Goal: Information Seeking & Learning: Learn about a topic

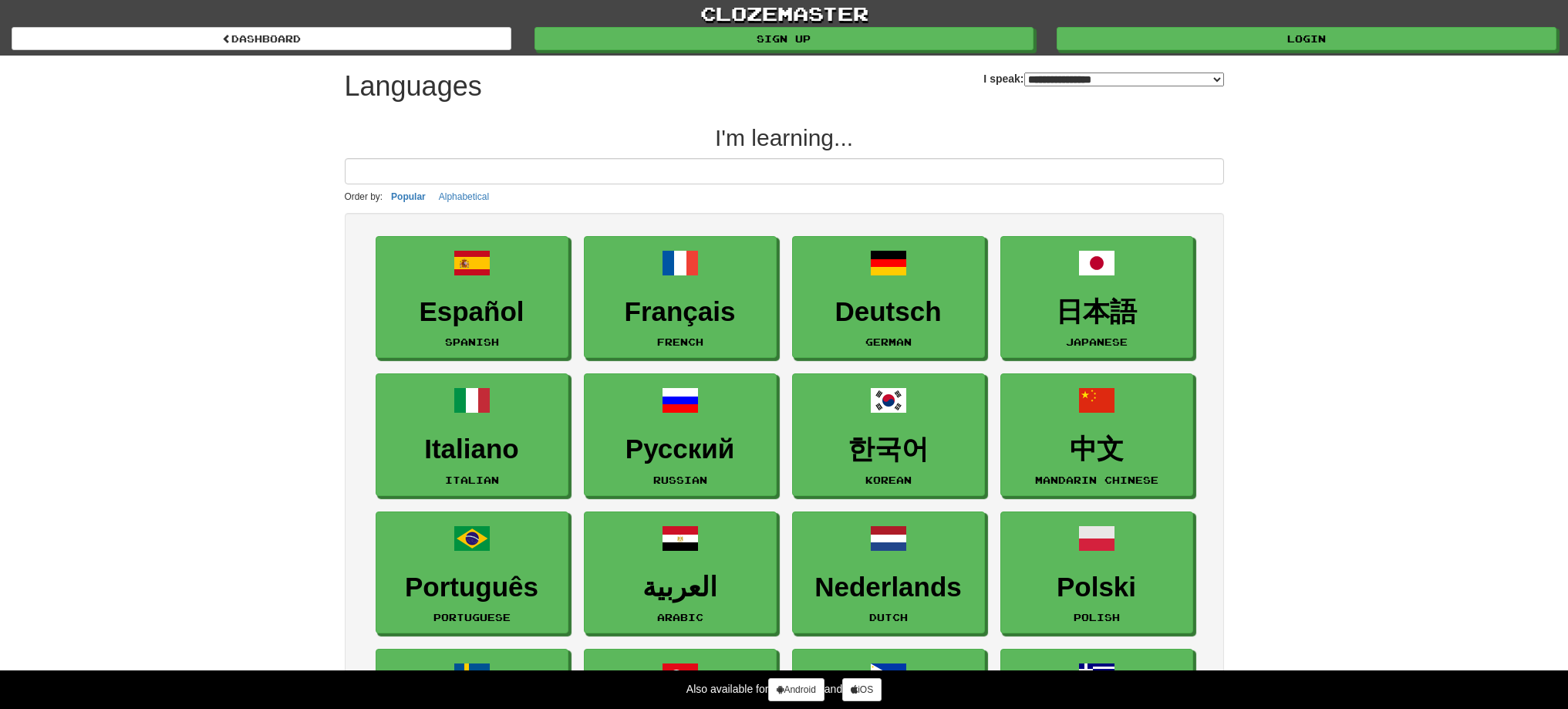
select select "*******"
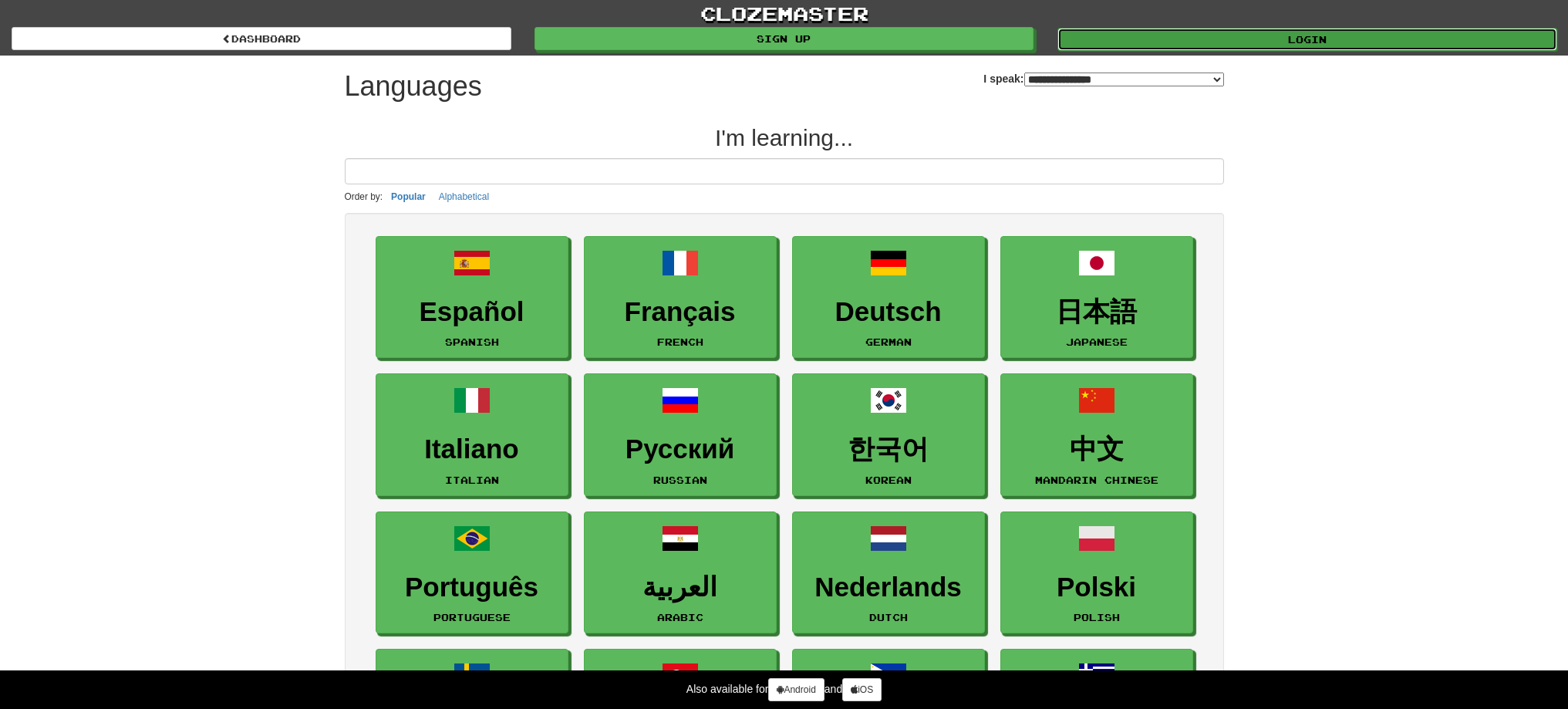
click at [1268, 46] on link "Login" at bounding box center [1307, 39] width 500 height 23
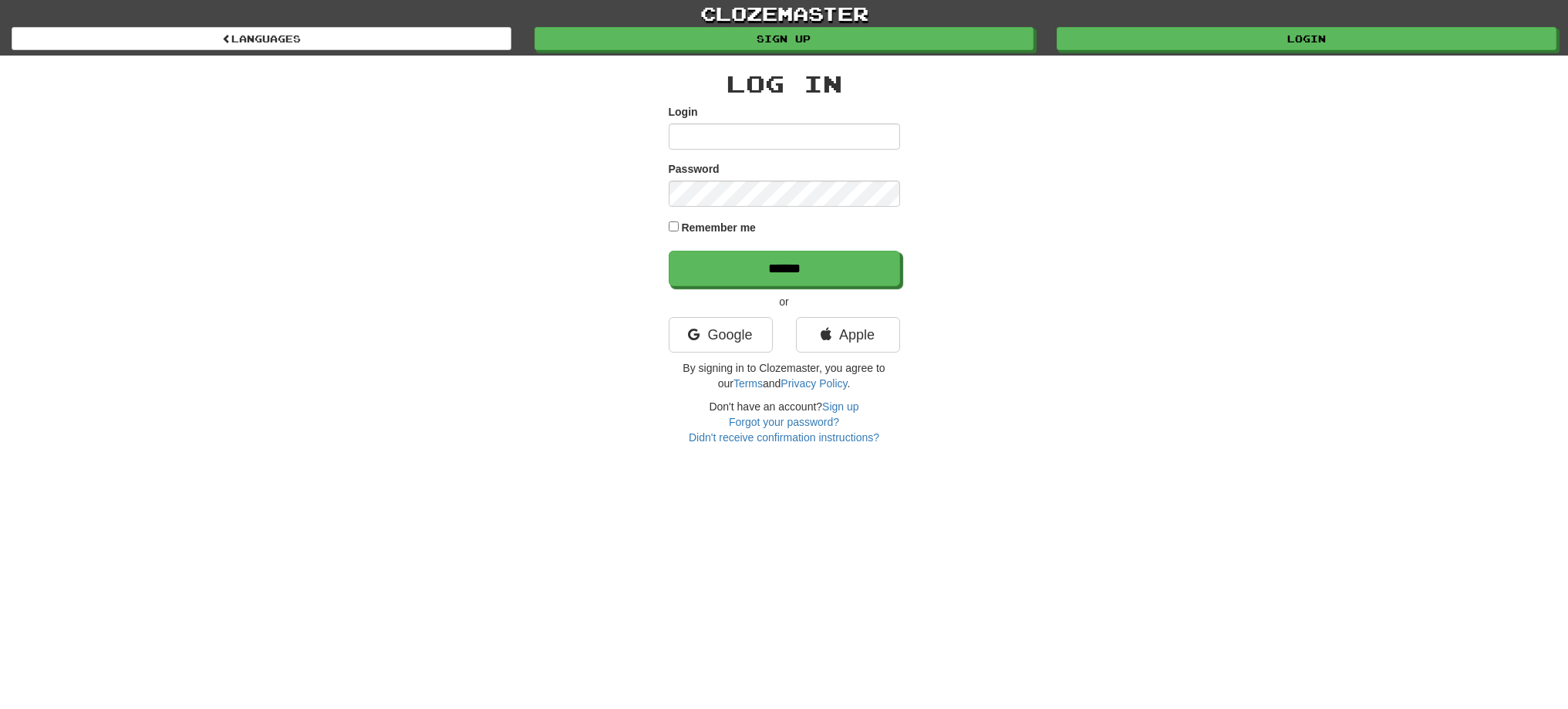
type input "******"
click at [886, 264] on input "******" at bounding box center [784, 269] width 231 height 36
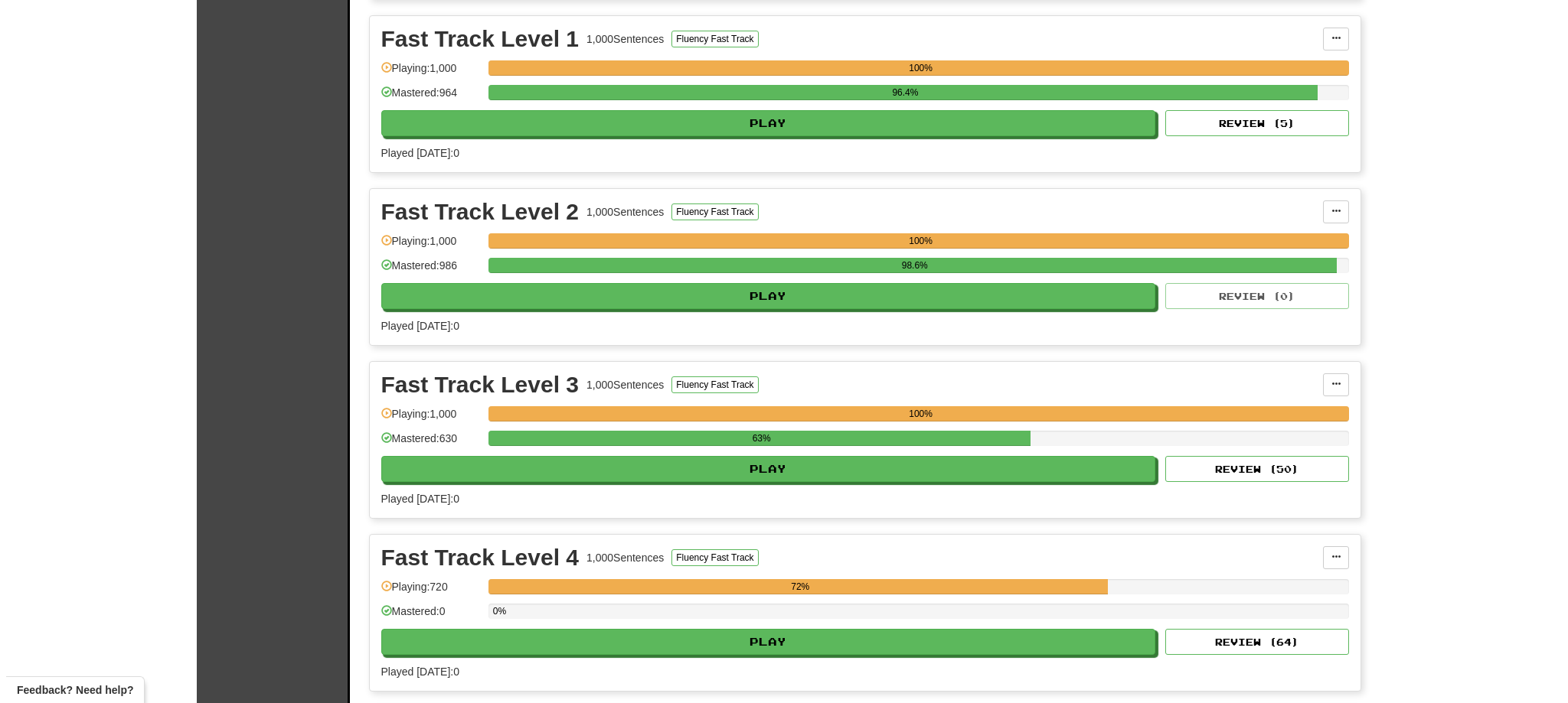
scroll to position [383, 0]
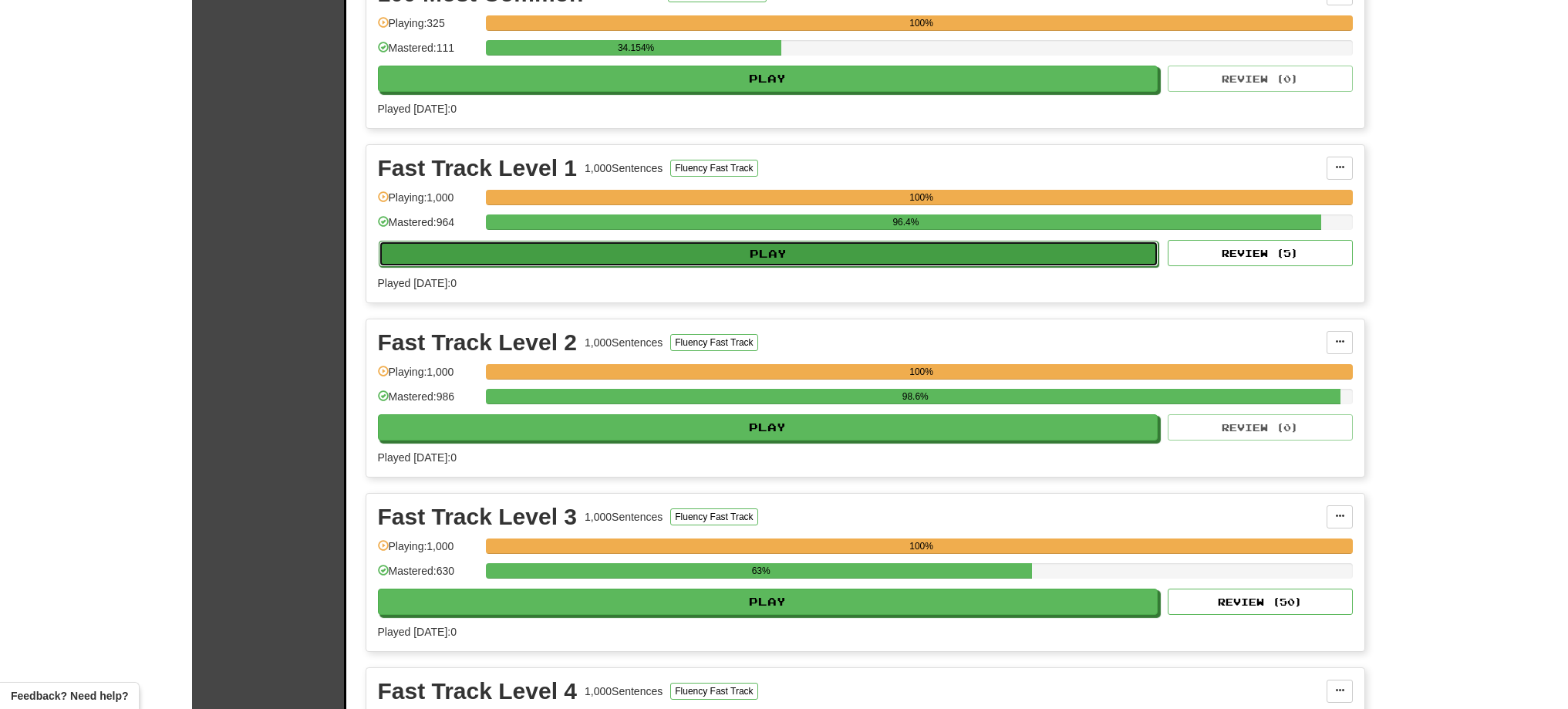
click at [920, 253] on button "Play" at bounding box center [769, 254] width 781 height 26
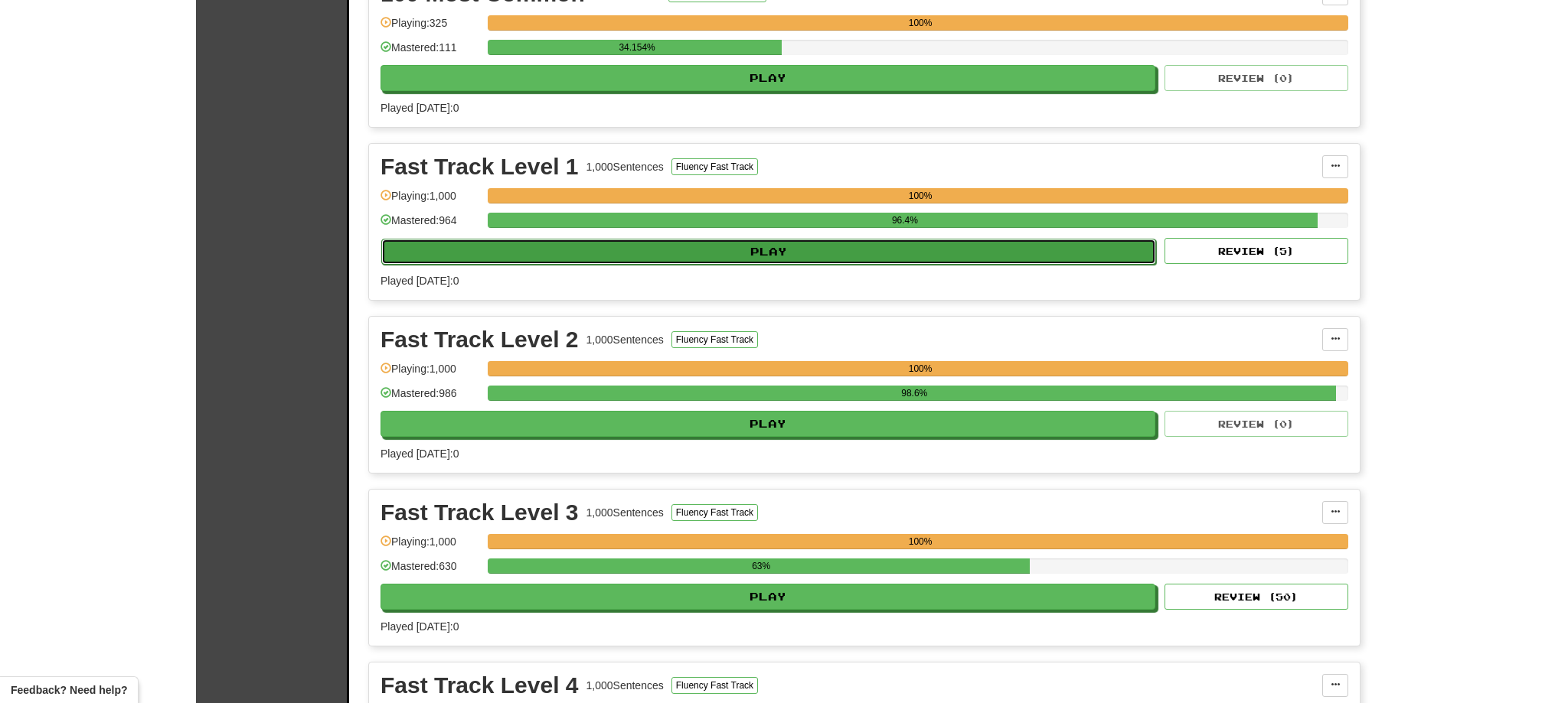
select select "**"
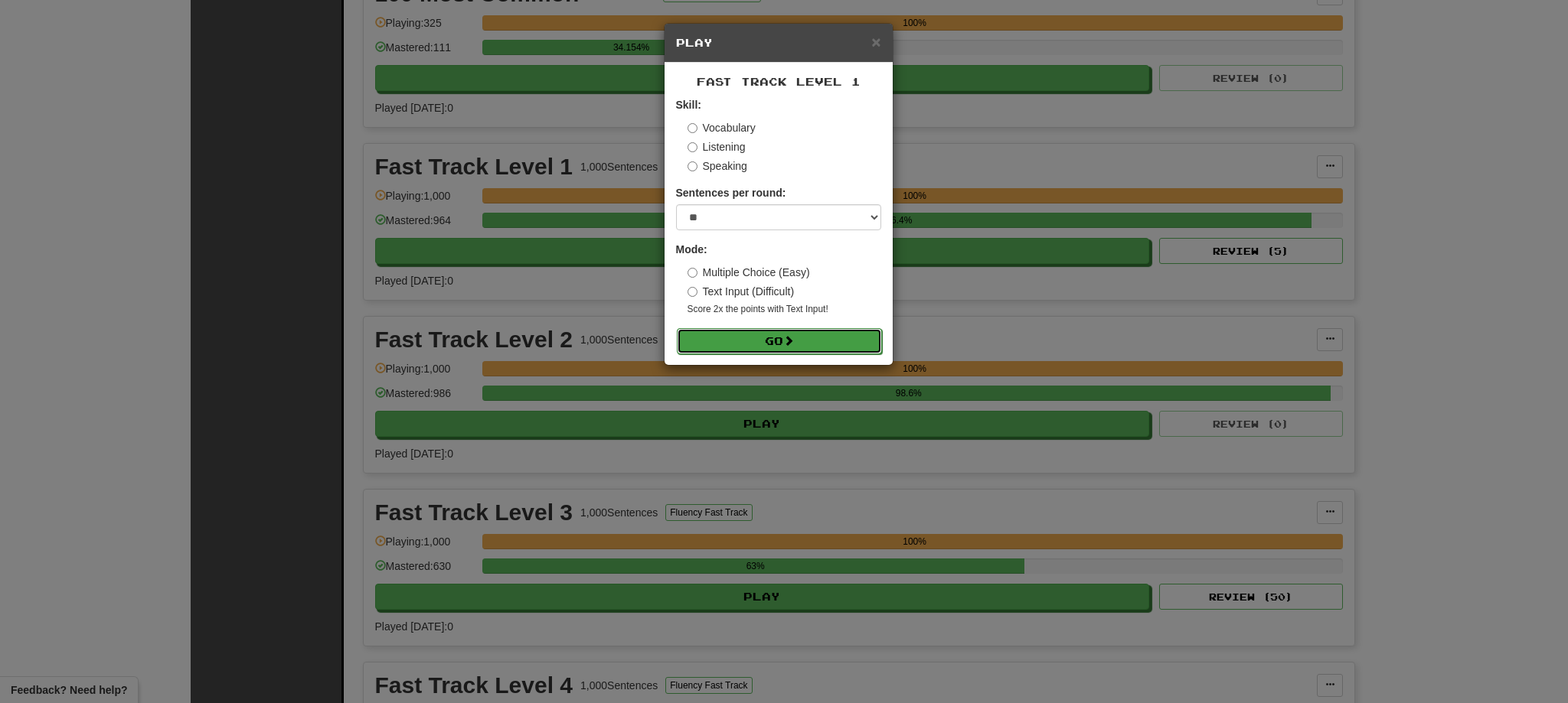
click at [794, 337] on span at bounding box center [789, 340] width 11 height 11
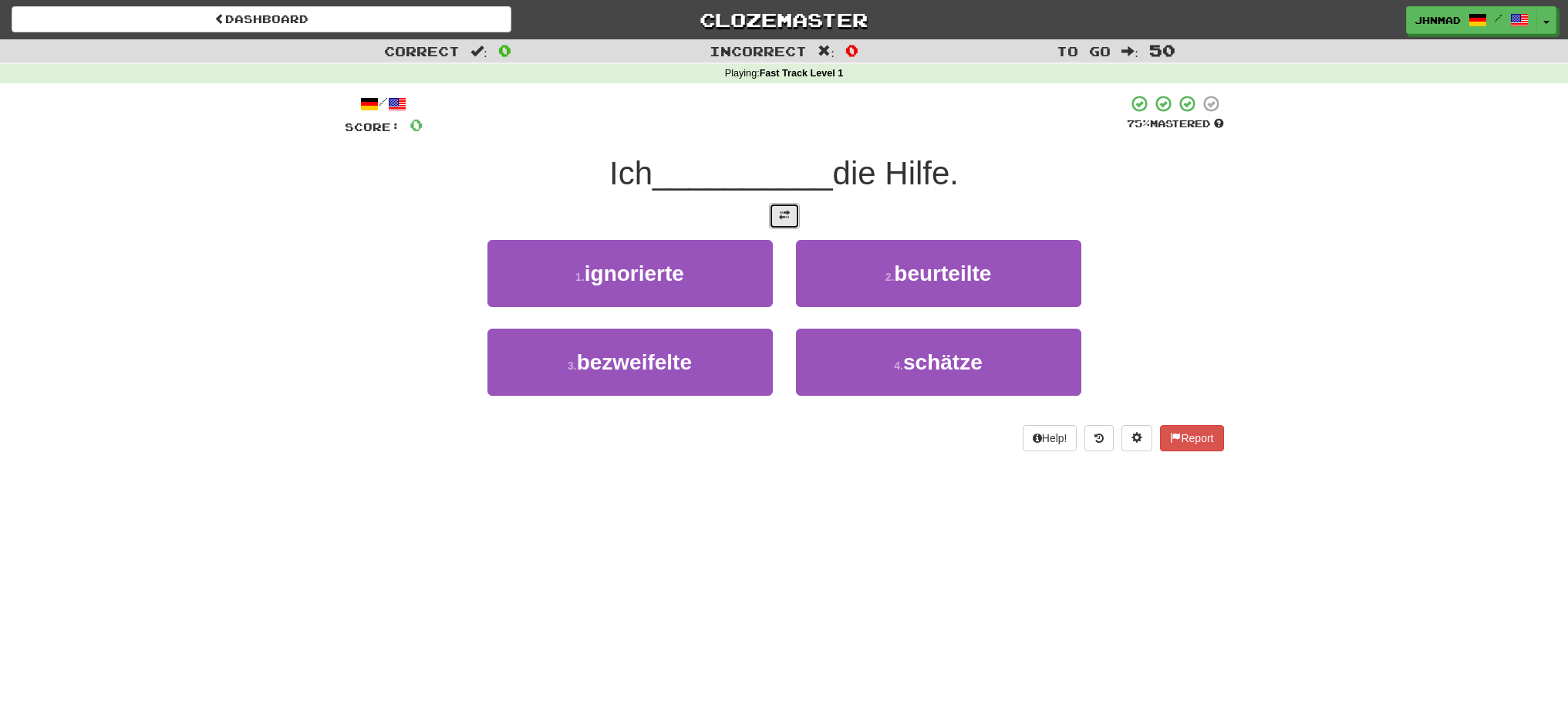
click at [785, 225] on button at bounding box center [784, 216] width 31 height 26
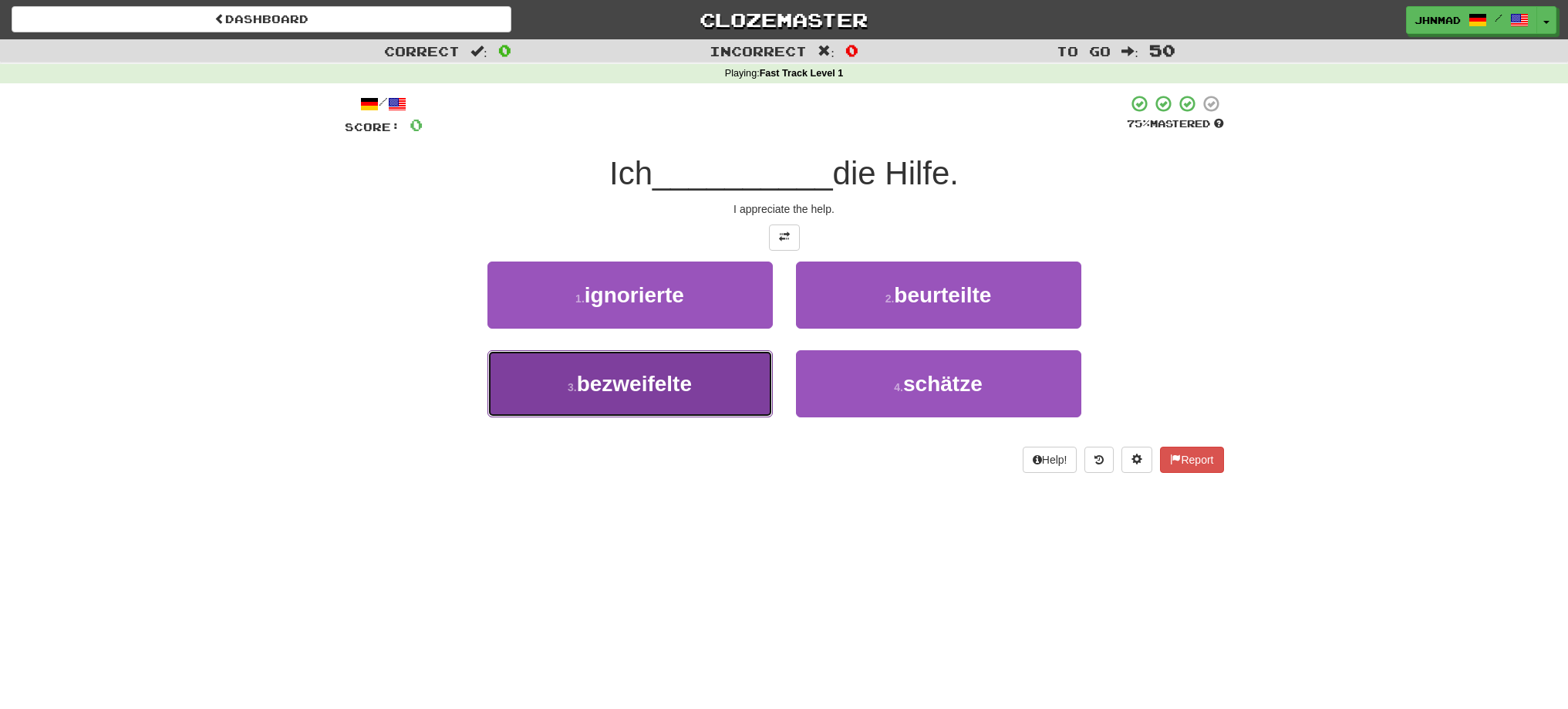
click at [699, 387] on button "3 . bezweifelte" at bounding box center [630, 383] width 285 height 67
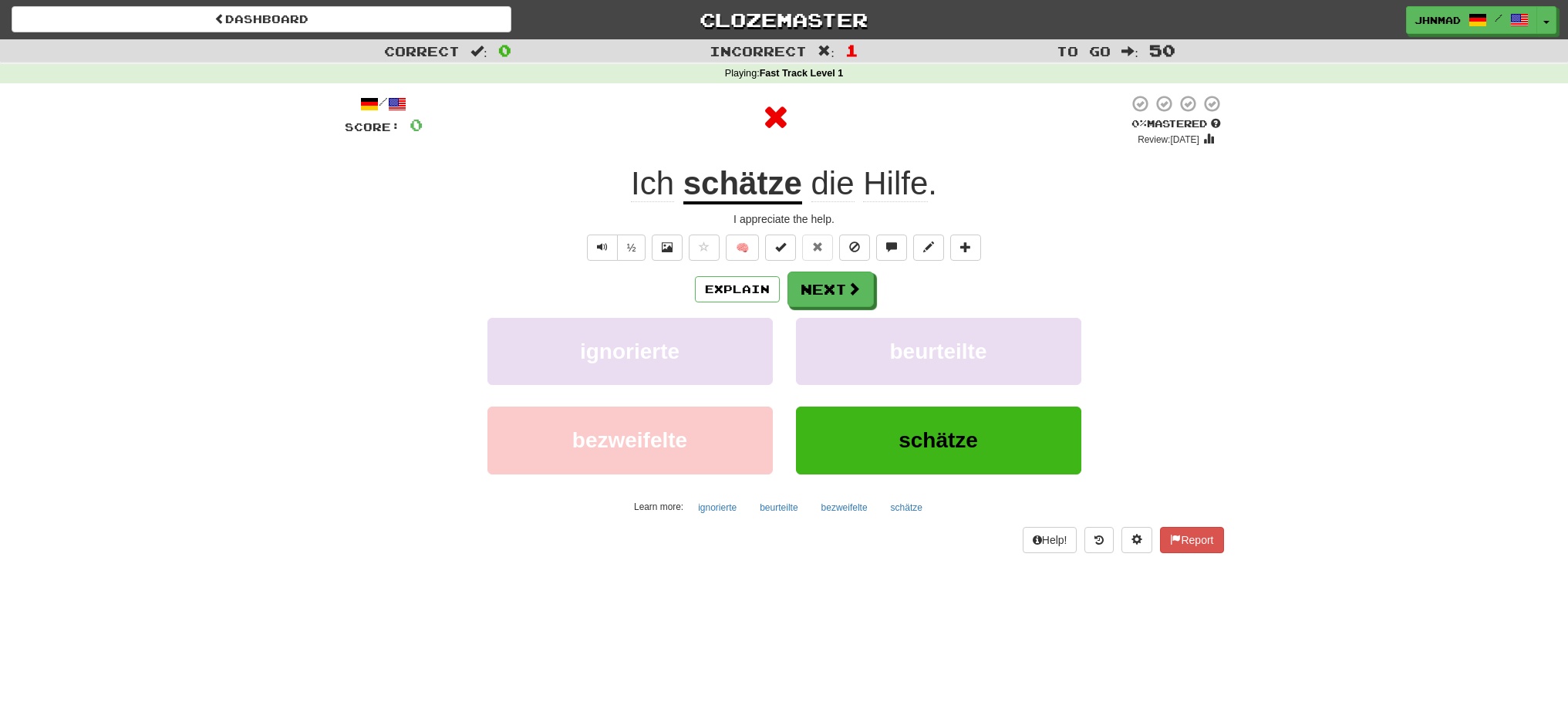
click at [742, 181] on u "schätze" at bounding box center [743, 185] width 119 height 39
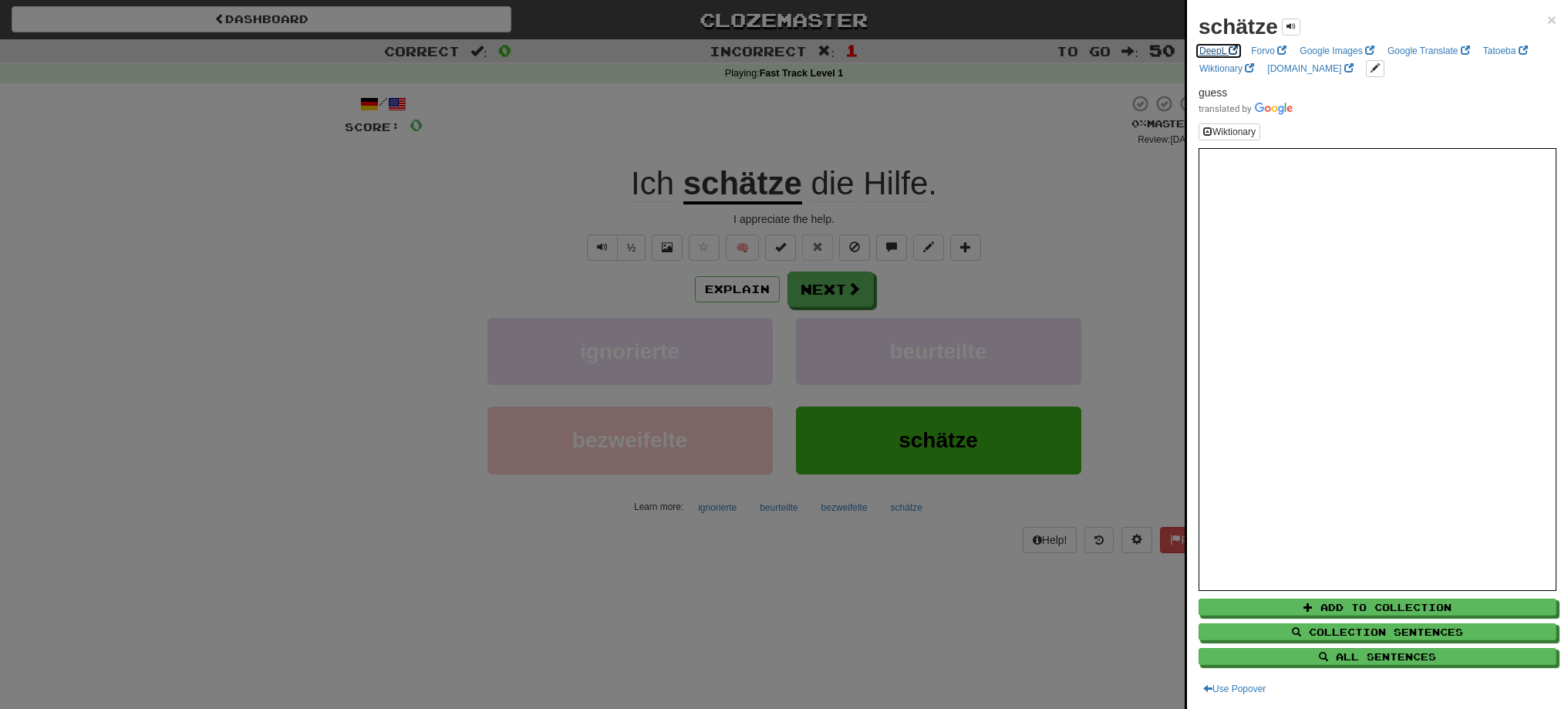
click at [1218, 54] on link "DeepL" at bounding box center [1219, 51] width 48 height 17
click at [519, 188] on div at bounding box center [784, 354] width 1568 height 709
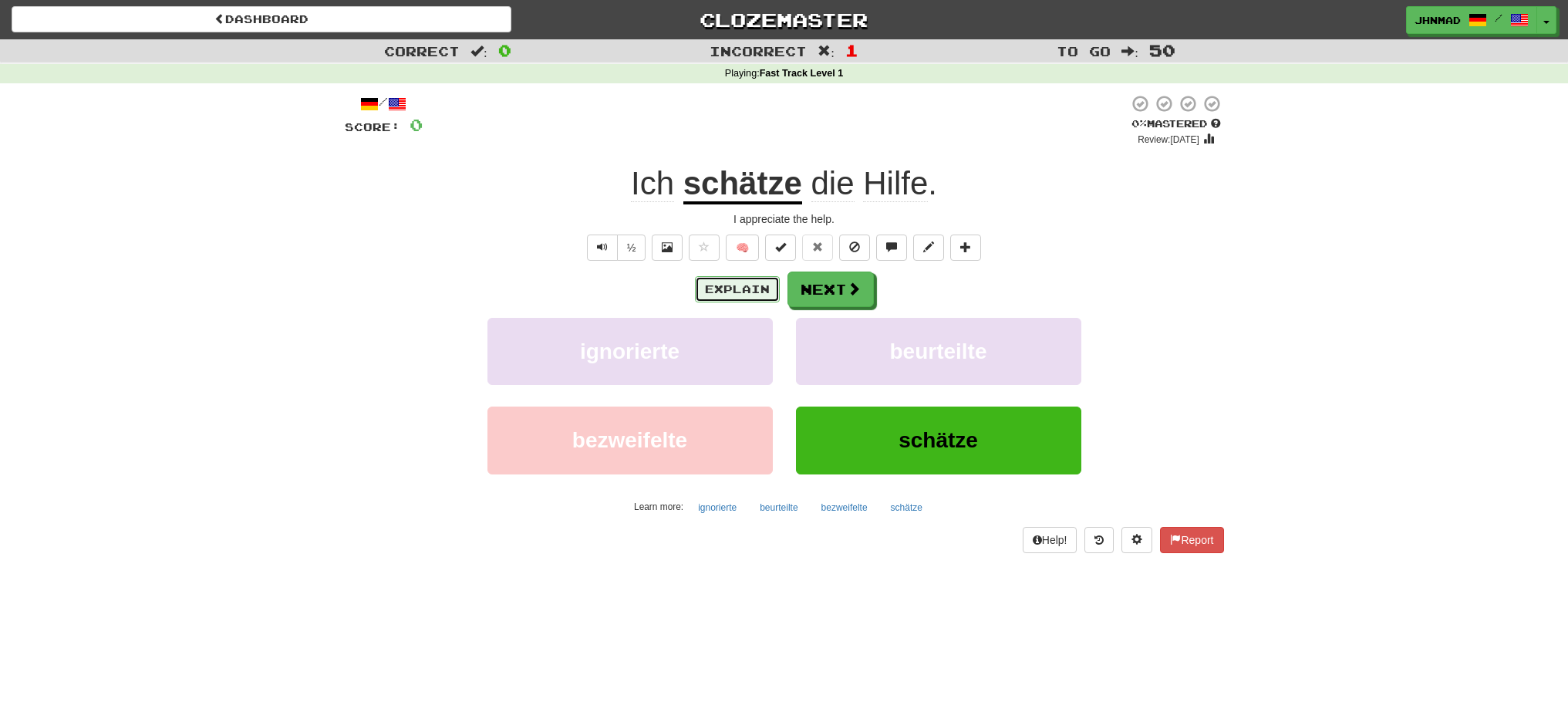
click at [740, 297] on button "Explain" at bounding box center [737, 289] width 85 height 26
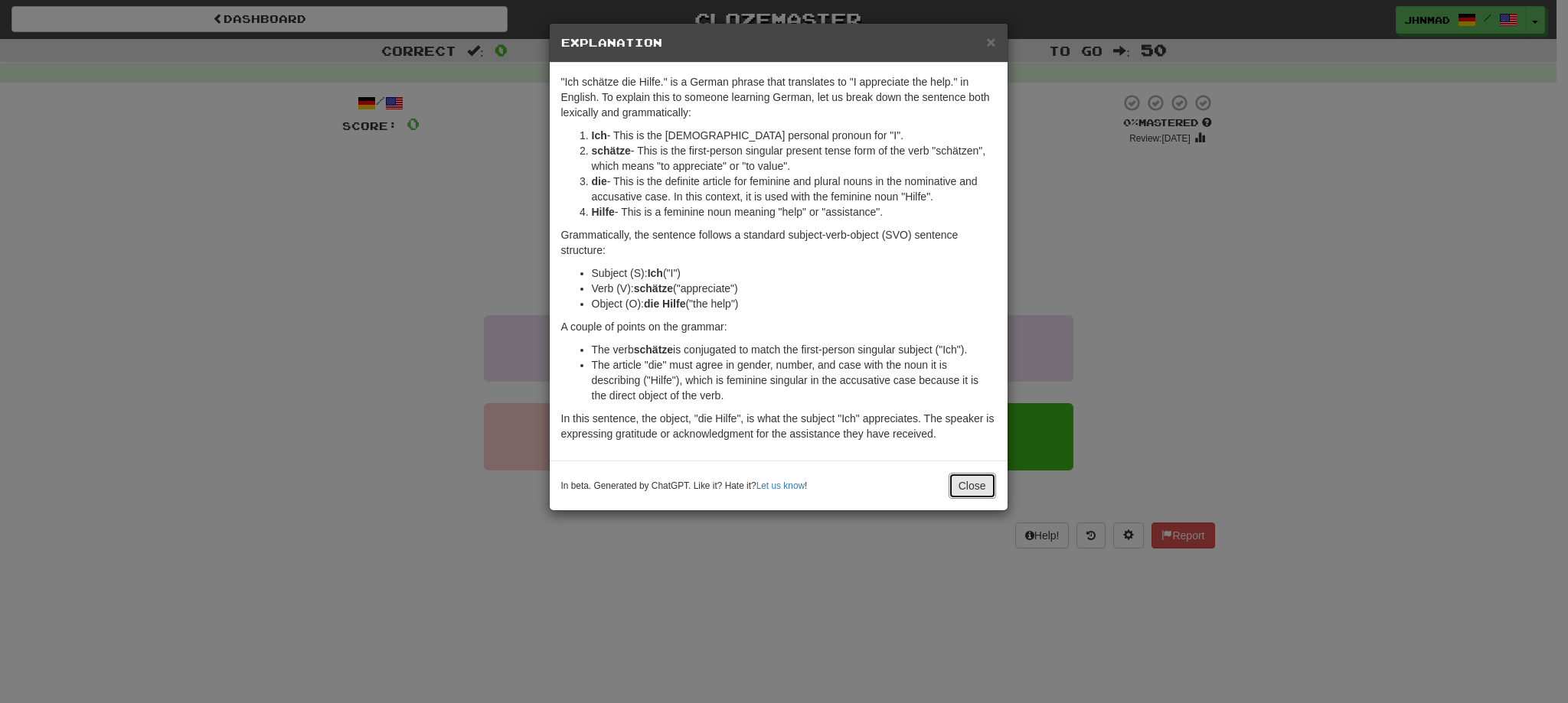
drag, startPoint x: 987, startPoint y: 490, endPoint x: 1064, endPoint y: 457, distance: 83.8
click at [987, 489] on button "Close" at bounding box center [973, 486] width 48 height 26
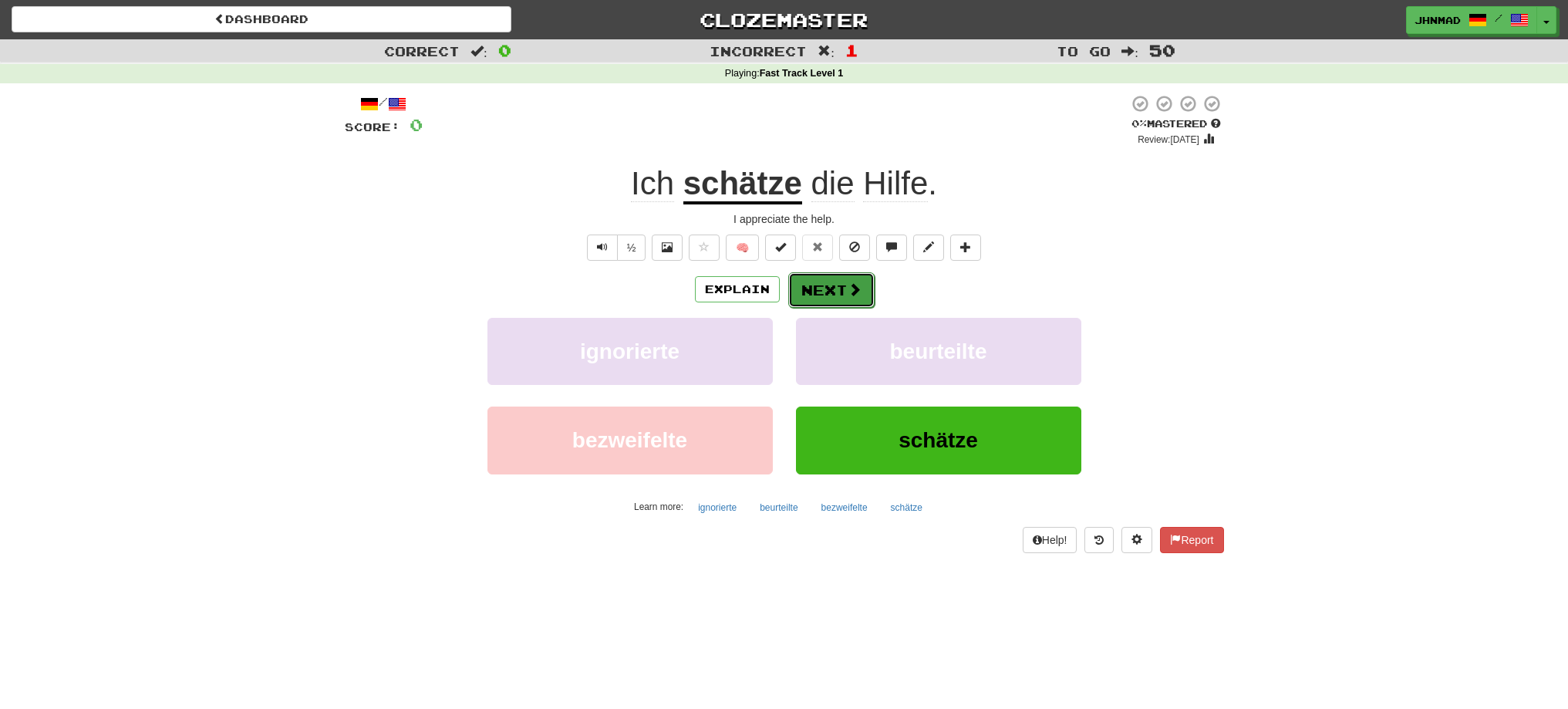
click at [847, 299] on button "Next" at bounding box center [832, 290] width 87 height 36
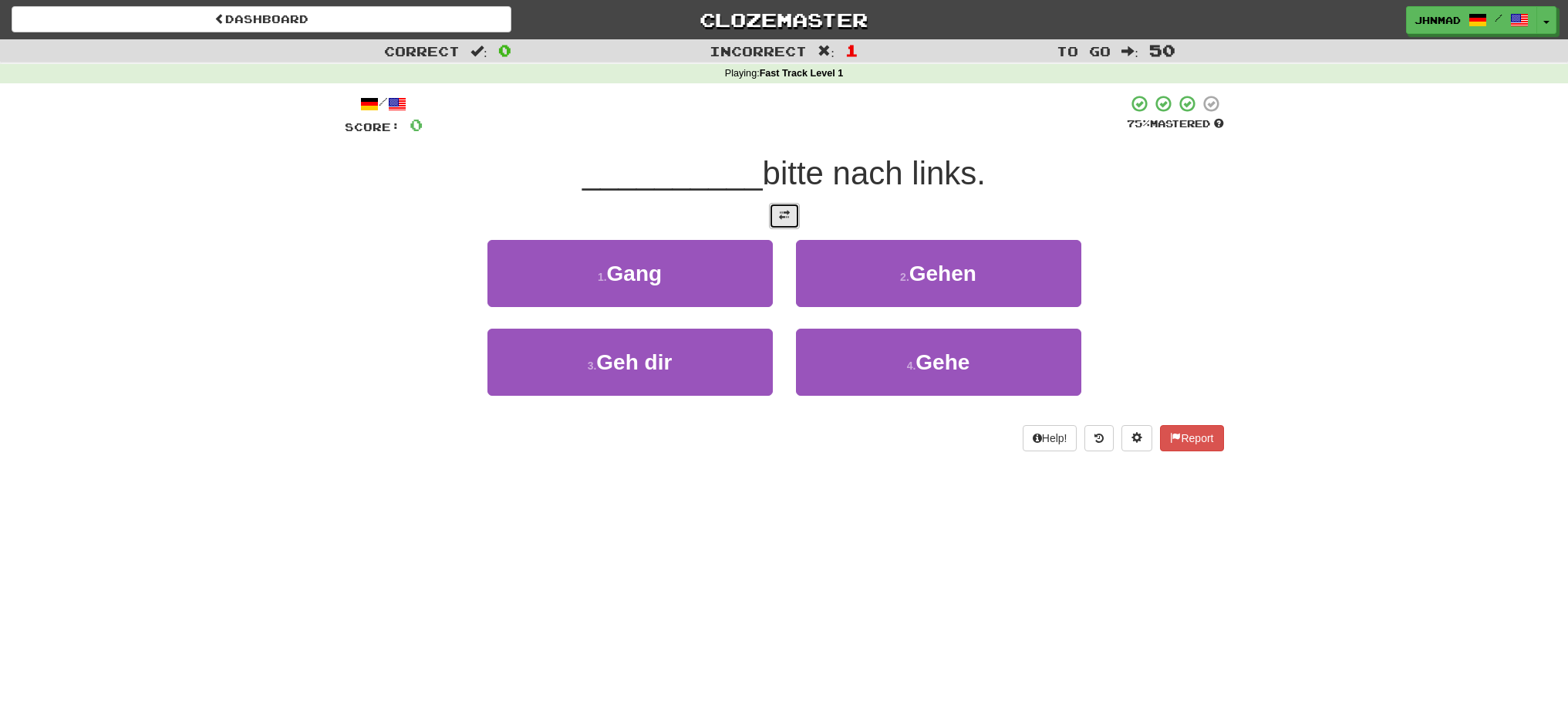
click at [777, 220] on button at bounding box center [784, 216] width 31 height 26
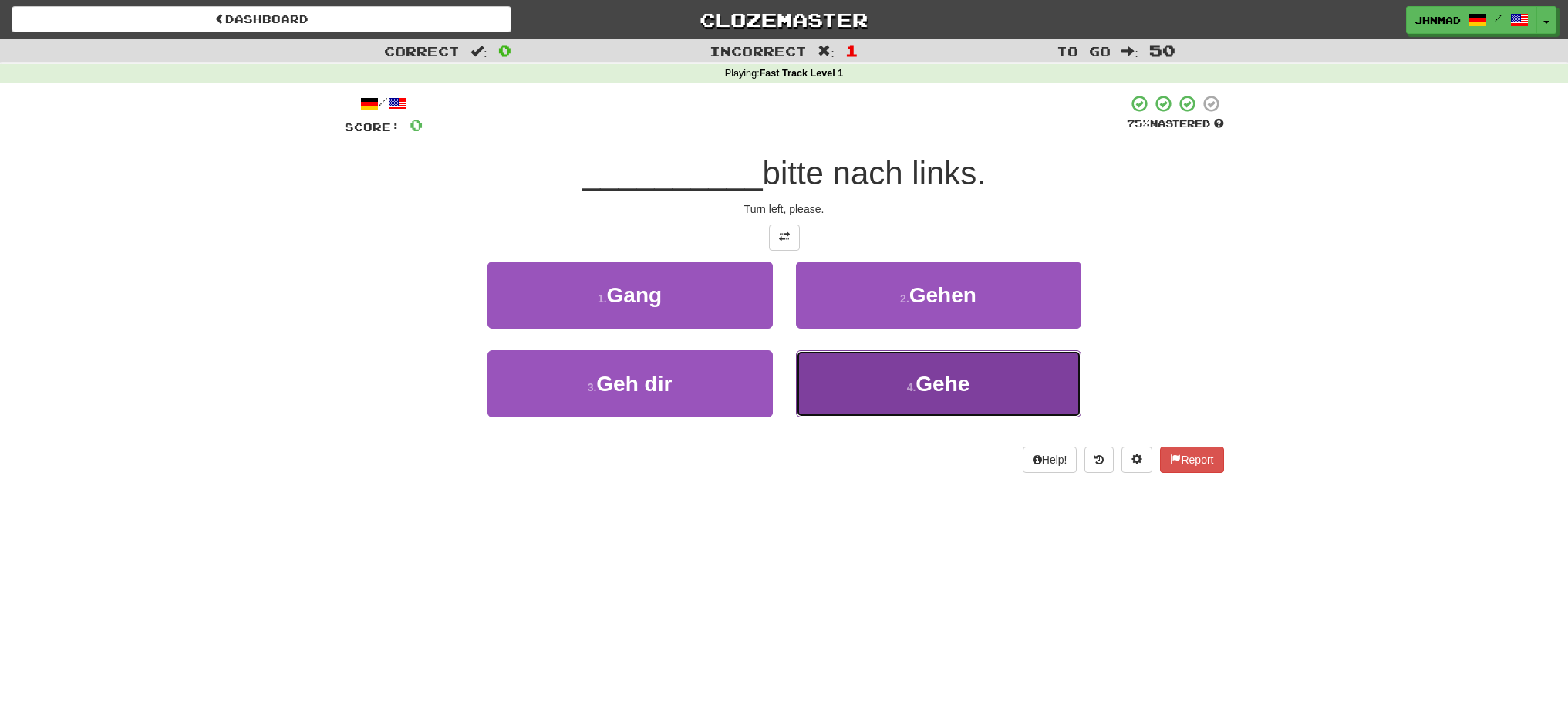
click at [983, 390] on button "4 . Gehe" at bounding box center [938, 383] width 285 height 67
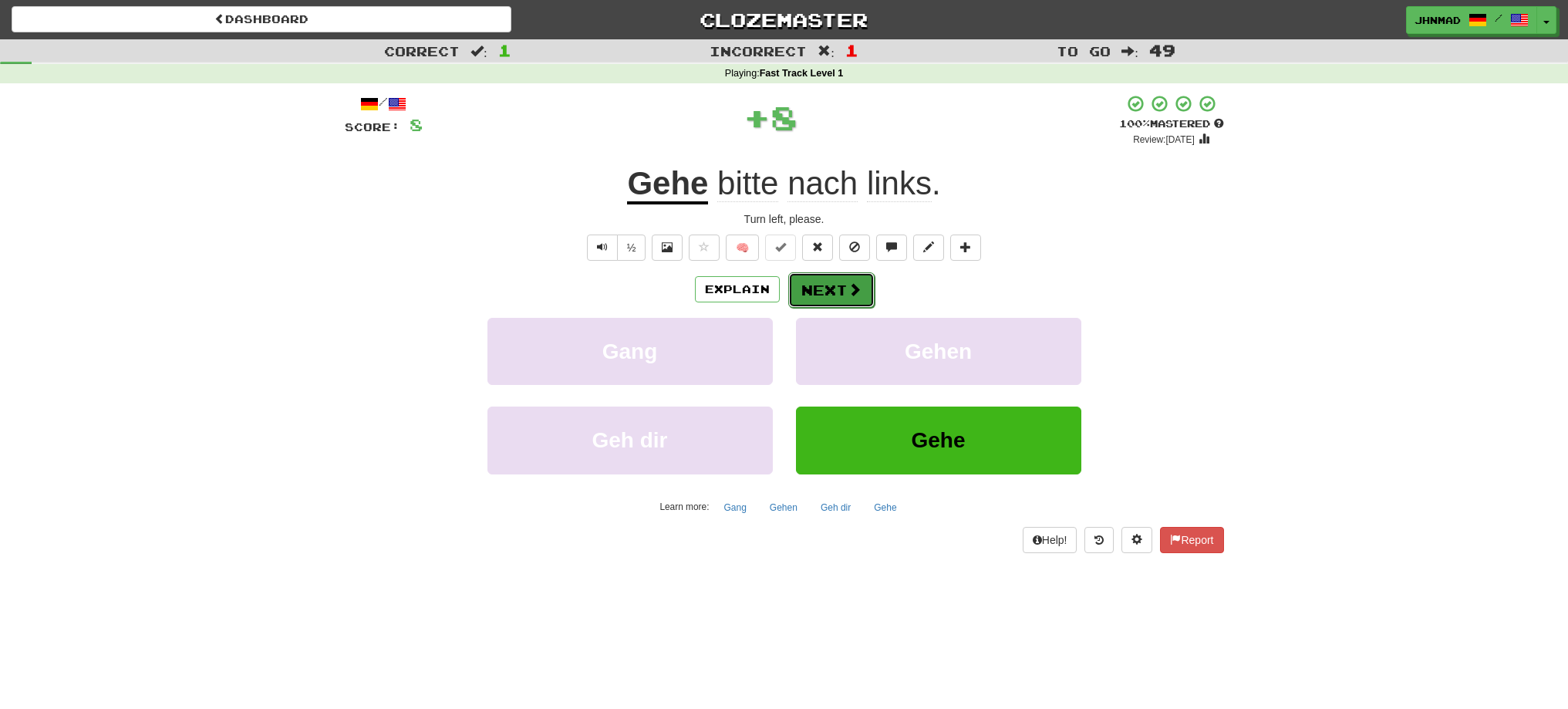
click at [824, 296] on button "Next" at bounding box center [832, 290] width 87 height 36
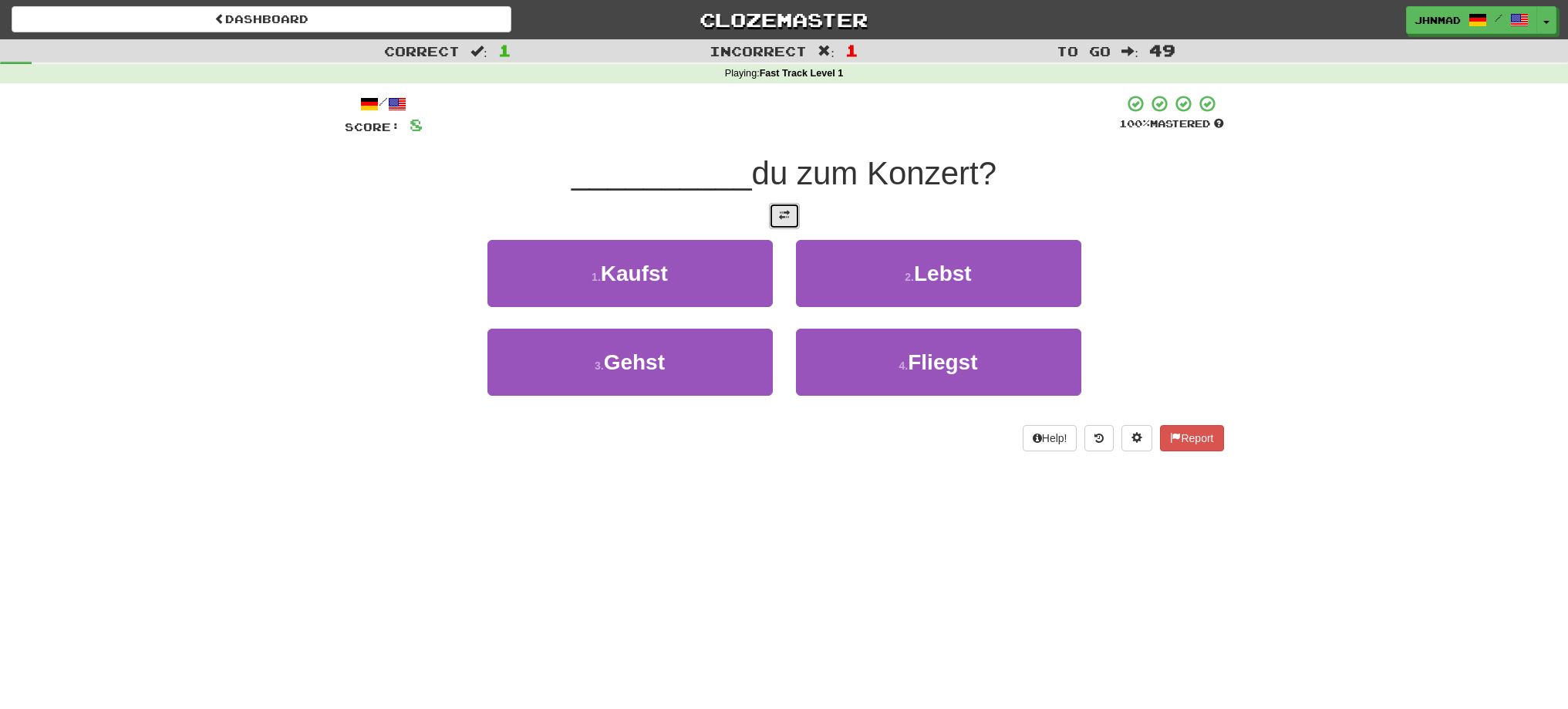
click at [781, 220] on span at bounding box center [784, 215] width 11 height 11
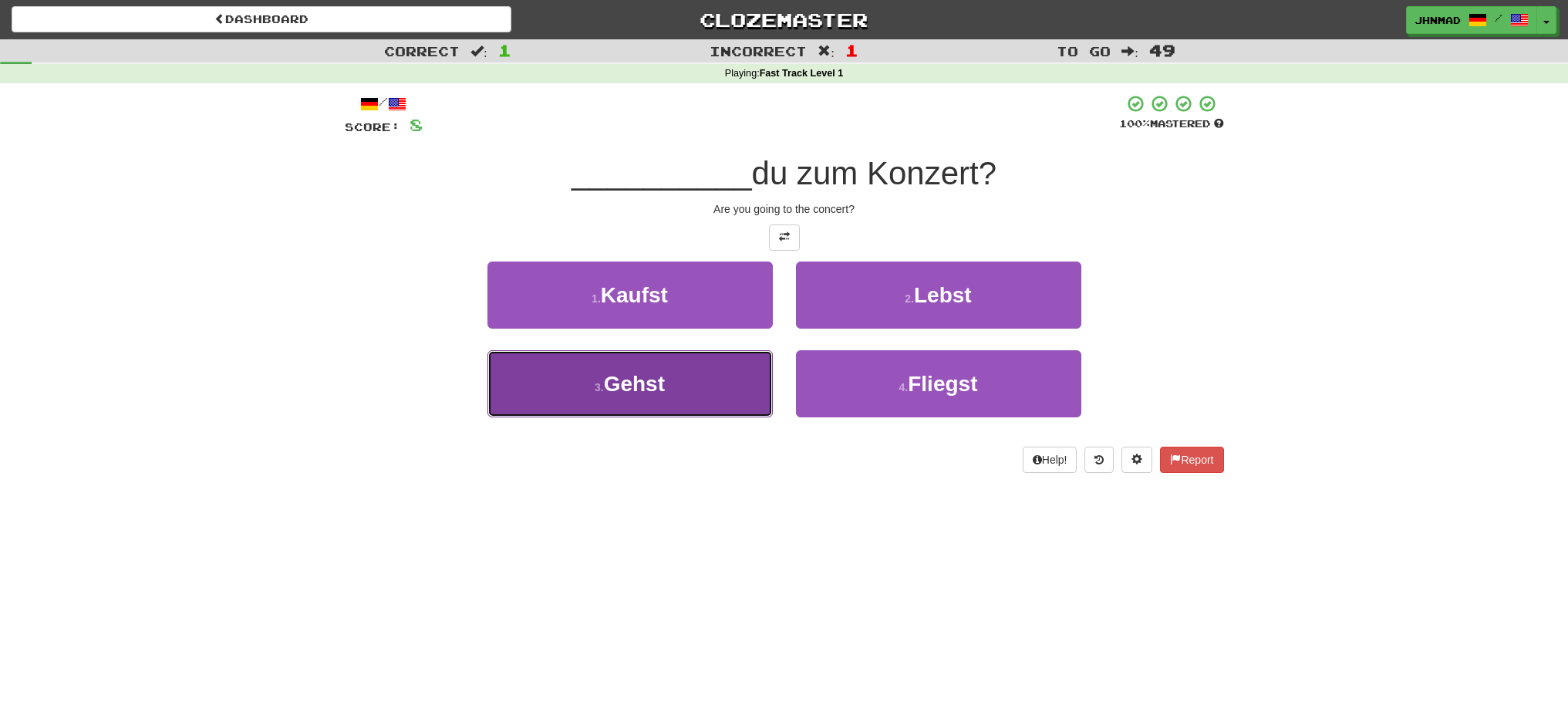
click at [629, 374] on span "Gehst" at bounding box center [634, 383] width 61 height 24
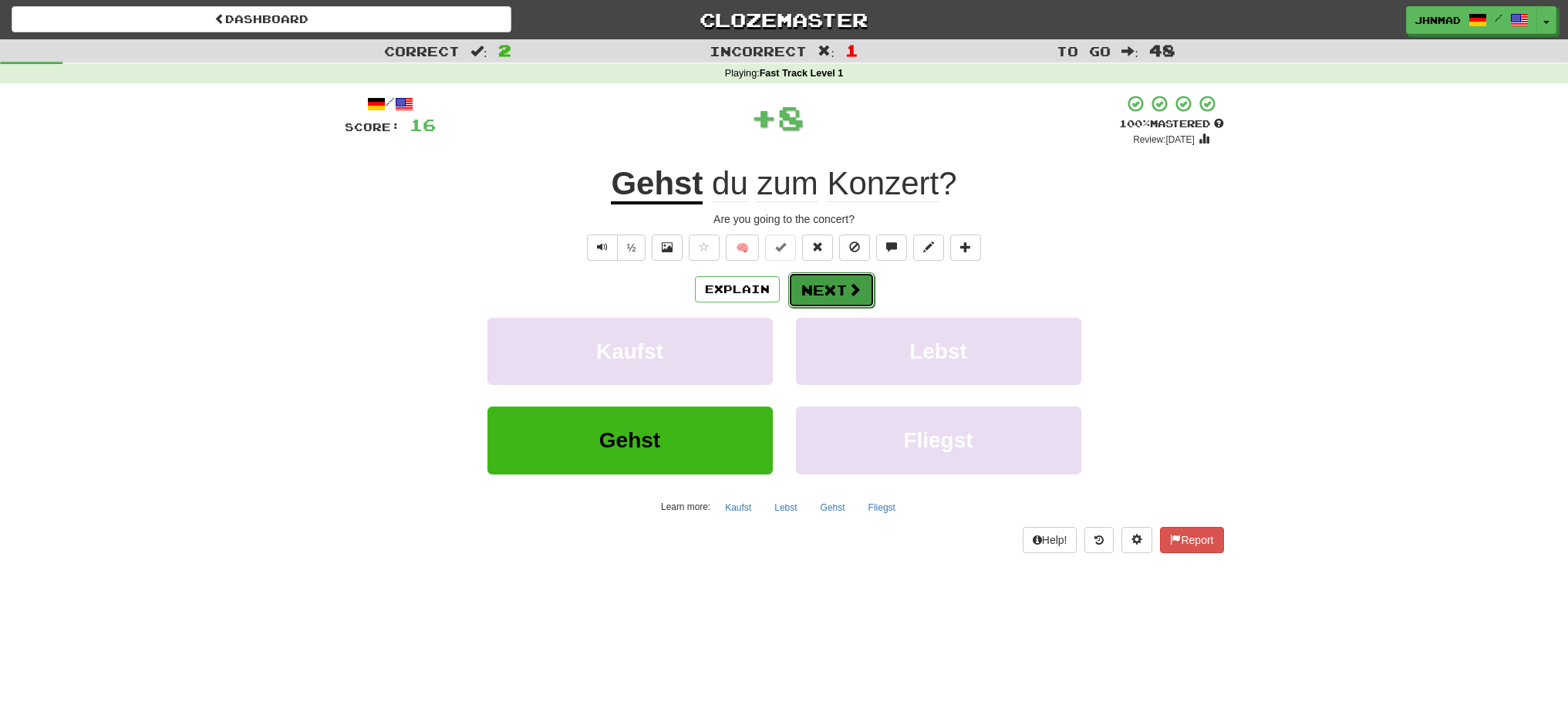
click at [860, 297] on button "Next" at bounding box center [832, 290] width 87 height 36
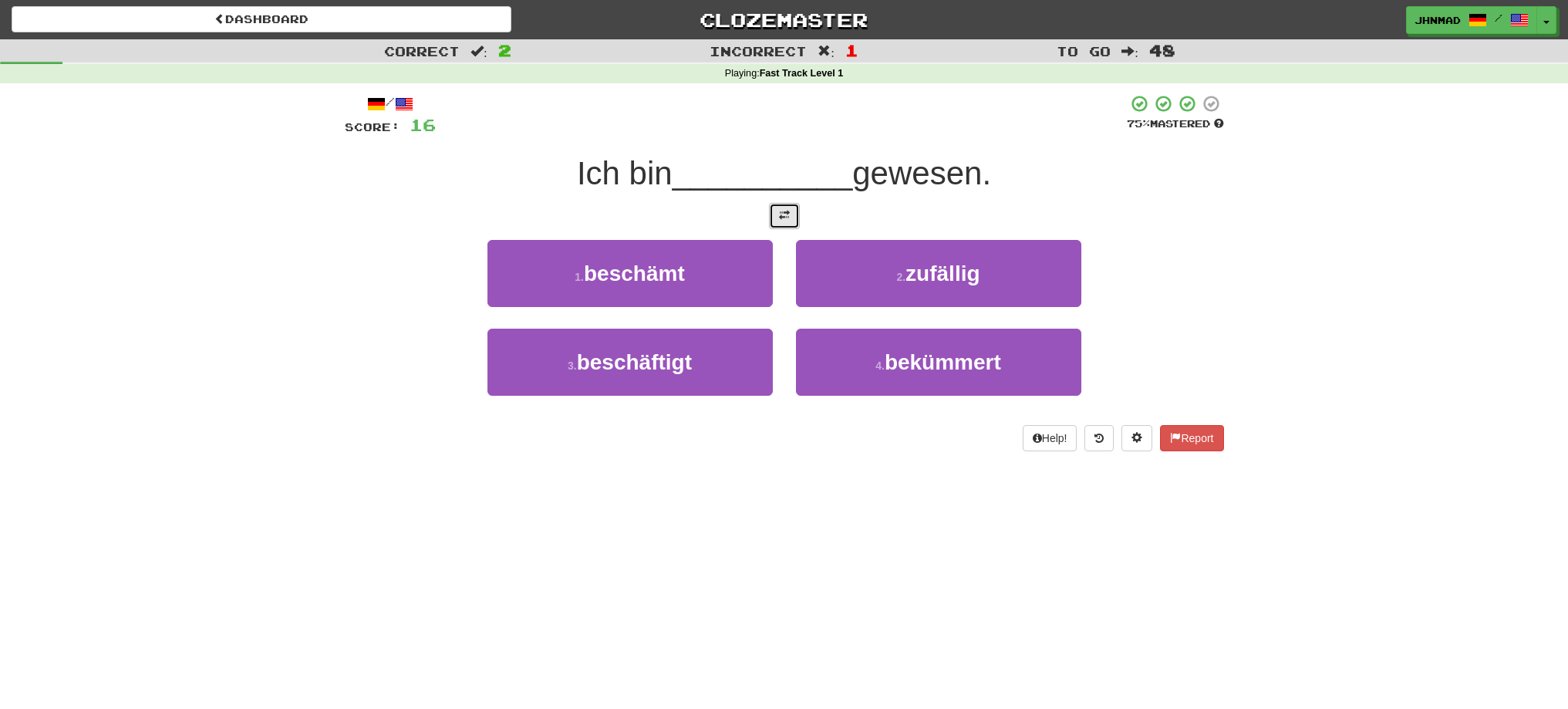
click at [783, 223] on button at bounding box center [784, 216] width 31 height 26
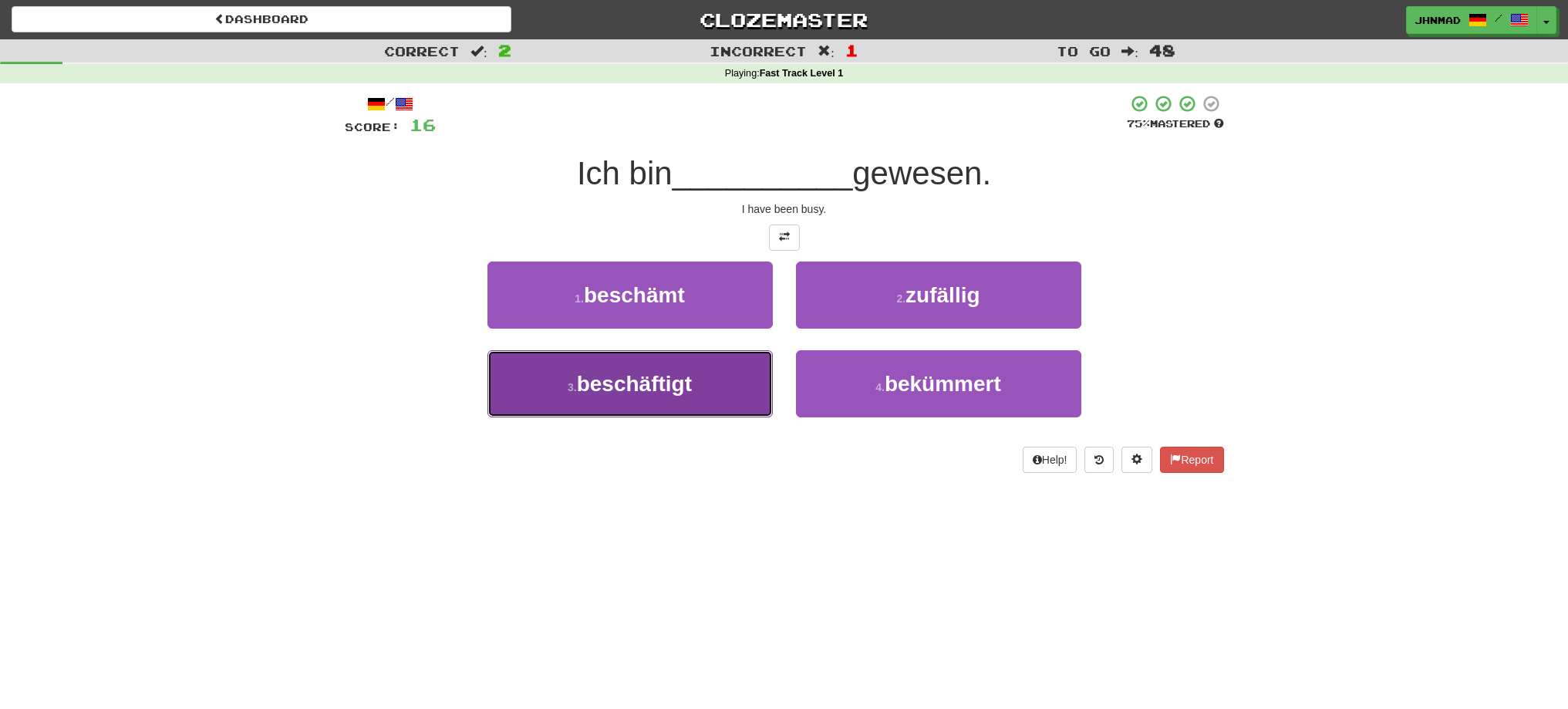
click at [662, 398] on button "3 . beschäftigt" at bounding box center [630, 383] width 285 height 67
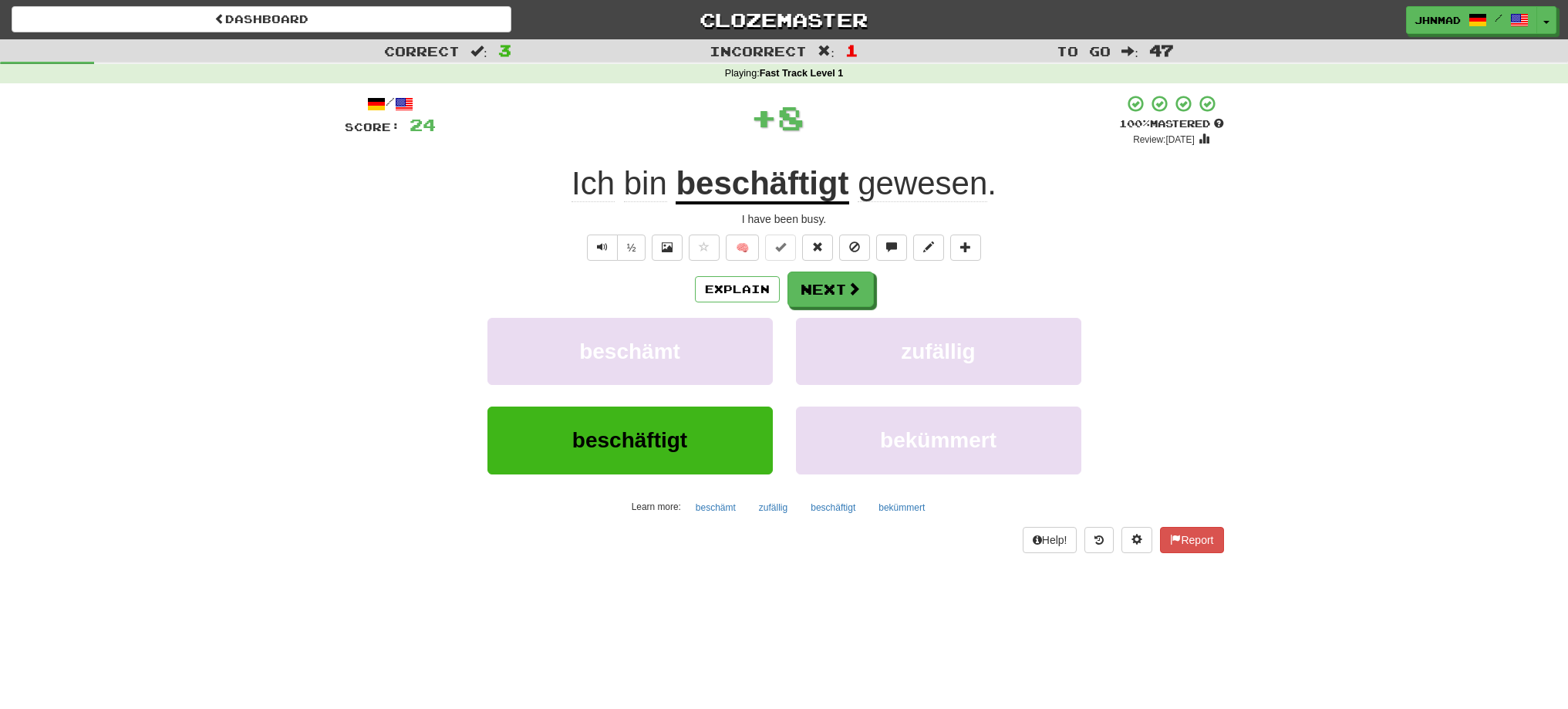
click at [722, 196] on u "beschäftigt" at bounding box center [762, 185] width 173 height 39
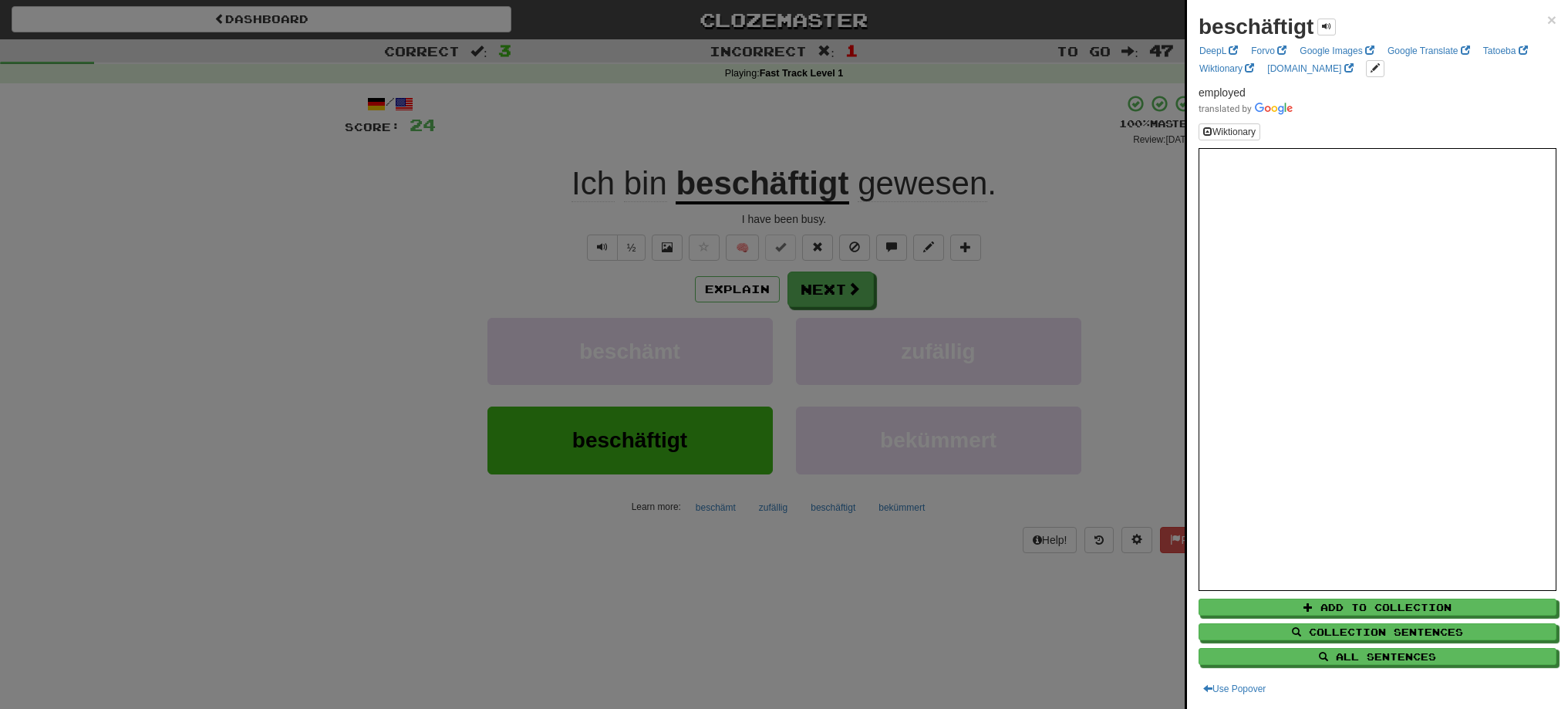
click at [817, 289] on div at bounding box center [784, 354] width 1568 height 709
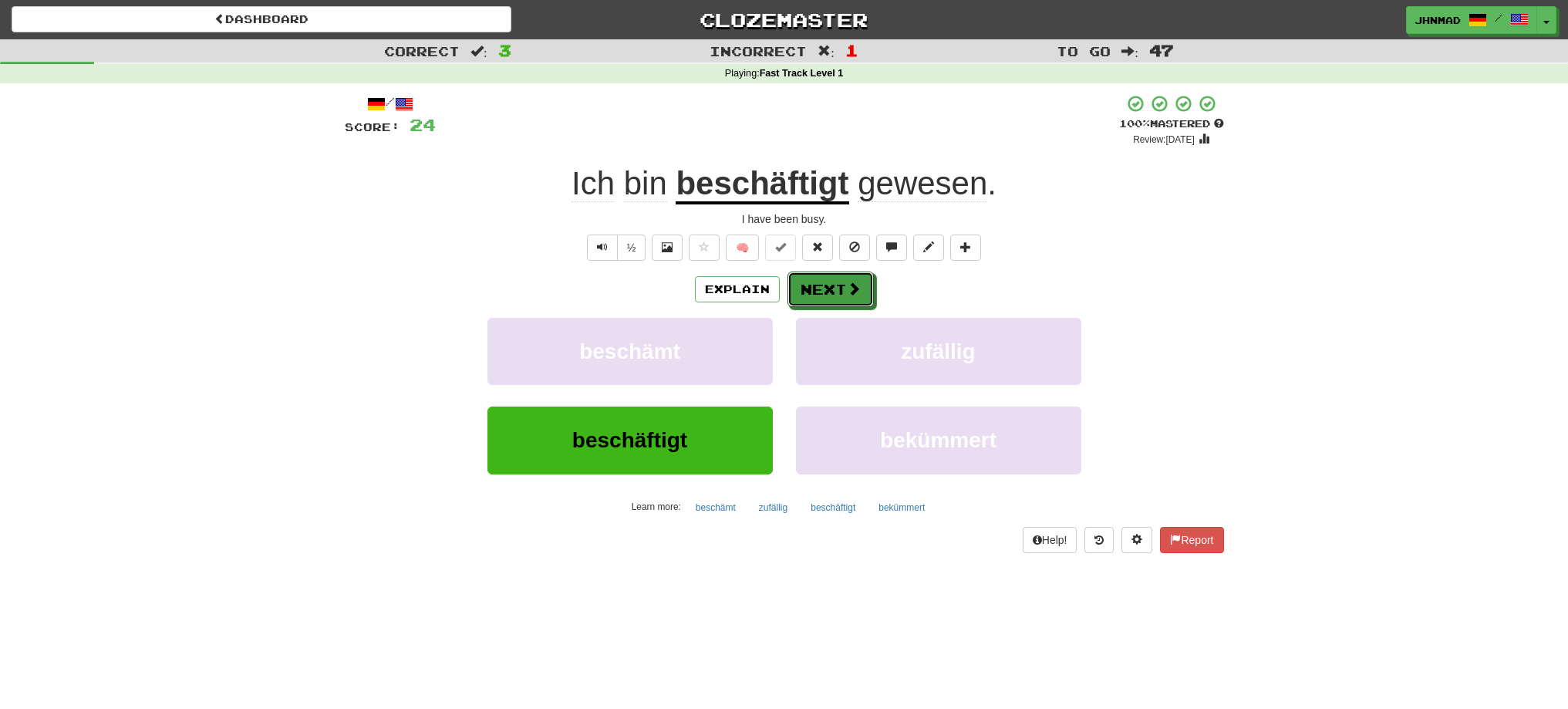
click at [817, 289] on button "Next" at bounding box center [831, 289] width 87 height 36
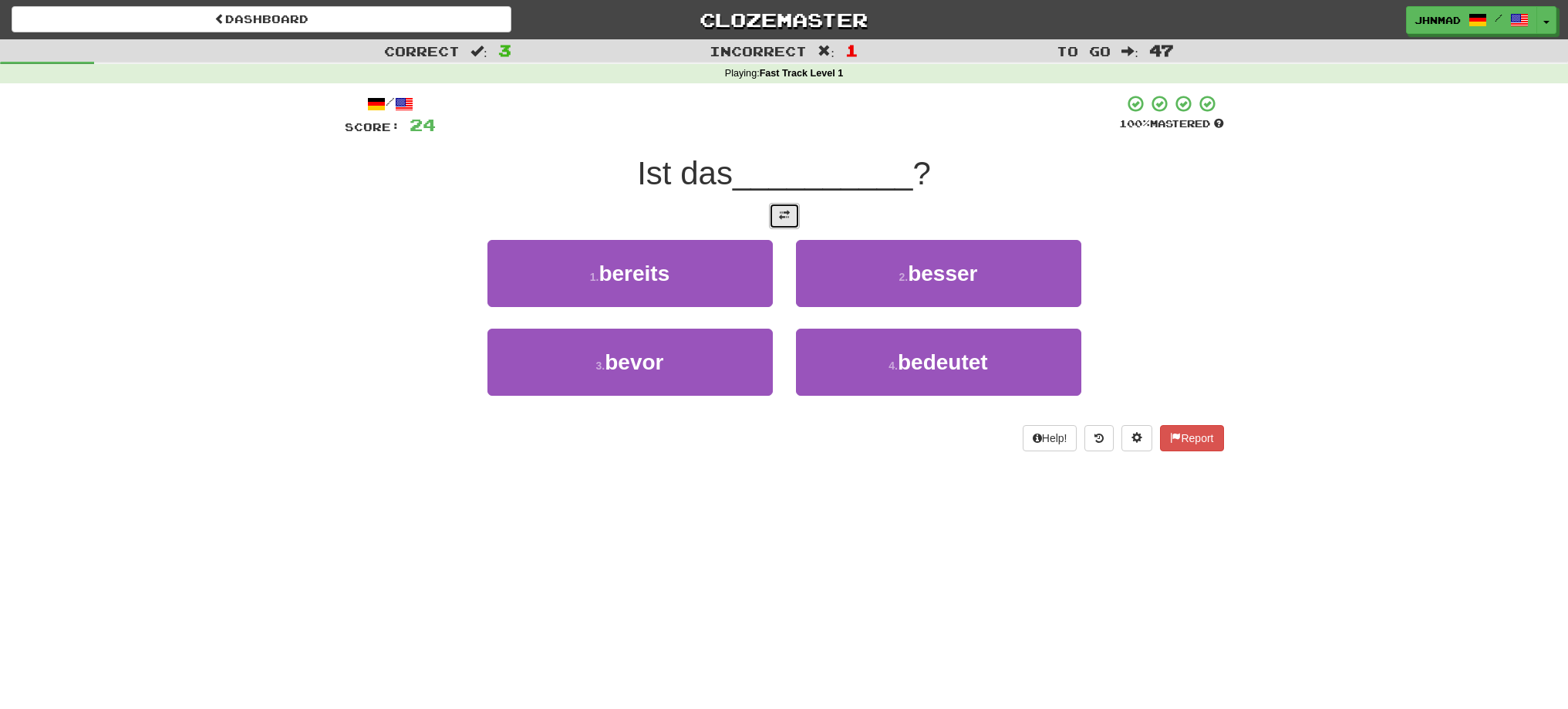
click at [783, 221] on button at bounding box center [784, 216] width 31 height 26
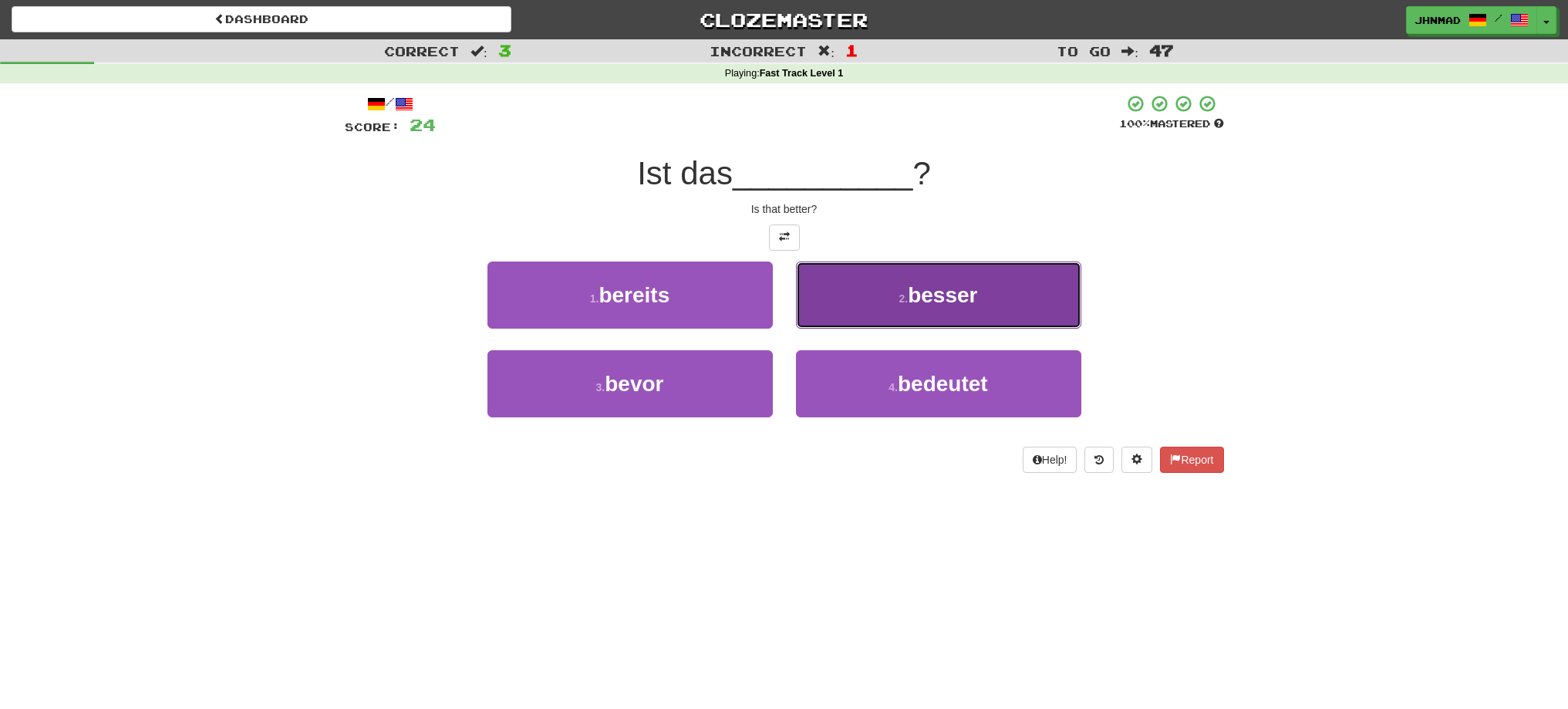
click at [907, 278] on button "2 . besser" at bounding box center [938, 295] width 285 height 67
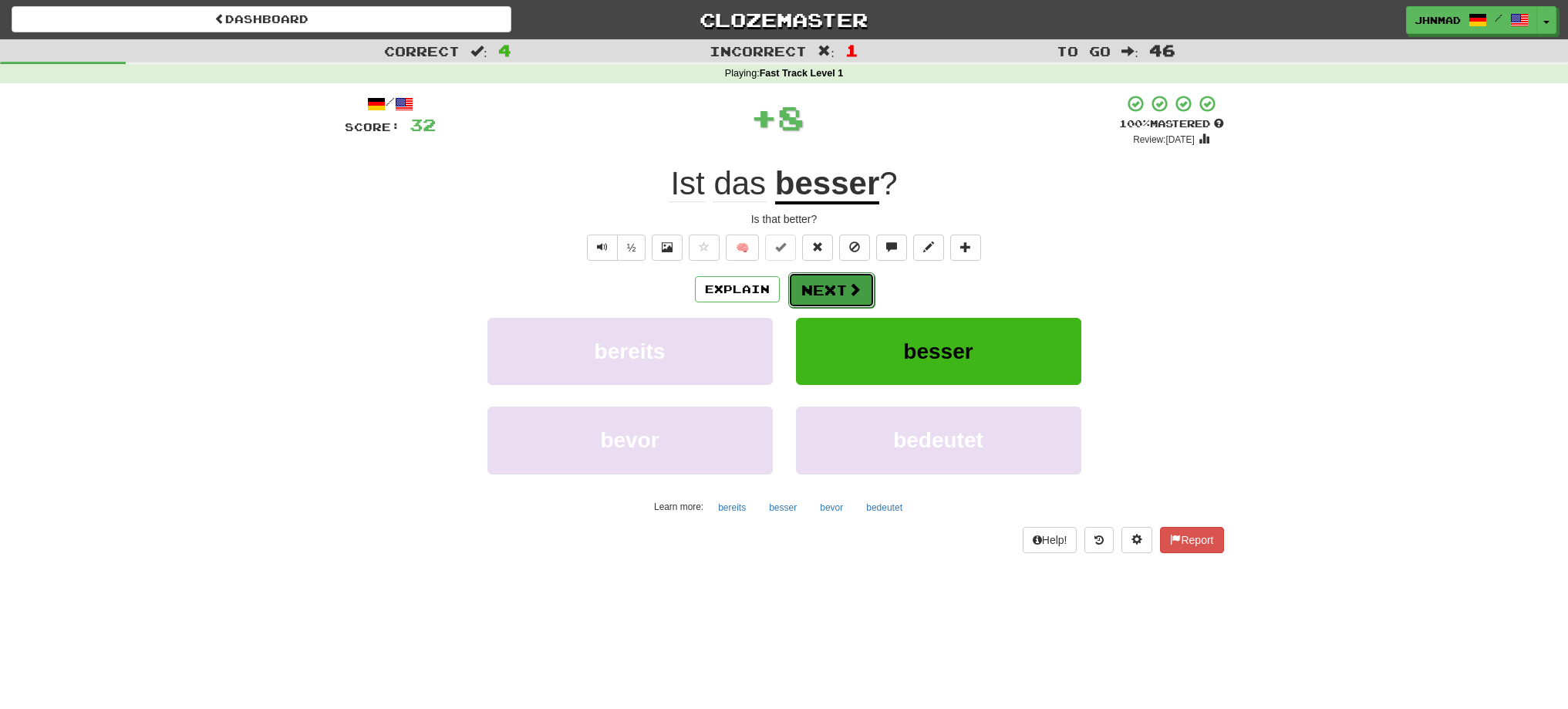
click at [839, 288] on button "Next" at bounding box center [832, 290] width 87 height 36
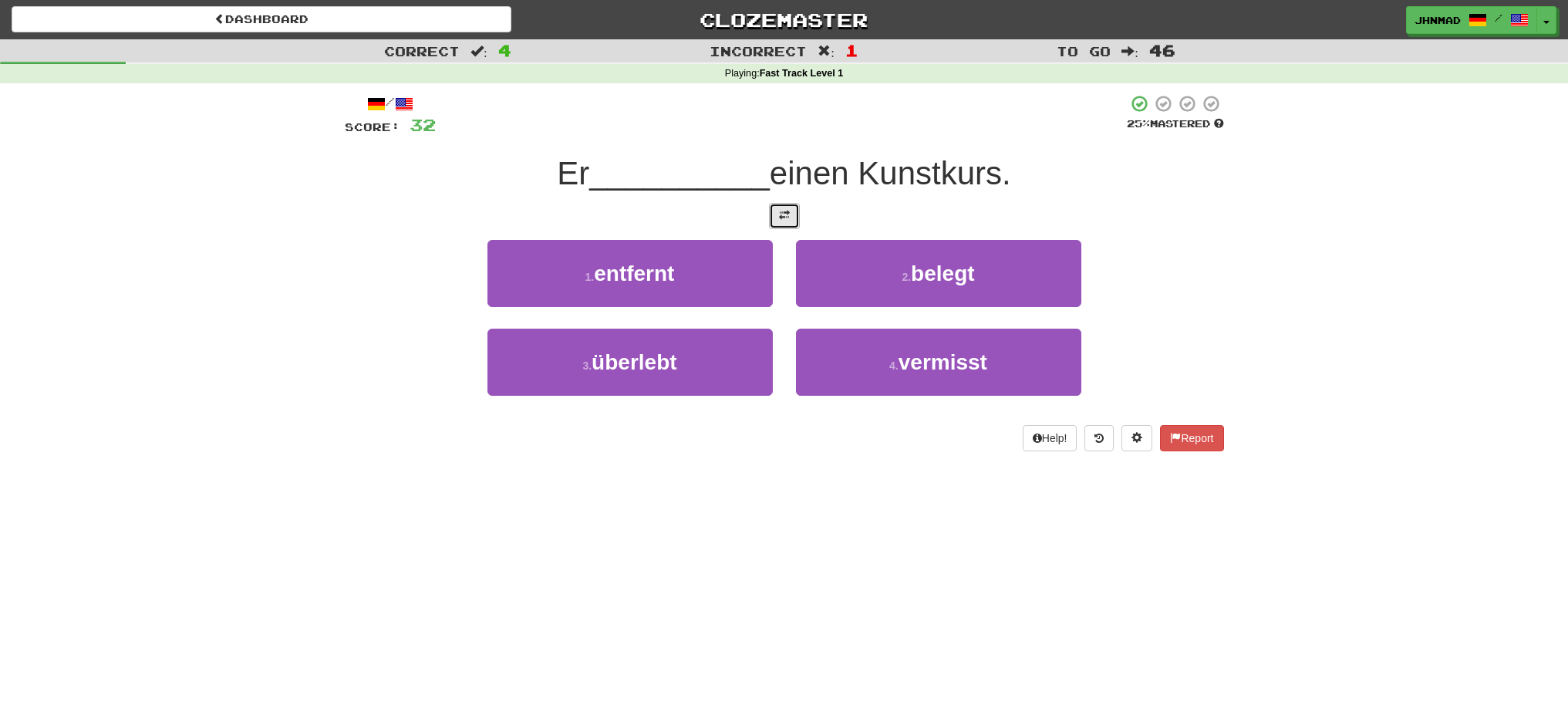
click at [786, 216] on span at bounding box center [784, 215] width 11 height 11
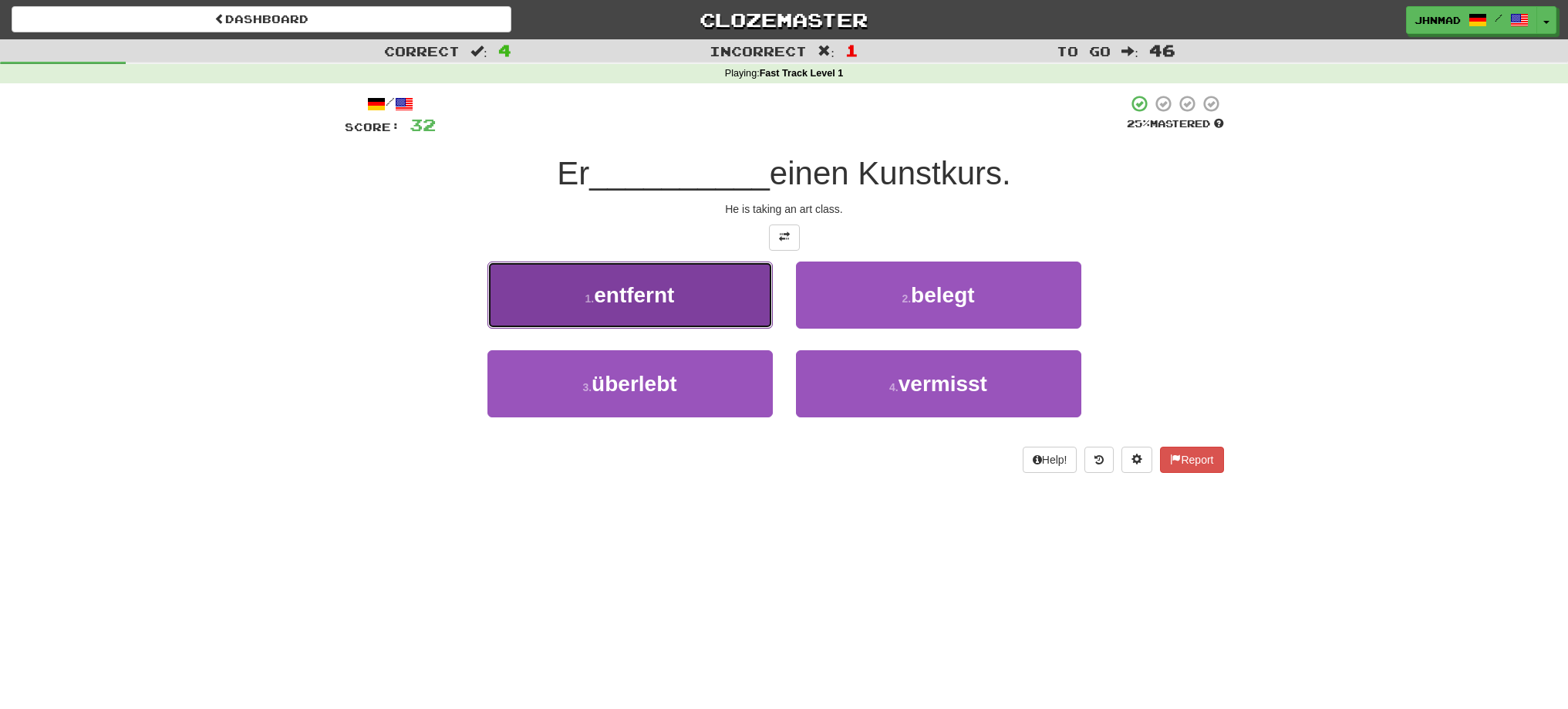
click at [620, 302] on span "entfernt" at bounding box center [634, 295] width 80 height 24
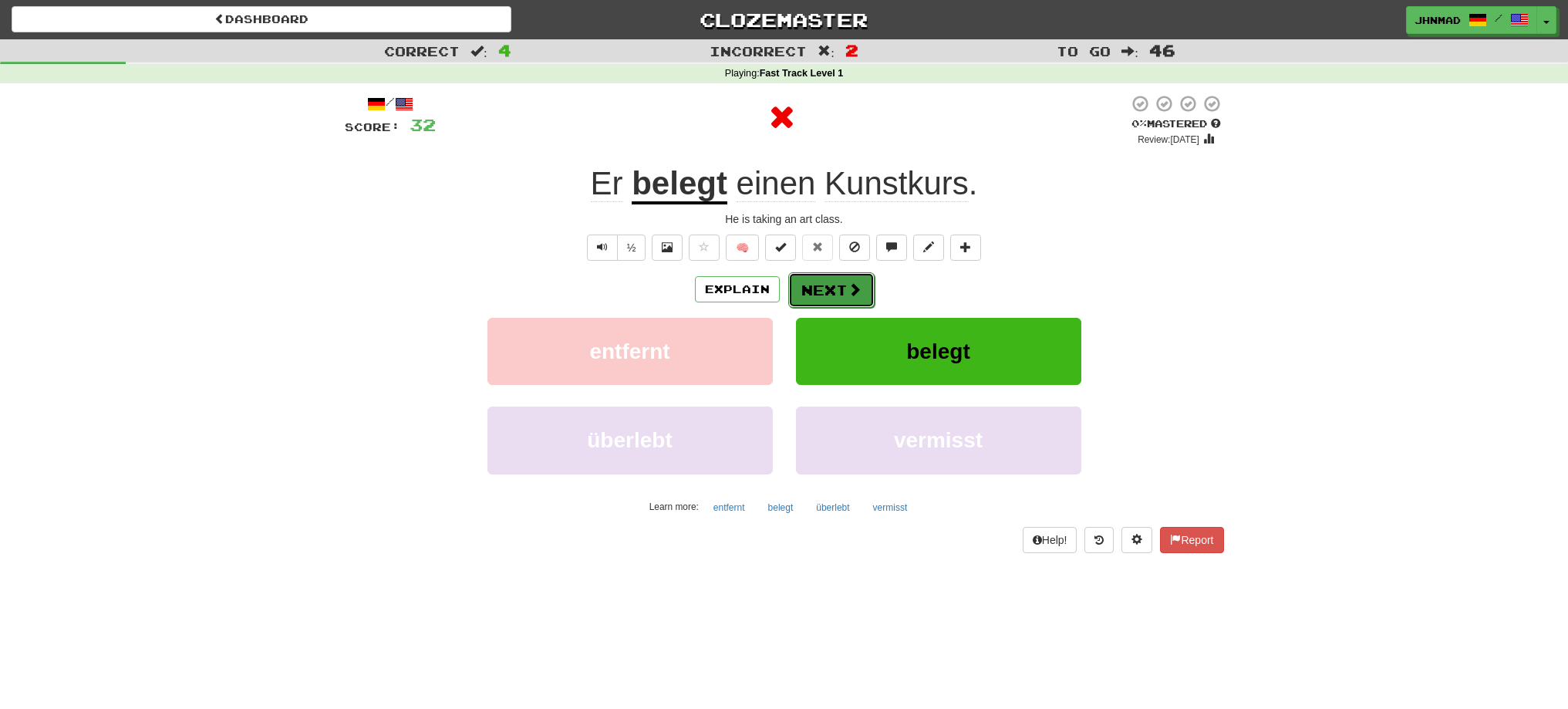
click at [825, 295] on button "Next" at bounding box center [832, 290] width 87 height 36
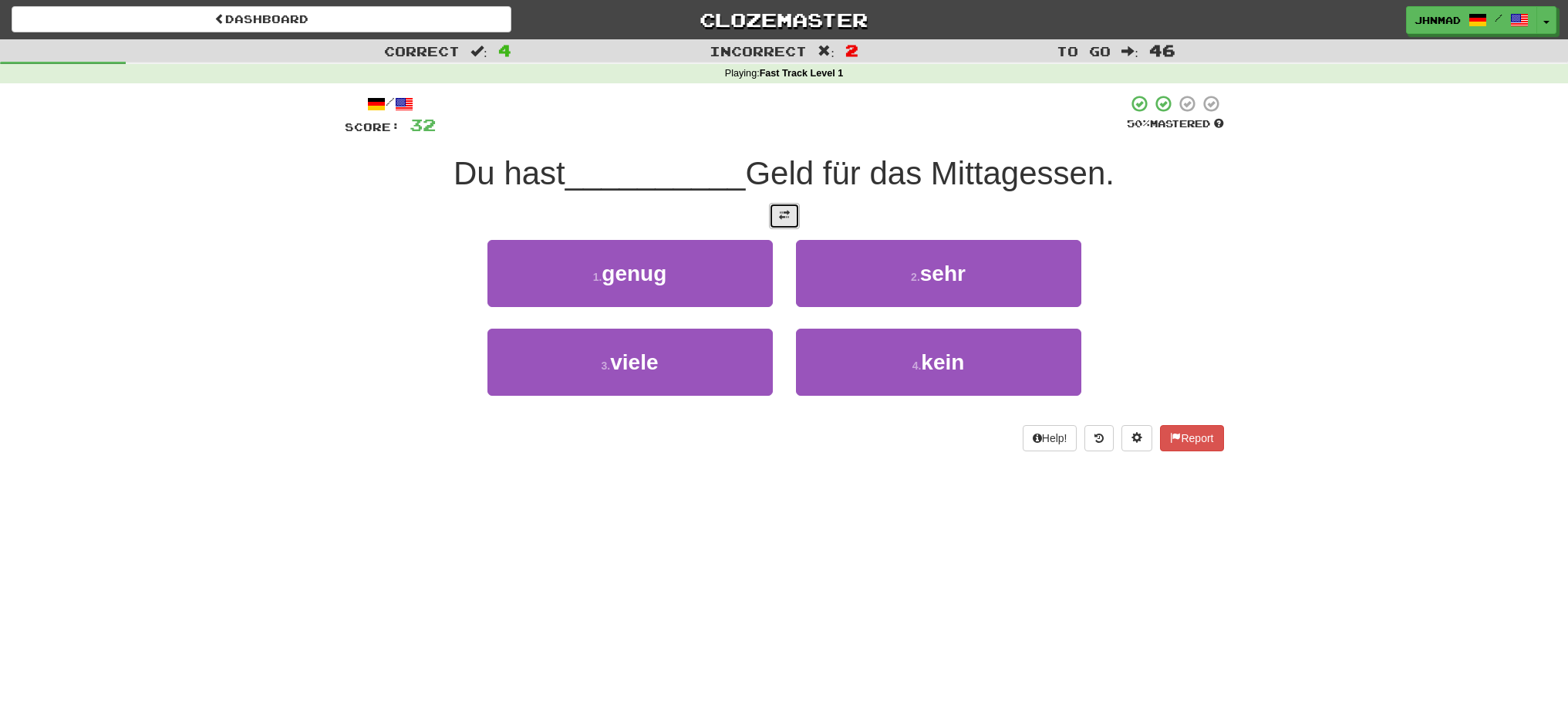
click at [777, 218] on button at bounding box center [784, 216] width 31 height 26
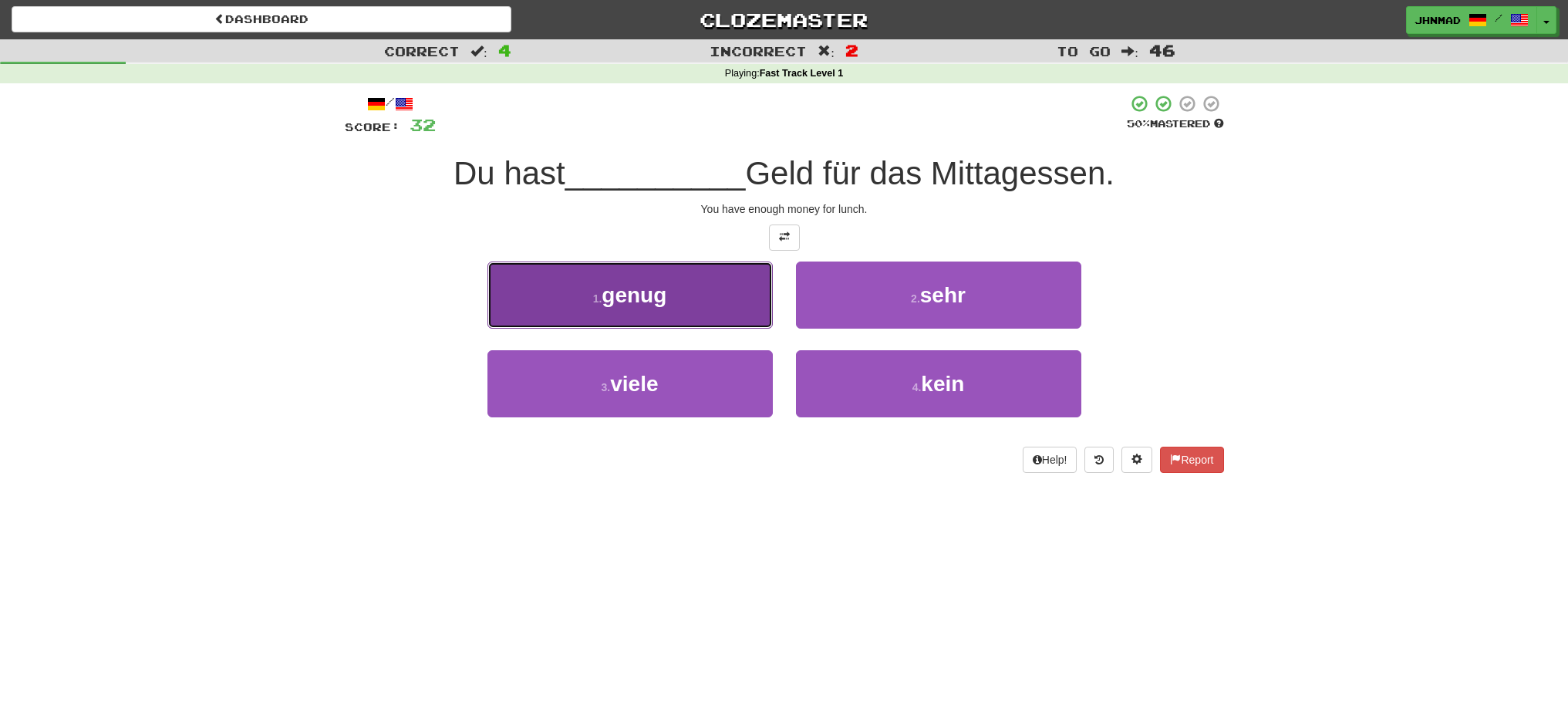
click at [636, 305] on span "genug" at bounding box center [634, 295] width 65 height 24
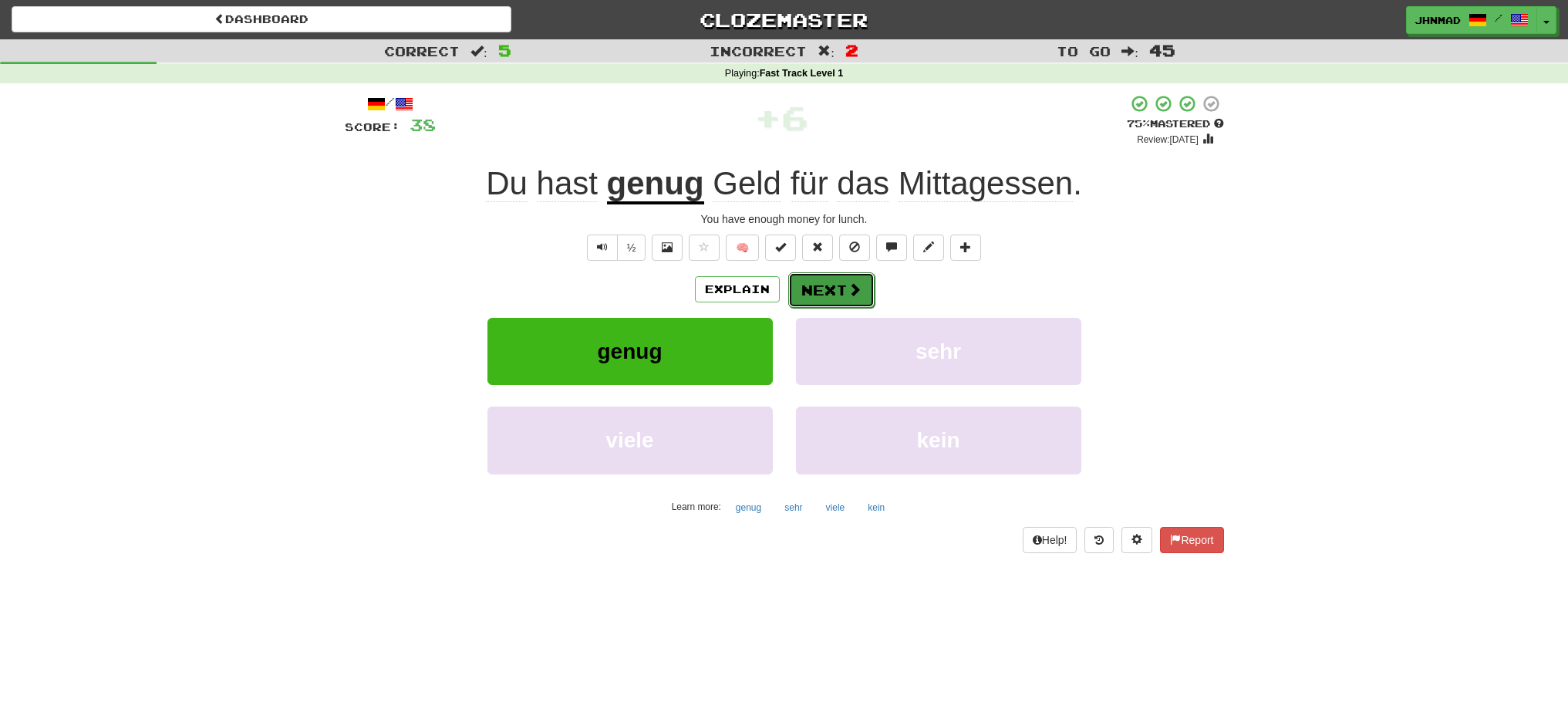
click at [804, 294] on button "Next" at bounding box center [832, 290] width 87 height 36
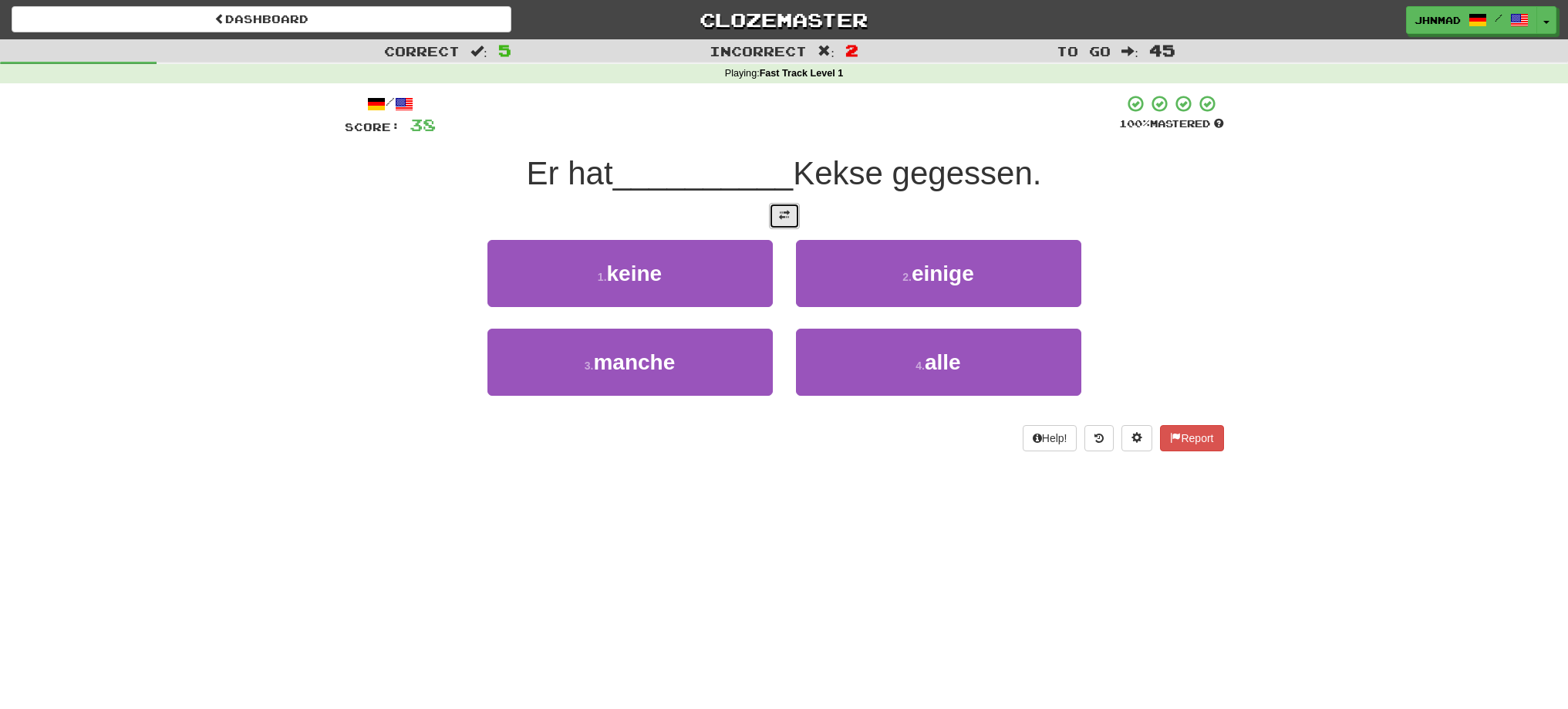
click at [777, 220] on button at bounding box center [784, 216] width 31 height 26
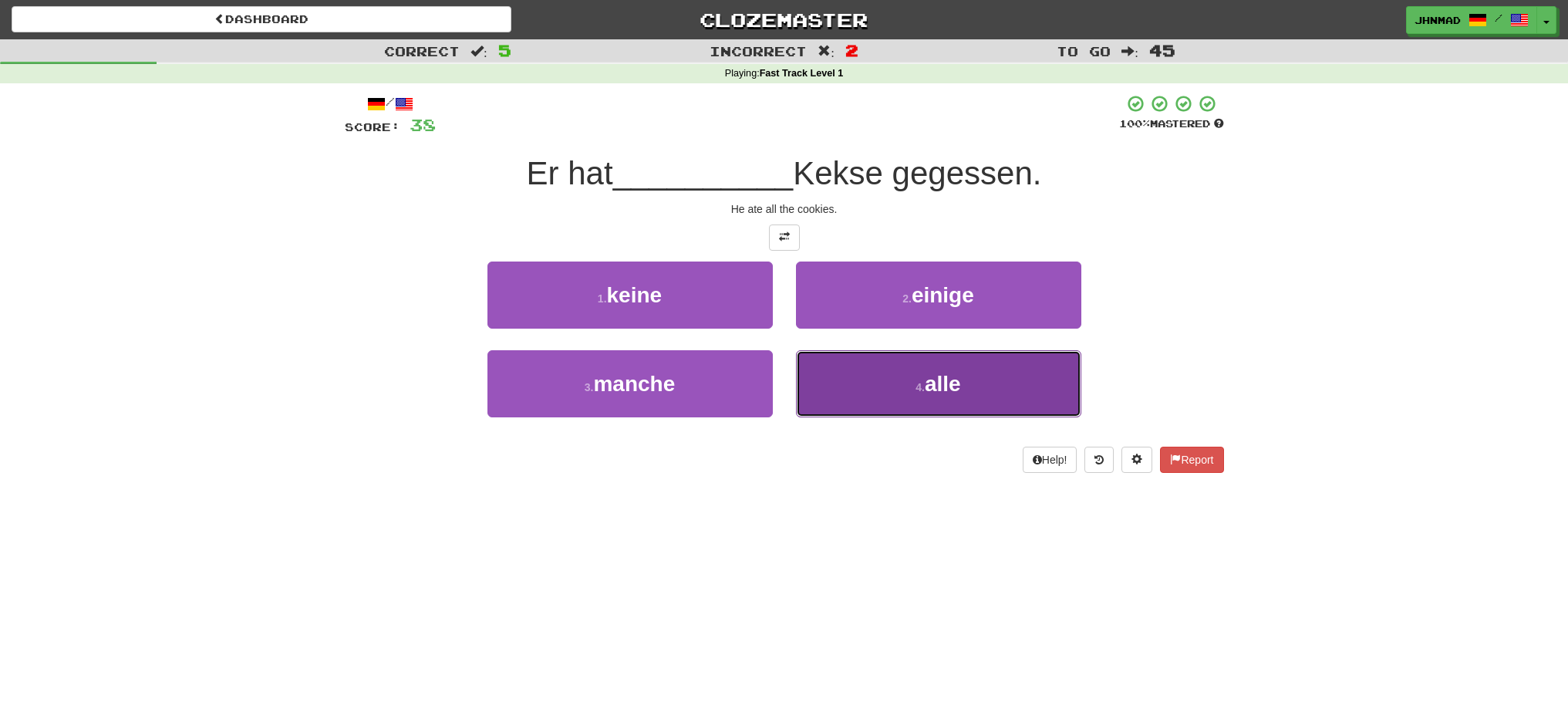
click at [991, 415] on button "4 . alle" at bounding box center [938, 383] width 285 height 67
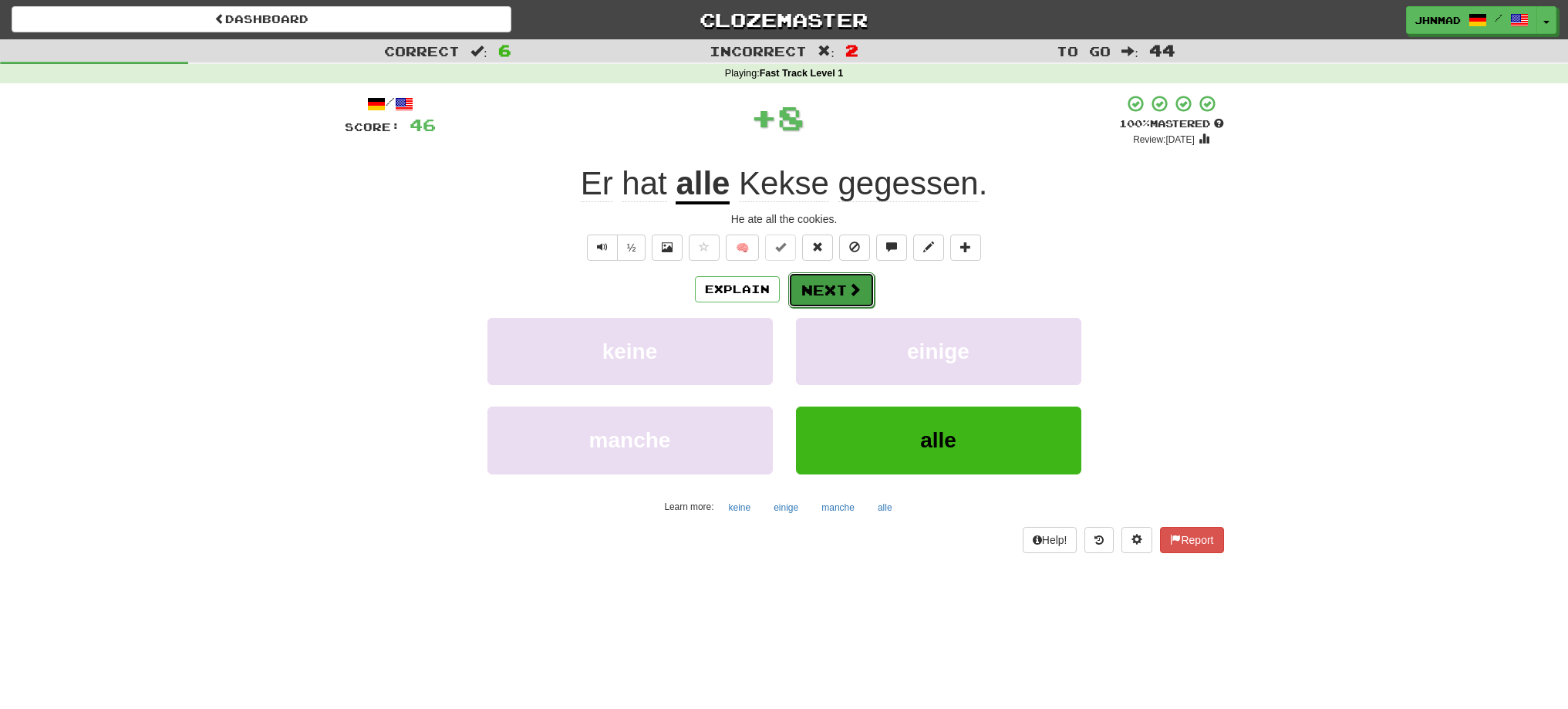
click at [849, 292] on span at bounding box center [855, 289] width 14 height 14
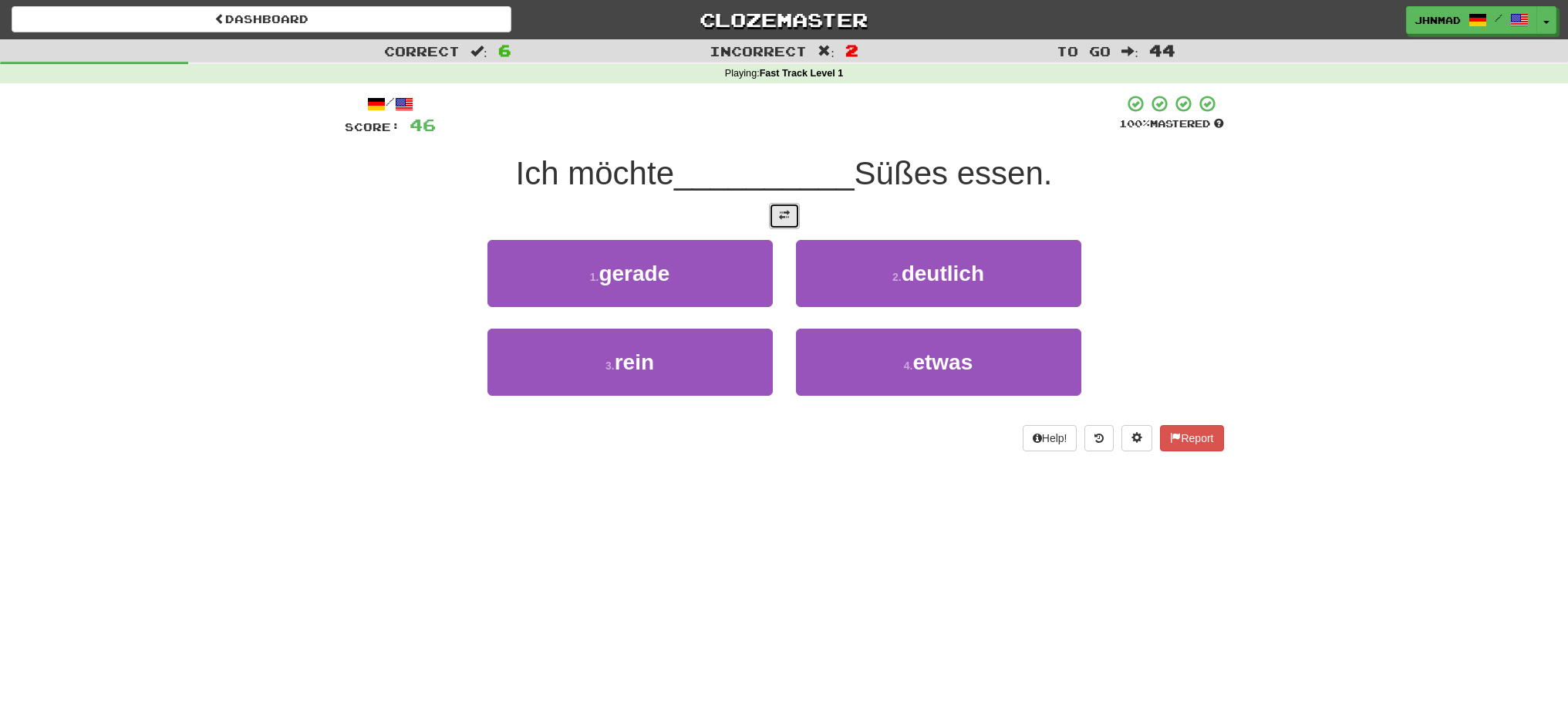
click at [783, 211] on span at bounding box center [784, 215] width 11 height 11
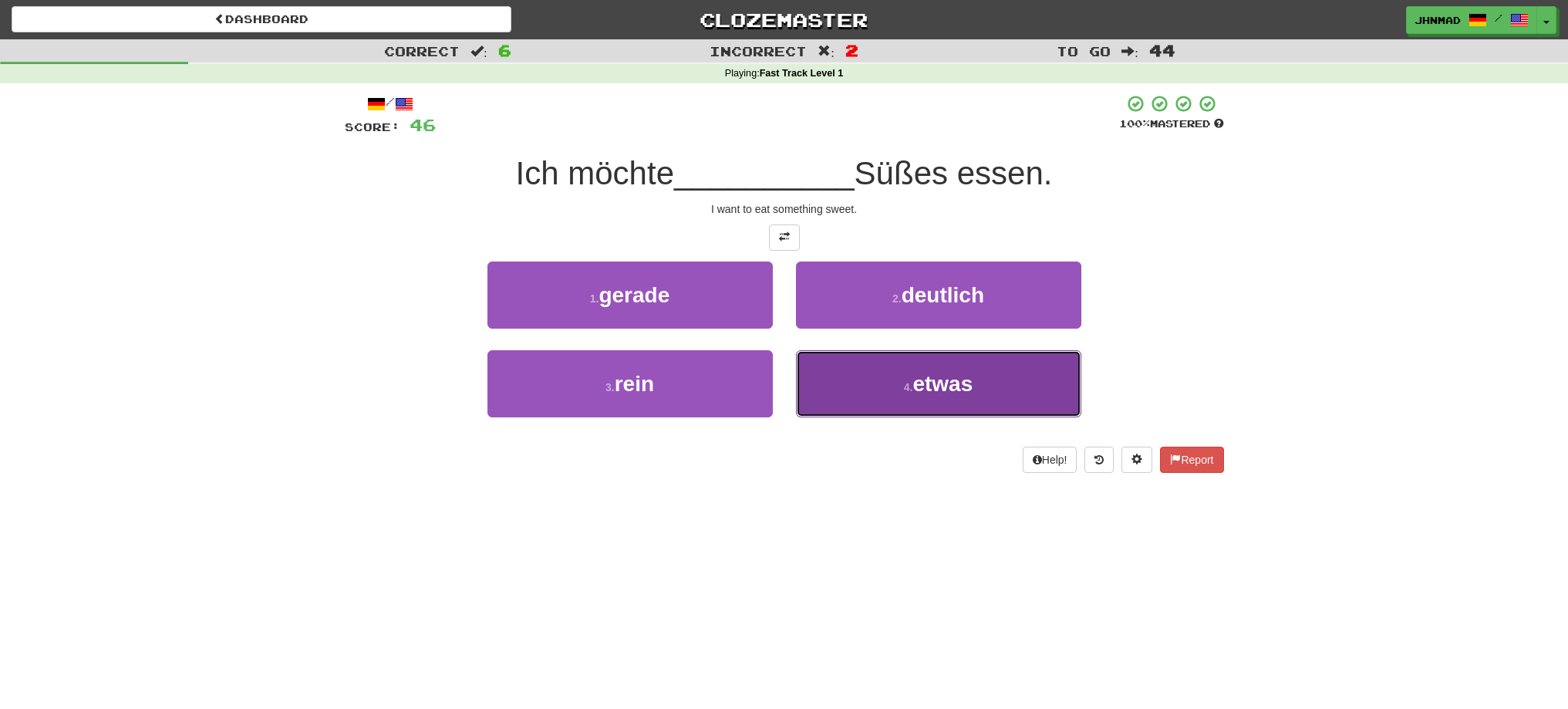
click at [964, 399] on button "4 . etwas" at bounding box center [938, 383] width 285 height 67
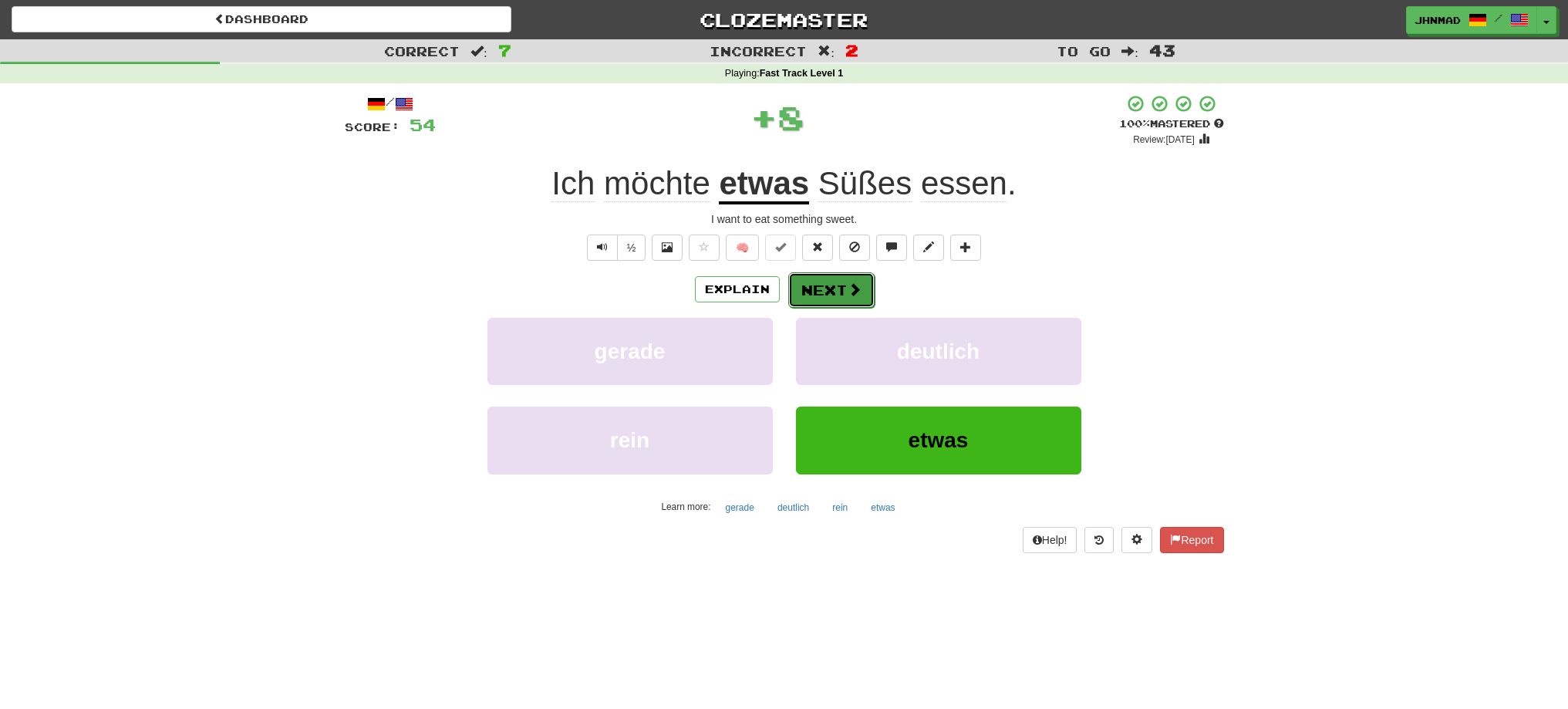
click at [834, 296] on button "Next" at bounding box center [832, 290] width 87 height 36
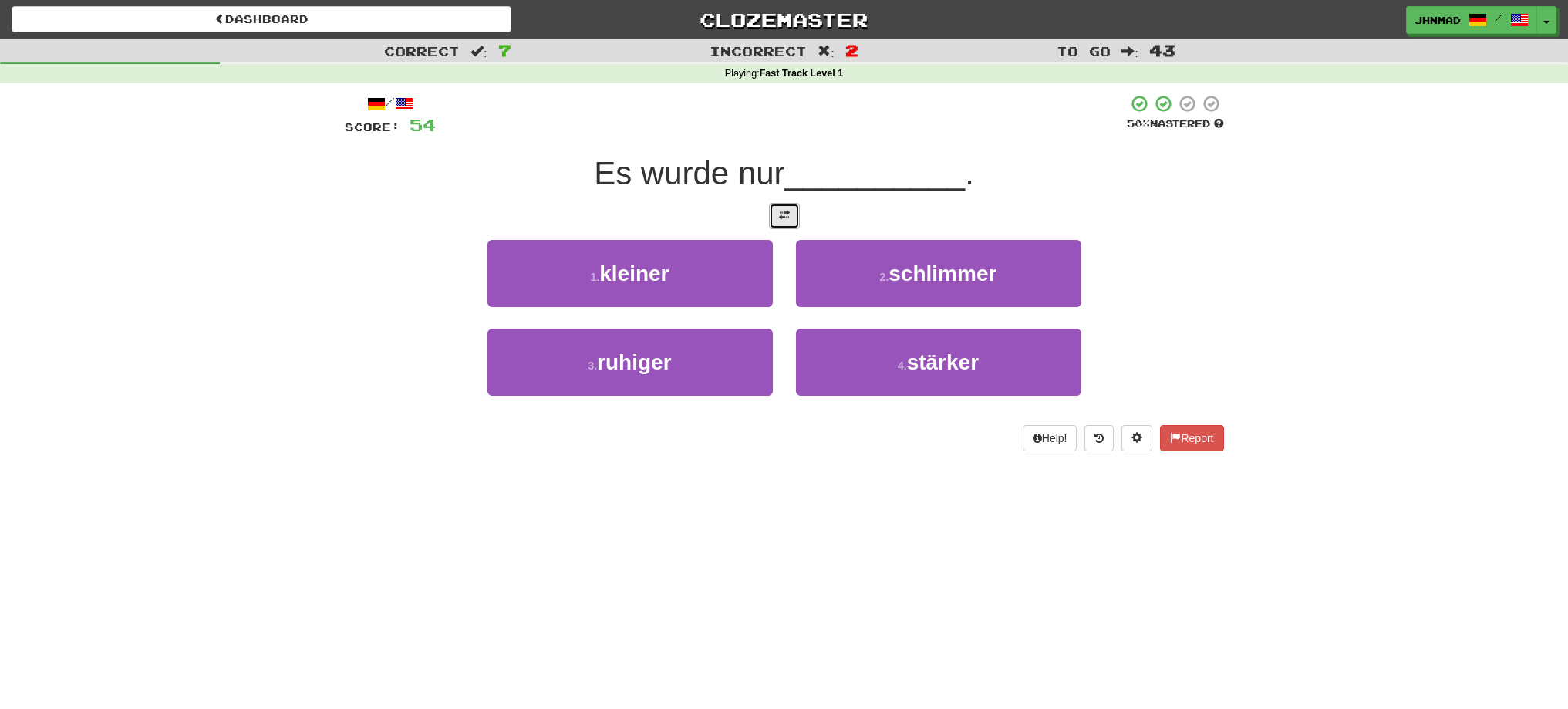
click at [781, 220] on span at bounding box center [784, 215] width 11 height 11
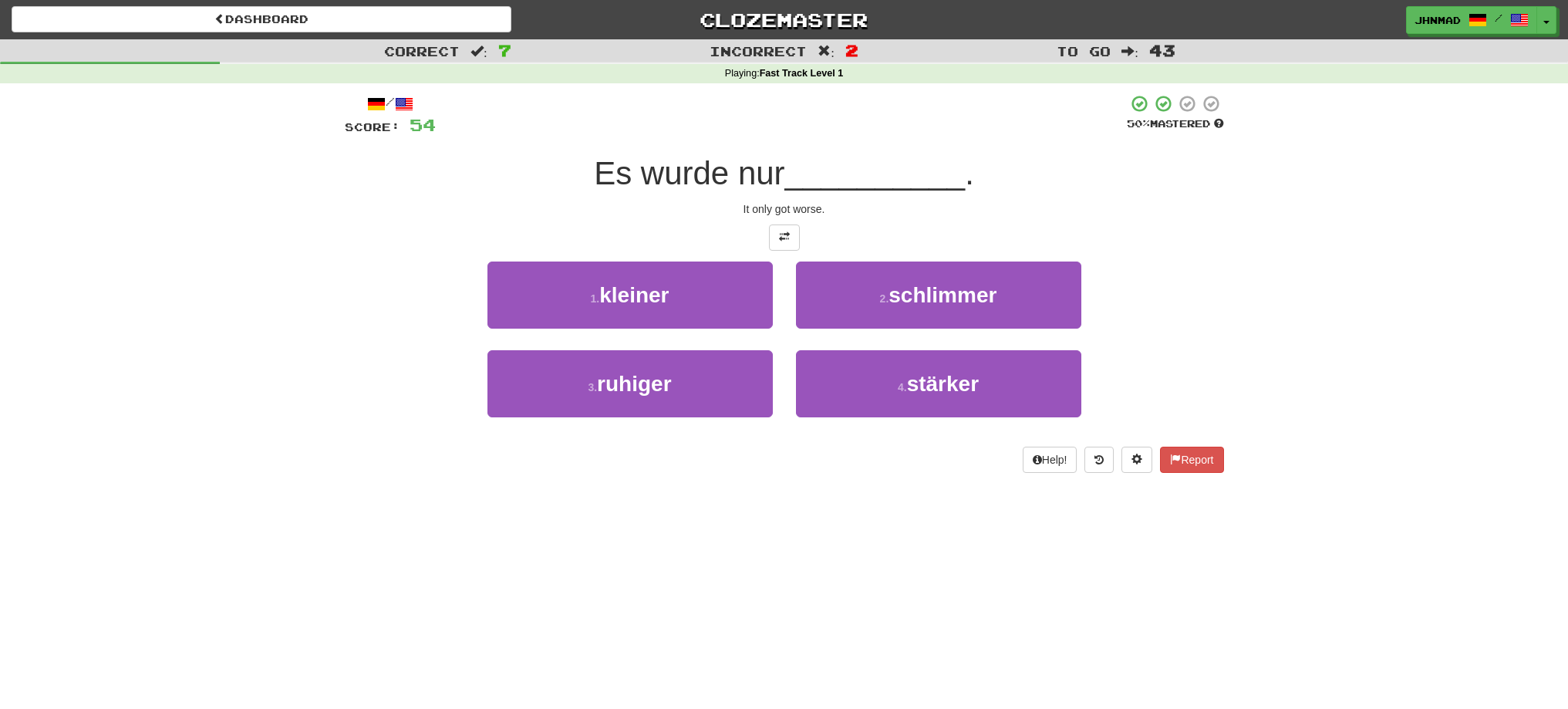
drag, startPoint x: 575, startPoint y: 172, endPoint x: 788, endPoint y: 193, distance: 214.0
click at [788, 193] on div "Es wurde nur __________ ." at bounding box center [784, 174] width 879 height 43
click at [778, 193] on div at bounding box center [778, 193] width 0 height 0
click at [473, 193] on div "Es wurde nur __________ ." at bounding box center [784, 174] width 879 height 43
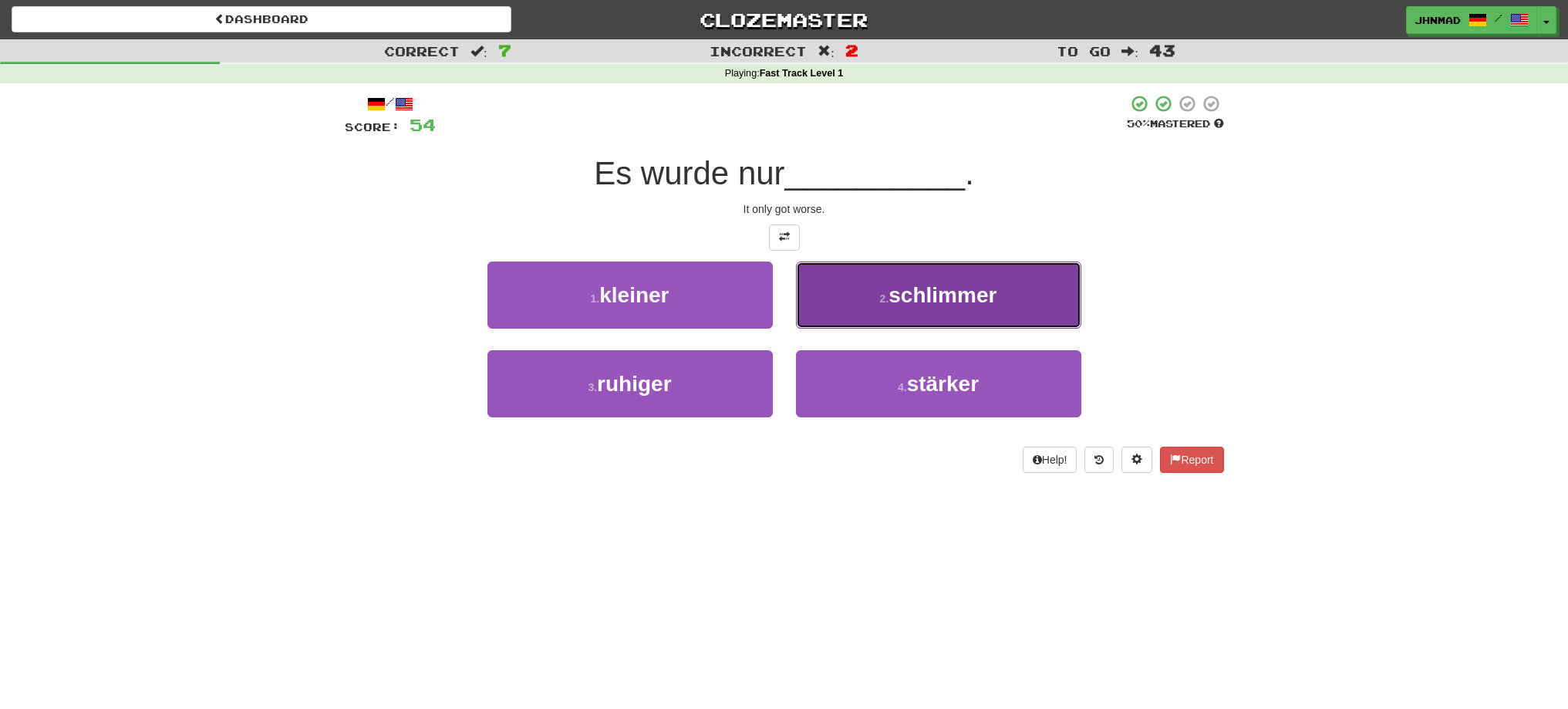
click at [1036, 299] on button "2 . schlimmer" at bounding box center [938, 295] width 285 height 67
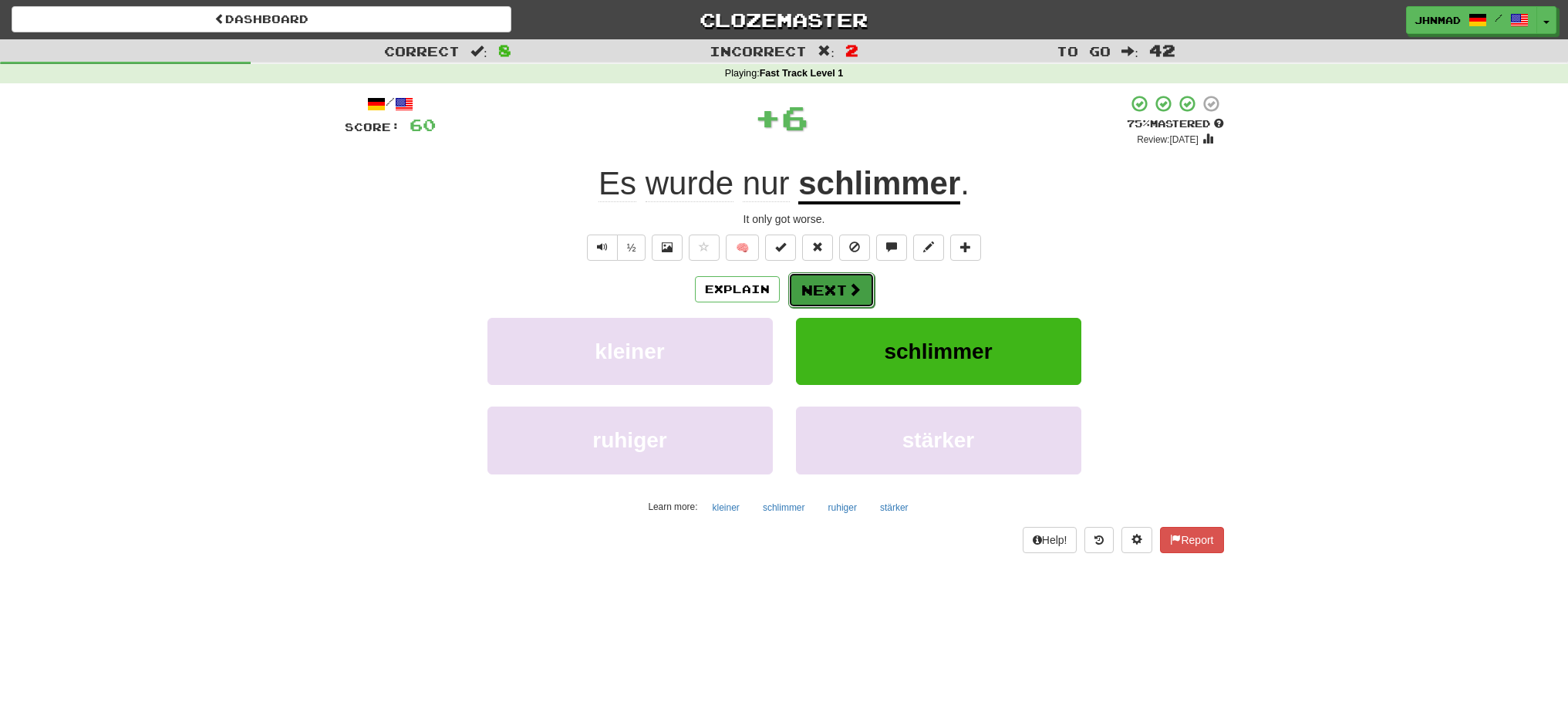
click at [826, 291] on button "Next" at bounding box center [832, 290] width 87 height 36
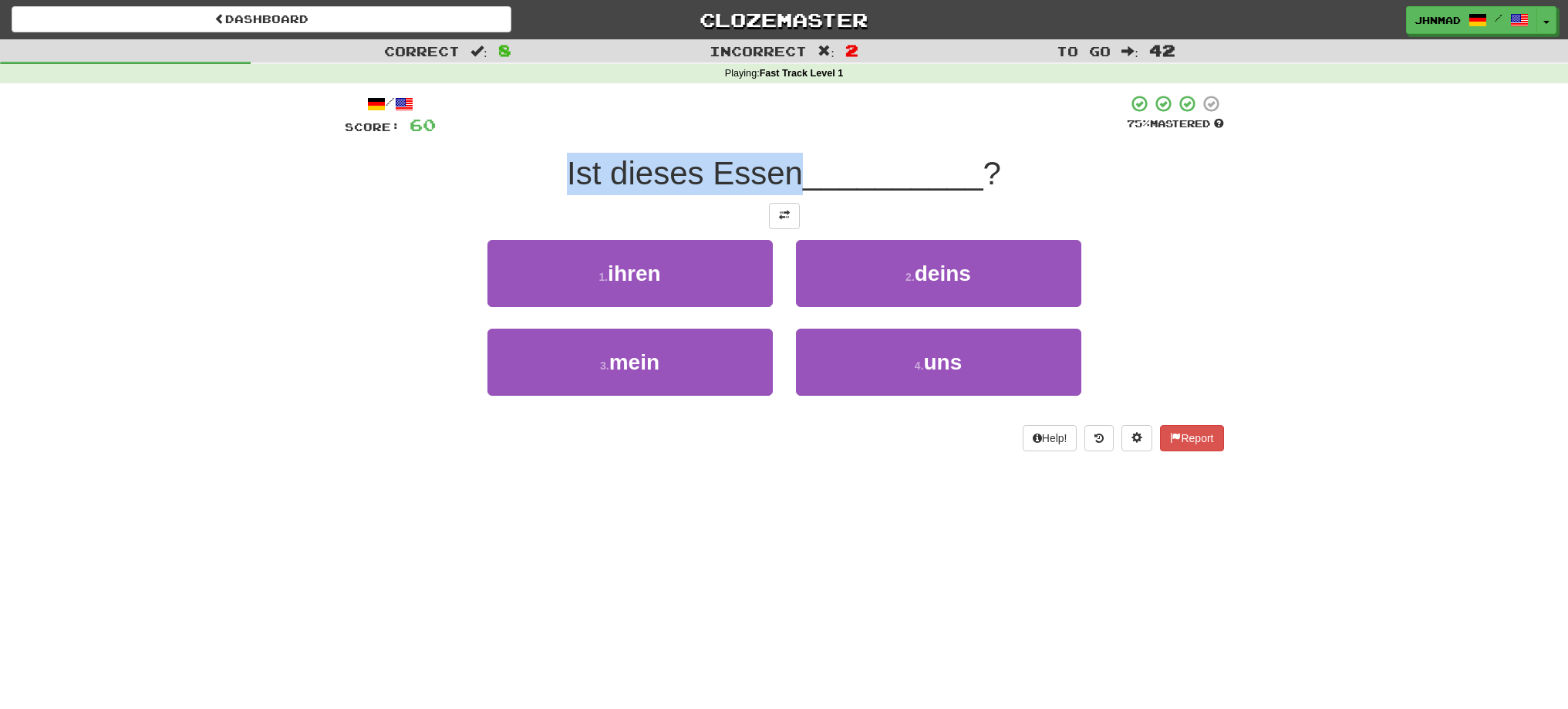
drag, startPoint x: 556, startPoint y: 169, endPoint x: 796, endPoint y: 182, distance: 240.4
click at [794, 174] on div "Ist dieses Essen __________ ?" at bounding box center [784, 174] width 879 height 43
click at [784, 193] on div at bounding box center [784, 193] width 0 height 0
click at [859, 203] on div at bounding box center [784, 216] width 879 height 26
click at [781, 222] on button at bounding box center [784, 216] width 31 height 26
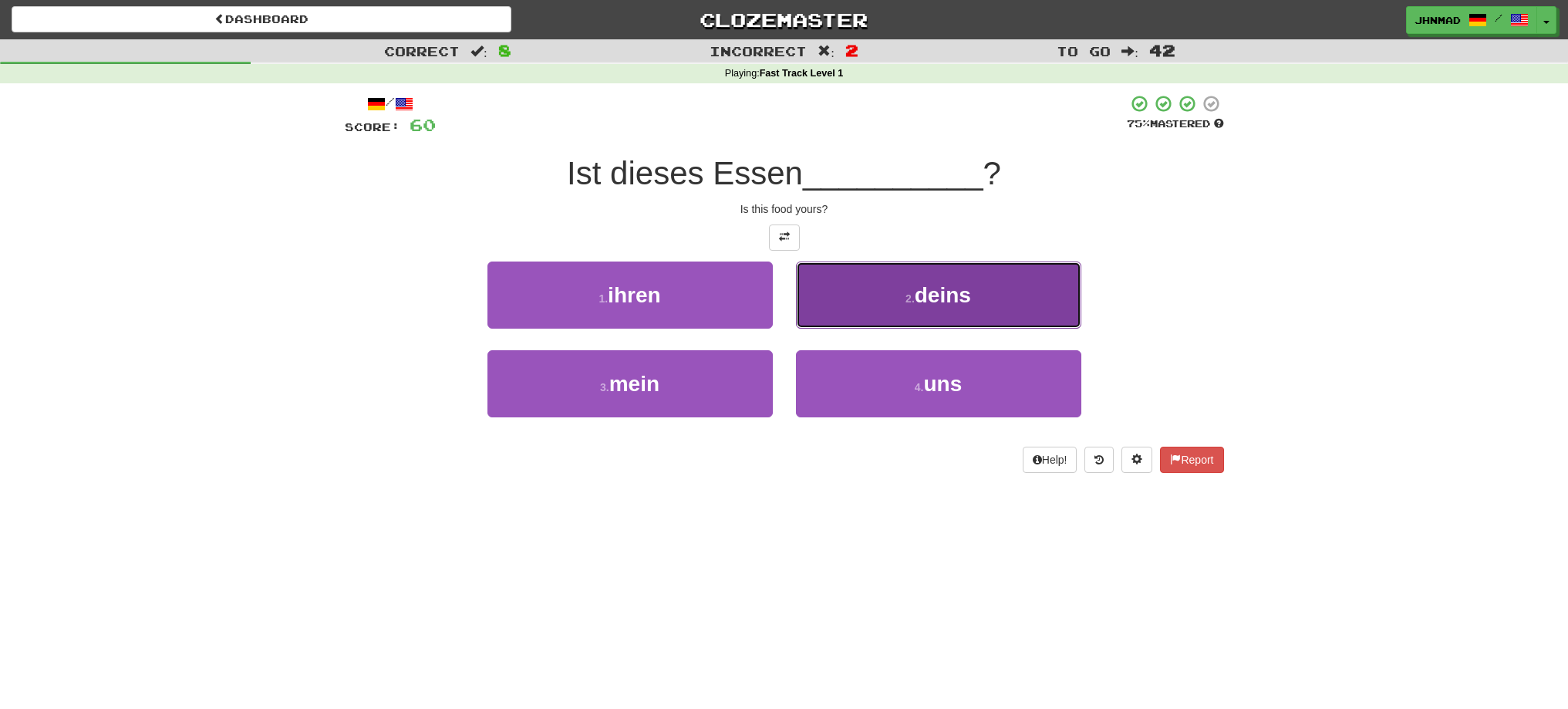
click at [854, 318] on button "2 . deins" at bounding box center [938, 295] width 285 height 67
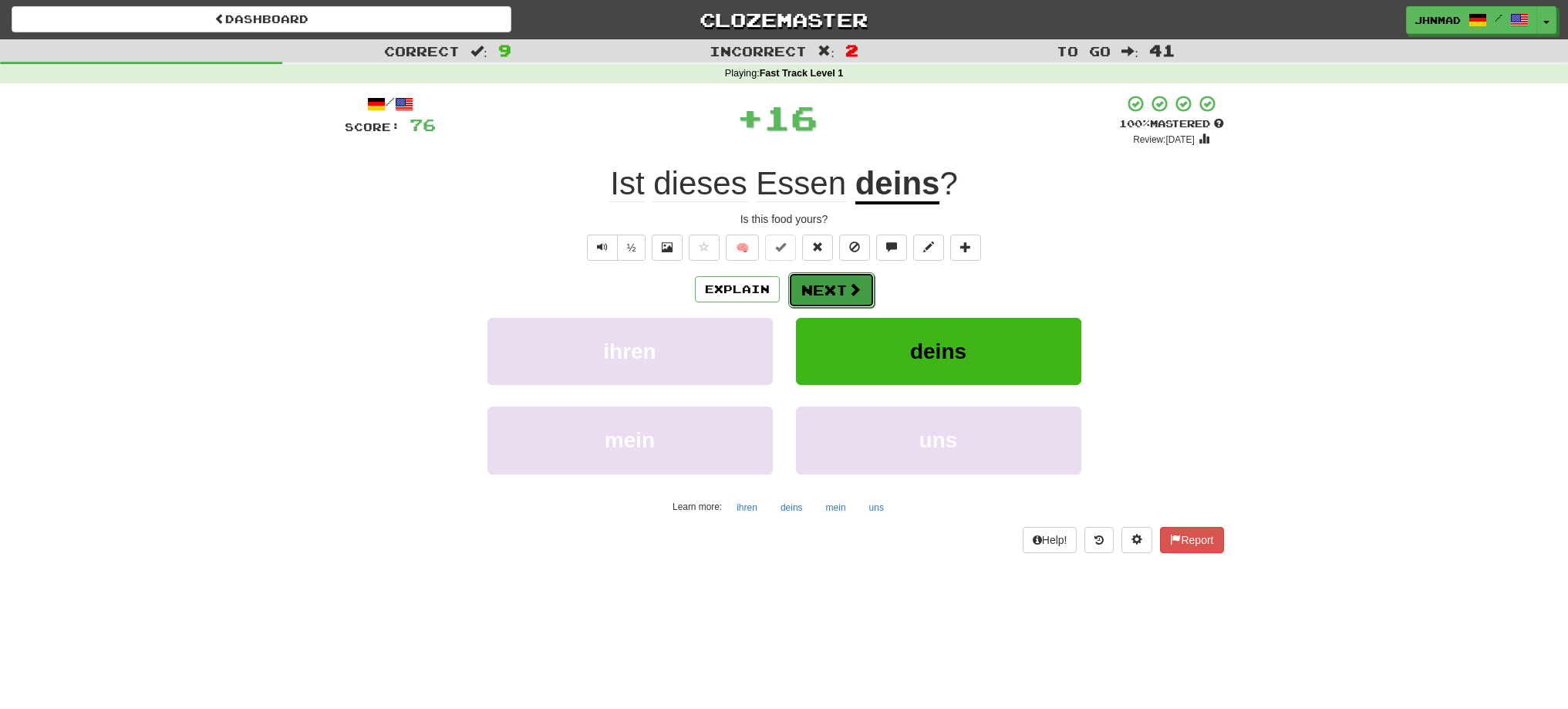
click at [843, 288] on button "Next" at bounding box center [832, 290] width 87 height 36
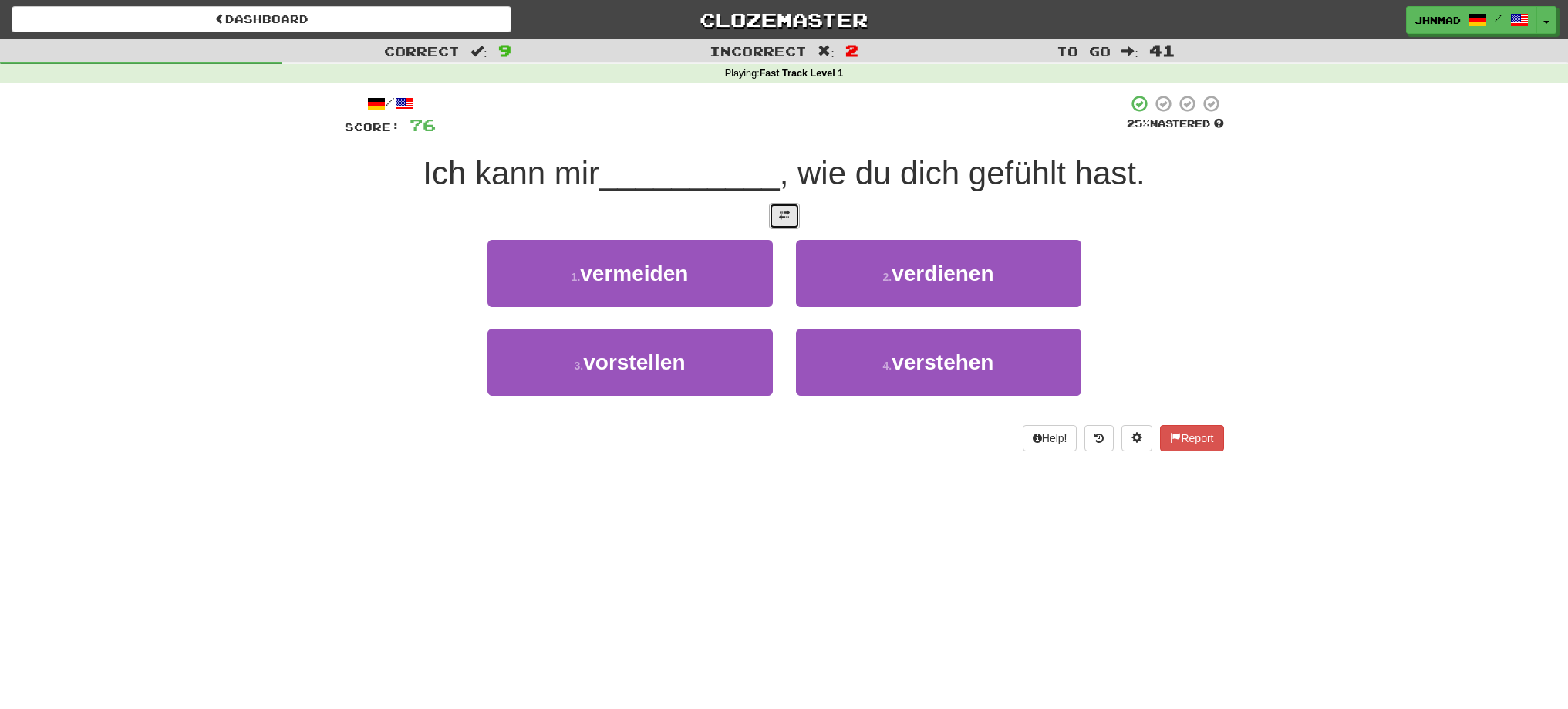
click at [794, 224] on button at bounding box center [784, 216] width 31 height 26
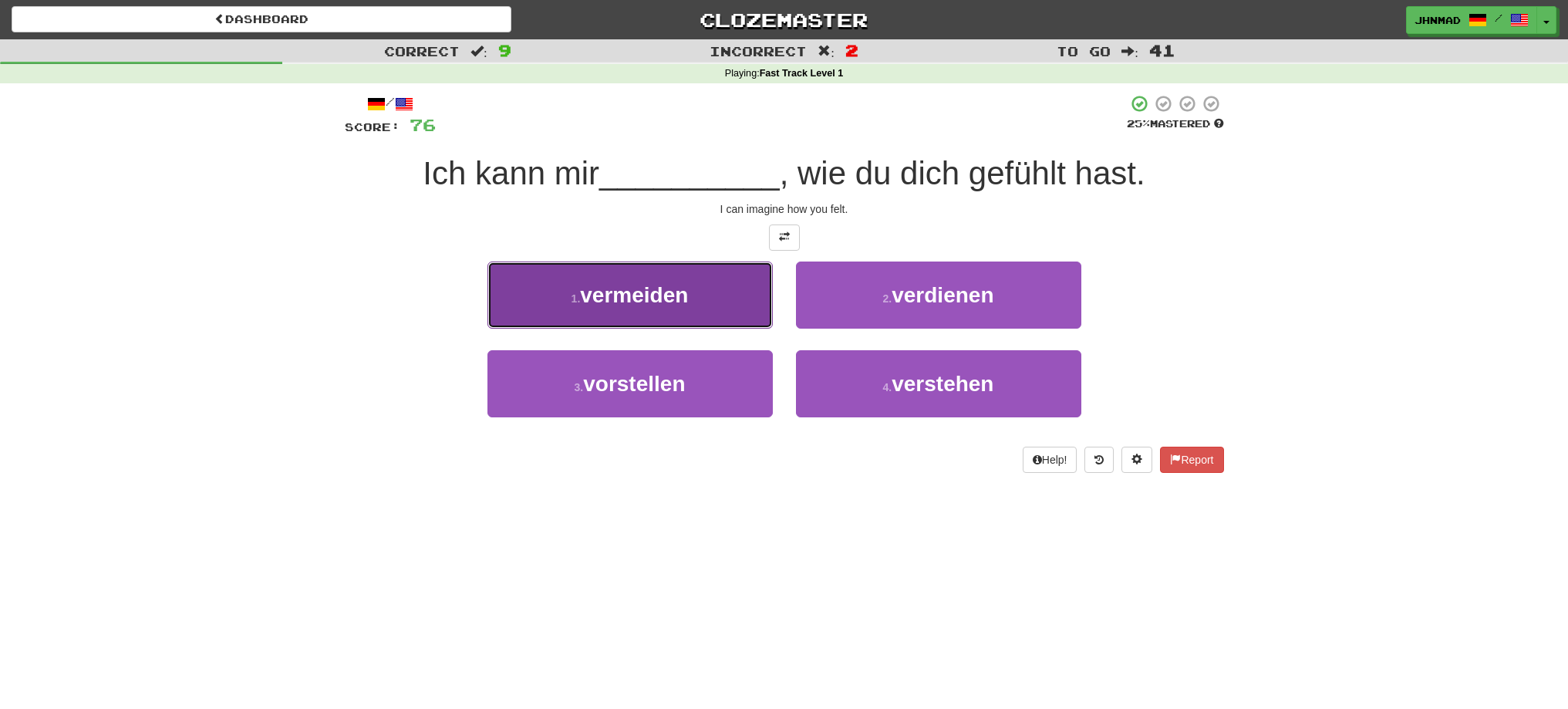
click at [662, 294] on span "vermeiden" at bounding box center [634, 295] width 108 height 24
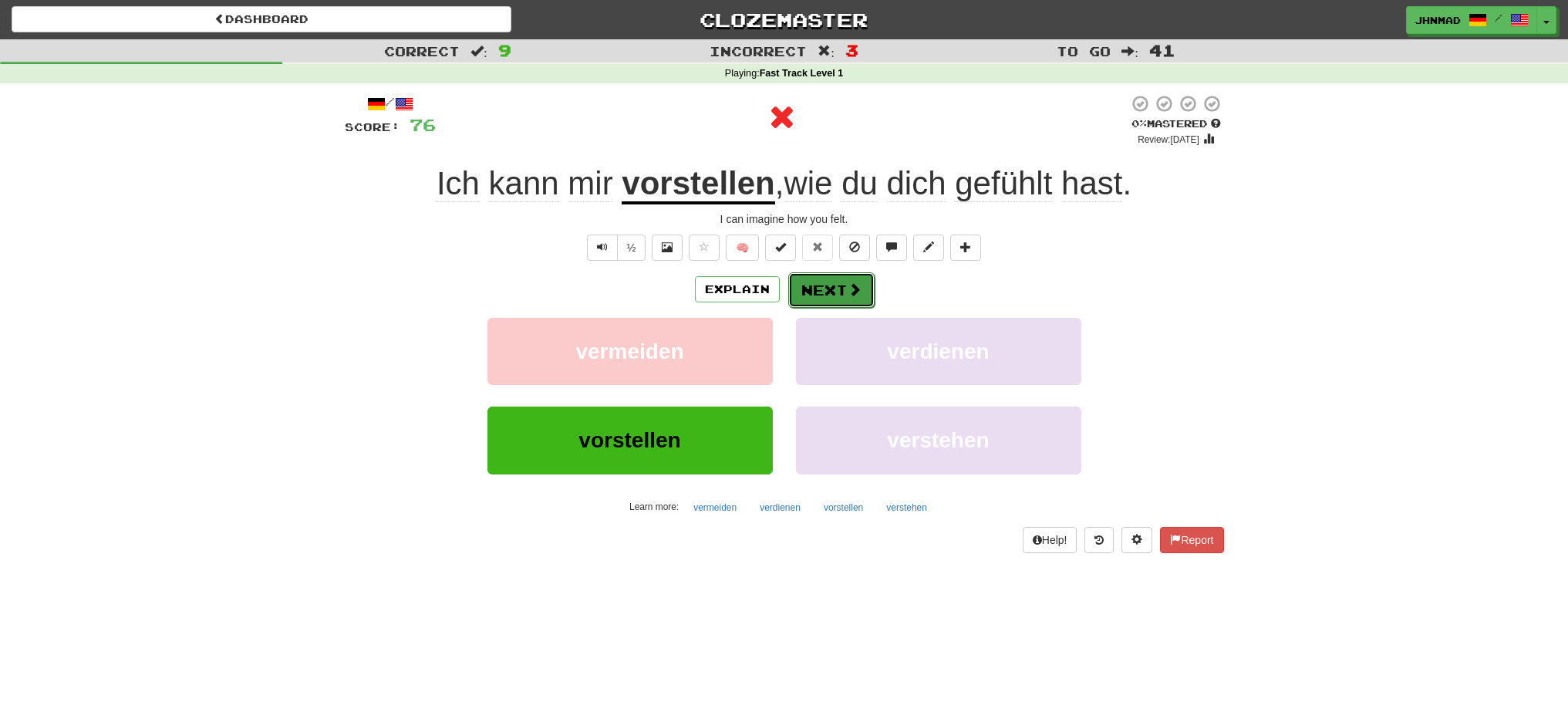
click at [825, 288] on button "Next" at bounding box center [832, 290] width 87 height 36
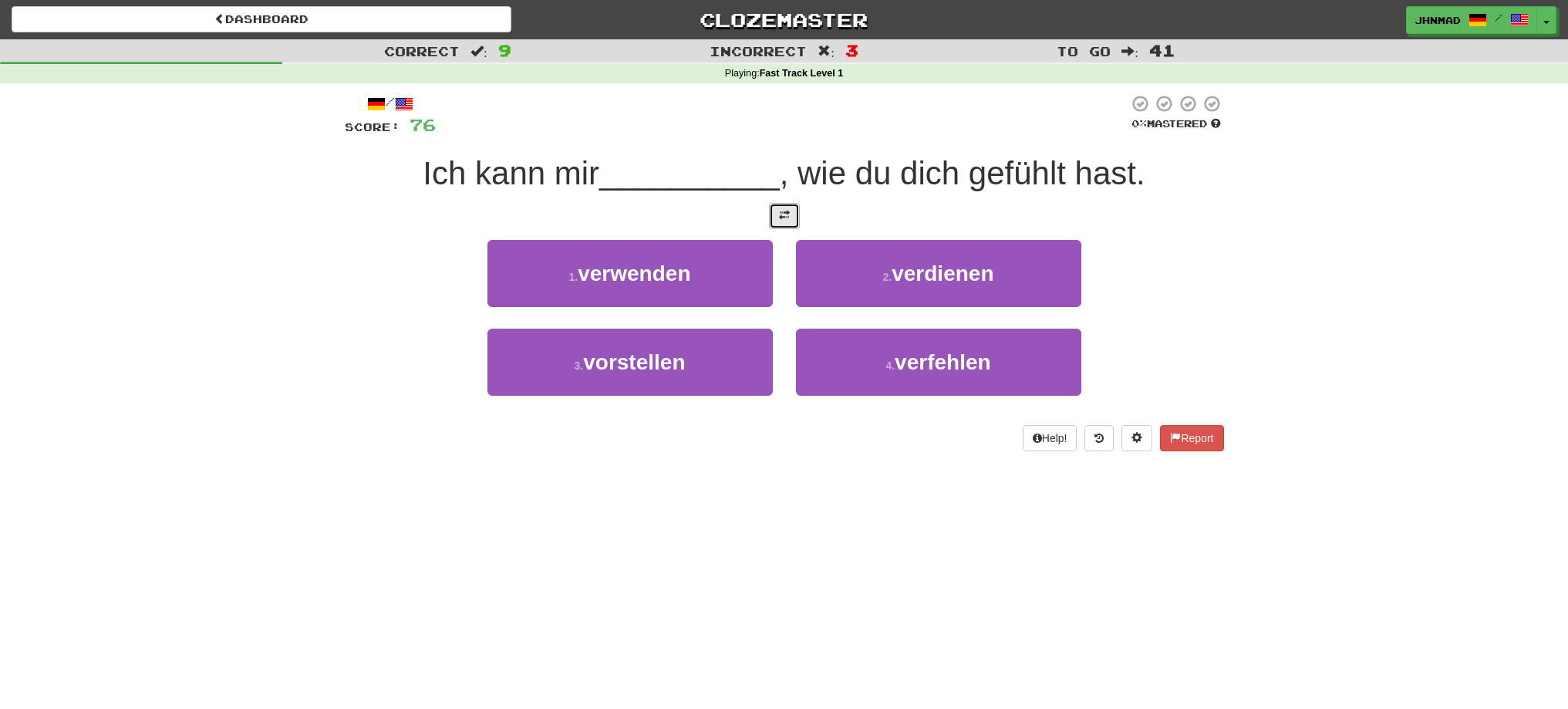
click at [780, 226] on button at bounding box center [784, 216] width 31 height 26
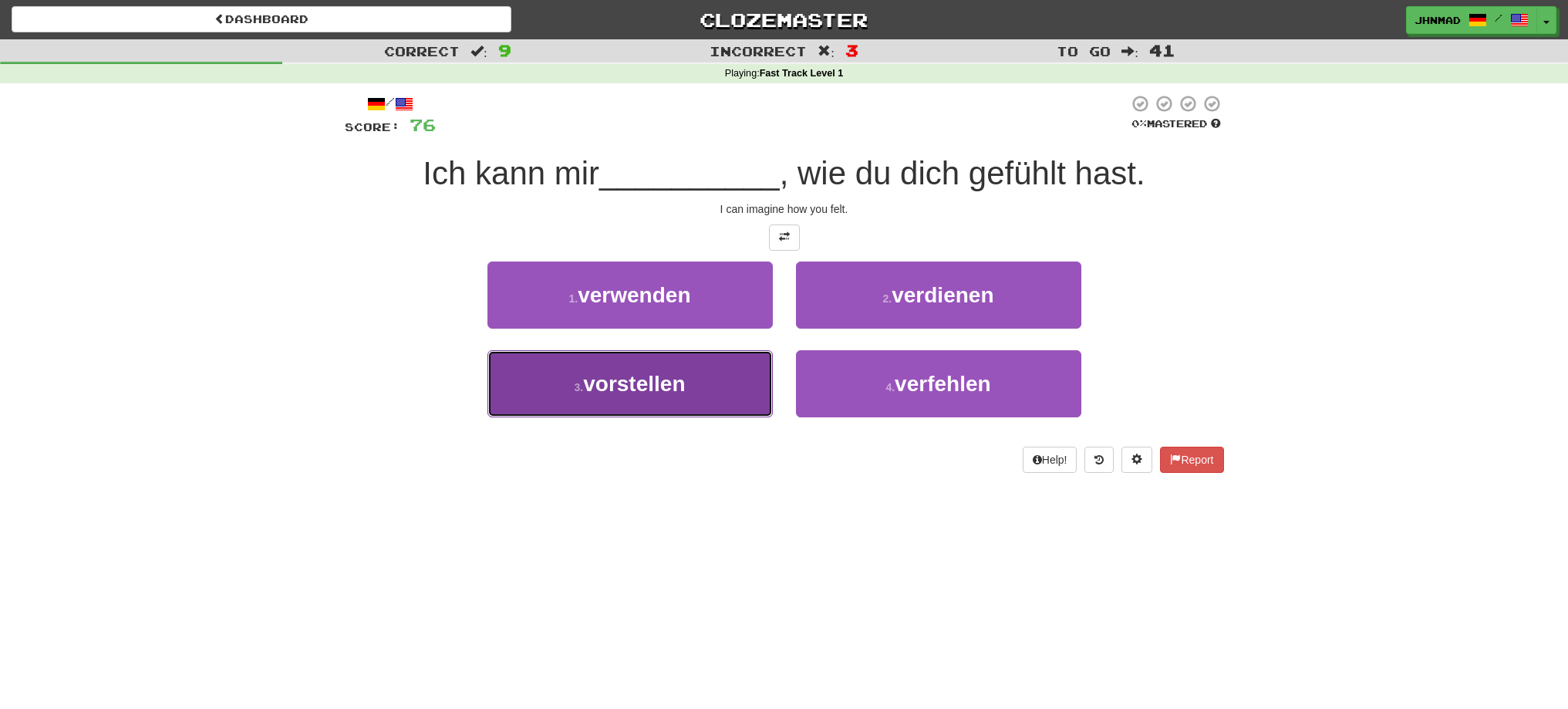
click at [712, 400] on button "3 . vorstellen" at bounding box center [630, 383] width 285 height 67
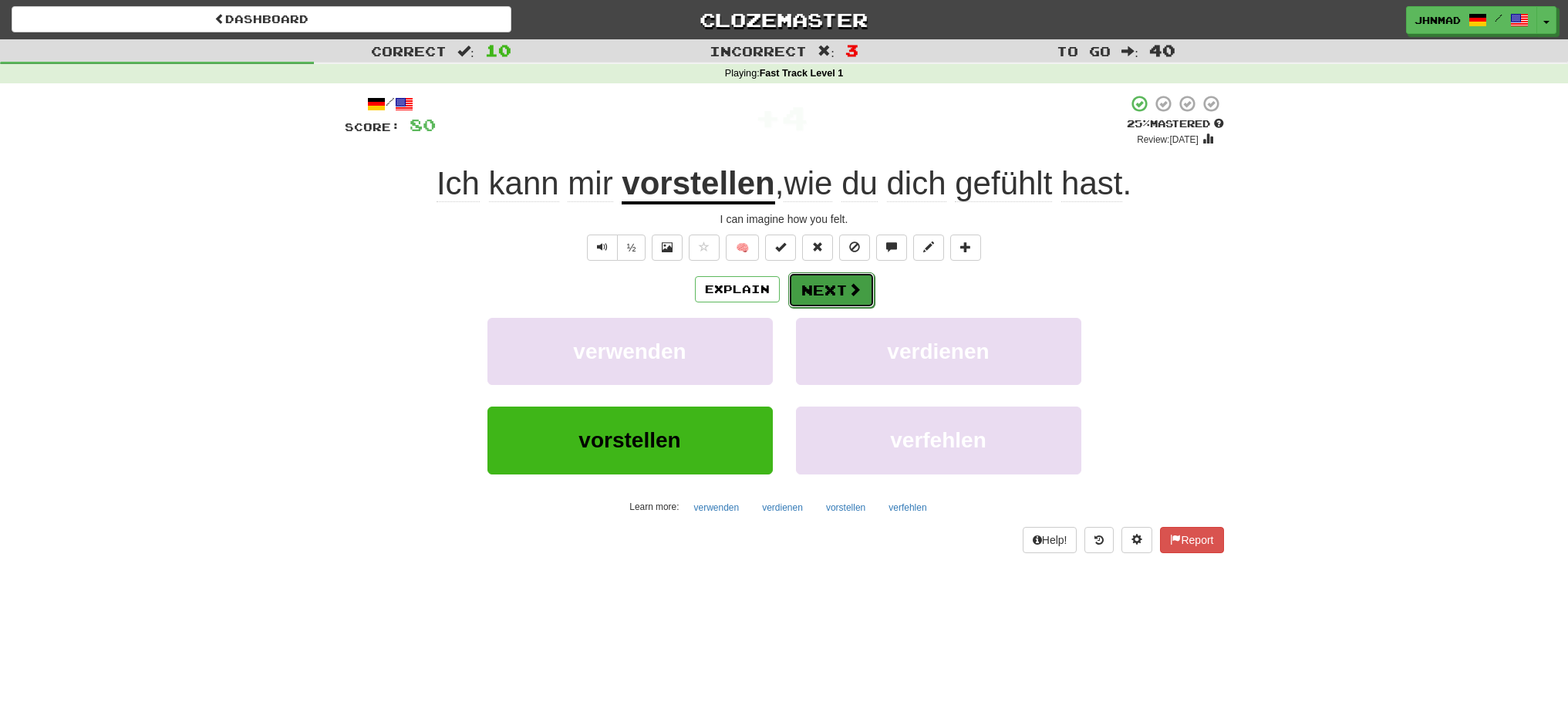
click at [836, 291] on button "Next" at bounding box center [832, 290] width 87 height 36
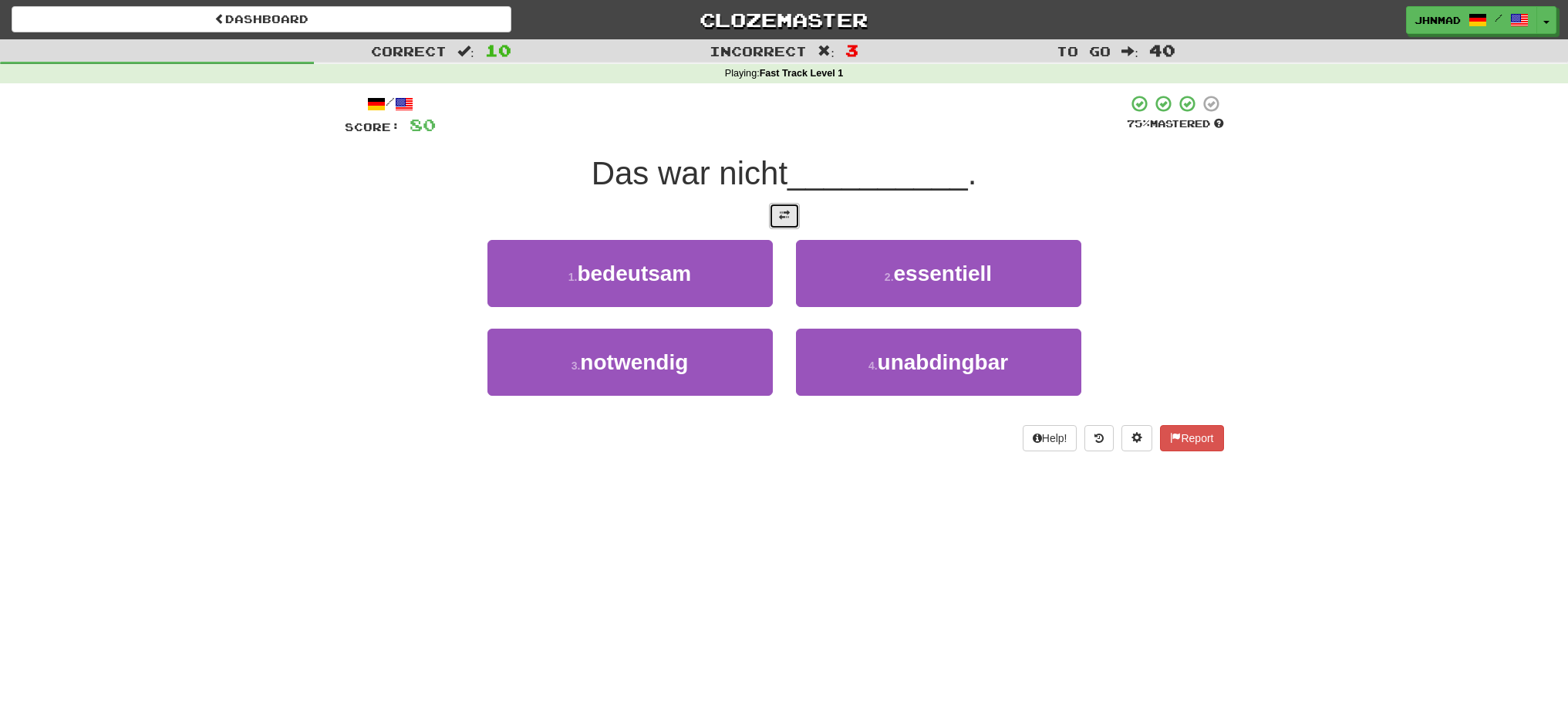
click at [779, 220] on span at bounding box center [784, 215] width 11 height 11
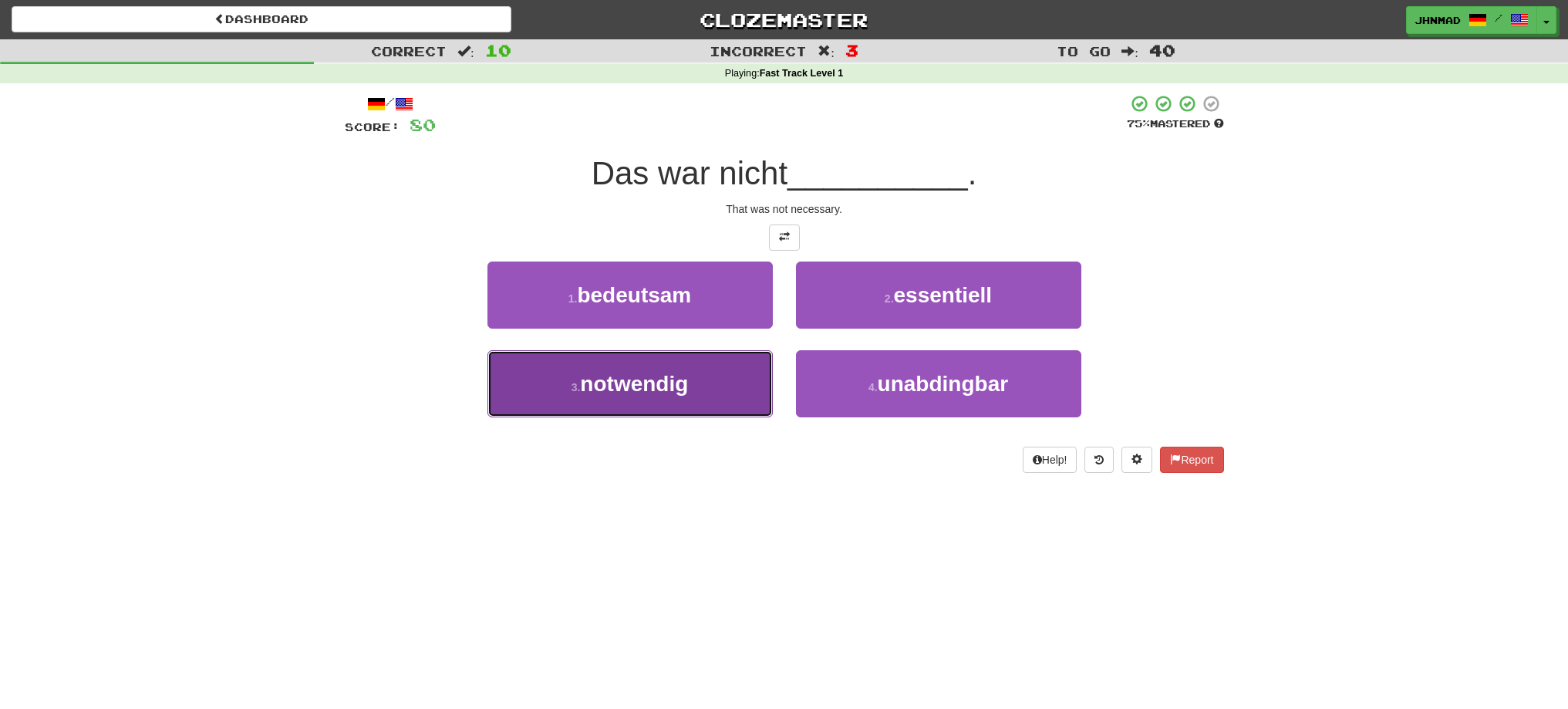
click at [640, 398] on button "3 . notwendig" at bounding box center [630, 383] width 285 height 67
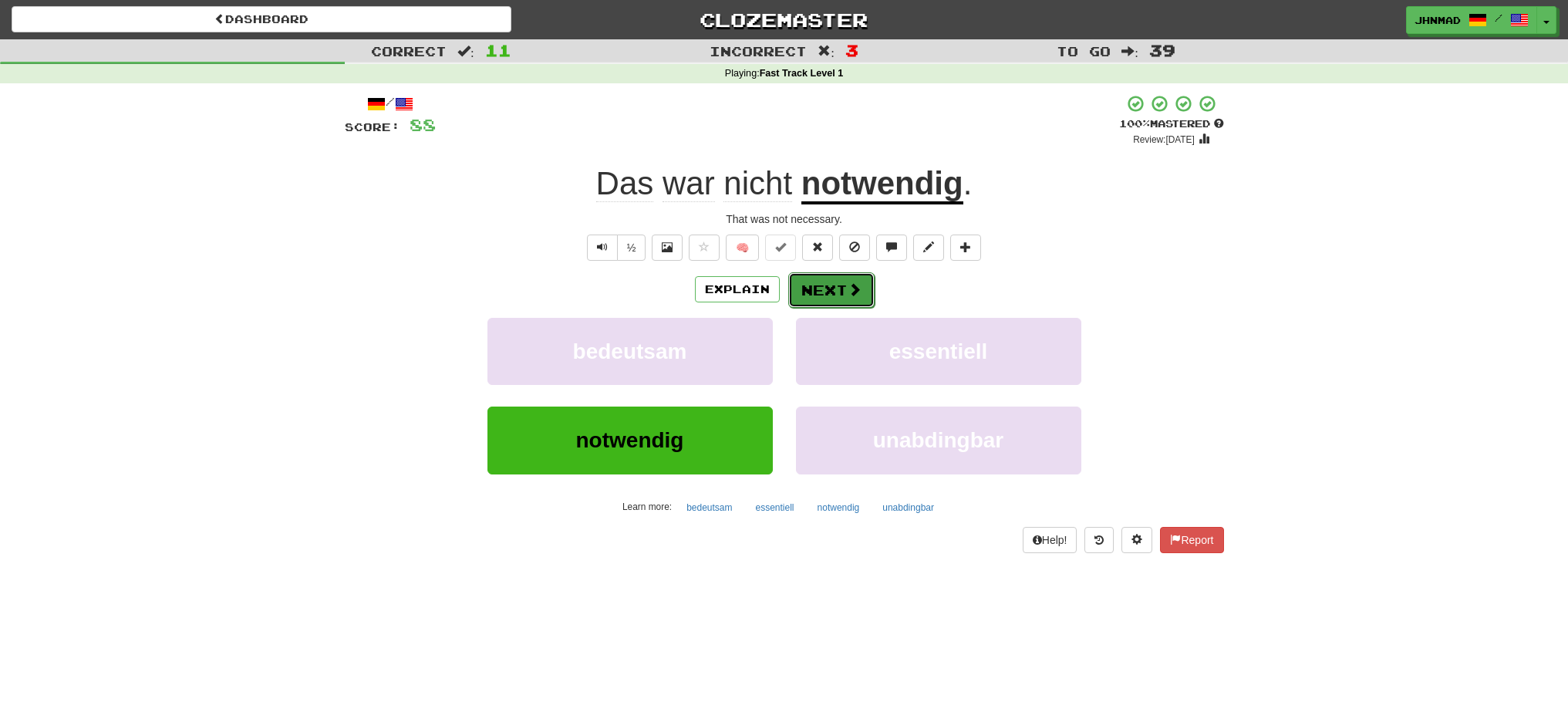
click at [828, 287] on button "Next" at bounding box center [832, 290] width 87 height 36
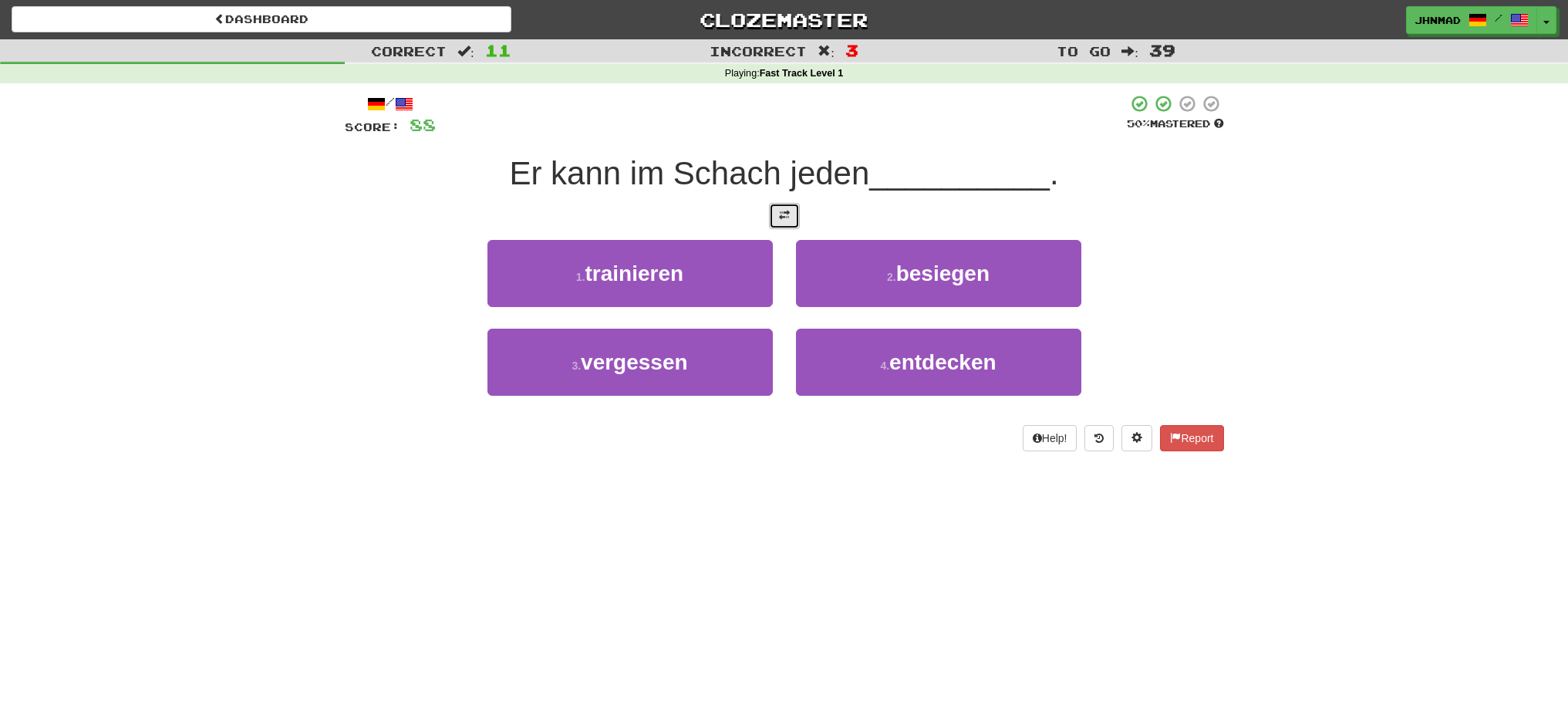
click at [782, 227] on button at bounding box center [784, 216] width 31 height 26
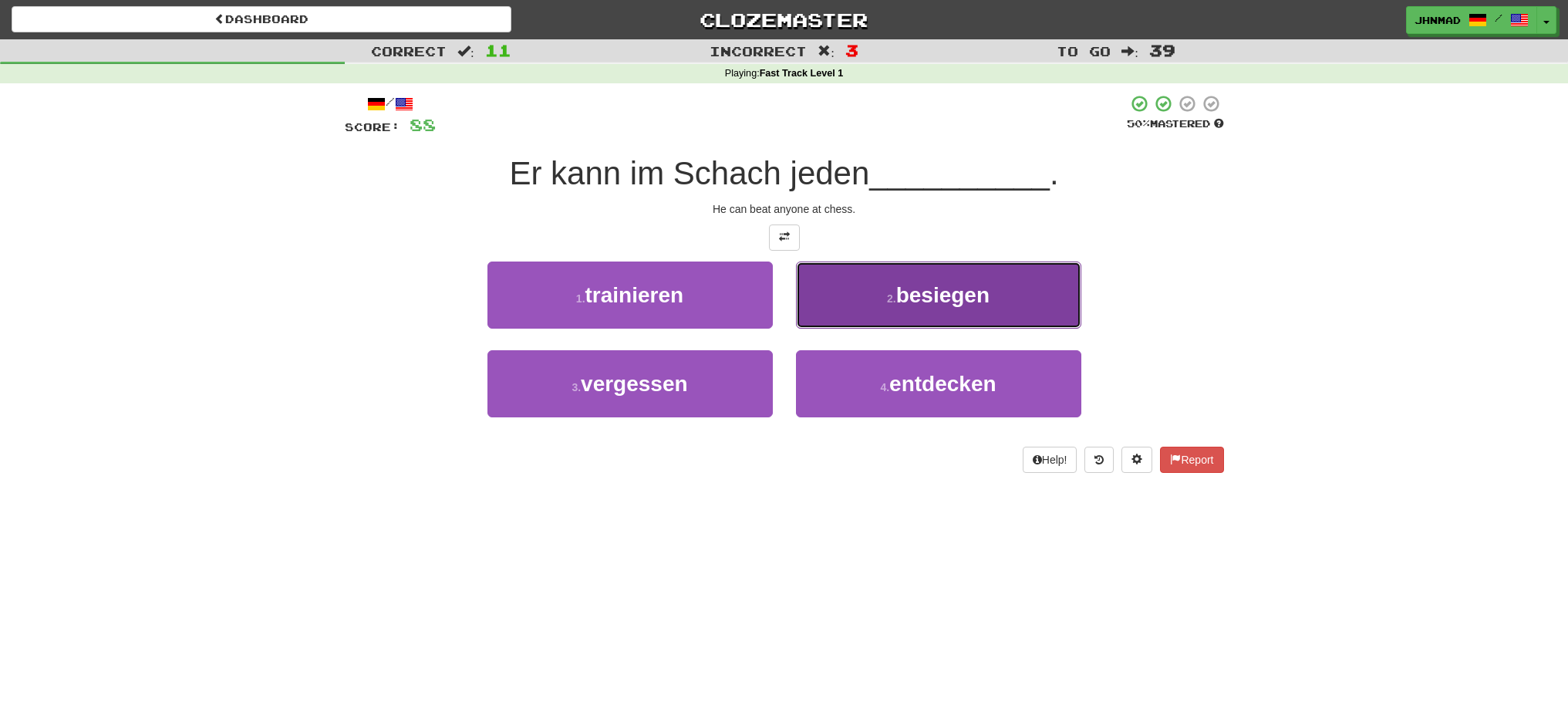
drag, startPoint x: 888, startPoint y: 318, endPoint x: 938, endPoint y: 329, distance: 51.2
click at [891, 317] on button "2 . besiegen" at bounding box center [938, 295] width 285 height 67
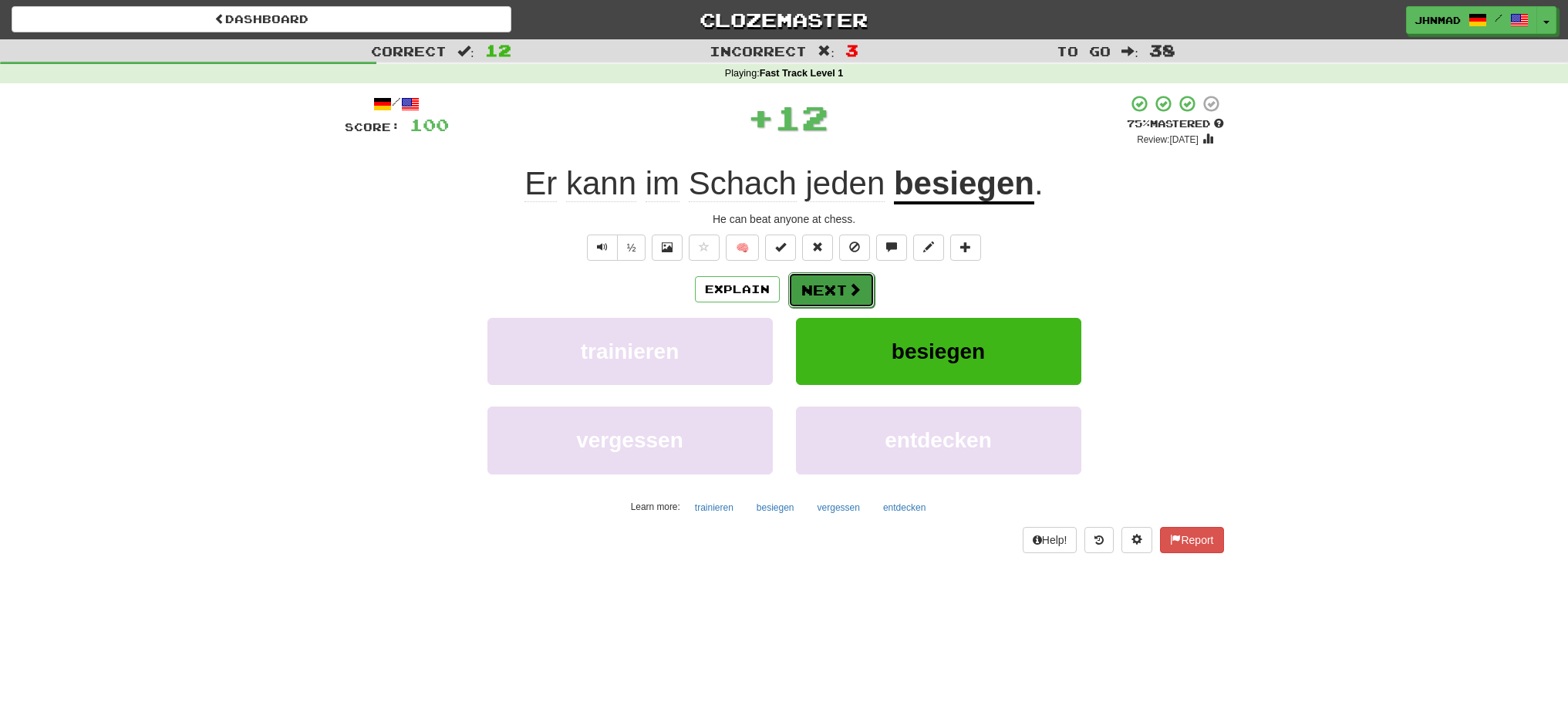
click at [848, 295] on span at bounding box center [855, 289] width 14 height 14
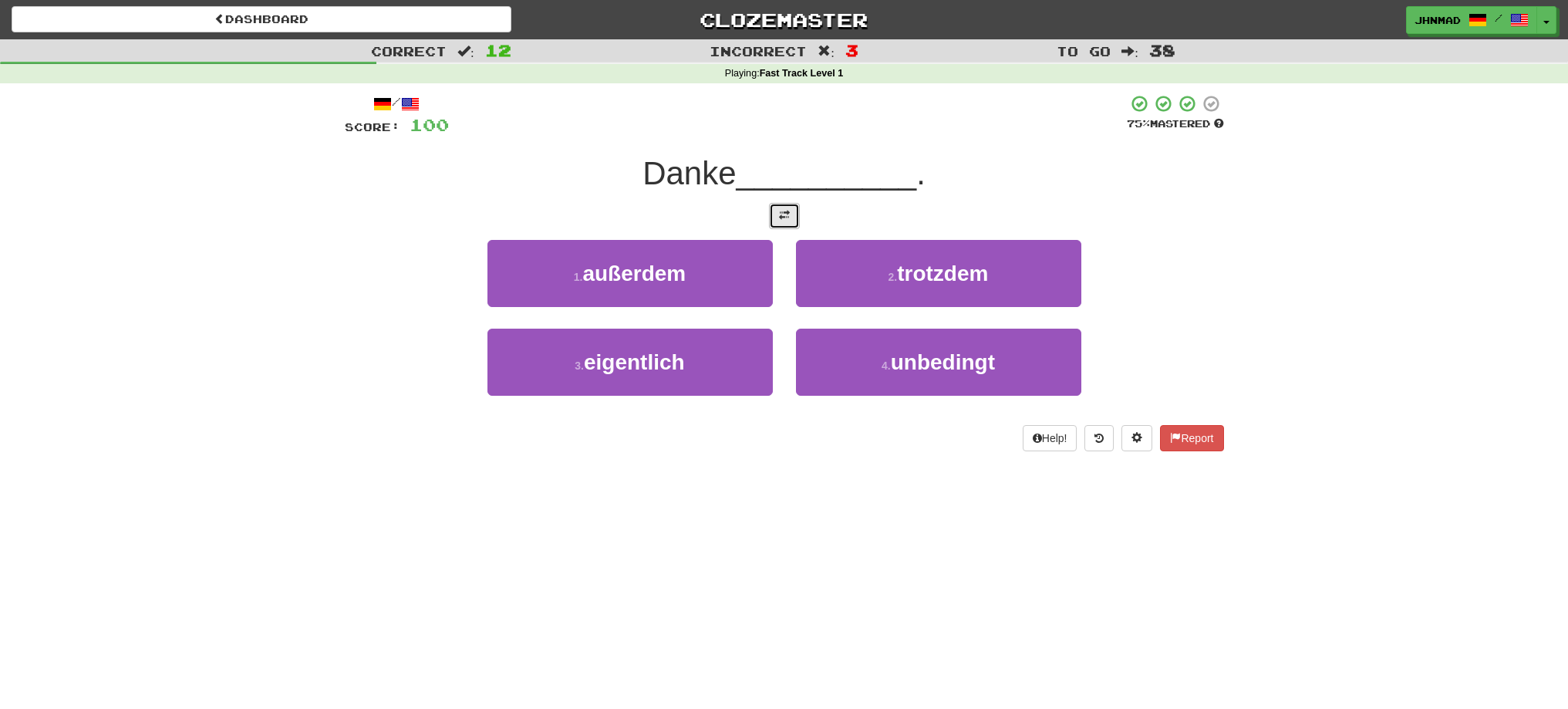
click at [794, 223] on button at bounding box center [784, 216] width 31 height 26
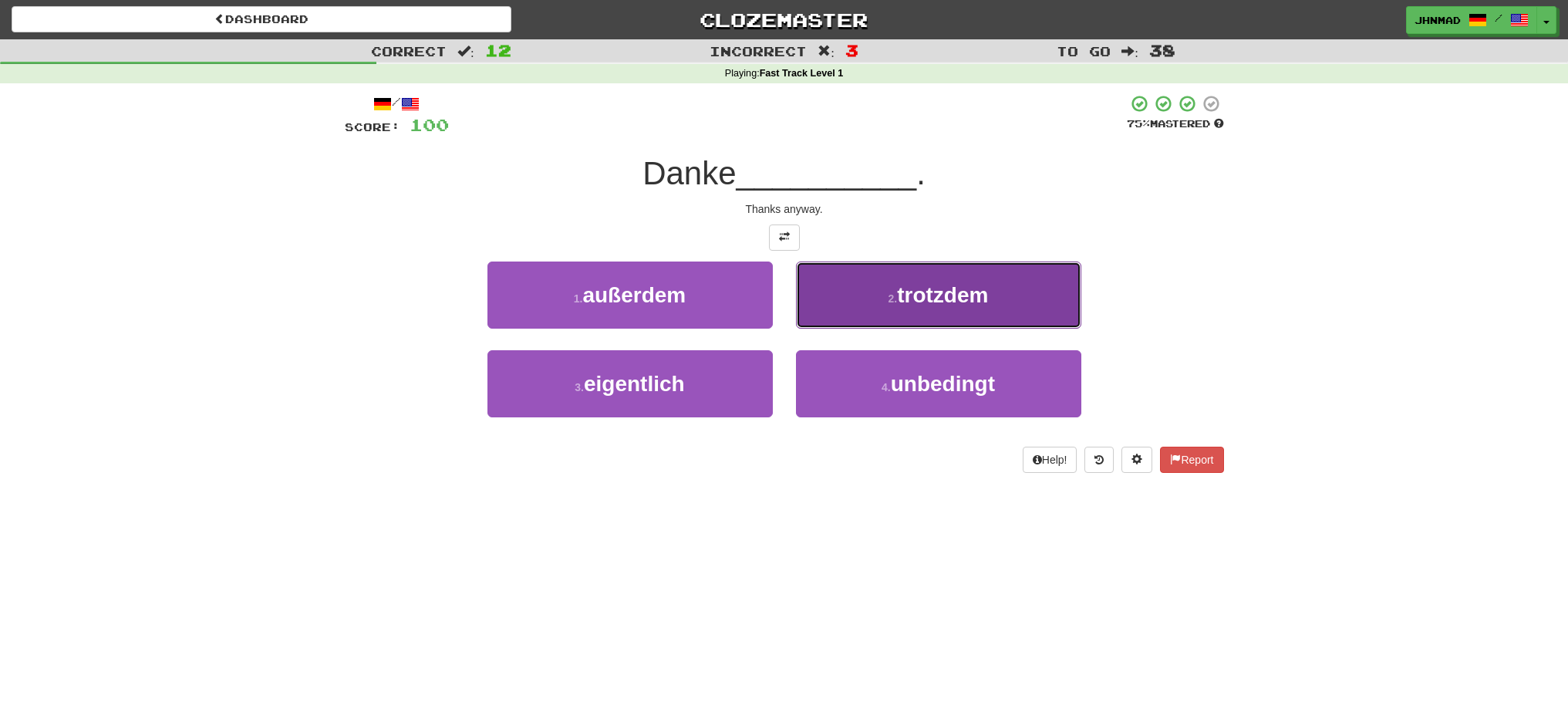
click at [932, 291] on span "trotzdem" at bounding box center [943, 295] width 91 height 24
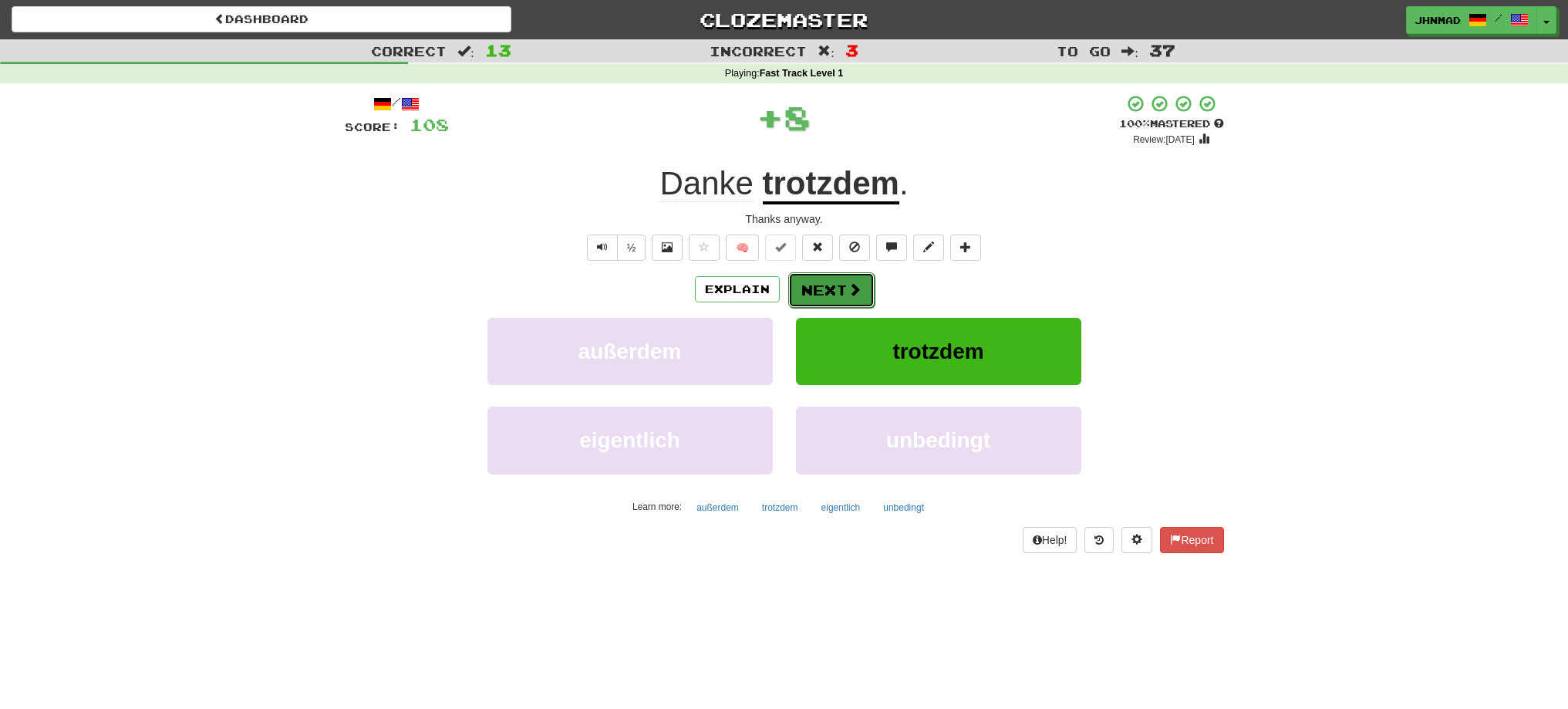
click at [854, 293] on span at bounding box center [855, 289] width 14 height 14
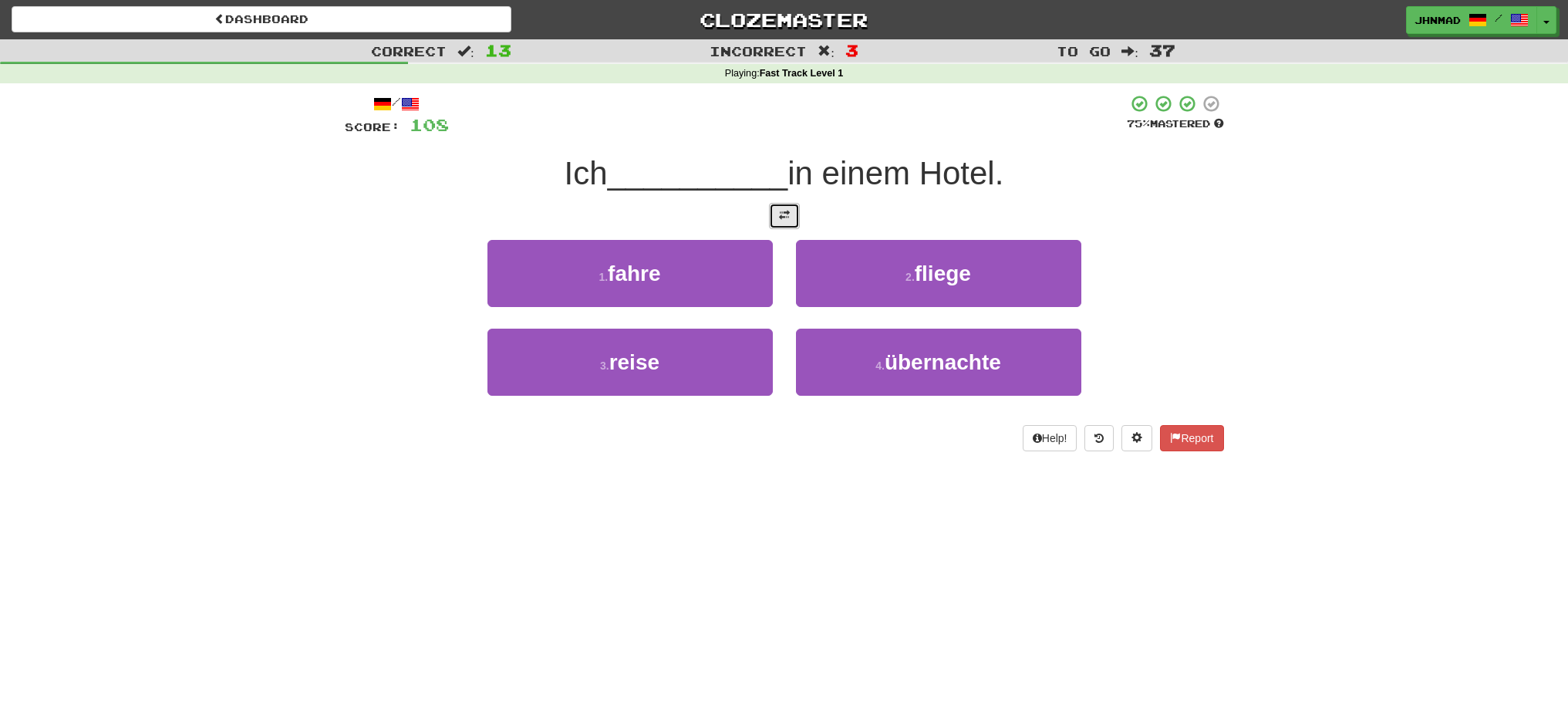
click at [781, 226] on button at bounding box center [784, 216] width 31 height 26
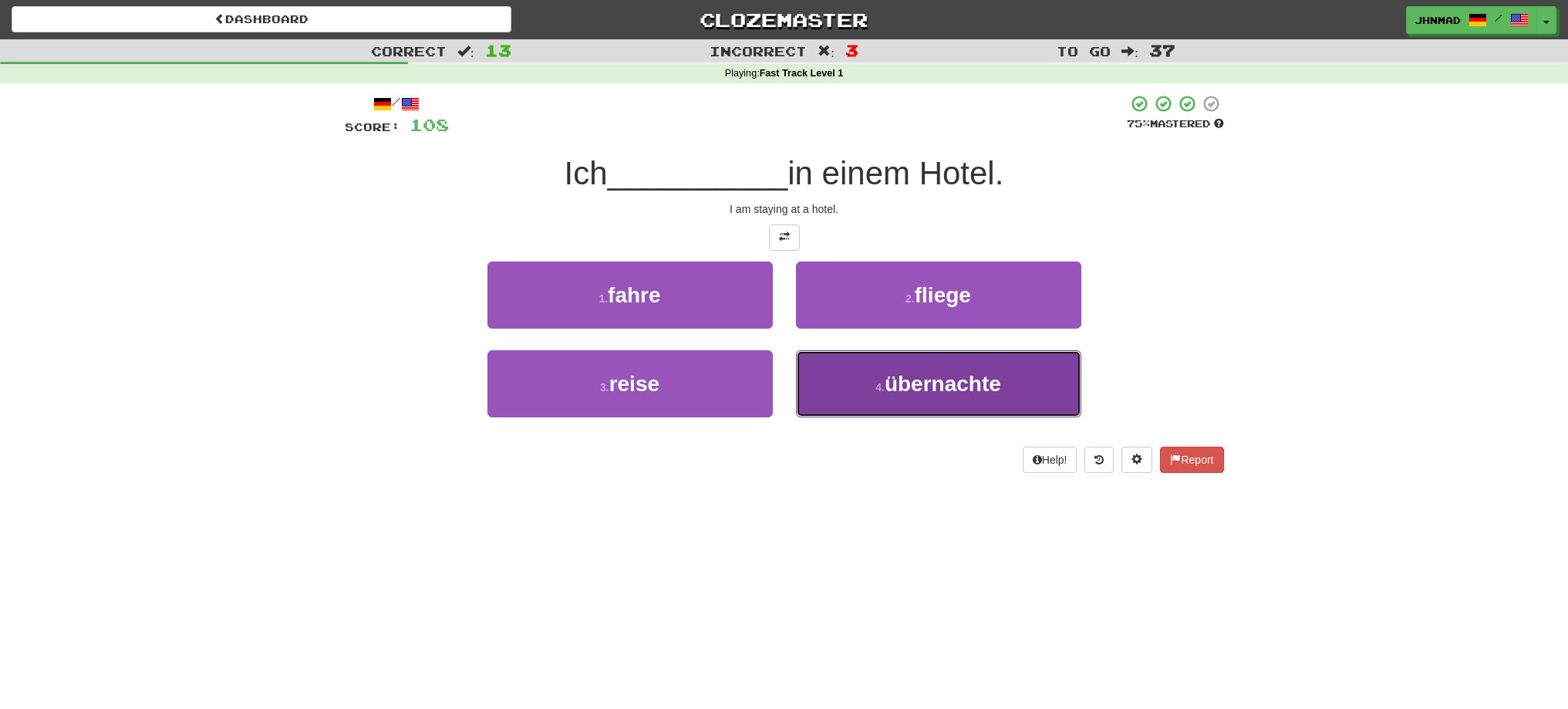
click at [1002, 411] on button "4 . übernachte" at bounding box center [938, 383] width 285 height 67
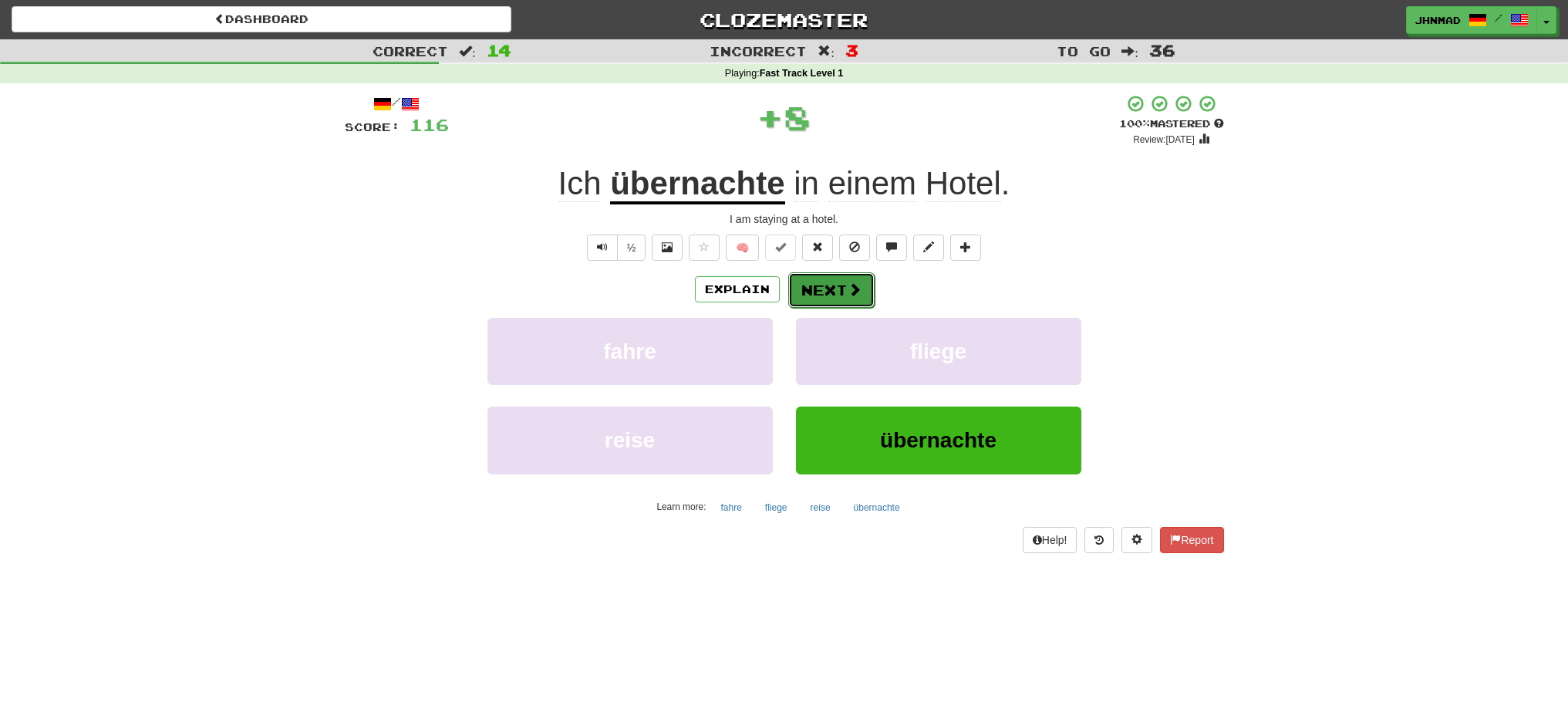
click at [811, 288] on button "Next" at bounding box center [832, 290] width 87 height 36
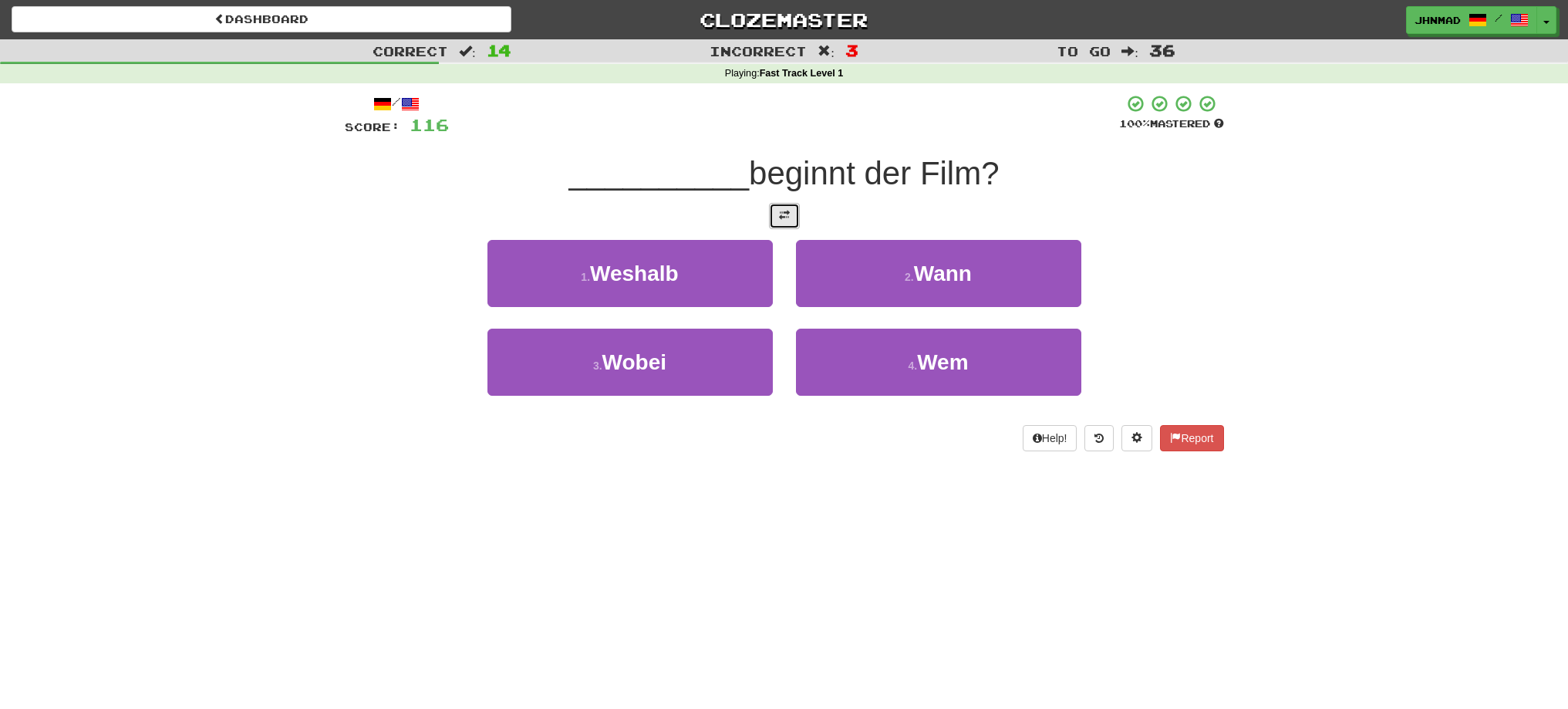
click at [786, 226] on button at bounding box center [784, 216] width 31 height 26
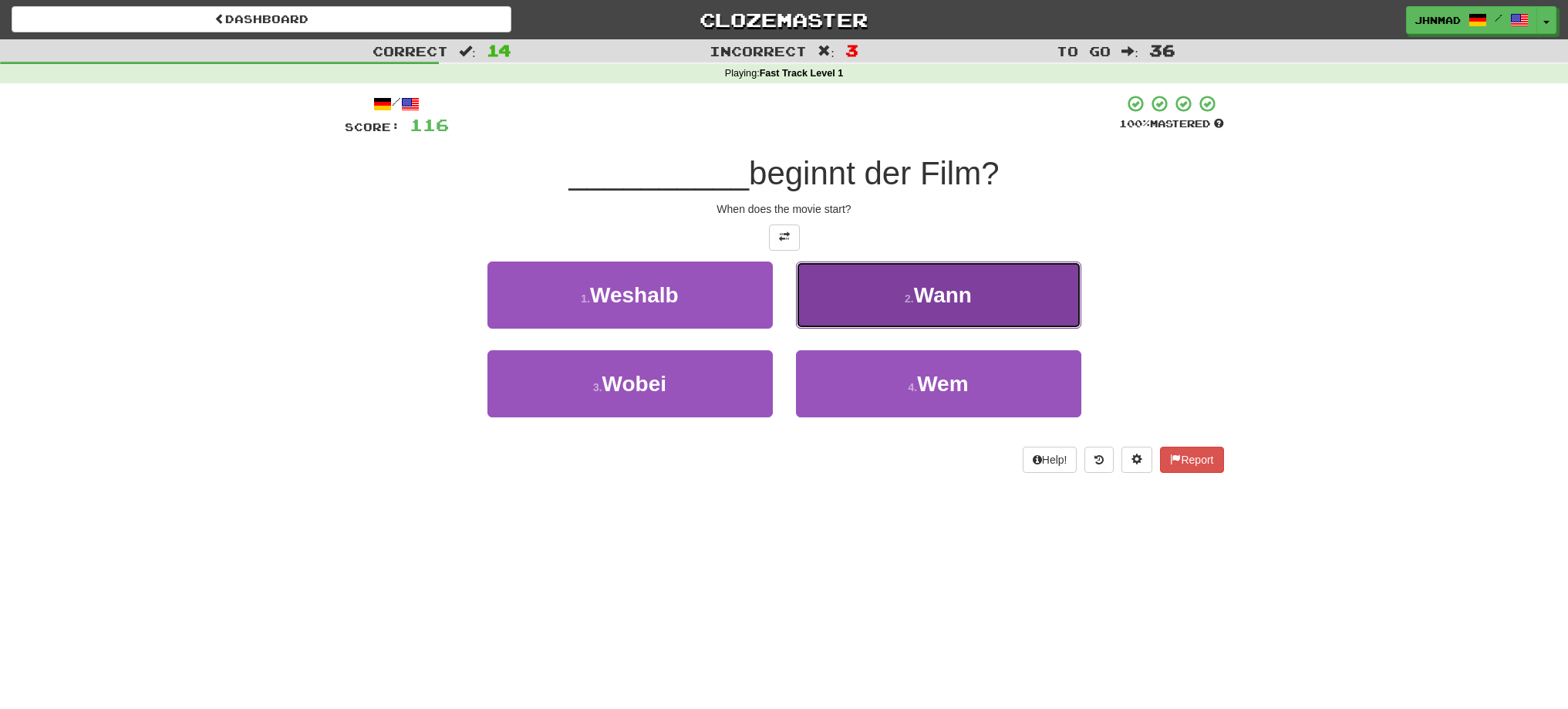
click at [1015, 315] on button "2 . Wann" at bounding box center [938, 295] width 285 height 67
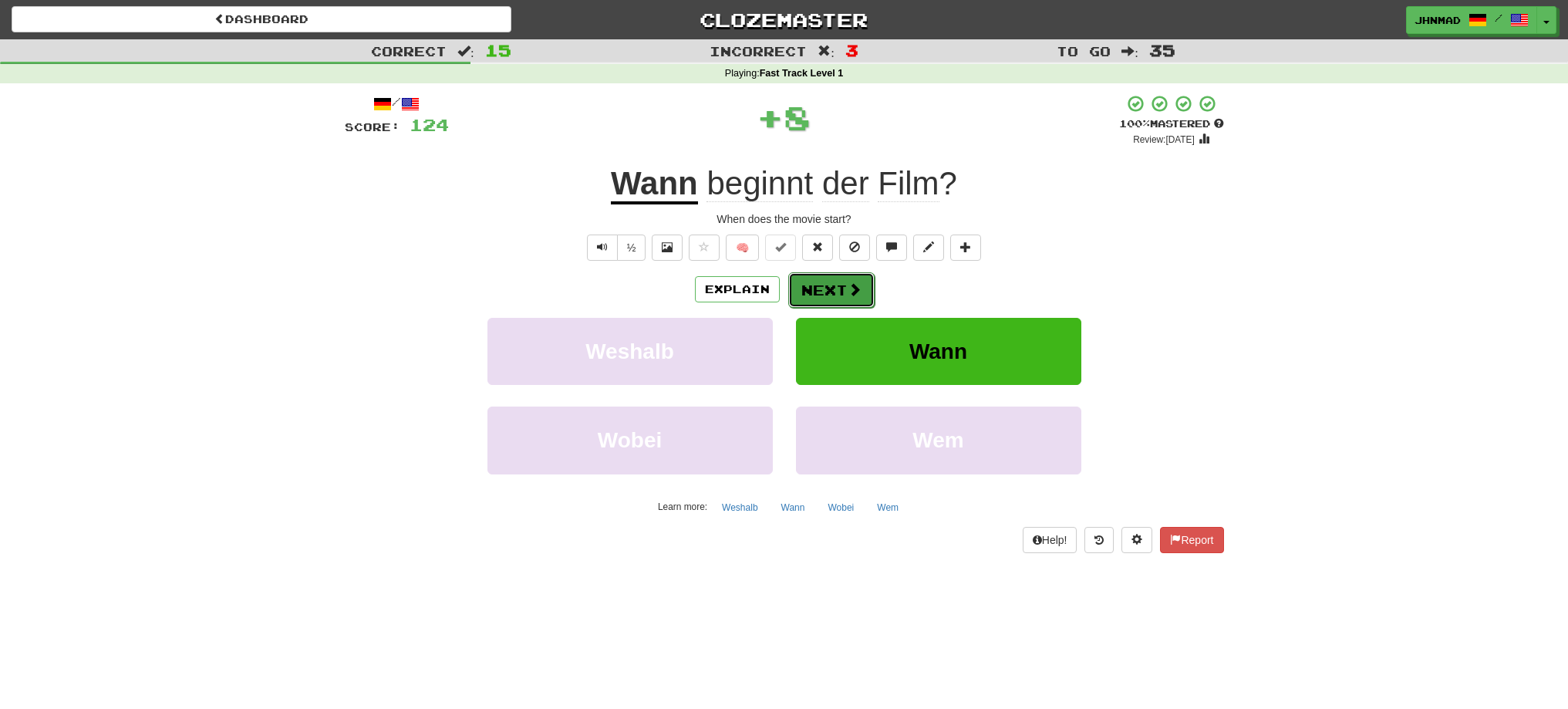
click at [827, 285] on button "Next" at bounding box center [832, 290] width 87 height 36
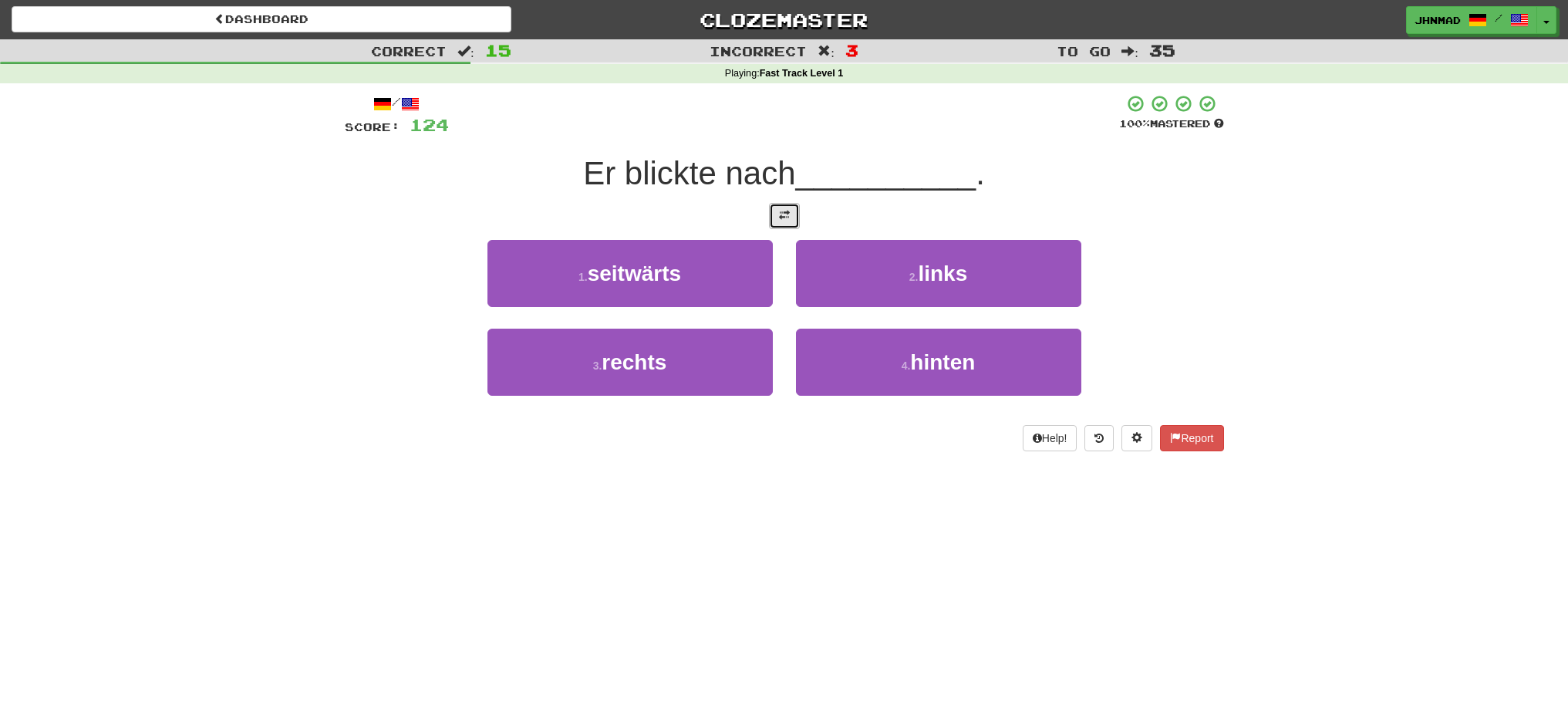
click at [781, 217] on span at bounding box center [784, 215] width 11 height 11
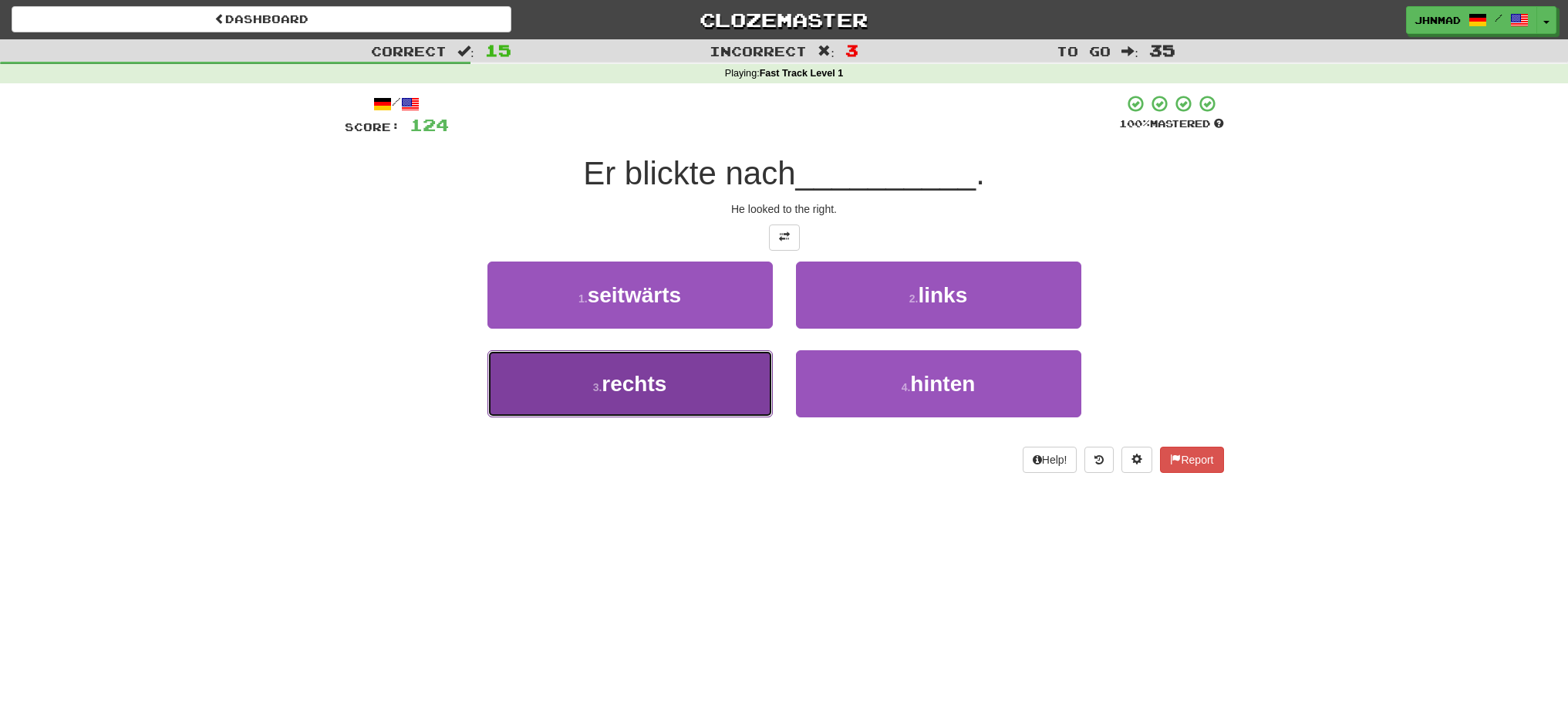
click at [711, 361] on button "3 . rechts" at bounding box center [630, 383] width 285 height 67
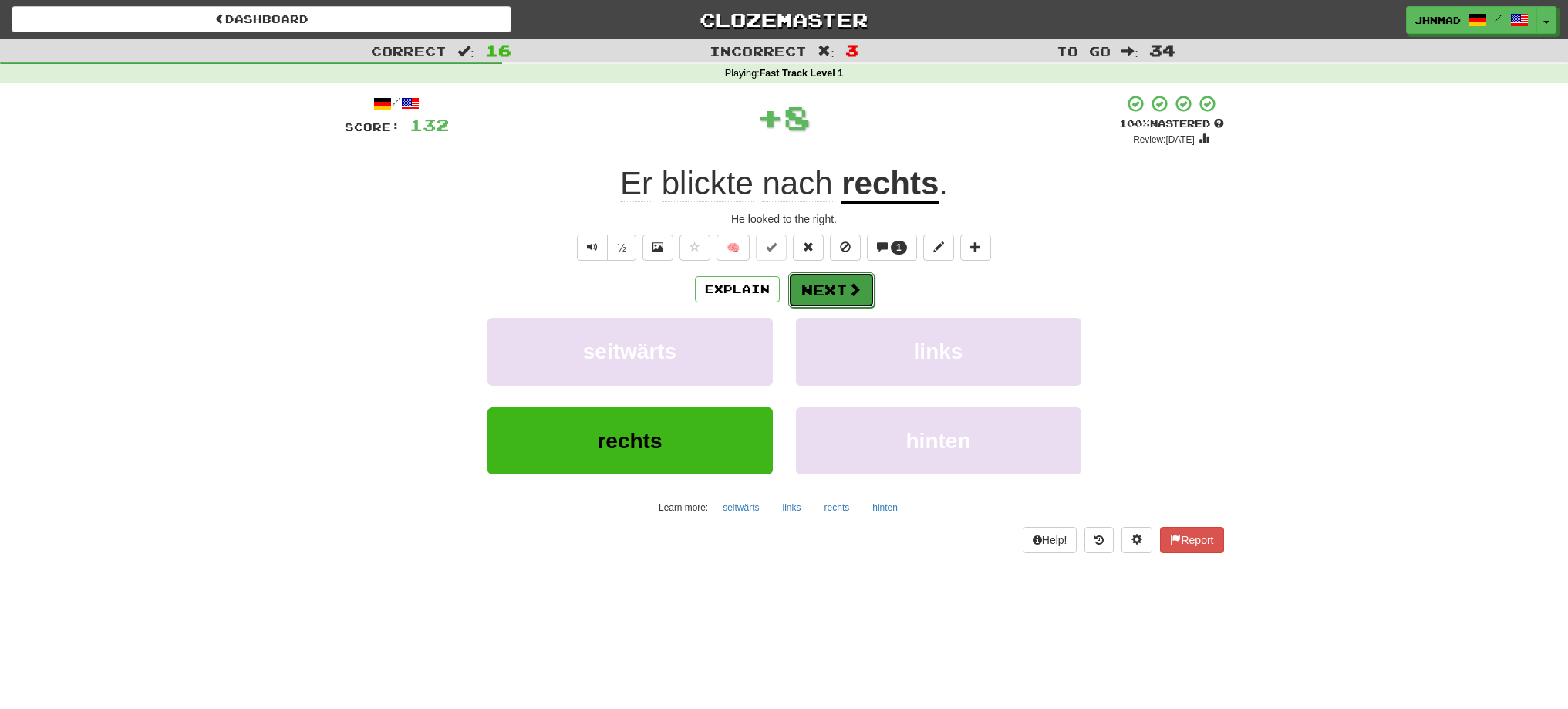
click at [853, 278] on button "Next" at bounding box center [832, 290] width 87 height 36
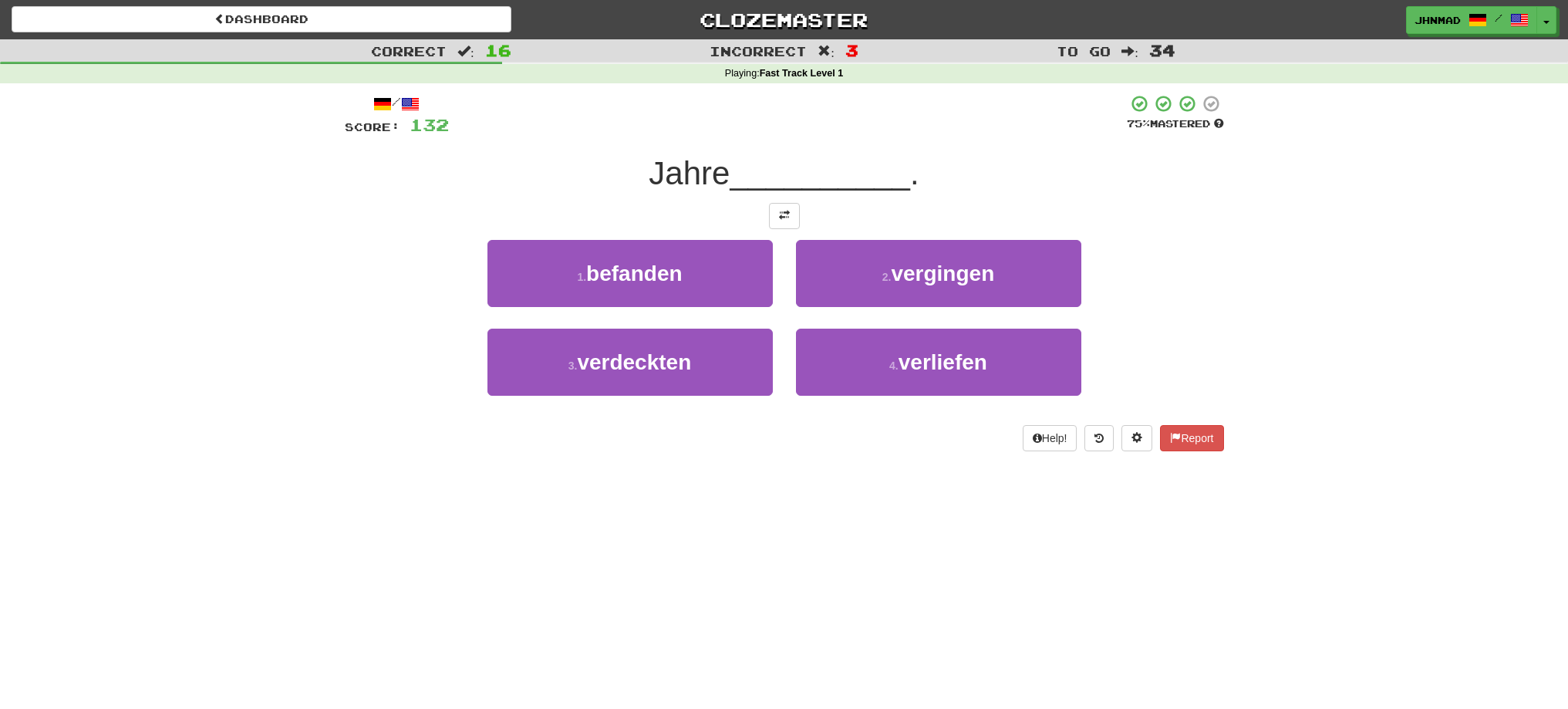
click at [810, 235] on div "/ Score: 132 75 % Mastered Jahre __________ . 1 . befanden 2 . vergingen 3 . ve…" at bounding box center [784, 273] width 879 height 357
click at [785, 222] on button at bounding box center [784, 216] width 31 height 26
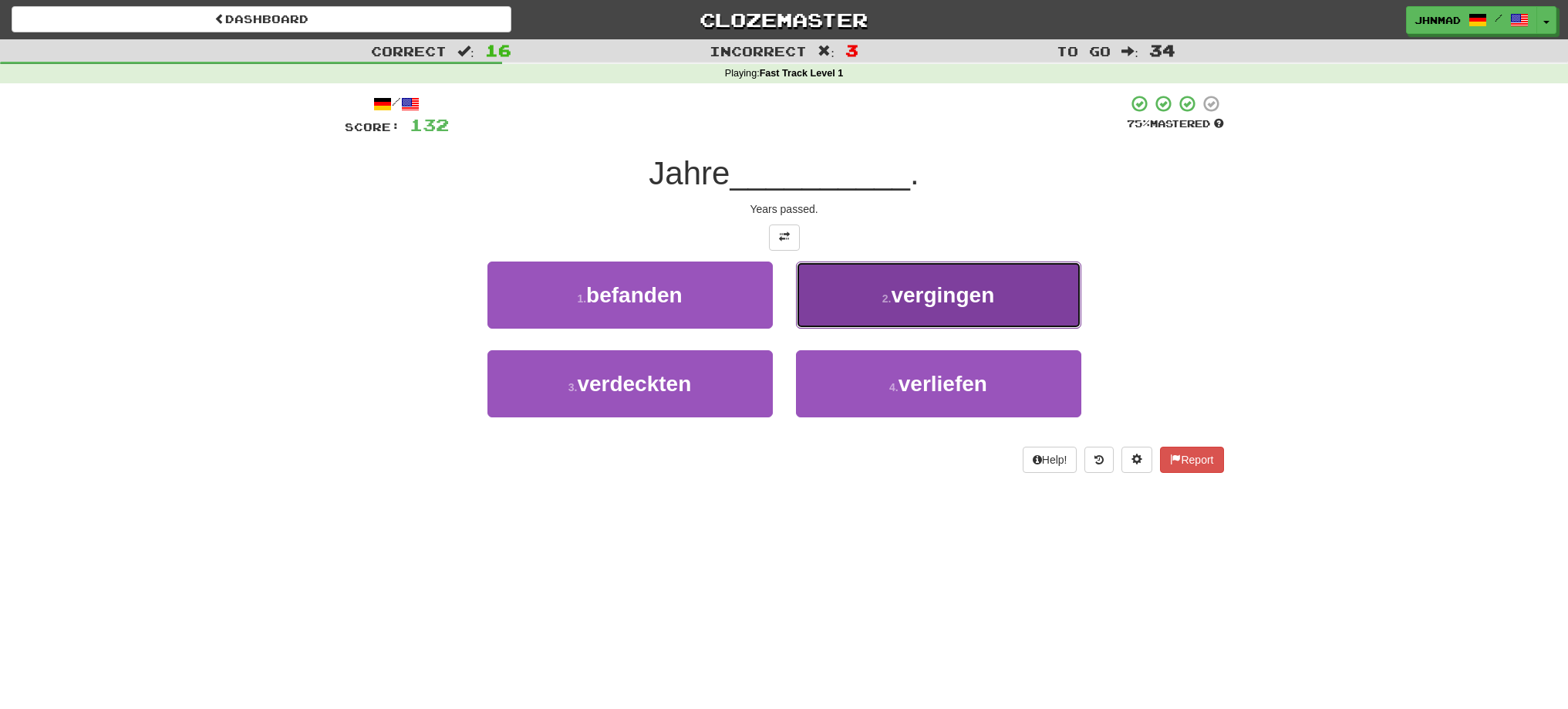
click at [1020, 293] on button "2 . vergingen" at bounding box center [938, 295] width 285 height 67
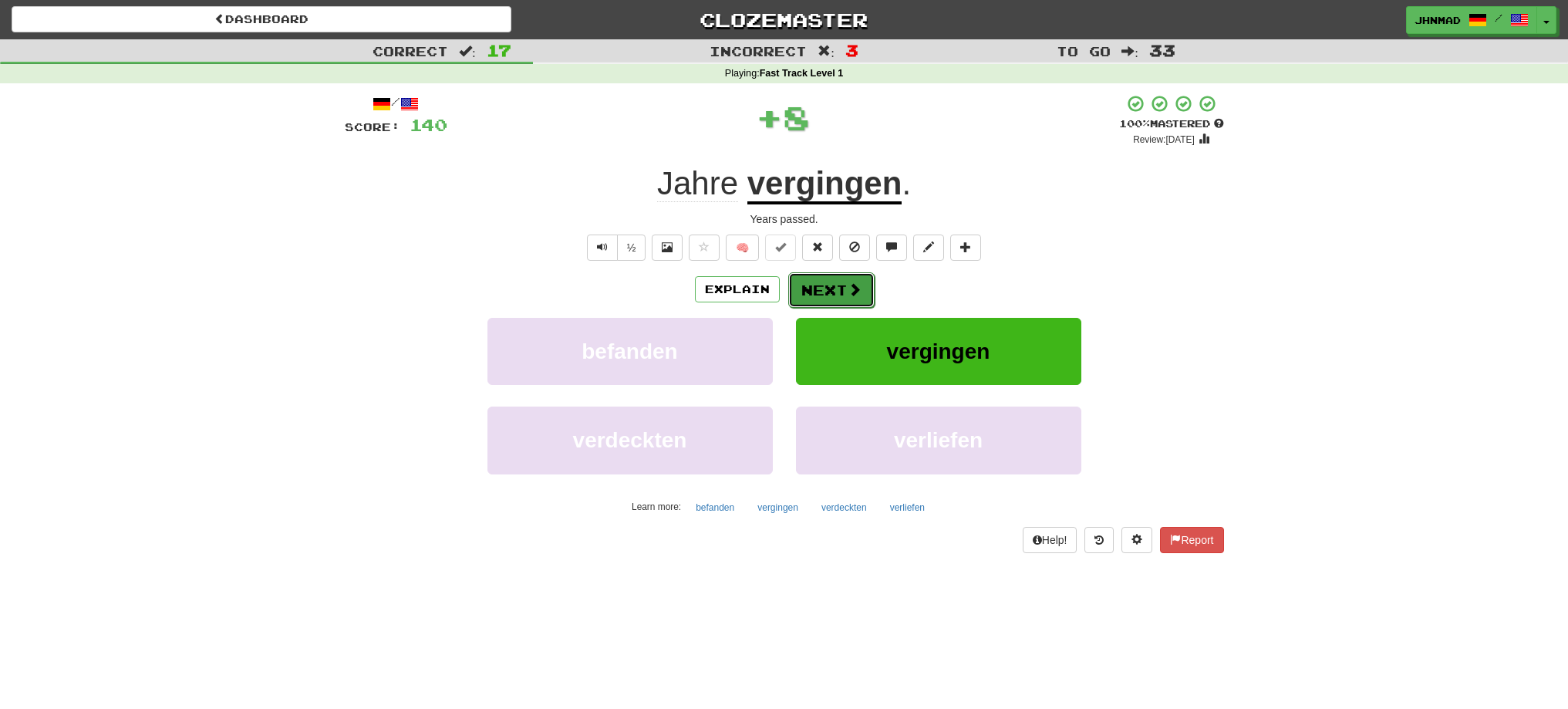
click at [840, 286] on button "Next" at bounding box center [832, 290] width 87 height 36
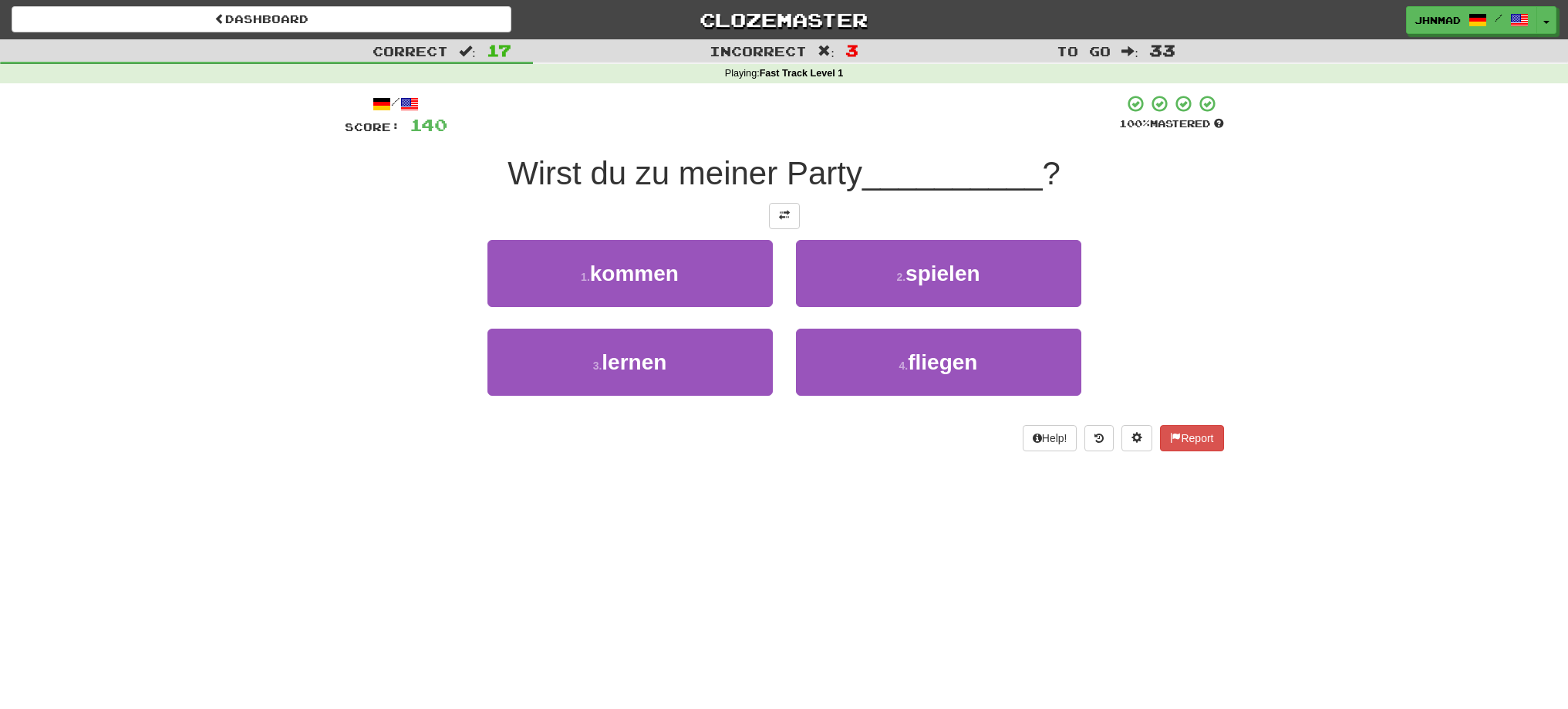
click at [805, 227] on div at bounding box center [784, 216] width 879 height 26
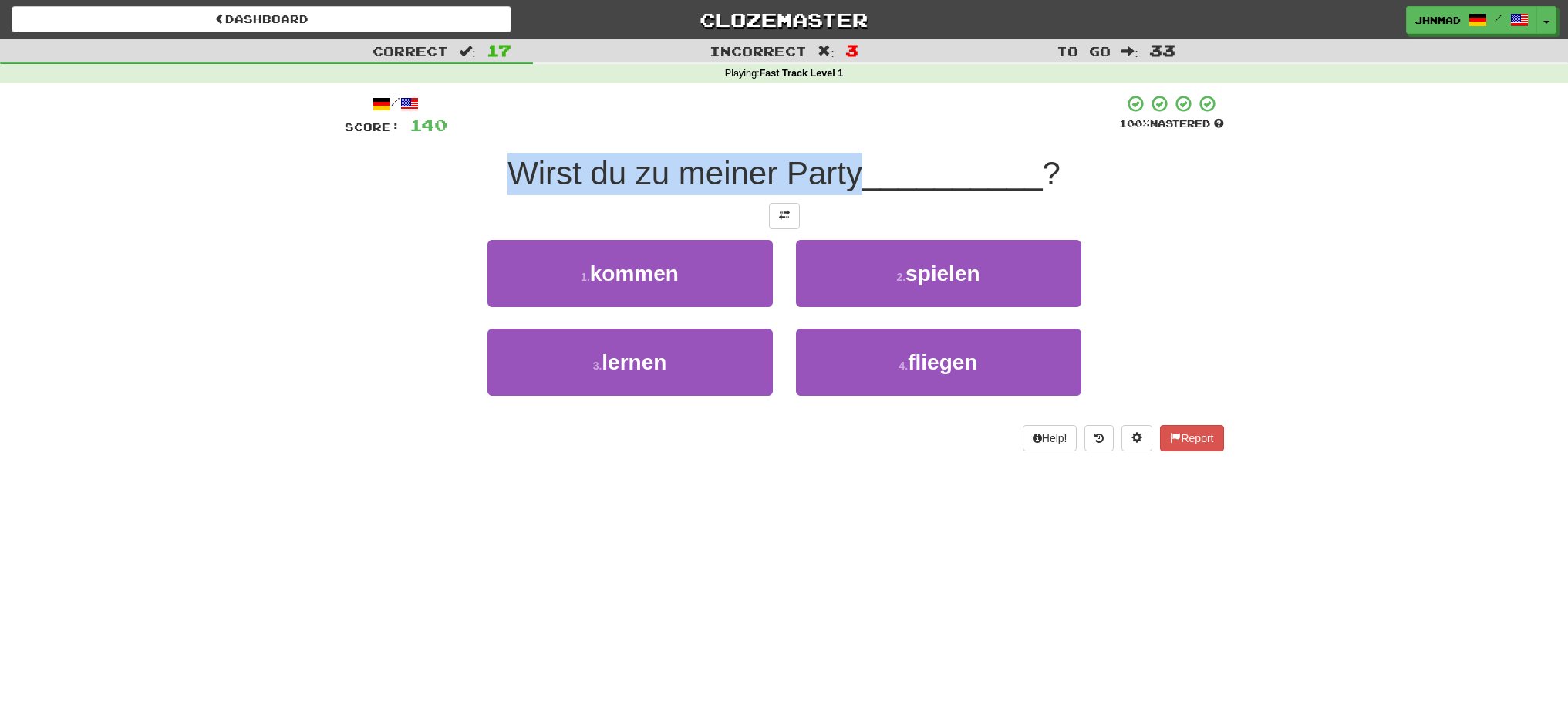
drag, startPoint x: 500, startPoint y: 160, endPoint x: 856, endPoint y: 176, distance: 356.4
click at [856, 176] on div "Wirst du zu meiner Party __________ ?" at bounding box center [784, 174] width 879 height 43
click at [846, 193] on div at bounding box center [846, 193] width 0 height 0
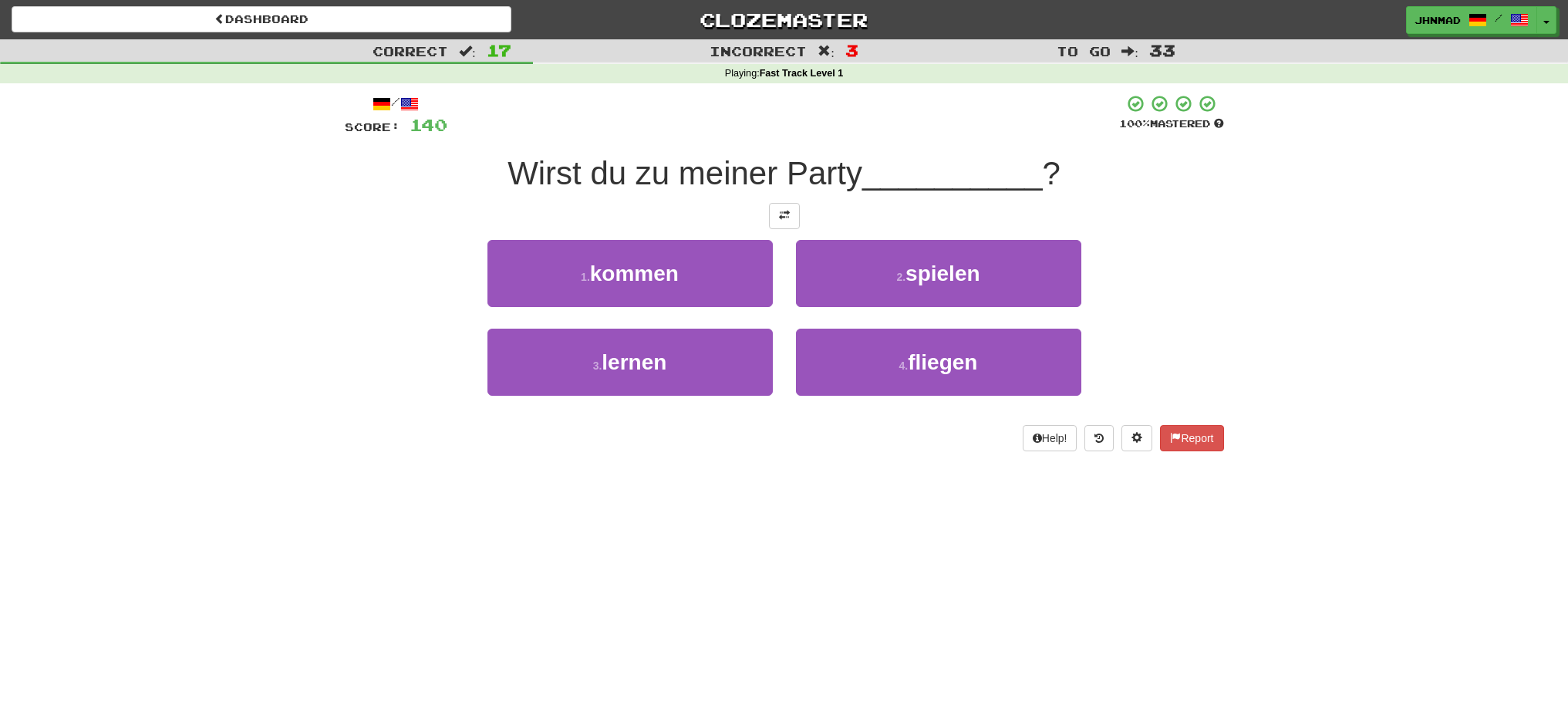
click at [400, 206] on div at bounding box center [784, 216] width 879 height 26
click at [779, 213] on span at bounding box center [784, 215] width 11 height 11
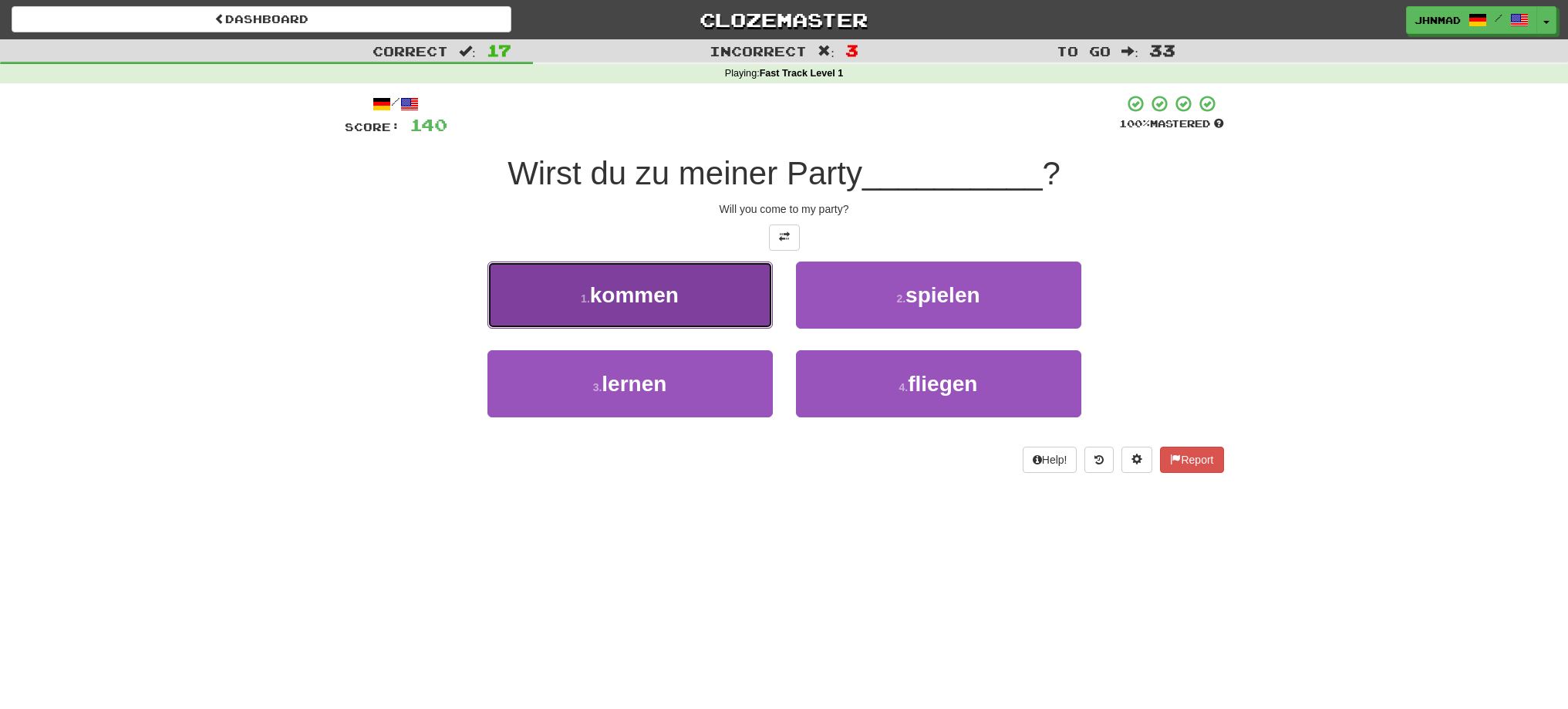
click at [644, 285] on span "kommen" at bounding box center [634, 295] width 89 height 24
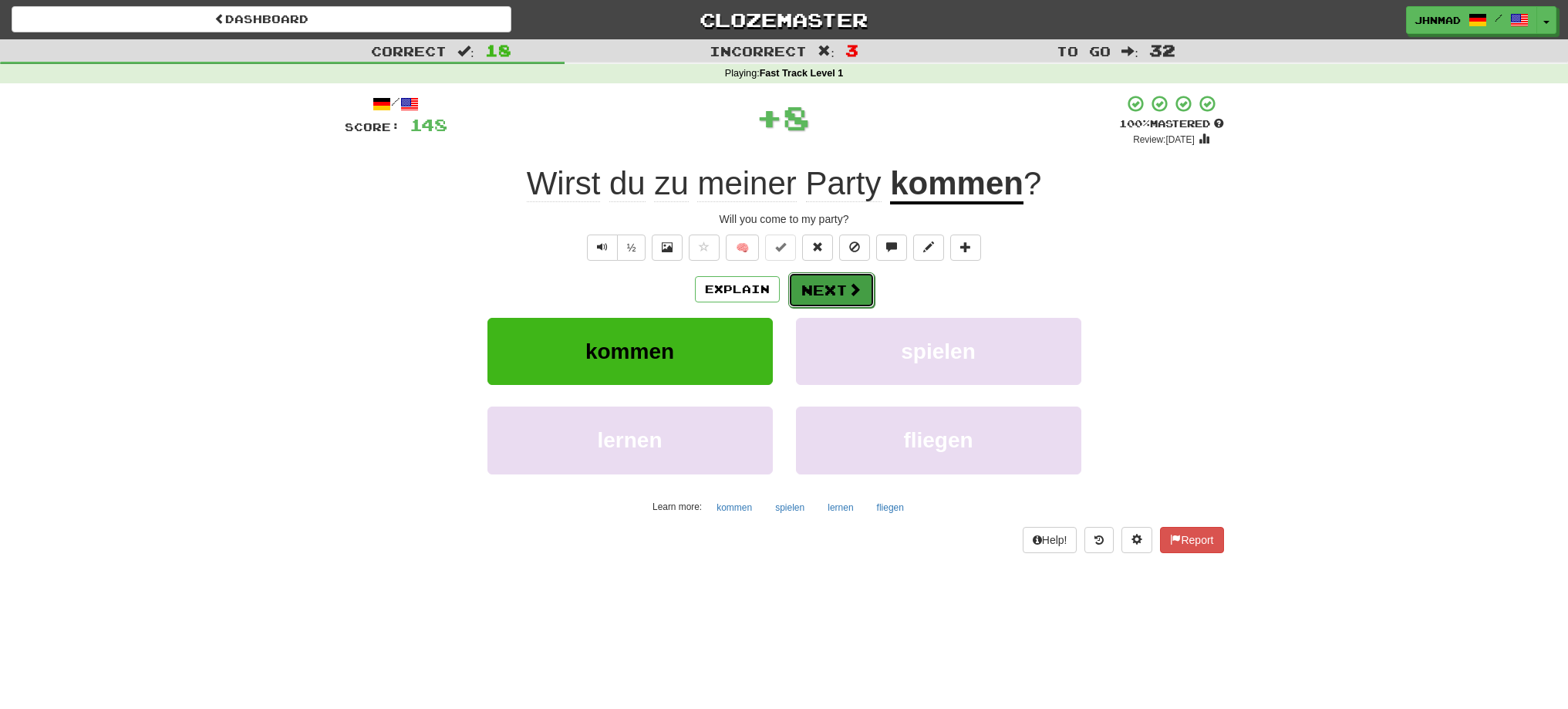
click at [858, 298] on button "Next" at bounding box center [832, 290] width 87 height 36
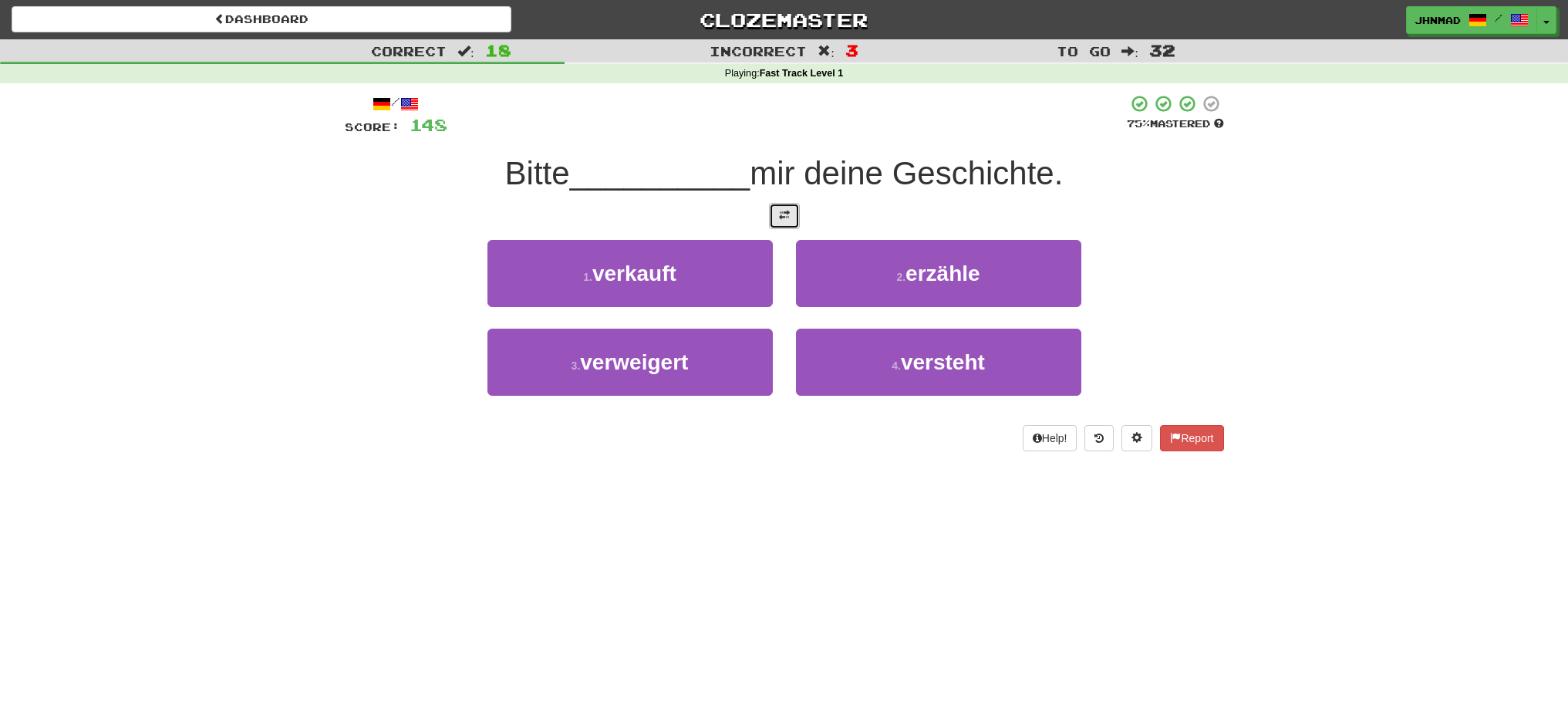
click at [774, 214] on button at bounding box center [784, 216] width 31 height 26
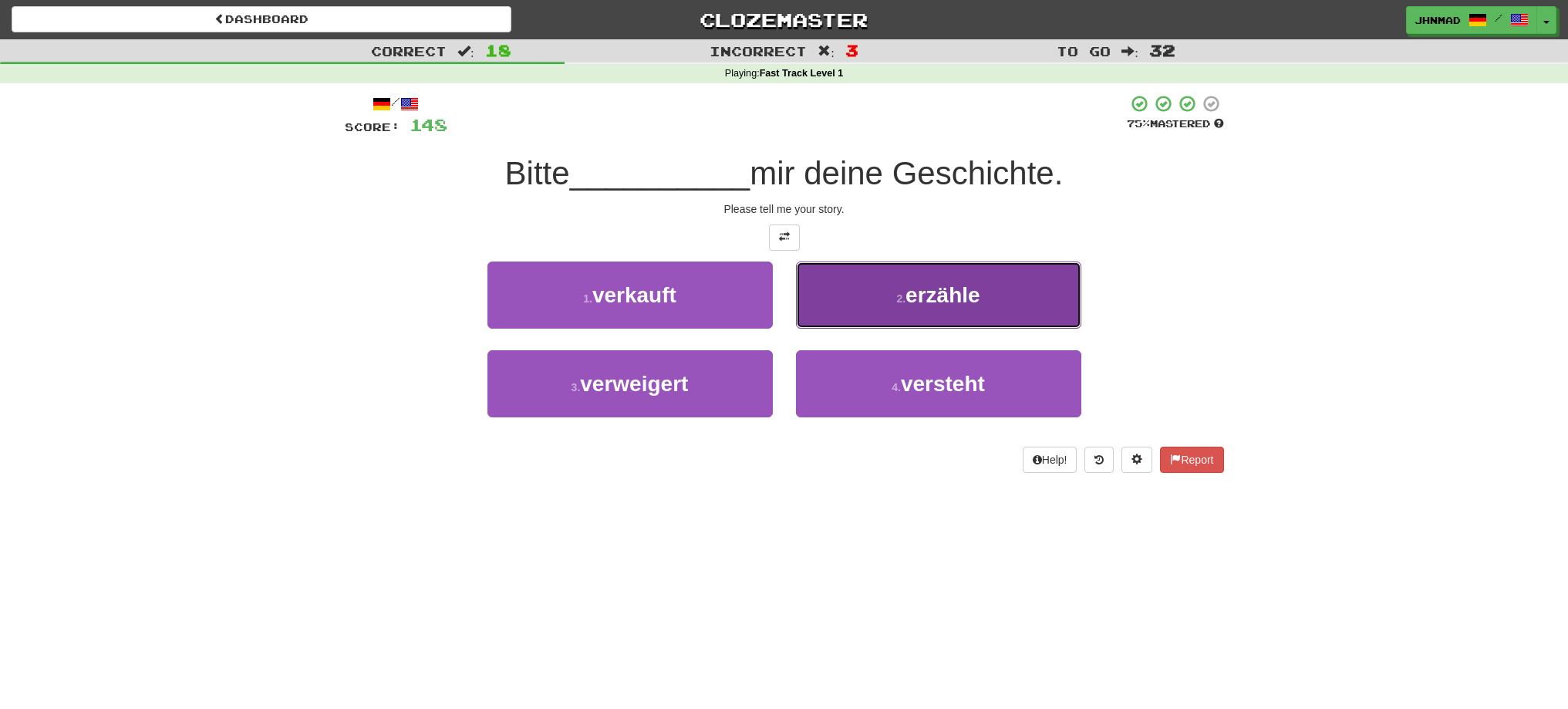
click at [990, 308] on button "2 . erzähle" at bounding box center [938, 295] width 285 height 67
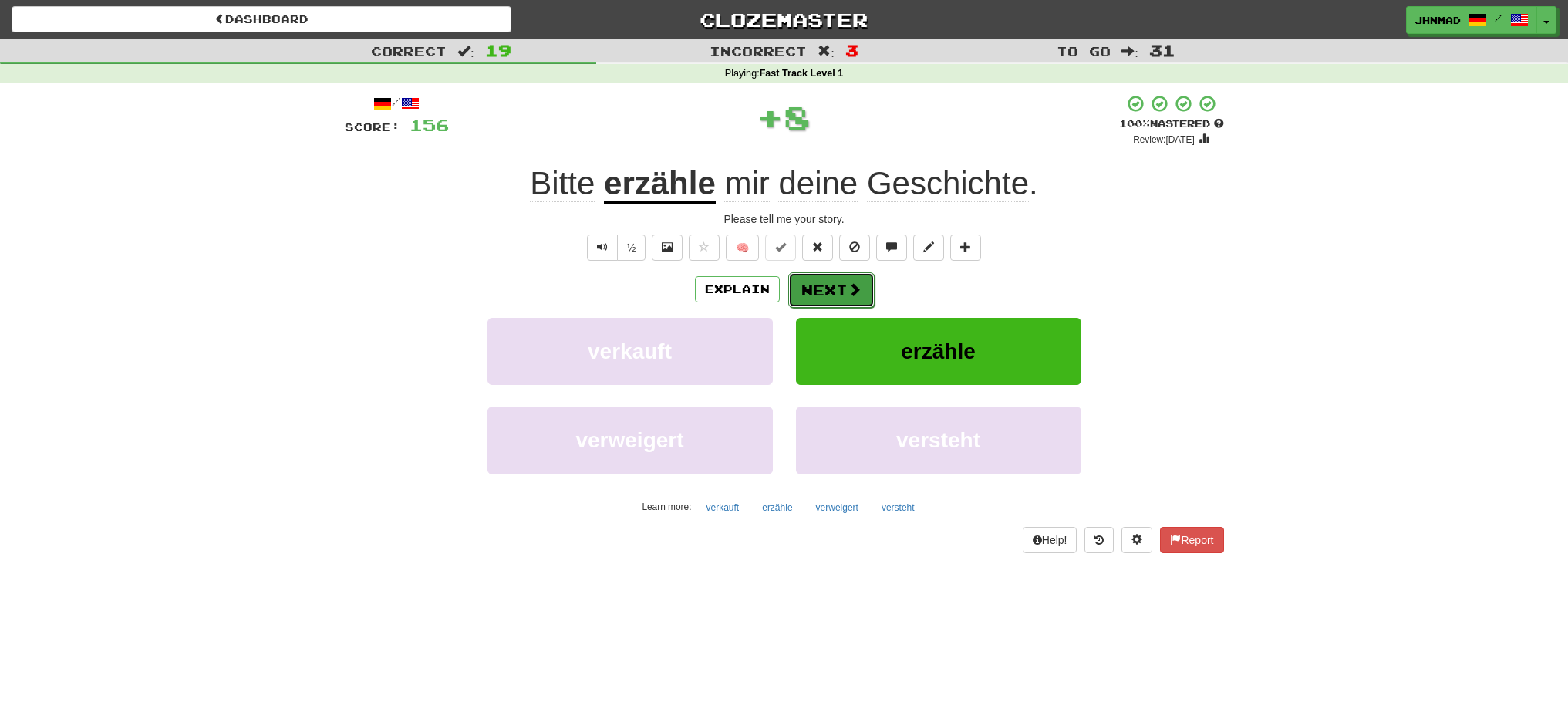
click at [830, 294] on button "Next" at bounding box center [832, 290] width 87 height 36
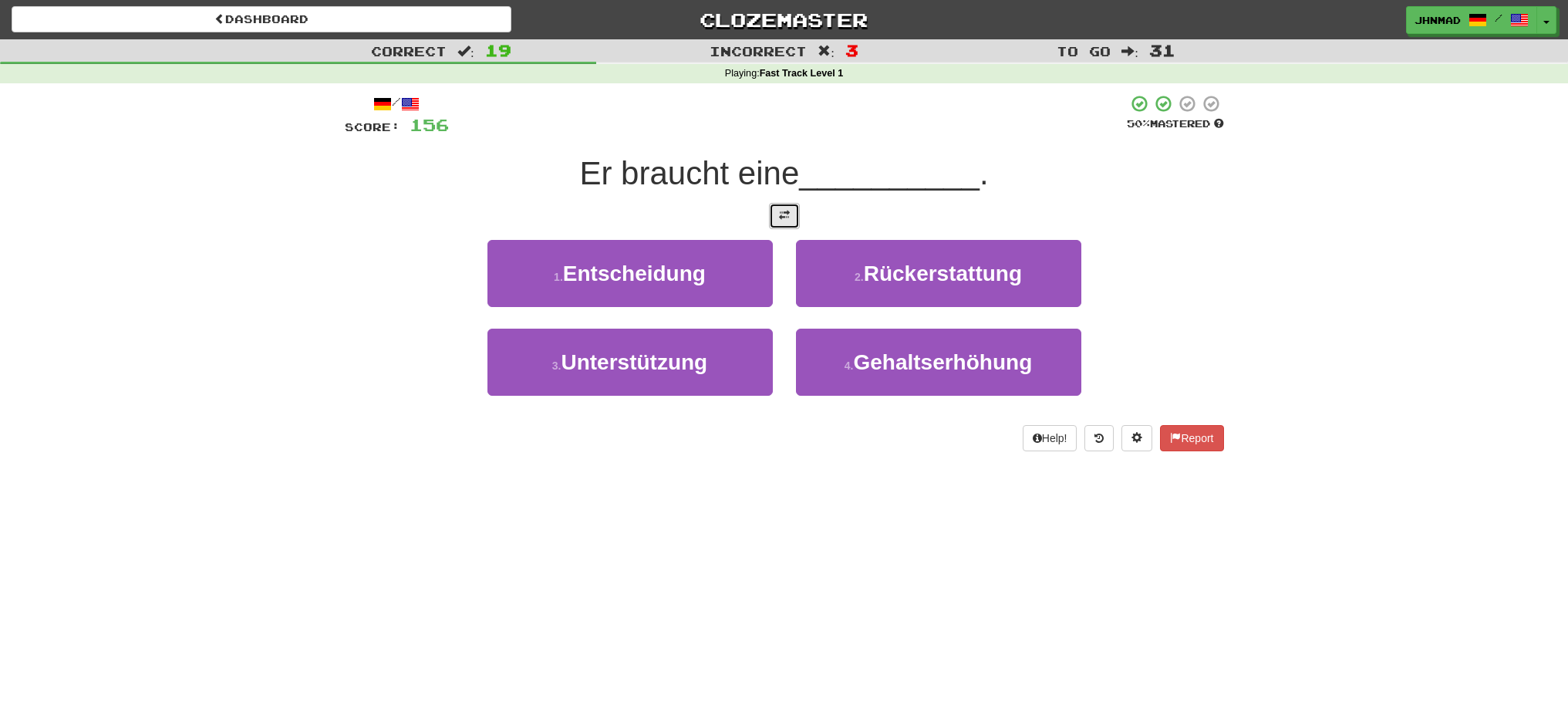
click at [781, 212] on span at bounding box center [784, 215] width 11 height 11
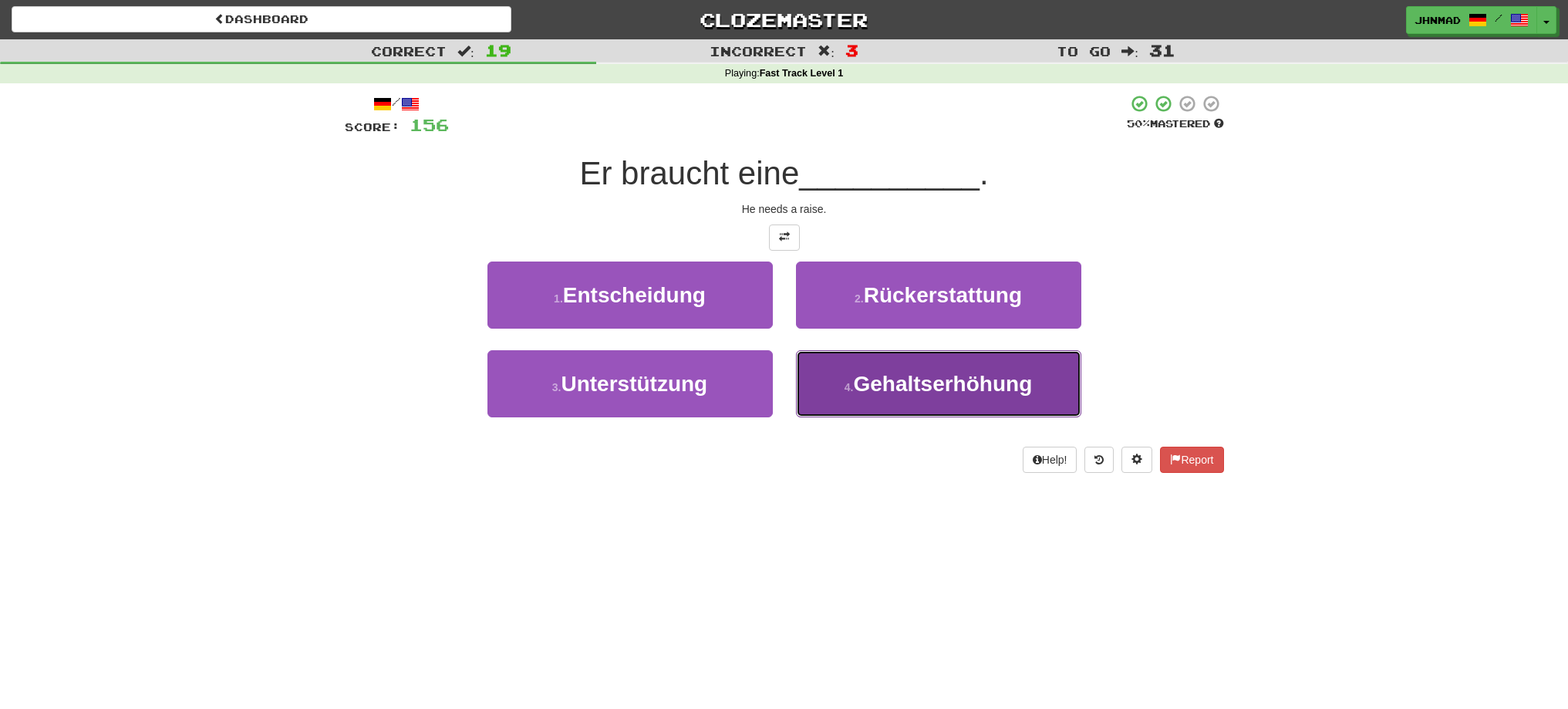
click at [978, 398] on button "4 . Gehaltserhöhung" at bounding box center [938, 383] width 285 height 67
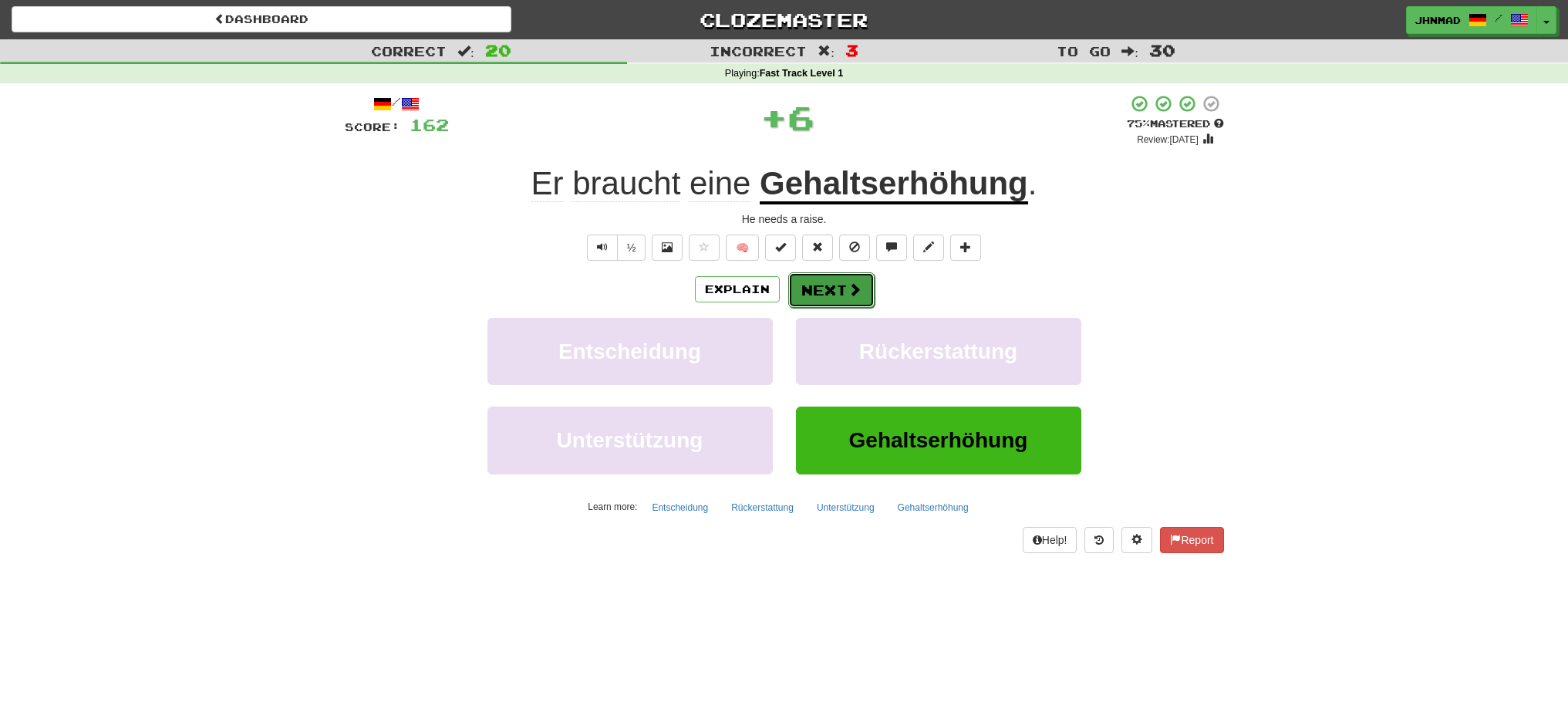
click at [831, 290] on button "Next" at bounding box center [832, 290] width 87 height 36
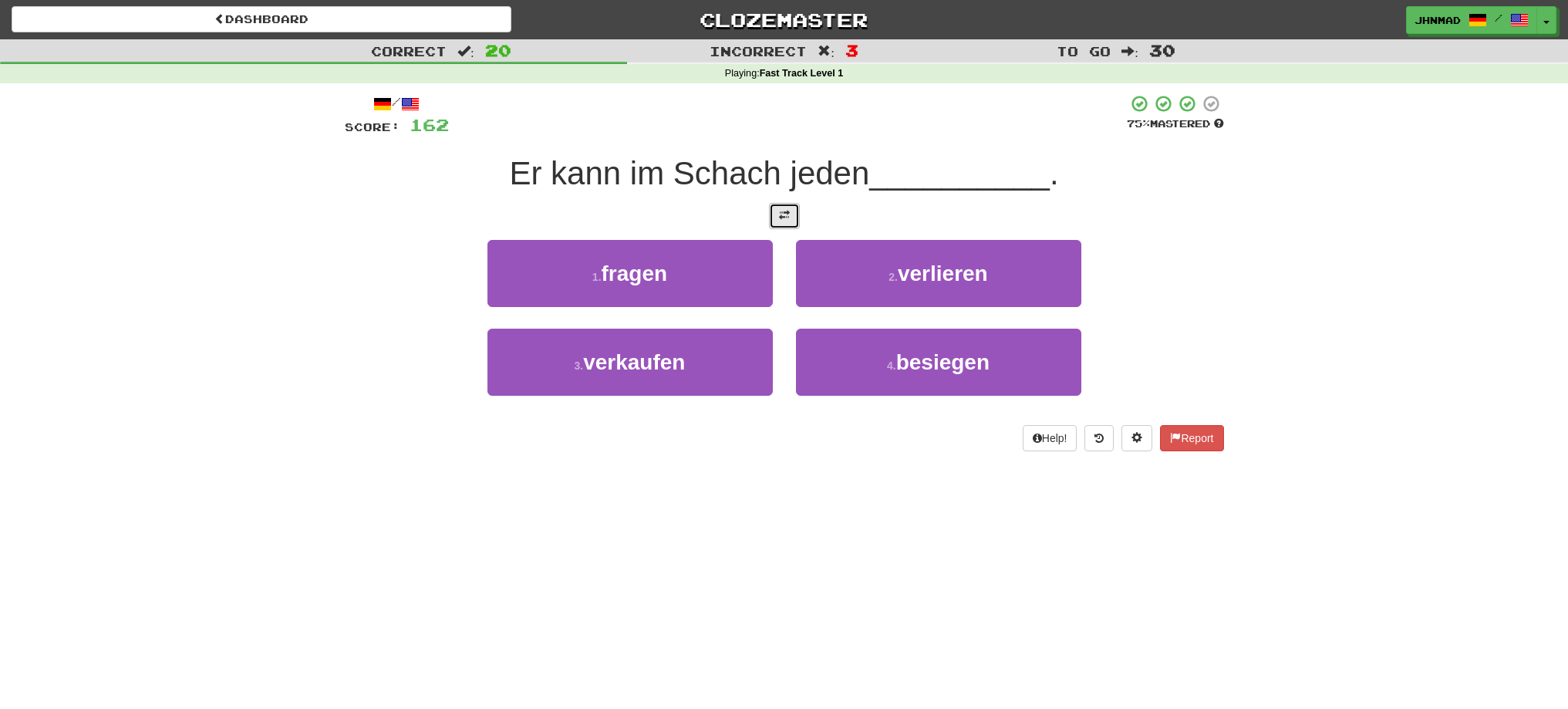
click at [779, 210] on span at bounding box center [784, 215] width 11 height 11
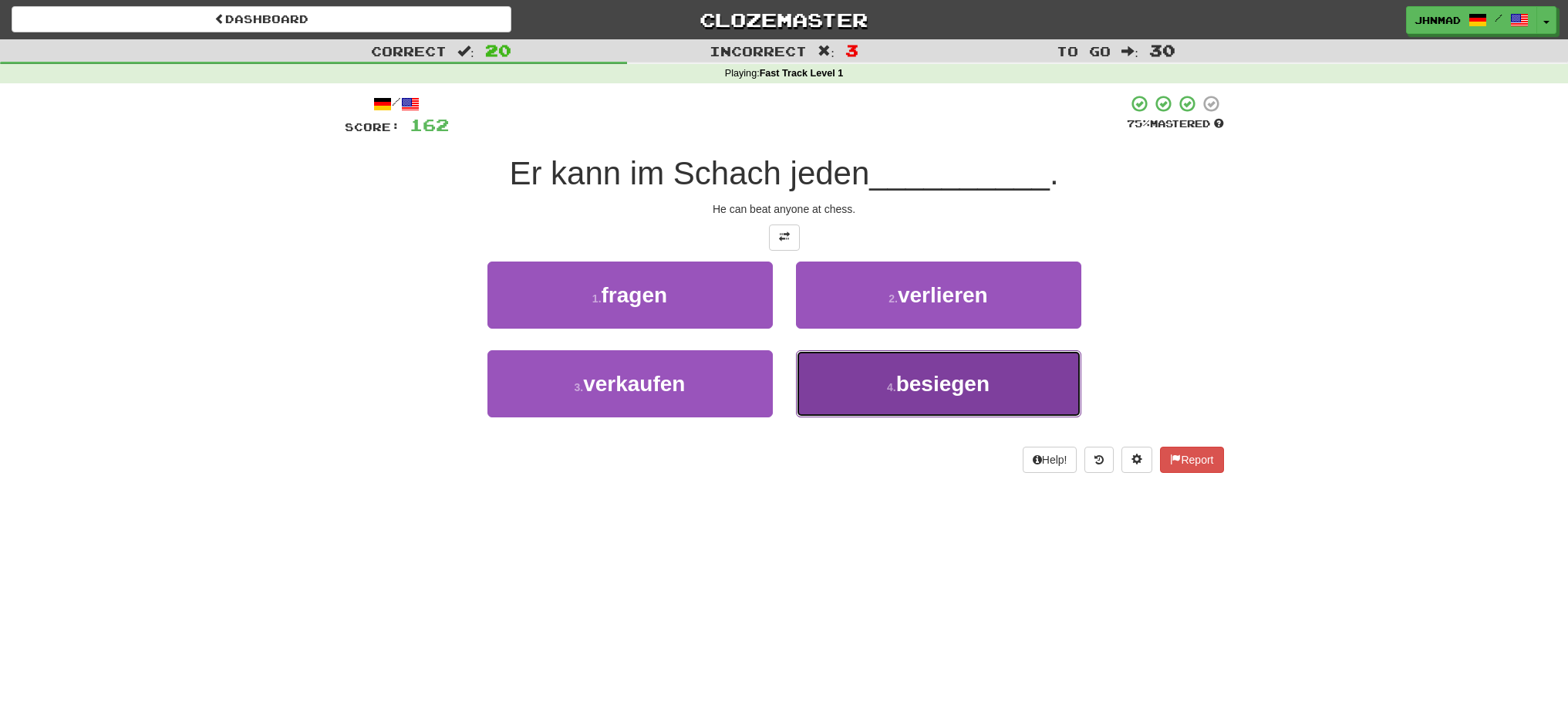
click at [956, 378] on span "besiegen" at bounding box center [943, 383] width 94 height 24
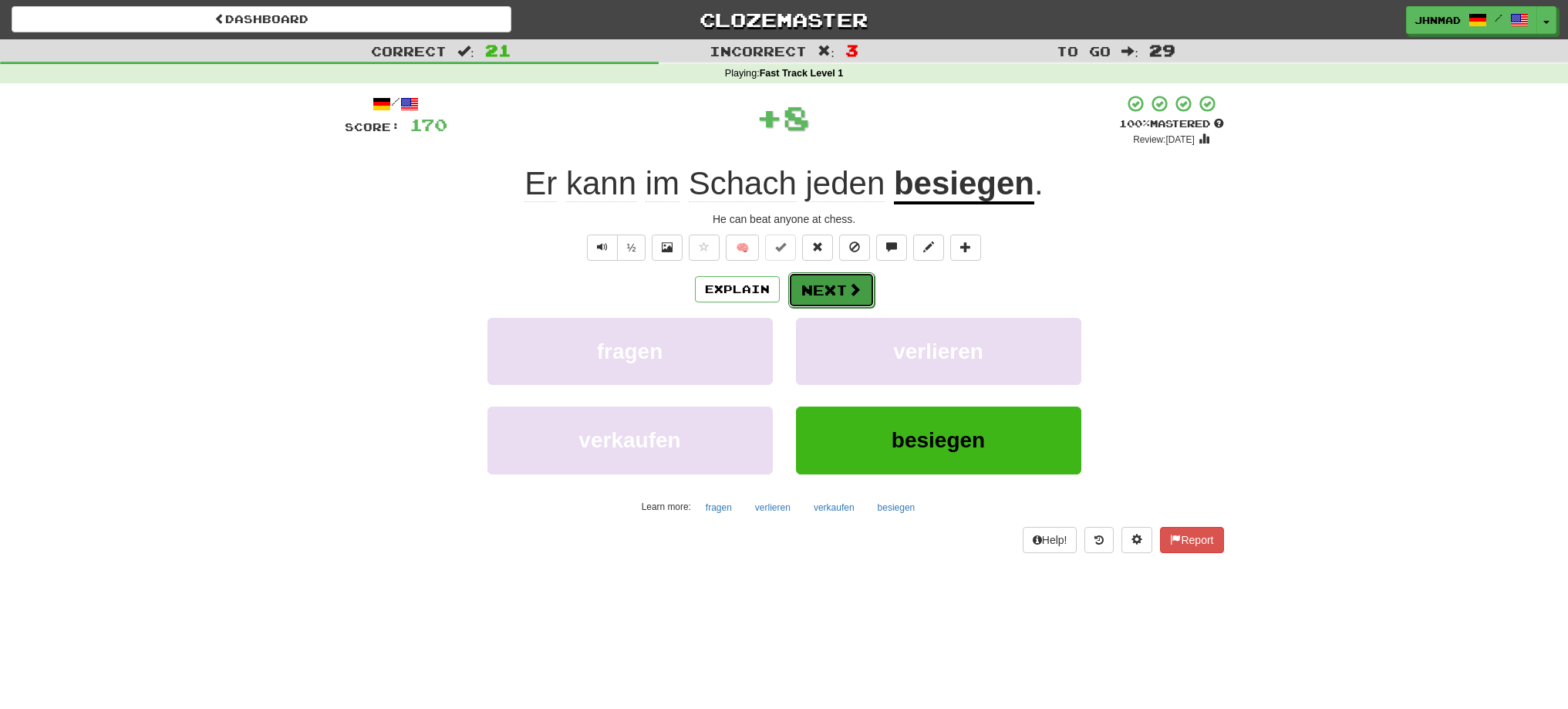
click at [825, 292] on button "Next" at bounding box center [832, 290] width 87 height 36
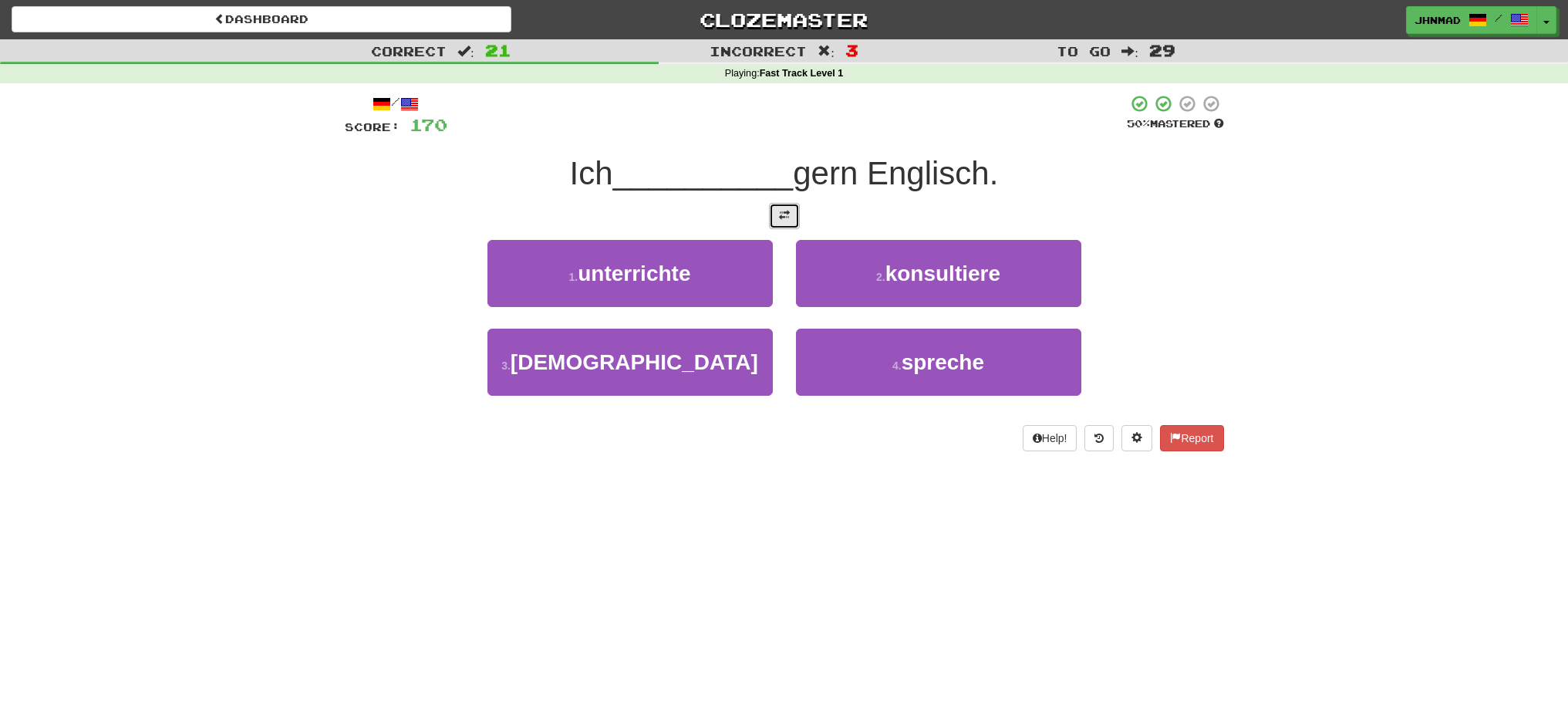
click at [791, 220] on button at bounding box center [784, 216] width 31 height 26
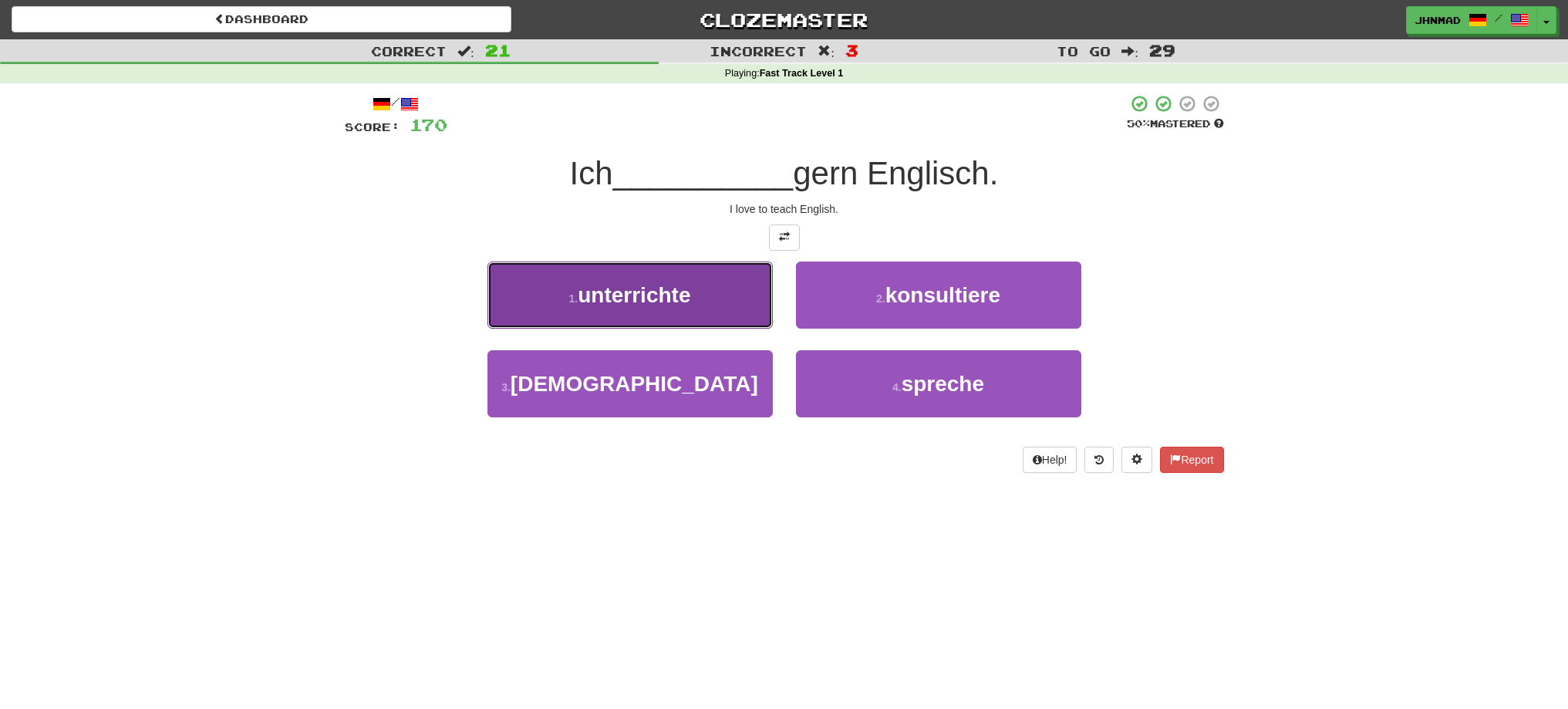
click at [592, 288] on span "unterrichte" at bounding box center [634, 295] width 113 height 24
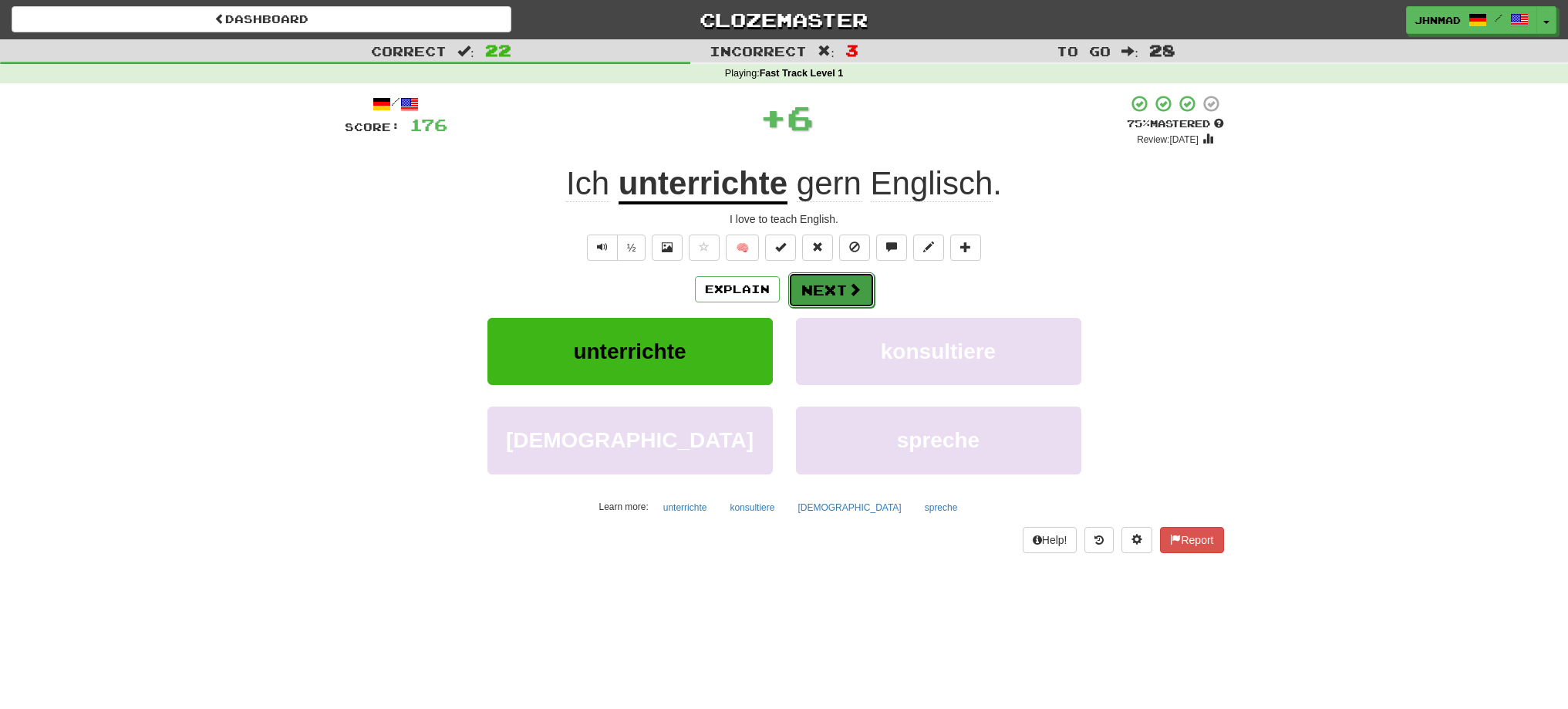
click at [806, 287] on button "Next" at bounding box center [832, 290] width 87 height 36
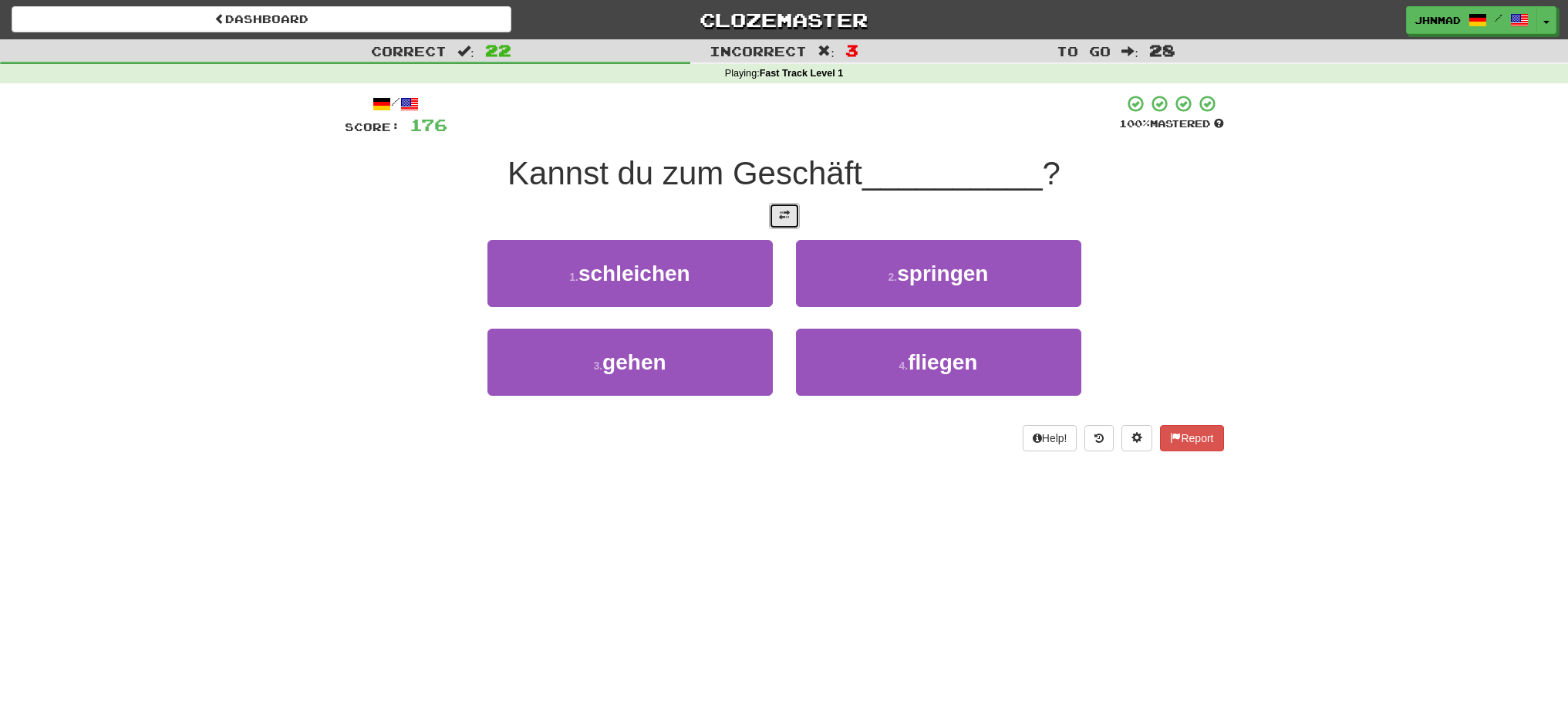
click at [790, 219] on button at bounding box center [784, 216] width 31 height 26
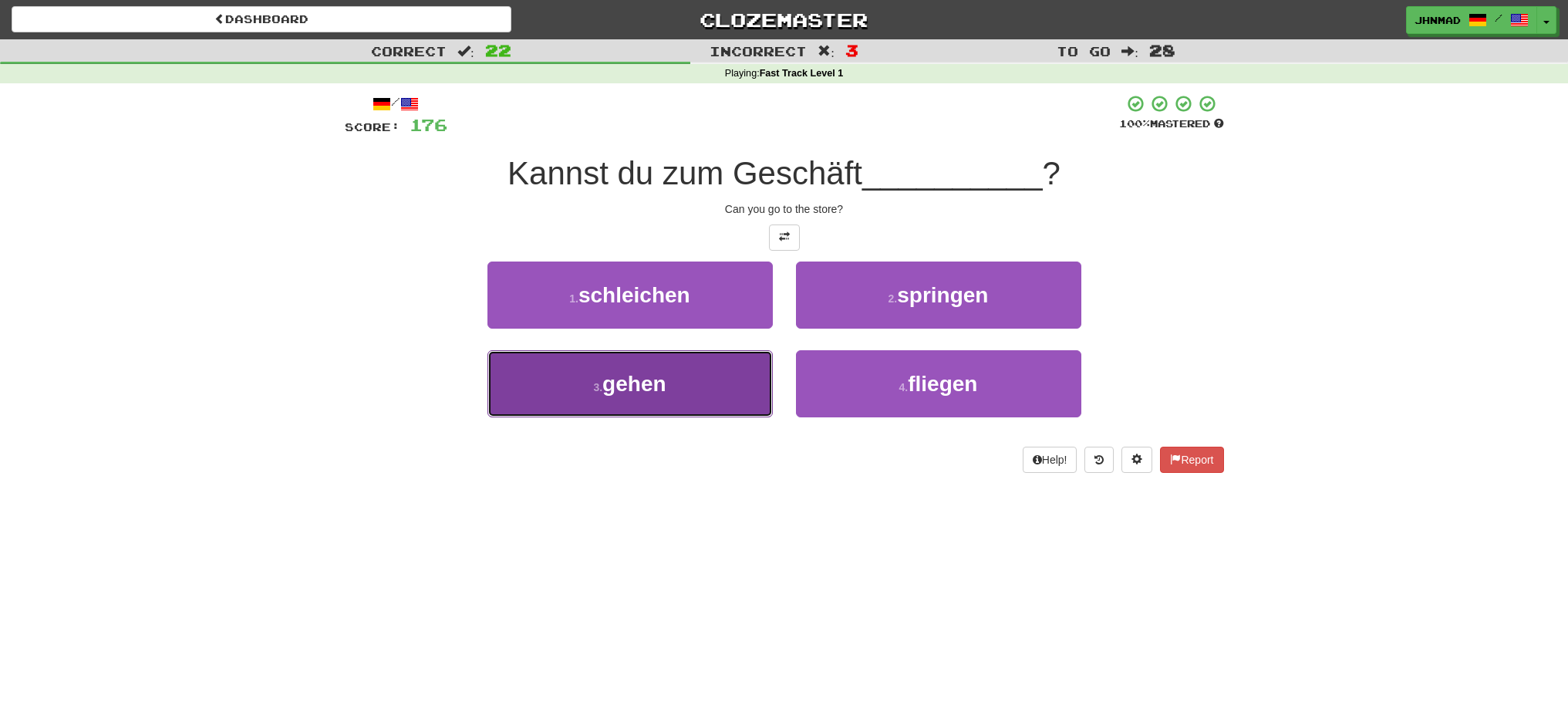
click at [645, 374] on span "gehen" at bounding box center [634, 383] width 63 height 24
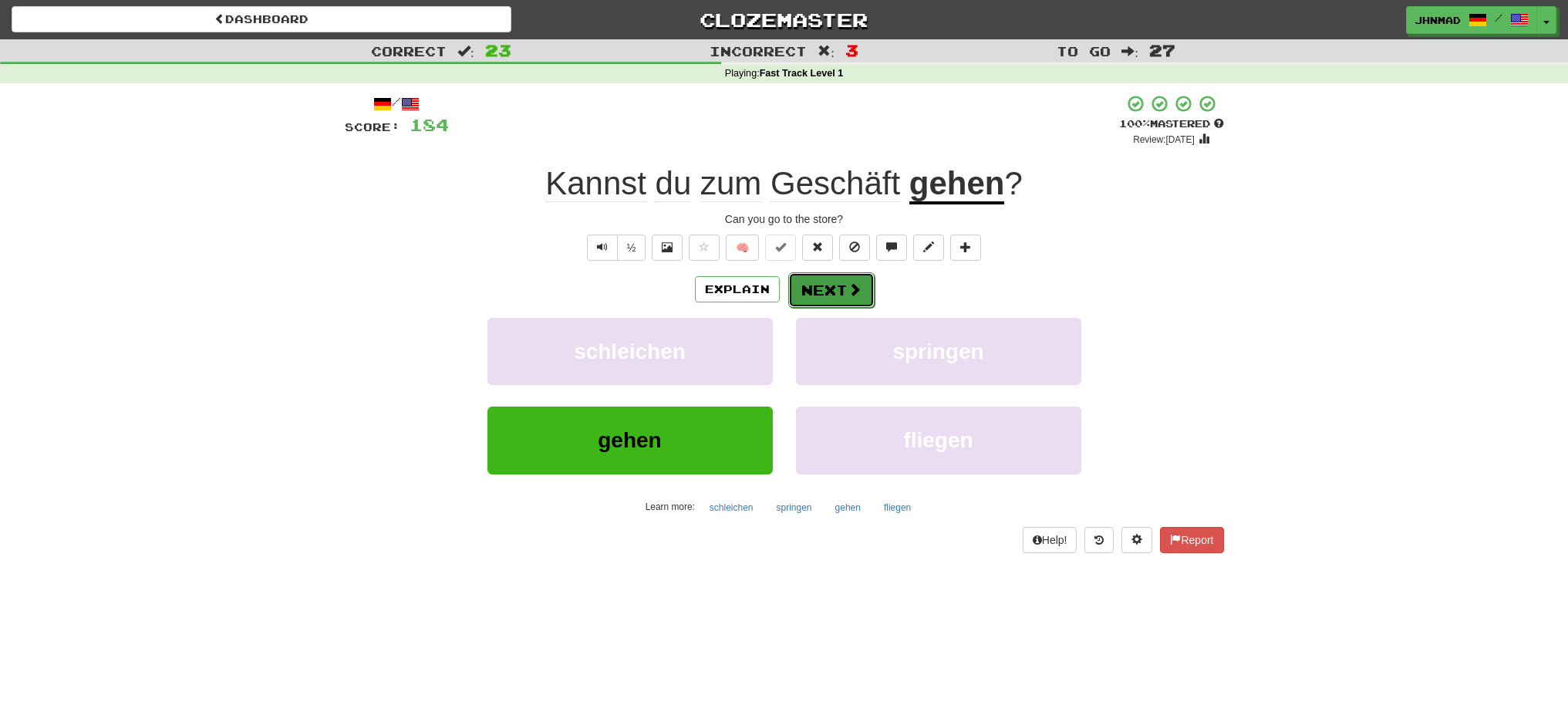
click at [850, 291] on span at bounding box center [855, 289] width 14 height 14
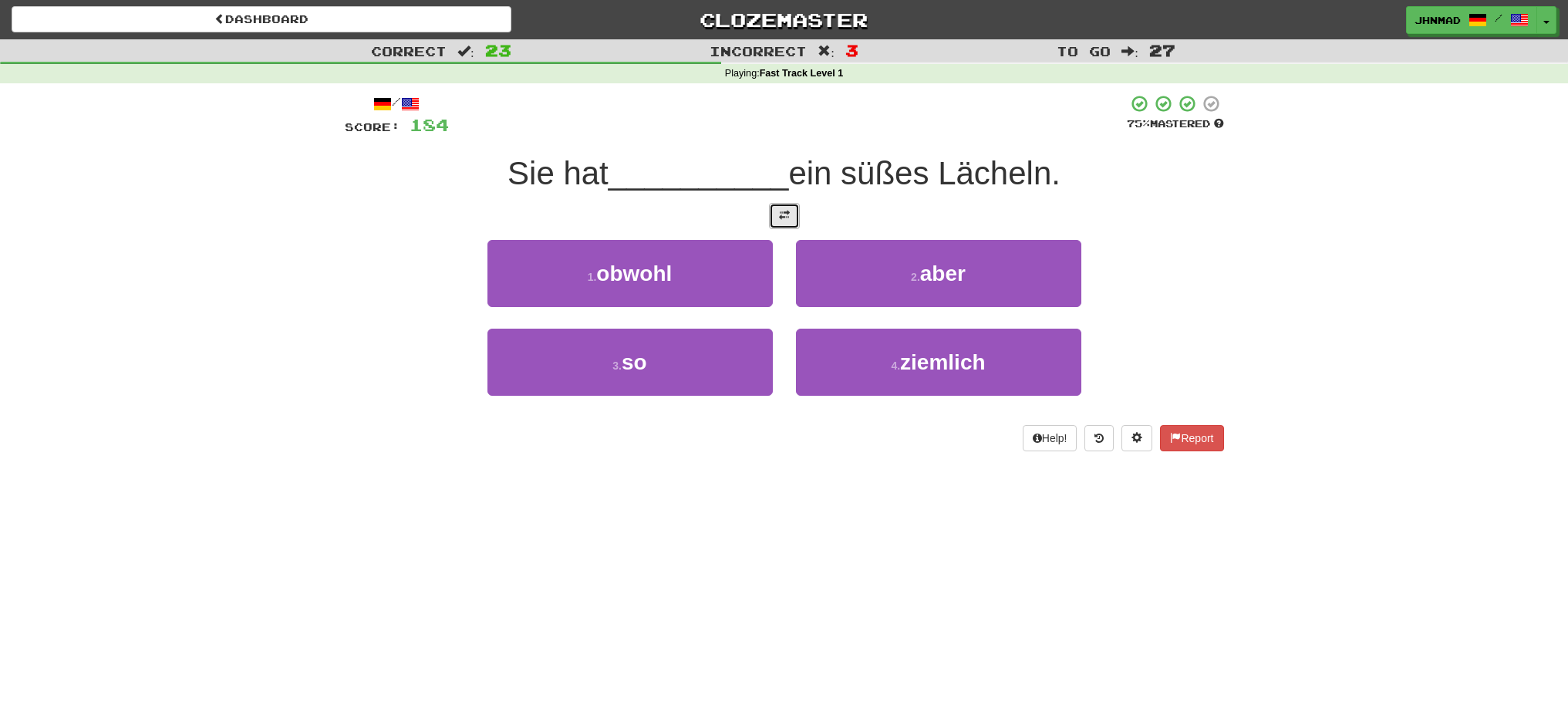
click at [779, 214] on span at bounding box center [784, 215] width 11 height 11
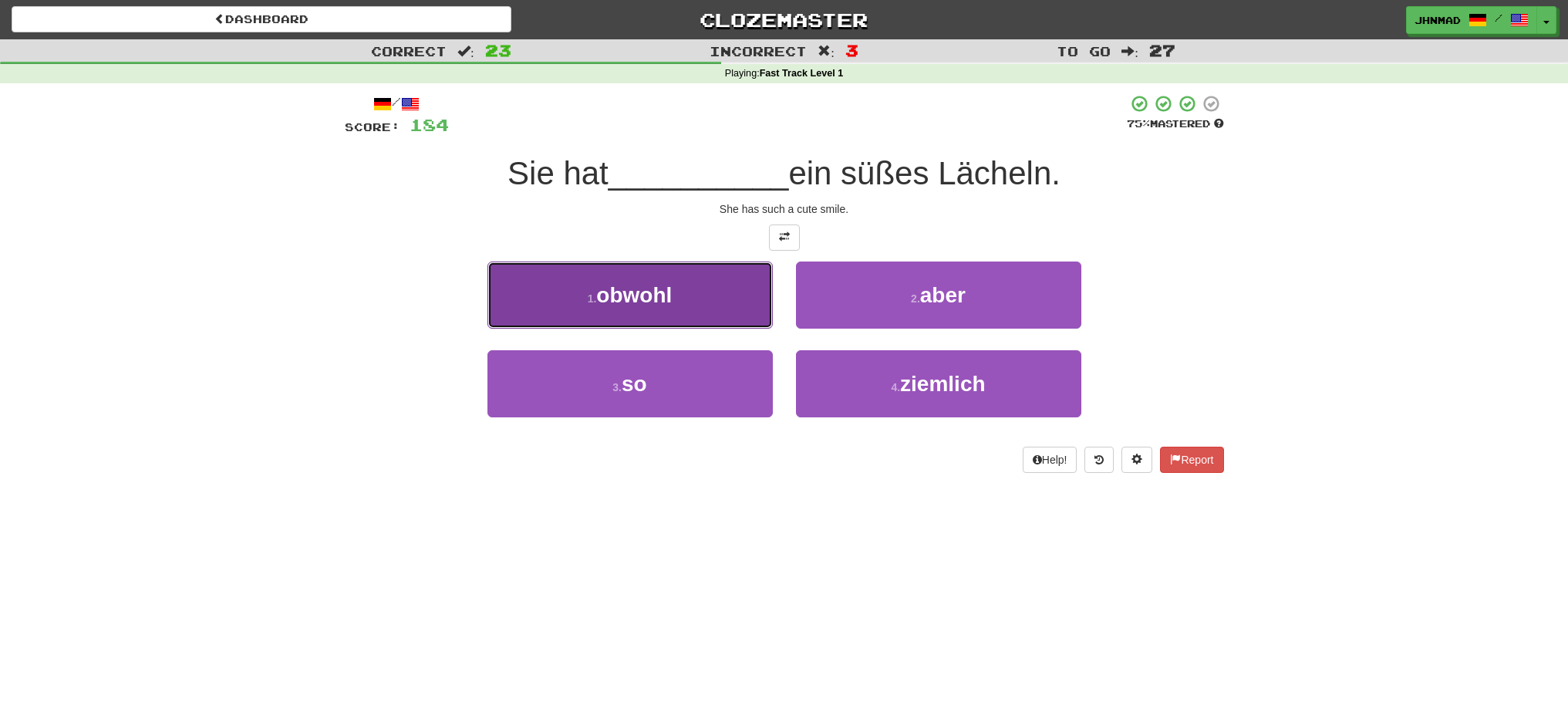
click at [686, 302] on button "1 . obwohl" at bounding box center [630, 295] width 285 height 67
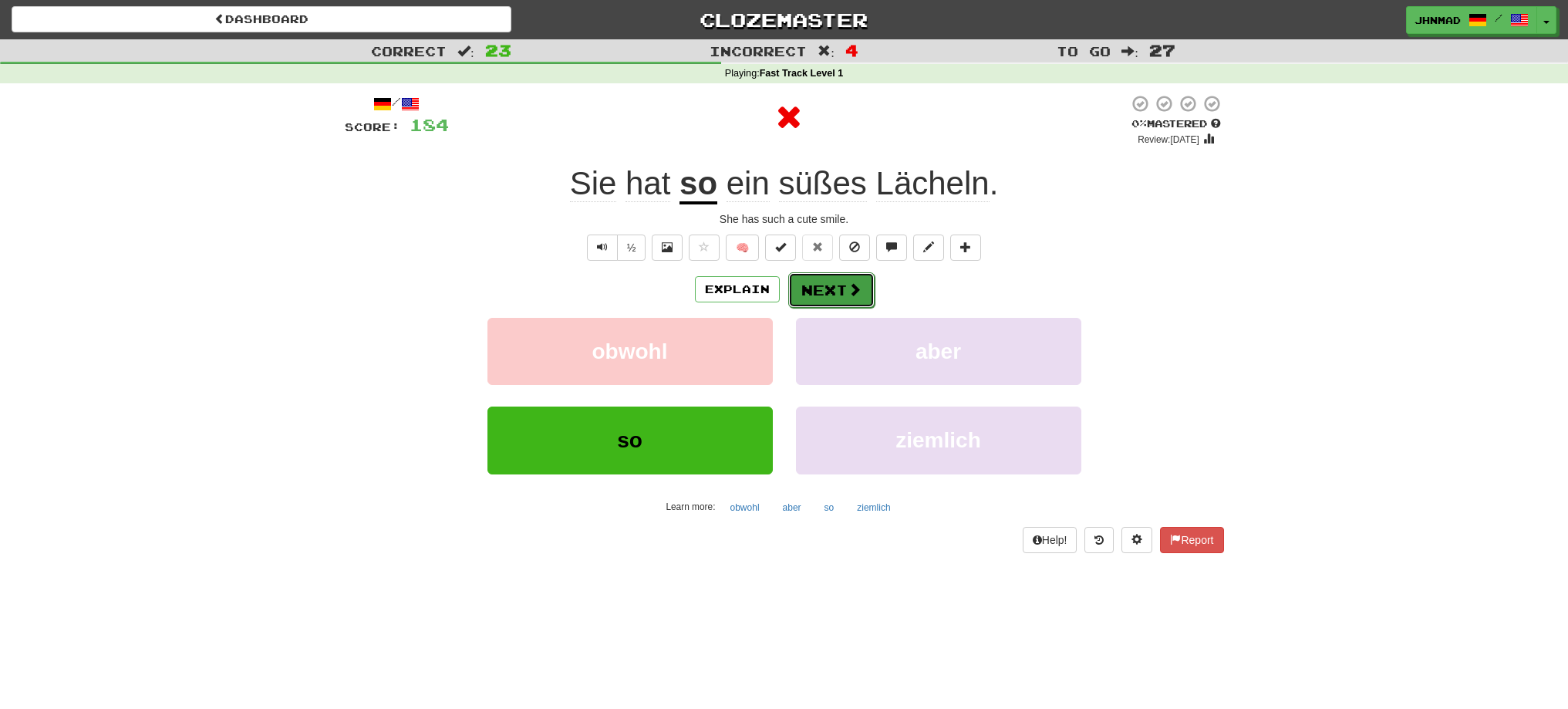
click at [852, 305] on button "Next" at bounding box center [832, 290] width 87 height 36
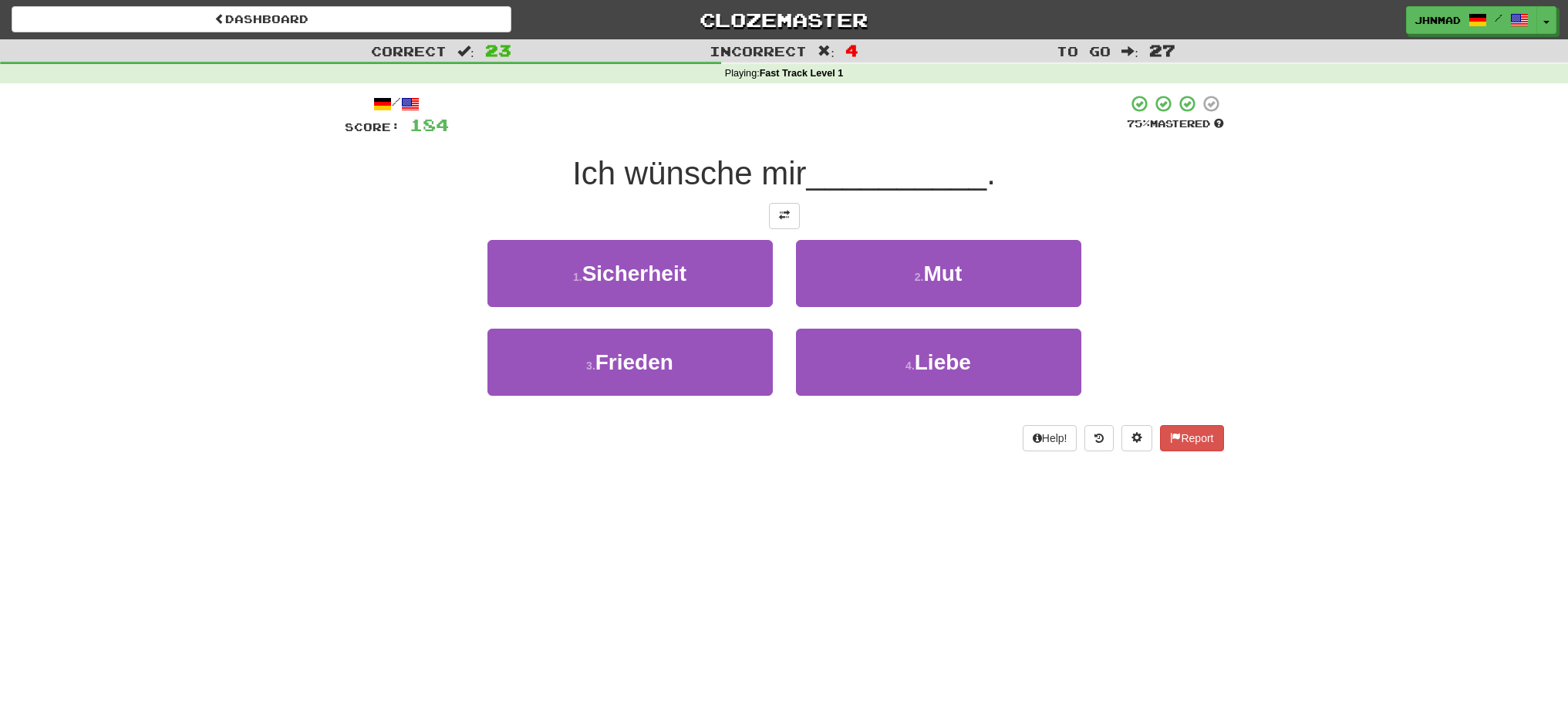
click at [774, 201] on div "/ Score: 184 75 % Mastered Ich wünsche mir __________ . 1 . Sicherheit 2 . Mut …" at bounding box center [784, 273] width 879 height 357
click at [779, 213] on span at bounding box center [784, 215] width 11 height 11
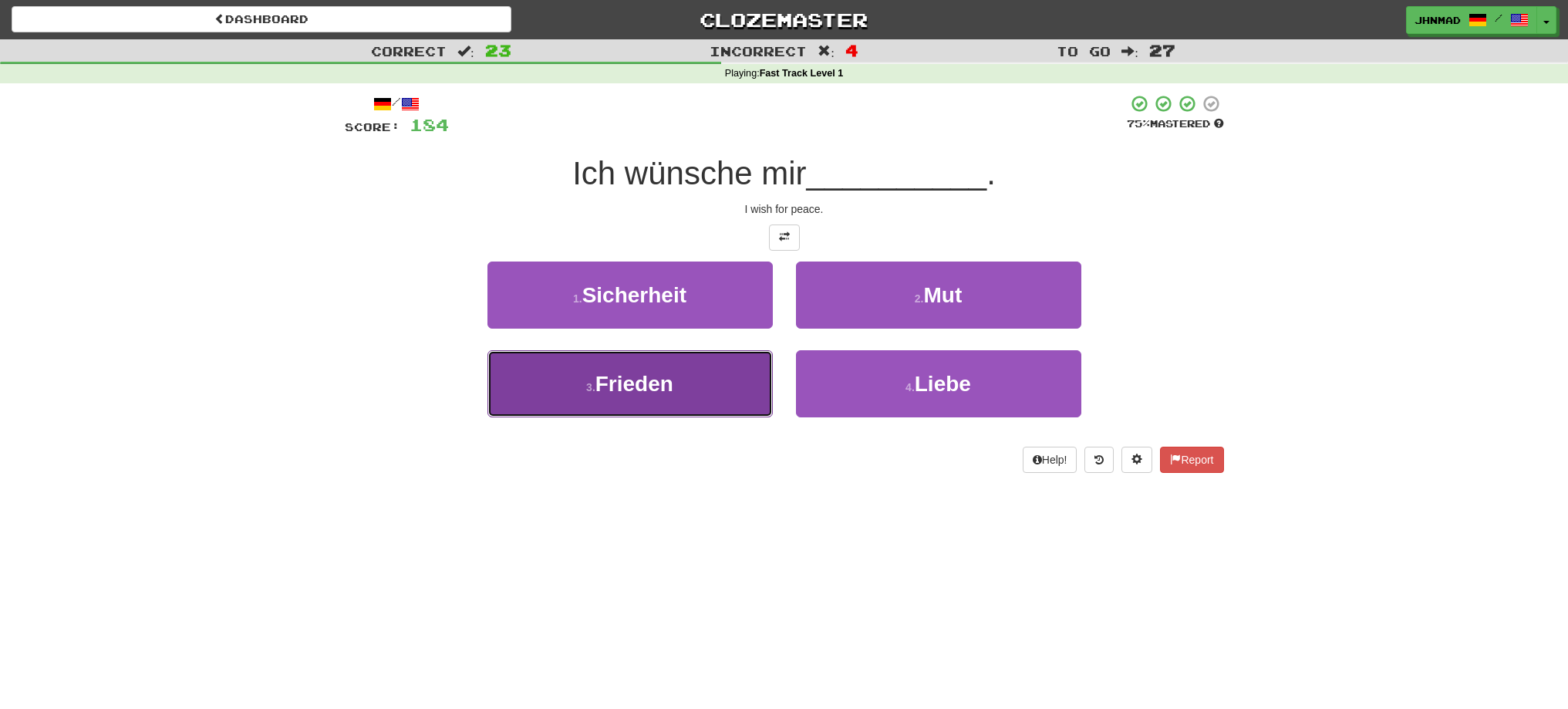
click at [682, 387] on button "3 . Frieden" at bounding box center [630, 383] width 285 height 67
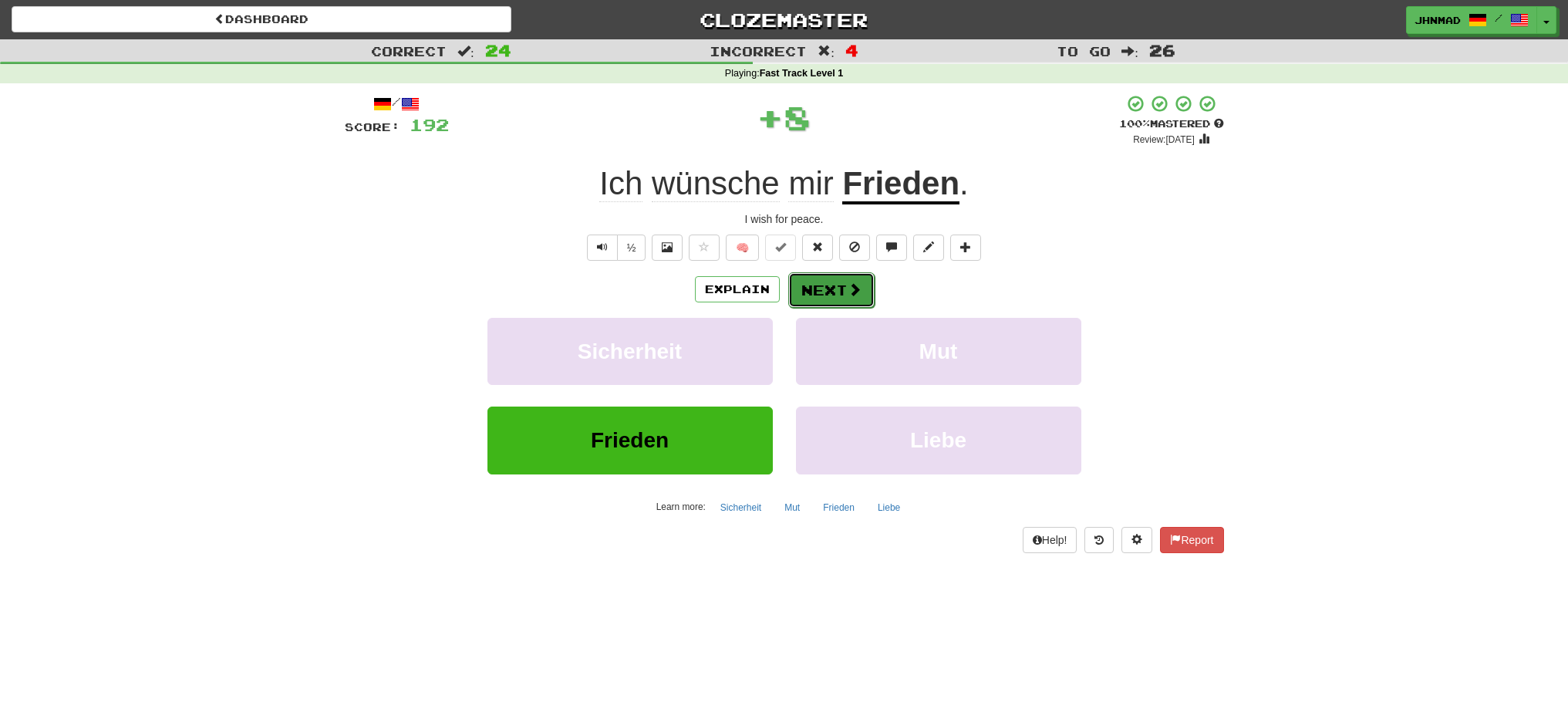
click at [828, 290] on button "Next" at bounding box center [832, 290] width 87 height 36
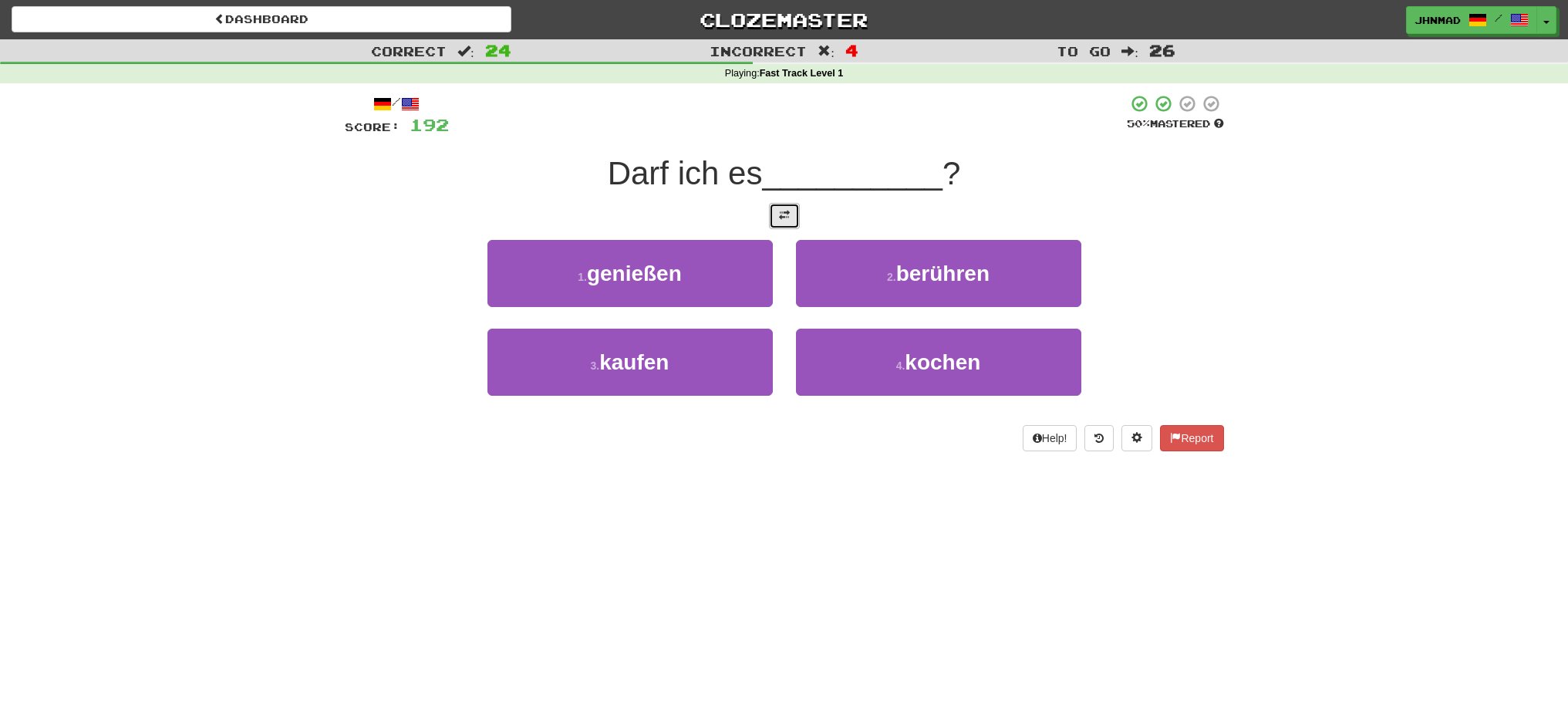
click at [783, 217] on span at bounding box center [784, 215] width 11 height 11
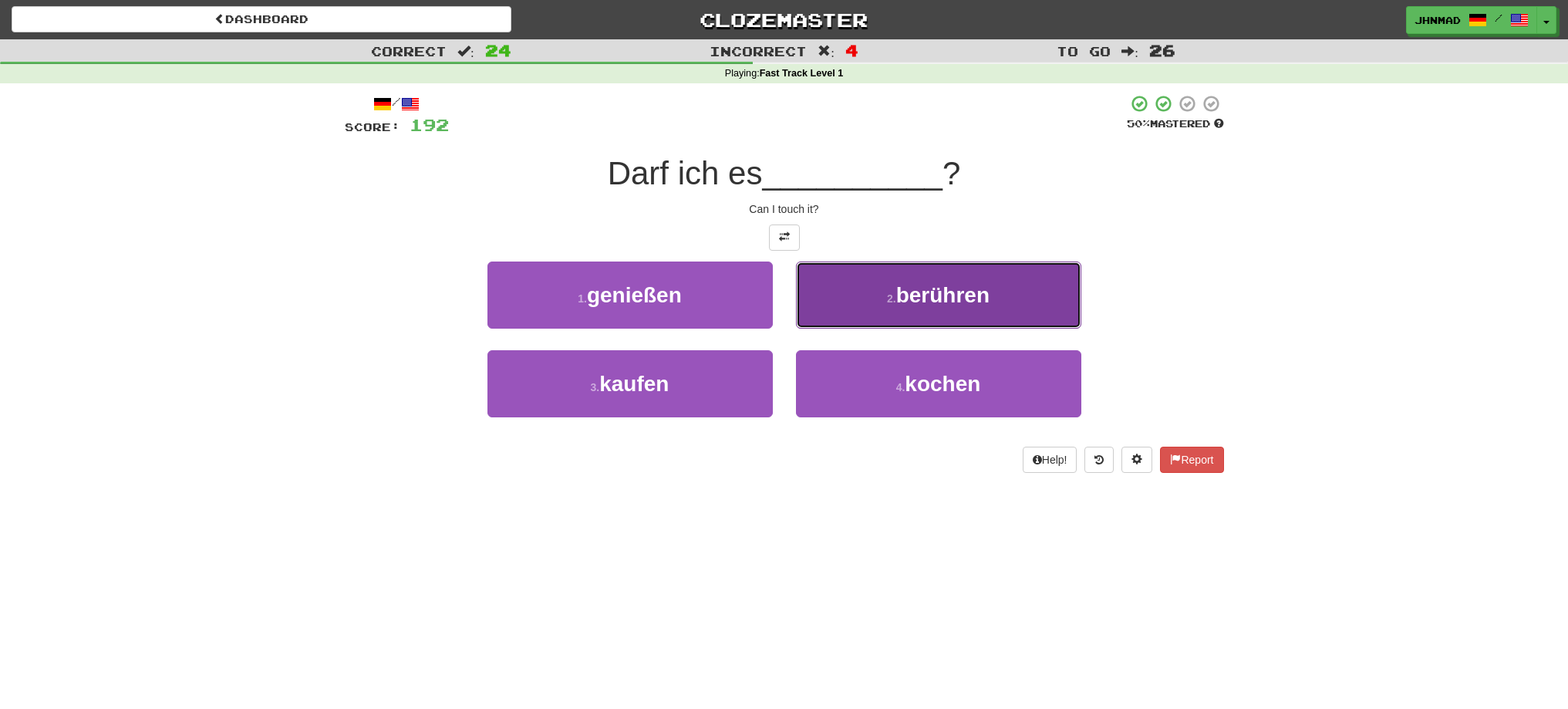
click at [909, 312] on button "2 . berühren" at bounding box center [938, 295] width 285 height 67
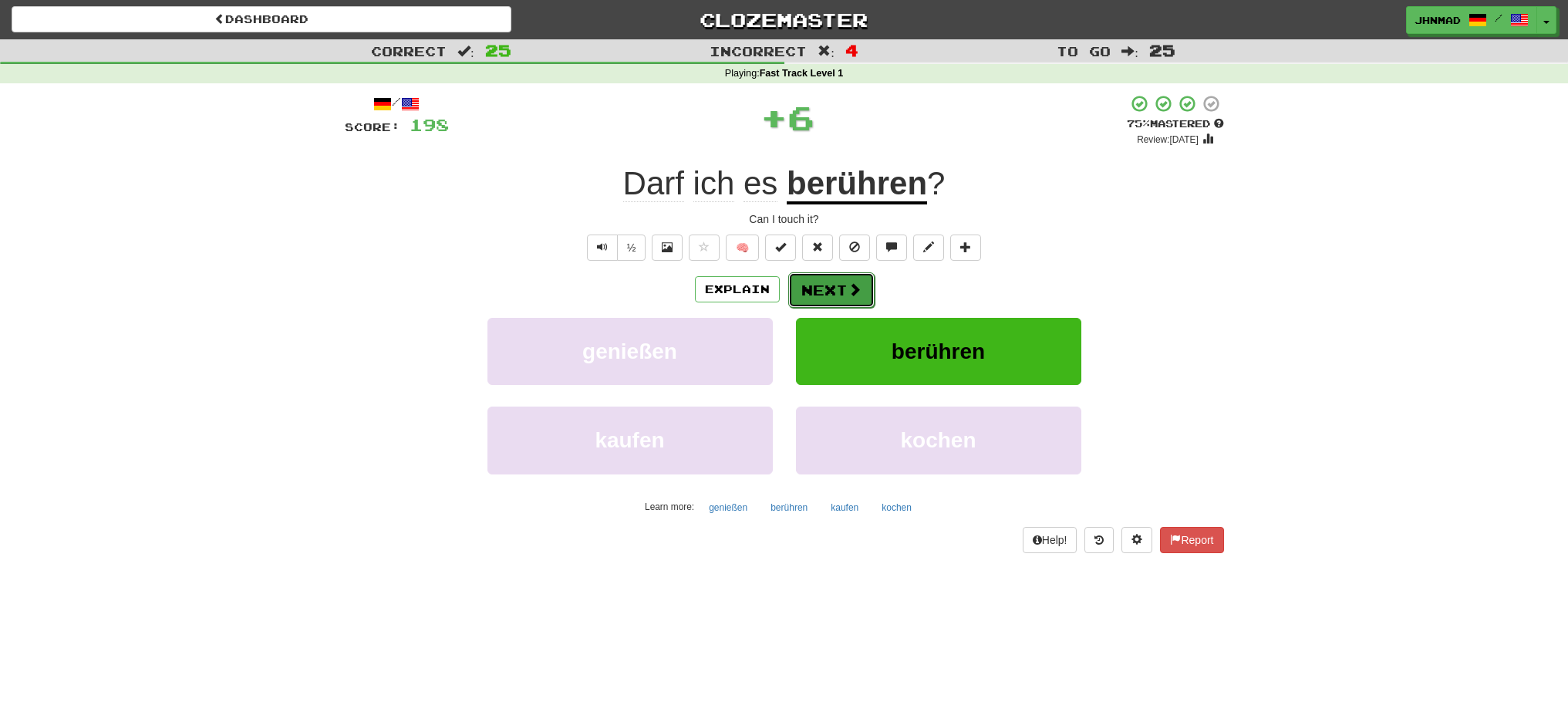
click at [842, 281] on button "Next" at bounding box center [832, 290] width 87 height 36
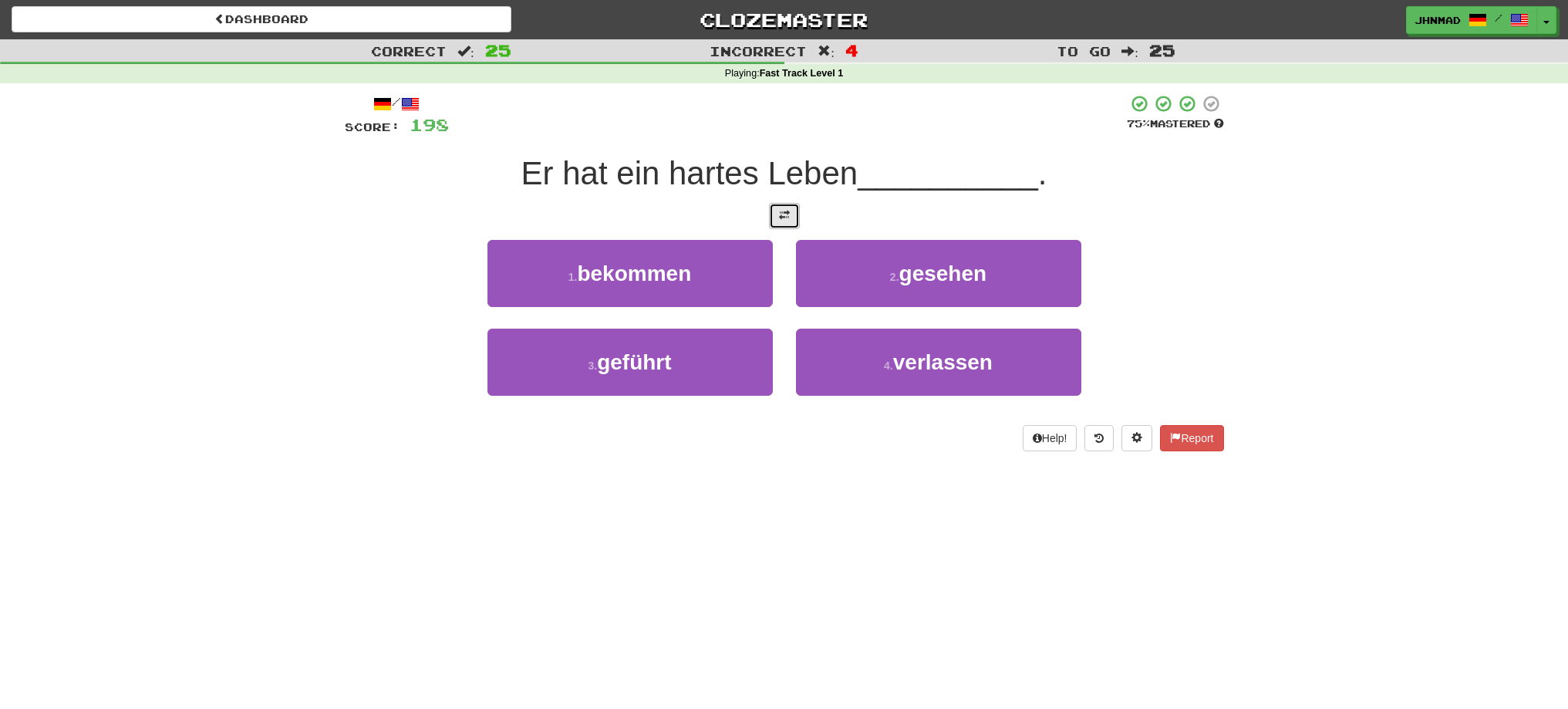
click at [789, 221] on button at bounding box center [784, 216] width 31 height 26
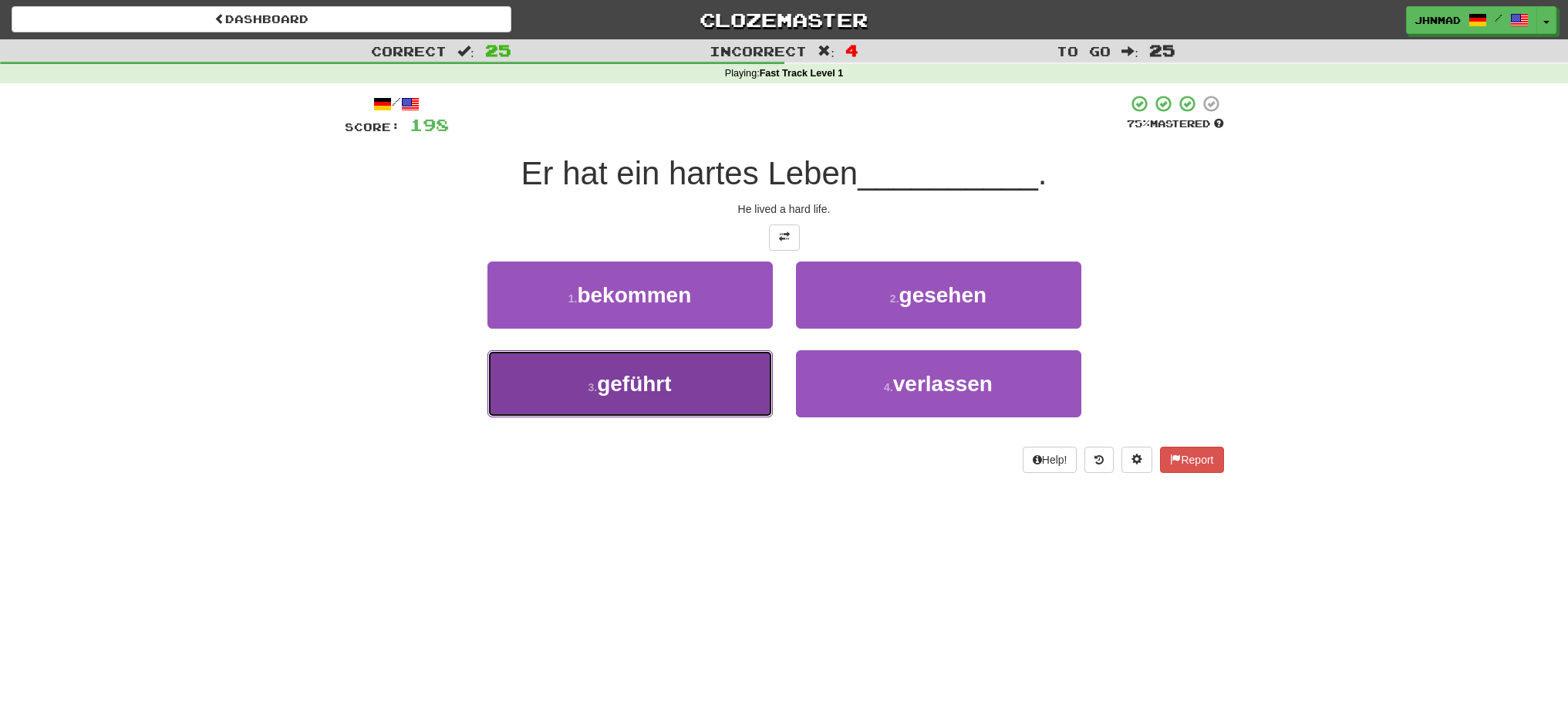
click at [685, 365] on button "3 . geführt" at bounding box center [630, 383] width 285 height 67
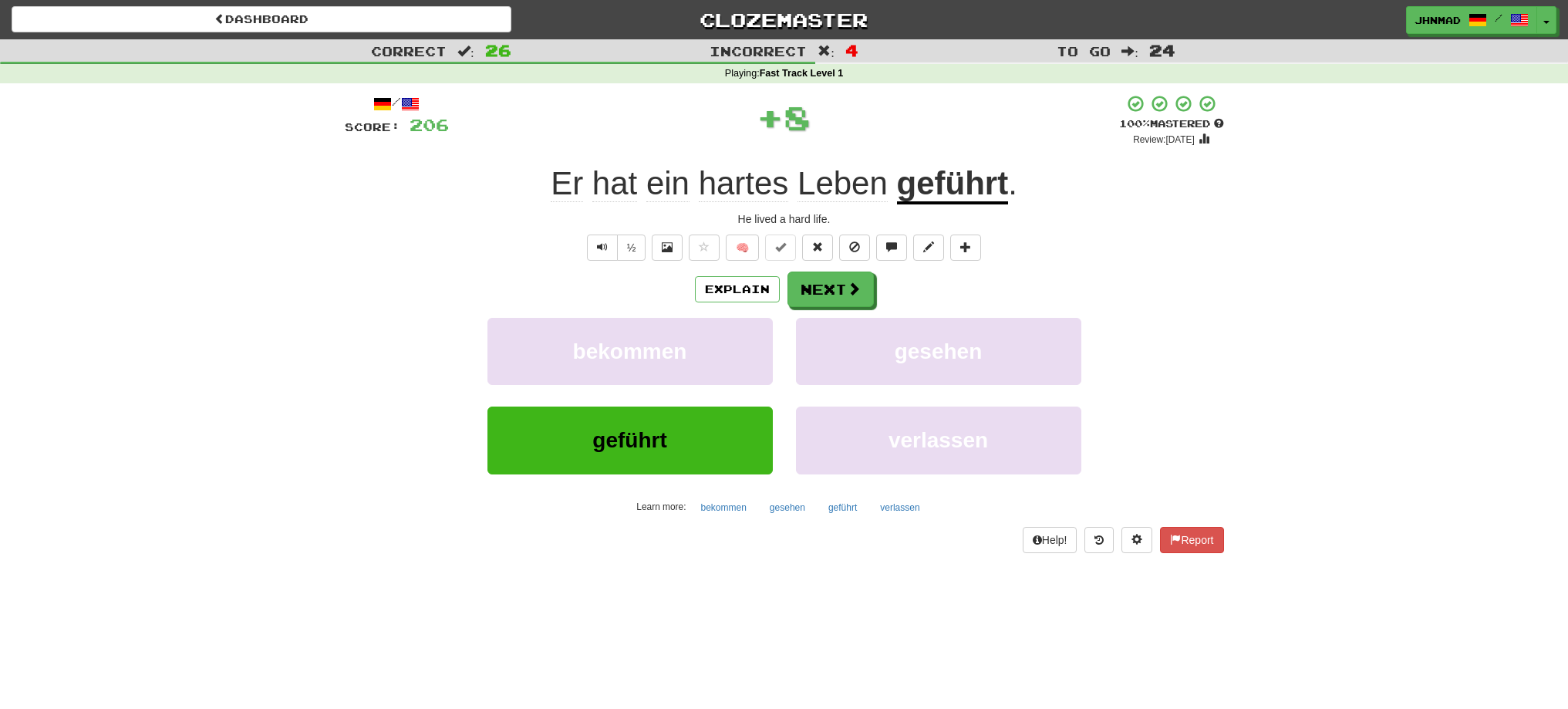
click at [963, 189] on u "geführt" at bounding box center [953, 185] width 112 height 39
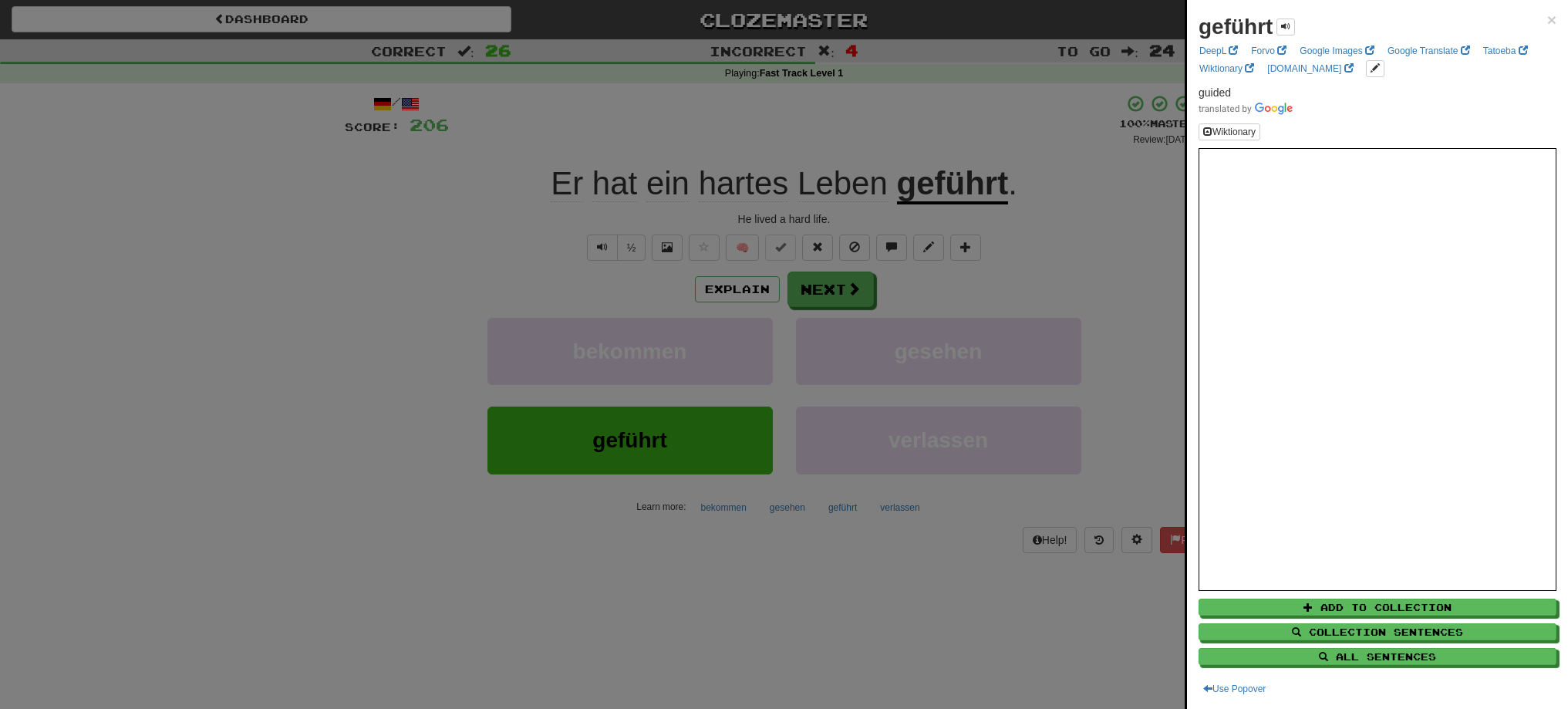
click at [811, 298] on div at bounding box center [784, 354] width 1568 height 709
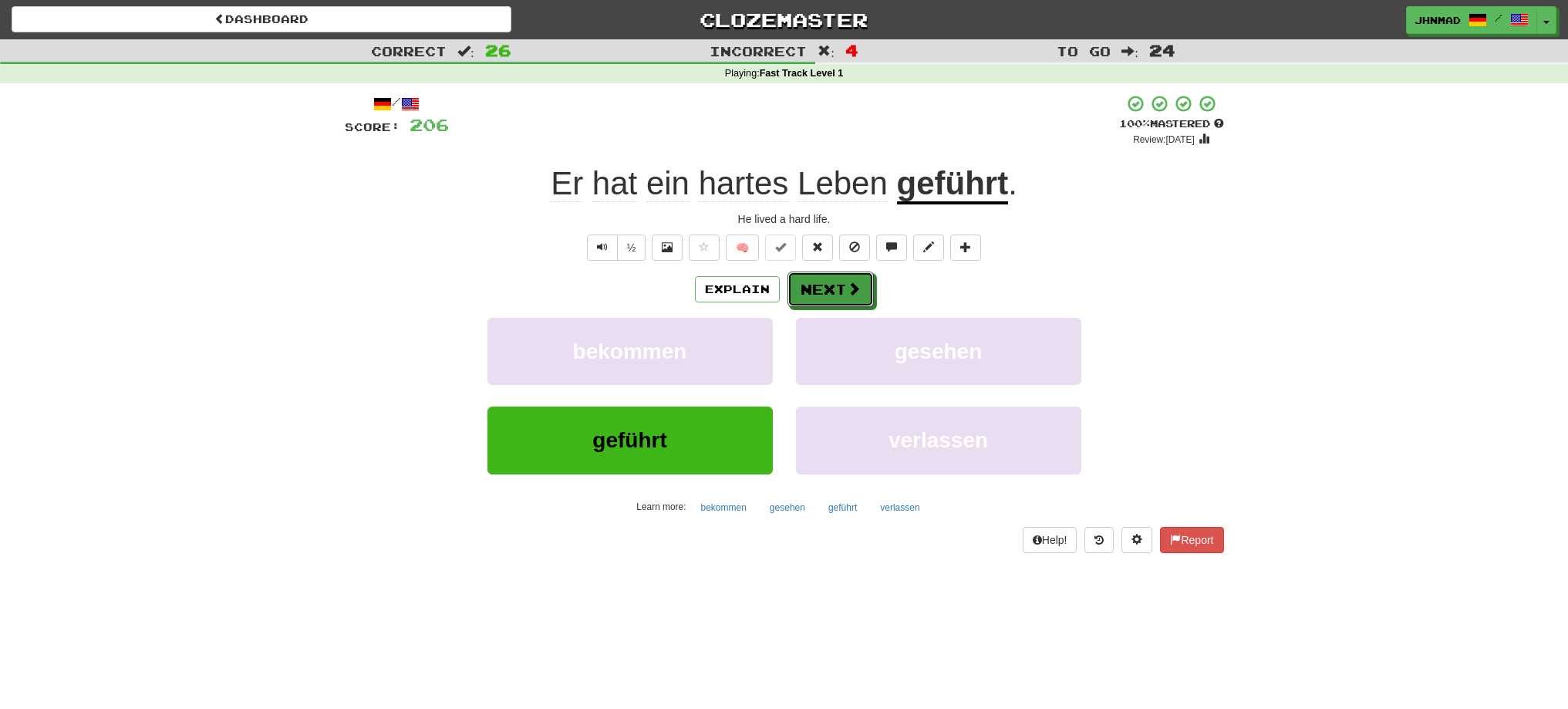
click at [811, 298] on button "Next" at bounding box center [831, 289] width 87 height 36
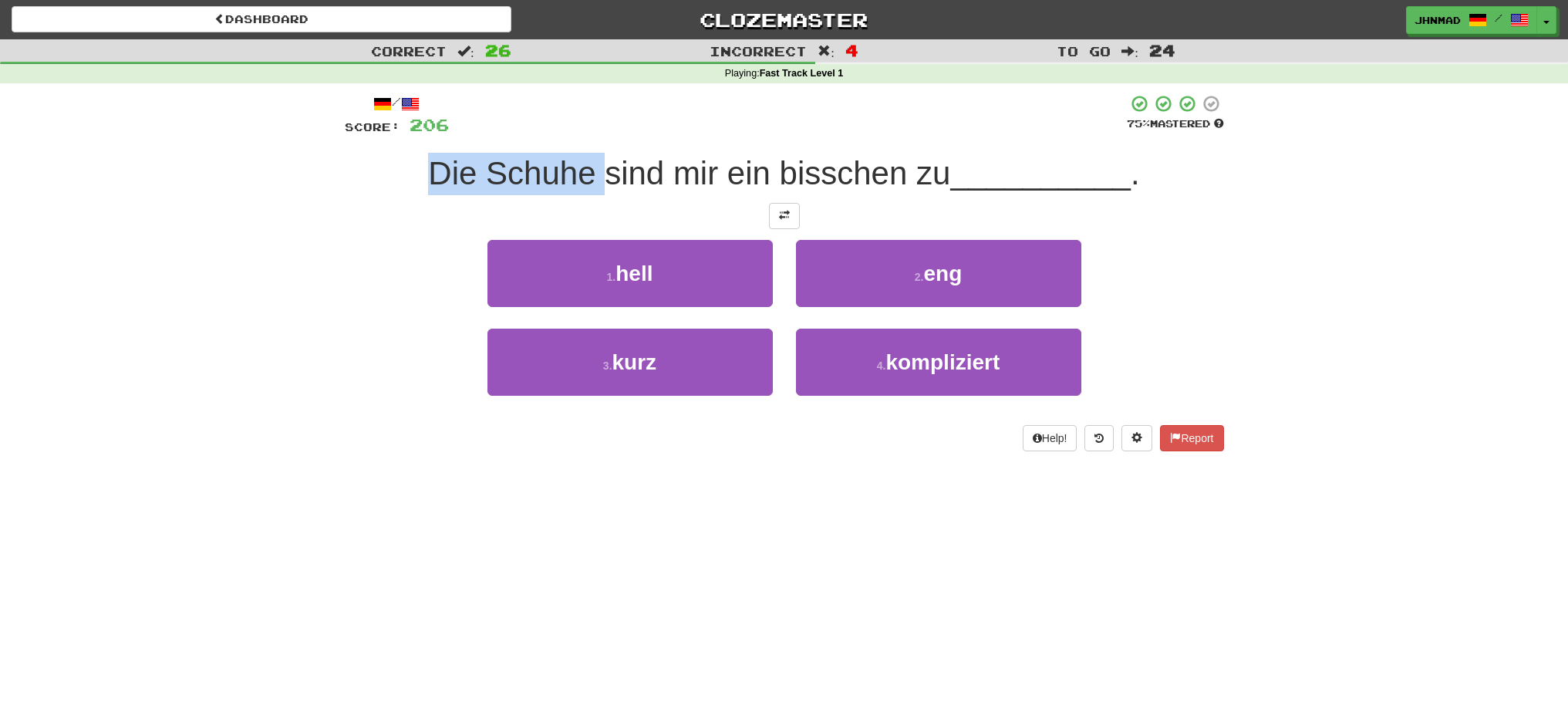
drag, startPoint x: 423, startPoint y: 169, endPoint x: 601, endPoint y: 169, distance: 178.0
click at [601, 169] on div "Die Schuhe sind mir ein bisschen zu __________ ." at bounding box center [784, 174] width 879 height 43
click at [591, 134] on div at bounding box center [591, 134] width 0 height 0
drag, startPoint x: 306, startPoint y: 210, endPoint x: 399, endPoint y: 191, distance: 94.9
click at [308, 210] on div "Correct : 26 Incorrect : 4 To go : 24 Playing : Fast Track Level 1 / Score: 206…" at bounding box center [784, 256] width 1568 height 434
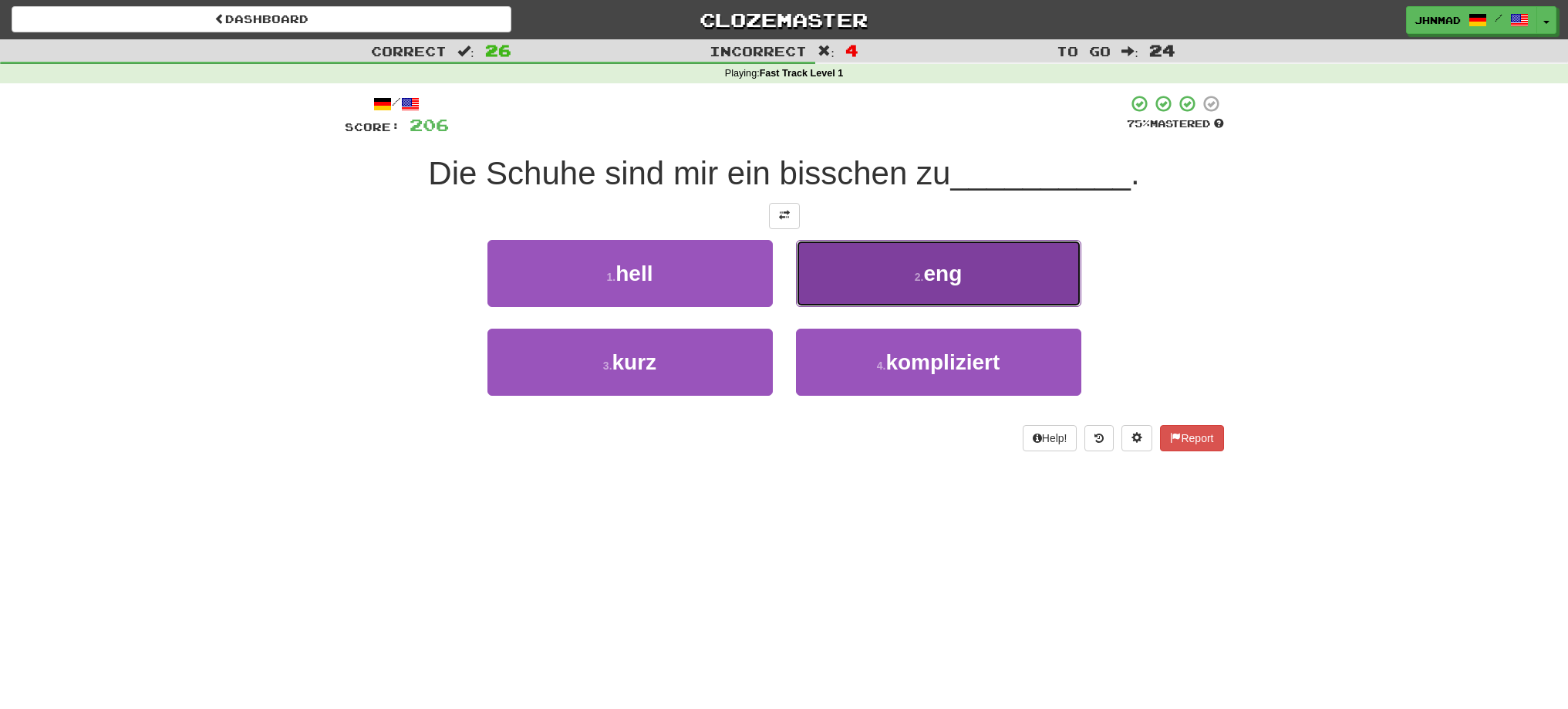
click at [937, 282] on span "eng" at bounding box center [943, 273] width 39 height 24
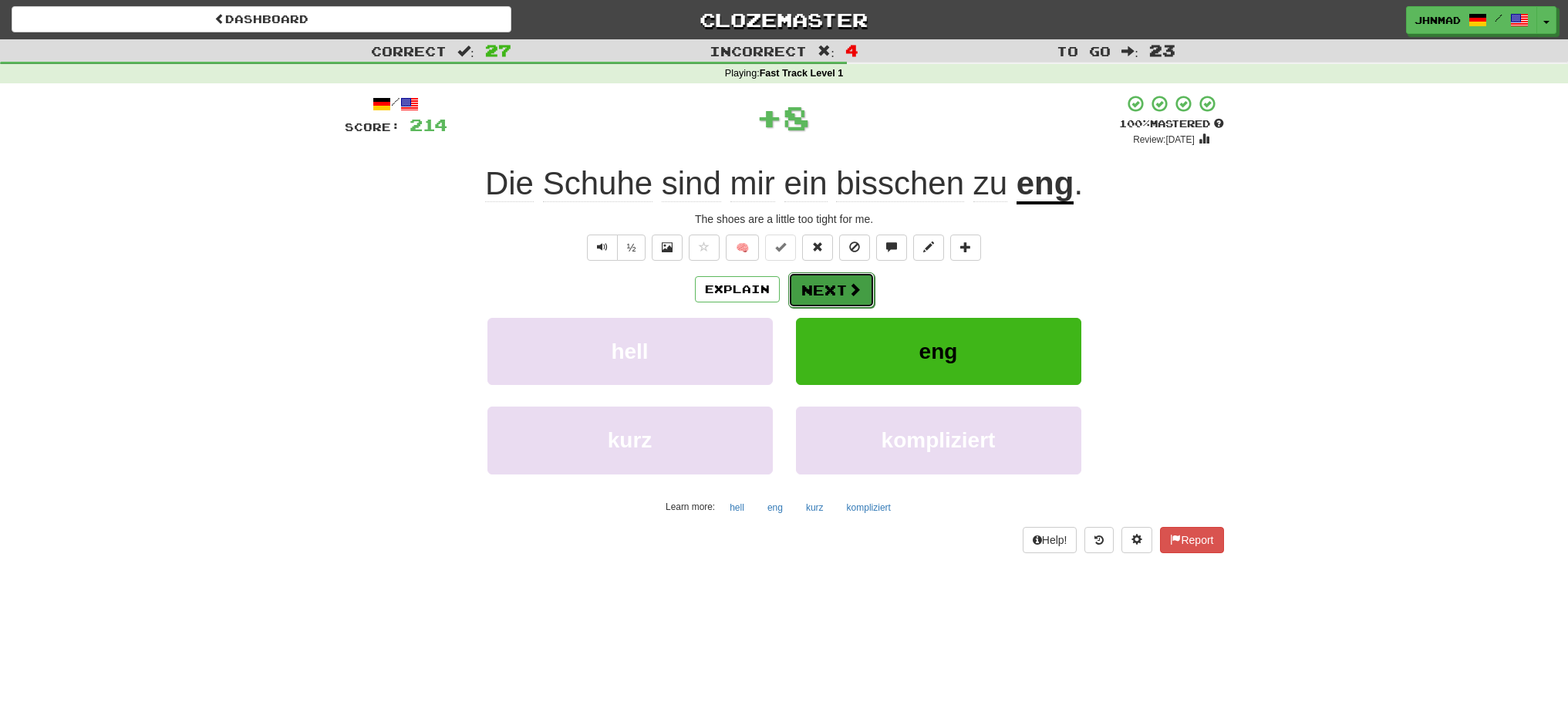
click at [831, 297] on button "Next" at bounding box center [832, 290] width 87 height 36
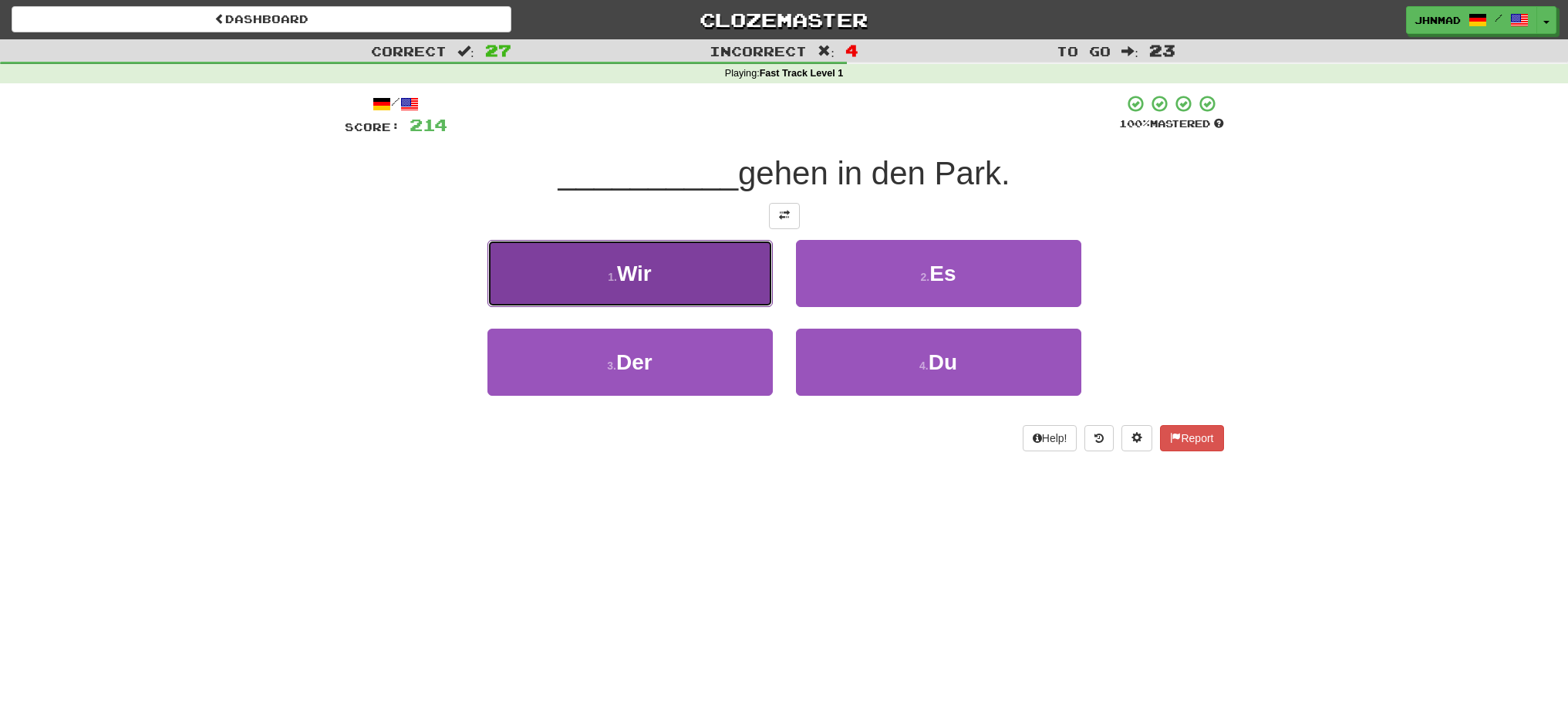
click at [686, 276] on button "1 . Wir" at bounding box center [630, 273] width 285 height 67
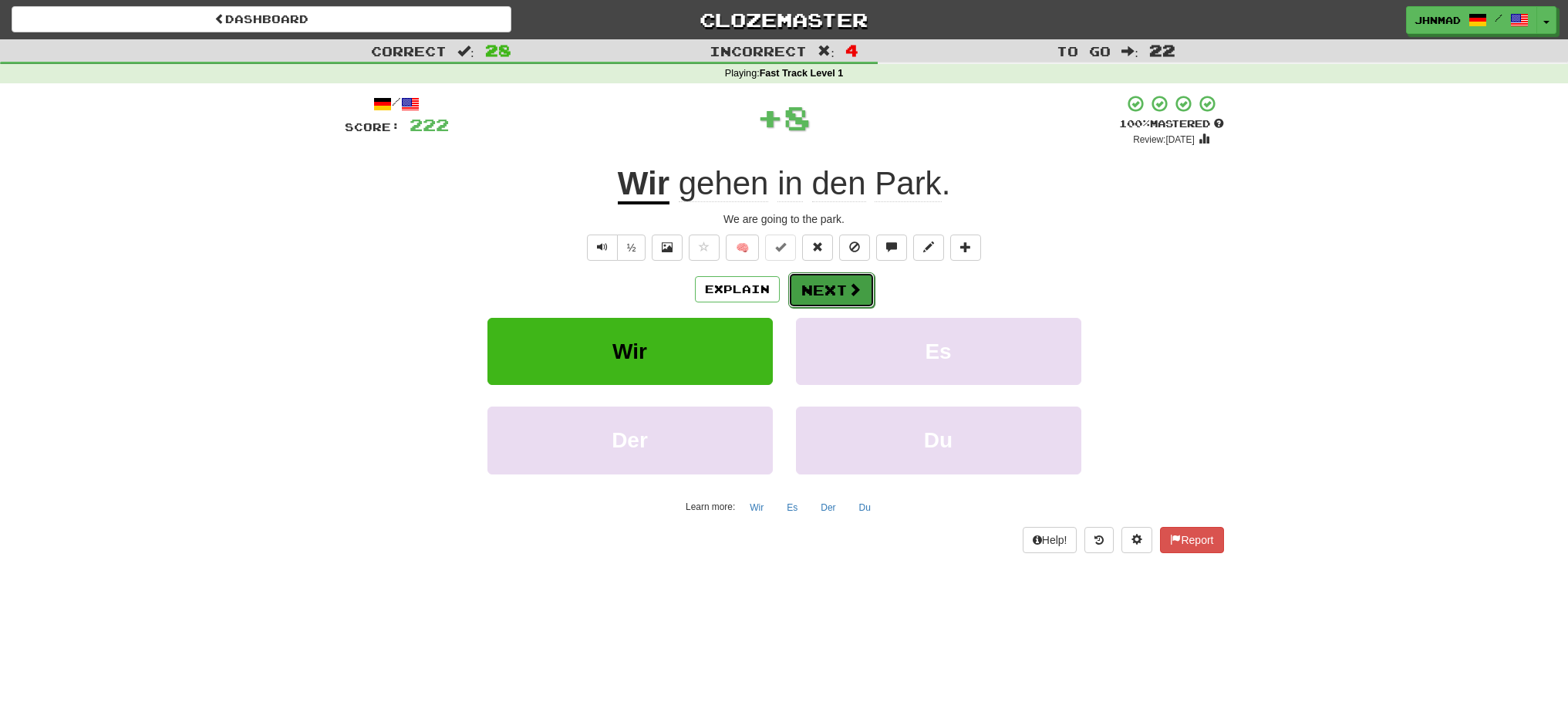
click at [830, 300] on button "Next" at bounding box center [832, 290] width 87 height 36
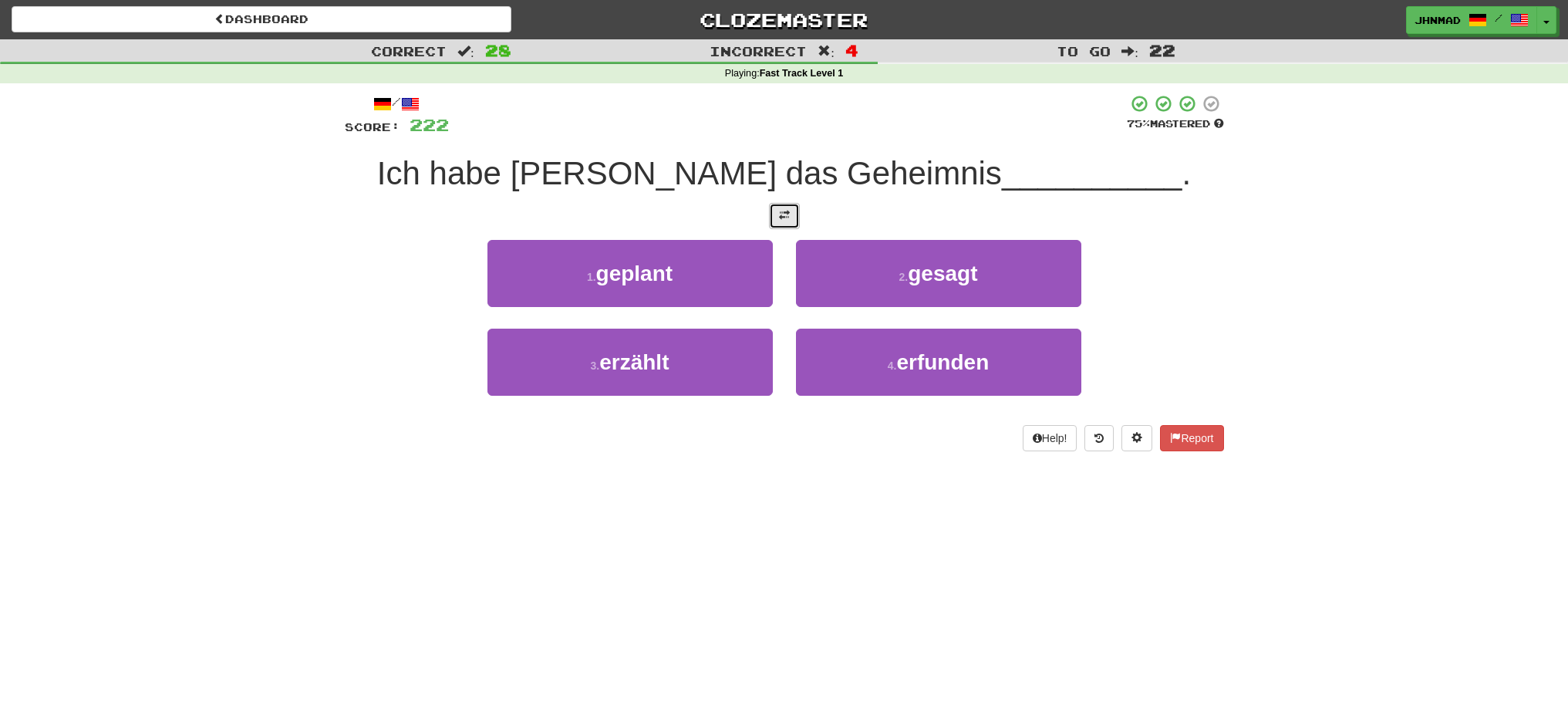
click at [788, 220] on span at bounding box center [784, 215] width 11 height 11
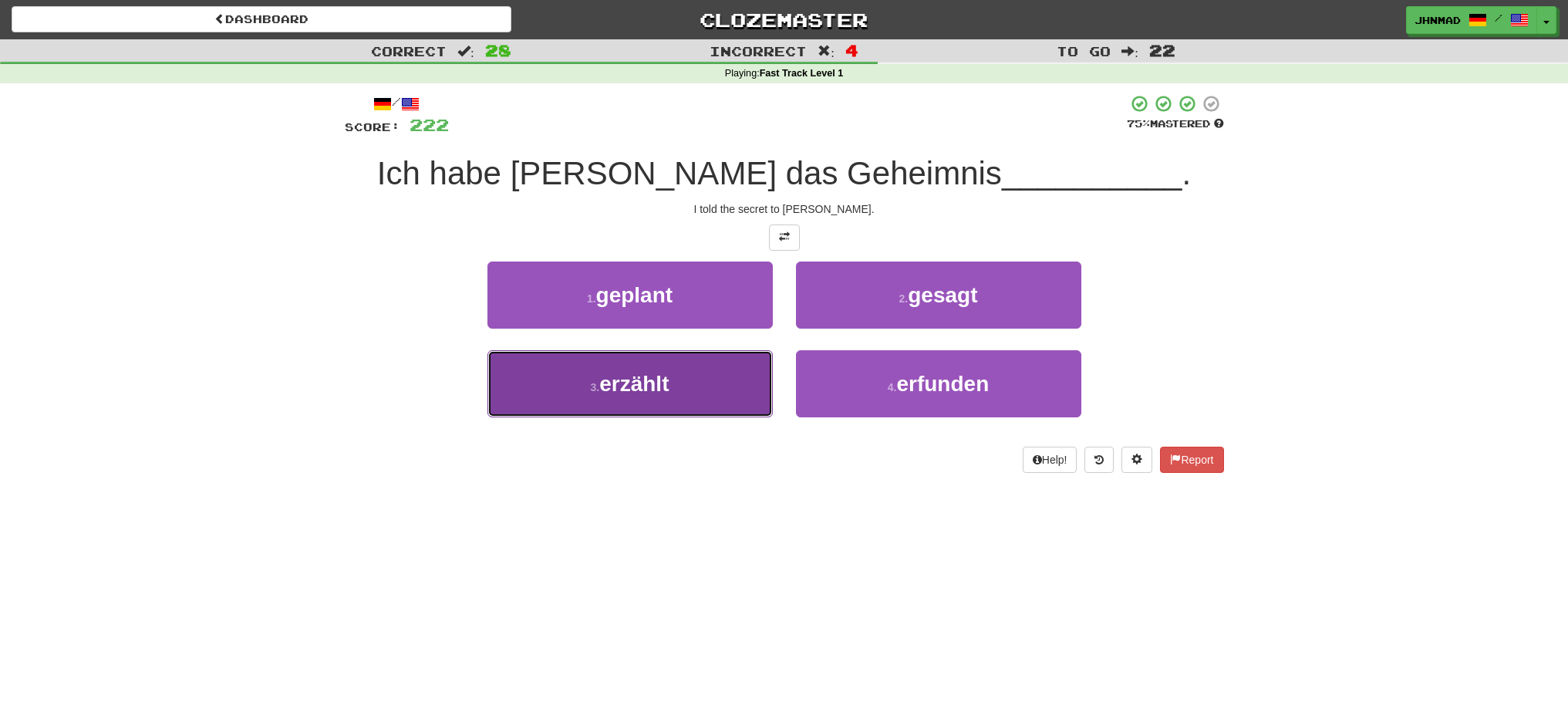
click at [685, 390] on button "3 . erzählt" at bounding box center [630, 383] width 285 height 67
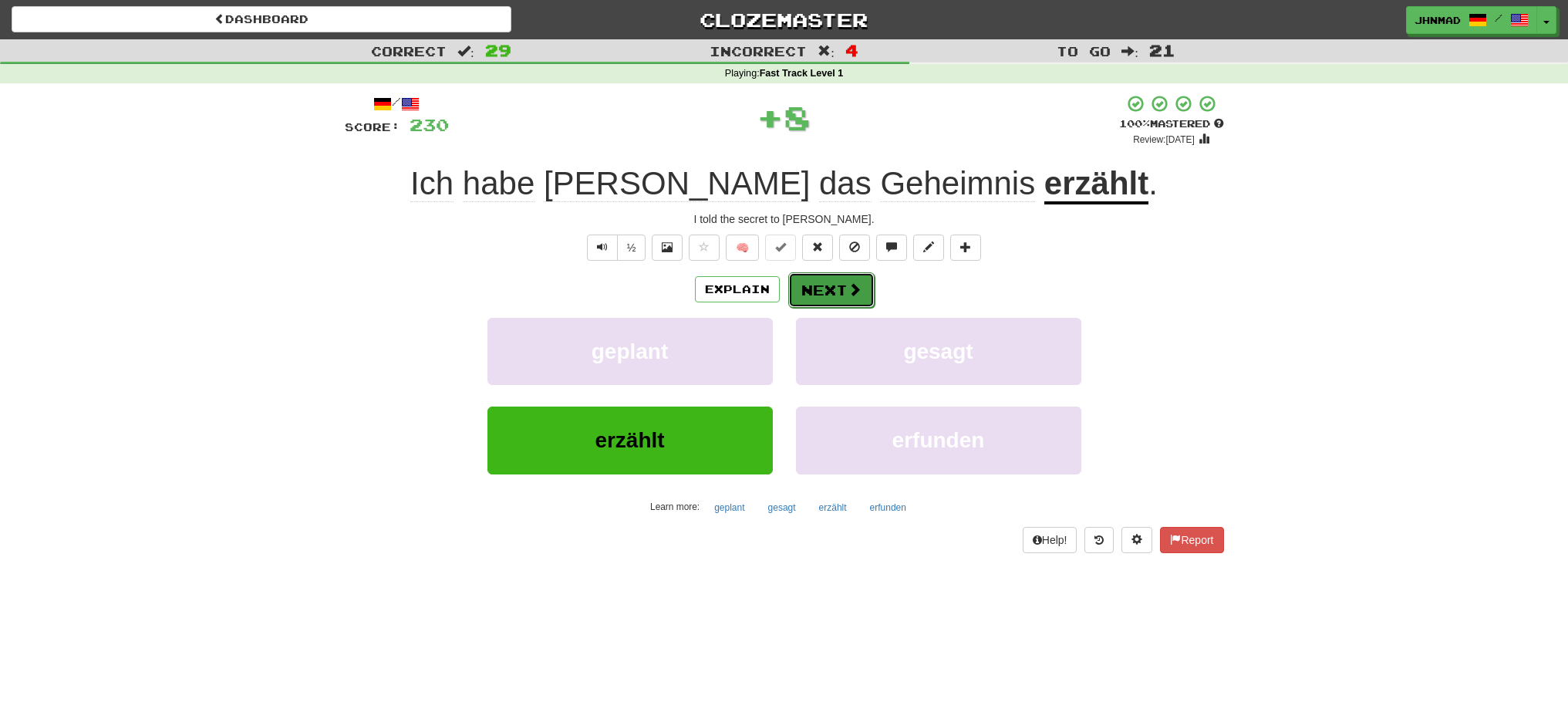
click at [834, 295] on button "Next" at bounding box center [832, 290] width 87 height 36
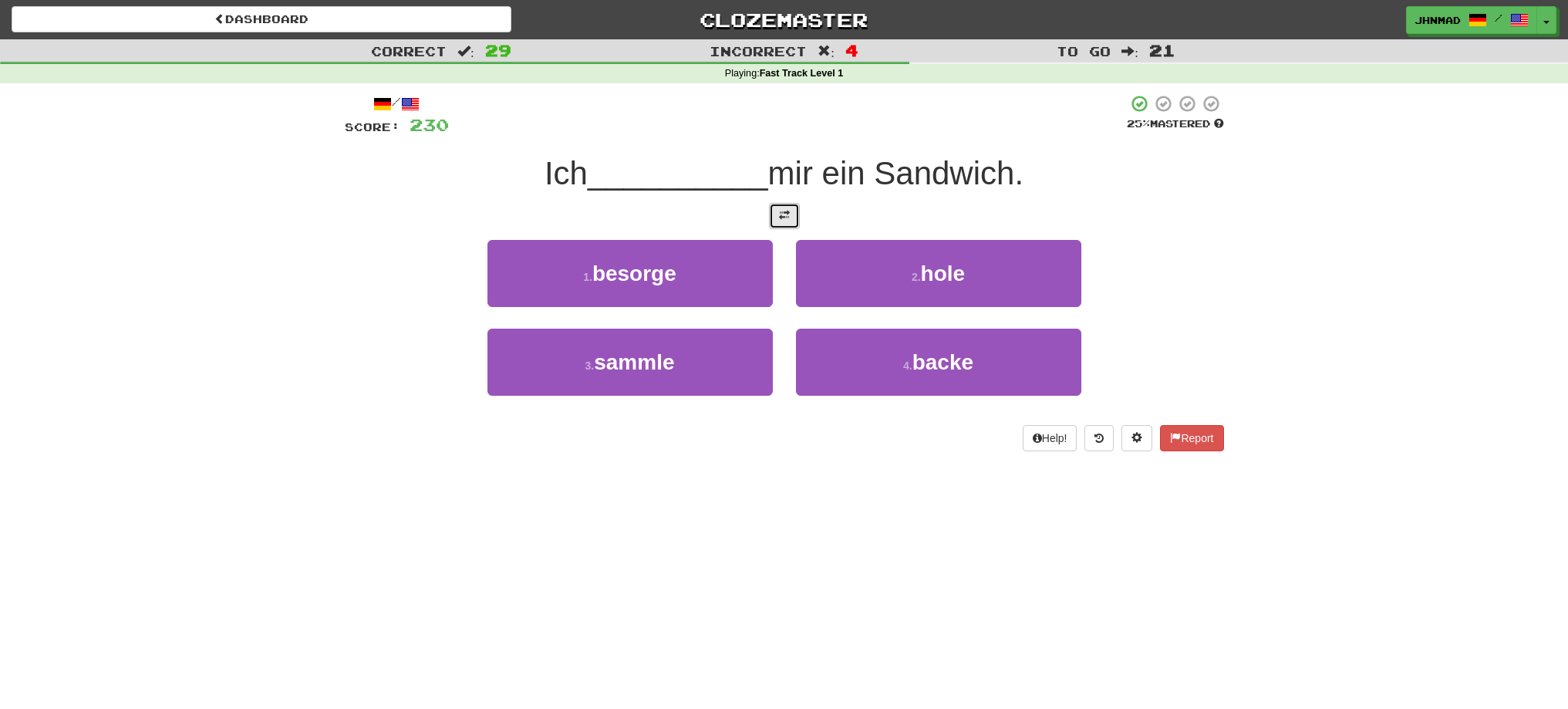
click at [790, 227] on button at bounding box center [784, 216] width 31 height 26
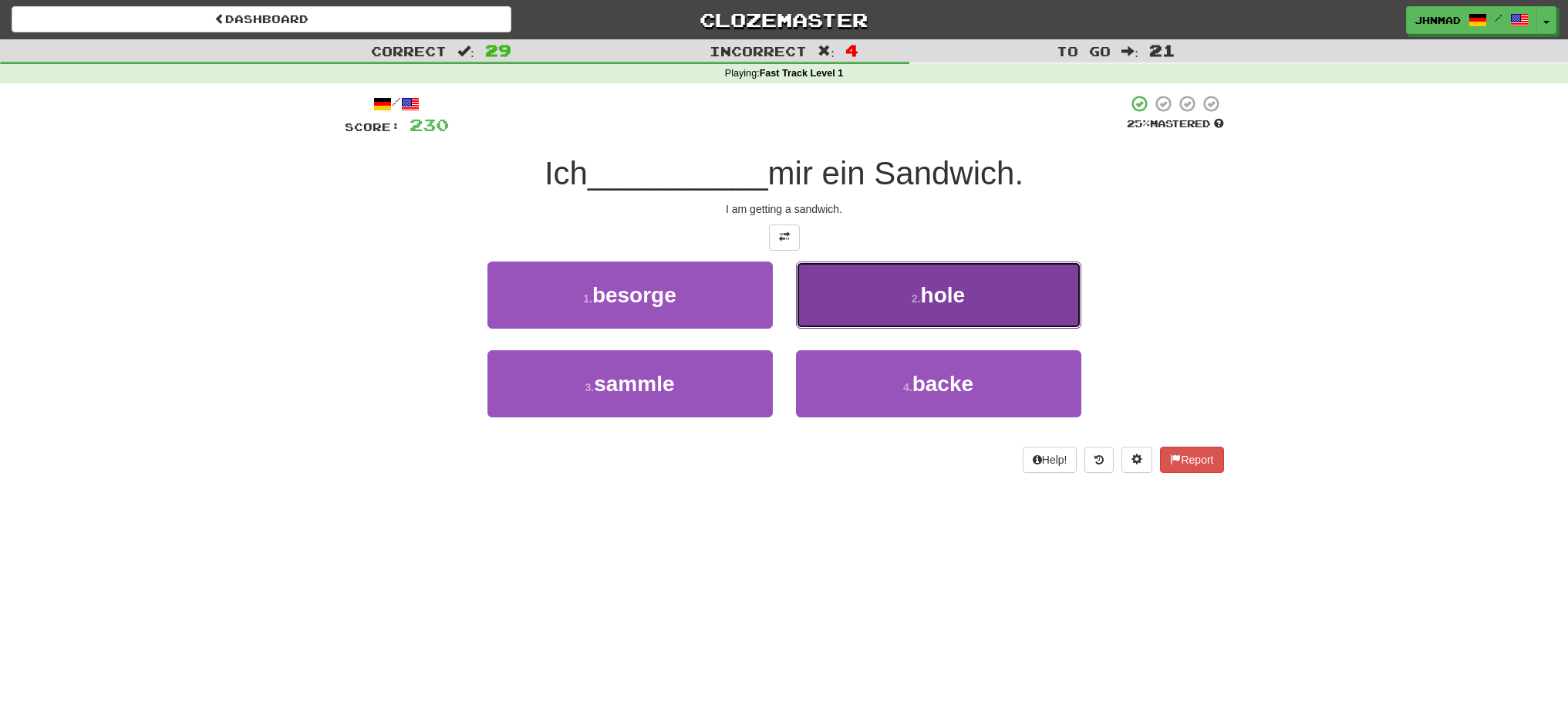
click at [980, 313] on button "2 . hole" at bounding box center [938, 295] width 285 height 67
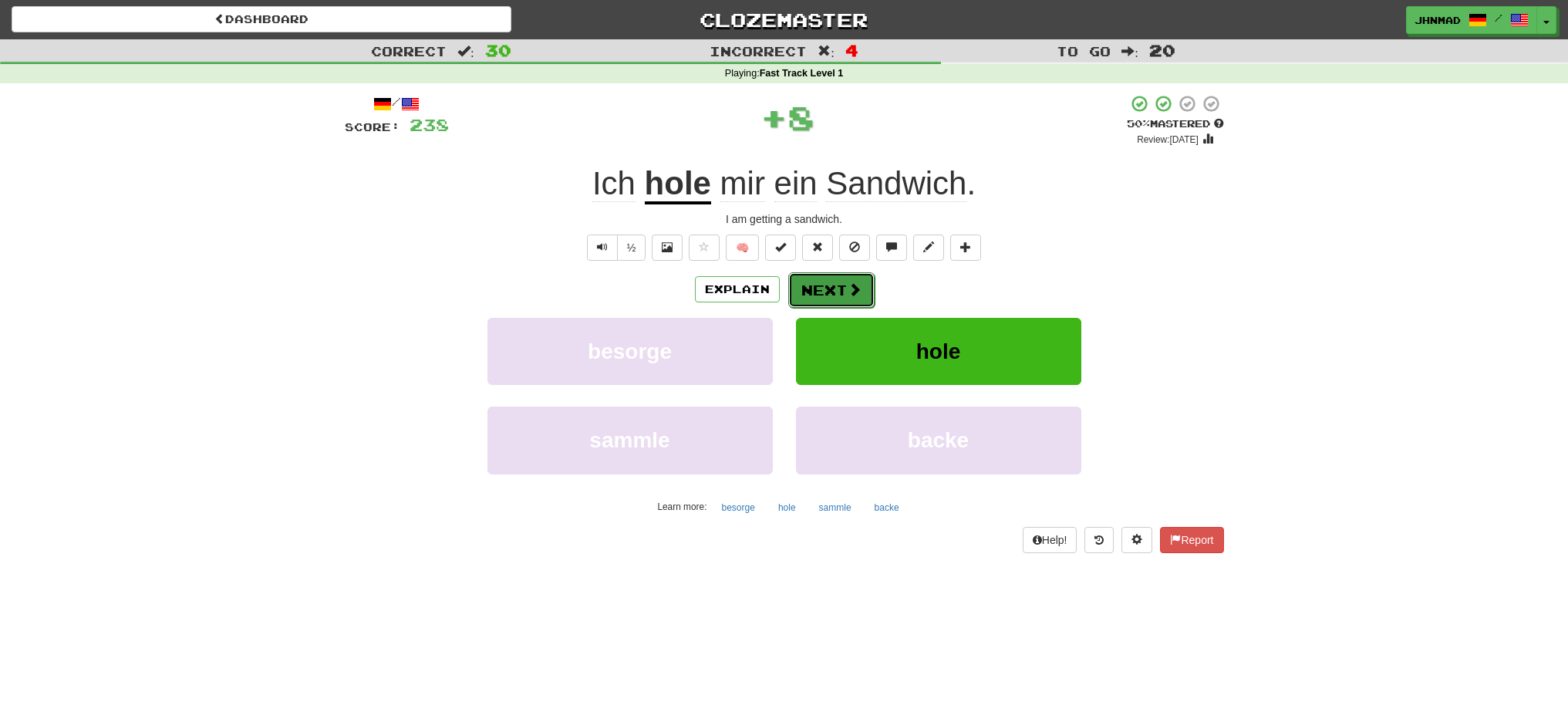
click at [840, 294] on button "Next" at bounding box center [832, 290] width 87 height 36
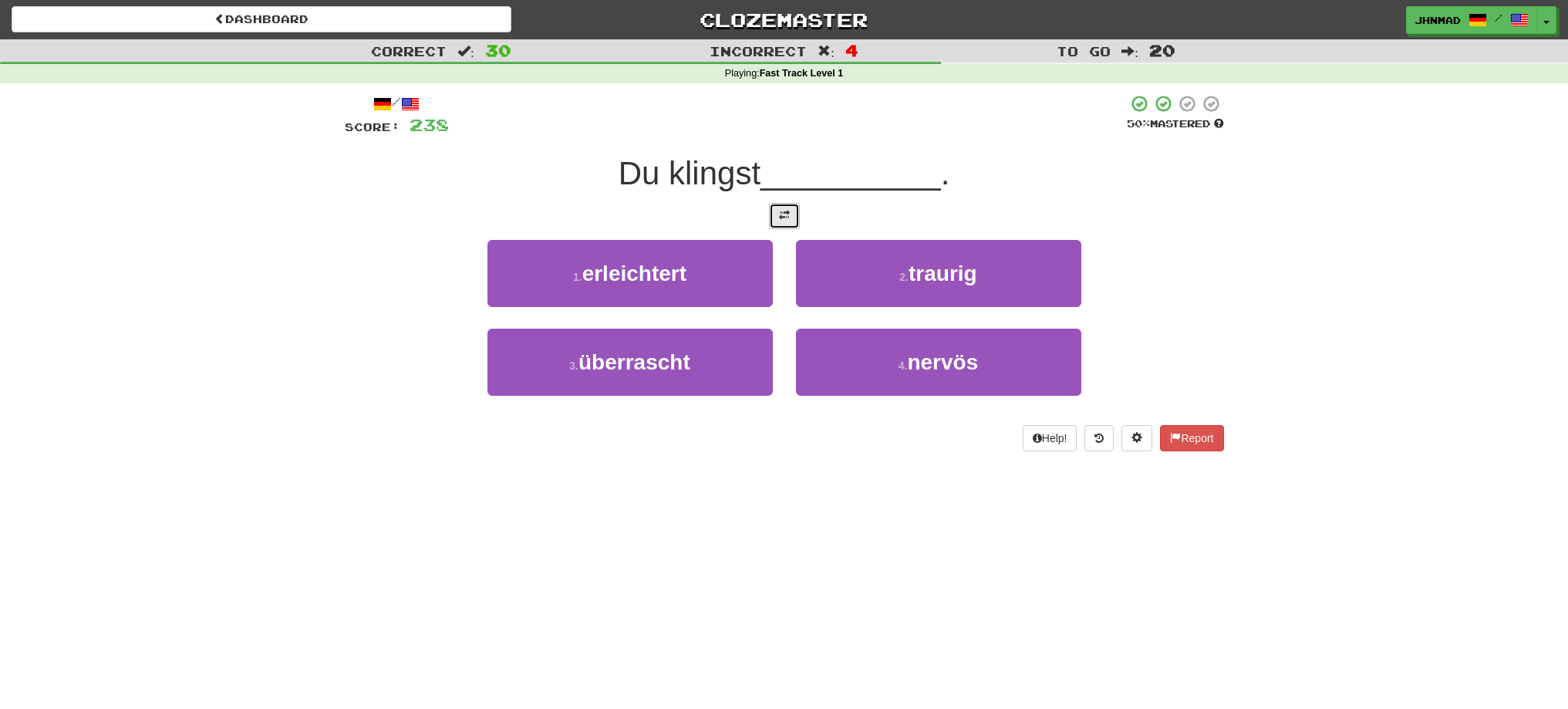
click at [770, 212] on button at bounding box center [784, 216] width 31 height 26
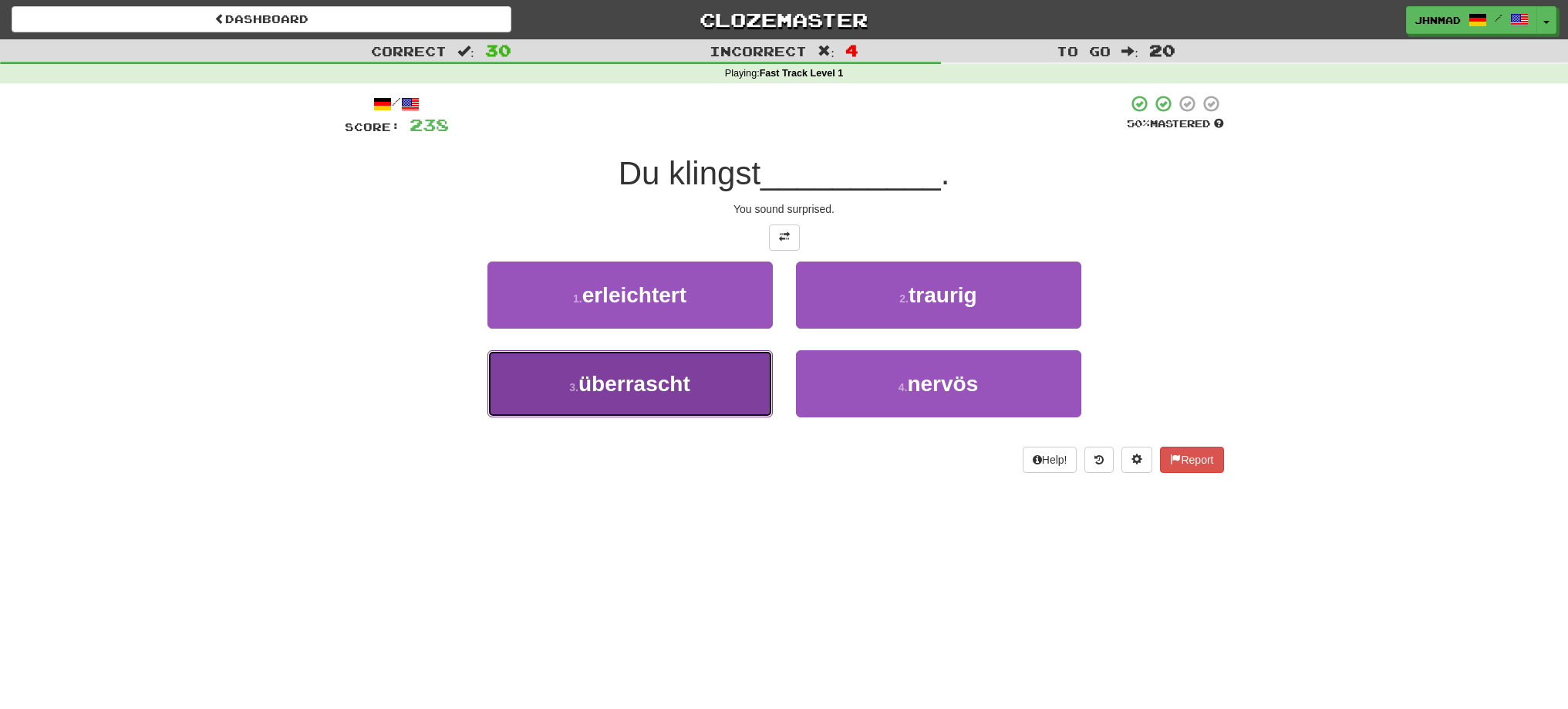
click at [638, 395] on span "überrascht" at bounding box center [634, 383] width 112 height 24
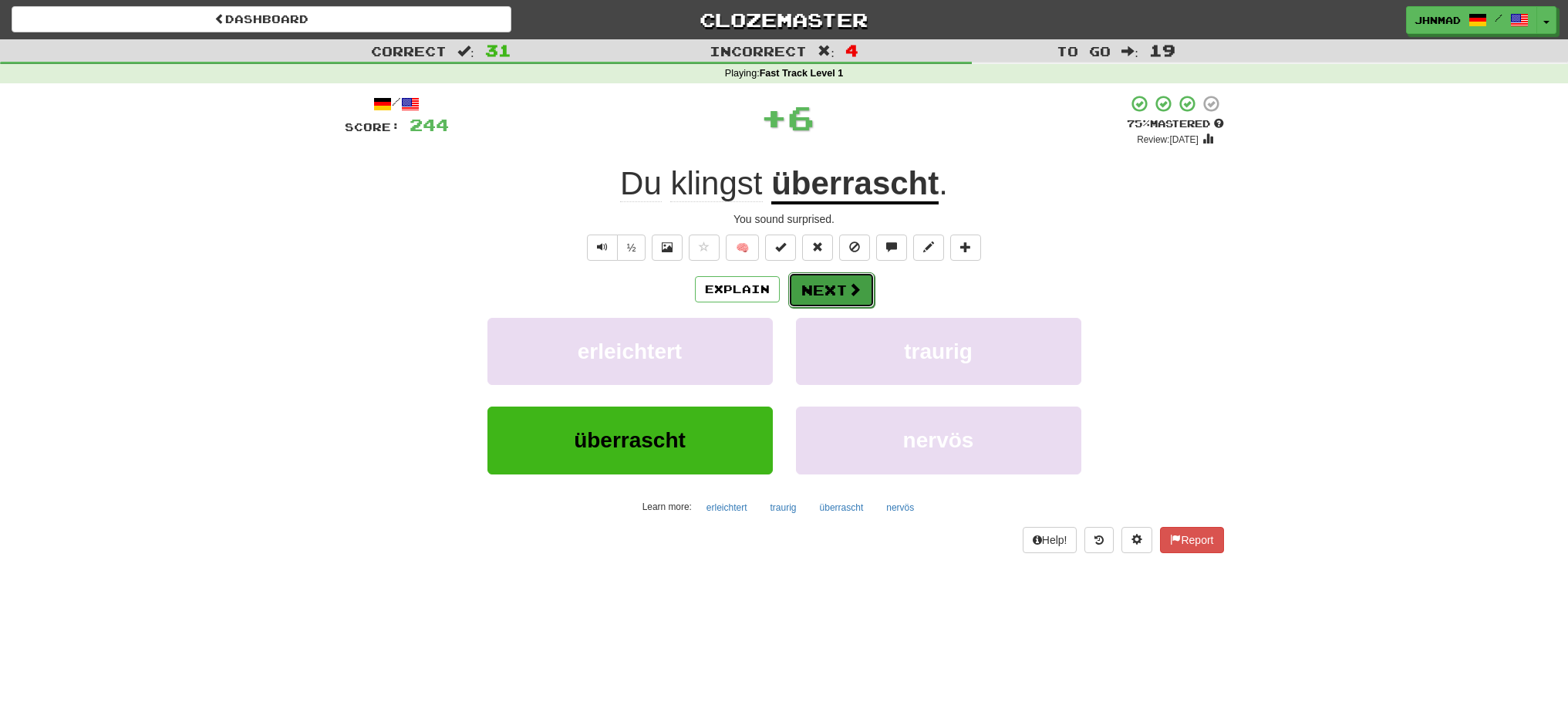
click at [858, 302] on button "Next" at bounding box center [832, 290] width 87 height 36
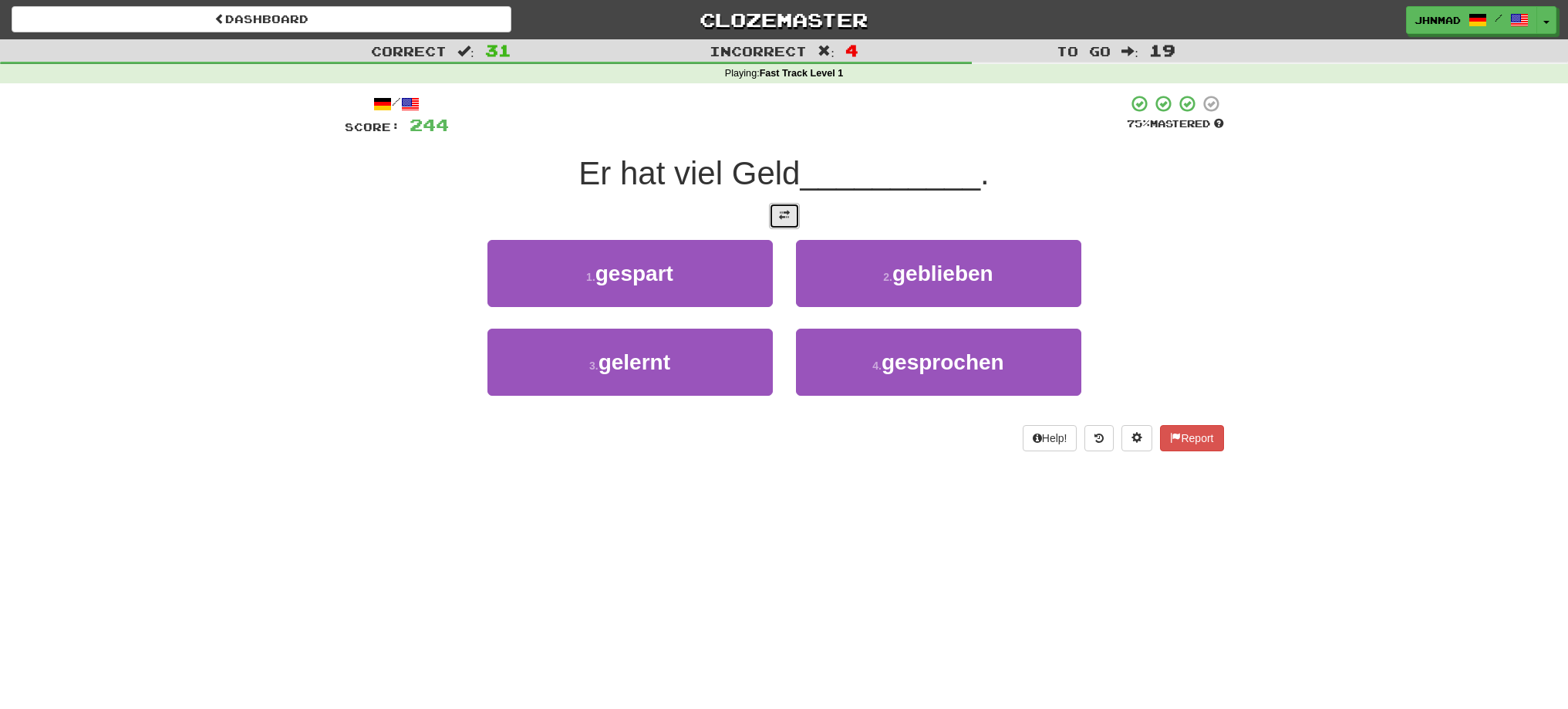
click at [771, 212] on button at bounding box center [784, 216] width 31 height 26
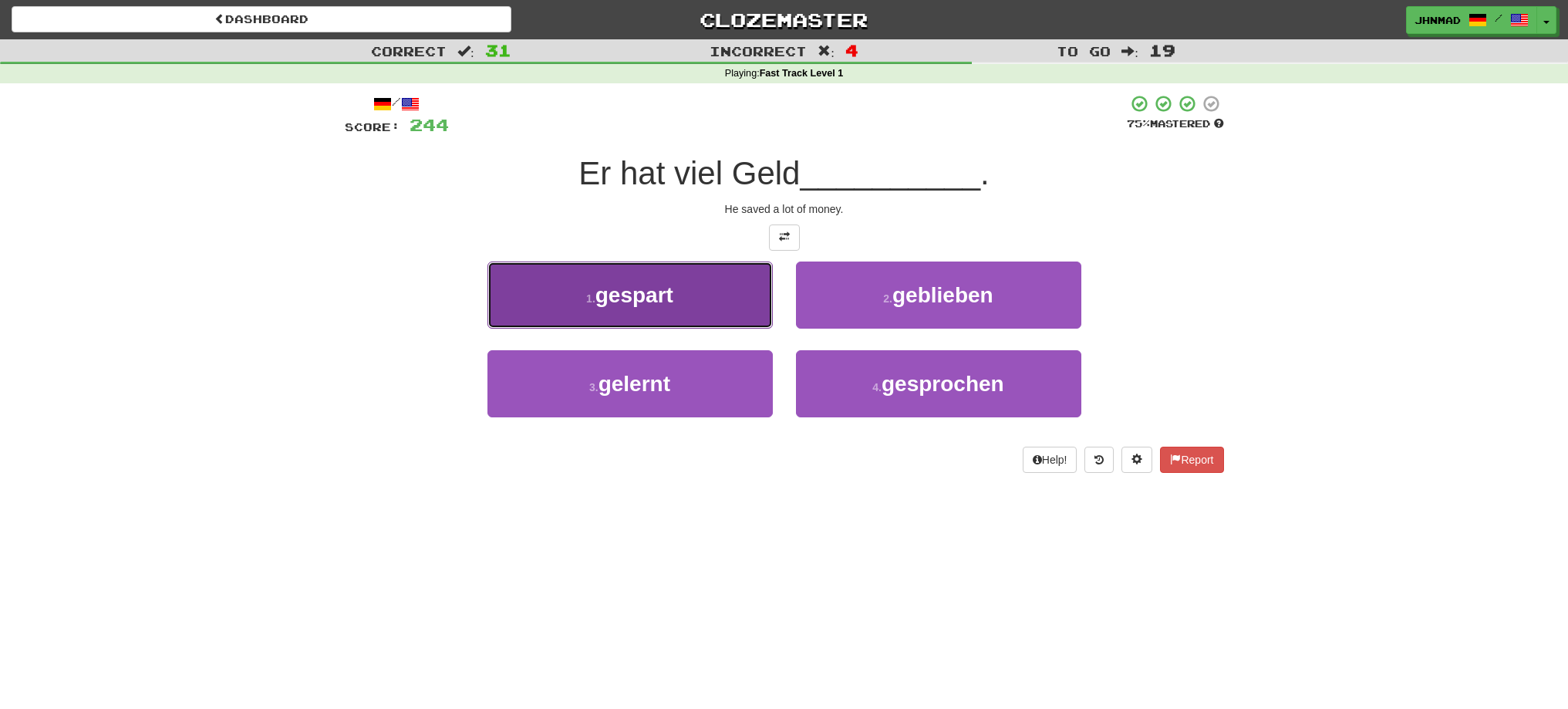
click at [624, 298] on span "gespart" at bounding box center [634, 295] width 78 height 24
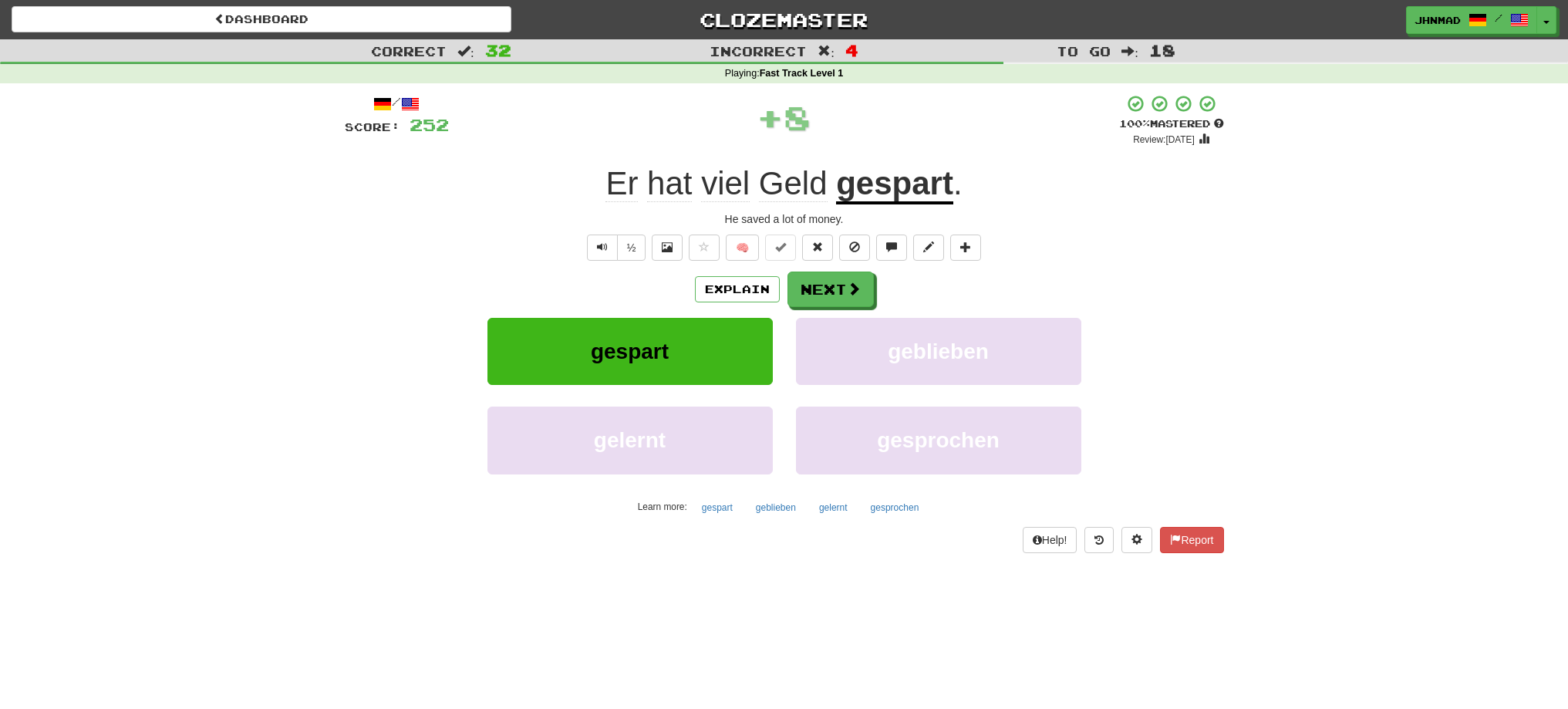
click at [919, 186] on u "gespart" at bounding box center [895, 185] width 117 height 39
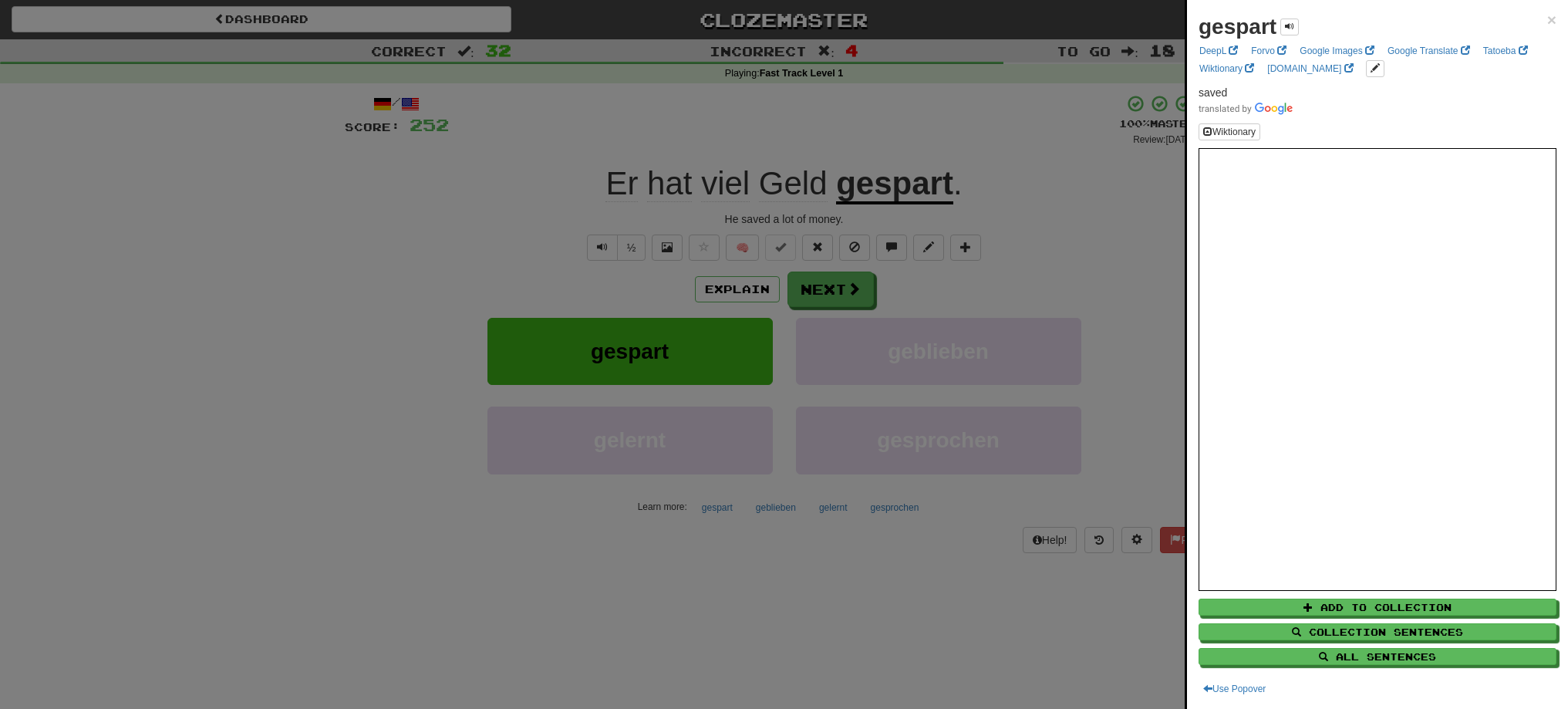
click at [852, 279] on div at bounding box center [784, 354] width 1568 height 709
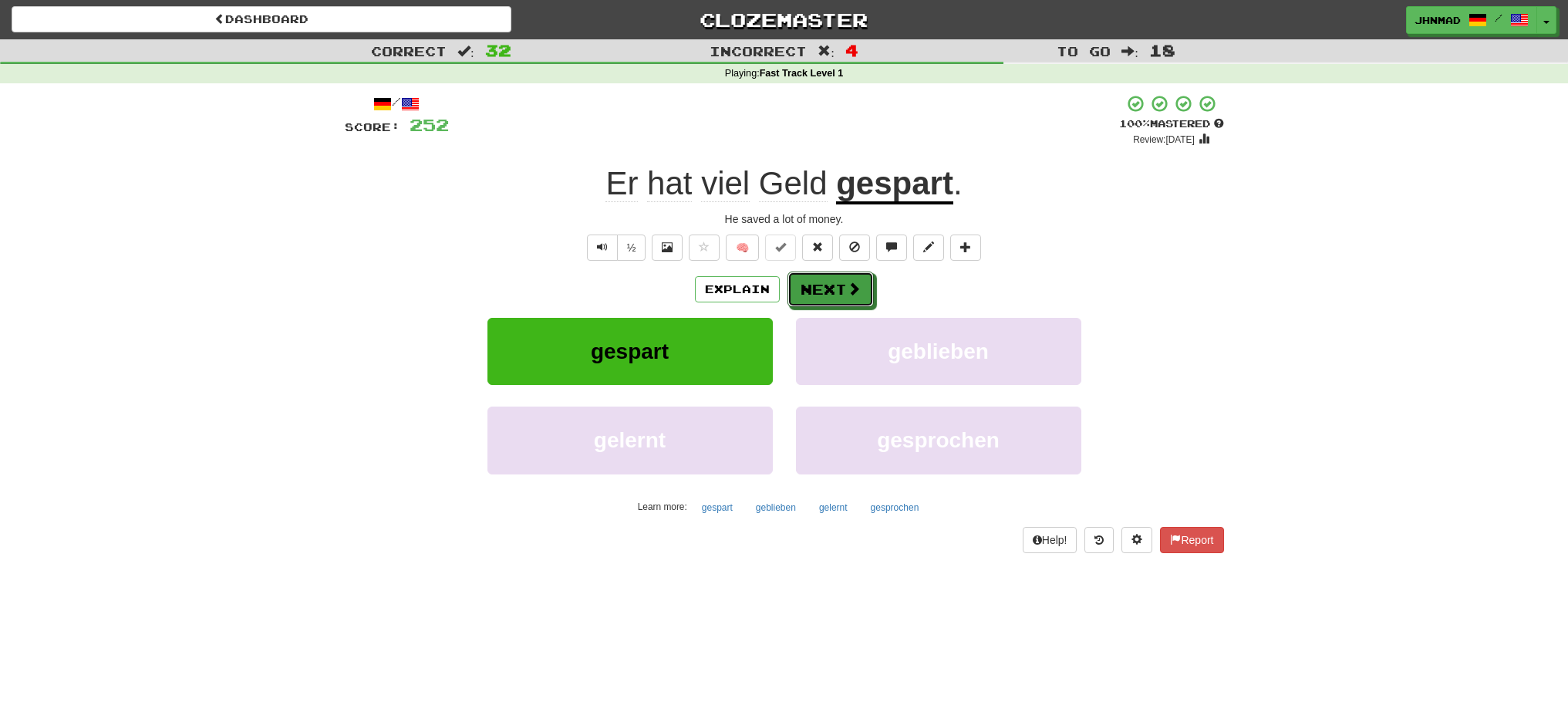
click at [852, 279] on button "Next" at bounding box center [831, 289] width 87 height 36
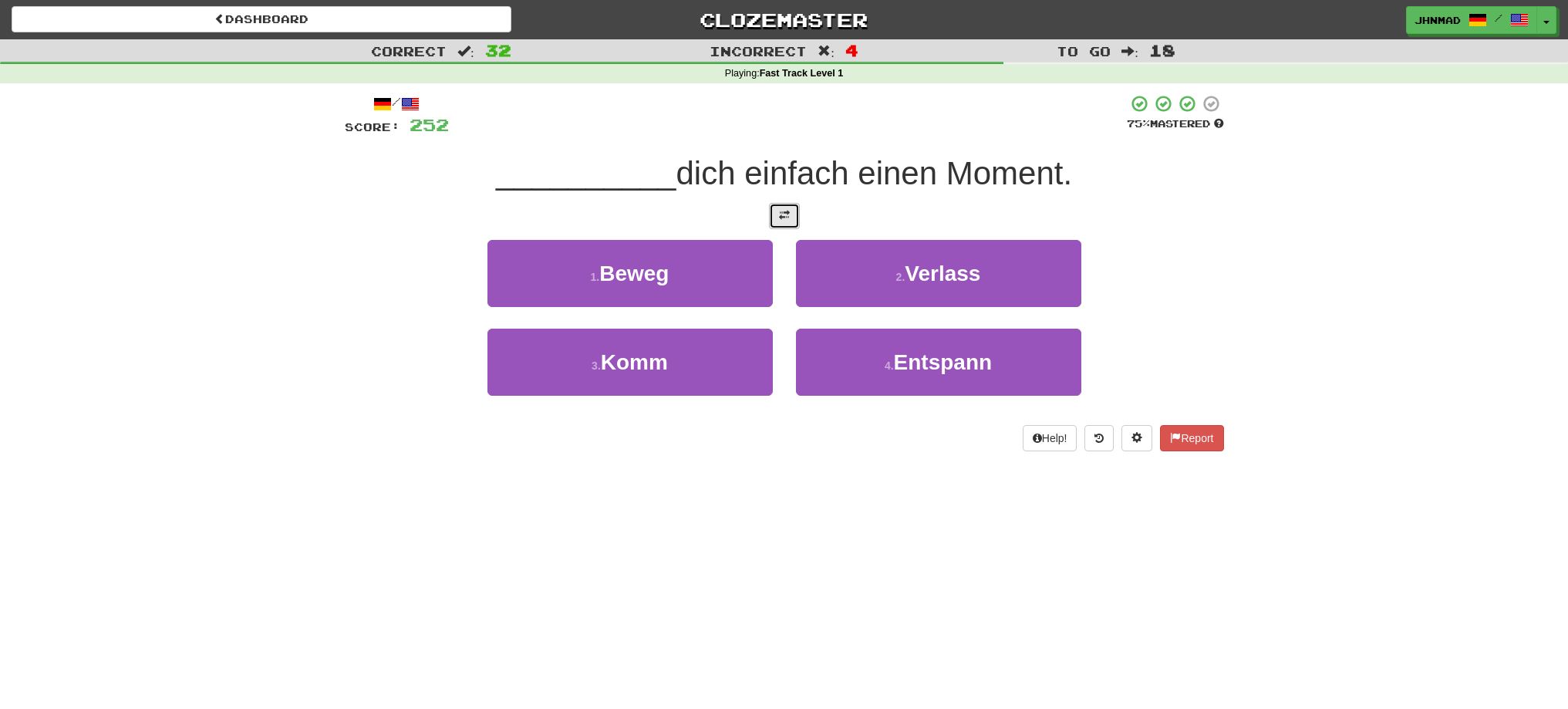
click at [773, 216] on button at bounding box center [784, 216] width 31 height 26
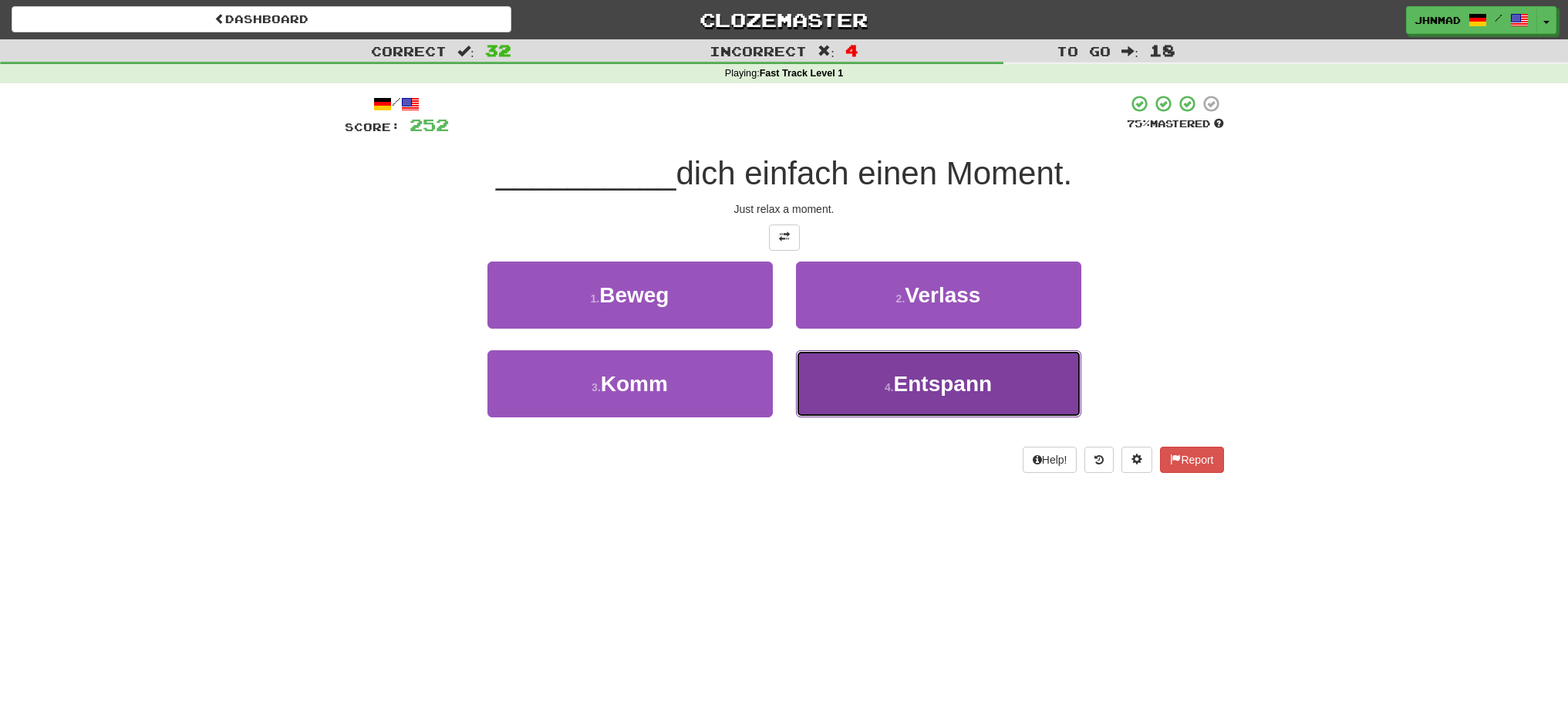
click at [917, 401] on button "4 . Entspann" at bounding box center [938, 383] width 285 height 67
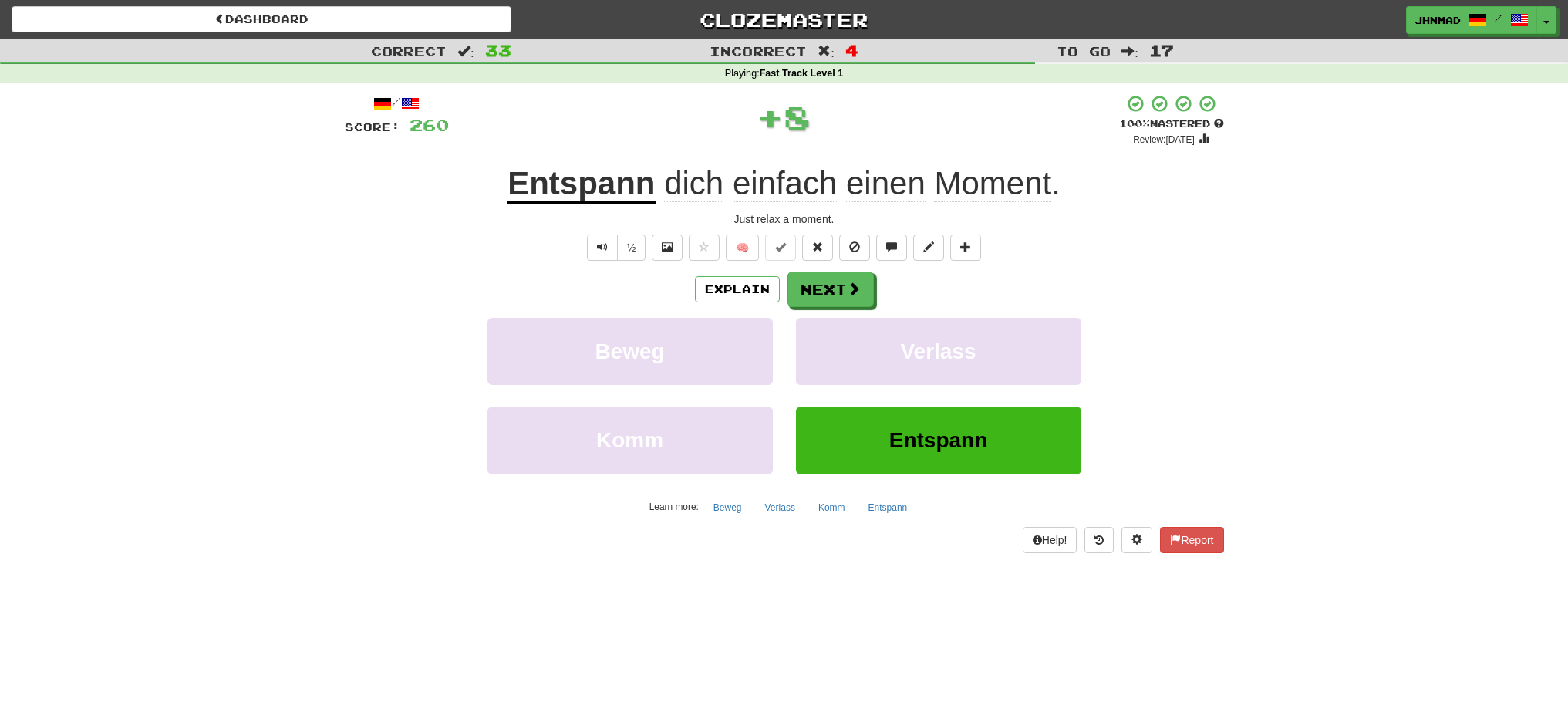
click at [589, 185] on u "Entspann" at bounding box center [581, 185] width 148 height 39
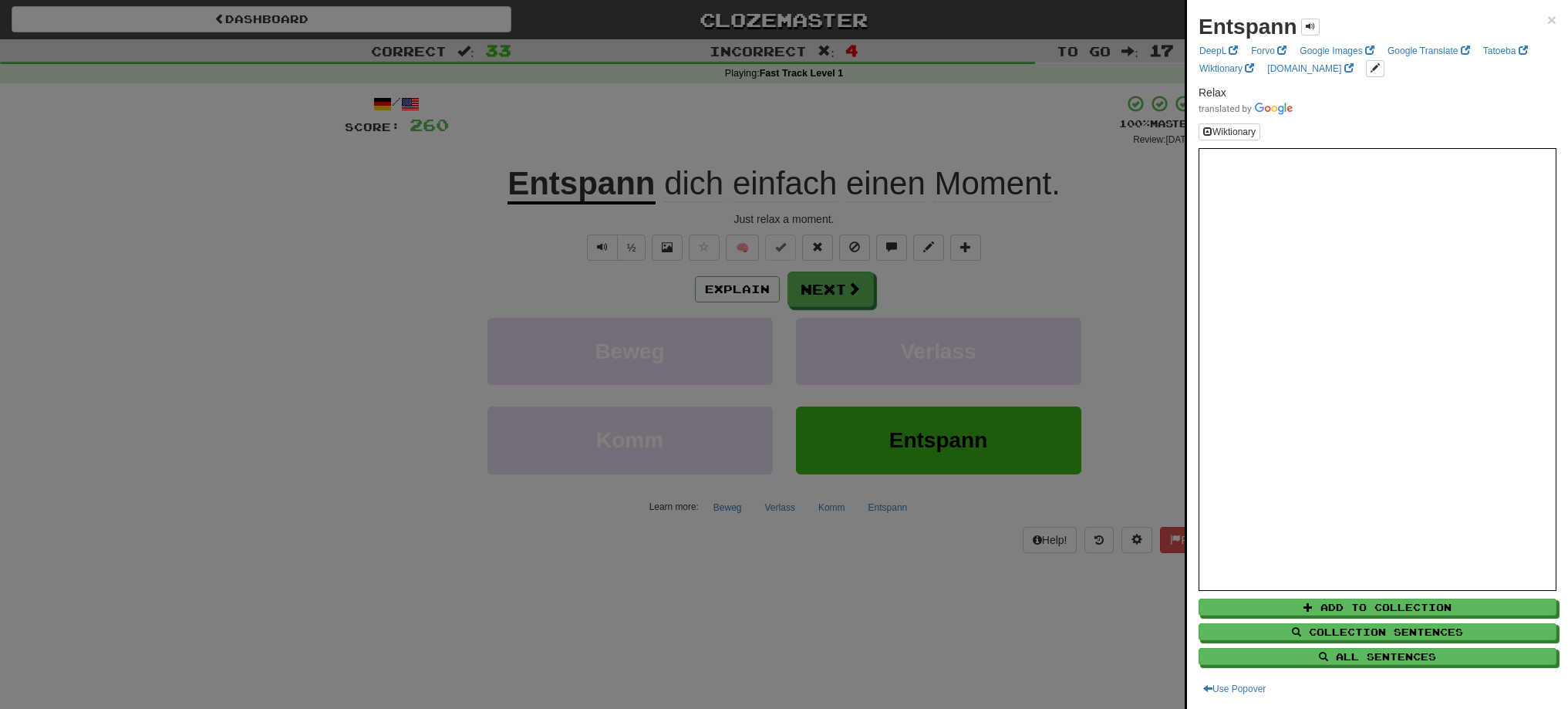
click at [845, 298] on div at bounding box center [784, 354] width 1568 height 709
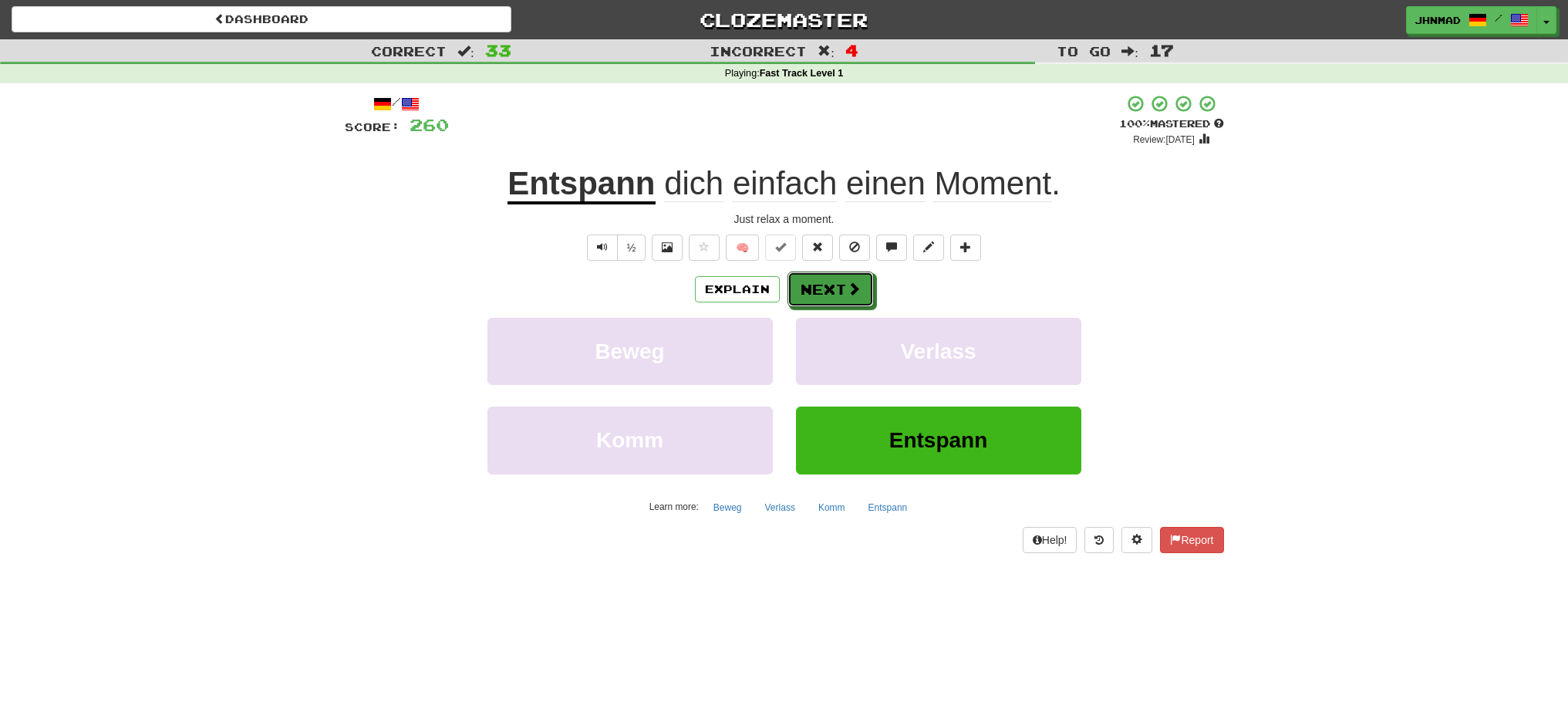
click at [845, 298] on button "Next" at bounding box center [831, 289] width 87 height 36
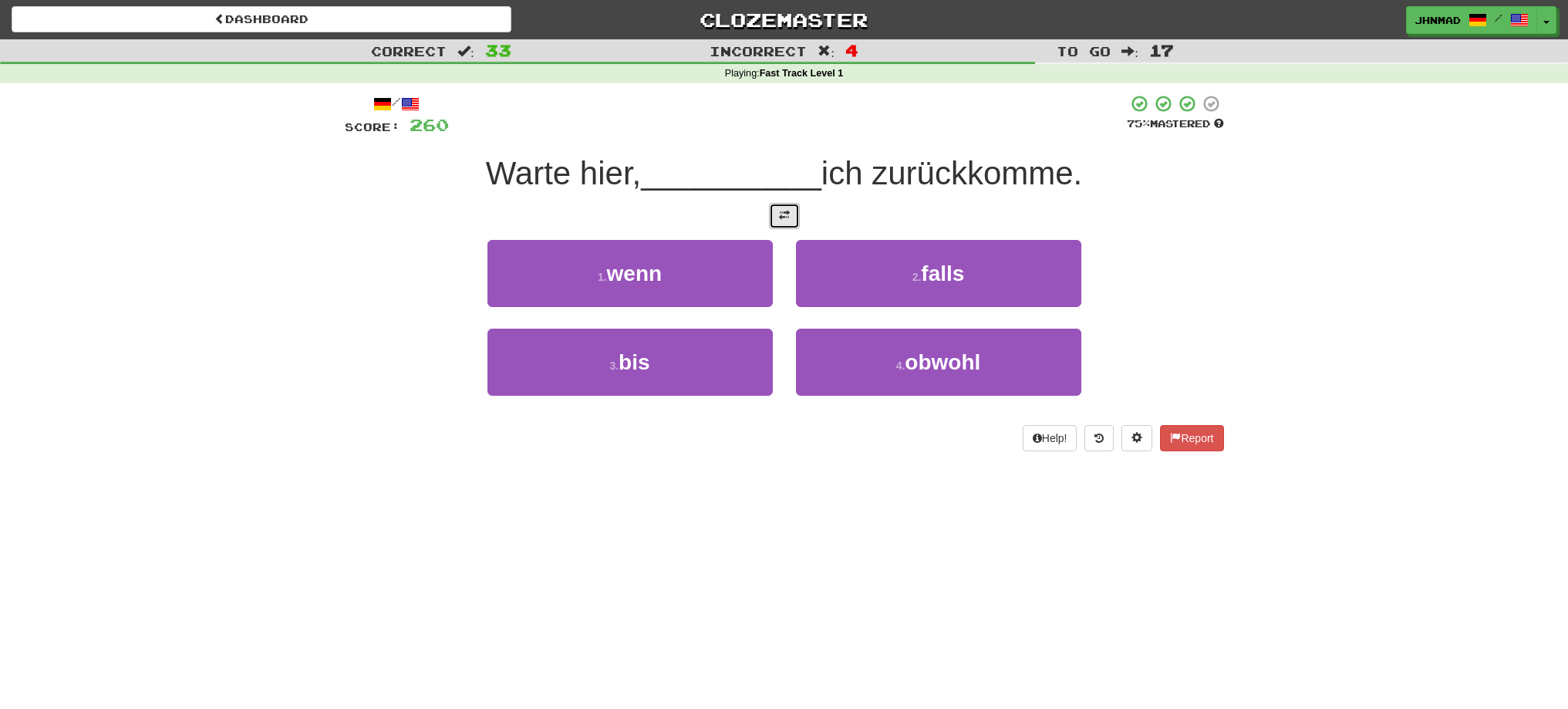
click at [791, 216] on button at bounding box center [784, 216] width 31 height 26
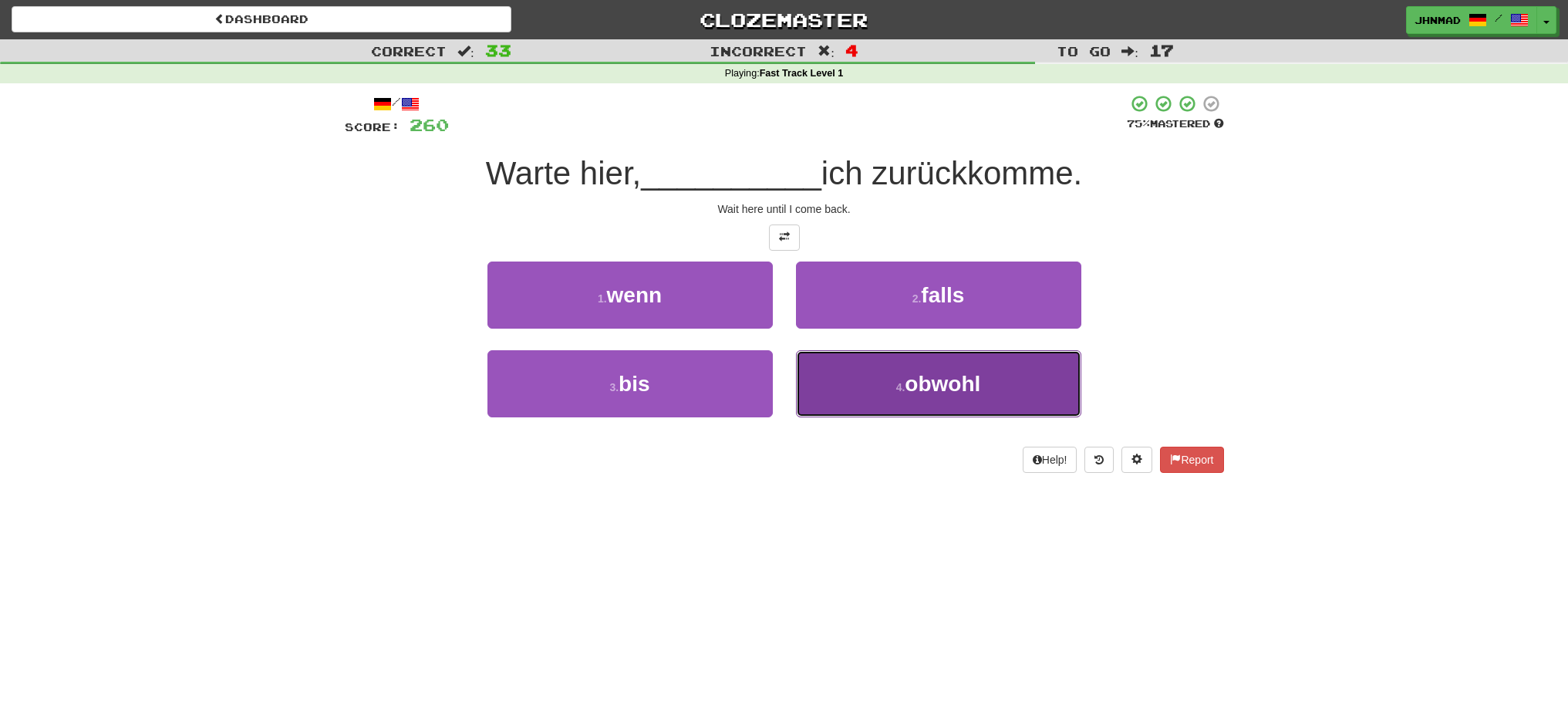
click at [945, 389] on span "obwohl" at bounding box center [943, 383] width 76 height 24
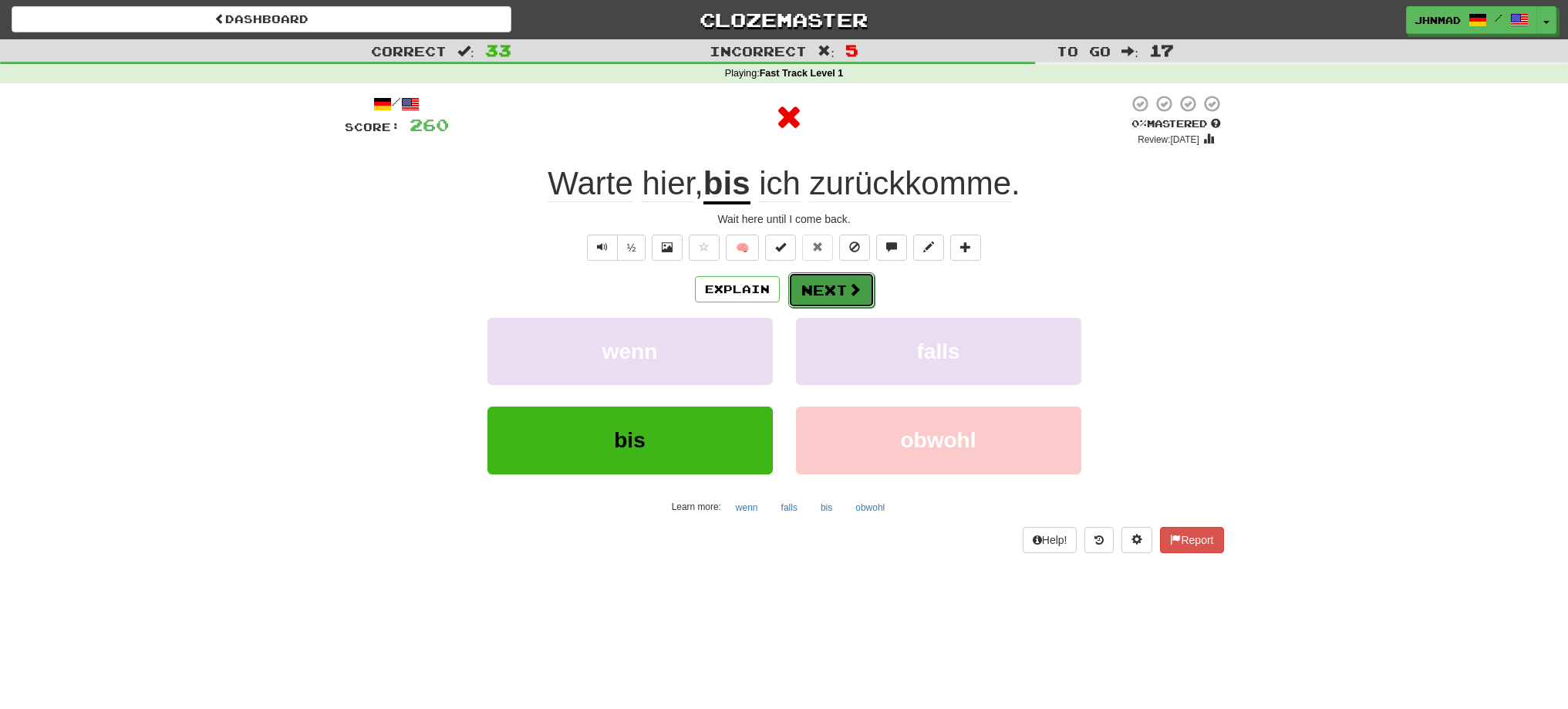
click at [848, 289] on span at bounding box center [855, 289] width 14 height 14
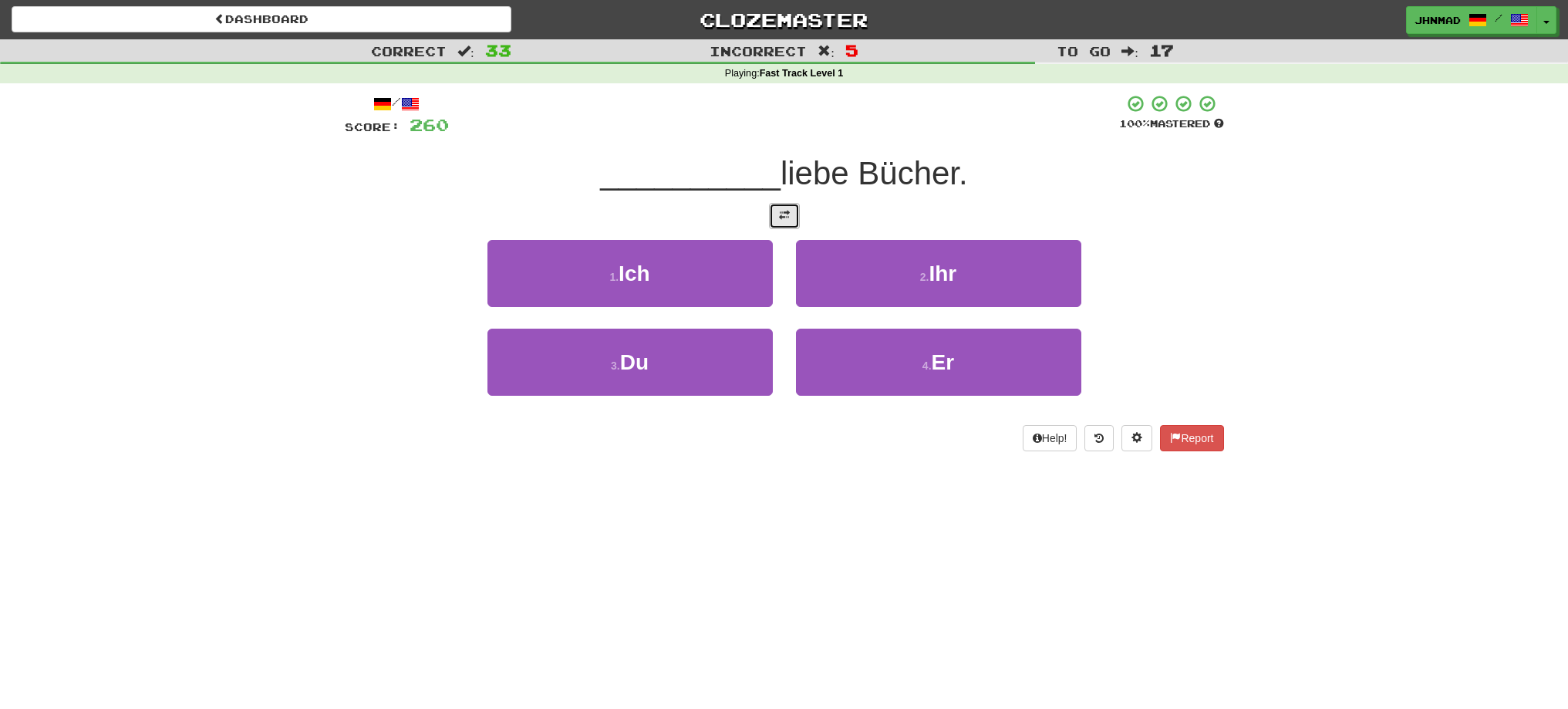
click at [784, 223] on button at bounding box center [784, 216] width 31 height 26
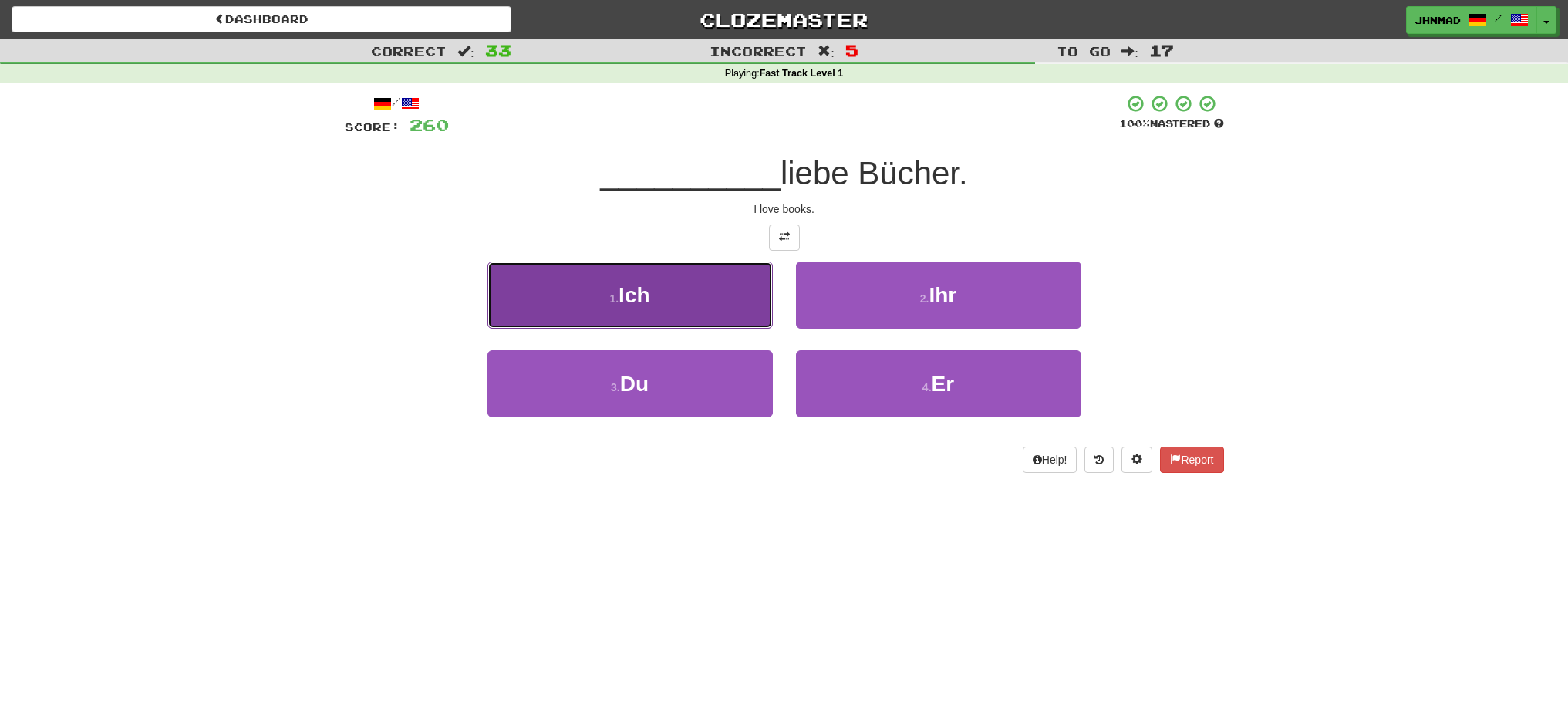
click at [683, 298] on button "1 . Ich" at bounding box center [630, 295] width 285 height 67
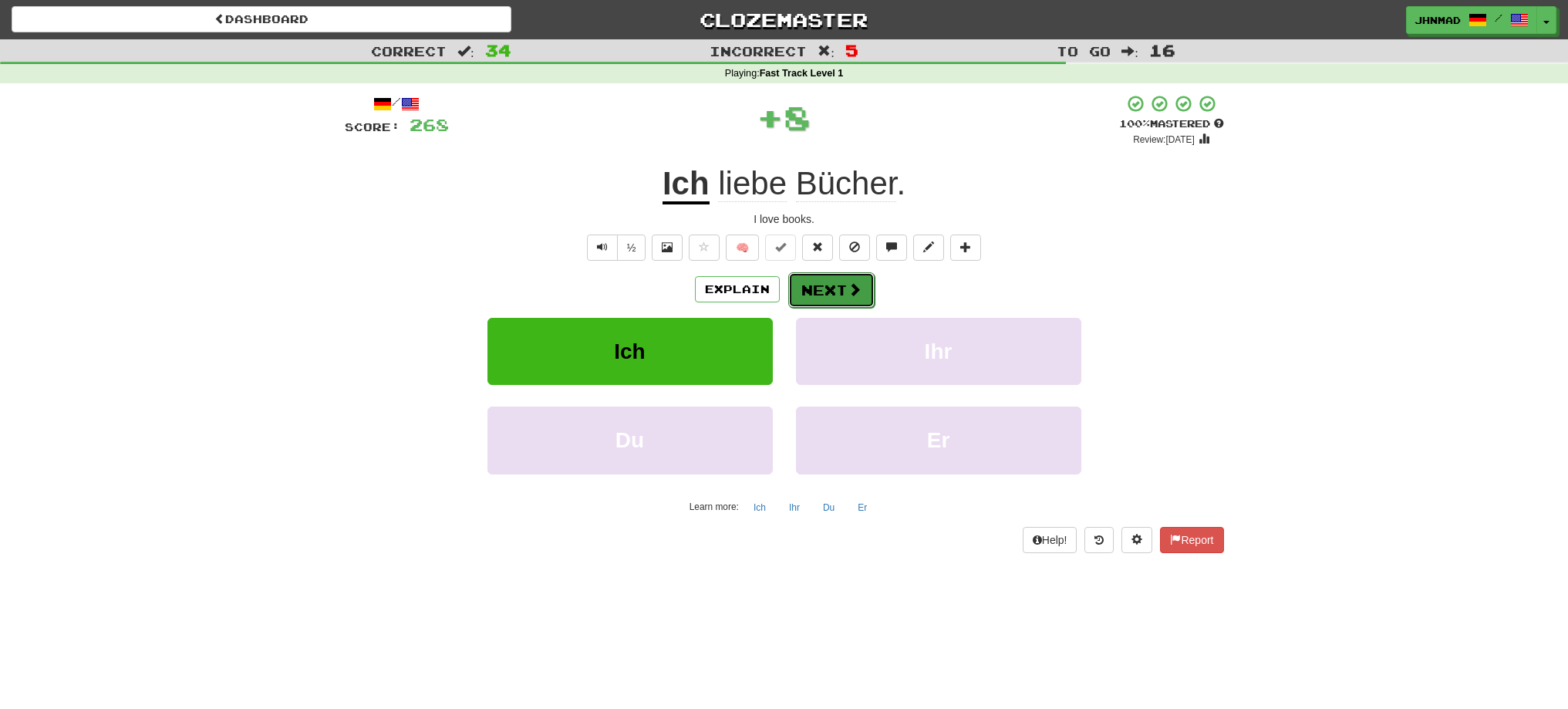
click at [835, 289] on button "Next" at bounding box center [832, 290] width 87 height 36
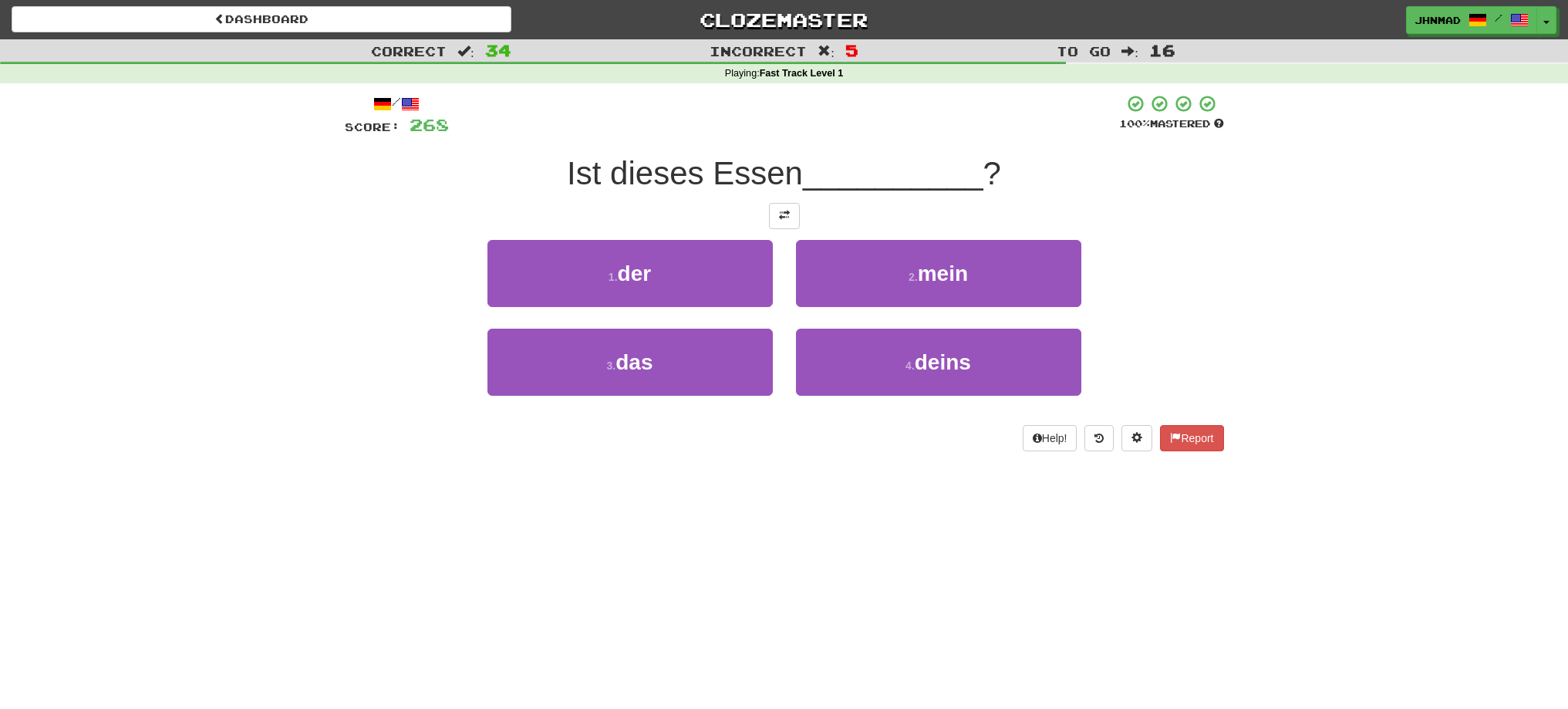
click at [808, 219] on div at bounding box center [784, 216] width 879 height 26
click at [798, 219] on button at bounding box center [784, 216] width 31 height 26
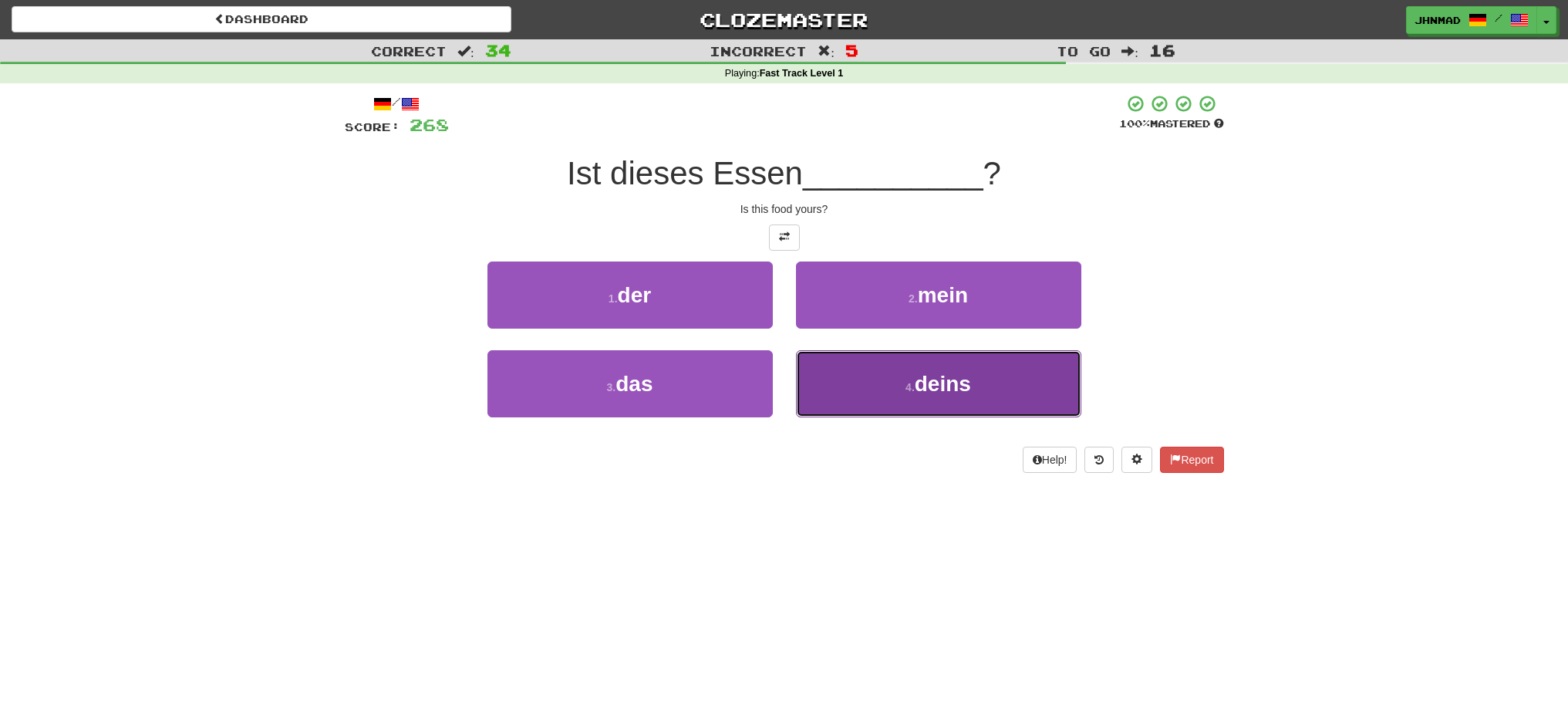
click at [927, 394] on span "deins" at bounding box center [943, 383] width 56 height 24
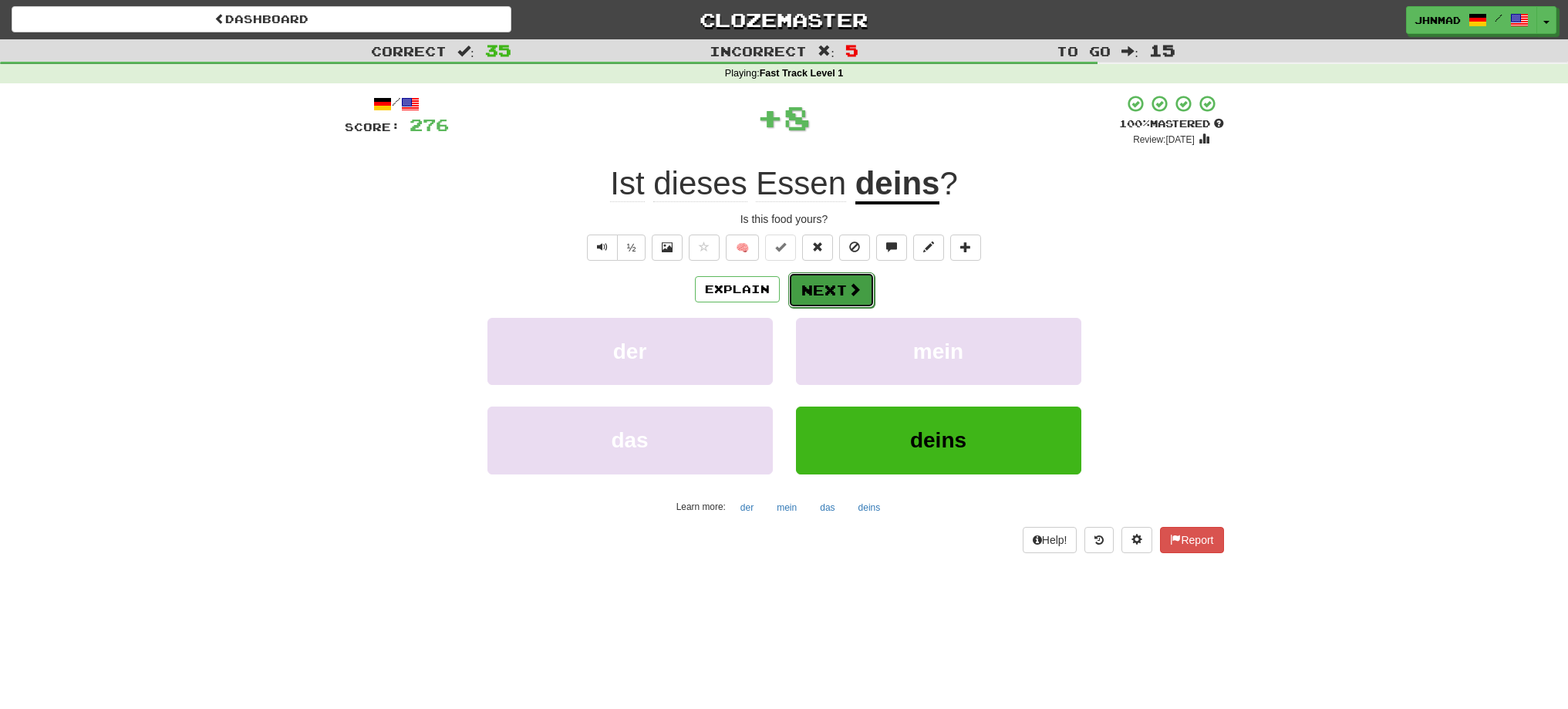
click at [824, 283] on button "Next" at bounding box center [832, 290] width 87 height 36
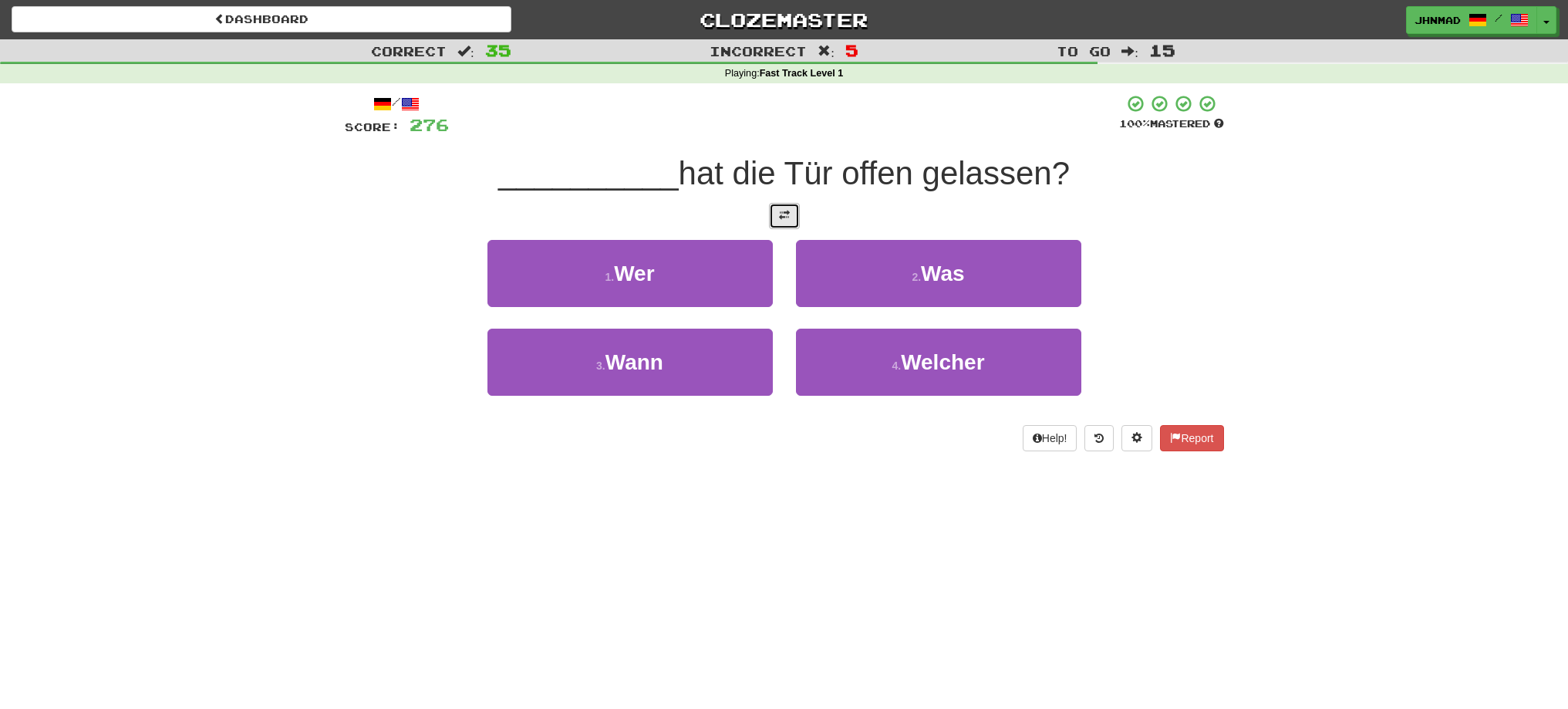
click at [791, 223] on button at bounding box center [784, 216] width 31 height 26
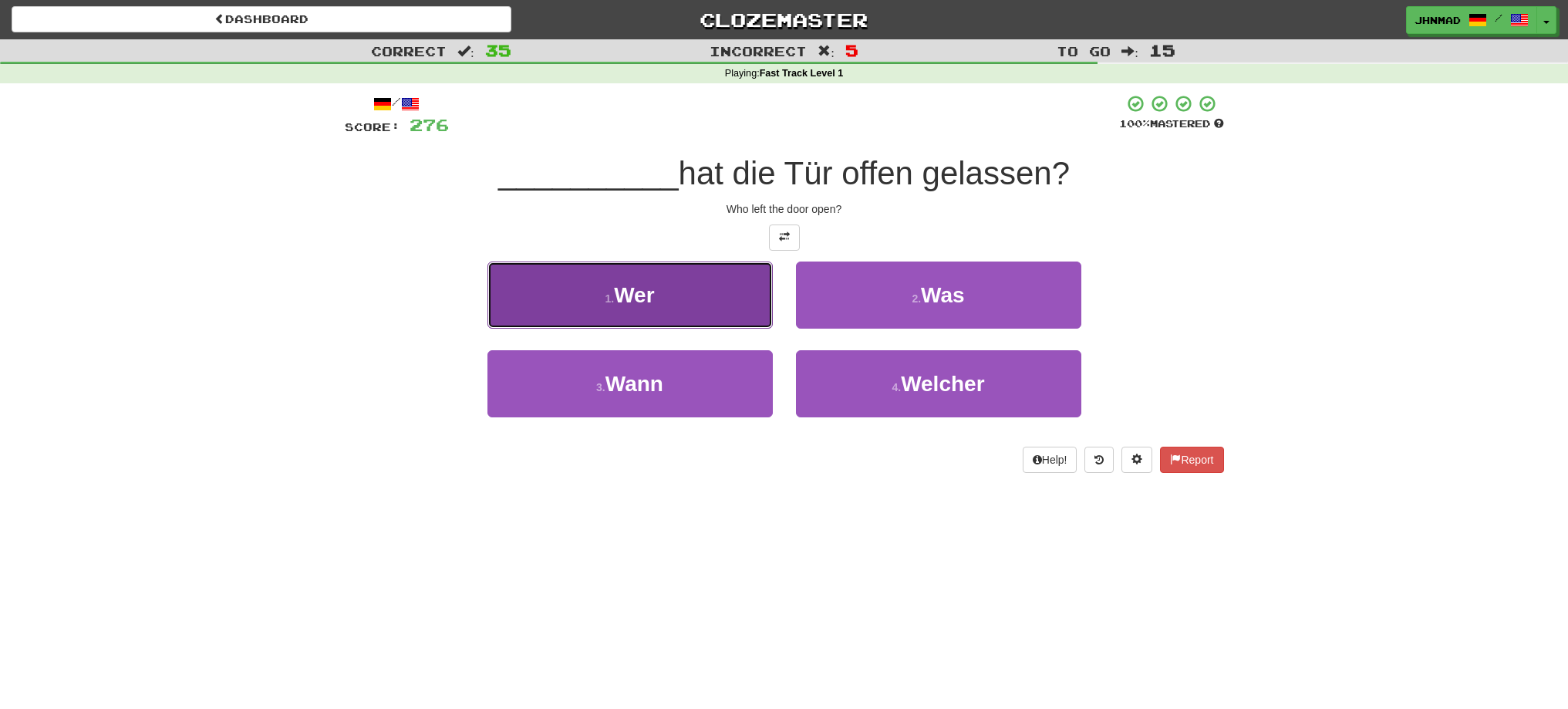
click at [650, 293] on span "Wer" at bounding box center [634, 295] width 40 height 24
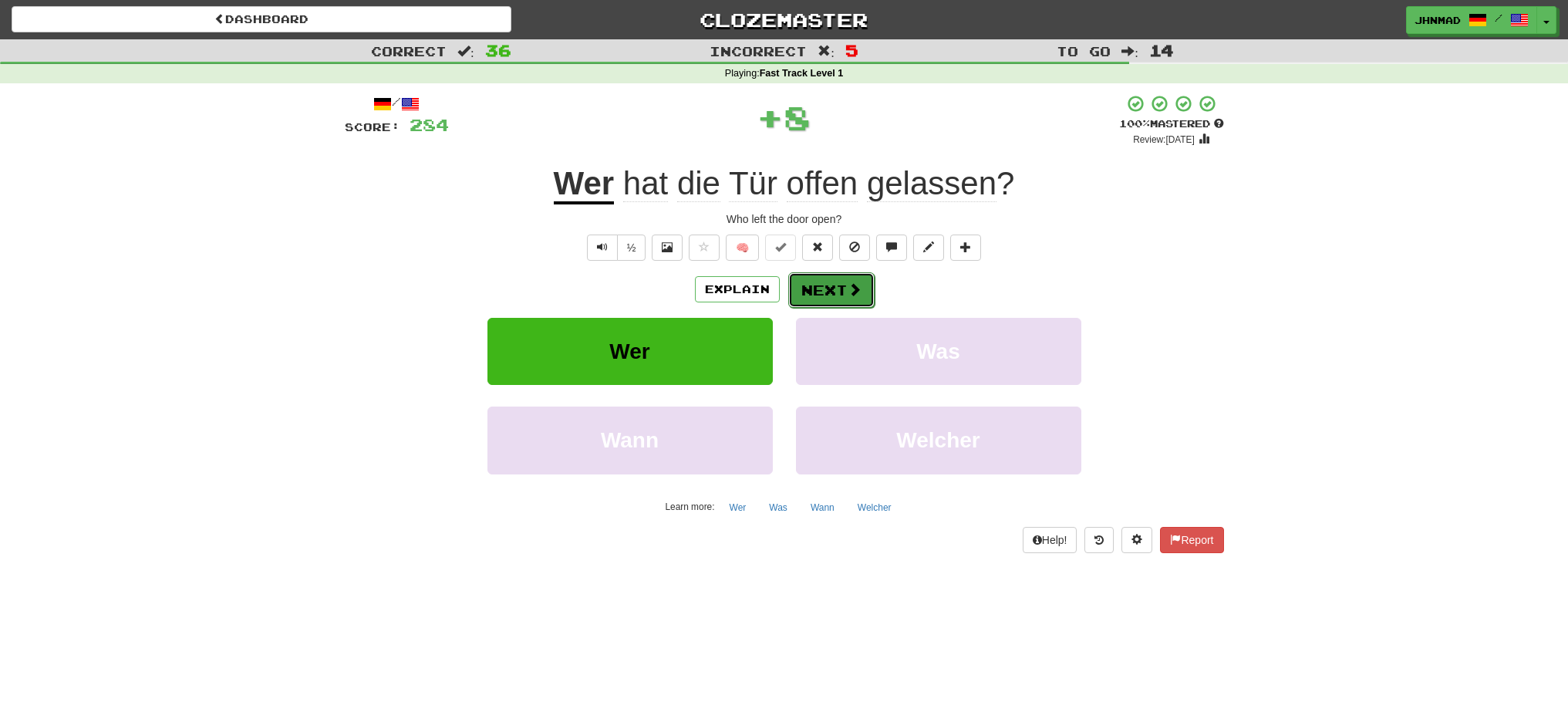
click at [825, 291] on button "Next" at bounding box center [832, 290] width 87 height 36
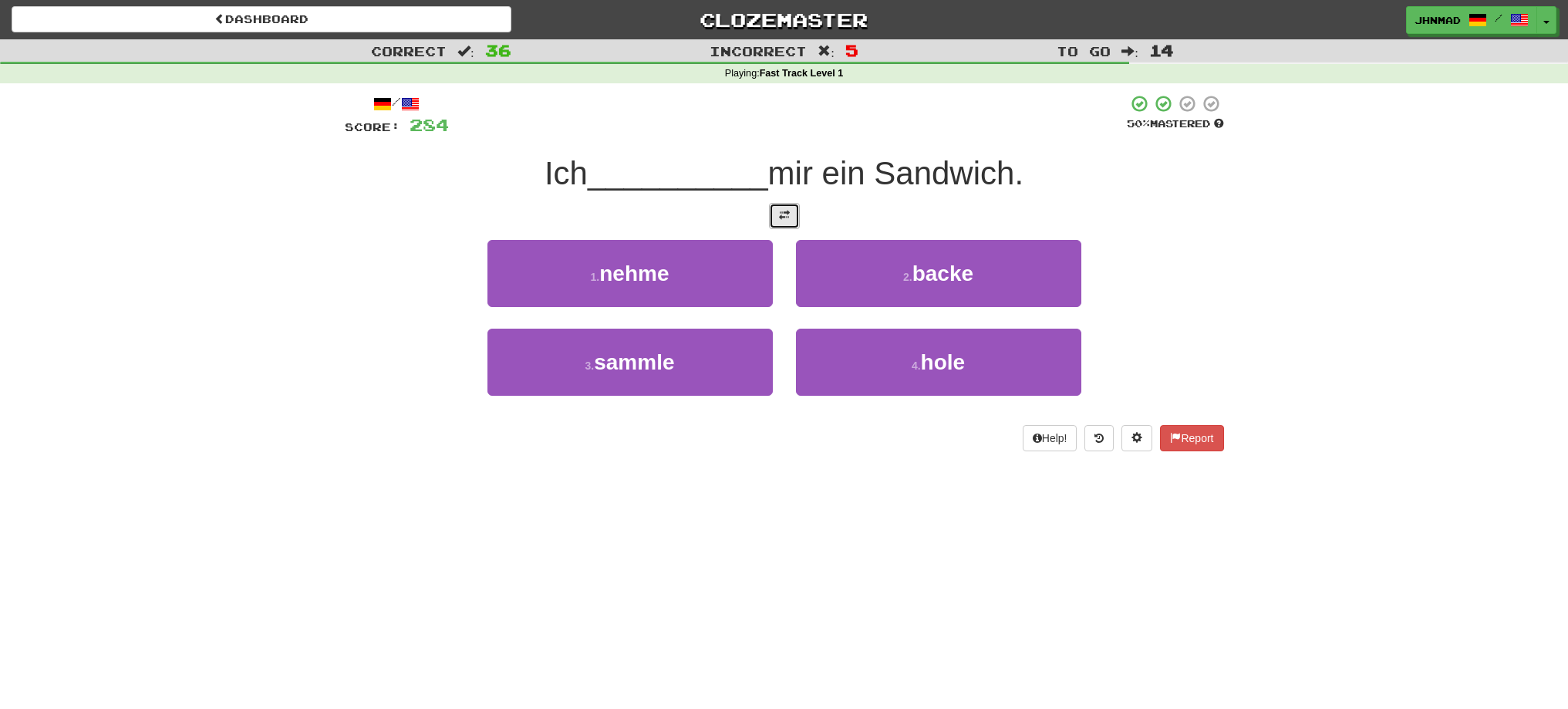
click at [794, 221] on button at bounding box center [784, 216] width 31 height 26
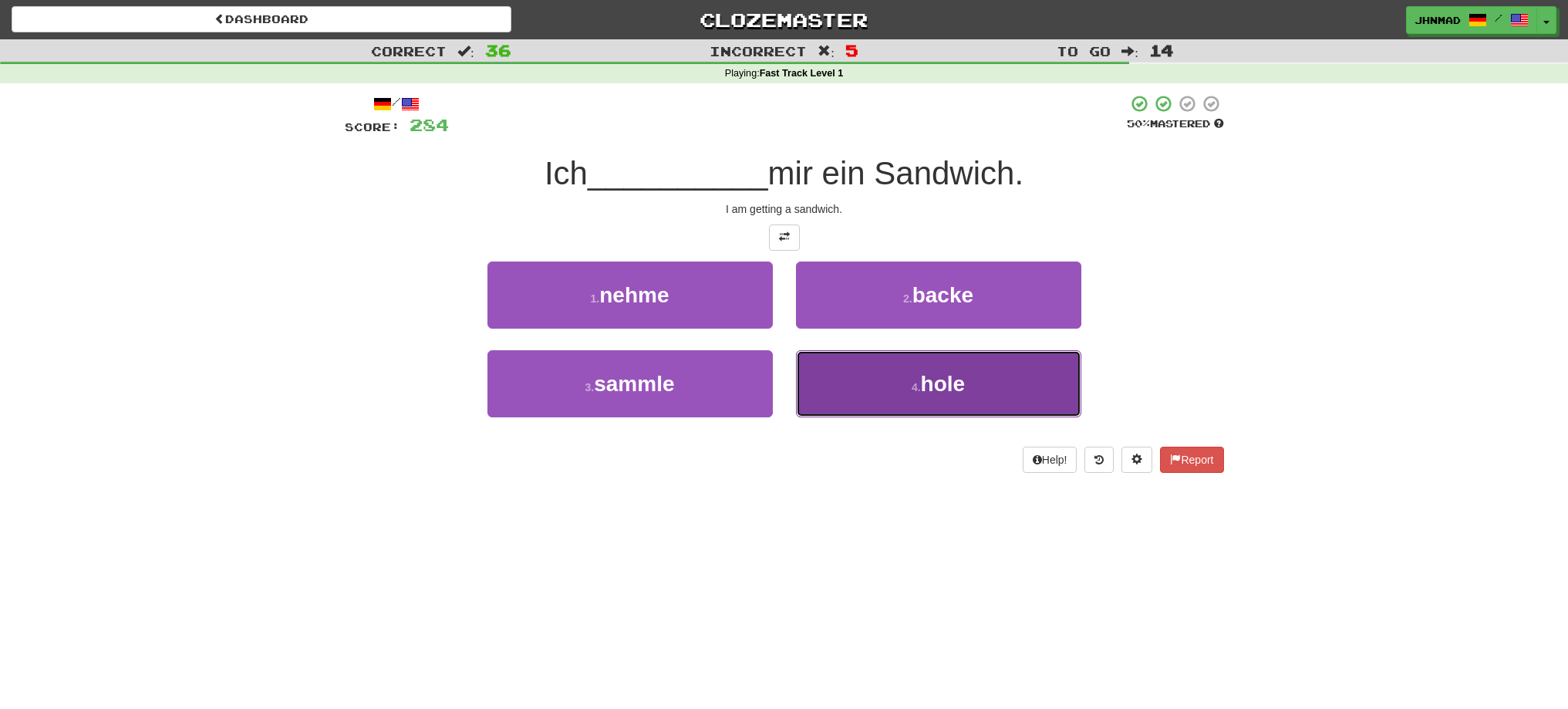
click at [940, 396] on button "4 . hole" at bounding box center [938, 383] width 285 height 67
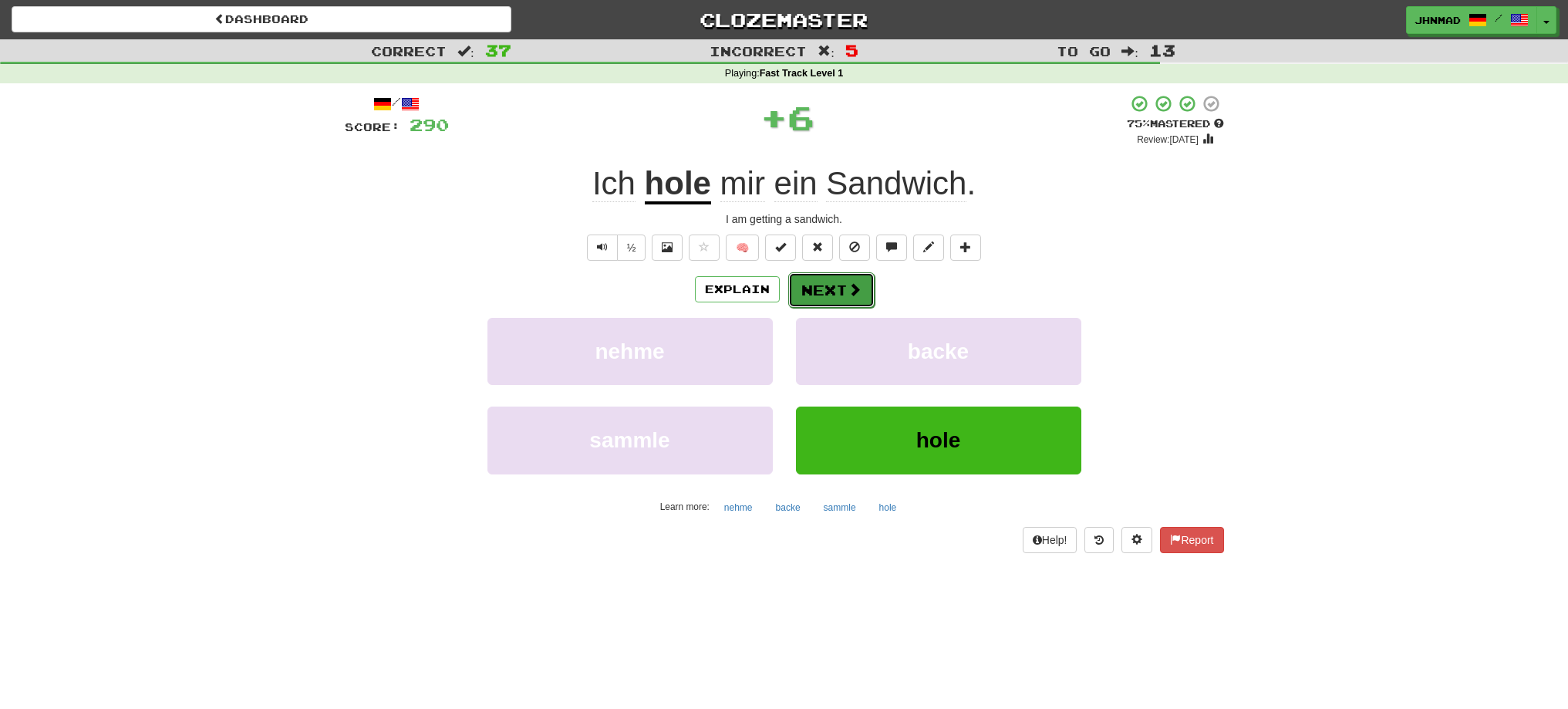
click at [816, 293] on button "Next" at bounding box center [832, 290] width 87 height 36
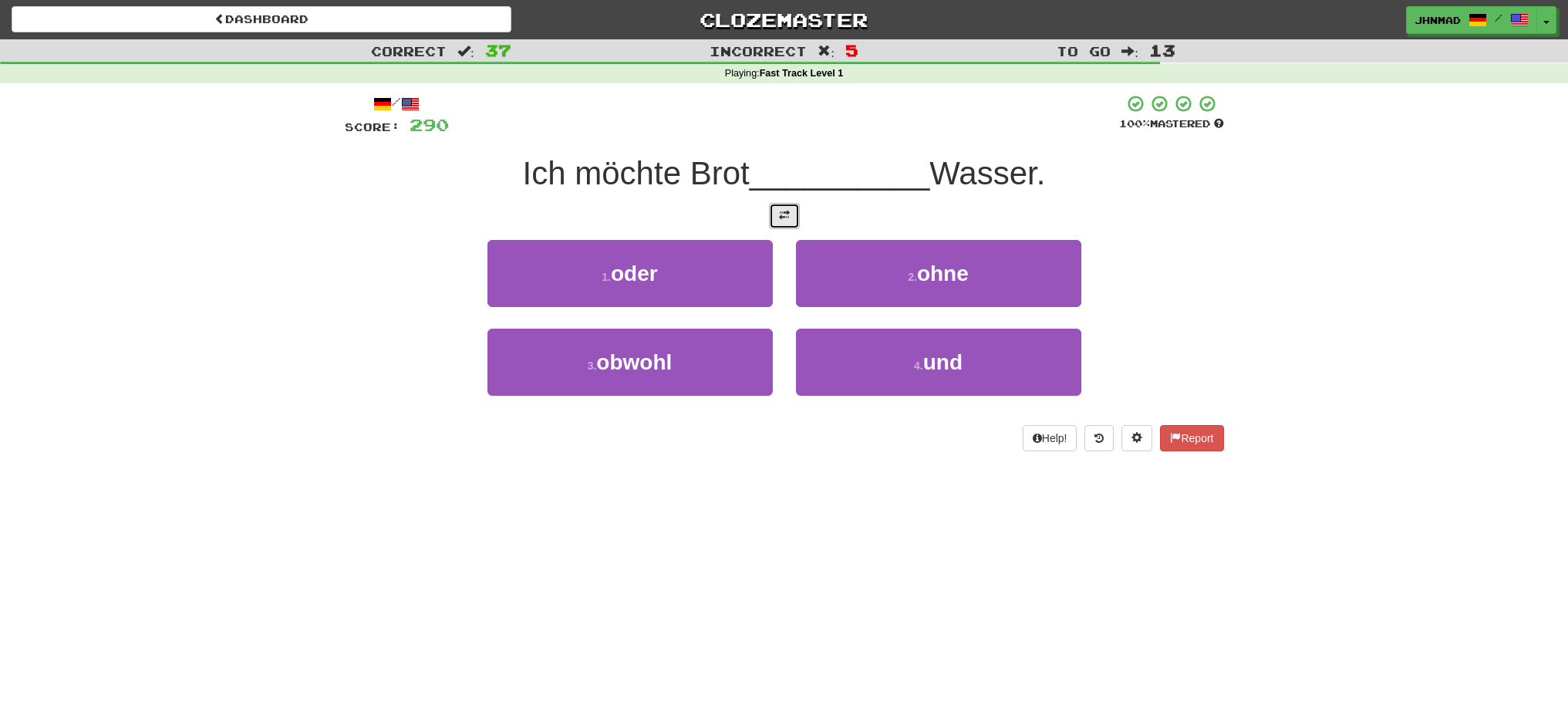
click at [790, 221] on button at bounding box center [784, 216] width 31 height 26
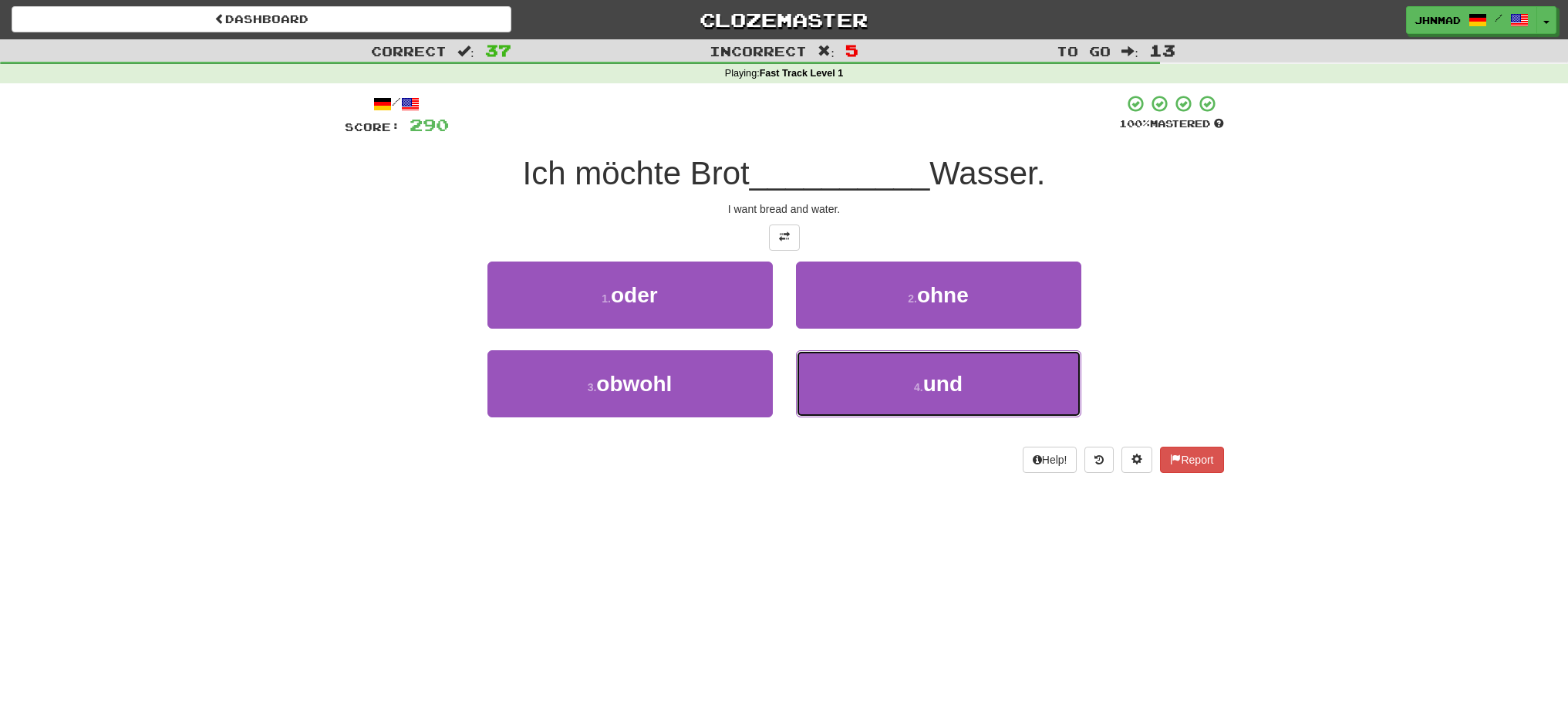
click at [872, 392] on button "4 . und" at bounding box center [938, 383] width 285 height 67
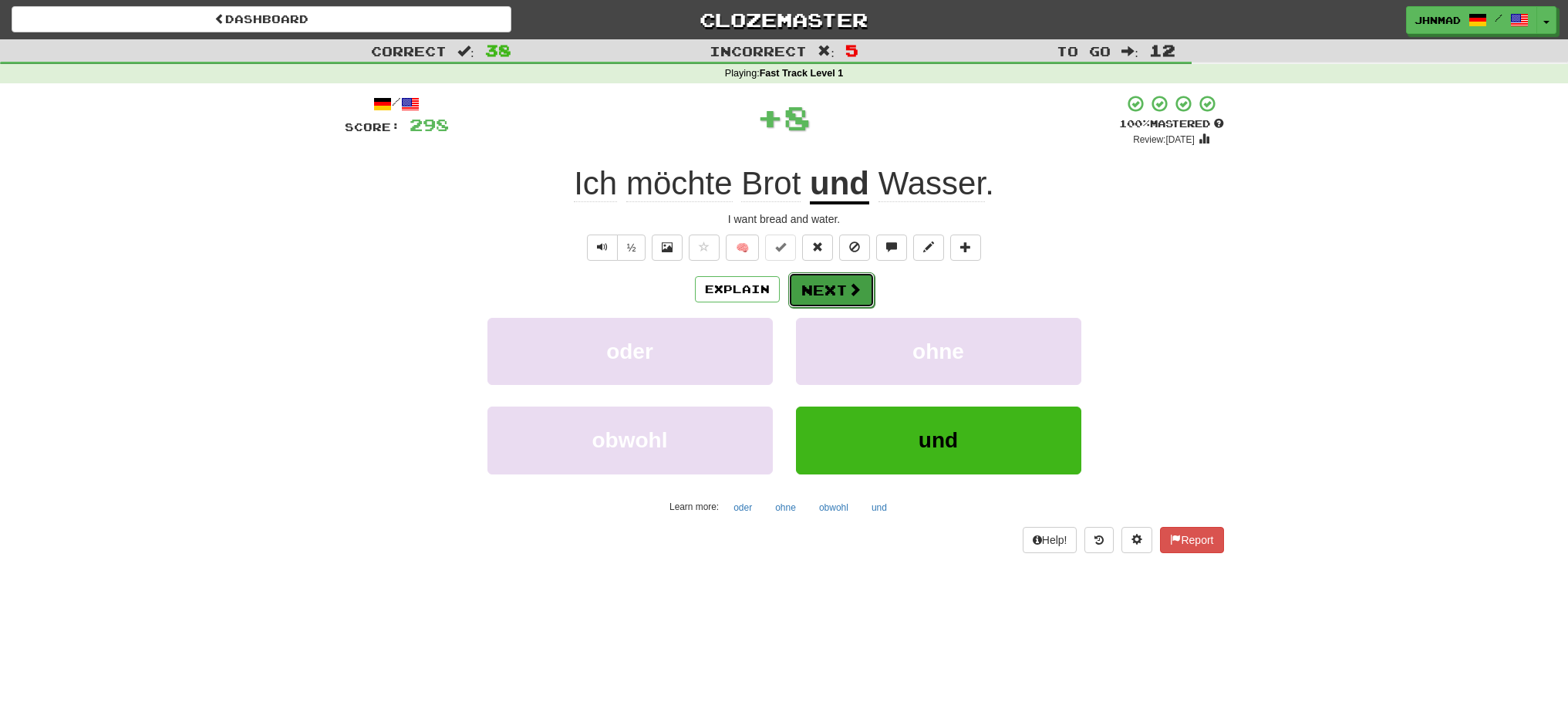
click at [839, 281] on button "Next" at bounding box center [832, 290] width 87 height 36
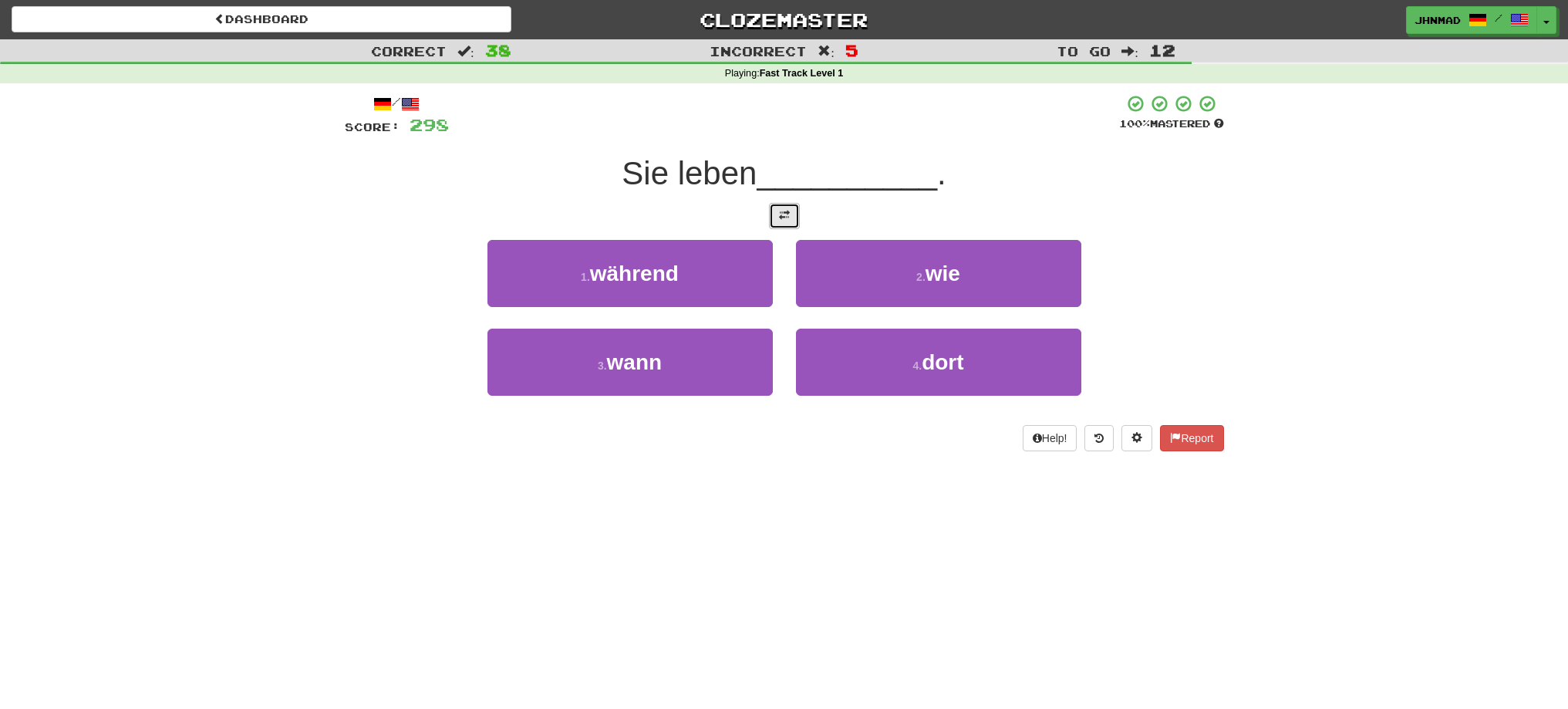
click at [795, 212] on button at bounding box center [784, 216] width 31 height 26
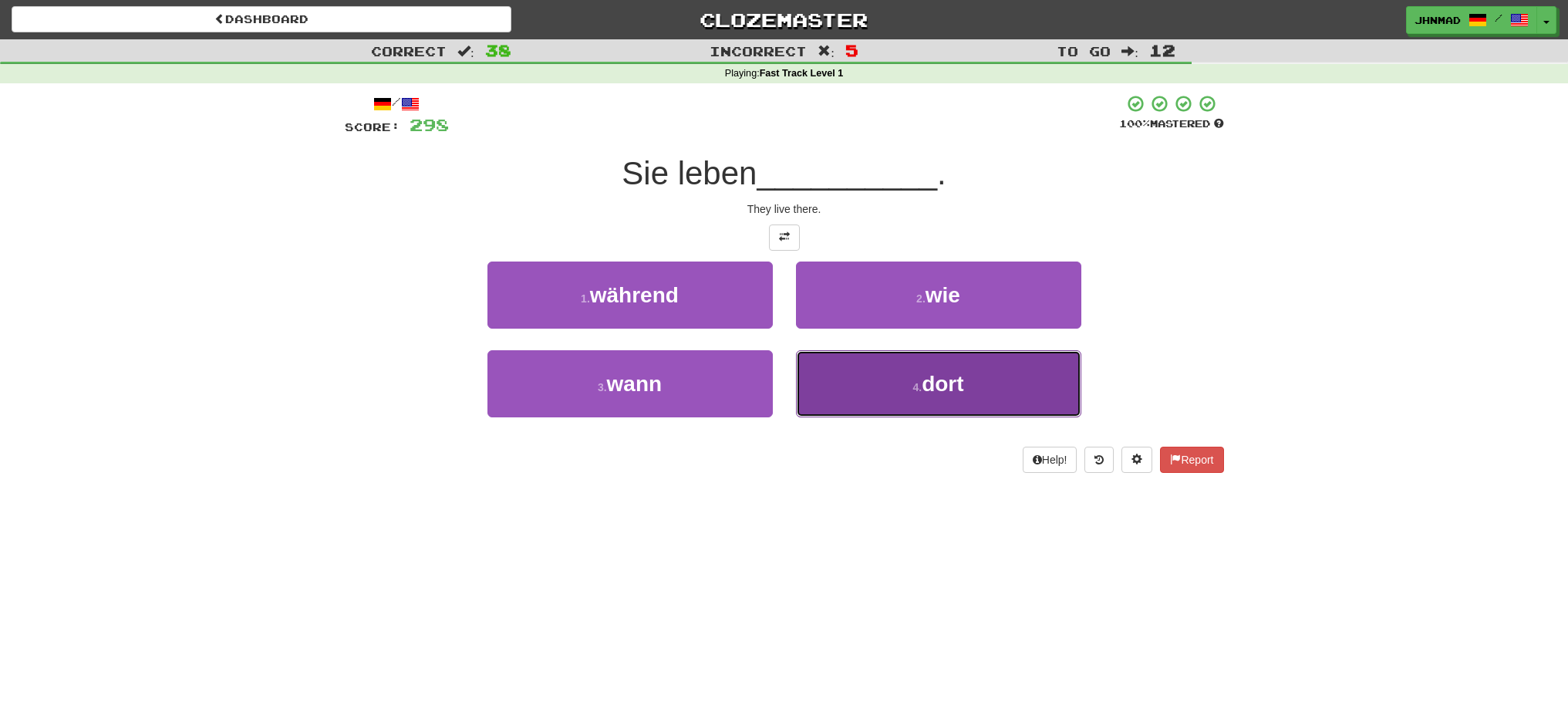
click at [995, 385] on button "4 . dort" at bounding box center [938, 383] width 285 height 67
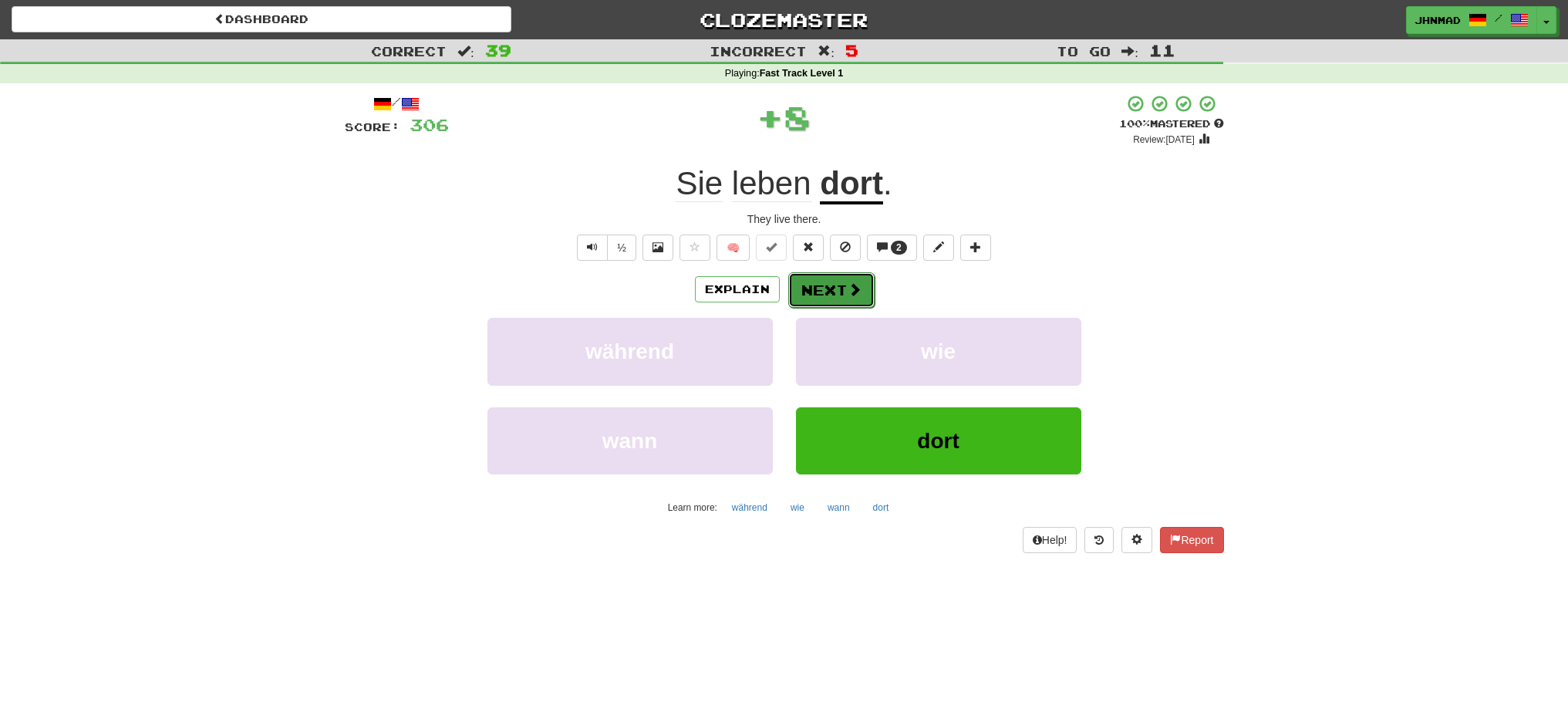
click at [848, 288] on span at bounding box center [855, 289] width 14 height 14
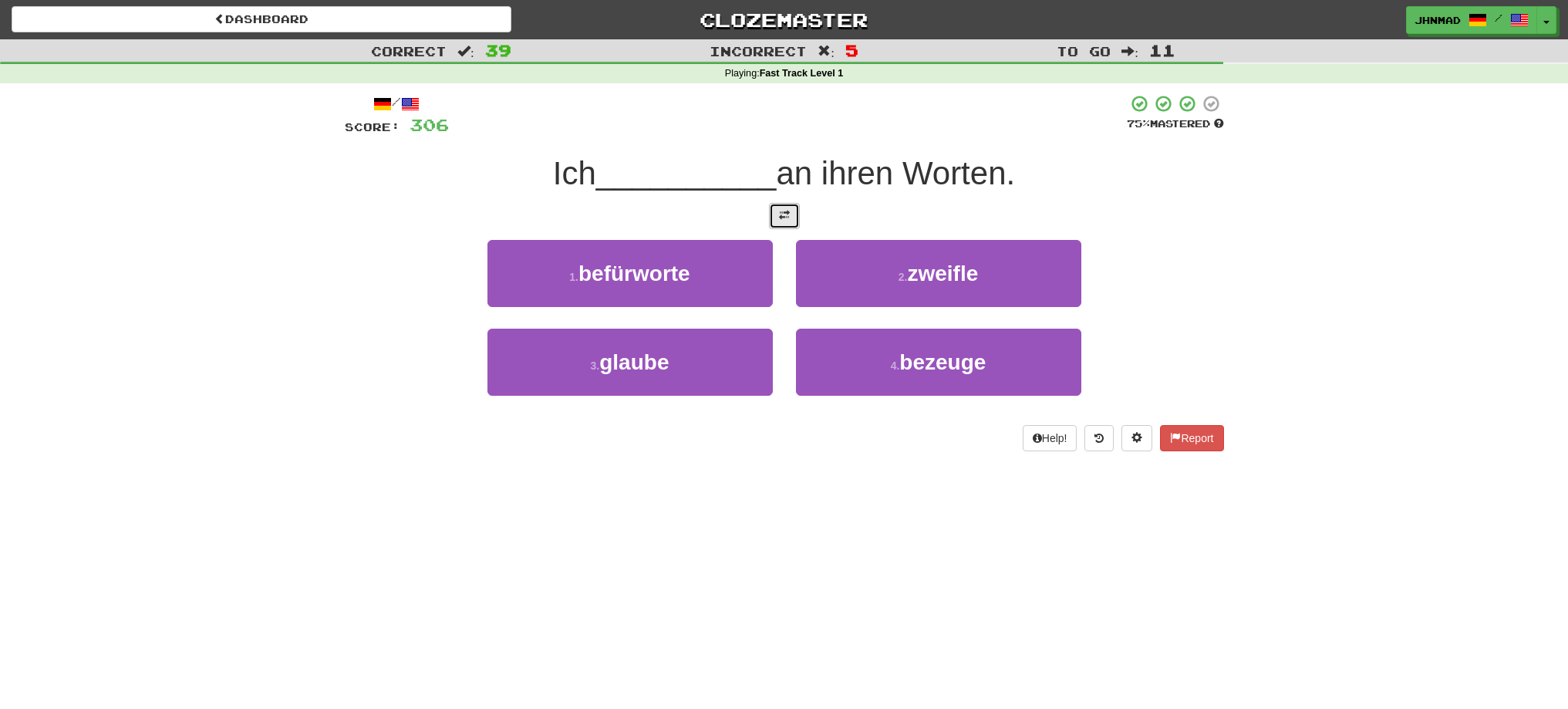
click at [772, 217] on button at bounding box center [784, 216] width 31 height 26
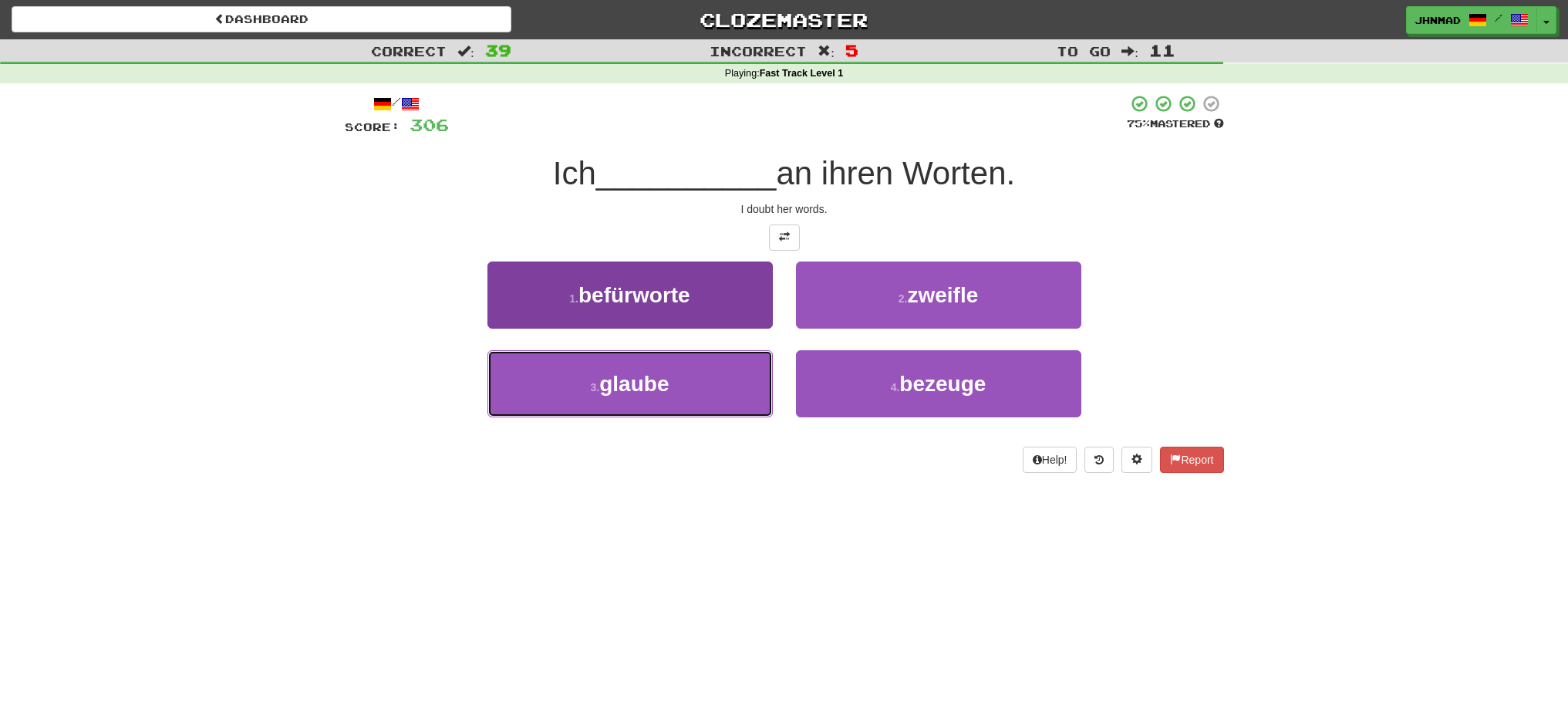
click at [735, 373] on button "3 . glaube" at bounding box center [630, 383] width 285 height 67
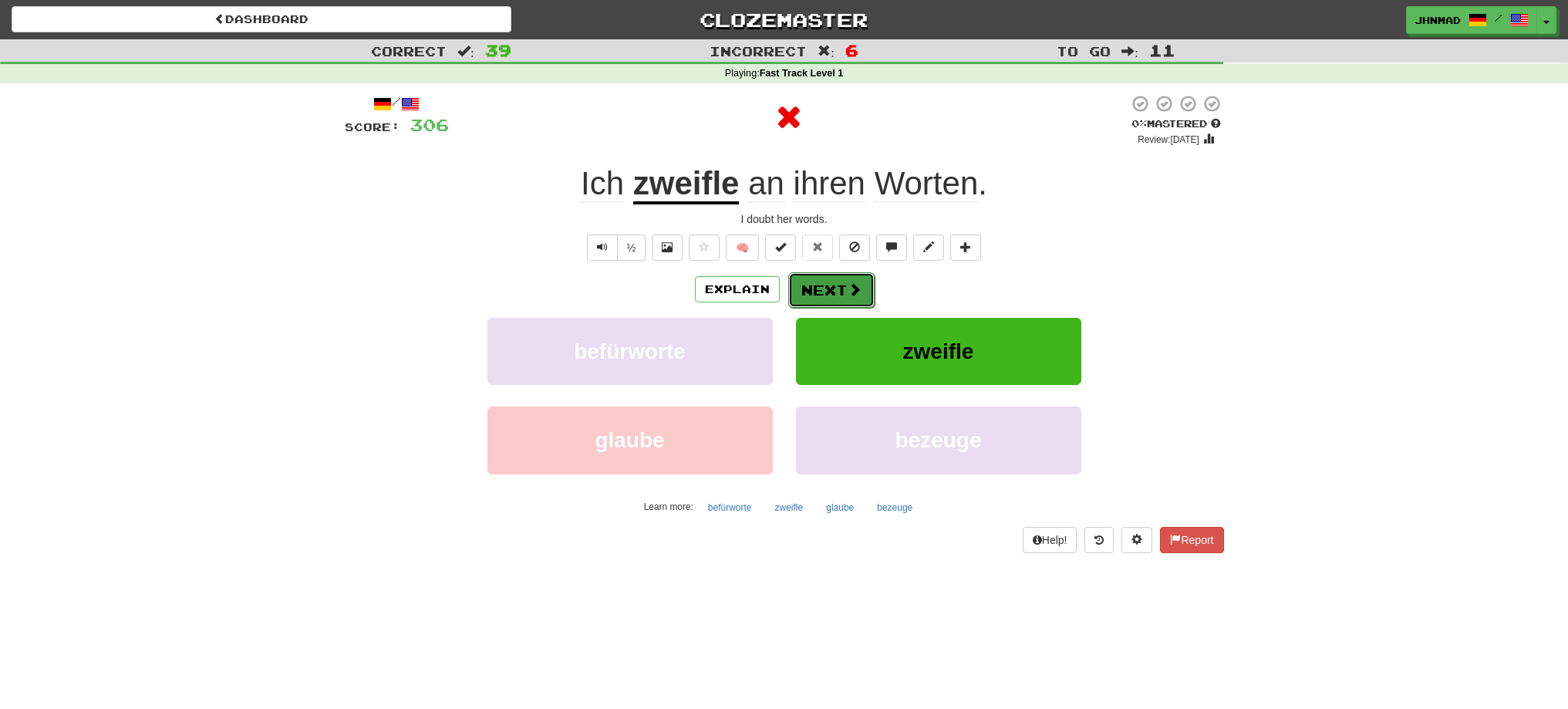
click at [855, 302] on button "Next" at bounding box center [832, 290] width 87 height 36
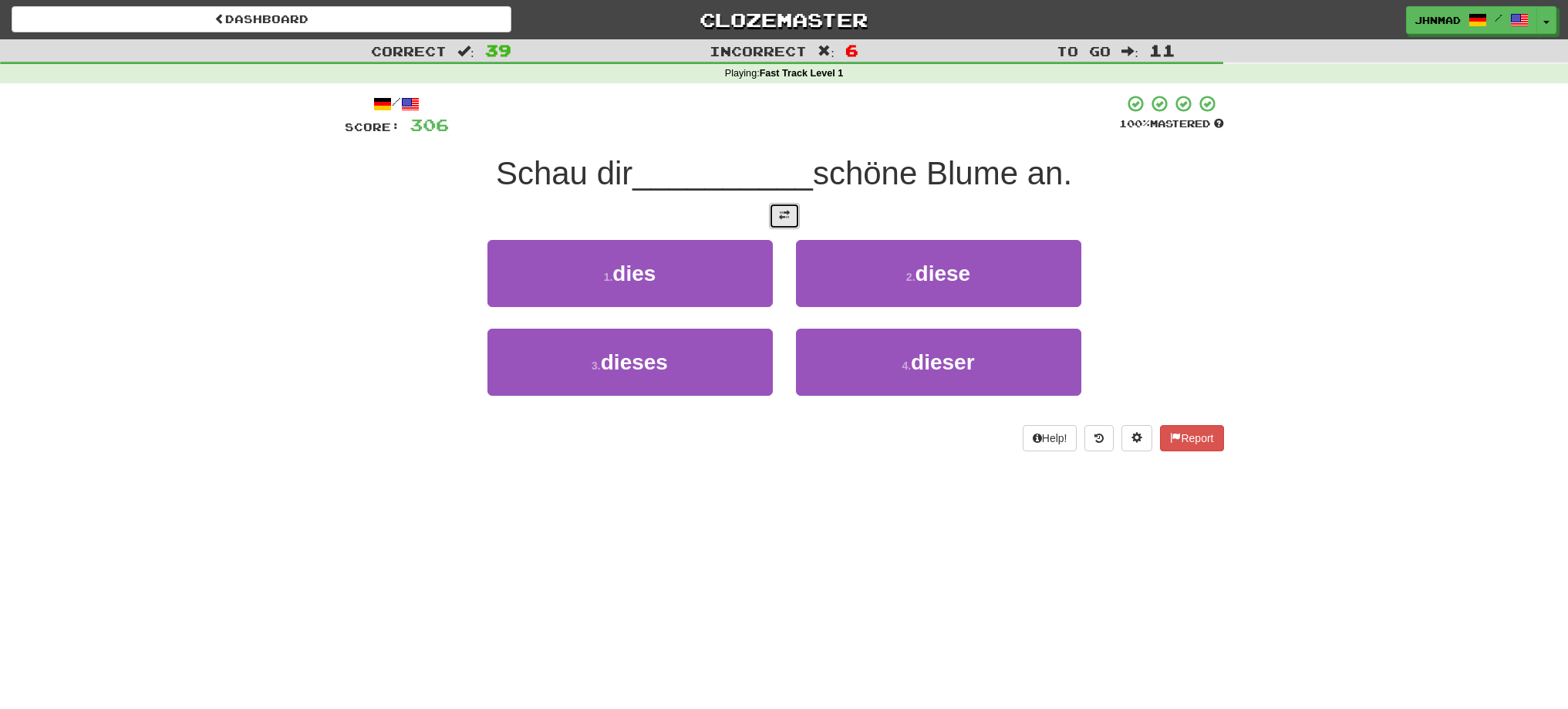
click at [781, 225] on button at bounding box center [784, 216] width 31 height 26
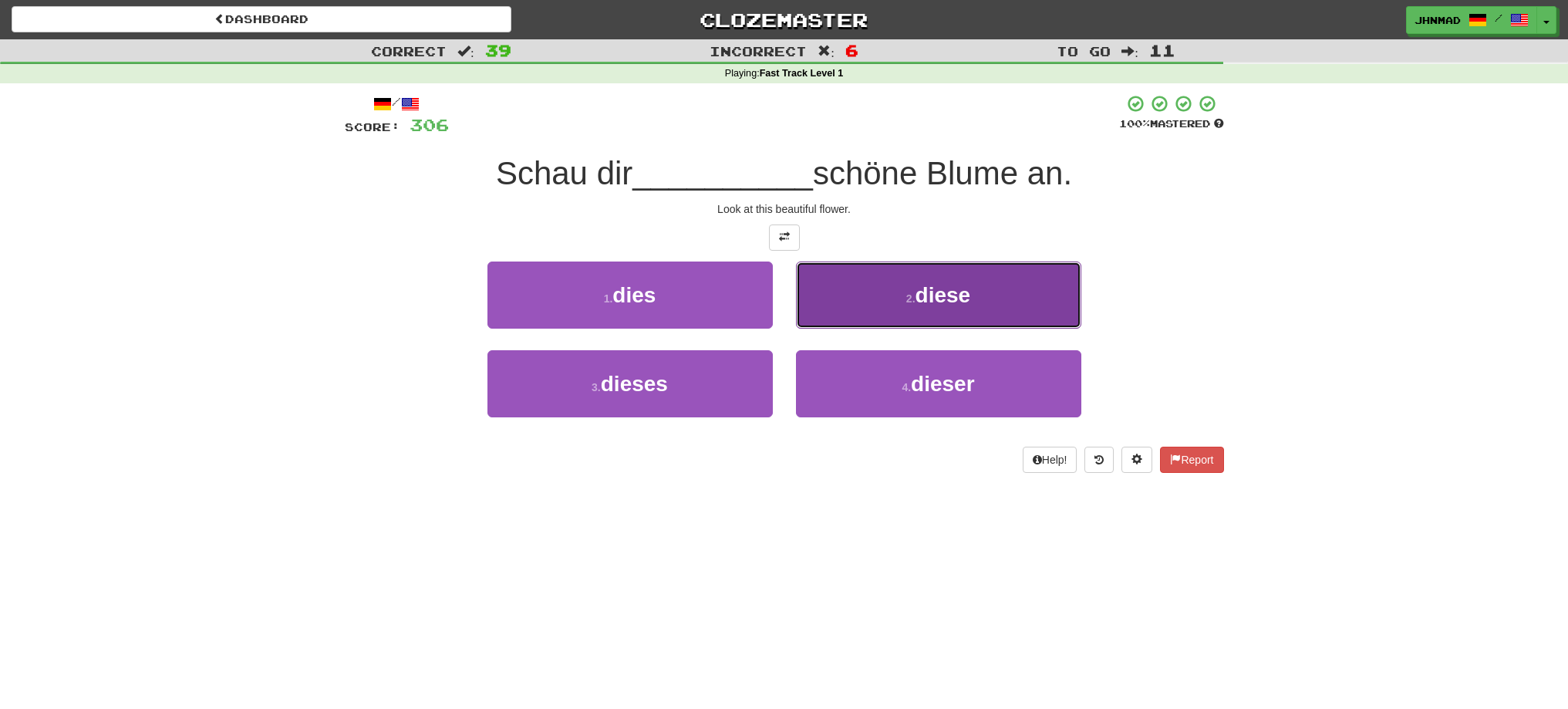
click at [967, 298] on span "diese" at bounding box center [944, 295] width 56 height 24
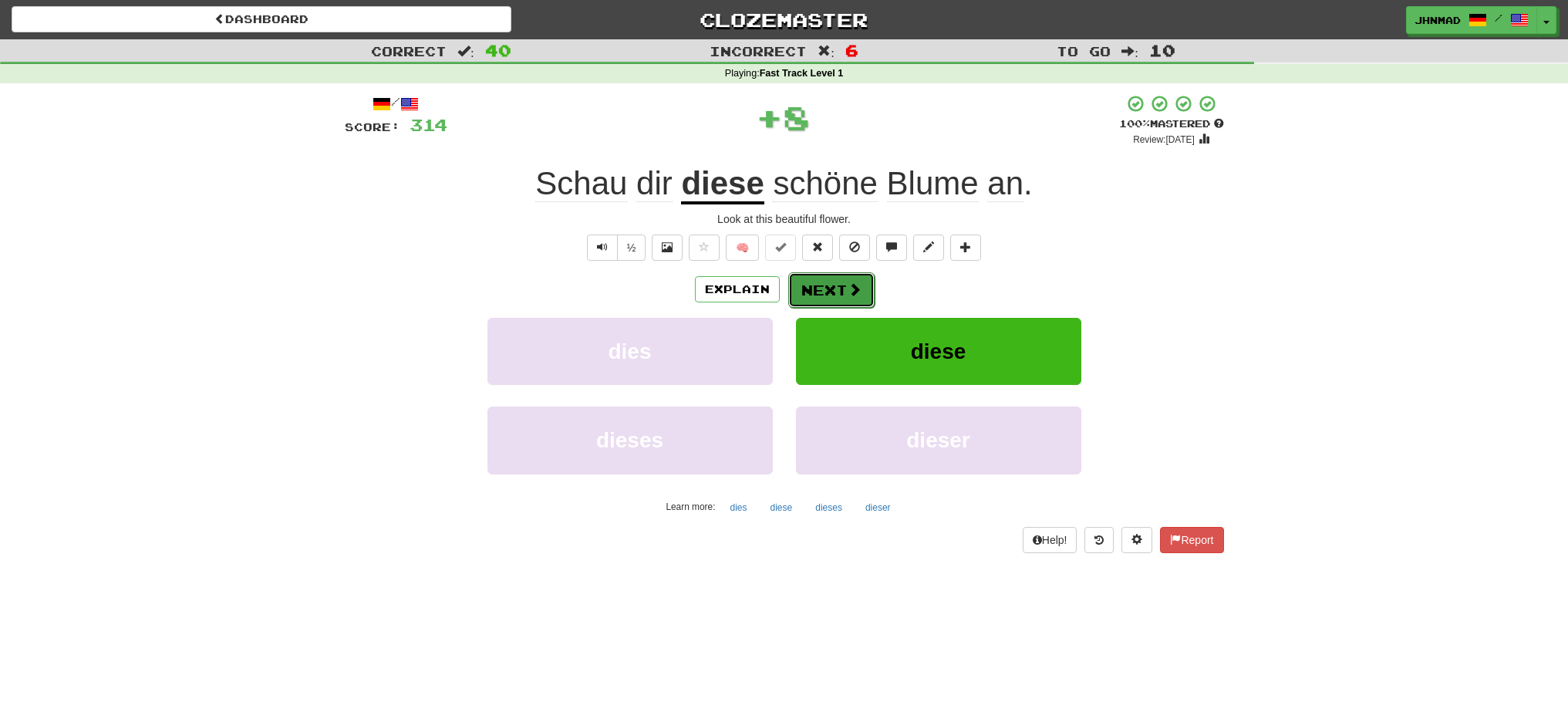
click at [838, 291] on button "Next" at bounding box center [832, 290] width 87 height 36
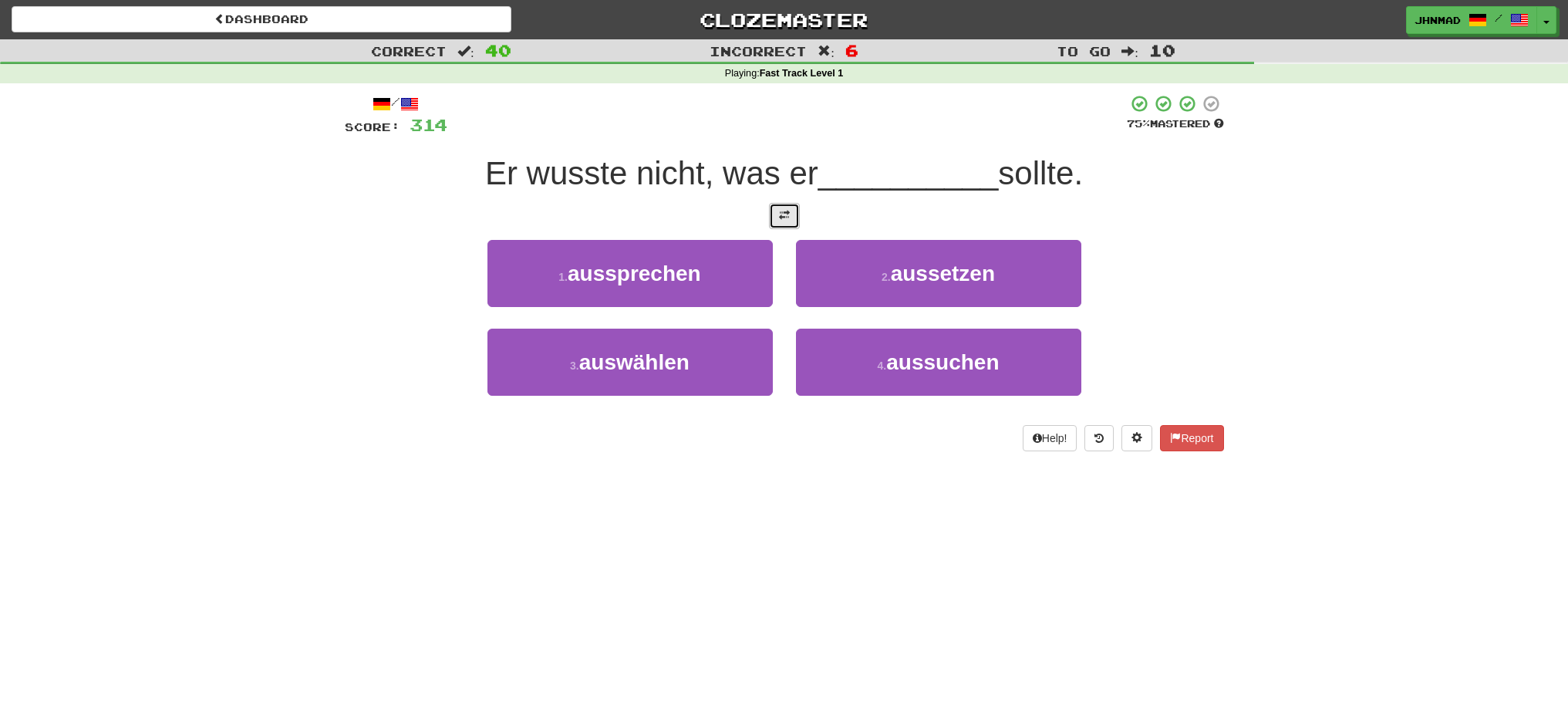
click at [774, 219] on button at bounding box center [784, 216] width 31 height 26
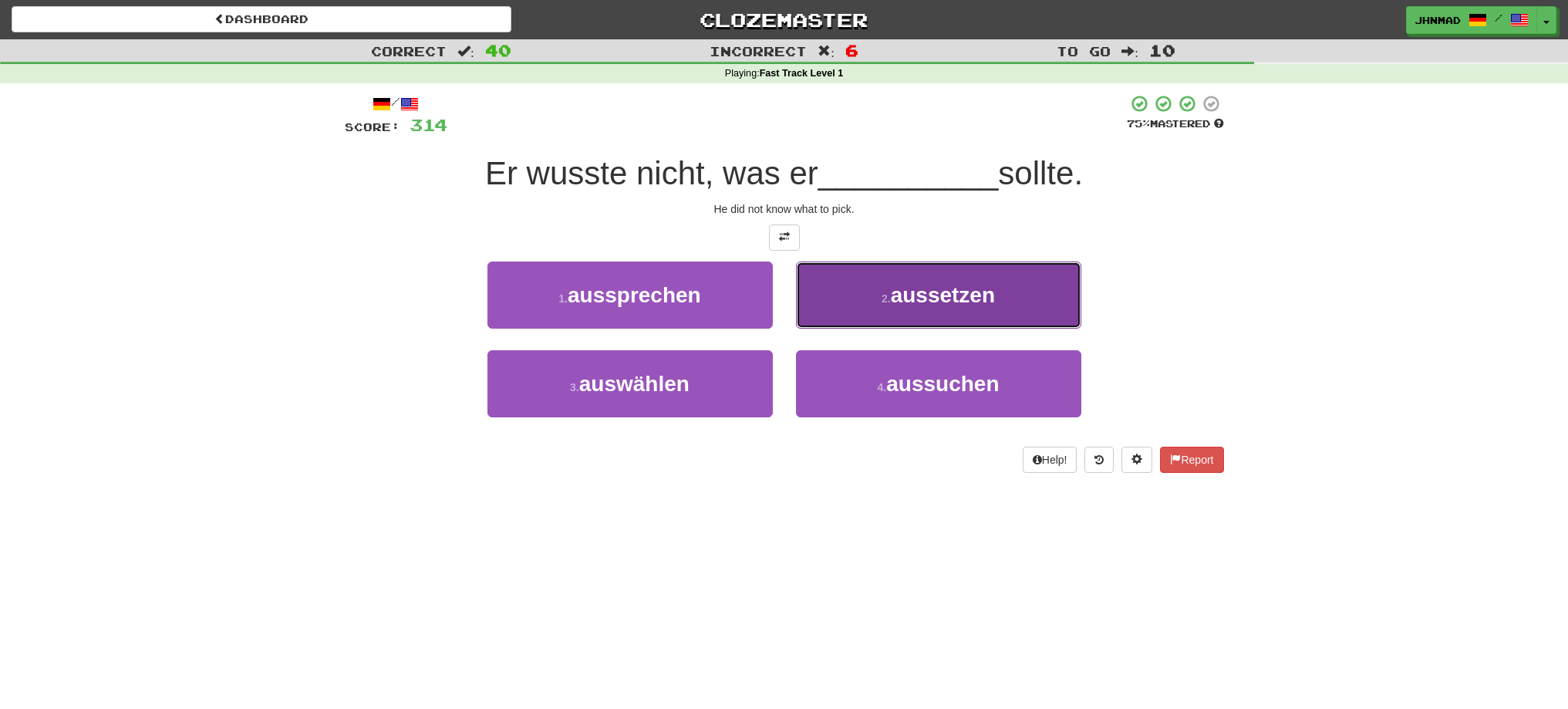
click at [963, 312] on button "2 . aussetzen" at bounding box center [938, 295] width 285 height 67
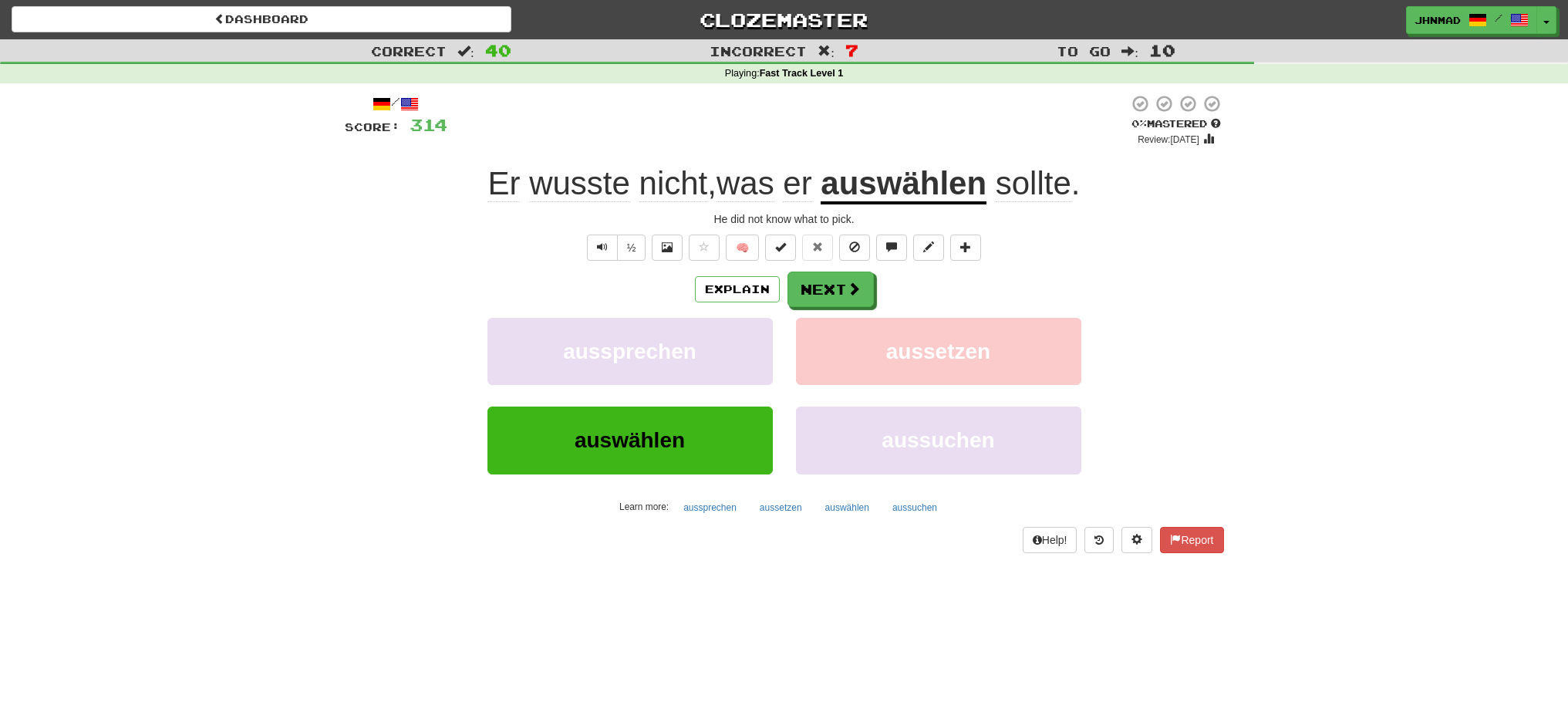
click at [945, 191] on u "auswählen" at bounding box center [903, 185] width 166 height 39
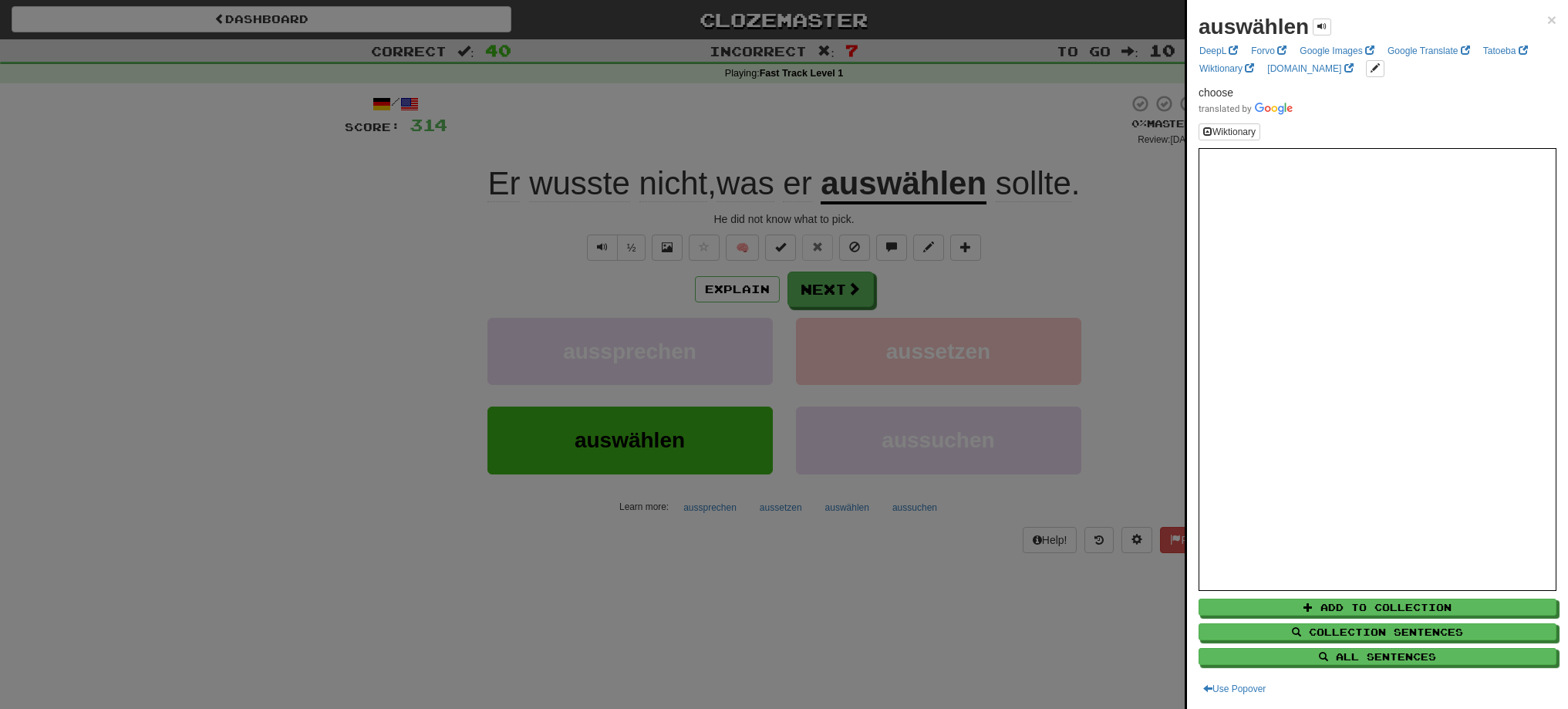
click at [849, 296] on div at bounding box center [784, 354] width 1568 height 709
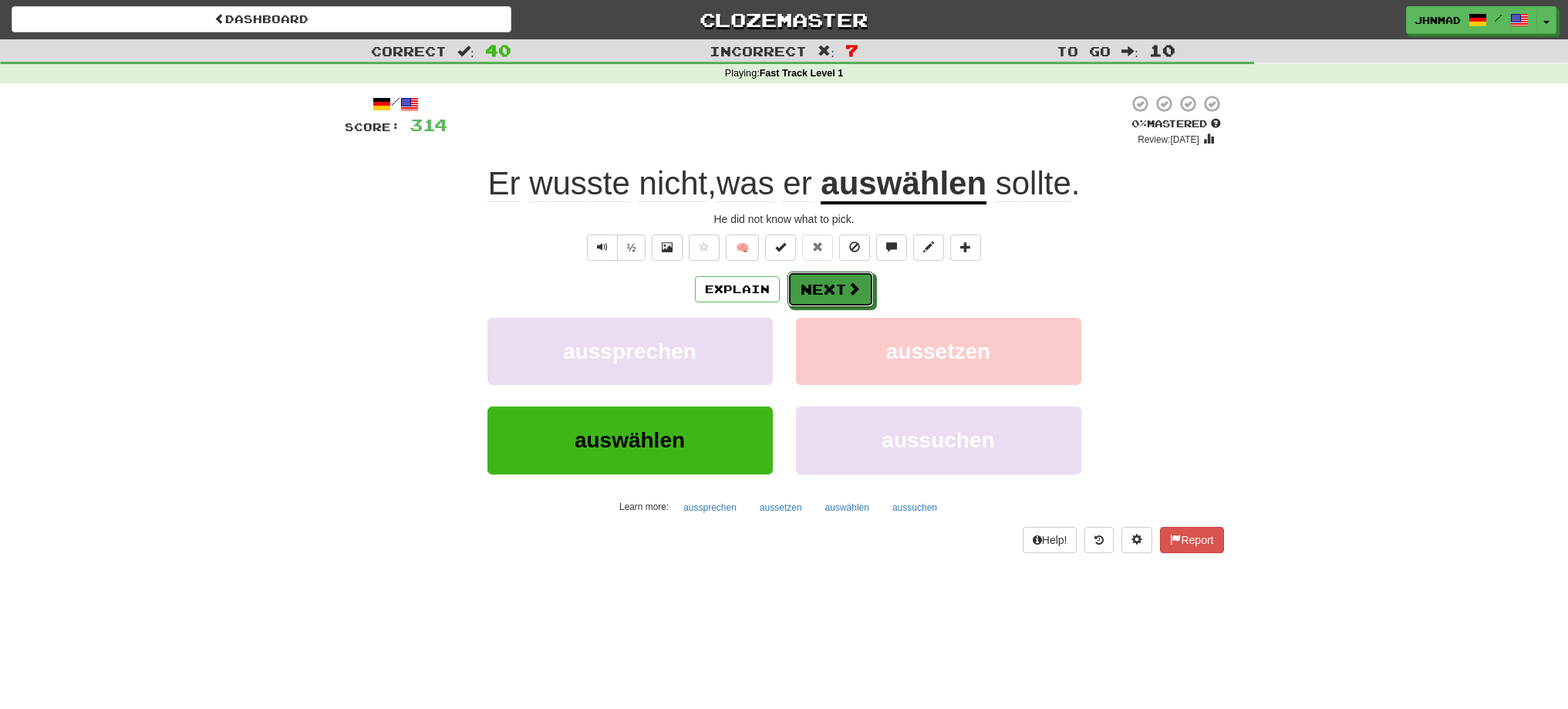
click at [849, 295] on span at bounding box center [854, 288] width 14 height 14
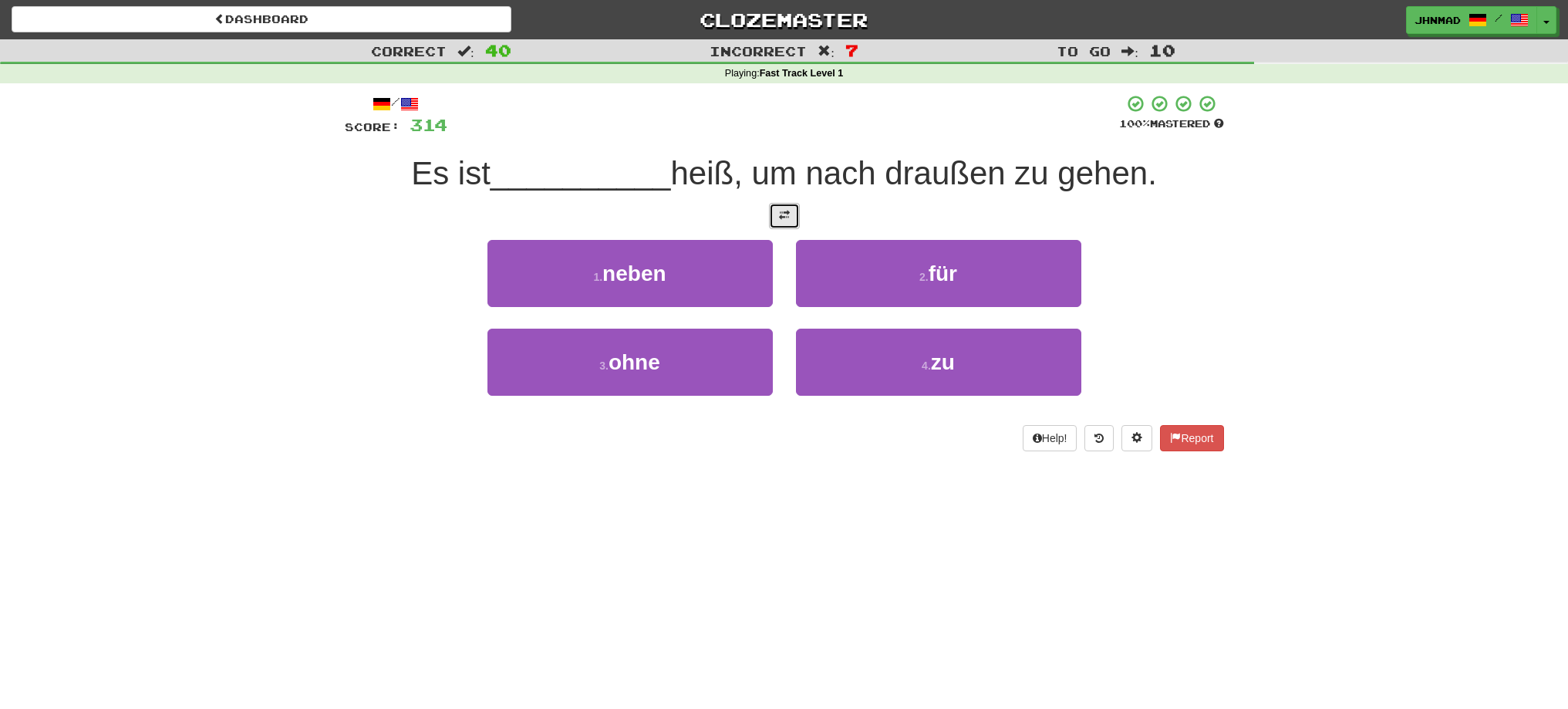
click at [797, 227] on button at bounding box center [784, 216] width 31 height 26
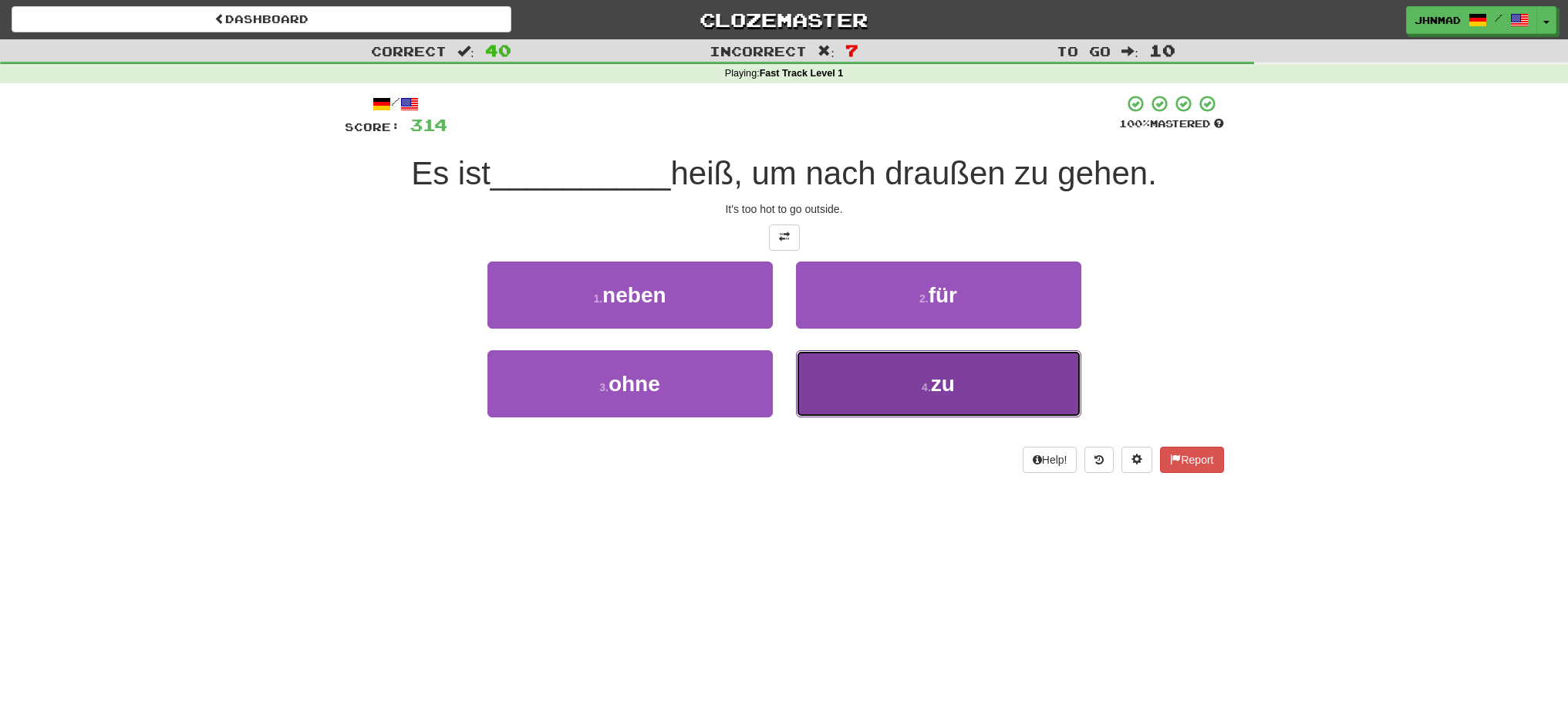
click at [918, 385] on button "4 . zu" at bounding box center [938, 383] width 285 height 67
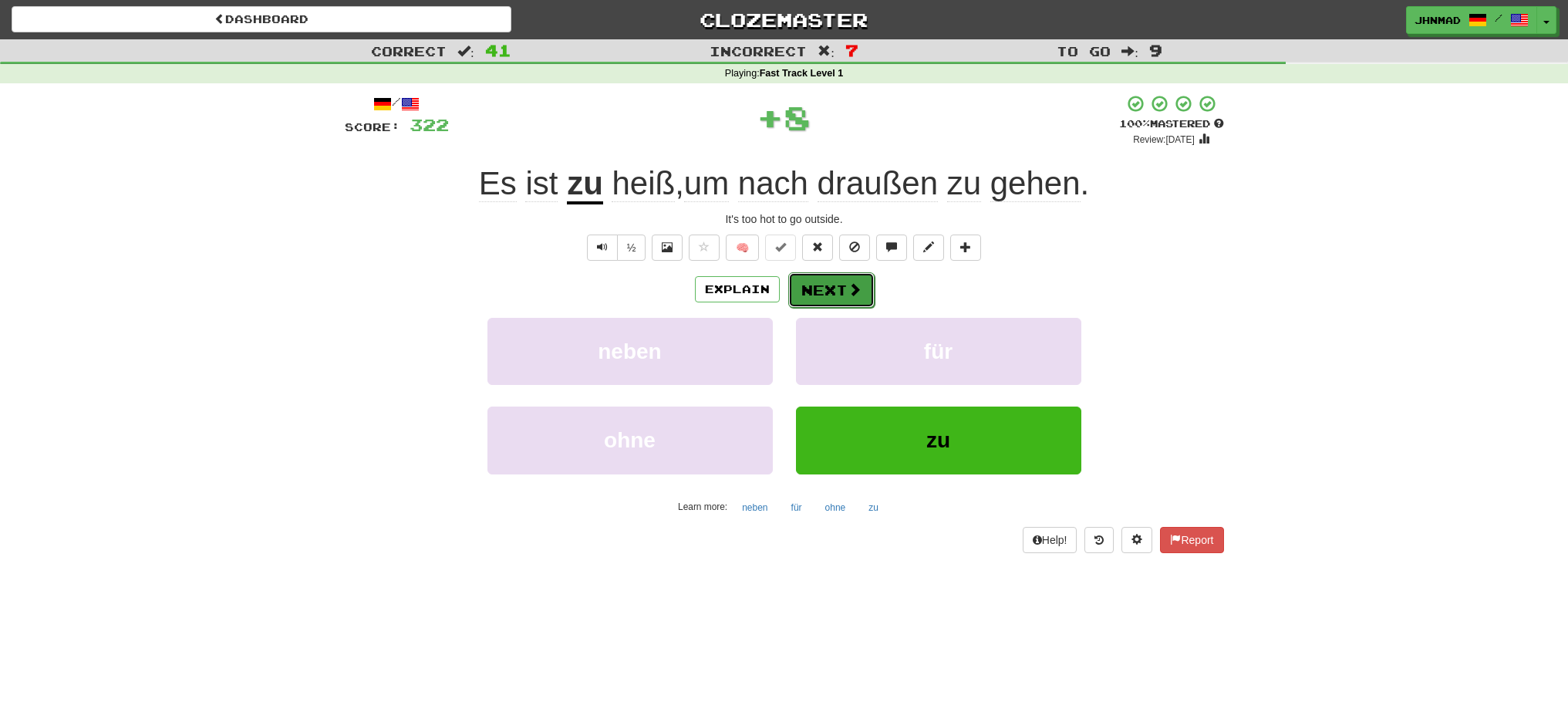
click at [816, 285] on button "Next" at bounding box center [832, 290] width 87 height 36
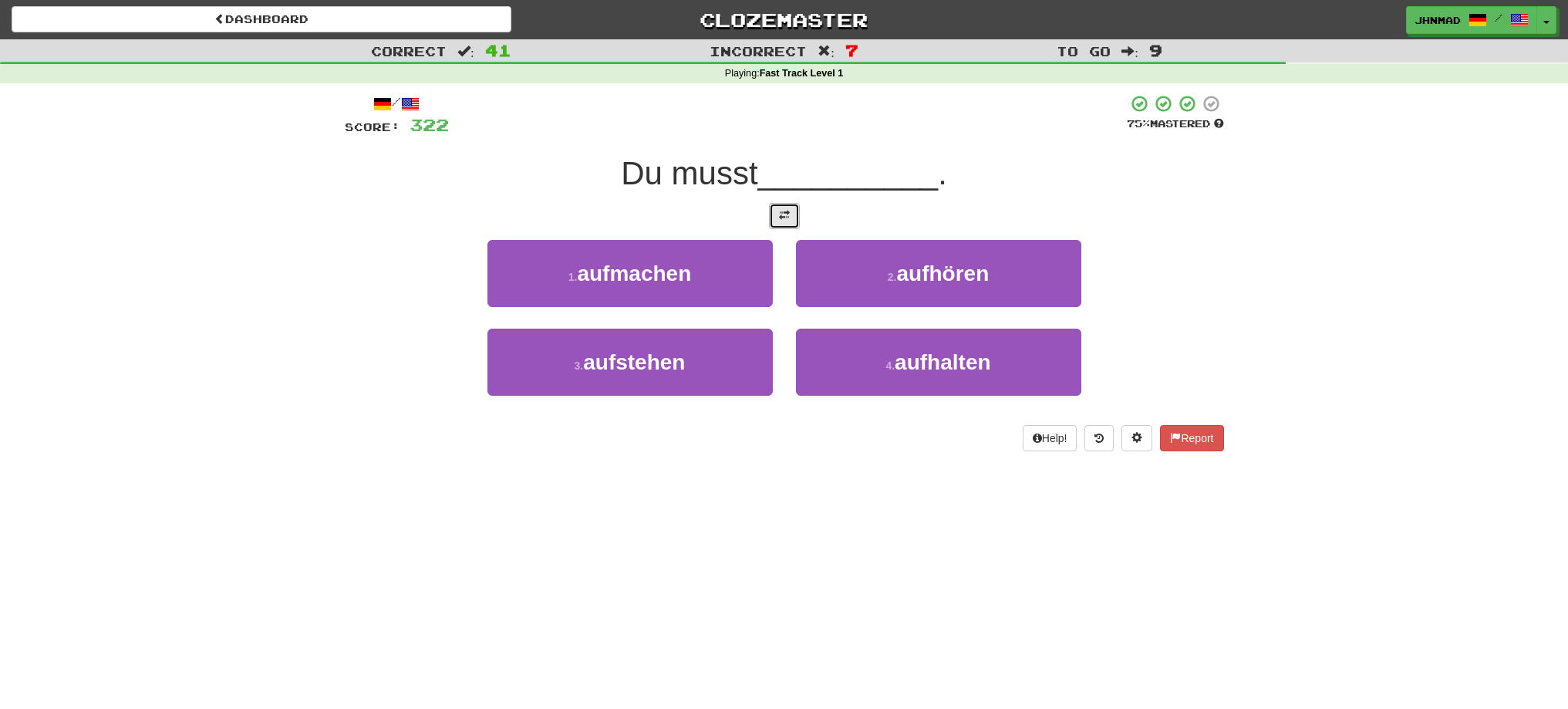
click at [799, 226] on button at bounding box center [784, 216] width 31 height 26
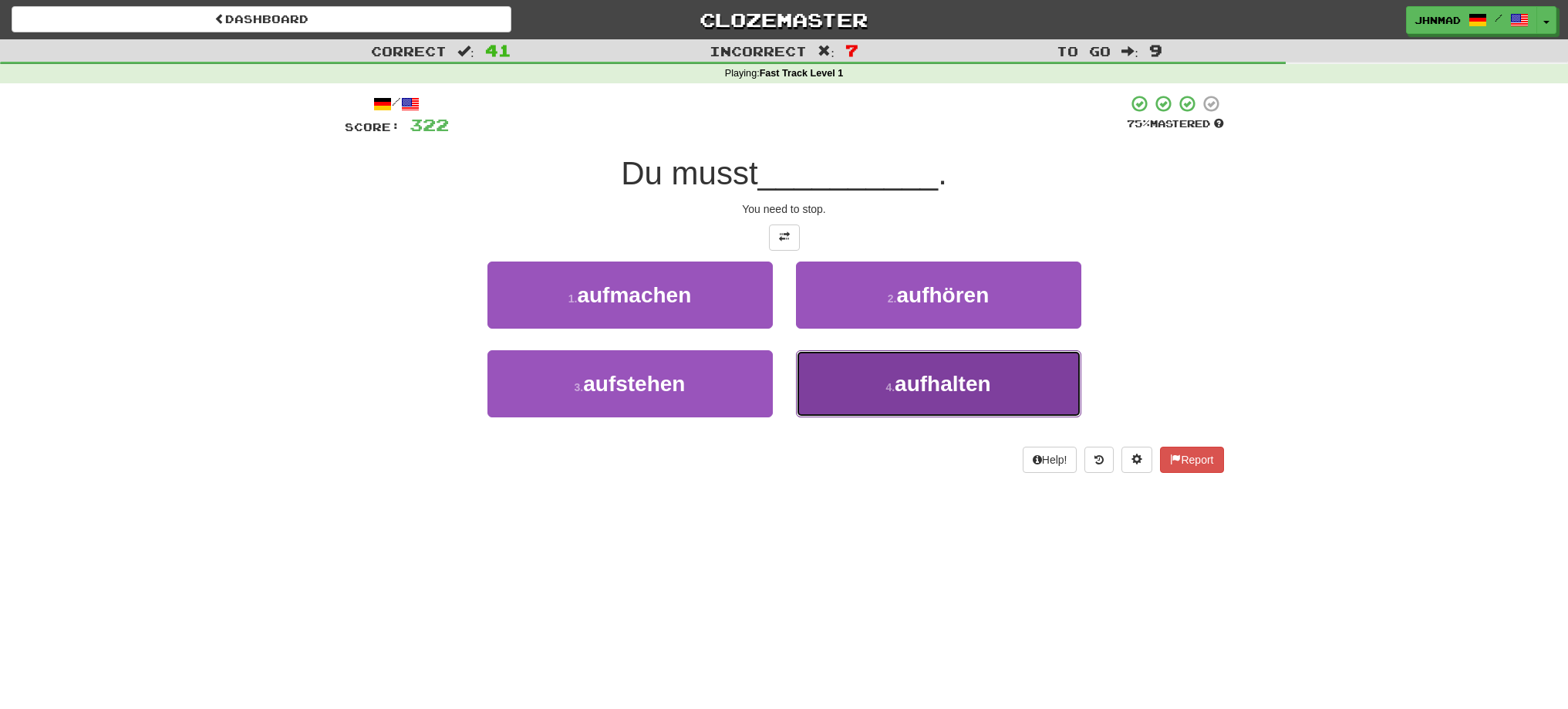
click at [952, 401] on button "4 . aufhalten" at bounding box center [938, 383] width 285 height 67
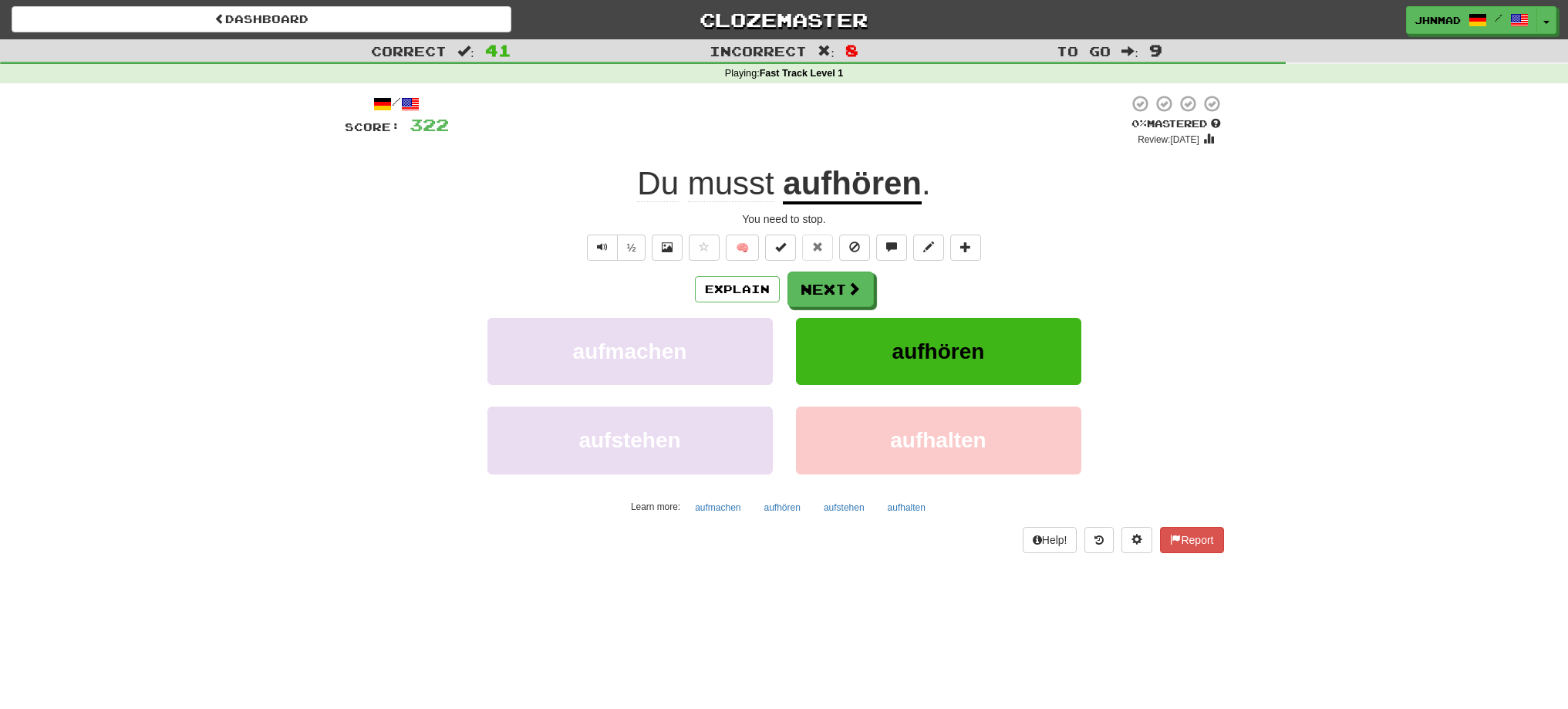
click at [865, 189] on u "aufhören" at bounding box center [852, 185] width 139 height 39
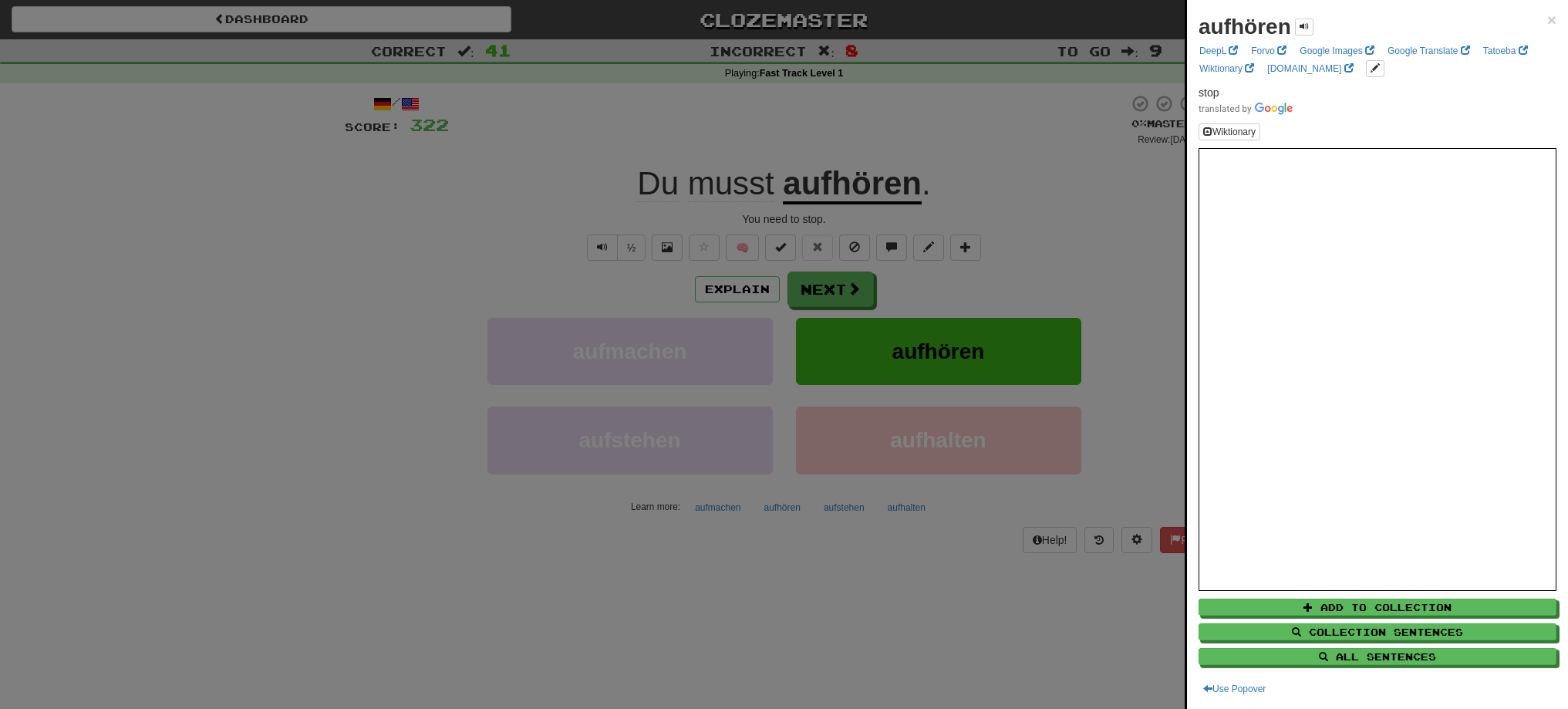
click at [840, 297] on div at bounding box center [784, 354] width 1568 height 709
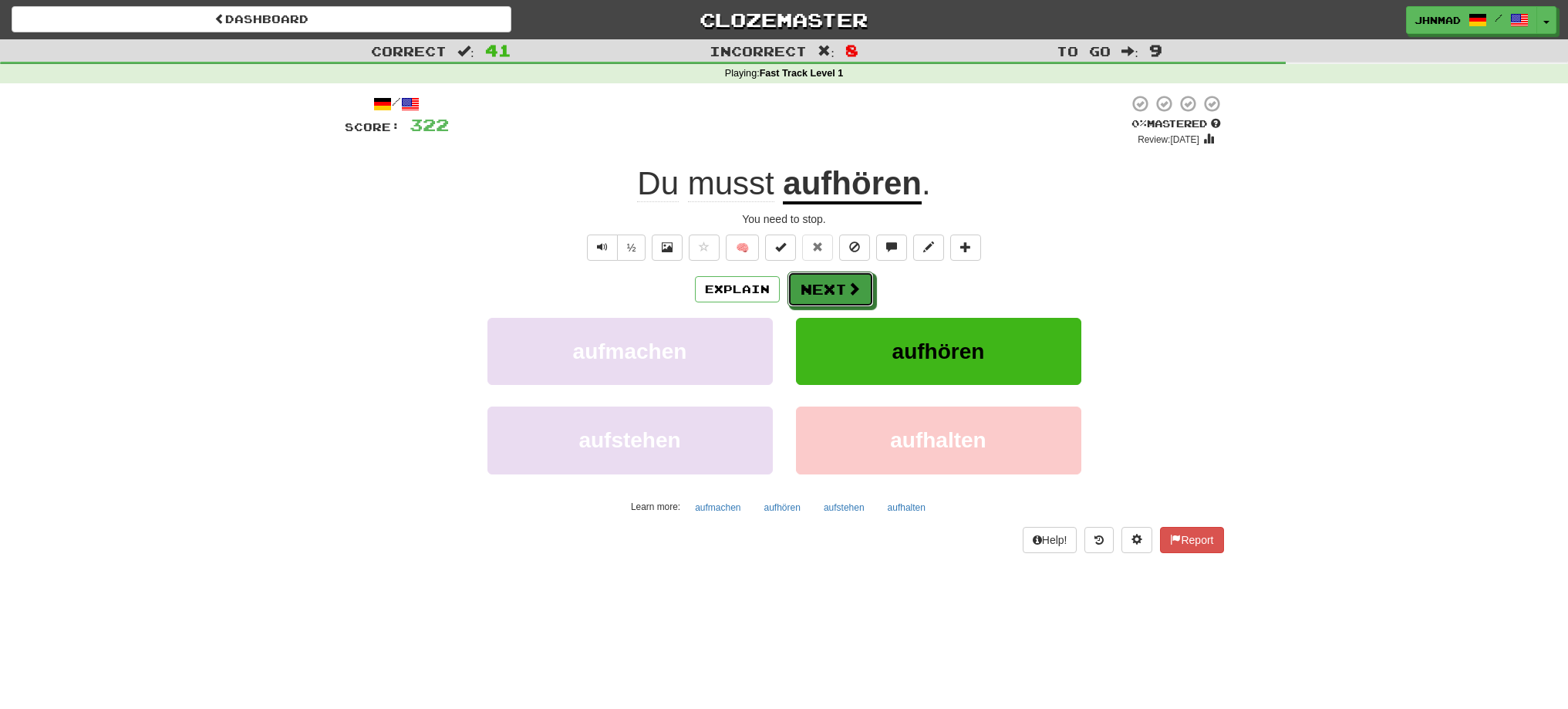
click at [840, 297] on button "Next" at bounding box center [831, 289] width 87 height 36
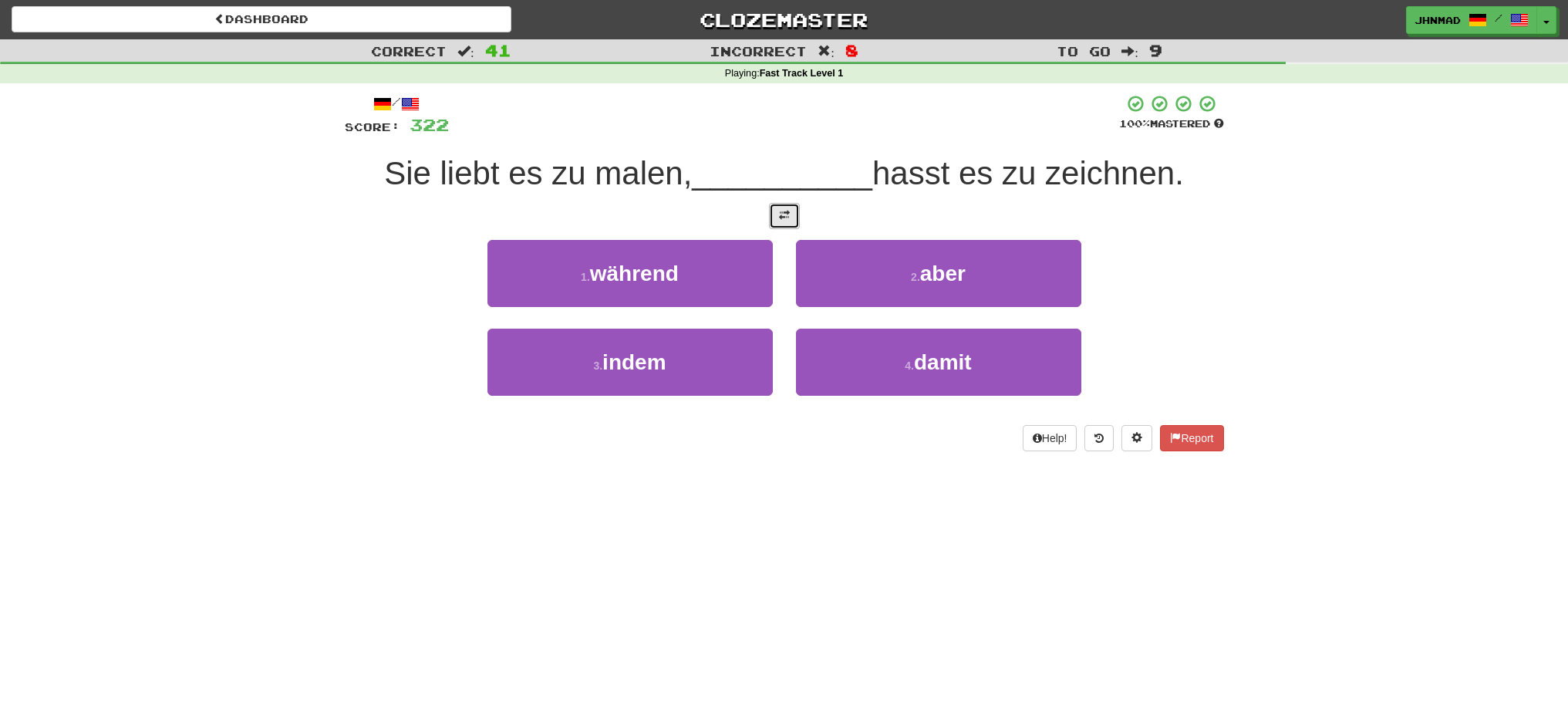
click at [774, 215] on button at bounding box center [784, 216] width 31 height 26
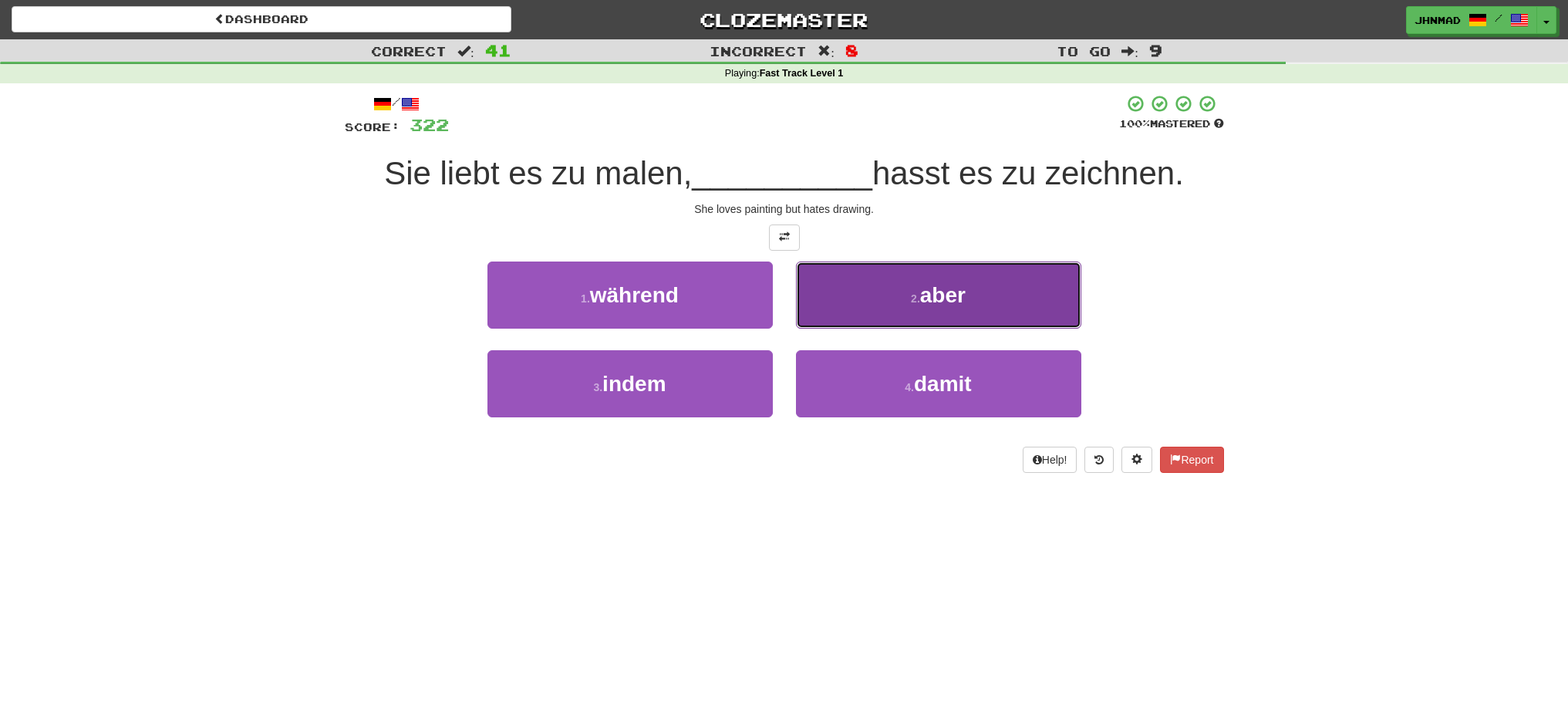
click at [927, 317] on button "2 . aber" at bounding box center [938, 295] width 285 height 67
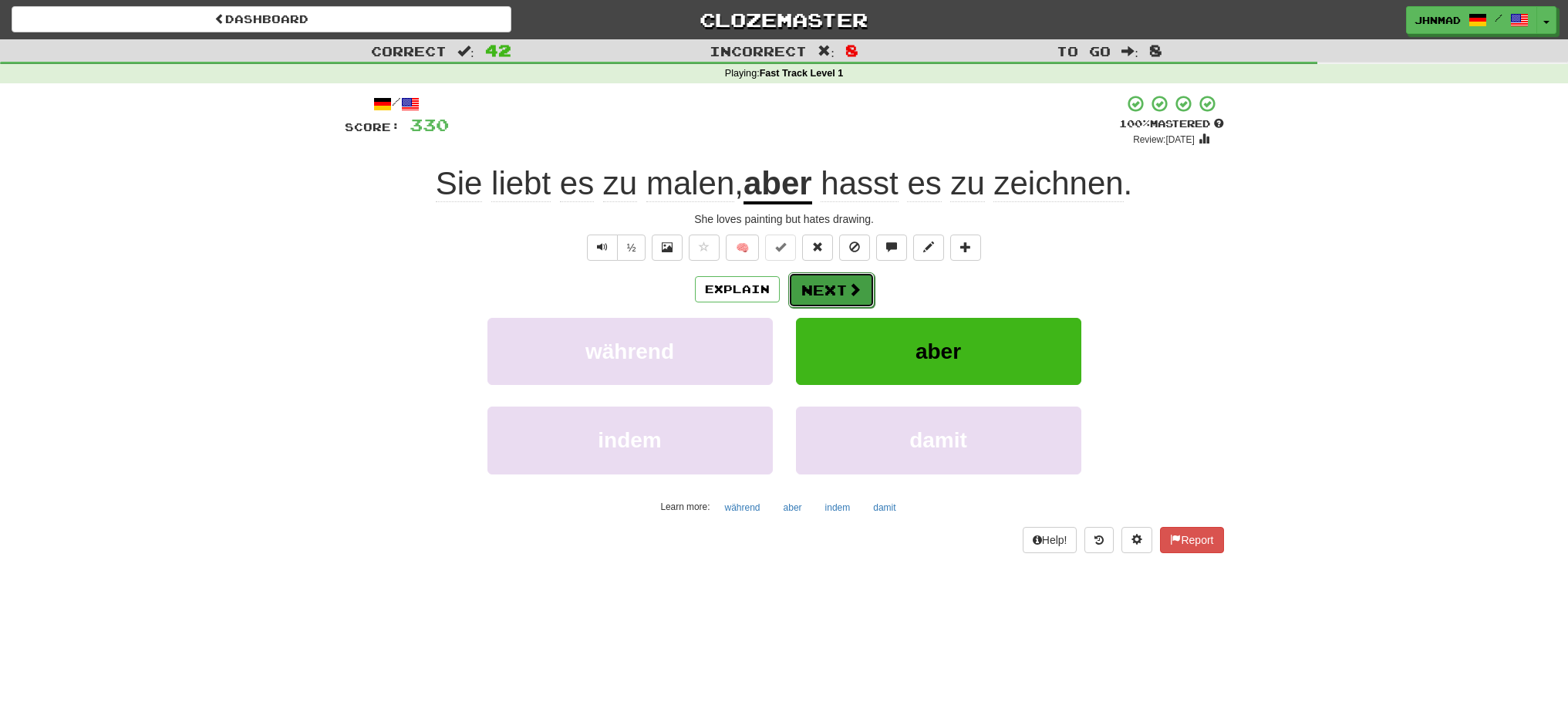
click at [821, 290] on button "Next" at bounding box center [832, 290] width 87 height 36
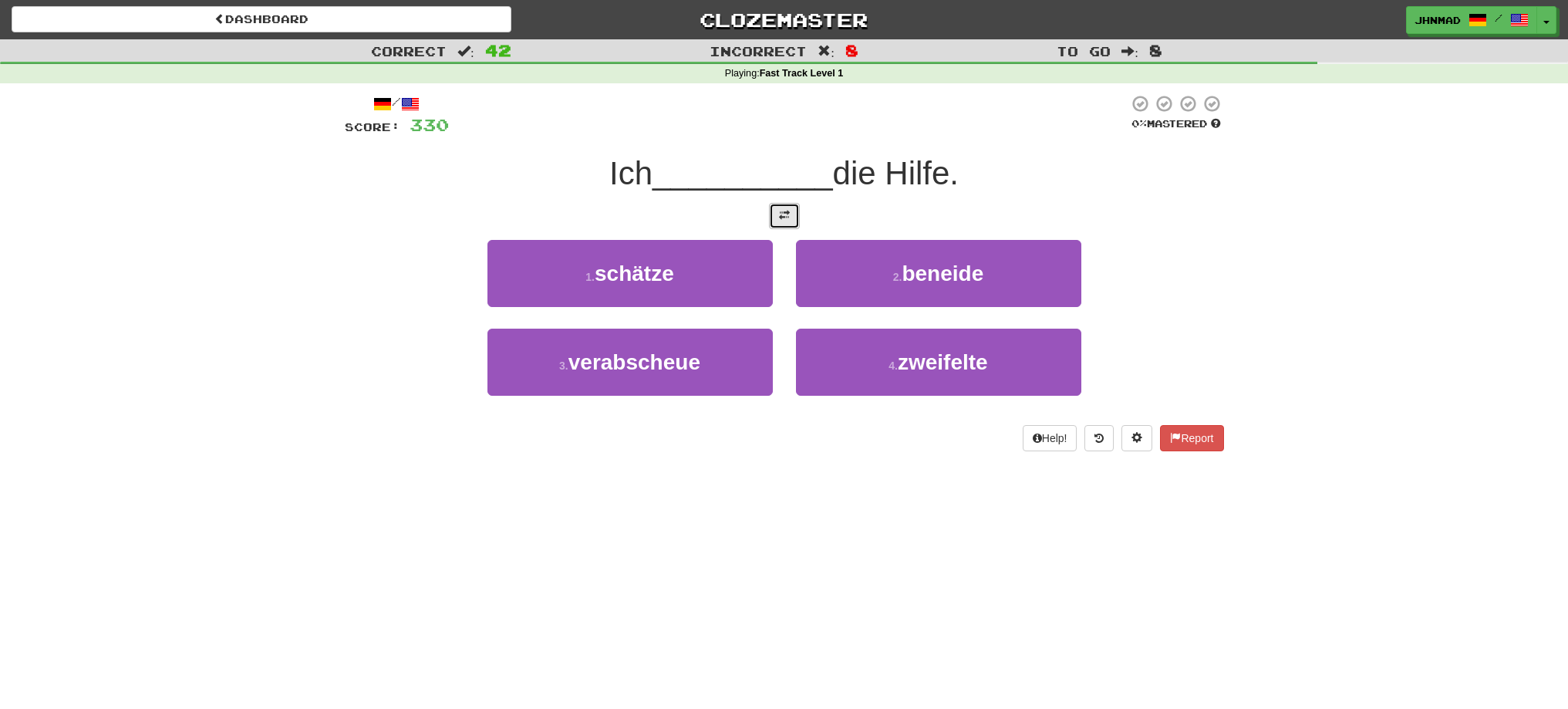
click at [782, 219] on span at bounding box center [784, 215] width 11 height 11
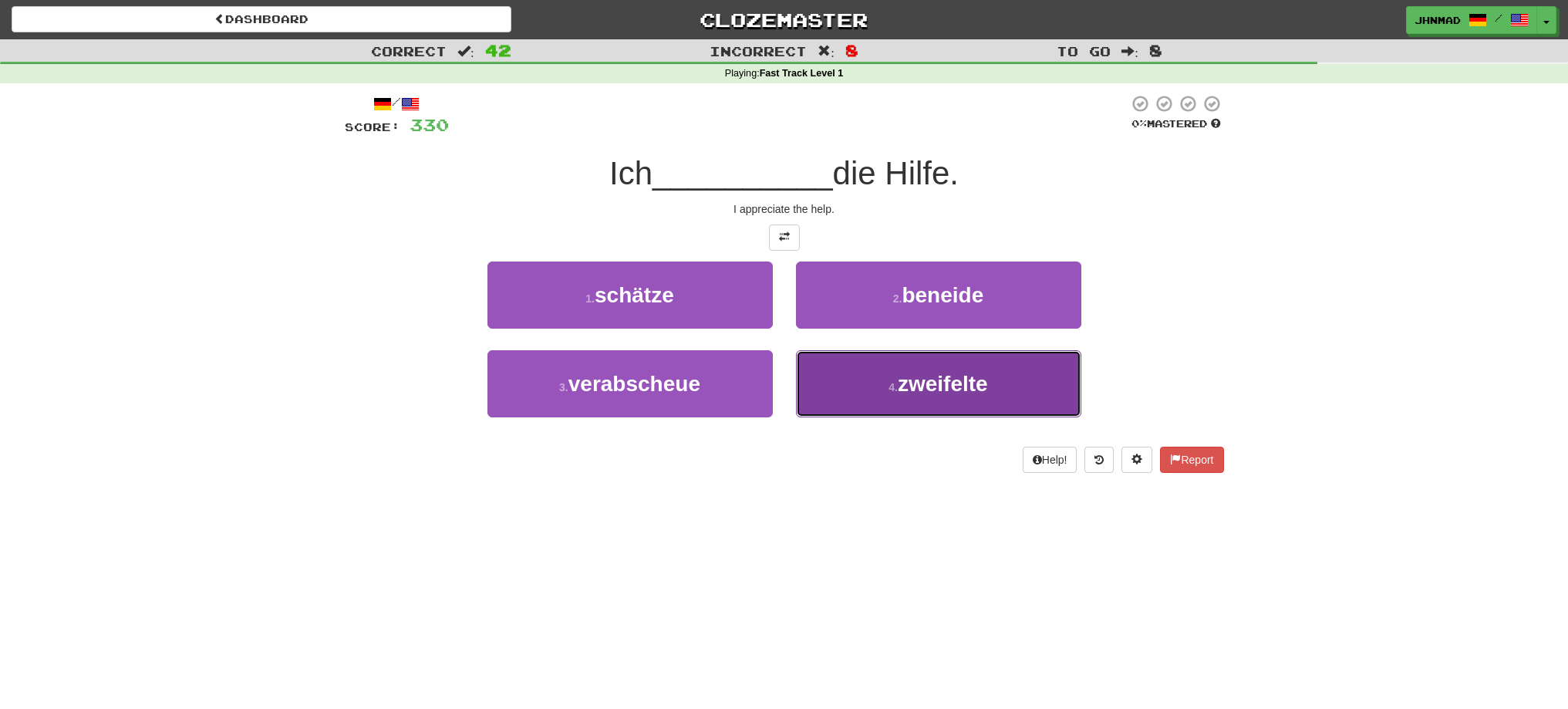
click at [927, 396] on button "4 . zweifelte" at bounding box center [938, 383] width 285 height 67
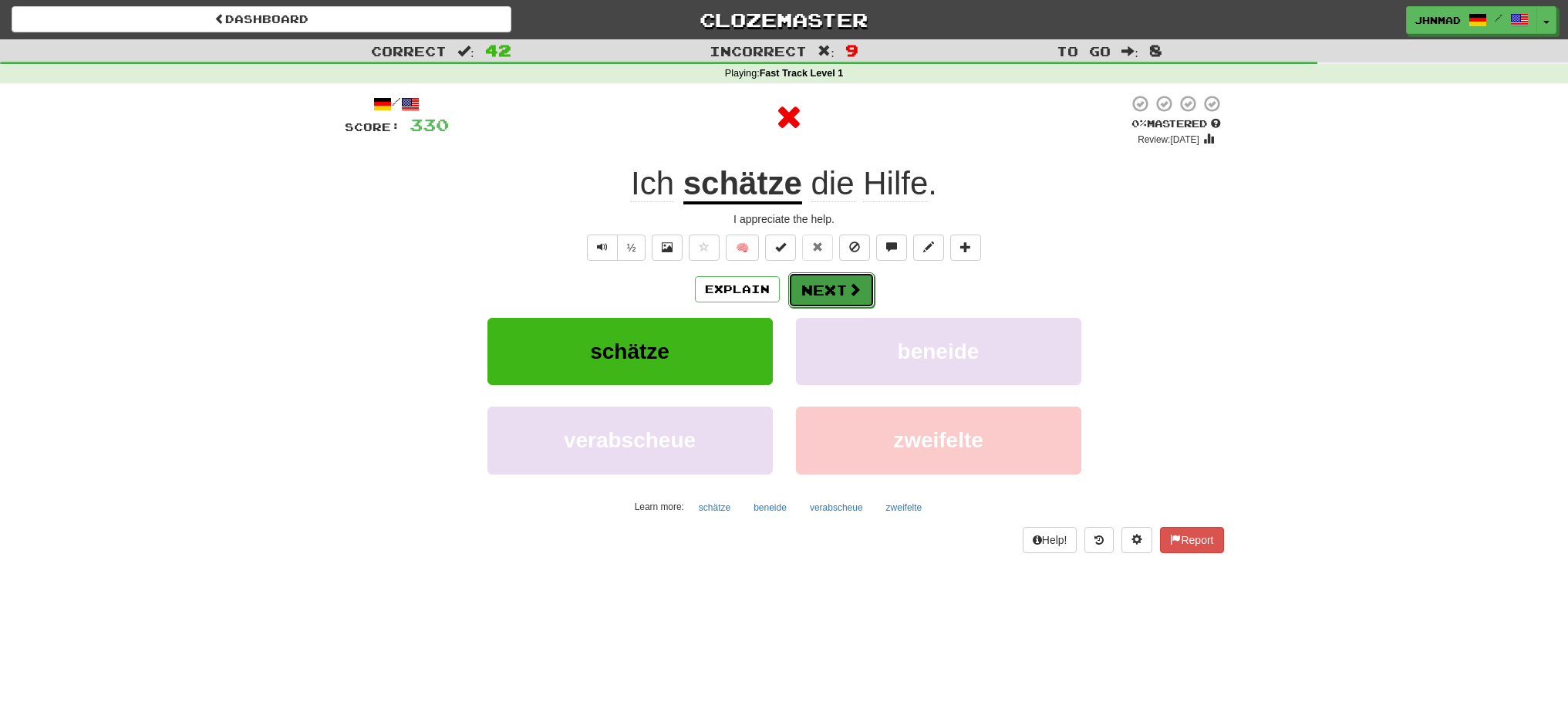
click at [822, 295] on button "Next" at bounding box center [832, 290] width 87 height 36
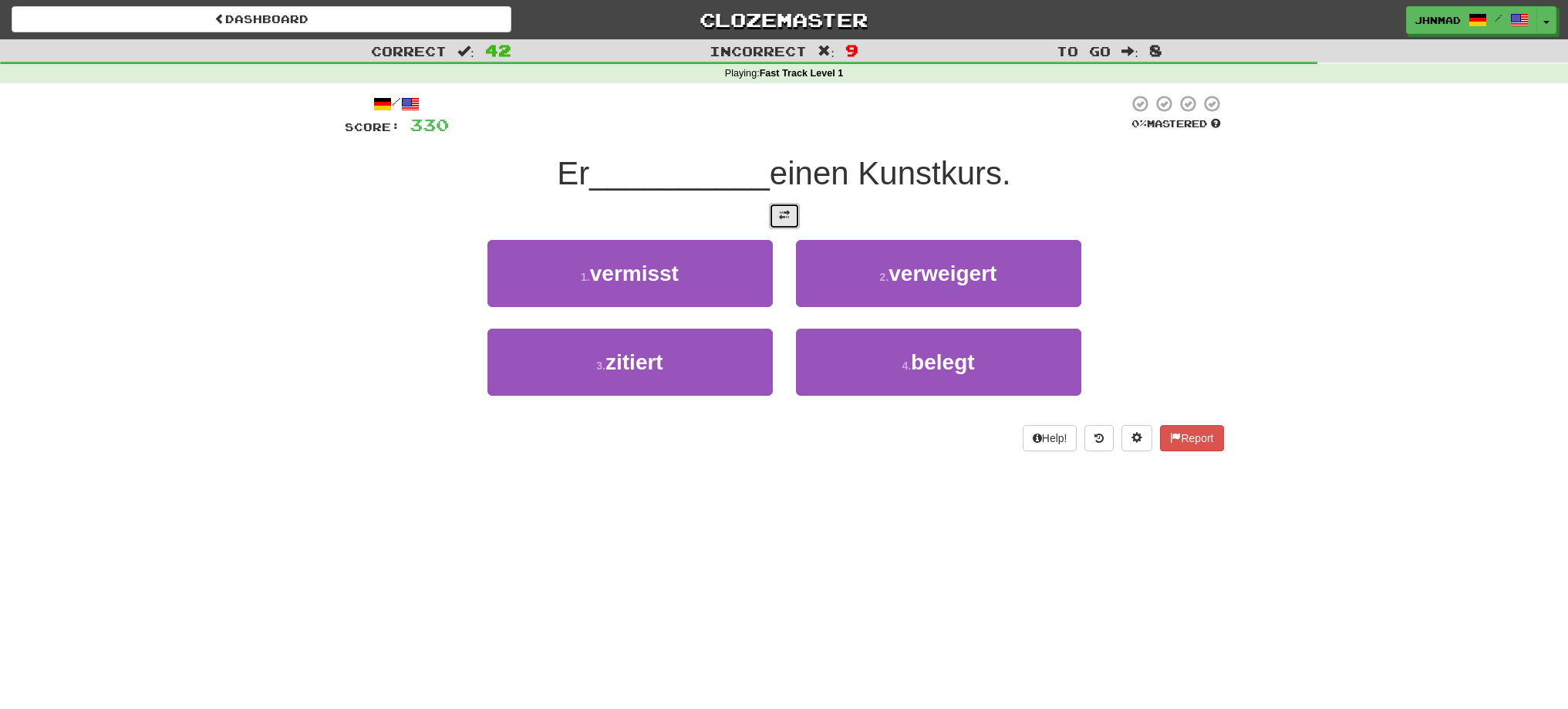
click at [786, 228] on button at bounding box center [784, 216] width 31 height 26
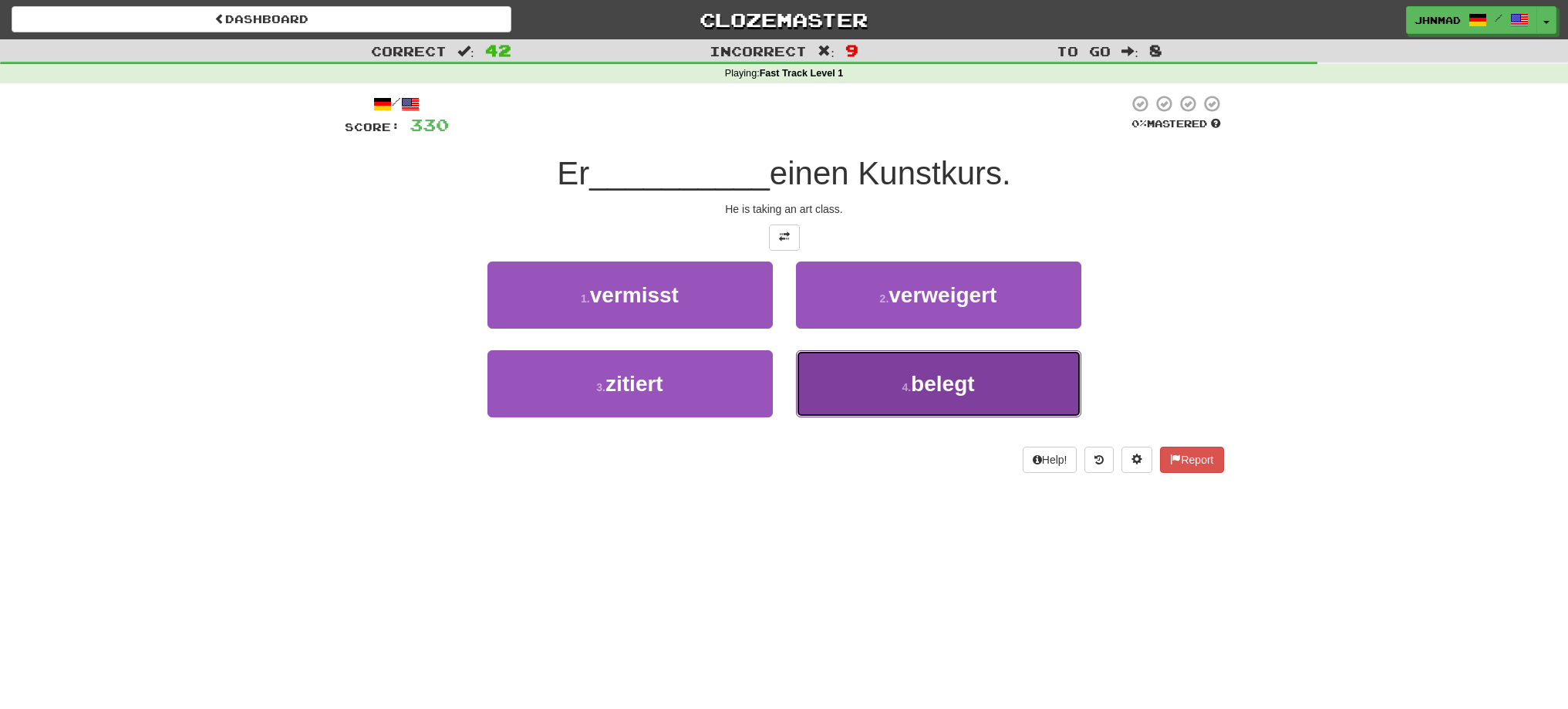
click at [929, 397] on button "4 . belegt" at bounding box center [938, 383] width 285 height 67
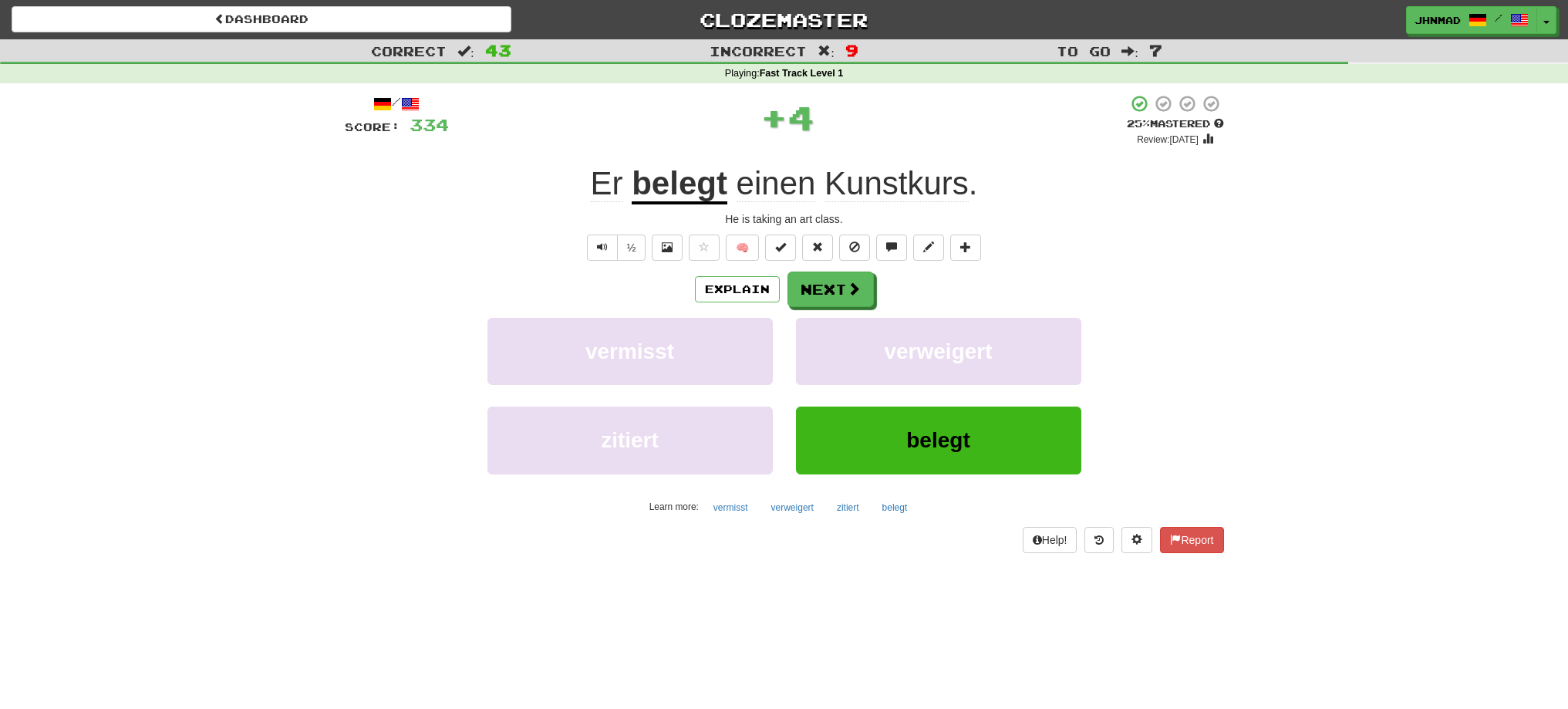
click at [665, 195] on u "belegt" at bounding box center [679, 185] width 96 height 39
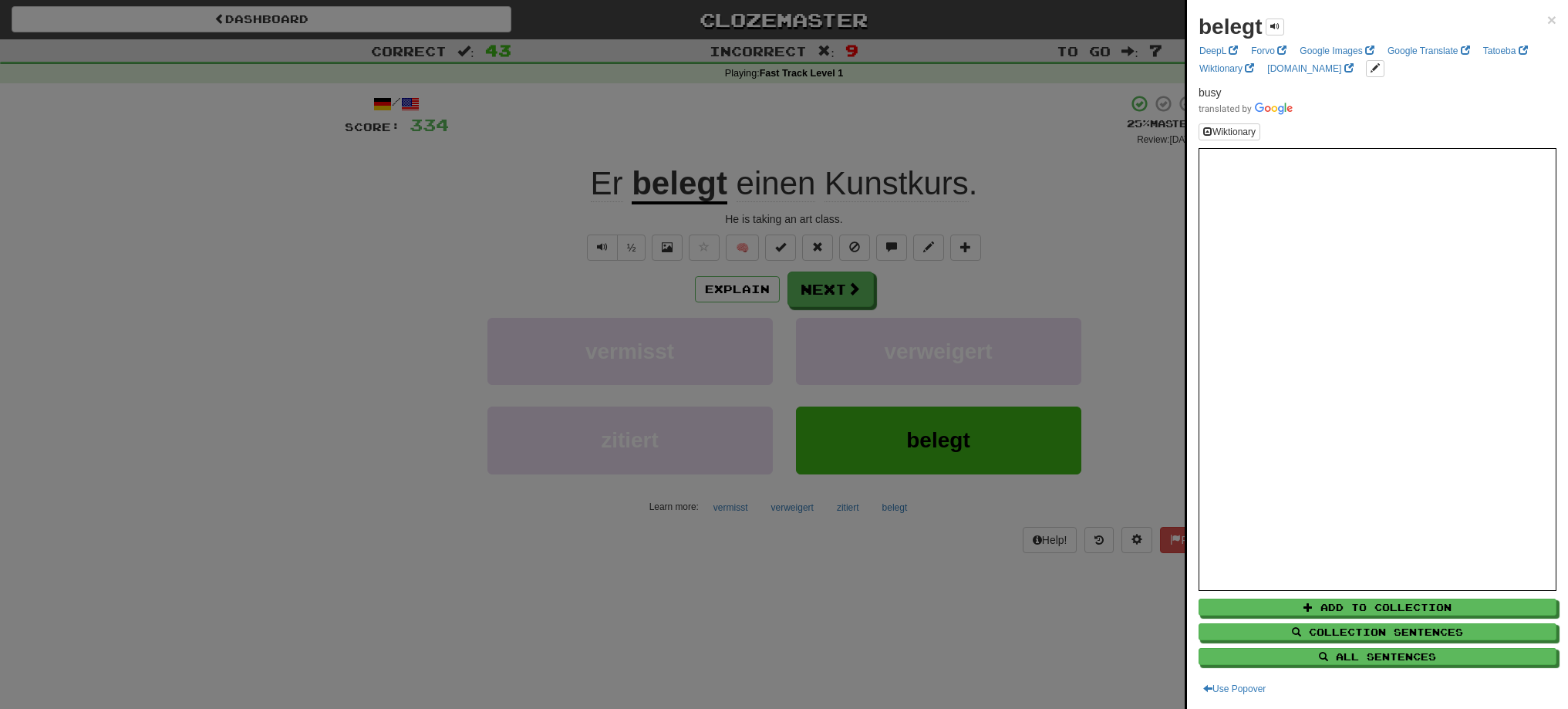
click at [835, 296] on div at bounding box center [784, 354] width 1568 height 709
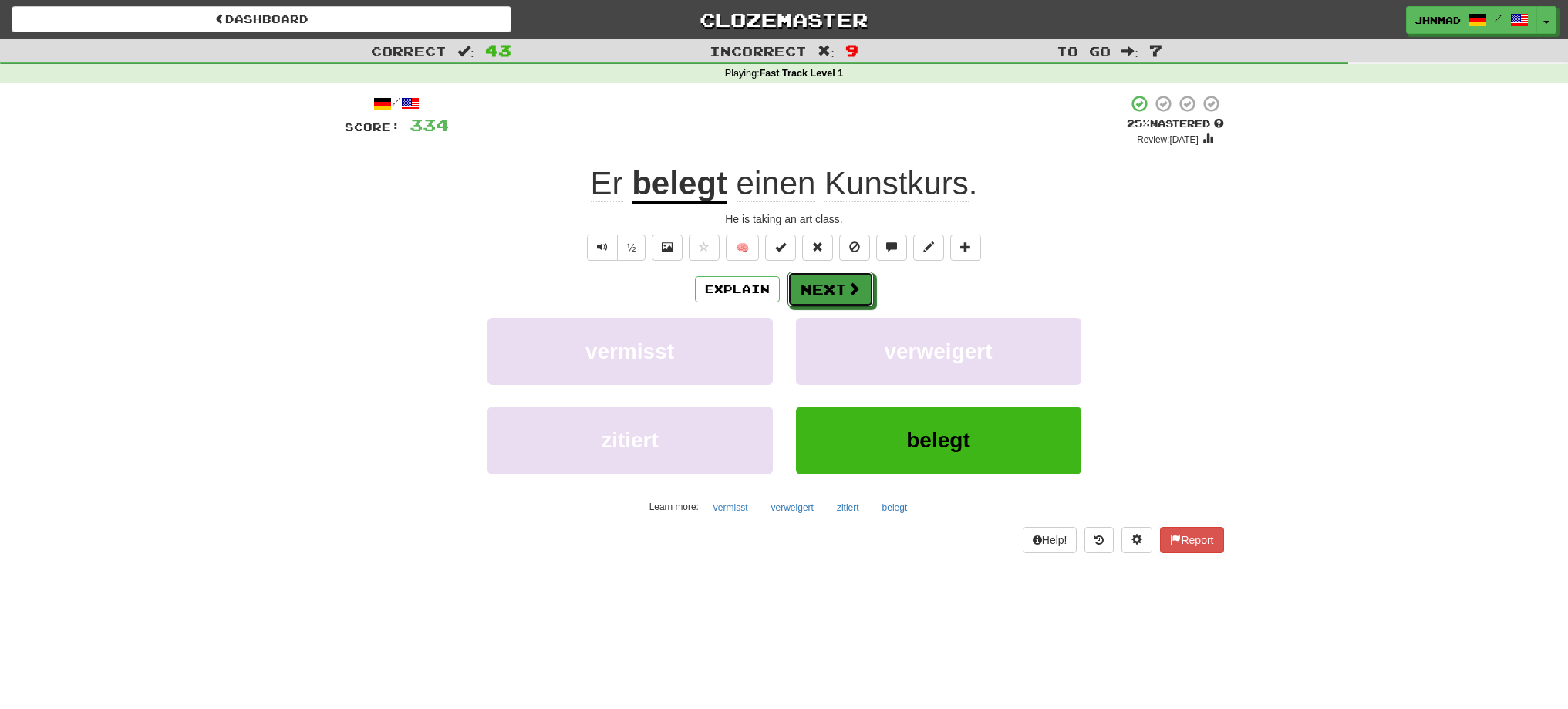
click at [835, 296] on button "Next" at bounding box center [831, 289] width 87 height 36
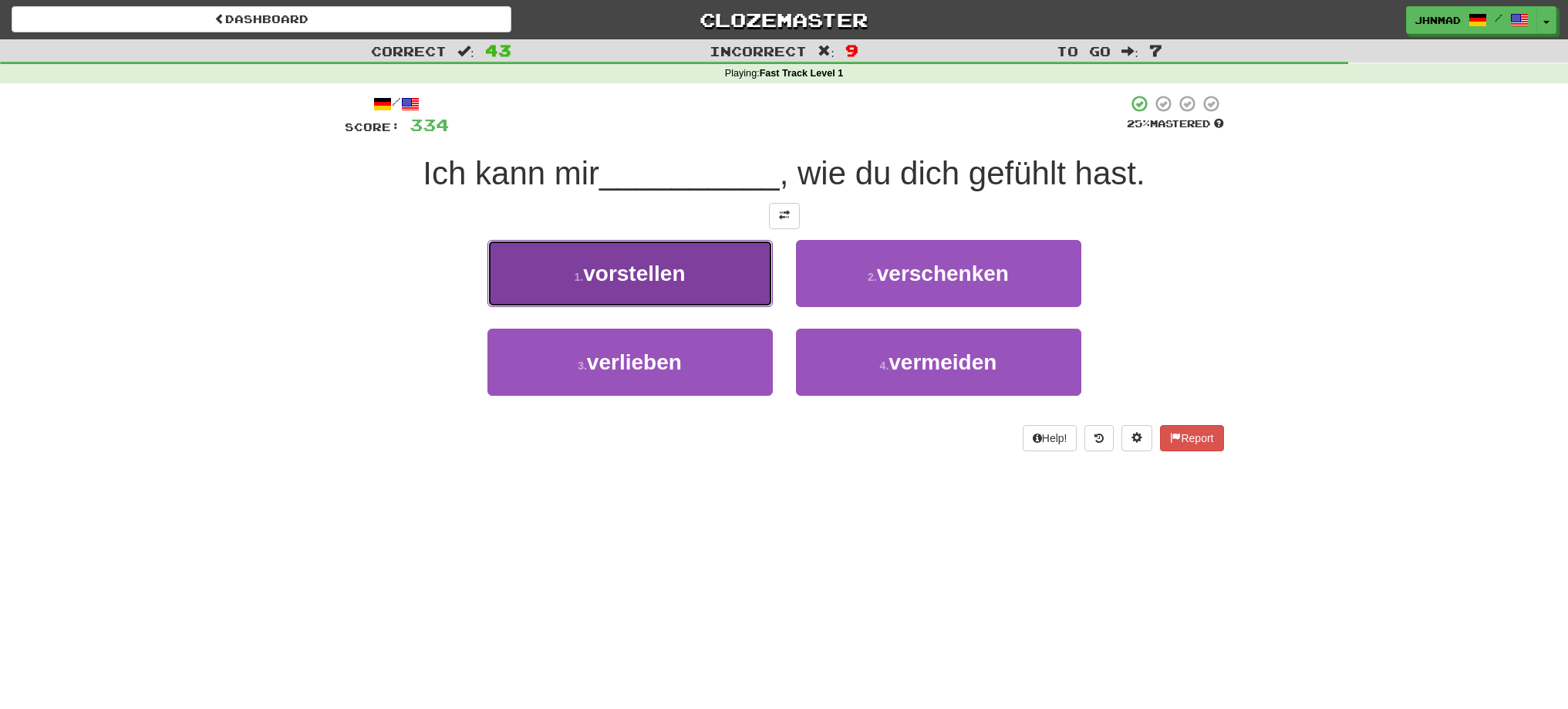
click at [660, 264] on span "vorstellen" at bounding box center [634, 273] width 102 height 24
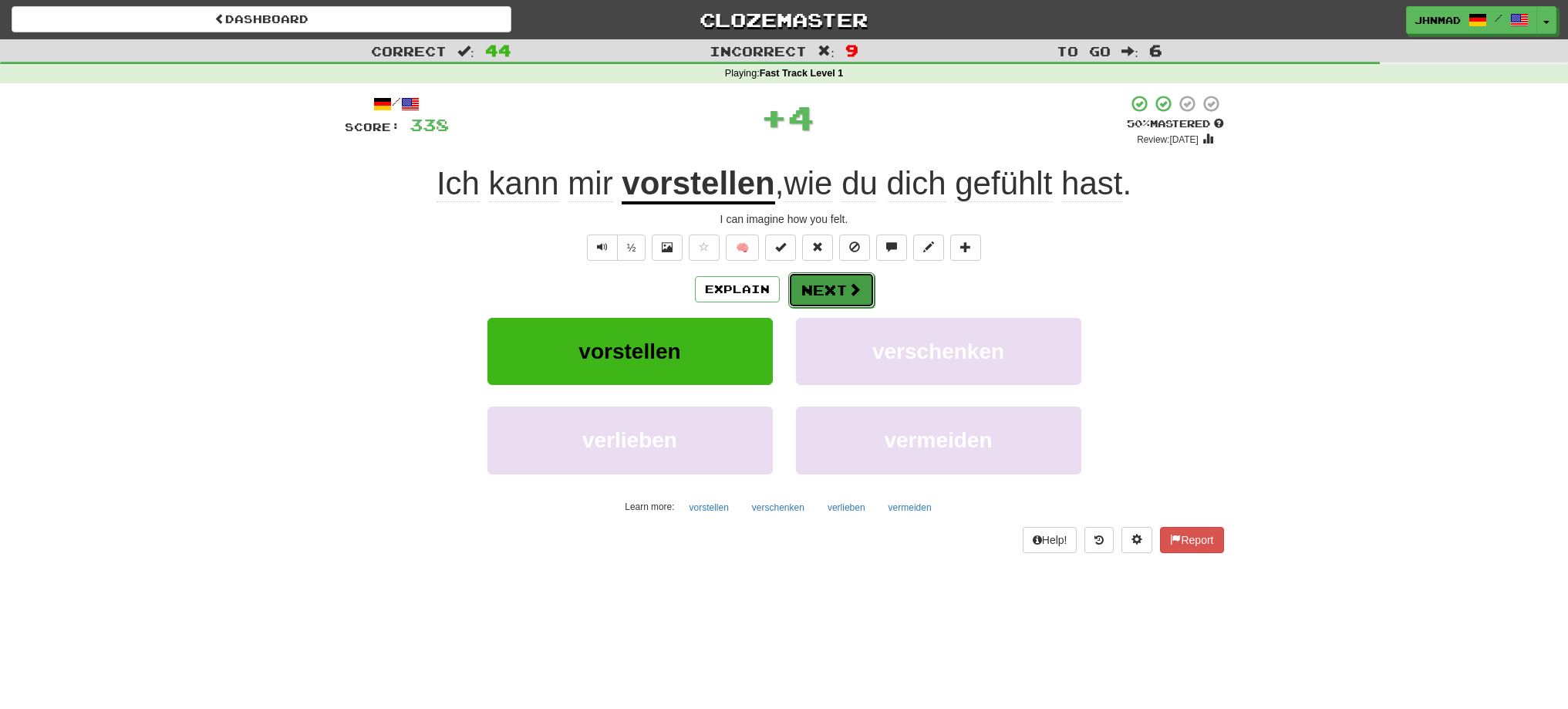
click at [833, 297] on button "Next" at bounding box center [832, 290] width 87 height 36
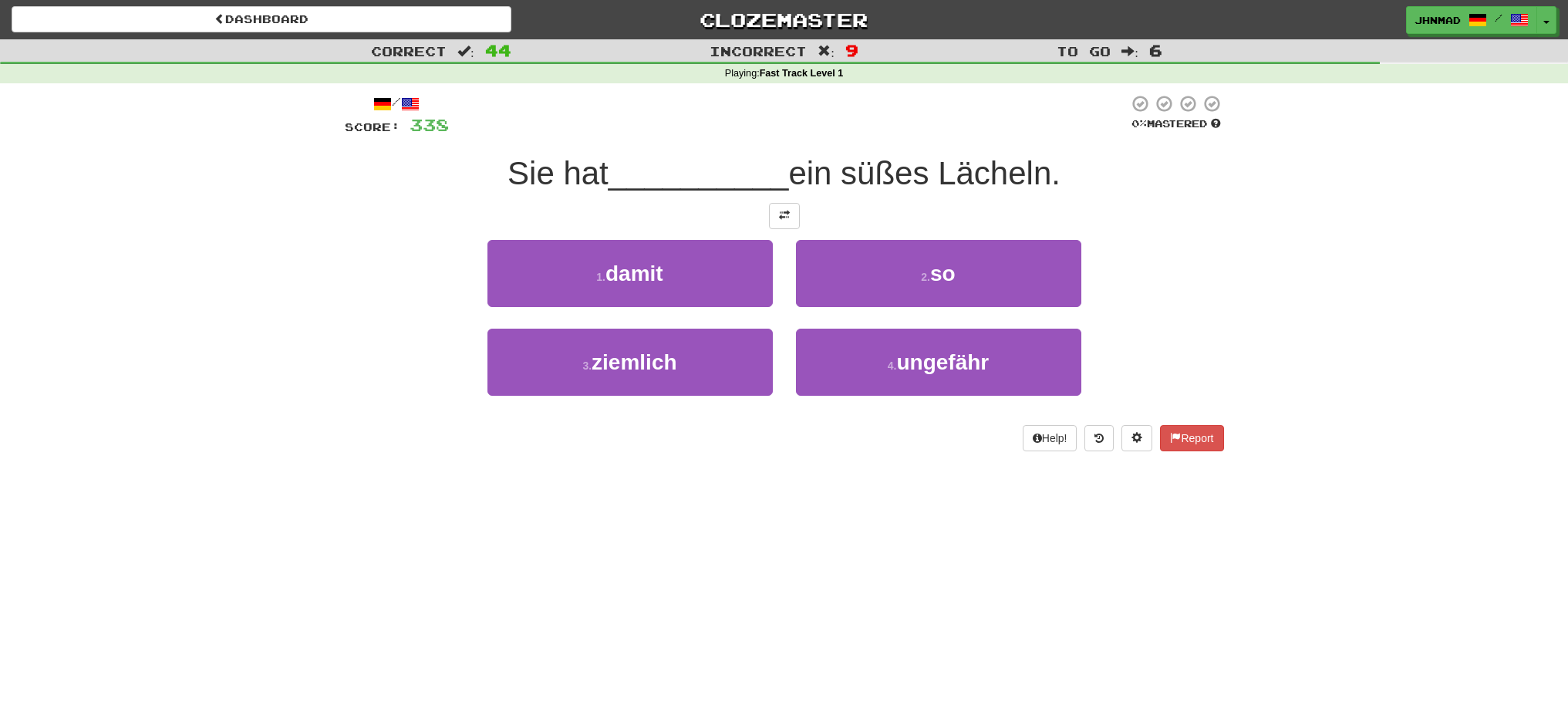
click at [777, 230] on div "/ Score: 338 0 % Mastered Sie hat __________ ein süßes Lächeln. 1 . damit 2 . s…" at bounding box center [784, 273] width 879 height 357
click at [779, 216] on span at bounding box center [784, 215] width 11 height 11
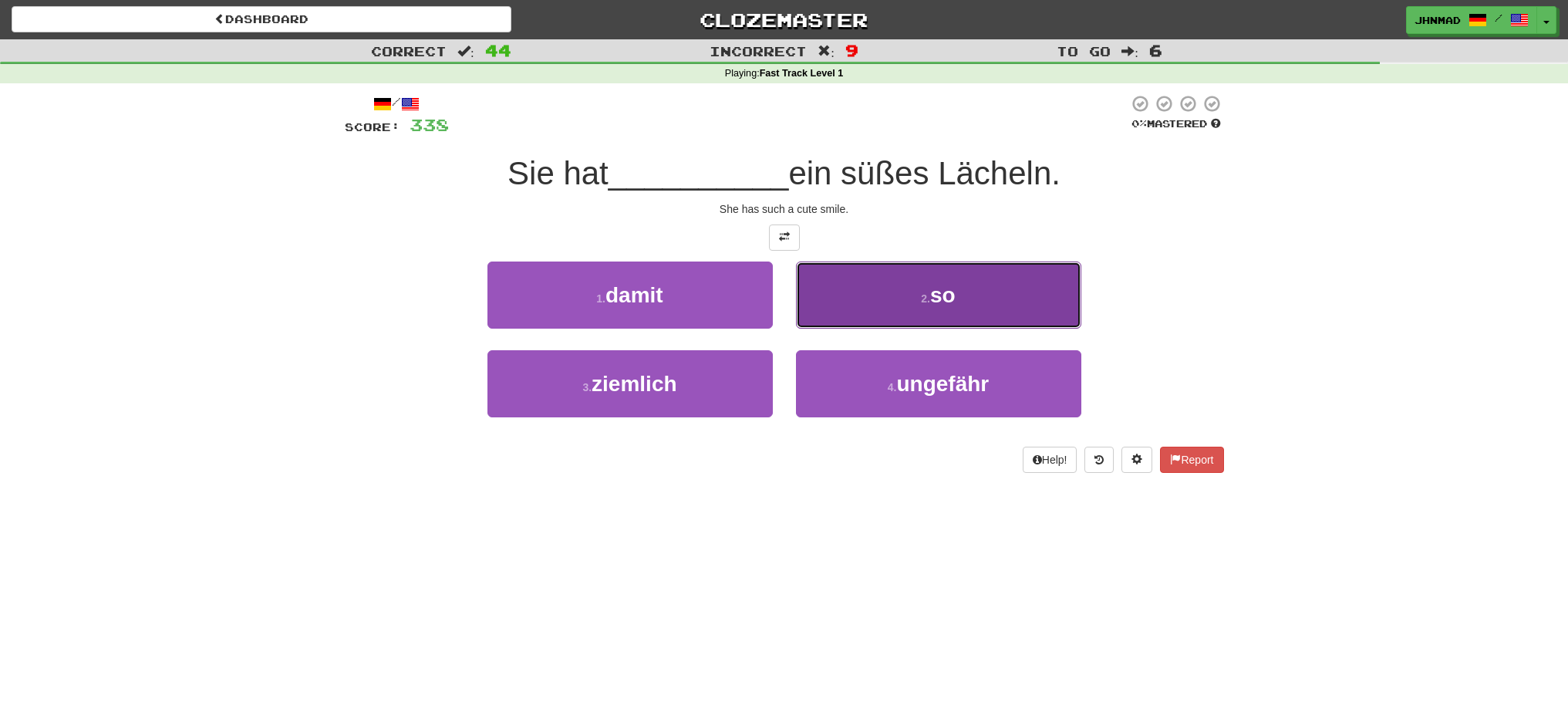
click at [901, 308] on button "2 . so" at bounding box center [938, 295] width 285 height 67
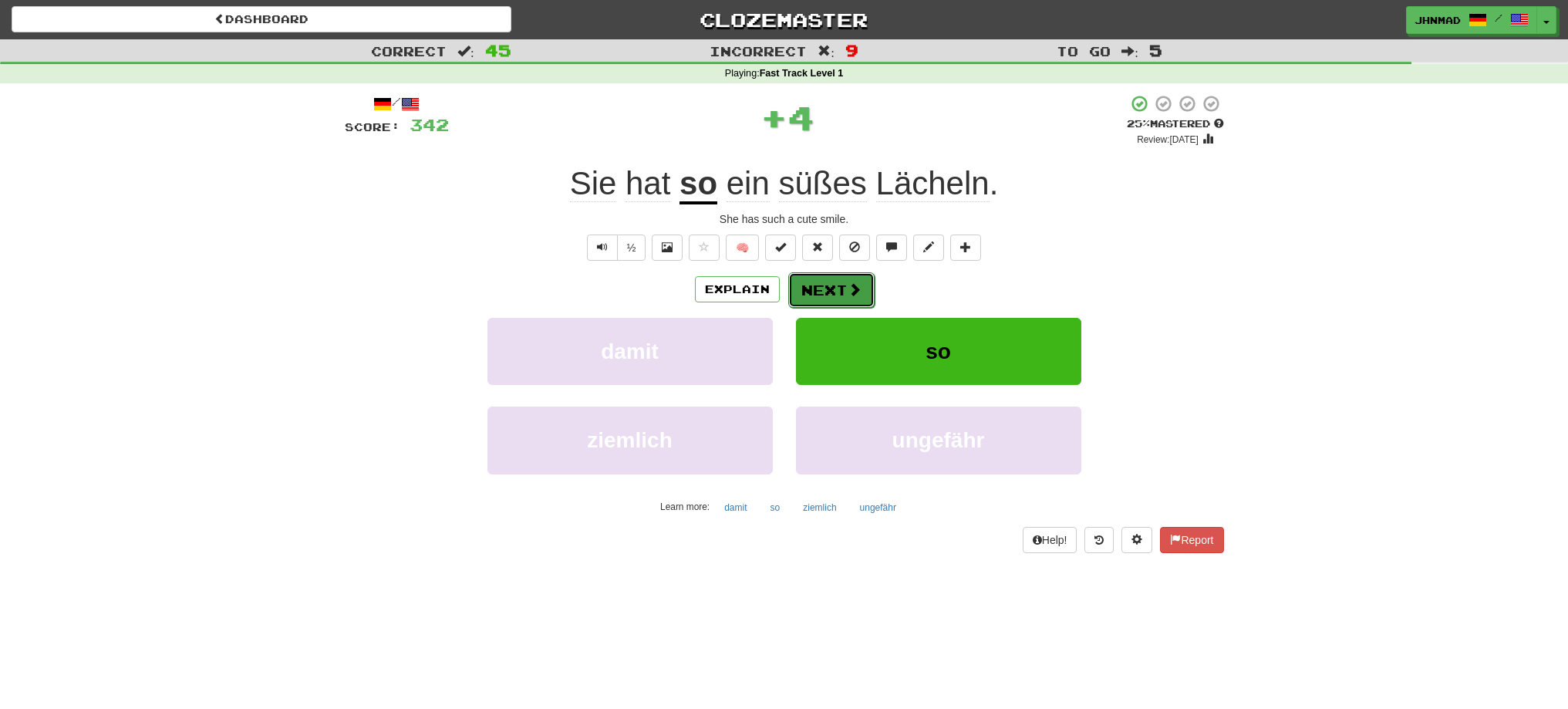
click at [822, 272] on button "Next" at bounding box center [832, 290] width 87 height 36
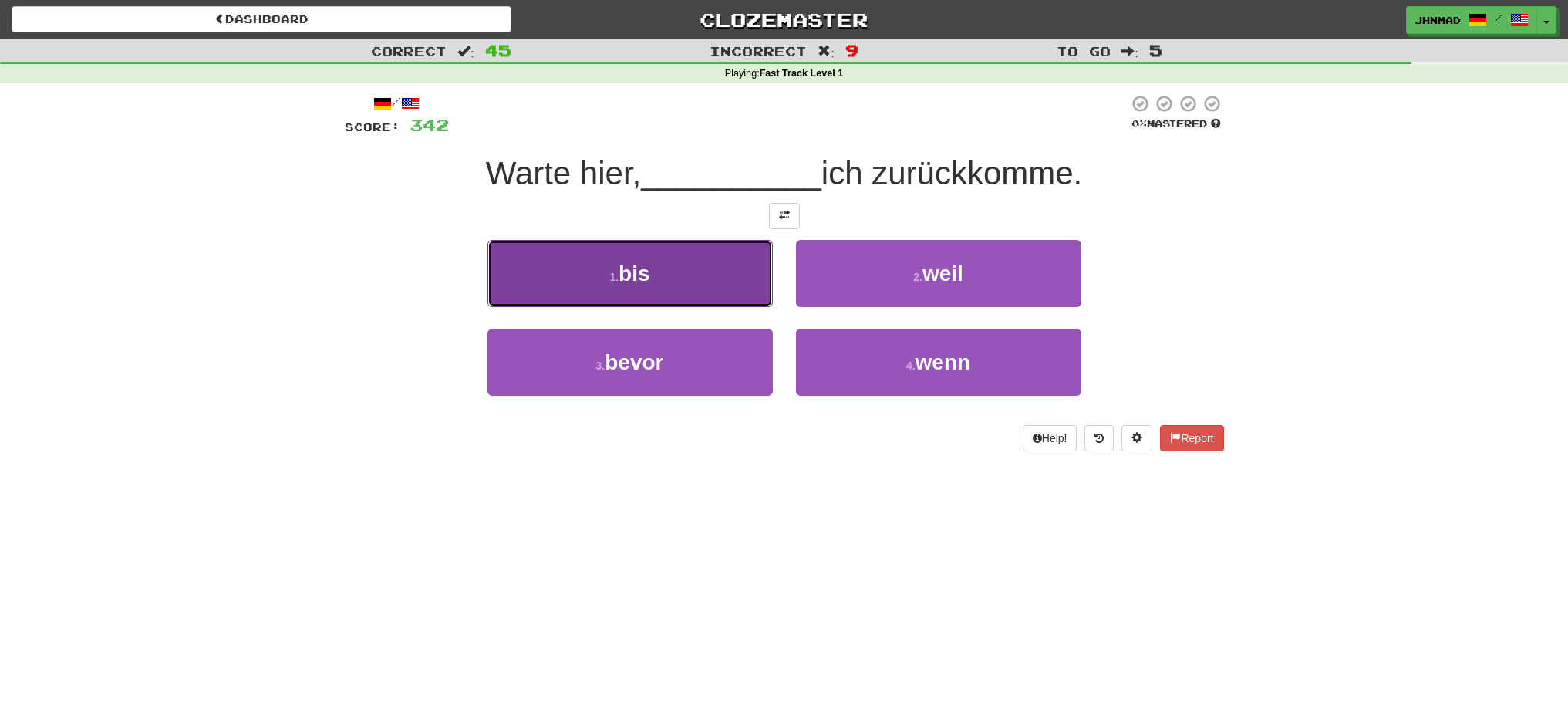
click at [712, 281] on button "1 . bis" at bounding box center [630, 273] width 285 height 67
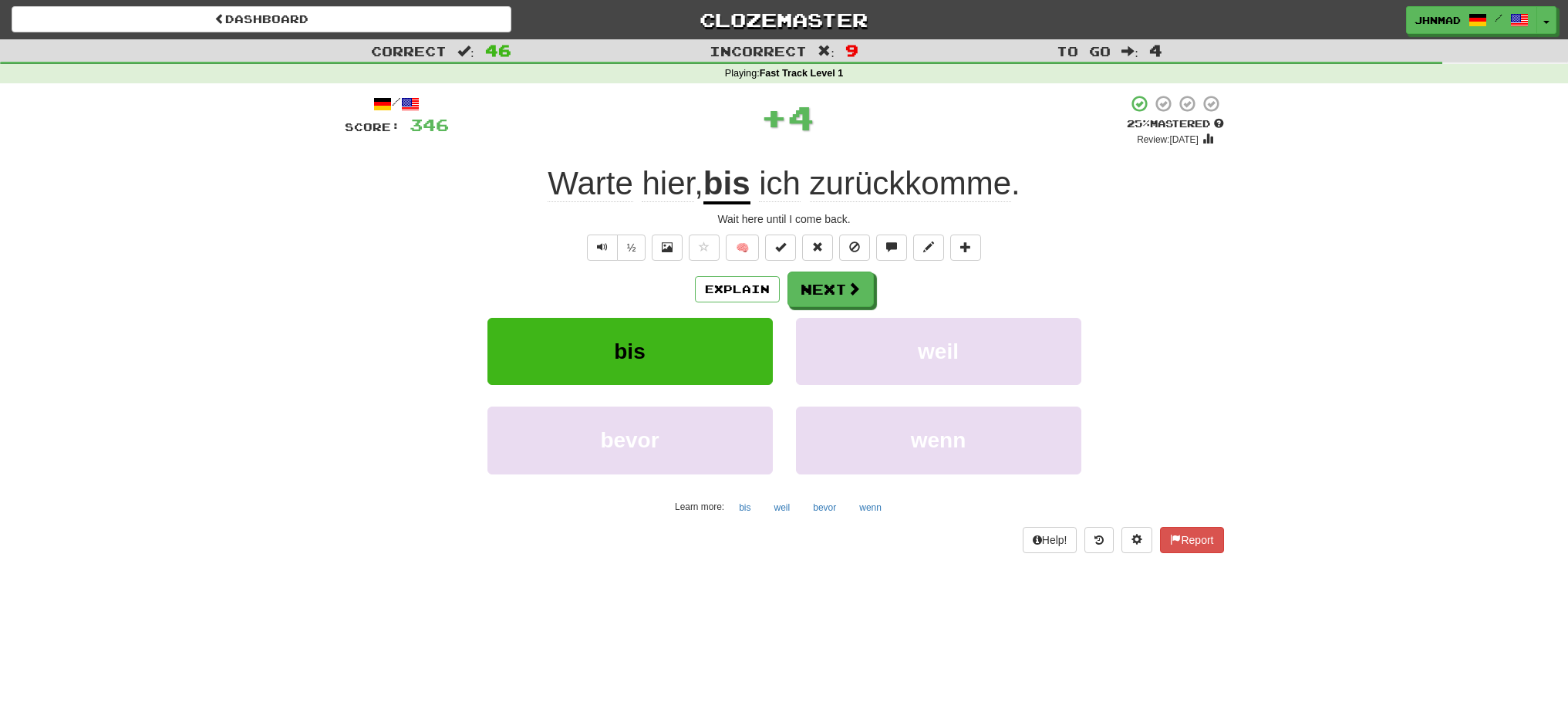
click at [717, 194] on u "bis" at bounding box center [726, 185] width 47 height 39
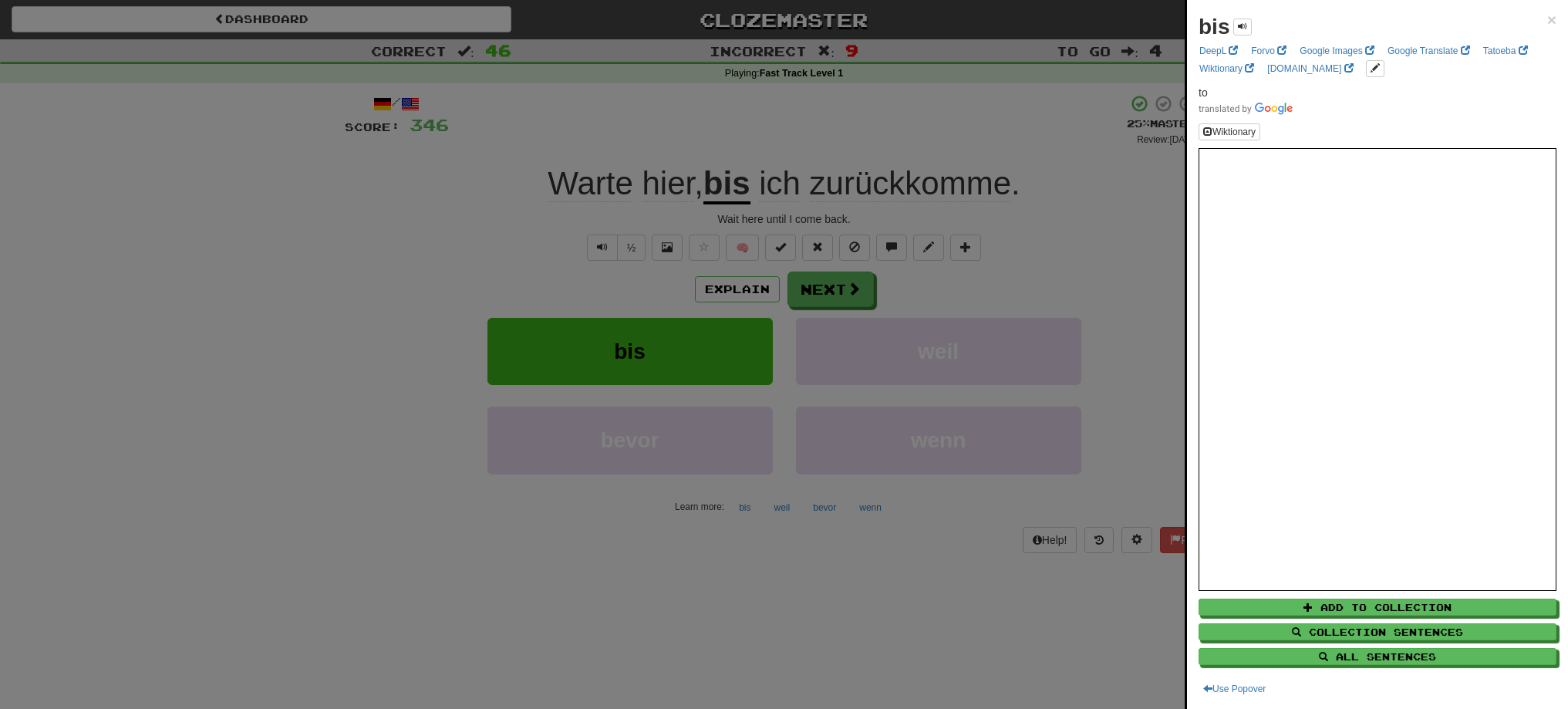
click at [813, 288] on div at bounding box center [784, 354] width 1568 height 709
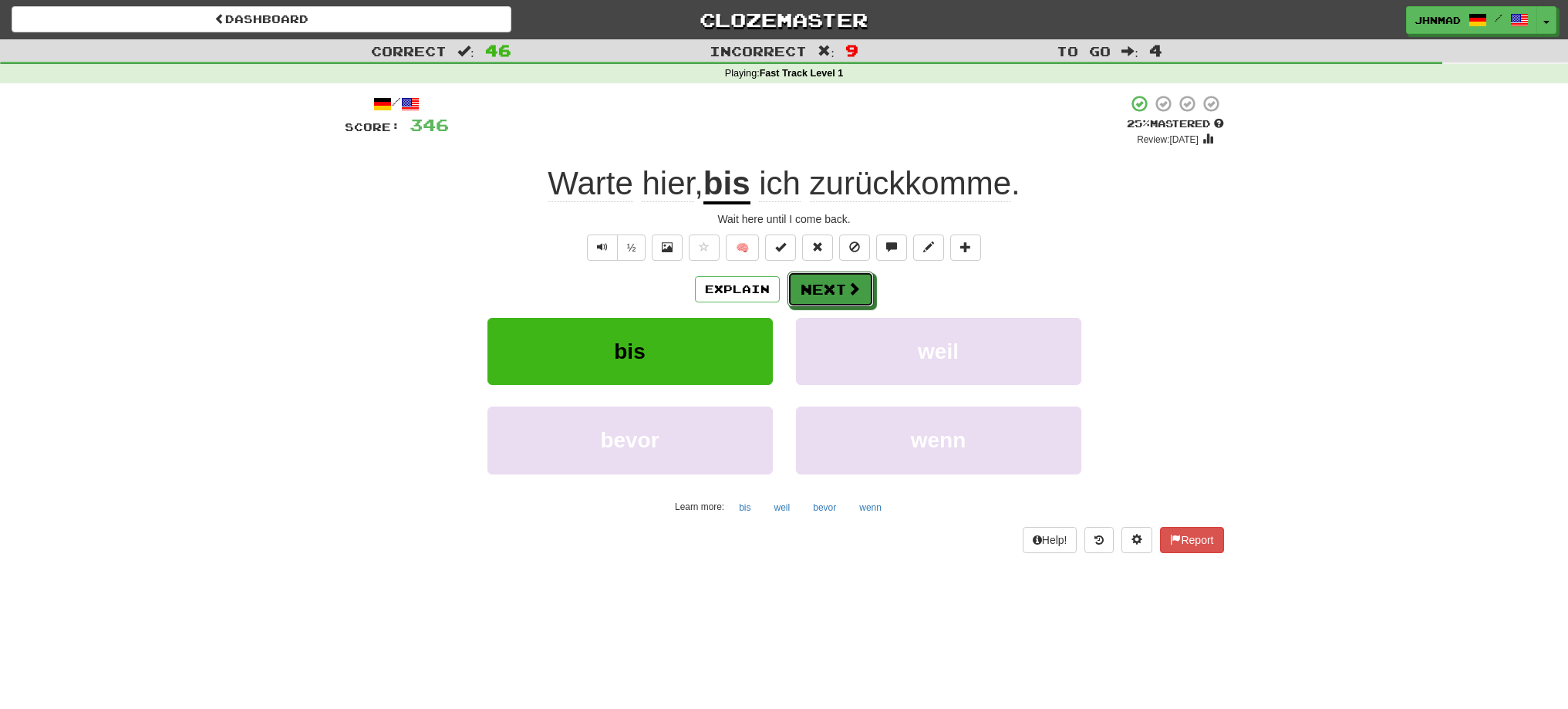
click at [813, 288] on button "Next" at bounding box center [831, 289] width 87 height 36
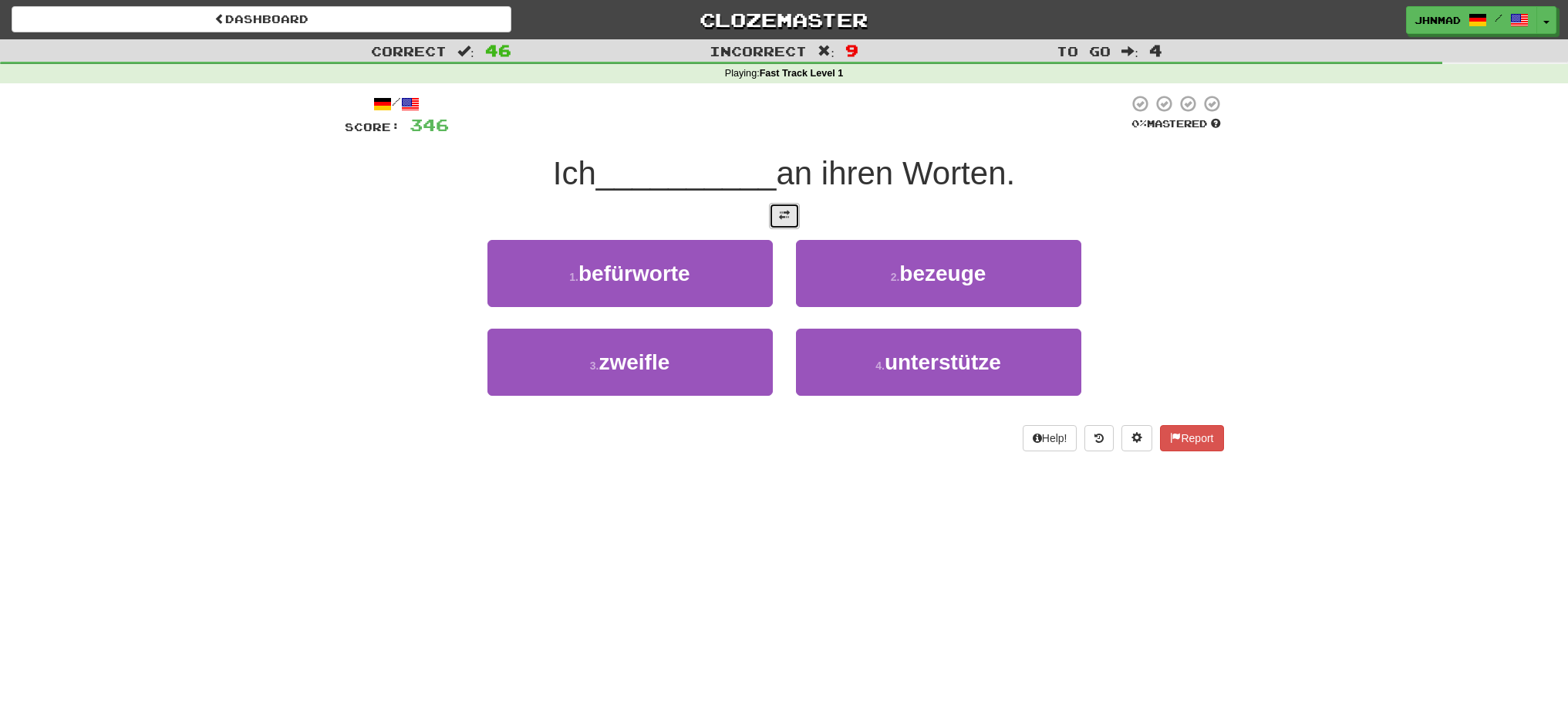
click at [777, 216] on button at bounding box center [784, 216] width 31 height 26
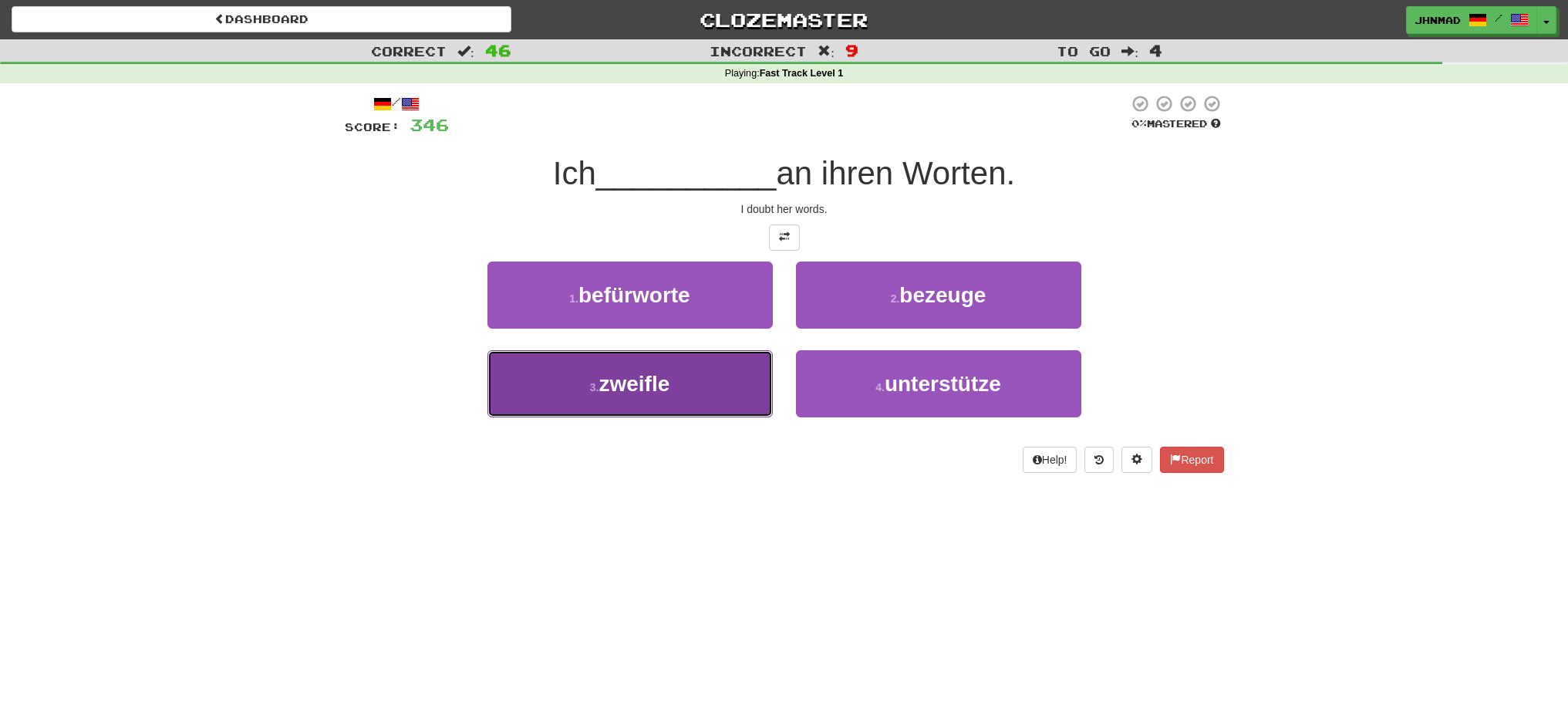
click at [673, 404] on button "3 . zweifle" at bounding box center [630, 383] width 285 height 67
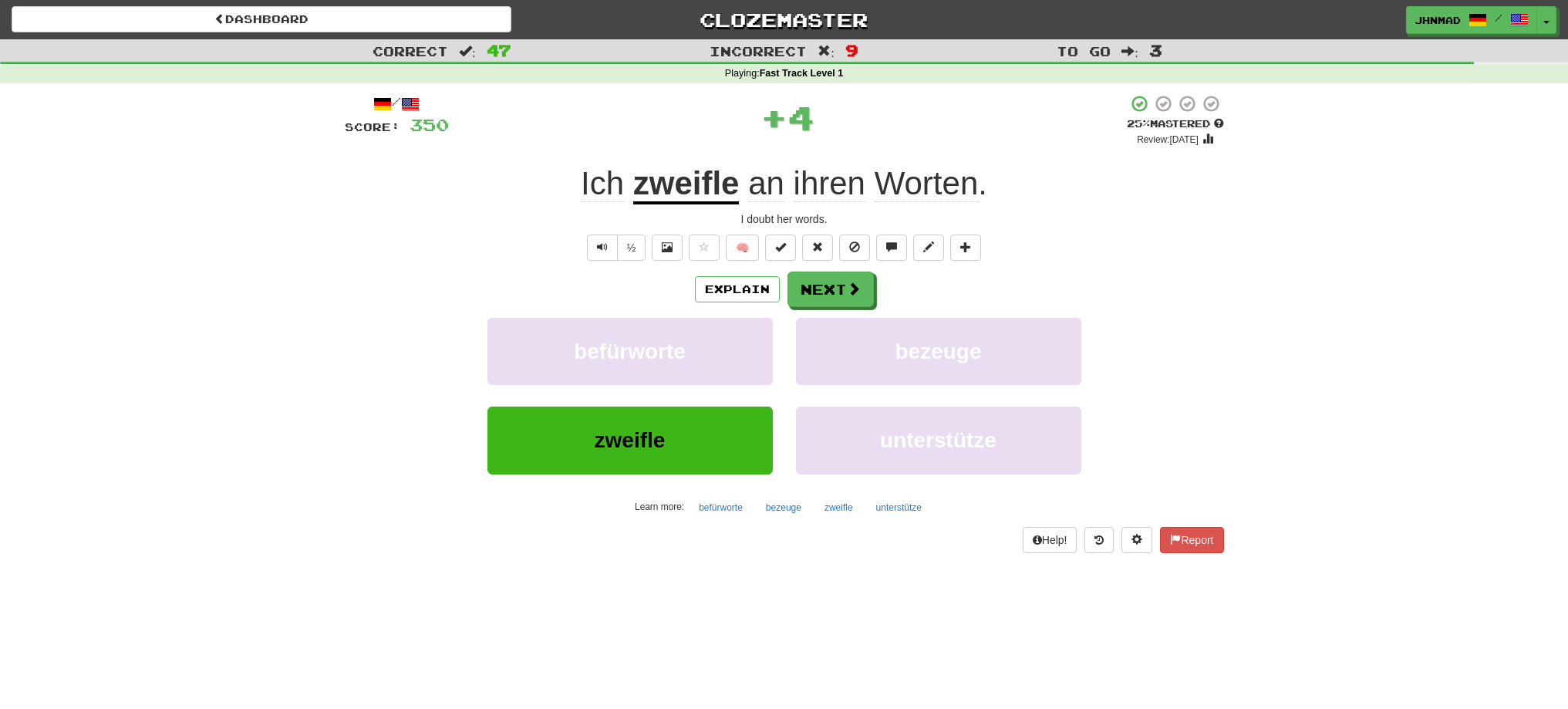
click at [679, 196] on u "zweifle" at bounding box center [686, 185] width 107 height 39
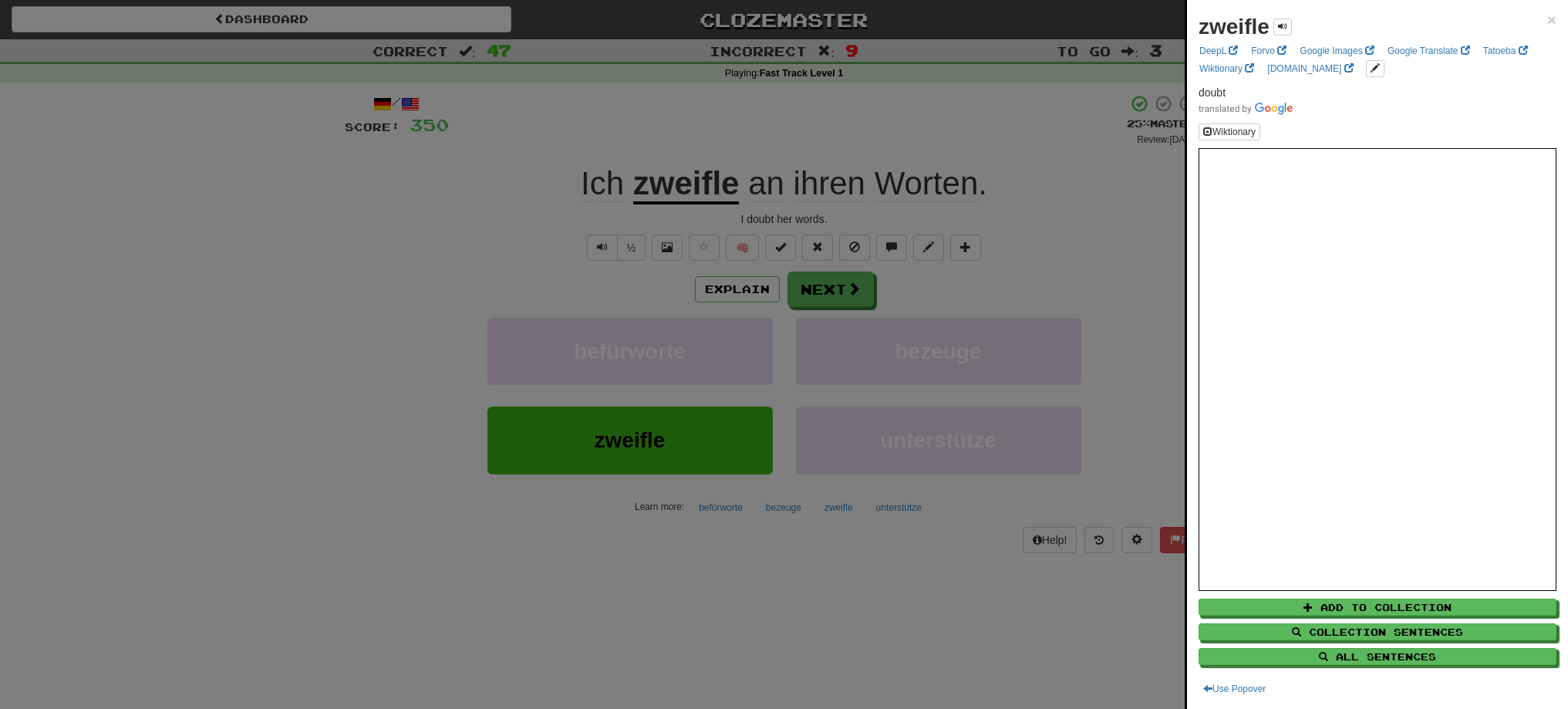
click at [803, 282] on div at bounding box center [784, 354] width 1568 height 709
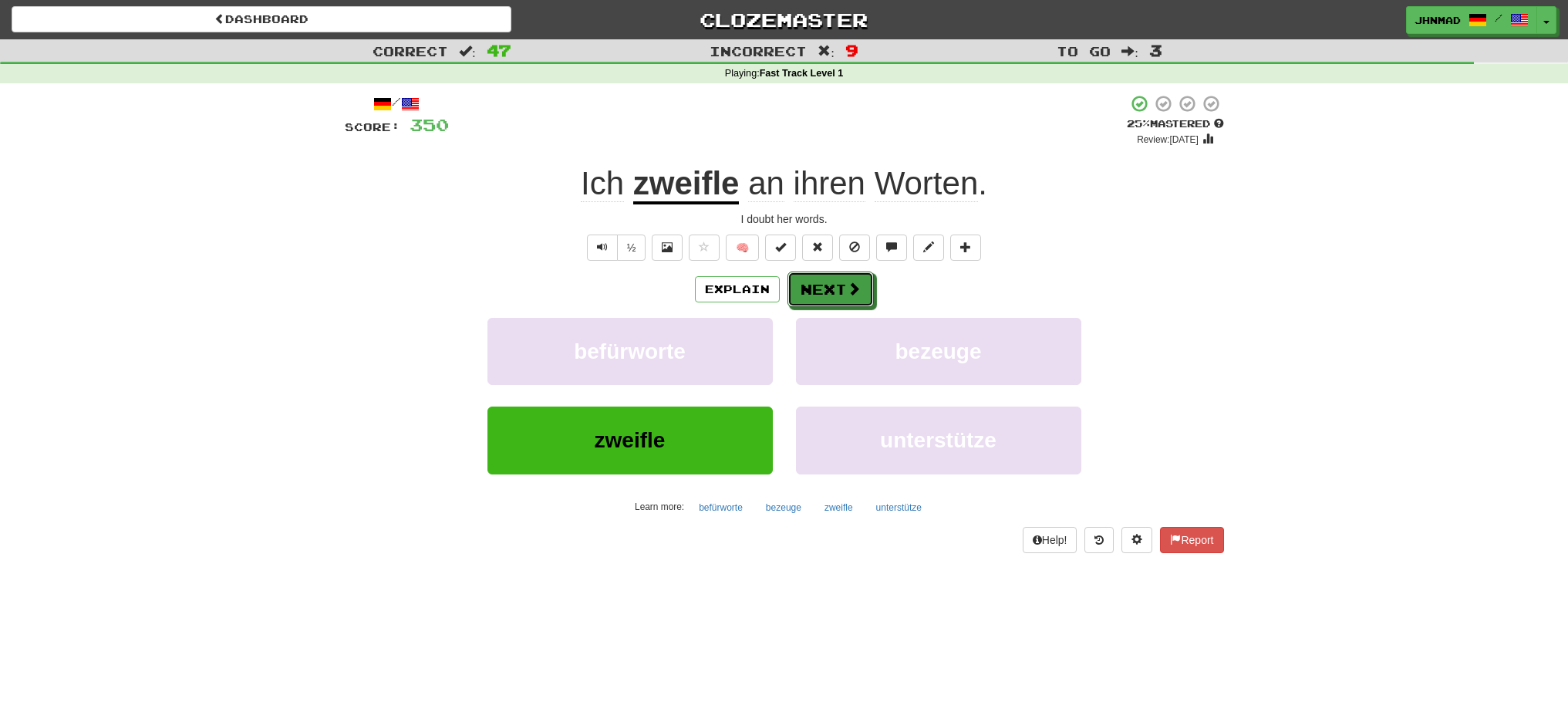
click at [803, 282] on button "Next" at bounding box center [831, 289] width 87 height 36
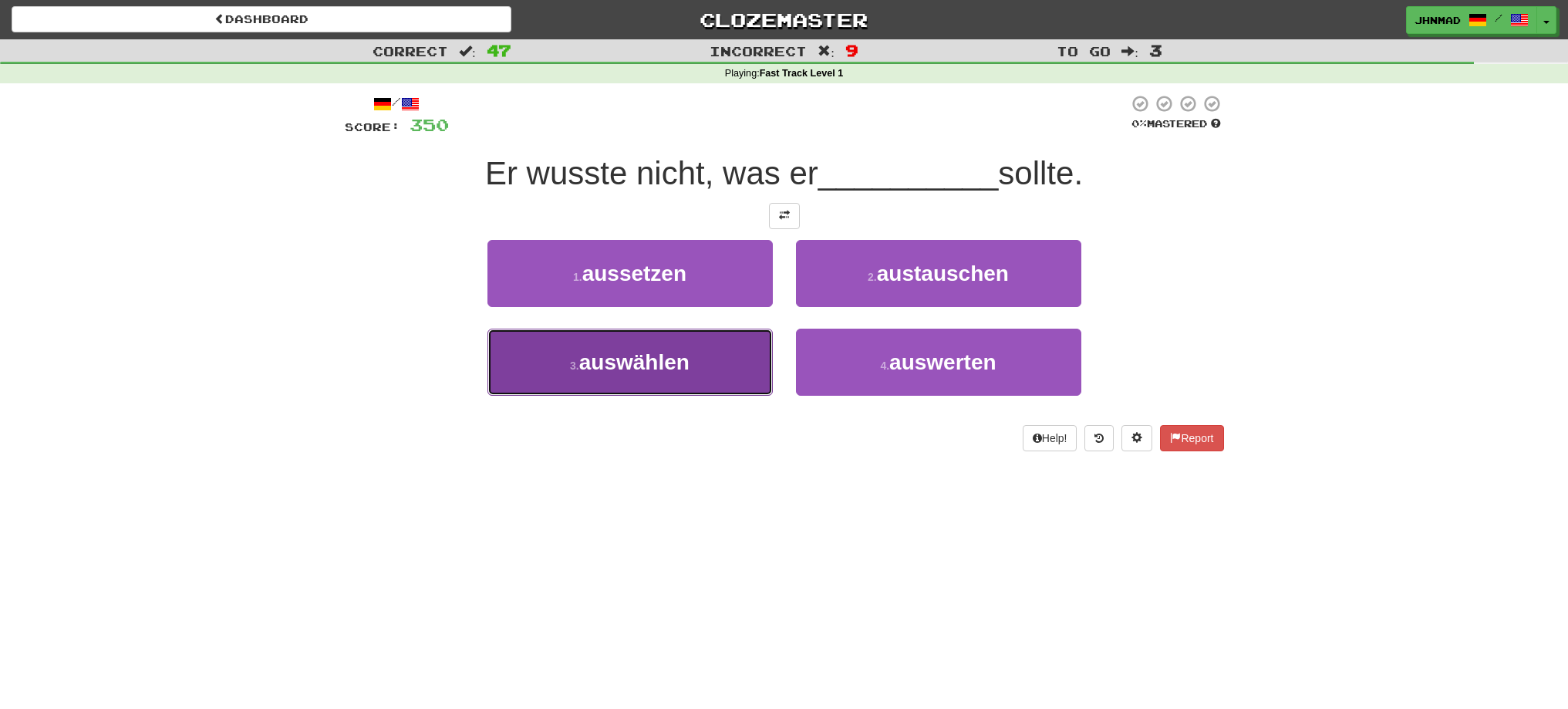
click at [713, 373] on button "3 . auswählen" at bounding box center [630, 362] width 285 height 67
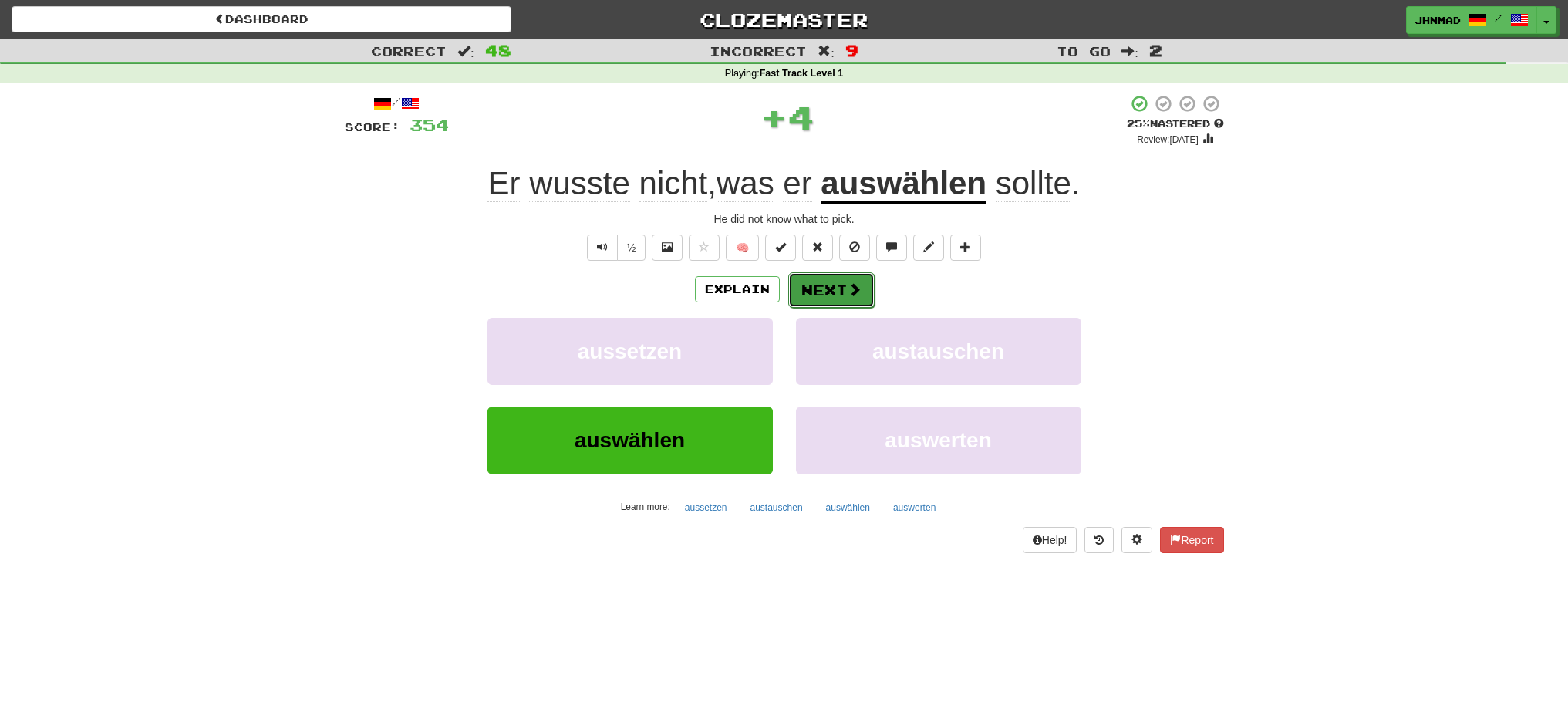
click at [835, 290] on button "Next" at bounding box center [832, 290] width 87 height 36
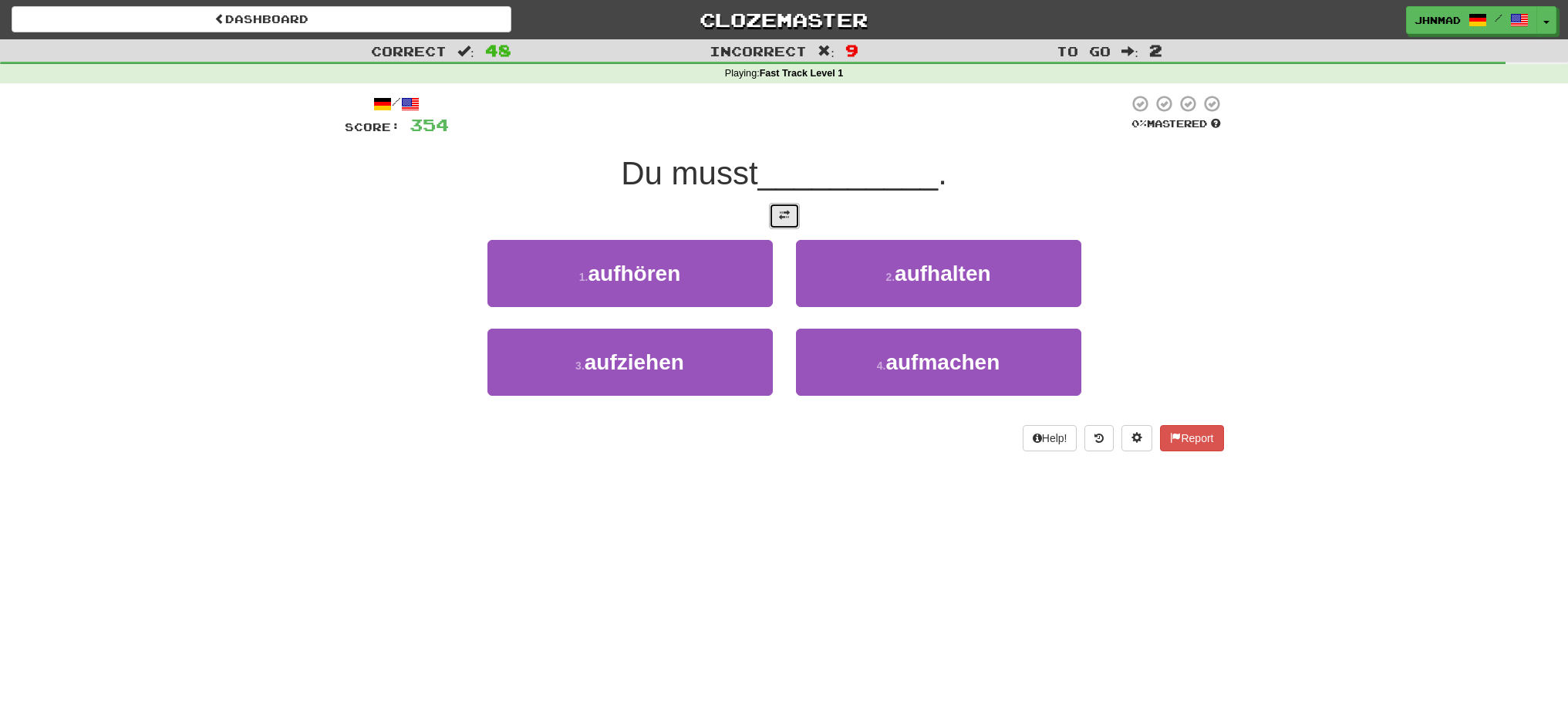
click at [770, 213] on button at bounding box center [784, 216] width 31 height 26
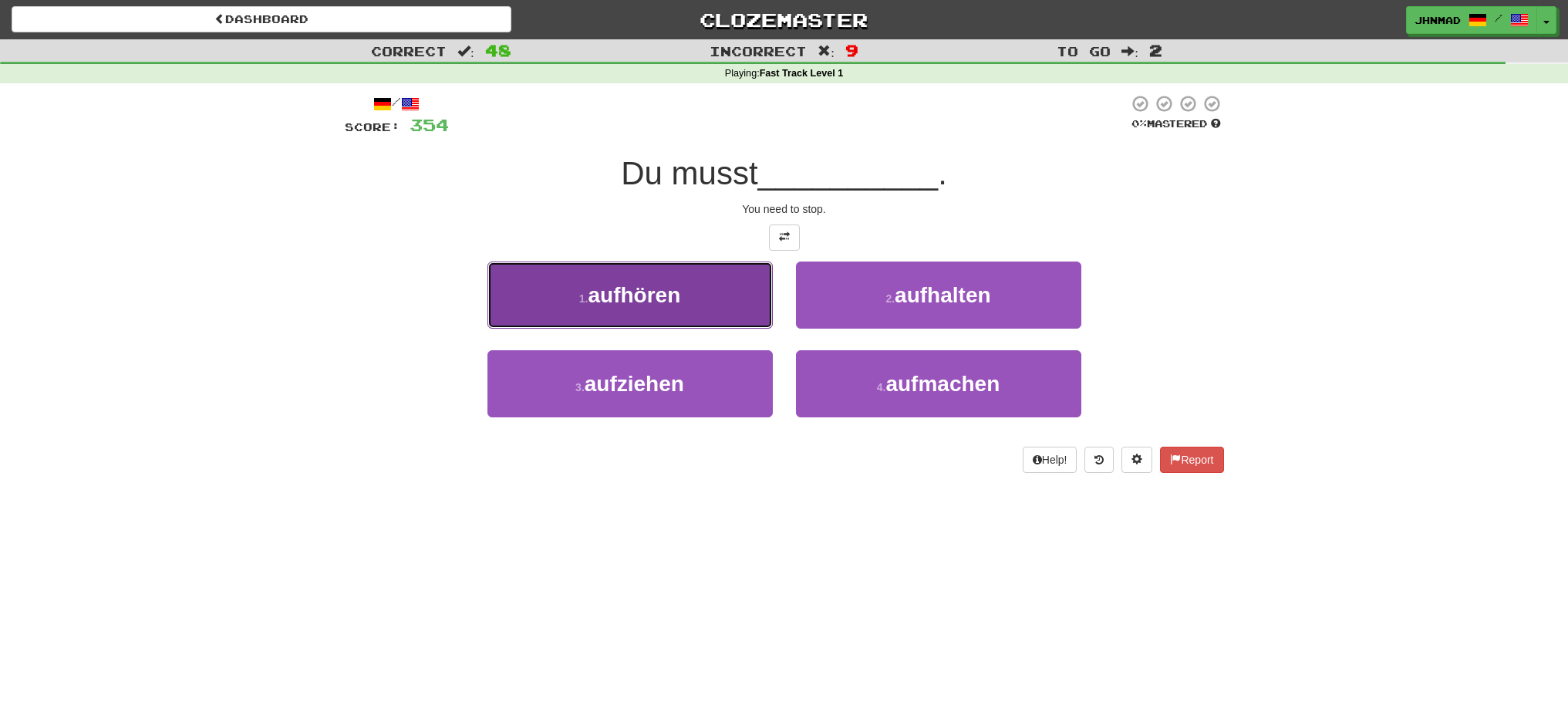
click at [707, 288] on button "1 . aufhören" at bounding box center [630, 295] width 285 height 67
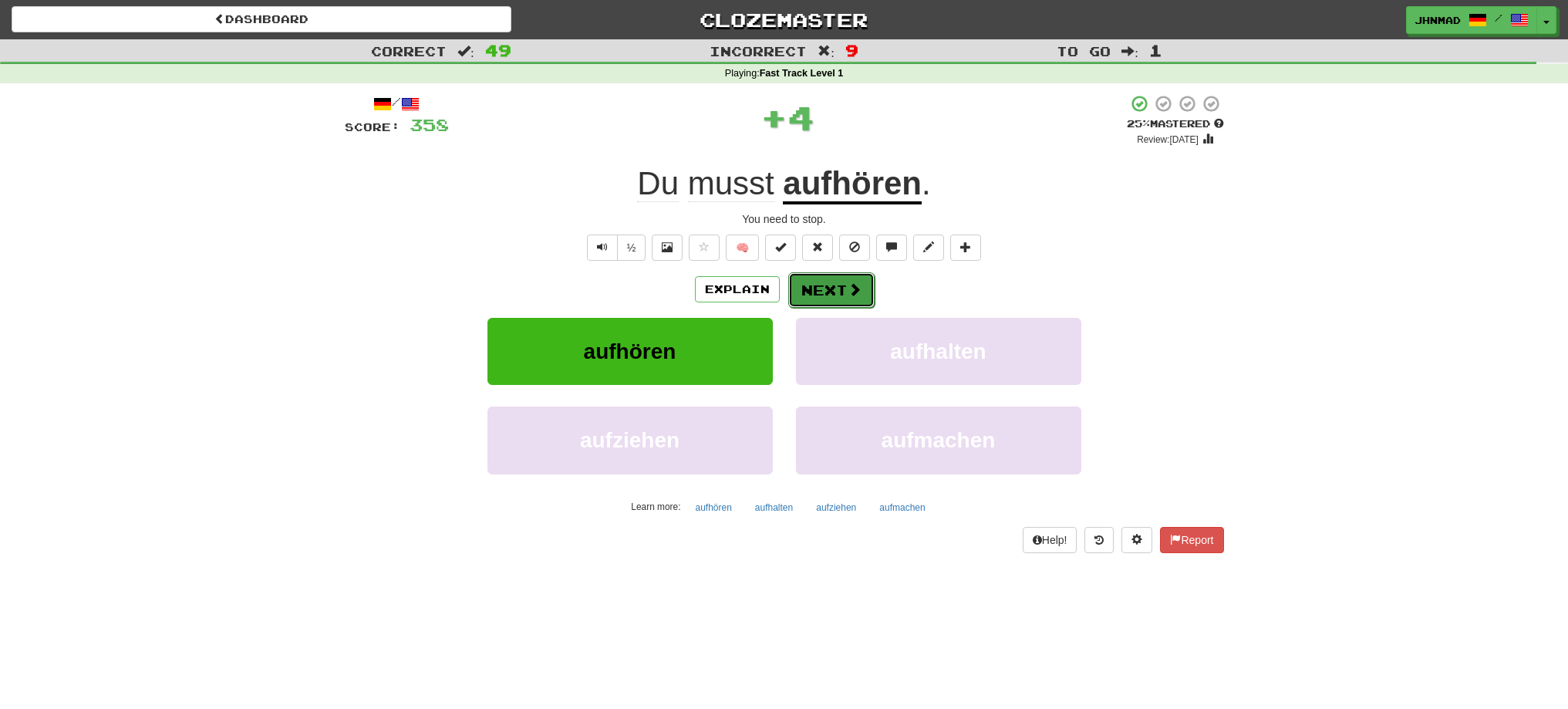
click at [829, 278] on button "Next" at bounding box center [832, 290] width 87 height 36
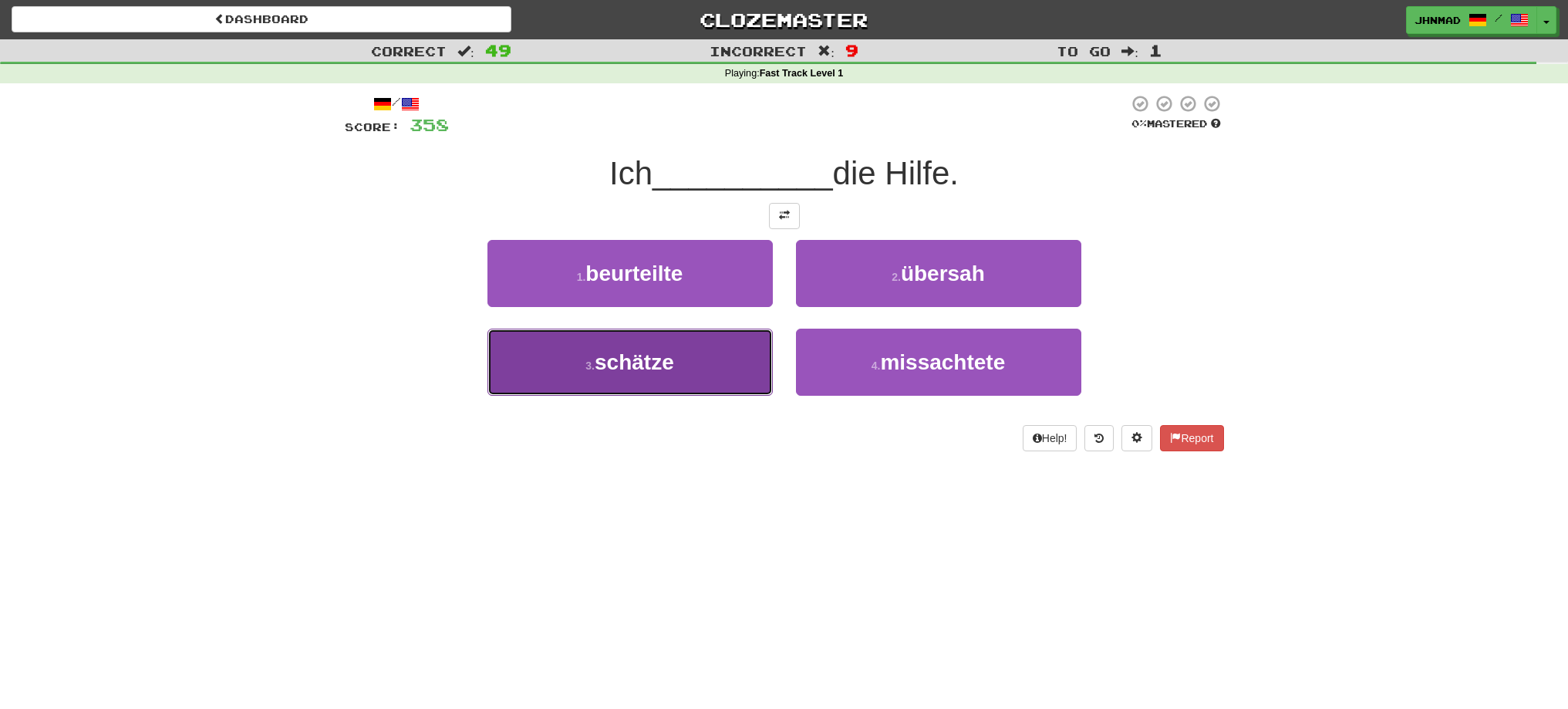
drag, startPoint x: 564, startPoint y: 341, endPoint x: 586, endPoint y: 352, distance: 24.6
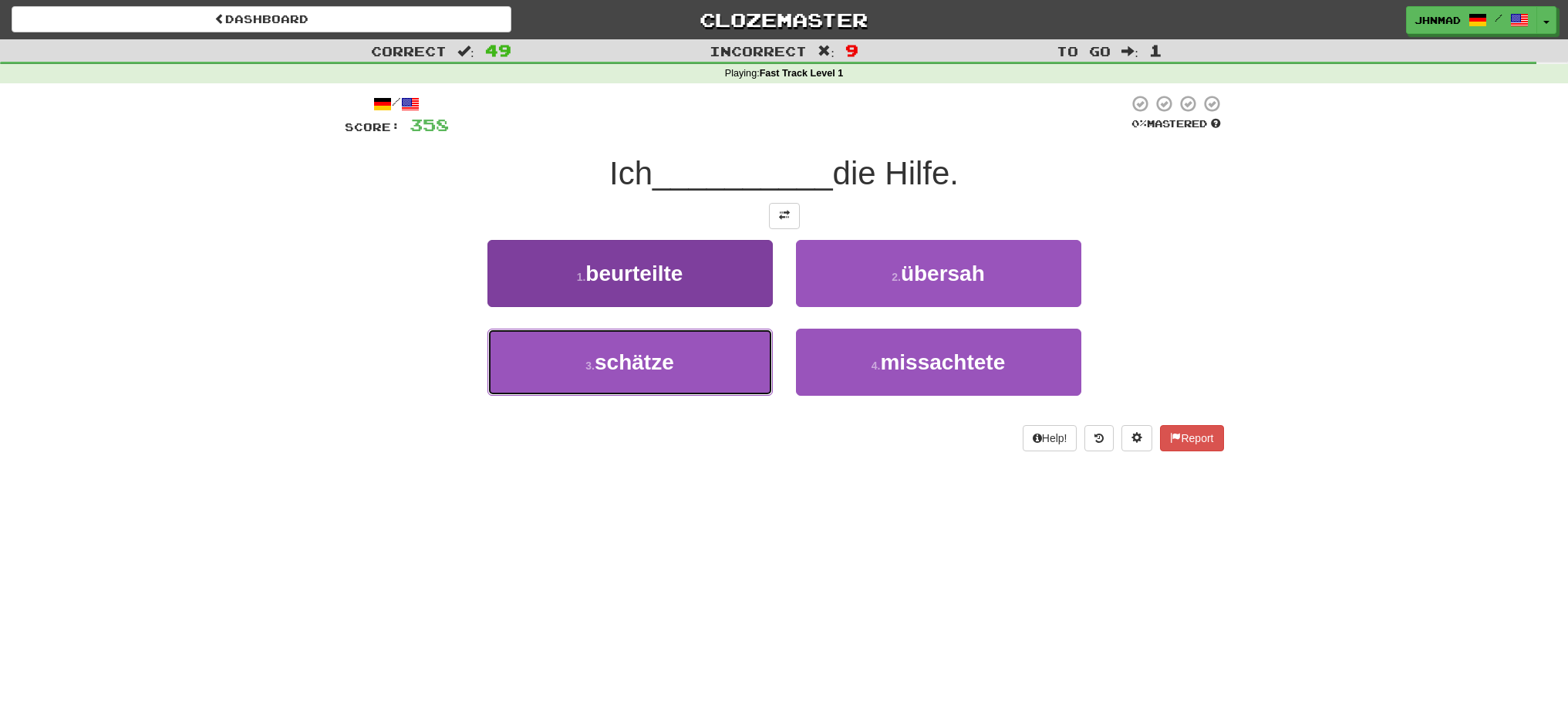
click at [570, 346] on button "3 . schätze" at bounding box center [630, 362] width 285 height 67
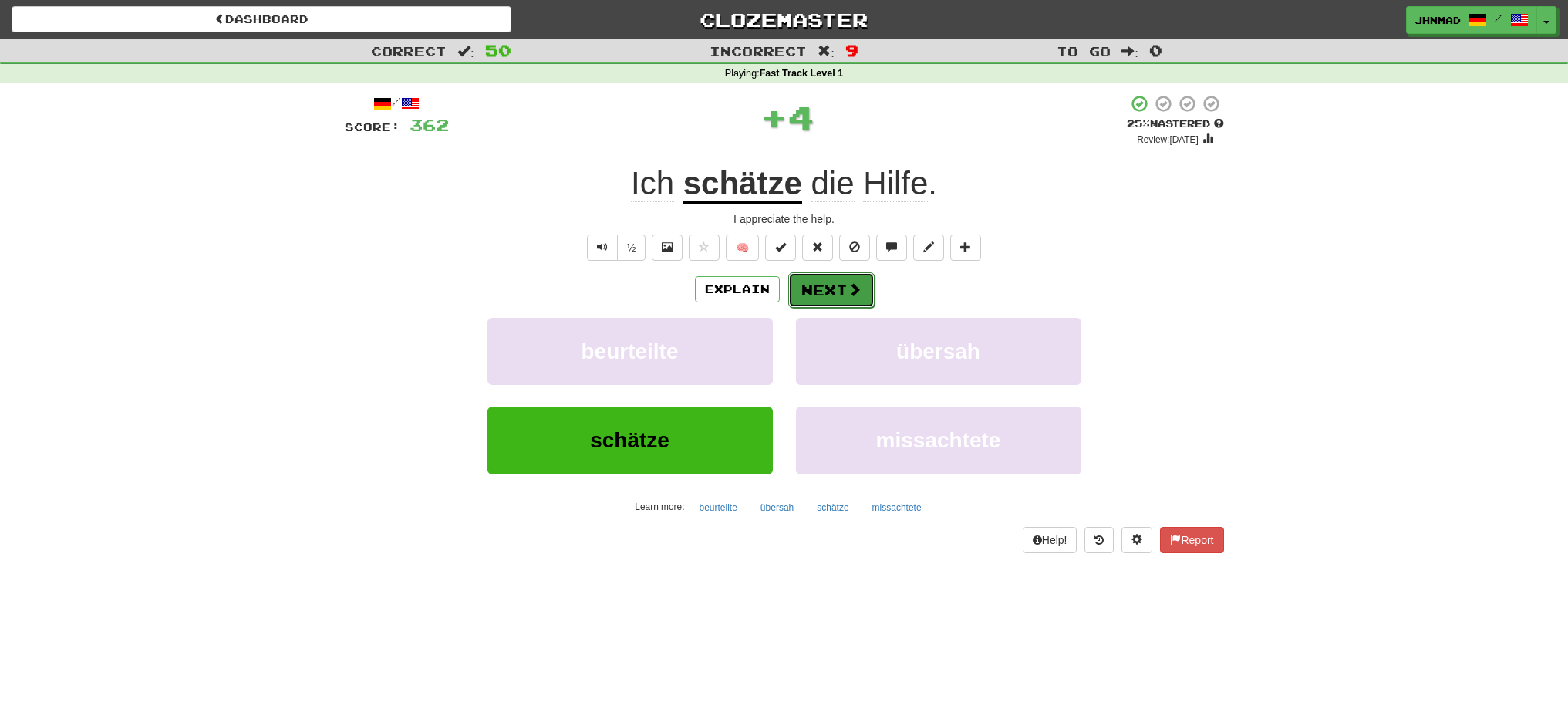
click at [815, 294] on button "Next" at bounding box center [832, 290] width 87 height 36
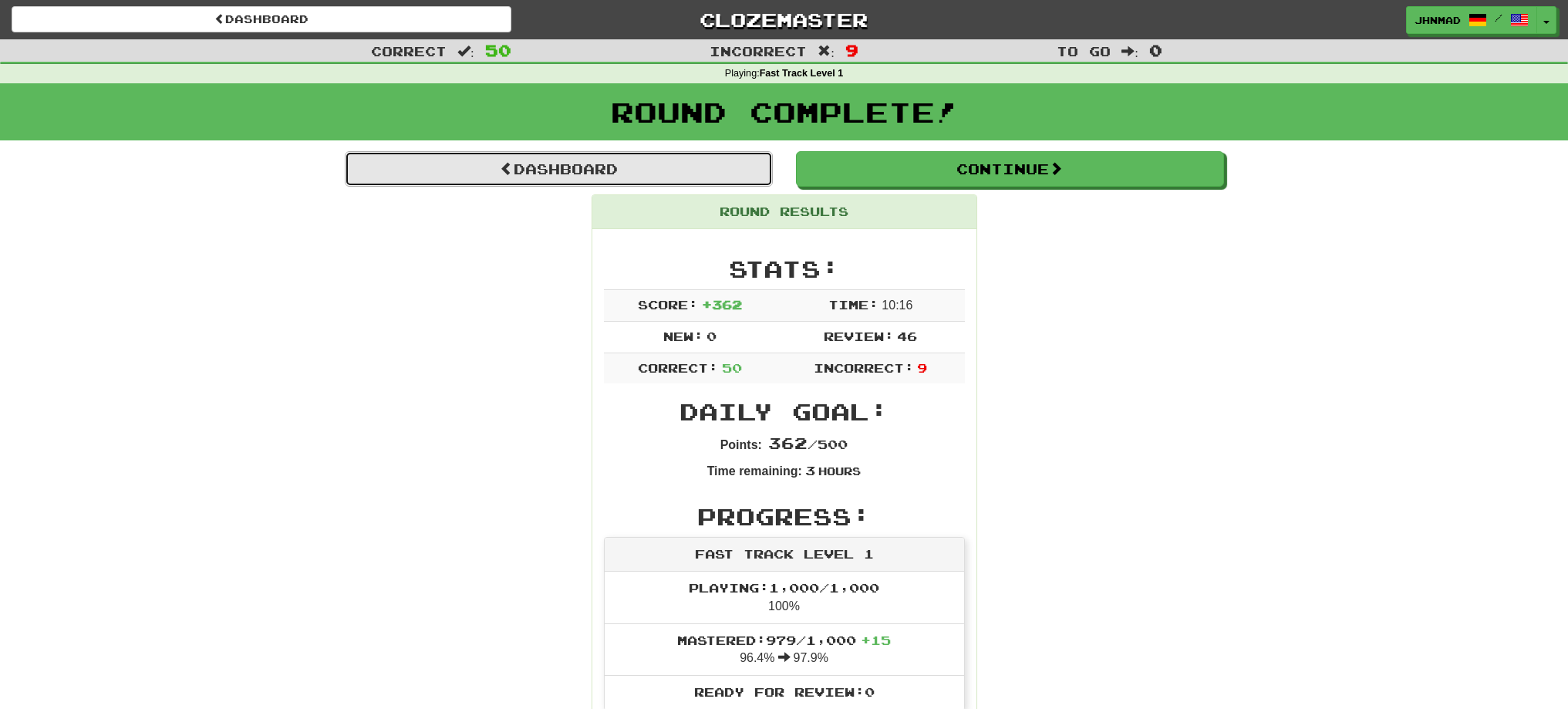
click at [606, 178] on link "Dashboard" at bounding box center [559, 169] width 428 height 36
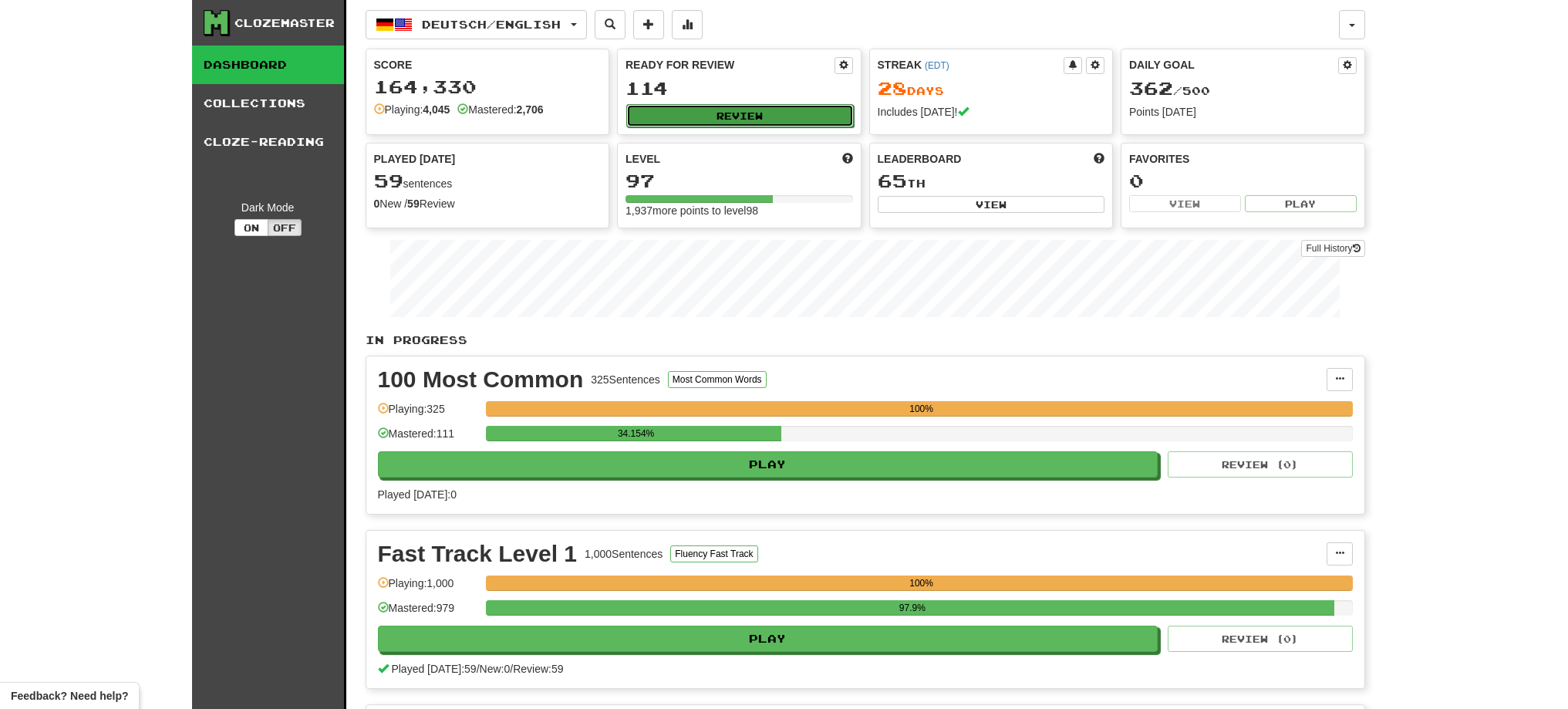
click at [672, 112] on button "Review" at bounding box center [740, 116] width 227 height 23
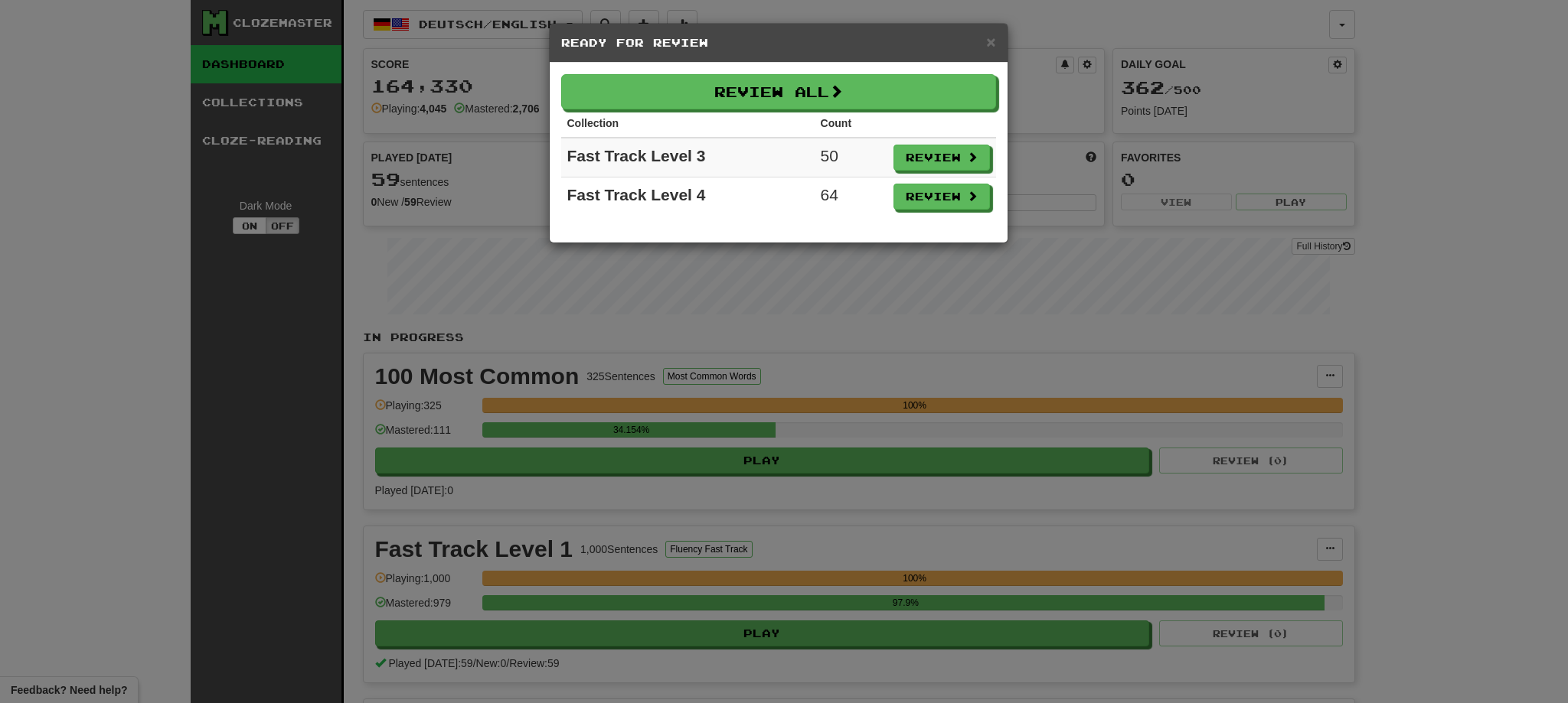
click at [1523, 425] on div "× Ready for Review Review All Collection Count Fast Track Level 3 50 Review Fas…" at bounding box center [784, 351] width 1568 height 703
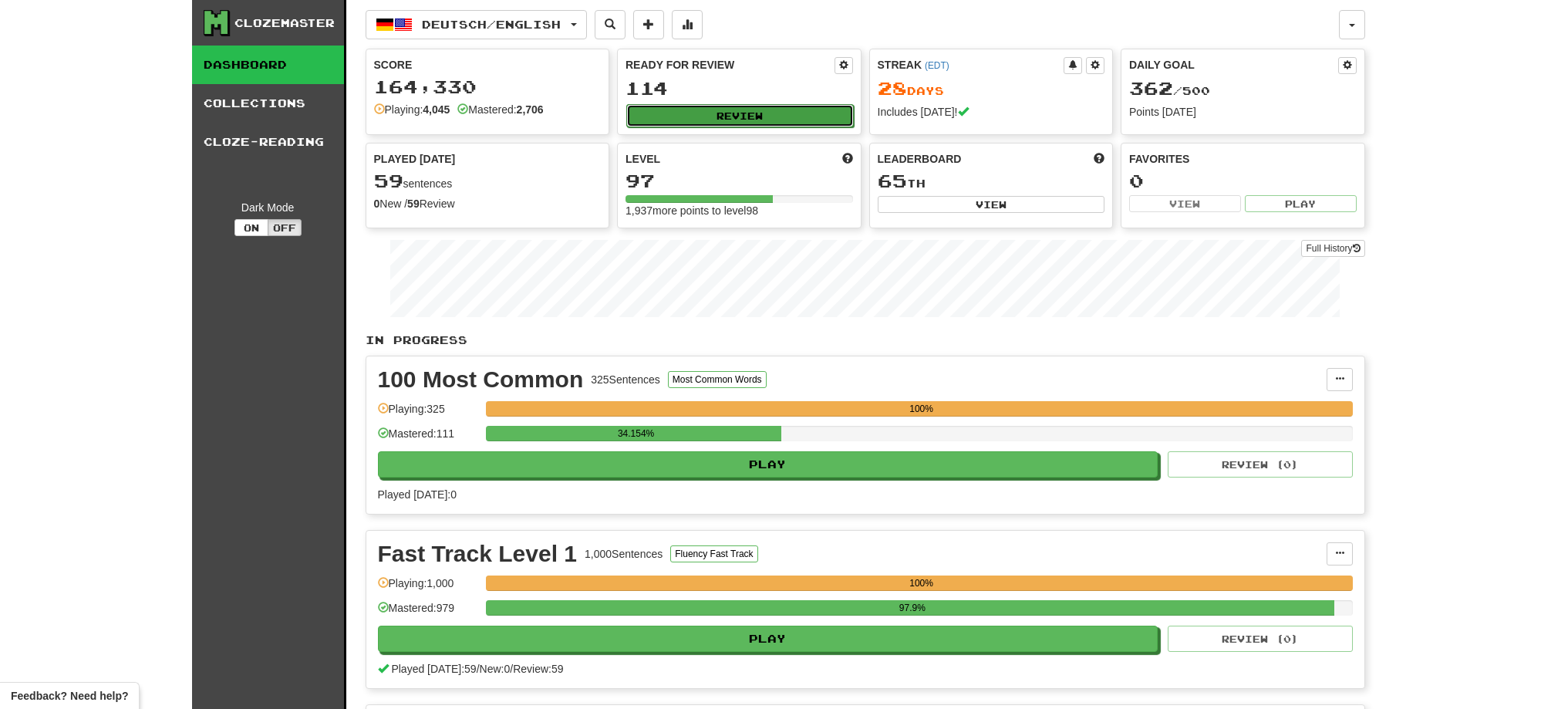
click at [784, 111] on button "Review" at bounding box center [740, 116] width 227 height 23
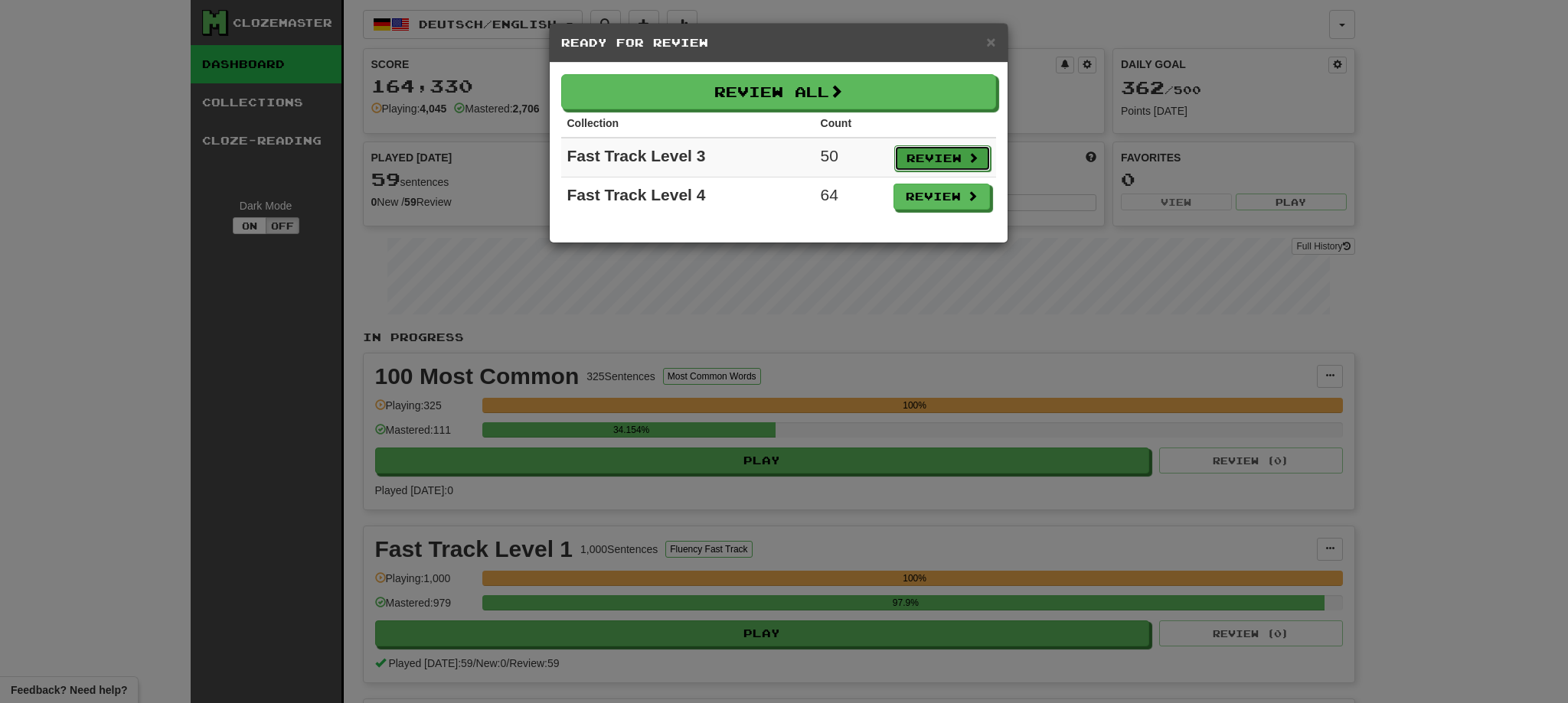
click at [953, 159] on button "Review" at bounding box center [943, 159] width 97 height 26
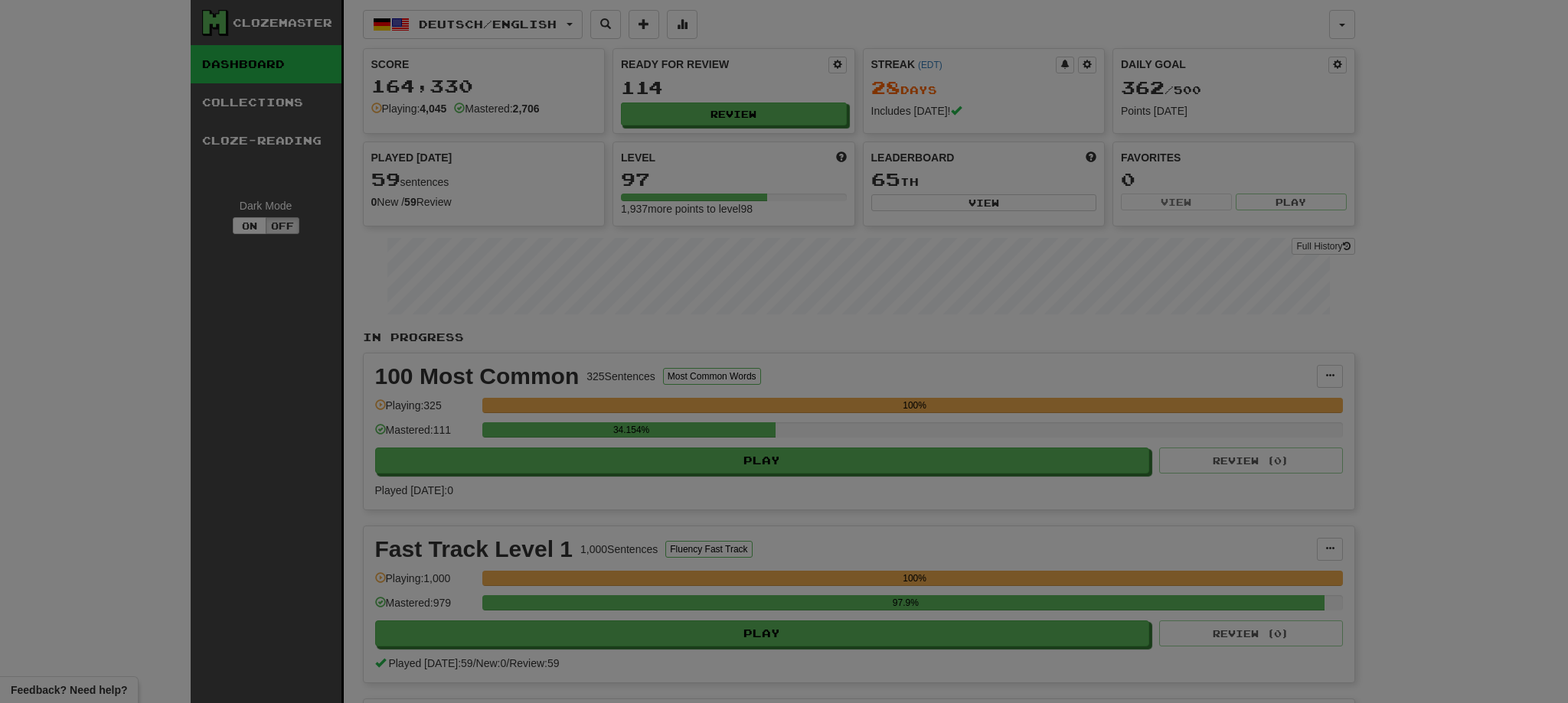
select select "**"
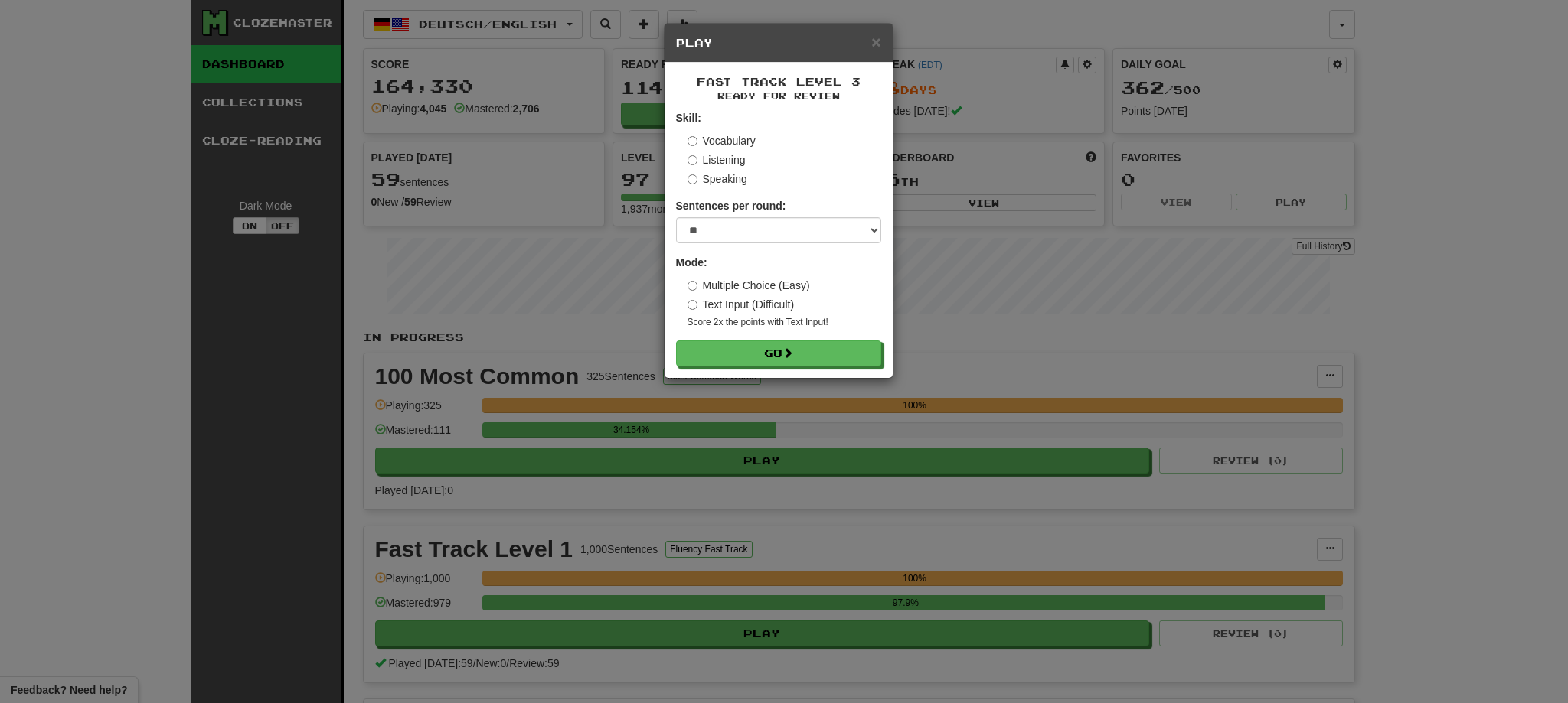
click at [811, 338] on form "Skill: Vocabulary Listening Speaking Sentences per round: * ** ** ** ** ** *** …" at bounding box center [778, 238] width 205 height 256
click at [805, 351] on button "Go" at bounding box center [779, 354] width 205 height 26
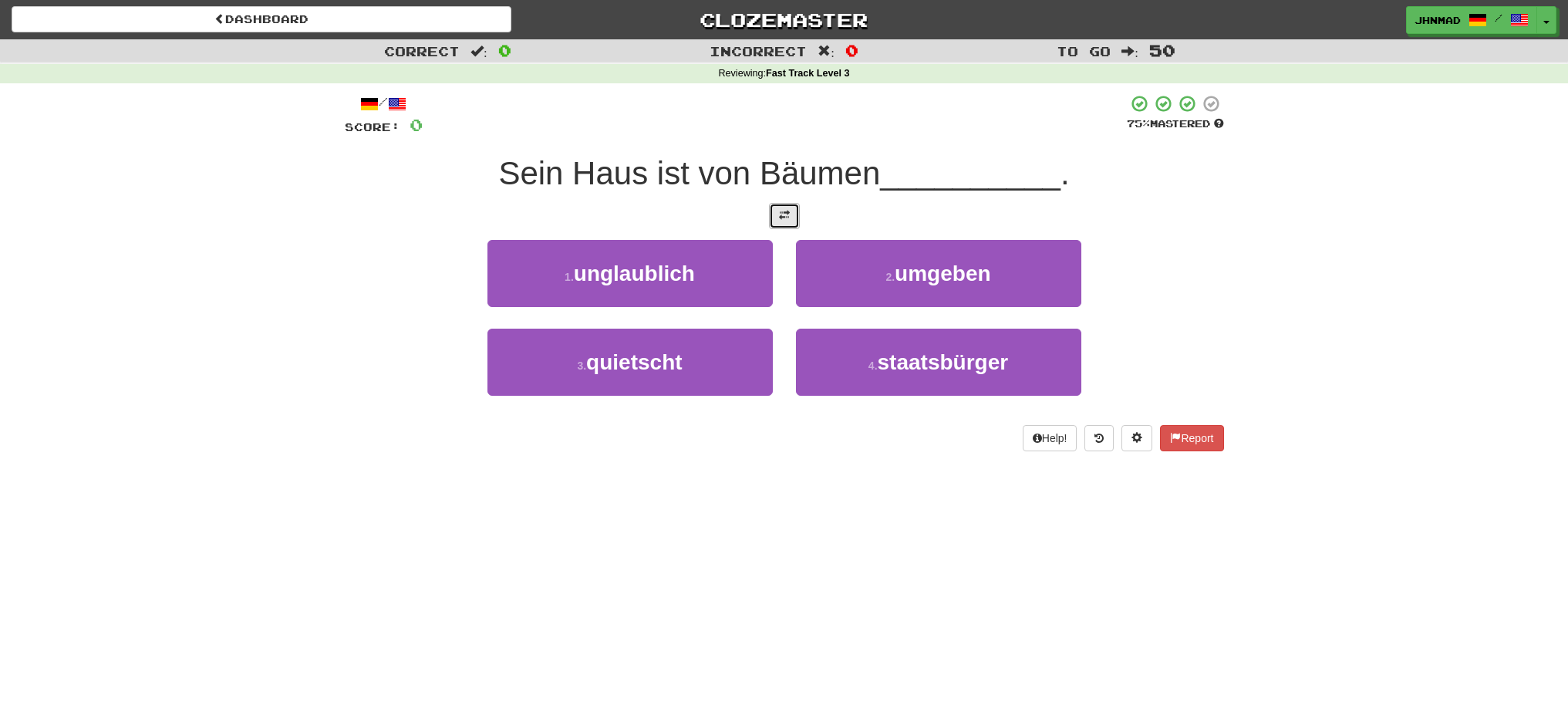
click at [774, 219] on button at bounding box center [784, 216] width 31 height 26
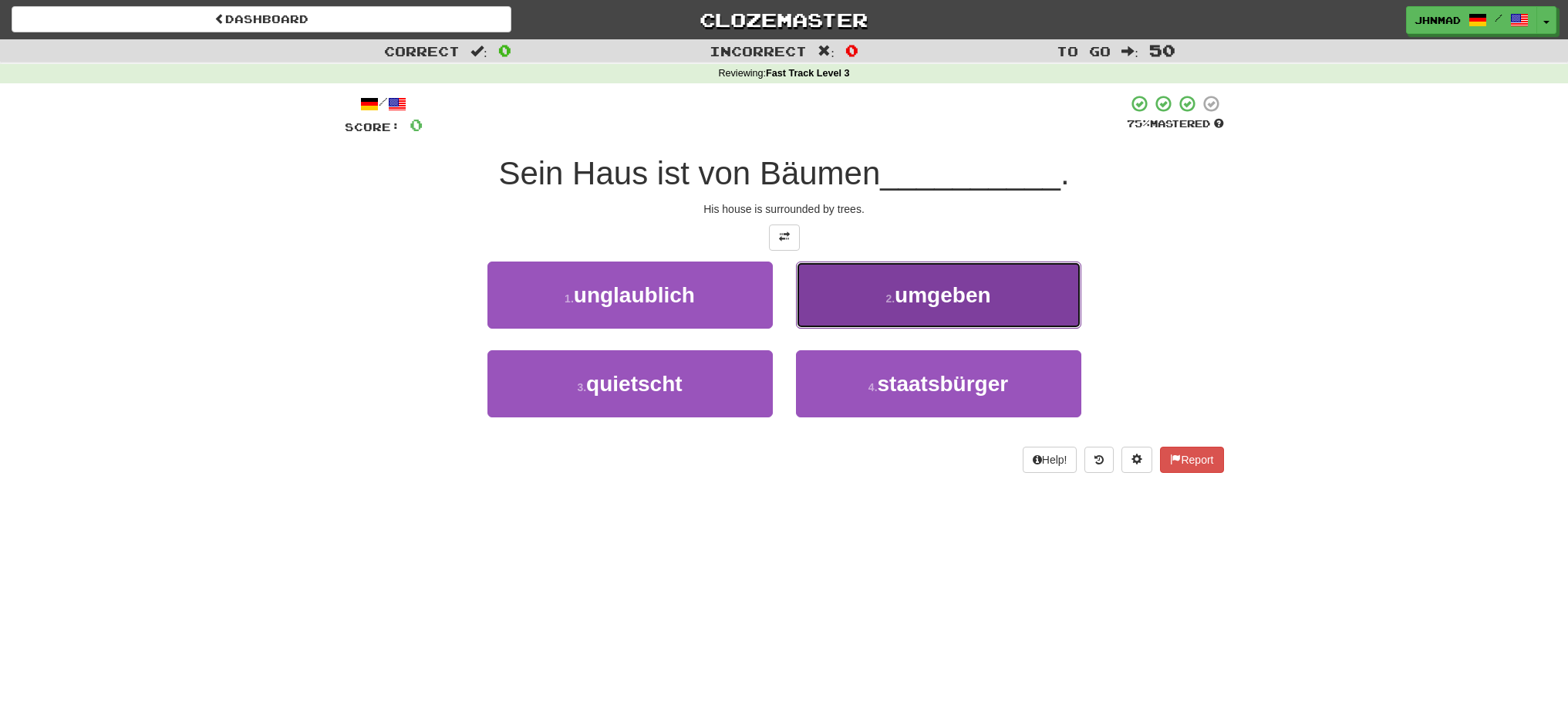
click at [969, 305] on span "umgeben" at bounding box center [943, 295] width 96 height 24
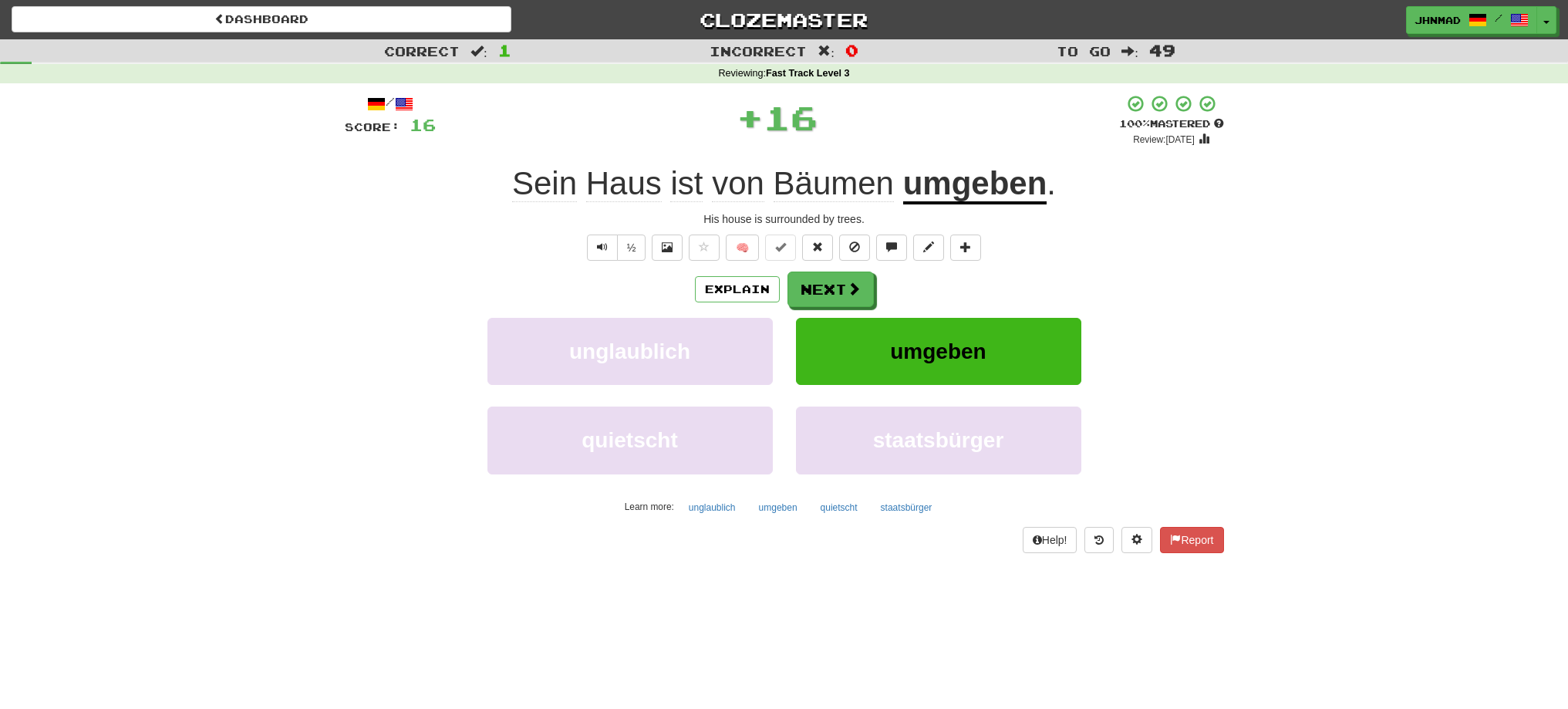
click at [968, 189] on u "umgeben" at bounding box center [975, 185] width 145 height 39
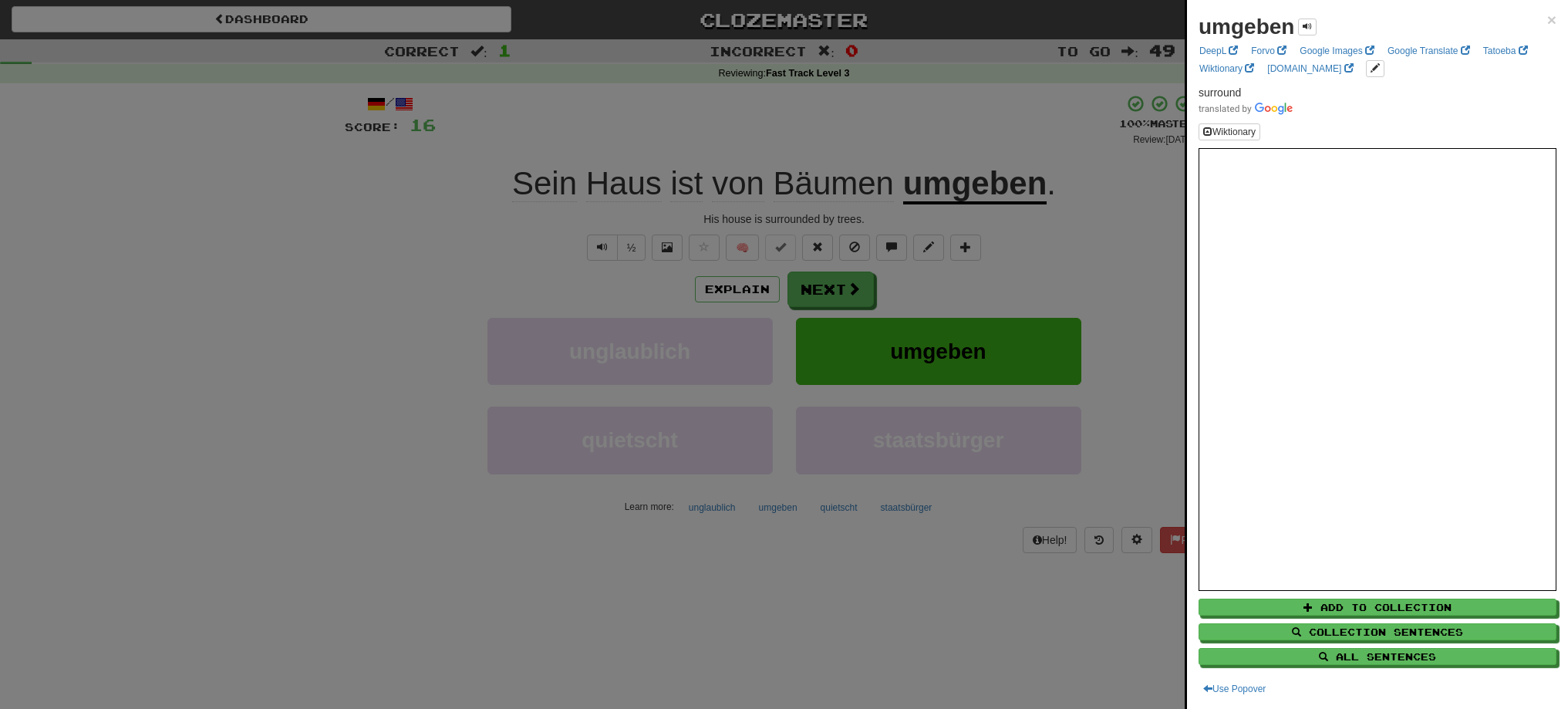
click at [834, 283] on div at bounding box center [784, 354] width 1568 height 709
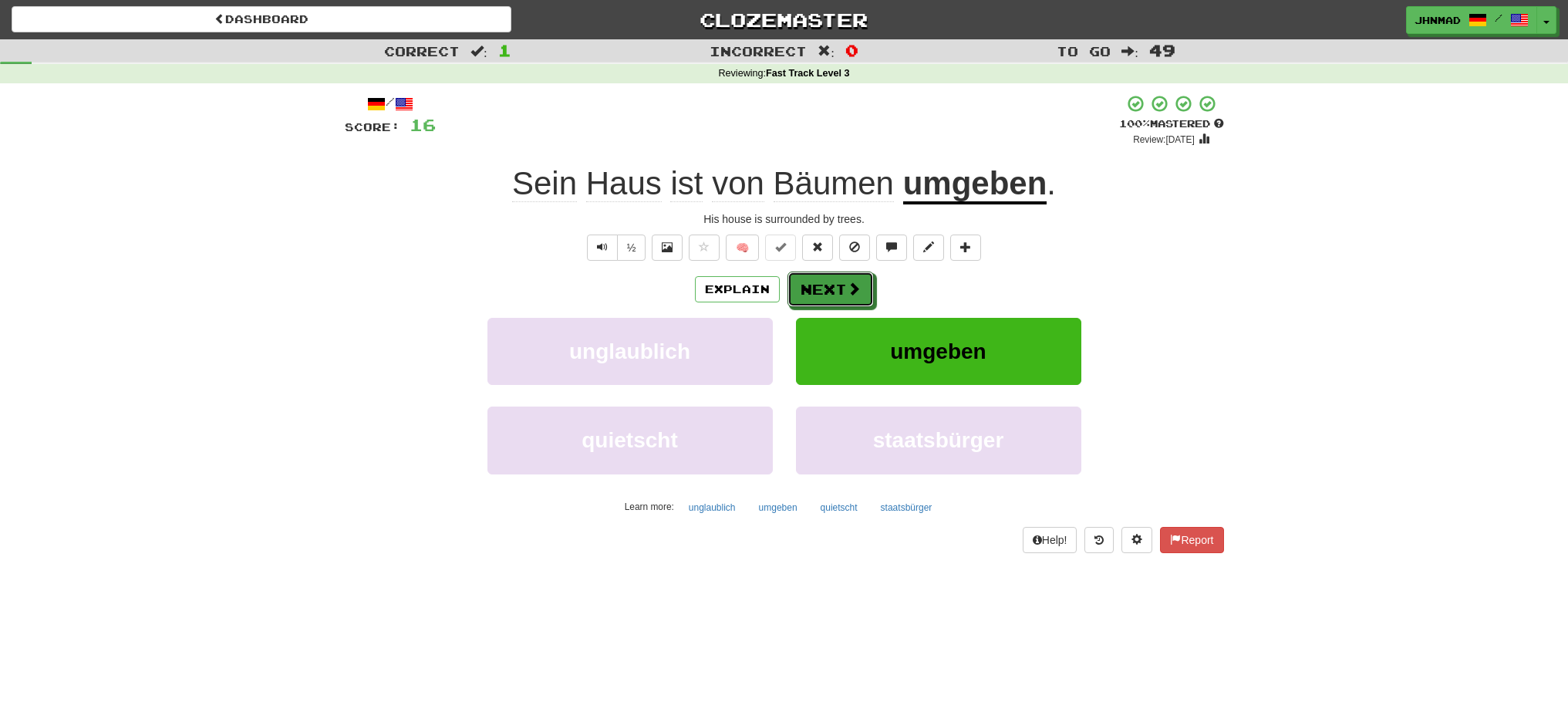
click at [834, 283] on button "Next" at bounding box center [831, 289] width 87 height 36
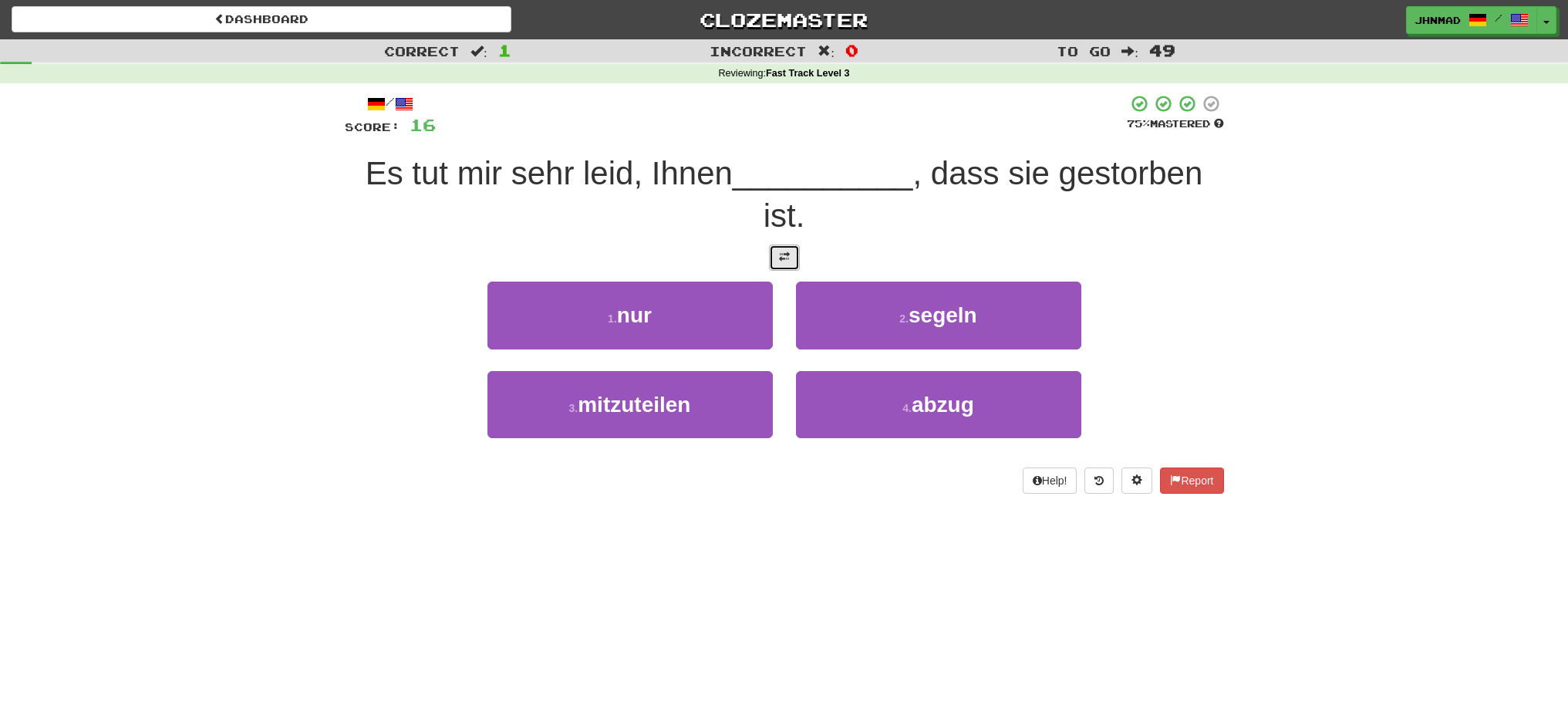
click at [779, 255] on span at bounding box center [784, 257] width 11 height 11
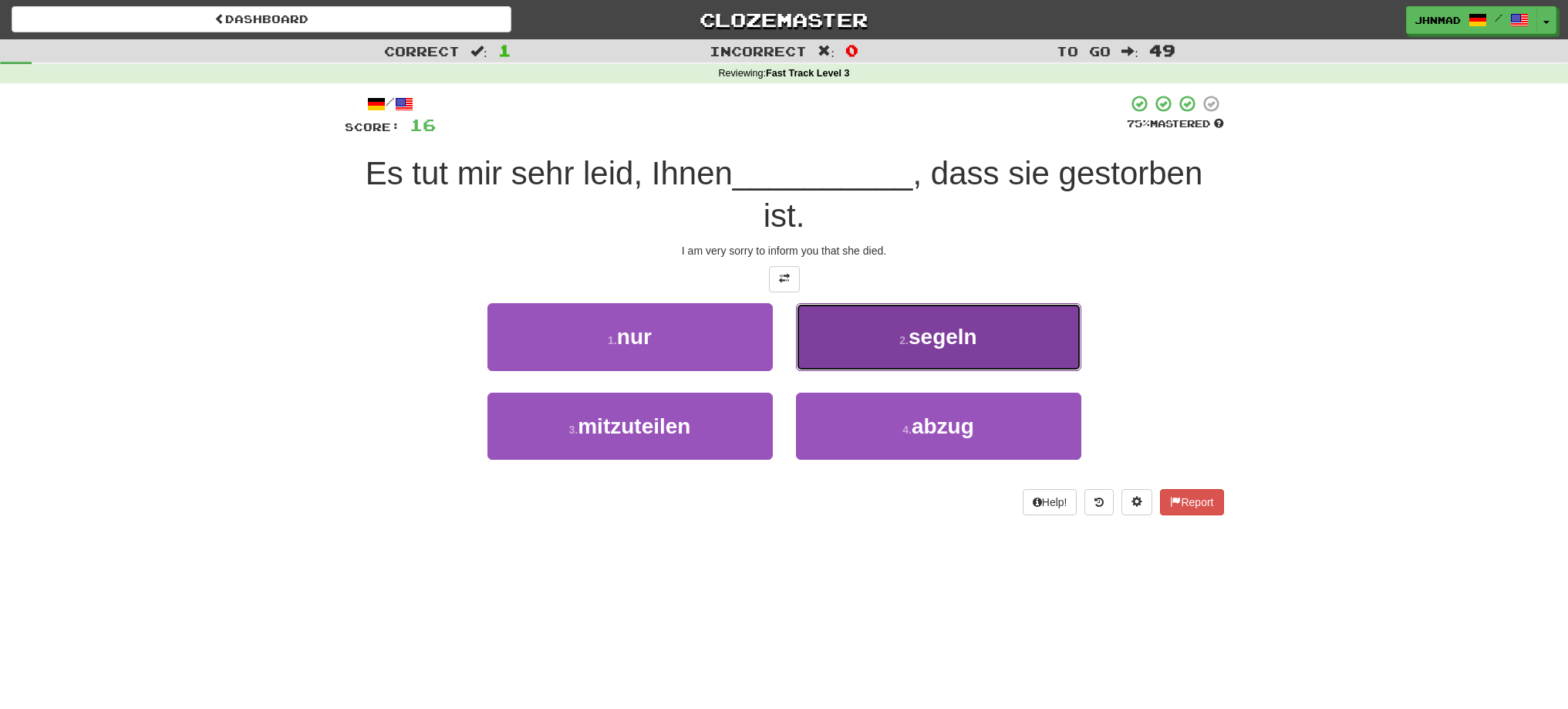
click at [923, 350] on button "2 . segeln" at bounding box center [938, 336] width 285 height 67
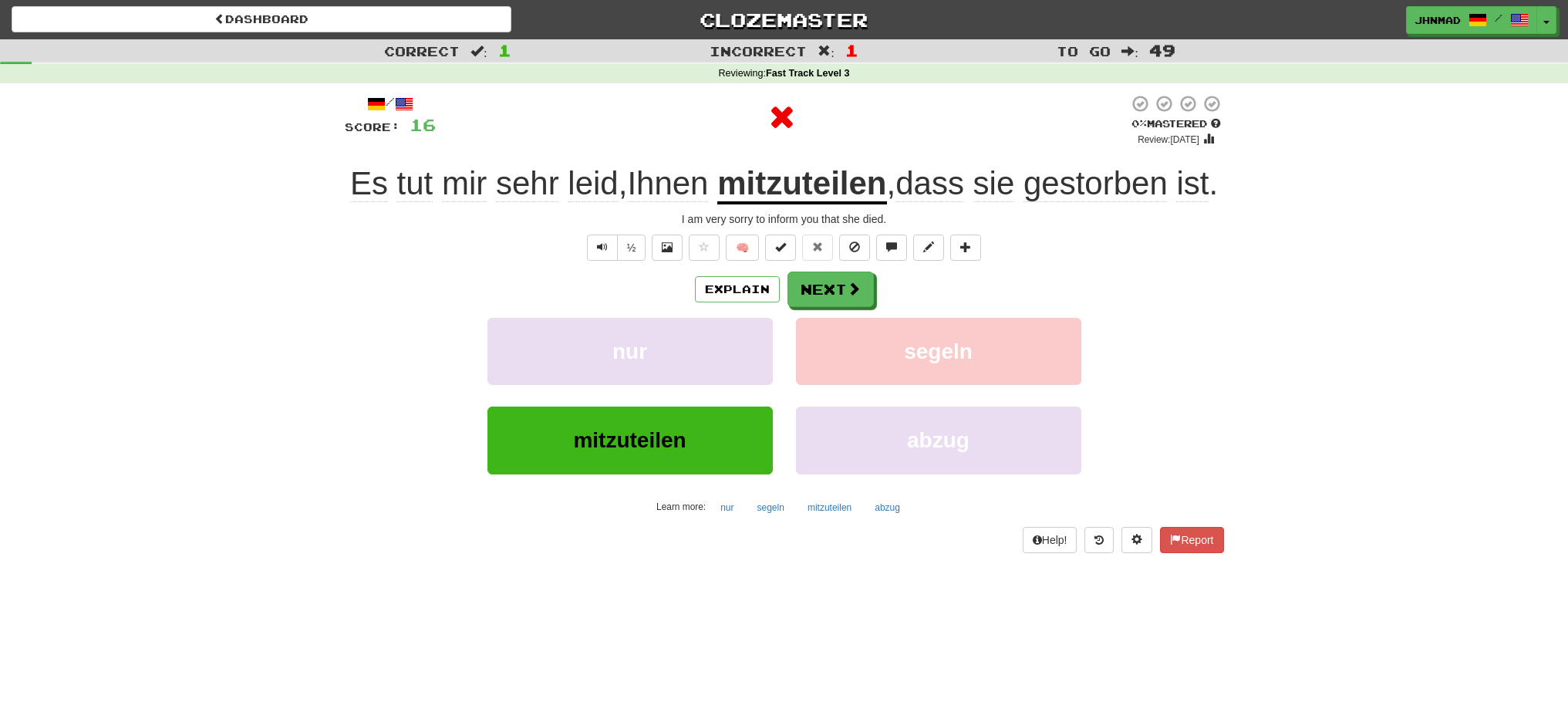
click at [818, 182] on u "mitzuteilen" at bounding box center [801, 185] width 169 height 39
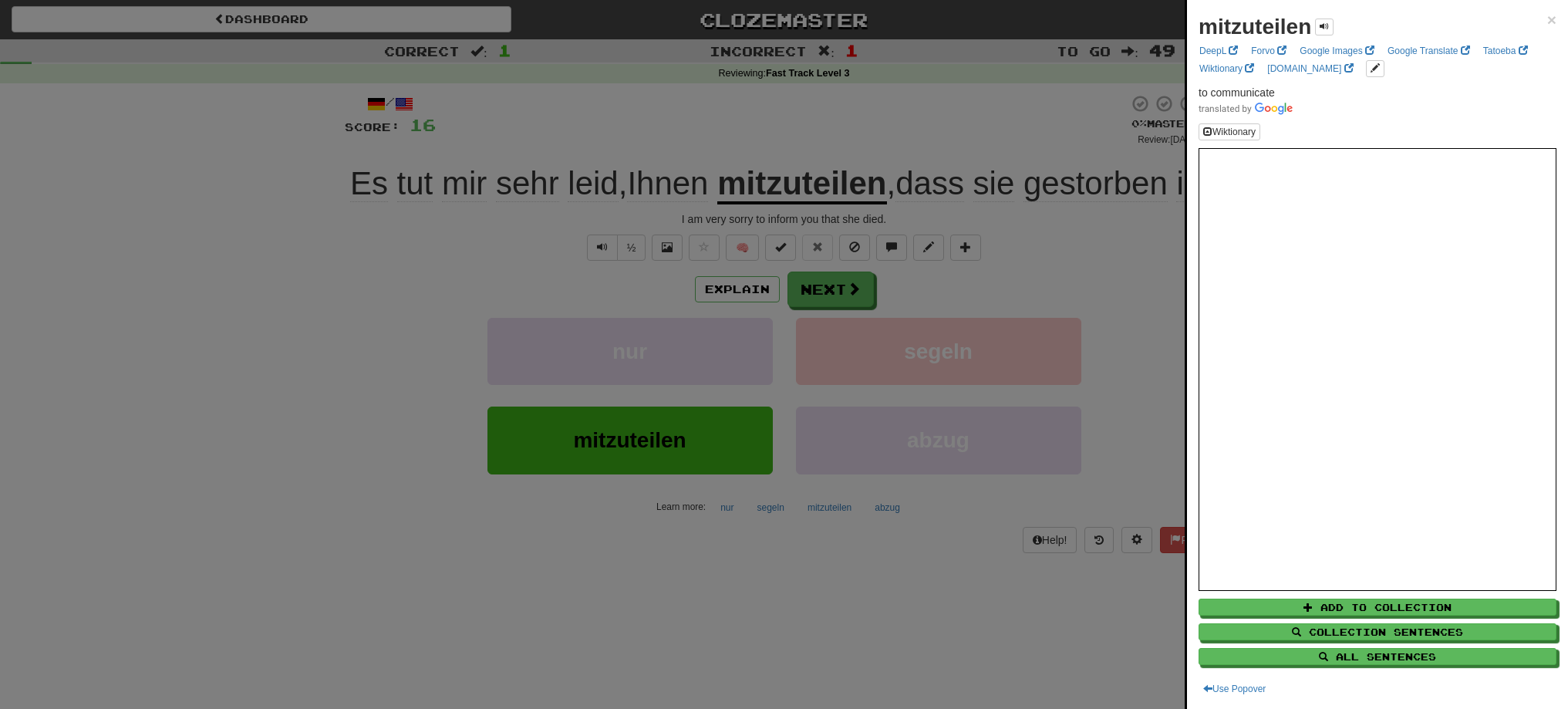
click at [834, 338] on div at bounding box center [784, 354] width 1568 height 709
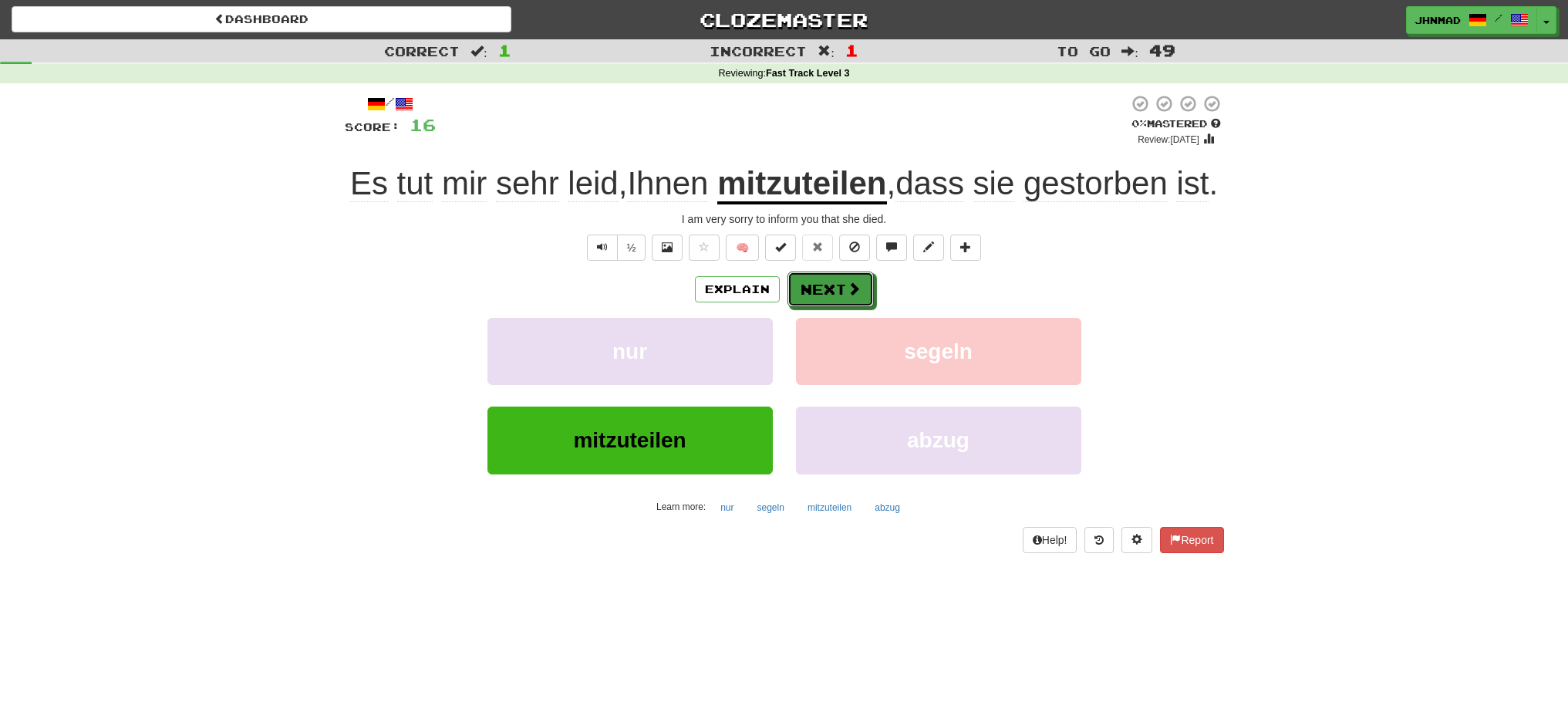
click at [834, 307] on button "Next" at bounding box center [831, 289] width 87 height 36
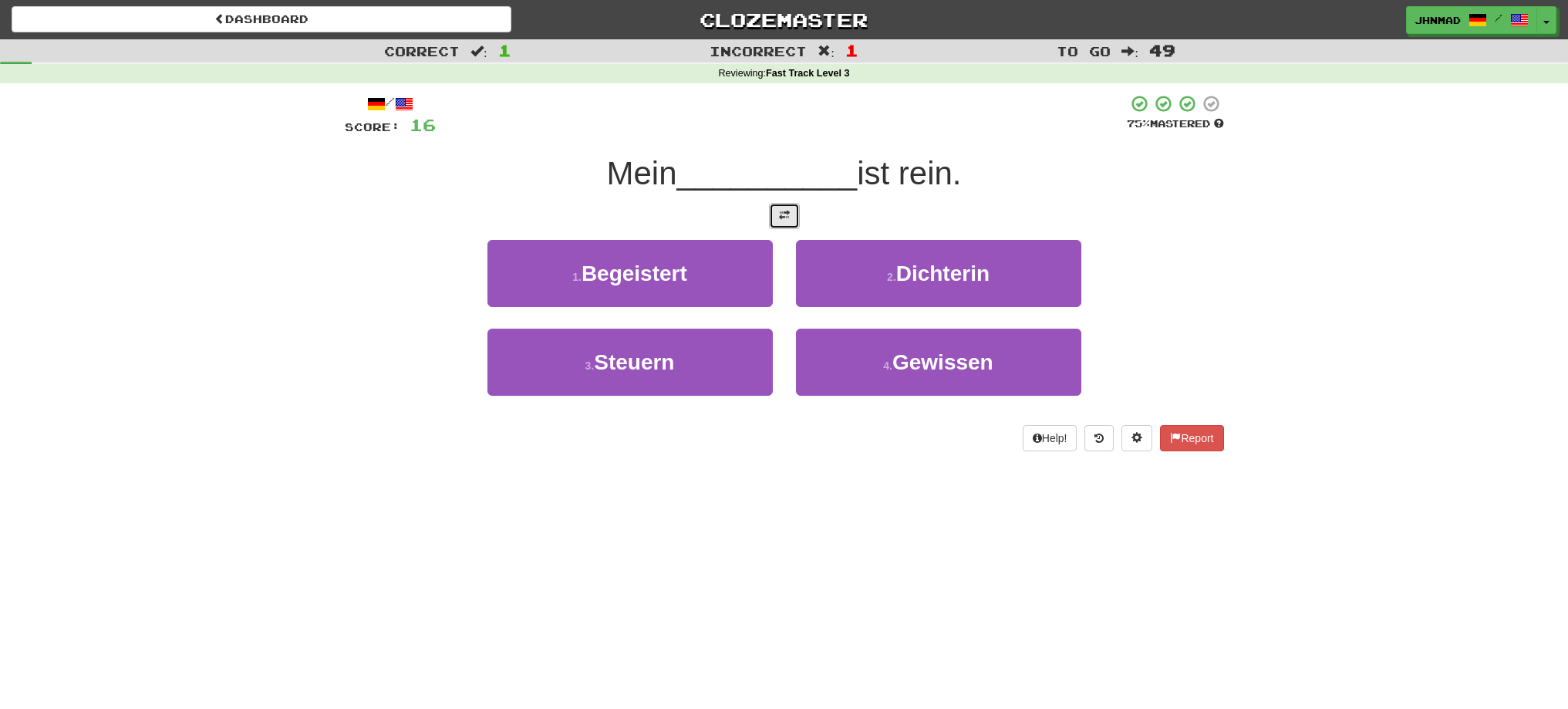
click at [787, 219] on span at bounding box center [784, 215] width 11 height 11
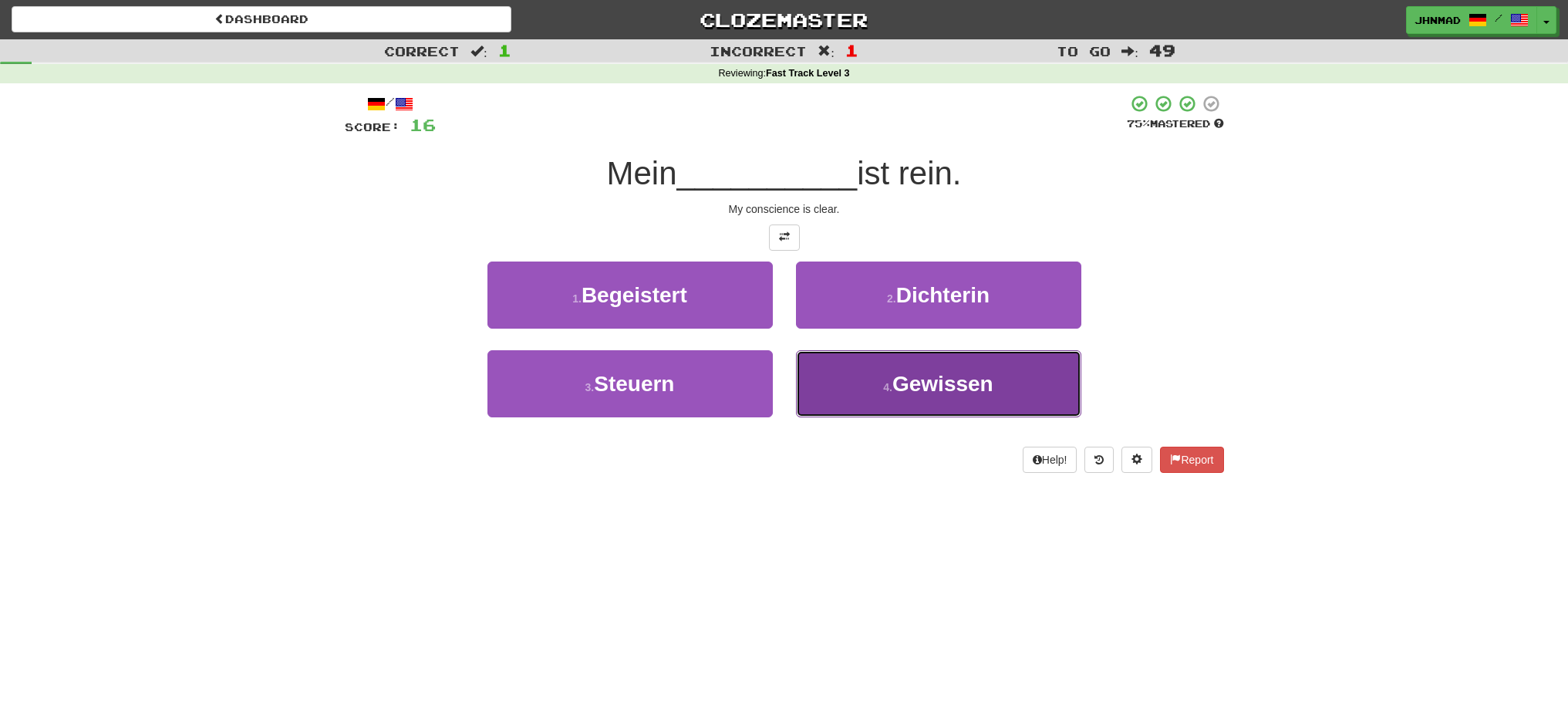
click at [959, 391] on span "Gewissen" at bounding box center [943, 383] width 101 height 24
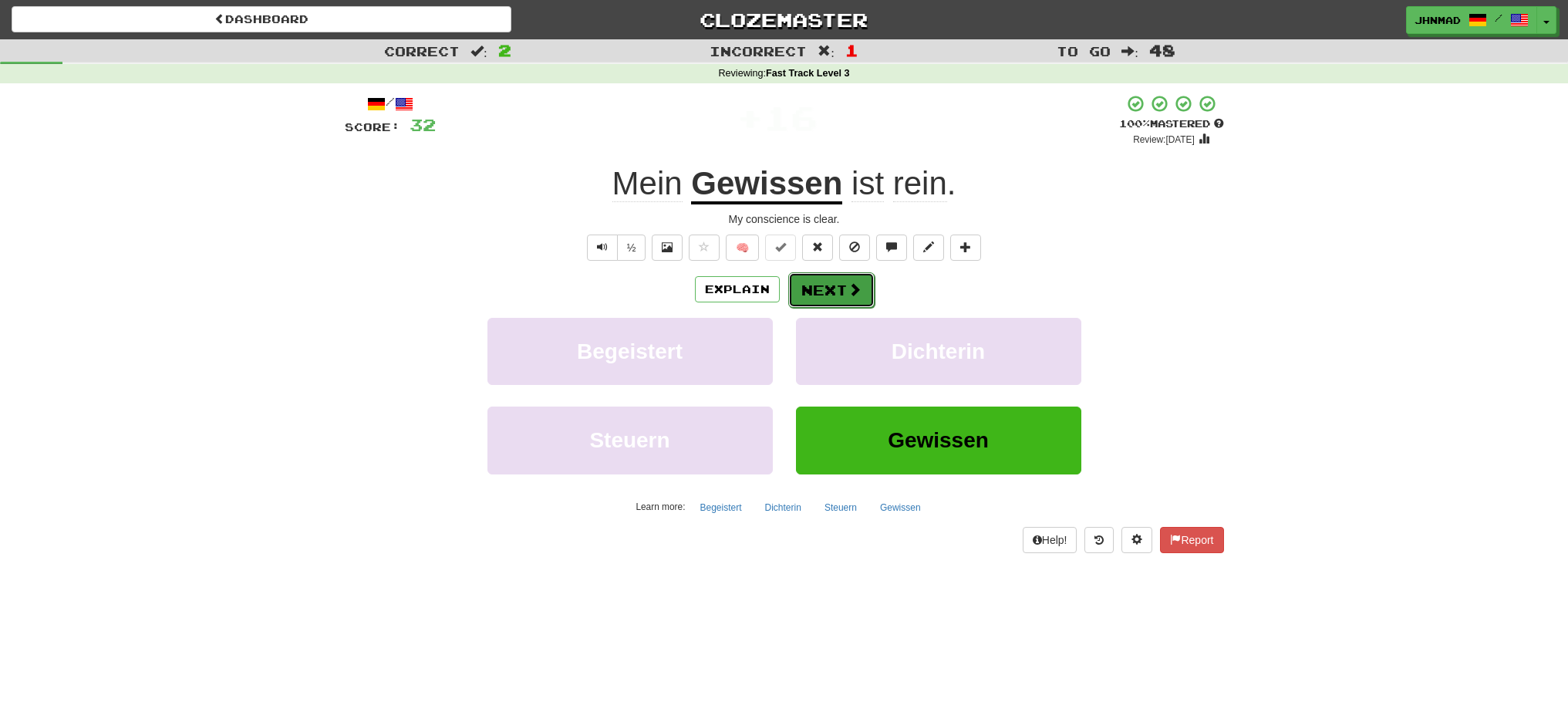
click at [848, 288] on span at bounding box center [855, 289] width 14 height 14
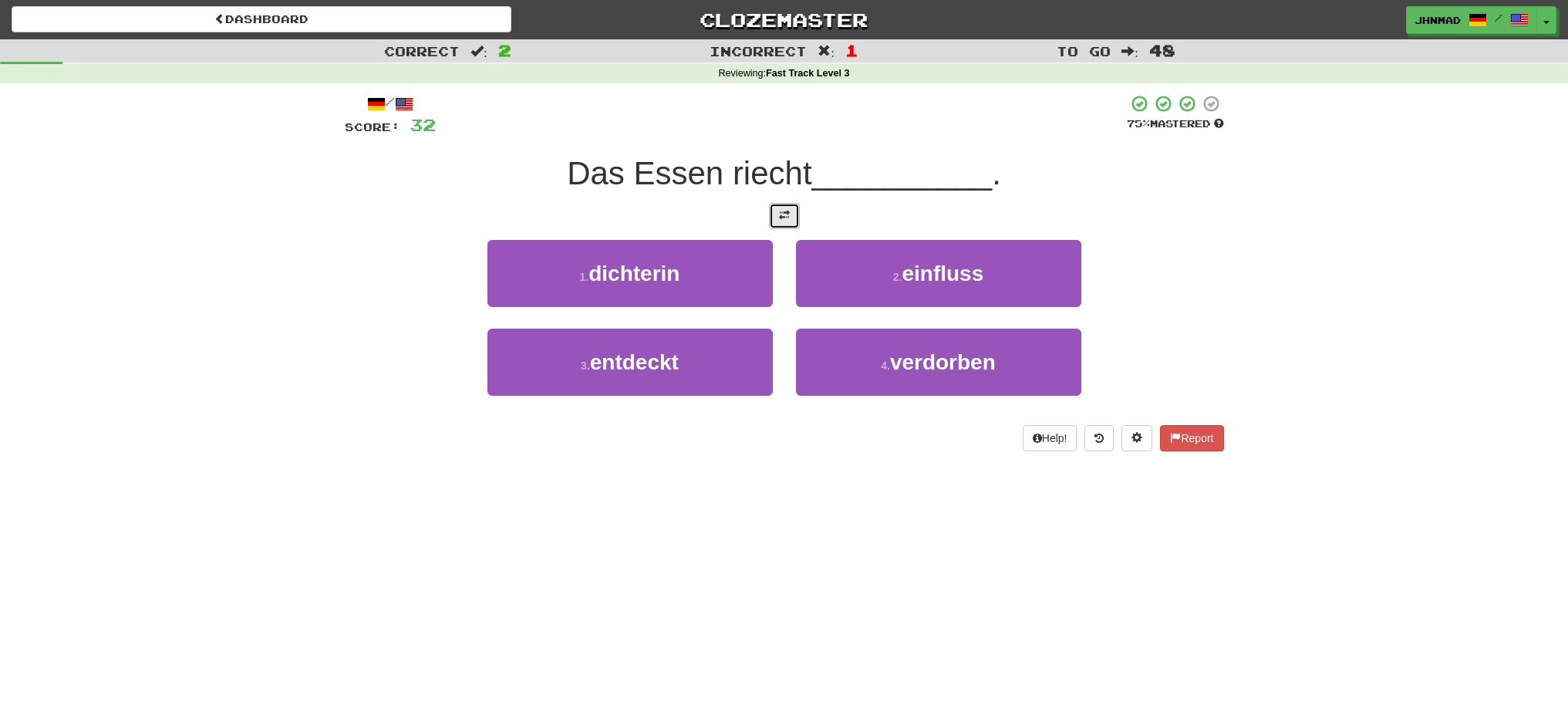
click at [786, 224] on button at bounding box center [784, 216] width 31 height 26
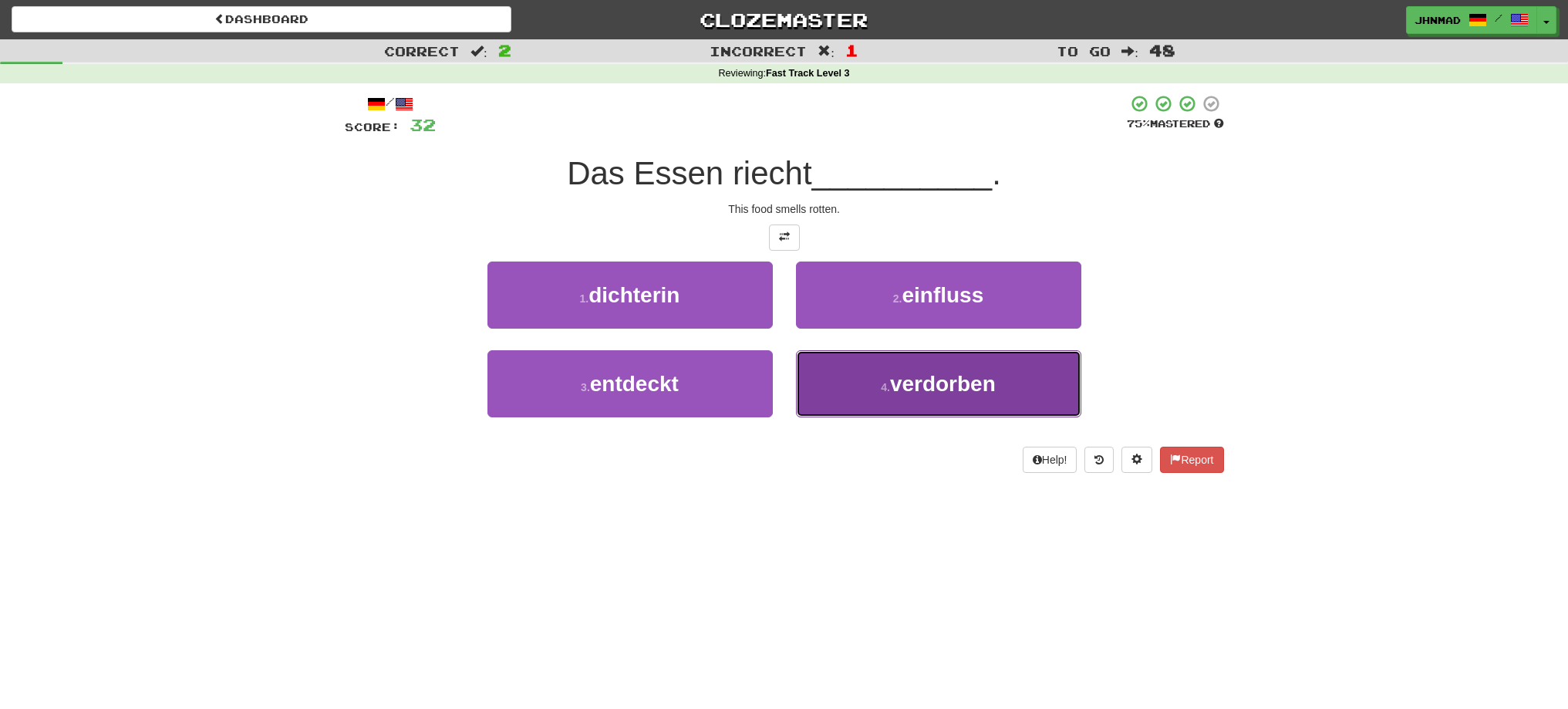
click at [964, 407] on button "4 . verdorben" at bounding box center [938, 383] width 285 height 67
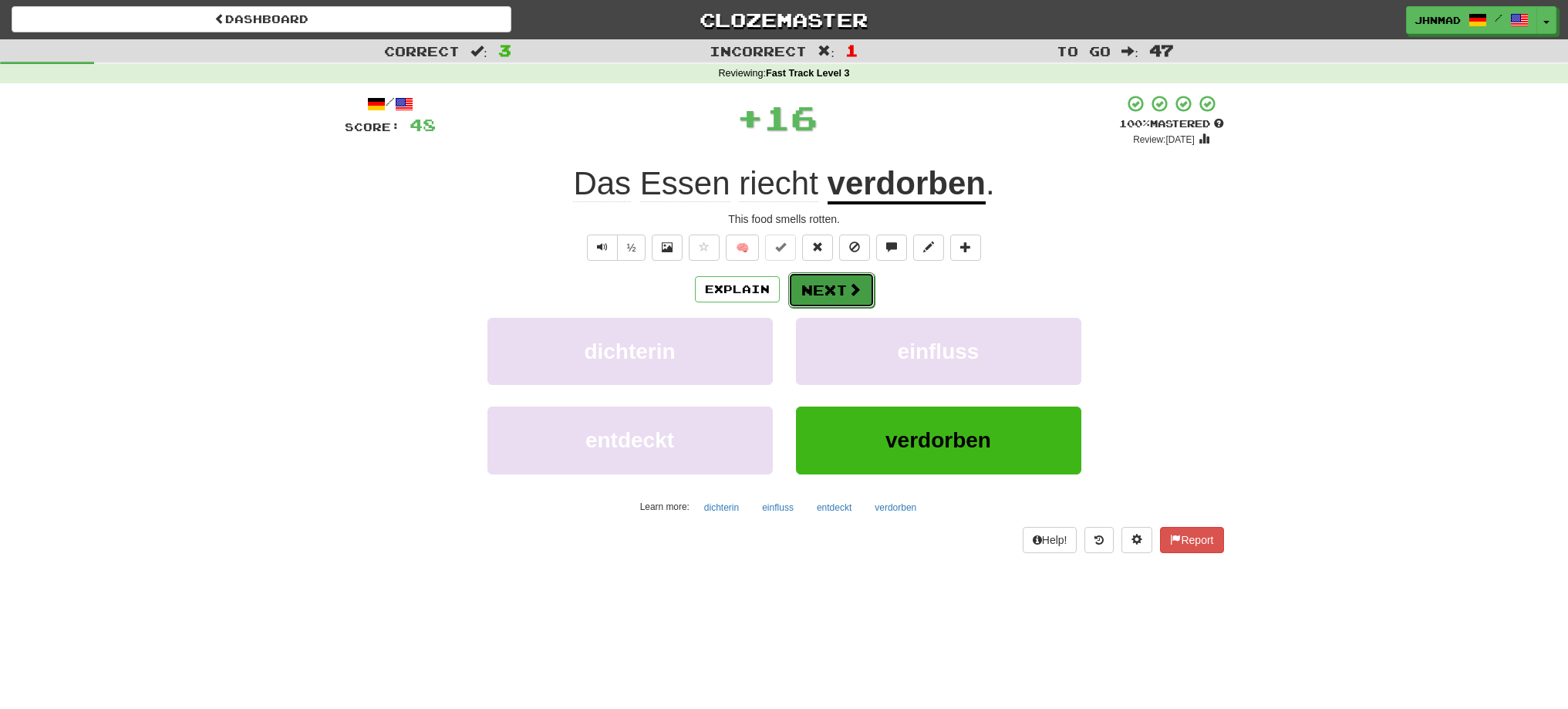
click at [829, 291] on button "Next" at bounding box center [832, 290] width 87 height 36
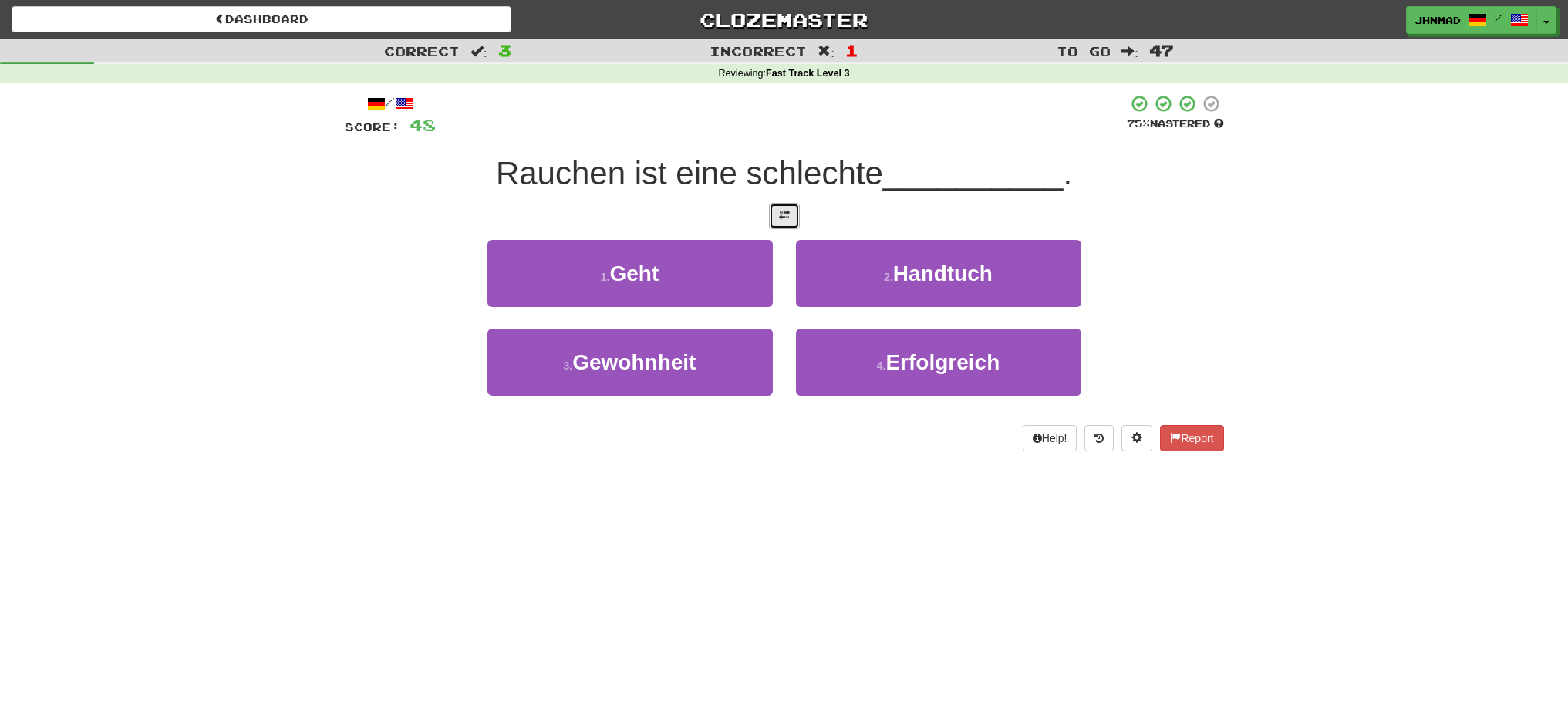
click at [784, 223] on button at bounding box center [784, 216] width 31 height 26
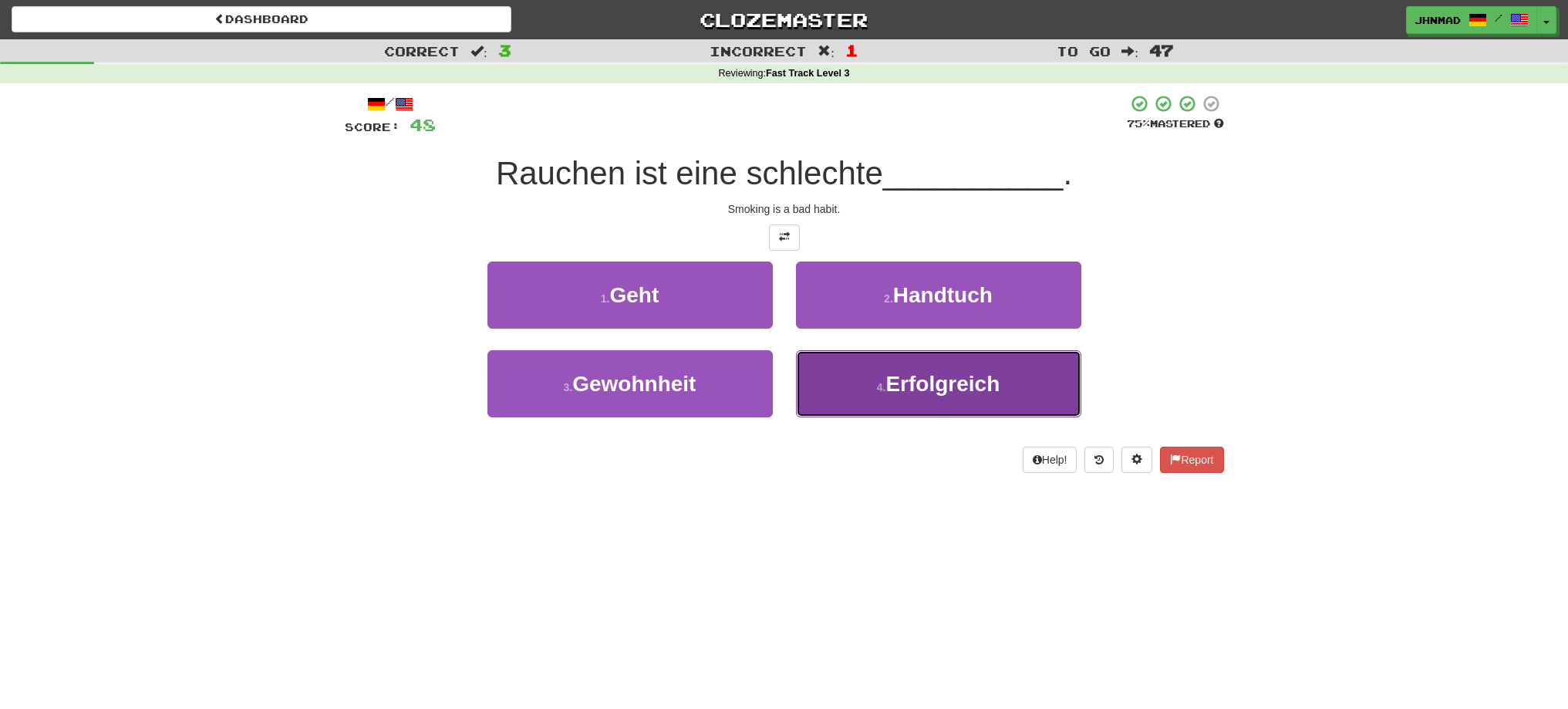
click at [895, 380] on span "Erfolgreich" at bounding box center [943, 383] width 114 height 24
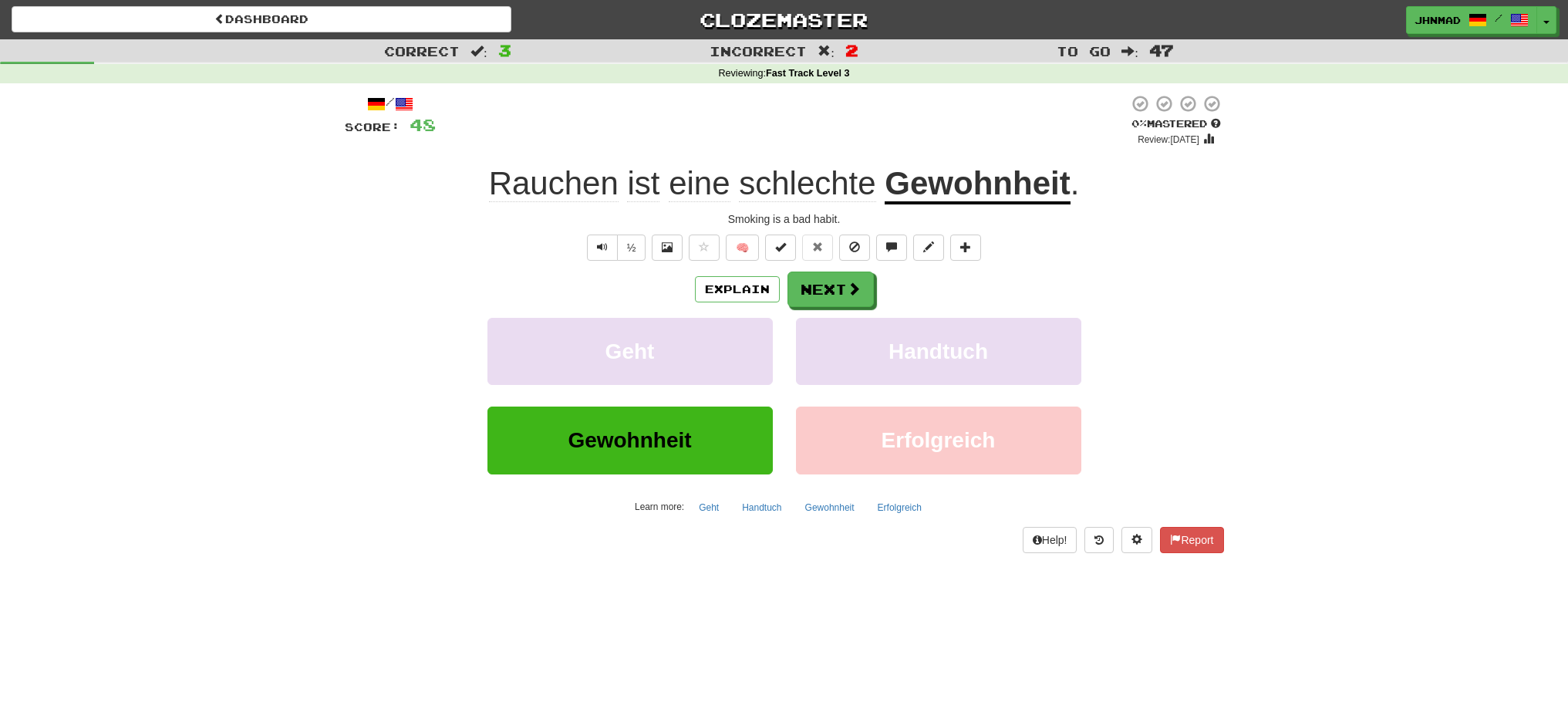
click at [888, 186] on u "Gewohnheit" at bounding box center [978, 185] width 185 height 39
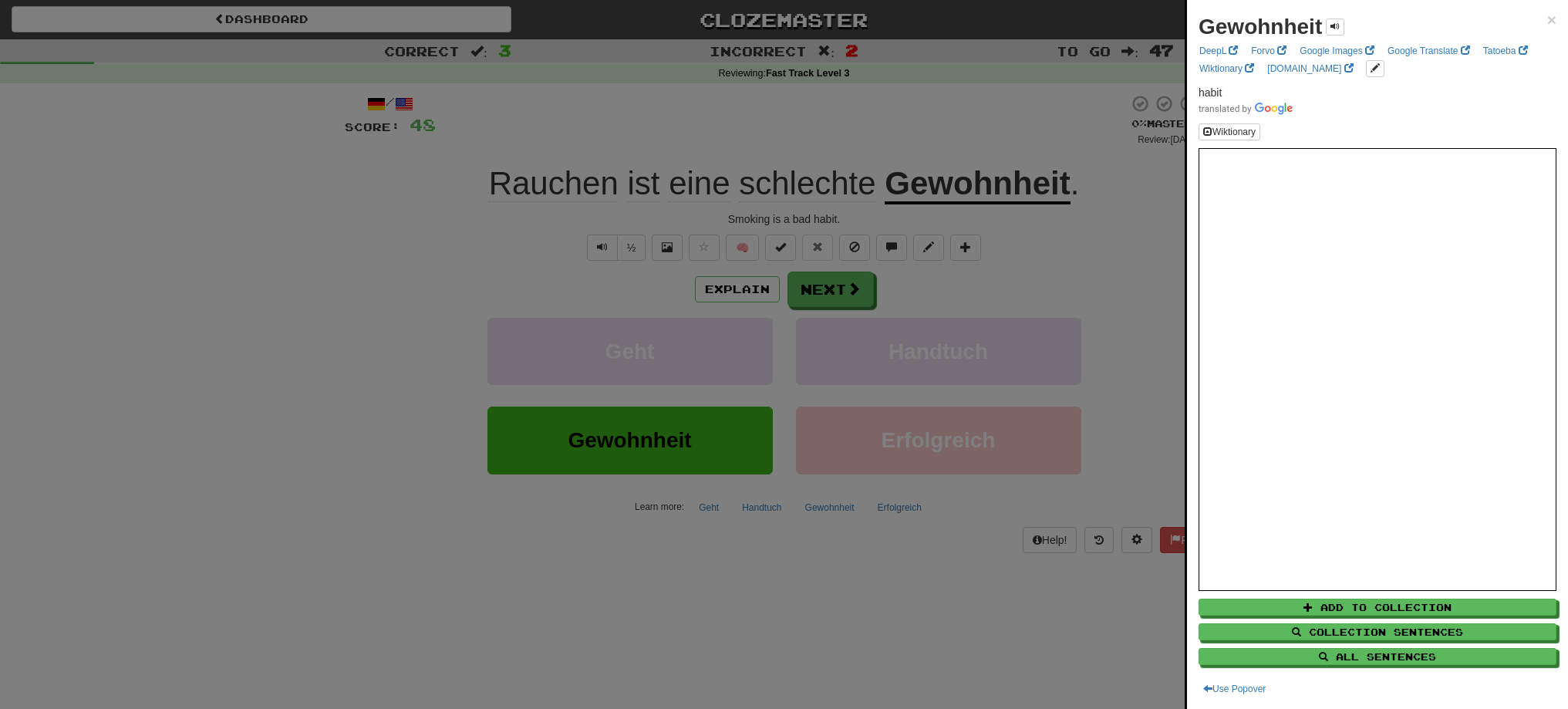
click at [831, 291] on div at bounding box center [784, 354] width 1568 height 709
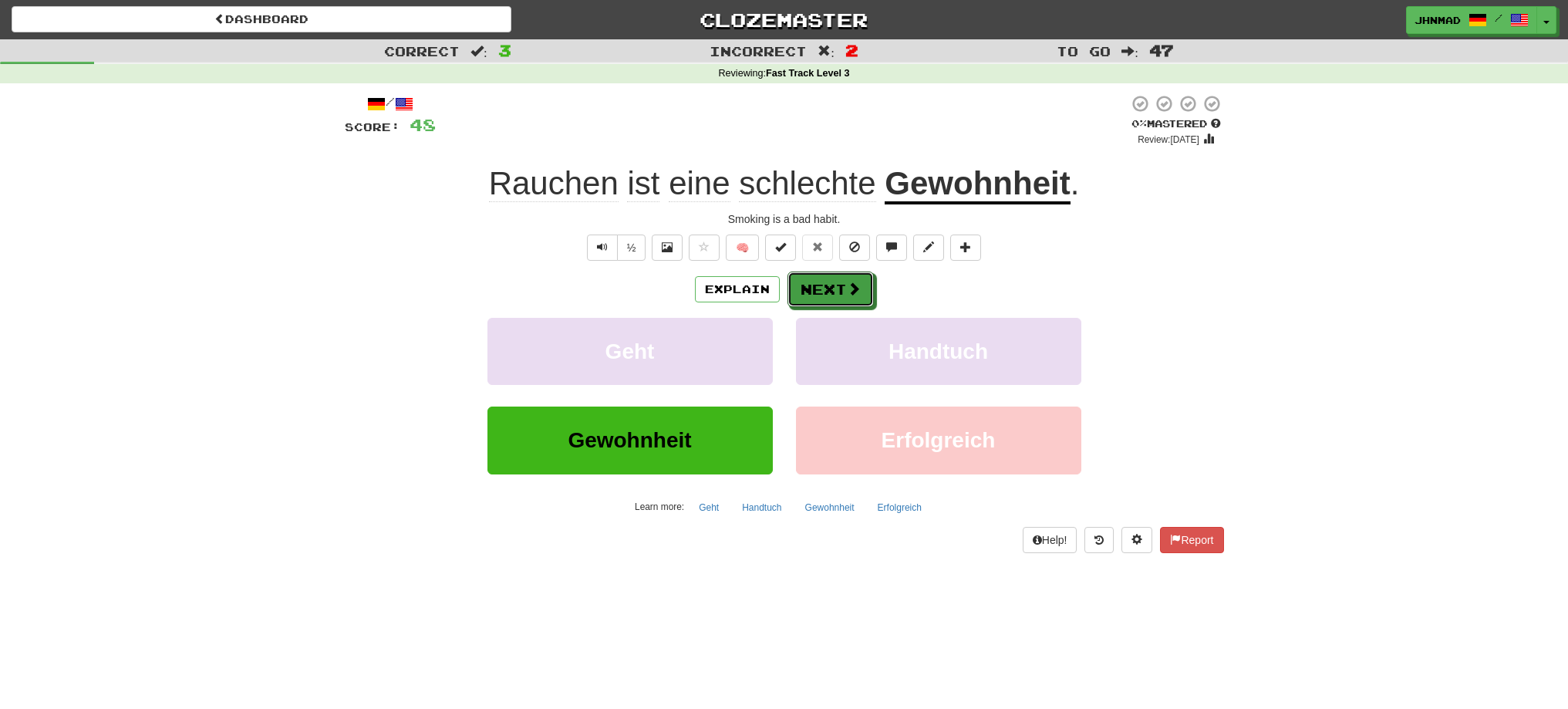
click at [831, 291] on button "Next" at bounding box center [831, 289] width 87 height 36
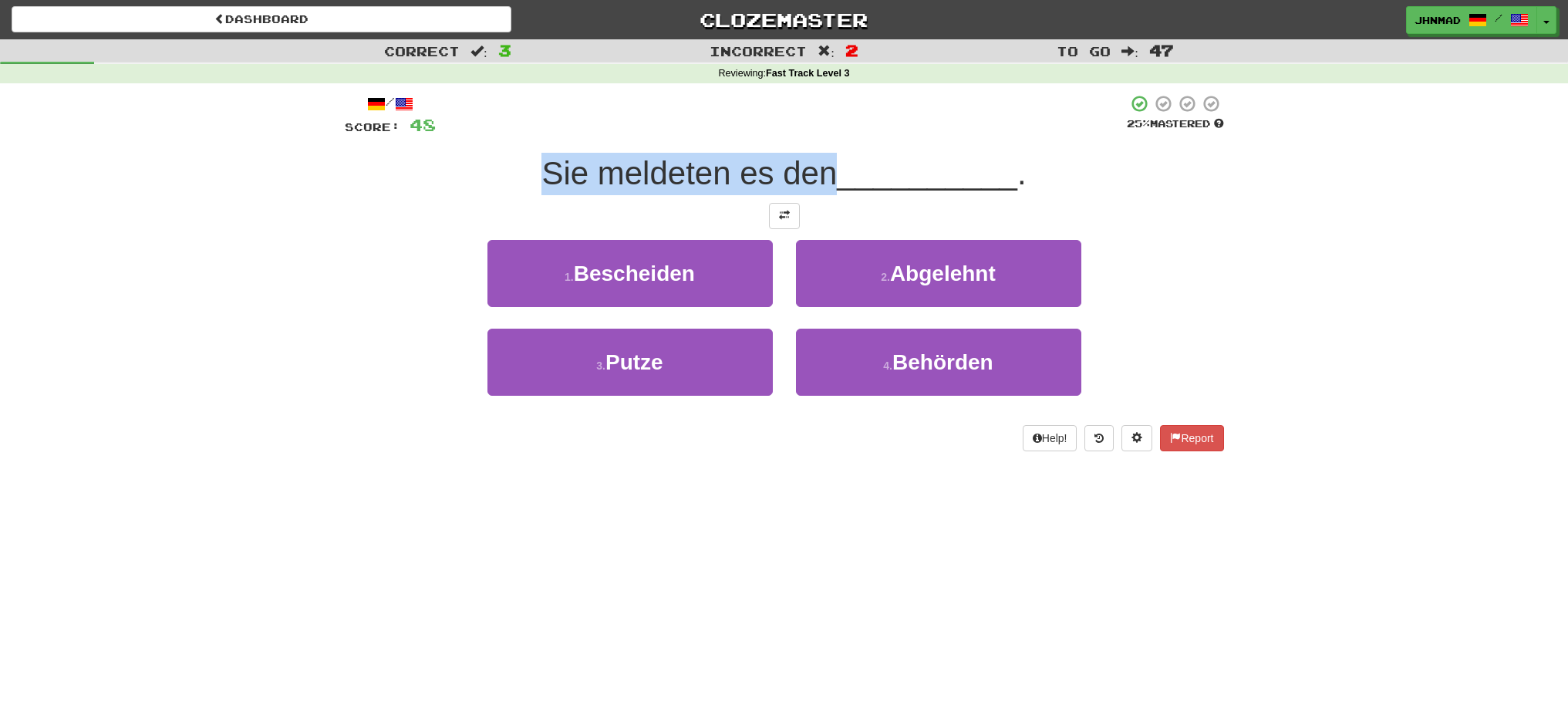
drag, startPoint x: 542, startPoint y: 171, endPoint x: 828, endPoint y: 161, distance: 286.2
click at [827, 162] on span "Sie meldeten es den" at bounding box center [689, 173] width 295 height 36
click at [817, 134] on div at bounding box center [817, 134] width 0 height 0
click at [471, 182] on div "Sie meldeten es den __________ ." at bounding box center [784, 174] width 879 height 43
click at [773, 223] on button at bounding box center [784, 216] width 31 height 26
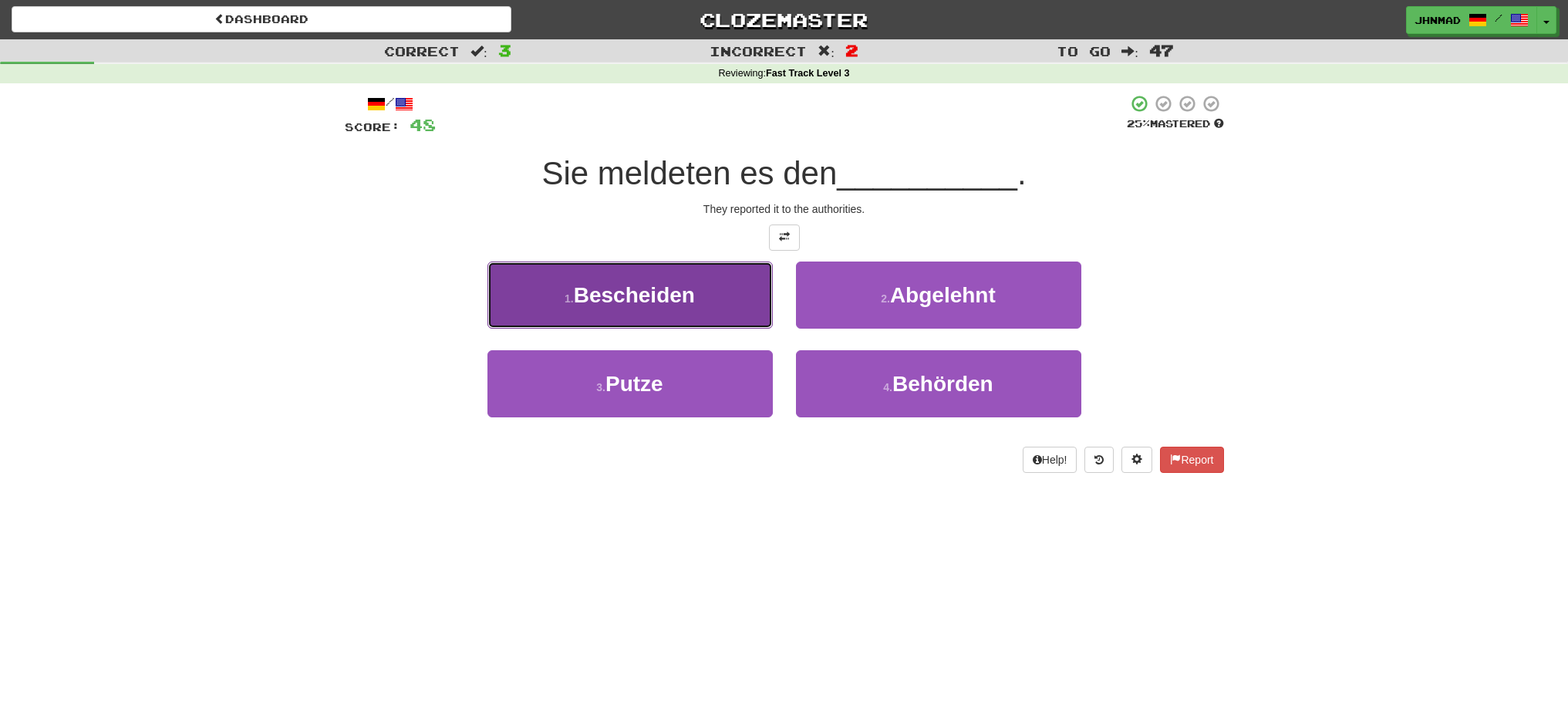
click at [630, 300] on span "Bescheiden" at bounding box center [634, 295] width 121 height 24
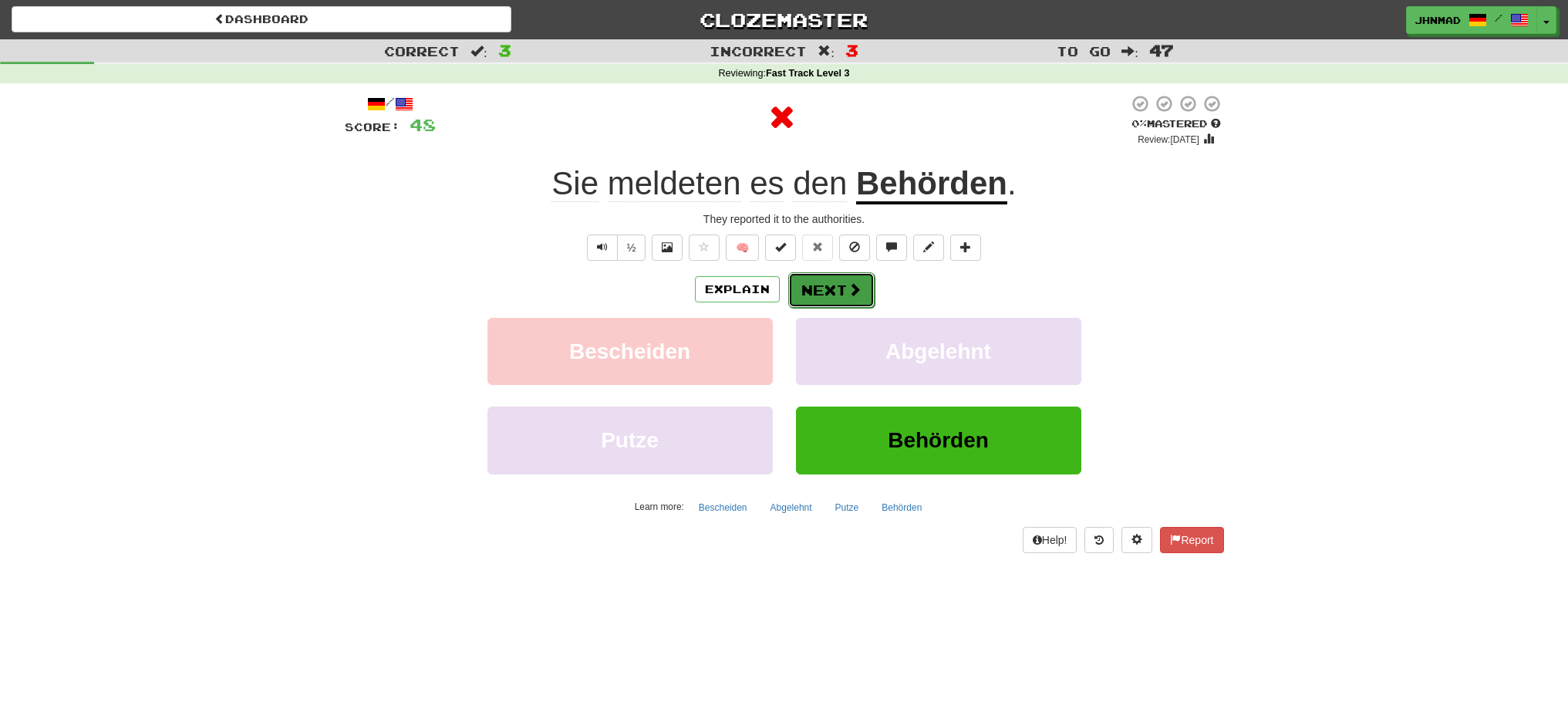
click at [827, 297] on button "Next" at bounding box center [832, 290] width 87 height 36
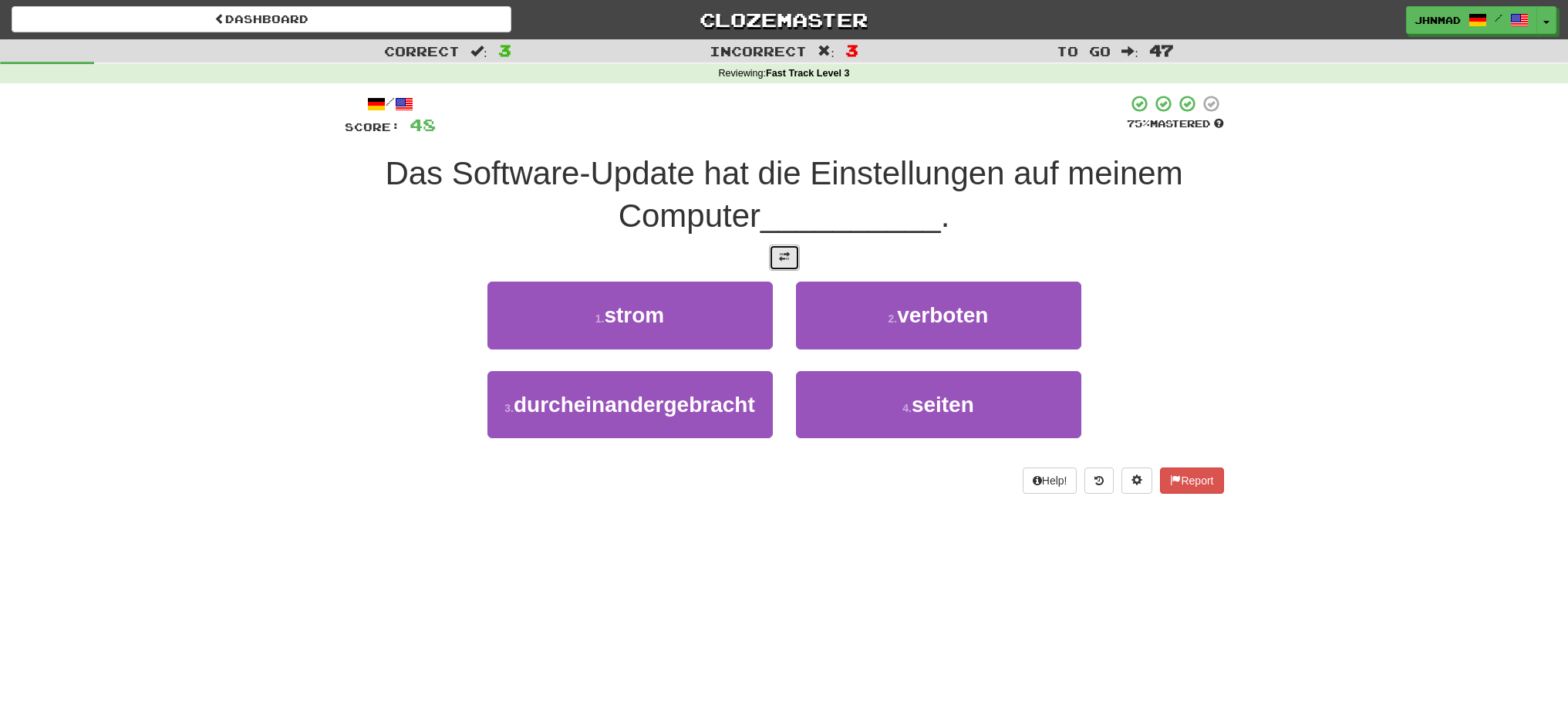
click at [787, 260] on span at bounding box center [784, 257] width 11 height 11
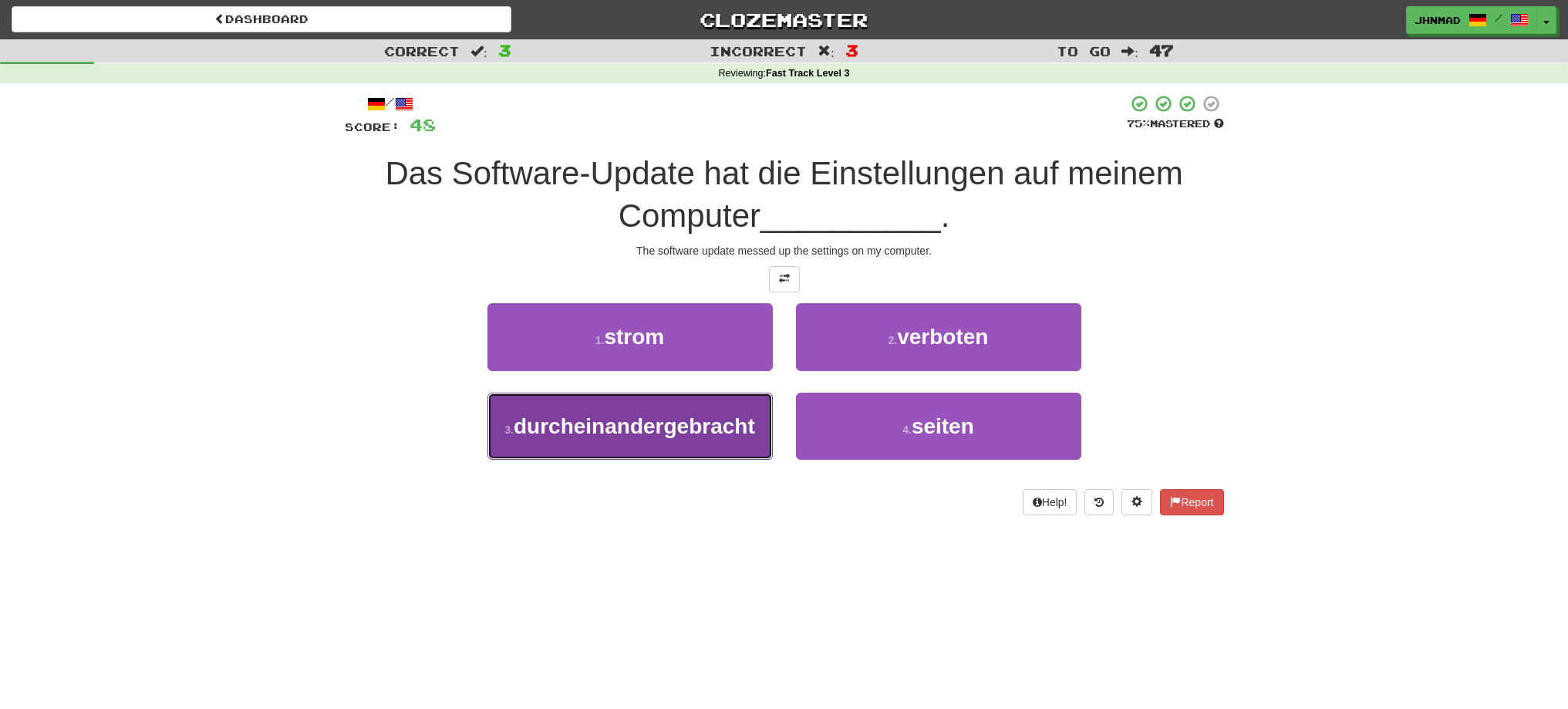
click at [671, 417] on span "durcheinandergebracht" at bounding box center [634, 426] width 241 height 24
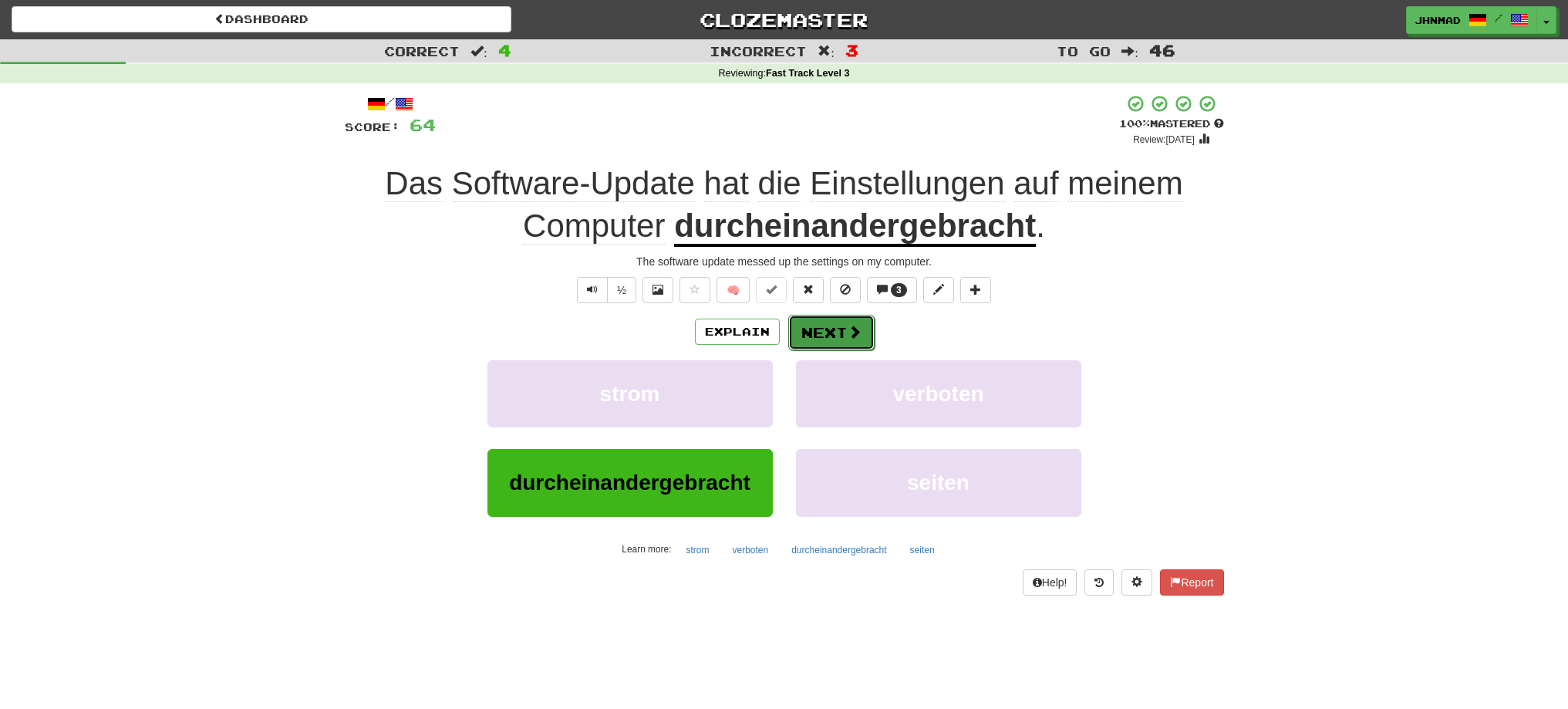
click at [837, 340] on button "Next" at bounding box center [832, 332] width 87 height 36
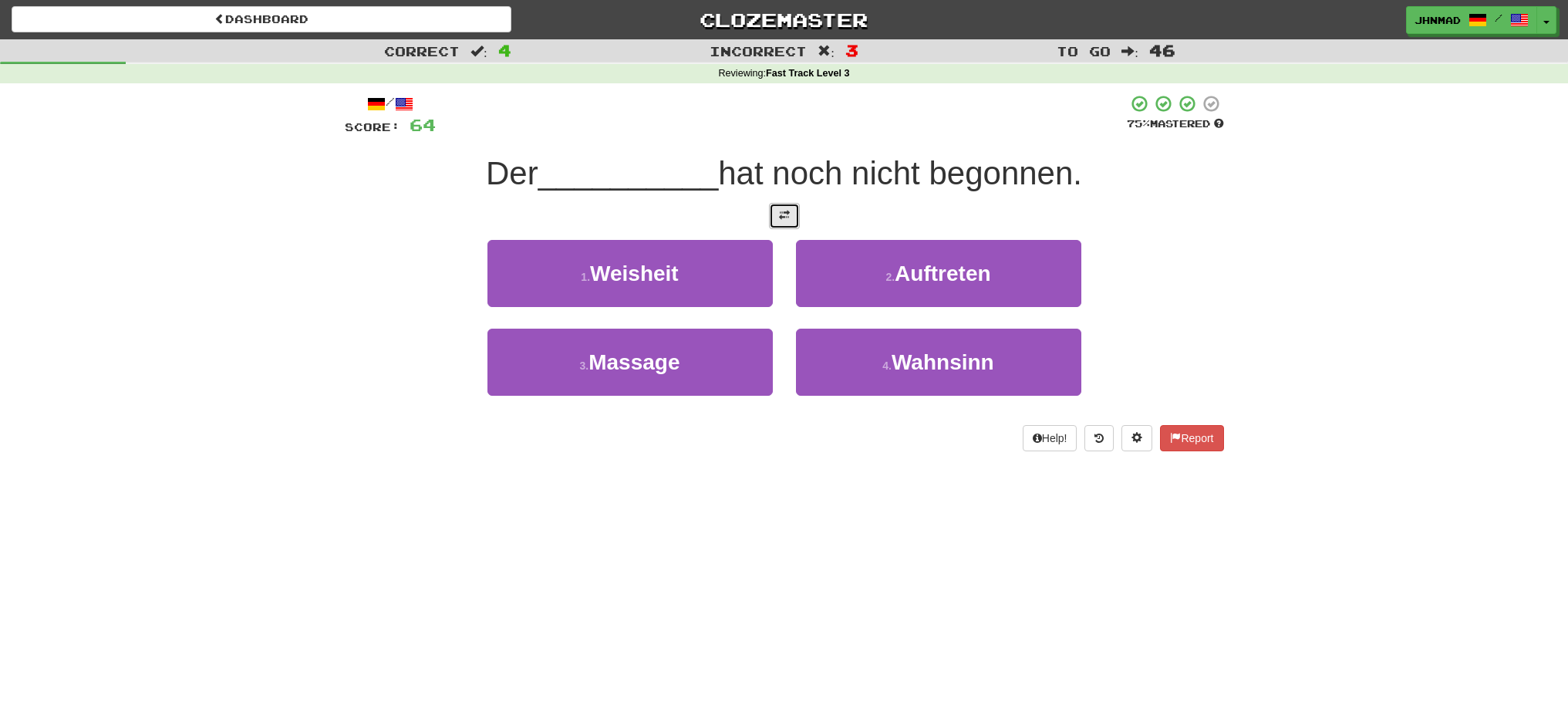
click at [791, 227] on button at bounding box center [784, 216] width 31 height 26
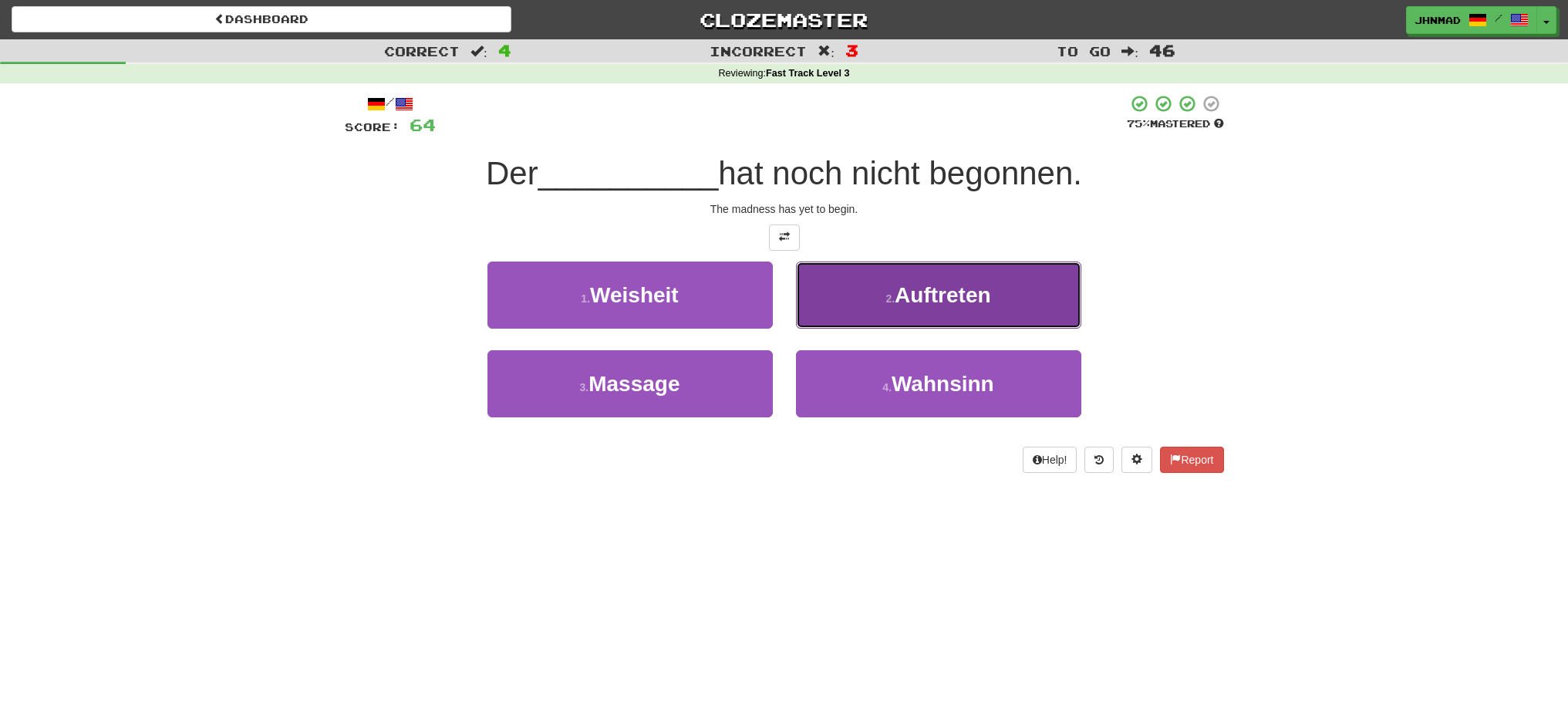
click at [884, 305] on button "2 . Auftreten" at bounding box center [938, 295] width 285 height 67
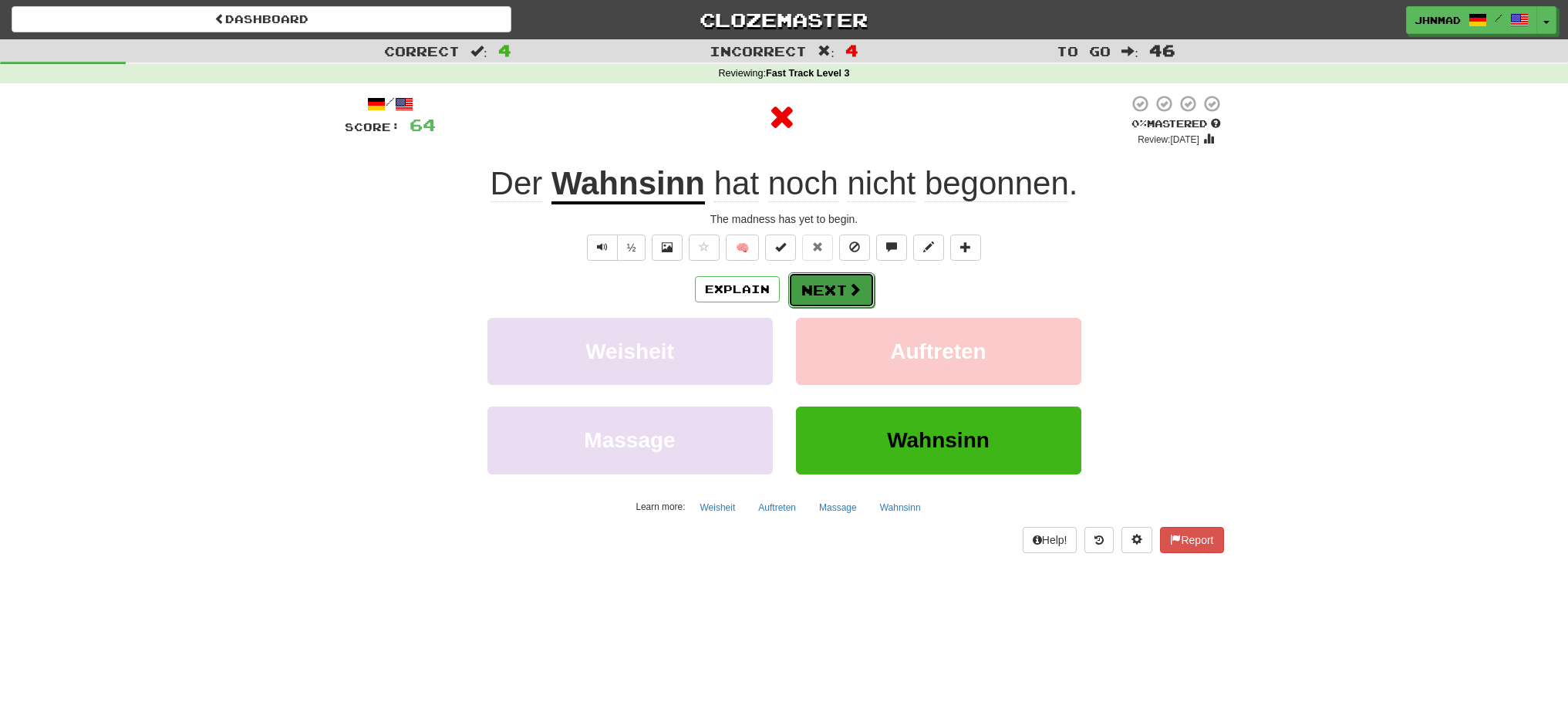
click at [846, 298] on button "Next" at bounding box center [832, 290] width 87 height 36
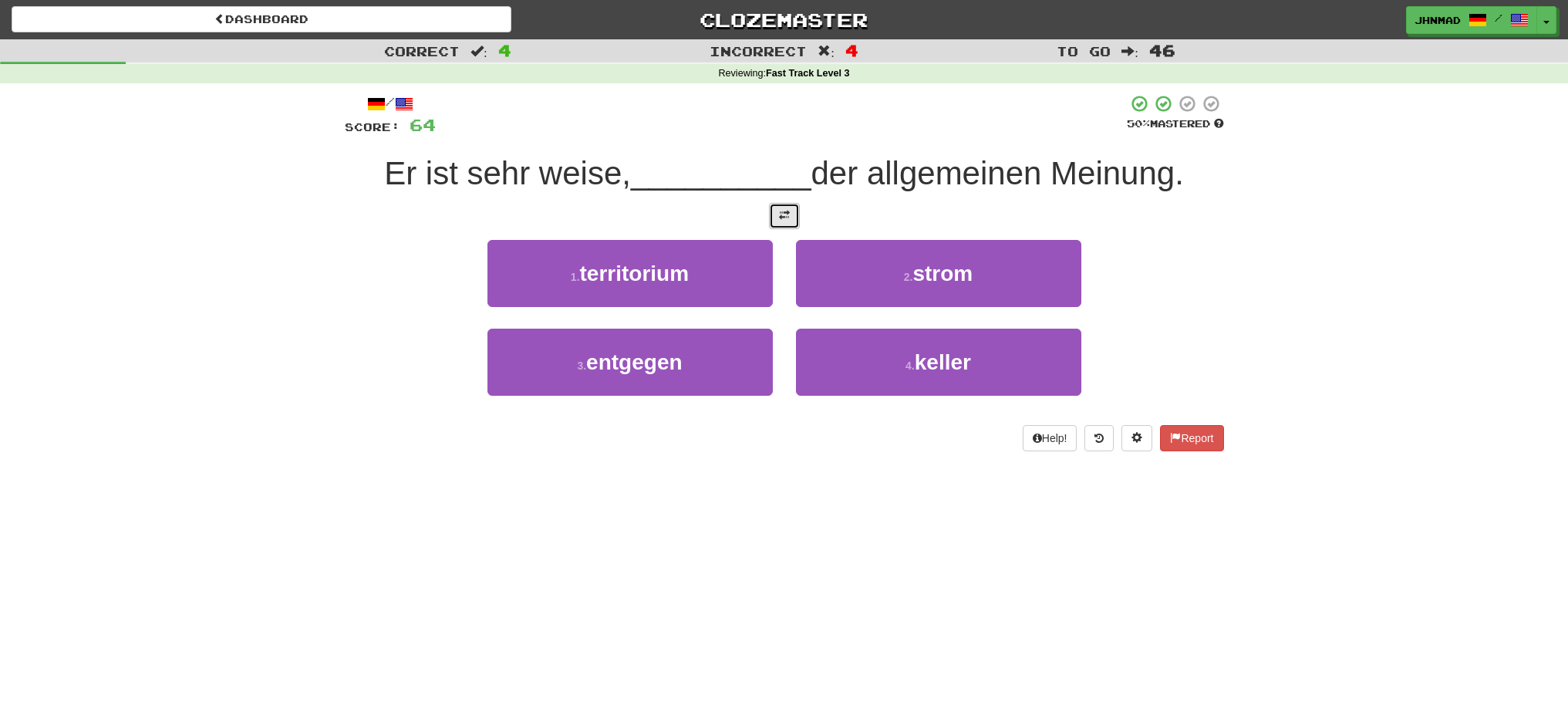
click at [794, 225] on button at bounding box center [784, 216] width 31 height 26
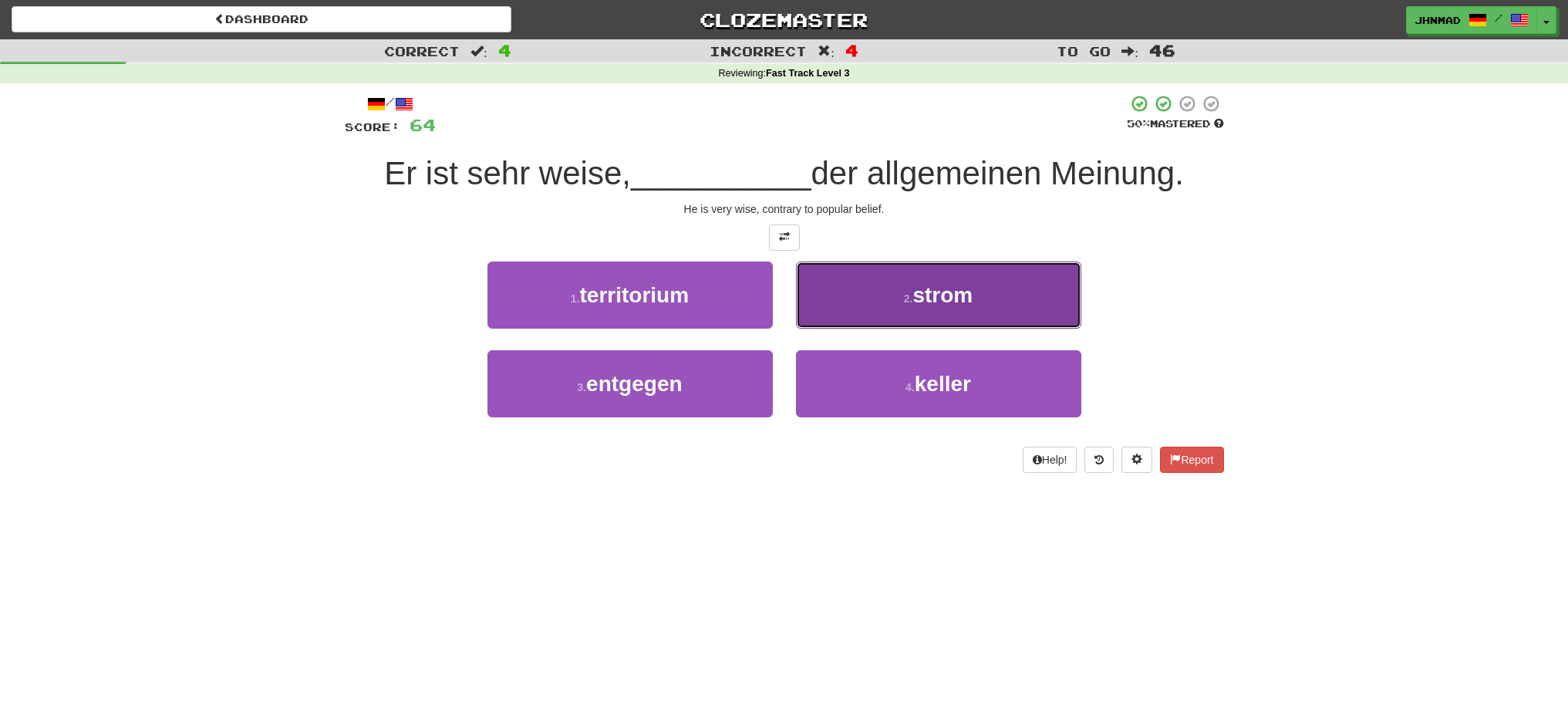
click at [952, 315] on button "2 . strom" at bounding box center [938, 295] width 285 height 67
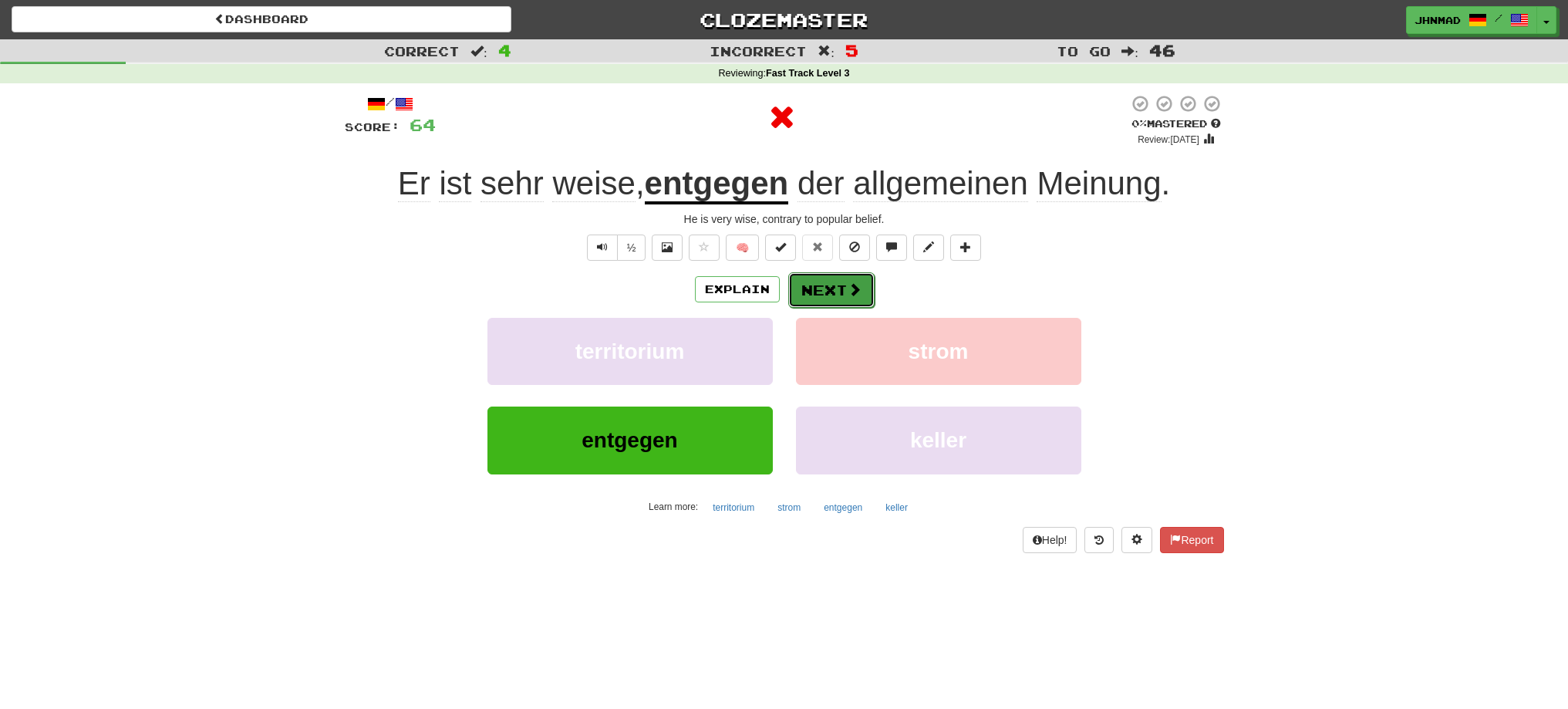
click at [830, 296] on button "Next" at bounding box center [832, 290] width 87 height 36
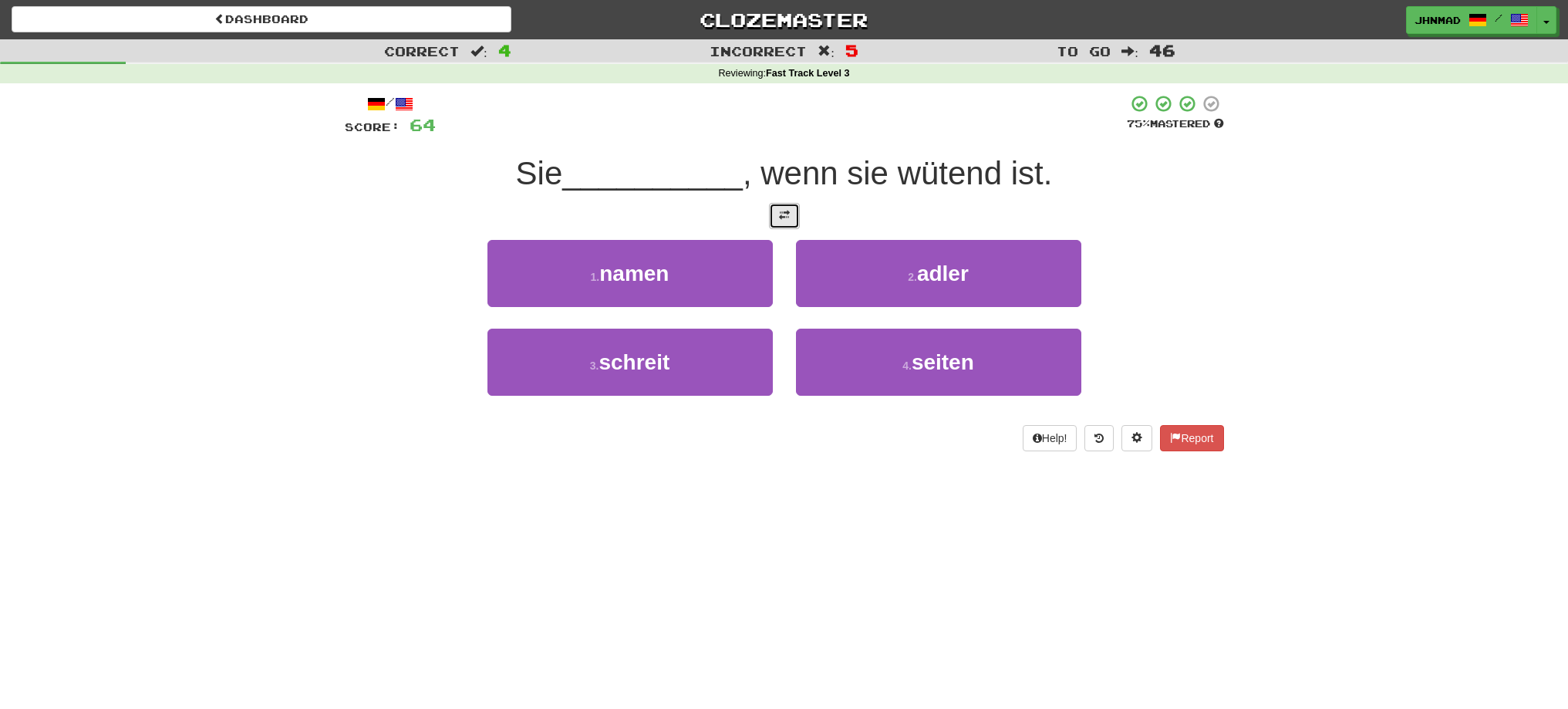
click at [785, 214] on span at bounding box center [784, 215] width 11 height 11
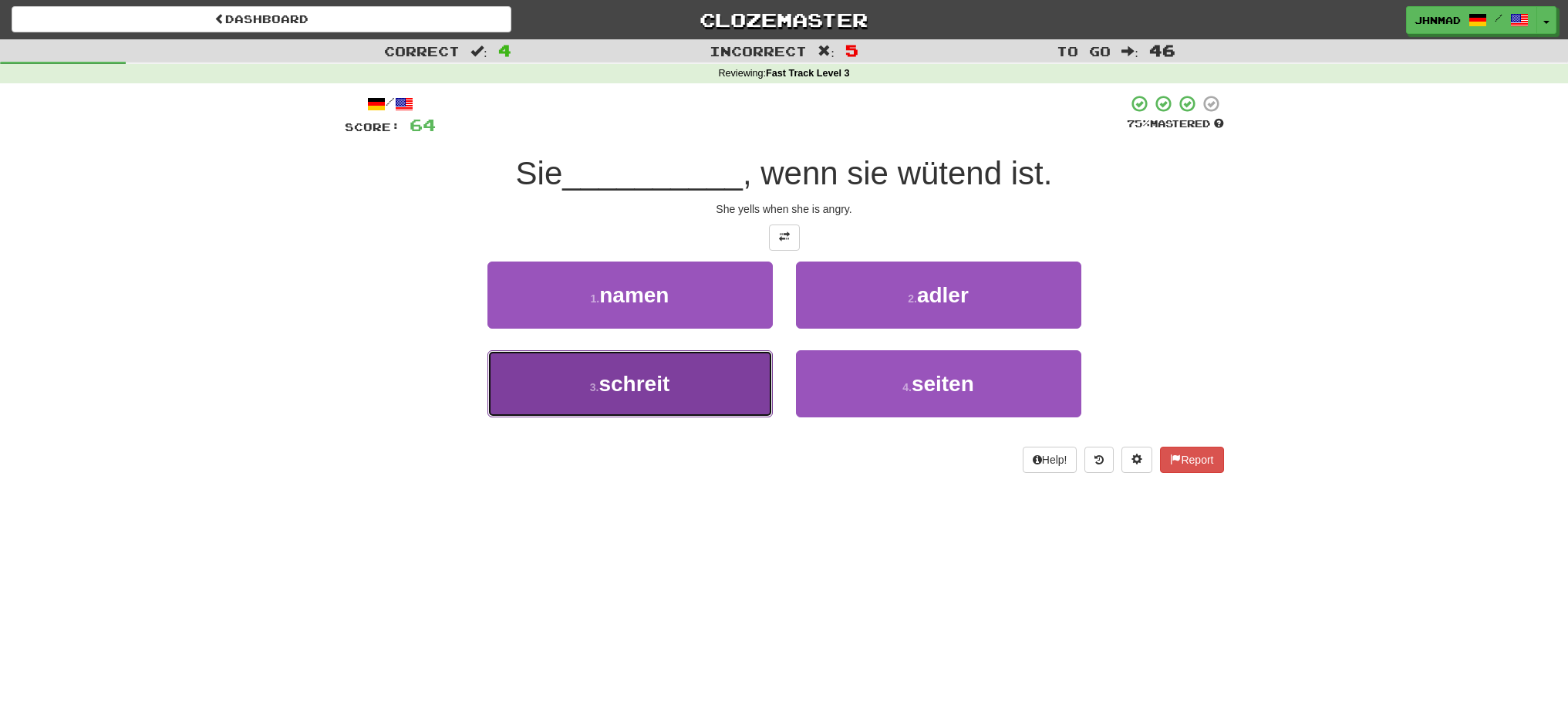
click at [723, 411] on button "3 . schreit" at bounding box center [630, 383] width 285 height 67
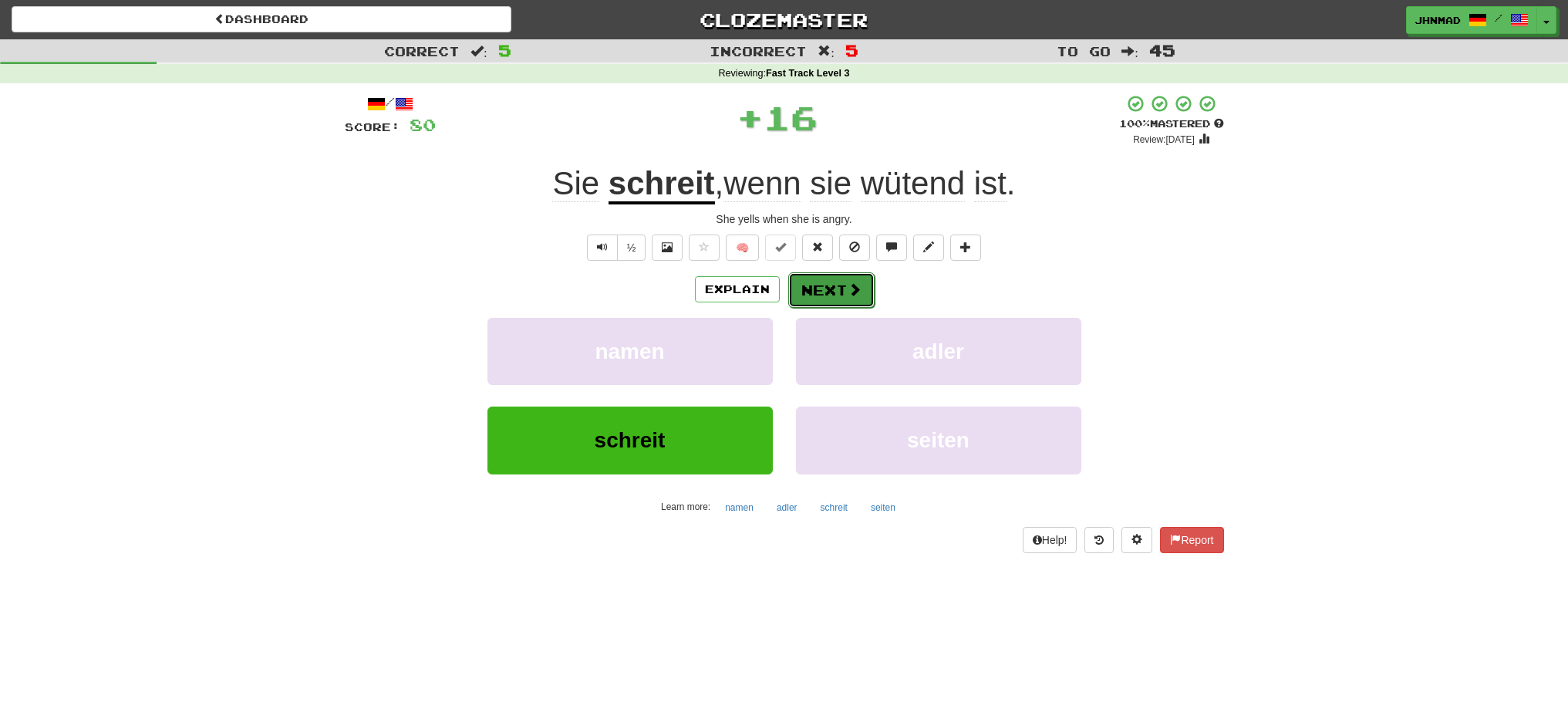
click at [855, 296] on span at bounding box center [855, 289] width 14 height 14
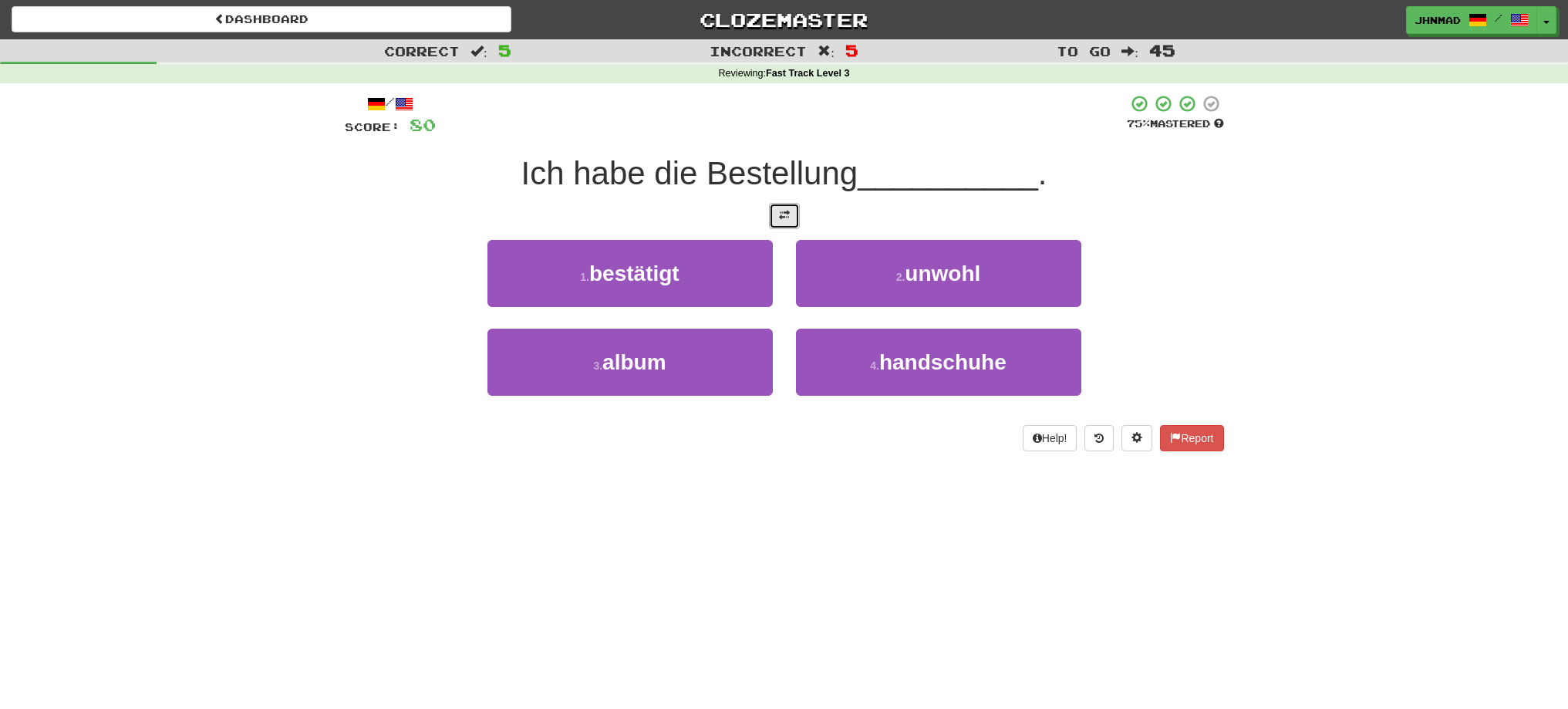
click at [785, 220] on span at bounding box center [784, 215] width 11 height 11
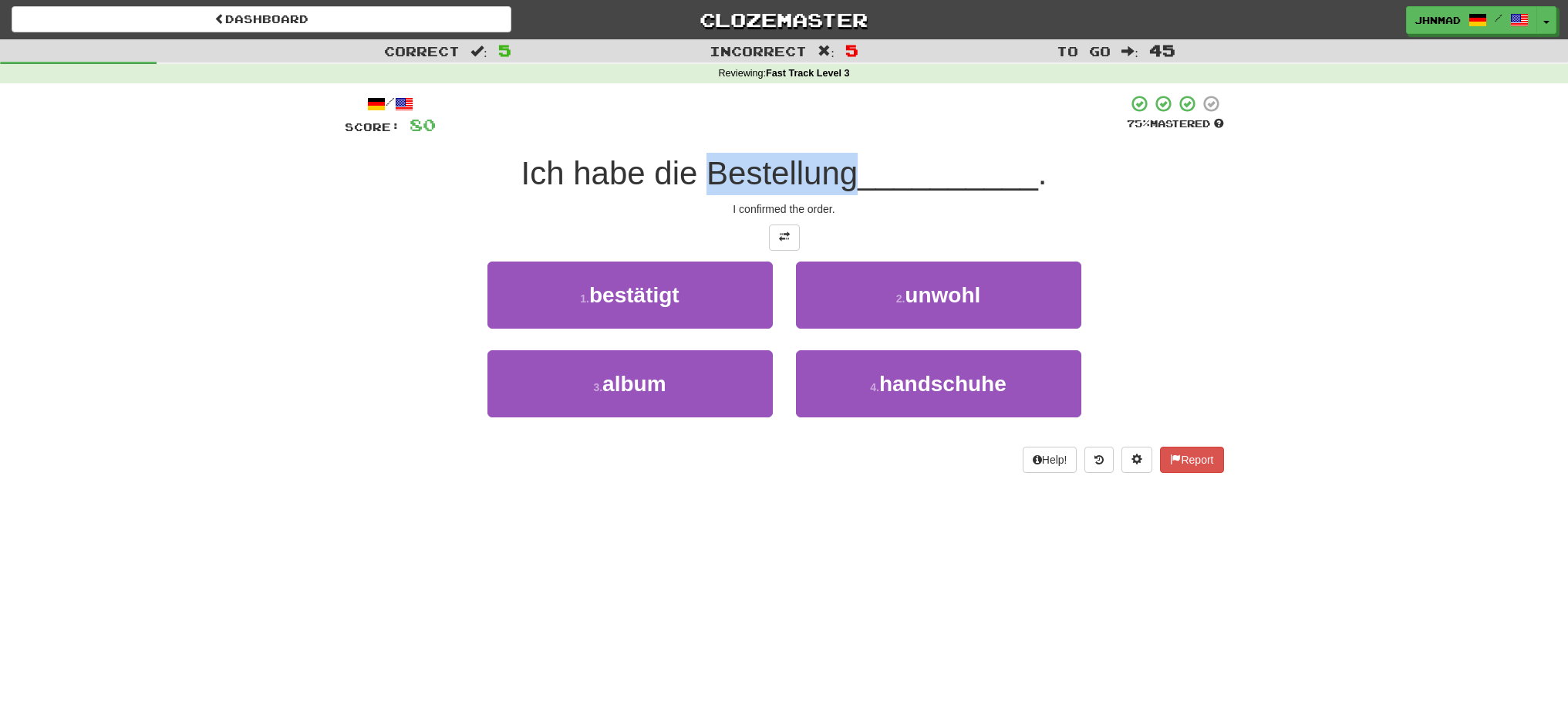
drag, startPoint x: 702, startPoint y: 176, endPoint x: 852, endPoint y: 191, distance: 150.7
click at [851, 189] on span "Ich habe die Bestellung" at bounding box center [690, 173] width 337 height 36
click at [841, 193] on div at bounding box center [841, 193] width 0 height 0
click at [545, 239] on div at bounding box center [784, 237] width 879 height 26
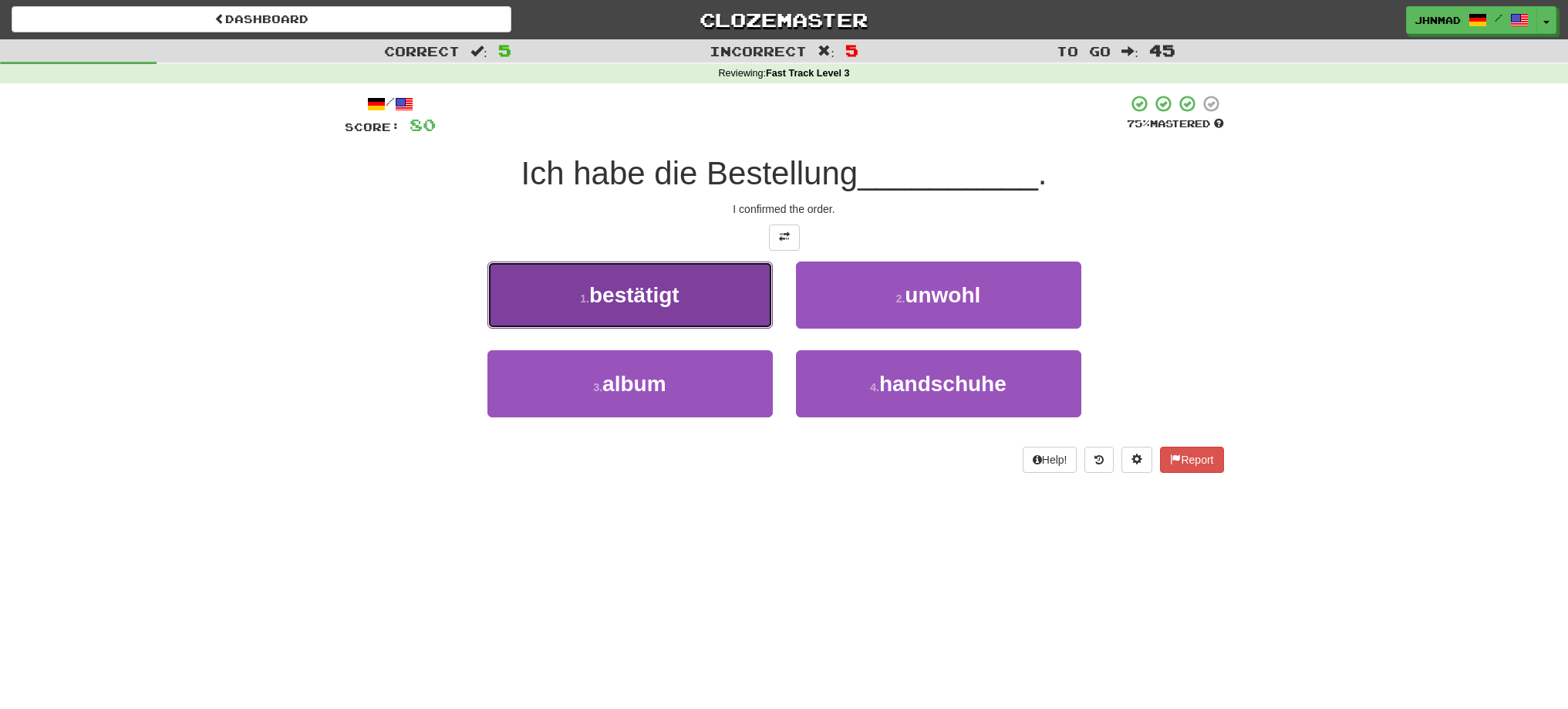
click at [658, 307] on button "1 . bestätigt" at bounding box center [630, 295] width 285 height 67
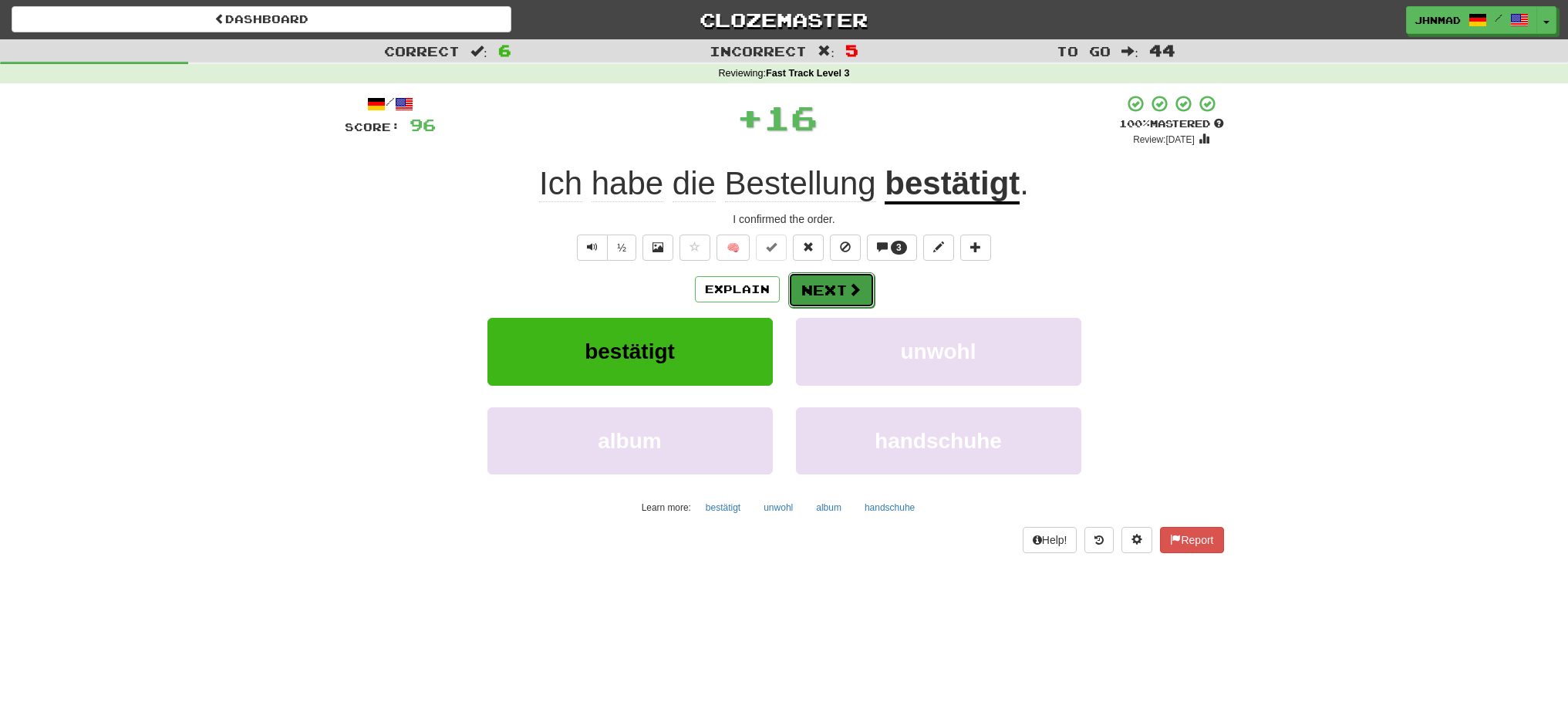
click at [801, 283] on button "Next" at bounding box center [832, 290] width 87 height 36
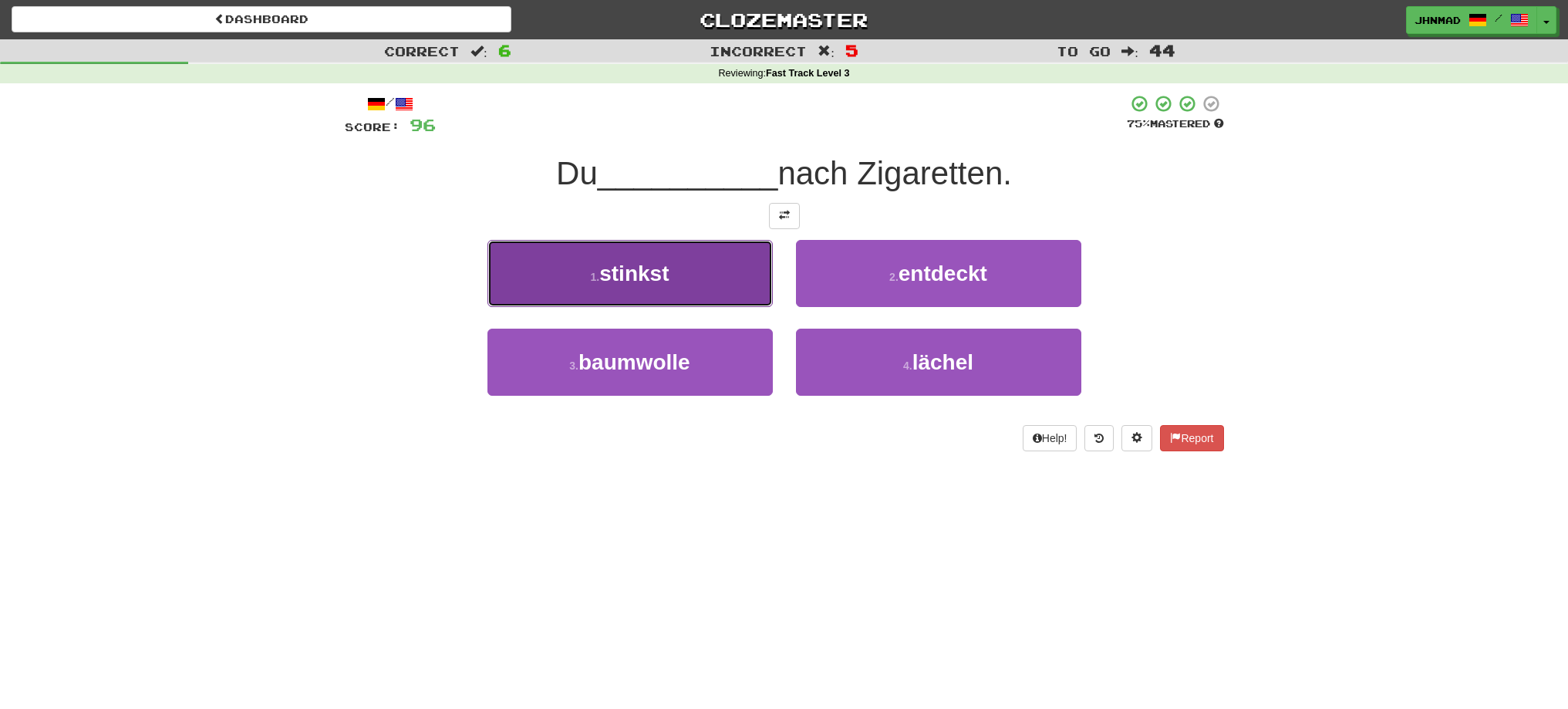
click at [682, 266] on button "1 . stinkst" at bounding box center [630, 273] width 285 height 67
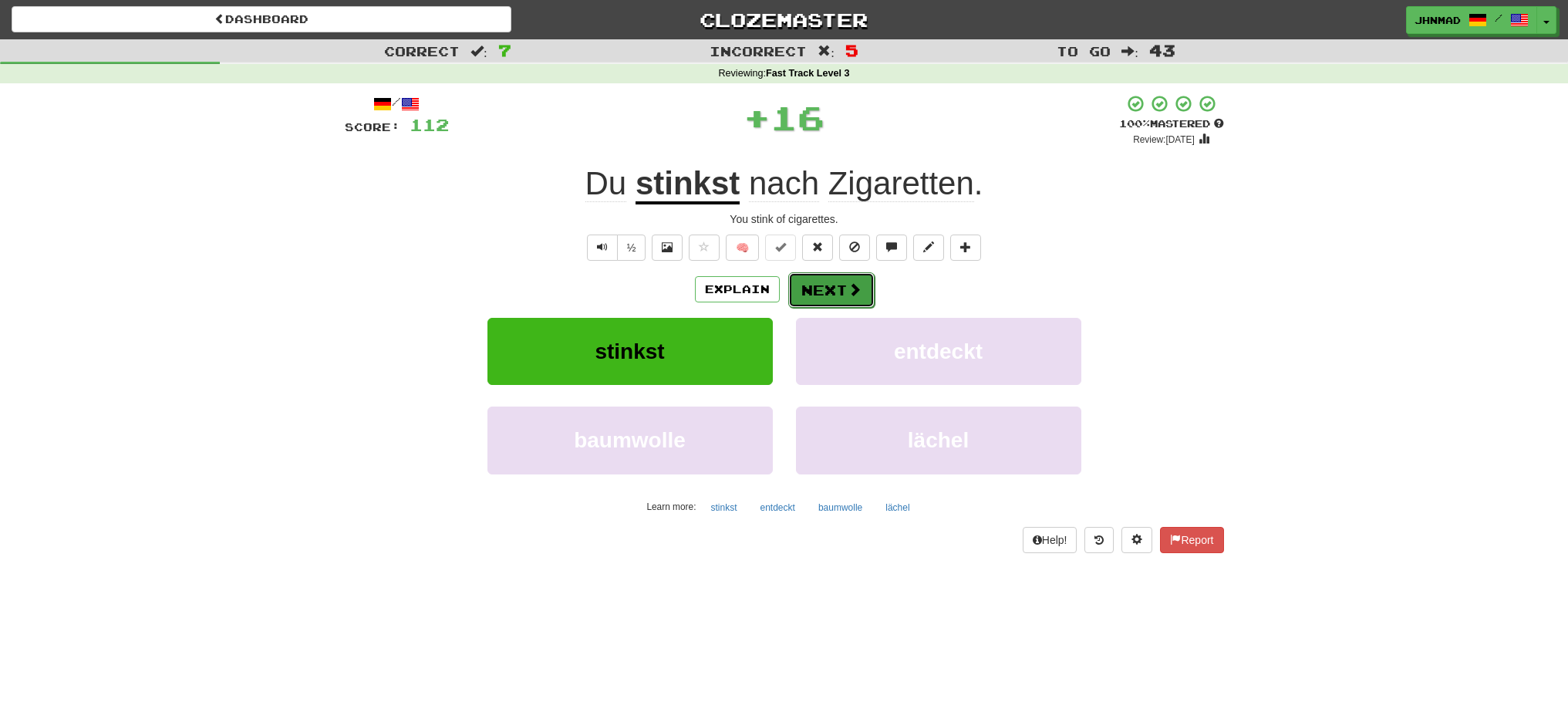
click at [806, 300] on button "Next" at bounding box center [832, 290] width 87 height 36
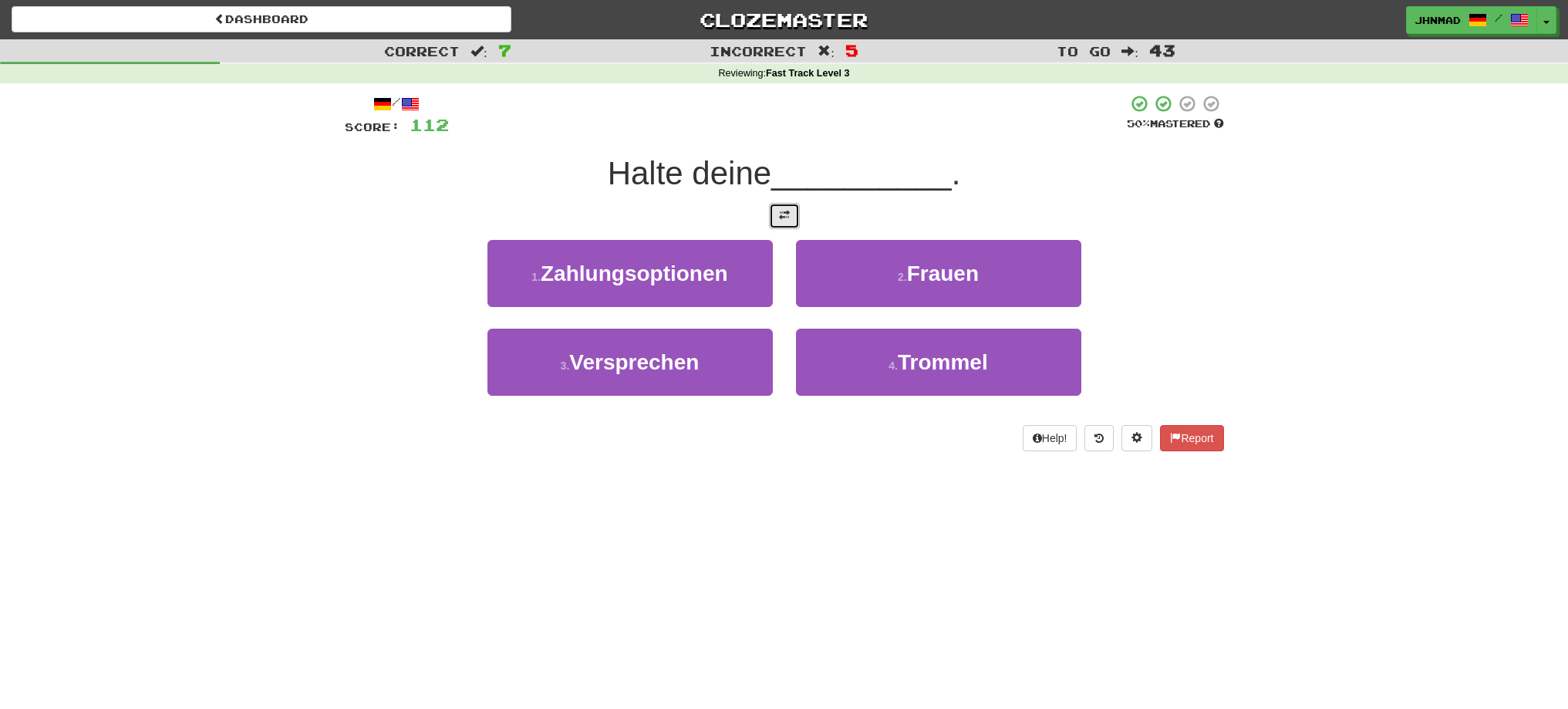
click at [770, 215] on button at bounding box center [784, 216] width 31 height 26
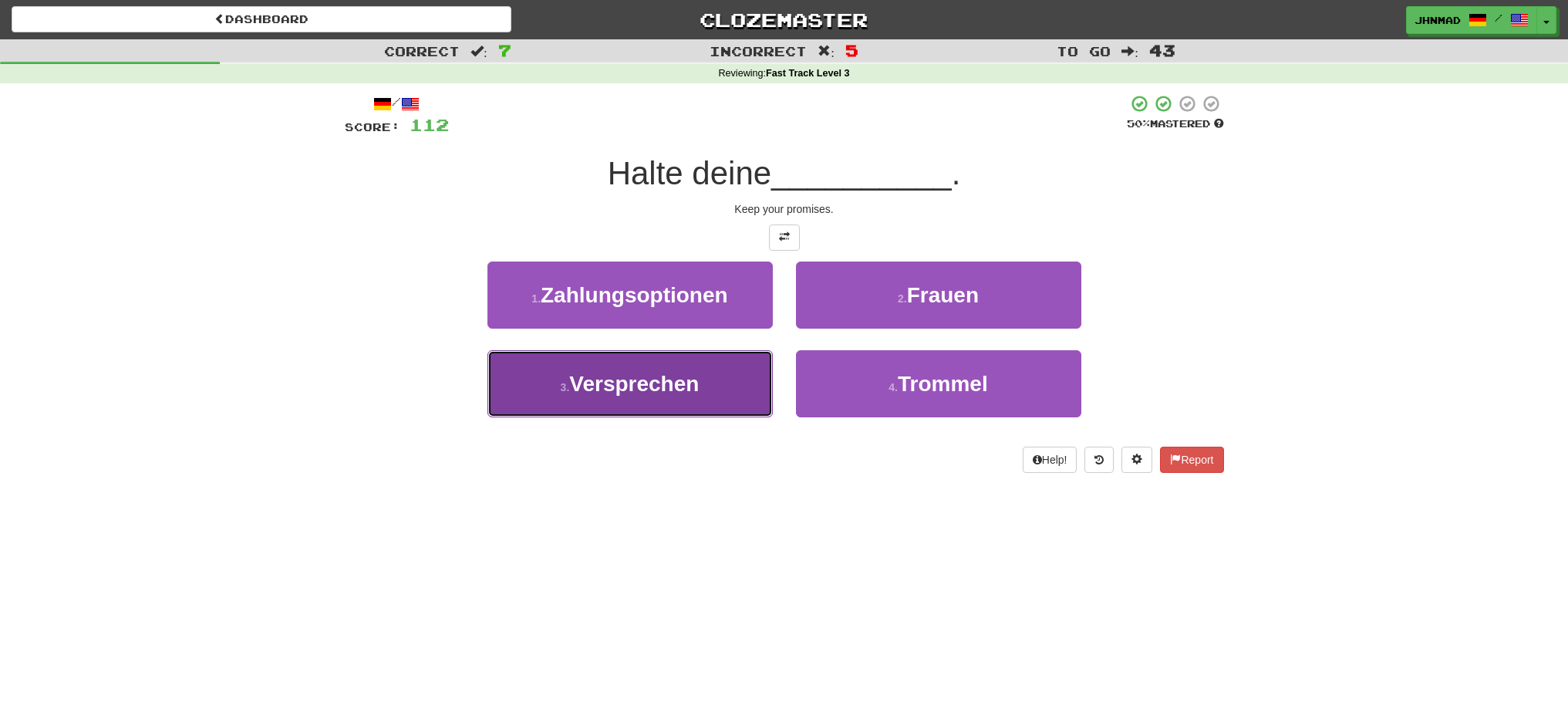
click at [648, 376] on span "Versprechen" at bounding box center [634, 383] width 130 height 24
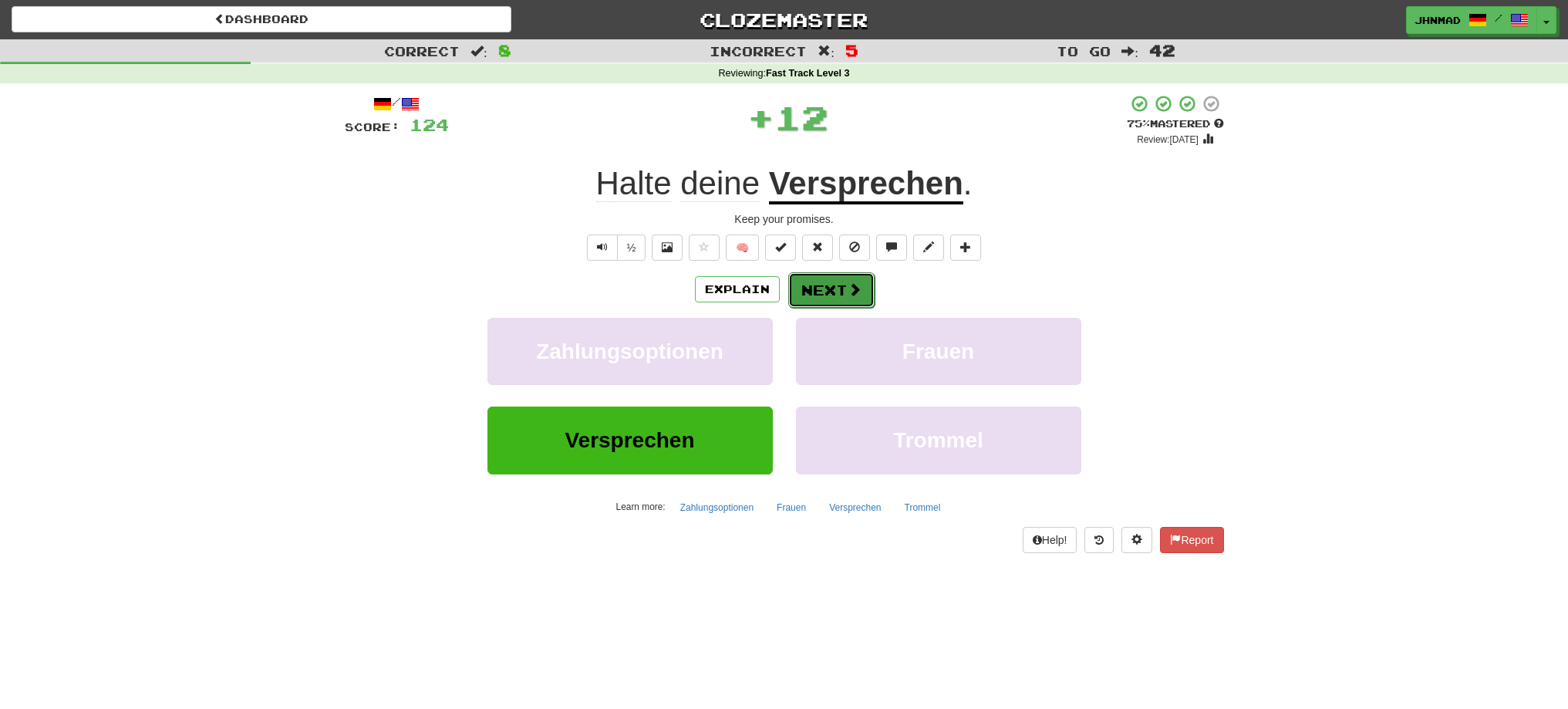
click at [835, 273] on button "Next" at bounding box center [832, 290] width 87 height 36
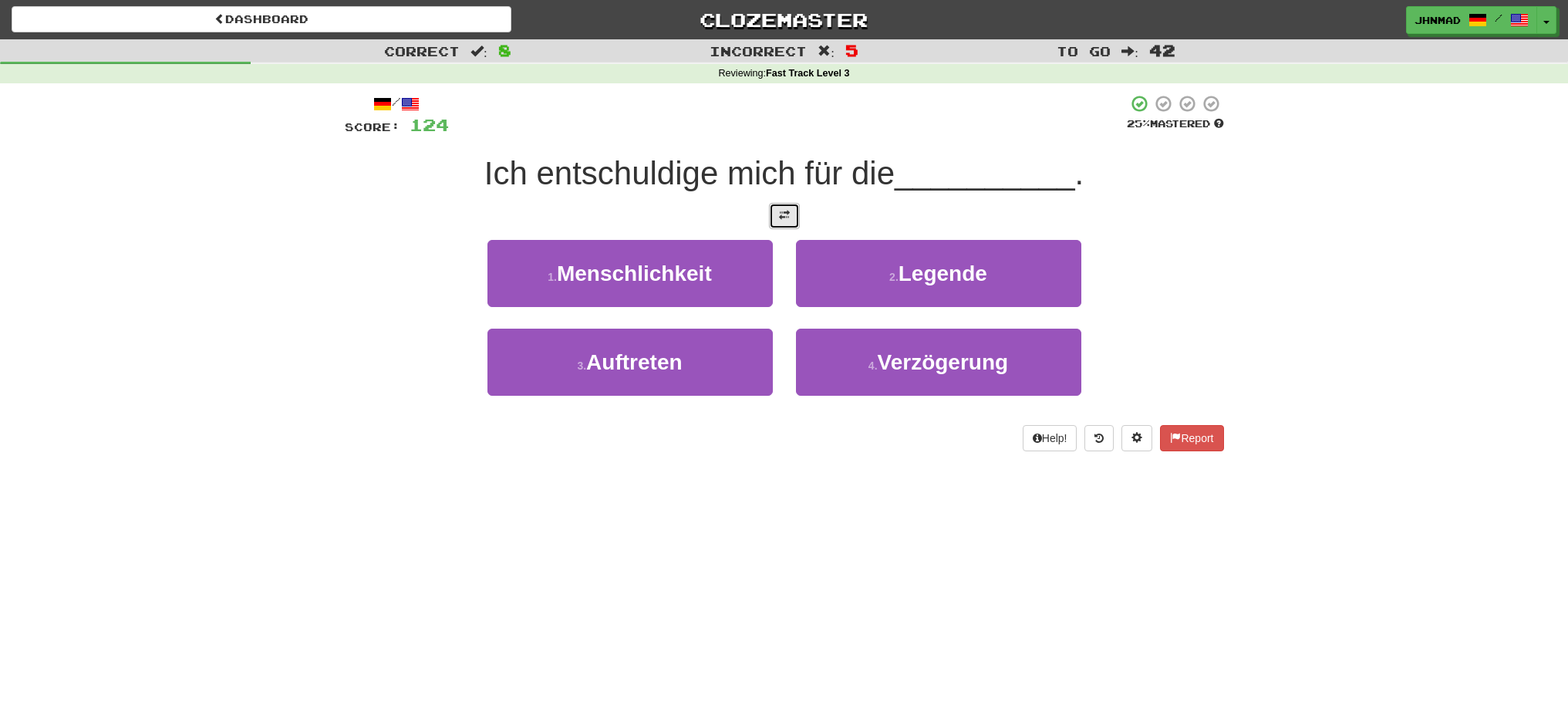
click at [791, 225] on button at bounding box center [784, 216] width 31 height 26
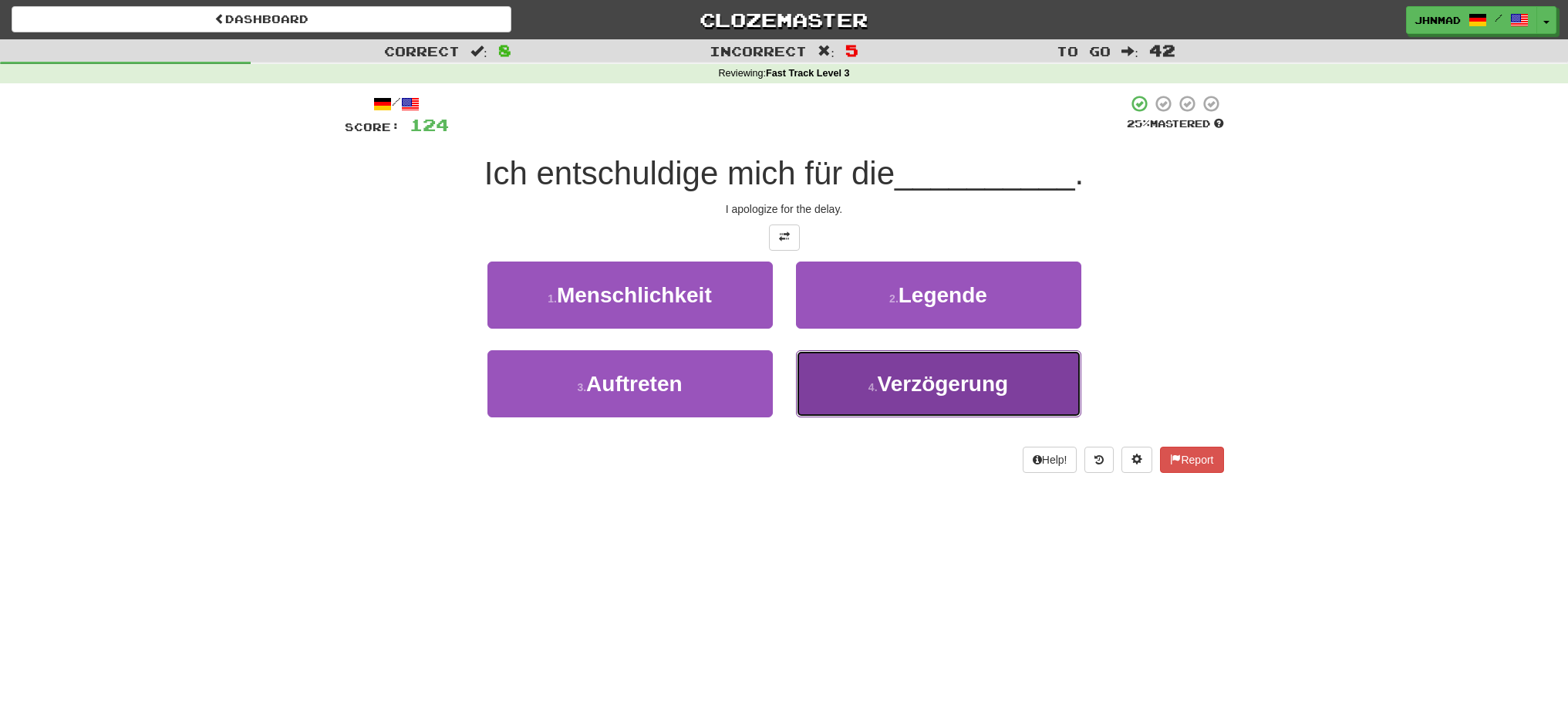
click at [918, 392] on span "Verzögerung" at bounding box center [944, 383] width 131 height 24
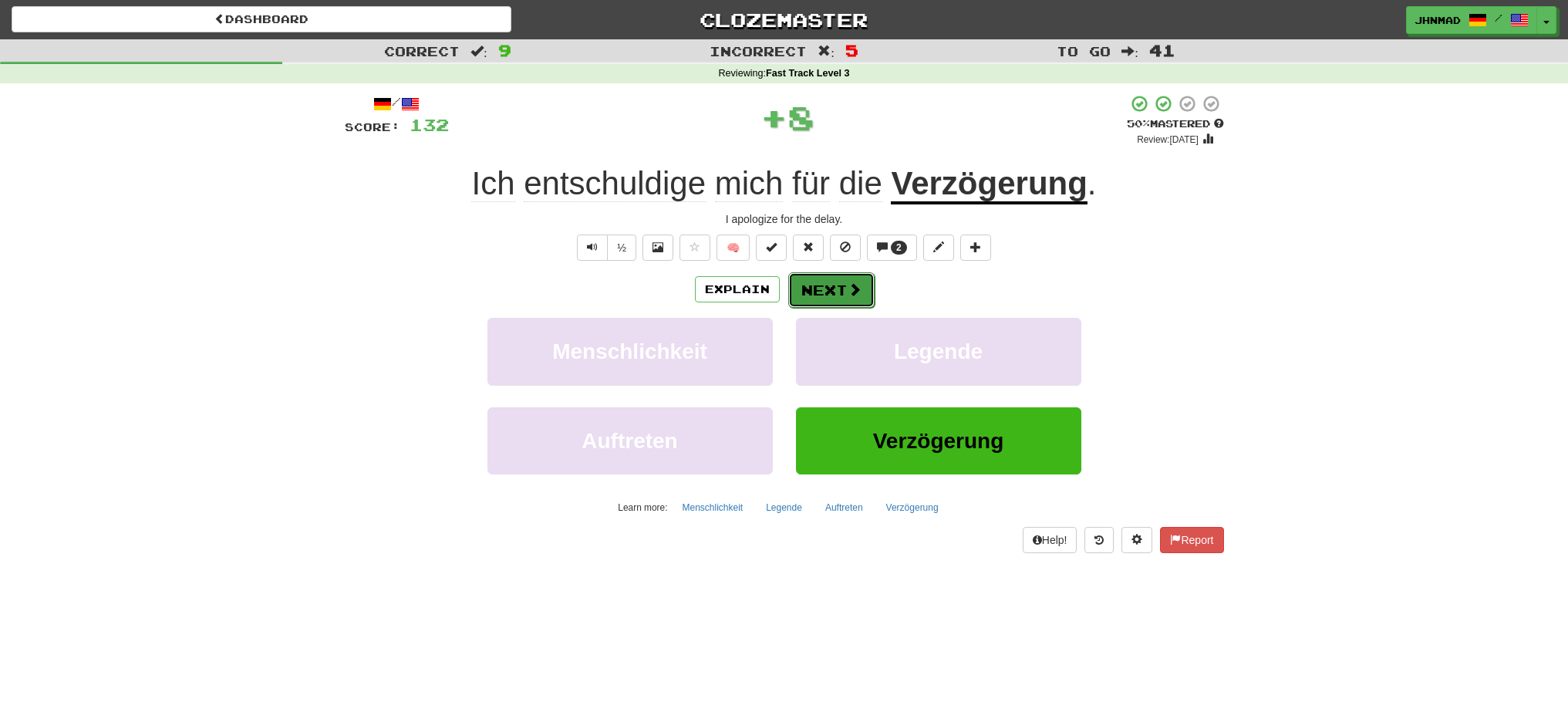
click at [799, 285] on button "Next" at bounding box center [832, 290] width 87 height 36
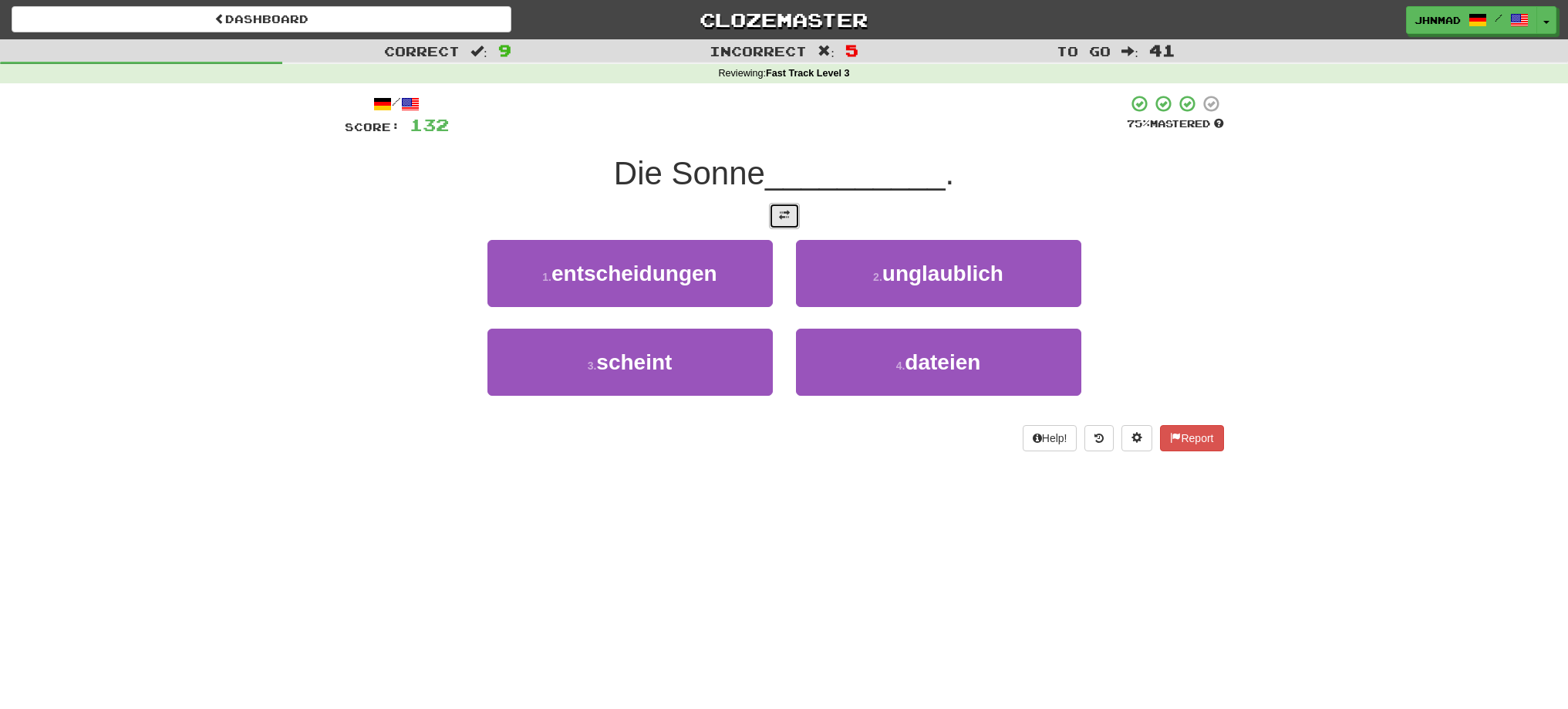
click at [777, 222] on button at bounding box center [784, 216] width 31 height 26
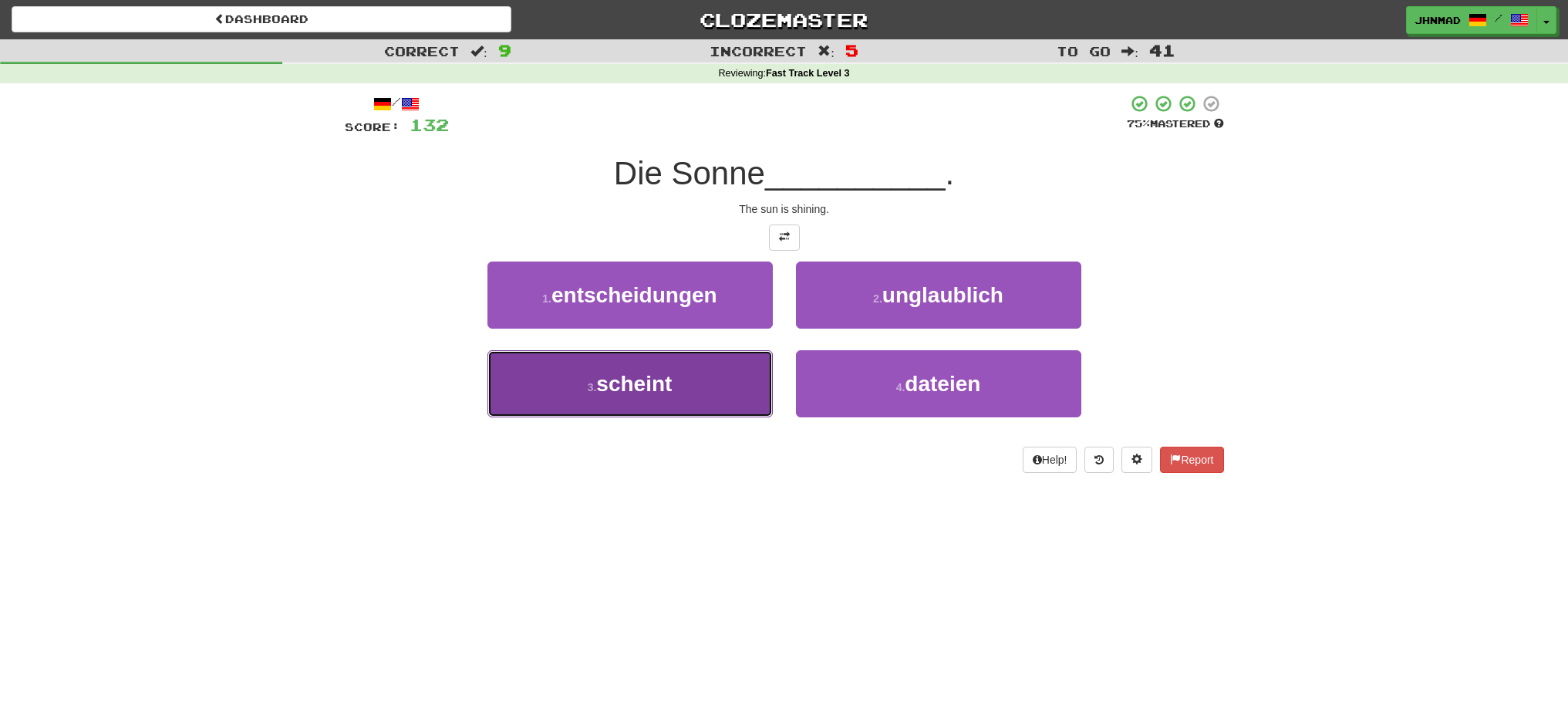
click at [666, 394] on span "scheint" at bounding box center [634, 383] width 76 height 24
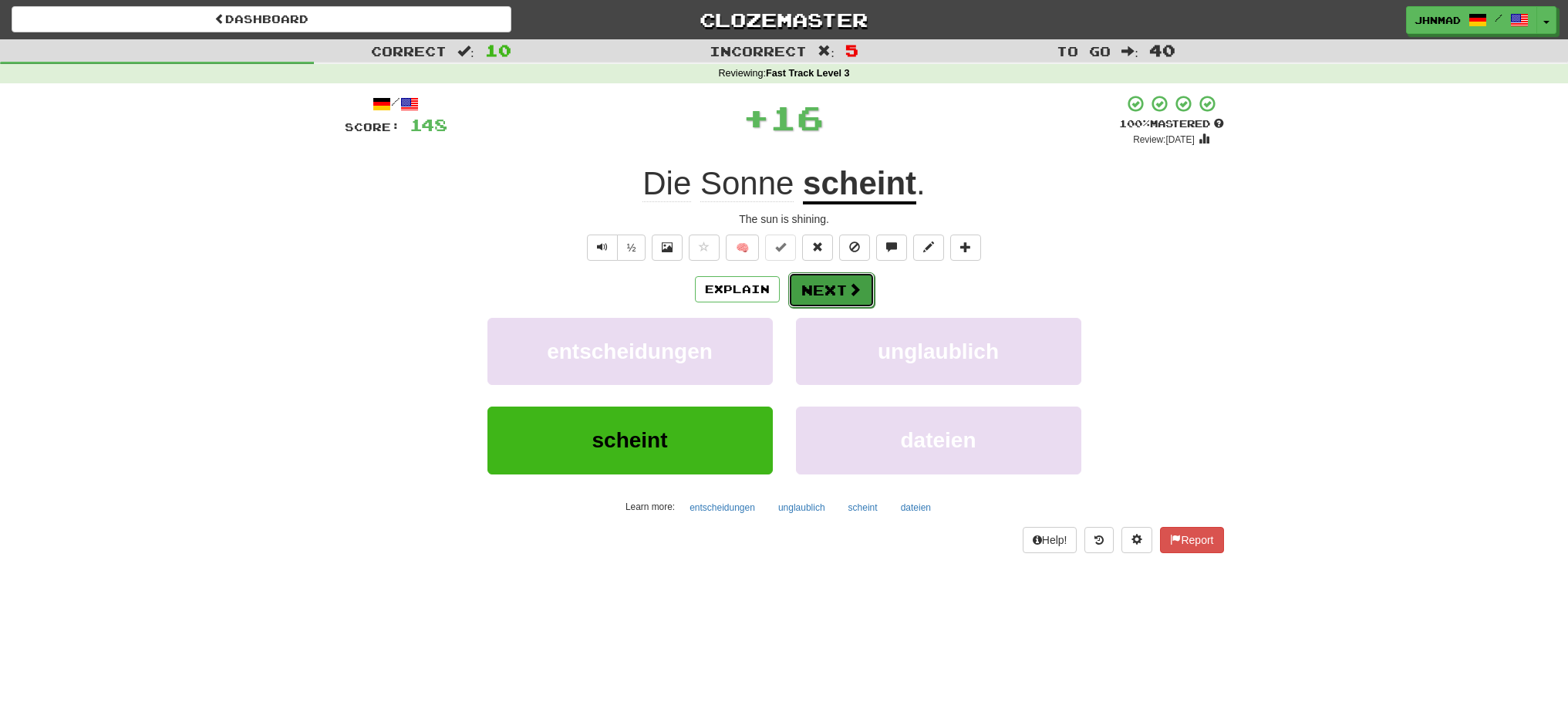
click at [808, 289] on button "Next" at bounding box center [832, 290] width 87 height 36
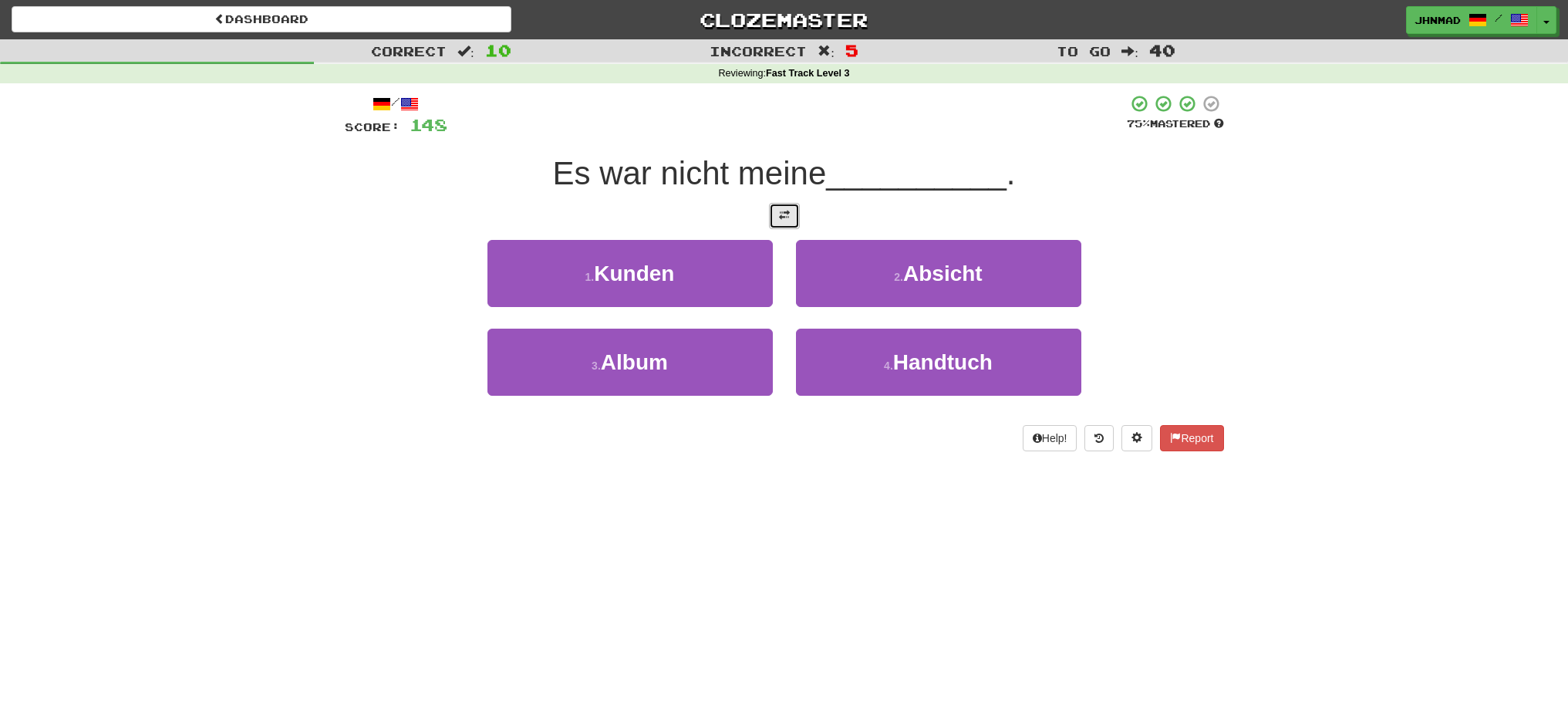
click at [796, 214] on button at bounding box center [784, 216] width 31 height 26
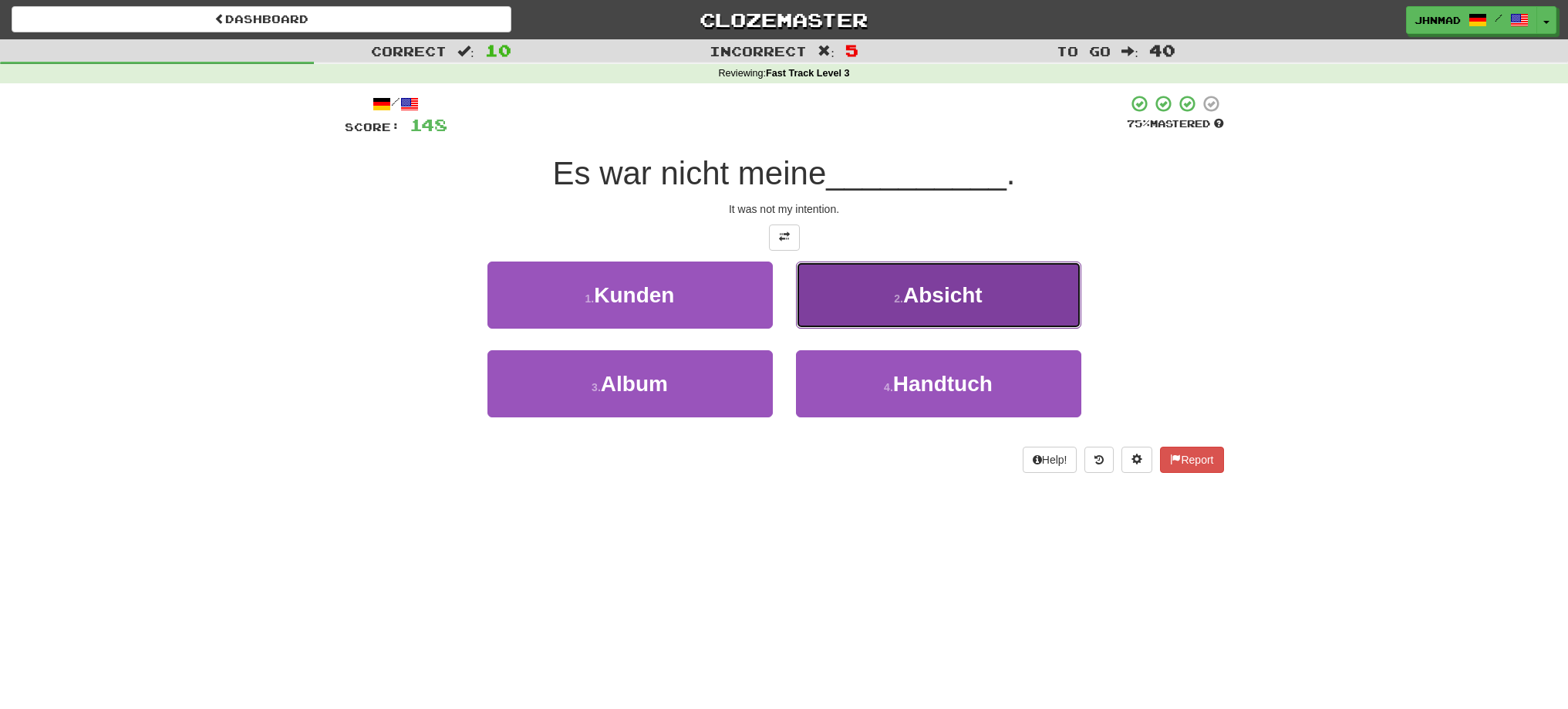
click at [930, 311] on button "2 . Absicht" at bounding box center [938, 295] width 285 height 67
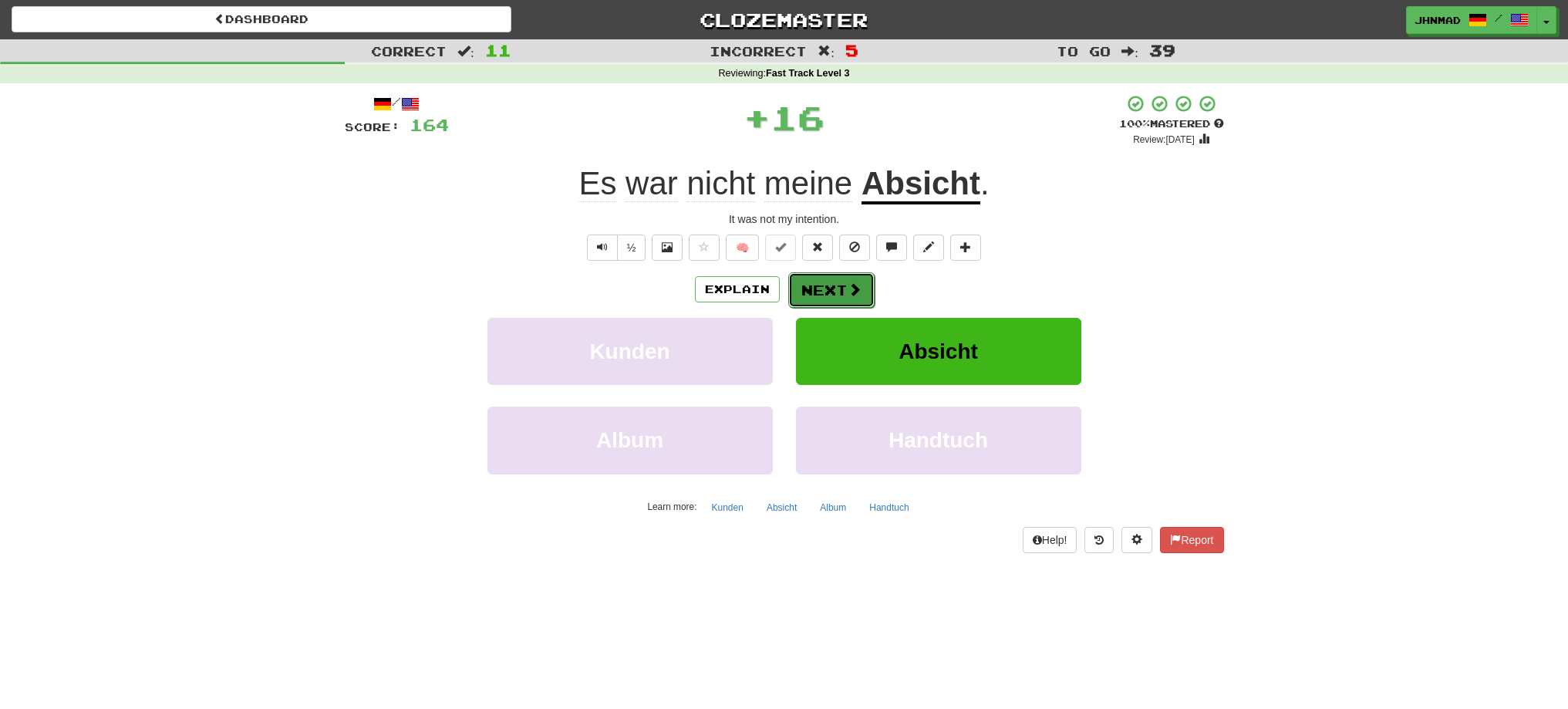
click at [852, 296] on span at bounding box center [855, 289] width 14 height 14
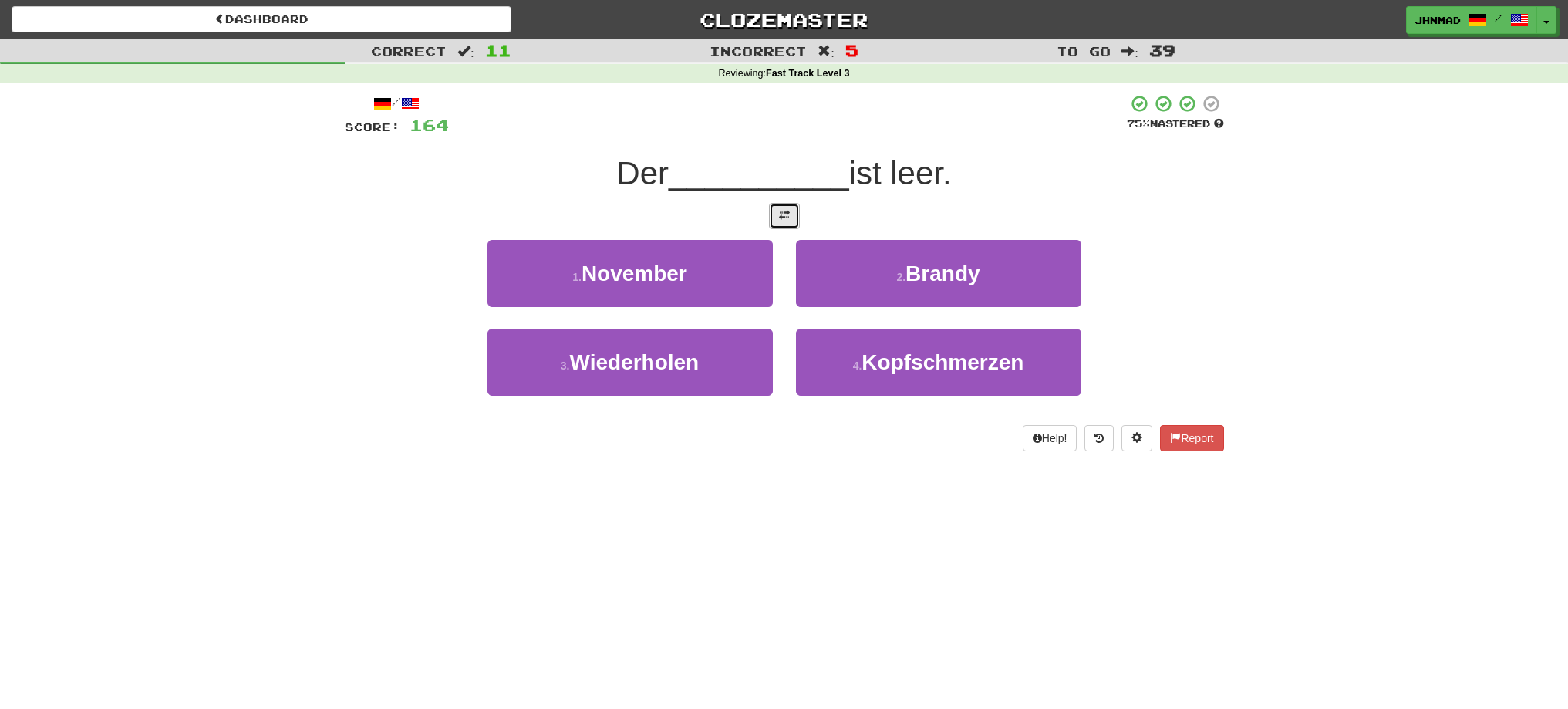
click at [791, 228] on button at bounding box center [784, 216] width 31 height 26
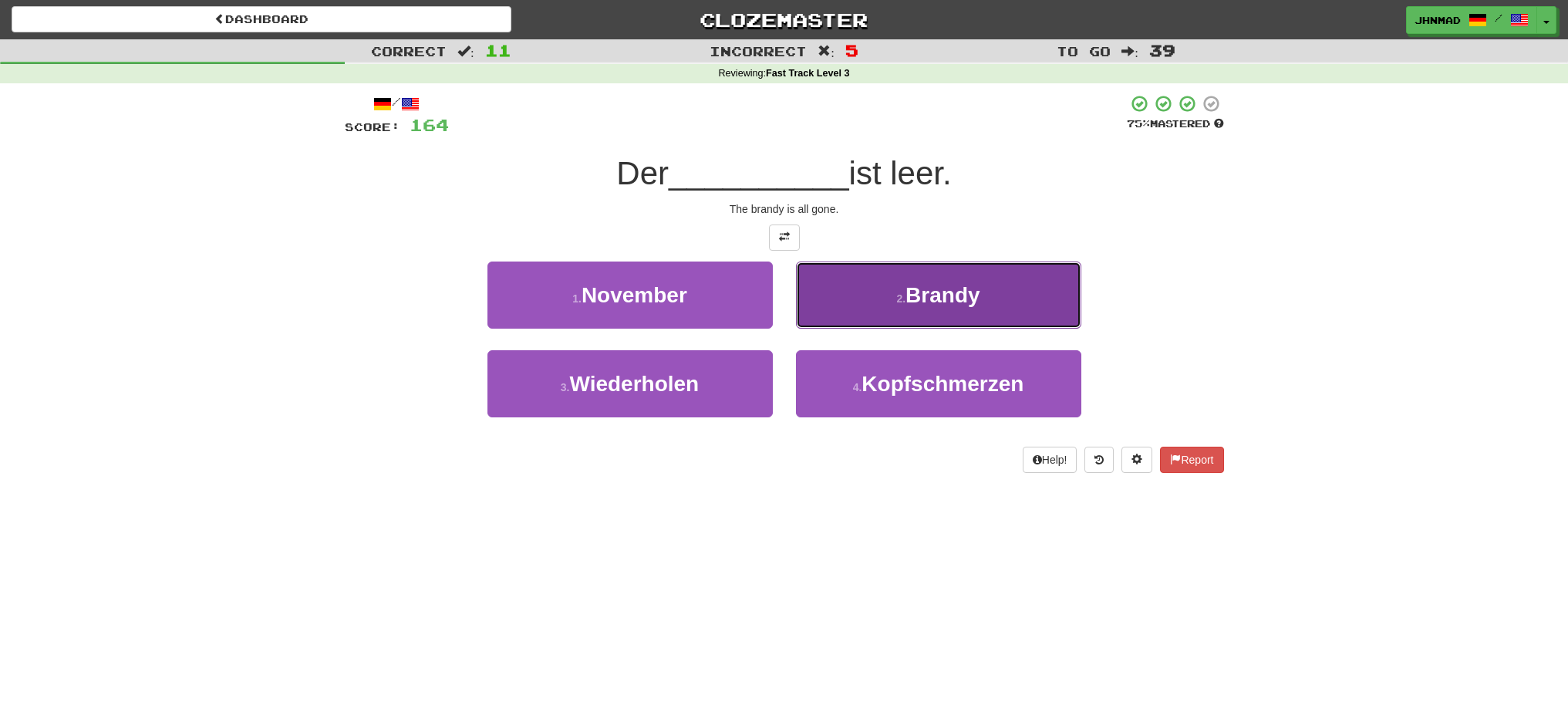
click at [871, 320] on button "2 . Brandy" at bounding box center [938, 295] width 285 height 67
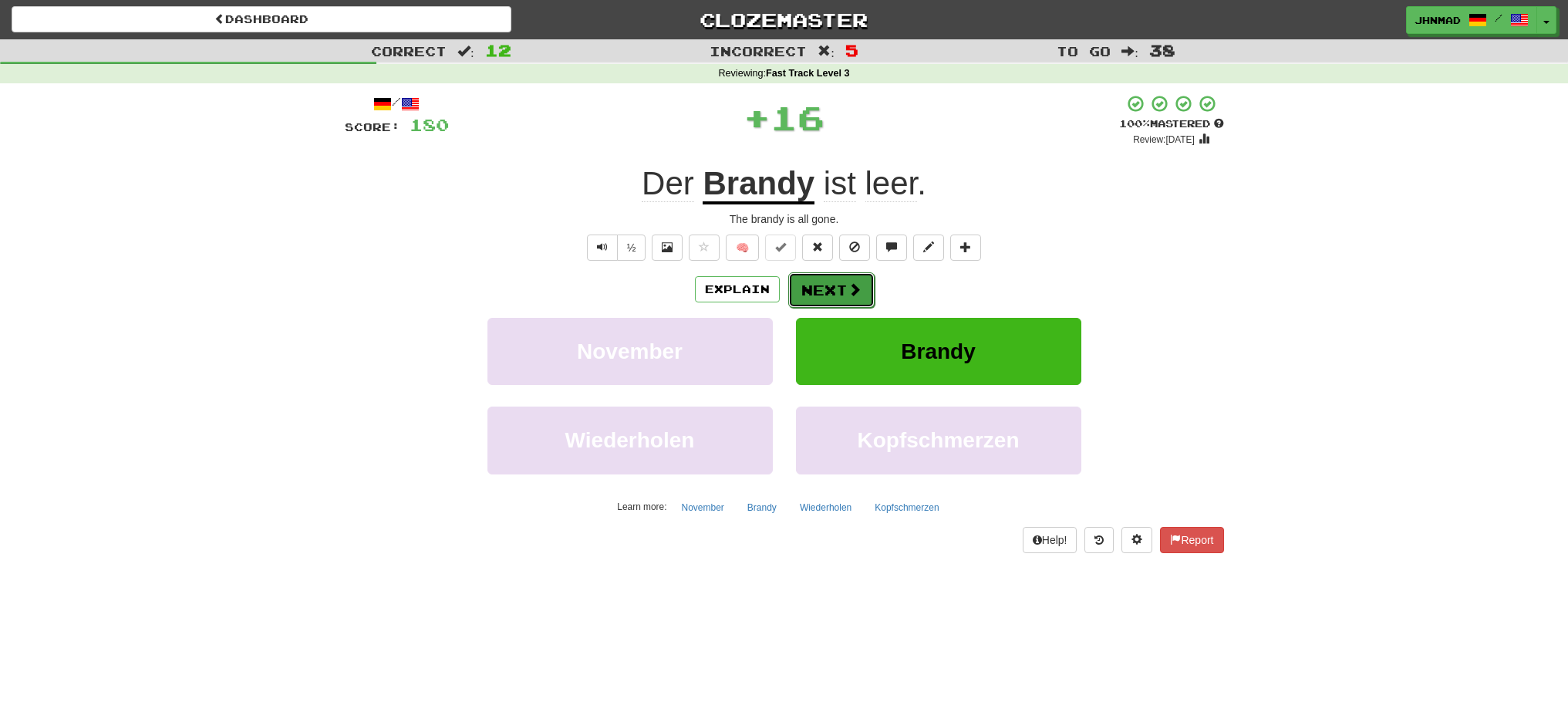
click at [821, 287] on button "Next" at bounding box center [832, 290] width 87 height 36
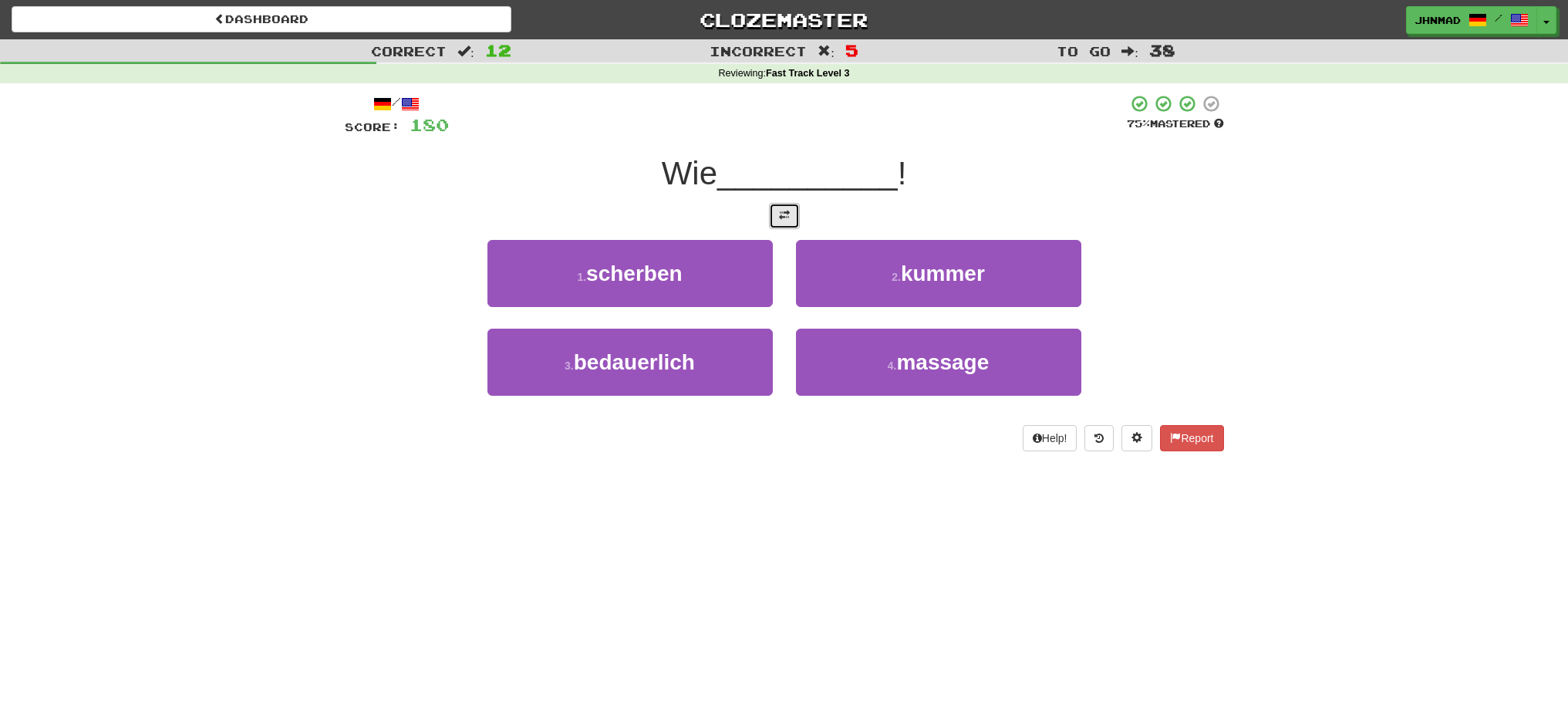
click at [774, 218] on button at bounding box center [784, 216] width 31 height 26
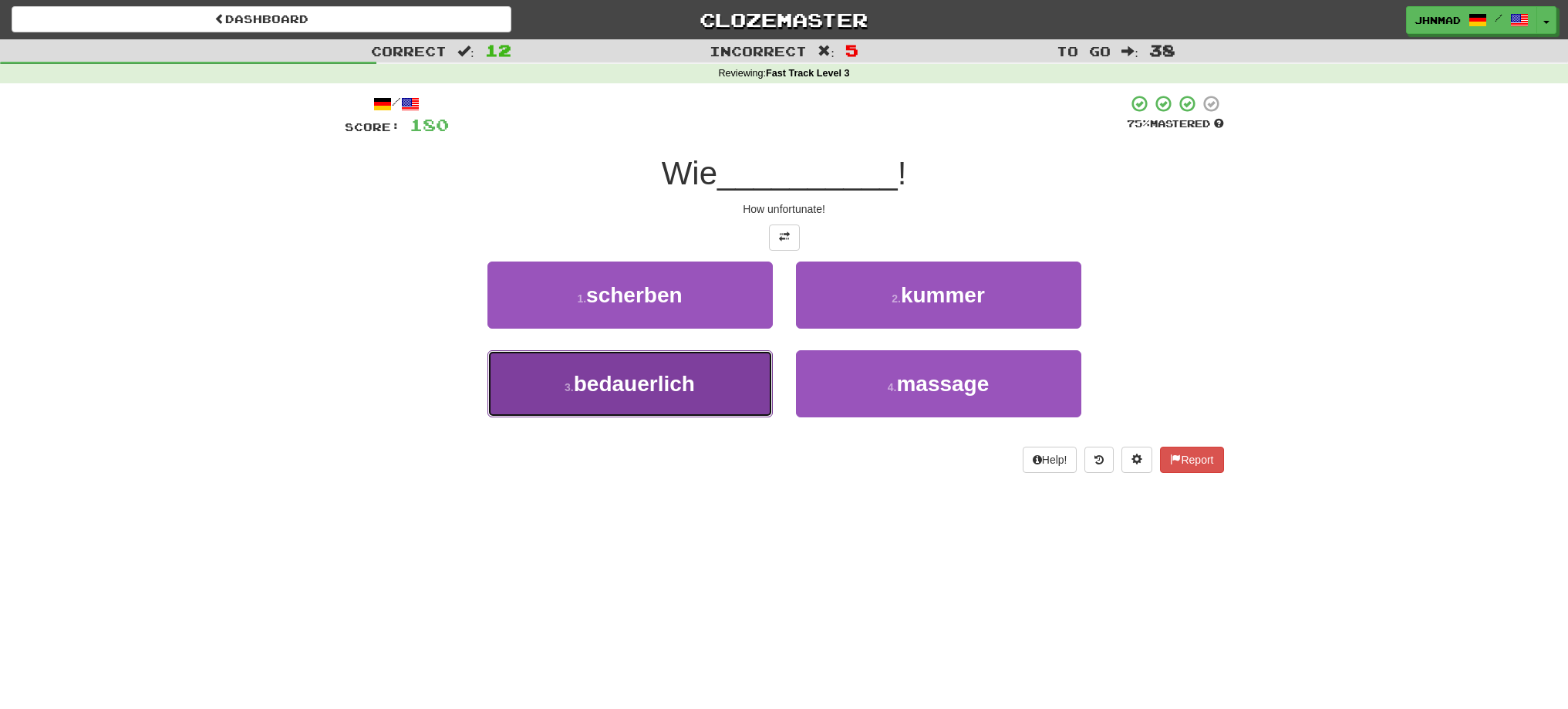
click at [716, 386] on button "3 . bedauerlich" at bounding box center [630, 383] width 285 height 67
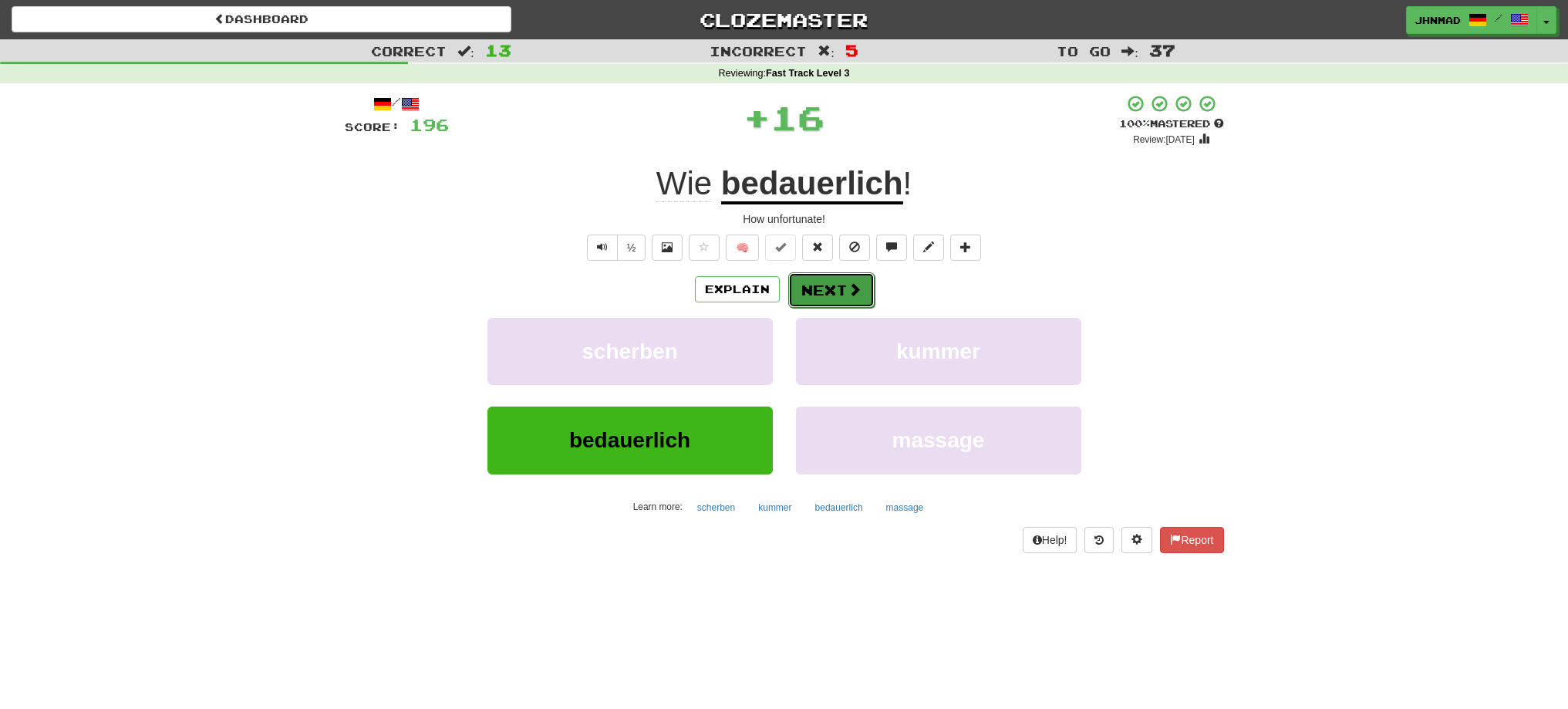
click at [835, 278] on button "Next" at bounding box center [832, 290] width 87 height 36
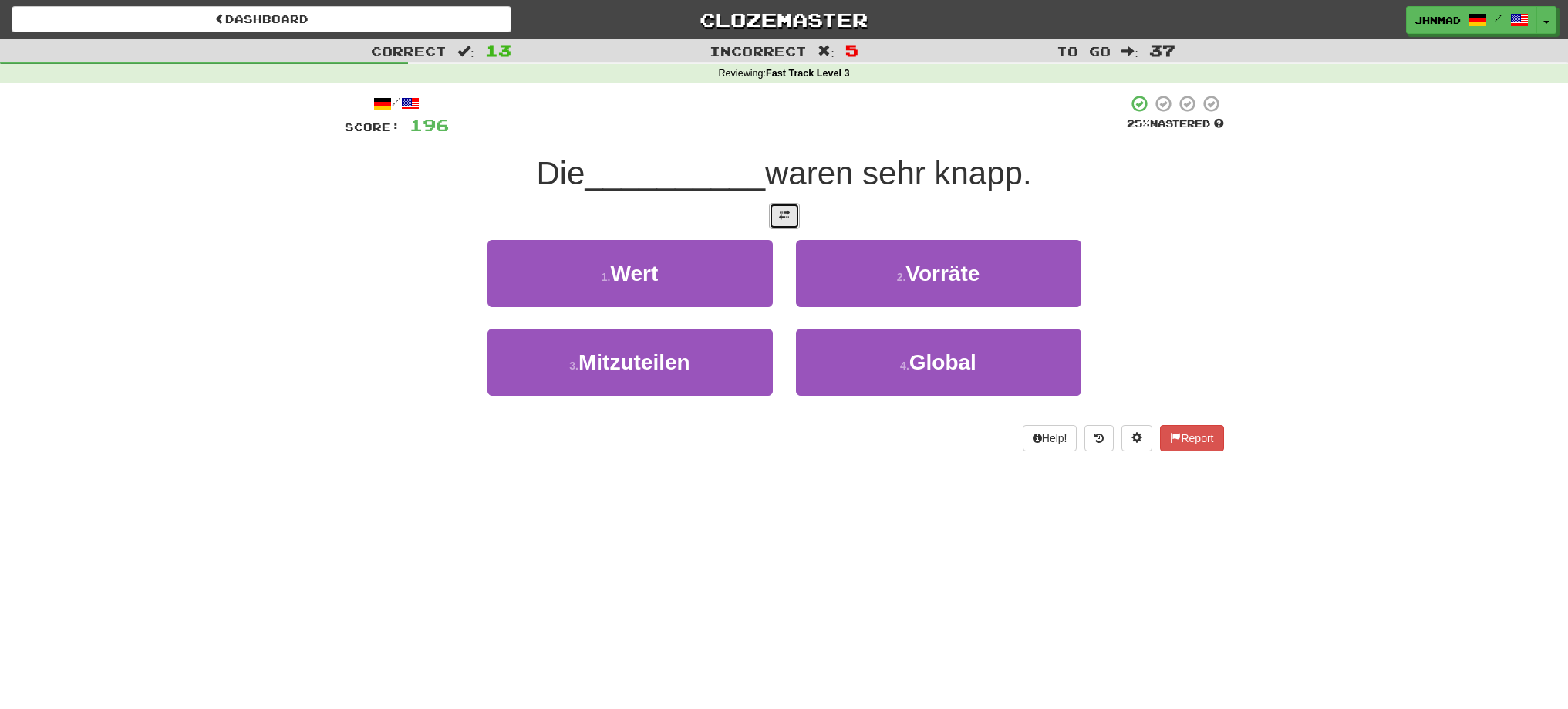
click at [774, 214] on button at bounding box center [784, 216] width 31 height 26
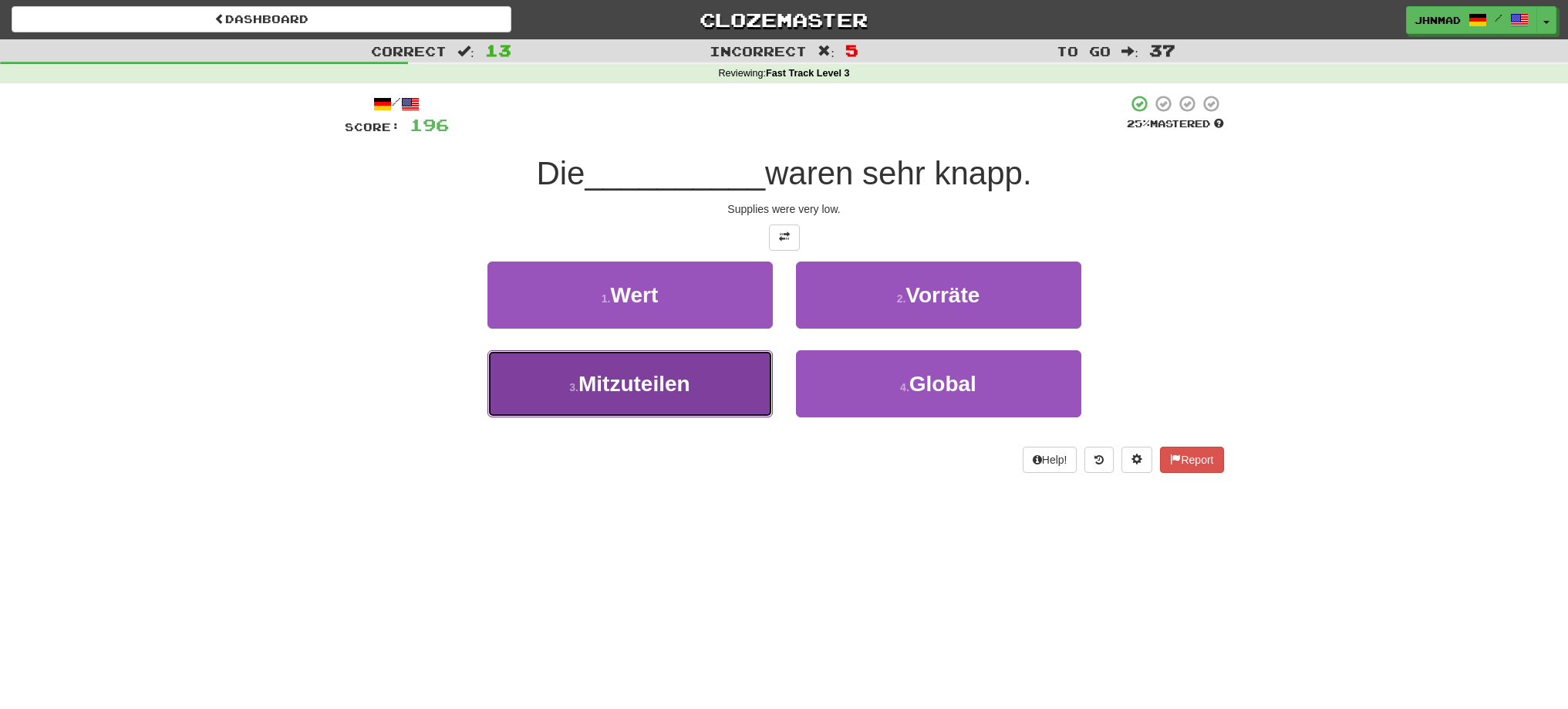
click at [708, 392] on button "3 . Mitzuteilen" at bounding box center [630, 383] width 285 height 67
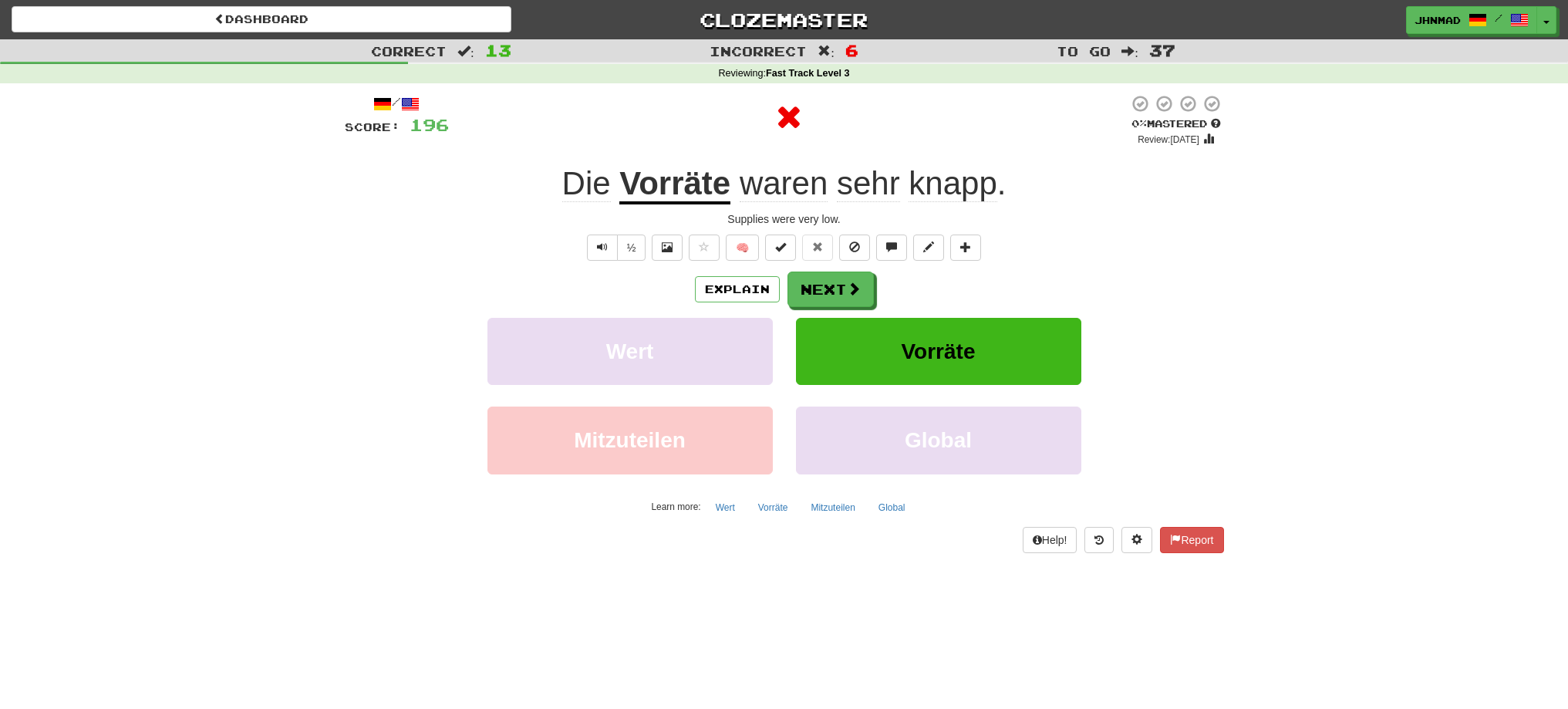
click at [644, 182] on u "Vorräte" at bounding box center [675, 185] width 111 height 39
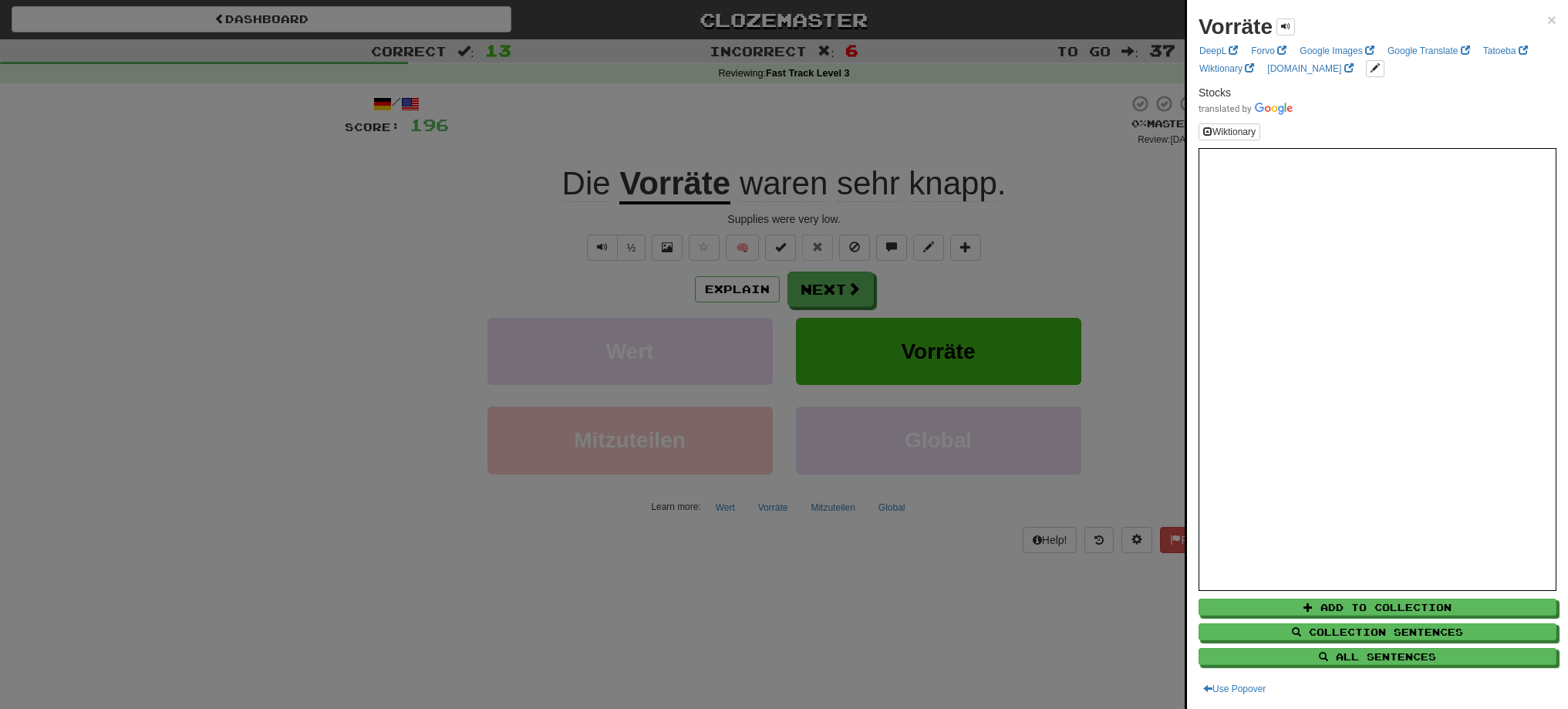
click at [825, 290] on div at bounding box center [784, 354] width 1568 height 709
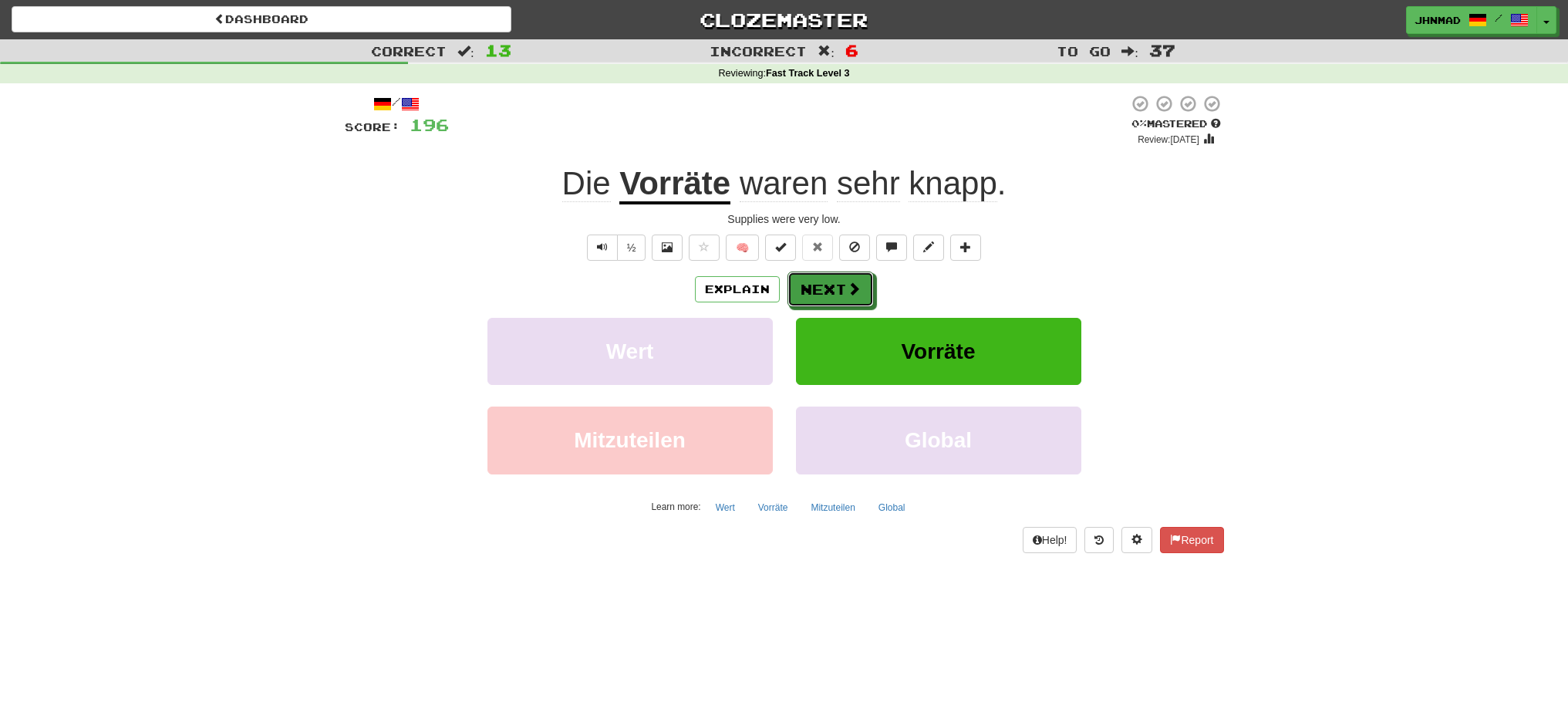
click at [825, 290] on button "Next" at bounding box center [831, 289] width 87 height 36
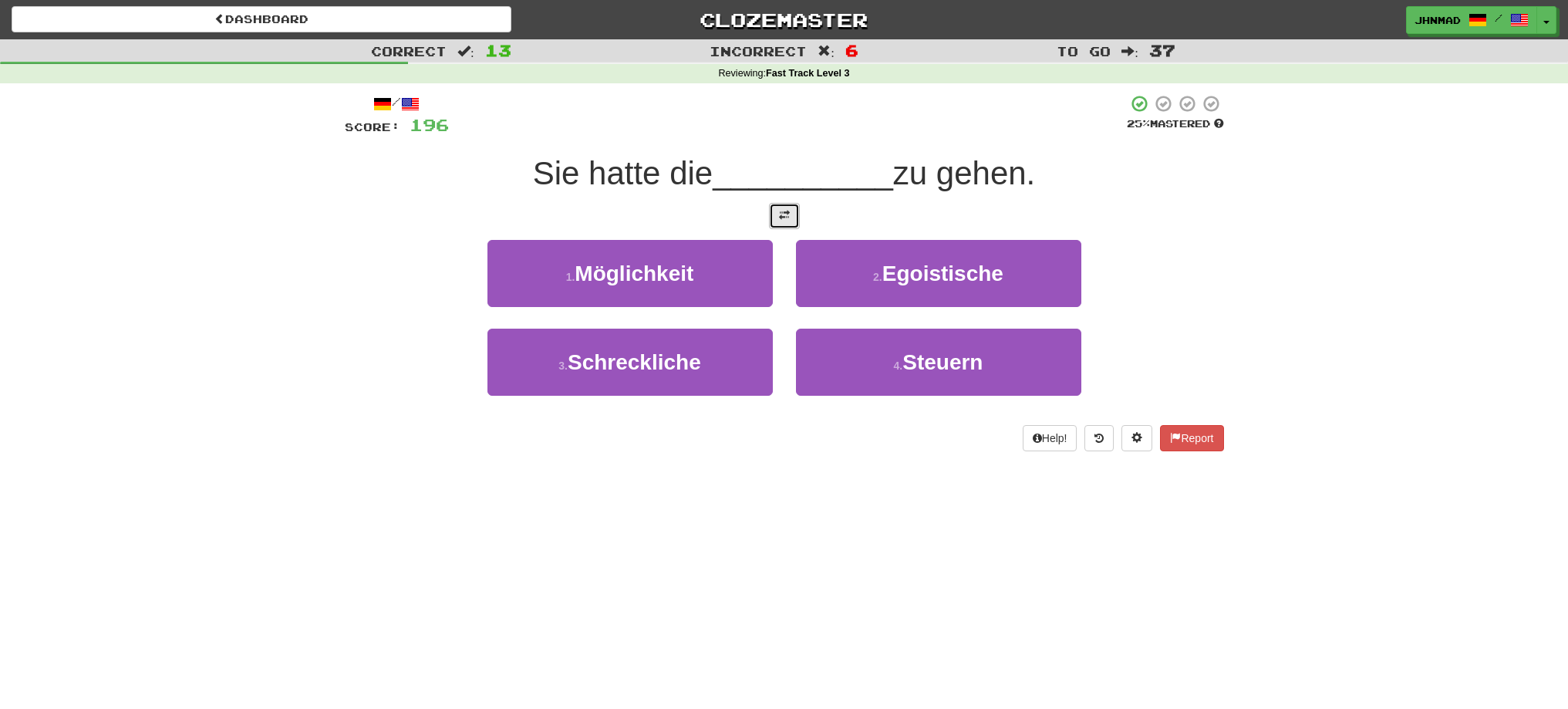
click at [787, 223] on button at bounding box center [784, 216] width 31 height 26
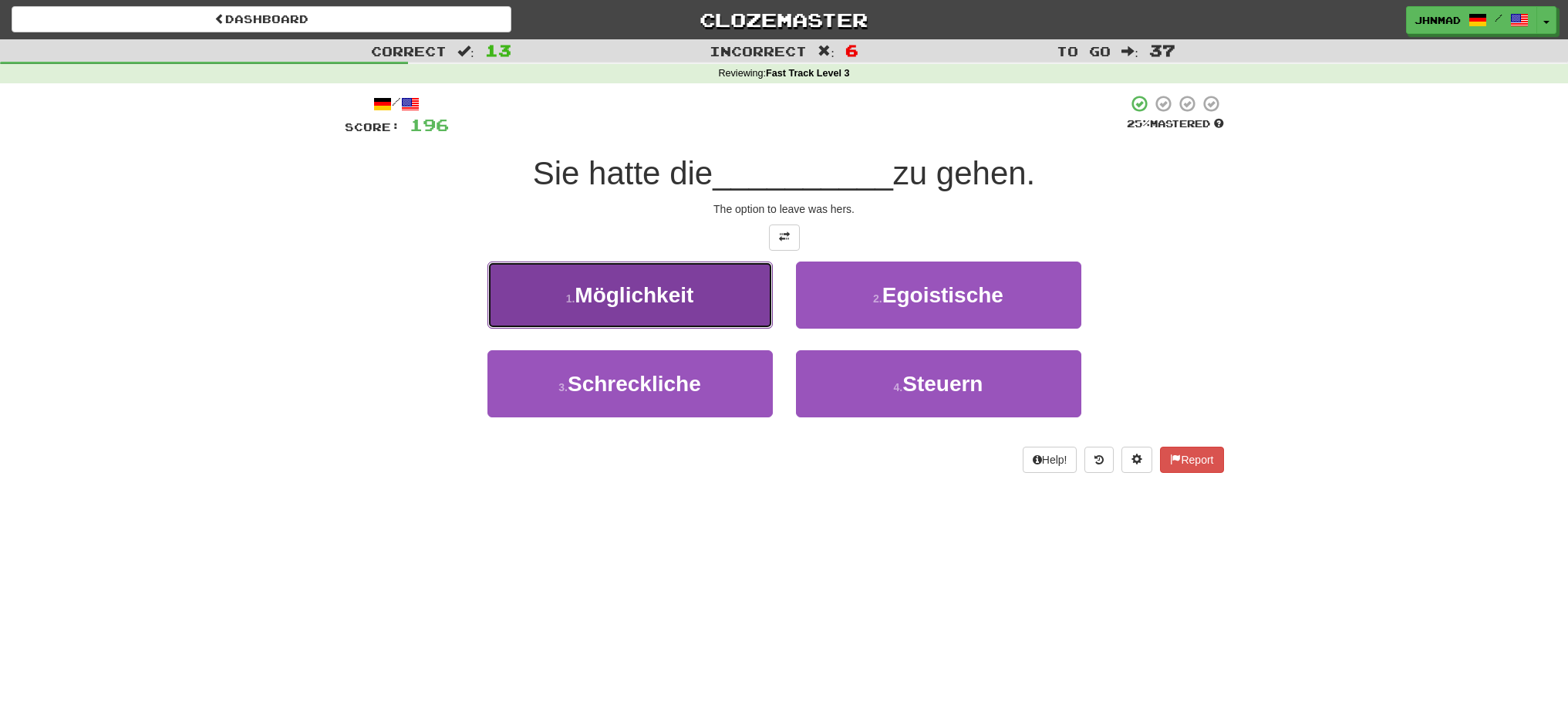
click at [692, 303] on span "Möglichkeit" at bounding box center [634, 295] width 119 height 24
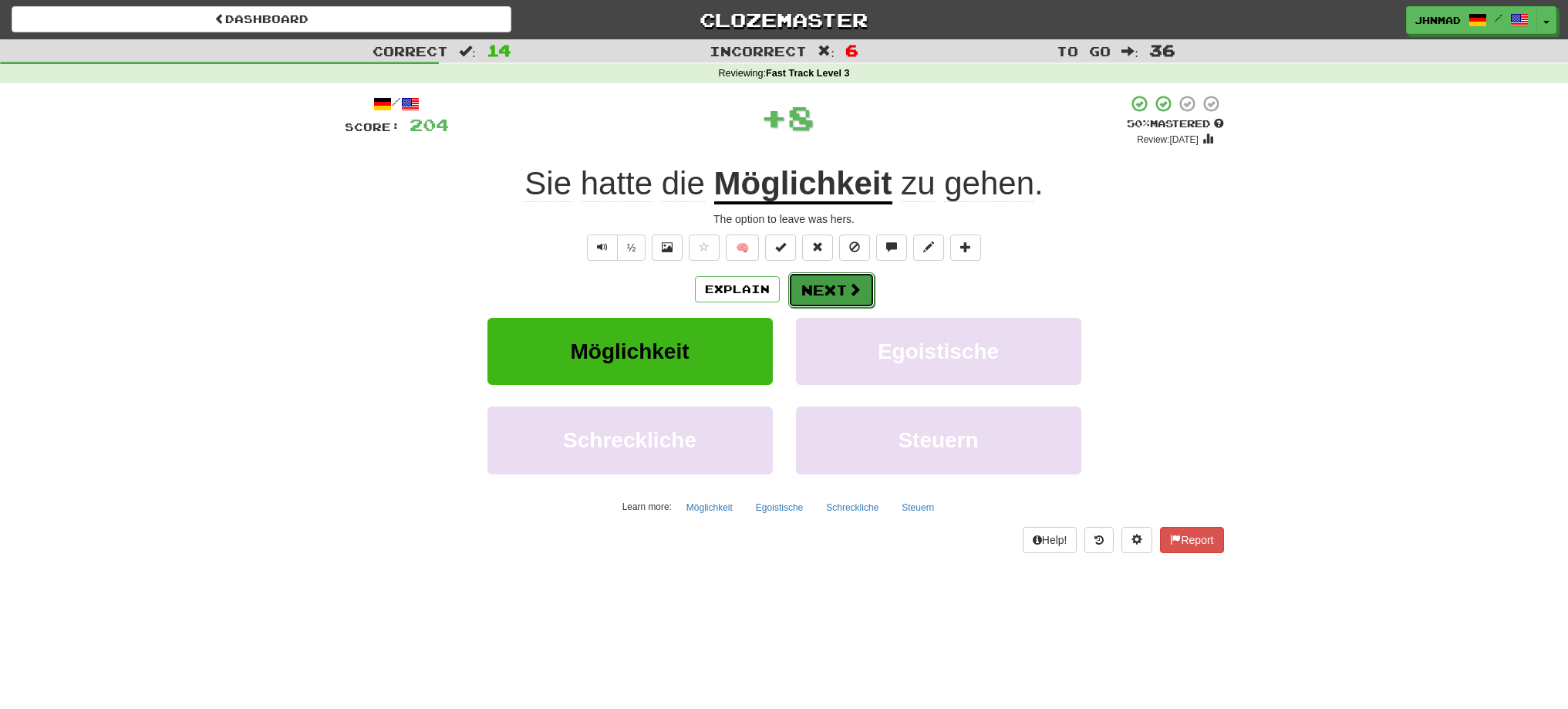
click at [853, 294] on span at bounding box center [855, 289] width 14 height 14
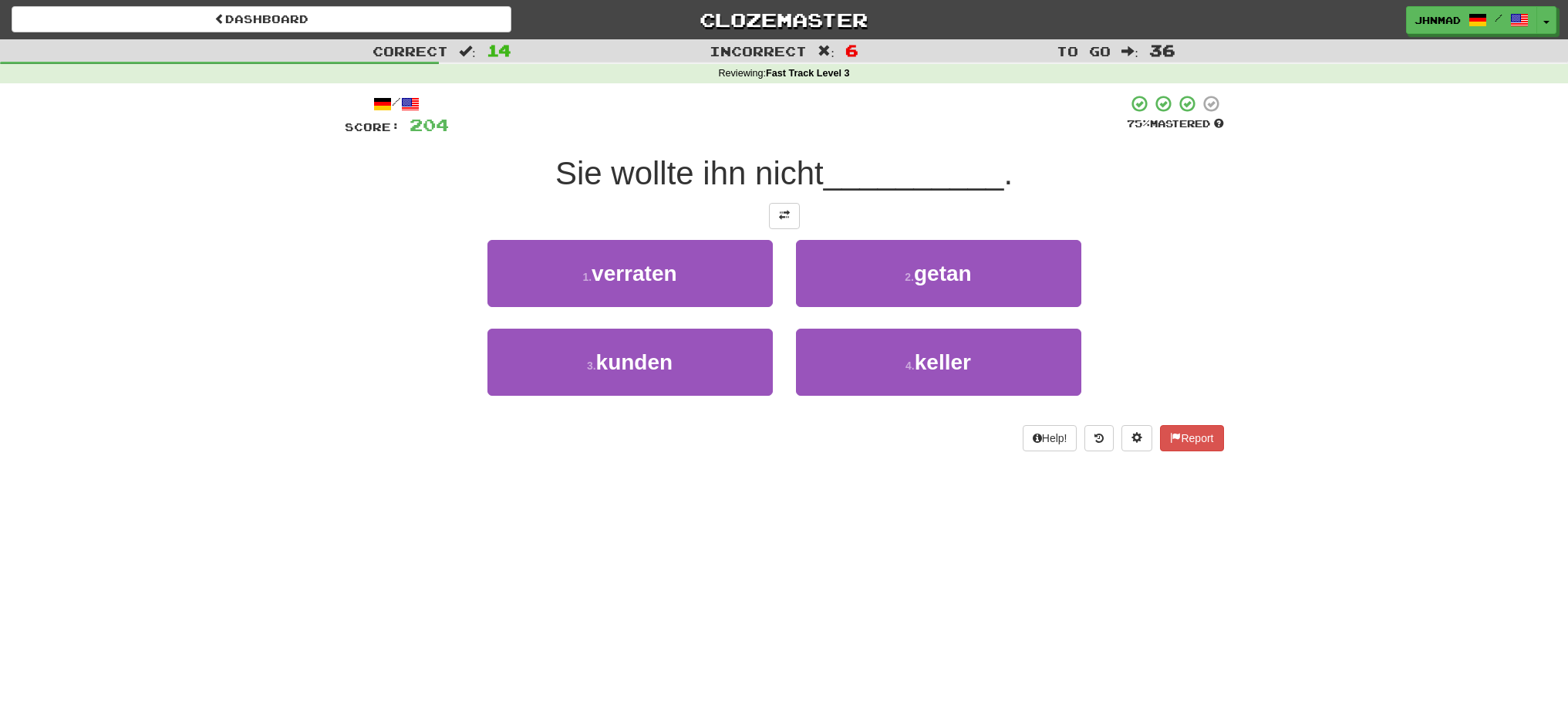
click at [793, 230] on div "/ Score: 204 75 % Mastered Sie wollte ihn nicht __________ . 1 . verraten 2 . g…" at bounding box center [784, 273] width 879 height 357
click at [789, 226] on button at bounding box center [784, 216] width 31 height 26
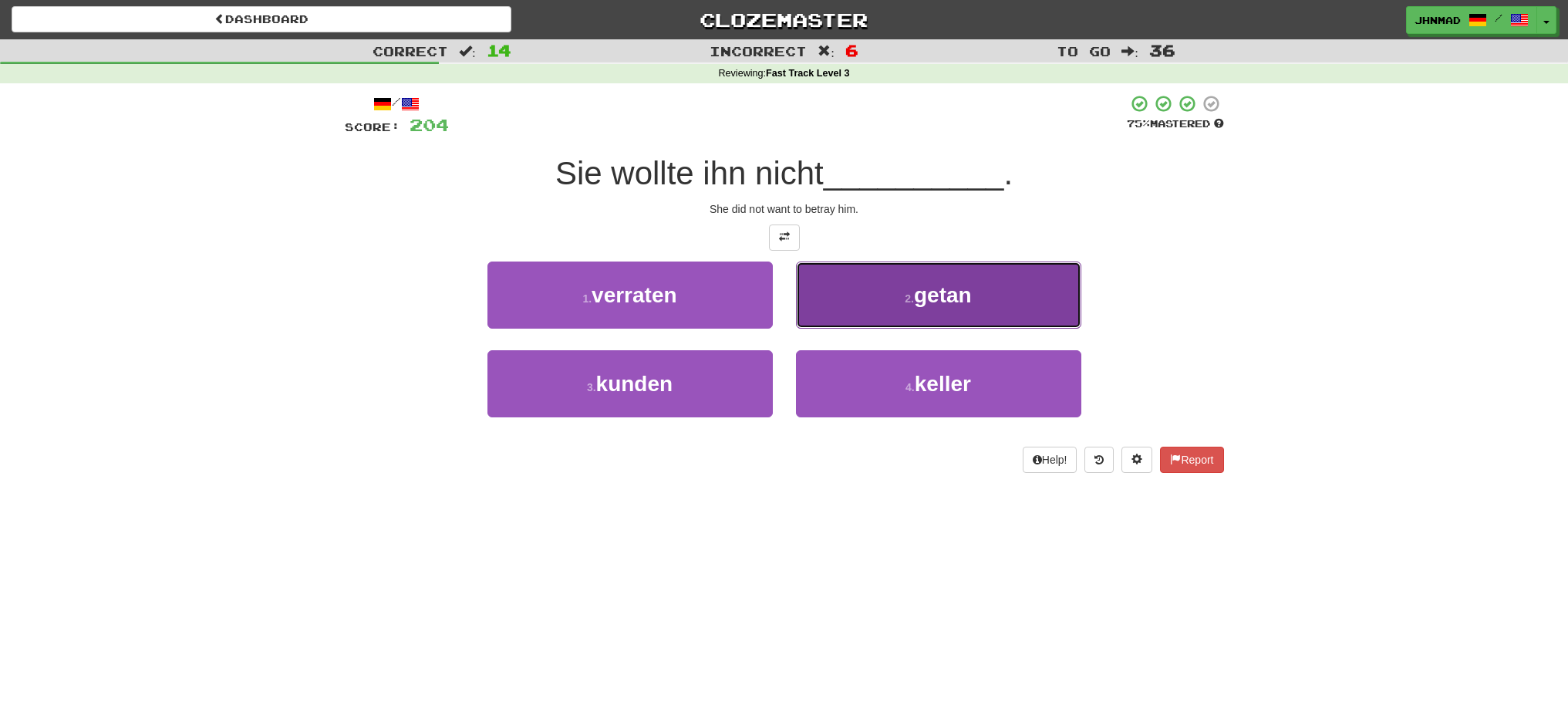
click at [946, 304] on span "getan" at bounding box center [943, 295] width 58 height 24
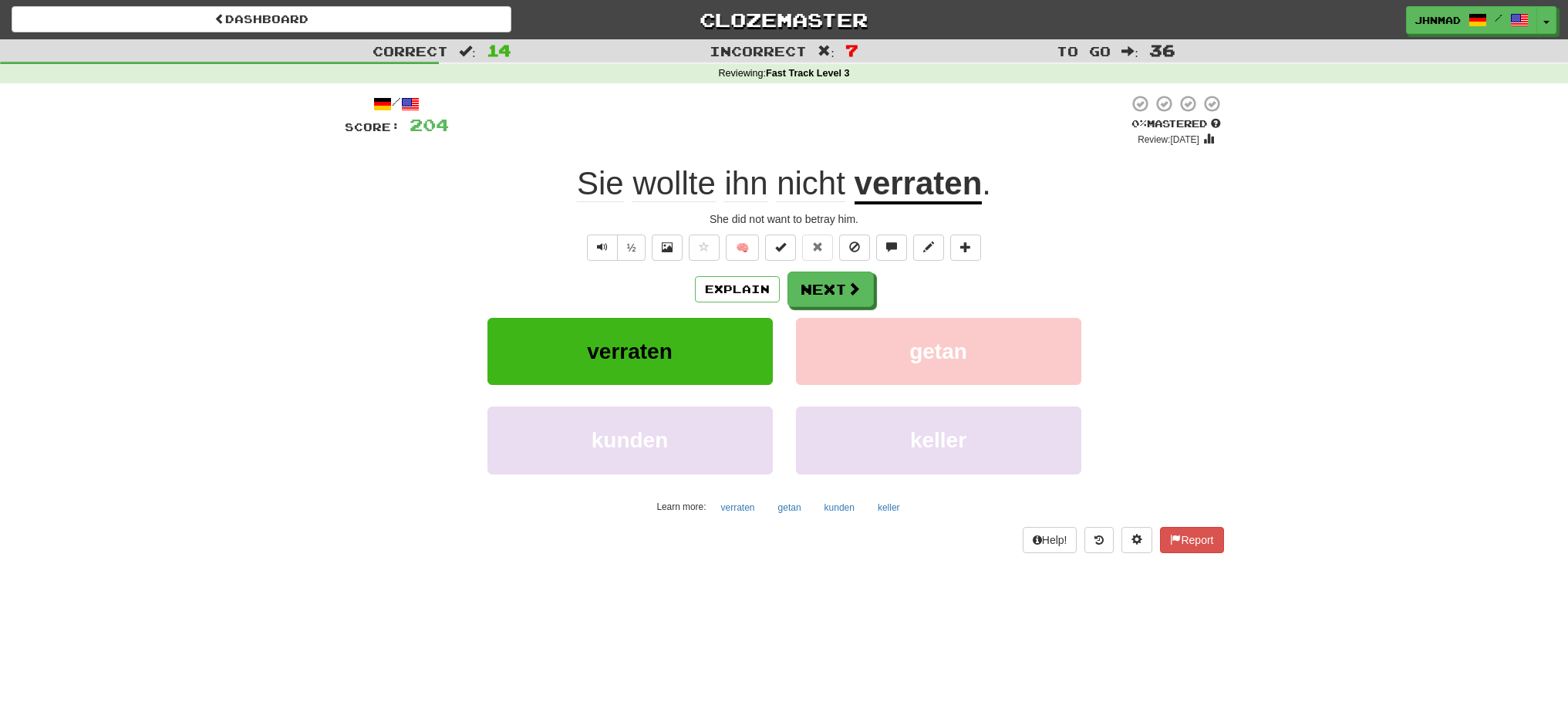
click at [911, 192] on u "verraten" at bounding box center [919, 185] width 128 height 39
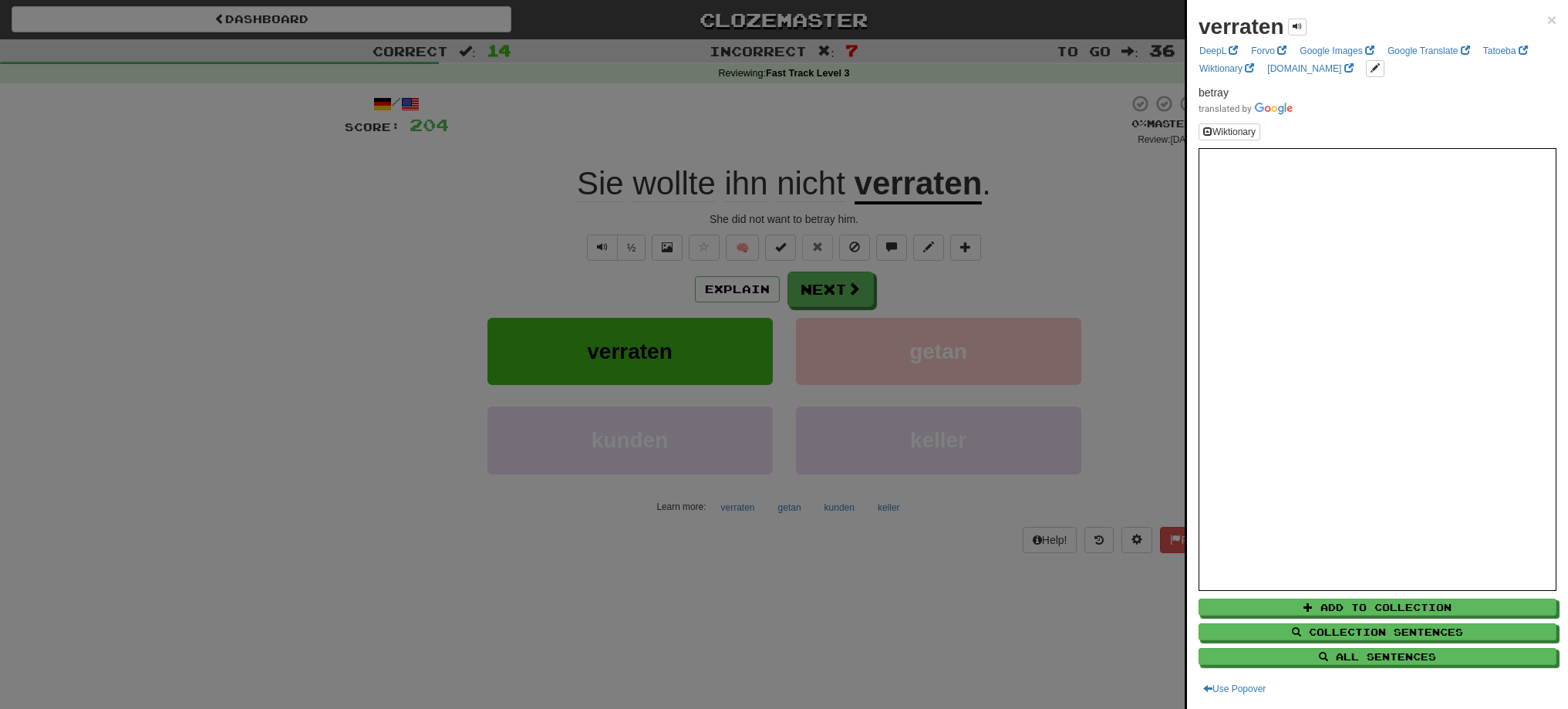
click at [849, 297] on div at bounding box center [784, 354] width 1568 height 709
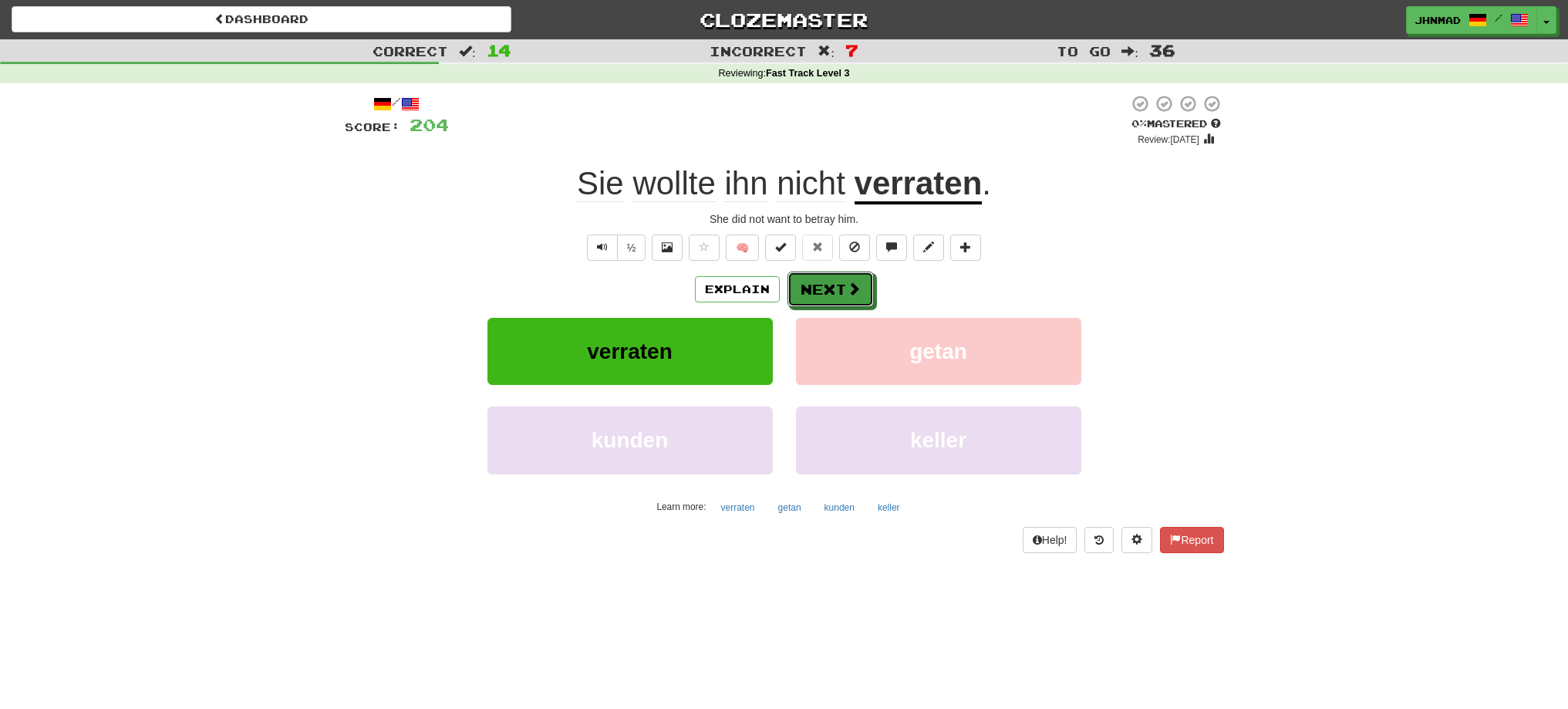
click at [849, 295] on span at bounding box center [854, 288] width 14 height 14
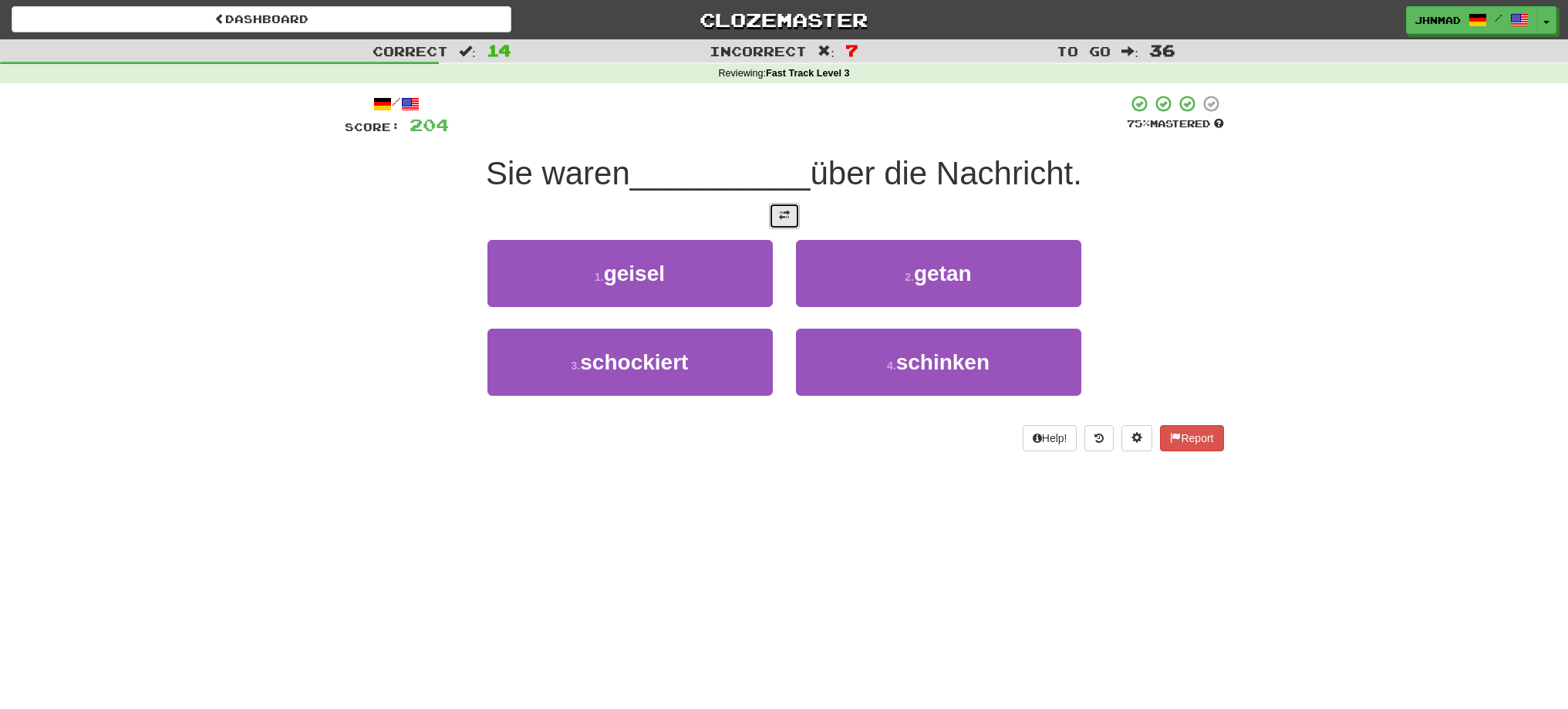
click at [787, 223] on button at bounding box center [784, 216] width 31 height 26
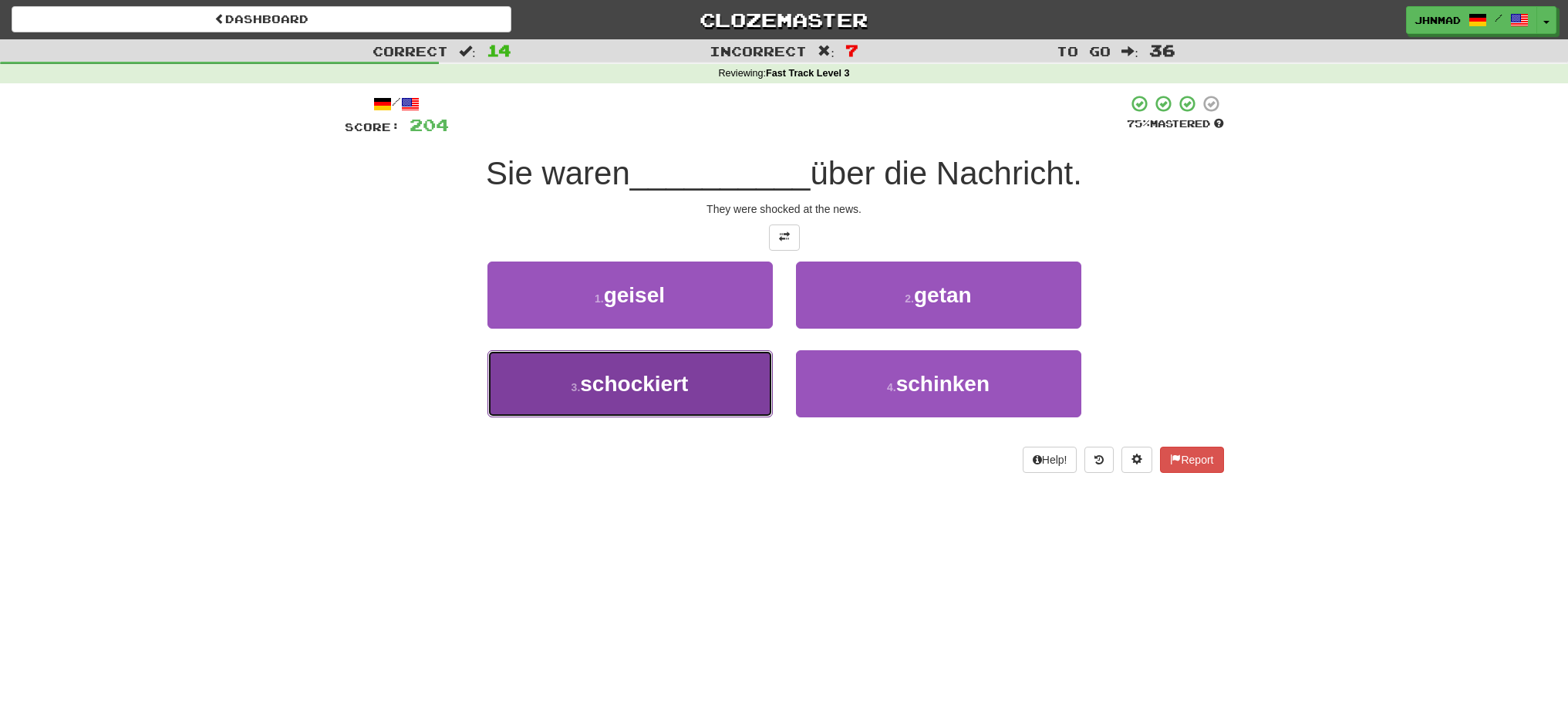
click at [688, 393] on span "schockiert" at bounding box center [634, 383] width 108 height 24
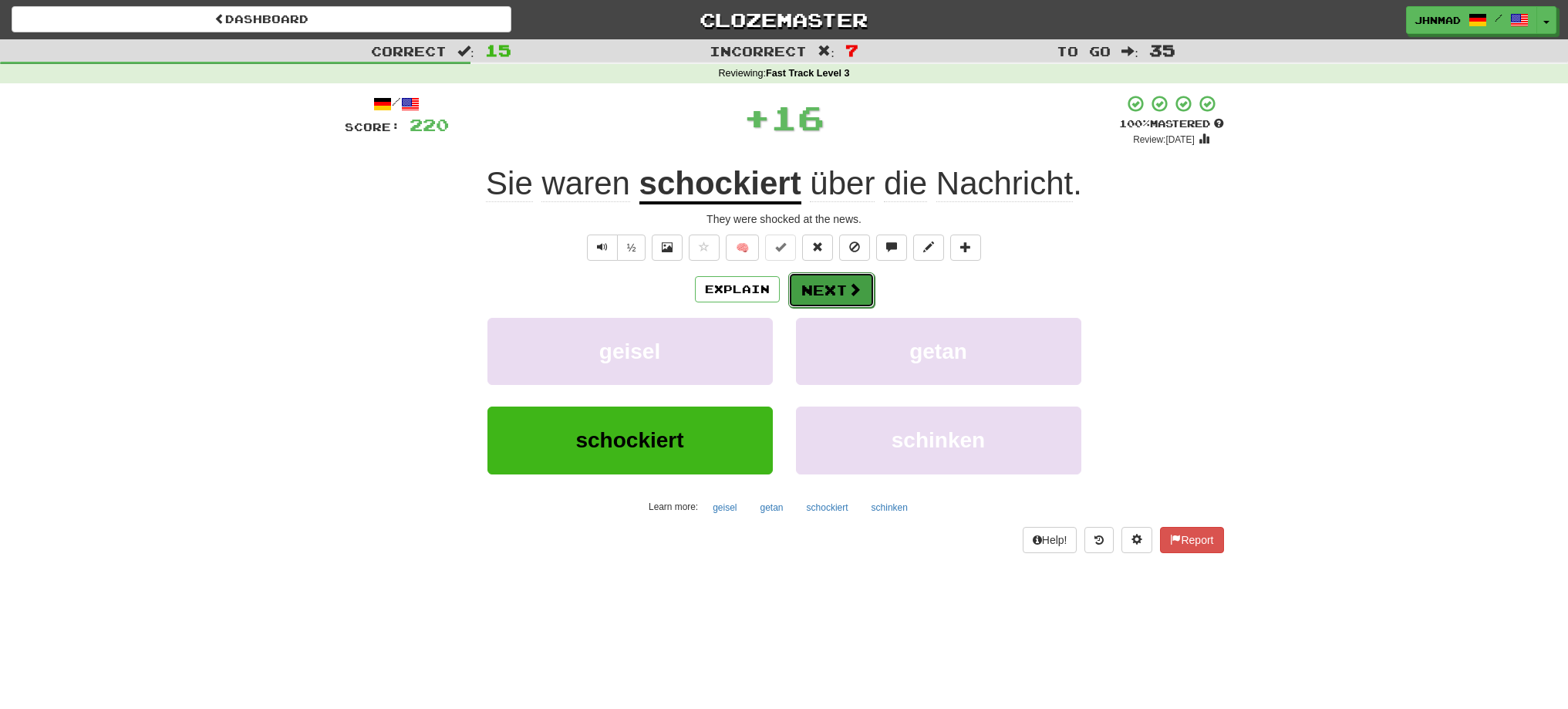
click at [801, 288] on button "Next" at bounding box center [832, 290] width 87 height 36
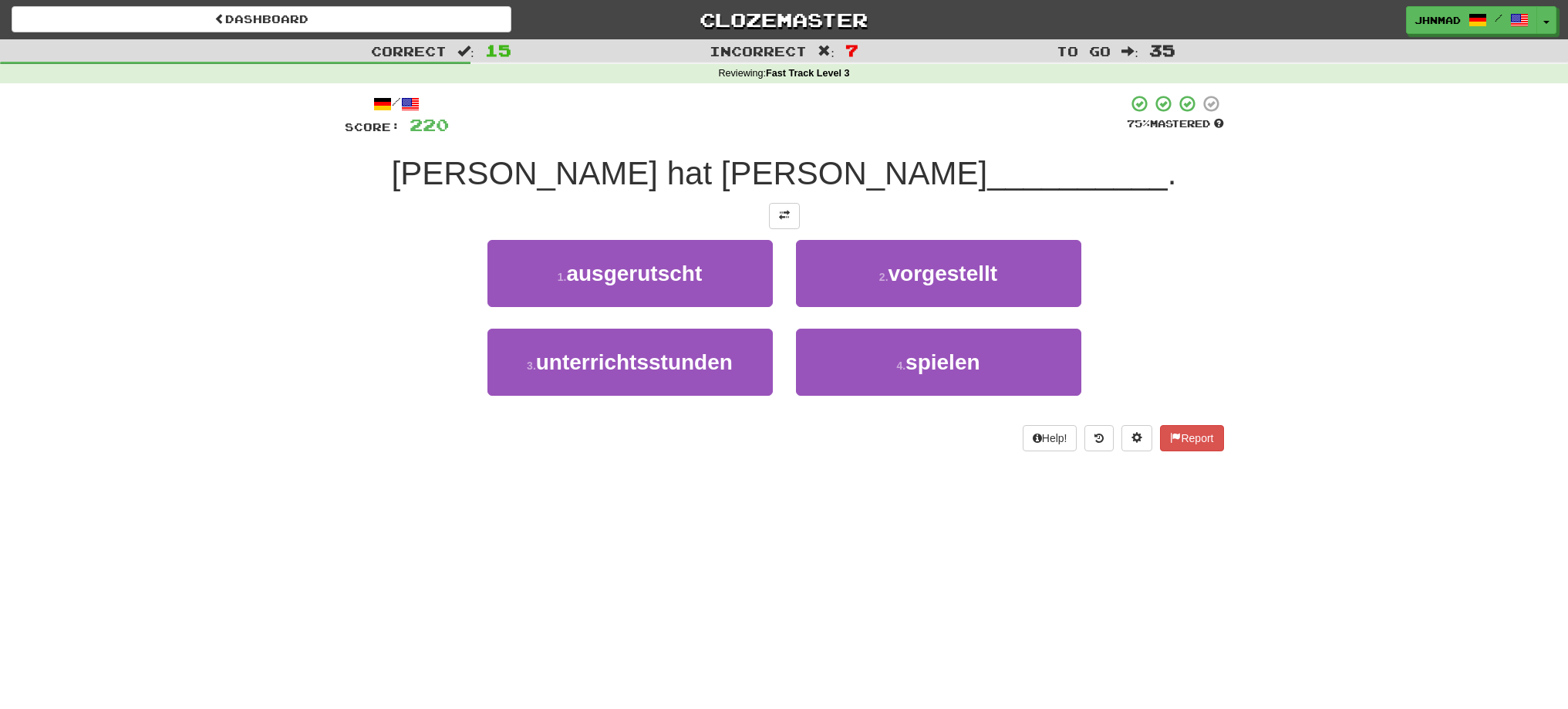
click at [793, 229] on div "/ Score: 220 75 % Mastered Tom hat Mary John __________ . 1 . ausgerutscht 2 . …" at bounding box center [784, 273] width 879 height 357
click at [791, 219] on button at bounding box center [784, 216] width 31 height 26
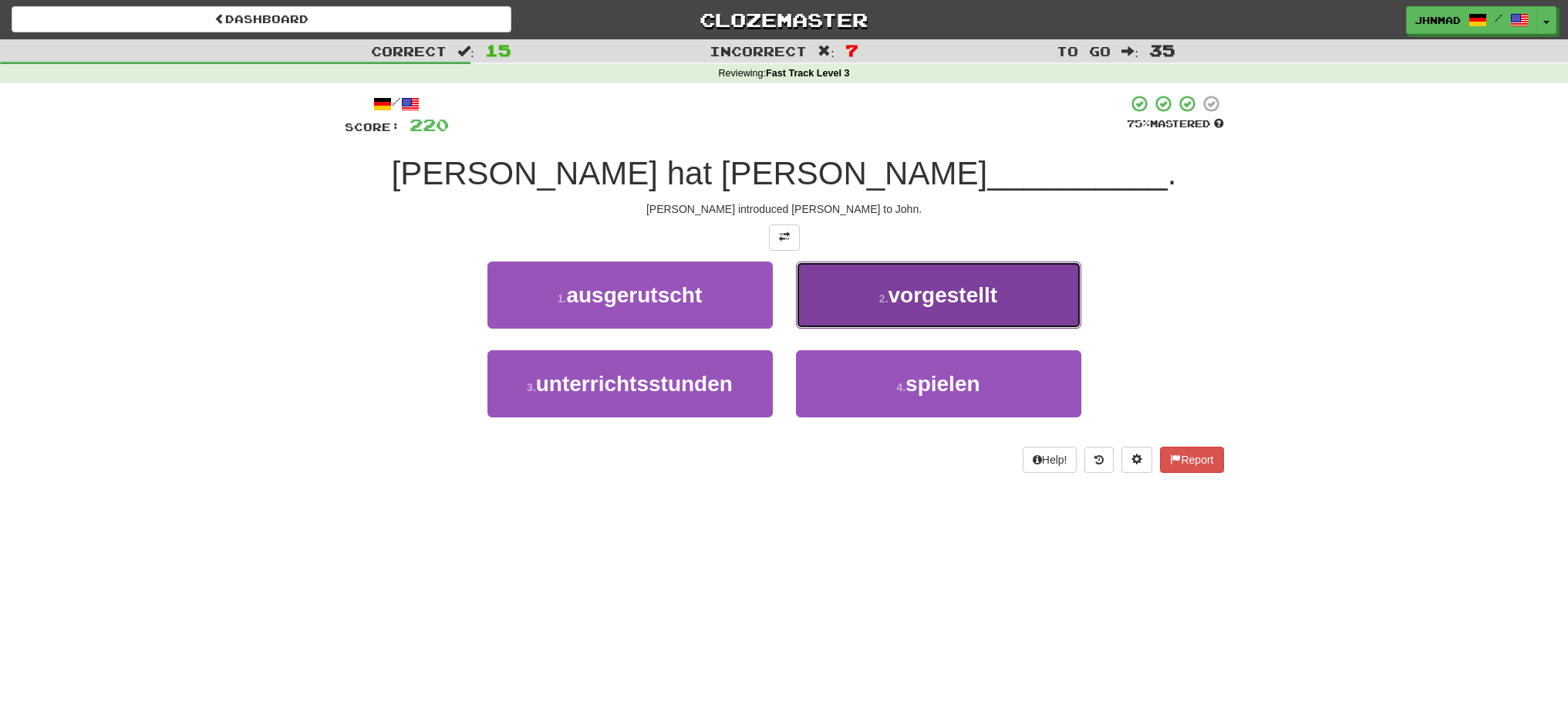
click at [921, 299] on span "vorgestellt" at bounding box center [944, 295] width 110 height 24
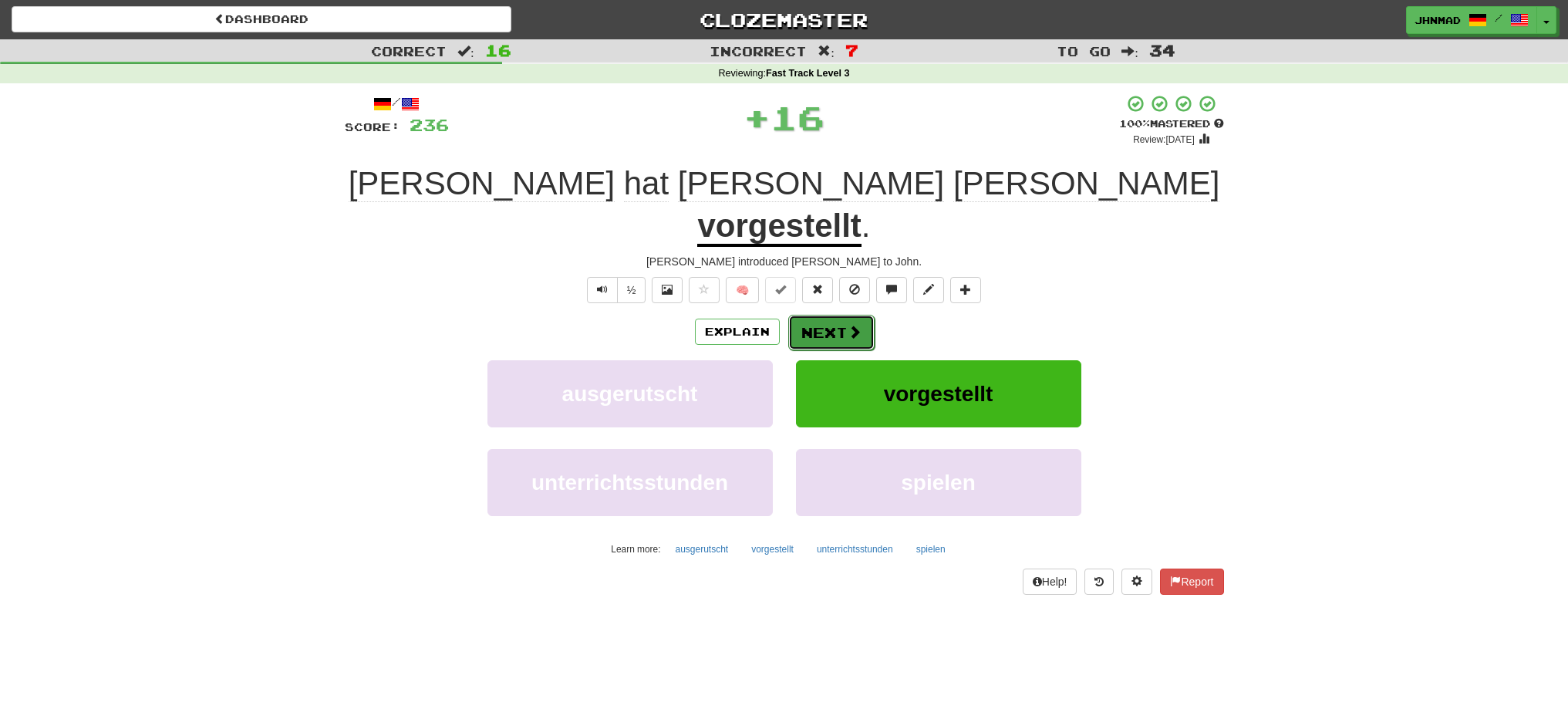
click at [837, 315] on button "Next" at bounding box center [832, 332] width 87 height 36
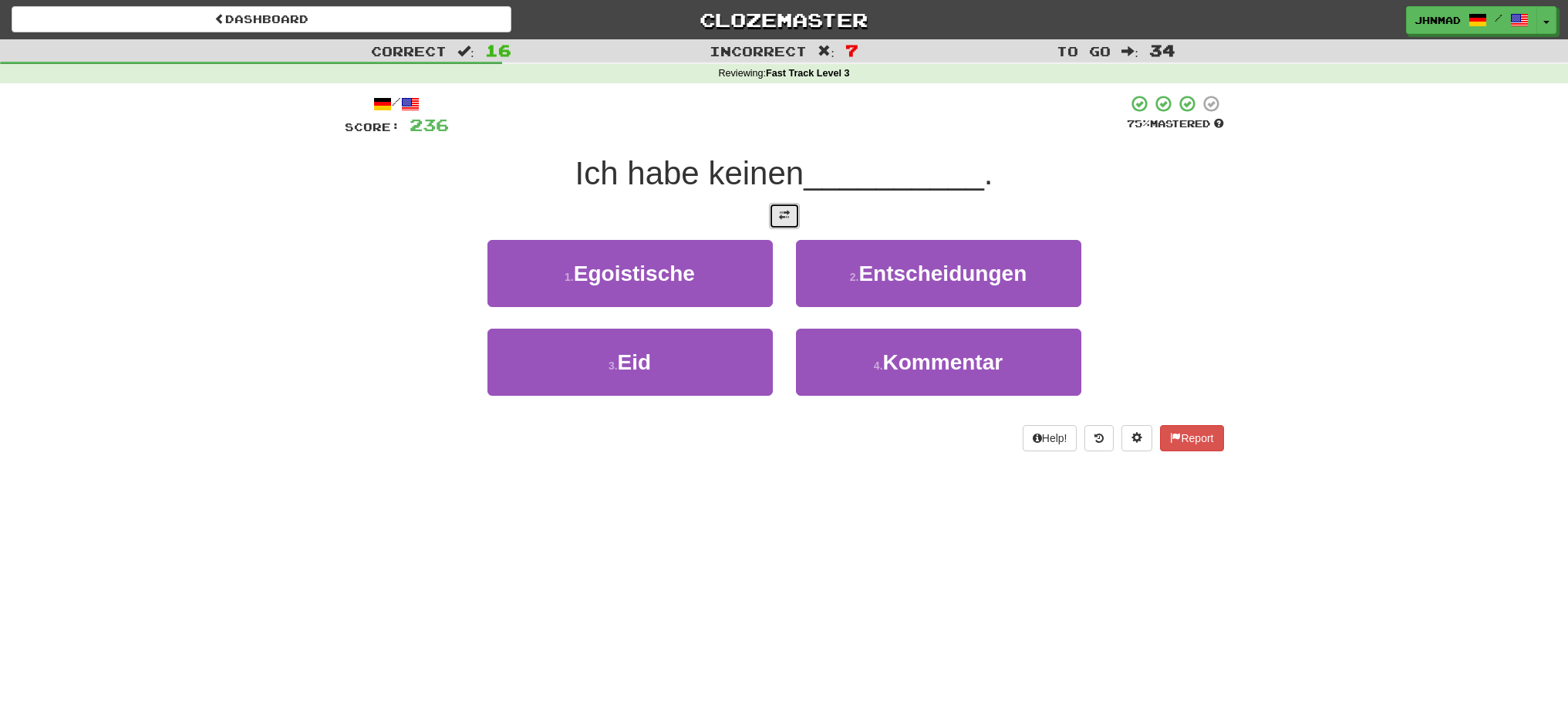
click at [781, 207] on button at bounding box center [784, 216] width 31 height 26
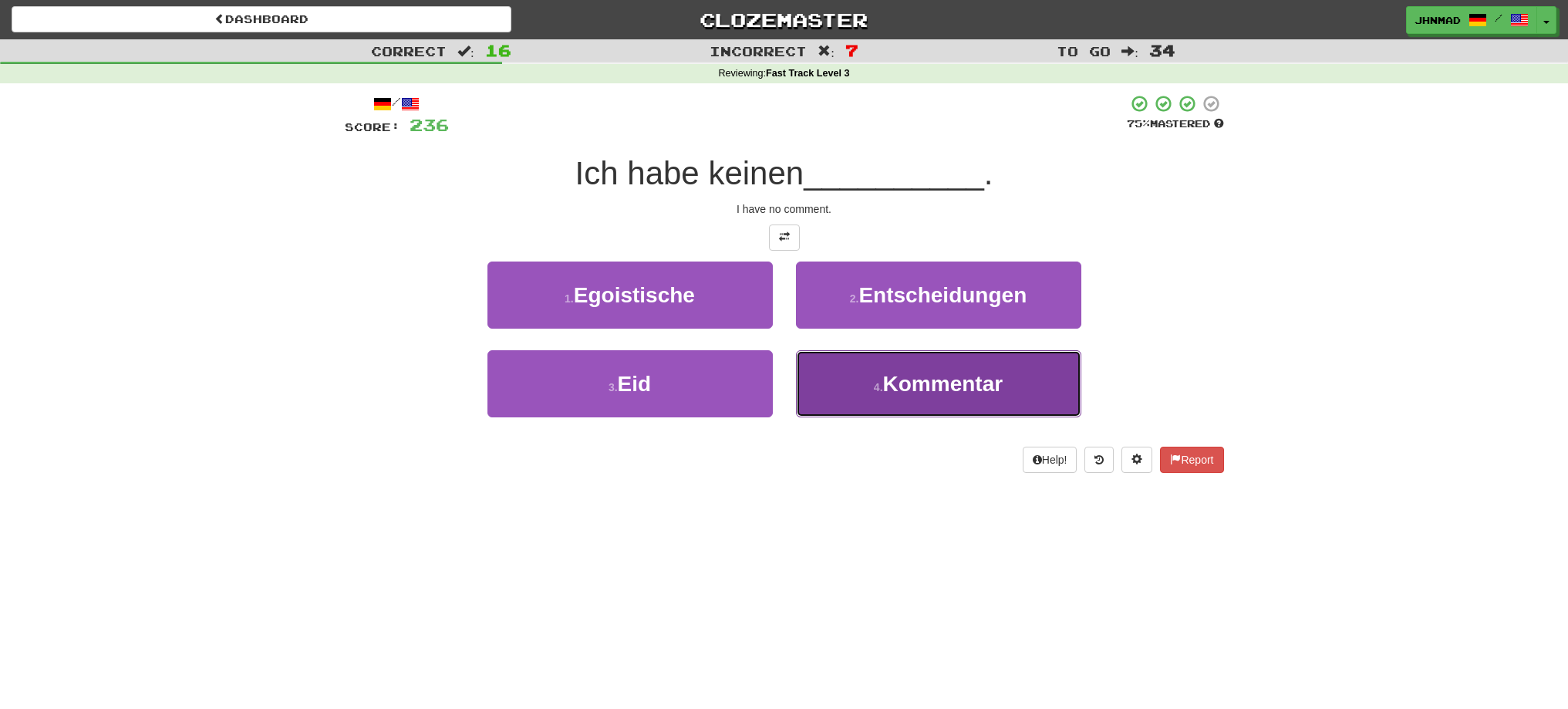
click at [975, 393] on span "Kommentar" at bounding box center [944, 383] width 121 height 24
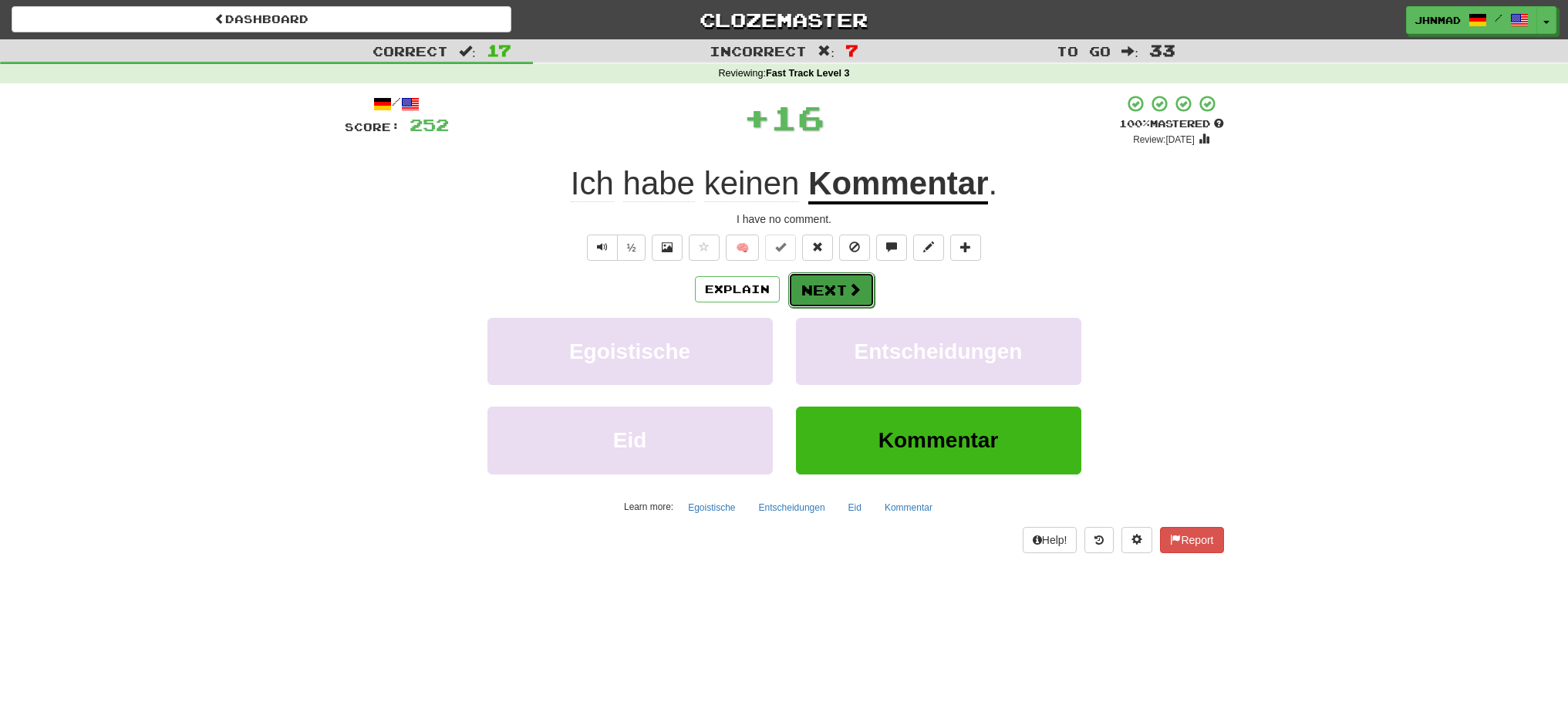
click at [823, 289] on button "Next" at bounding box center [832, 290] width 87 height 36
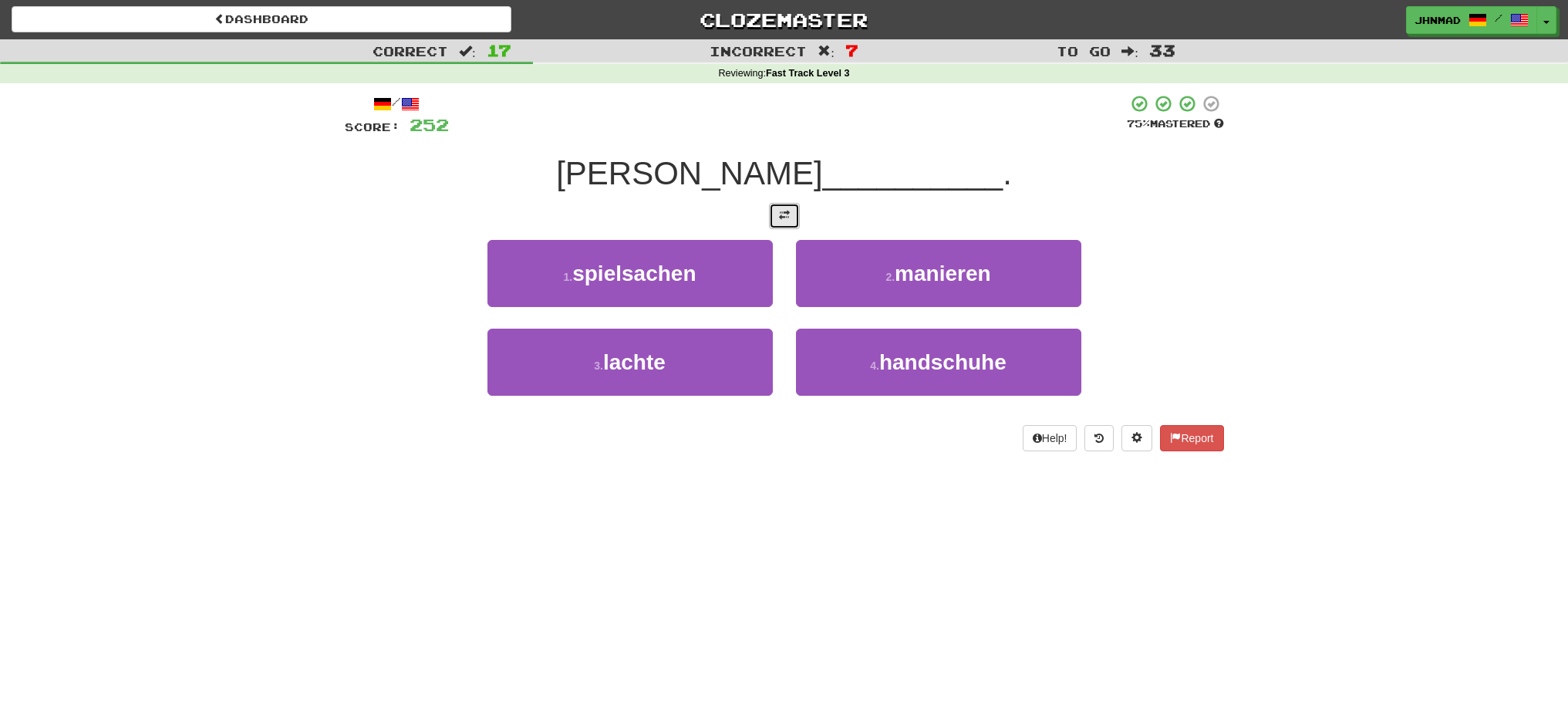
click at [798, 220] on button at bounding box center [784, 216] width 31 height 26
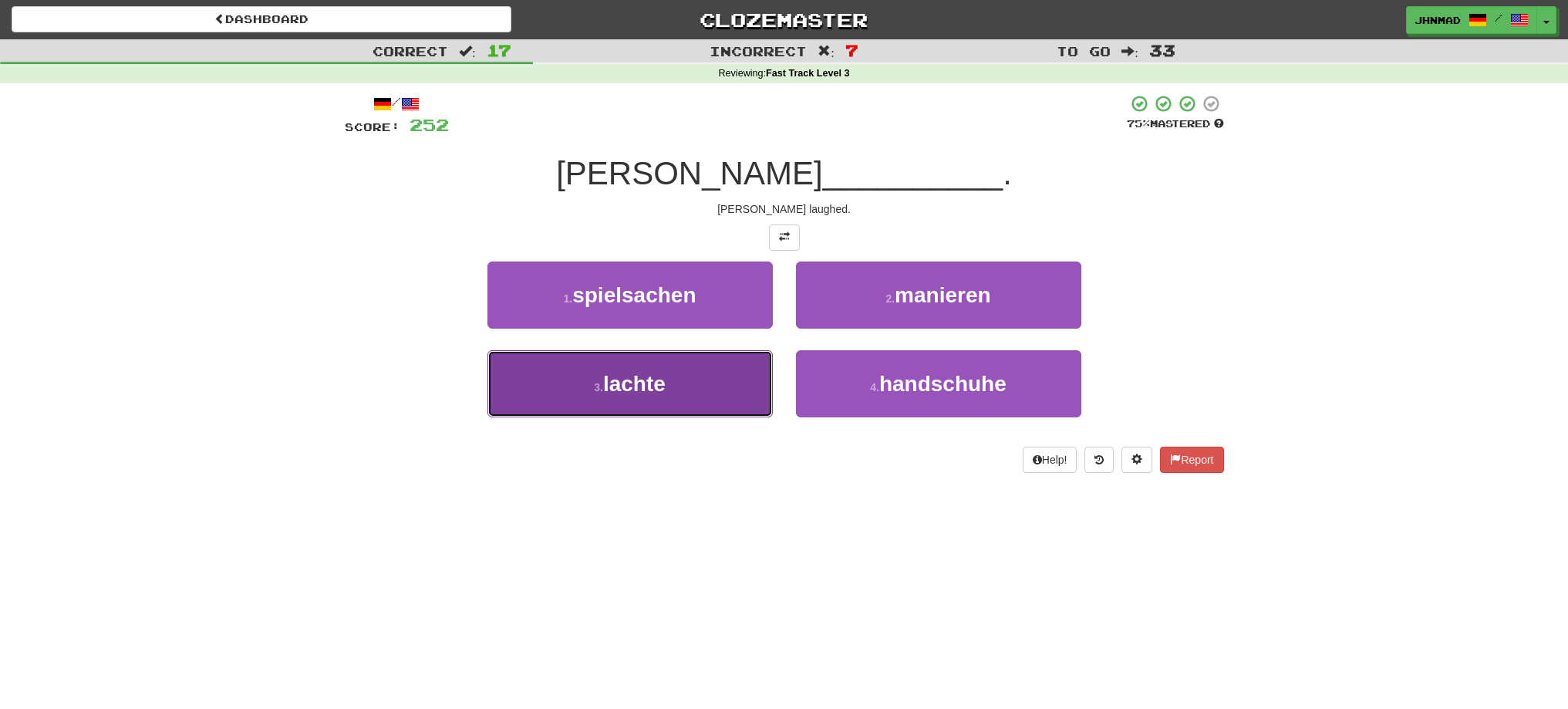
click at [604, 383] on span "lachte" at bounding box center [634, 383] width 63 height 24
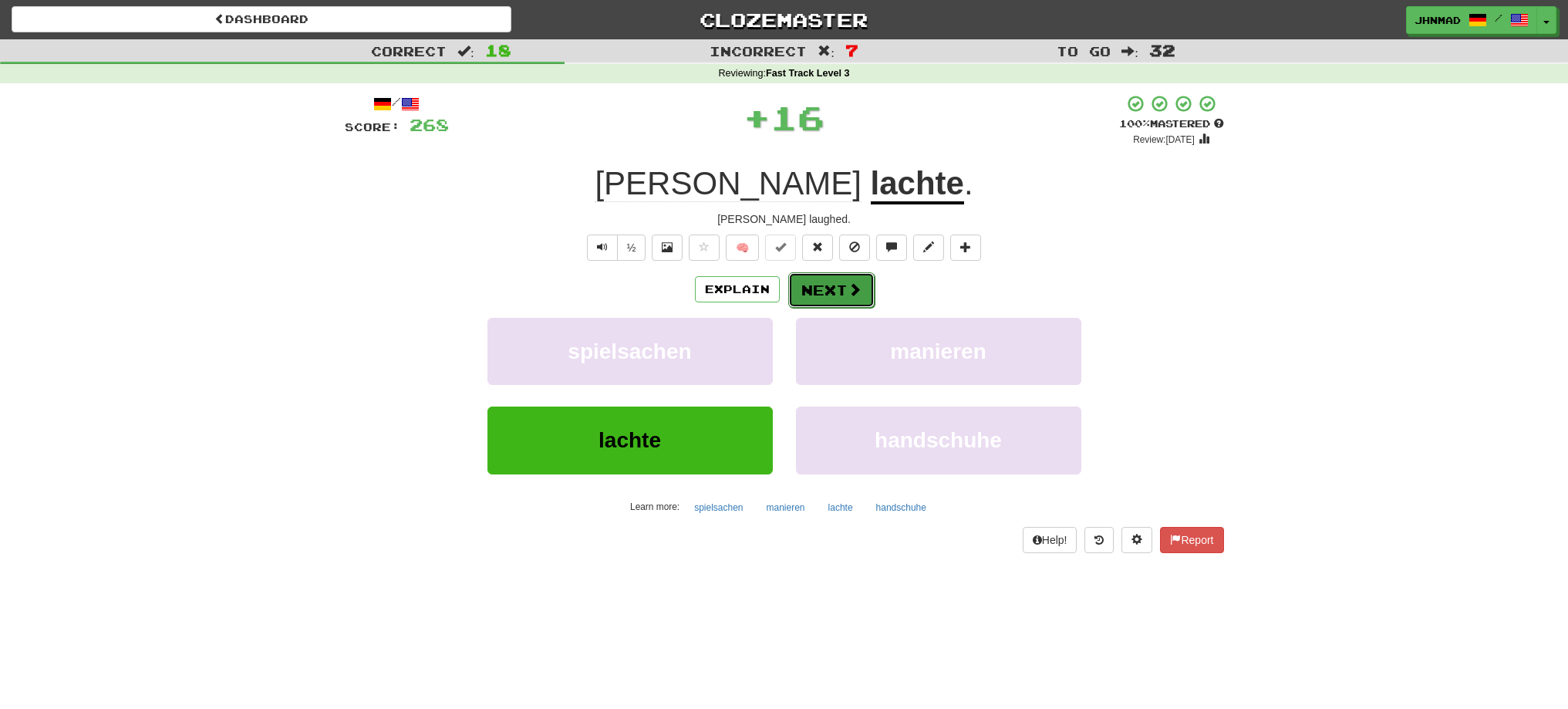
click at [829, 287] on button "Next" at bounding box center [832, 290] width 87 height 36
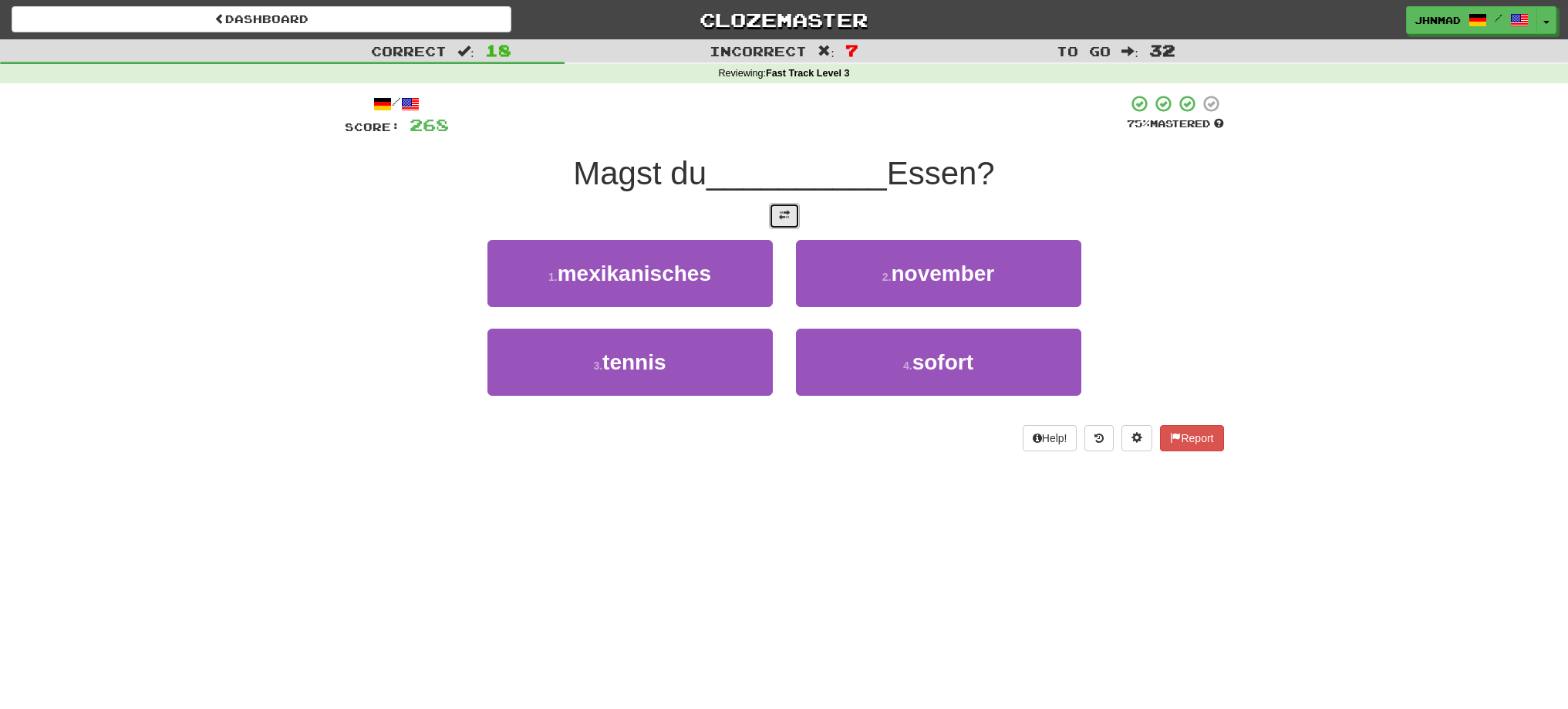
click at [781, 215] on span at bounding box center [784, 215] width 11 height 11
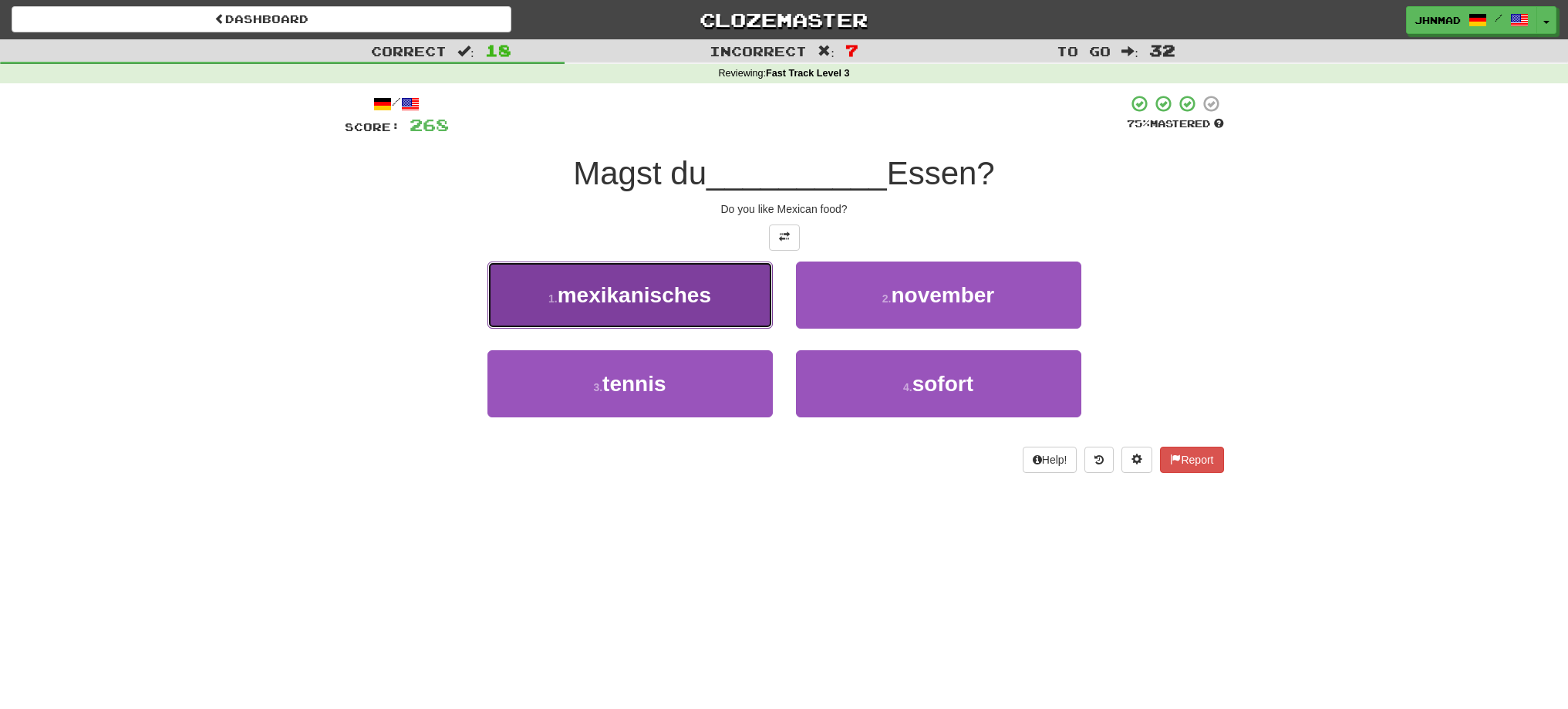
click at [692, 279] on button "1 . mexikanisches" at bounding box center [630, 295] width 285 height 67
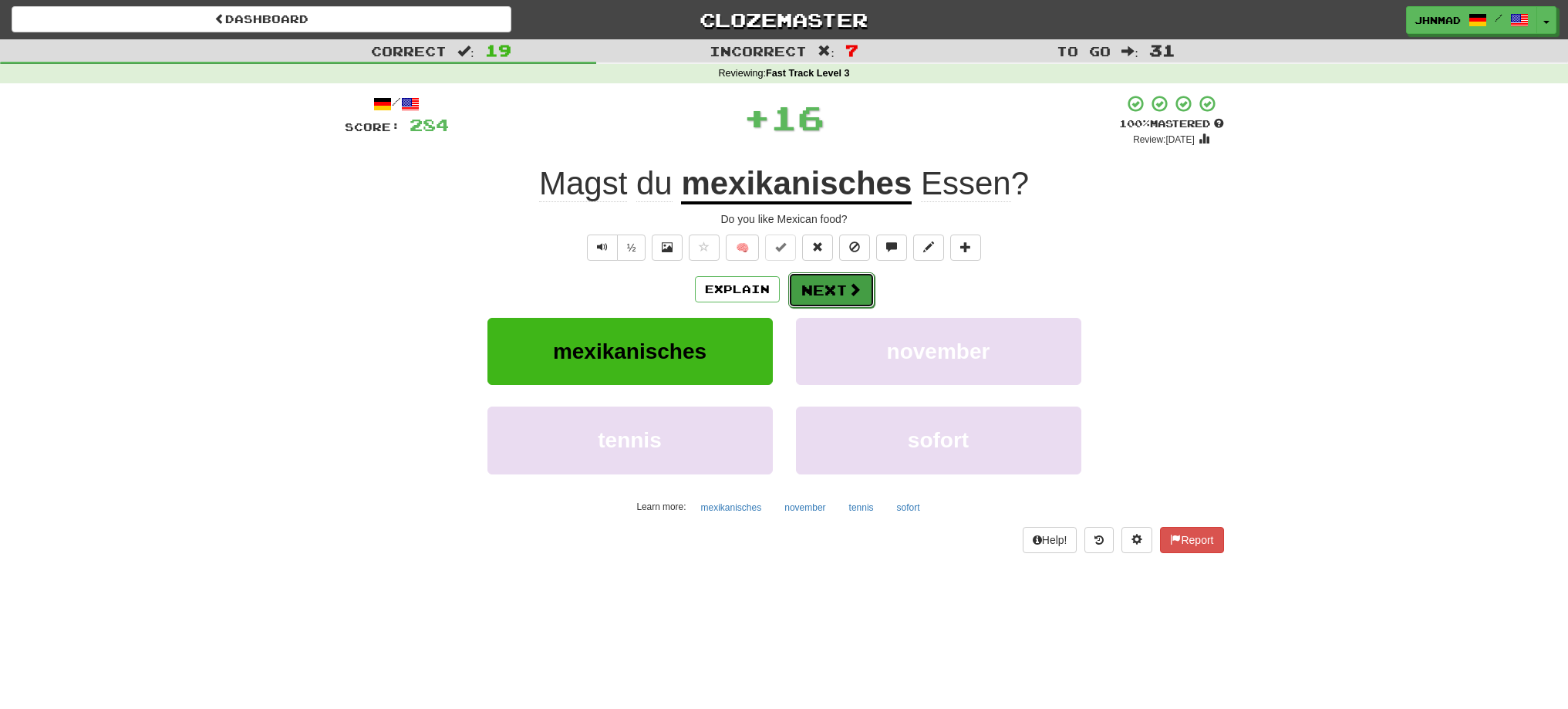
click at [855, 285] on span at bounding box center [855, 289] width 14 height 14
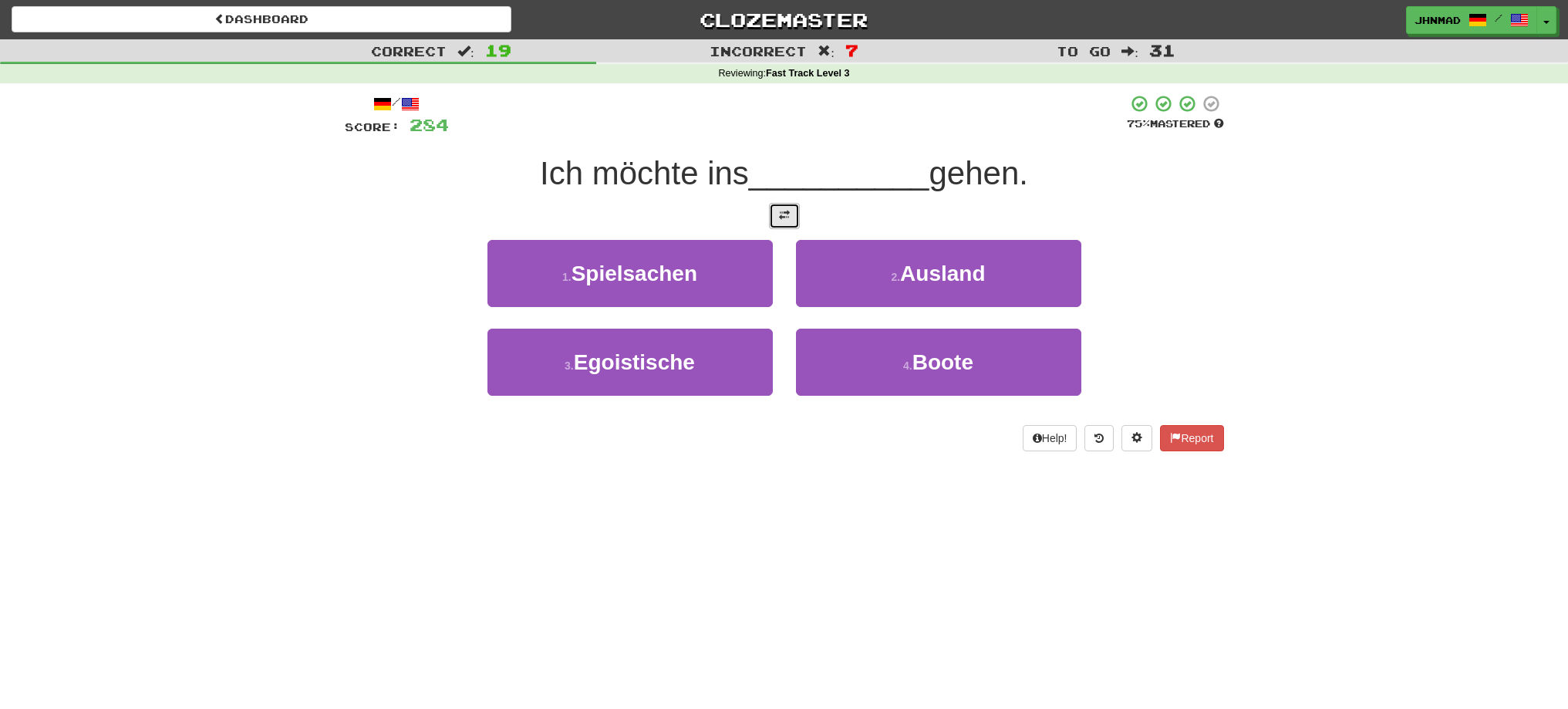
click at [789, 227] on button at bounding box center [784, 216] width 31 height 26
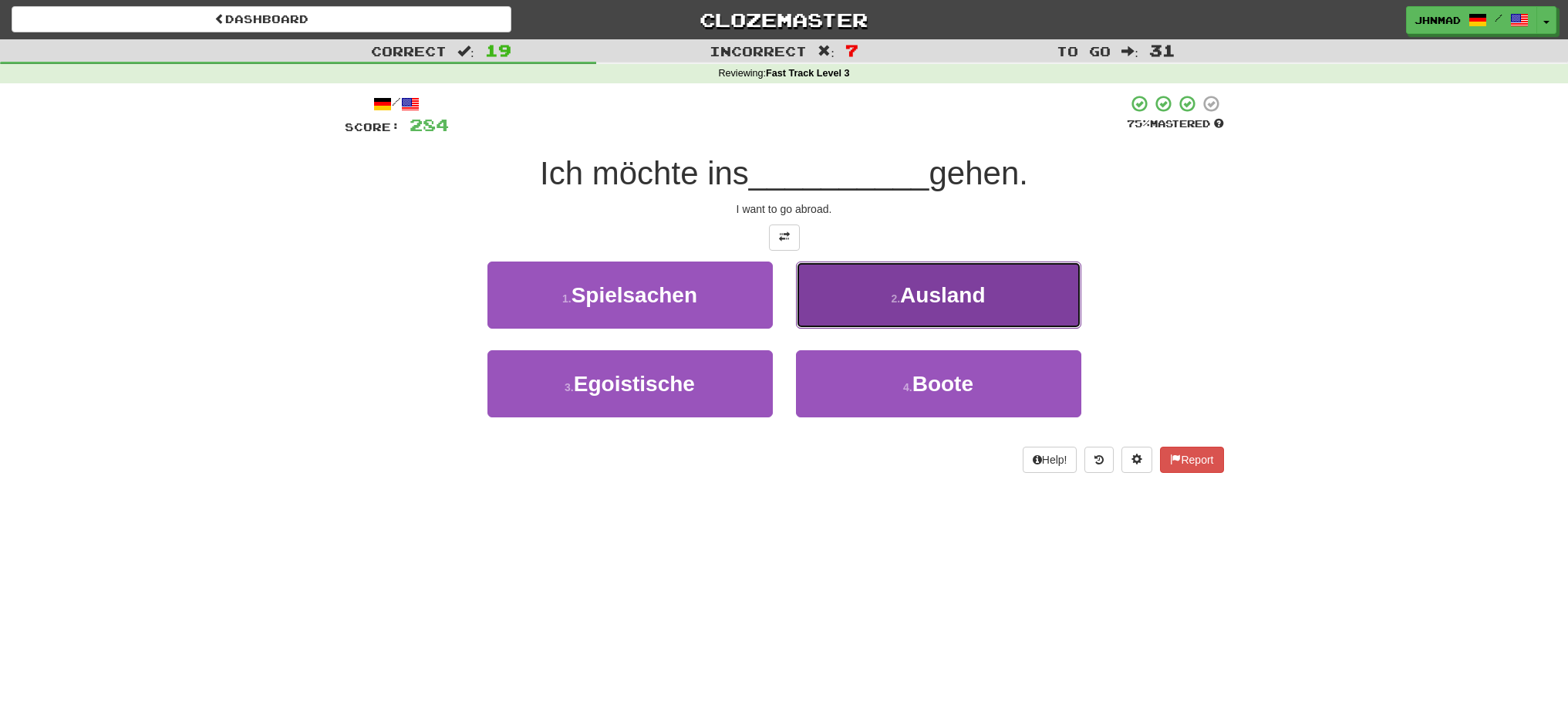
click at [902, 295] on span "Ausland" at bounding box center [943, 295] width 85 height 24
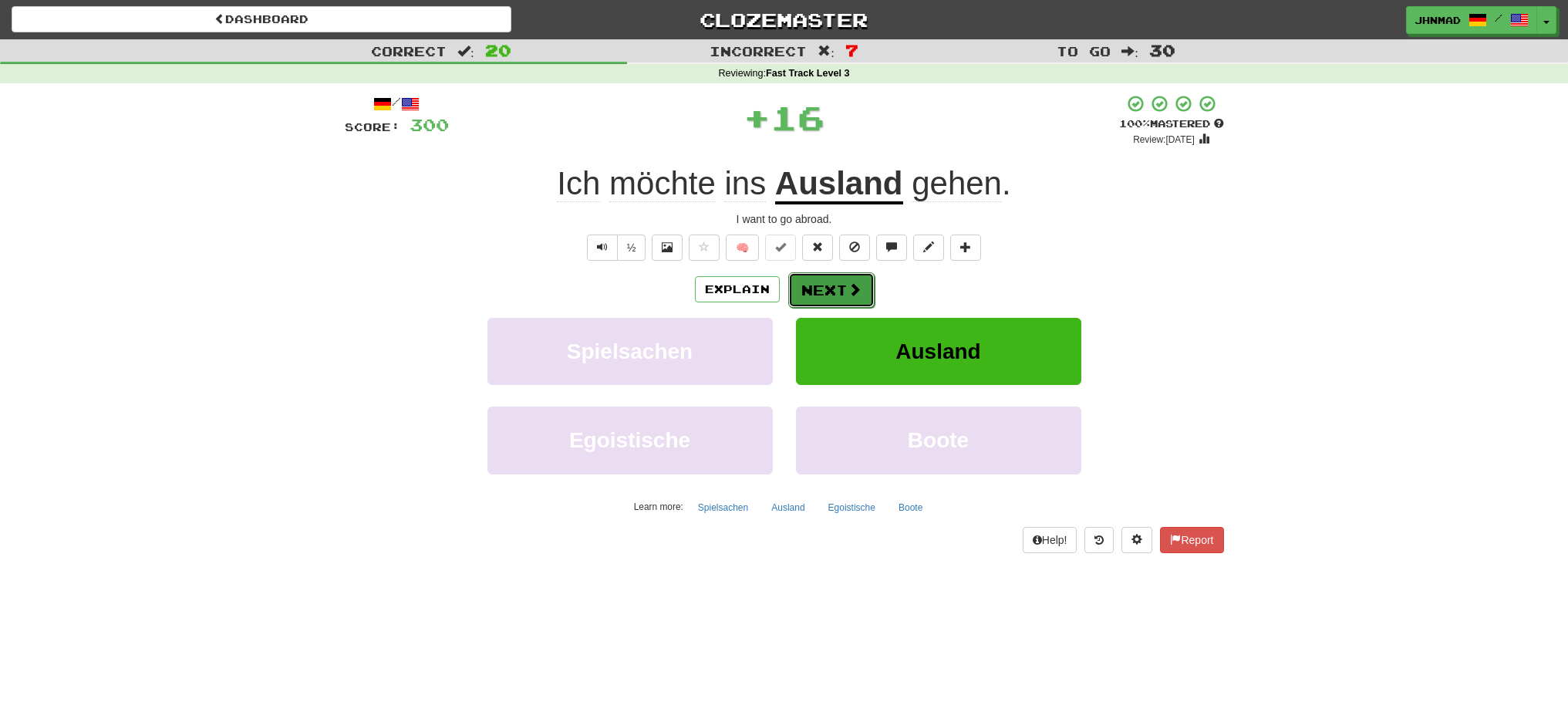
click at [843, 286] on button "Next" at bounding box center [832, 290] width 87 height 36
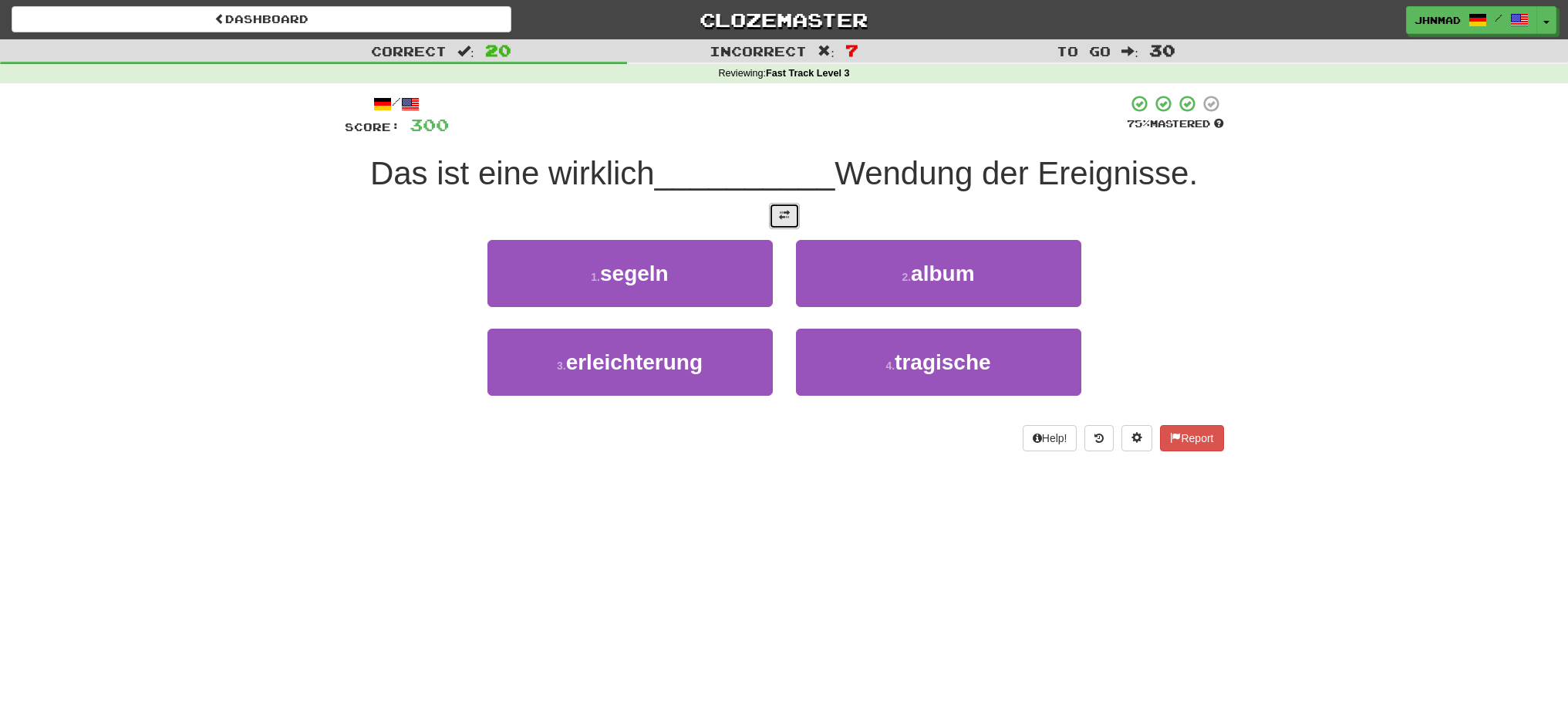
click at [790, 221] on button at bounding box center [784, 216] width 31 height 26
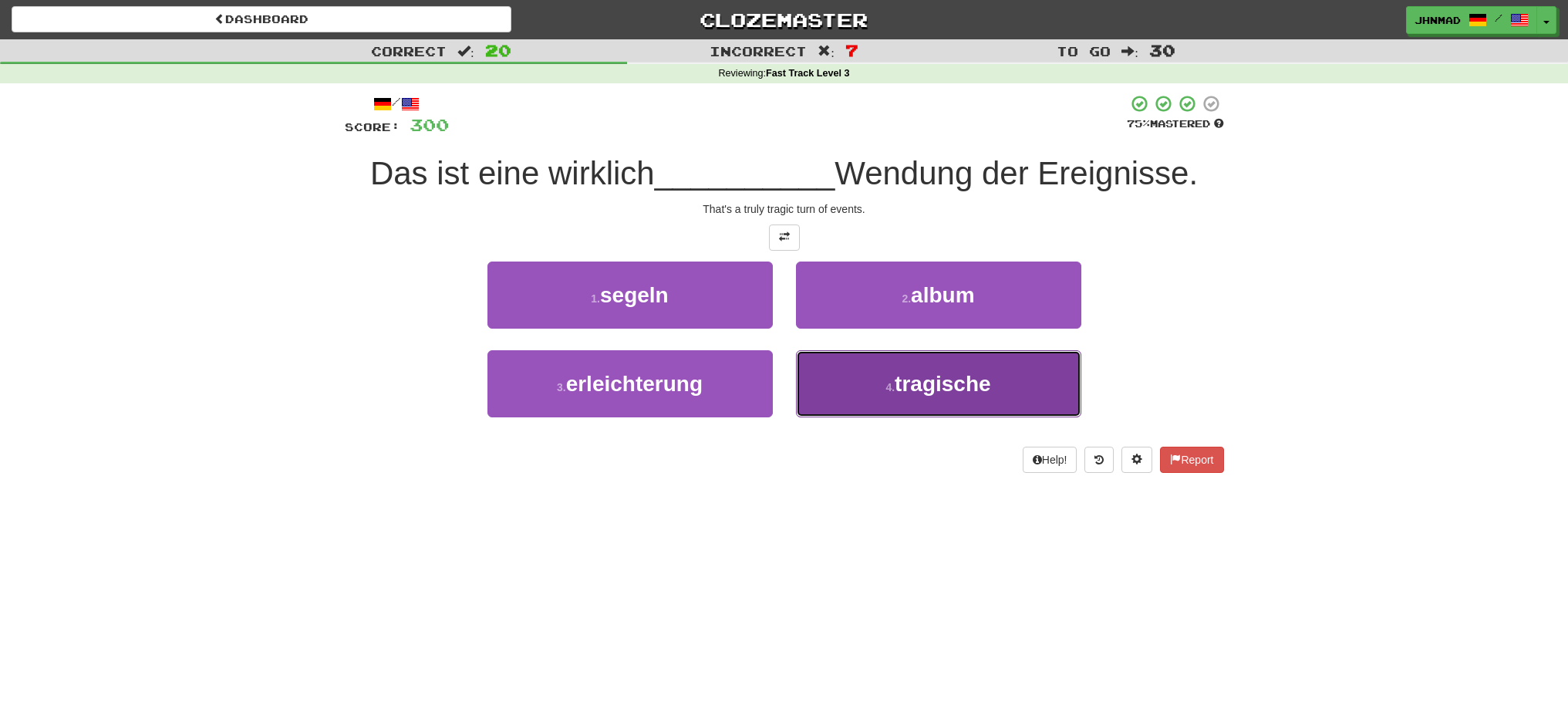
click at [879, 380] on button "4 . tragische" at bounding box center [938, 383] width 285 height 67
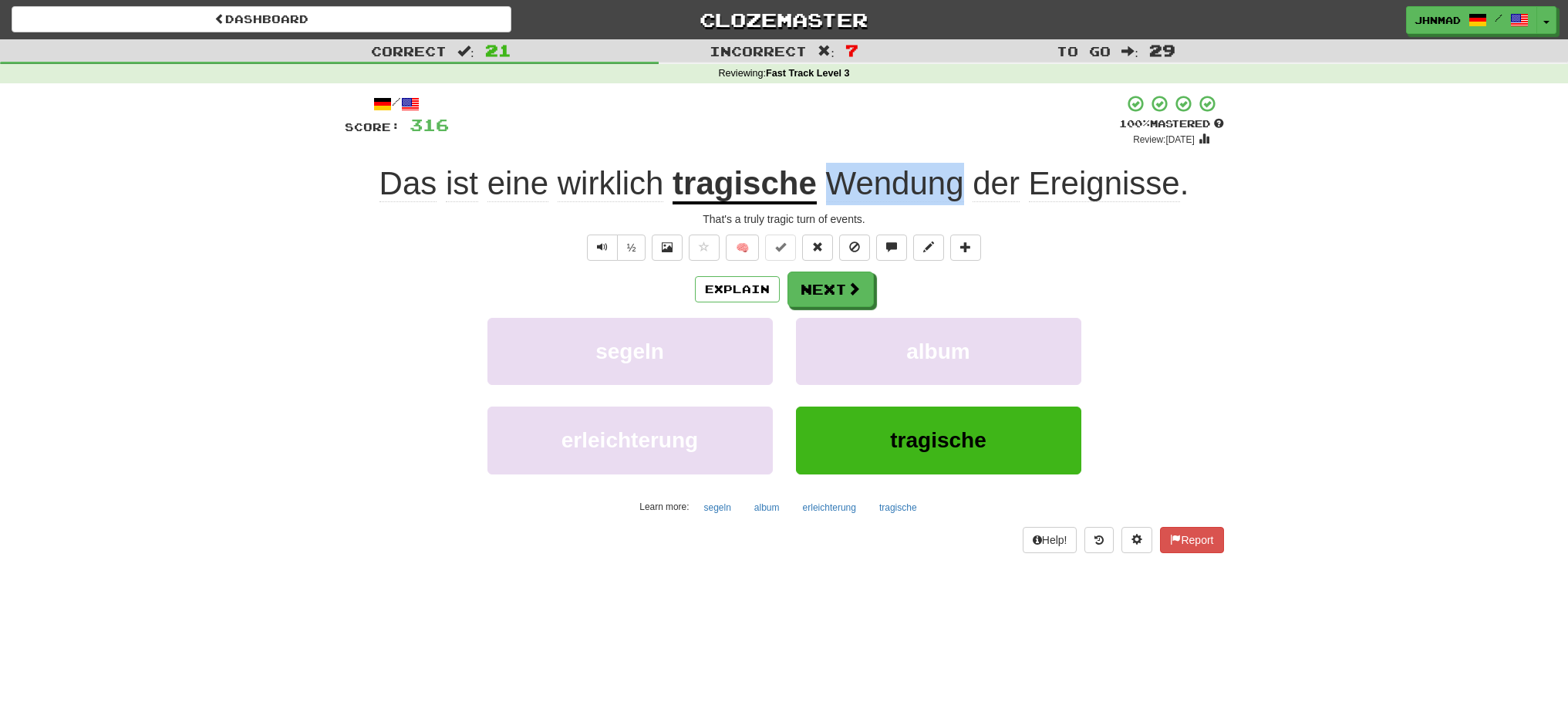
drag, startPoint x: 846, startPoint y: 182, endPoint x: 961, endPoint y: 192, distance: 115.4
click at [961, 192] on span "Wendung" at bounding box center [895, 184] width 138 height 37
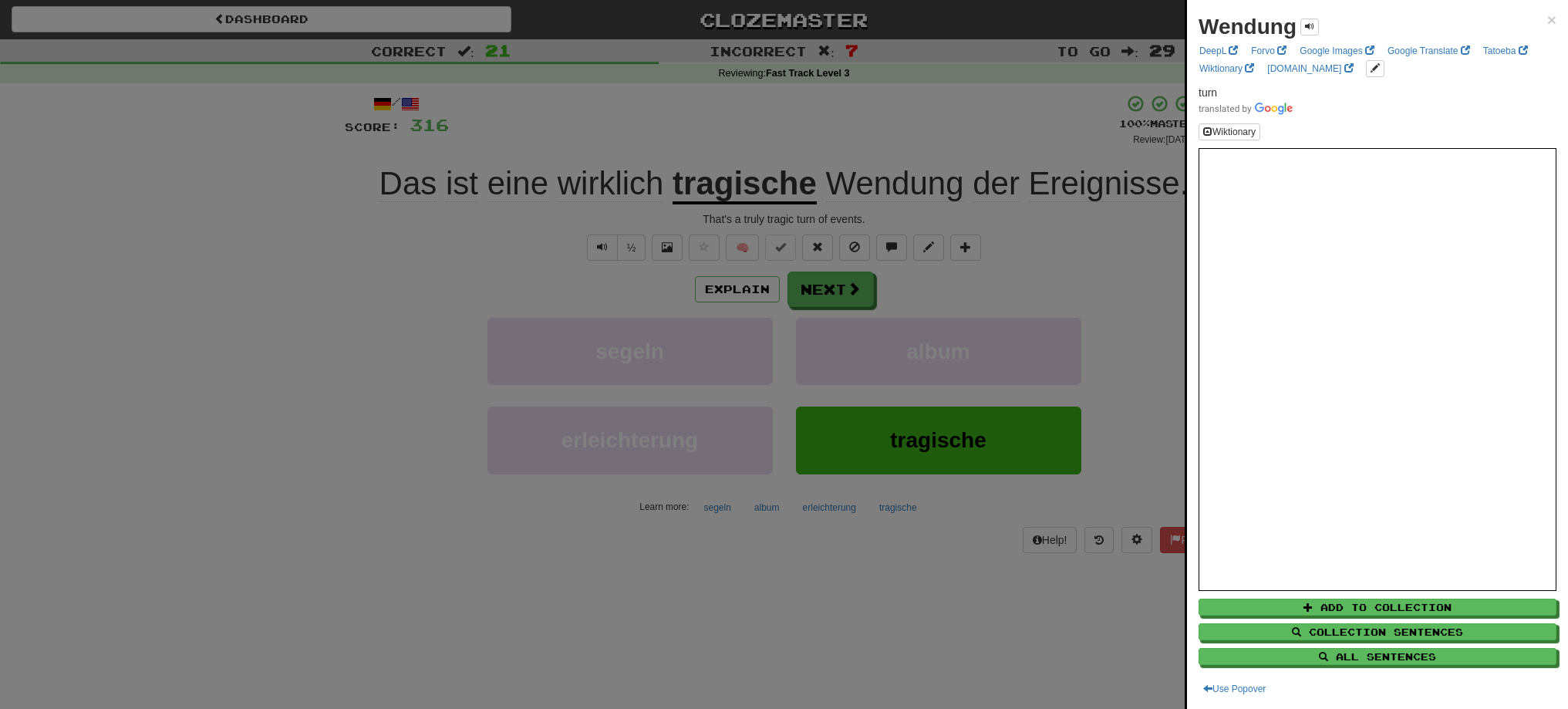
click at [1095, 289] on div at bounding box center [784, 354] width 1568 height 709
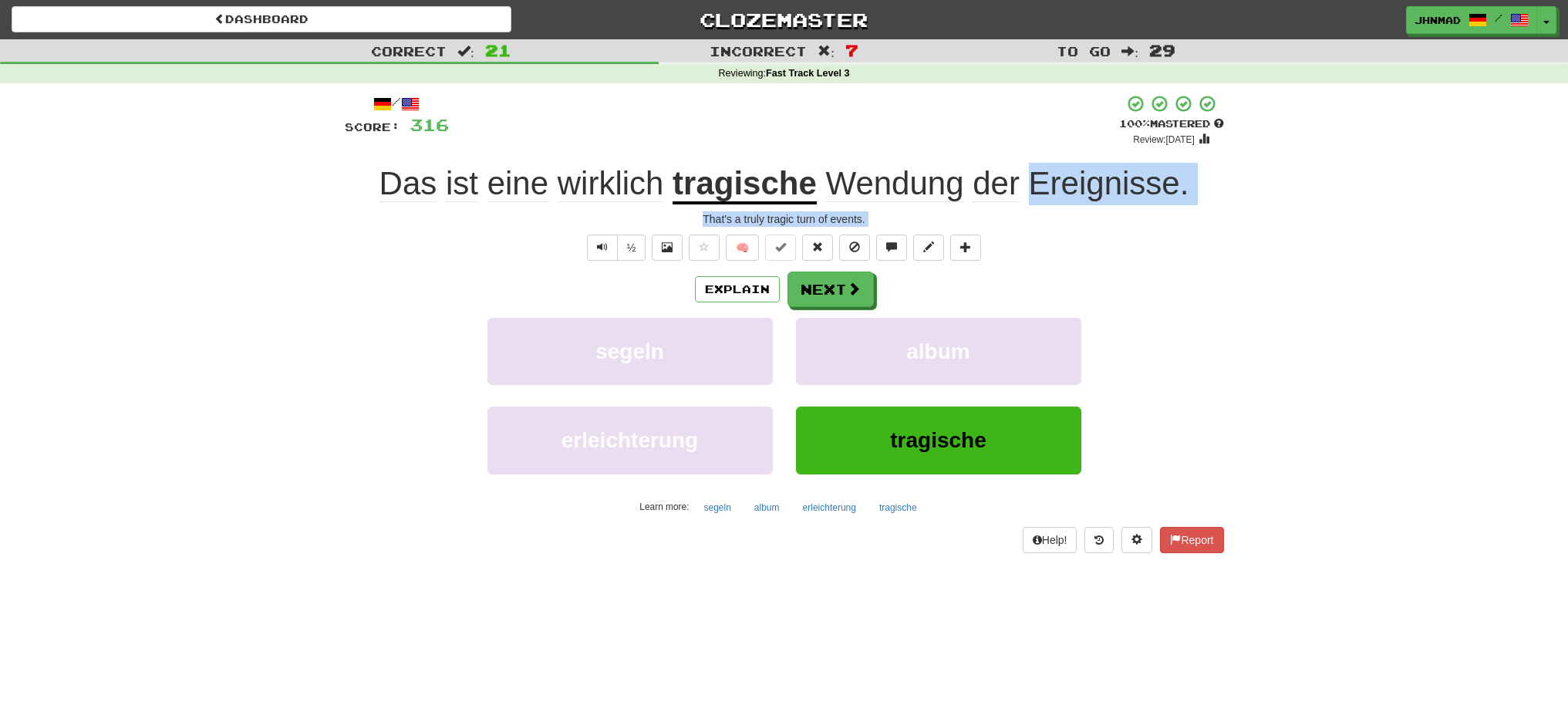
drag, startPoint x: 1024, startPoint y: 190, endPoint x: 1134, endPoint y: 233, distance: 118.1
click at [1134, 233] on div "/ Score: 316 + 16 100 % Mastered Review: 2026-03-20 Das ist eine wirklich tragi…" at bounding box center [784, 323] width 879 height 458
click at [841, 291] on button "Next" at bounding box center [832, 290] width 87 height 36
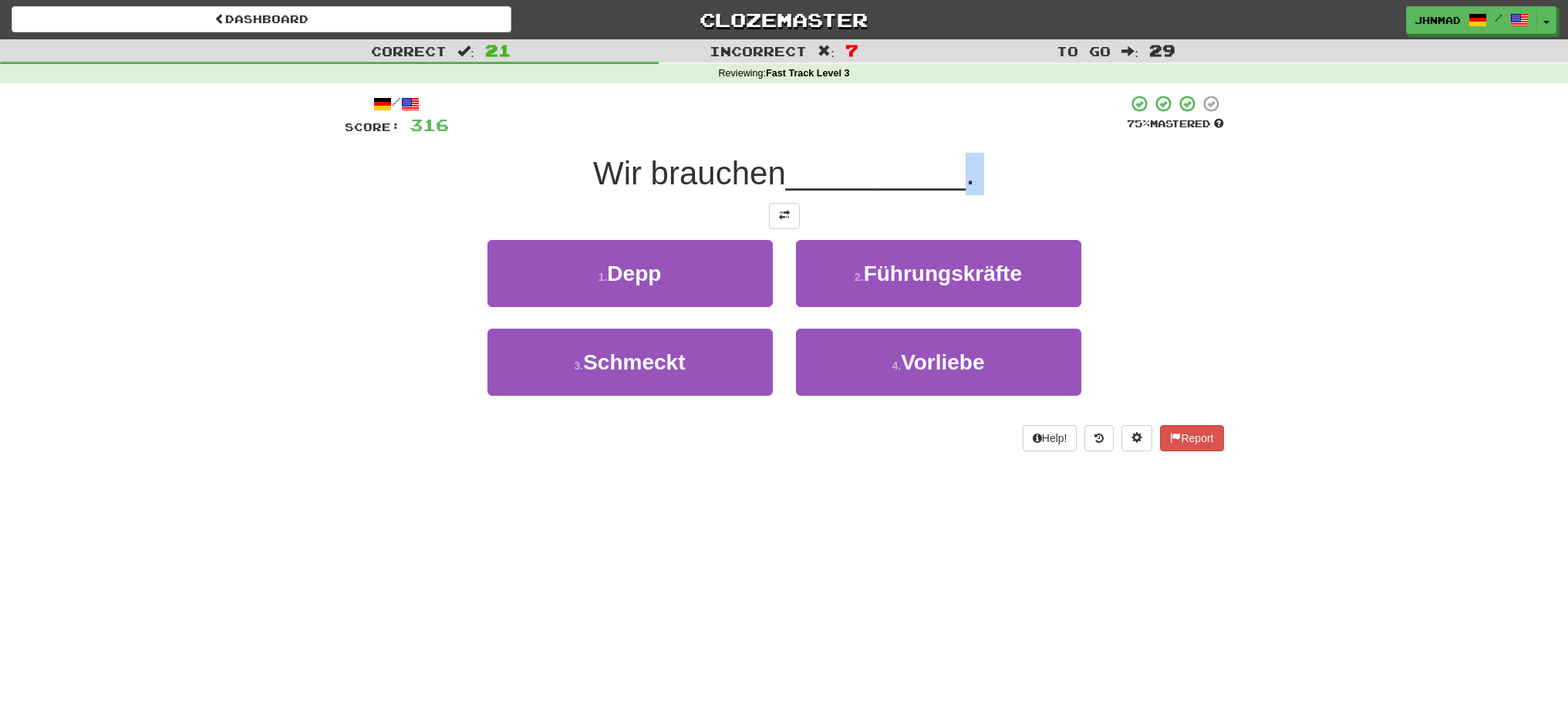
click at [762, 212] on div at bounding box center [784, 216] width 879 height 26
click at [782, 216] on span at bounding box center [784, 215] width 11 height 11
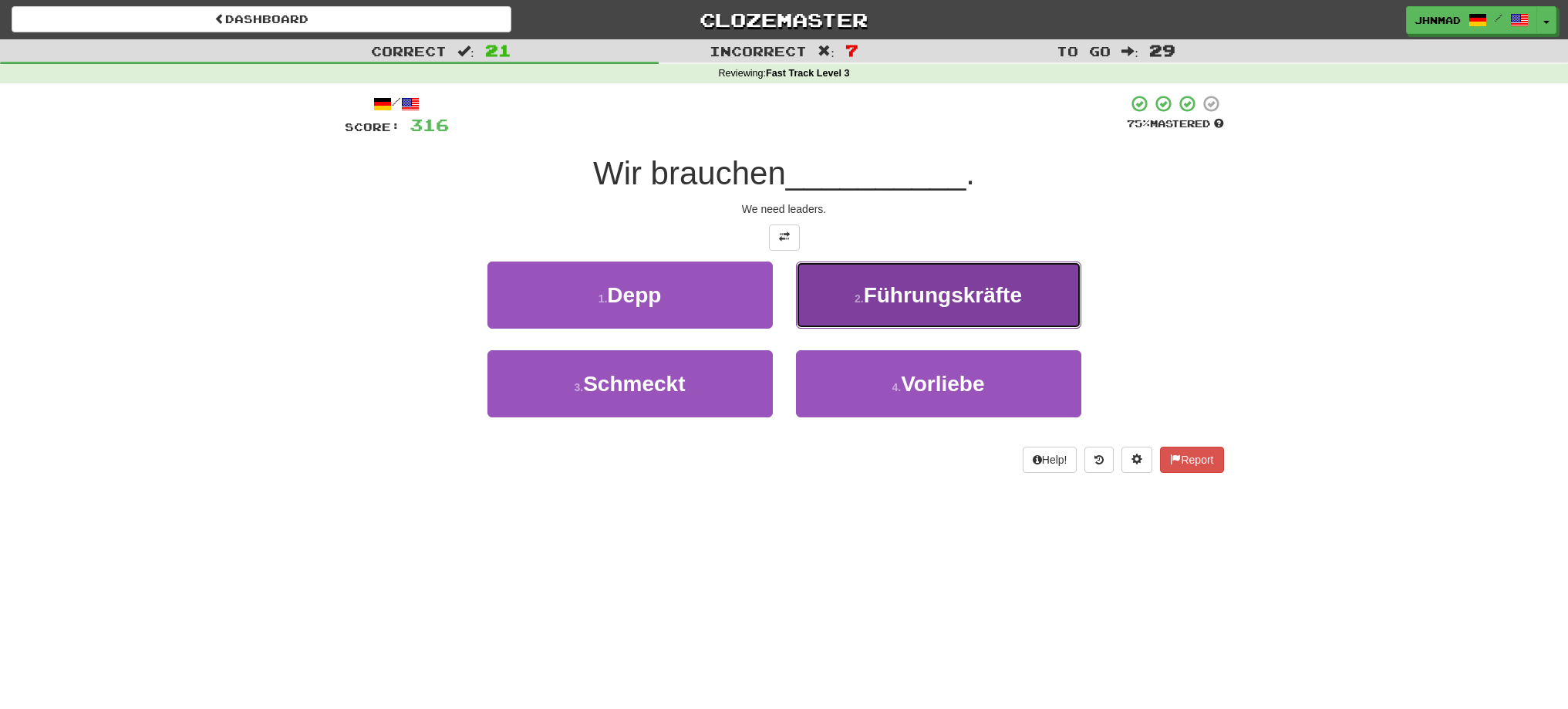
click at [957, 288] on span "Führungskräfte" at bounding box center [943, 295] width 158 height 24
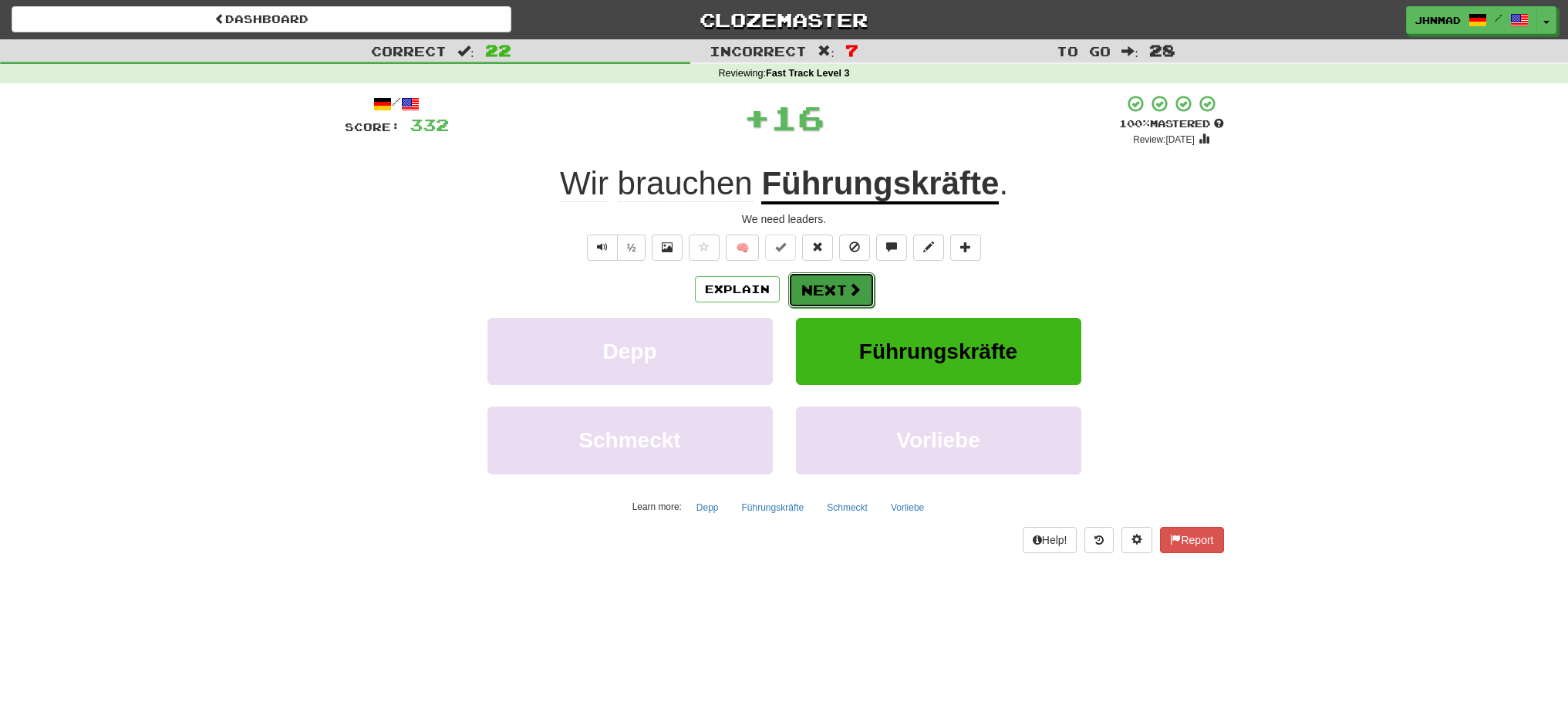
click at [848, 295] on span at bounding box center [855, 289] width 14 height 14
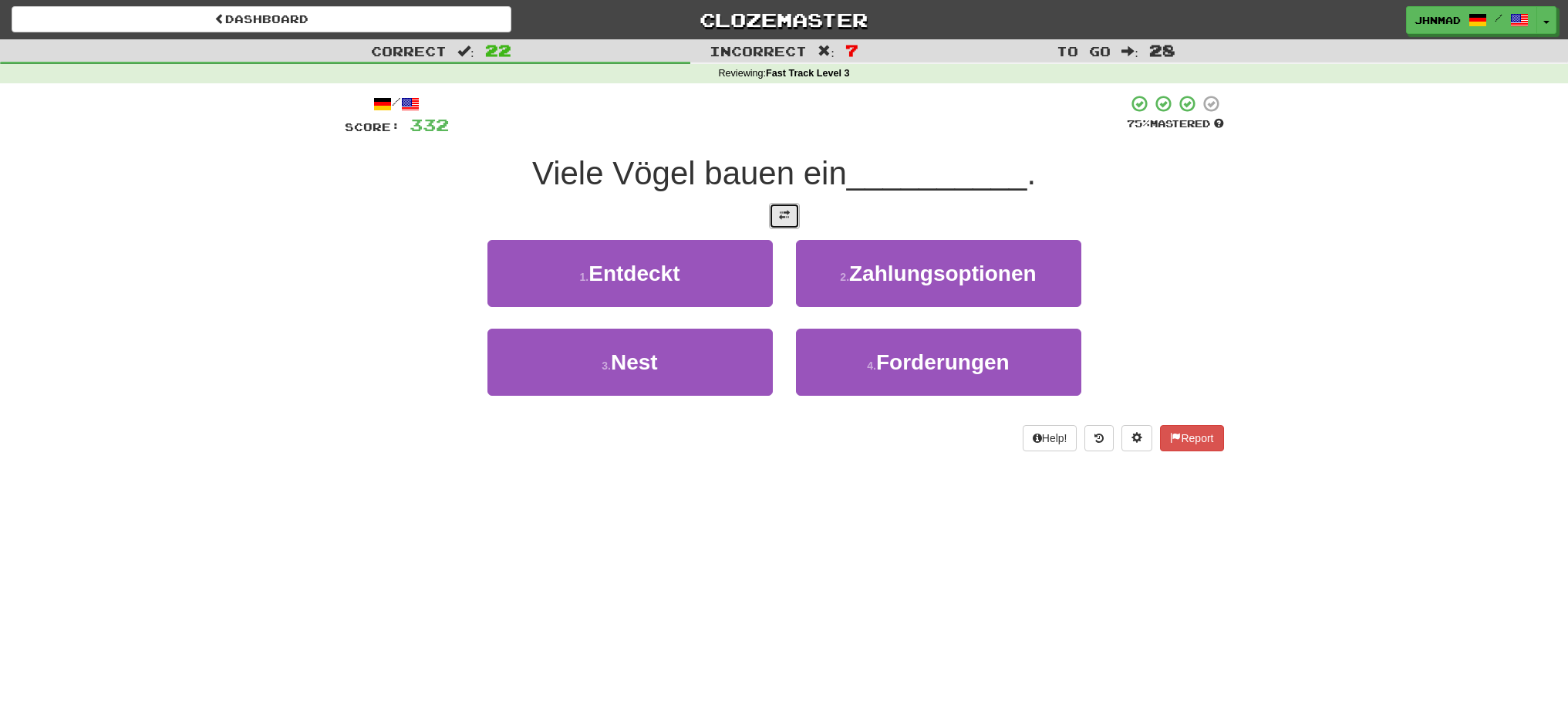
click at [777, 209] on button at bounding box center [784, 216] width 31 height 26
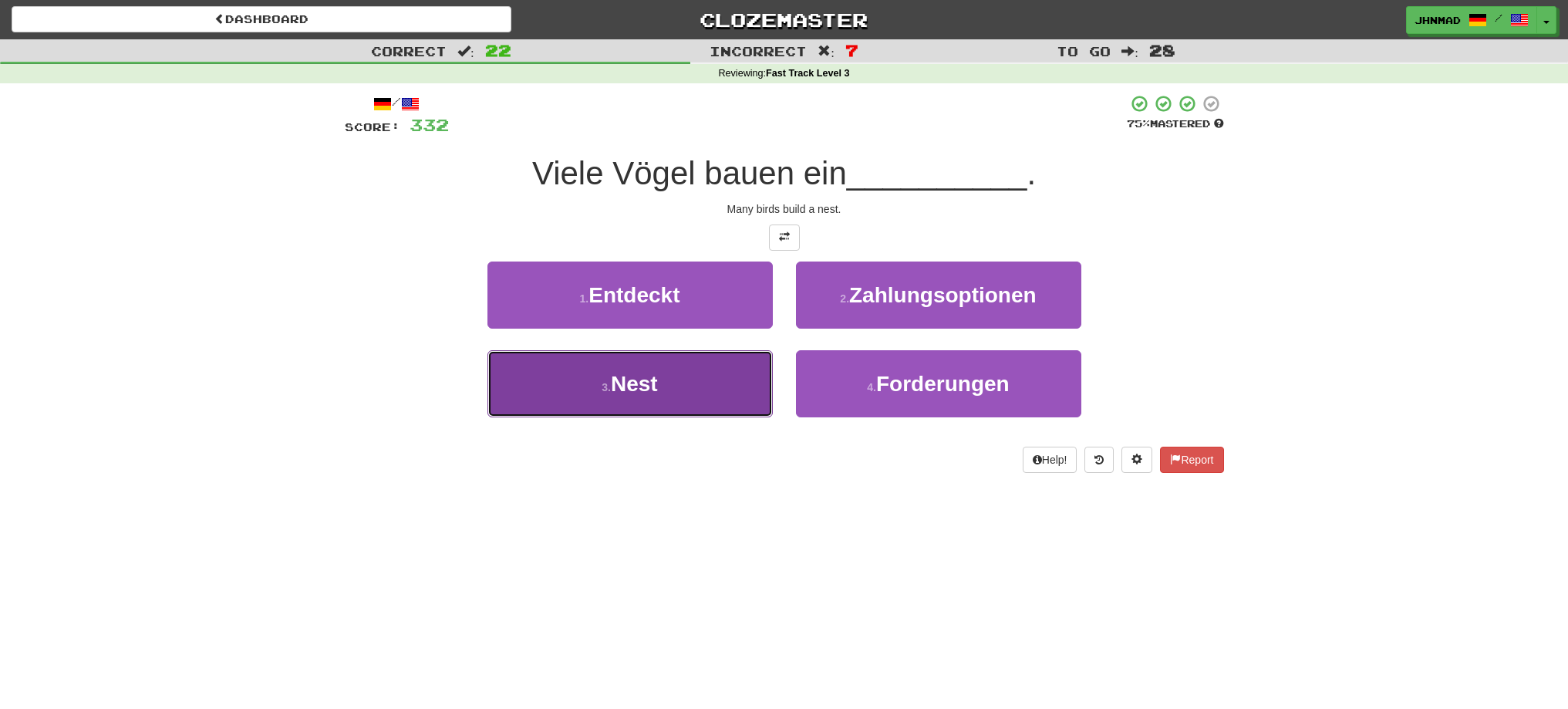
click at [723, 374] on button "3 . Nest" at bounding box center [630, 383] width 285 height 67
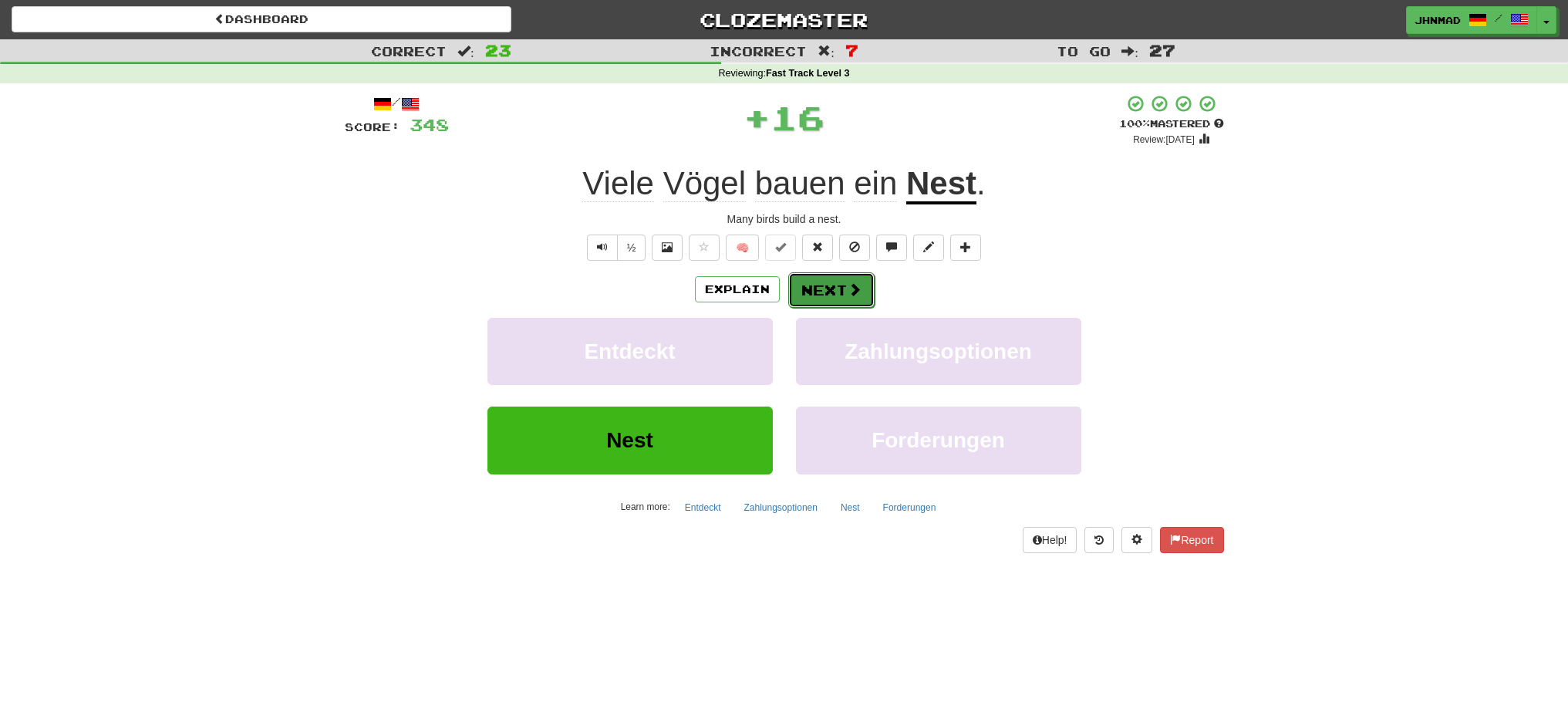
click at [822, 292] on button "Next" at bounding box center [832, 290] width 87 height 36
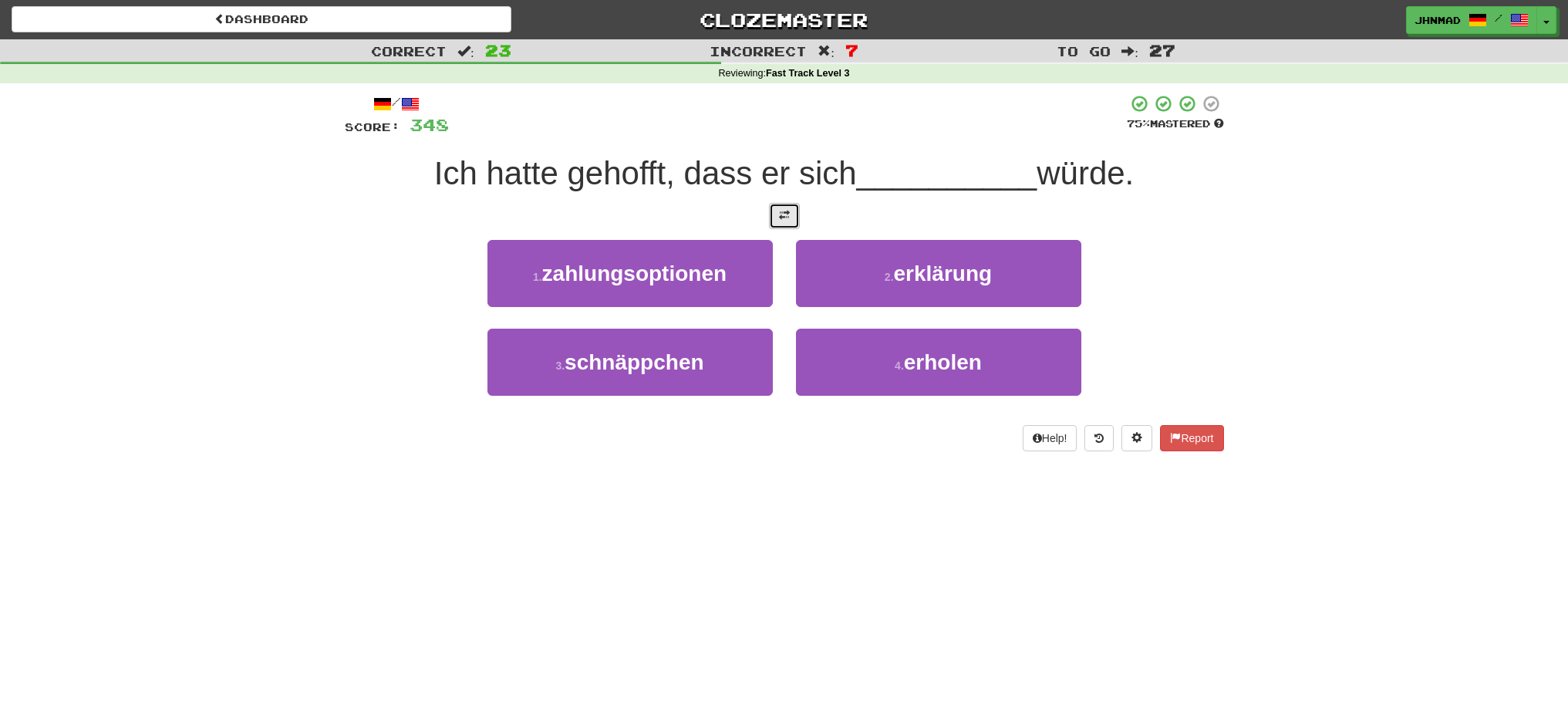
click at [796, 220] on button at bounding box center [784, 216] width 31 height 26
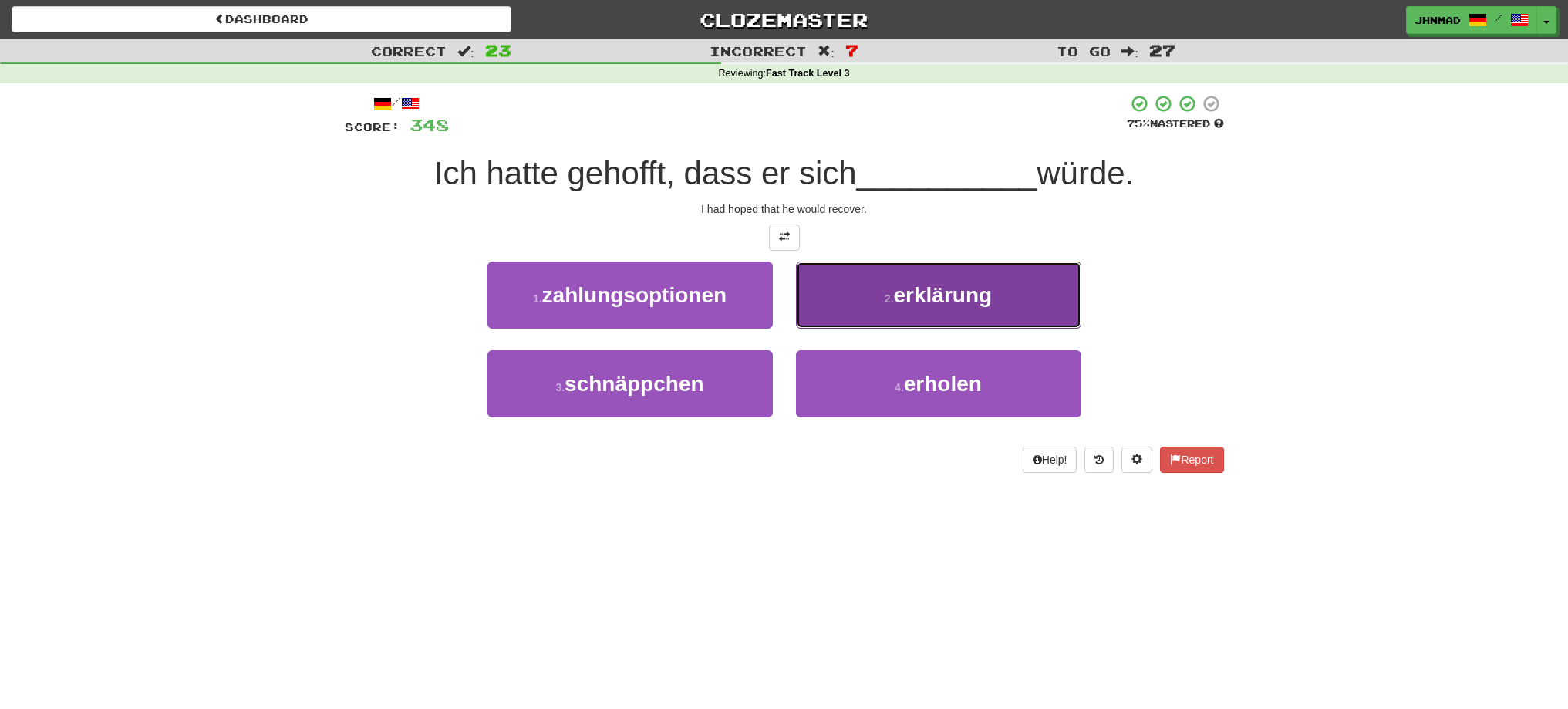
click at [948, 295] on span "erklärung" at bounding box center [944, 295] width 99 height 24
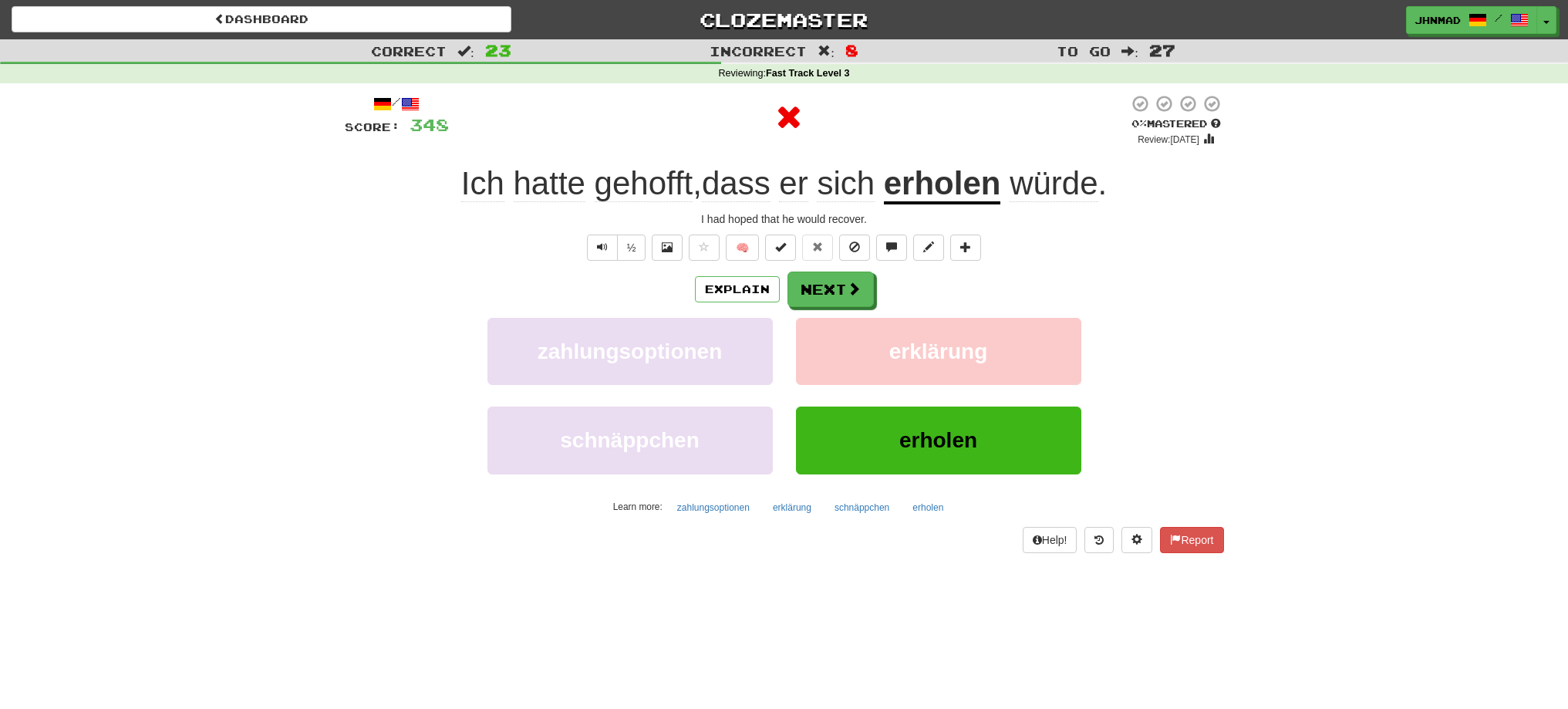
click at [939, 189] on u "erholen" at bounding box center [943, 185] width 117 height 39
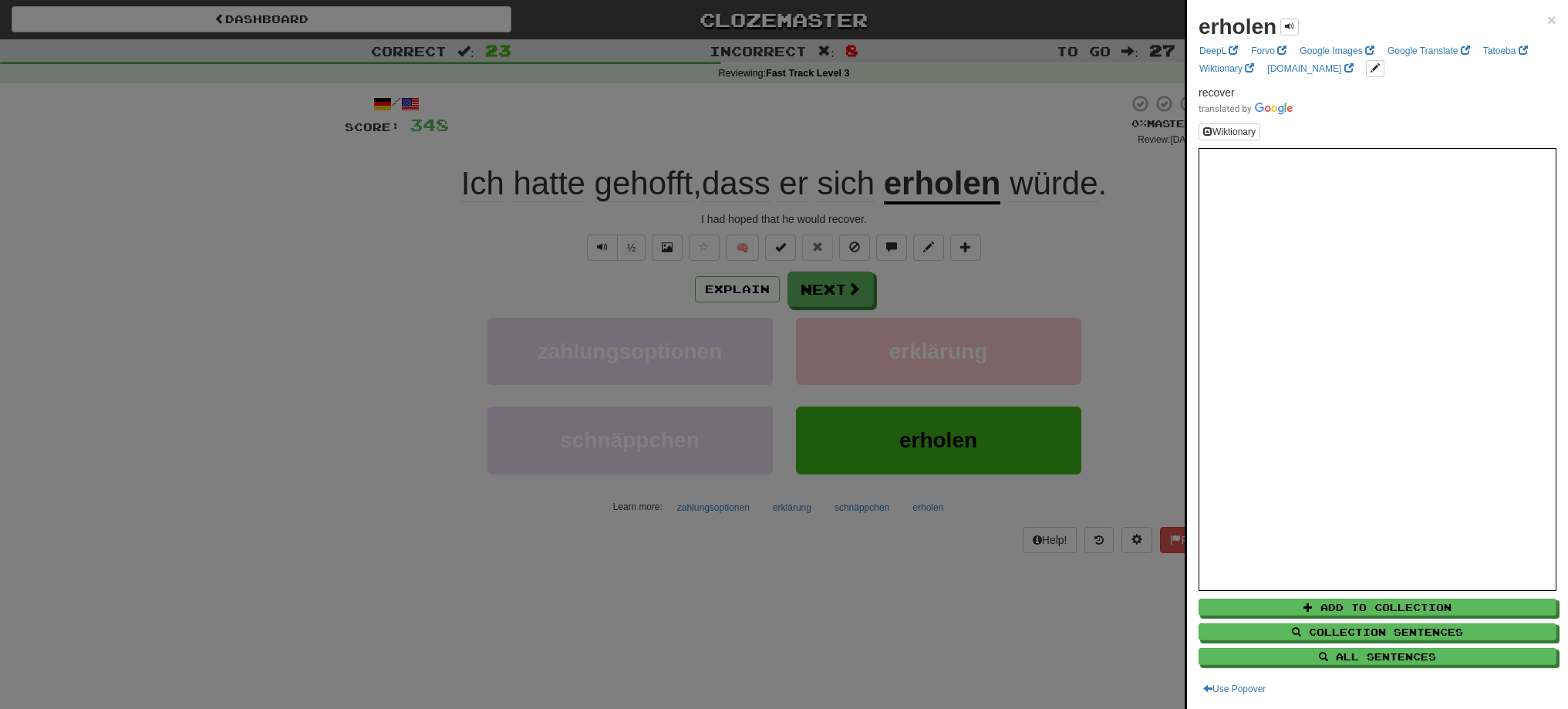
click at [849, 290] on div at bounding box center [784, 354] width 1568 height 709
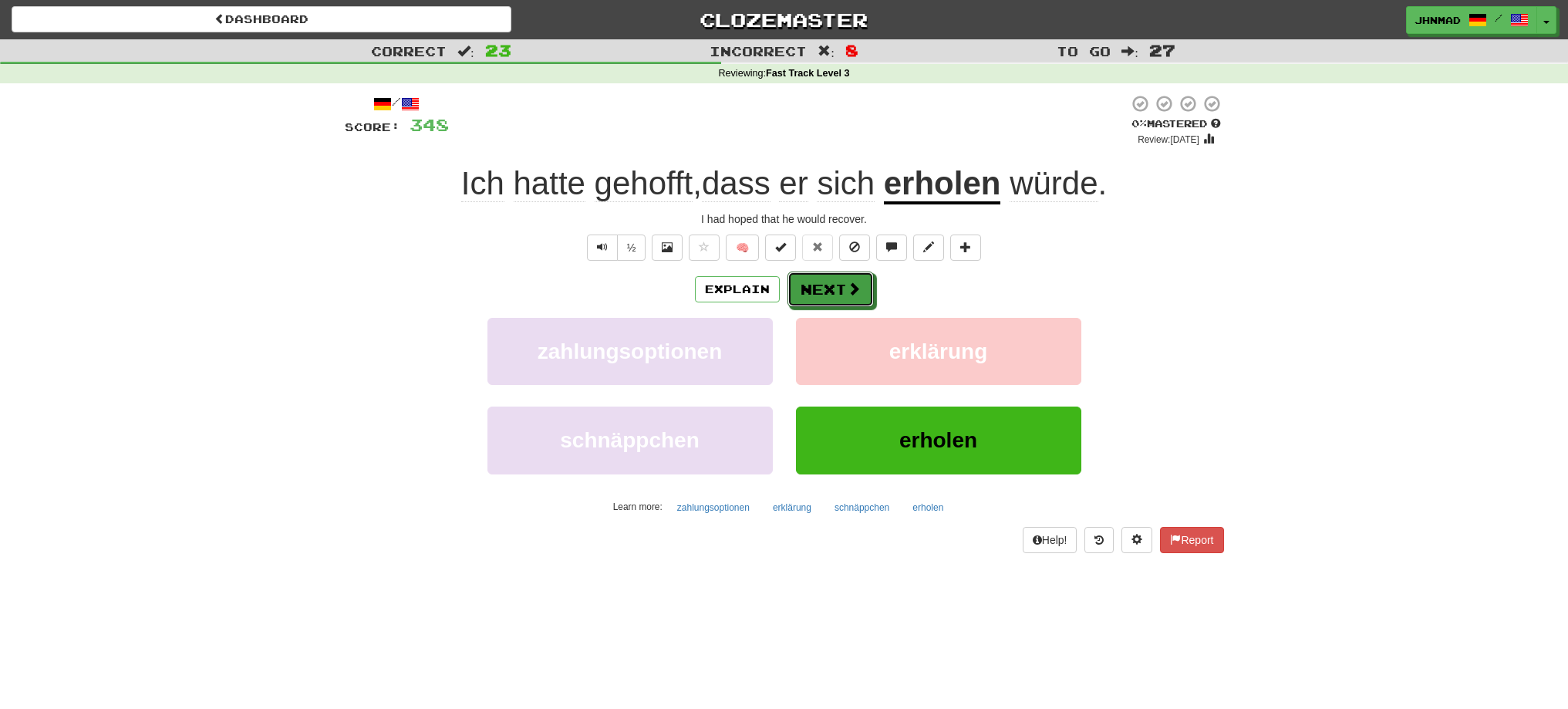
click at [849, 290] on span at bounding box center [854, 288] width 14 height 14
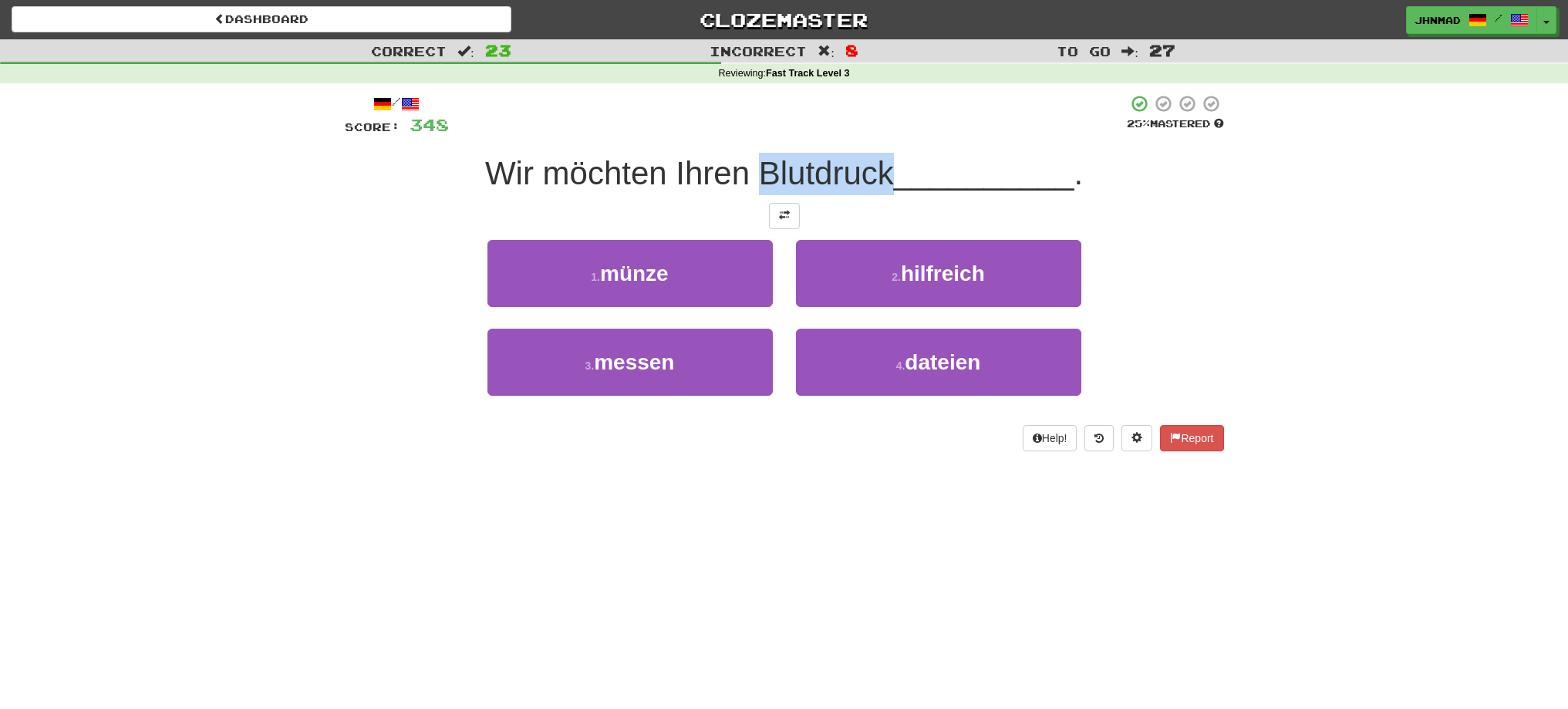
drag, startPoint x: 751, startPoint y: 178, endPoint x: 886, endPoint y: 176, distance: 135.0
click at [886, 176] on span "Wir möchten Ihren Blutdruck" at bounding box center [689, 173] width 409 height 36
click at [876, 193] on div at bounding box center [876, 193] width 0 height 0
click at [326, 268] on div "Correct : 23 Incorrect : 8 To go : 27 Reviewing : Fast Track Level 3 / Score: 3…" at bounding box center [784, 256] width 1568 height 434
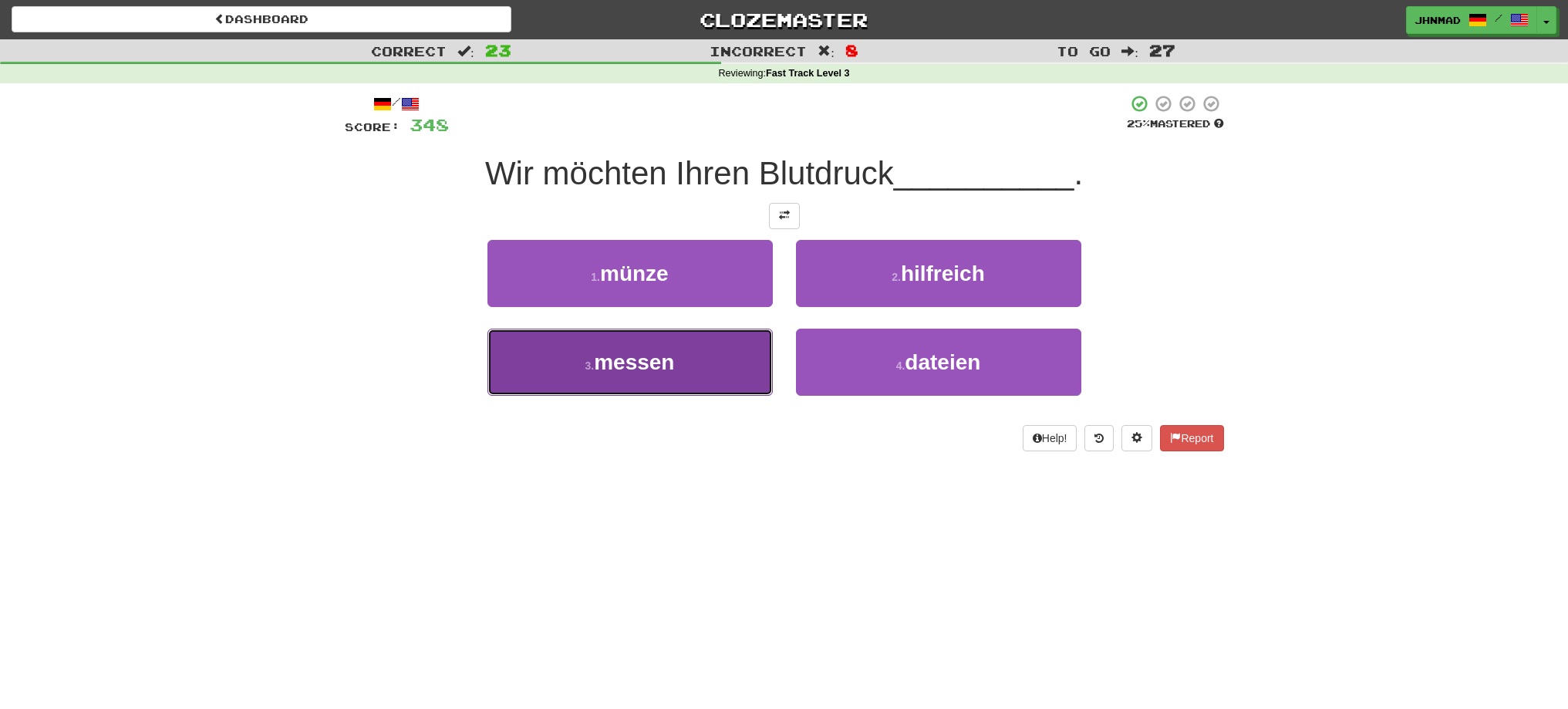
click at [623, 369] on span "messen" at bounding box center [634, 362] width 80 height 24
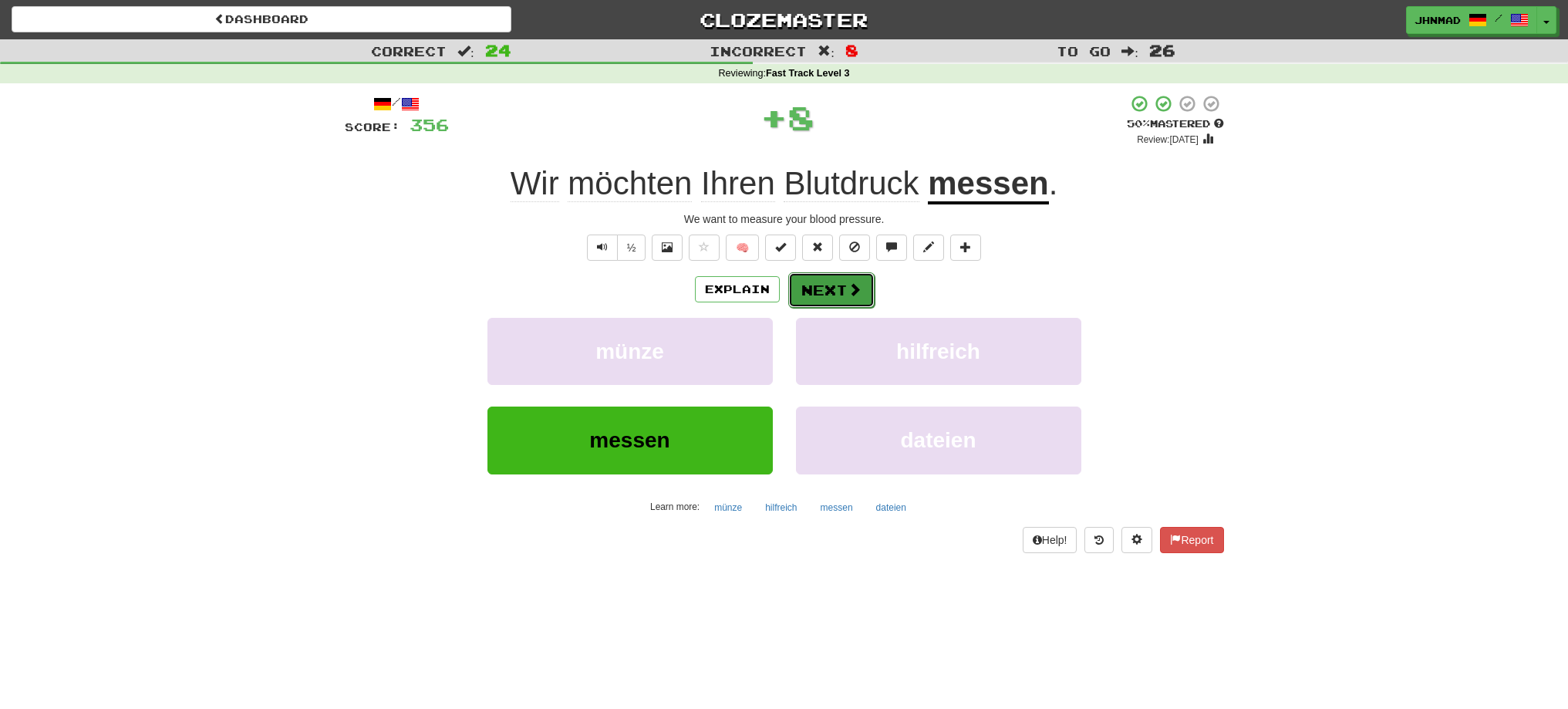
click at [849, 283] on span at bounding box center [855, 289] width 14 height 14
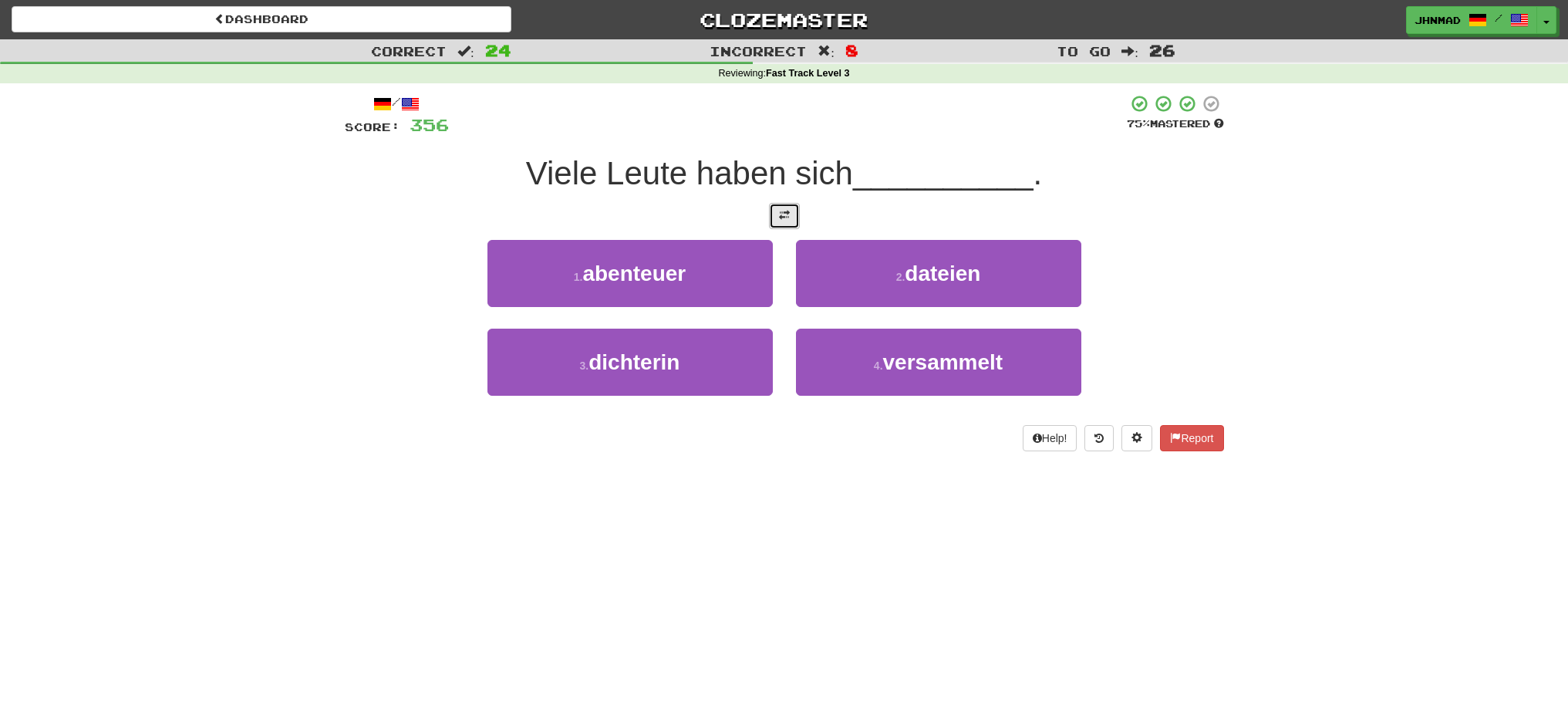
click at [779, 217] on span at bounding box center [784, 215] width 11 height 11
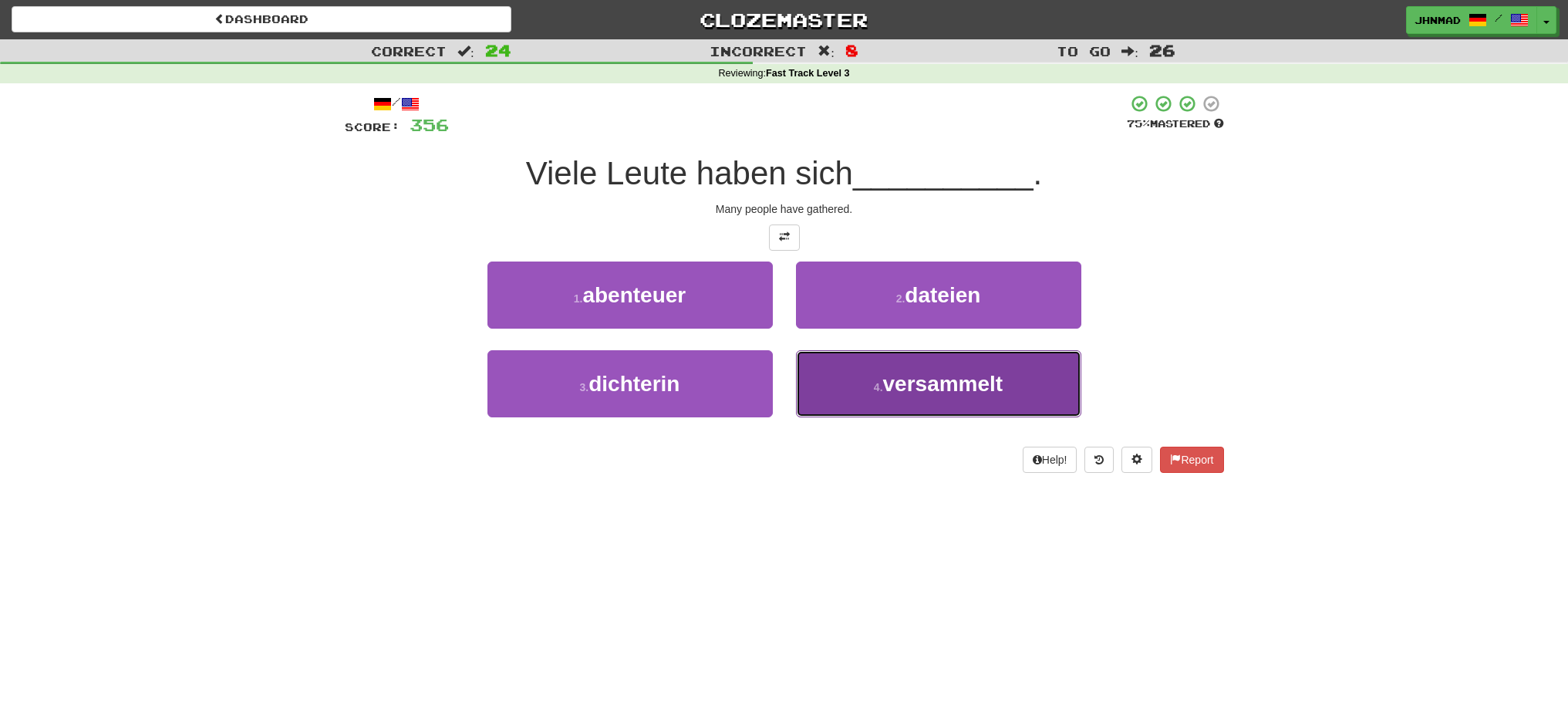
click at [907, 387] on span "versammelt" at bounding box center [944, 383] width 121 height 24
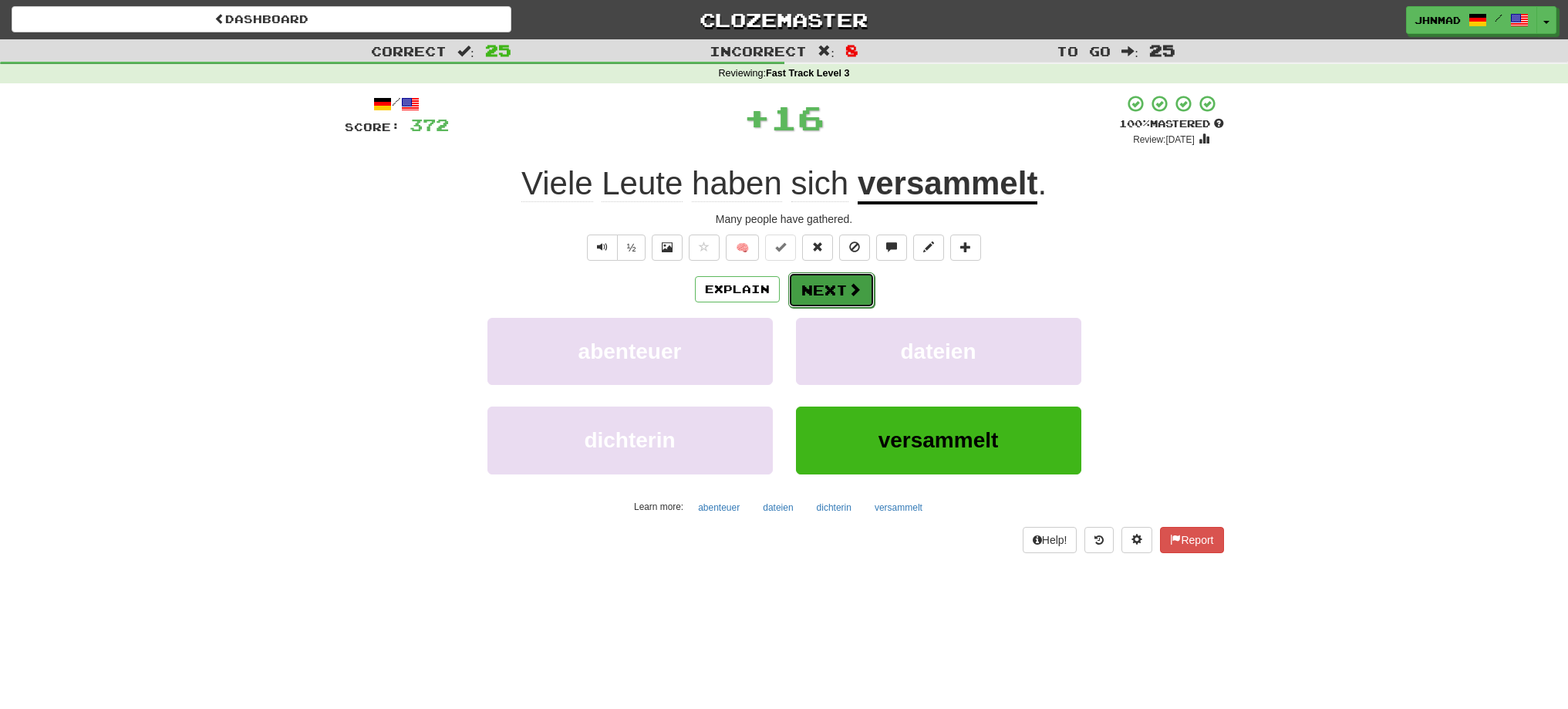
click at [832, 288] on button "Next" at bounding box center [832, 290] width 87 height 36
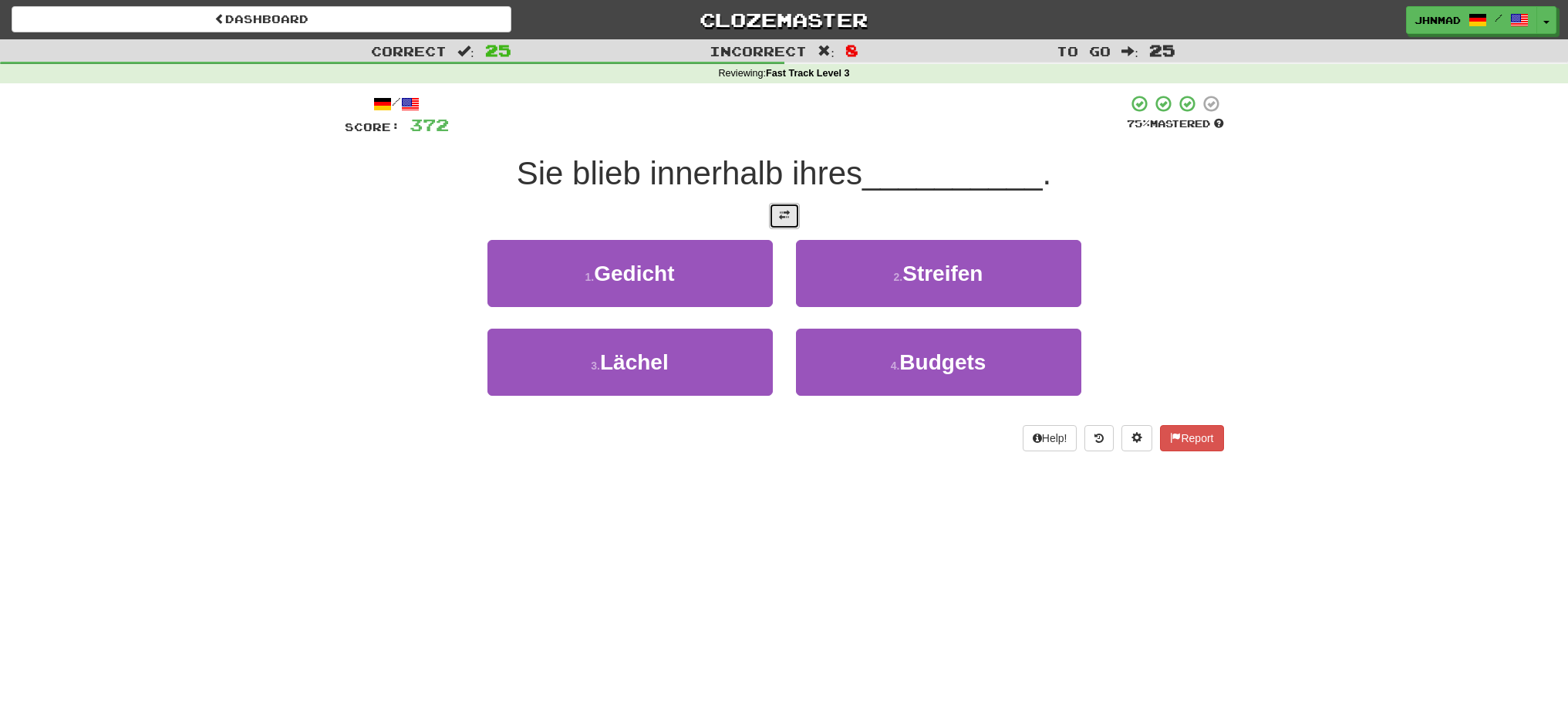
click at [785, 222] on button at bounding box center [784, 216] width 31 height 26
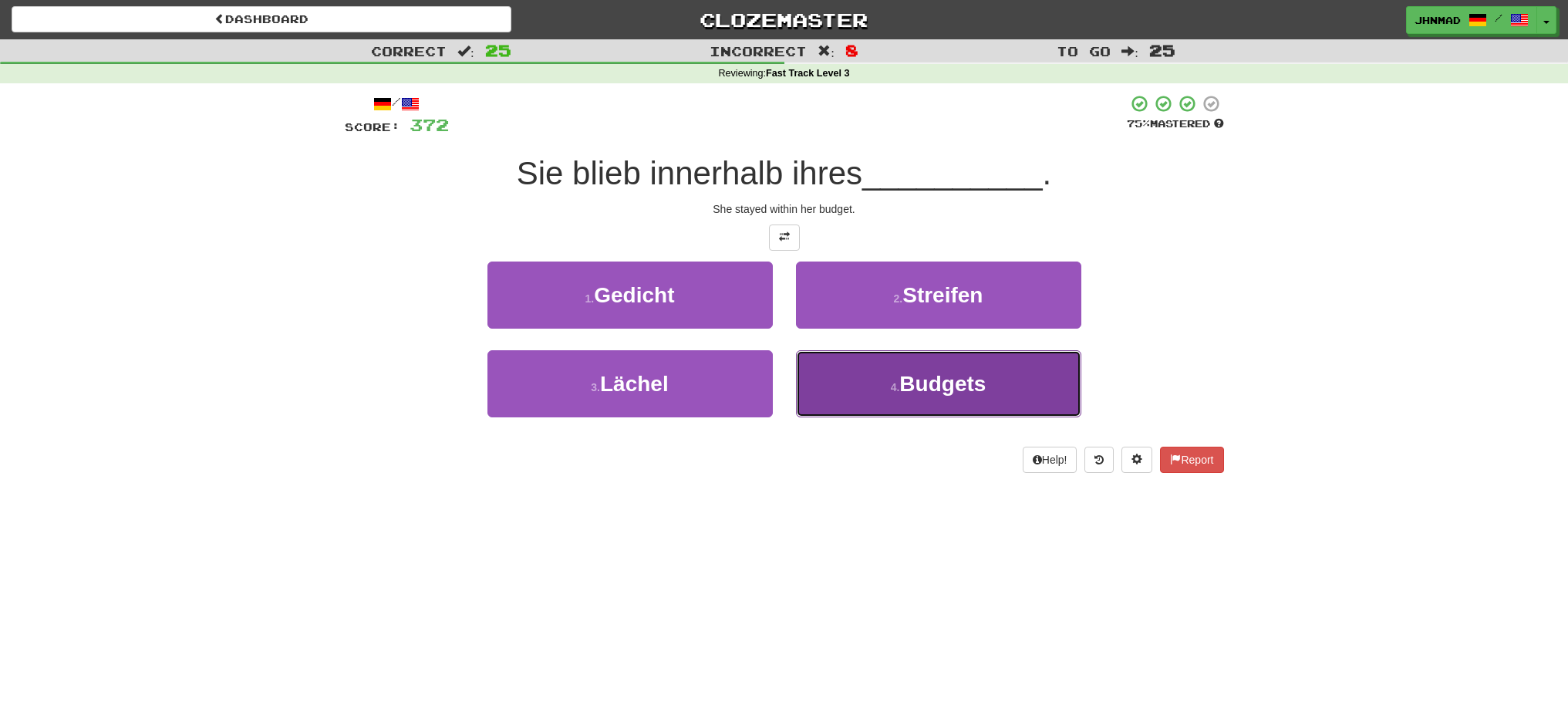
click at [945, 403] on button "4 . Budgets" at bounding box center [938, 383] width 285 height 67
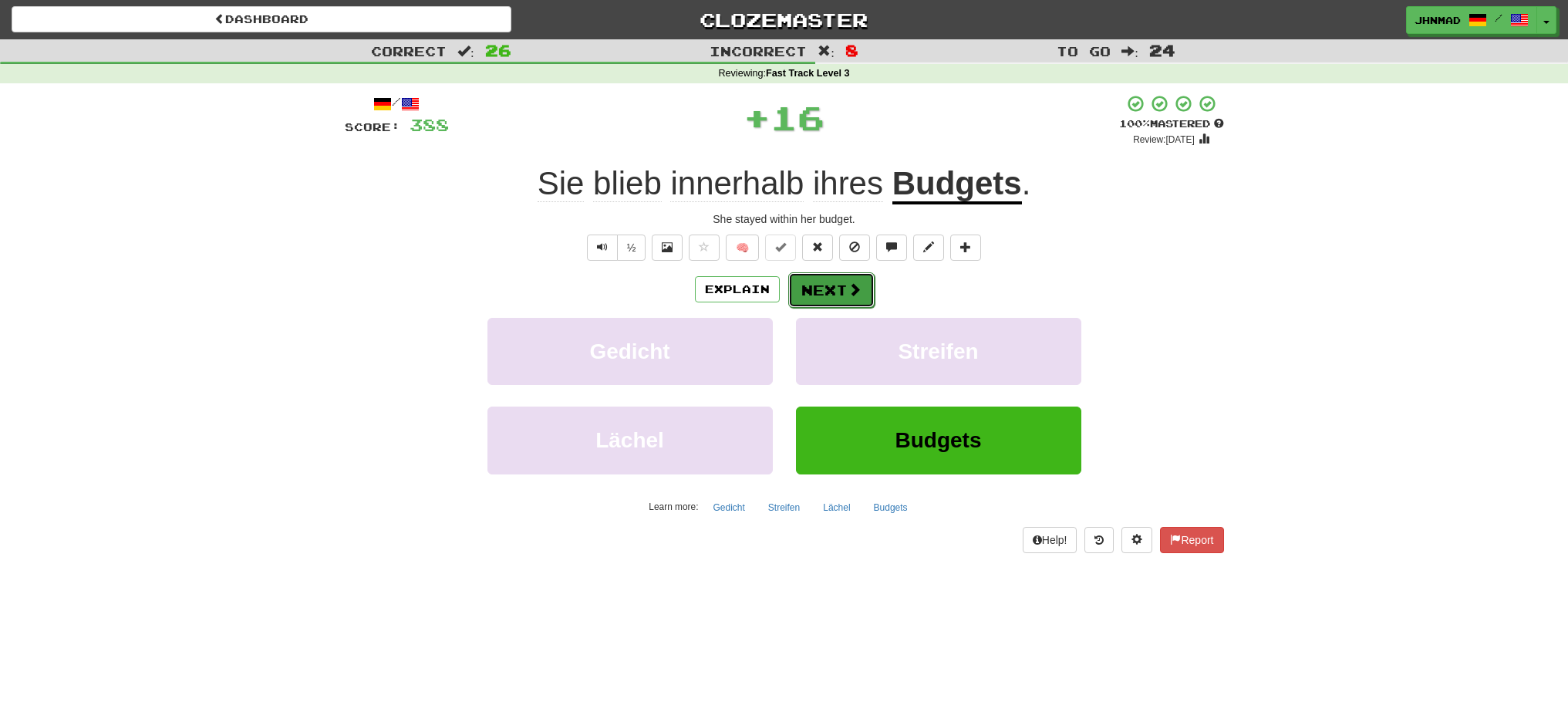
click at [820, 291] on button "Next" at bounding box center [832, 290] width 87 height 36
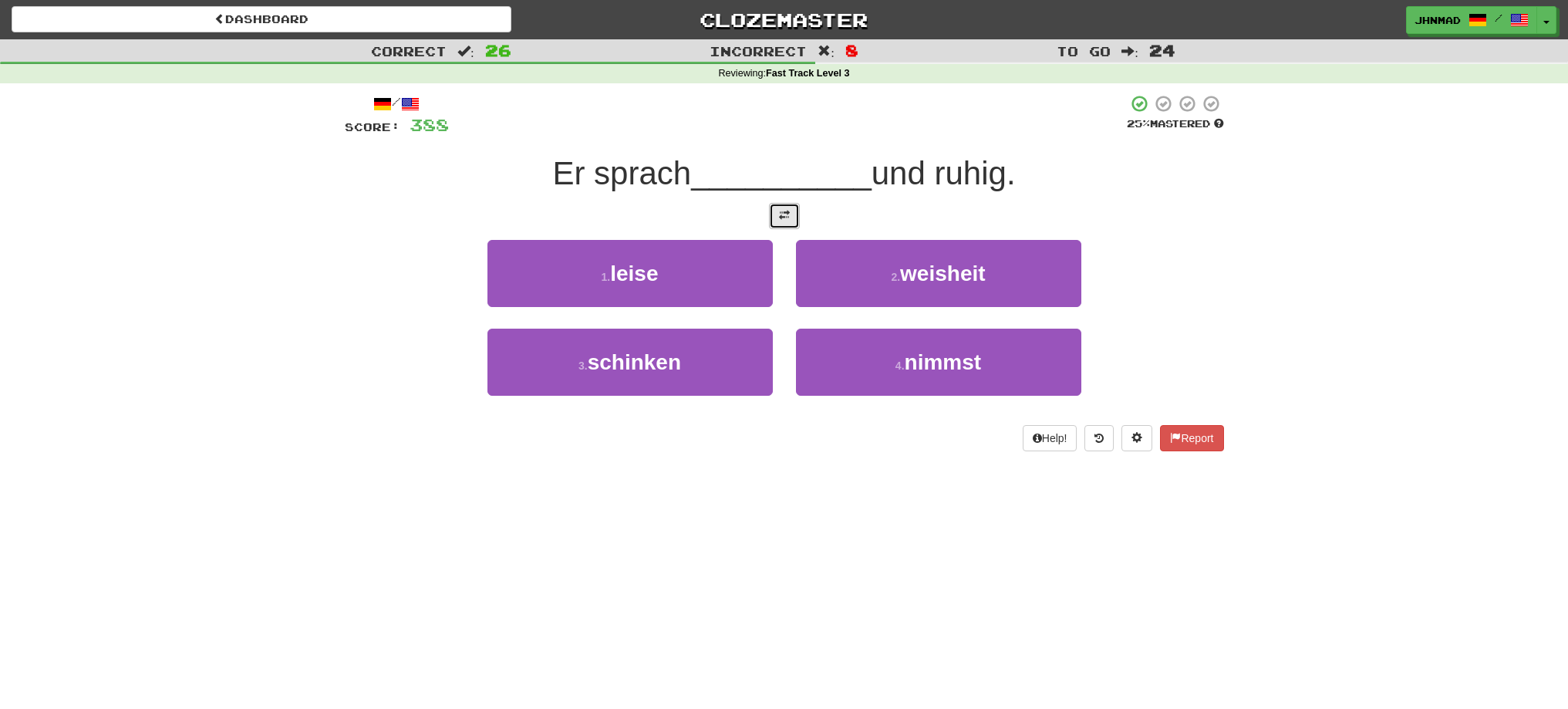
click at [783, 226] on button at bounding box center [784, 216] width 31 height 26
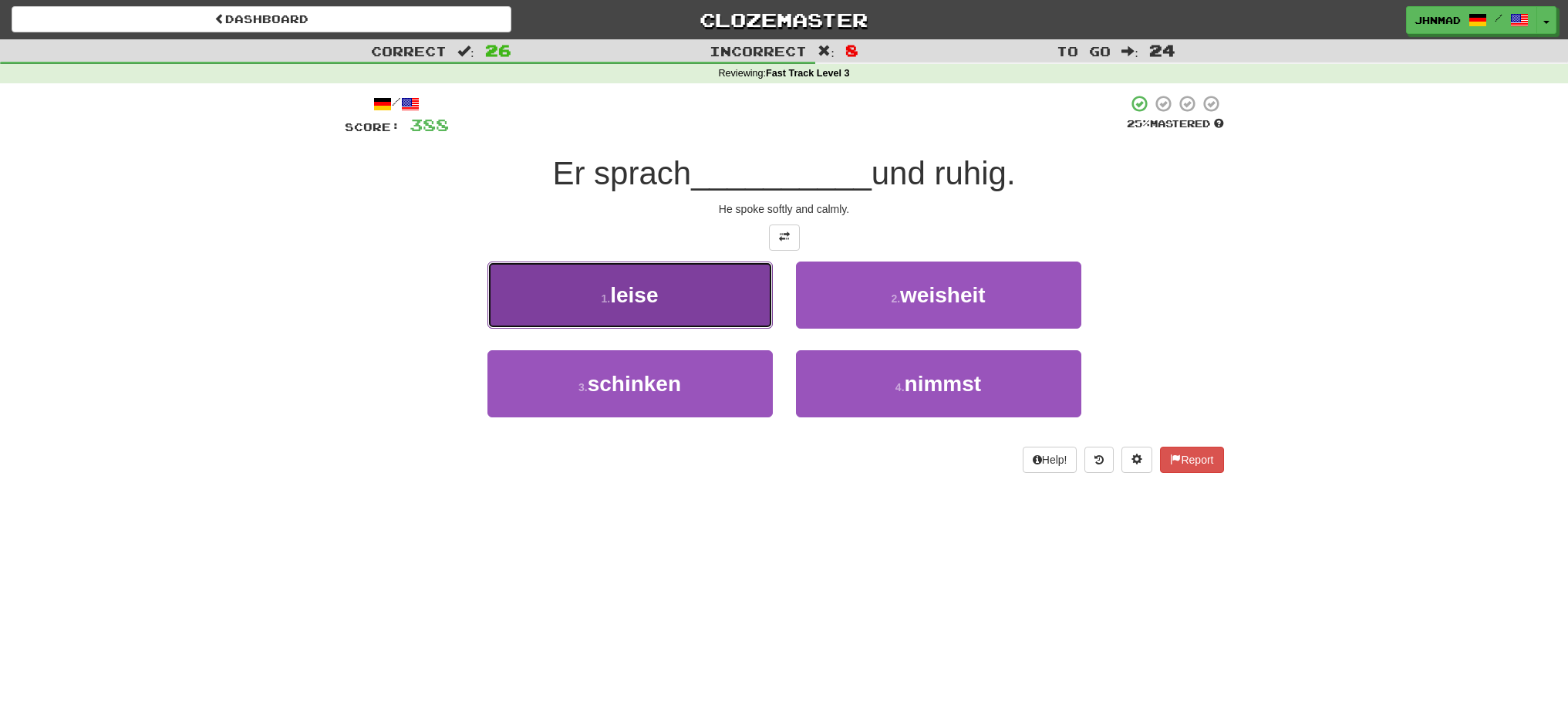
click at [703, 292] on button "1 . leise" at bounding box center [630, 295] width 285 height 67
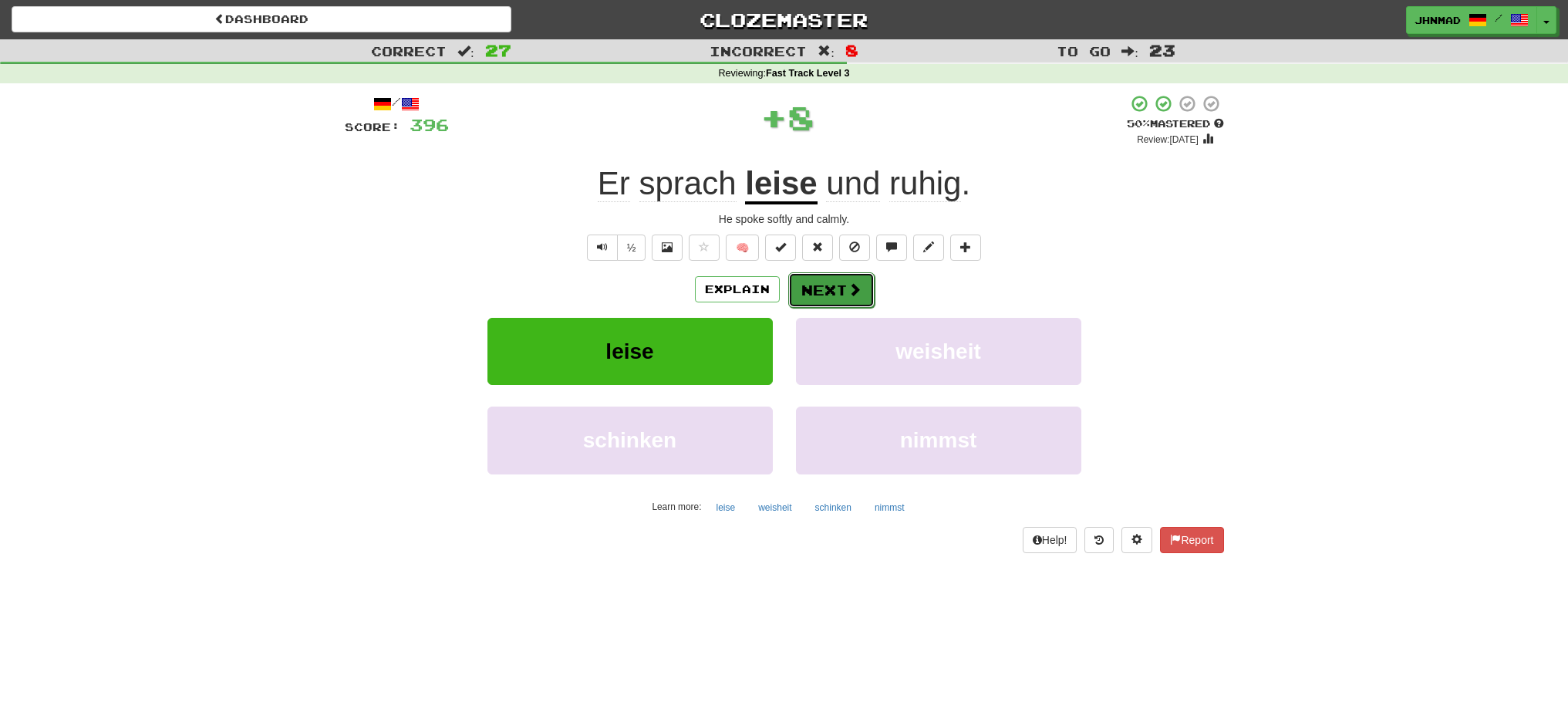
click at [829, 294] on button "Next" at bounding box center [832, 290] width 87 height 36
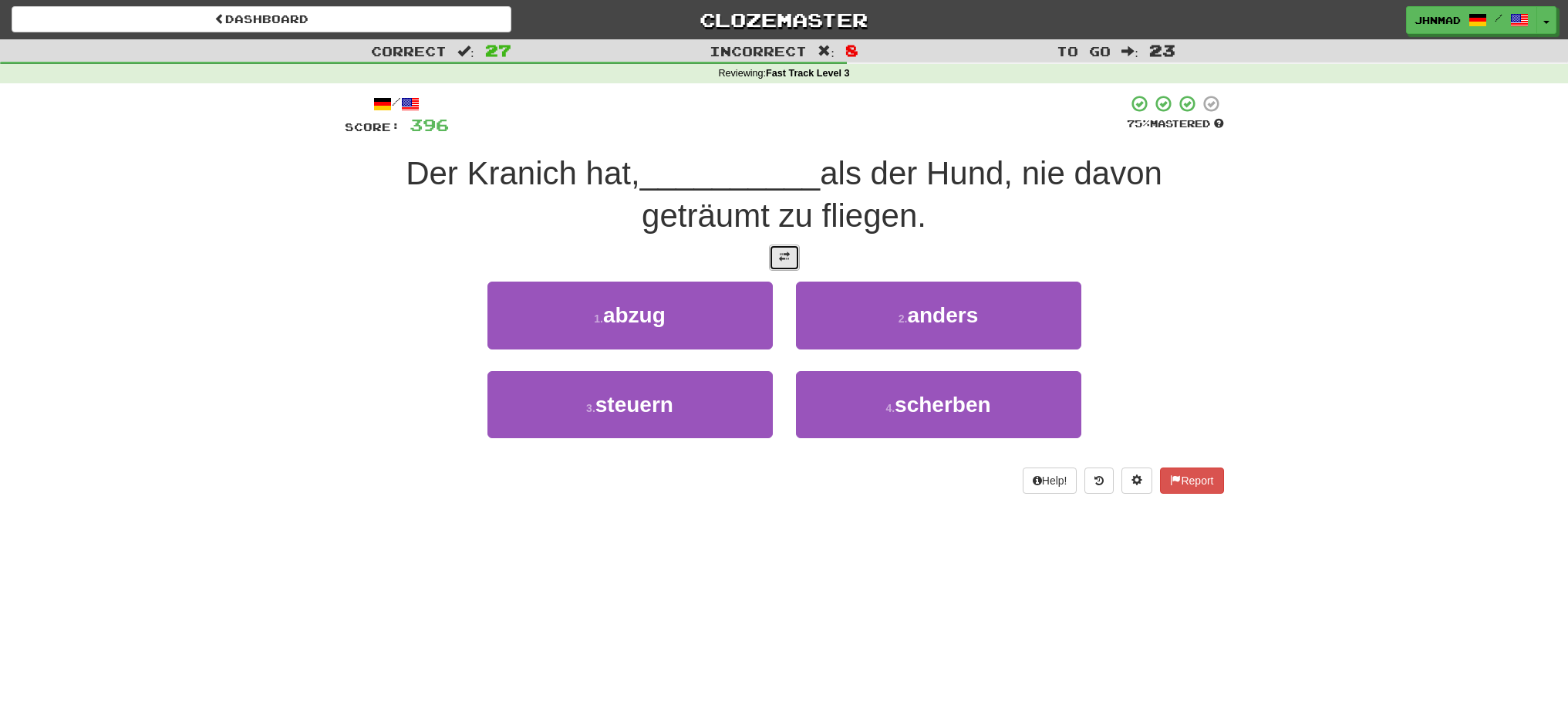
click at [770, 269] on button at bounding box center [784, 257] width 31 height 26
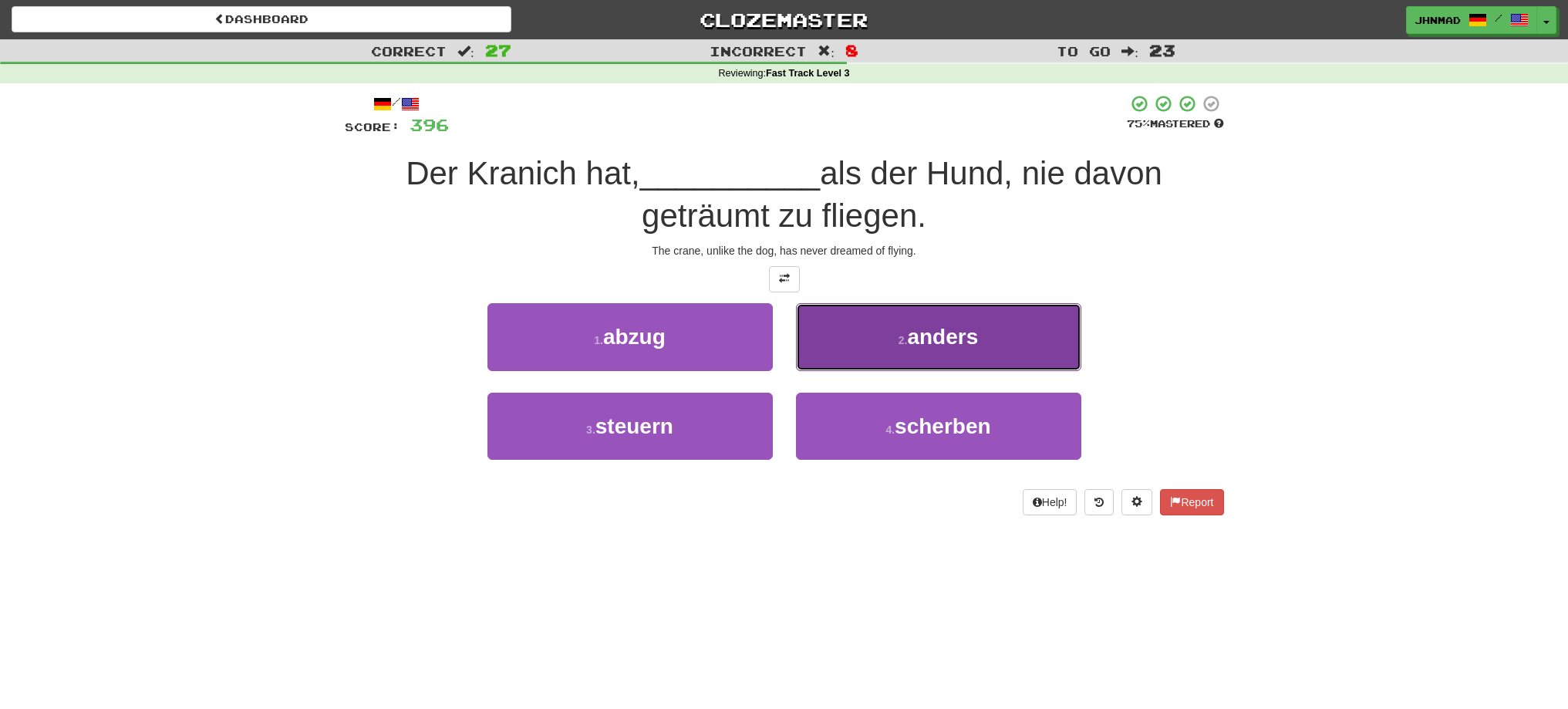
click at [930, 337] on span "anders" at bounding box center [943, 336] width 71 height 24
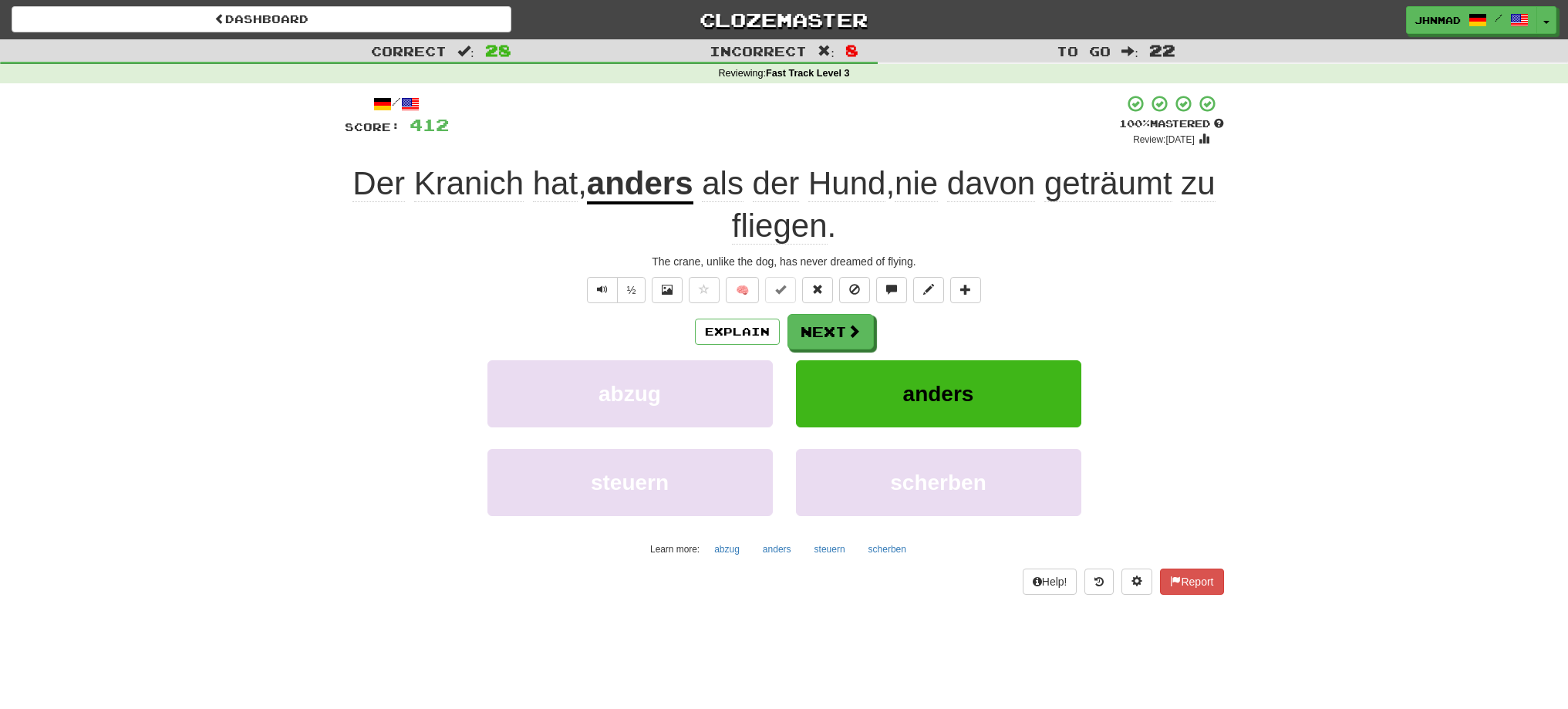
click at [661, 183] on u "anders" at bounding box center [641, 185] width 107 height 39
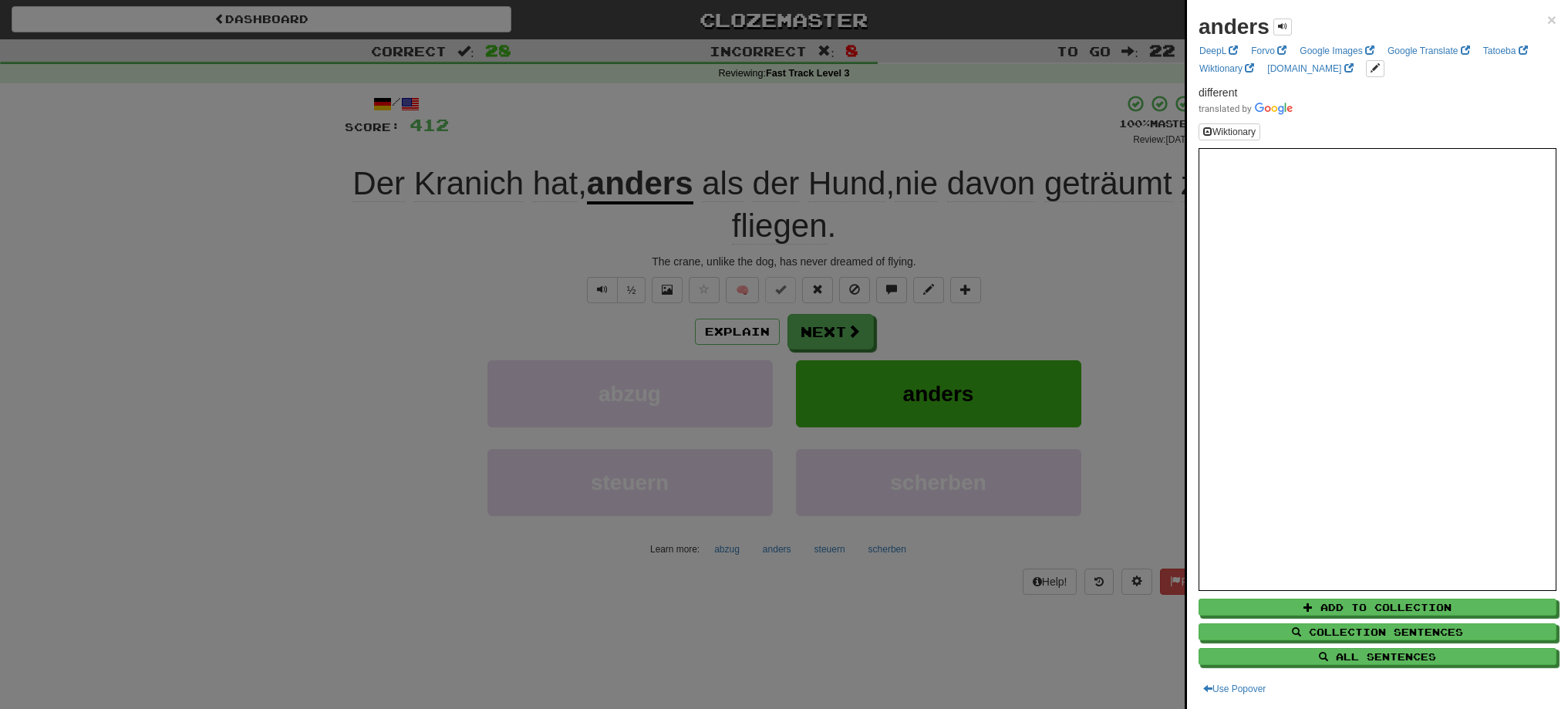
click at [822, 326] on div at bounding box center [784, 354] width 1568 height 709
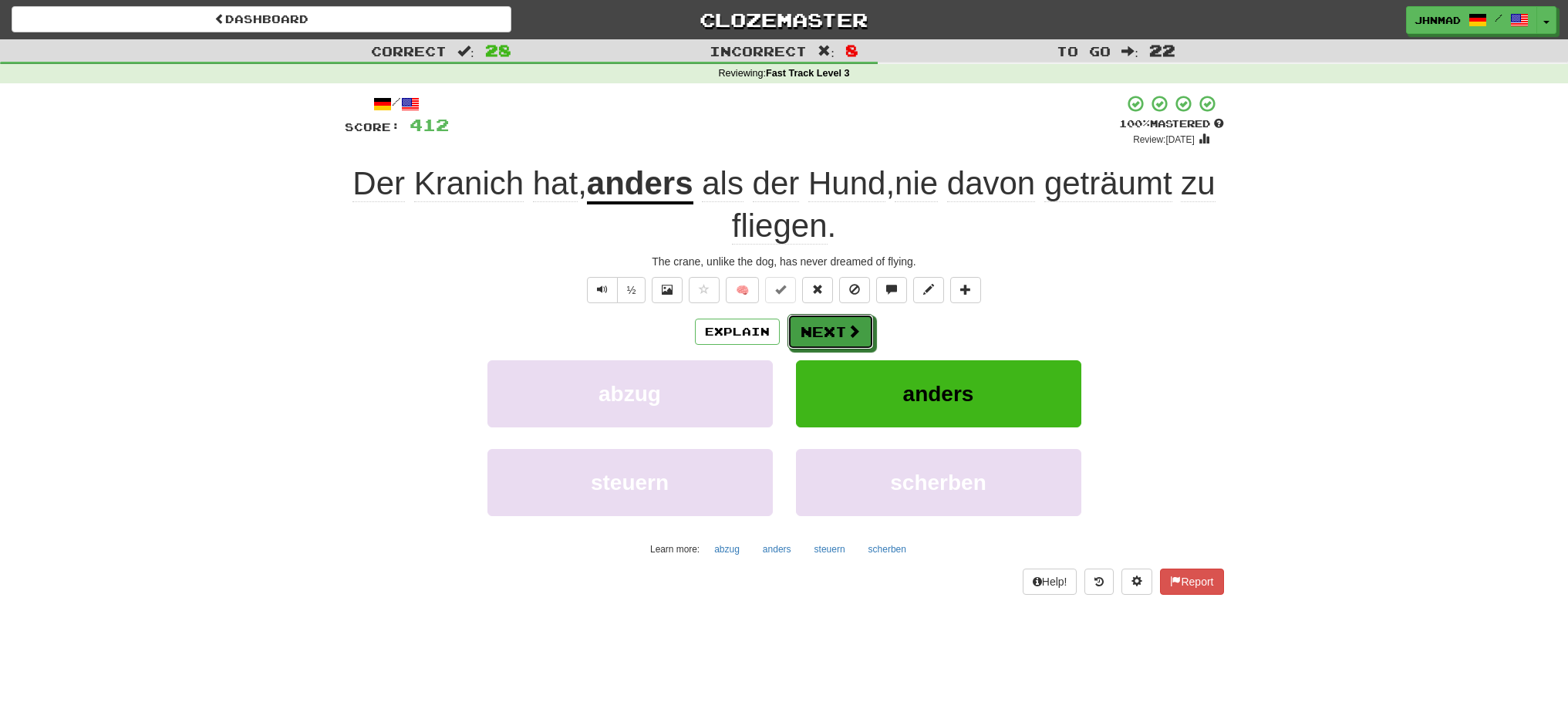
click at [822, 326] on button "Next" at bounding box center [831, 332] width 87 height 36
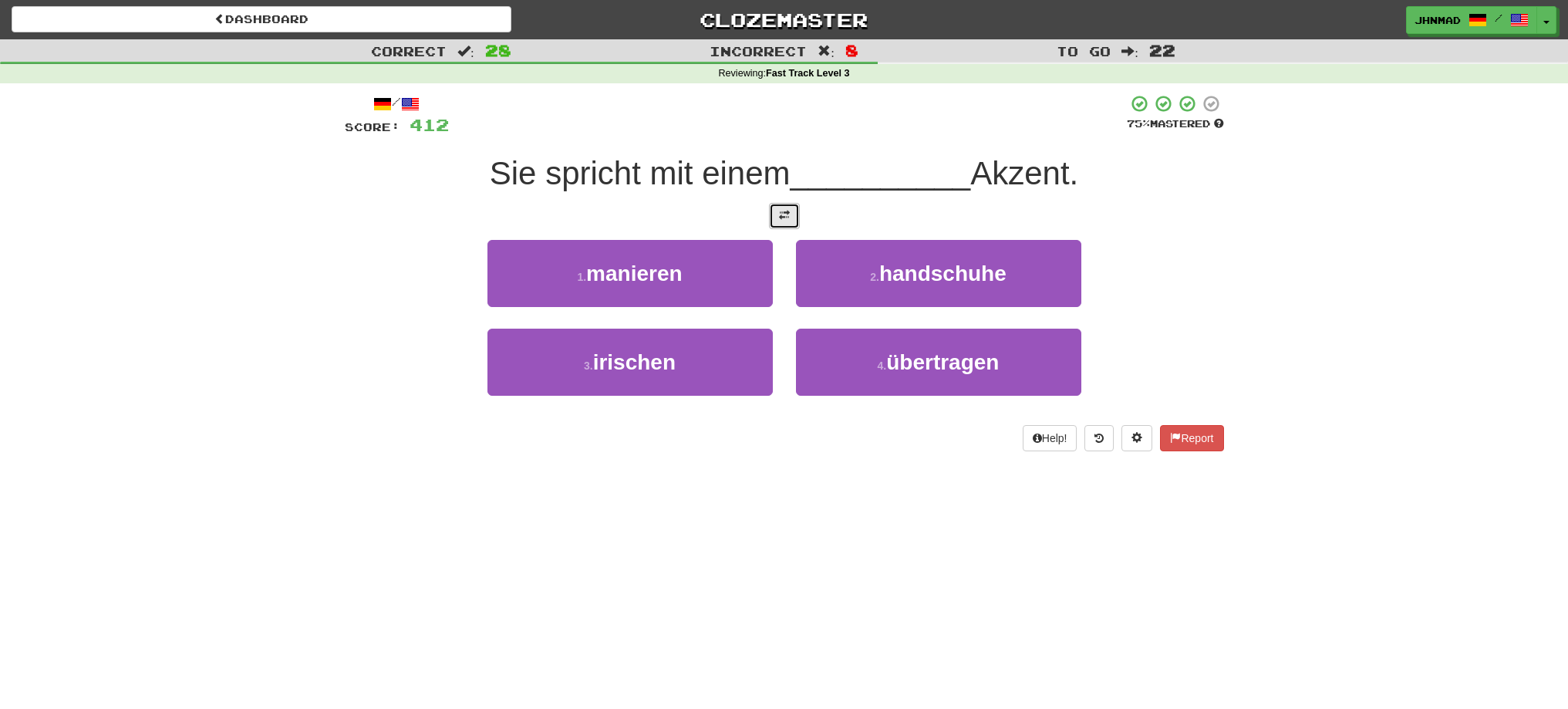
click at [775, 216] on button at bounding box center [784, 216] width 31 height 26
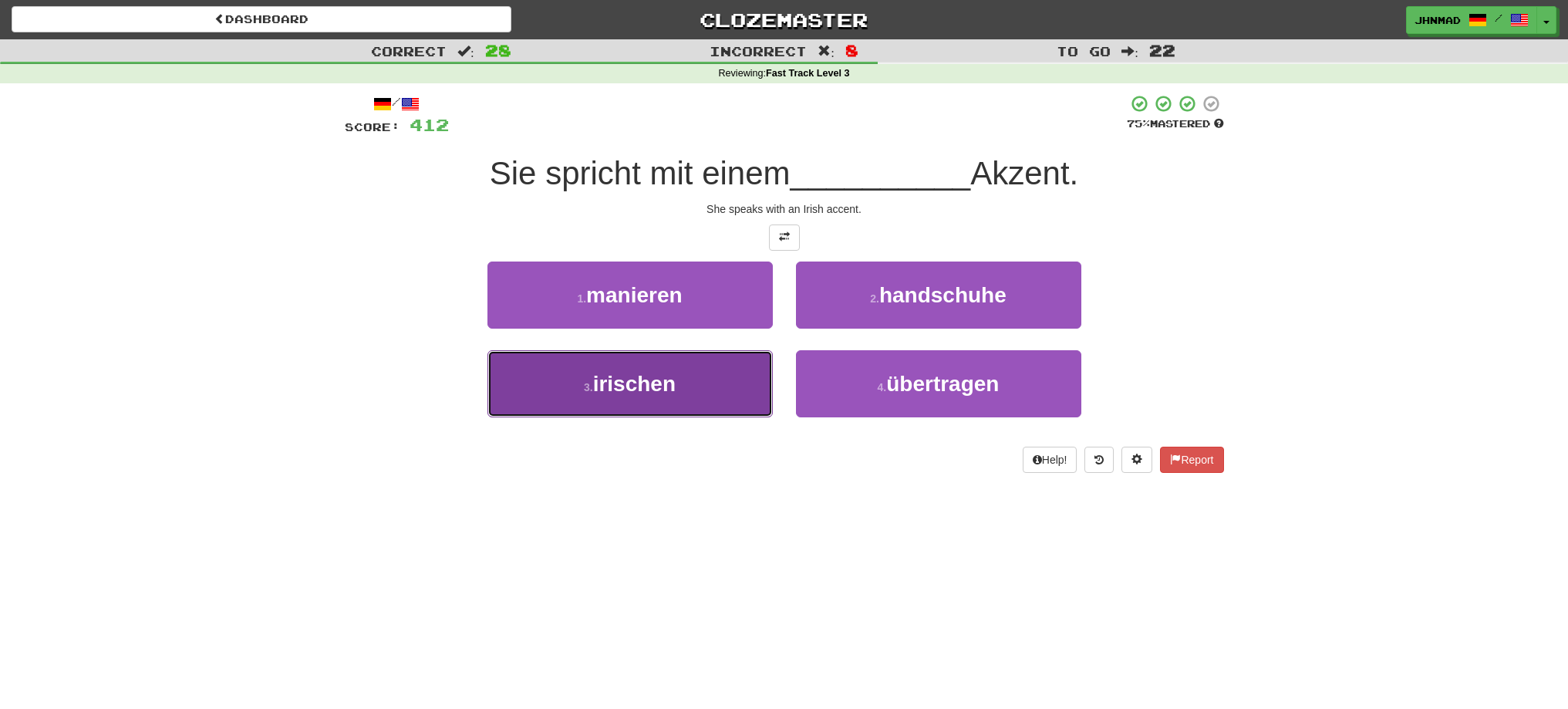
click at [719, 384] on button "3 . irischen" at bounding box center [630, 383] width 285 height 67
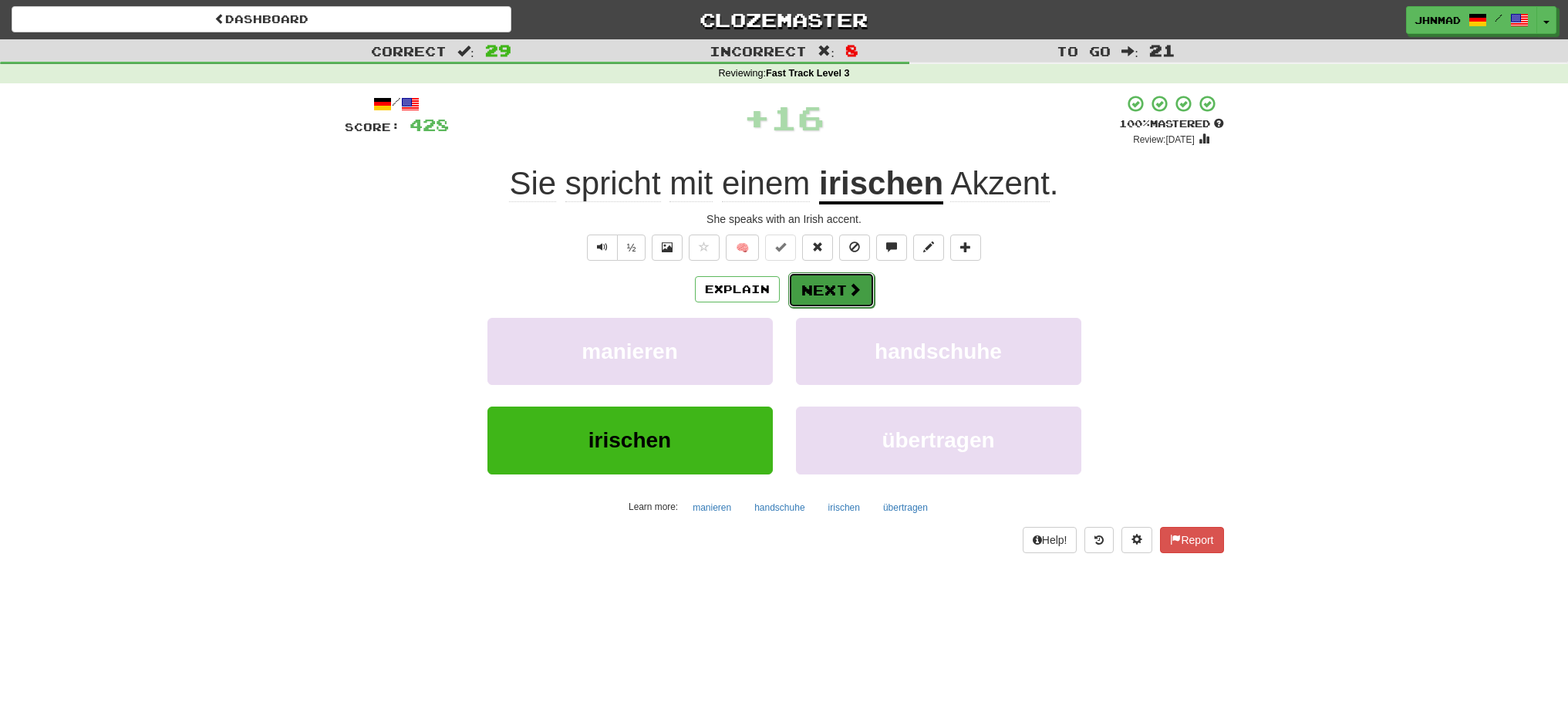
click at [811, 293] on button "Next" at bounding box center [832, 290] width 87 height 36
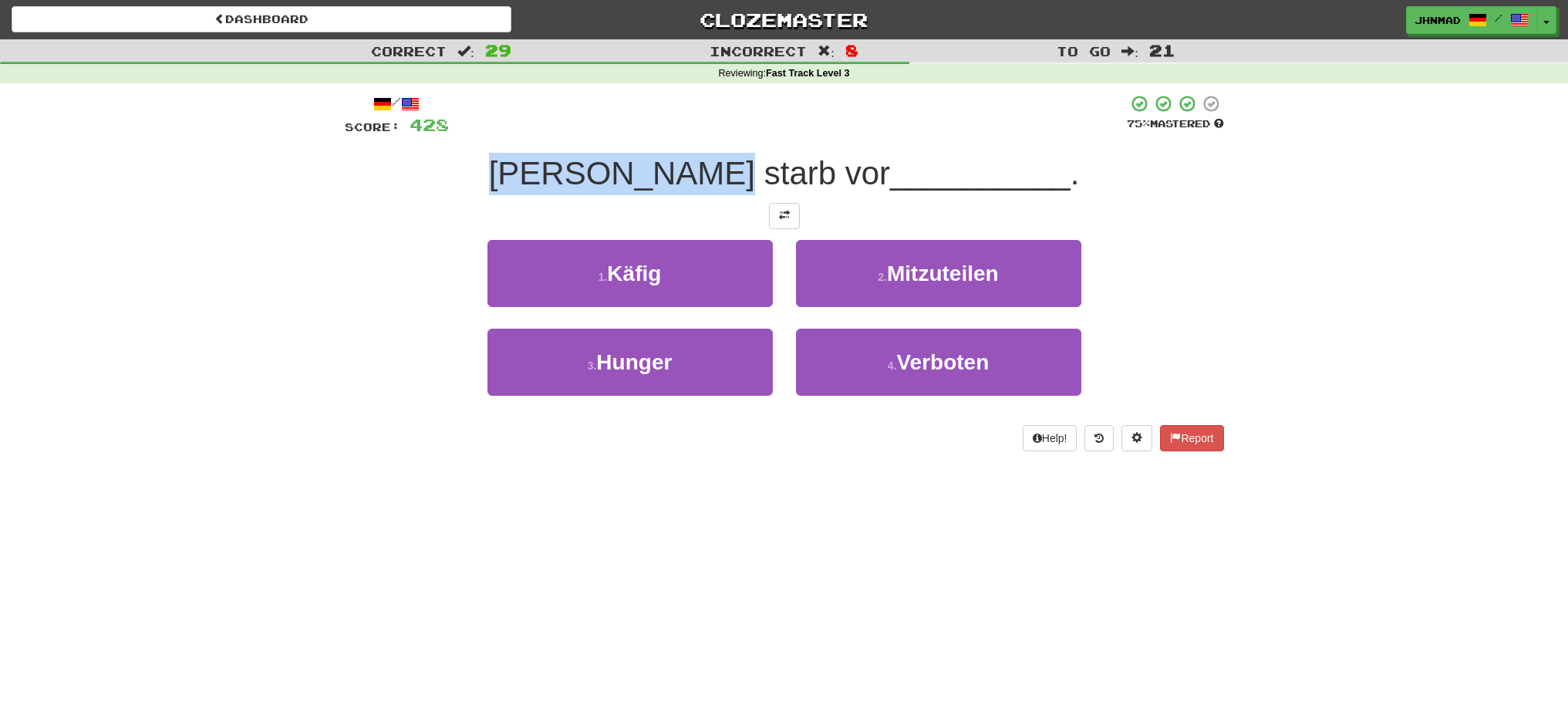
drag, startPoint x: 594, startPoint y: 173, endPoint x: 787, endPoint y: 169, distance: 193.0
click at [786, 167] on span "Tom starb vor" at bounding box center [689, 173] width 401 height 36
click at [776, 134] on div at bounding box center [776, 134] width 0 height 0
click at [784, 219] on span at bounding box center [784, 215] width 11 height 11
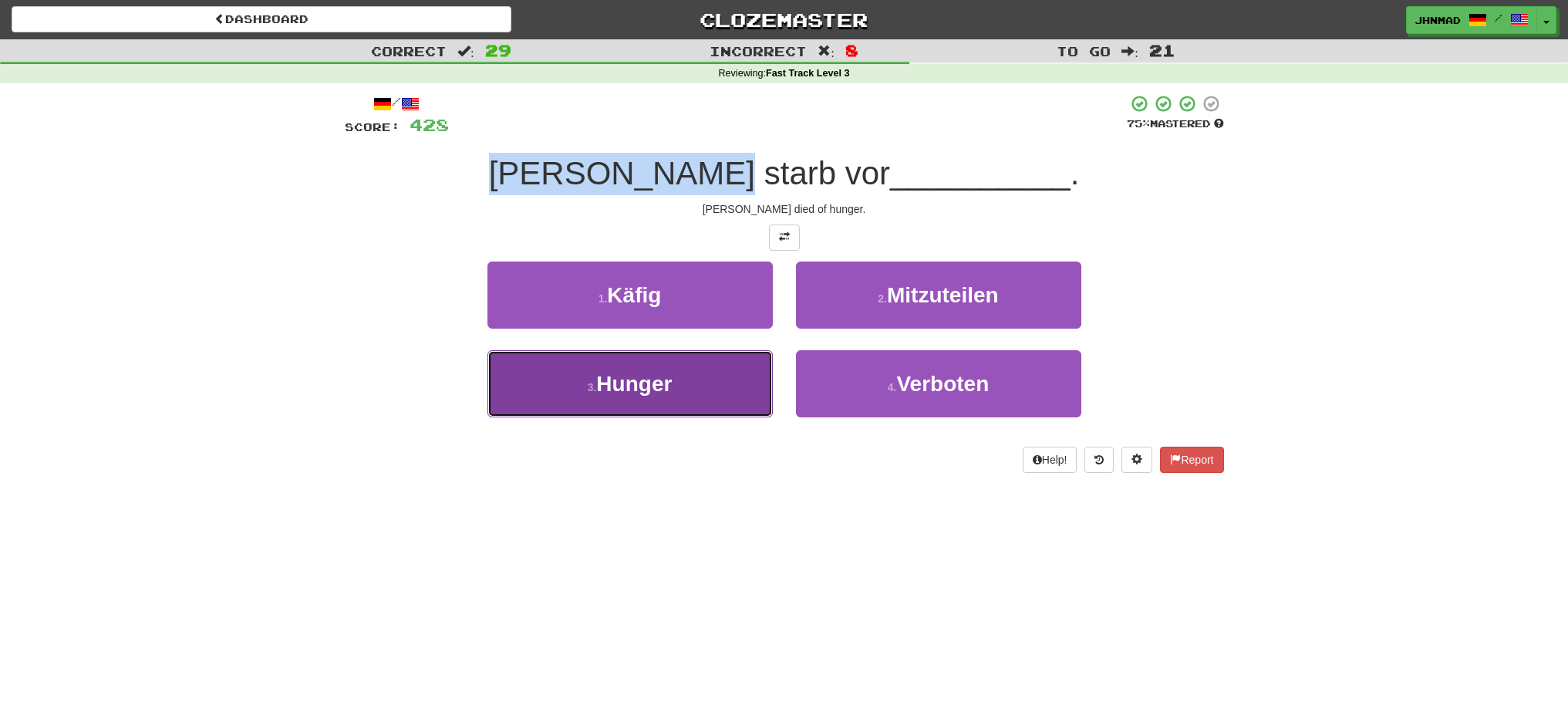
click at [709, 403] on button "3 . Hunger" at bounding box center [630, 383] width 285 height 67
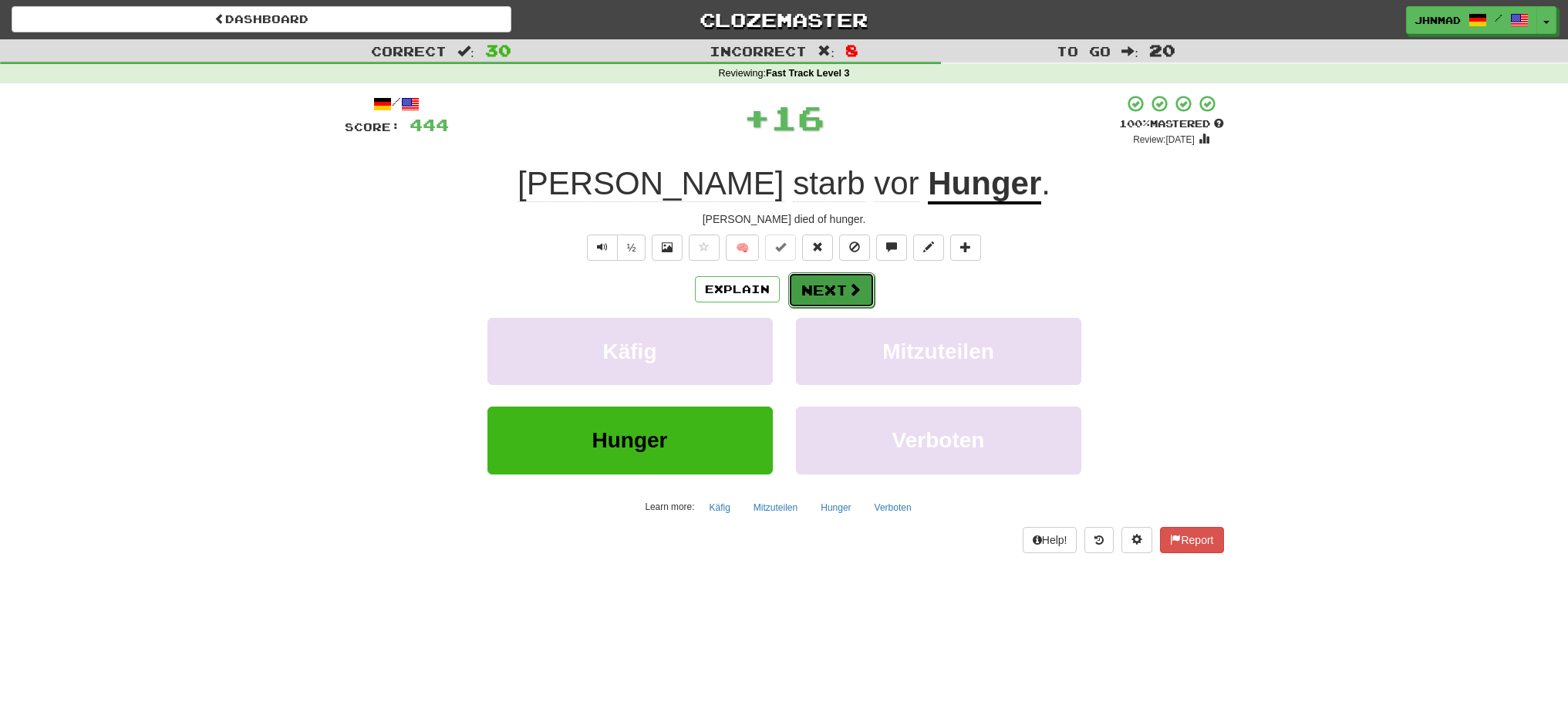
click at [821, 290] on button "Next" at bounding box center [832, 290] width 87 height 36
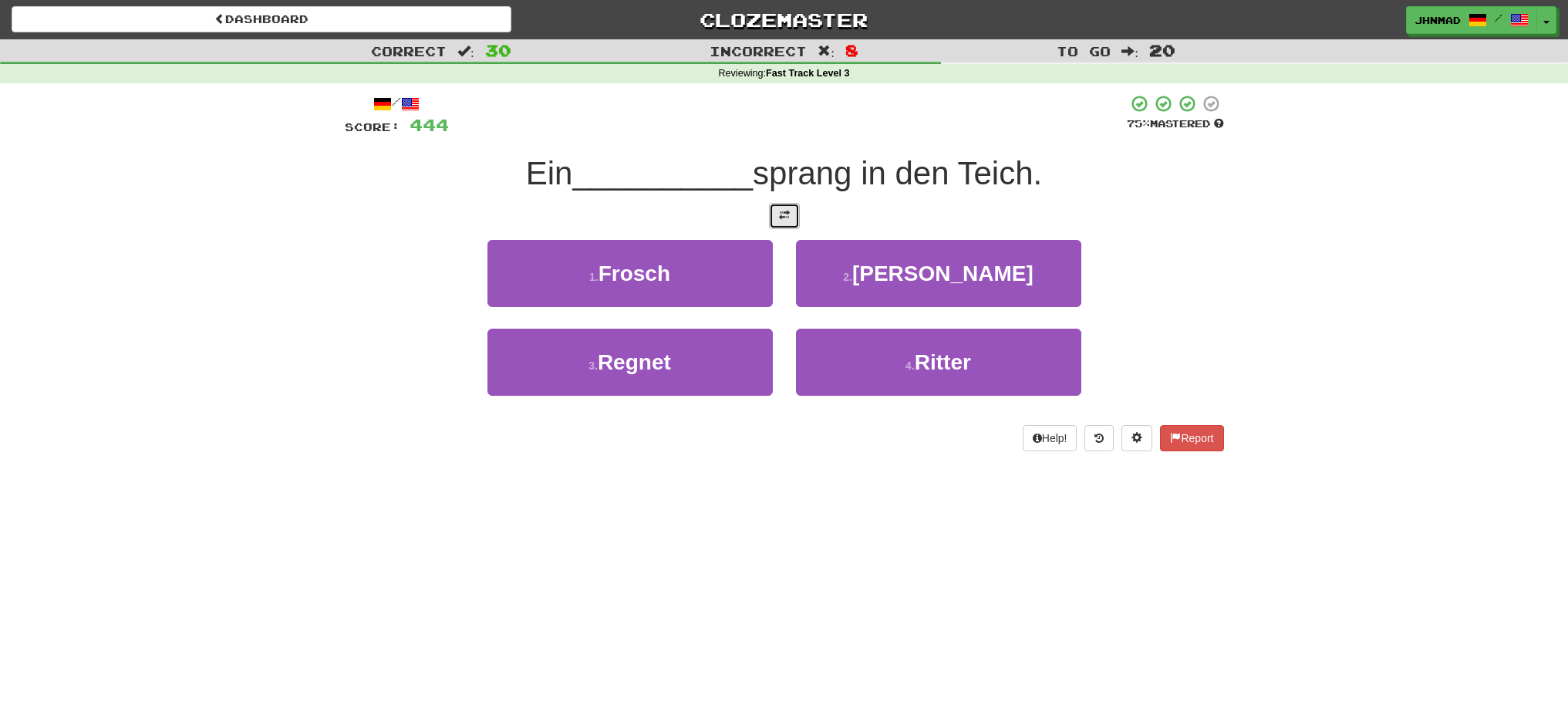
click at [781, 213] on span at bounding box center [784, 215] width 11 height 11
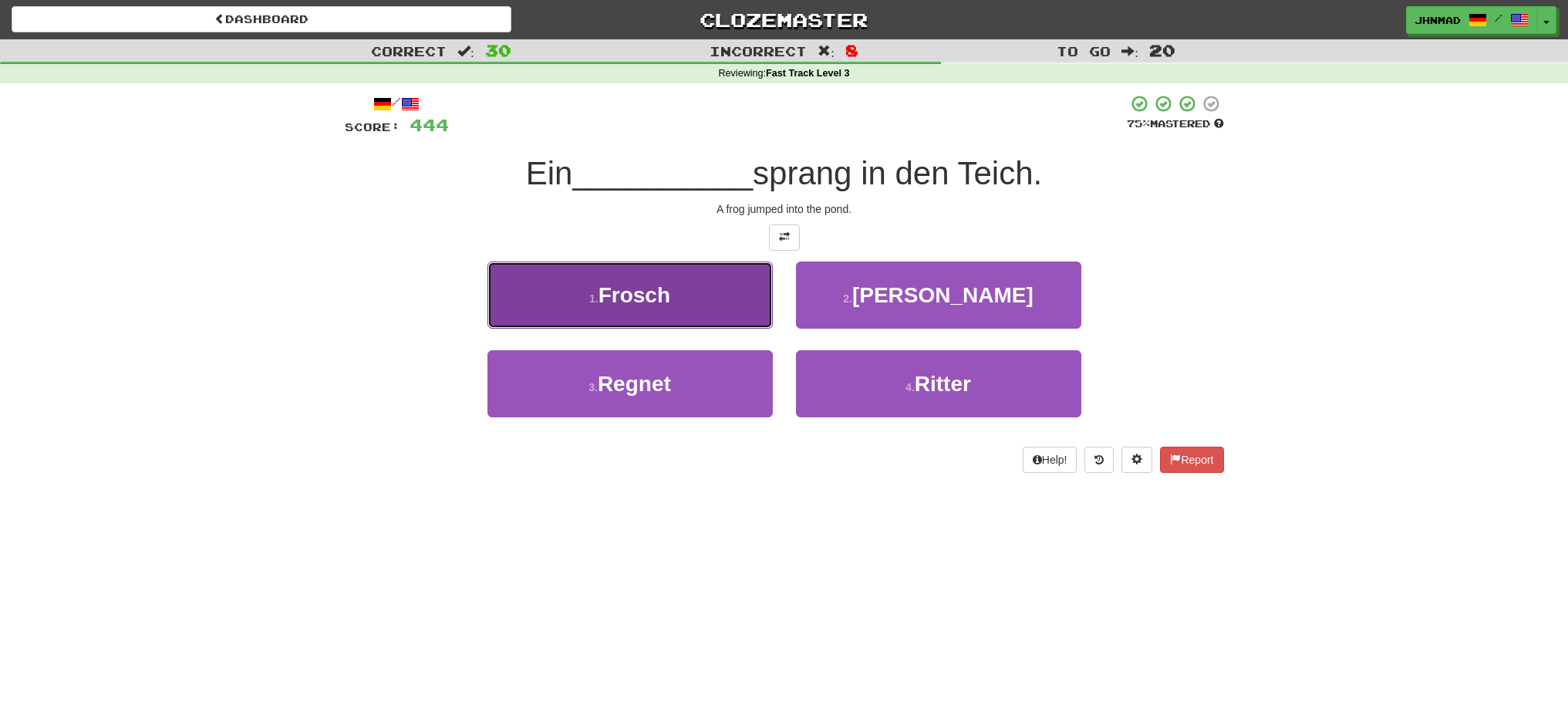
click at [679, 295] on button "1 . Frosch" at bounding box center [630, 295] width 285 height 67
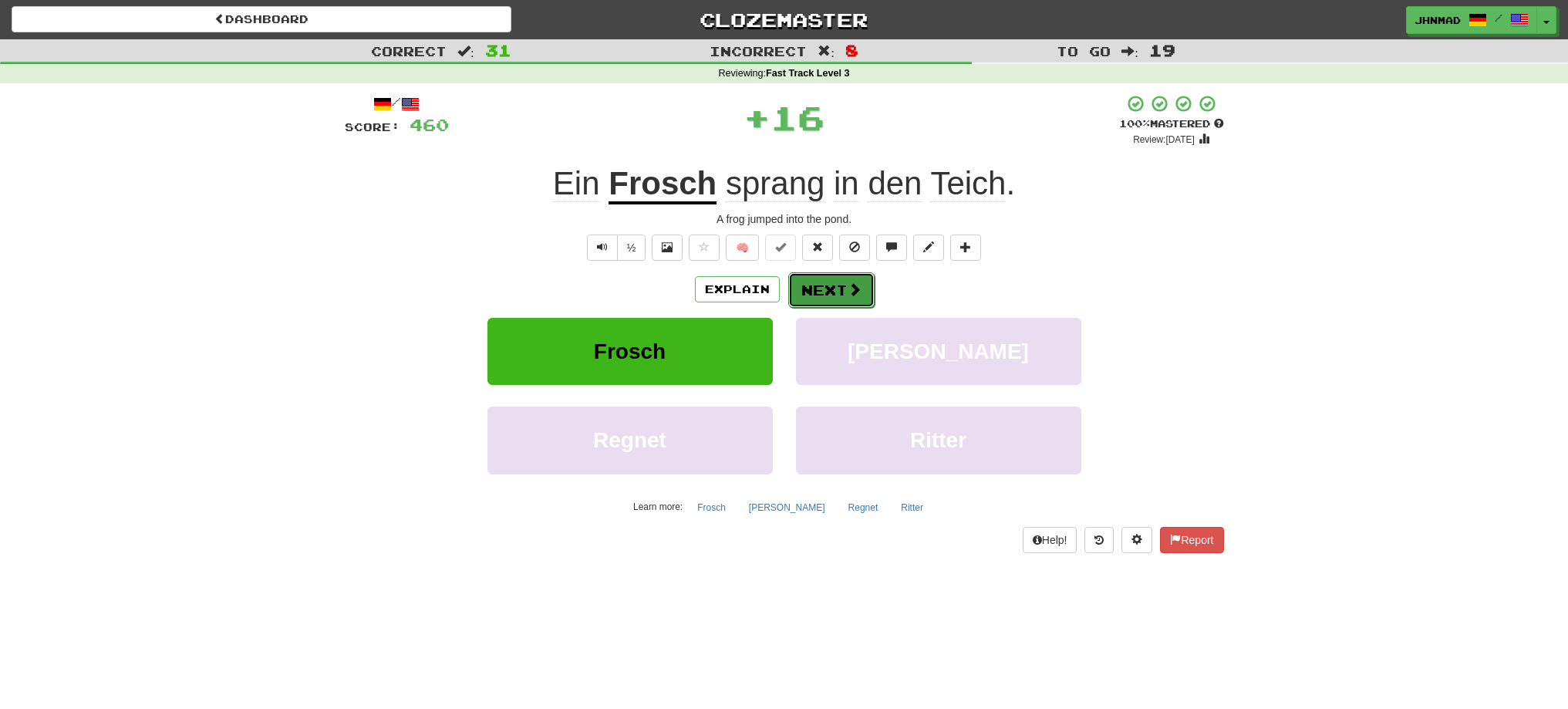
click at [848, 286] on span at bounding box center [855, 289] width 14 height 14
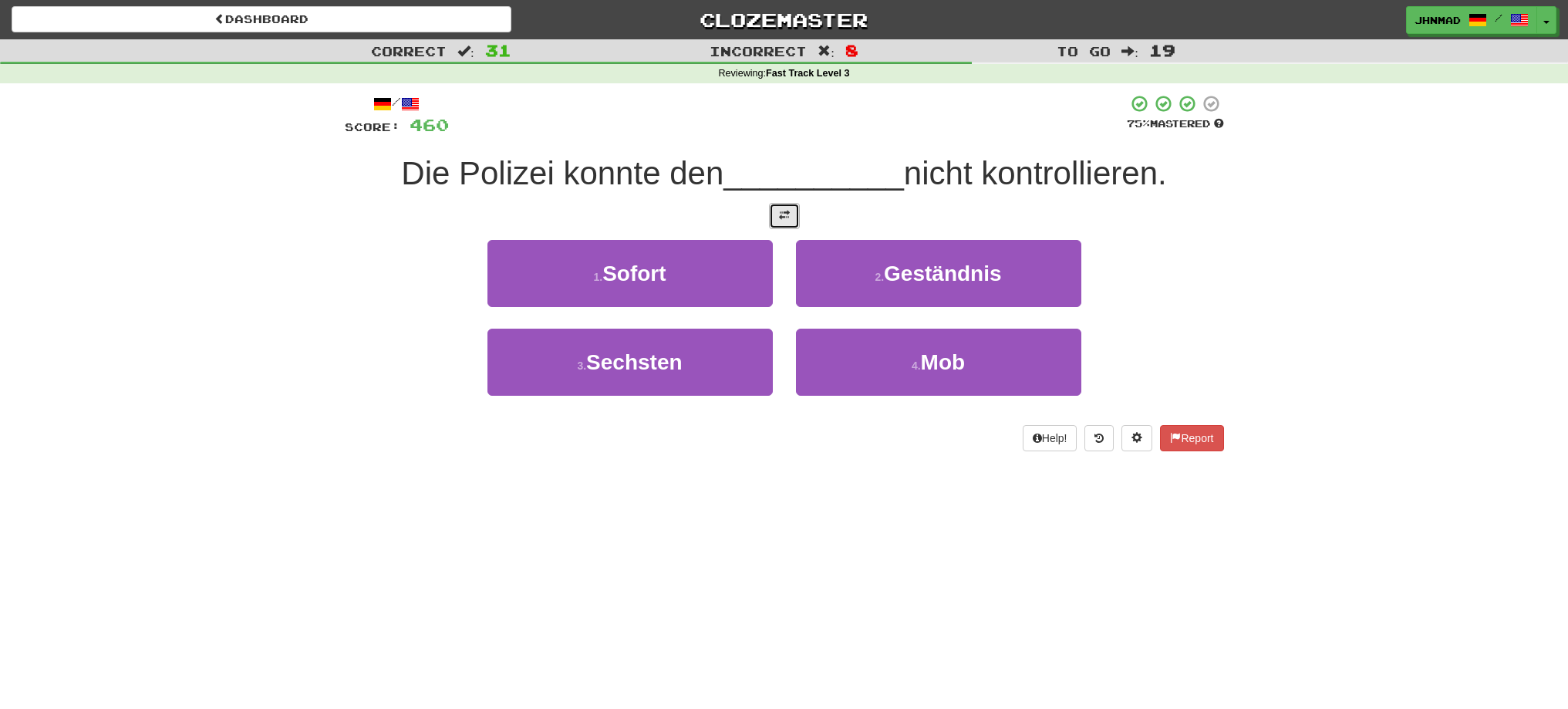
click at [775, 223] on button at bounding box center [784, 216] width 31 height 26
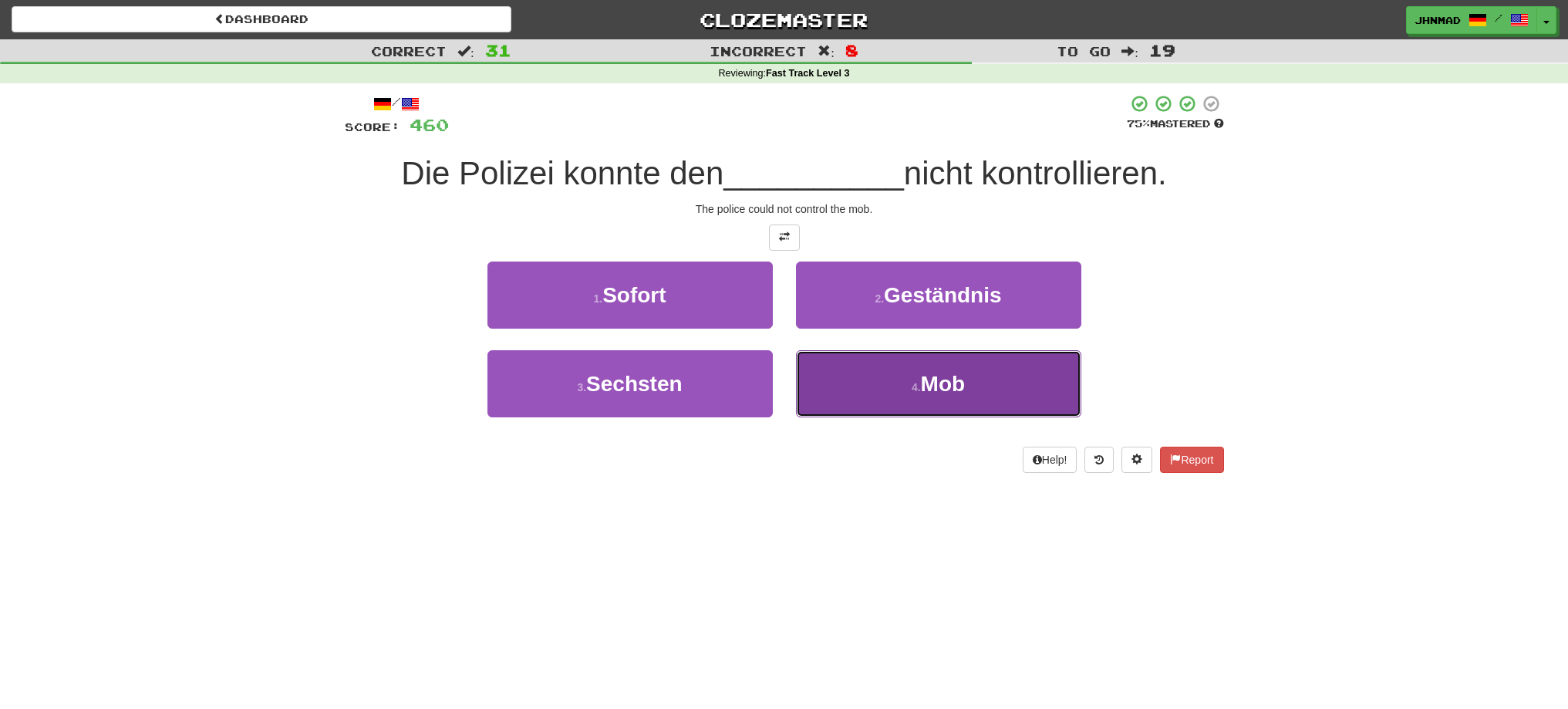
click at [1002, 393] on button "4 . Mob" at bounding box center [938, 383] width 285 height 67
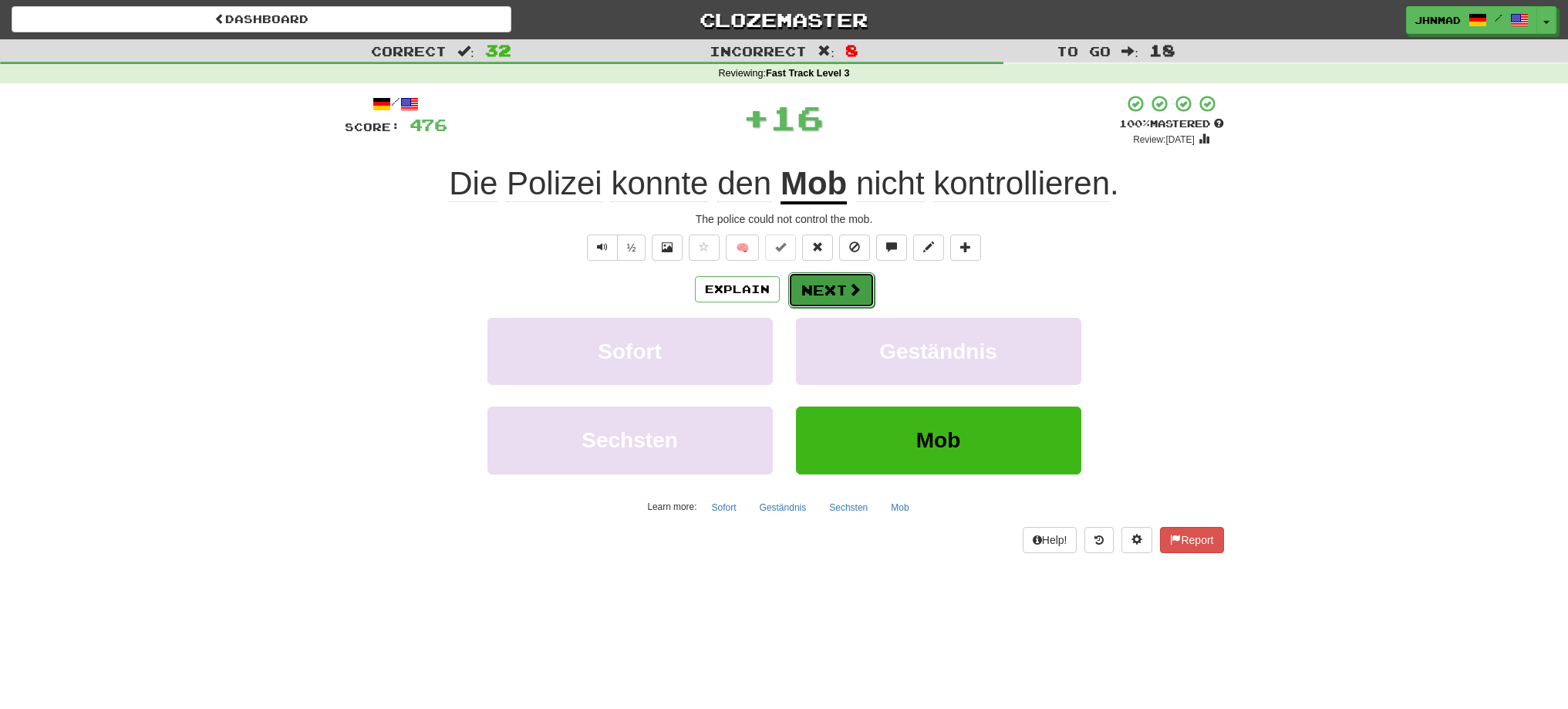
click at [852, 298] on button "Next" at bounding box center [832, 290] width 87 height 36
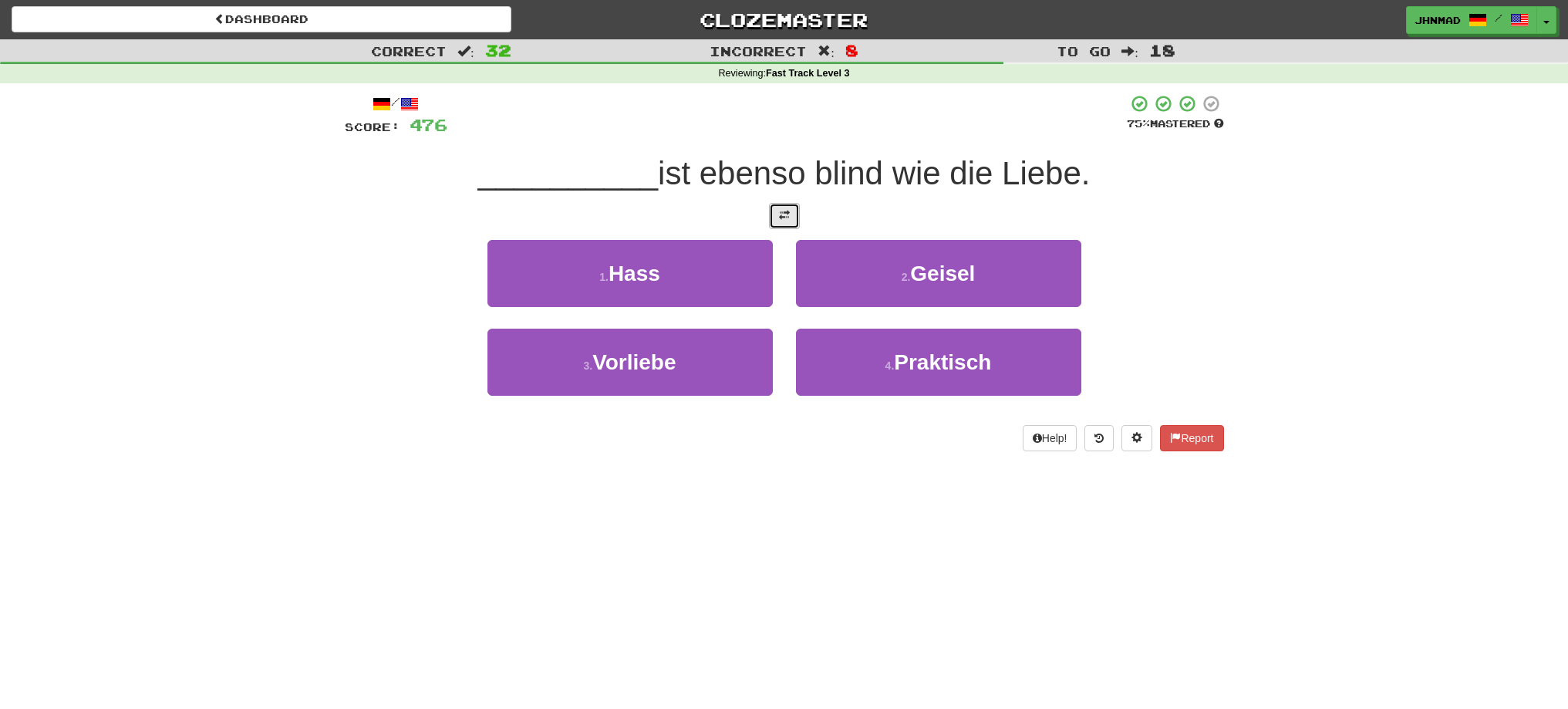
click at [792, 208] on button at bounding box center [784, 216] width 31 height 26
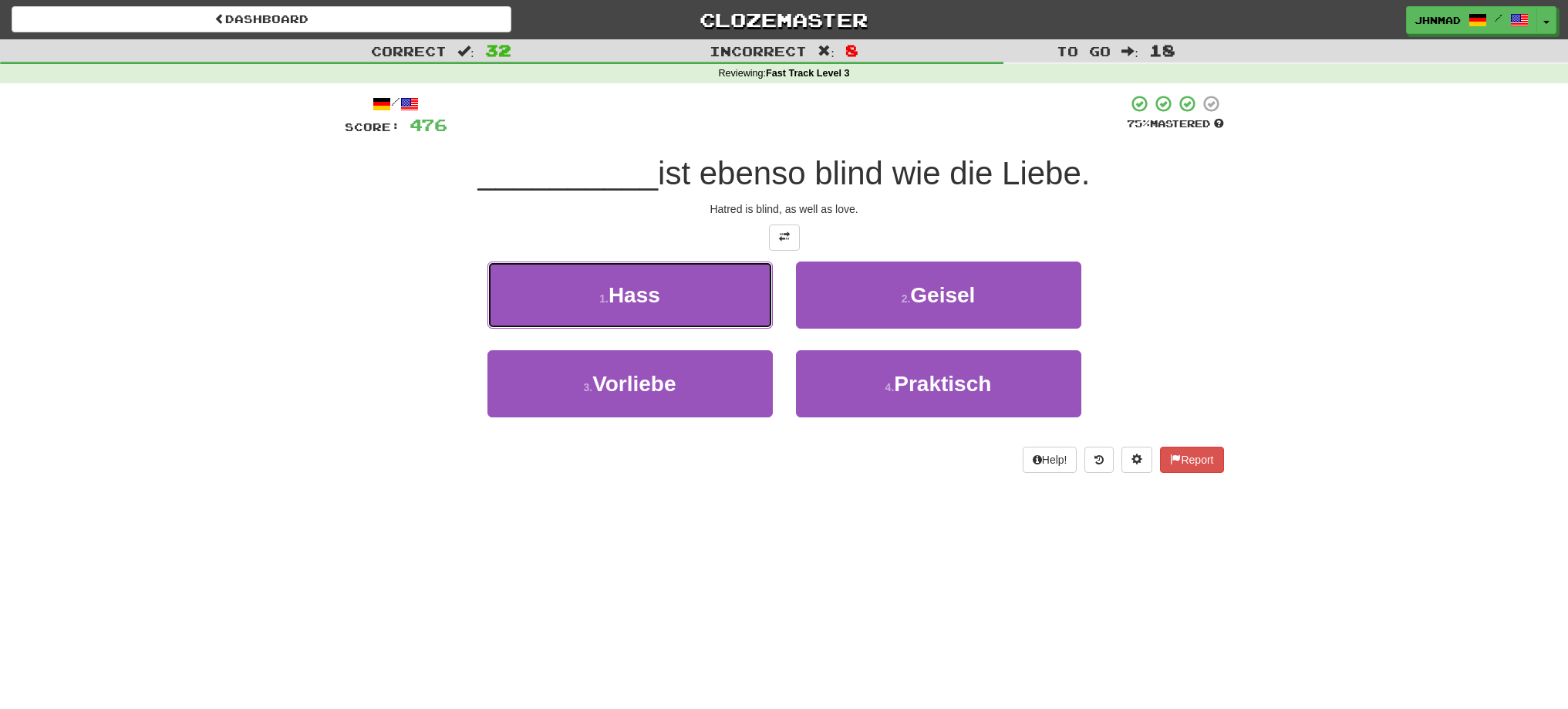
click at [664, 313] on button "1 . Hass" at bounding box center [630, 295] width 285 height 67
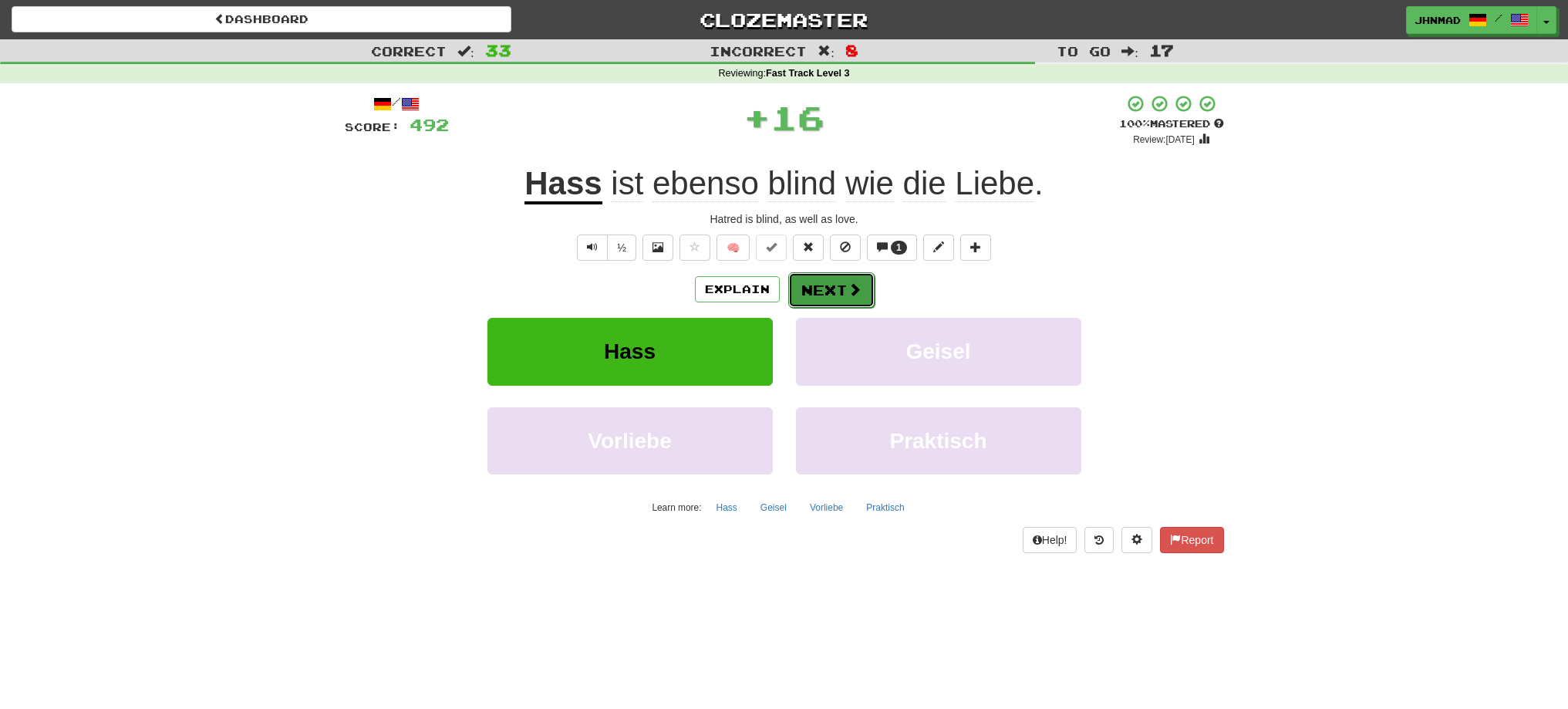
click at [844, 284] on button "Next" at bounding box center [832, 290] width 87 height 36
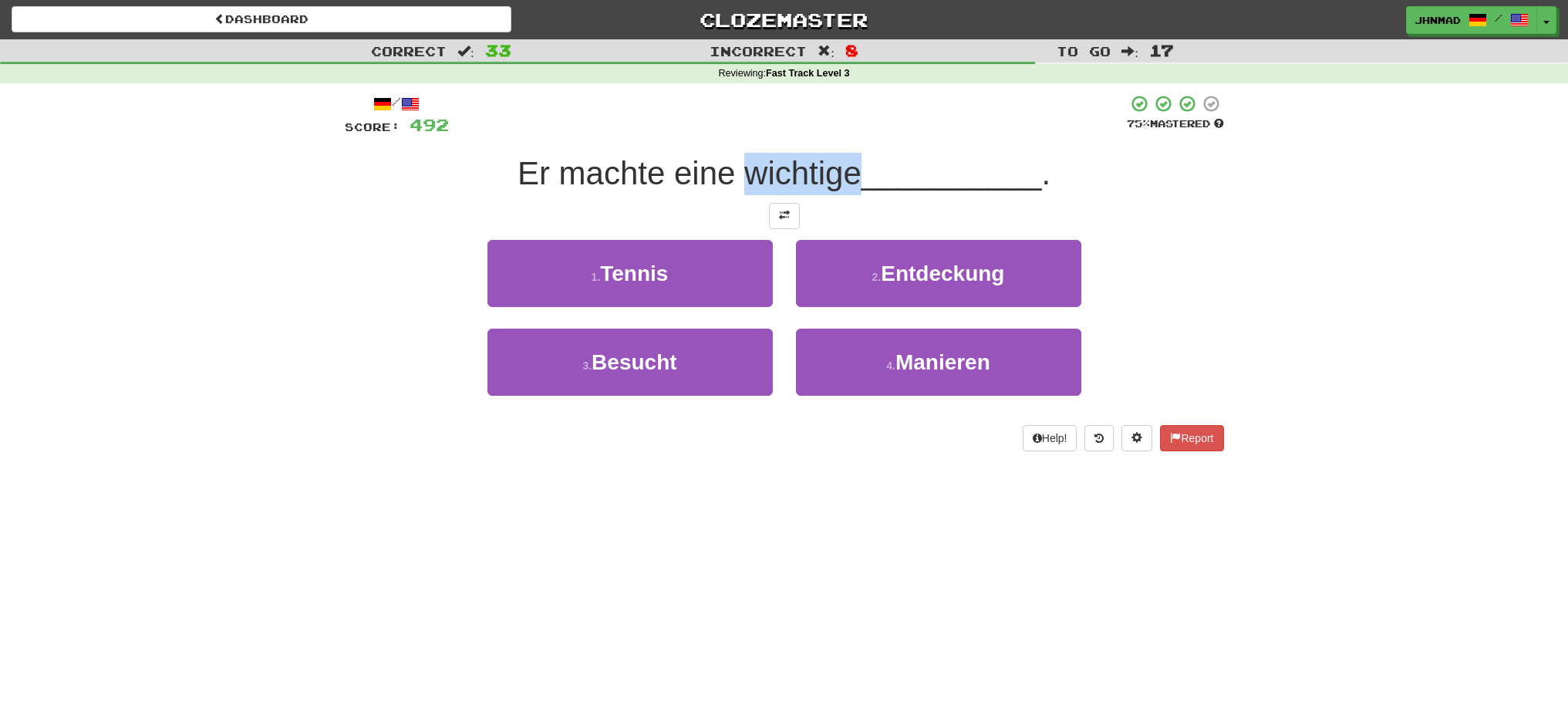
drag, startPoint x: 742, startPoint y: 177, endPoint x: 862, endPoint y: 179, distance: 120.0
click at [862, 179] on span "Er machte eine wichtige" at bounding box center [689, 173] width 344 height 36
click at [852, 193] on div at bounding box center [852, 193] width 0 height 0
click at [606, 206] on div at bounding box center [784, 216] width 879 height 26
click at [787, 206] on button at bounding box center [784, 216] width 31 height 26
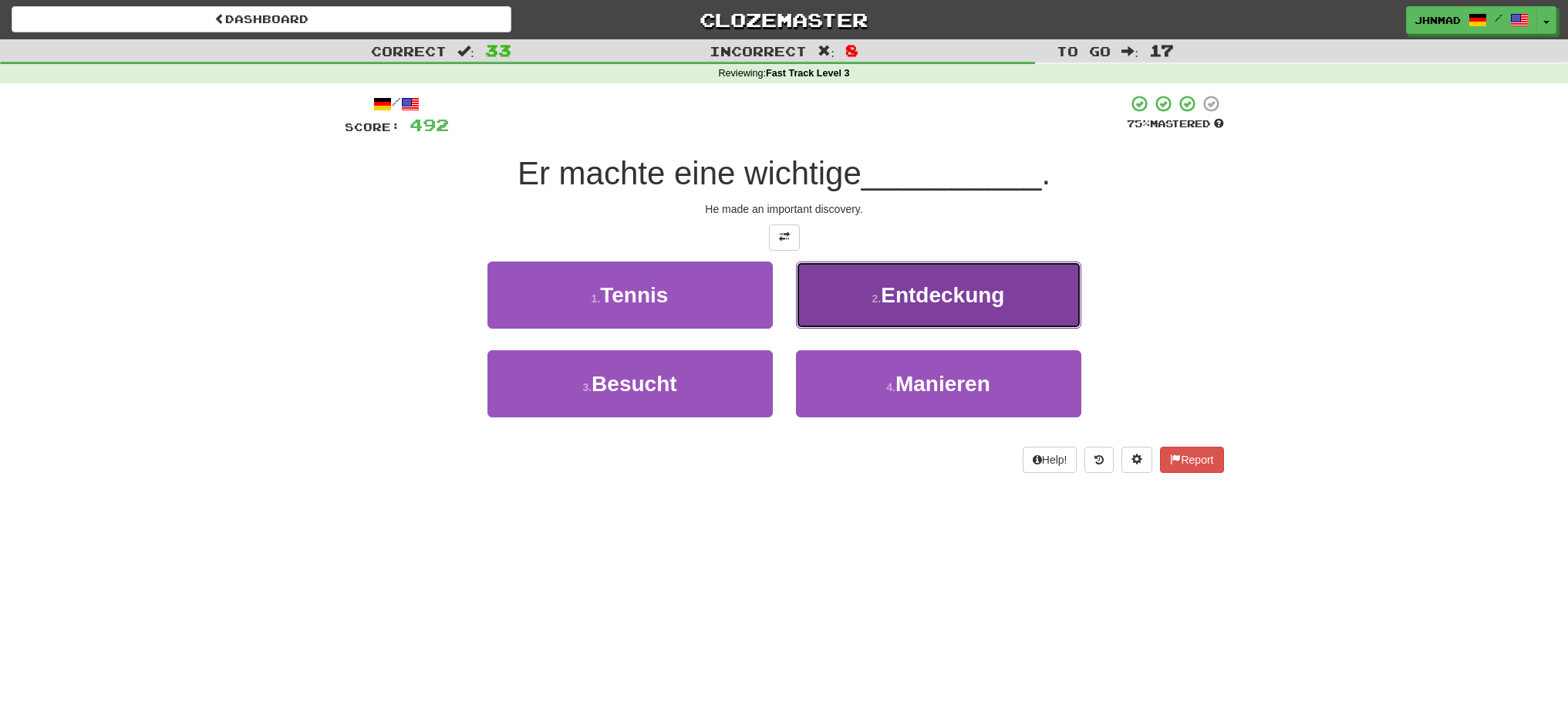
click at [937, 307] on button "2 . Entdeckung" at bounding box center [938, 295] width 285 height 67
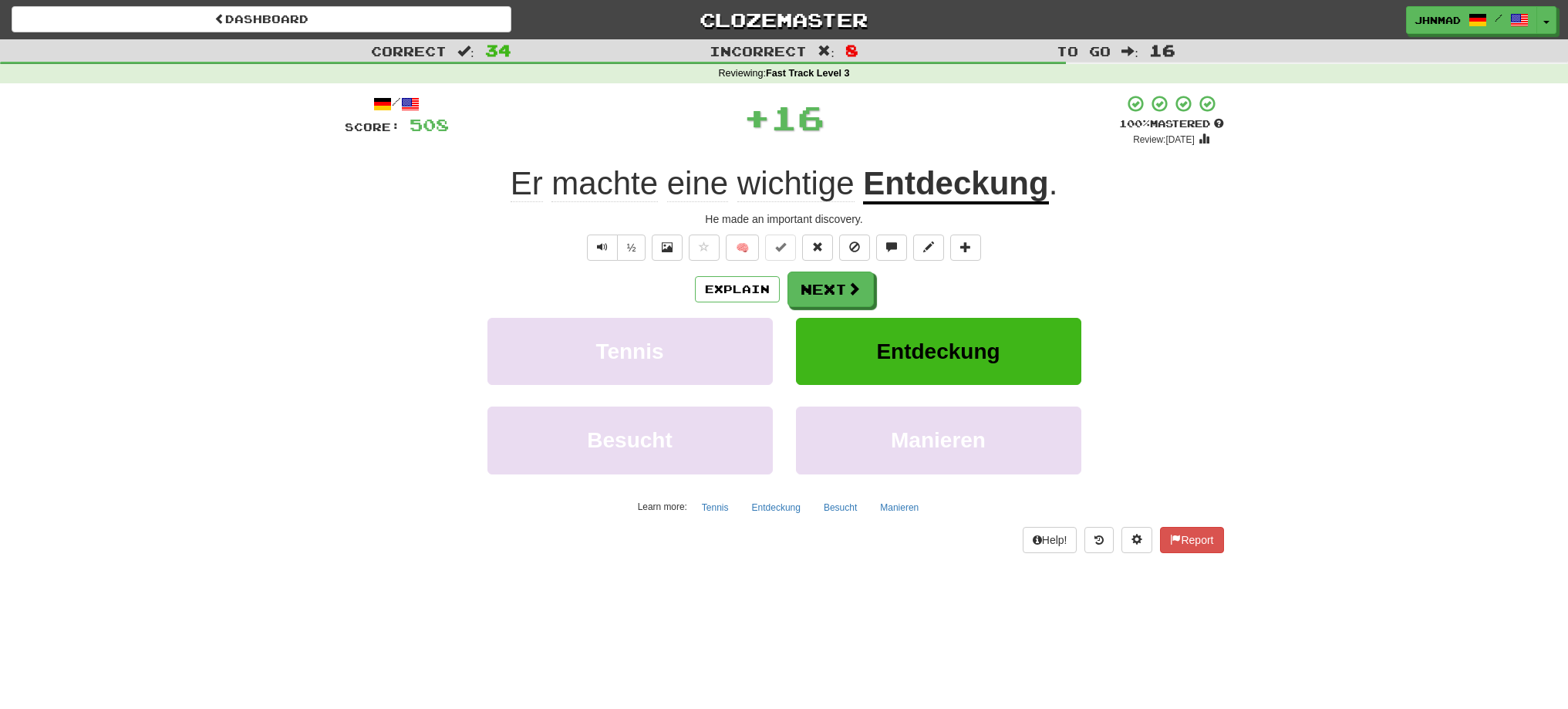
click at [922, 196] on u "Entdeckung" at bounding box center [956, 185] width 185 height 39
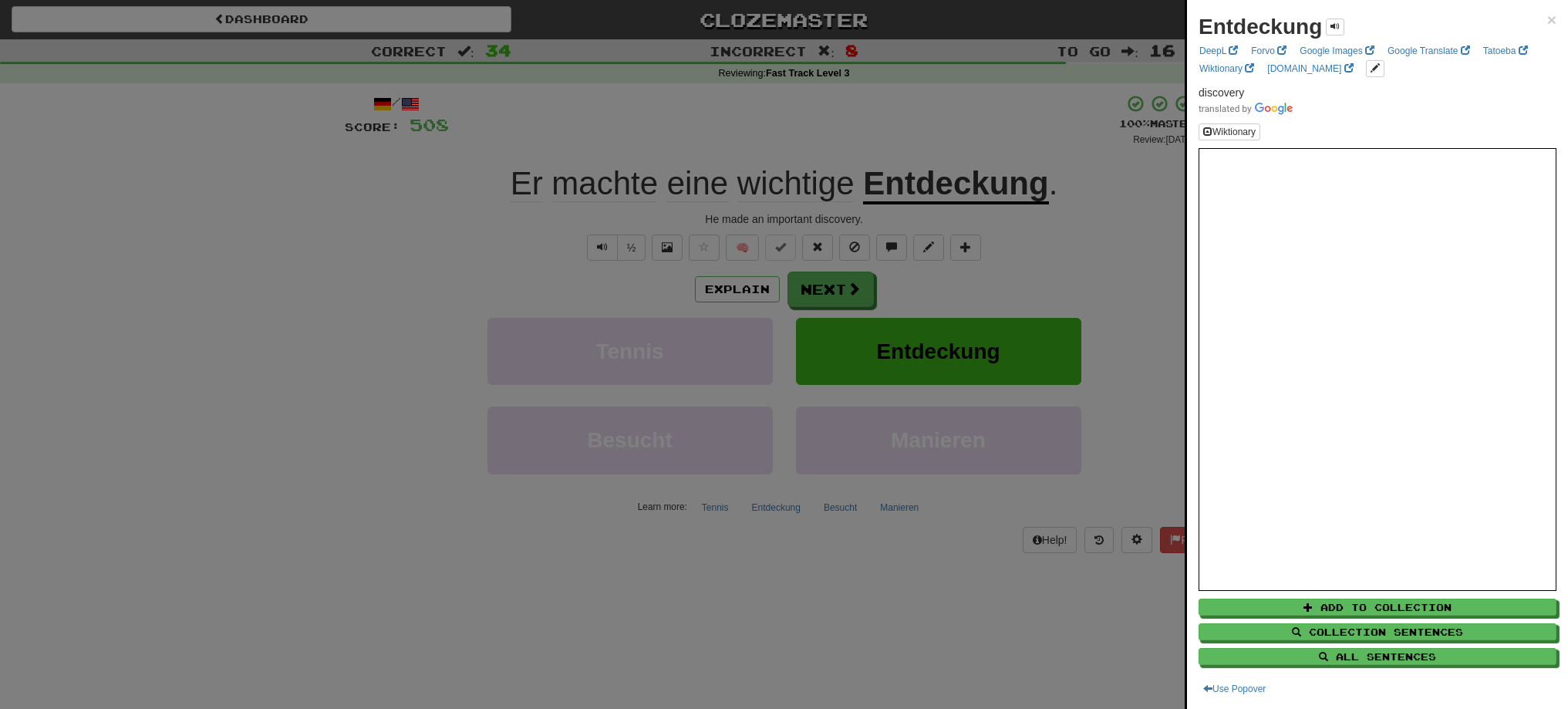
click at [818, 282] on div at bounding box center [784, 354] width 1568 height 709
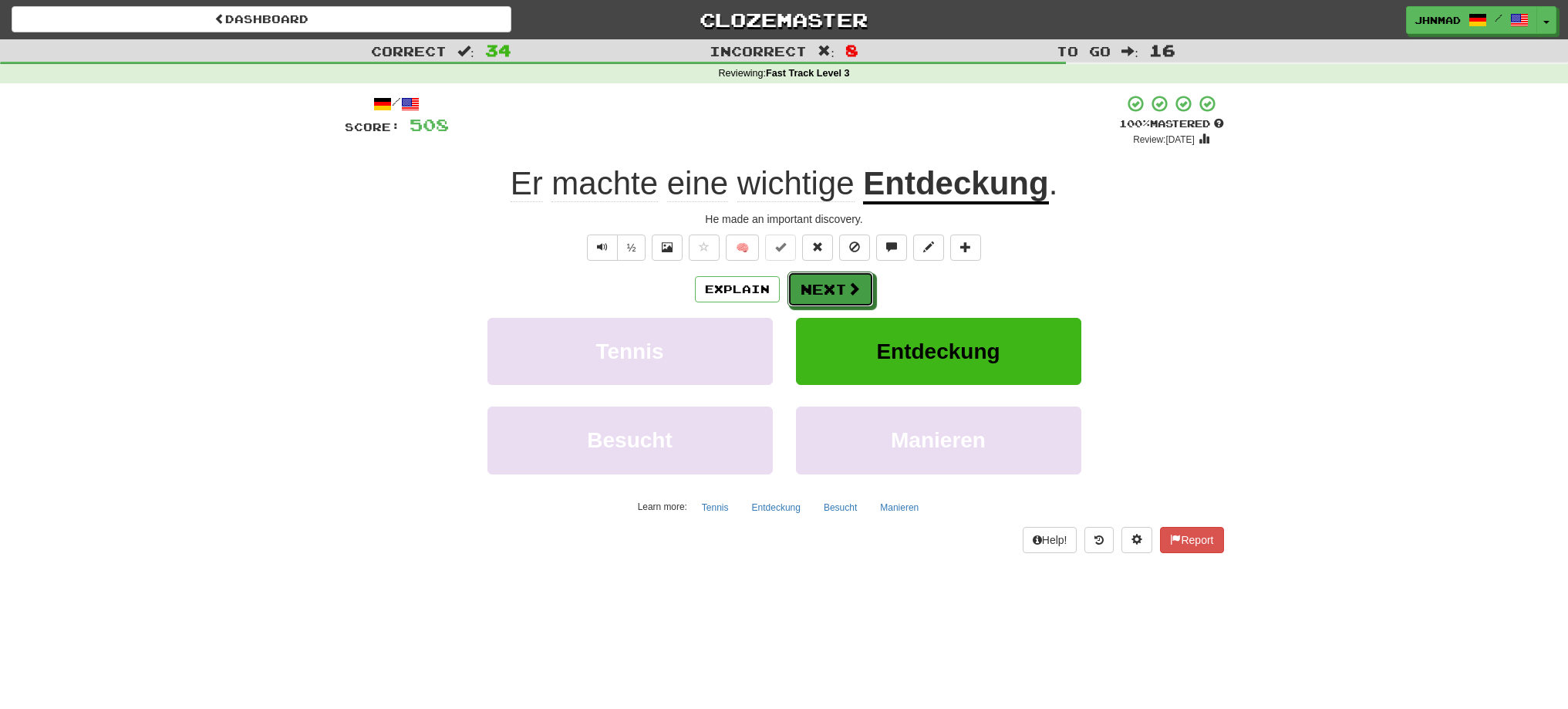
click at [818, 282] on button "Next" at bounding box center [831, 289] width 87 height 36
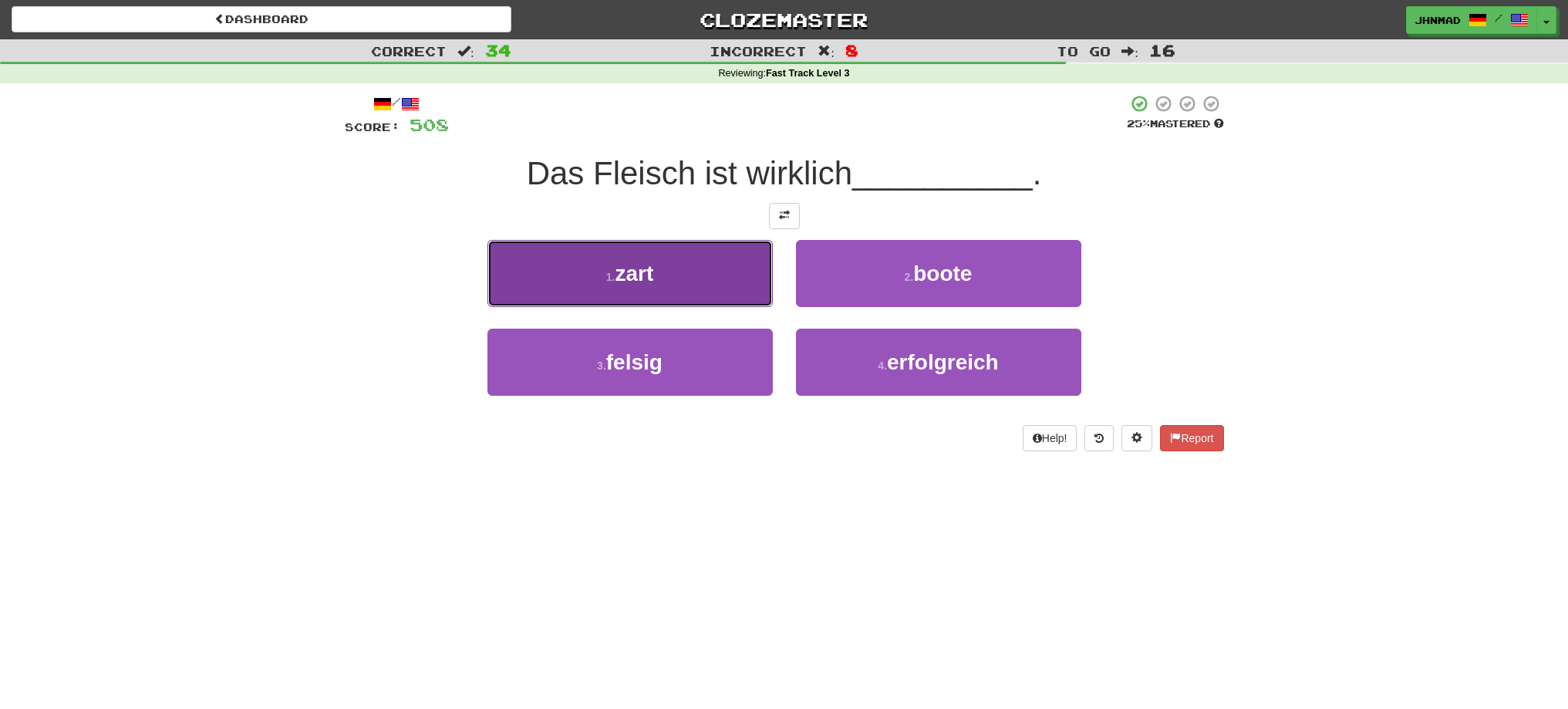
drag, startPoint x: 767, startPoint y: 258, endPoint x: 753, endPoint y: 261, distance: 14.3
click at [753, 261] on button "1 . zart" at bounding box center [630, 273] width 285 height 67
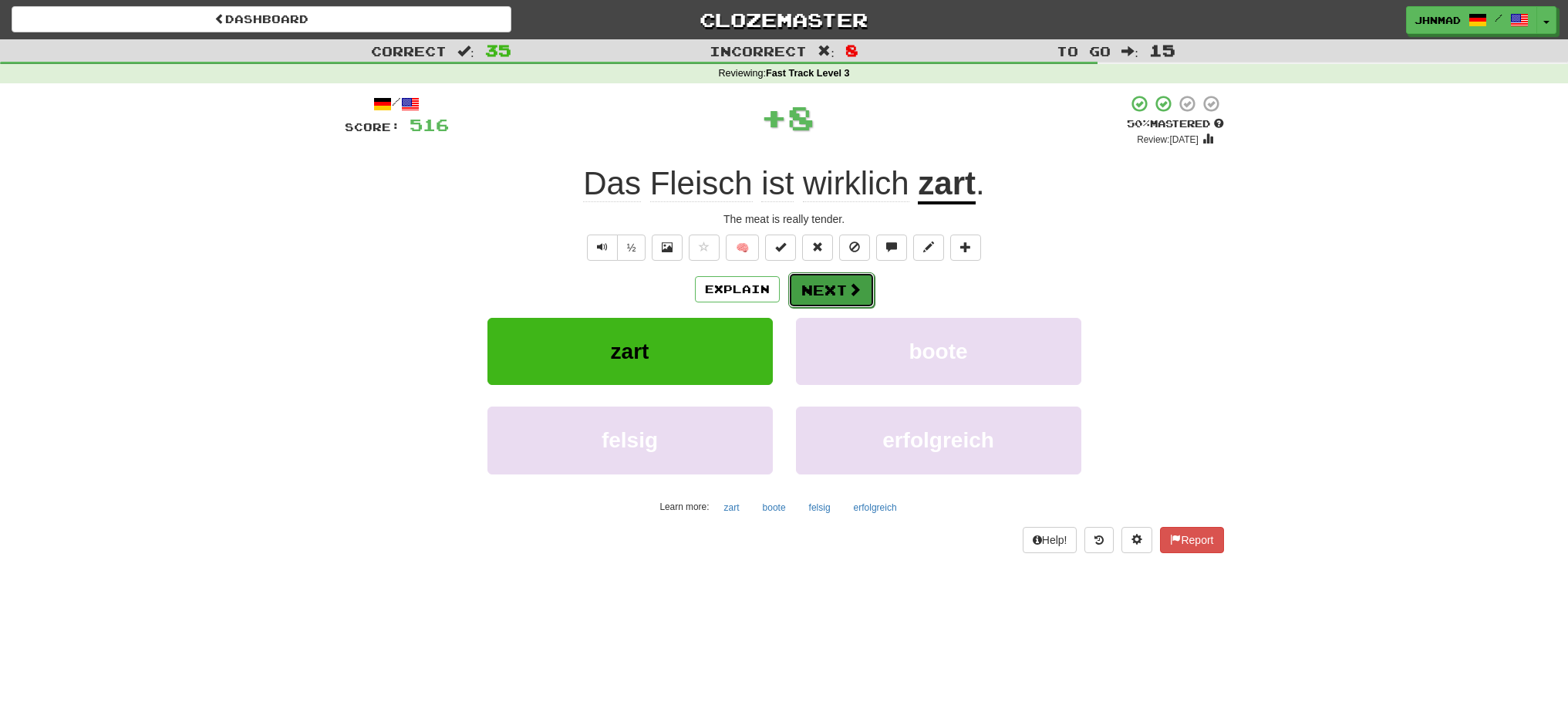
click at [830, 280] on button "Next" at bounding box center [832, 290] width 87 height 36
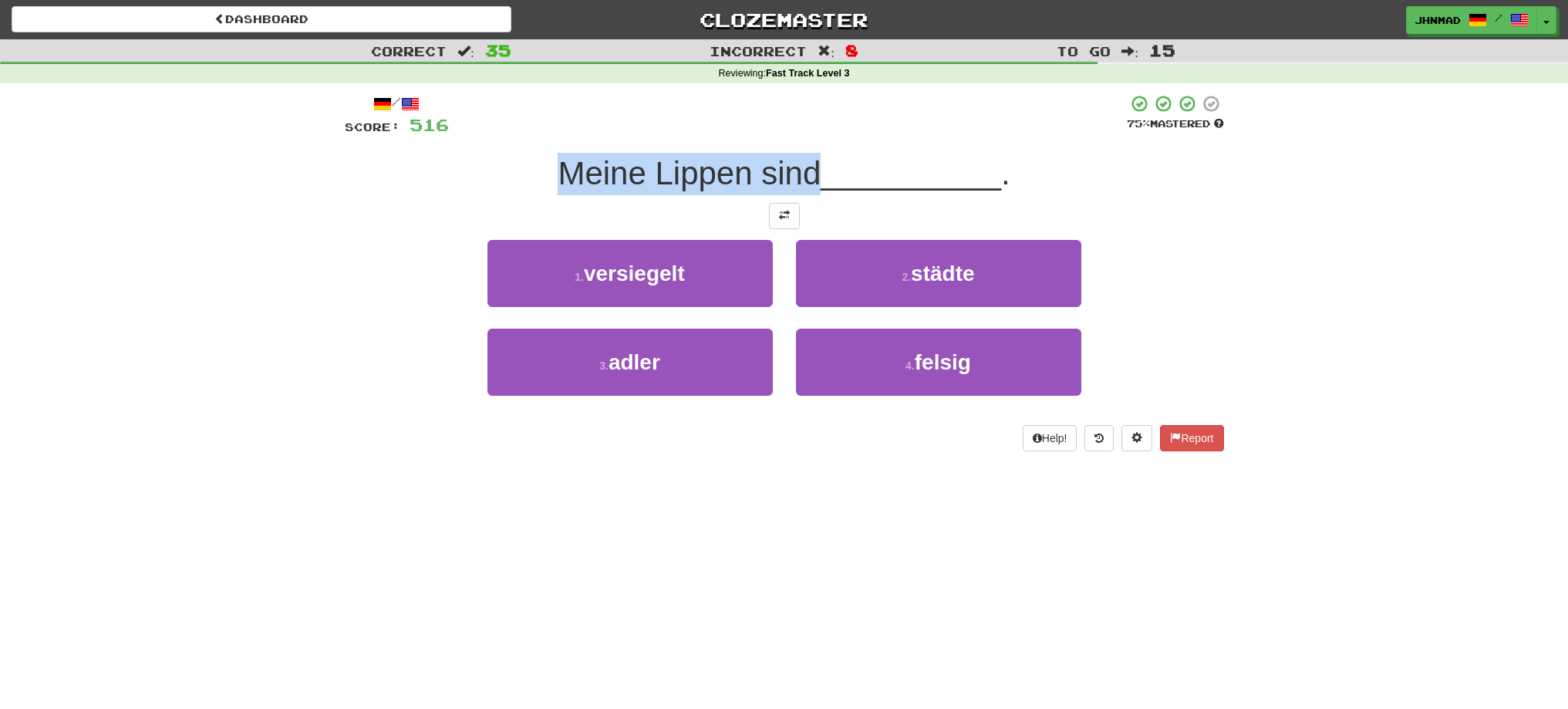
drag, startPoint x: 550, startPoint y: 169, endPoint x: 818, endPoint y: 169, distance: 268.0
click at [818, 169] on div "Meine Lippen sind __________ ." at bounding box center [784, 174] width 879 height 43
click at [789, 206] on button at bounding box center [784, 216] width 31 height 26
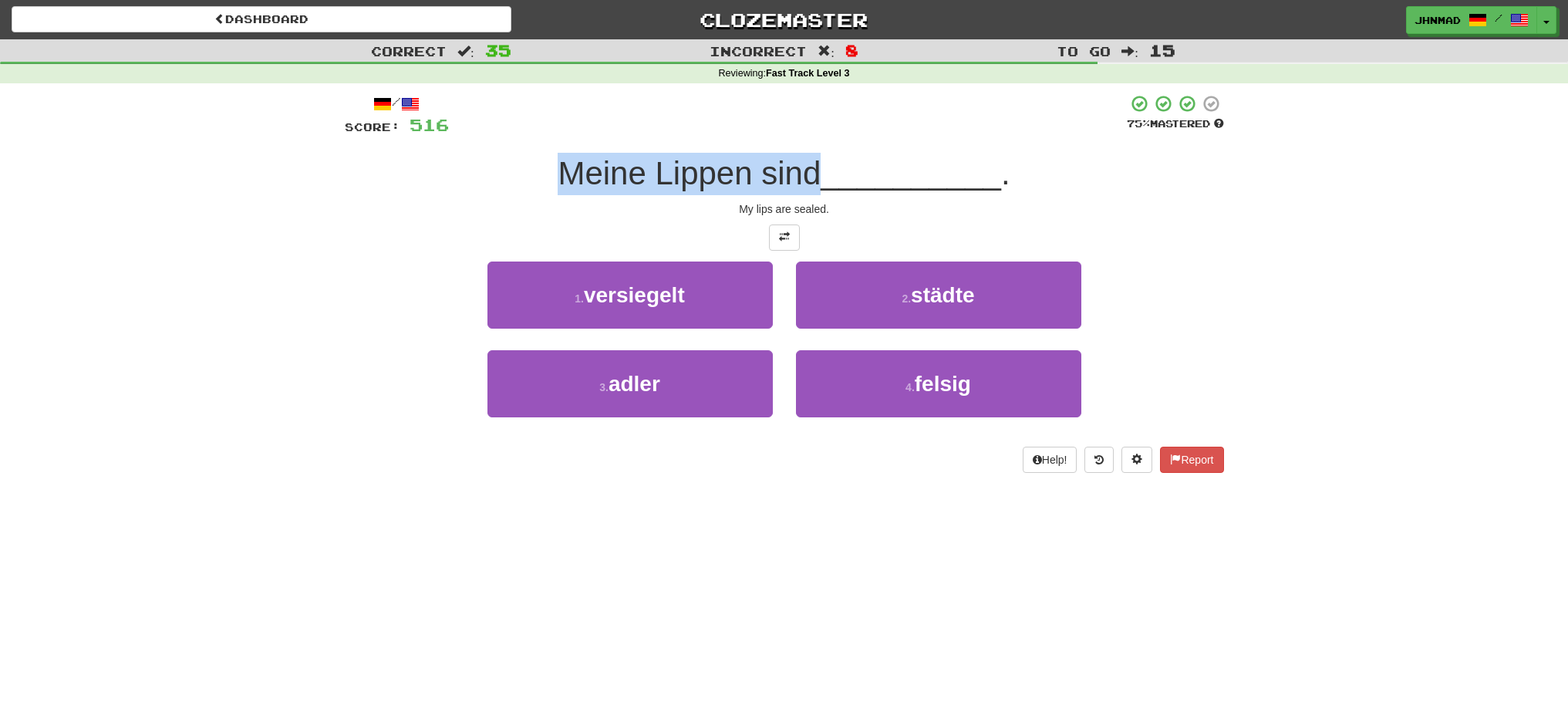
click at [487, 166] on div "Meine Lippen sind __________ ." at bounding box center [784, 174] width 879 height 43
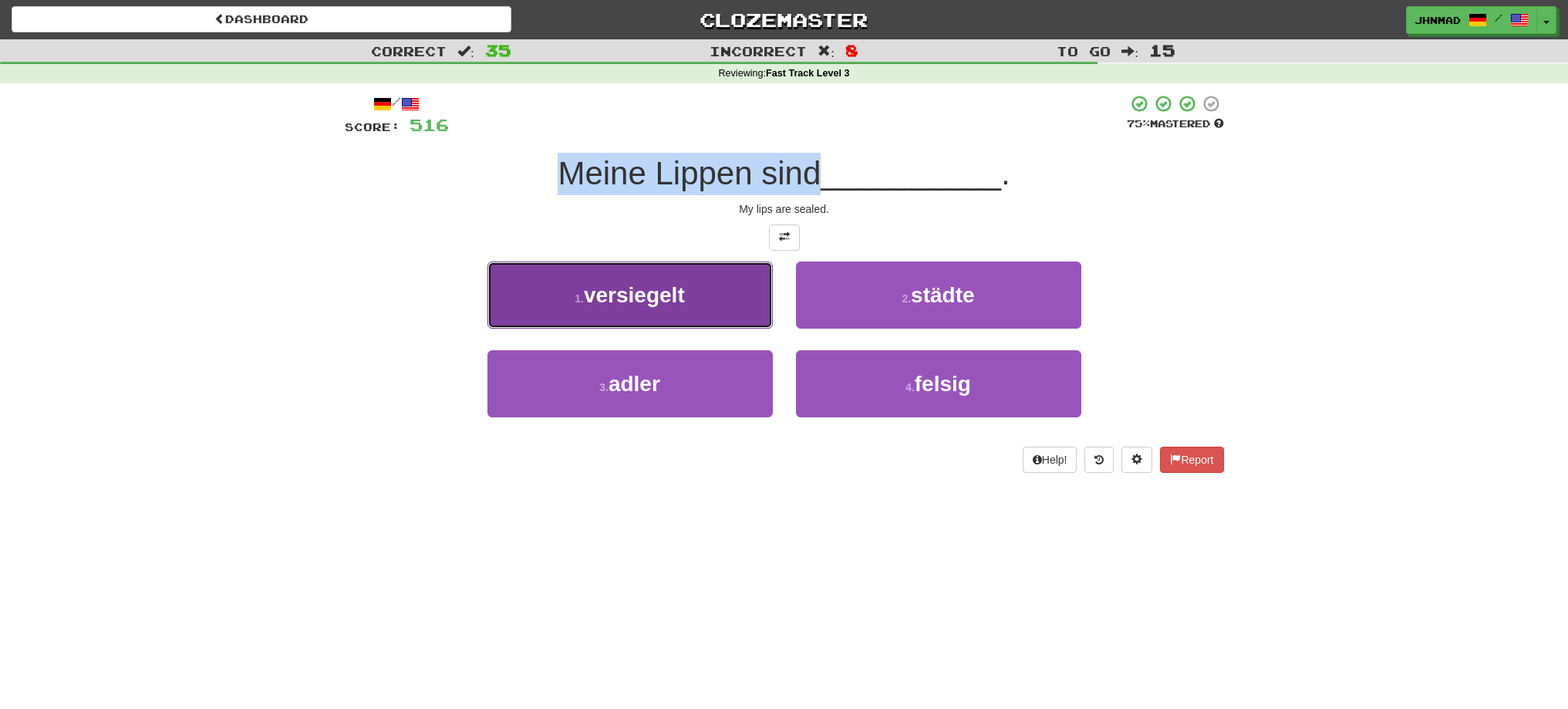
click at [671, 296] on span "versiegelt" at bounding box center [634, 295] width 101 height 24
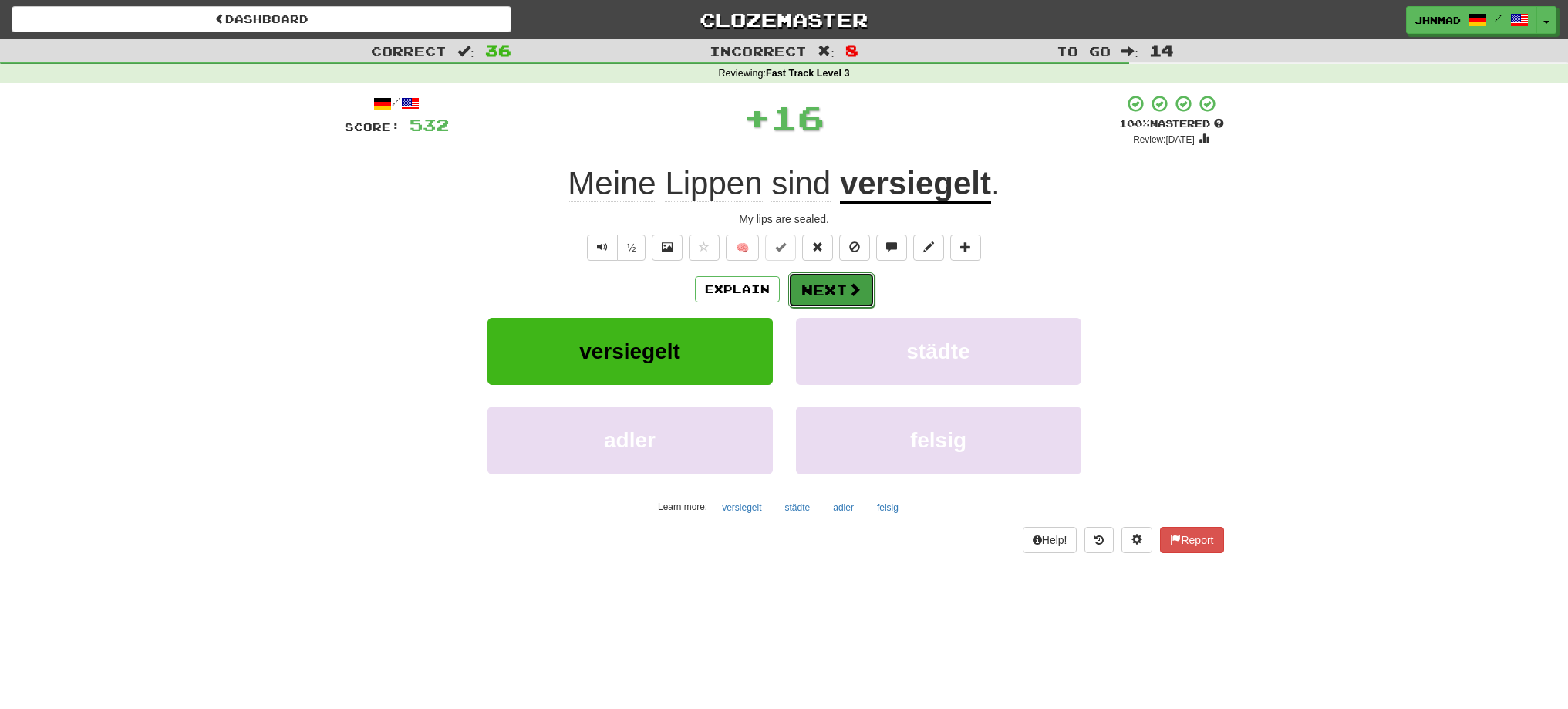
click at [831, 287] on button "Next" at bounding box center [832, 290] width 87 height 36
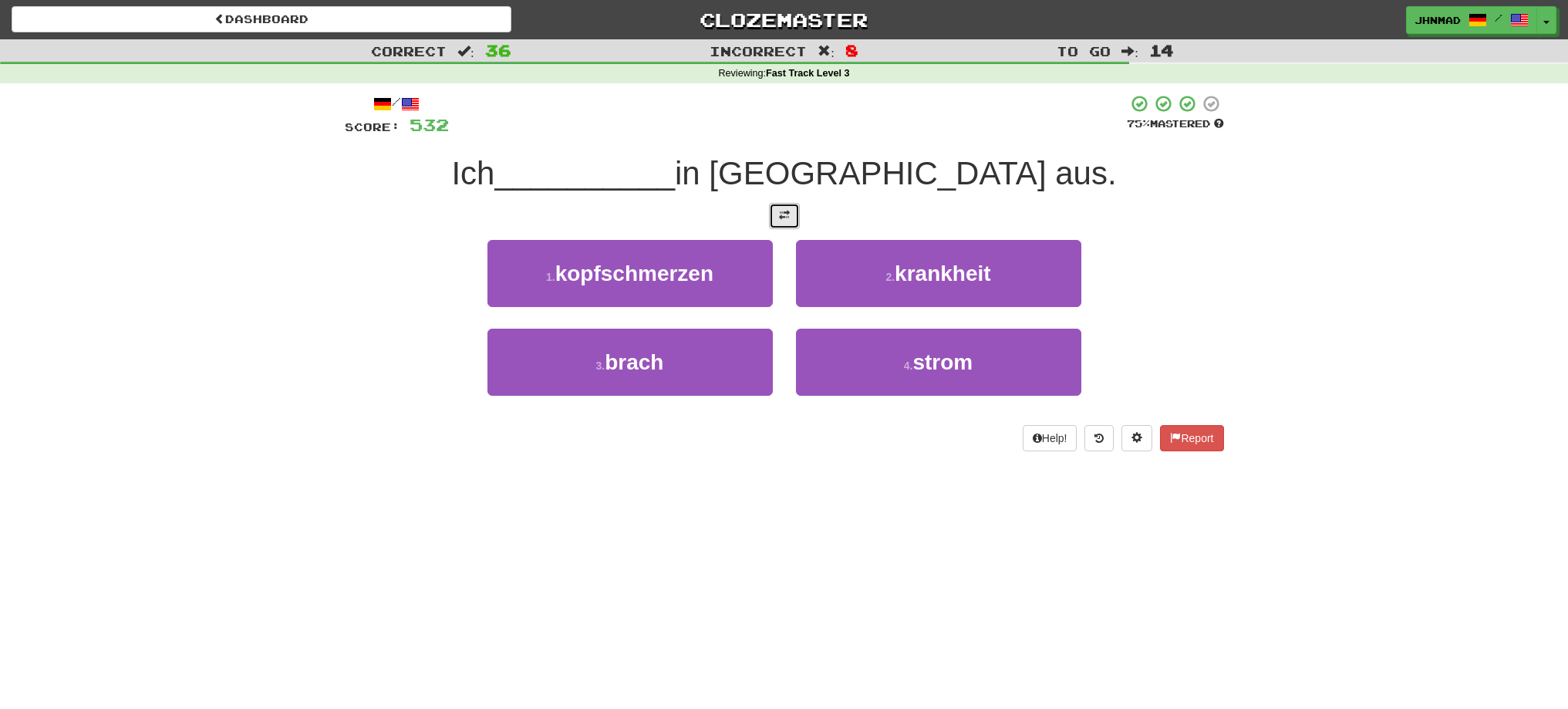
click at [780, 210] on span at bounding box center [784, 215] width 11 height 11
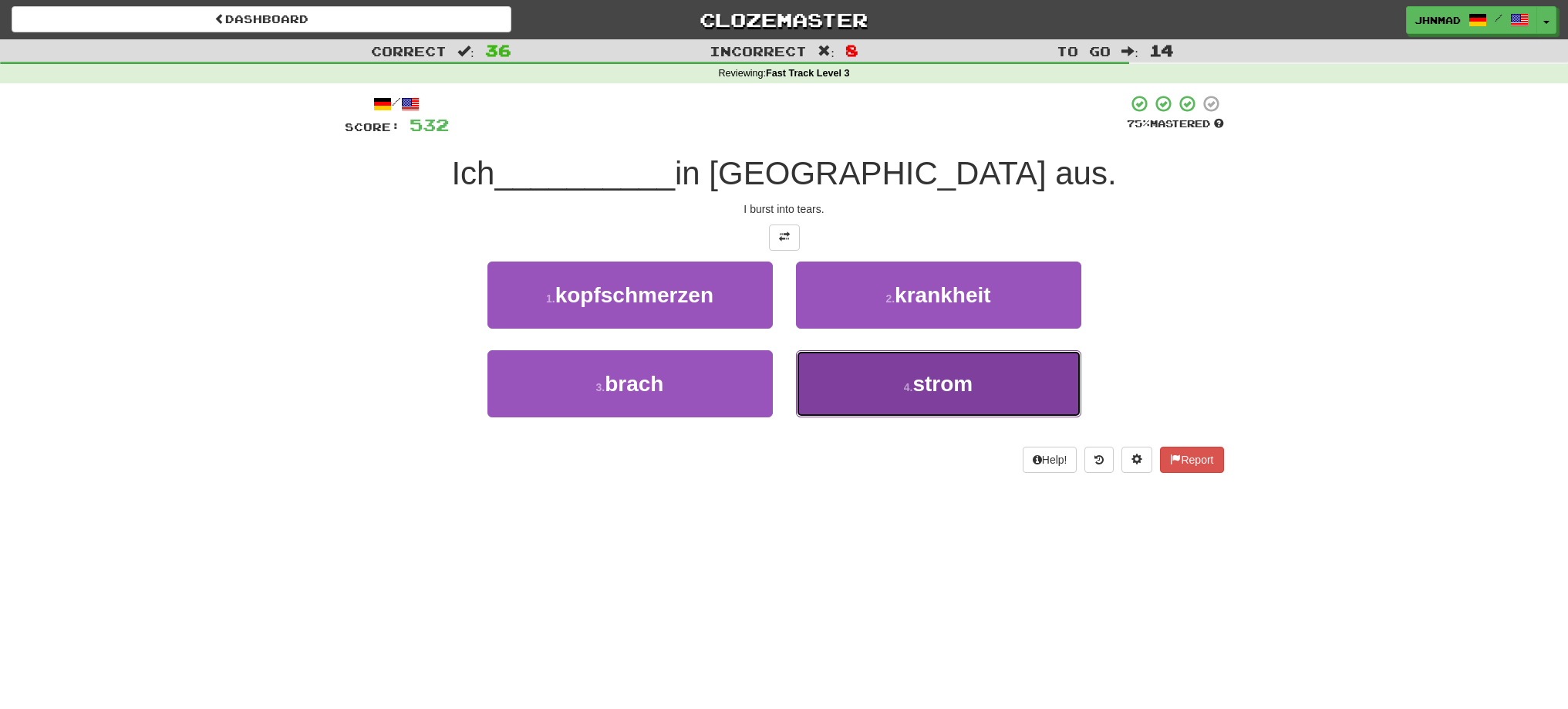
click at [960, 394] on span "strom" at bounding box center [943, 383] width 60 height 24
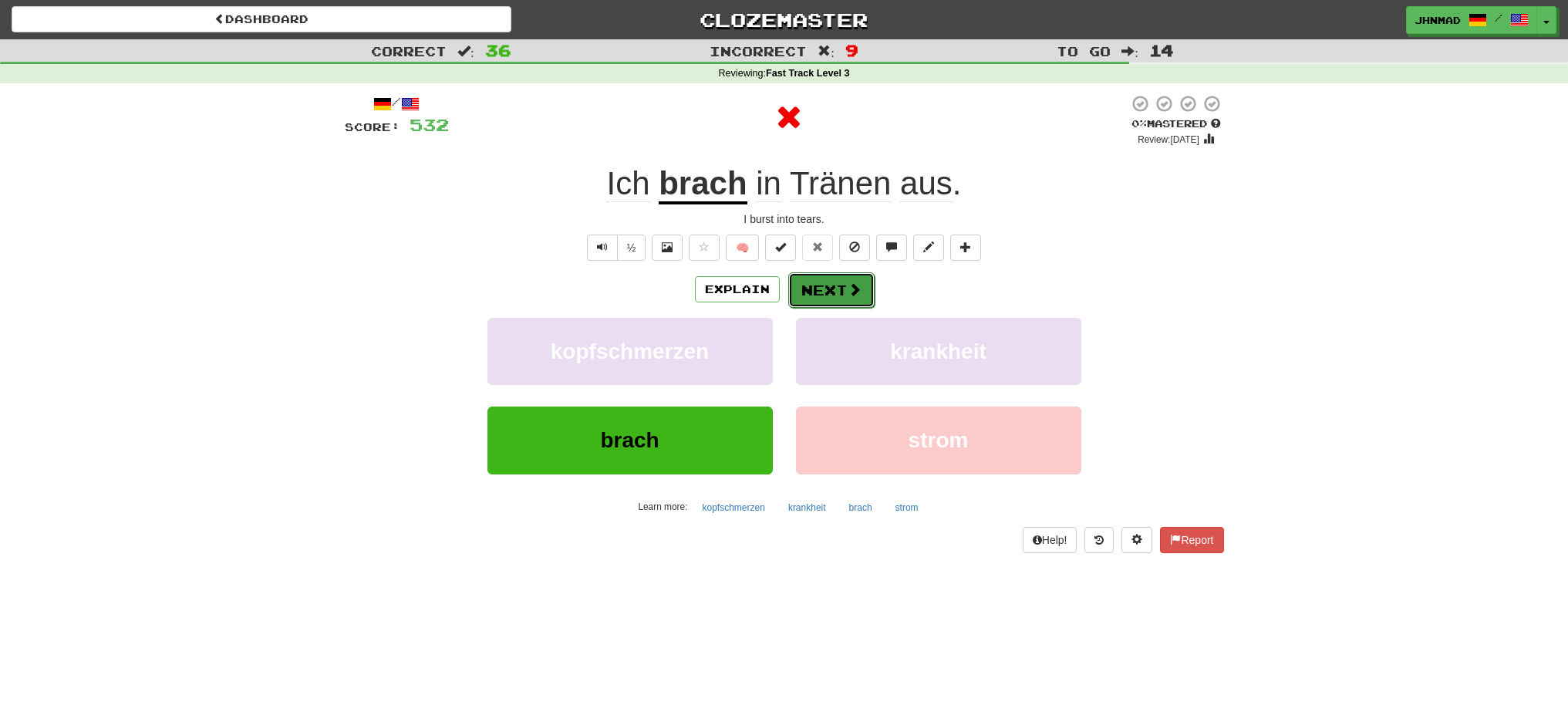
click at [812, 281] on button "Next" at bounding box center [832, 290] width 87 height 36
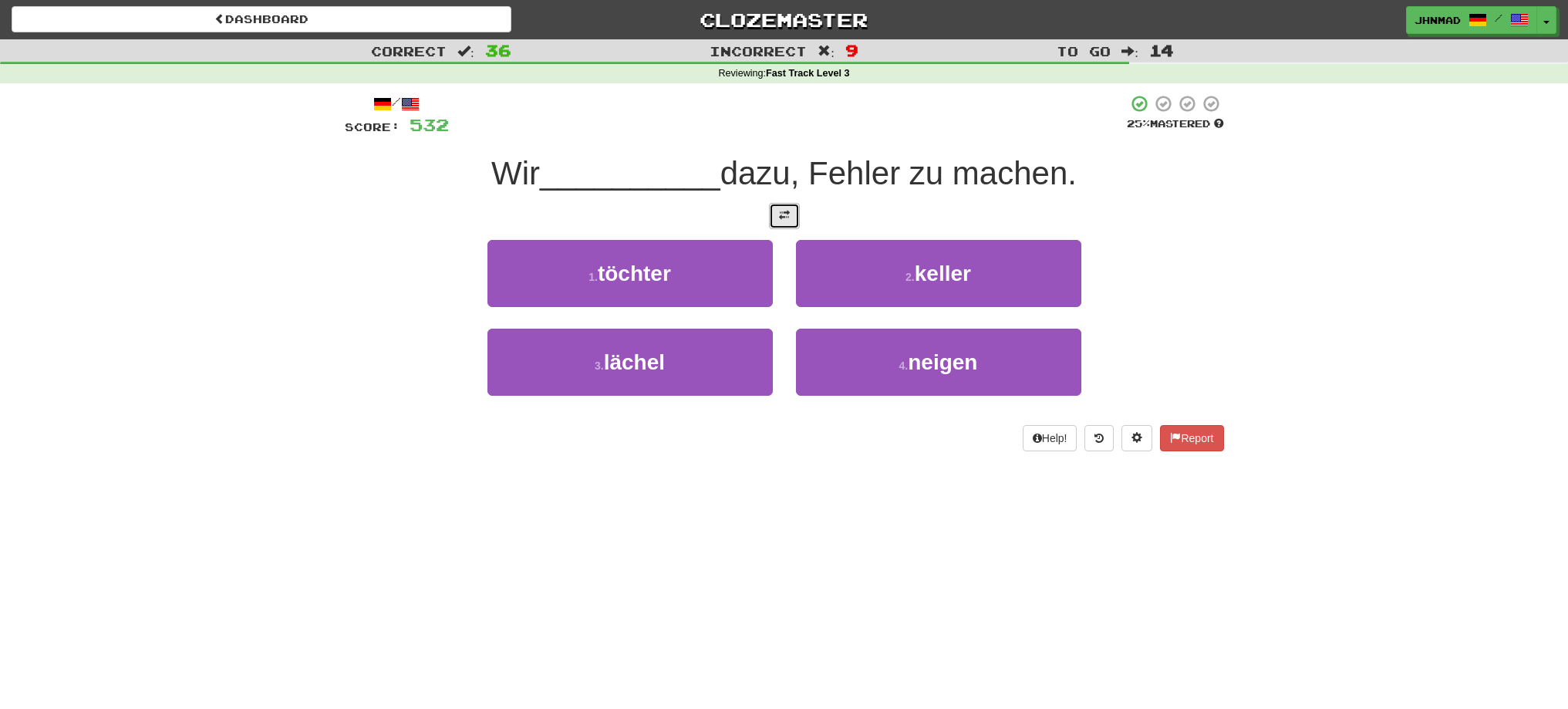
click at [782, 213] on span at bounding box center [784, 215] width 11 height 11
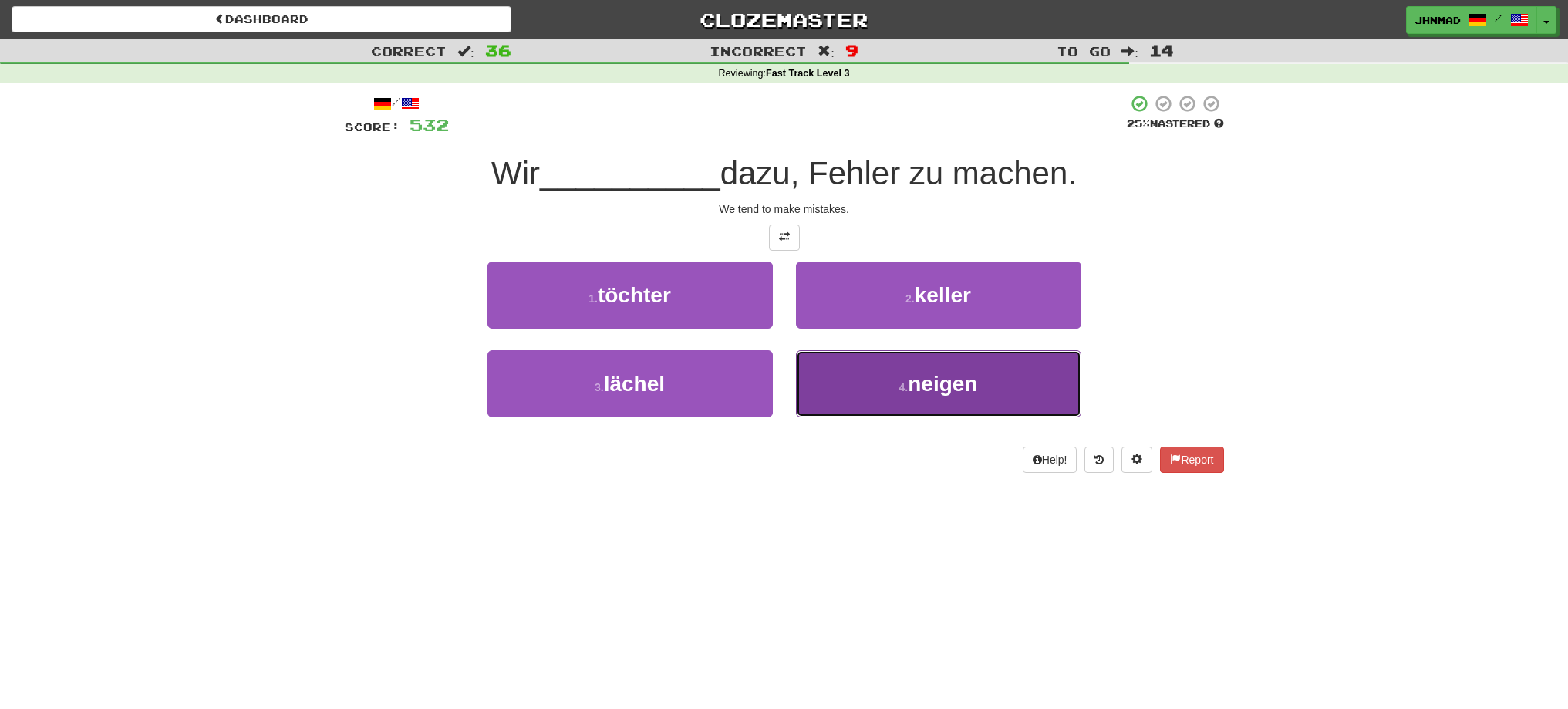
click at [944, 393] on span "neigen" at bounding box center [943, 383] width 70 height 24
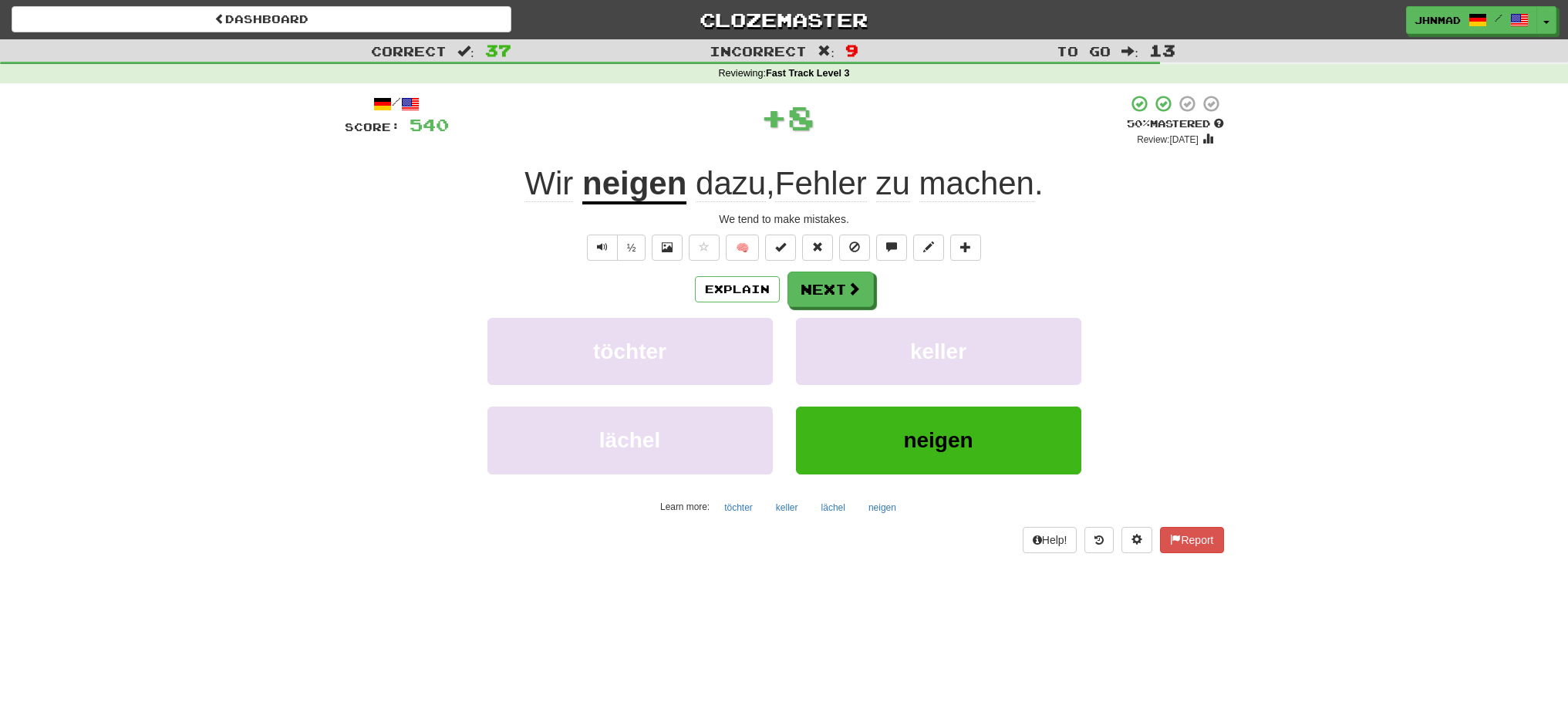
click at [587, 189] on u "neigen" at bounding box center [634, 185] width 104 height 39
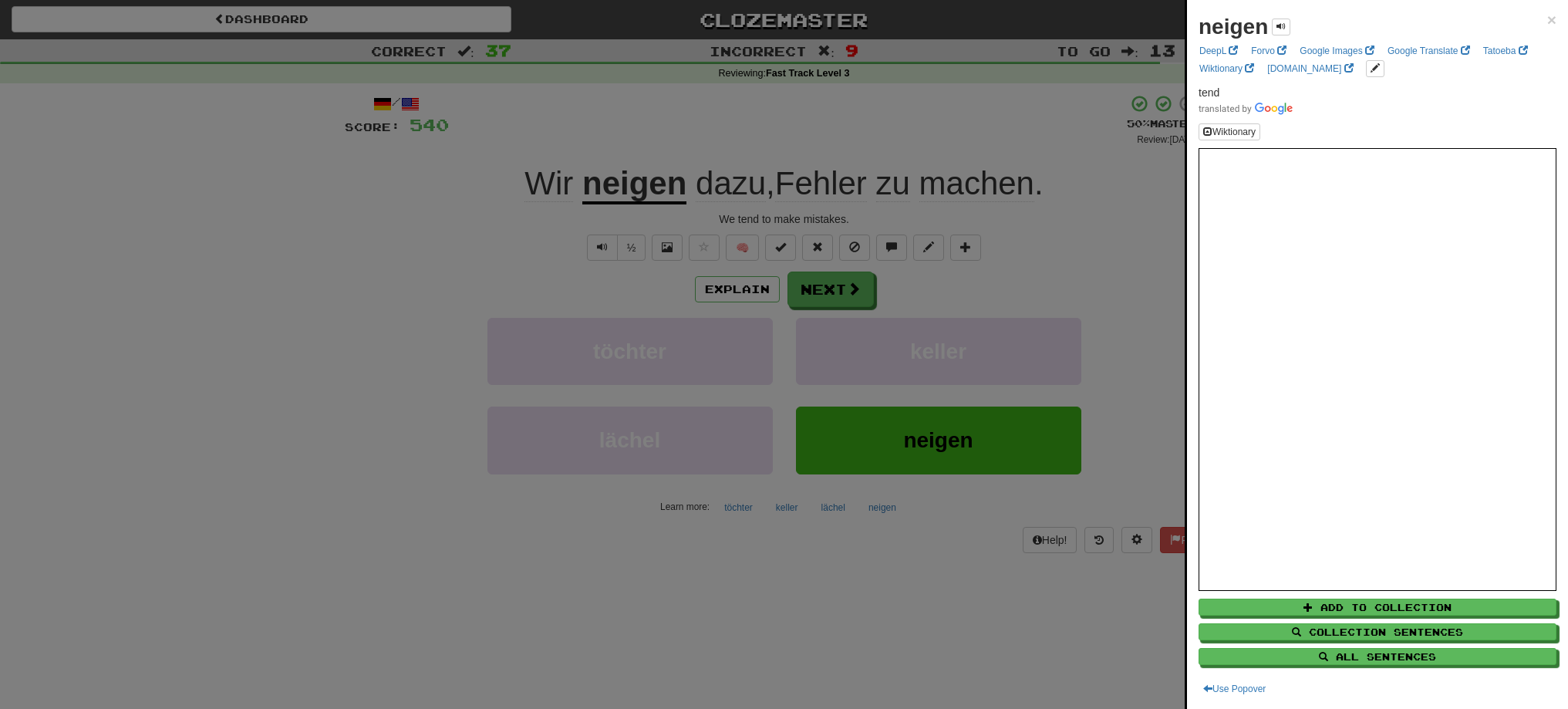
click at [841, 296] on div at bounding box center [784, 354] width 1568 height 709
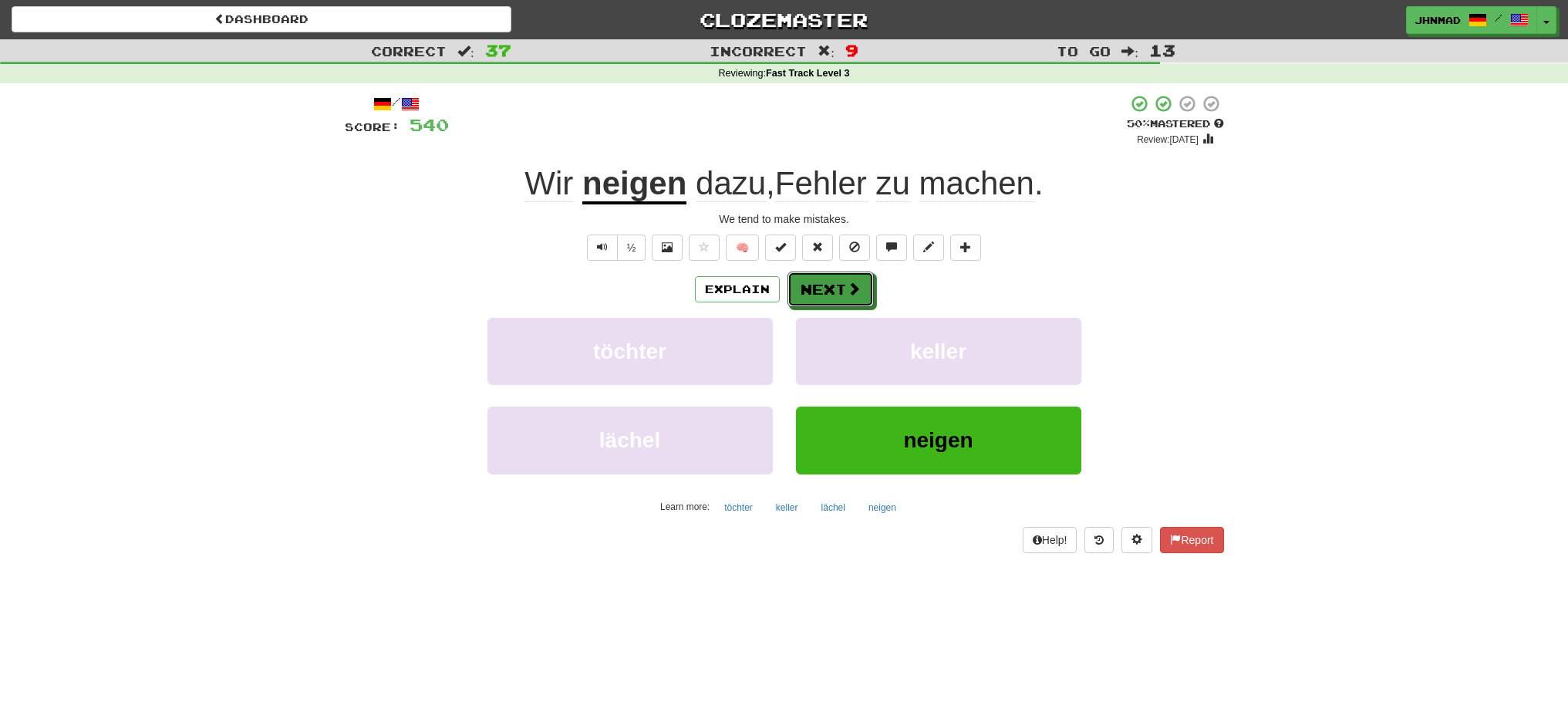
click at [840, 296] on button "Next" at bounding box center [831, 289] width 87 height 36
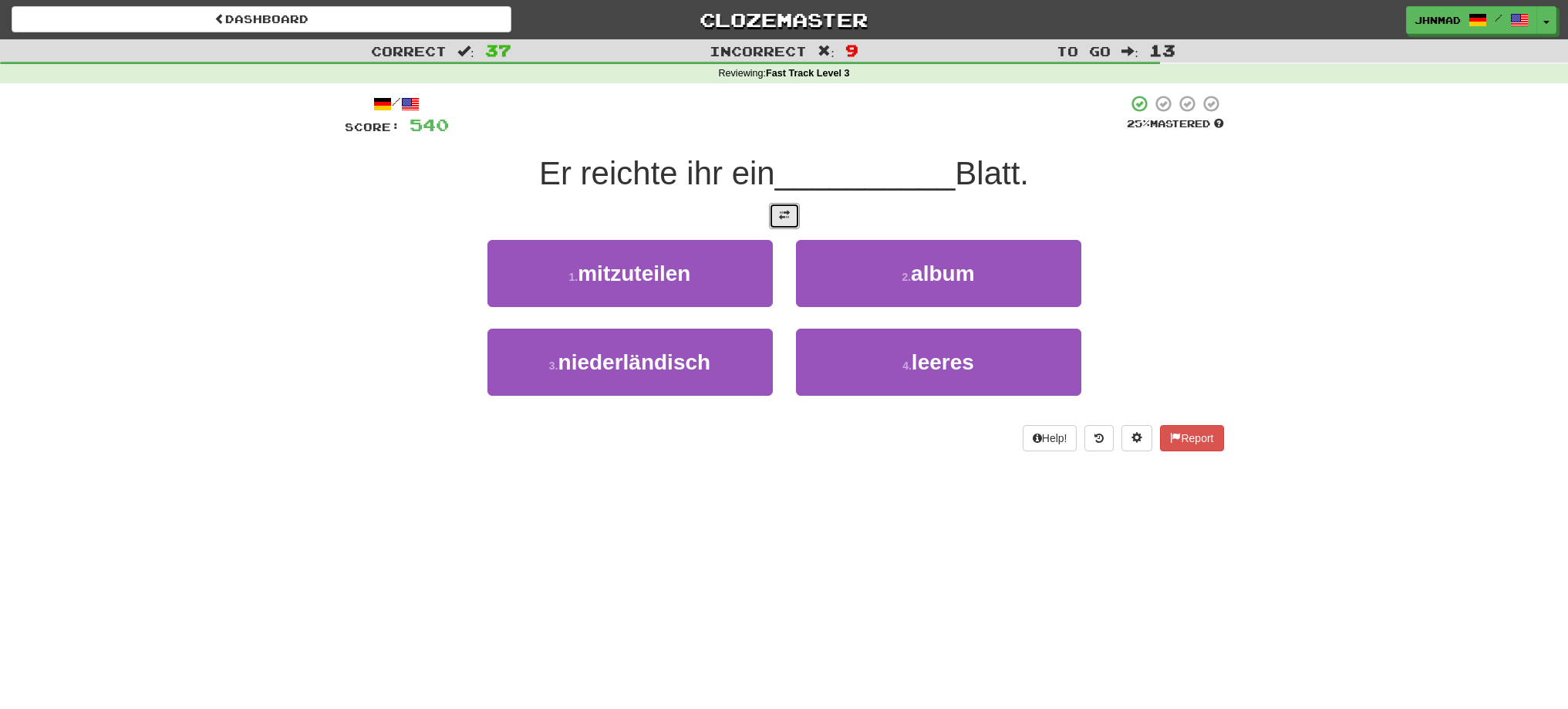
click at [787, 216] on span at bounding box center [784, 215] width 11 height 11
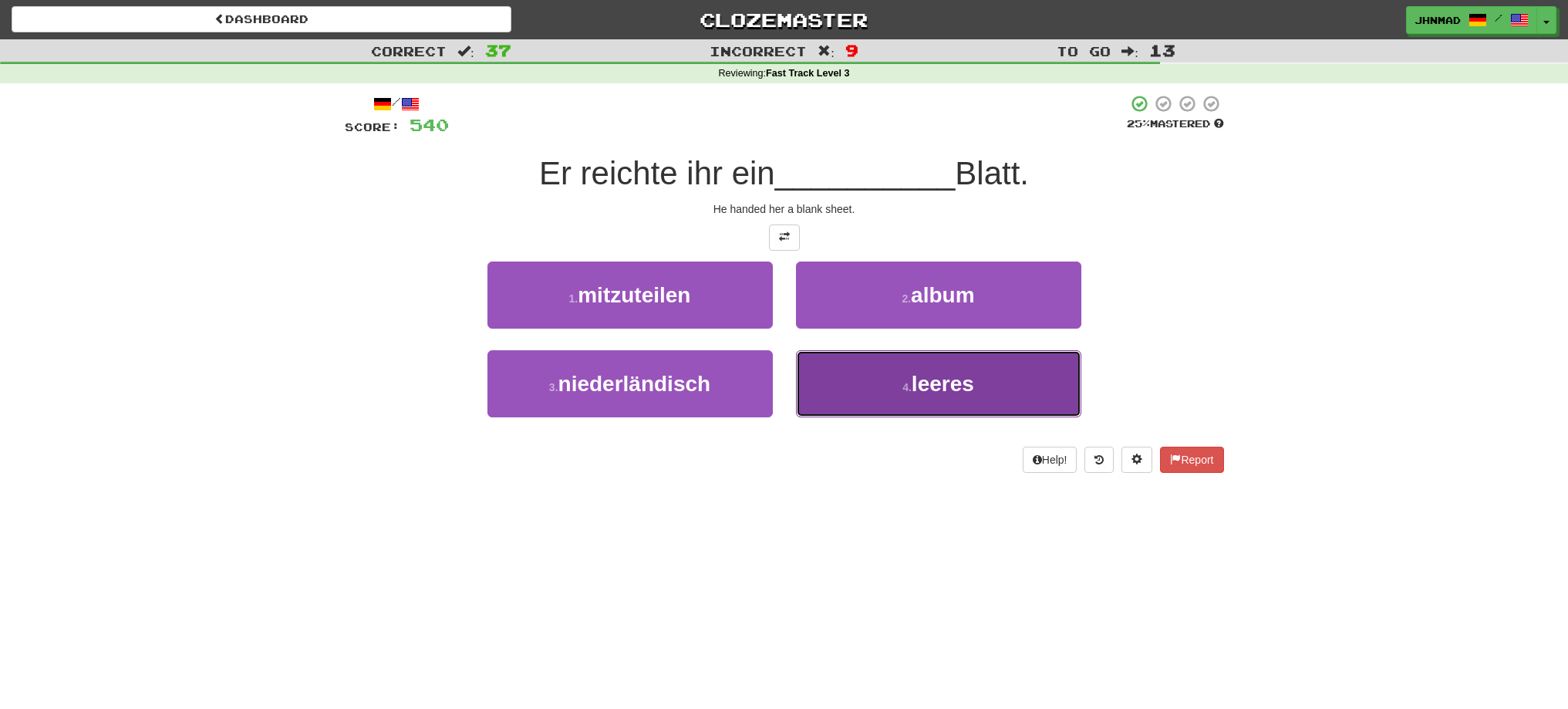
click at [929, 383] on span "leeres" at bounding box center [943, 383] width 63 height 24
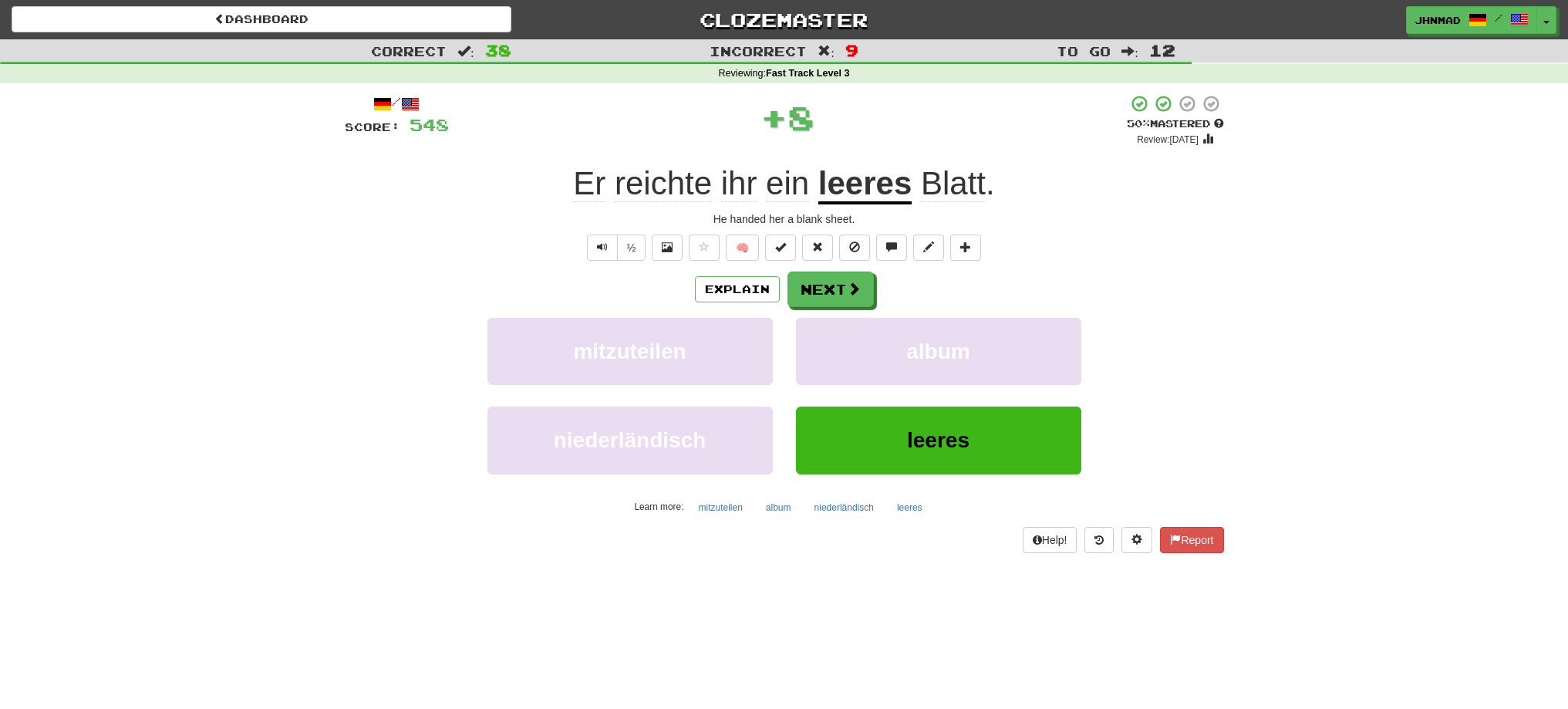
click at [859, 183] on u "leeres" at bounding box center [865, 185] width 94 height 39
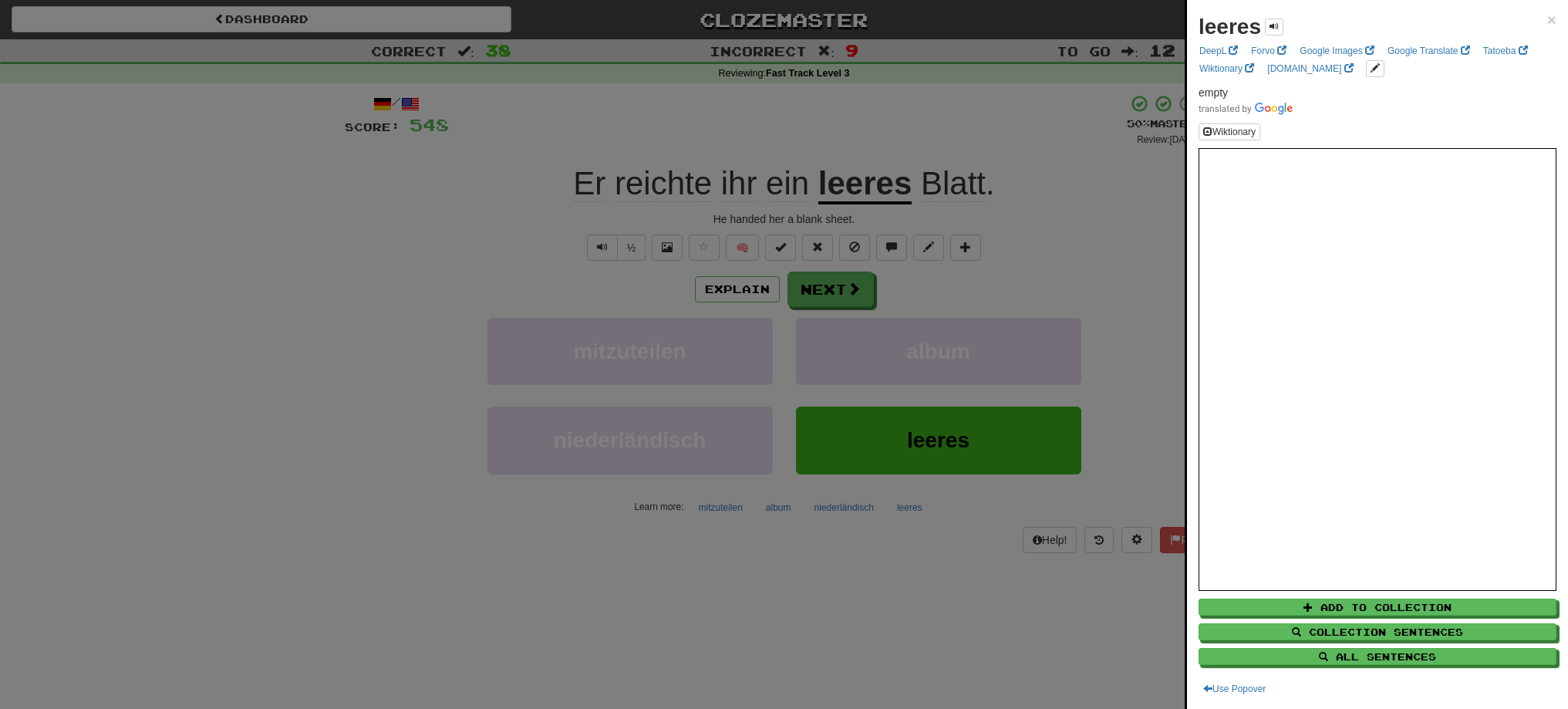
click at [832, 282] on div at bounding box center [784, 354] width 1568 height 709
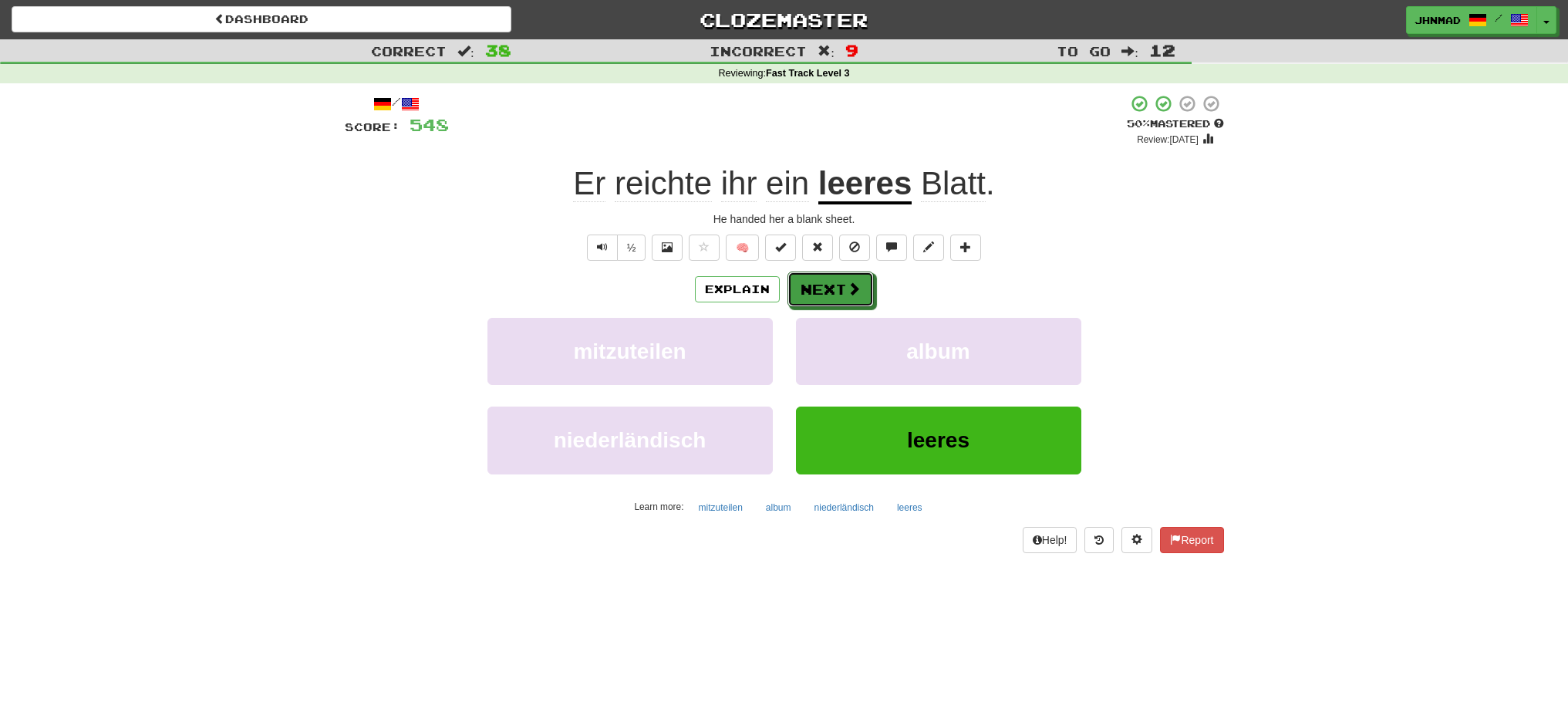
click at [832, 282] on button "Next" at bounding box center [831, 289] width 87 height 36
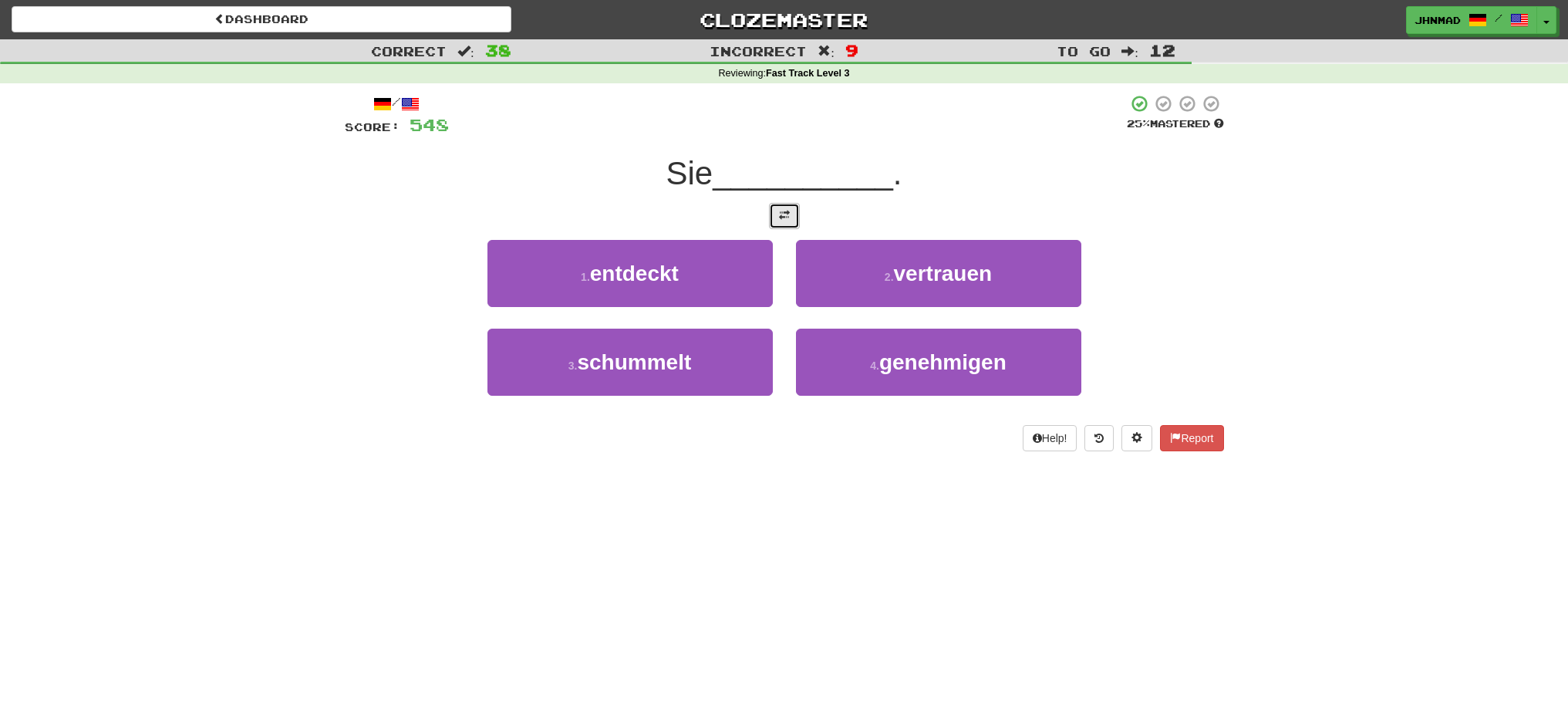
click at [781, 210] on span at bounding box center [784, 215] width 11 height 11
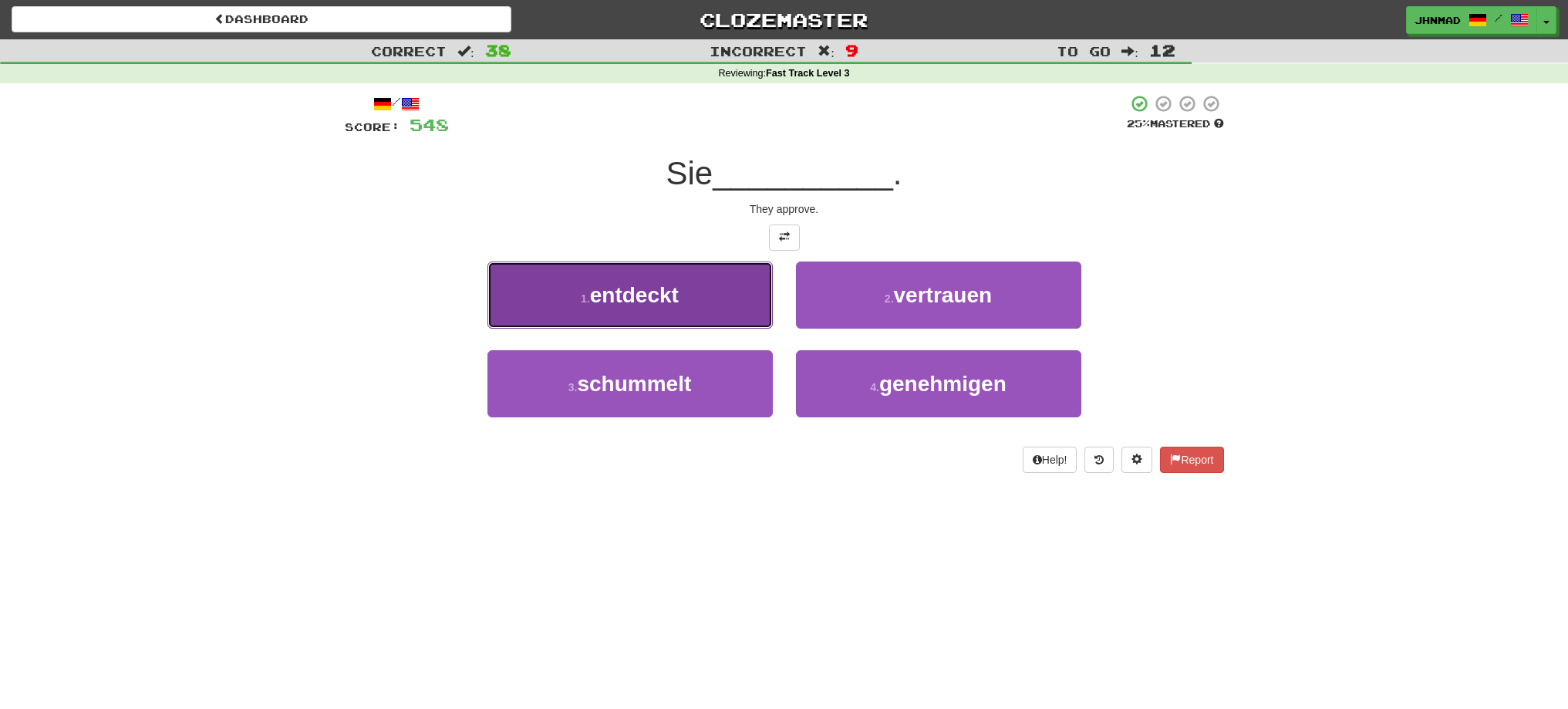
click at [635, 288] on span "entdeckt" at bounding box center [634, 295] width 89 height 24
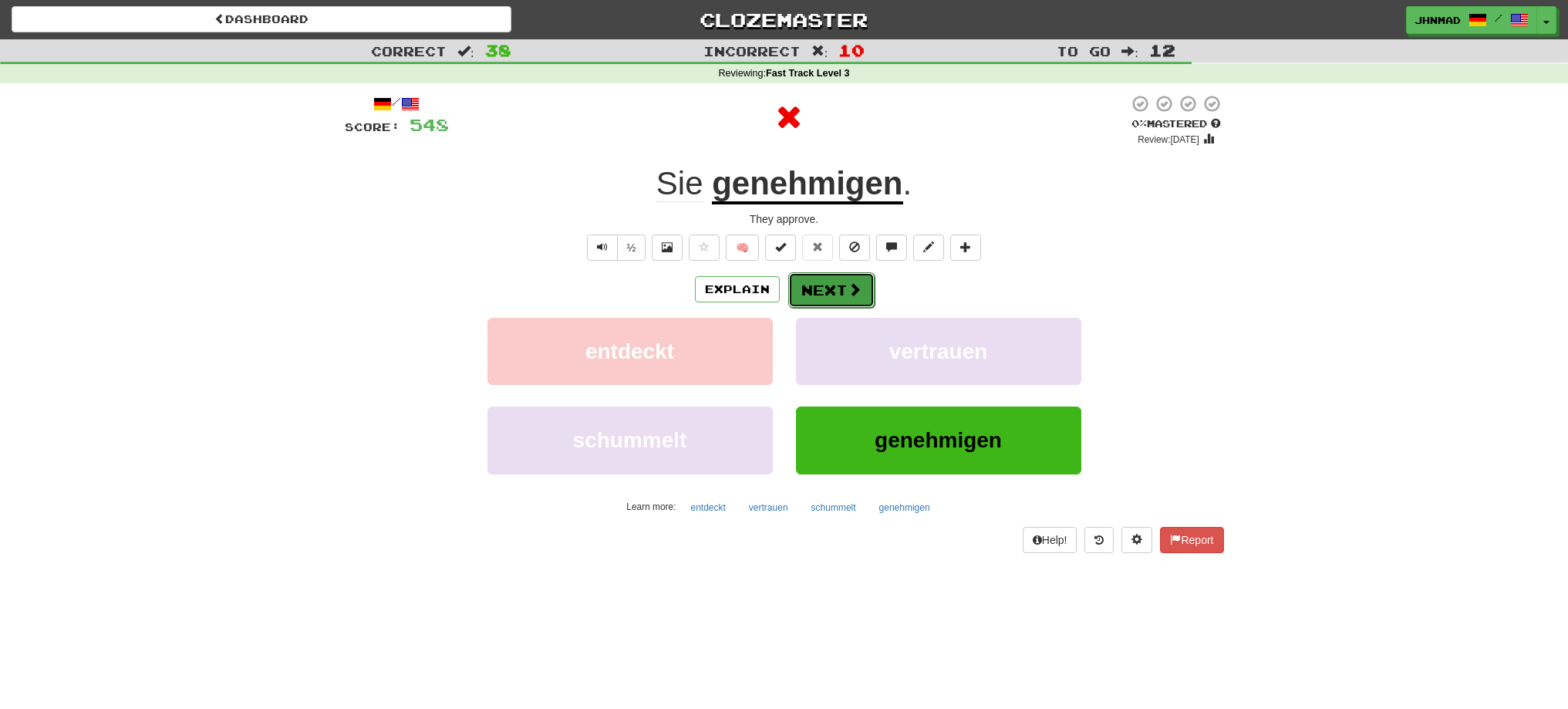
click at [811, 283] on button "Next" at bounding box center [832, 290] width 87 height 36
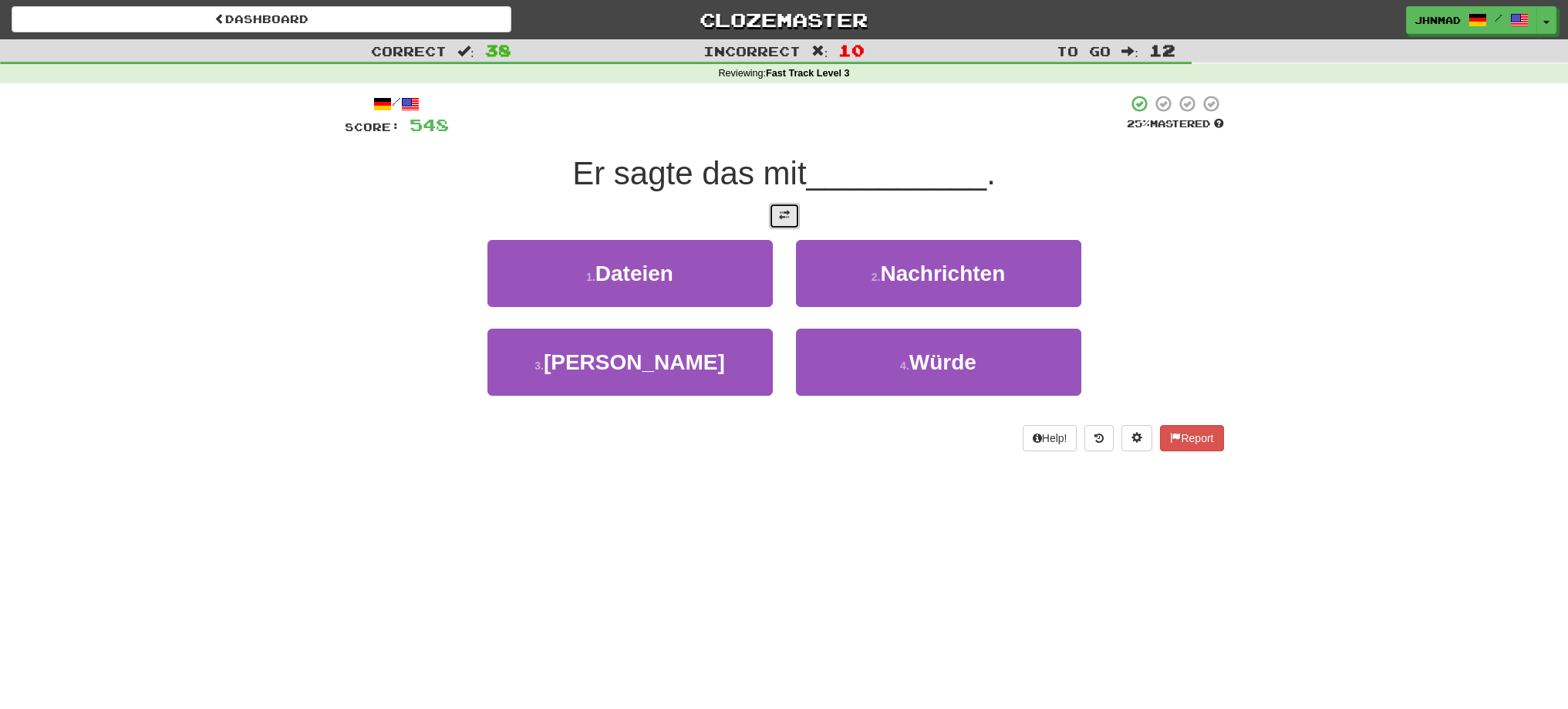
click at [775, 224] on button at bounding box center [784, 216] width 31 height 26
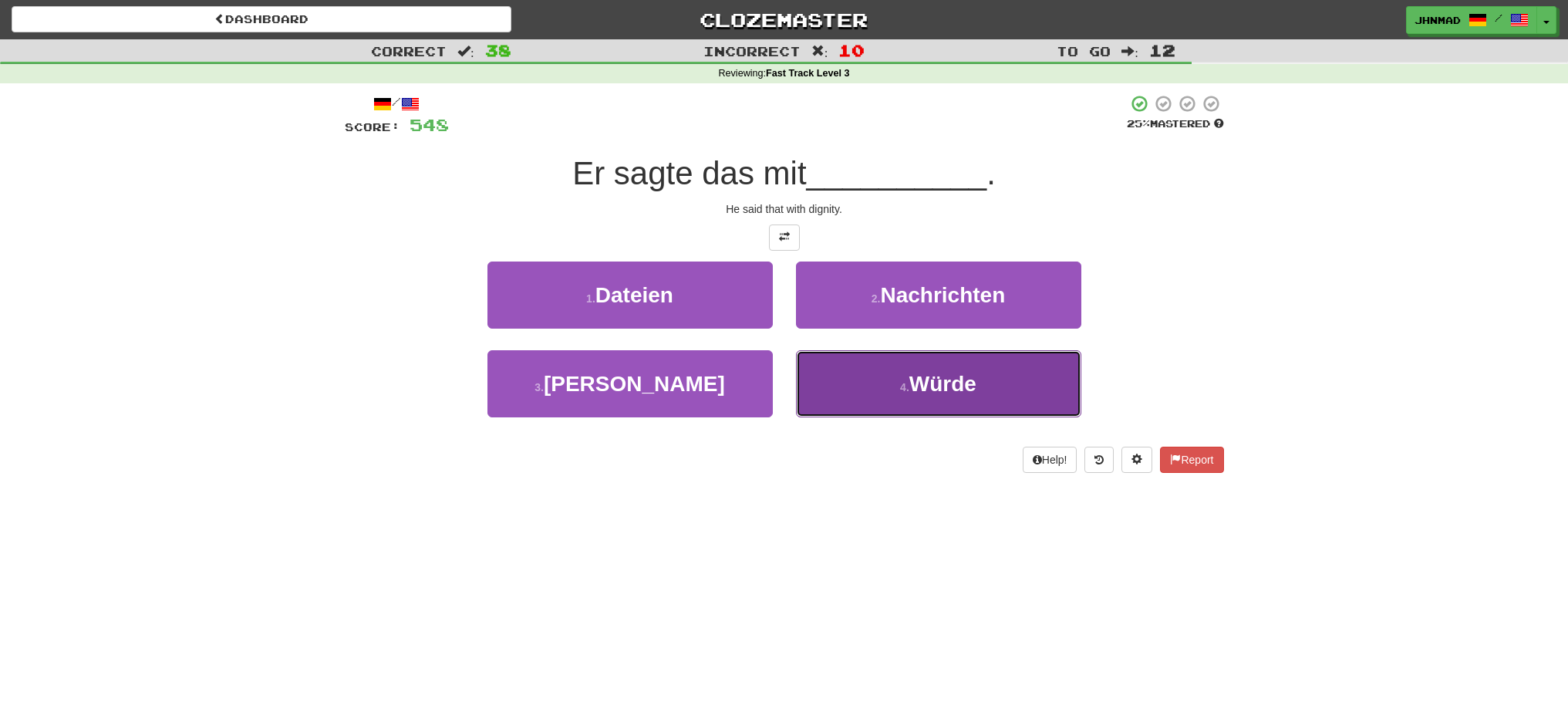
click at [995, 383] on button "4 . Würde" at bounding box center [938, 383] width 285 height 67
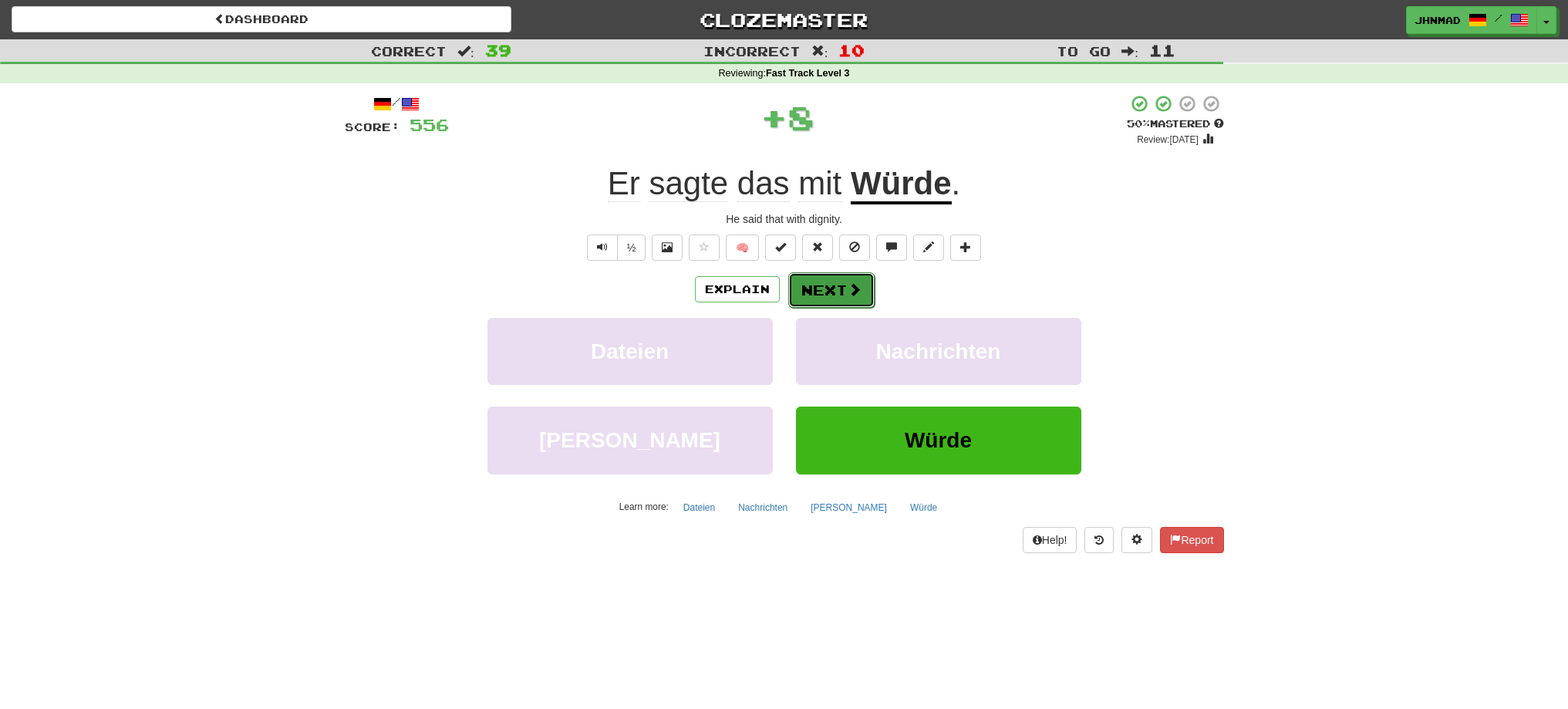
click at [828, 291] on button "Next" at bounding box center [832, 290] width 87 height 36
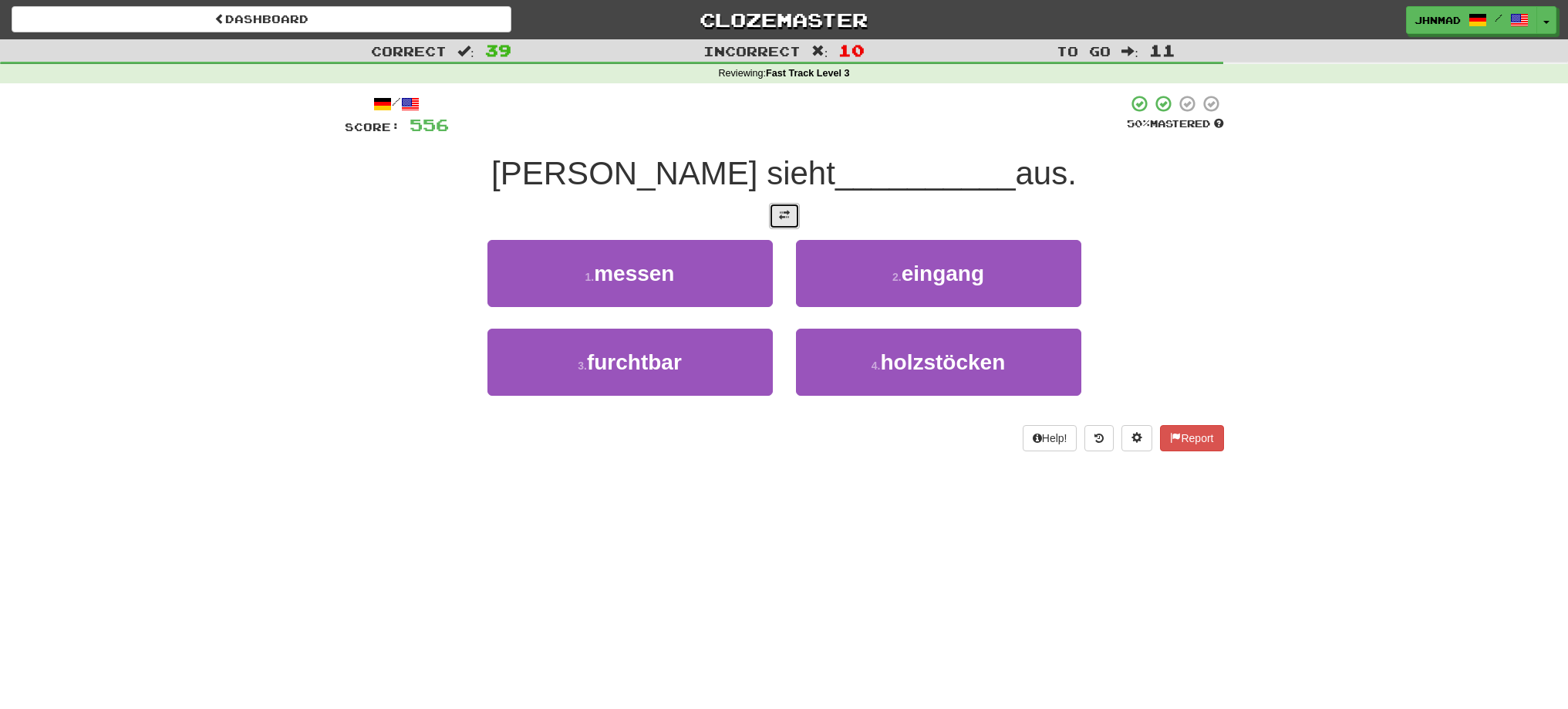
click at [798, 224] on button at bounding box center [784, 216] width 31 height 26
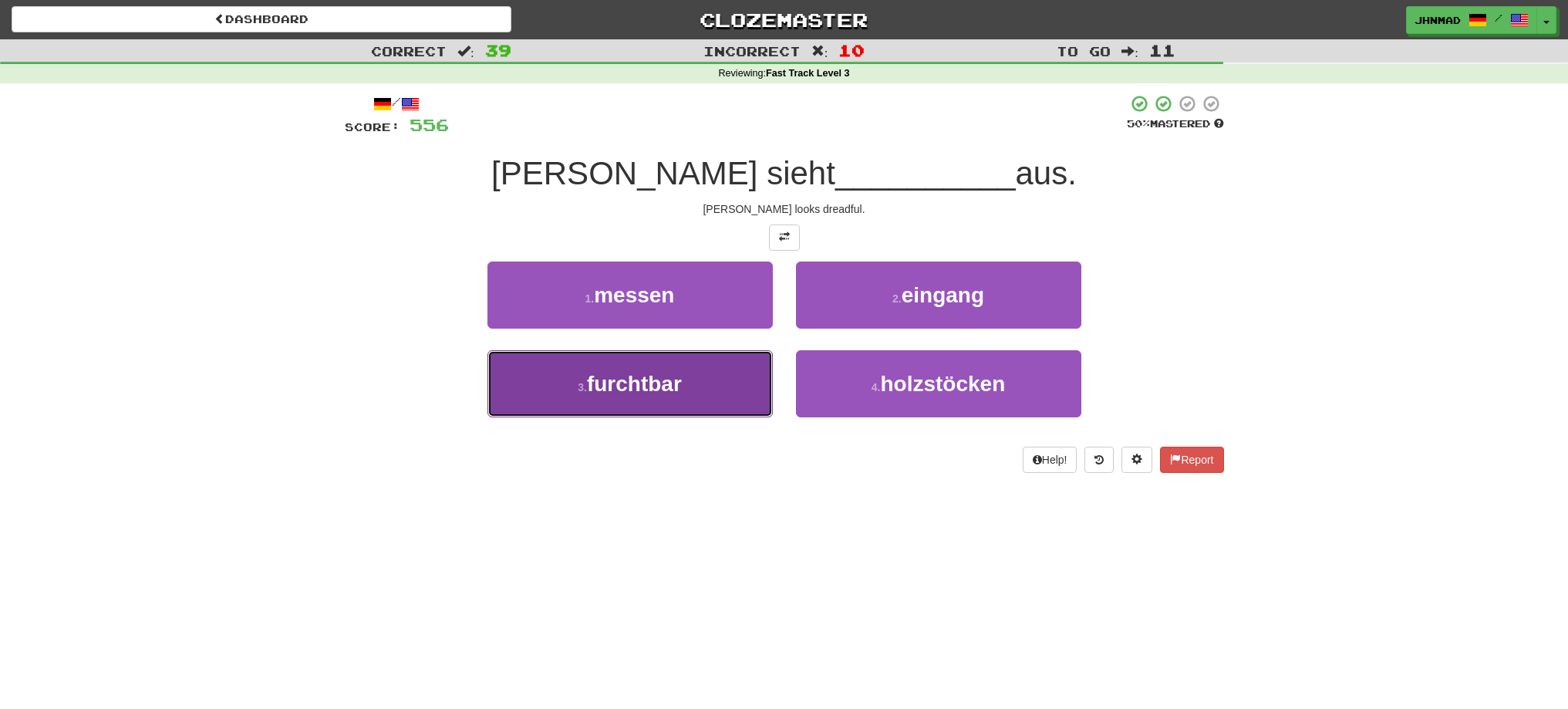
click at [714, 390] on button "3 . furchtbar" at bounding box center [630, 383] width 285 height 67
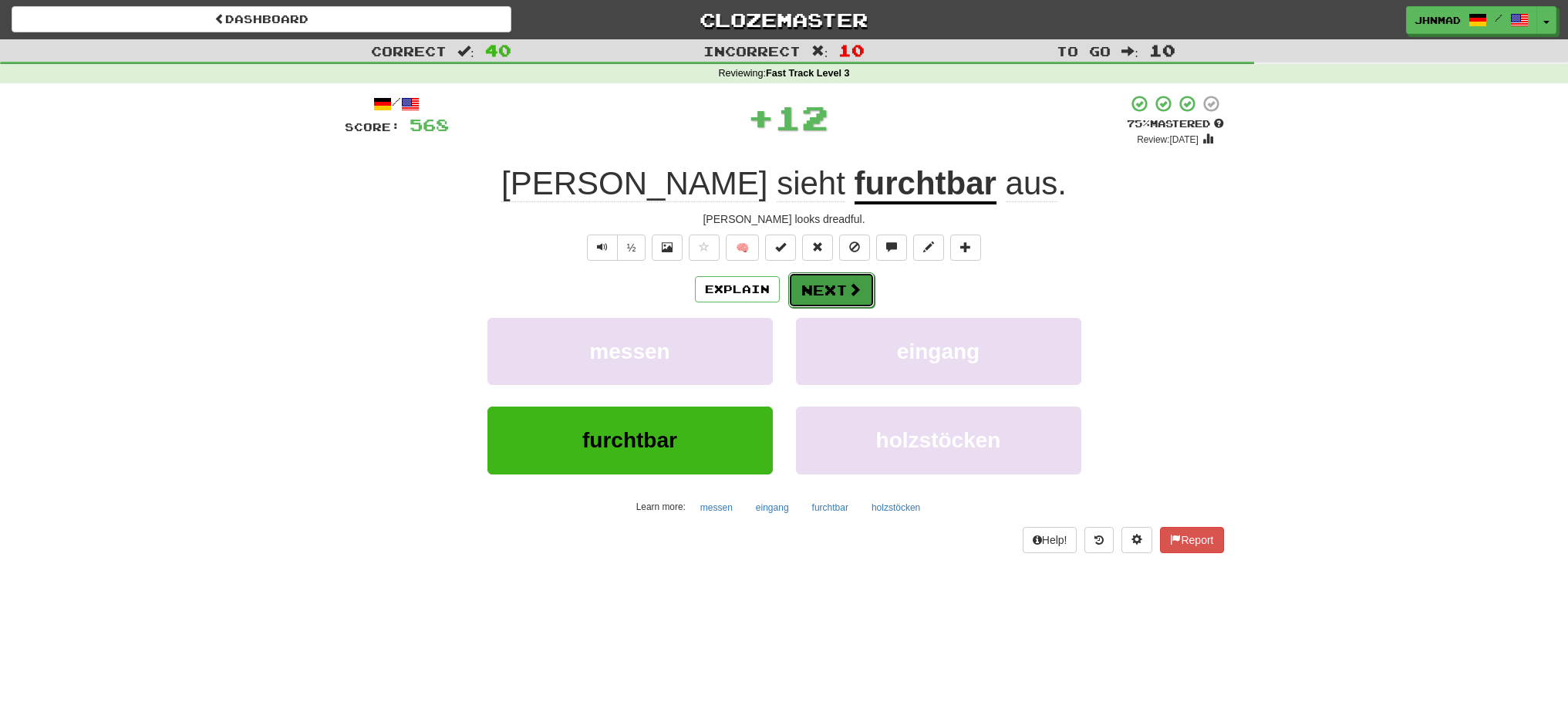
click at [848, 285] on span at bounding box center [855, 289] width 14 height 14
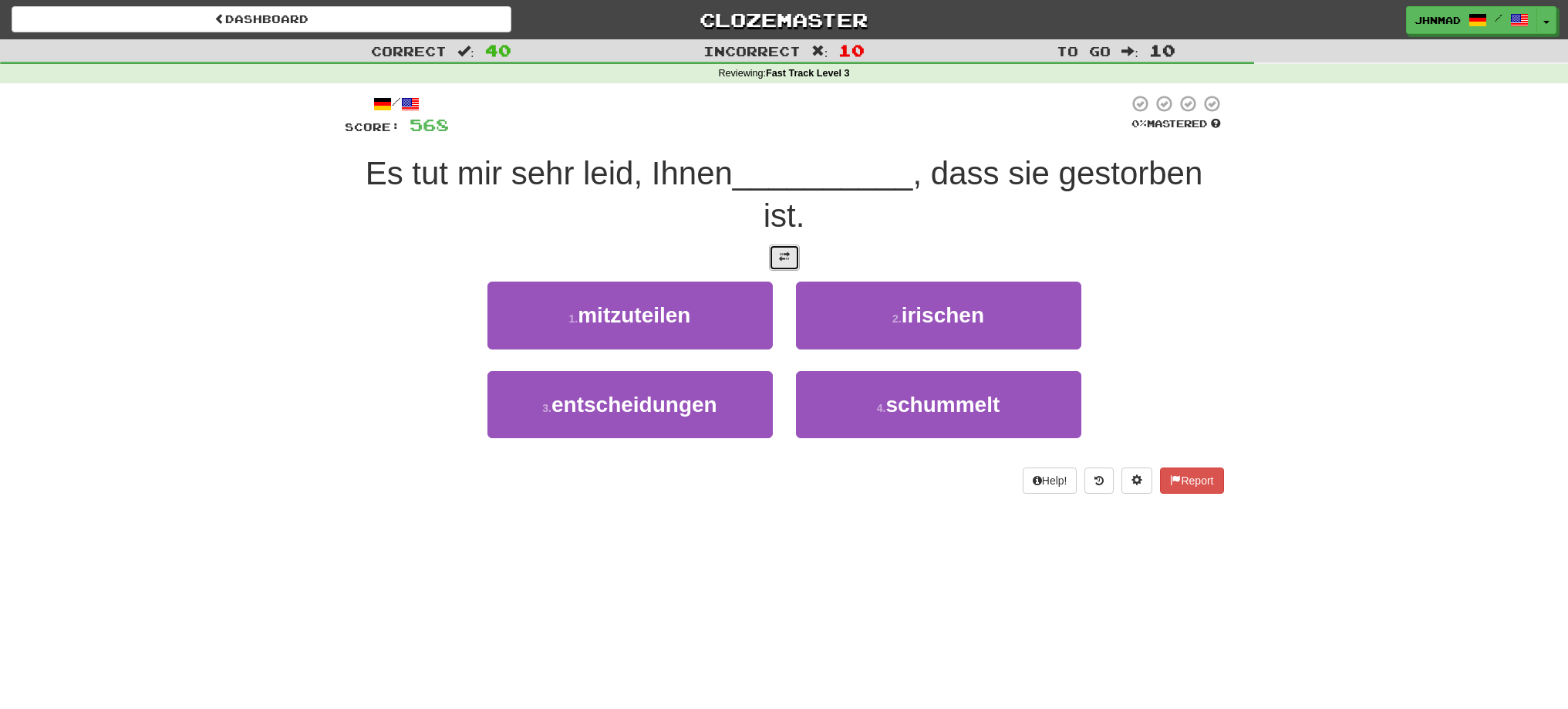
click at [789, 261] on span at bounding box center [784, 257] width 11 height 11
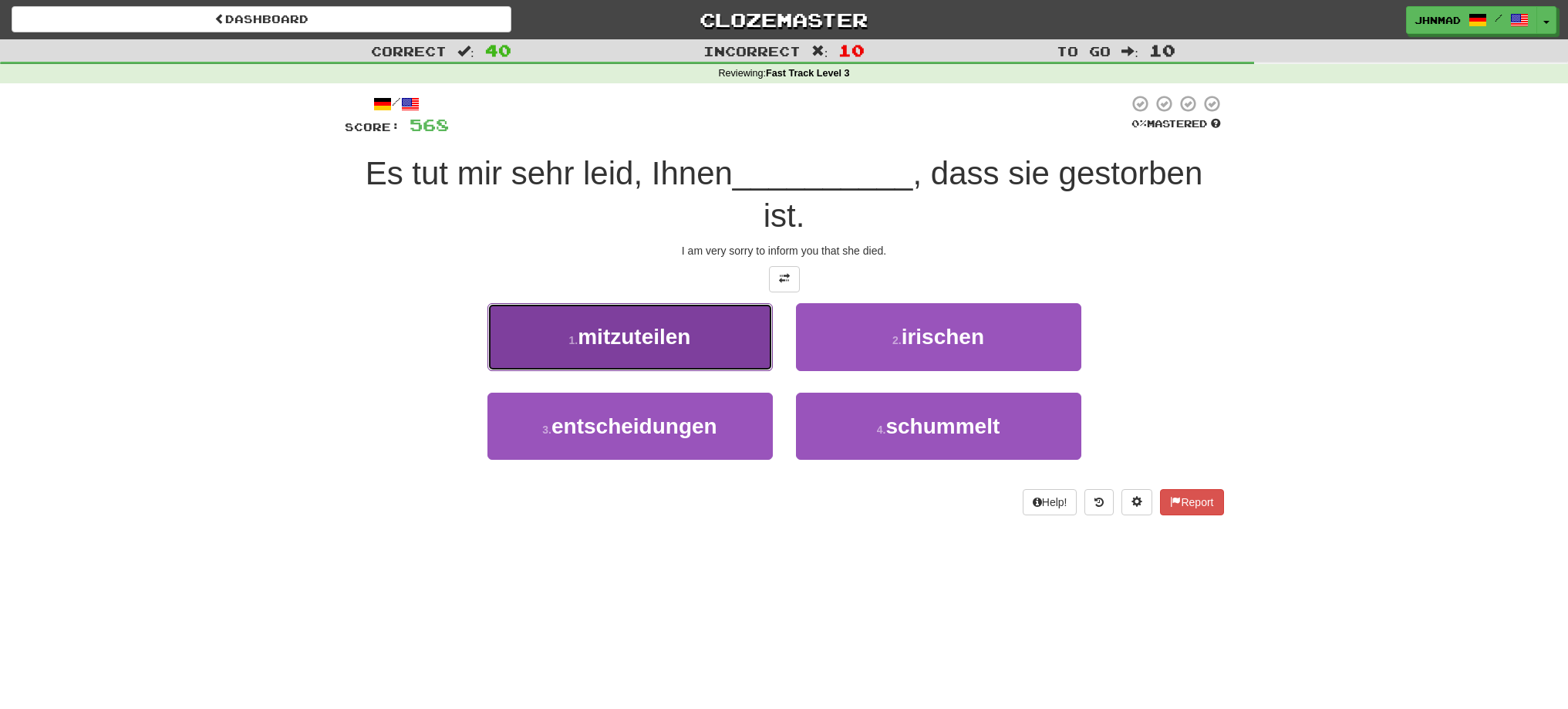
click at [655, 329] on span "mitzuteilen" at bounding box center [634, 336] width 113 height 24
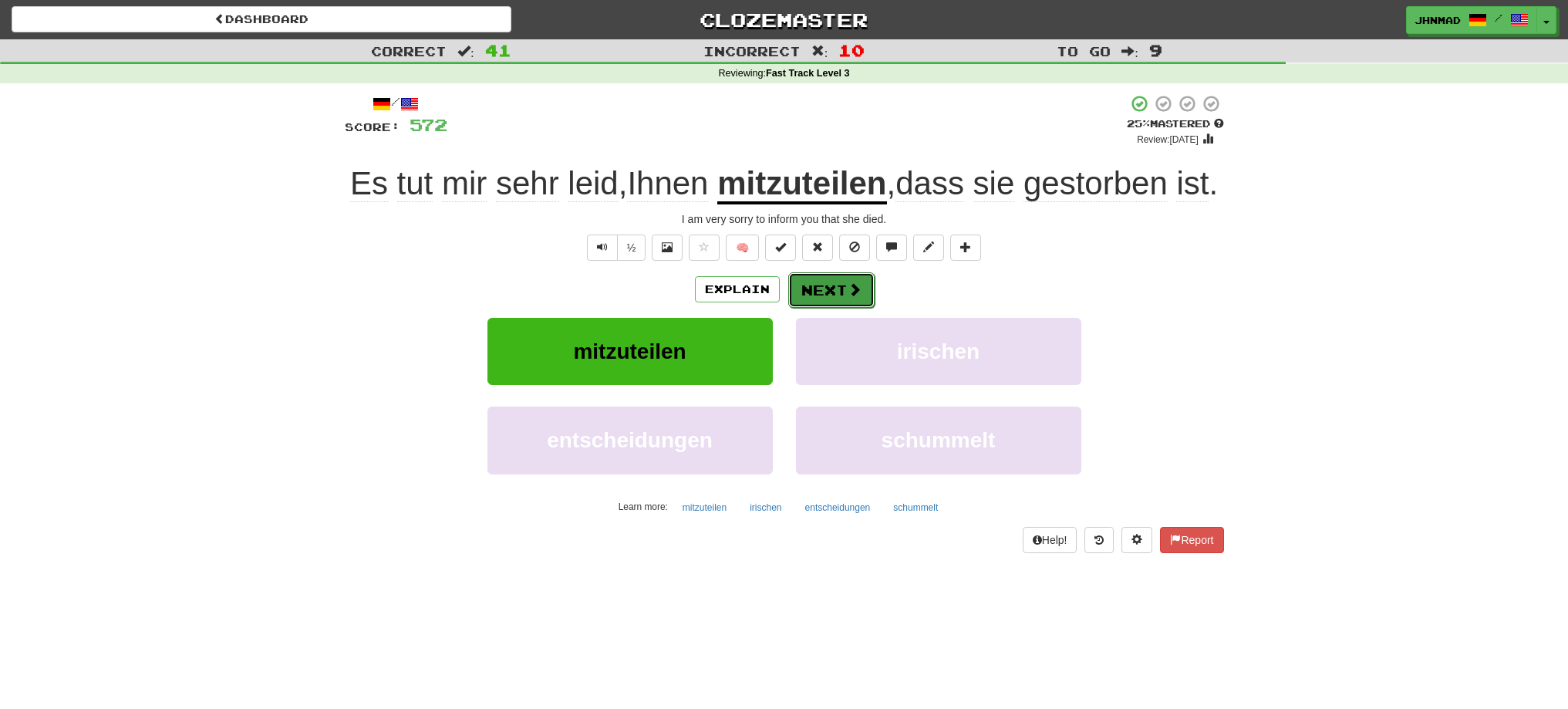
click at [816, 308] on button "Next" at bounding box center [832, 290] width 87 height 36
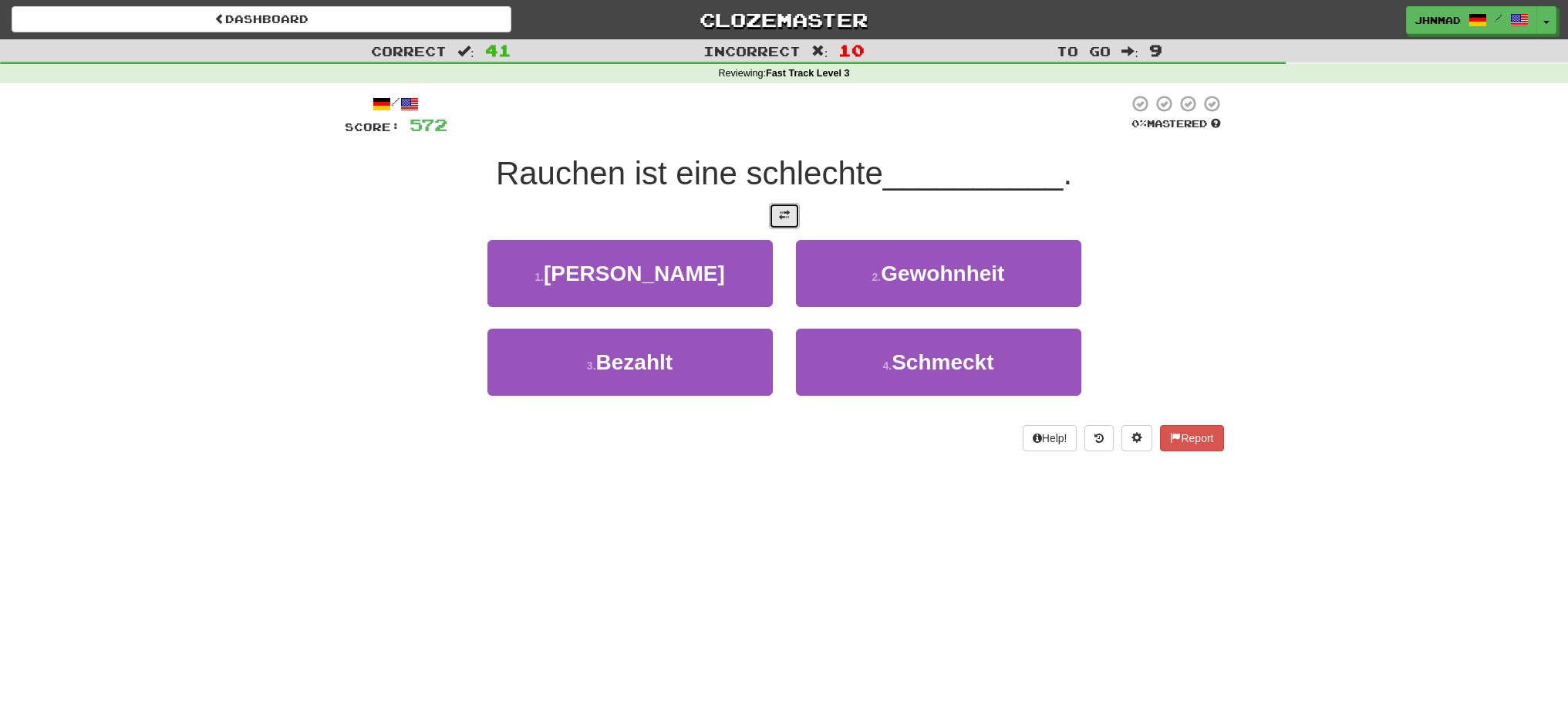
click at [781, 216] on span at bounding box center [784, 215] width 11 height 11
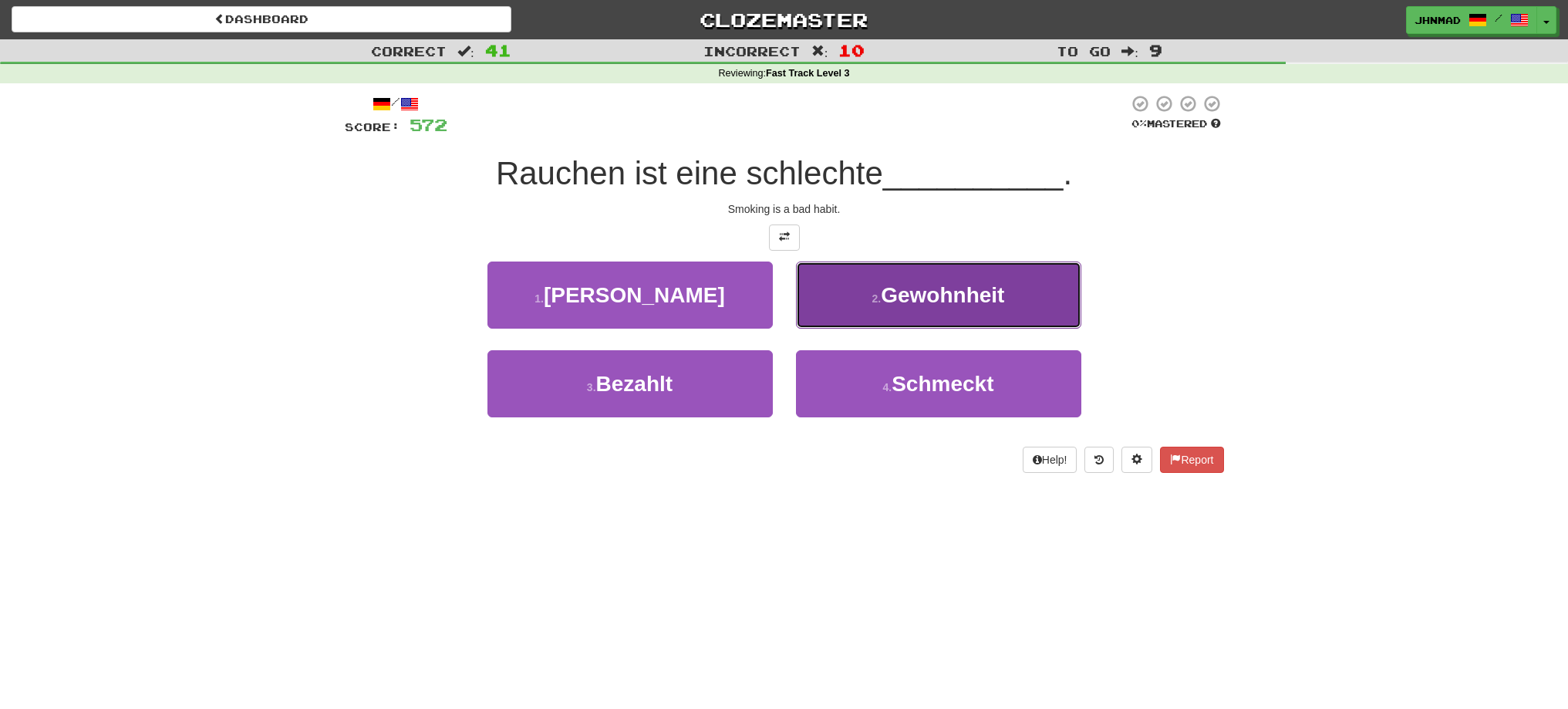
click at [927, 308] on button "2 . Gewohnheit" at bounding box center [938, 295] width 285 height 67
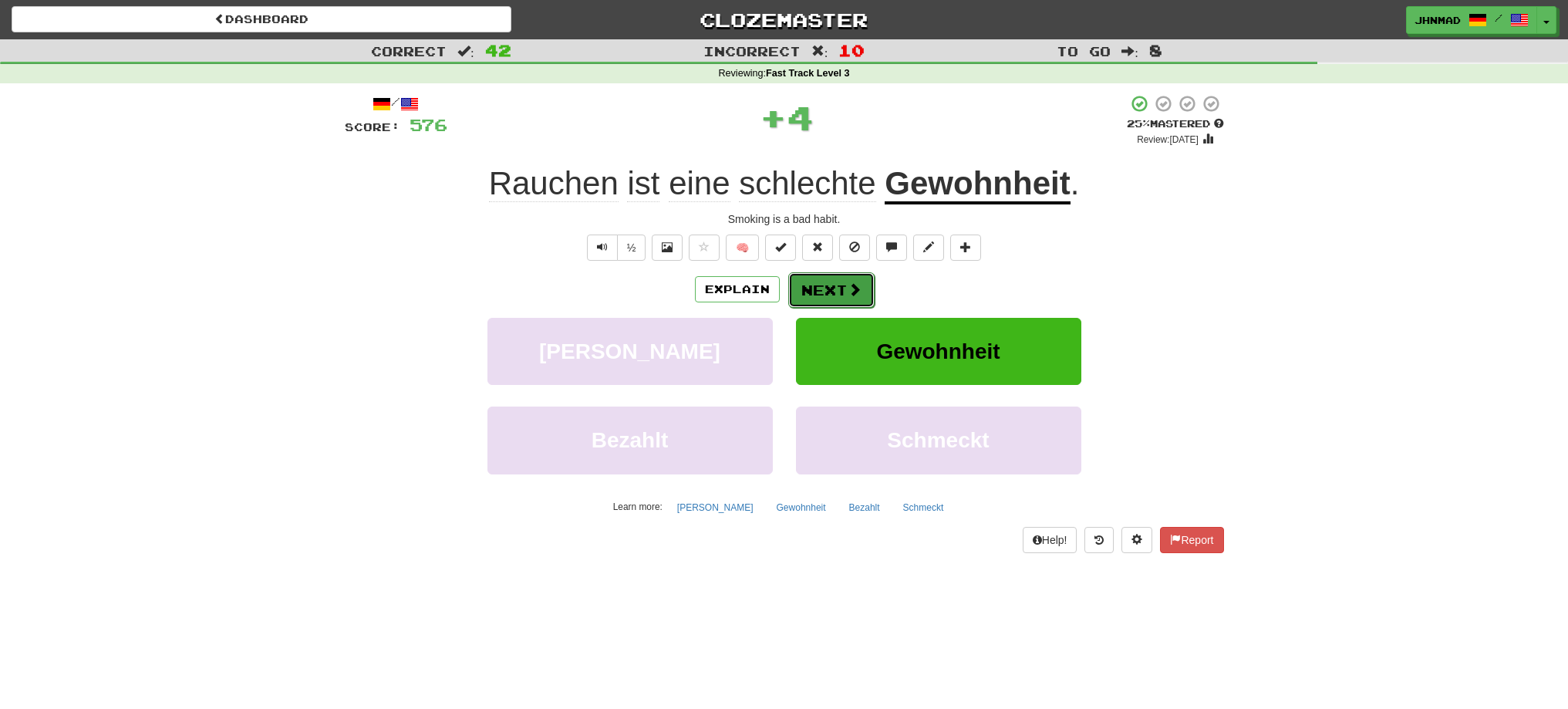
click at [848, 294] on span at bounding box center [855, 289] width 14 height 14
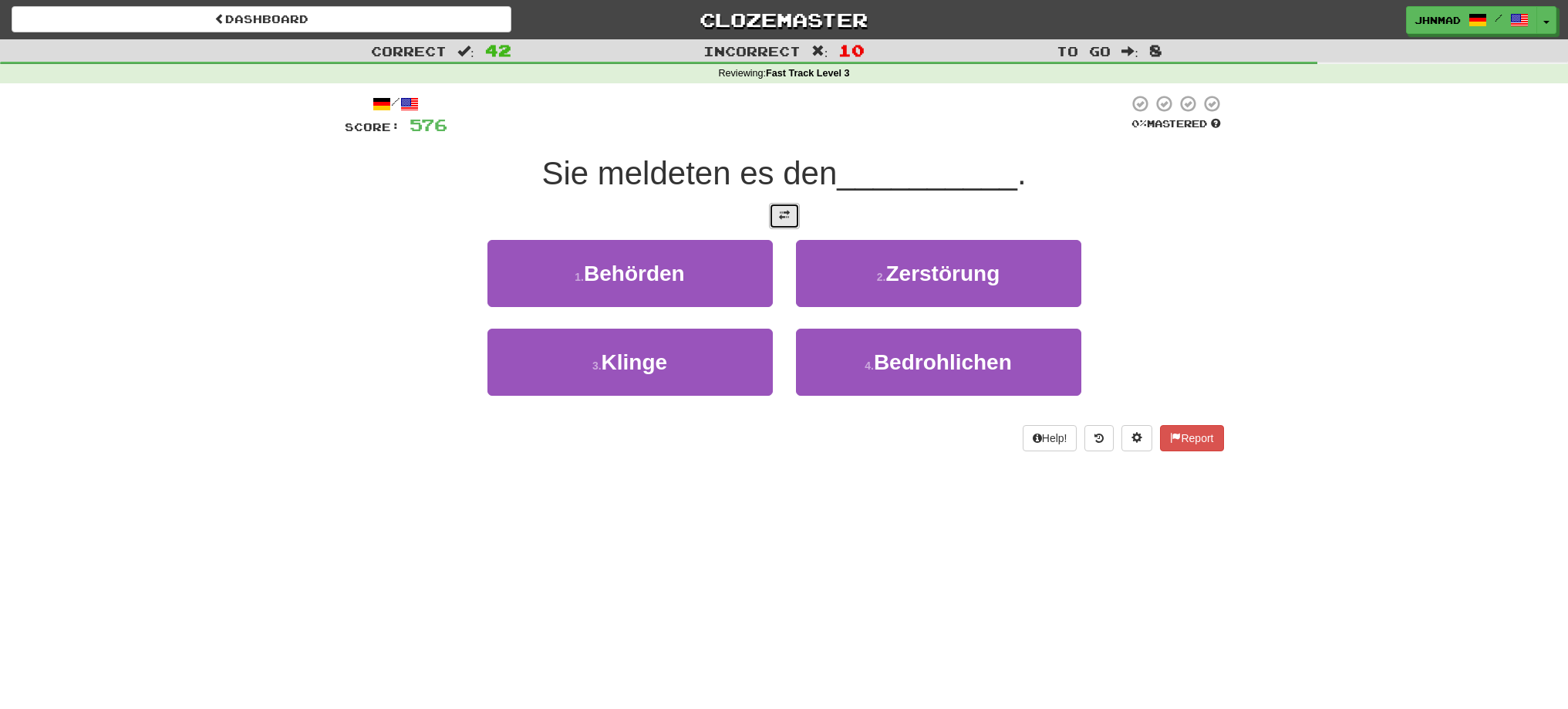
click at [793, 213] on button at bounding box center [784, 216] width 31 height 26
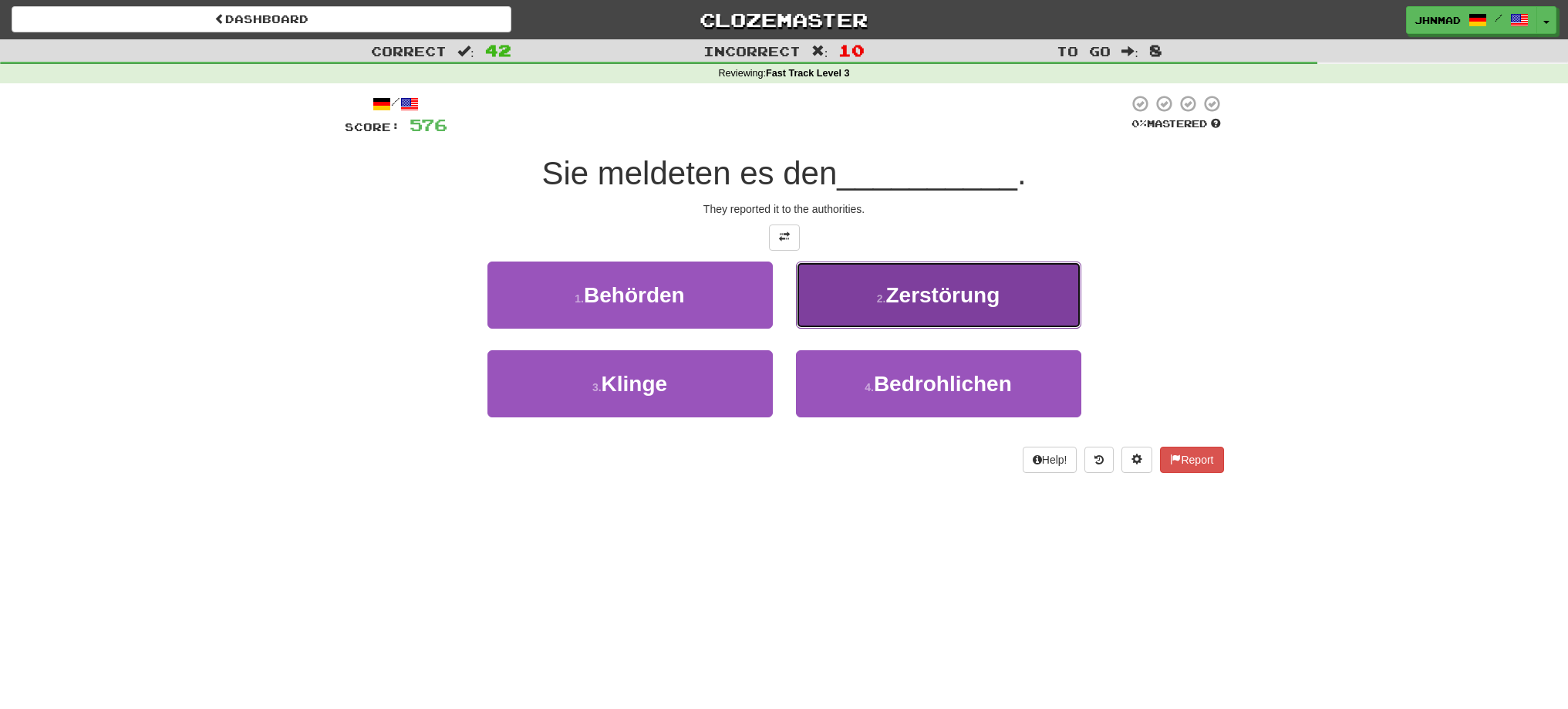
click at [928, 311] on button "2 . Zerstörung" at bounding box center [938, 295] width 285 height 67
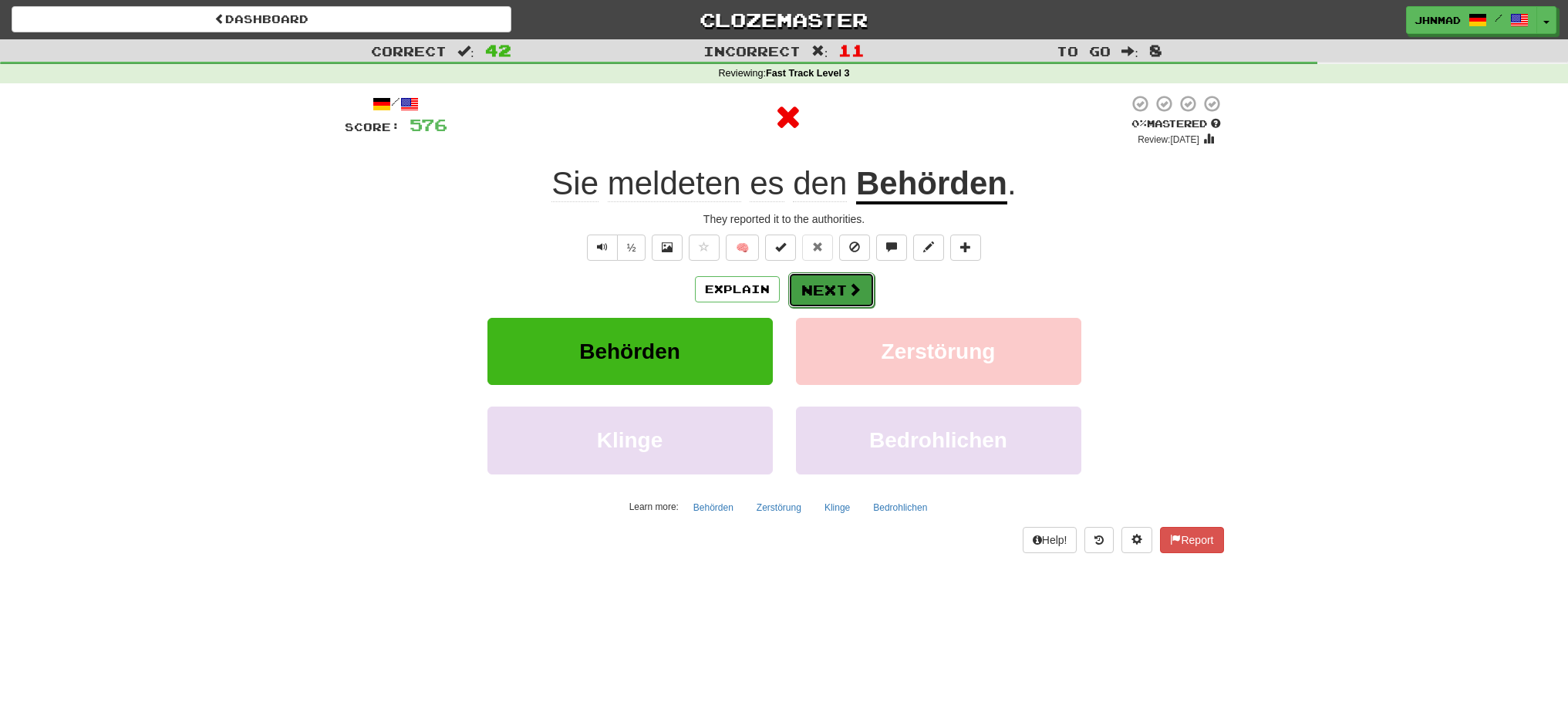
click at [829, 291] on button "Next" at bounding box center [832, 290] width 87 height 36
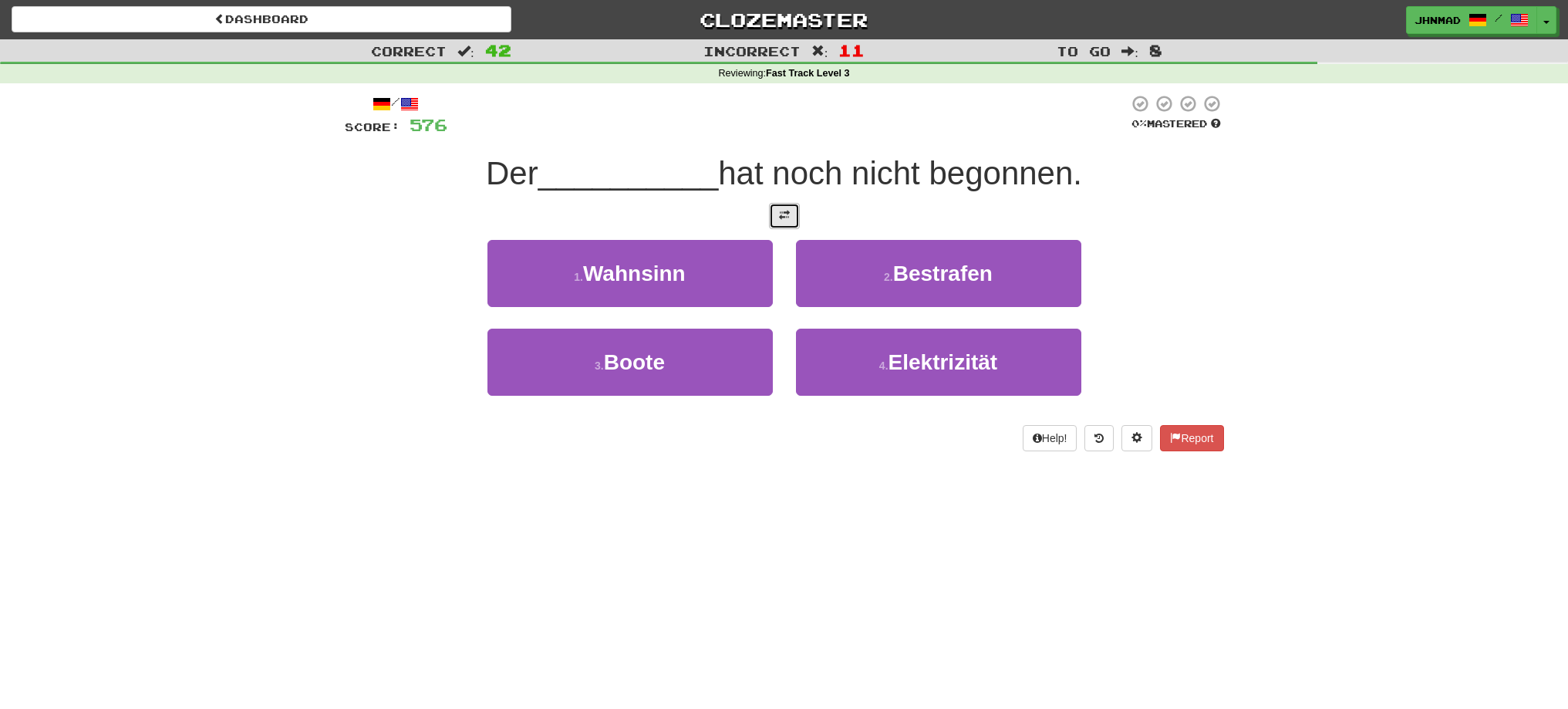
click at [775, 213] on button at bounding box center [784, 216] width 31 height 26
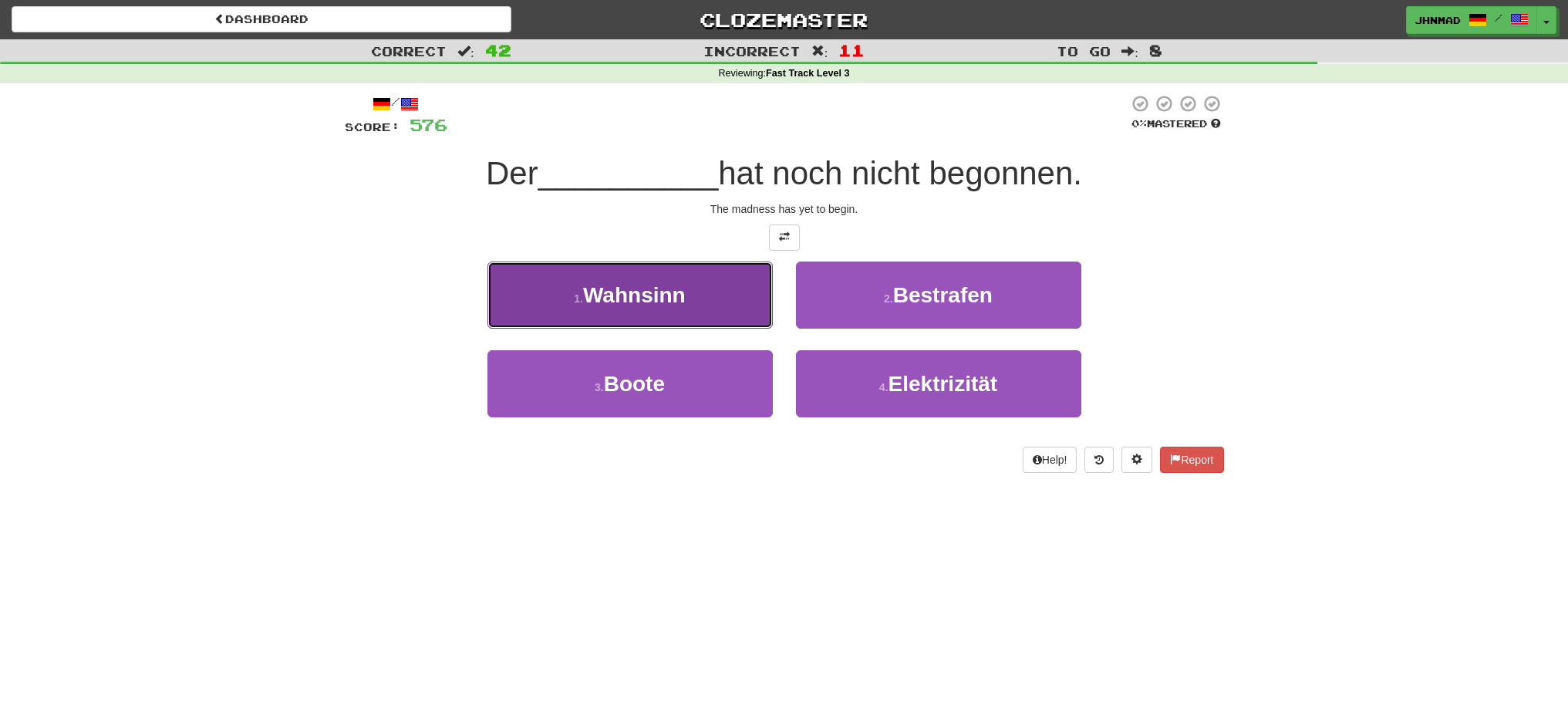
click at [680, 298] on span "Wahnsinn" at bounding box center [634, 295] width 103 height 24
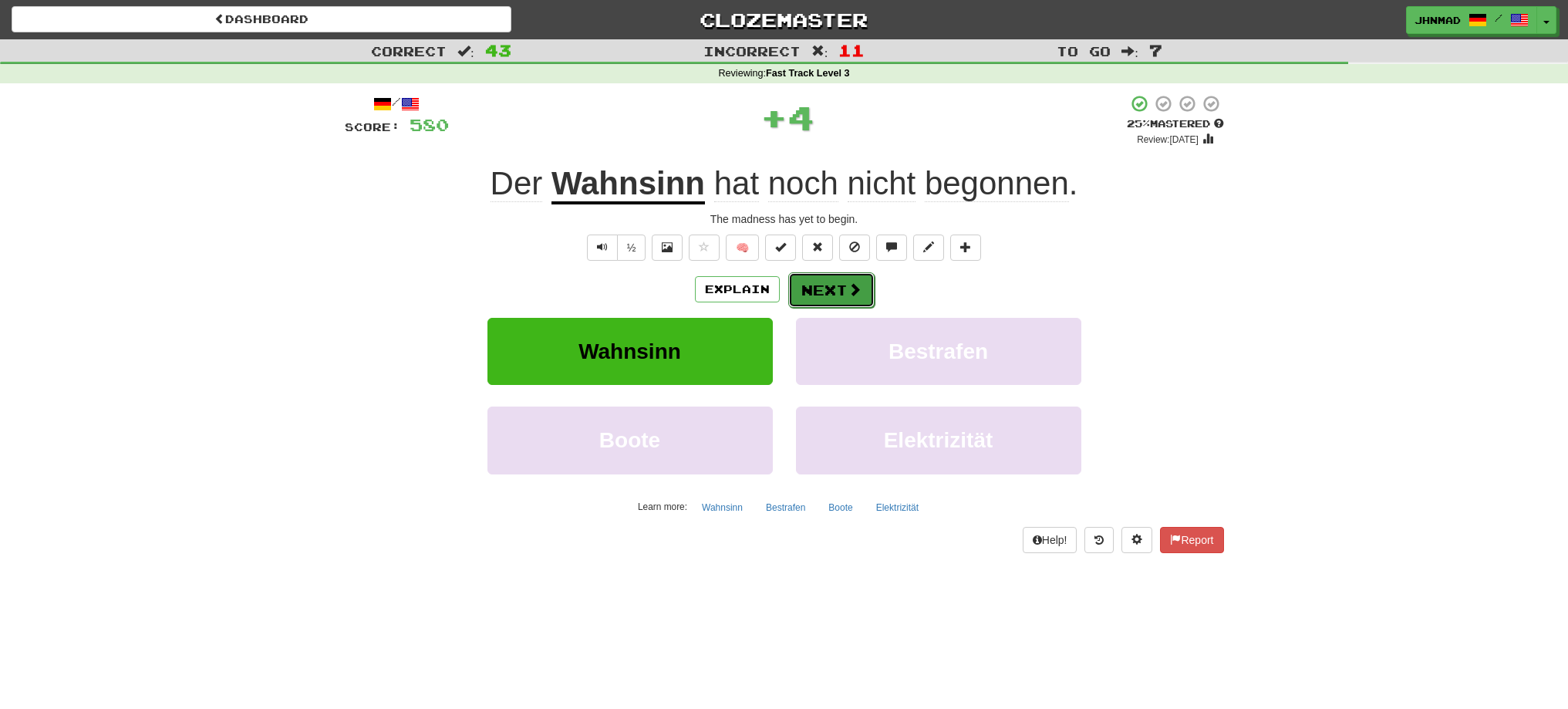
click at [818, 296] on button "Next" at bounding box center [832, 290] width 87 height 36
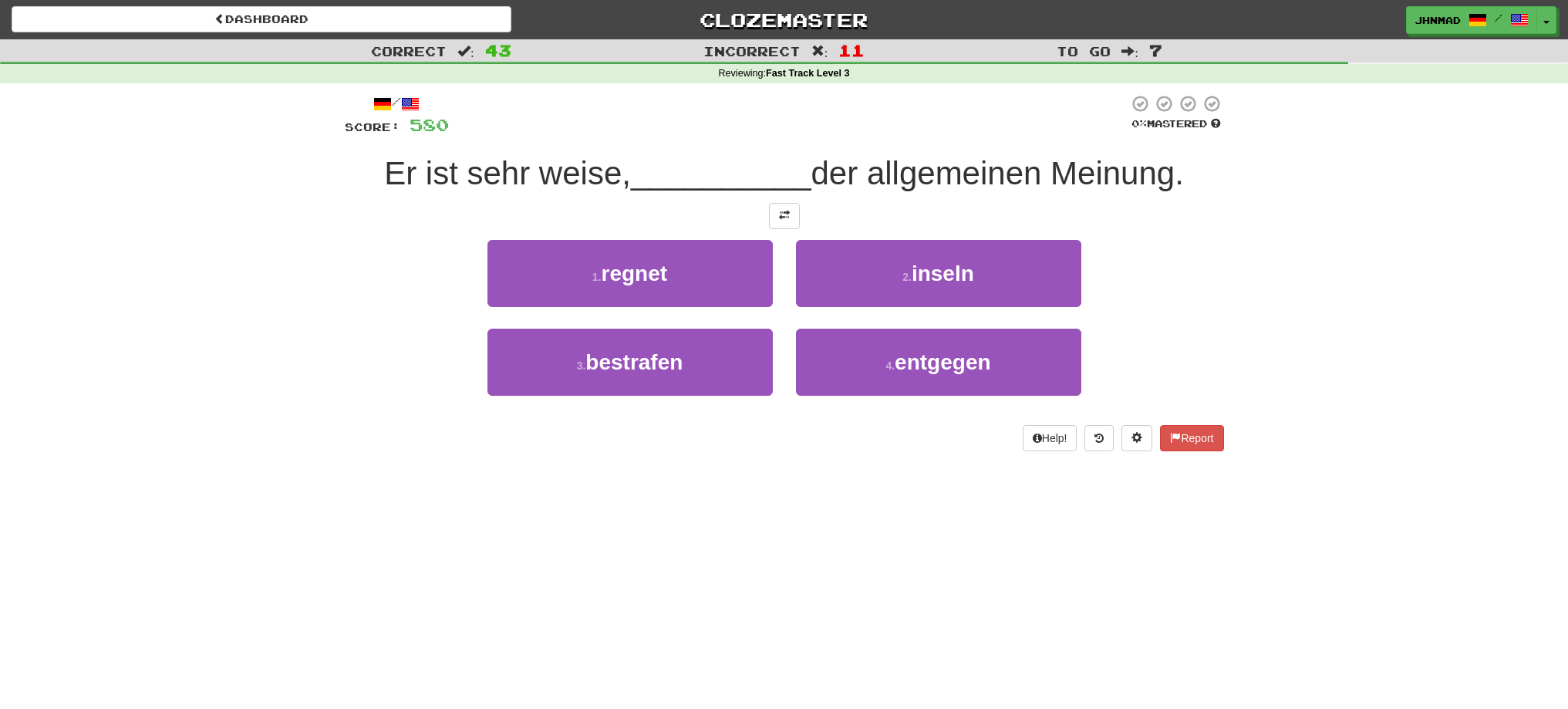
click at [767, 213] on div at bounding box center [784, 216] width 879 height 26
drag, startPoint x: 791, startPoint y: 225, endPoint x: 792, endPoint y: 237, distance: 12.0
click at [791, 227] on button at bounding box center [784, 216] width 31 height 26
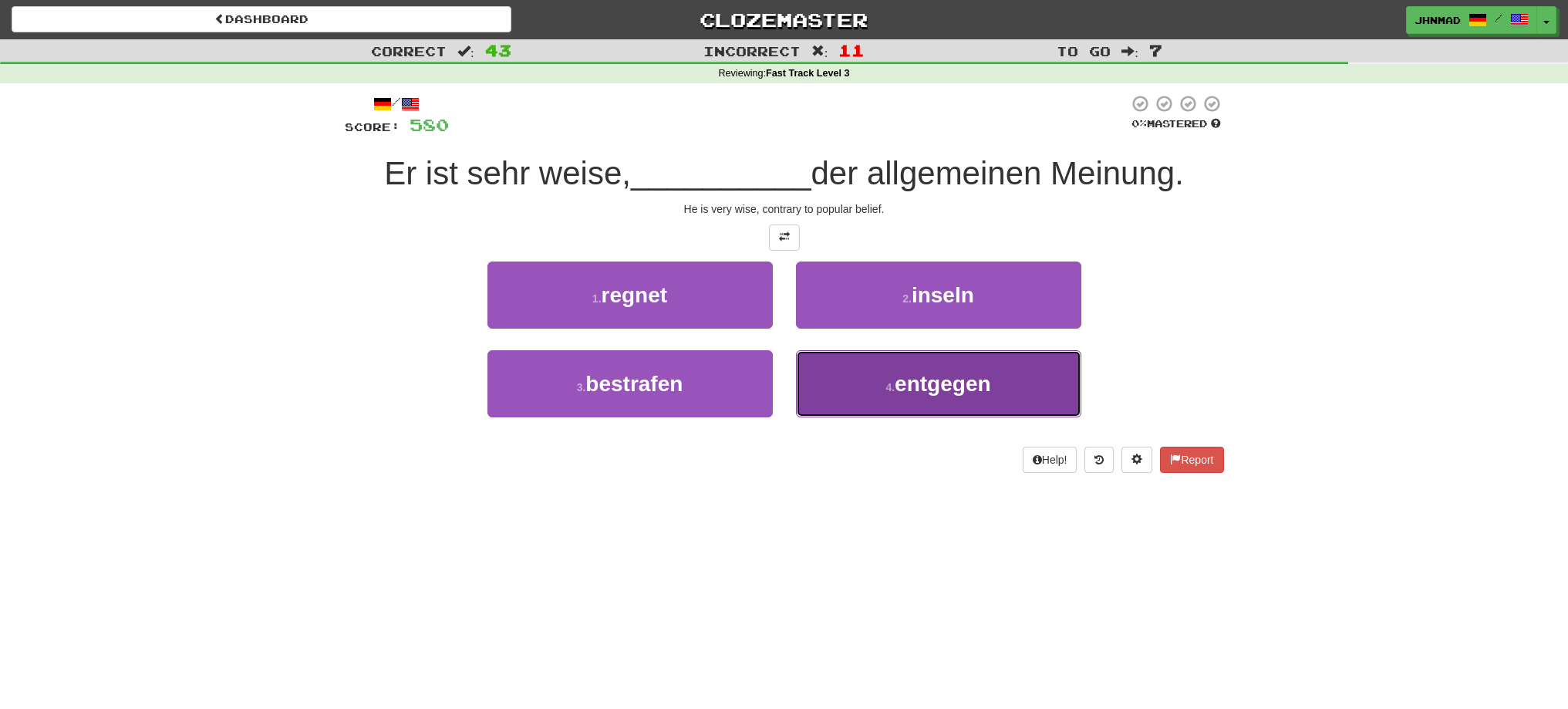
click at [962, 376] on span "entgegen" at bounding box center [943, 383] width 96 height 24
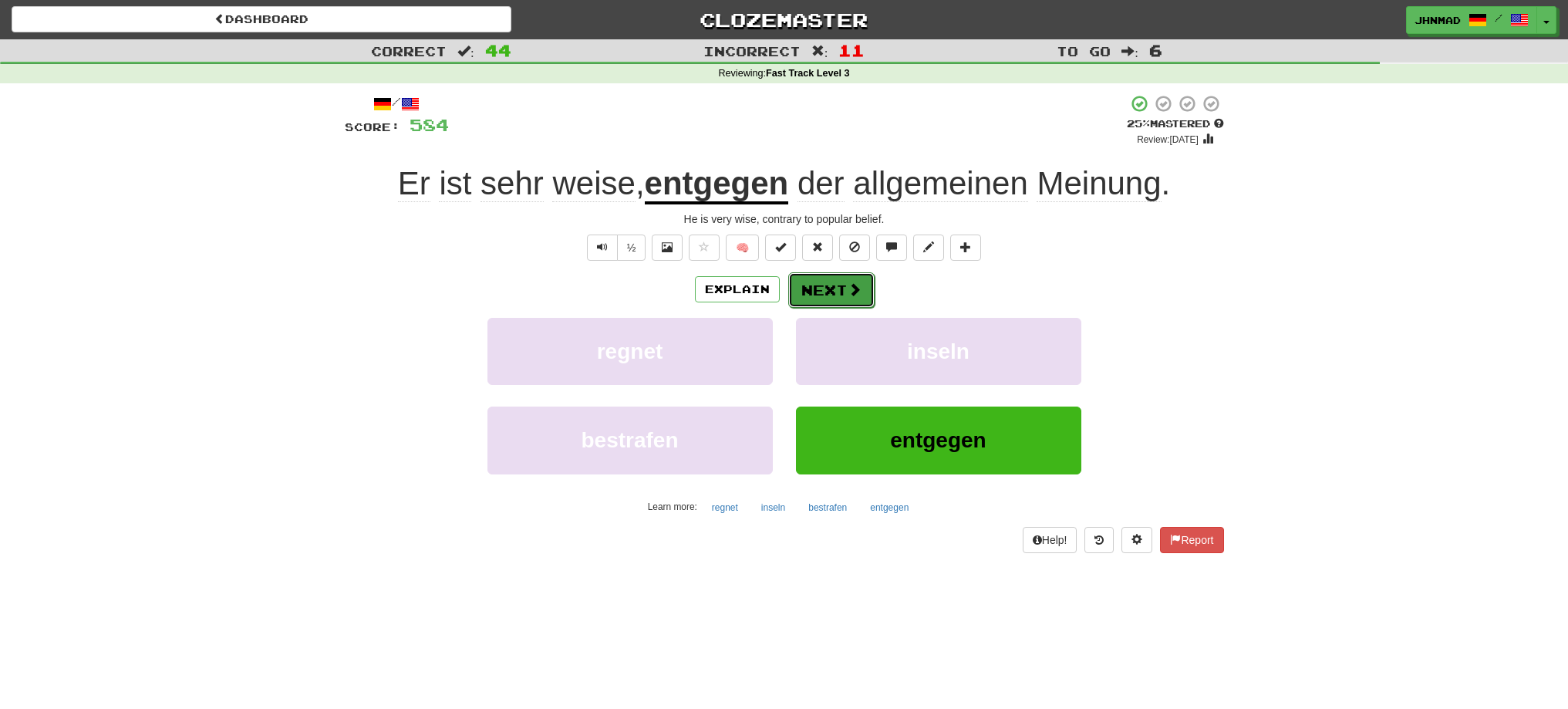
click at [811, 293] on button "Next" at bounding box center [832, 290] width 87 height 36
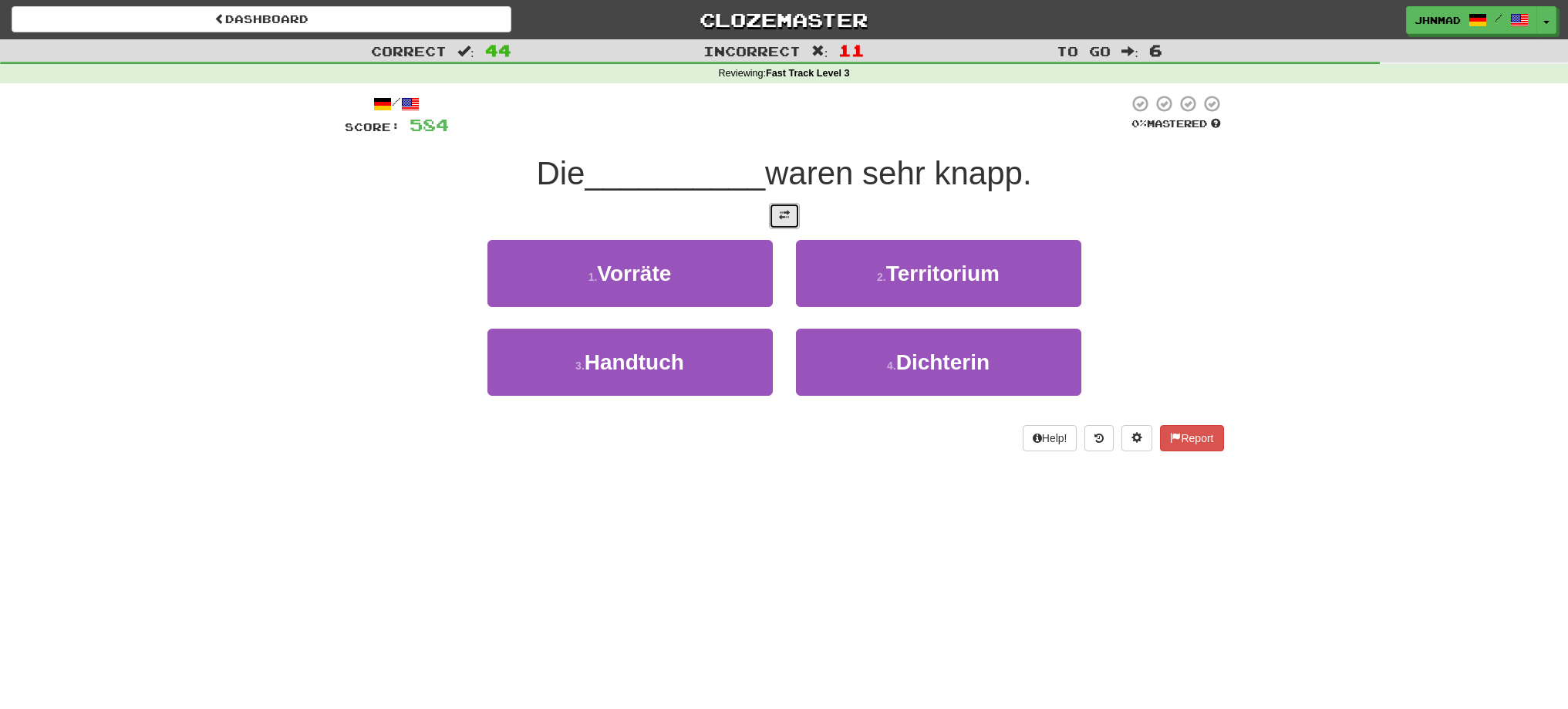
click at [787, 222] on button at bounding box center [784, 216] width 31 height 26
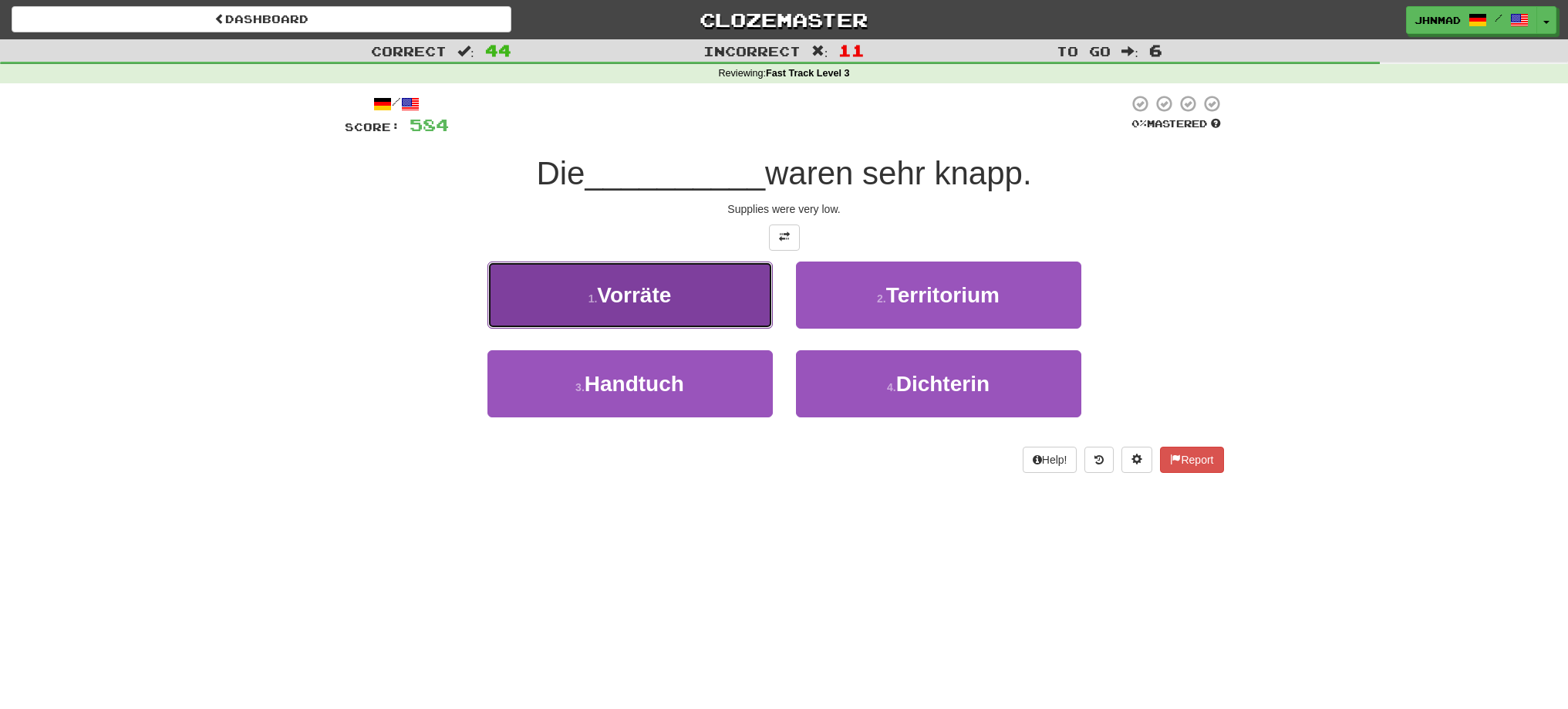
click at [710, 300] on button "1 . Vorräte" at bounding box center [630, 295] width 285 height 67
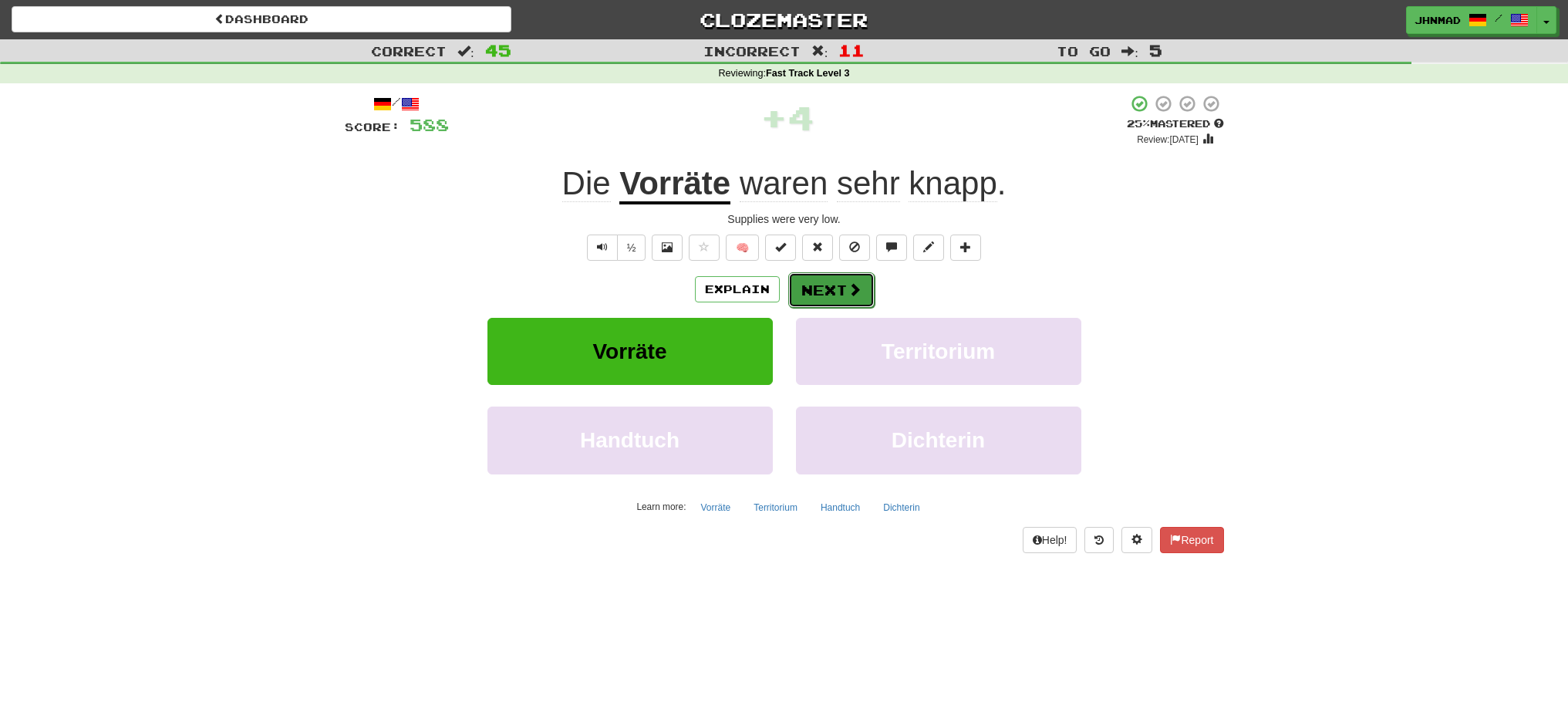
click at [838, 295] on button "Next" at bounding box center [832, 290] width 87 height 36
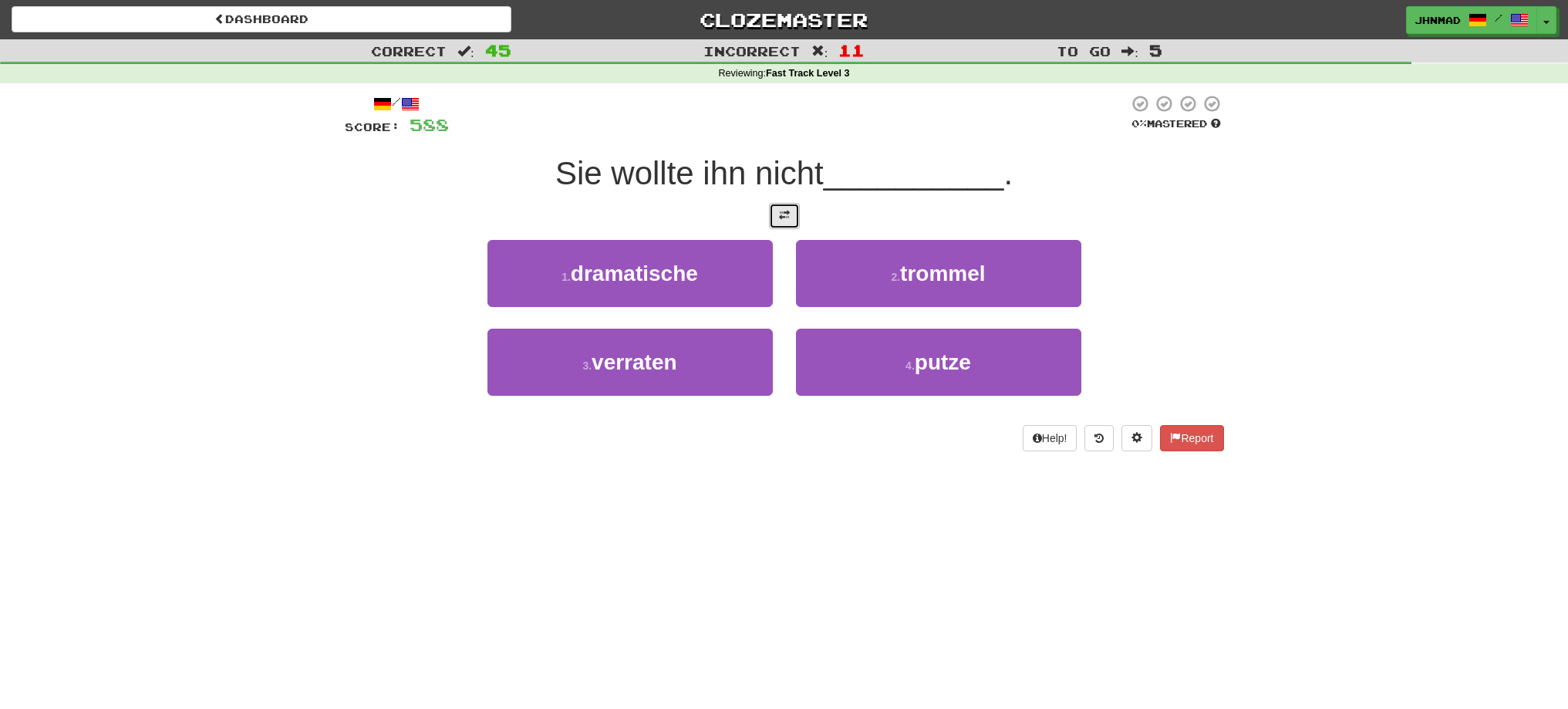
click at [776, 213] on button at bounding box center [784, 216] width 31 height 26
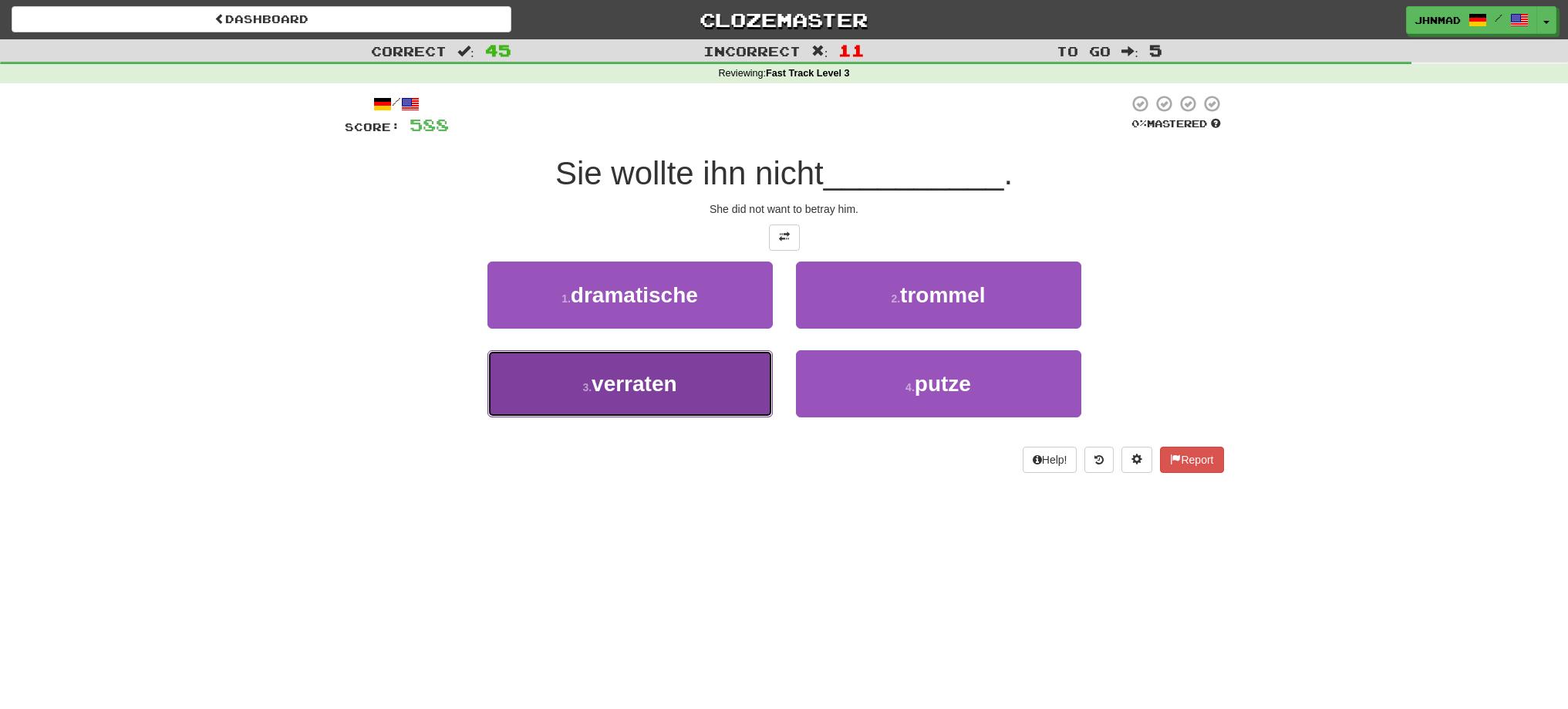
click at [682, 377] on button "3 . verraten" at bounding box center [630, 383] width 285 height 67
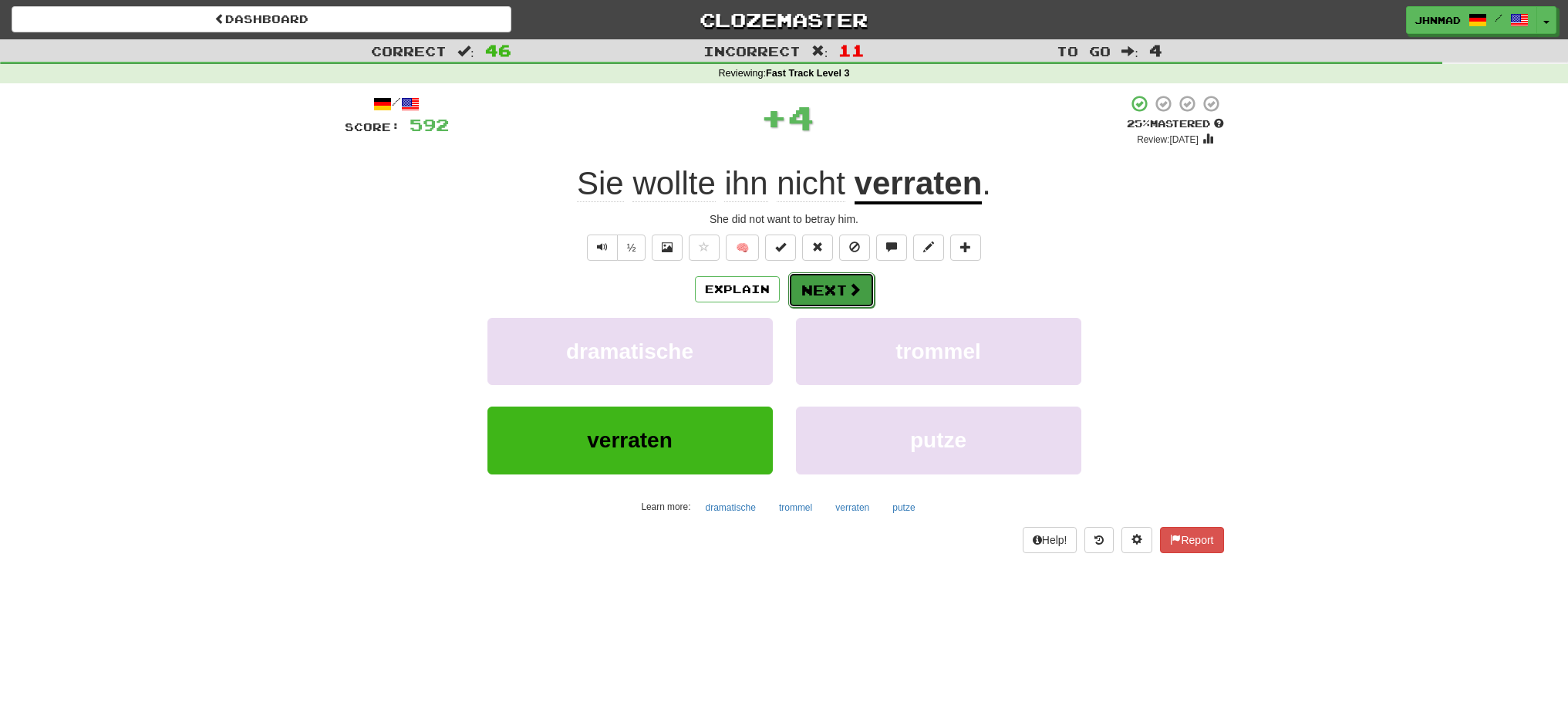
click at [852, 299] on button "Next" at bounding box center [832, 290] width 87 height 36
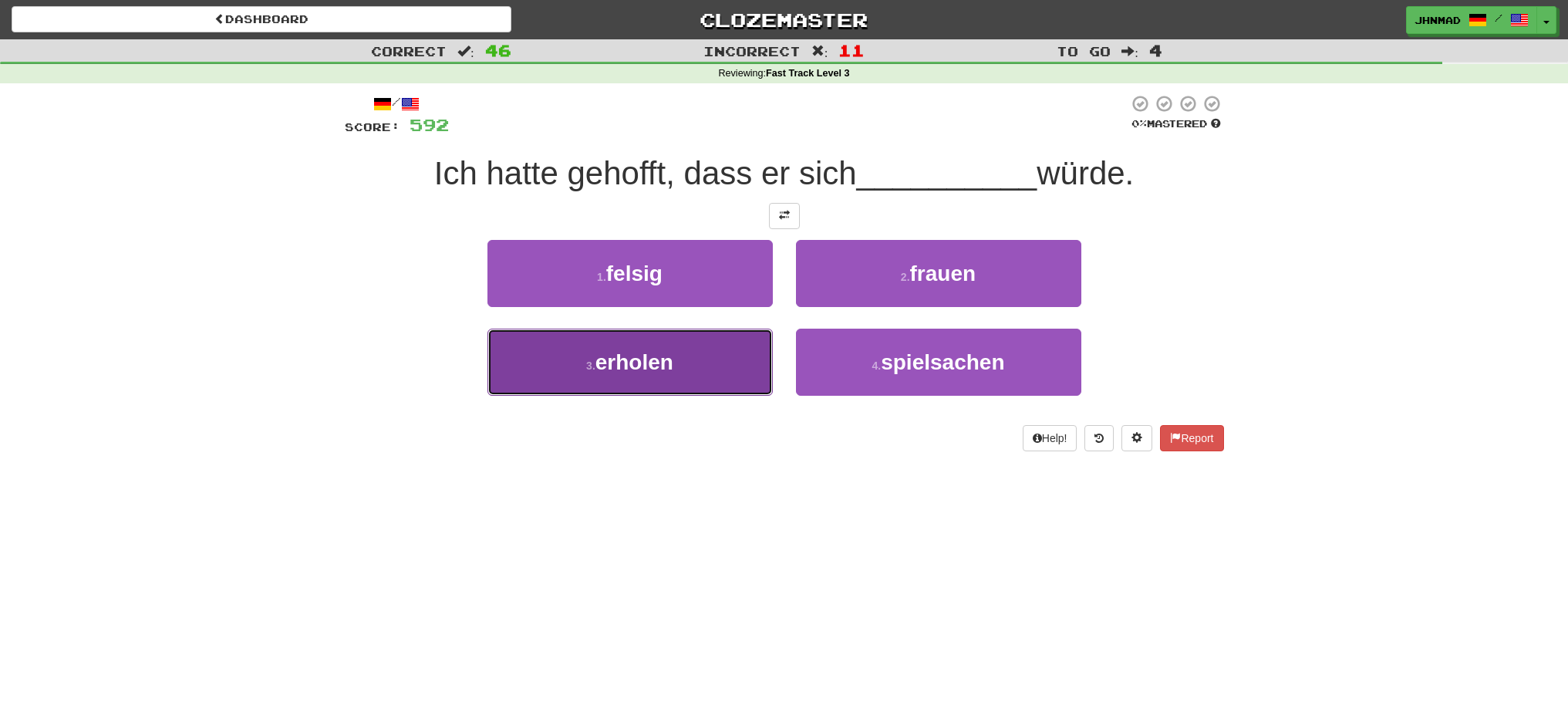
click at [702, 379] on button "3 . erholen" at bounding box center [630, 362] width 285 height 67
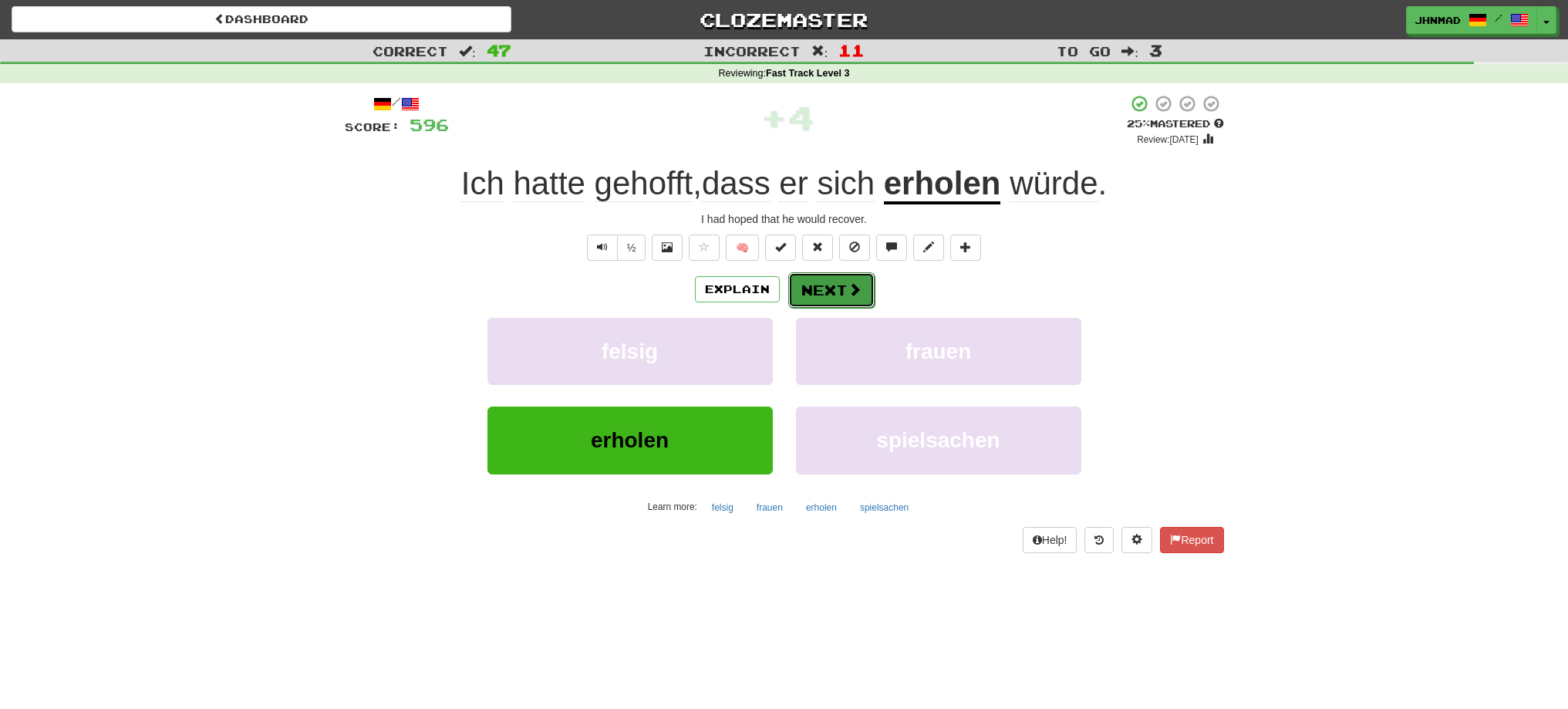
click at [817, 291] on button "Next" at bounding box center [832, 290] width 87 height 36
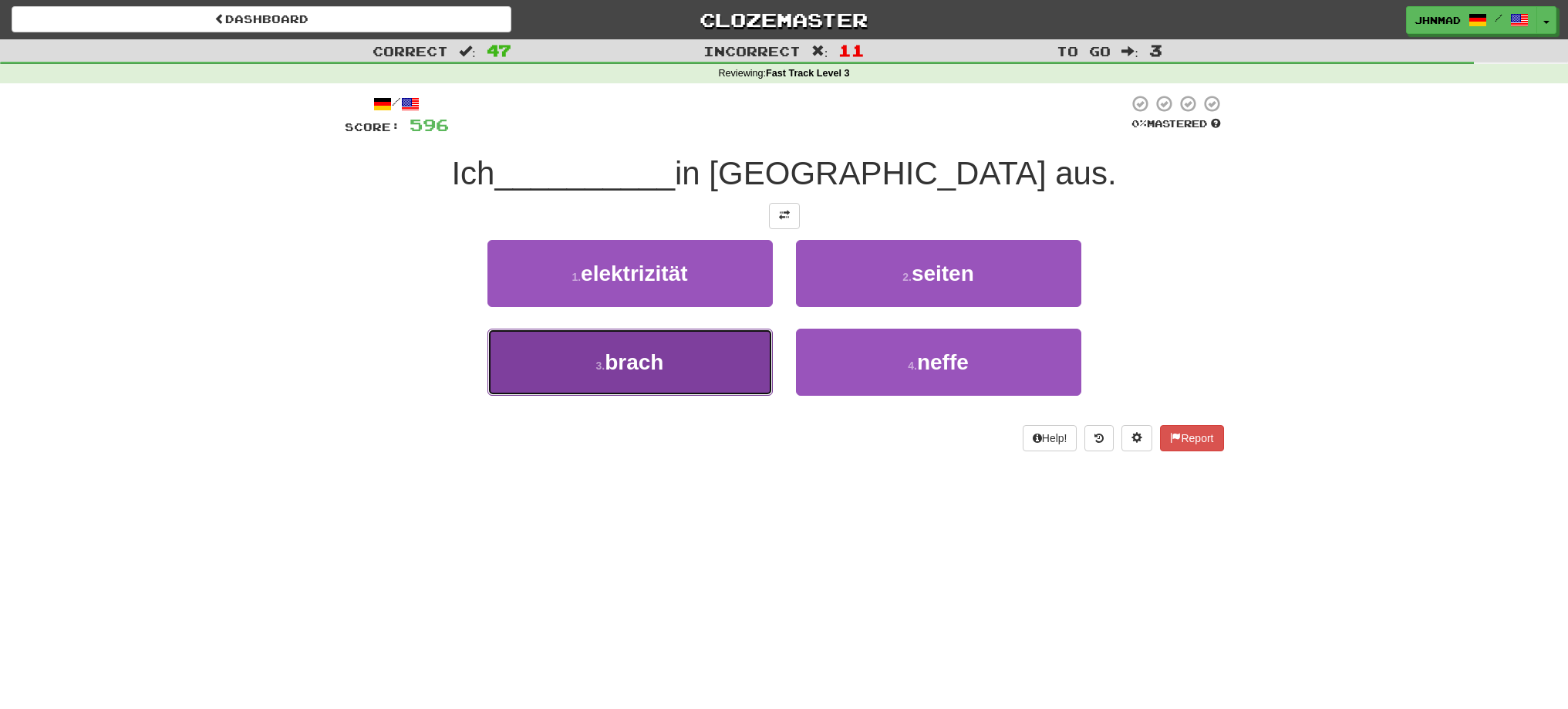
click at [684, 362] on button "3 . brach" at bounding box center [630, 362] width 285 height 67
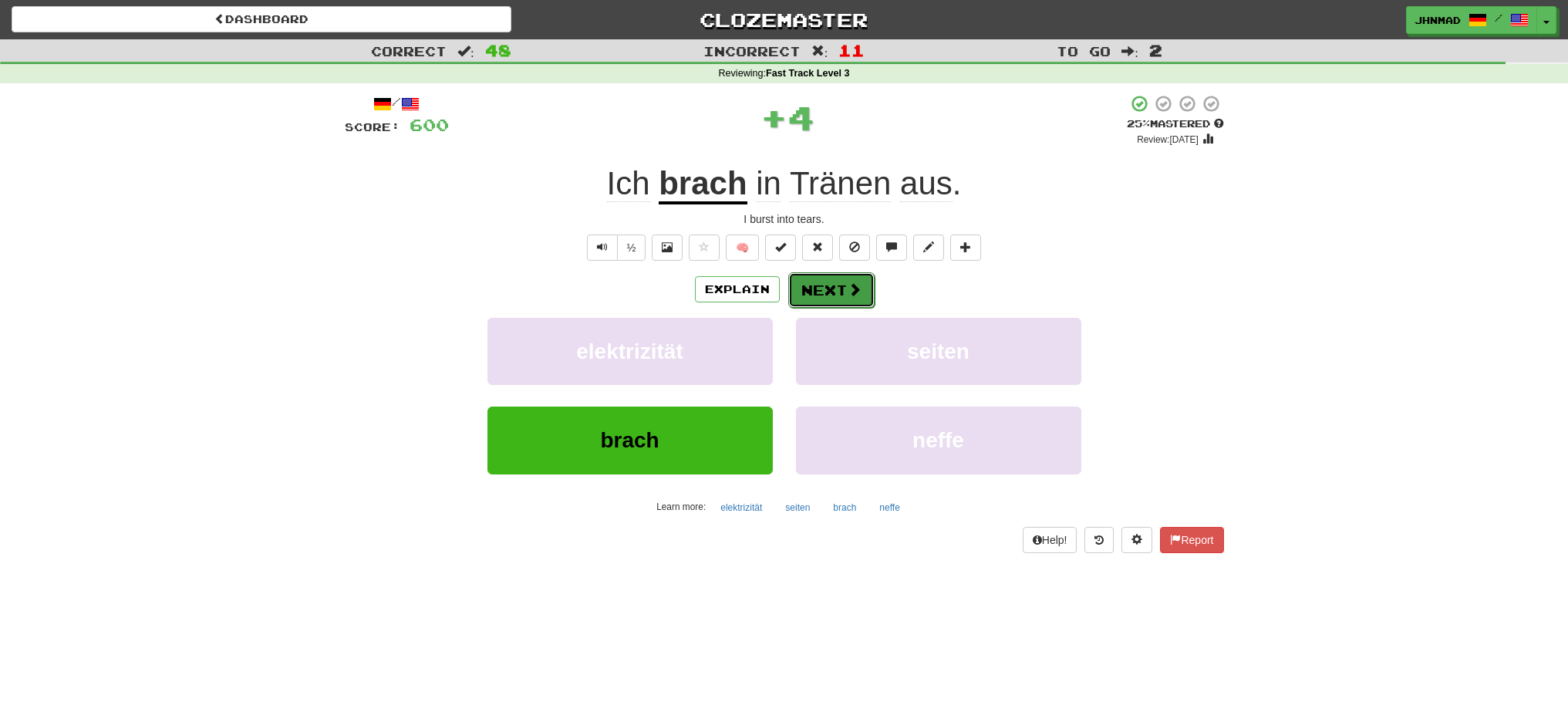
click at [825, 287] on button "Next" at bounding box center [832, 290] width 87 height 36
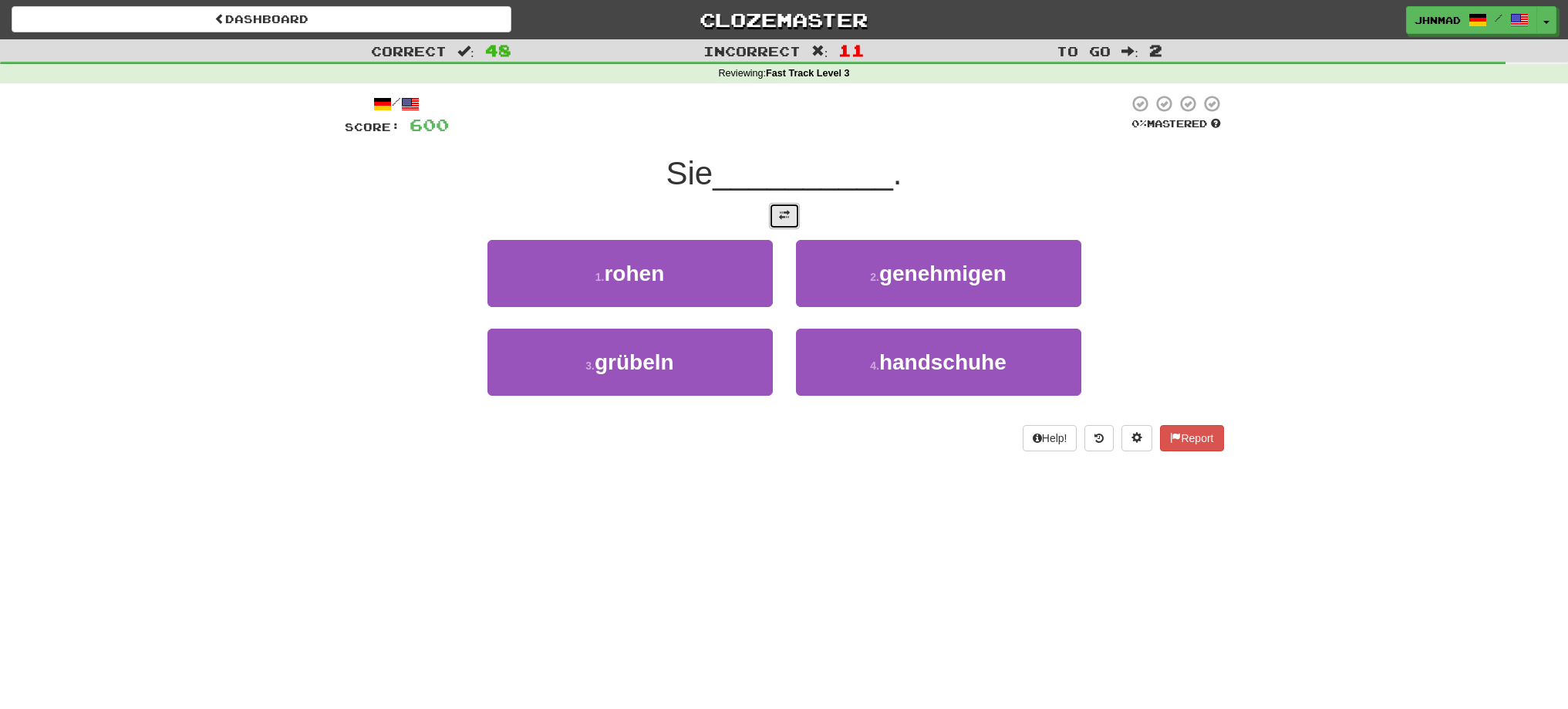
click at [798, 221] on button at bounding box center [784, 216] width 31 height 26
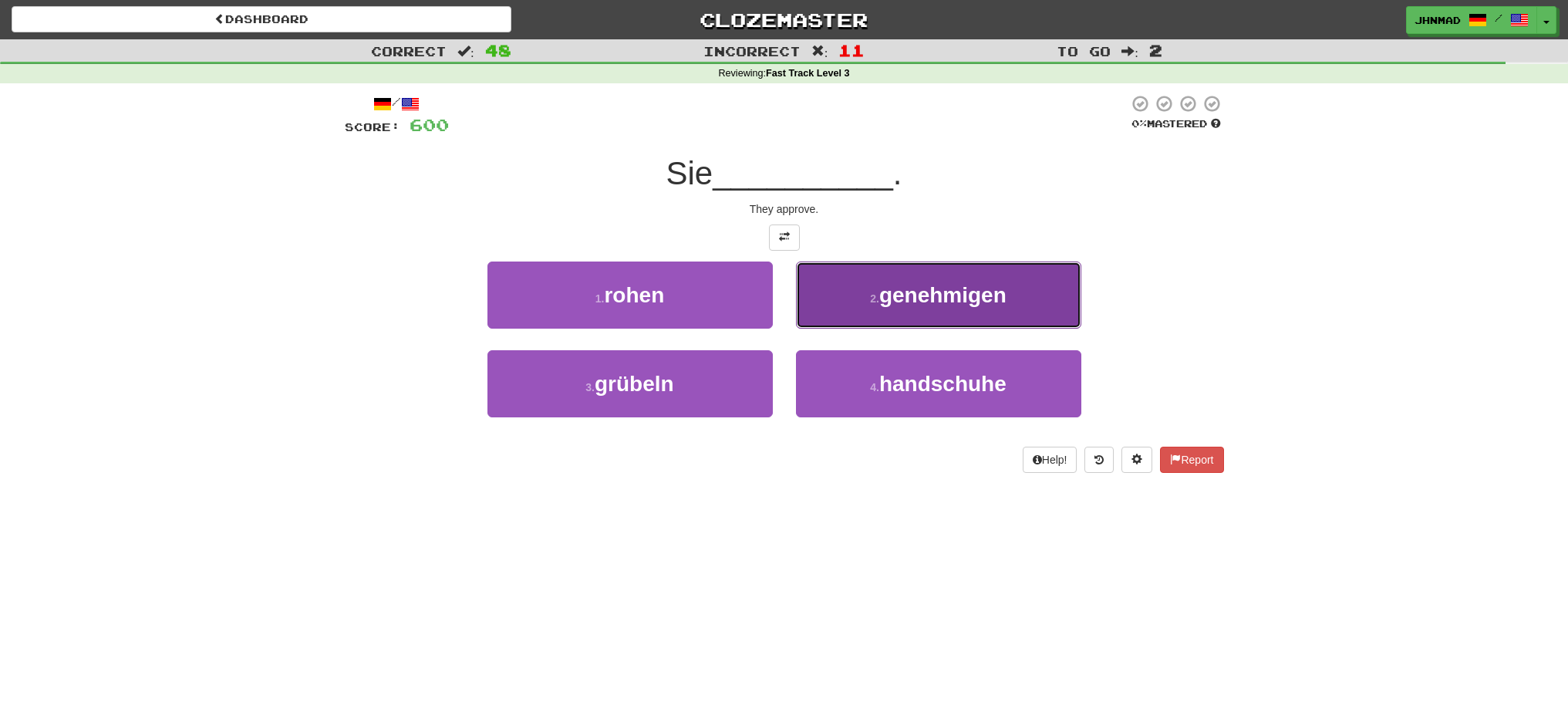
click at [923, 296] on span "genehmigen" at bounding box center [943, 295] width 128 height 24
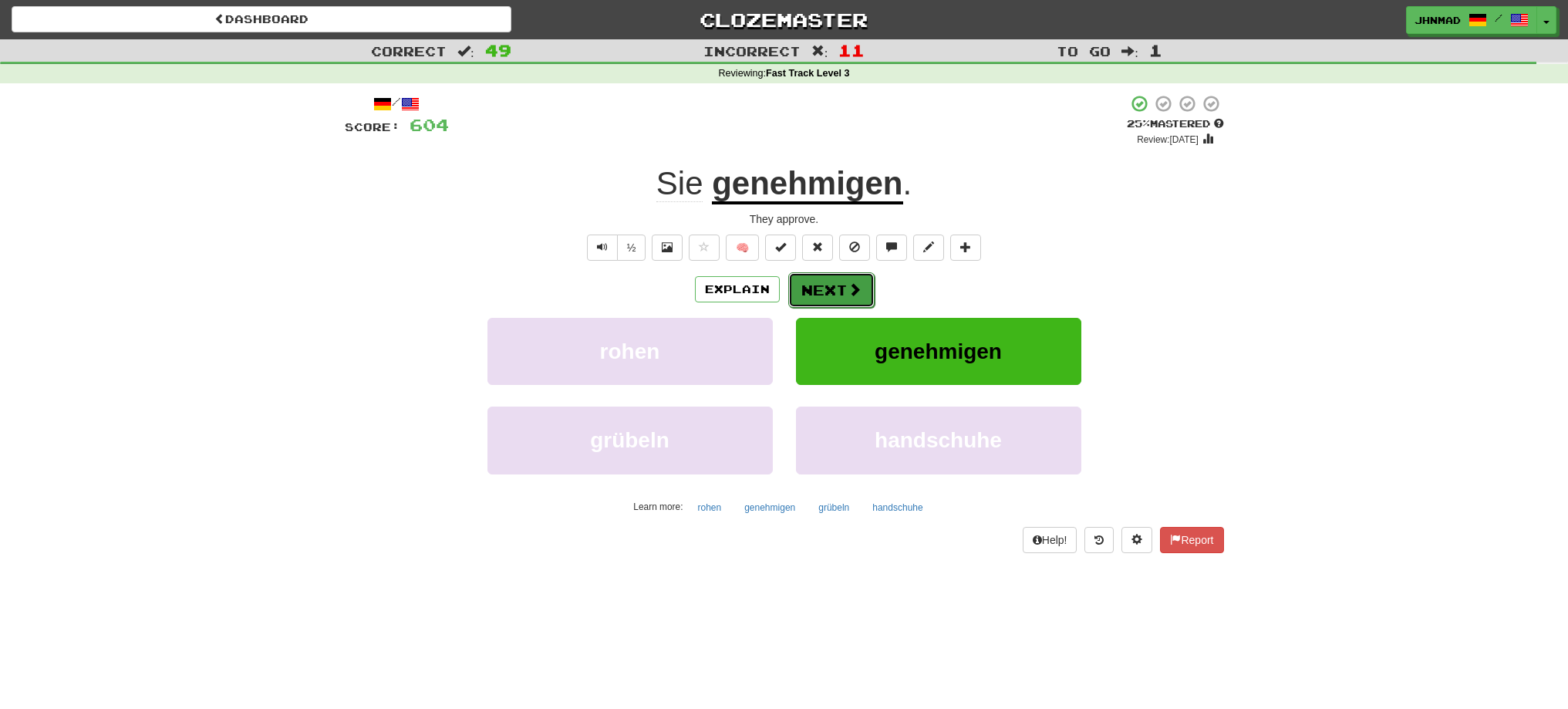
click at [848, 288] on span at bounding box center [855, 289] width 14 height 14
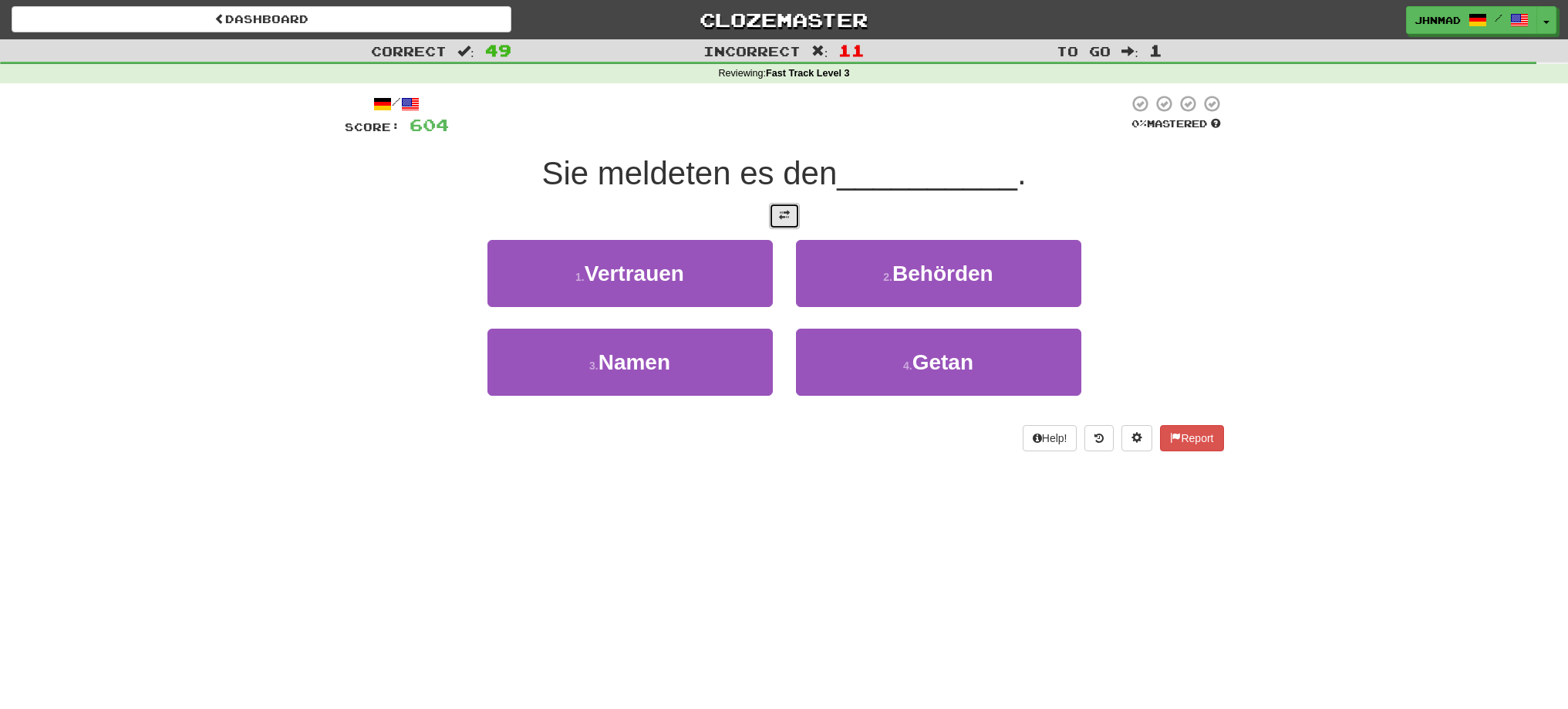
click at [769, 218] on button at bounding box center [784, 216] width 31 height 26
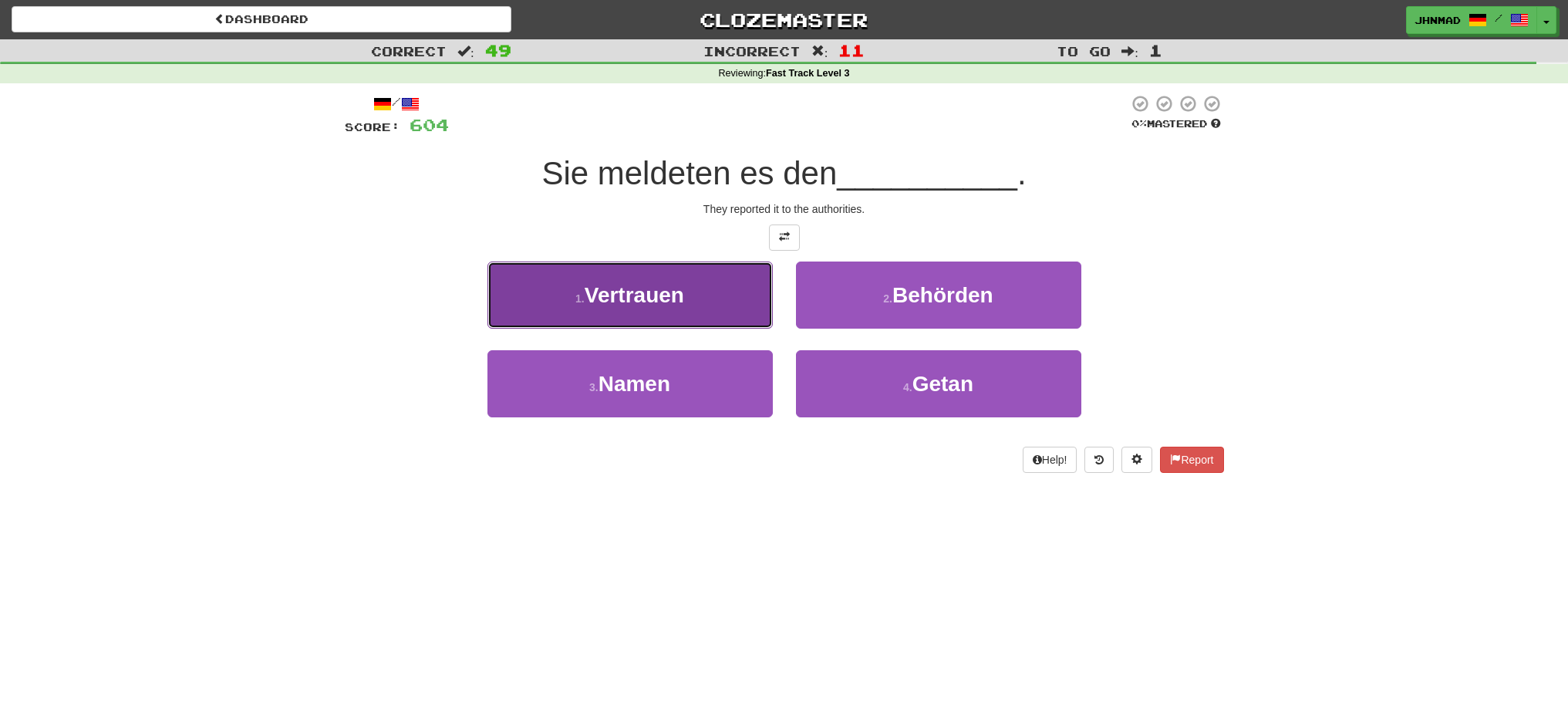
click at [706, 294] on button "1 . Vertrauen" at bounding box center [630, 295] width 285 height 67
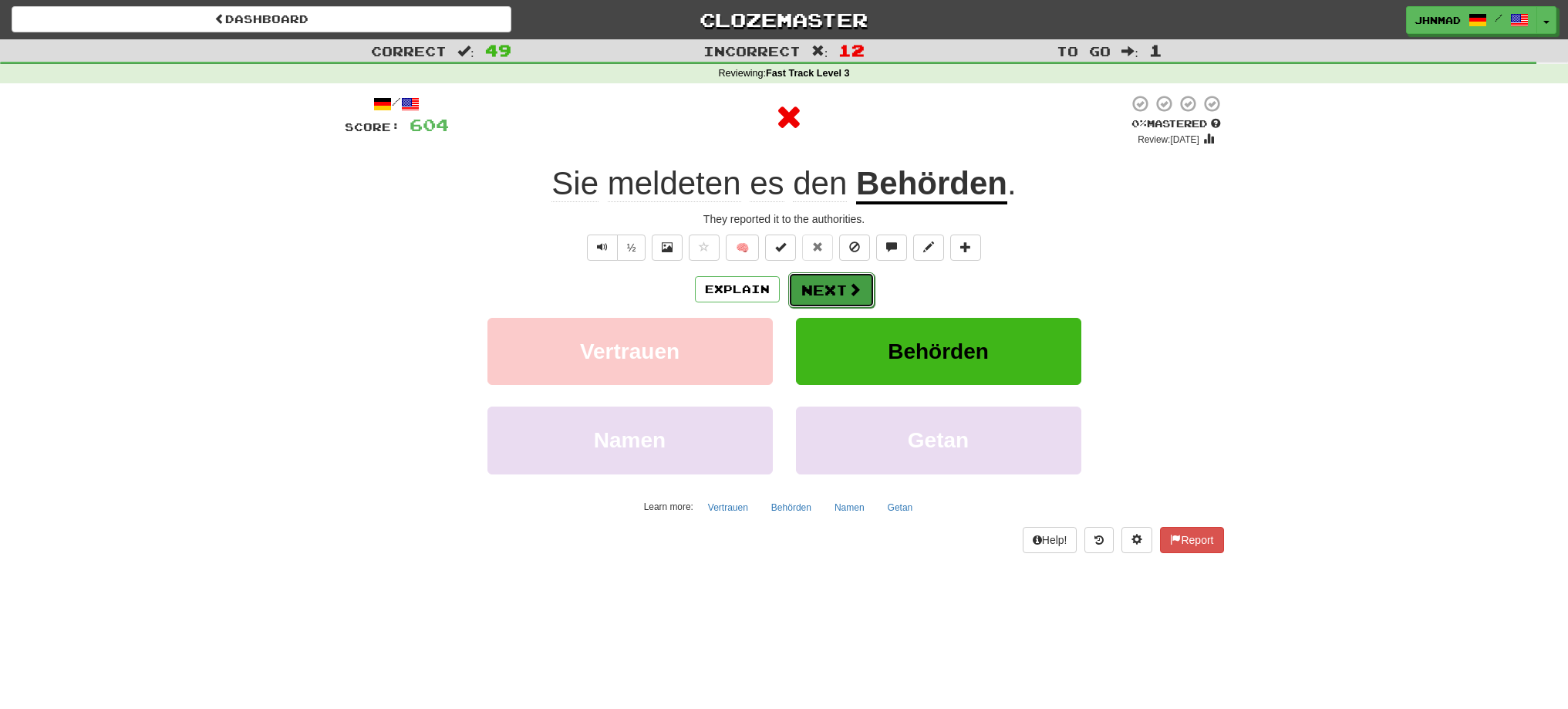
click at [809, 285] on button "Next" at bounding box center [832, 290] width 87 height 36
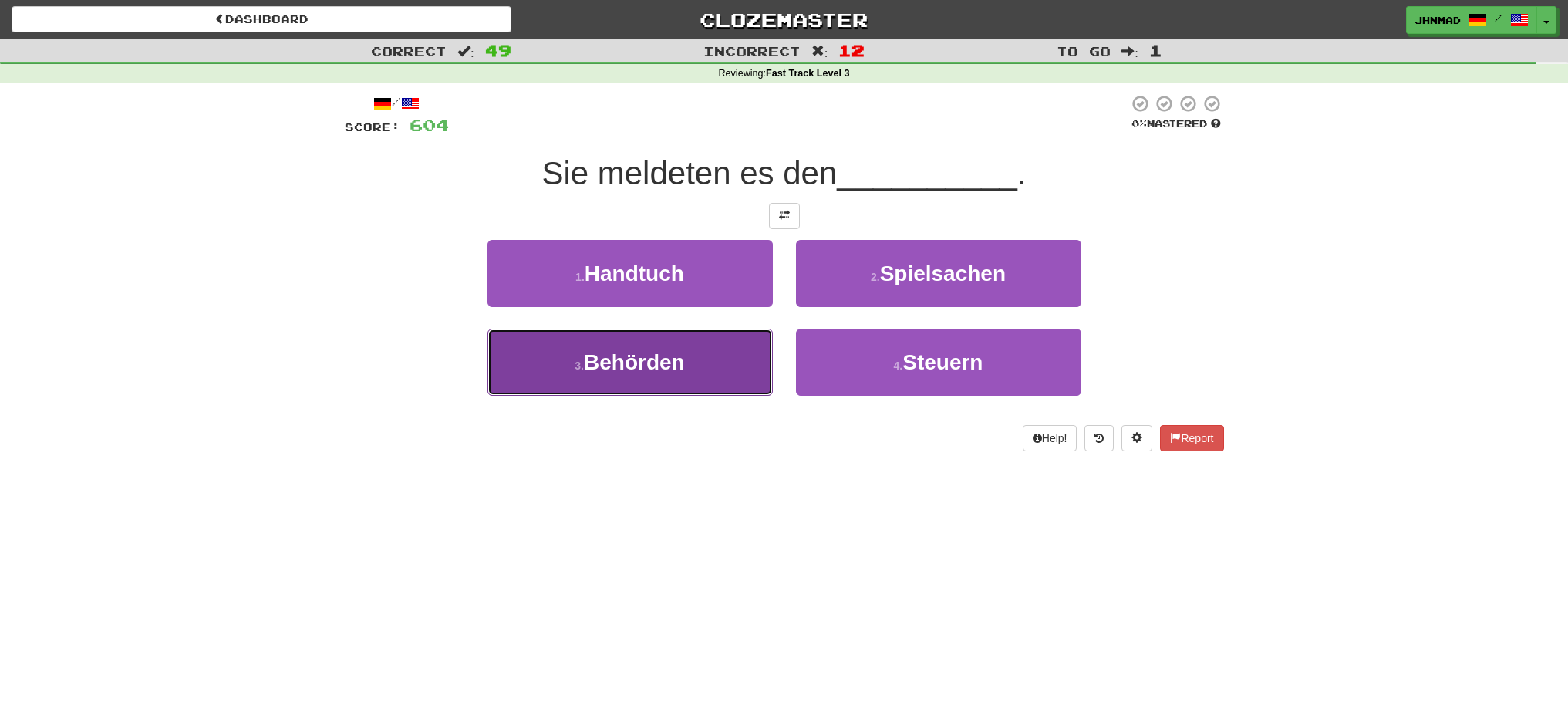
click at [754, 361] on button "3 . Behörden" at bounding box center [630, 362] width 285 height 67
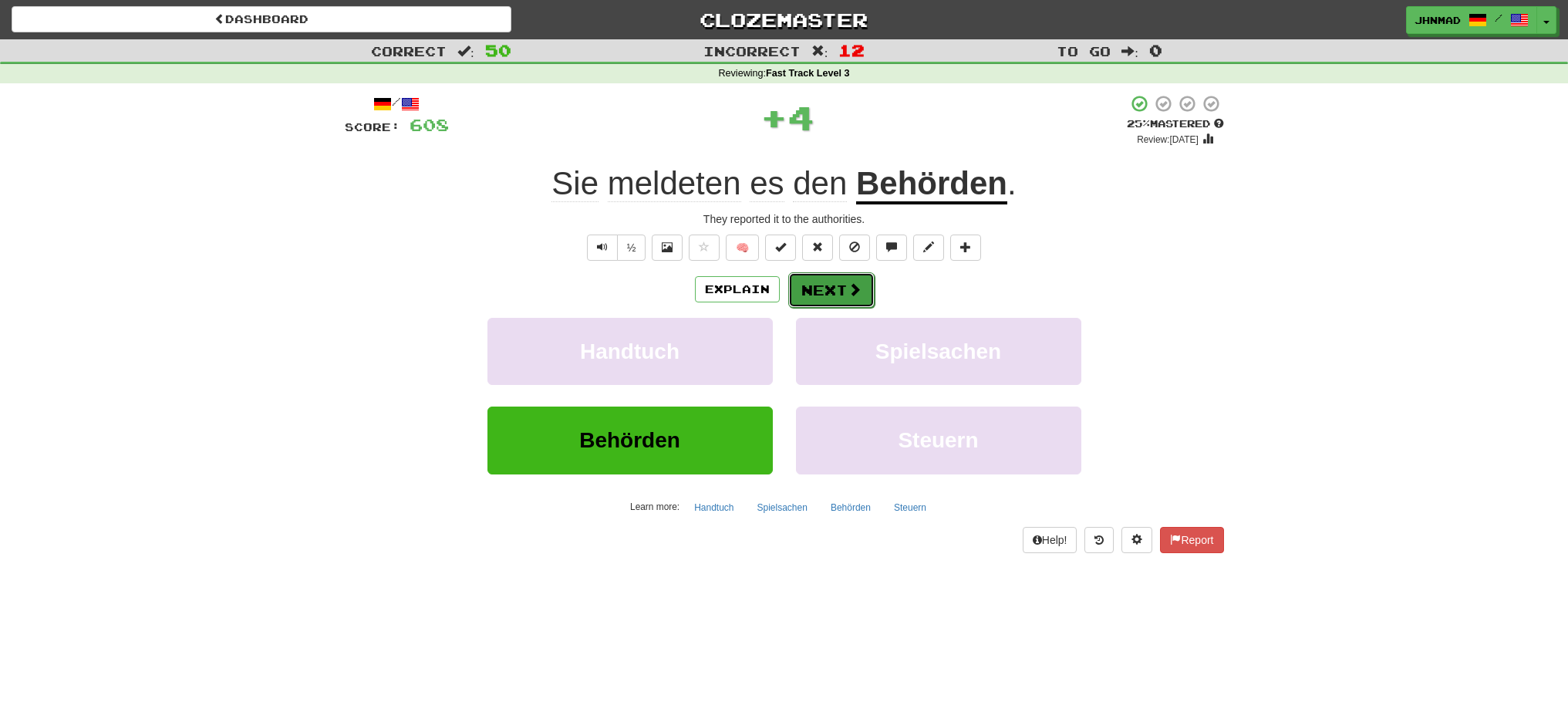
click at [862, 290] on button "Next" at bounding box center [832, 290] width 87 height 36
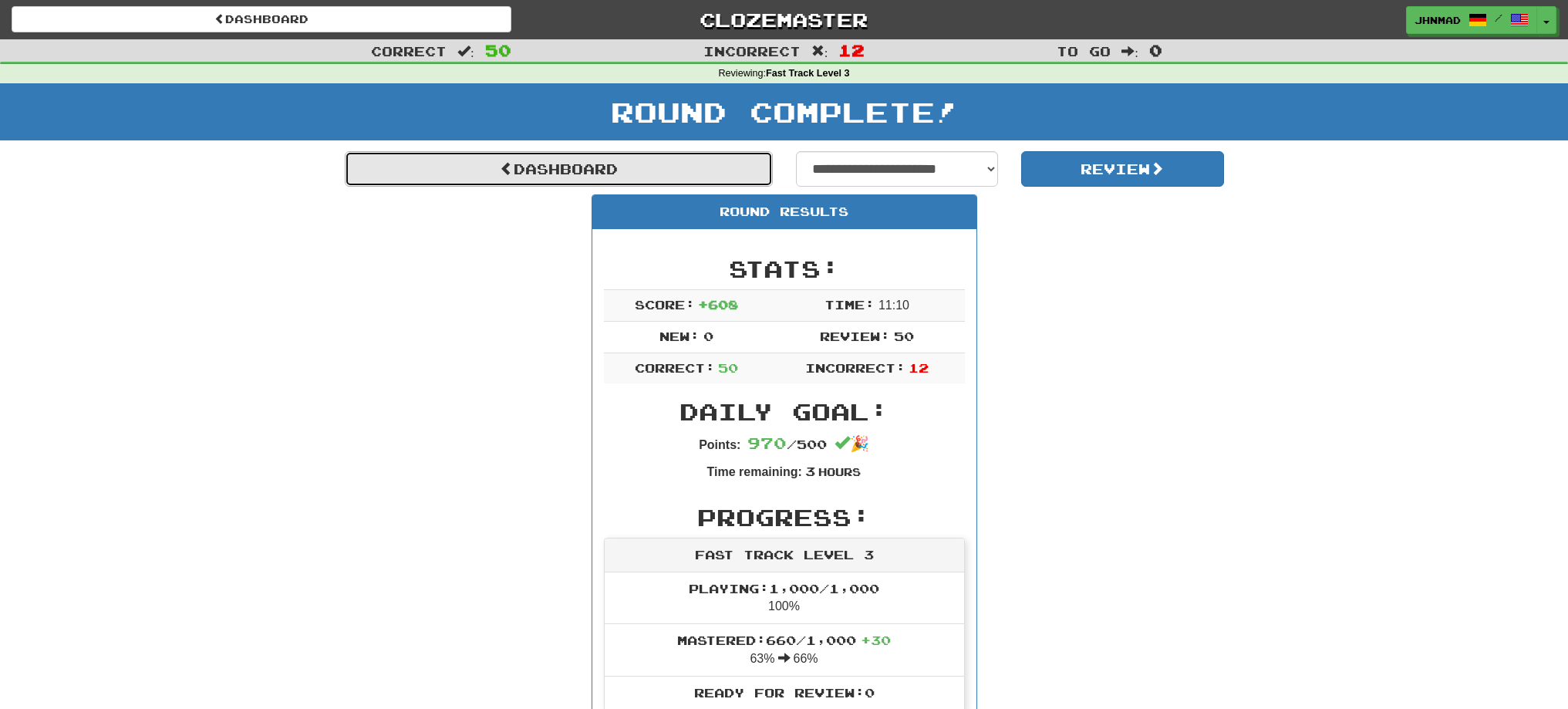
click at [512, 162] on link "Dashboard" at bounding box center [559, 169] width 428 height 36
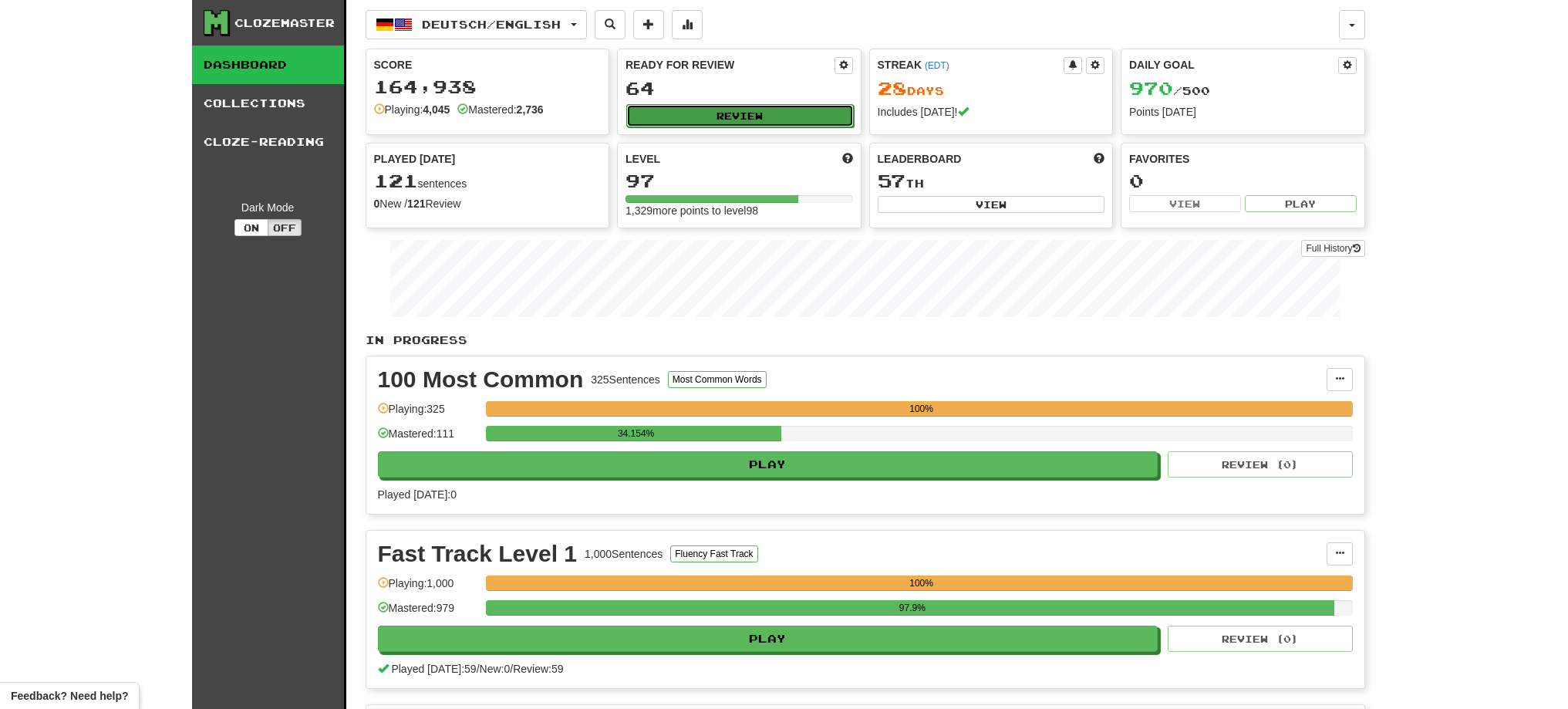
click at [727, 118] on button "Review" at bounding box center [740, 116] width 227 height 23
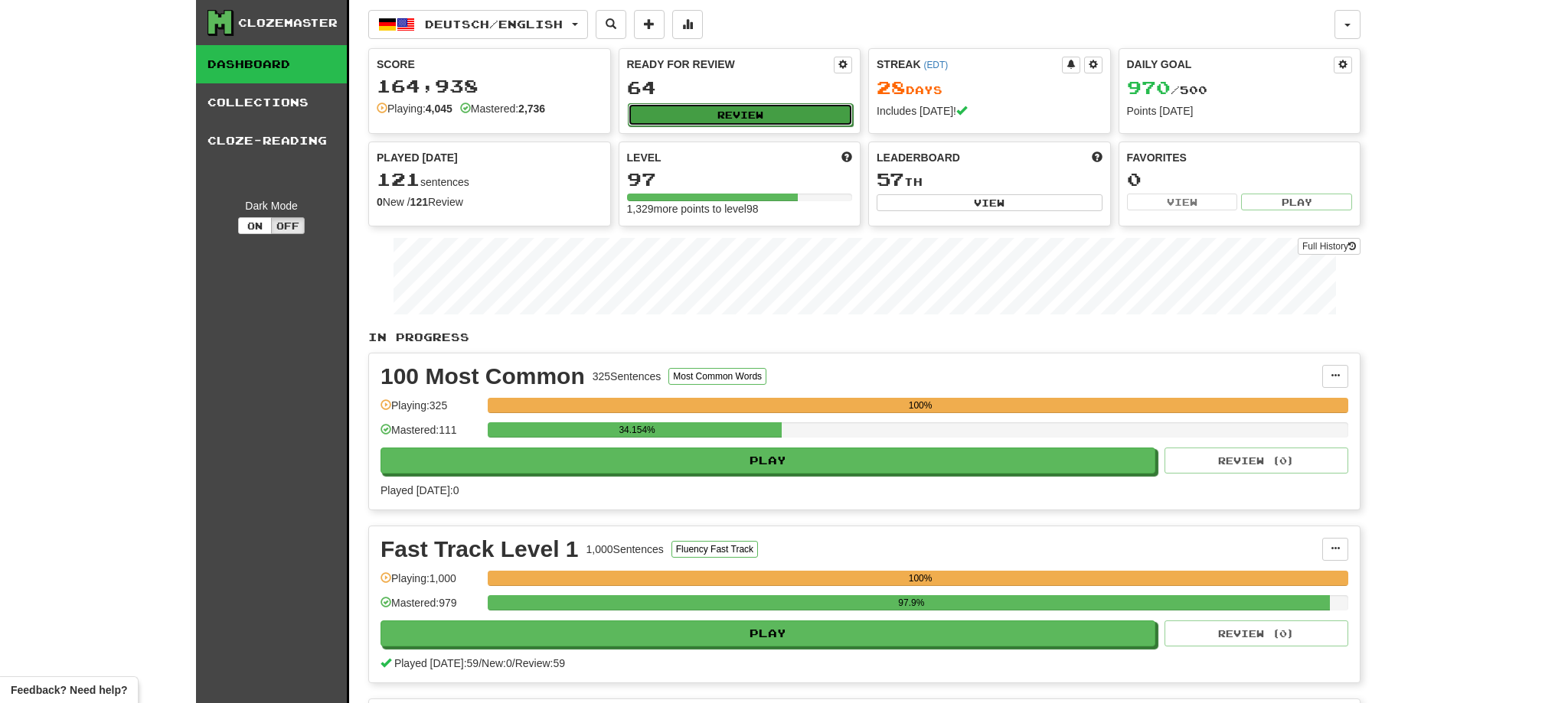
select select "**"
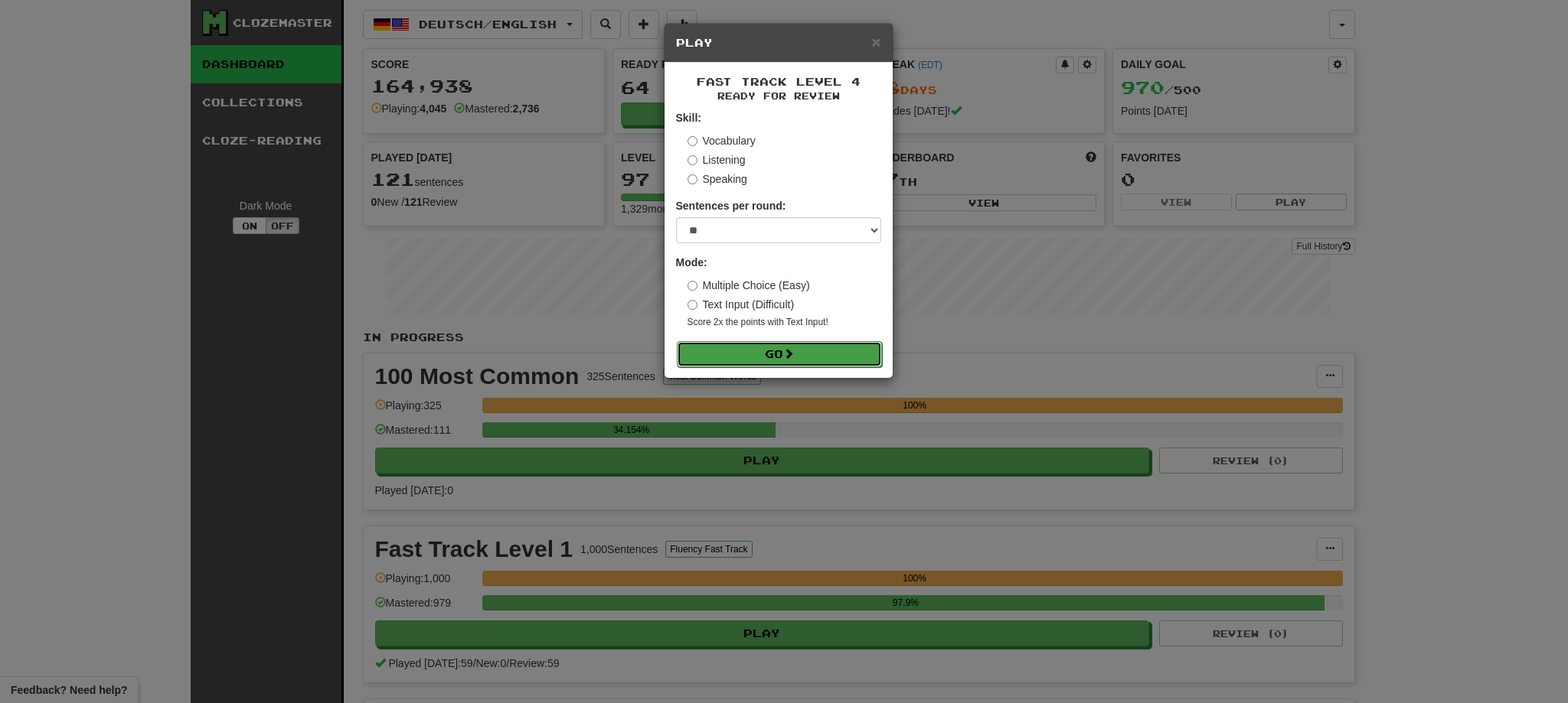
click at [766, 352] on button "Go" at bounding box center [779, 354] width 205 height 26
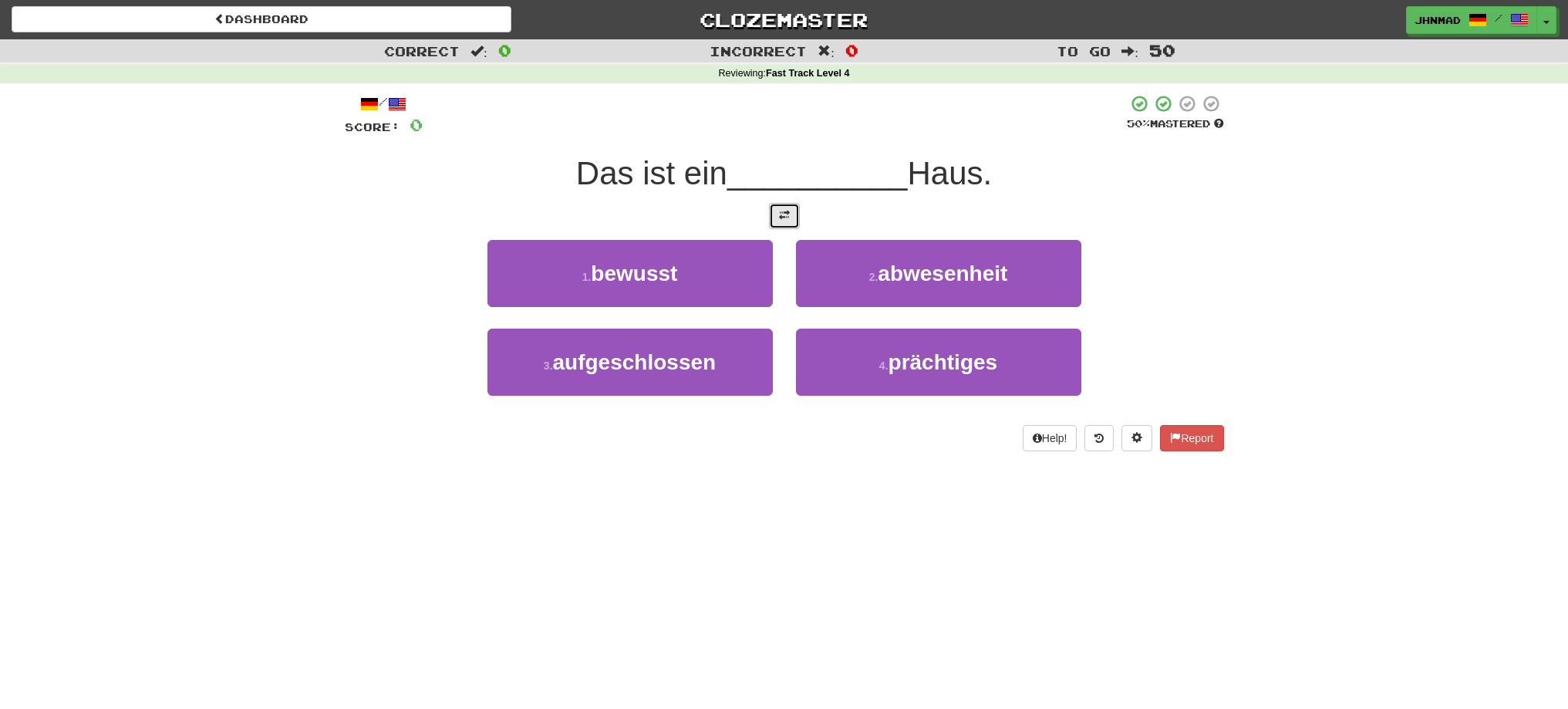
click at [771, 220] on button at bounding box center [784, 216] width 31 height 26
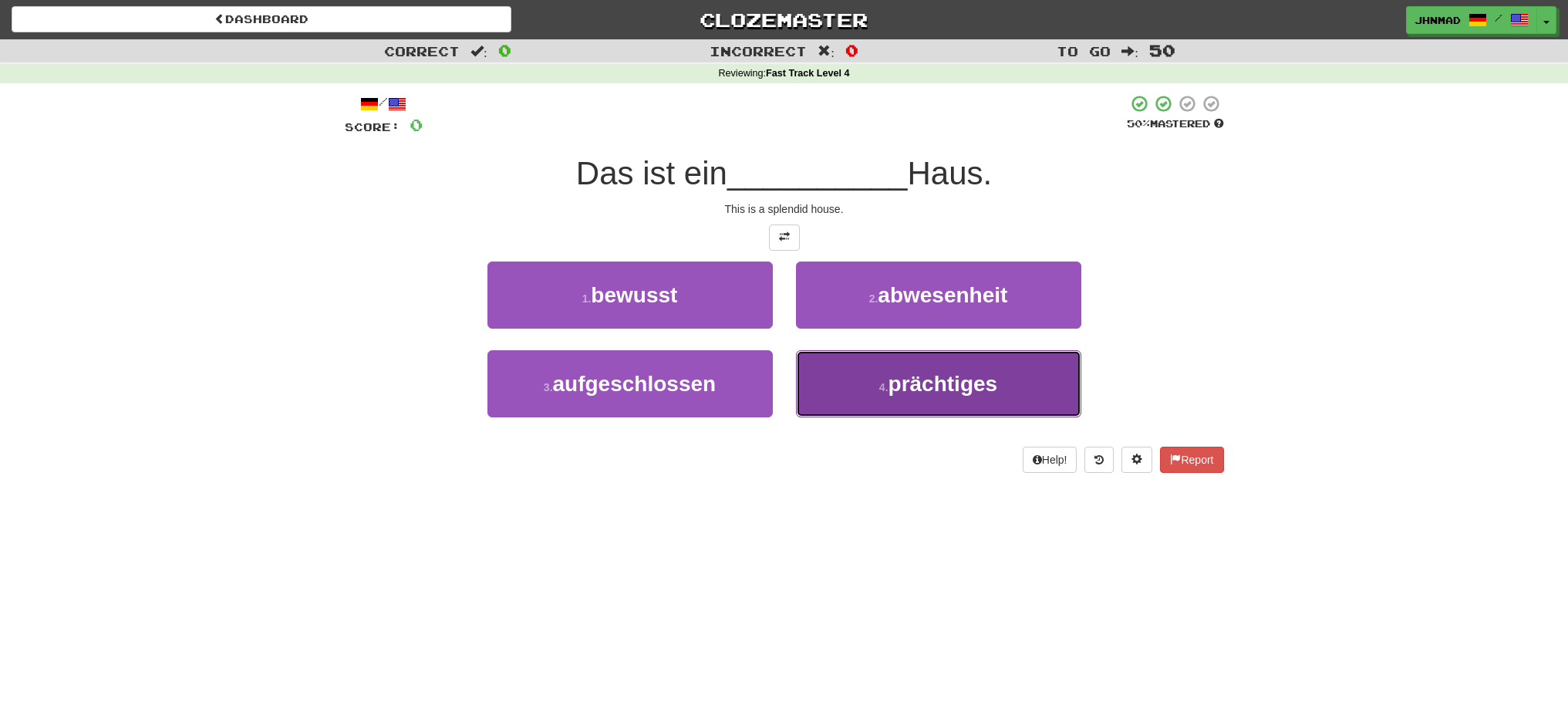
click at [969, 394] on span "prächtiges" at bounding box center [944, 383] width 110 height 24
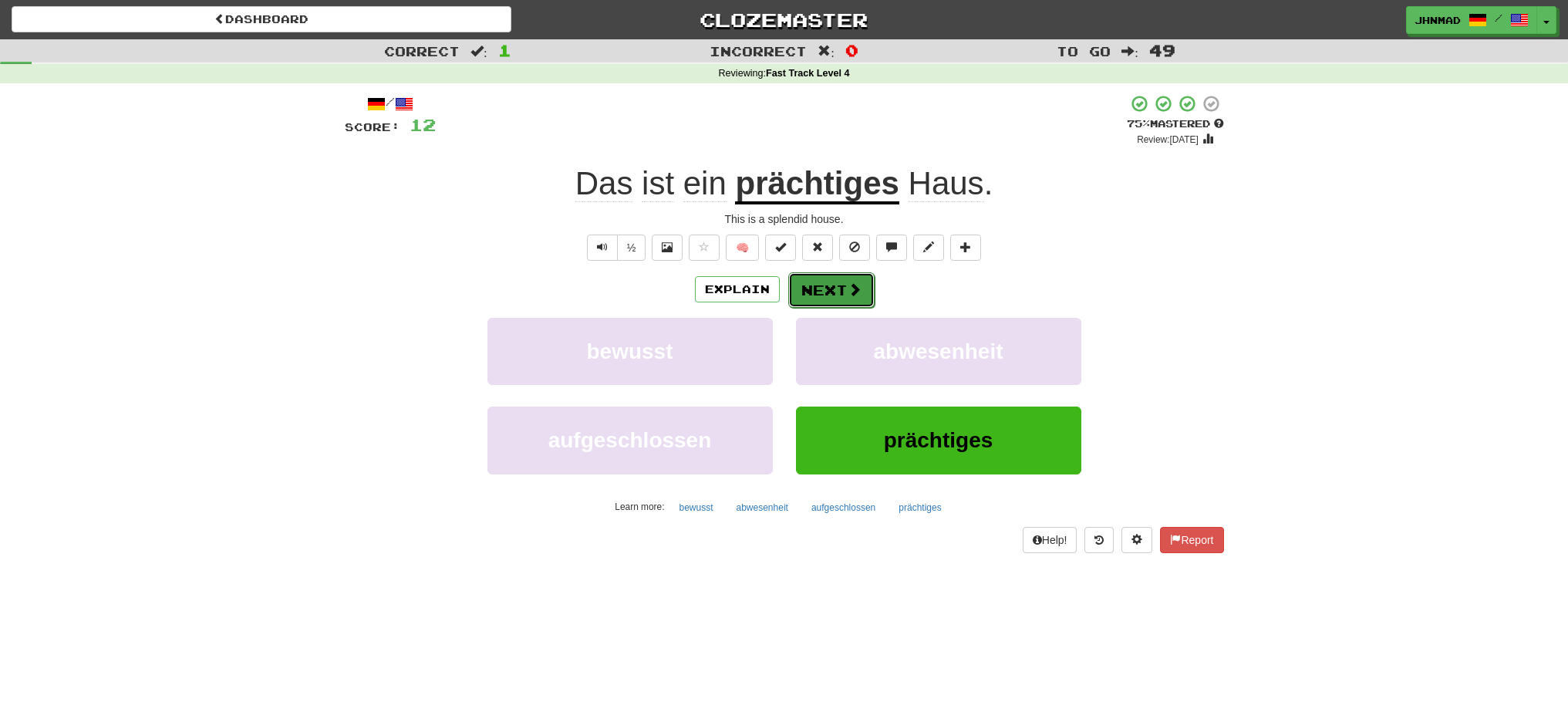
click at [809, 277] on button "Next" at bounding box center [832, 290] width 87 height 36
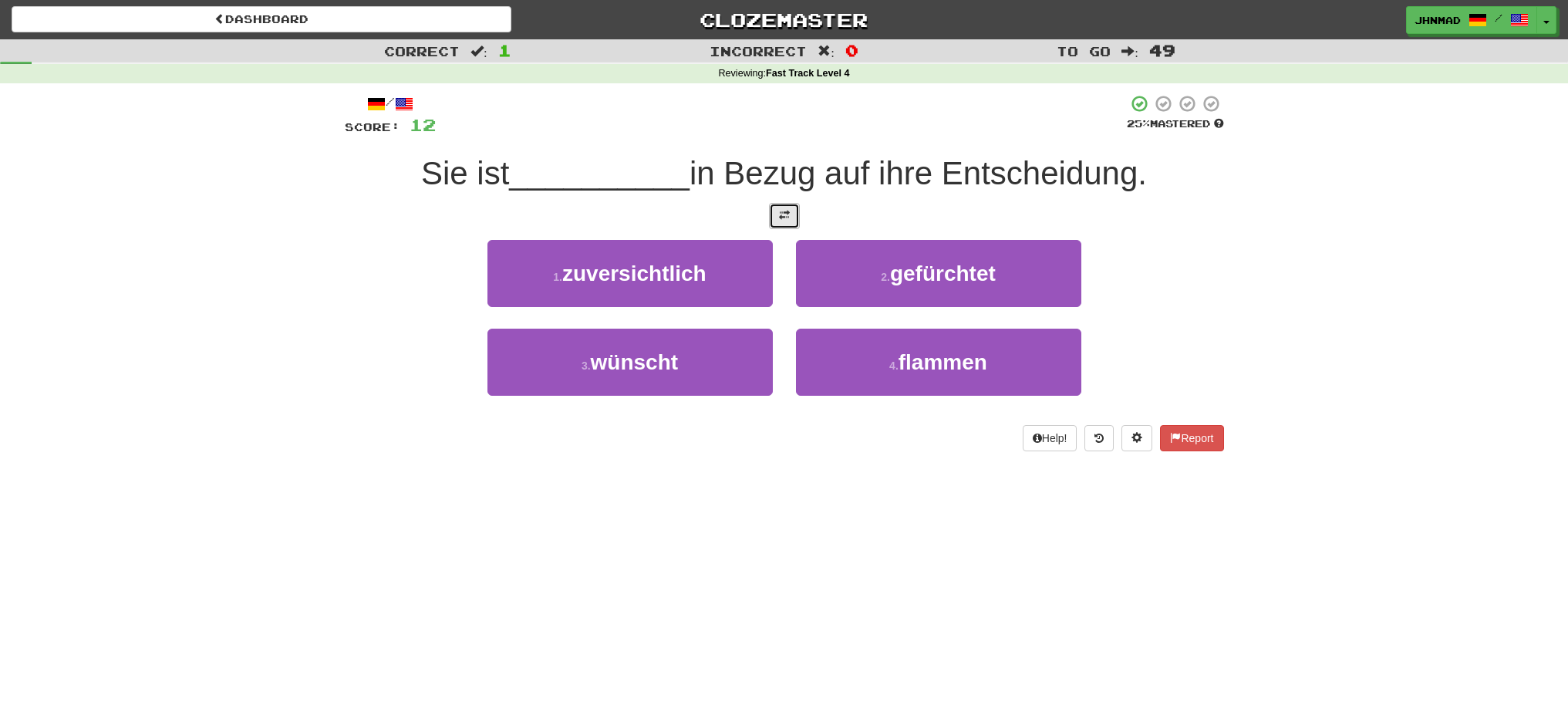
click at [795, 214] on button at bounding box center [784, 216] width 31 height 26
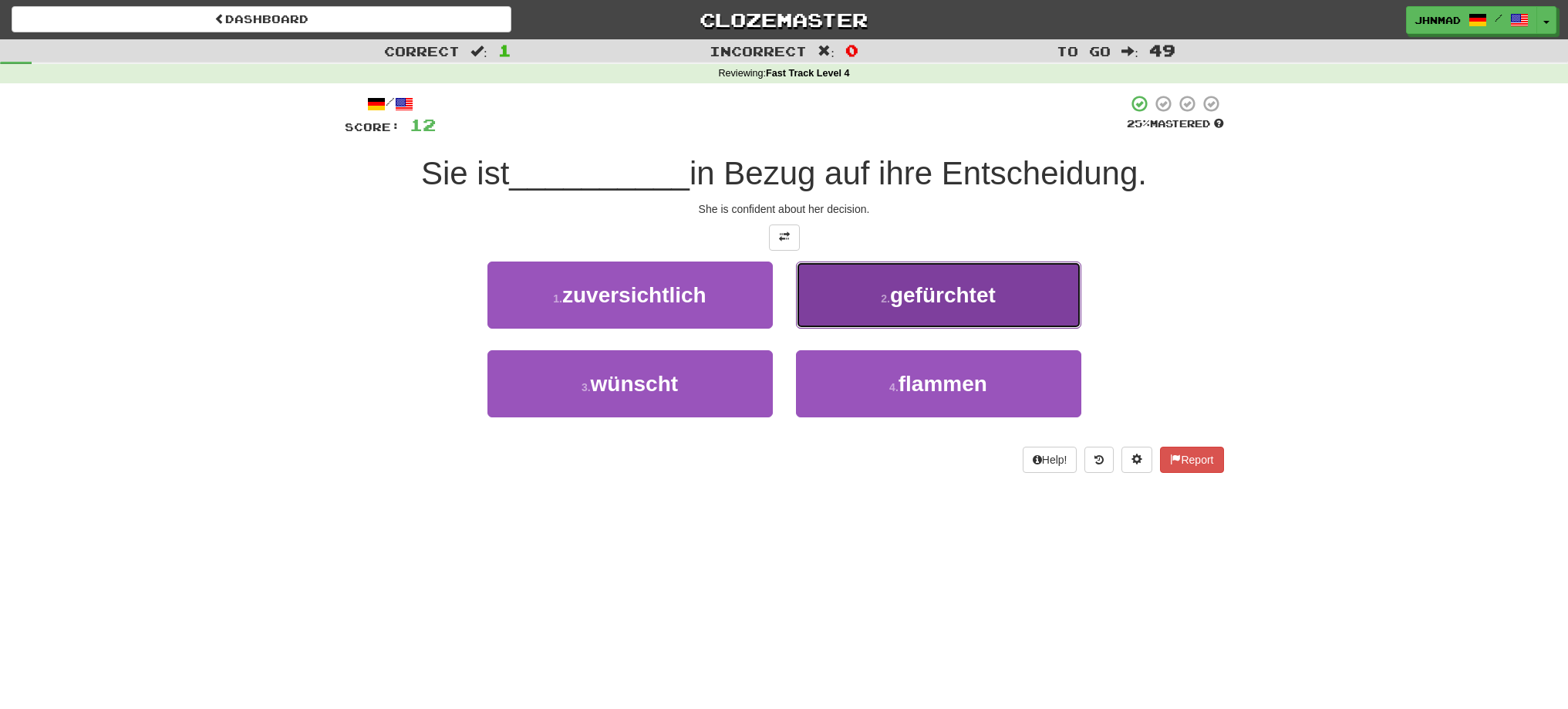
click at [949, 301] on span "gefürchtet" at bounding box center [943, 295] width 106 height 24
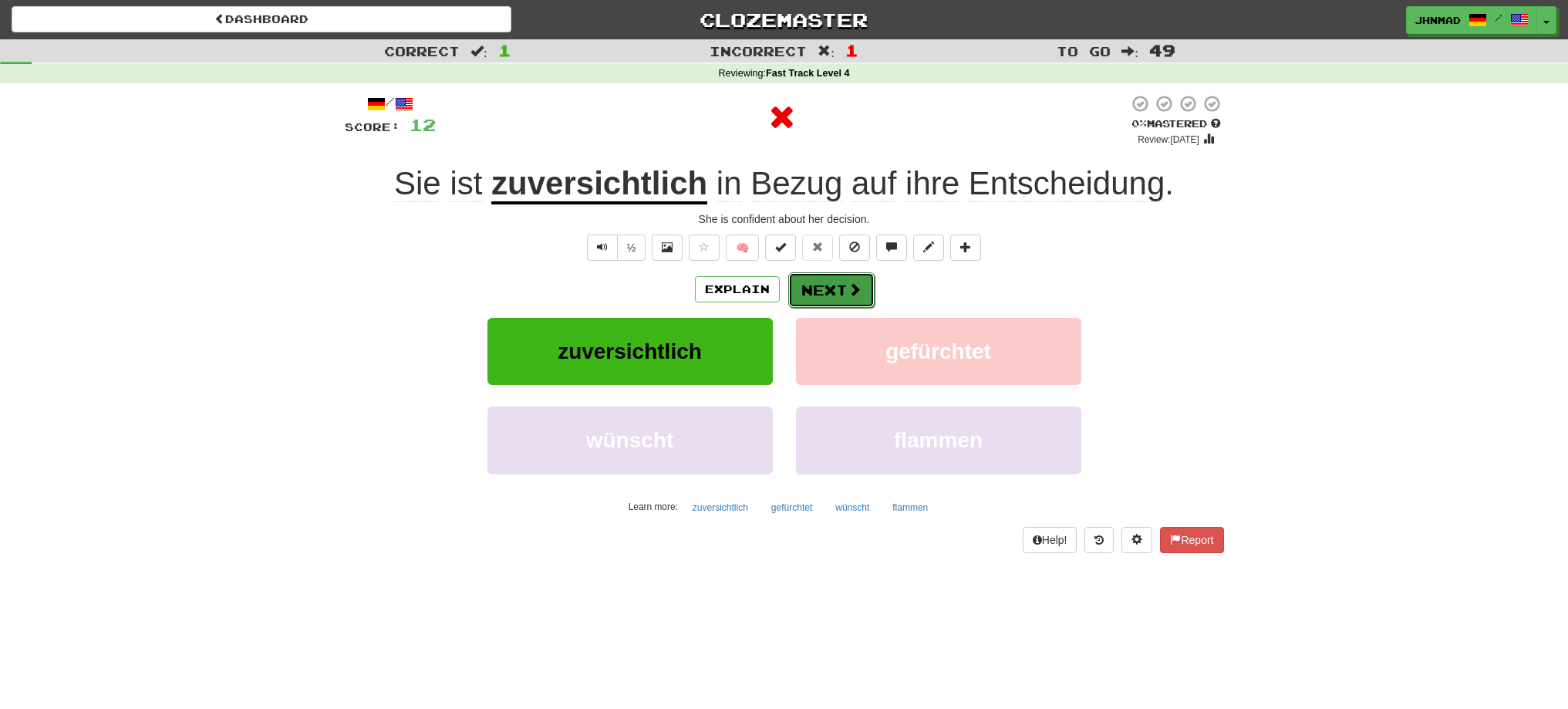
click at [801, 288] on button "Next" at bounding box center [832, 290] width 87 height 36
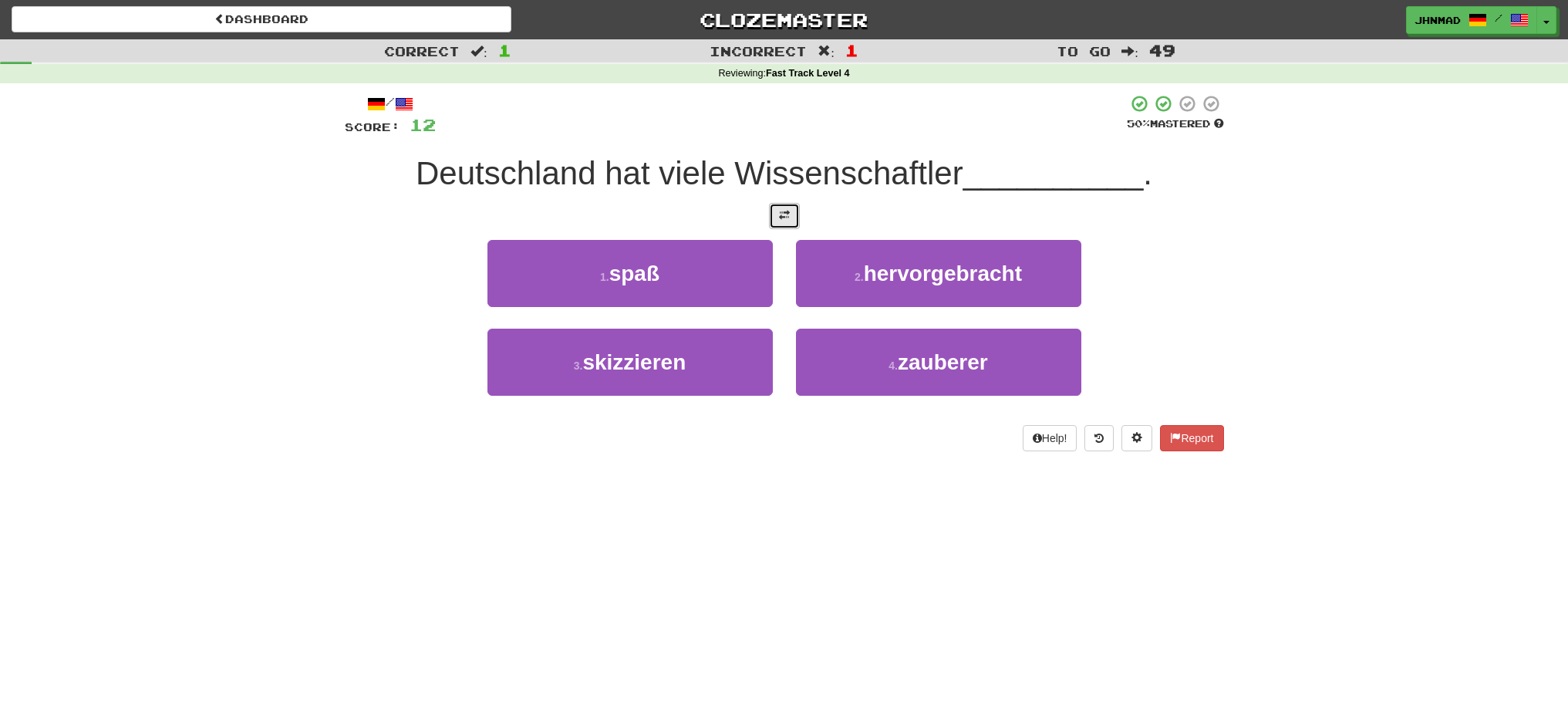
click at [773, 213] on button at bounding box center [784, 216] width 31 height 26
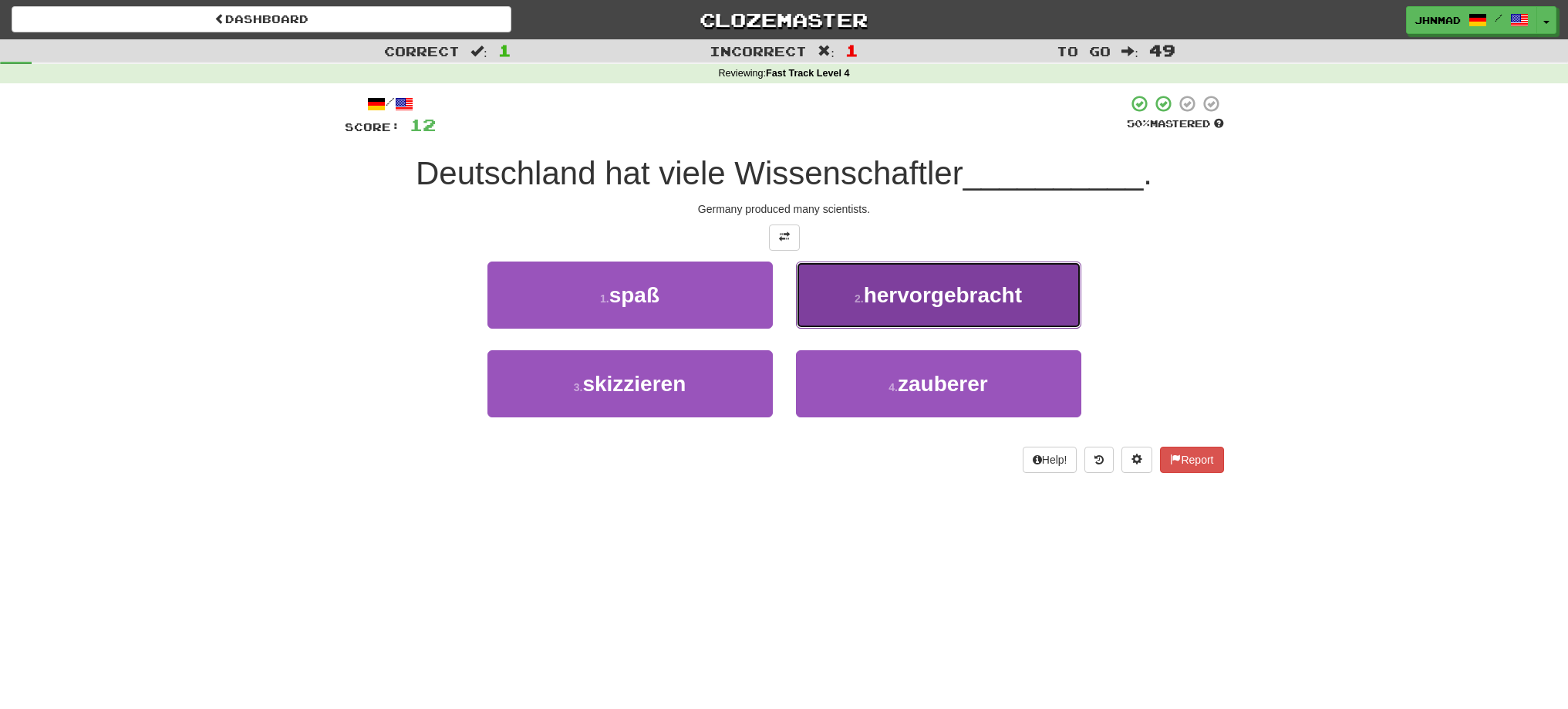
click at [972, 310] on button "2 . hervorgebracht" at bounding box center [938, 295] width 285 height 67
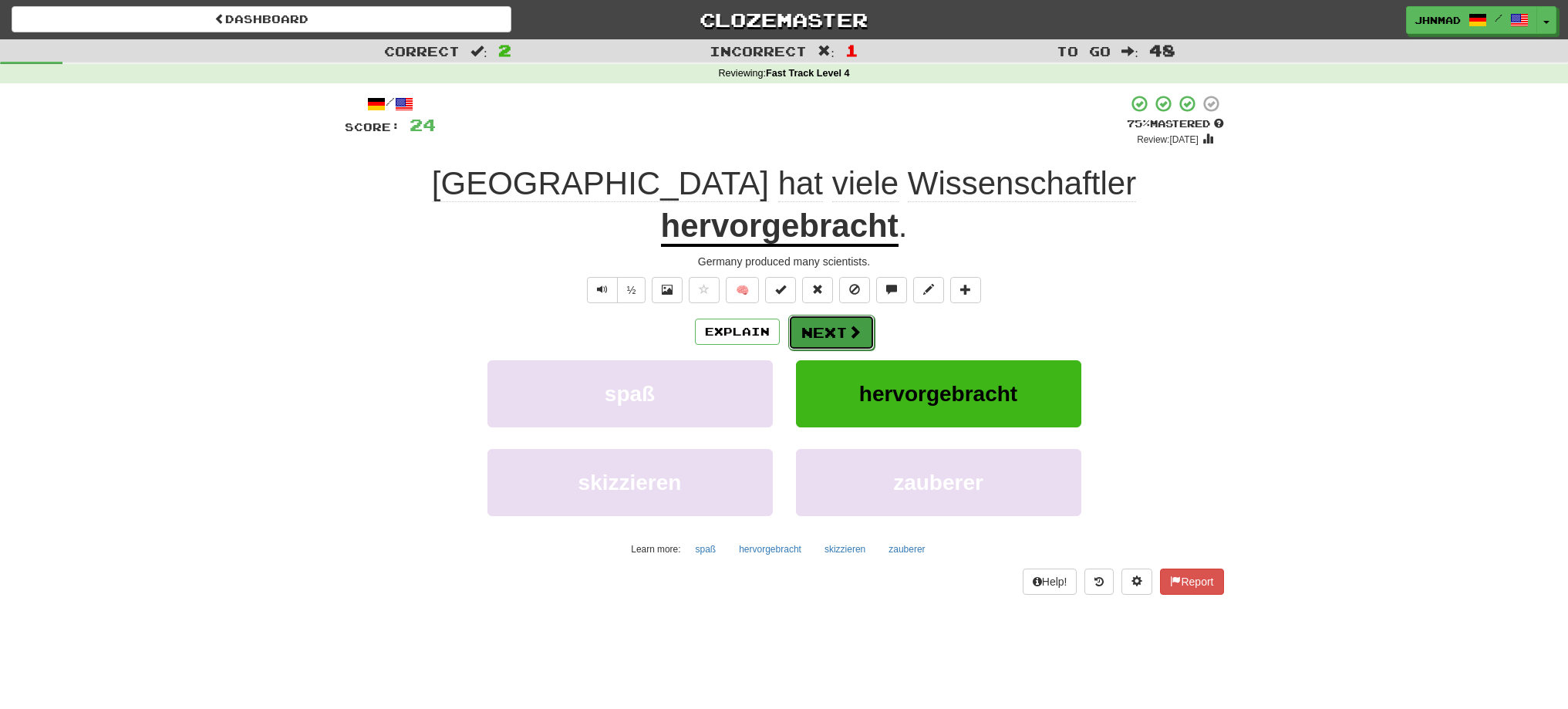
click at [810, 315] on button "Next" at bounding box center [832, 332] width 87 height 36
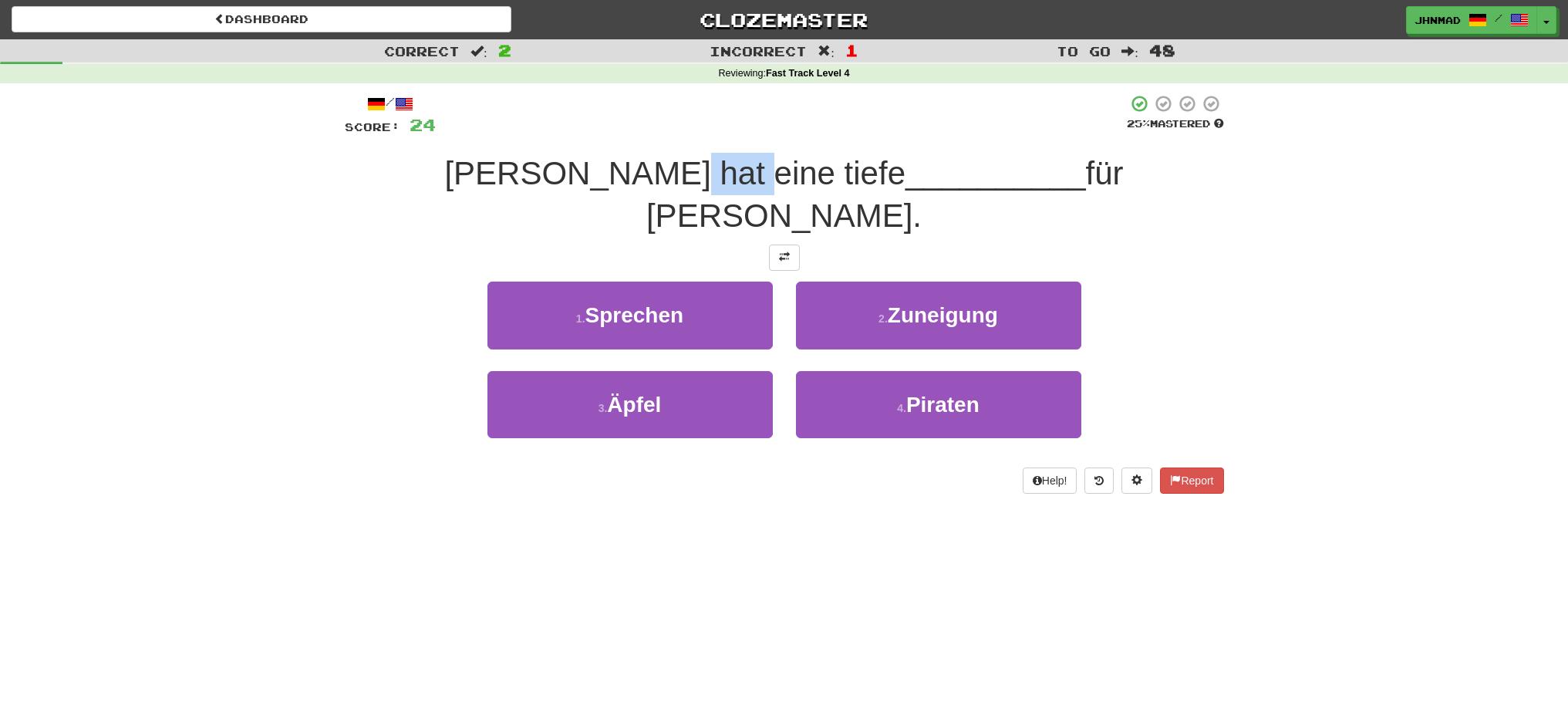
drag, startPoint x: 690, startPoint y: 175, endPoint x: 751, endPoint y: 179, distance: 61.1
click at [751, 179] on span "Tom hat eine tiefe" at bounding box center [675, 173] width 461 height 36
click at [741, 193] on div at bounding box center [741, 193] width 0 height 0
click at [437, 244] on div at bounding box center [784, 257] width 879 height 26
click at [774, 244] on button at bounding box center [784, 257] width 31 height 26
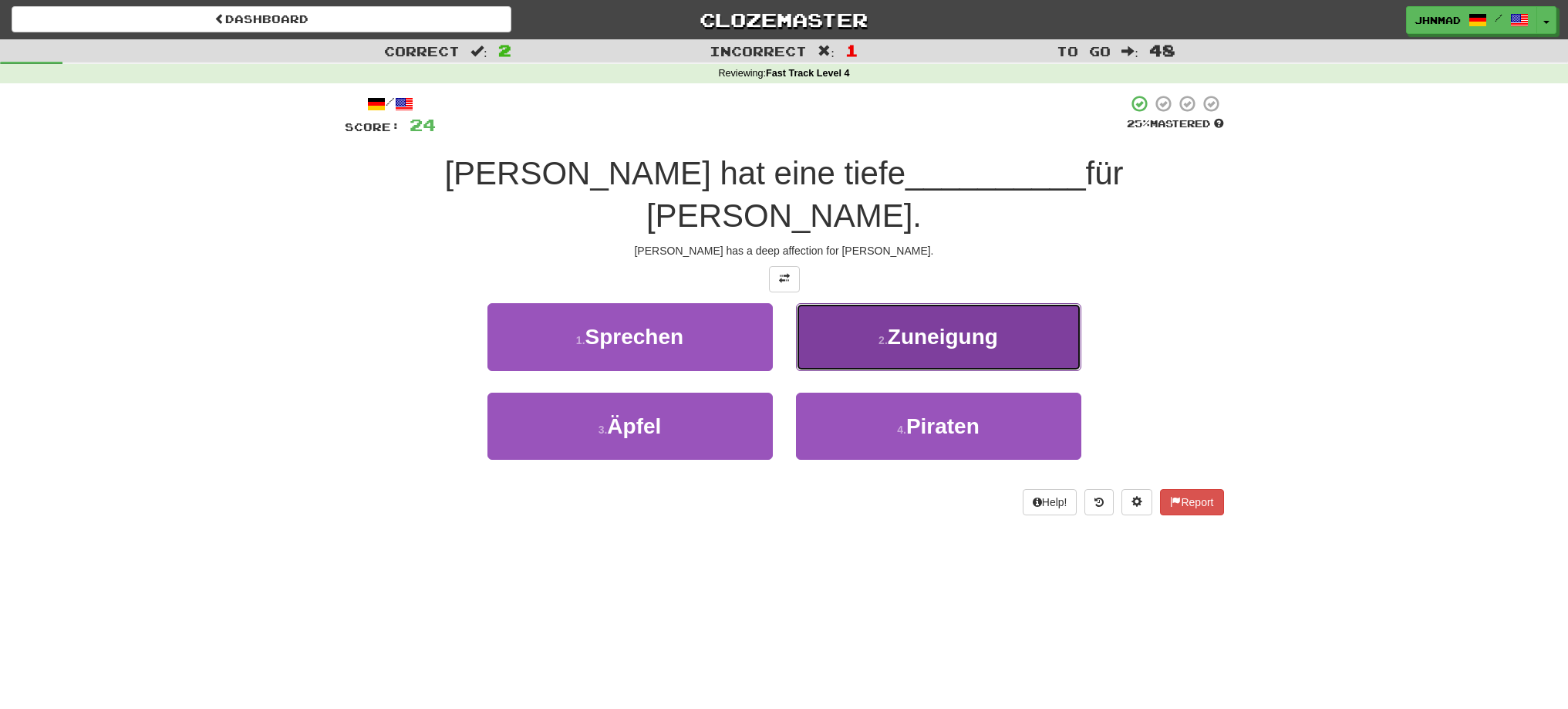
click at [910, 308] on button "2 . Zuneigung" at bounding box center [938, 336] width 285 height 67
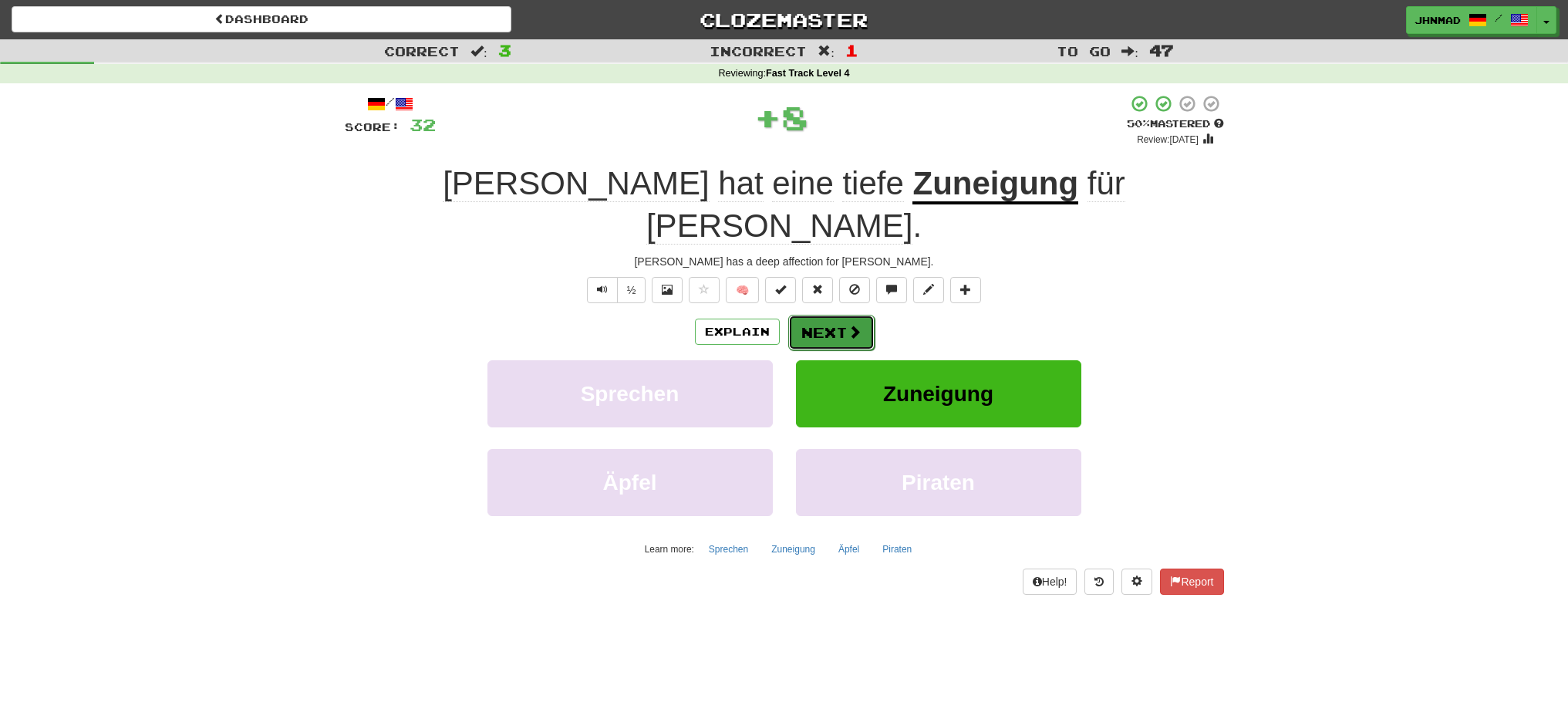
click at [836, 315] on button "Next" at bounding box center [832, 332] width 87 height 36
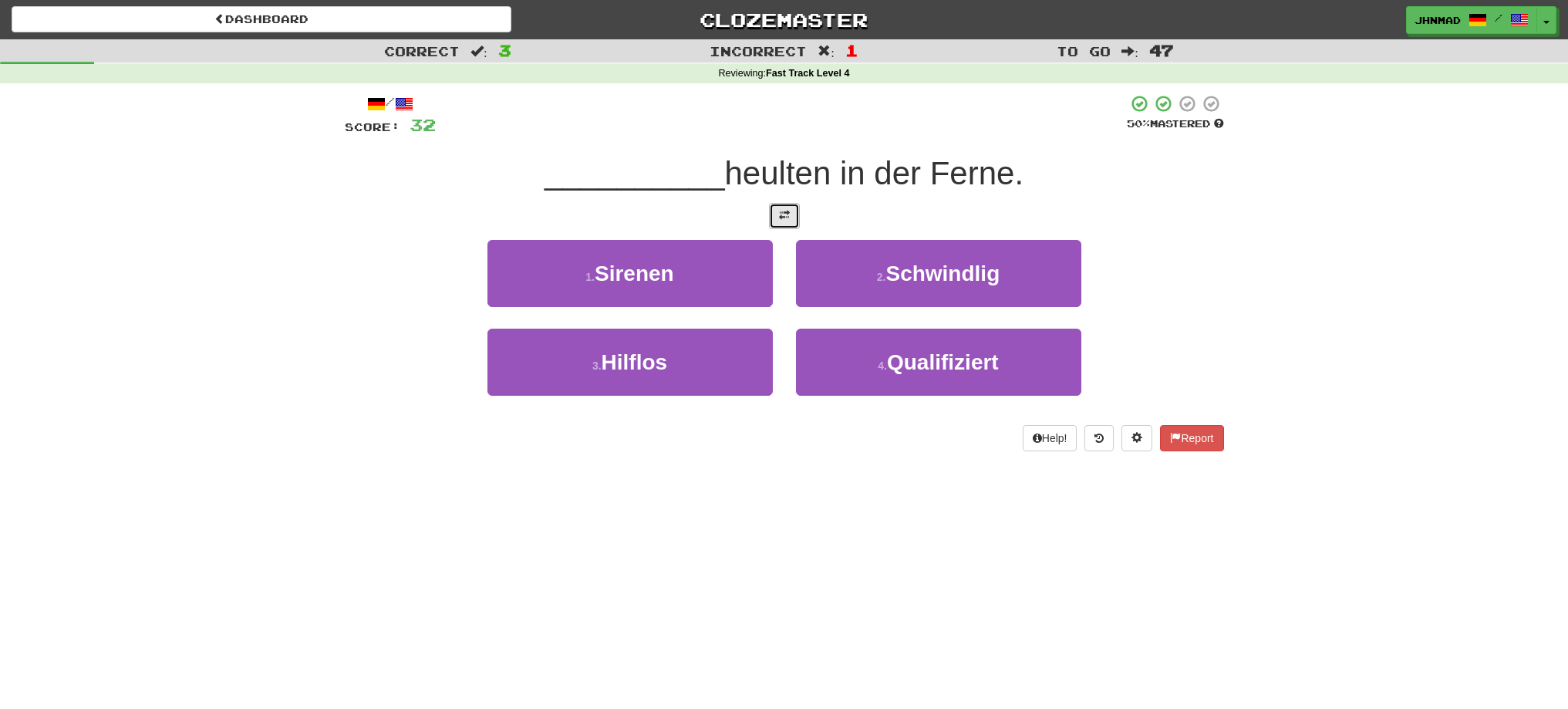
click at [785, 217] on span at bounding box center [784, 215] width 11 height 11
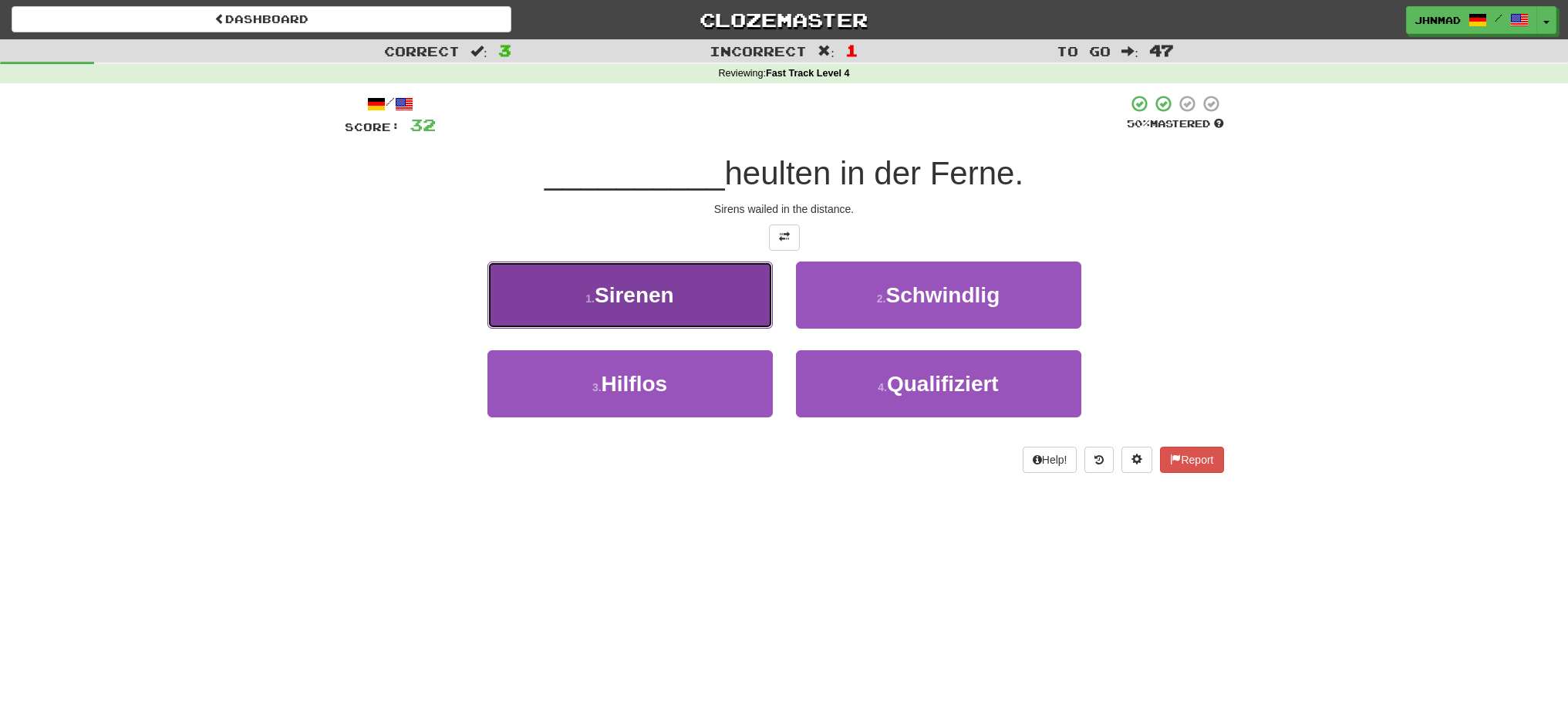
click at [545, 289] on button "1 . Sirenen" at bounding box center [630, 295] width 285 height 67
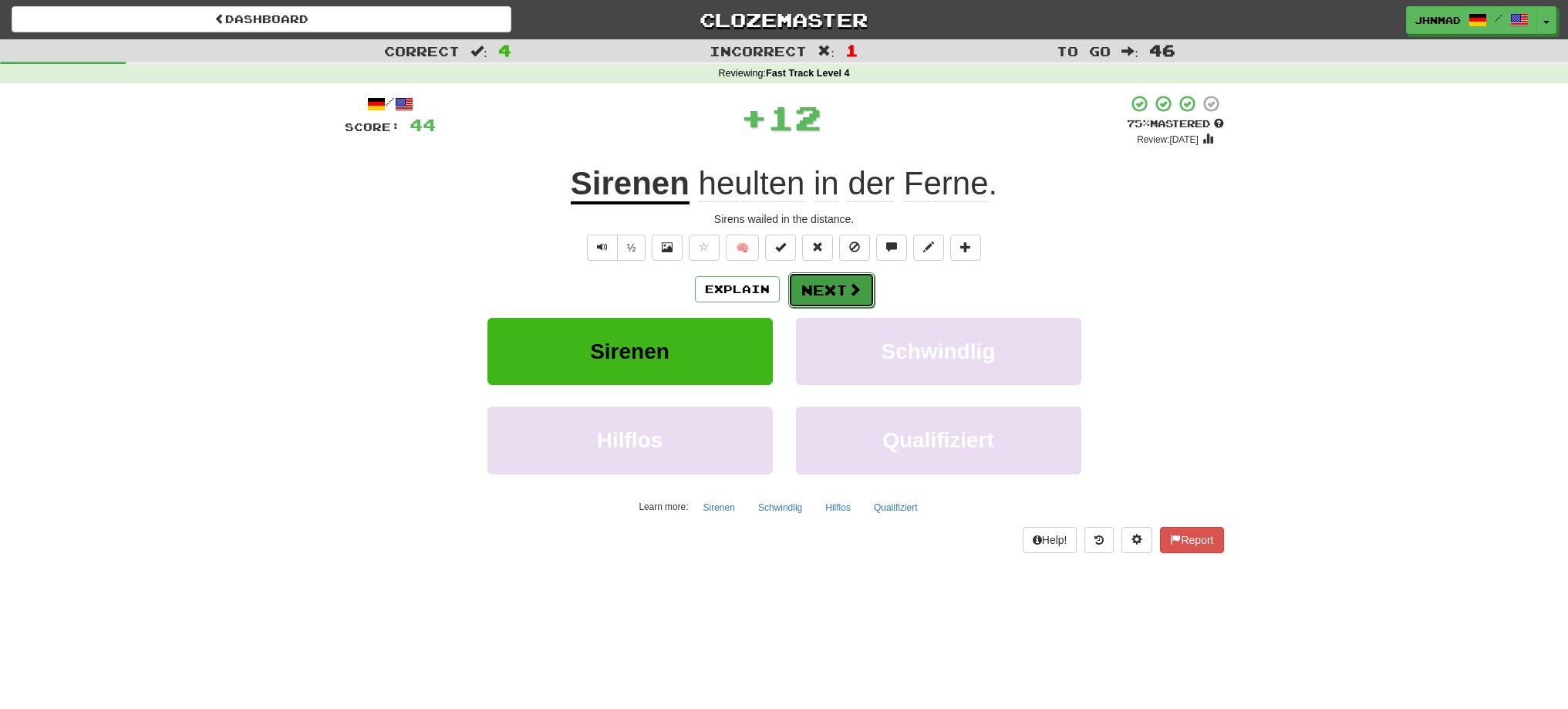
click at [865, 292] on button "Next" at bounding box center [832, 290] width 87 height 36
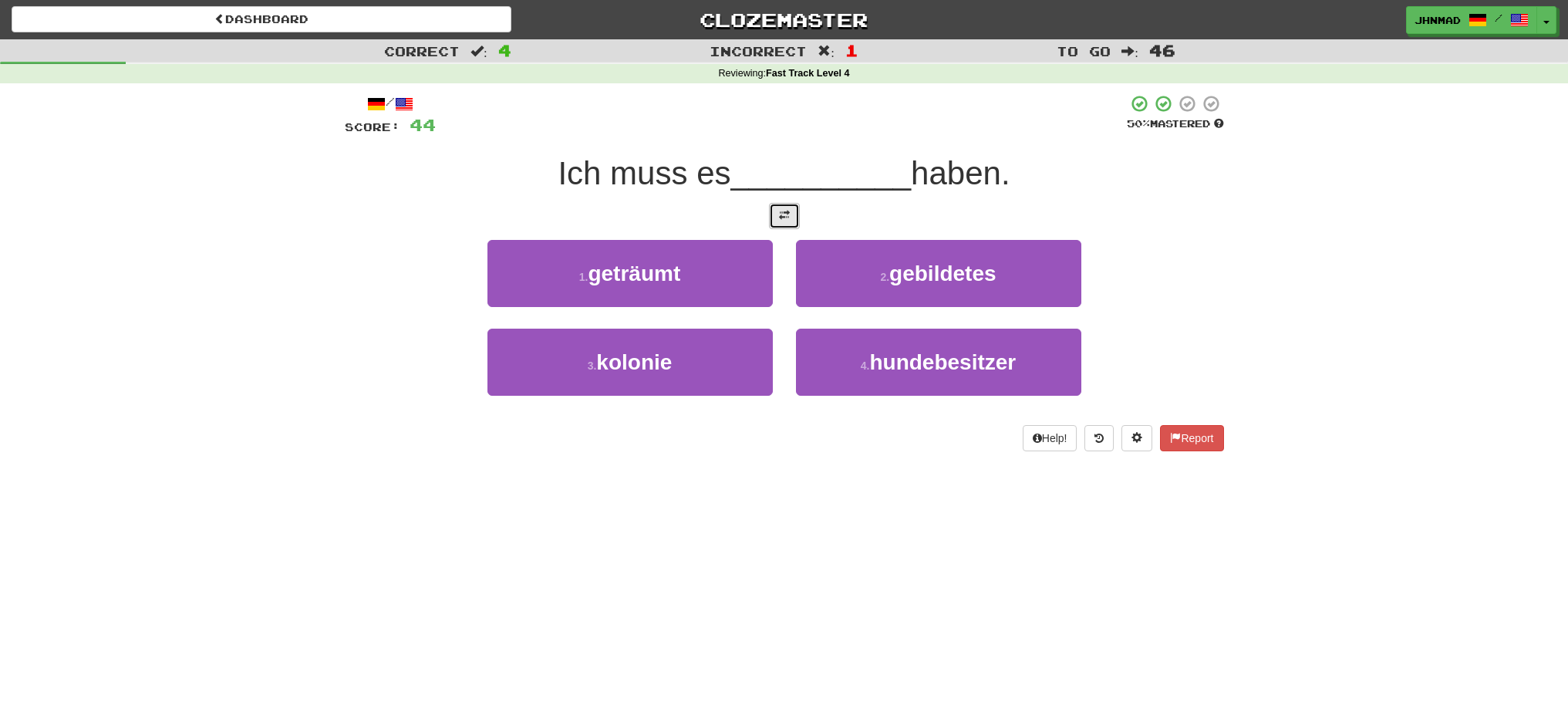
click at [794, 216] on button at bounding box center [784, 216] width 31 height 26
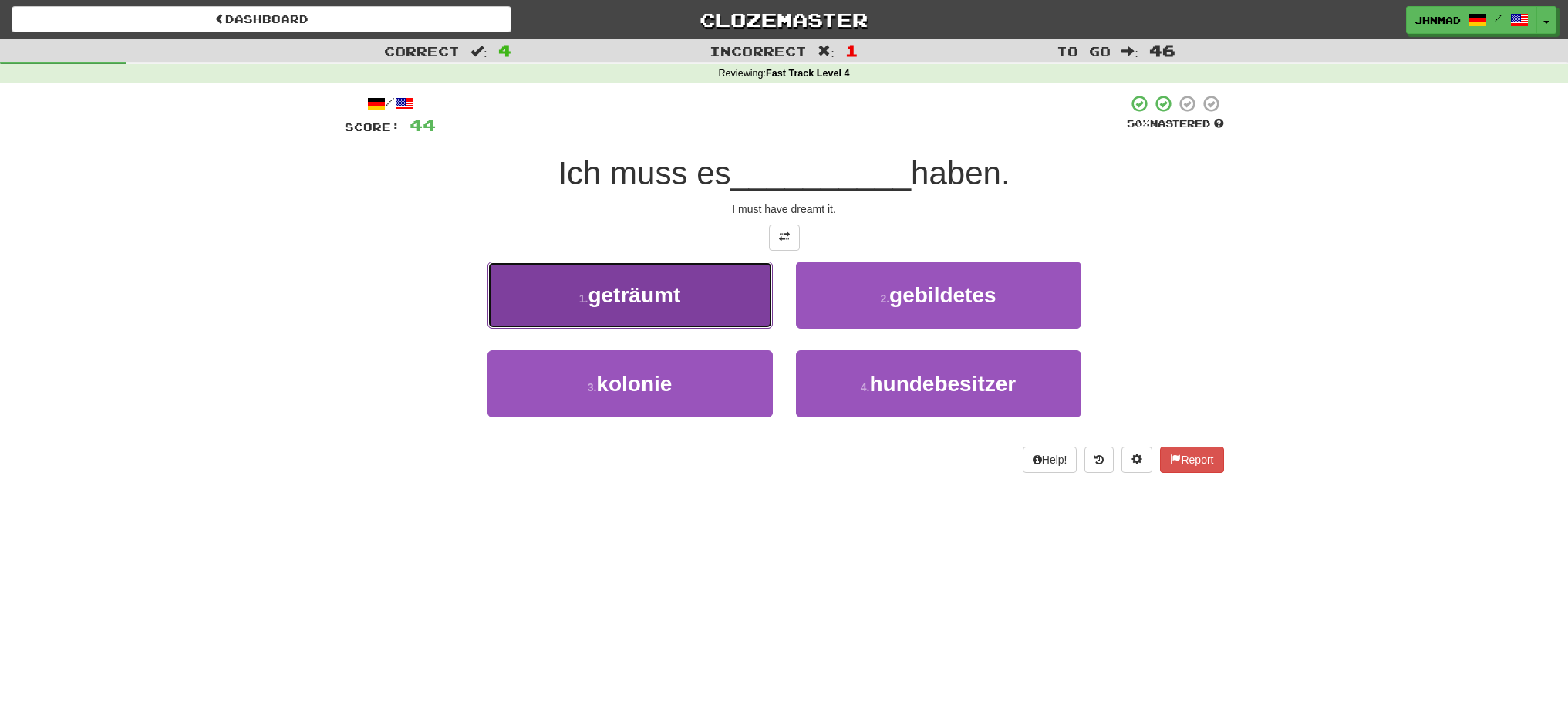
click at [638, 307] on button "1 . geträumt" at bounding box center [630, 295] width 285 height 67
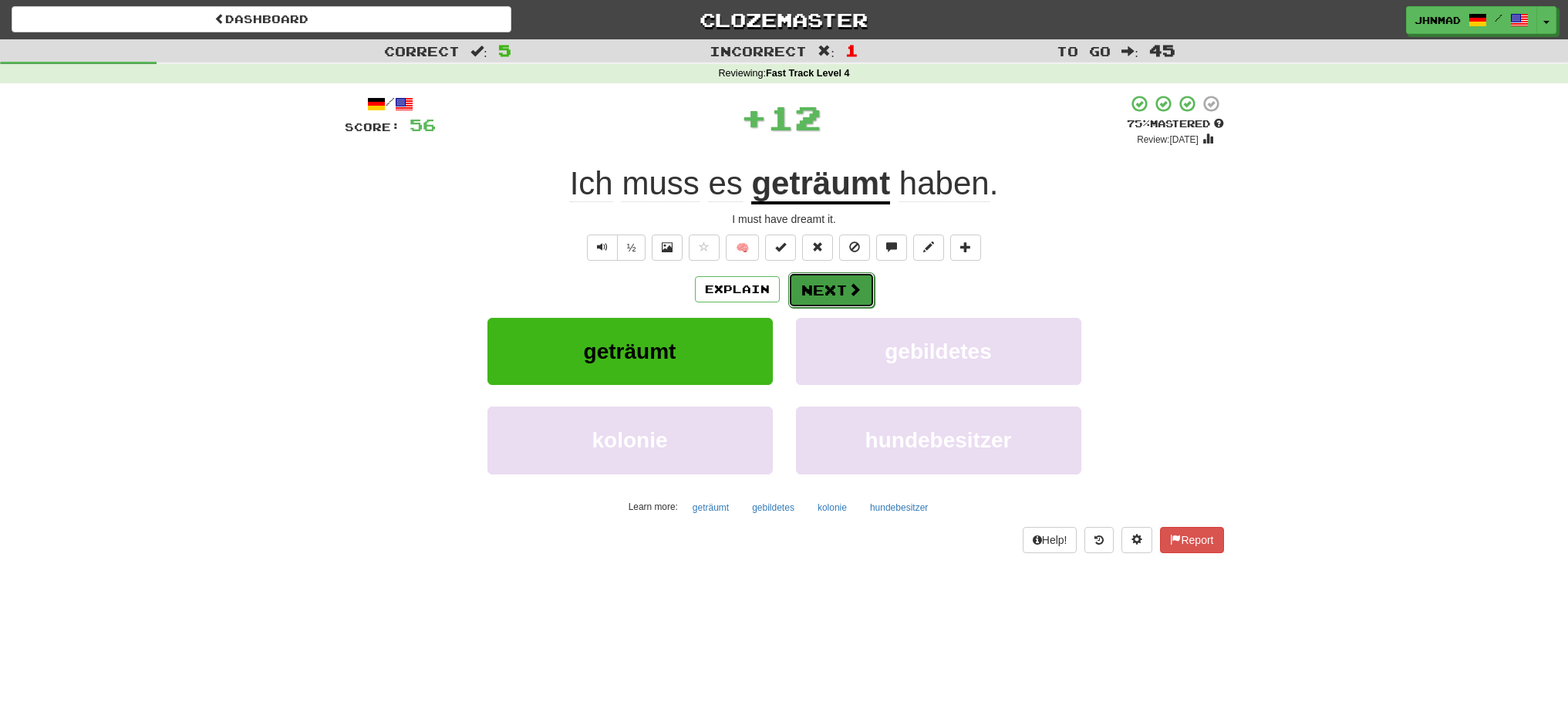
click at [832, 291] on button "Next" at bounding box center [832, 290] width 87 height 36
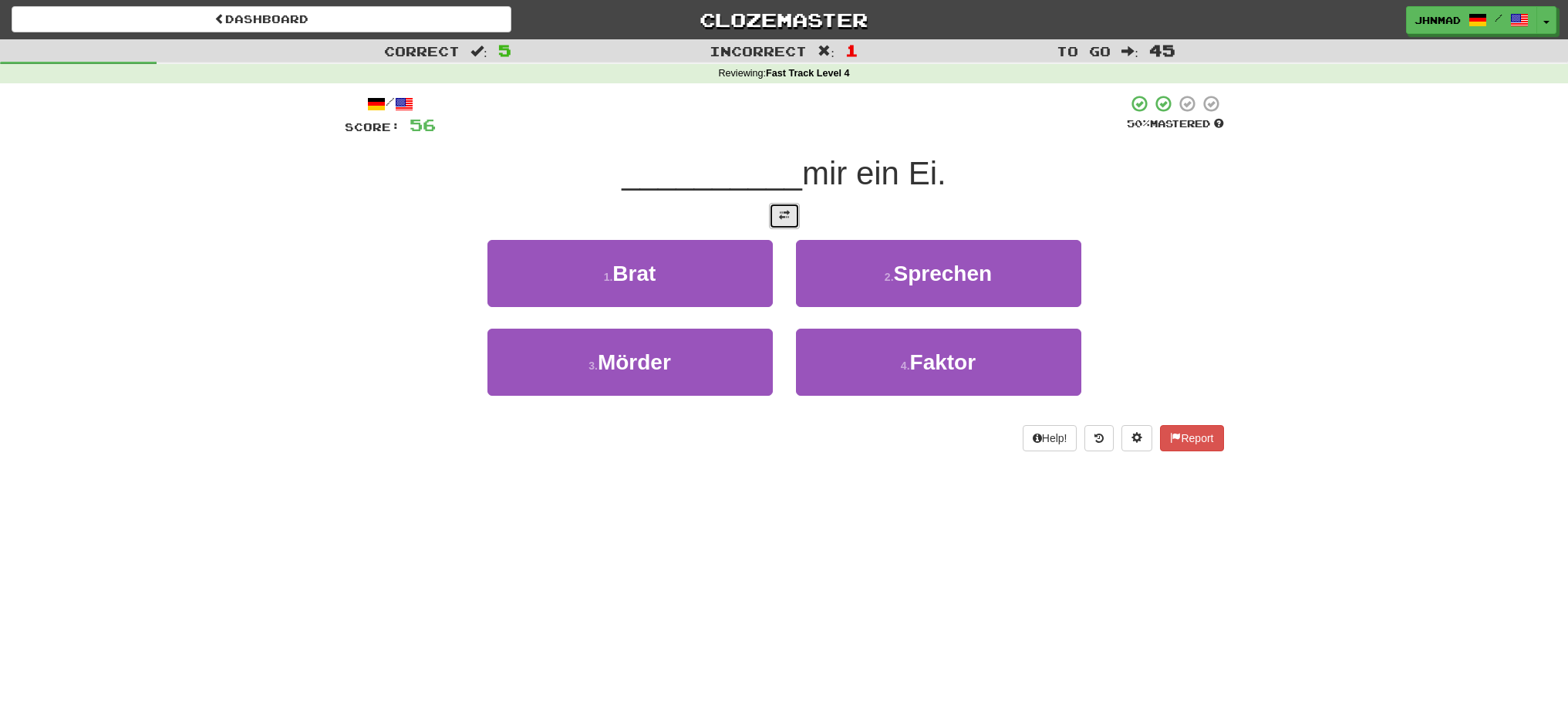
click at [784, 228] on button at bounding box center [784, 216] width 31 height 26
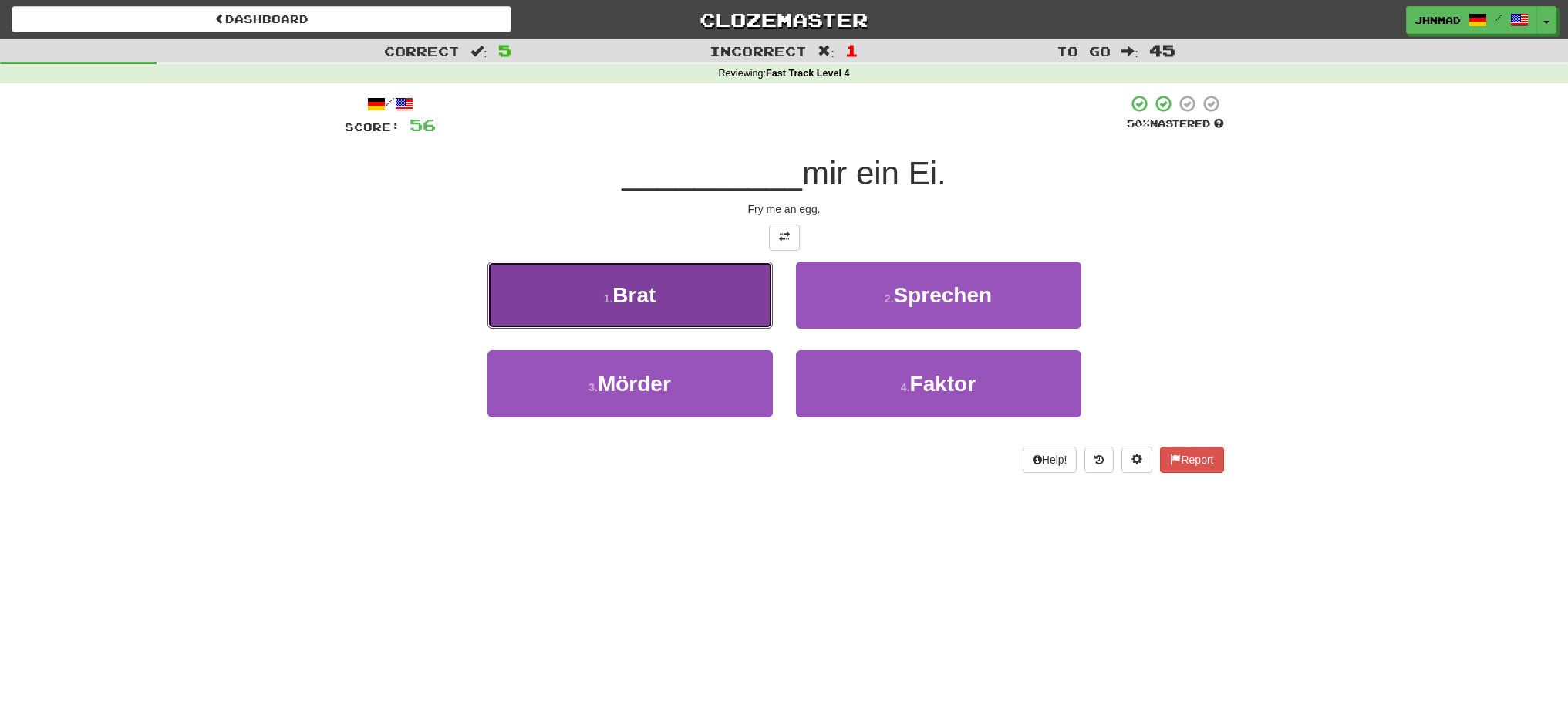
click at [573, 281] on button "1 . Brat" at bounding box center [630, 295] width 285 height 67
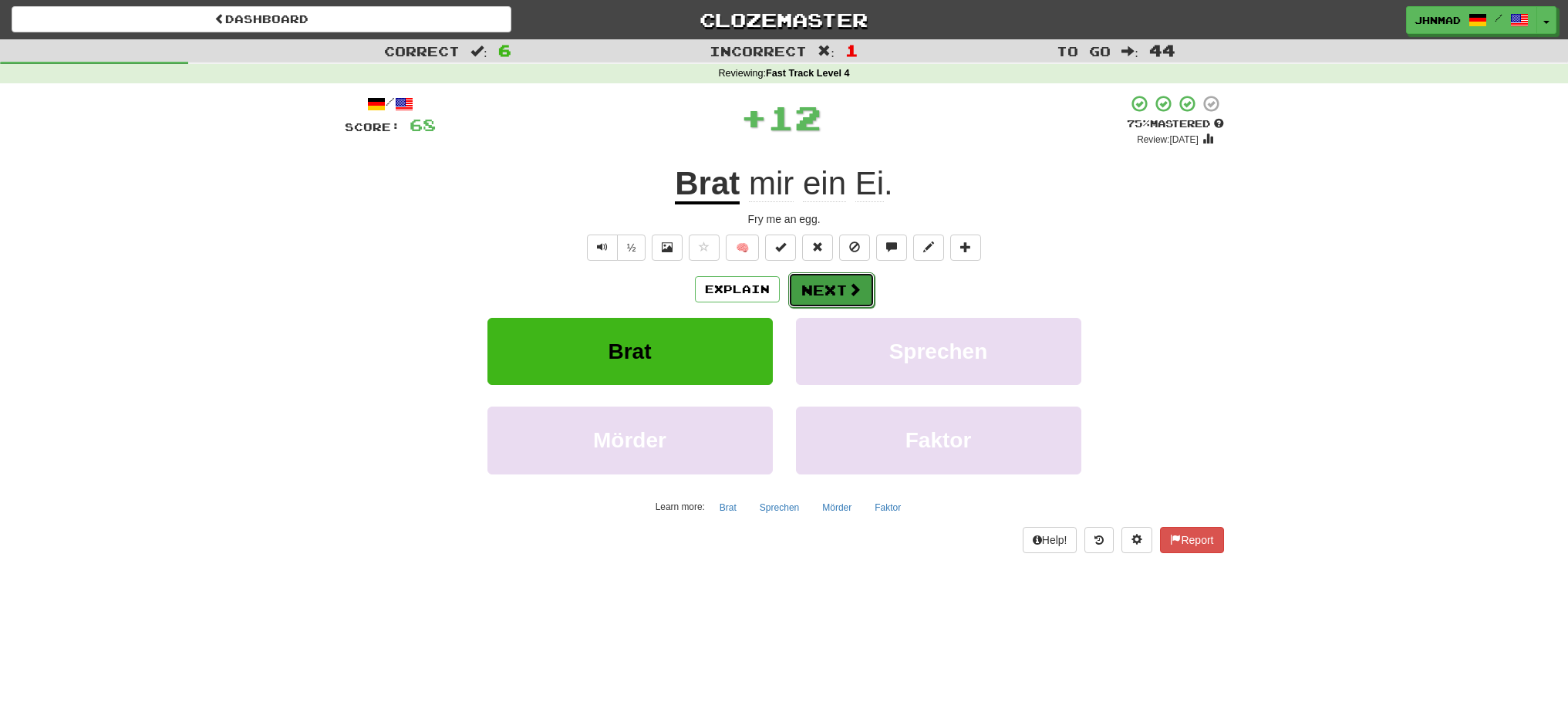
click at [828, 288] on button "Next" at bounding box center [832, 290] width 87 height 36
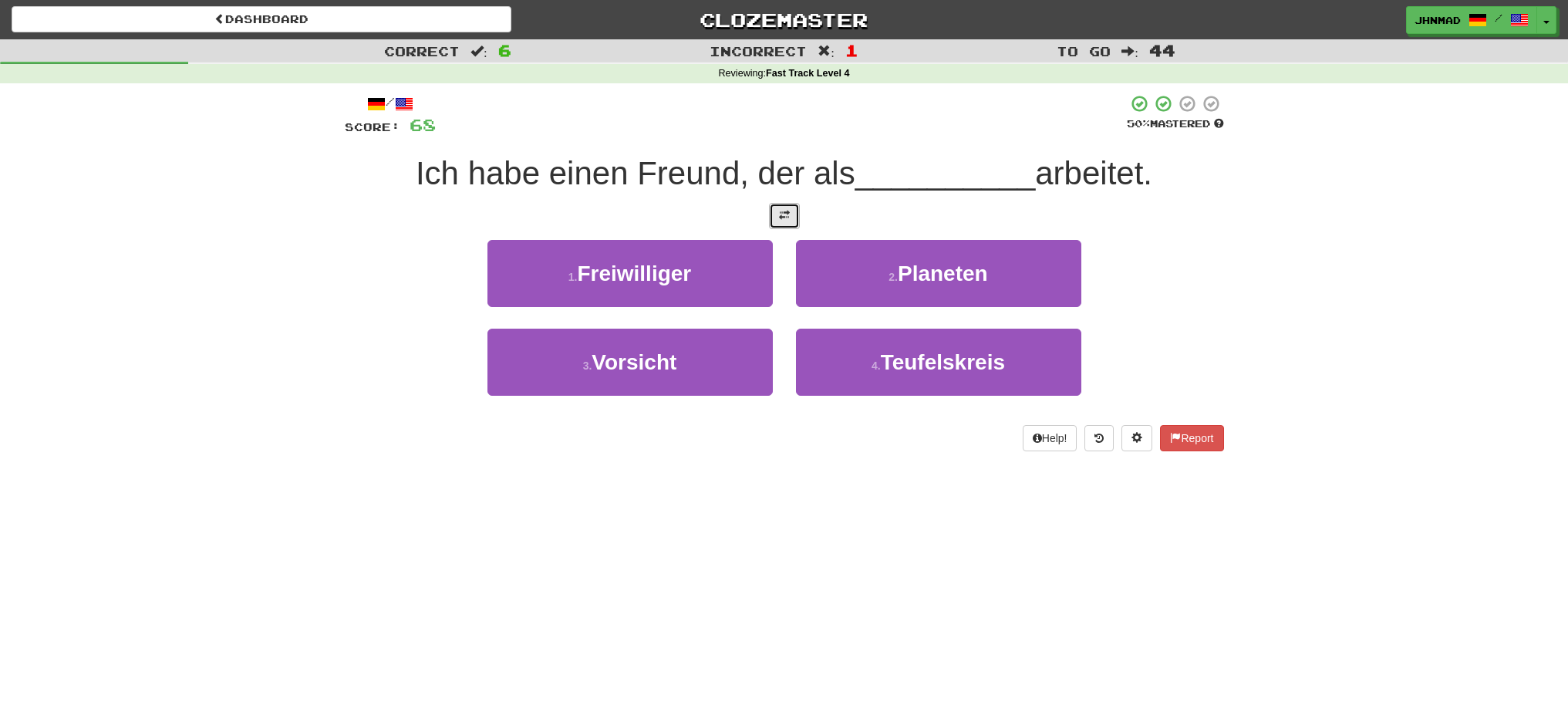
click at [790, 223] on button at bounding box center [784, 216] width 31 height 26
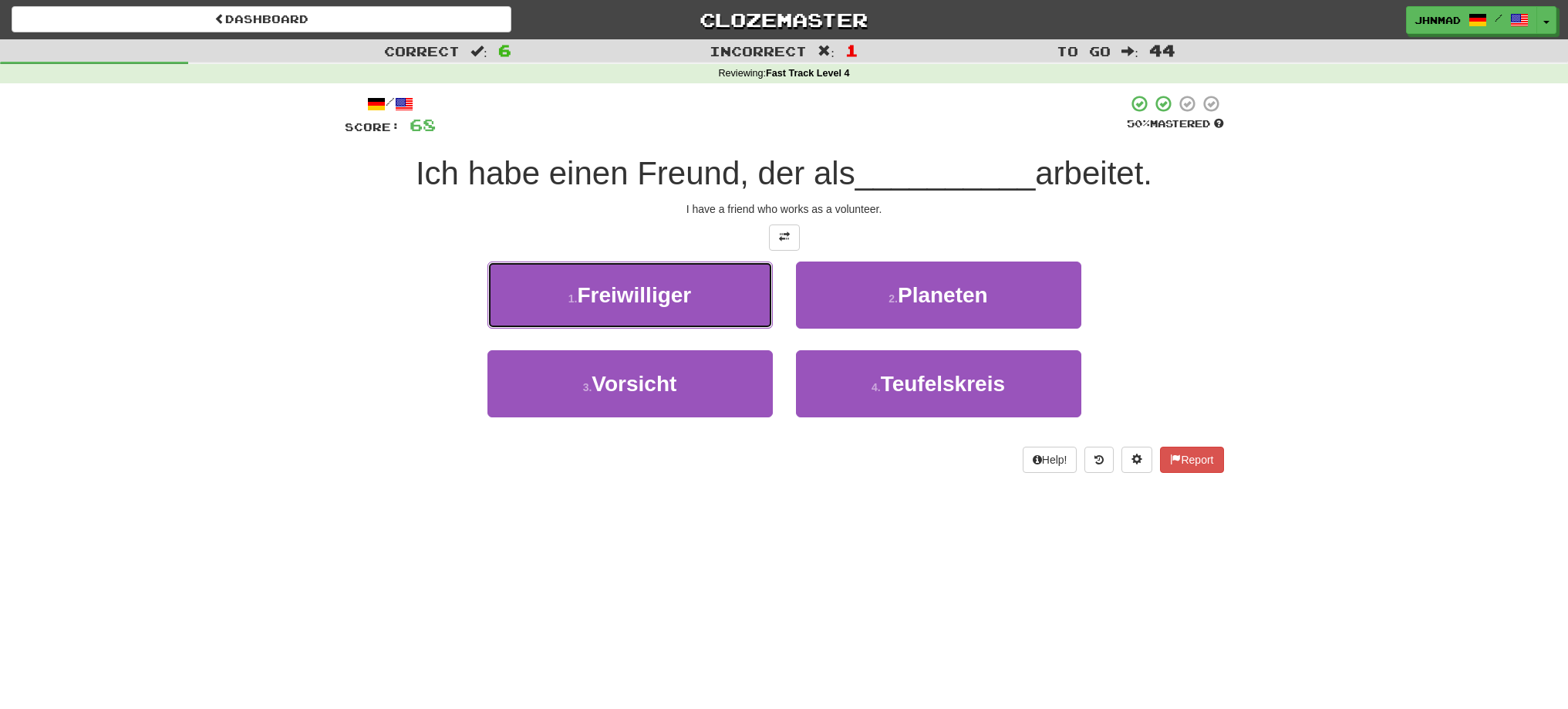
click at [671, 316] on button "1 . Freiwilliger" at bounding box center [630, 295] width 285 height 67
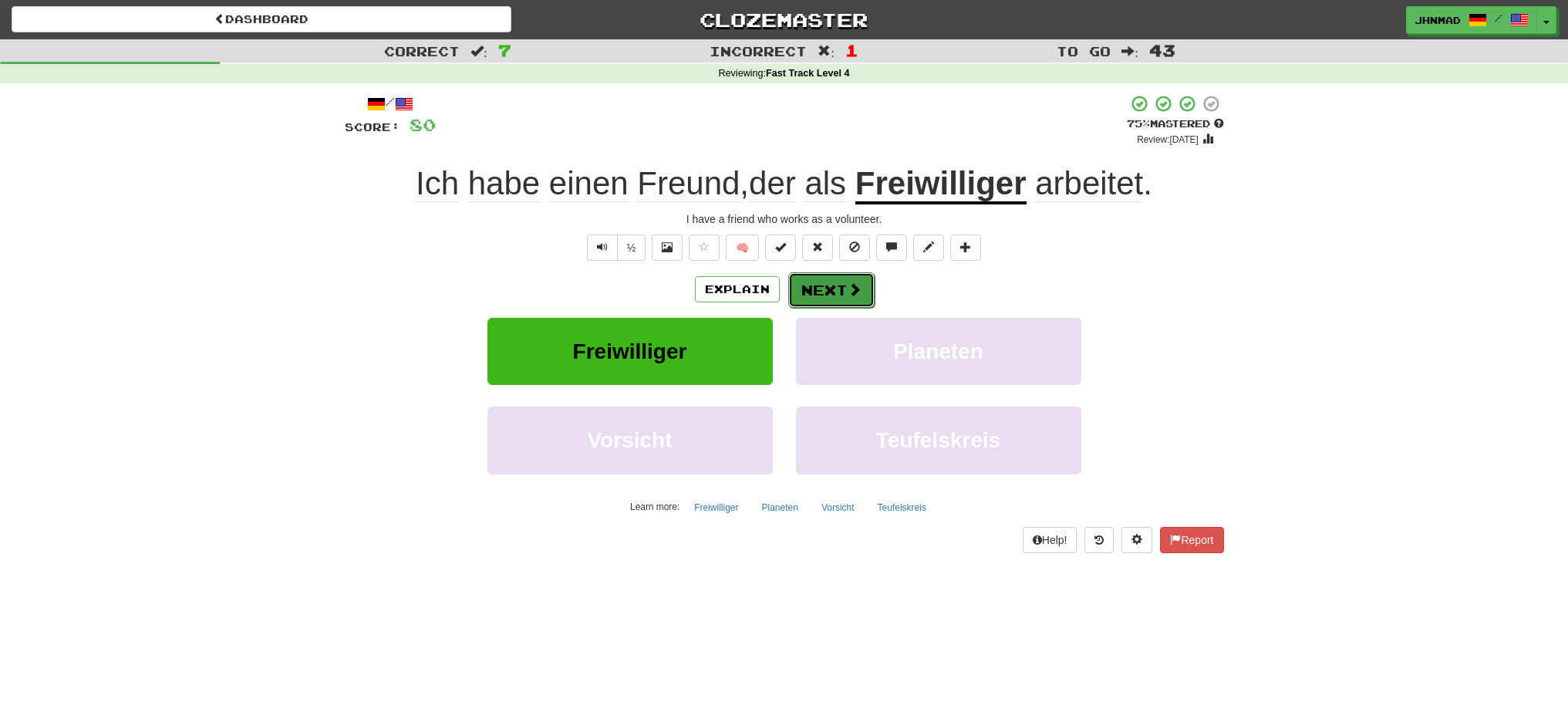
click at [838, 289] on button "Next" at bounding box center [832, 290] width 87 height 36
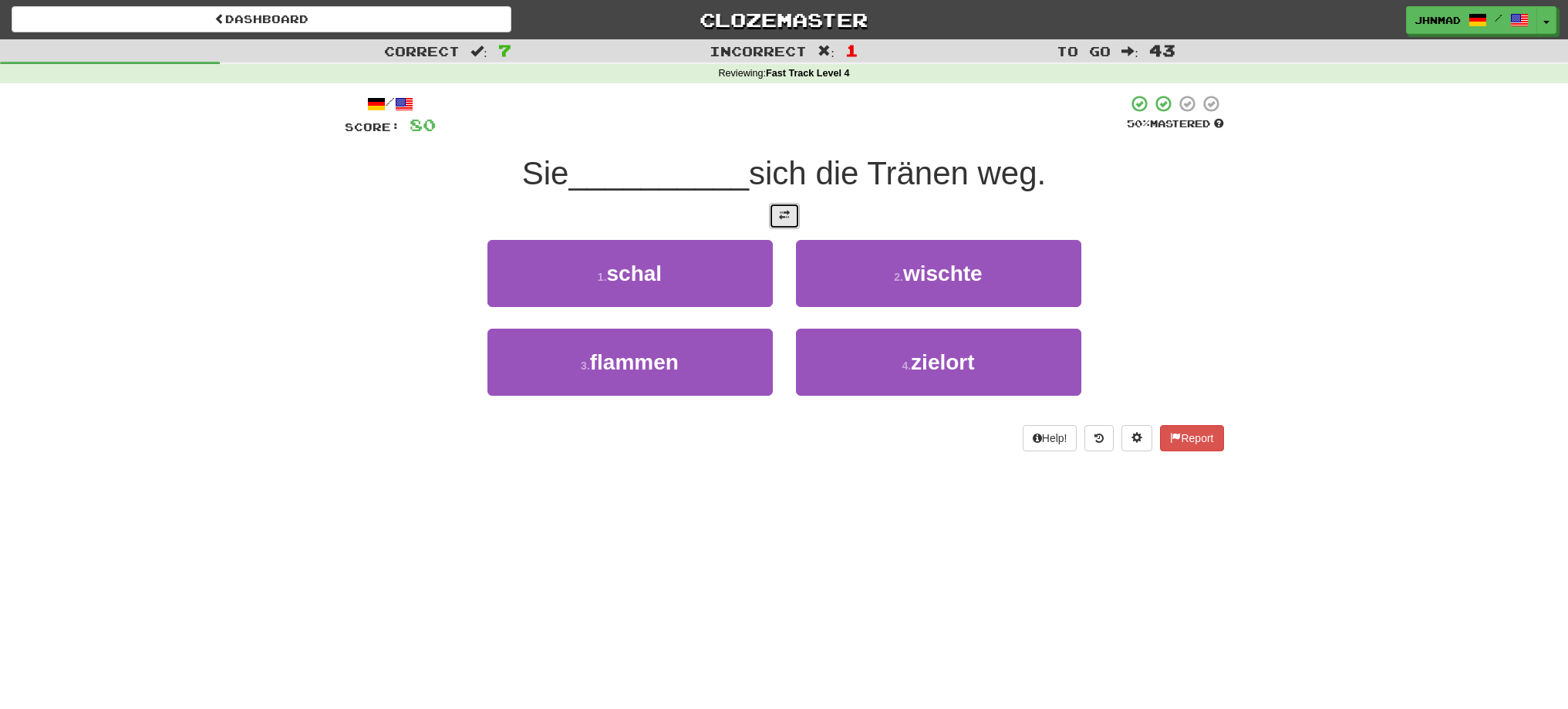
click at [775, 213] on button at bounding box center [784, 216] width 31 height 26
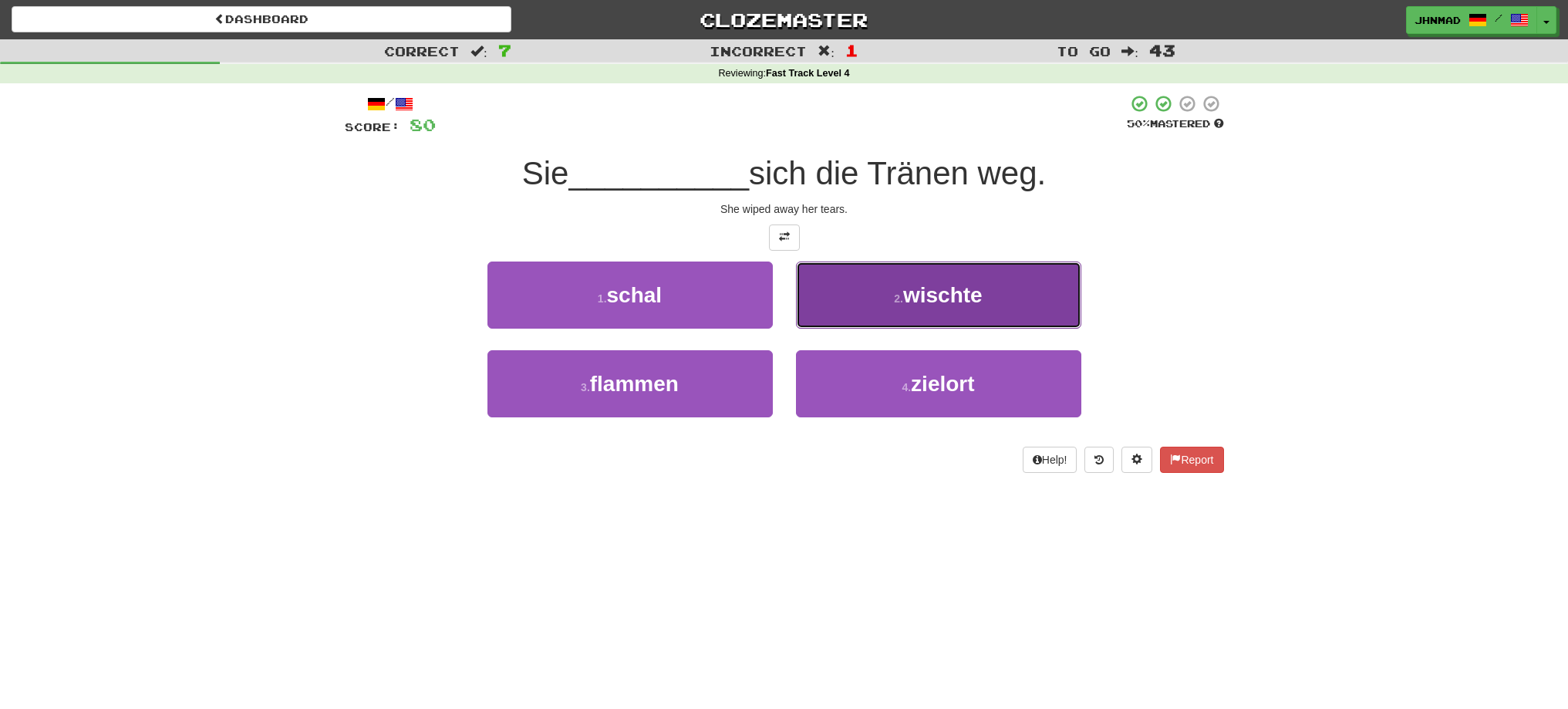
click at [932, 303] on span "wischte" at bounding box center [943, 295] width 80 height 24
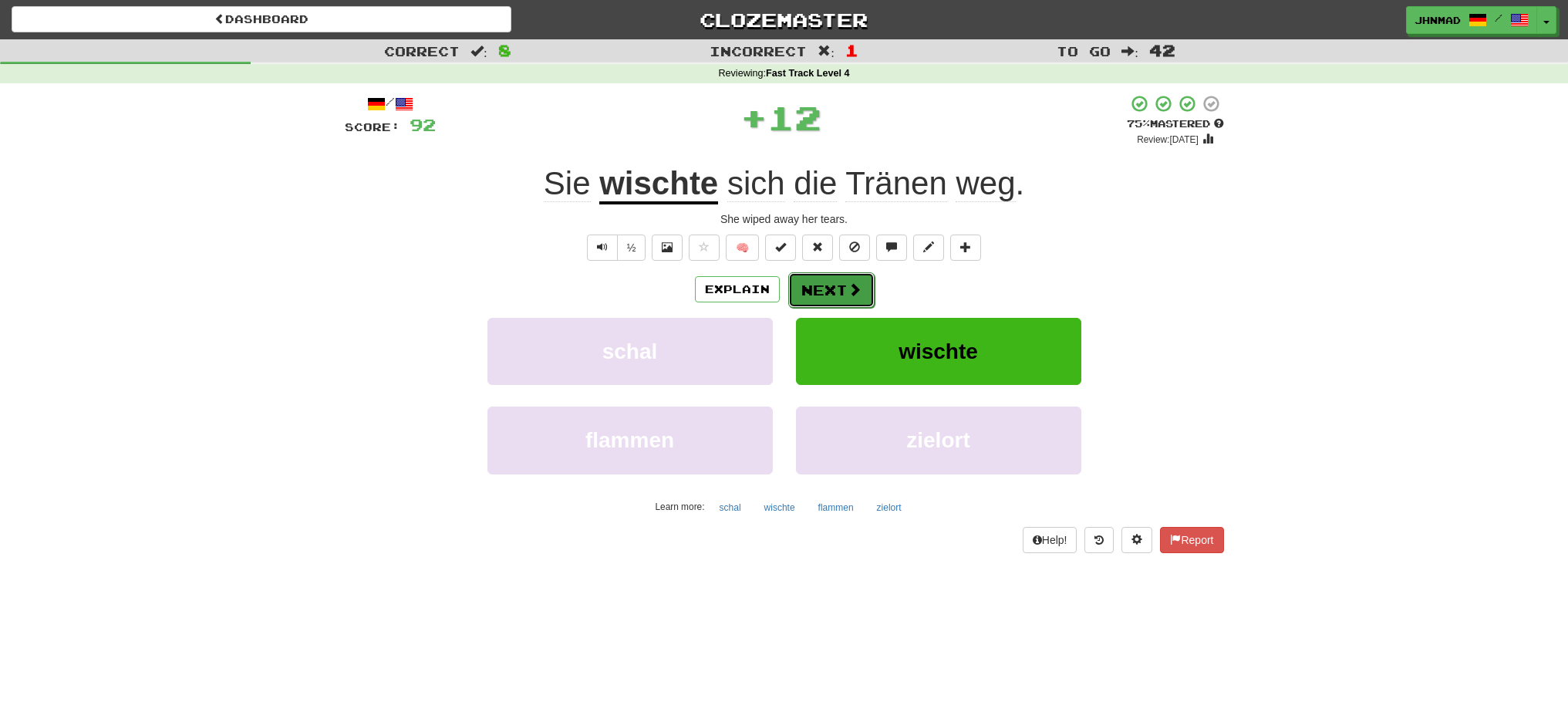
click at [835, 298] on button "Next" at bounding box center [832, 290] width 87 height 36
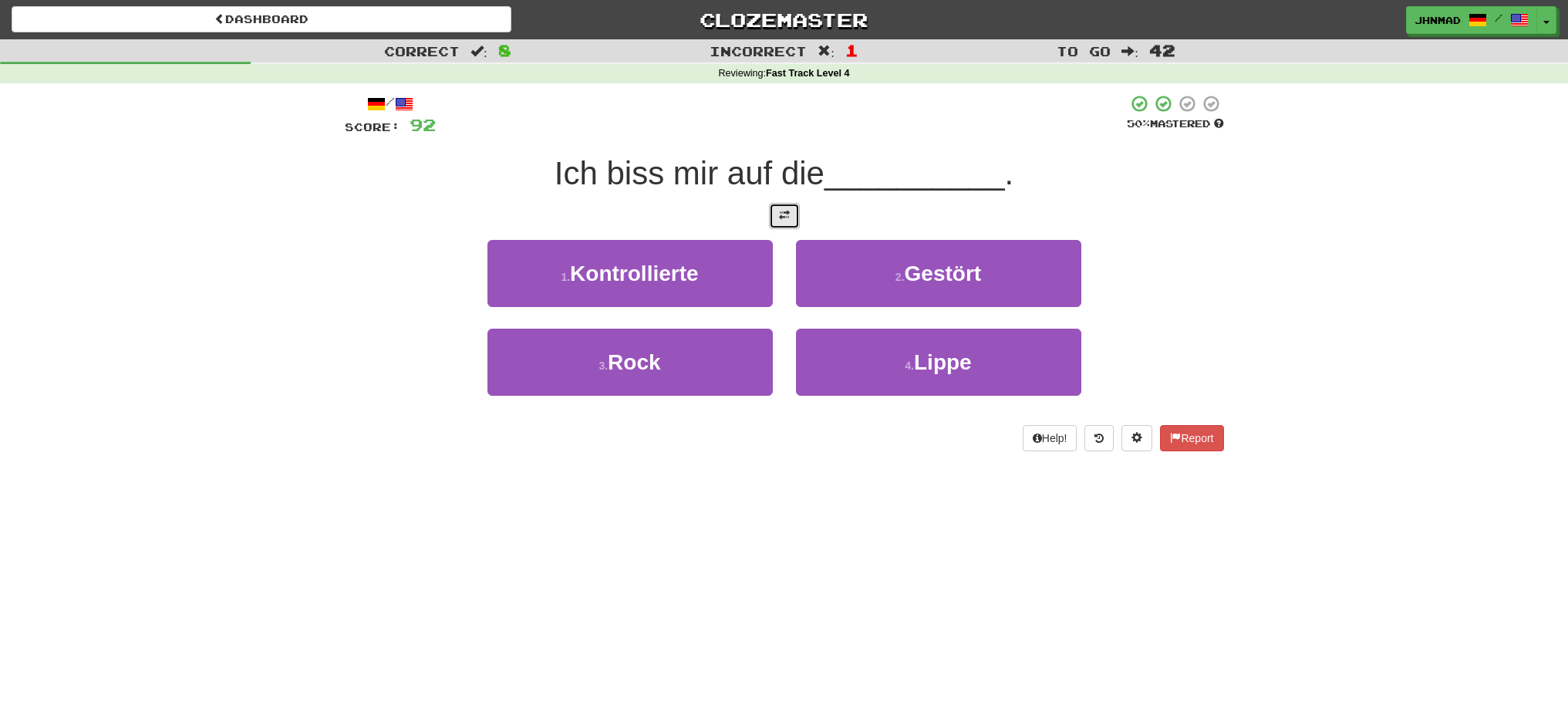
click at [771, 215] on button at bounding box center [784, 216] width 31 height 26
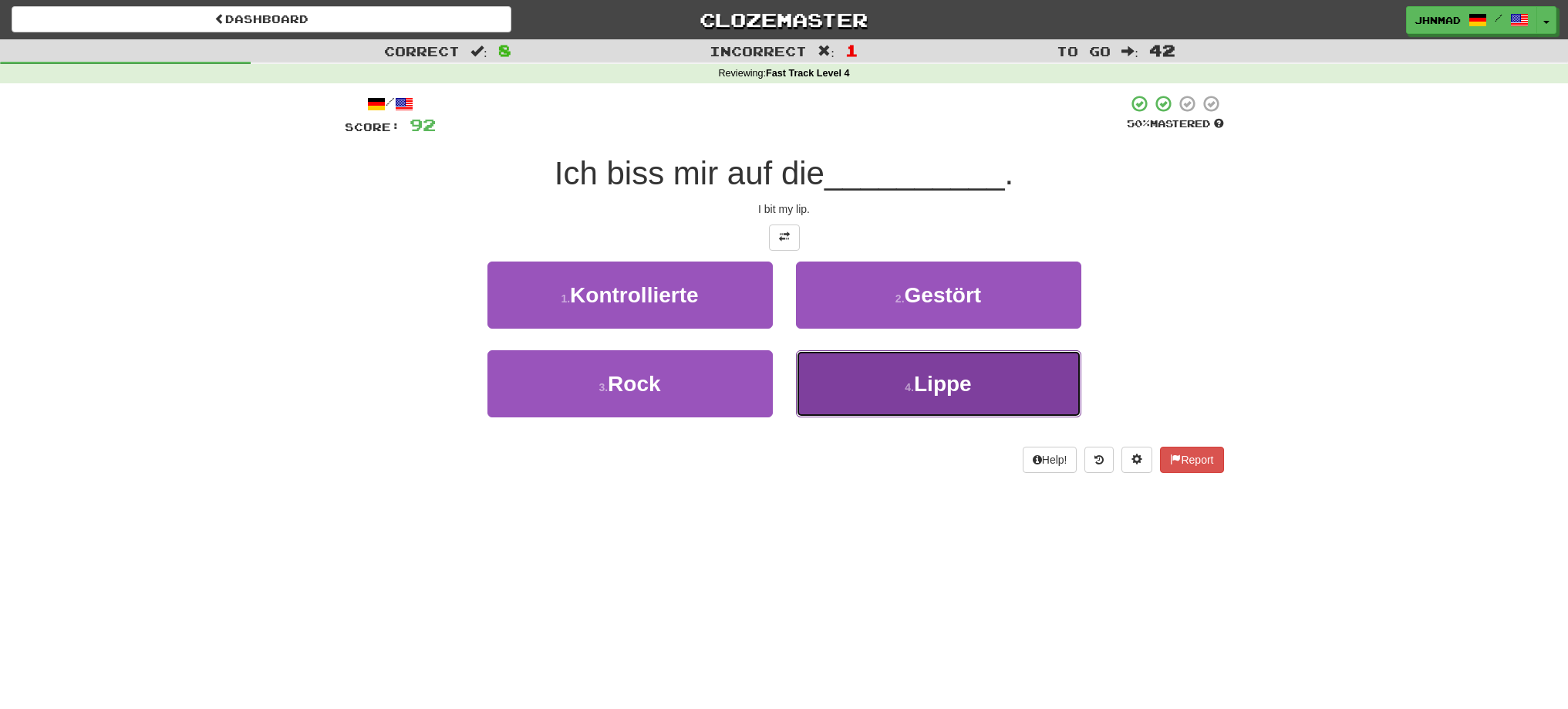
click at [838, 377] on button "4 . Lippe" at bounding box center [938, 383] width 285 height 67
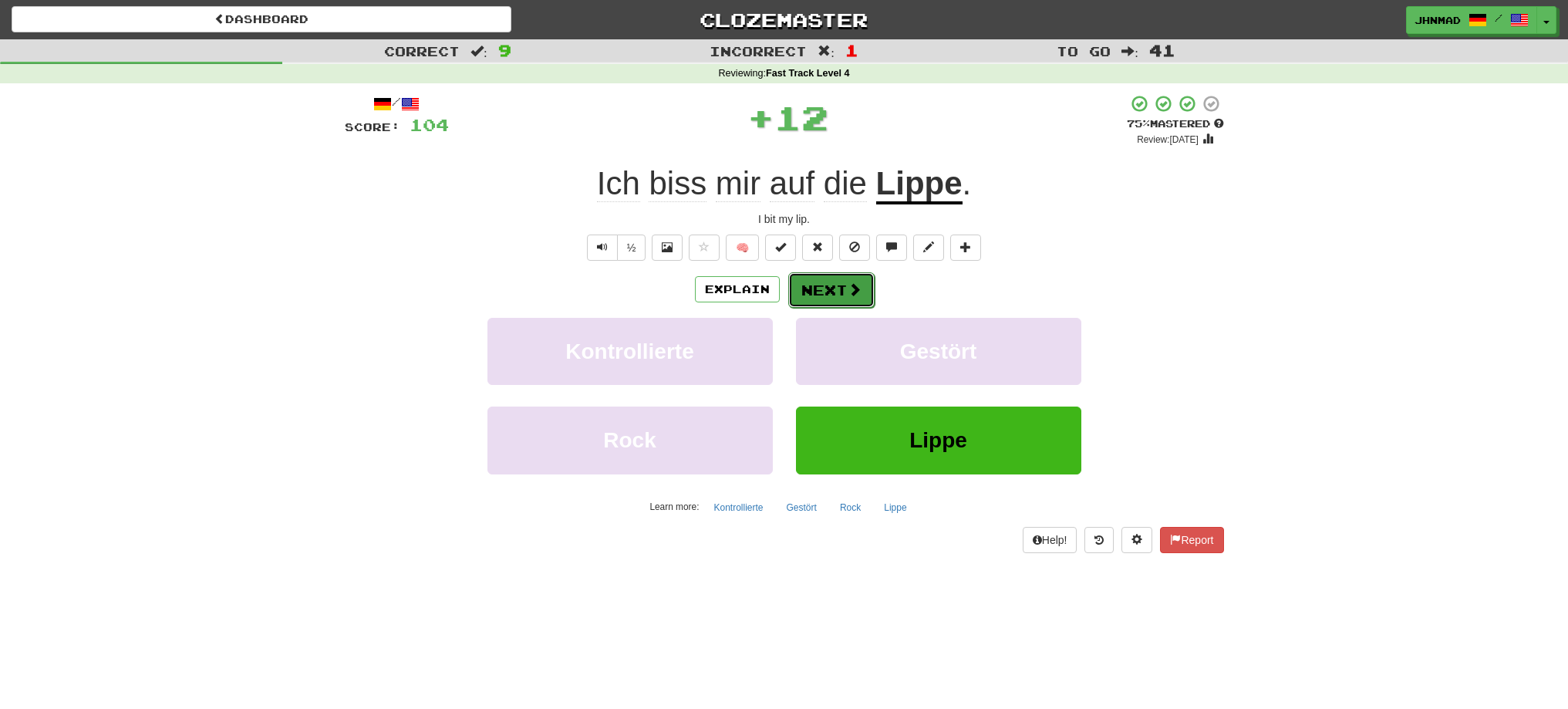
click at [837, 289] on button "Next" at bounding box center [832, 290] width 87 height 36
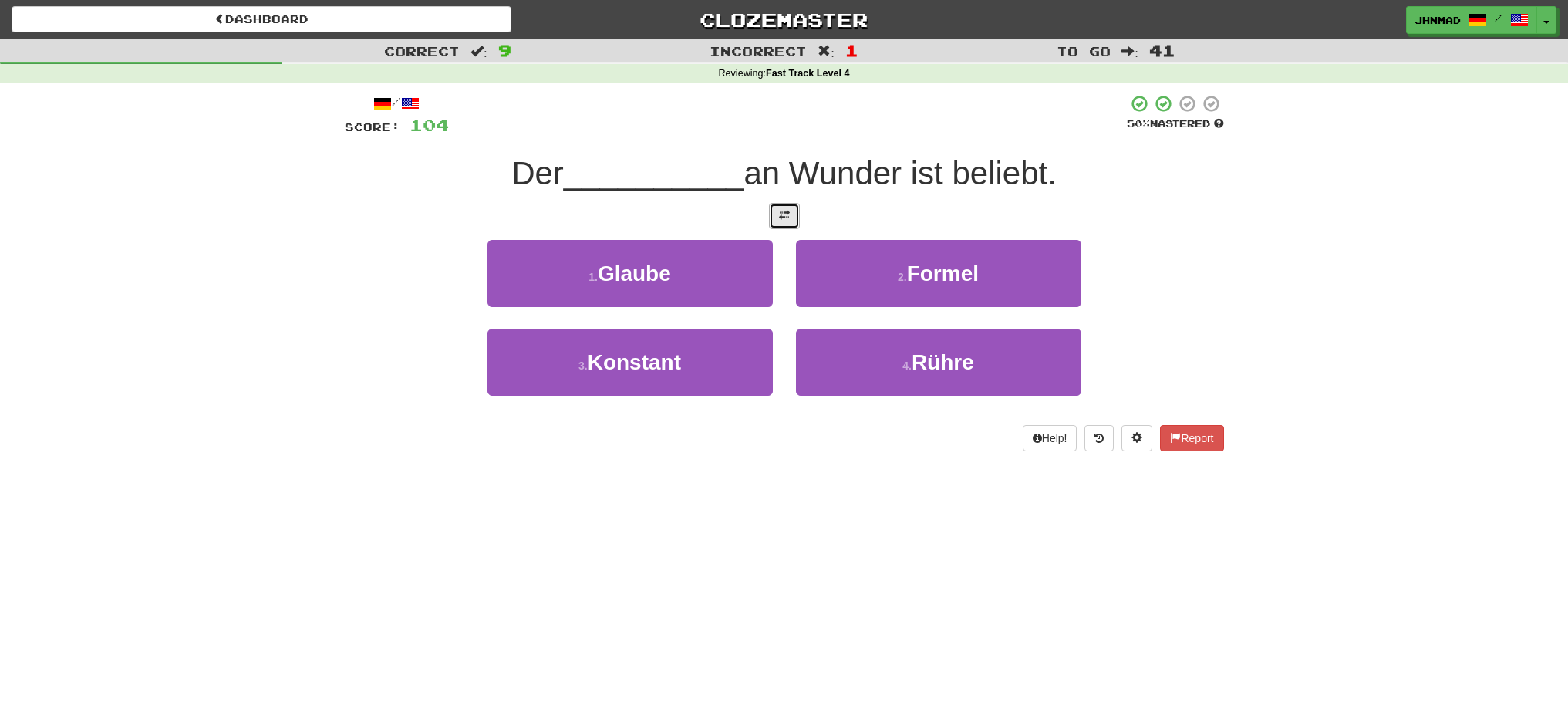
click at [786, 217] on span at bounding box center [784, 215] width 11 height 11
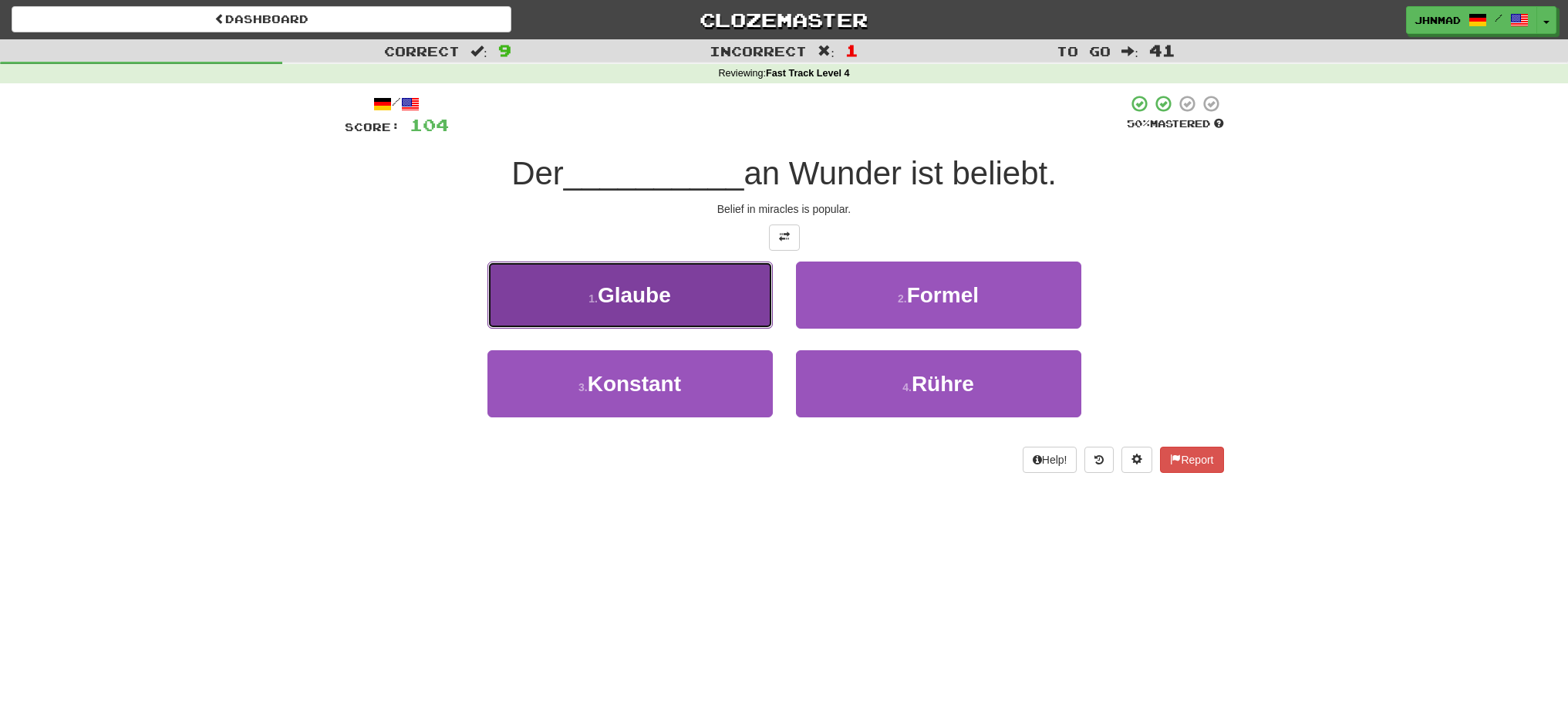
click at [613, 289] on span "Glaube" at bounding box center [634, 295] width 73 height 24
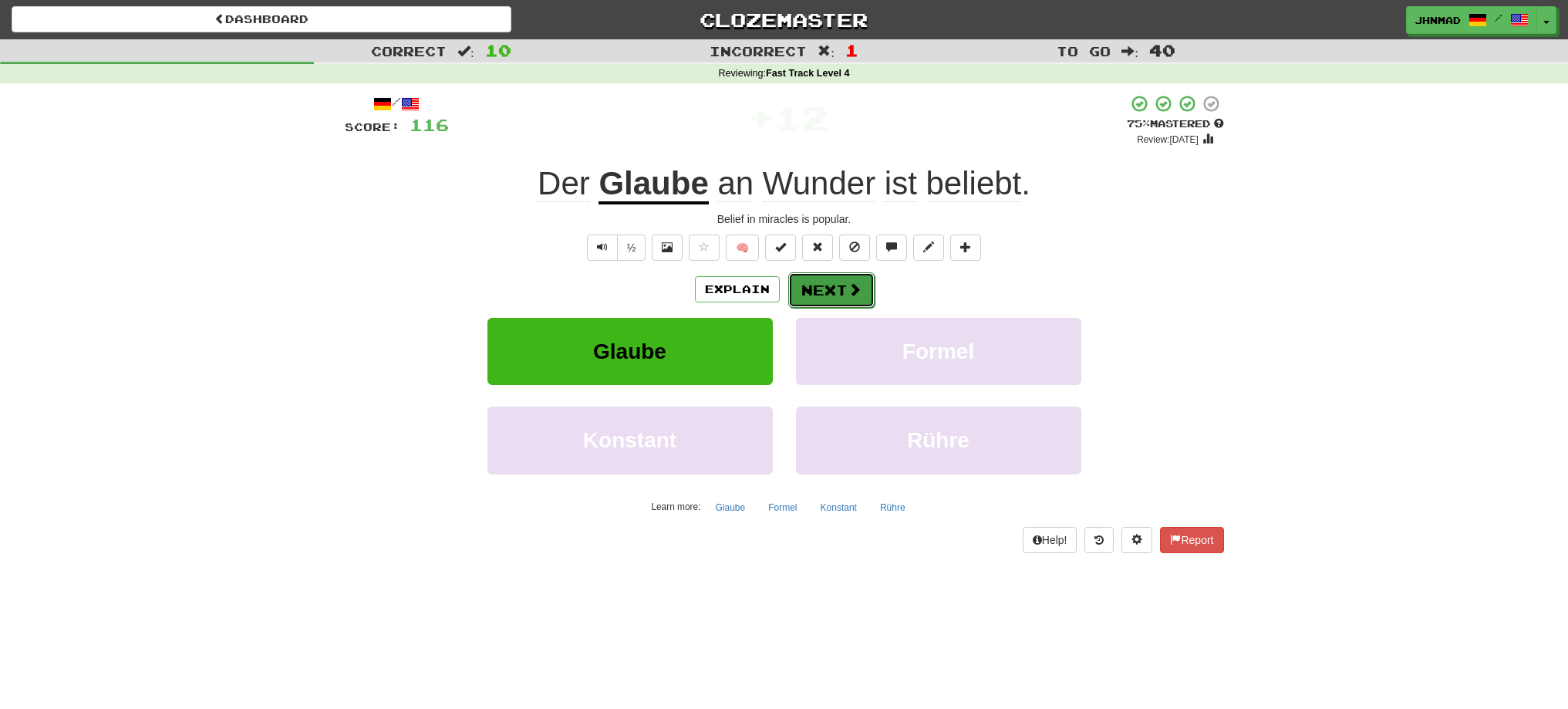
click at [813, 302] on button "Next" at bounding box center [832, 290] width 87 height 36
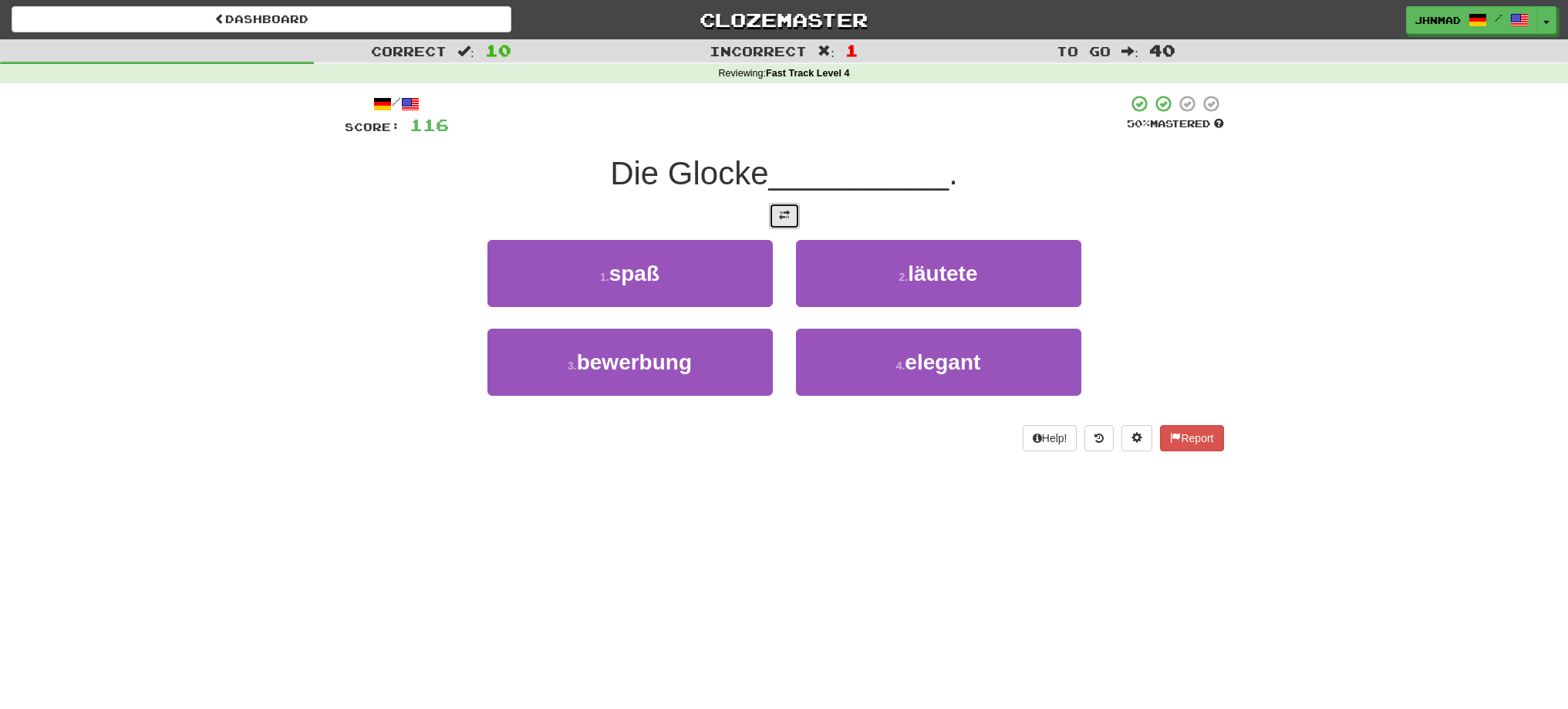
click at [769, 204] on button at bounding box center [784, 216] width 31 height 26
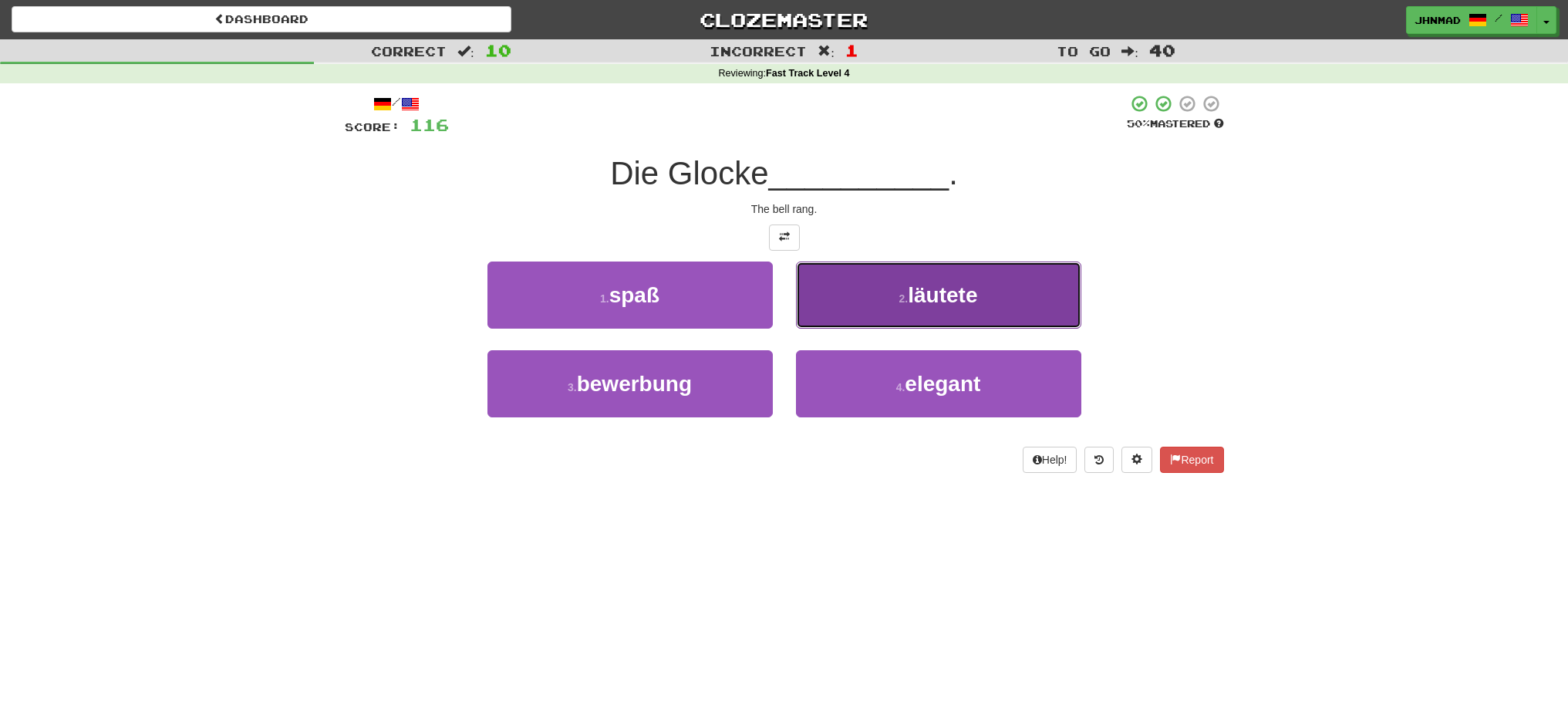
click at [1026, 303] on button "2 . läutete" at bounding box center [938, 295] width 285 height 67
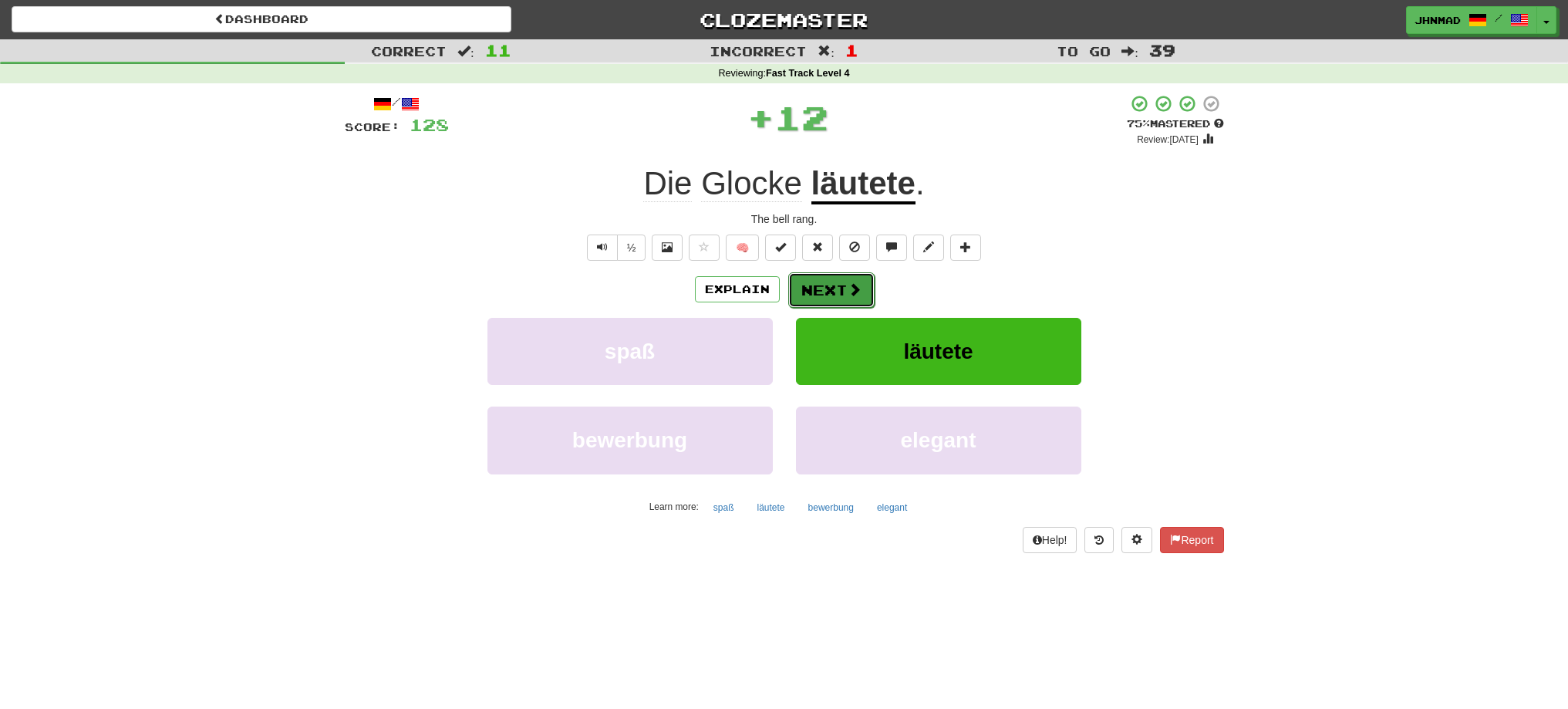
click at [842, 301] on button "Next" at bounding box center [832, 290] width 87 height 36
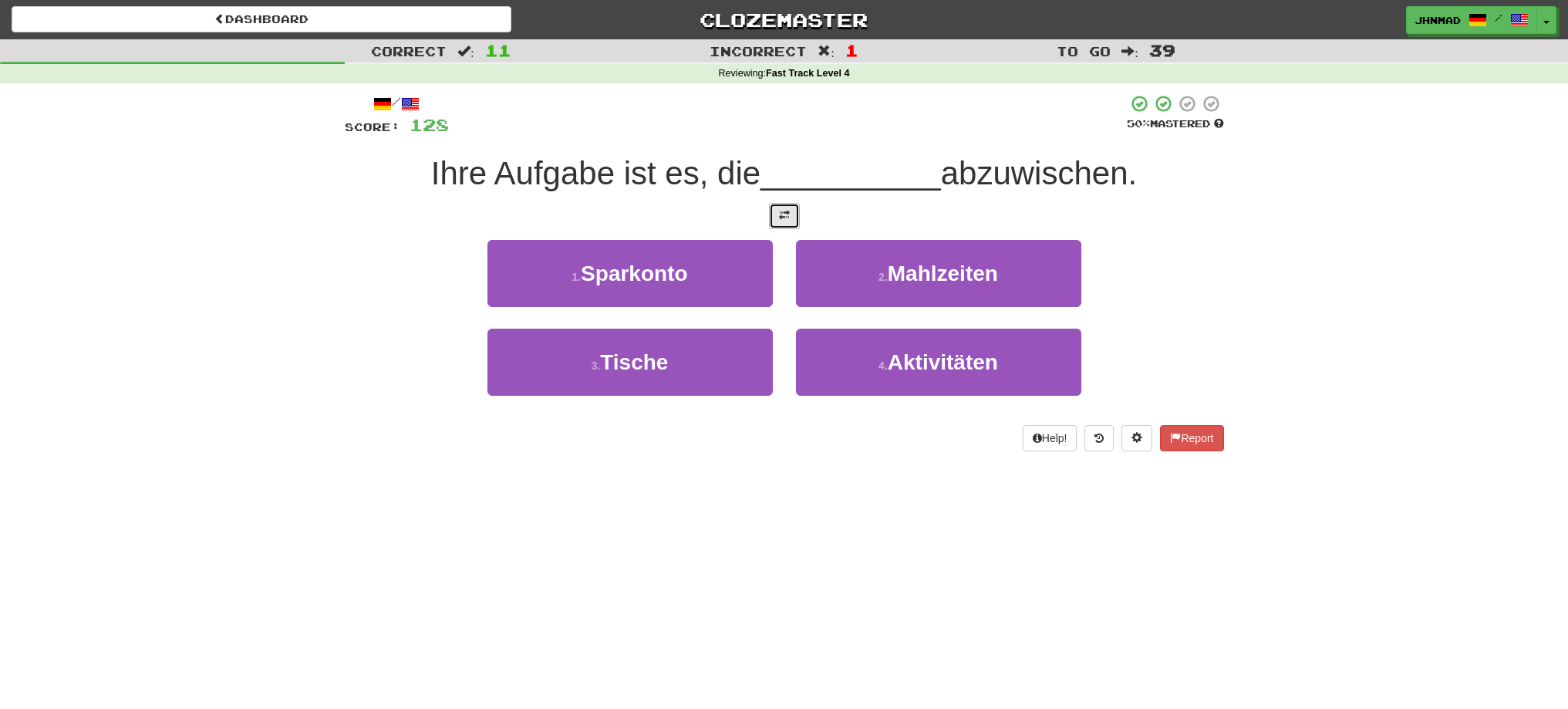
click at [774, 210] on button at bounding box center [784, 216] width 31 height 26
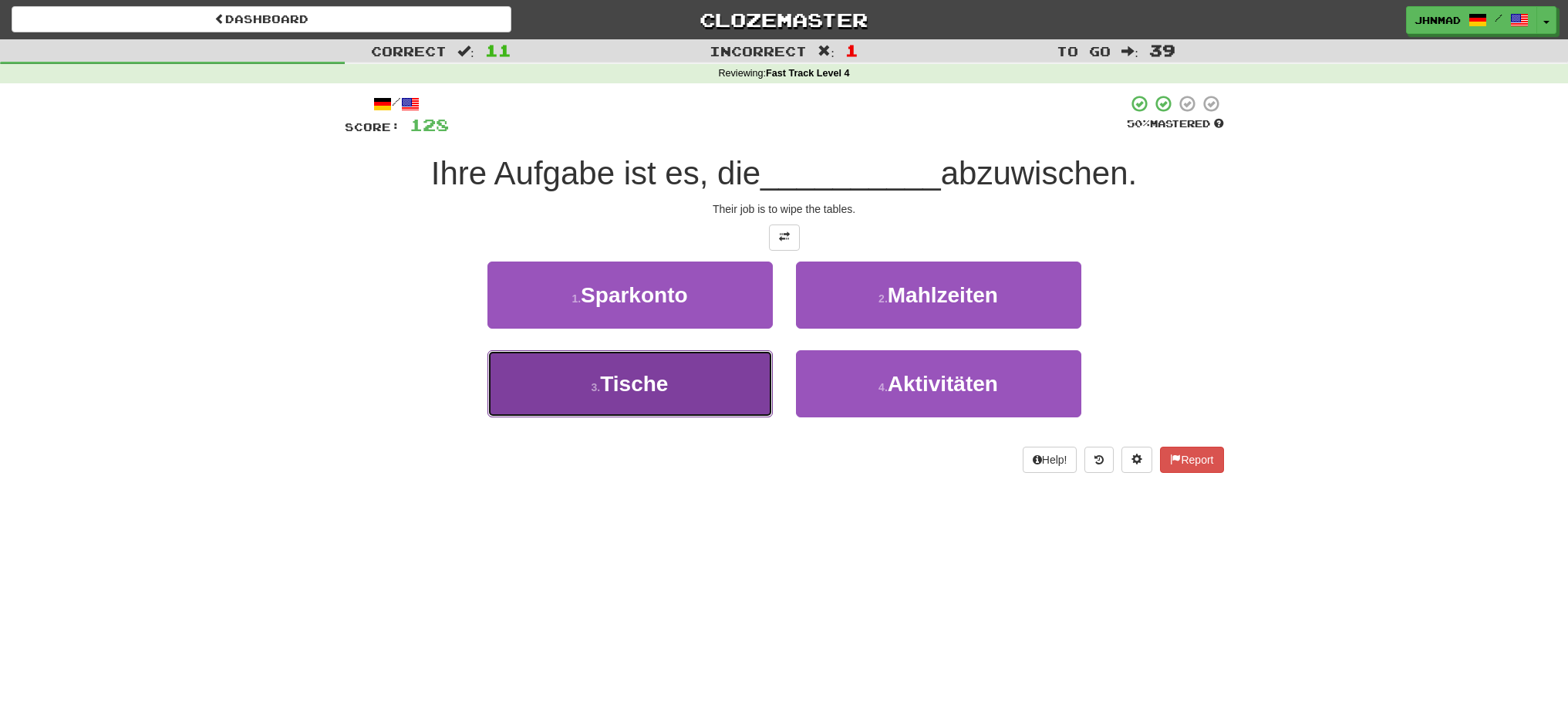
click at [651, 388] on span "Tische" at bounding box center [634, 383] width 68 height 24
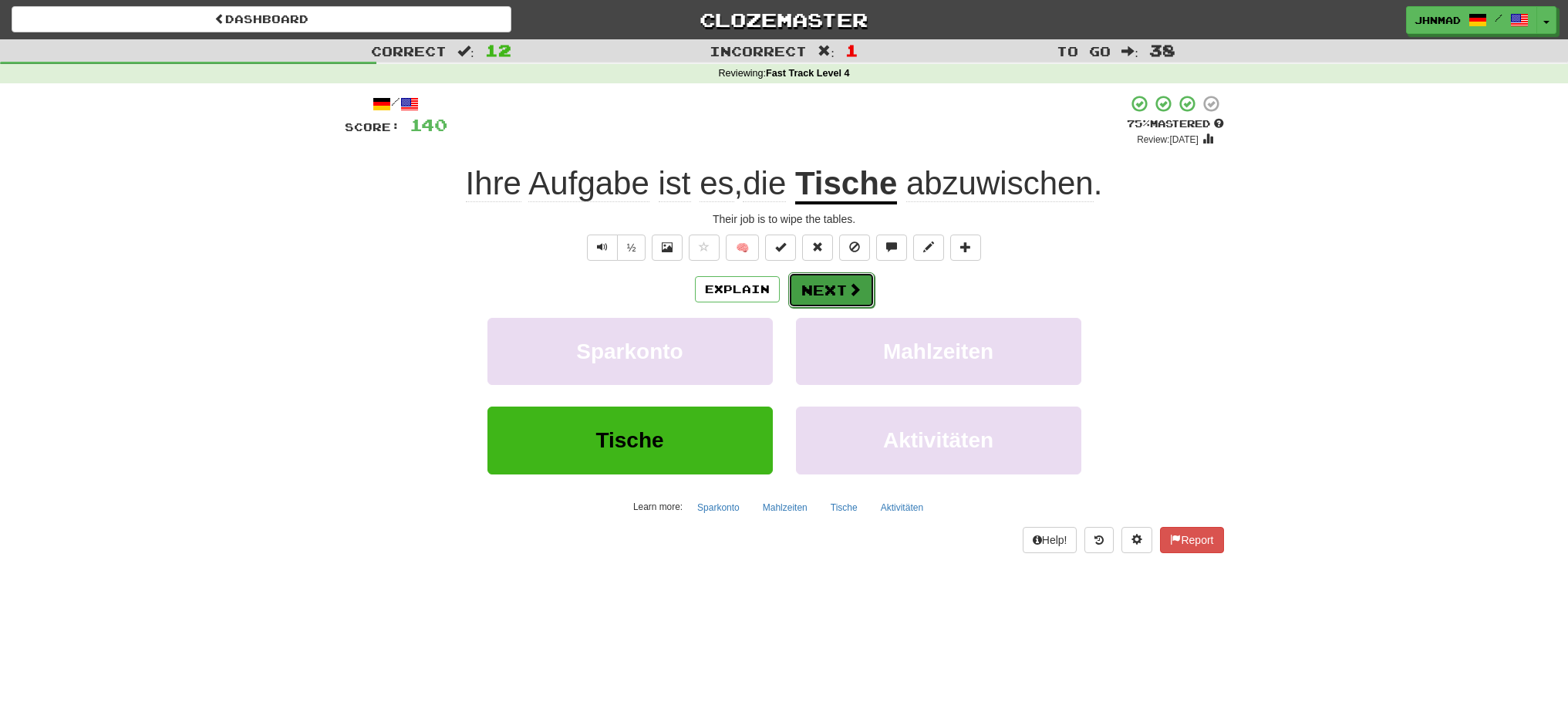
click at [809, 279] on button "Next" at bounding box center [832, 290] width 87 height 36
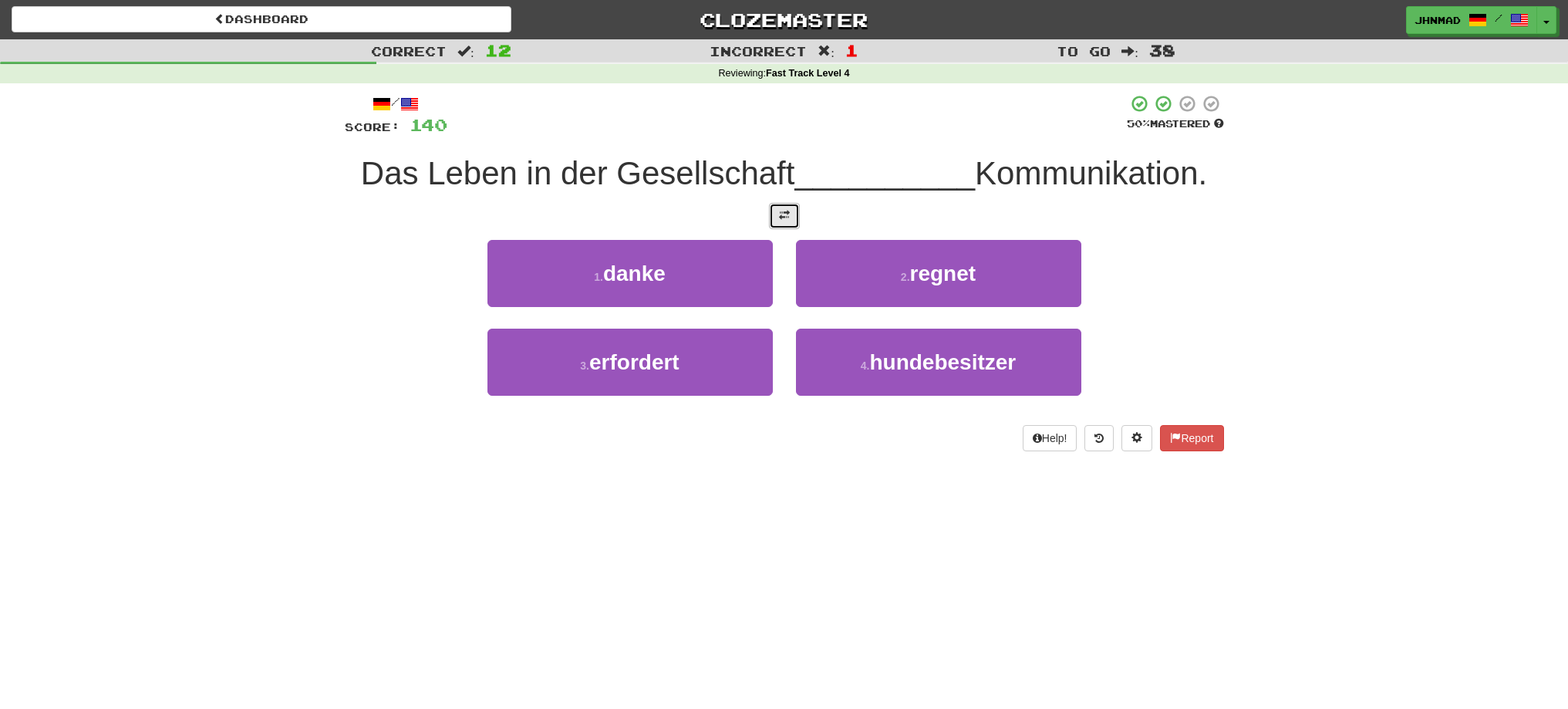
click at [783, 217] on span at bounding box center [784, 215] width 11 height 11
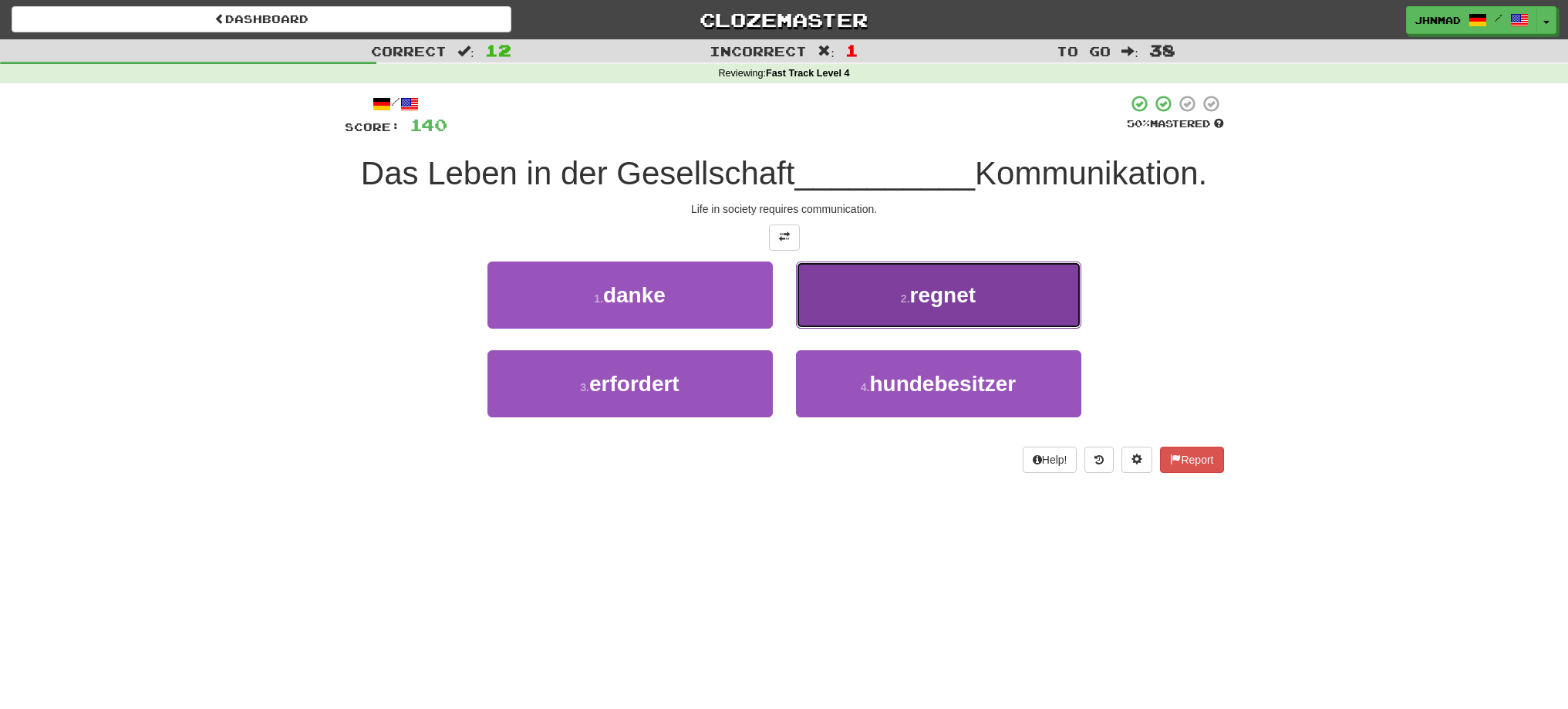
click at [900, 306] on button "2 . regnet" at bounding box center [938, 295] width 285 height 67
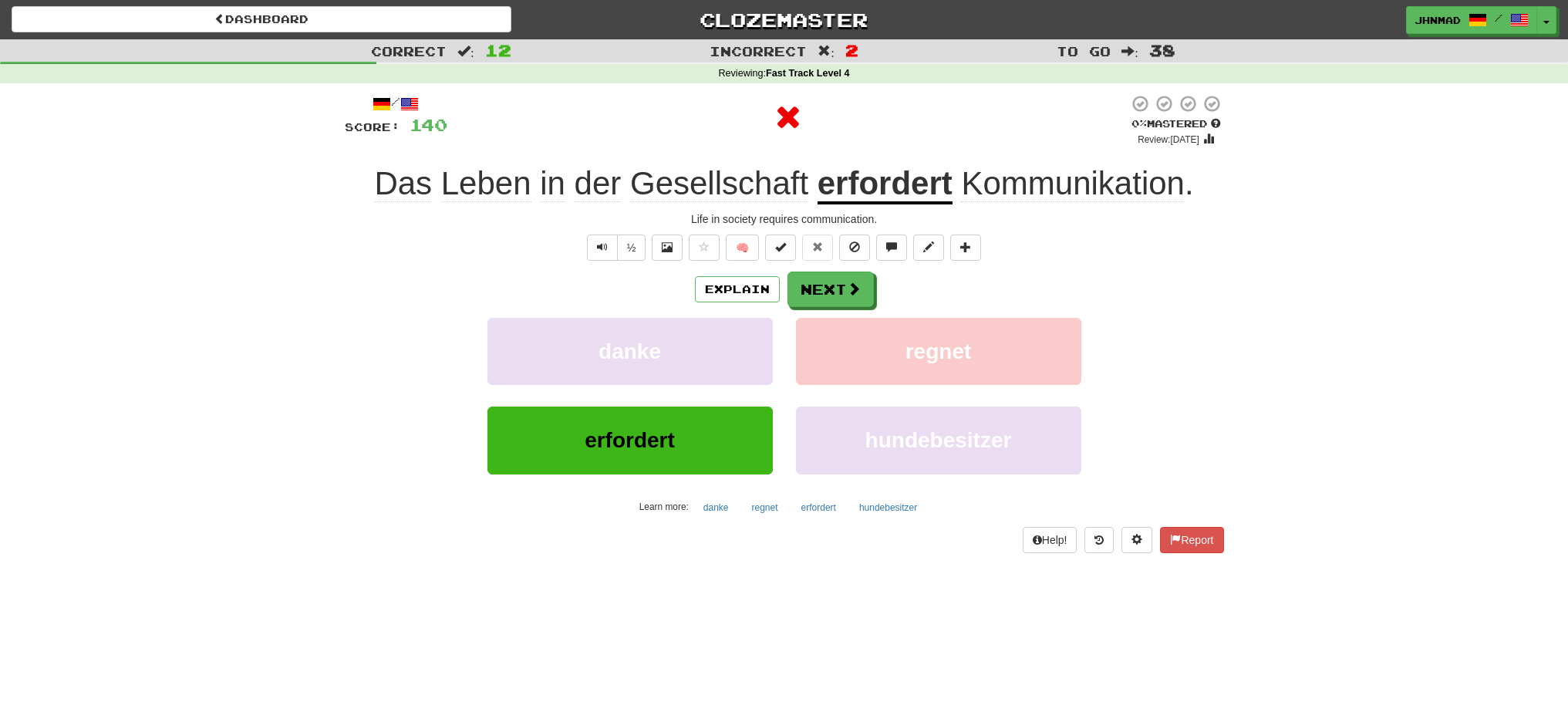
click at [845, 192] on u "erfordert" at bounding box center [885, 185] width 135 height 39
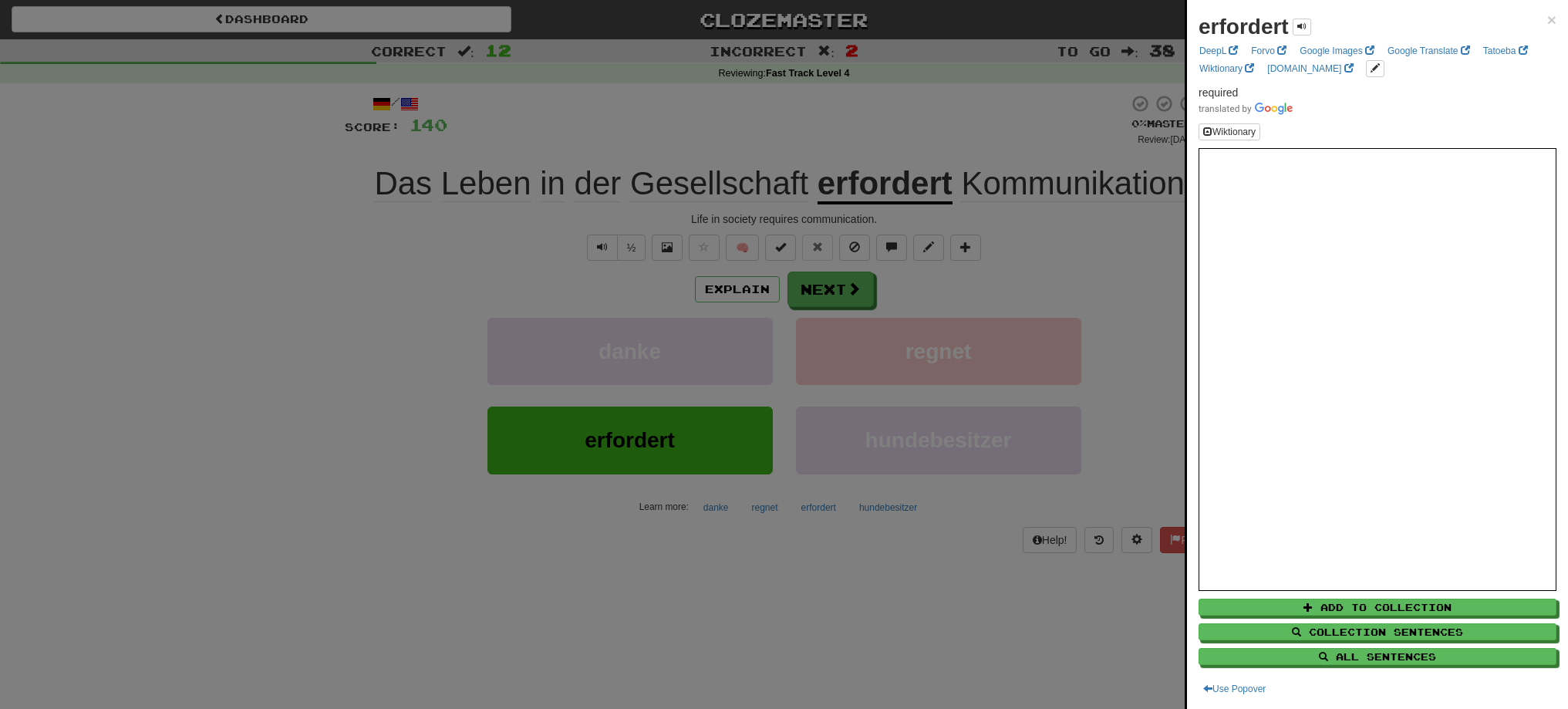
click at [815, 283] on div at bounding box center [784, 354] width 1568 height 709
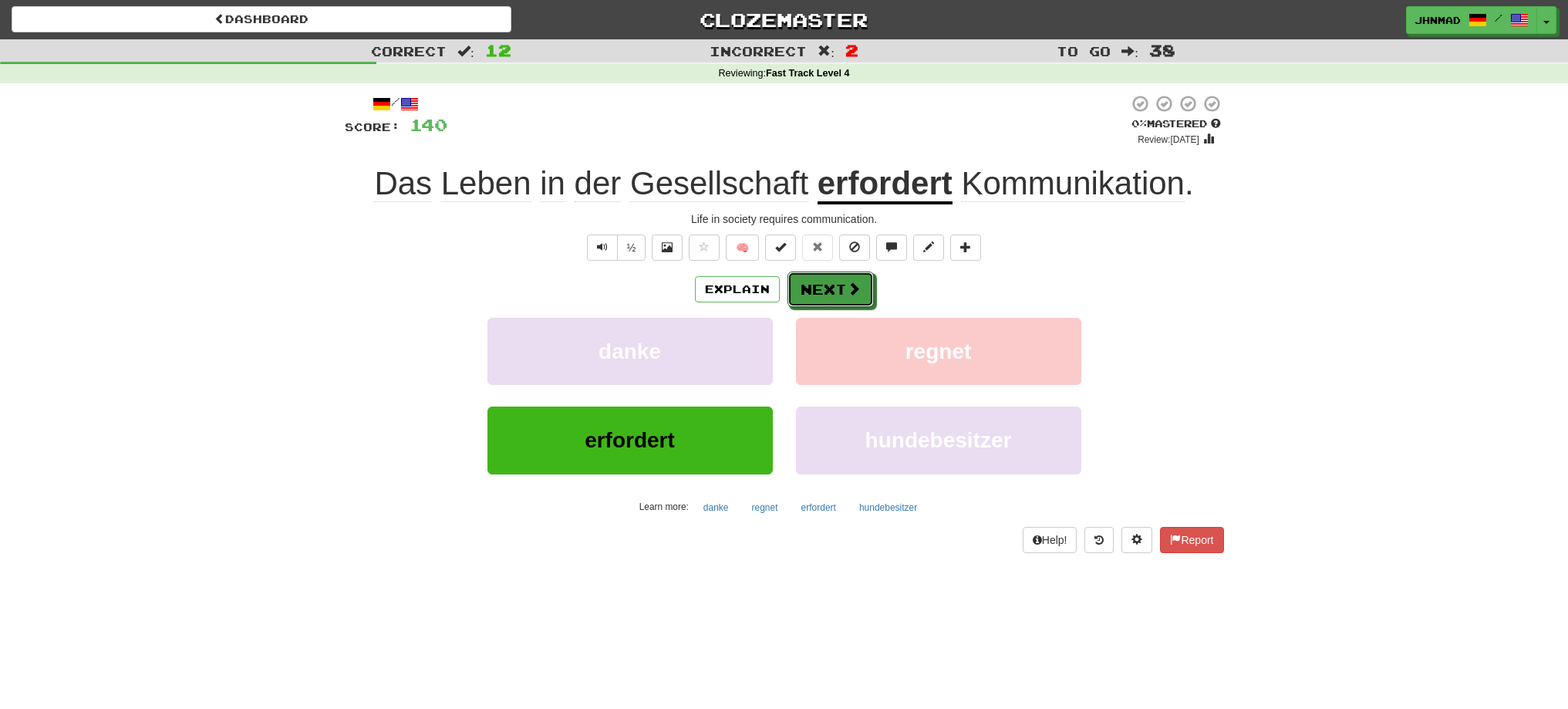
click at [815, 283] on button "Next" at bounding box center [831, 289] width 87 height 36
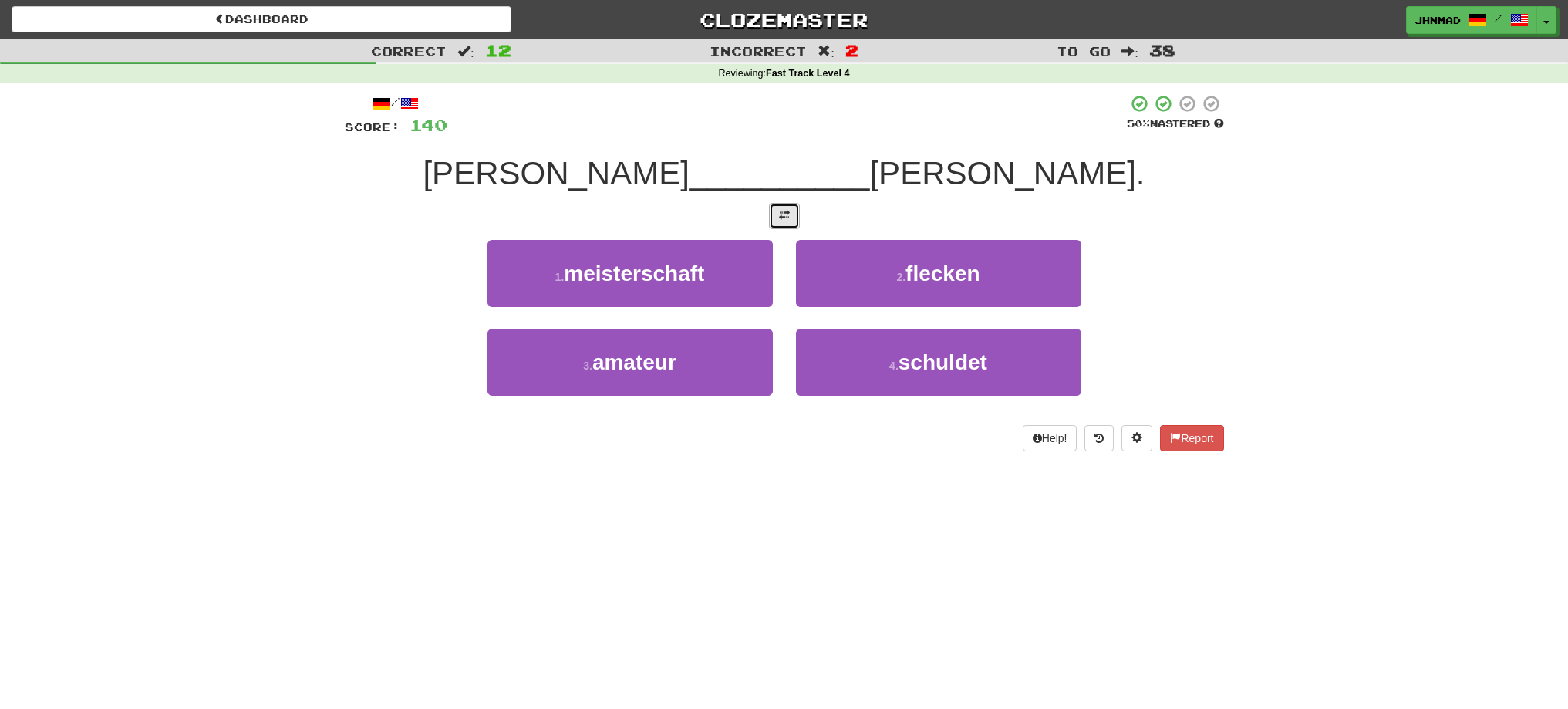
click at [792, 228] on button at bounding box center [784, 216] width 31 height 26
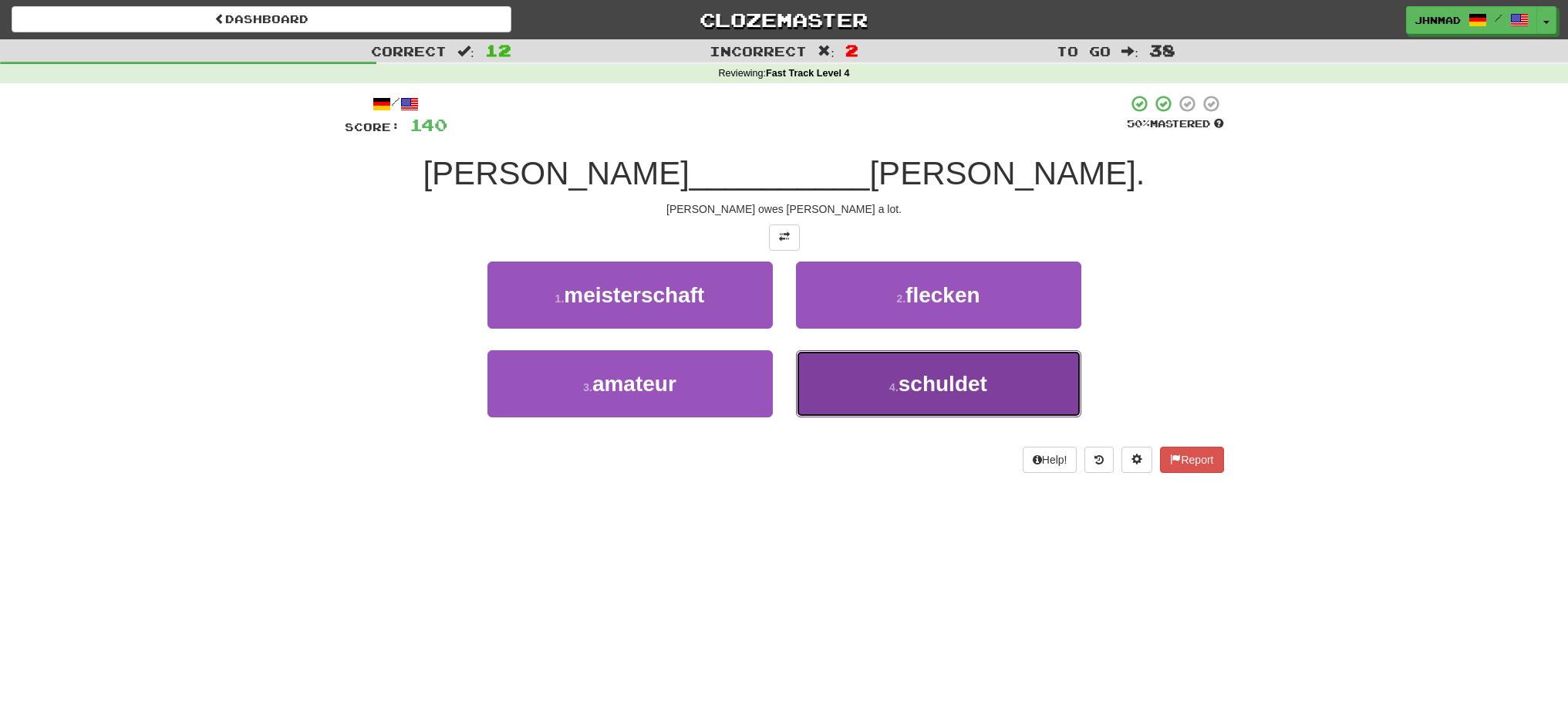
click at [905, 382] on span "schuldet" at bounding box center [943, 383] width 89 height 24
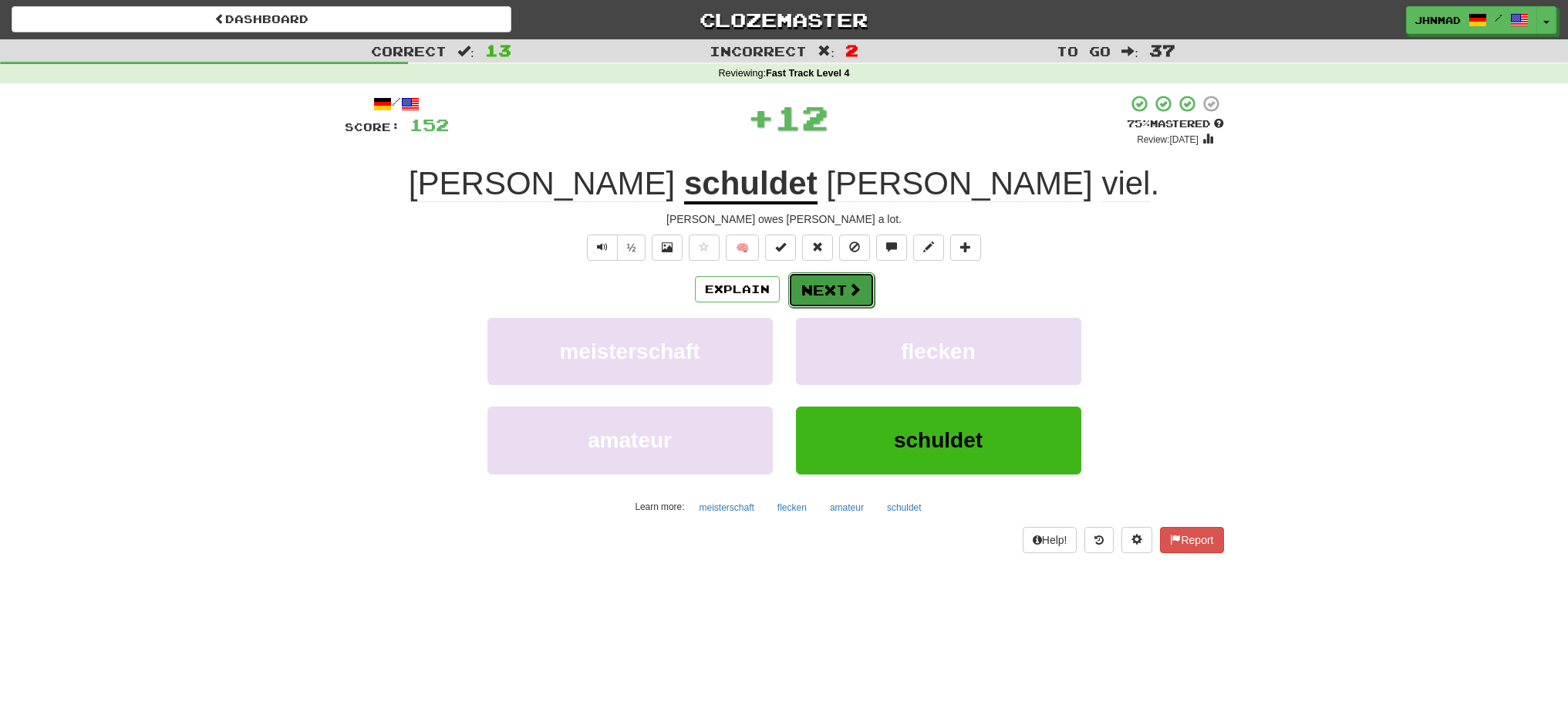
click at [825, 294] on button "Next" at bounding box center [832, 290] width 87 height 36
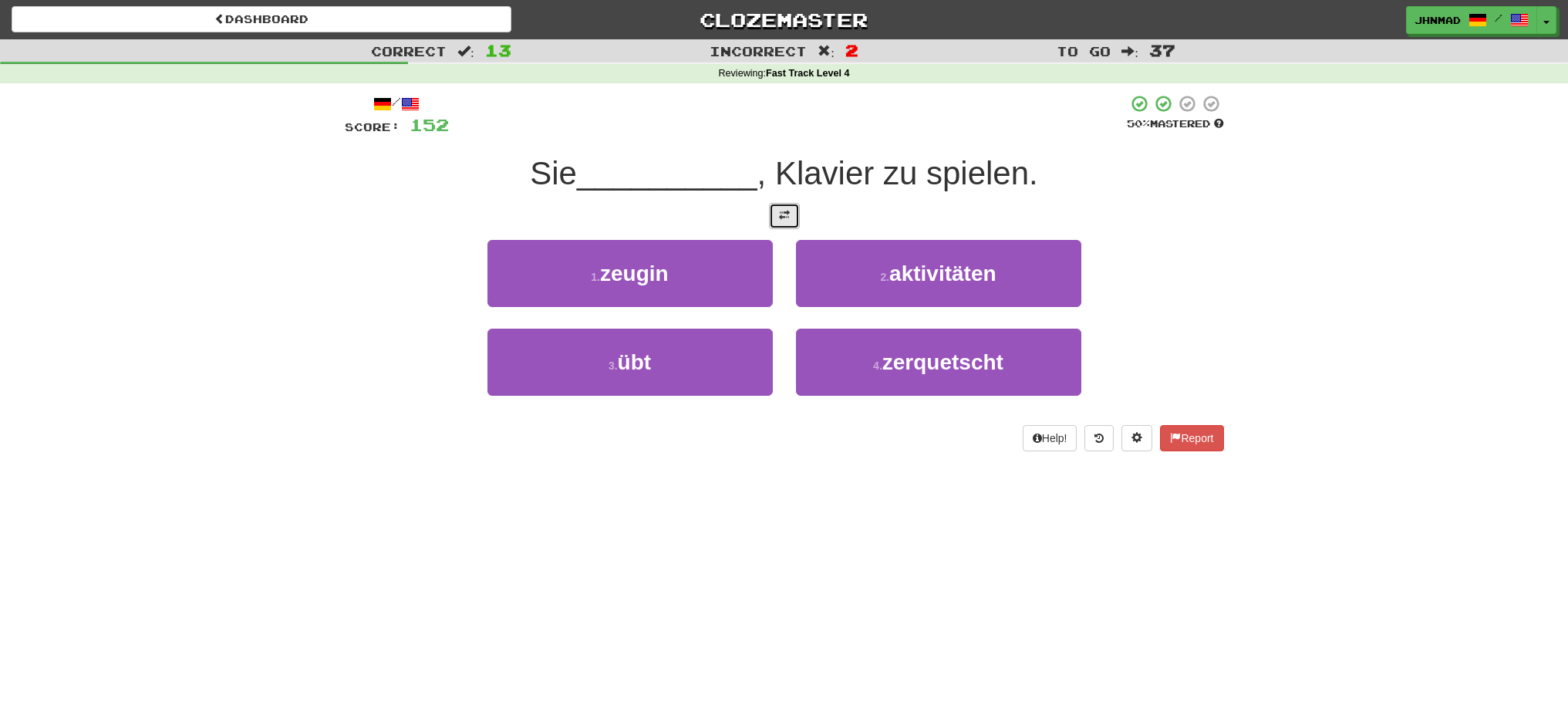
click at [786, 221] on button at bounding box center [784, 216] width 31 height 26
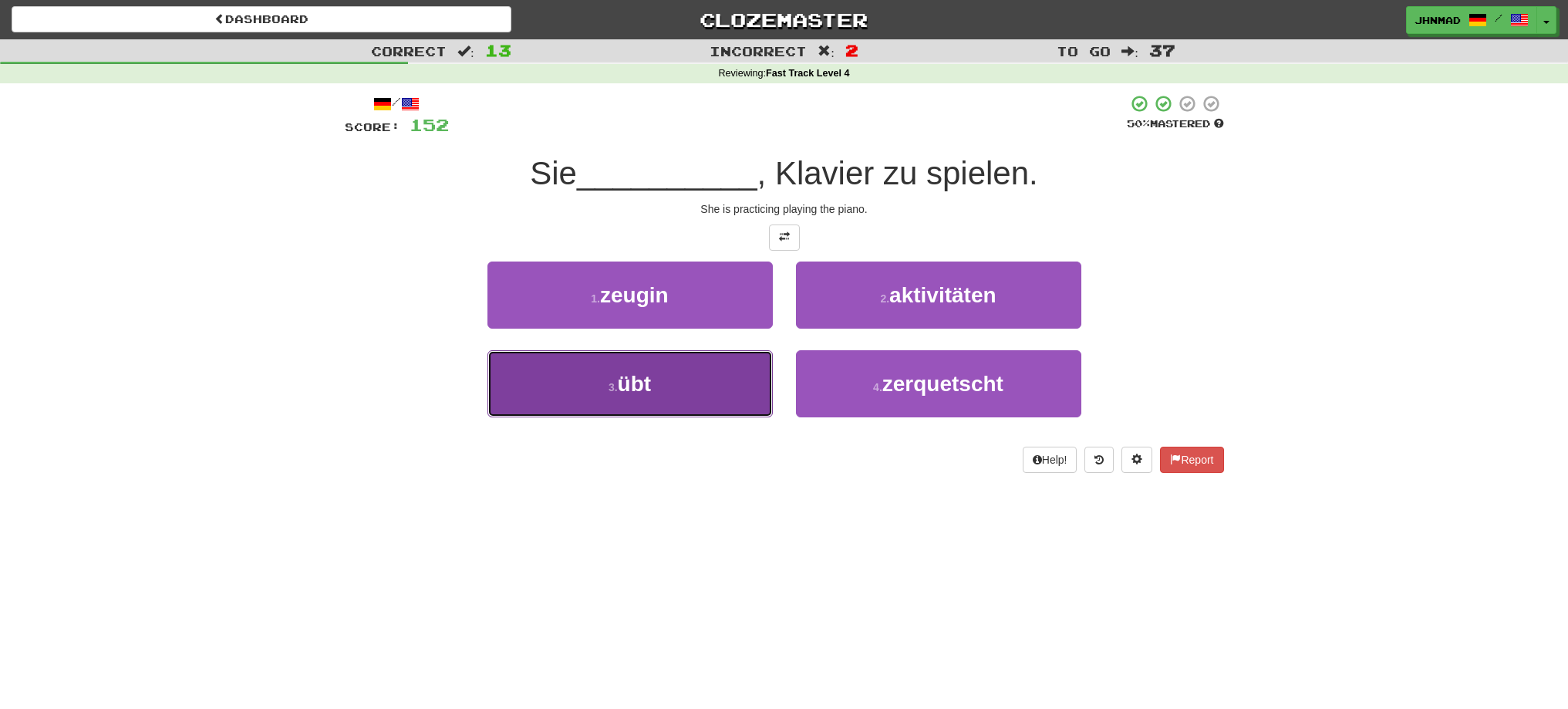
click at [648, 390] on span "übt" at bounding box center [634, 383] width 34 height 24
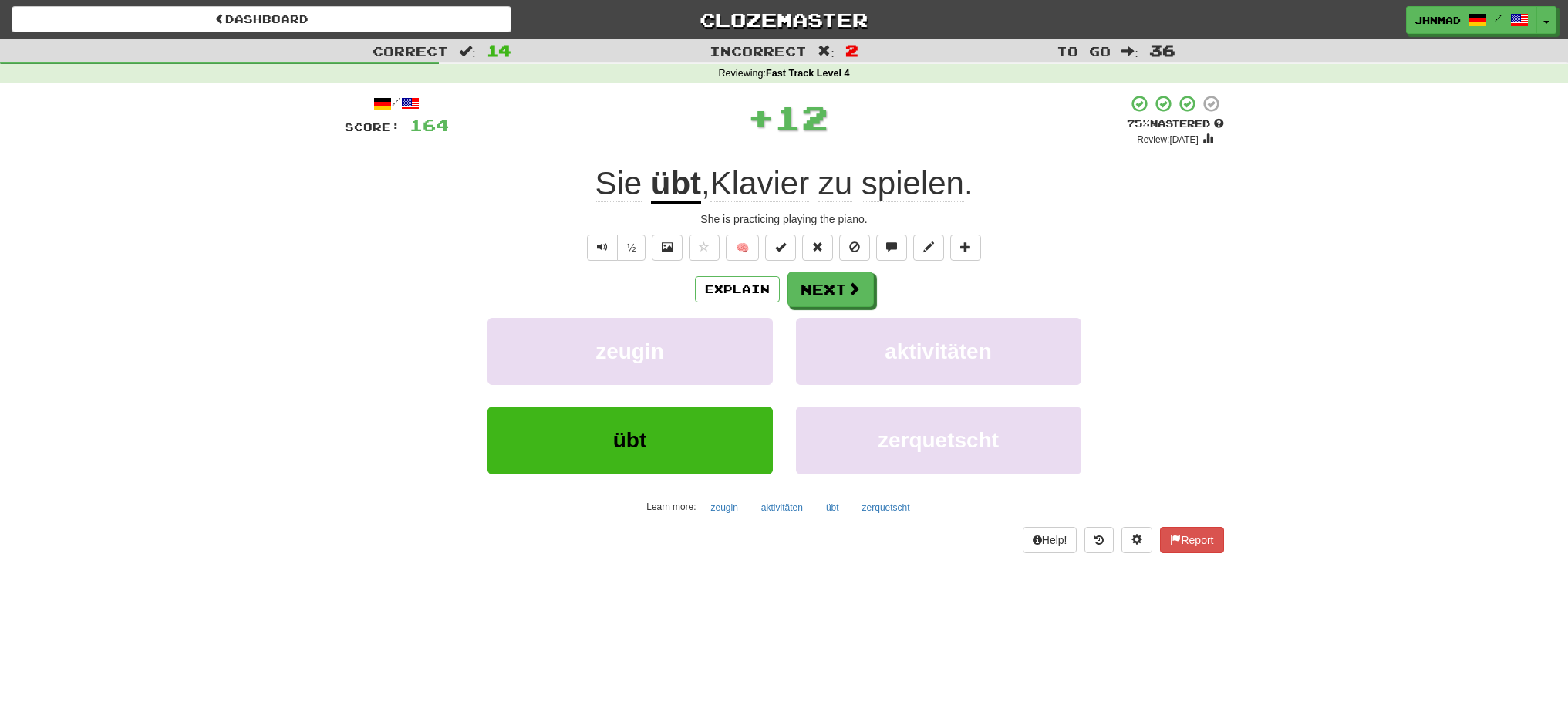
click at [672, 197] on u "übt" at bounding box center [675, 185] width 50 height 39
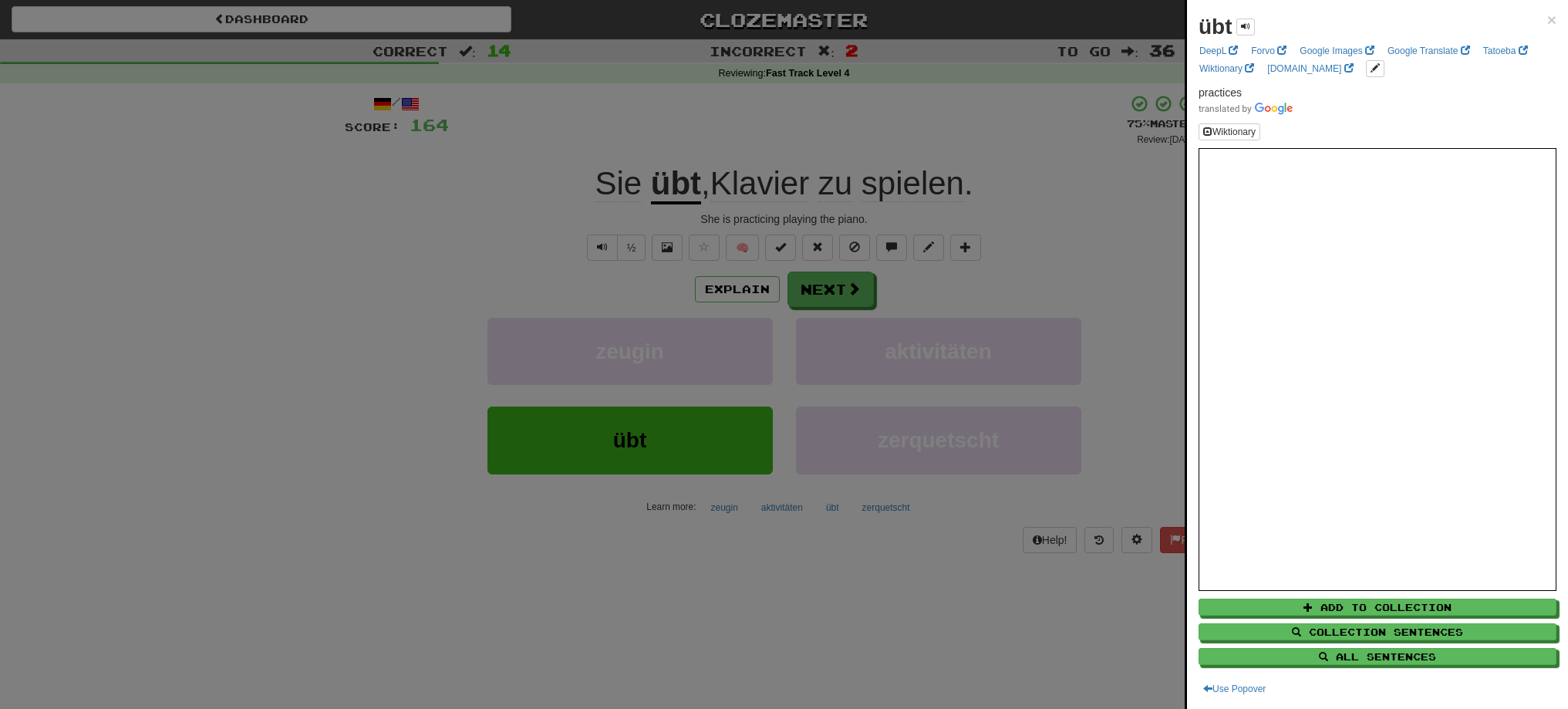
click at [828, 295] on div at bounding box center [784, 354] width 1568 height 709
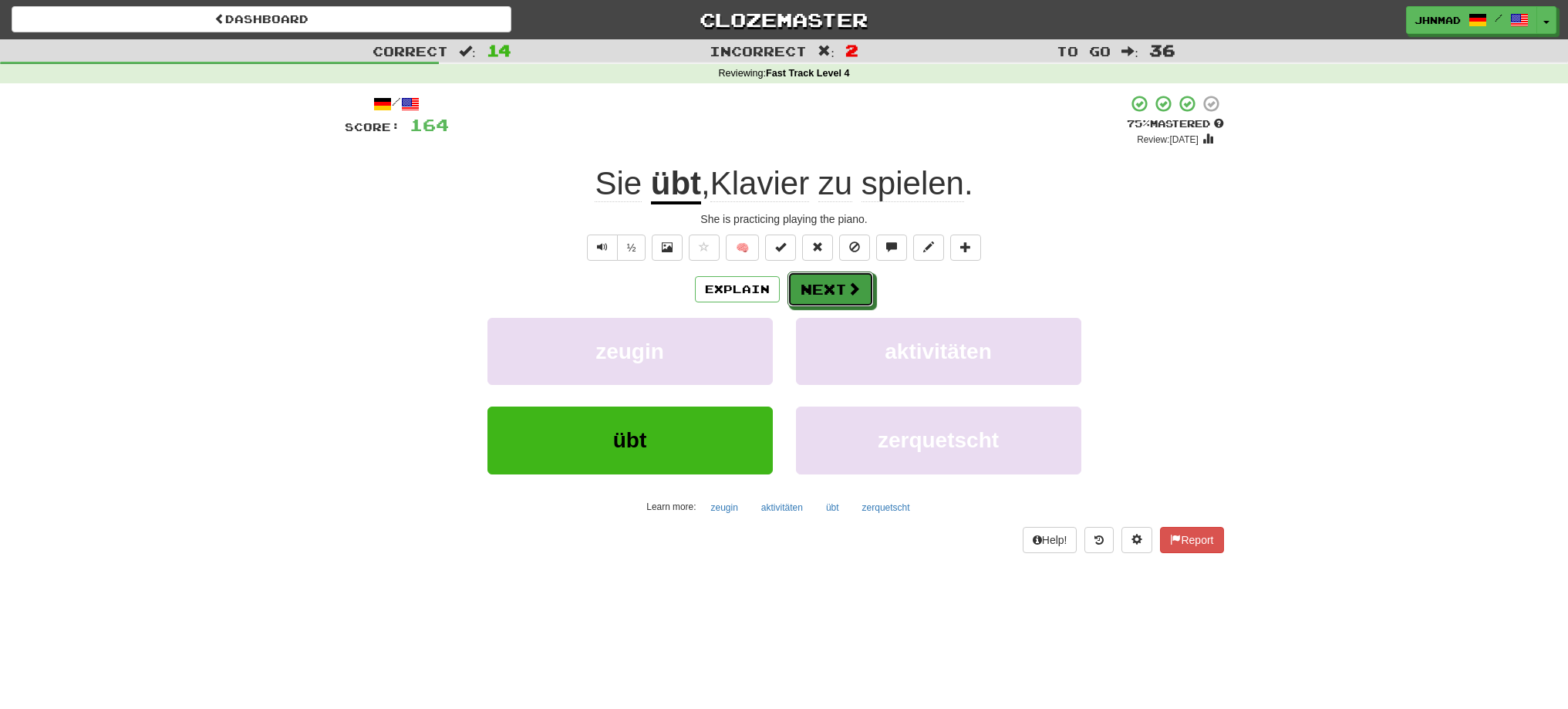
click at [828, 295] on button "Next" at bounding box center [831, 289] width 87 height 36
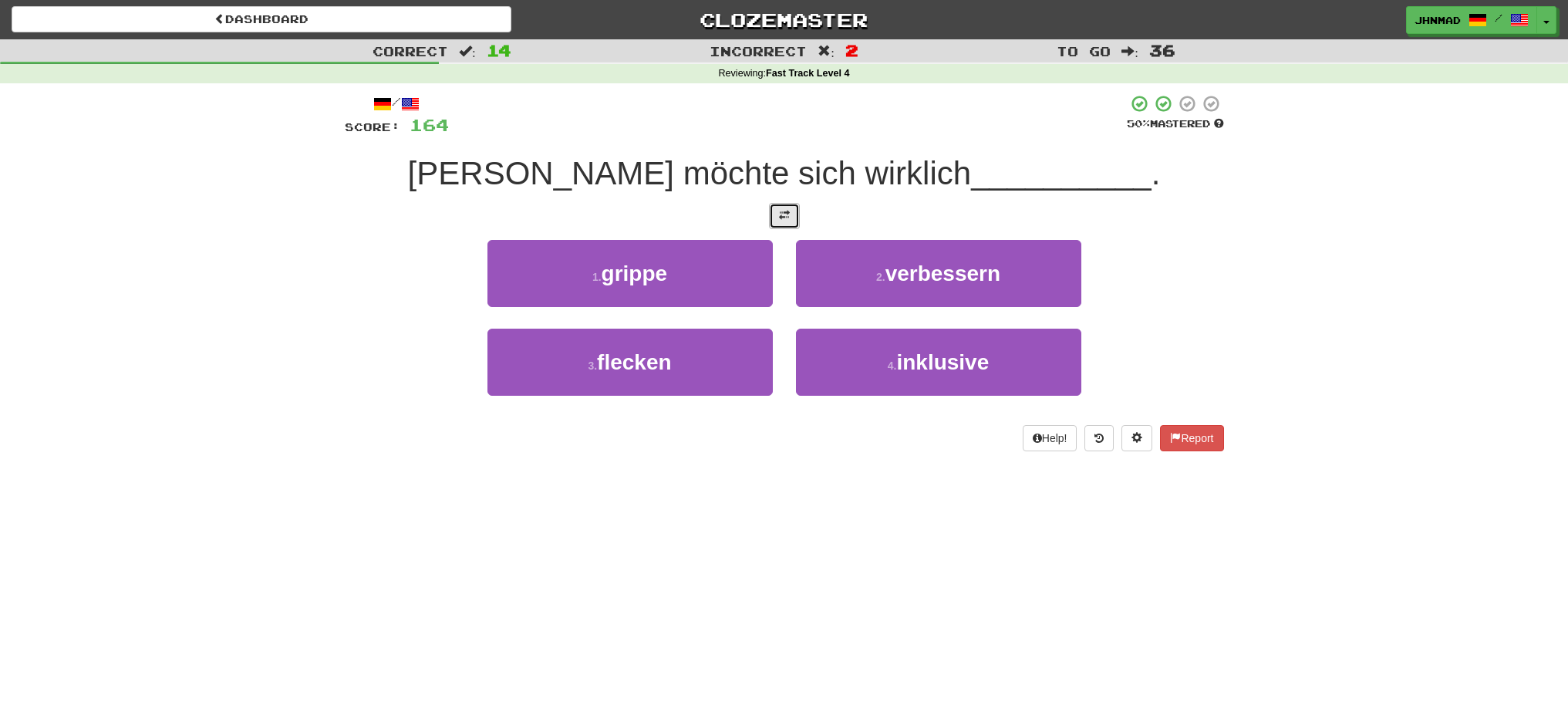
click at [782, 221] on button at bounding box center [784, 216] width 31 height 26
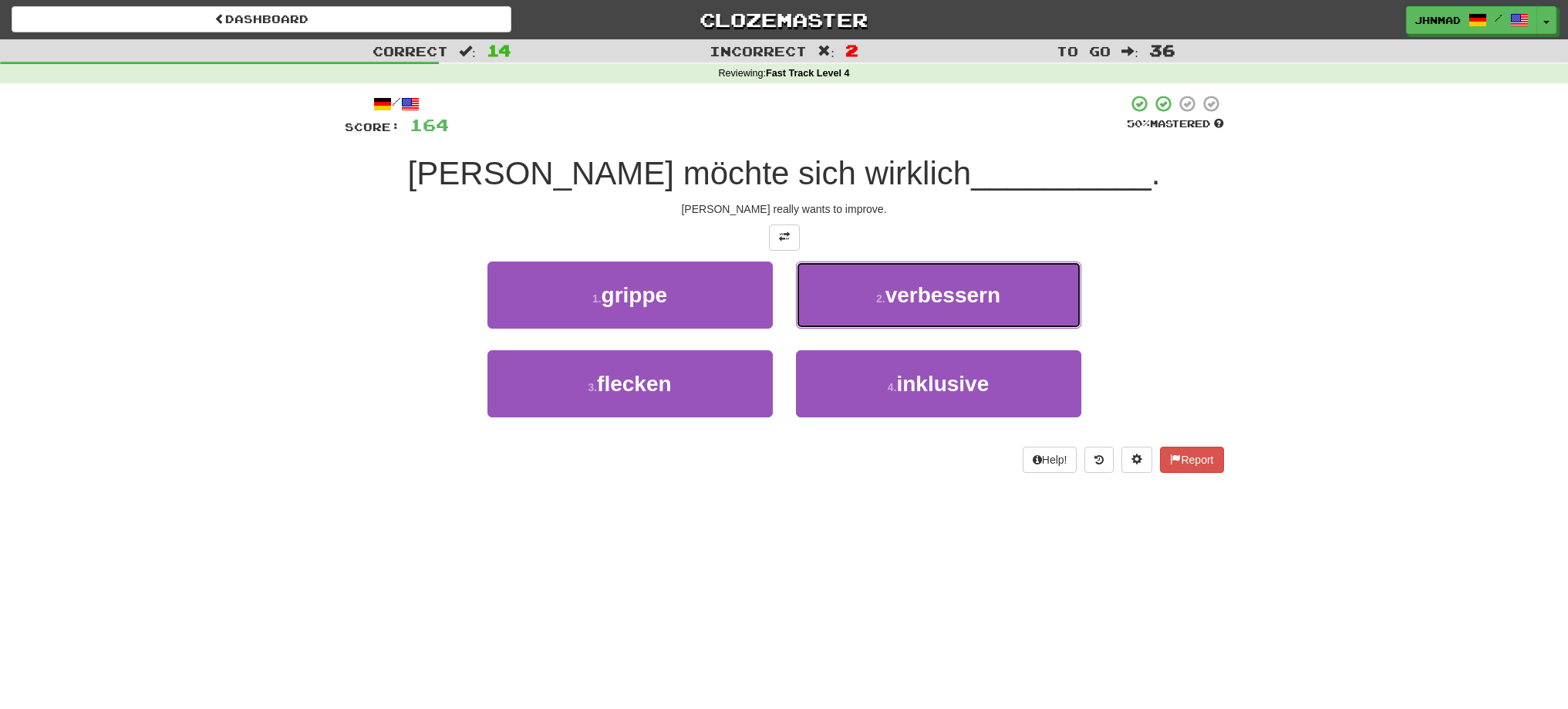
click at [942, 306] on span "verbessern" at bounding box center [943, 295] width 115 height 24
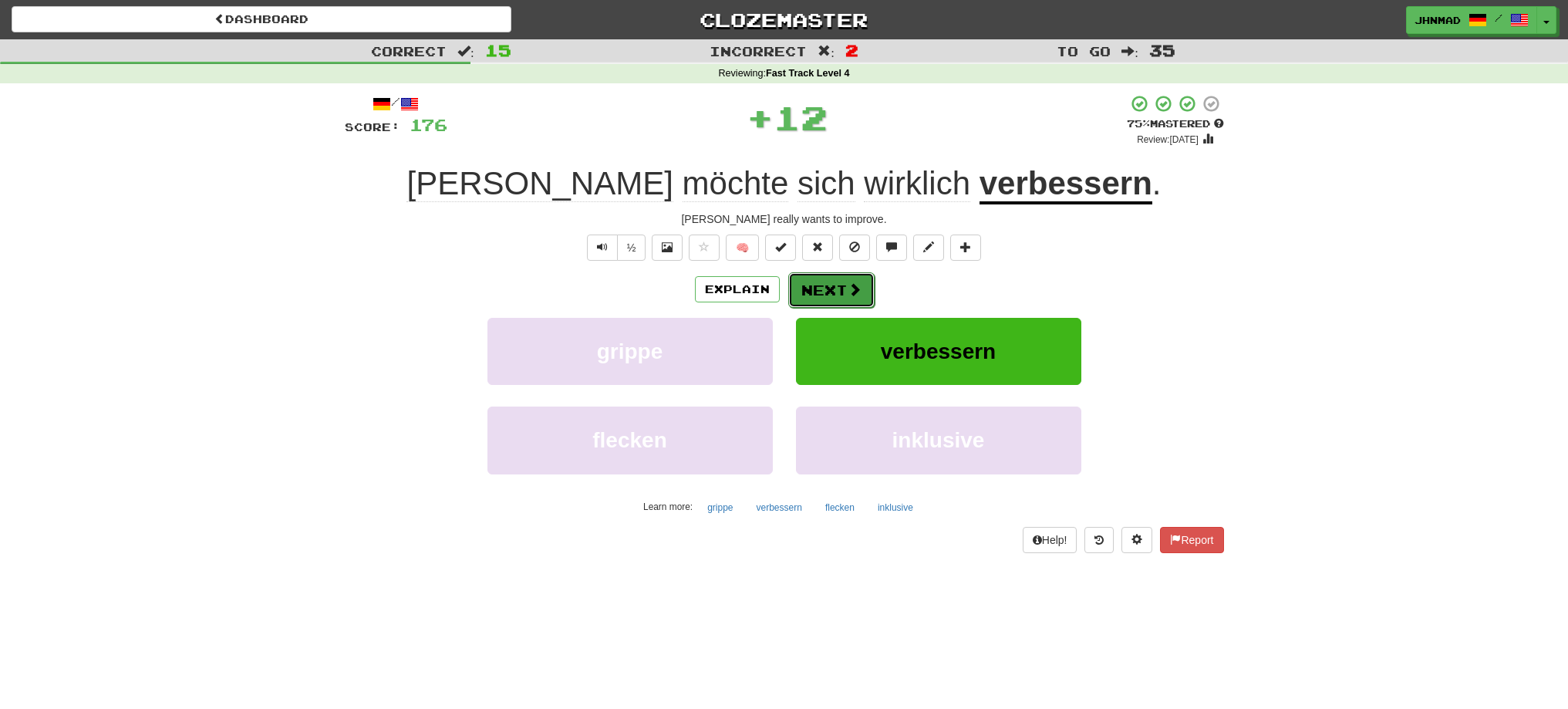
click at [825, 291] on button "Next" at bounding box center [832, 290] width 87 height 36
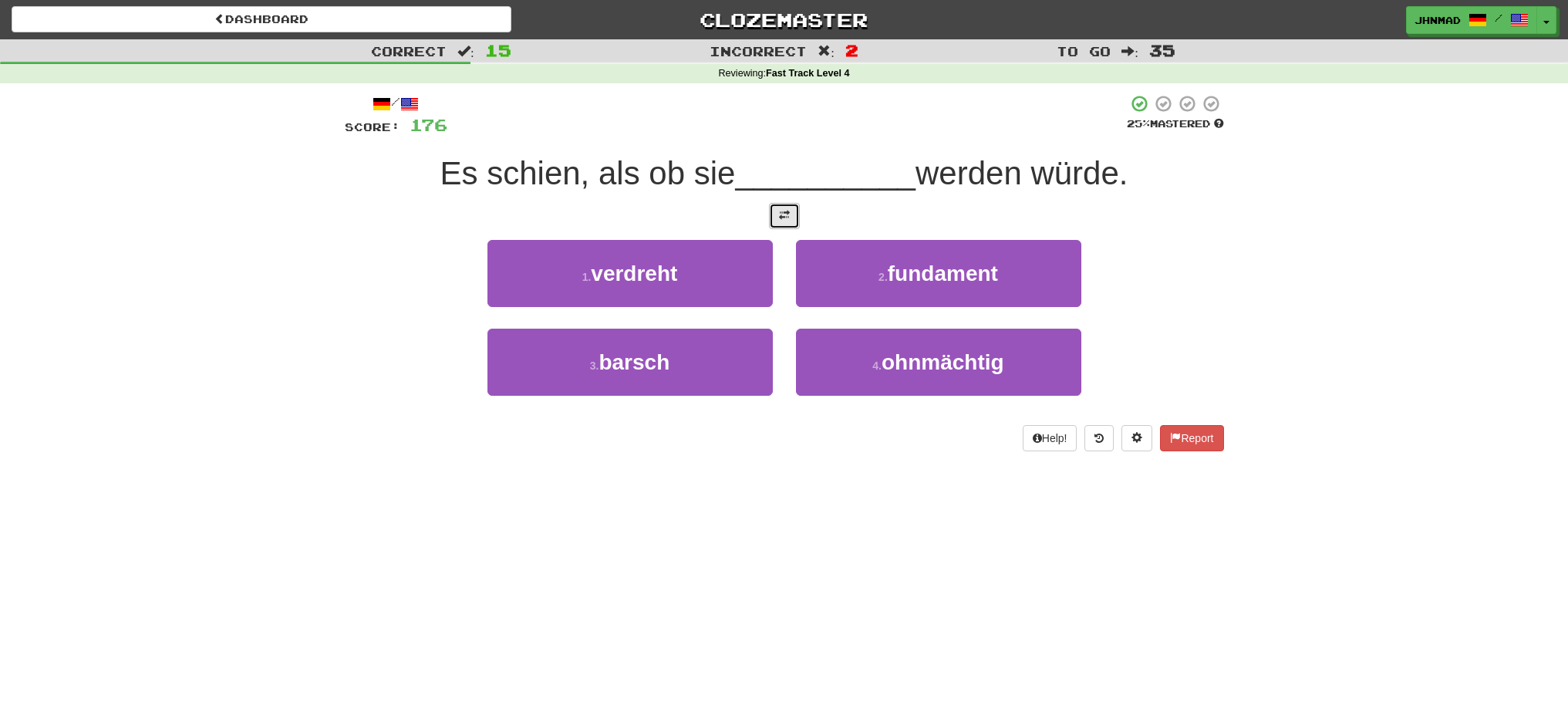
click at [794, 226] on button at bounding box center [784, 216] width 31 height 26
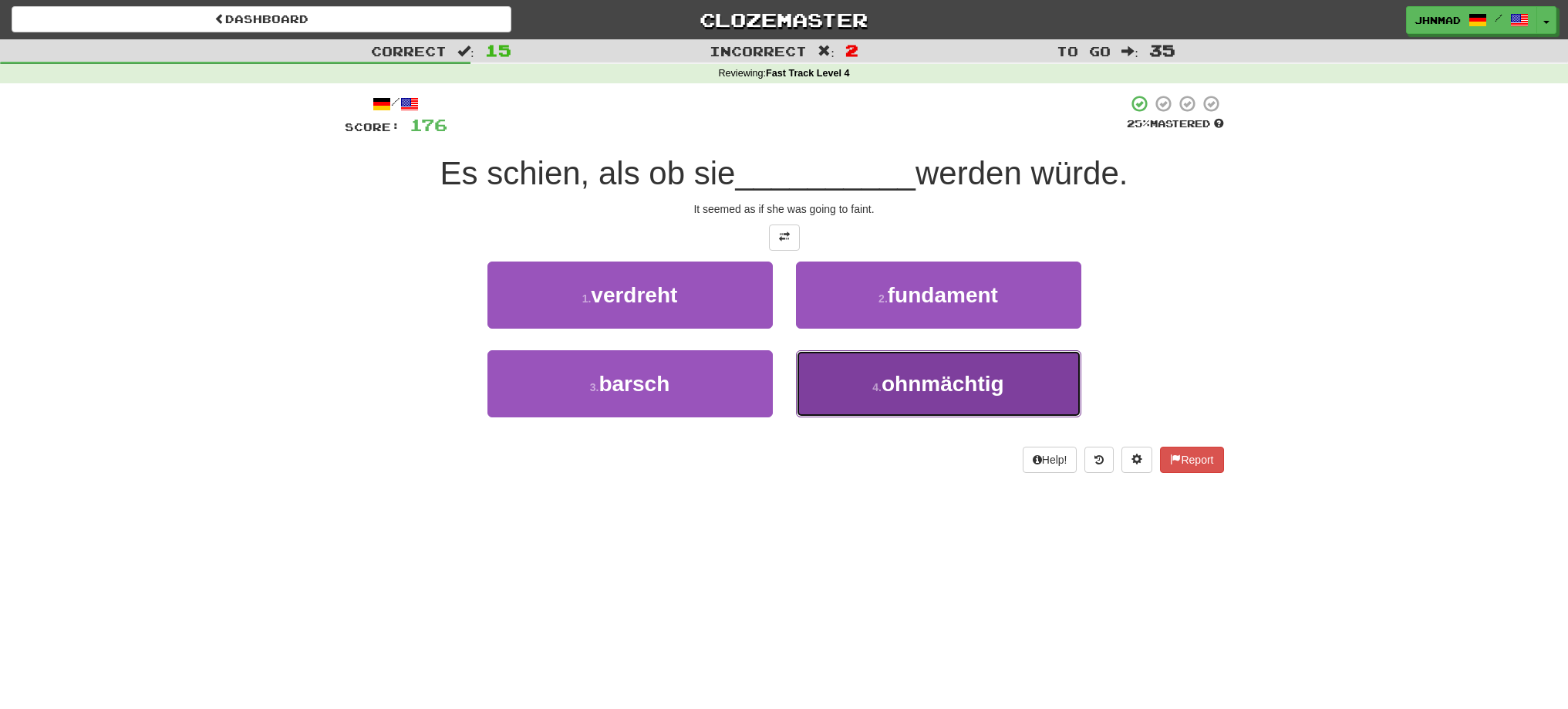
click at [964, 381] on span "ohnmächtig" at bounding box center [943, 383] width 123 height 24
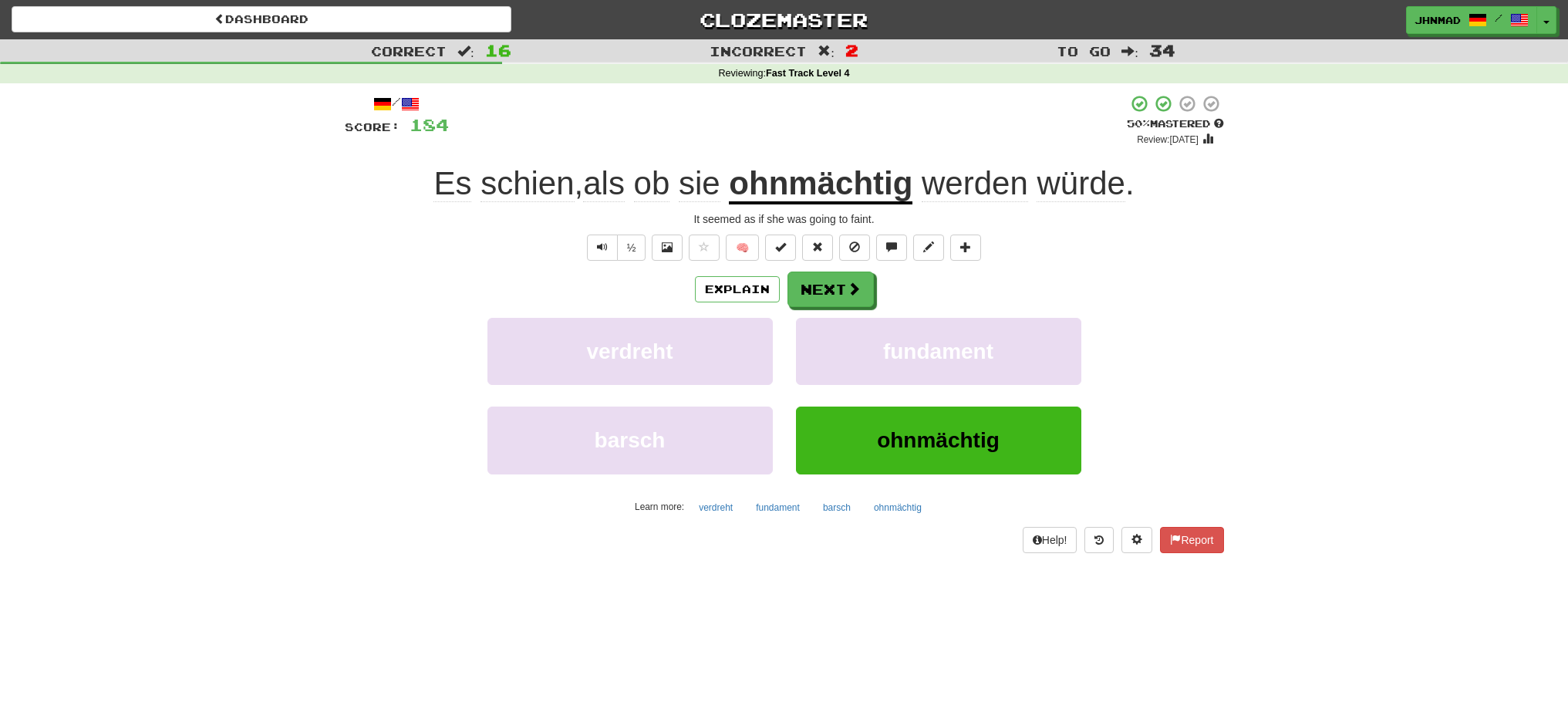
click at [821, 311] on div "Explain Next verdreht fundament barsch ohnmächtig Learn more: verdreht fundamen…" at bounding box center [784, 395] width 879 height 247
click at [821, 288] on button "Next" at bounding box center [832, 290] width 87 height 36
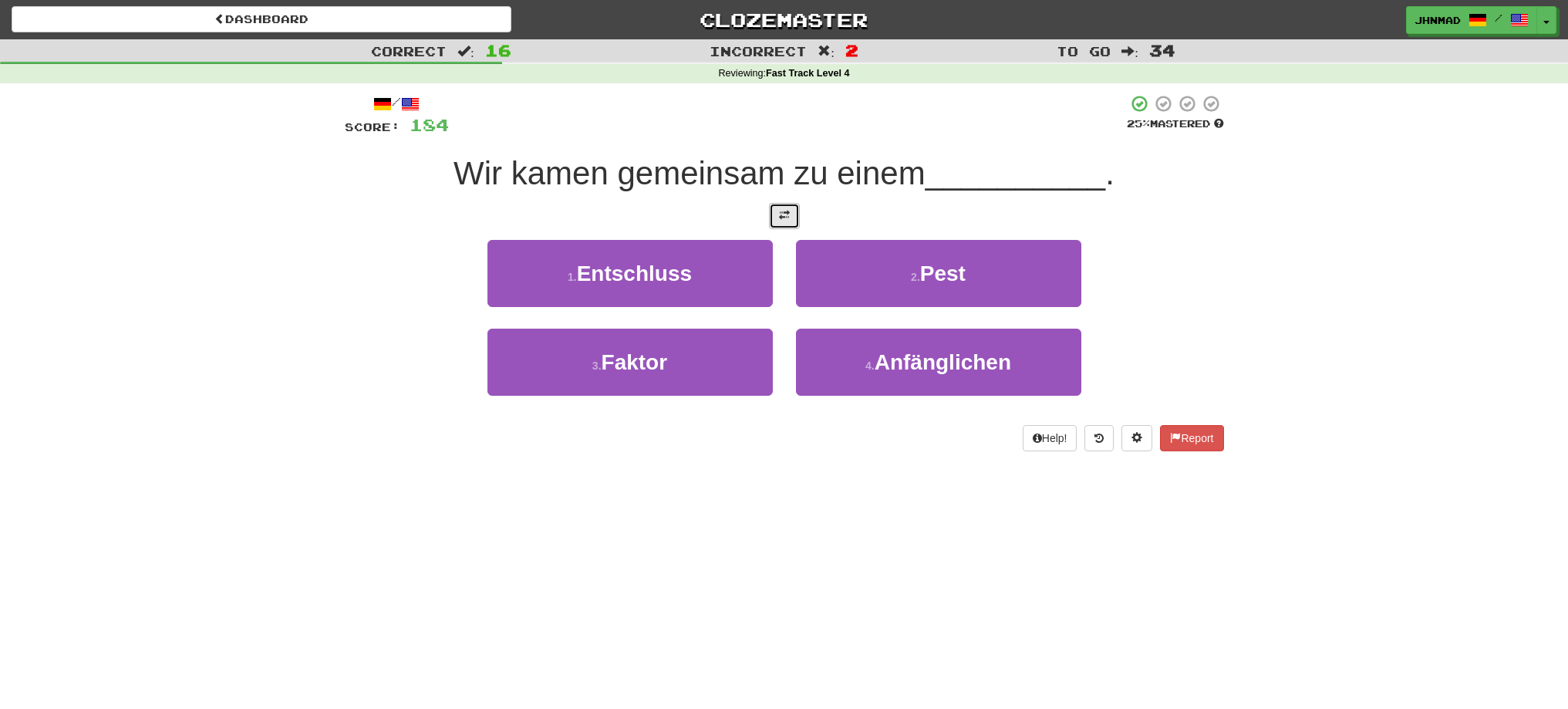
click at [776, 210] on button at bounding box center [784, 216] width 31 height 26
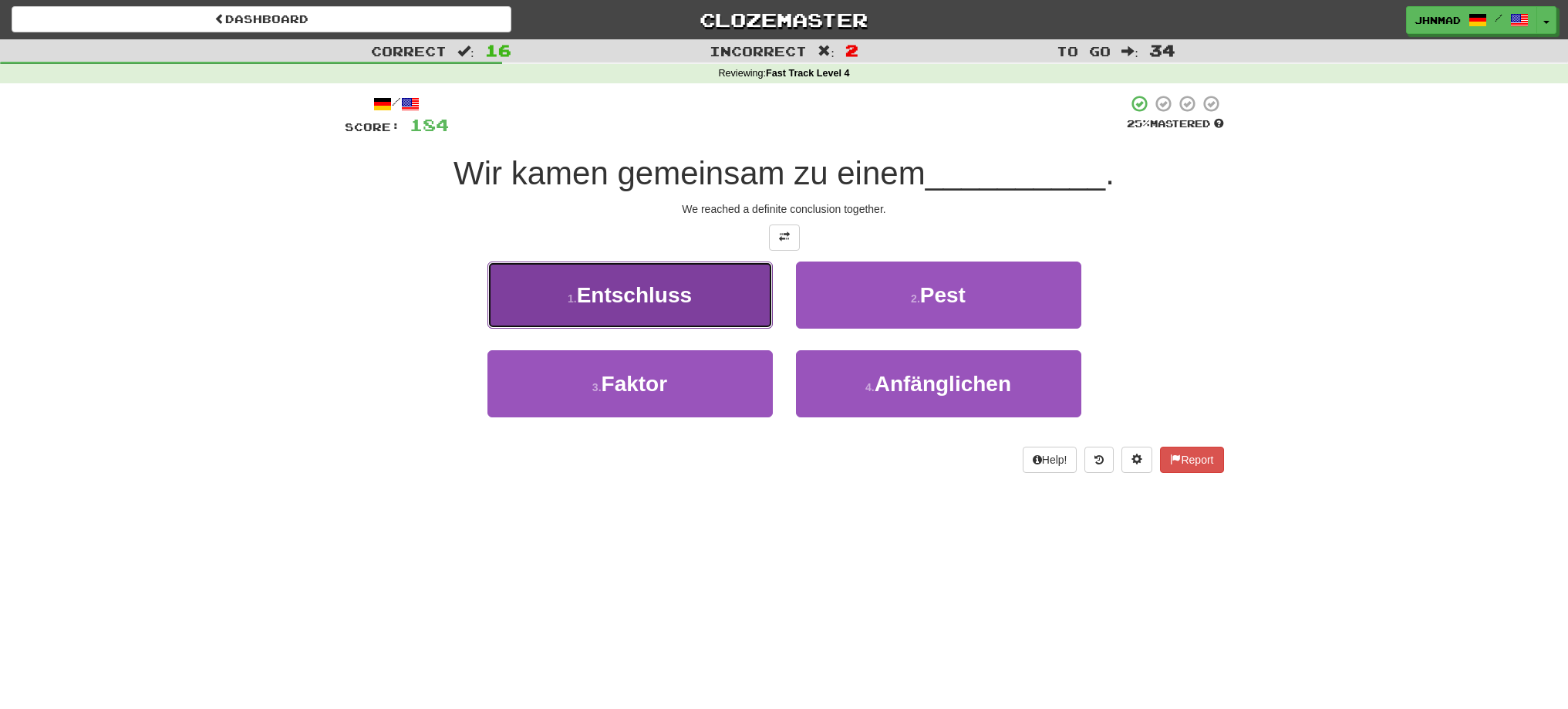
click at [692, 295] on span "Entschluss" at bounding box center [634, 295] width 115 height 24
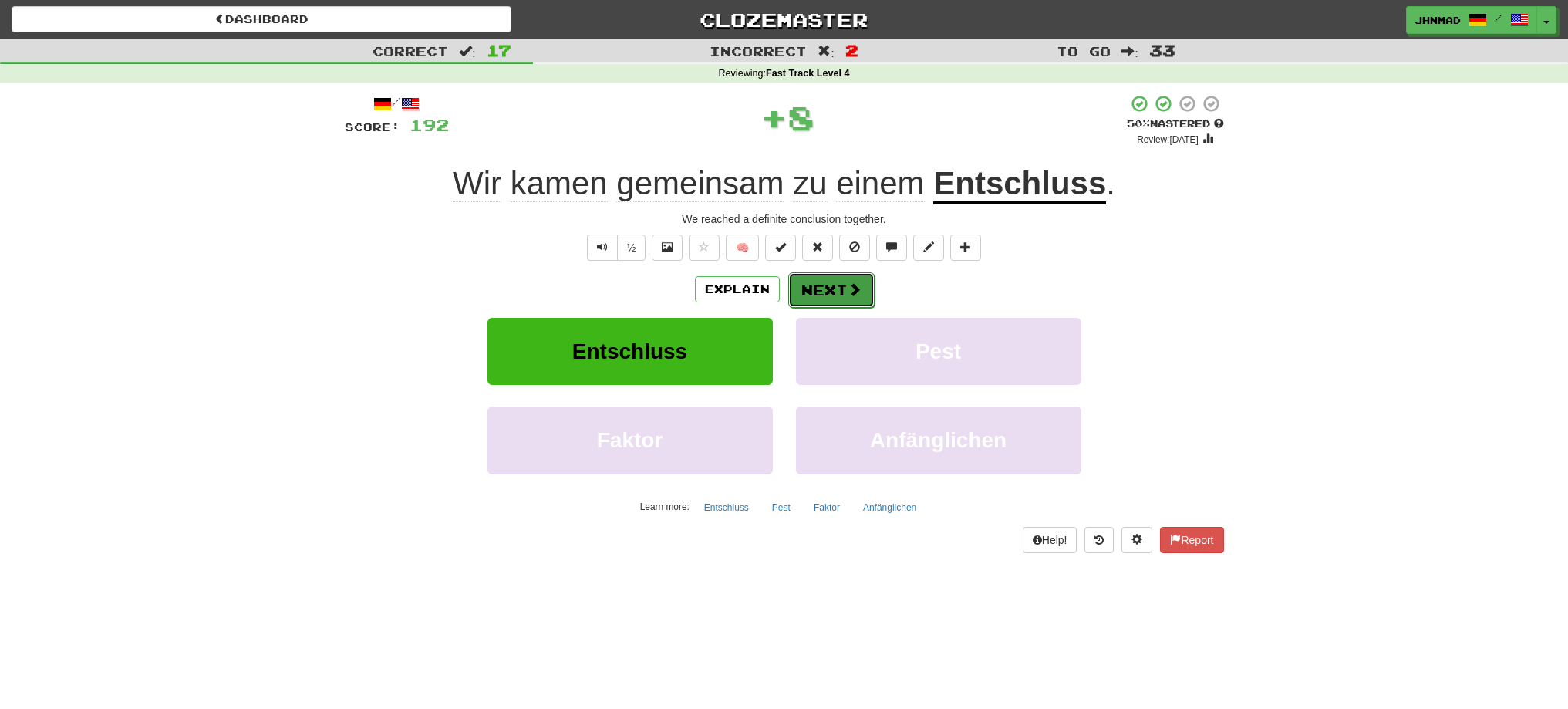
click at [806, 288] on button "Next" at bounding box center [832, 290] width 87 height 36
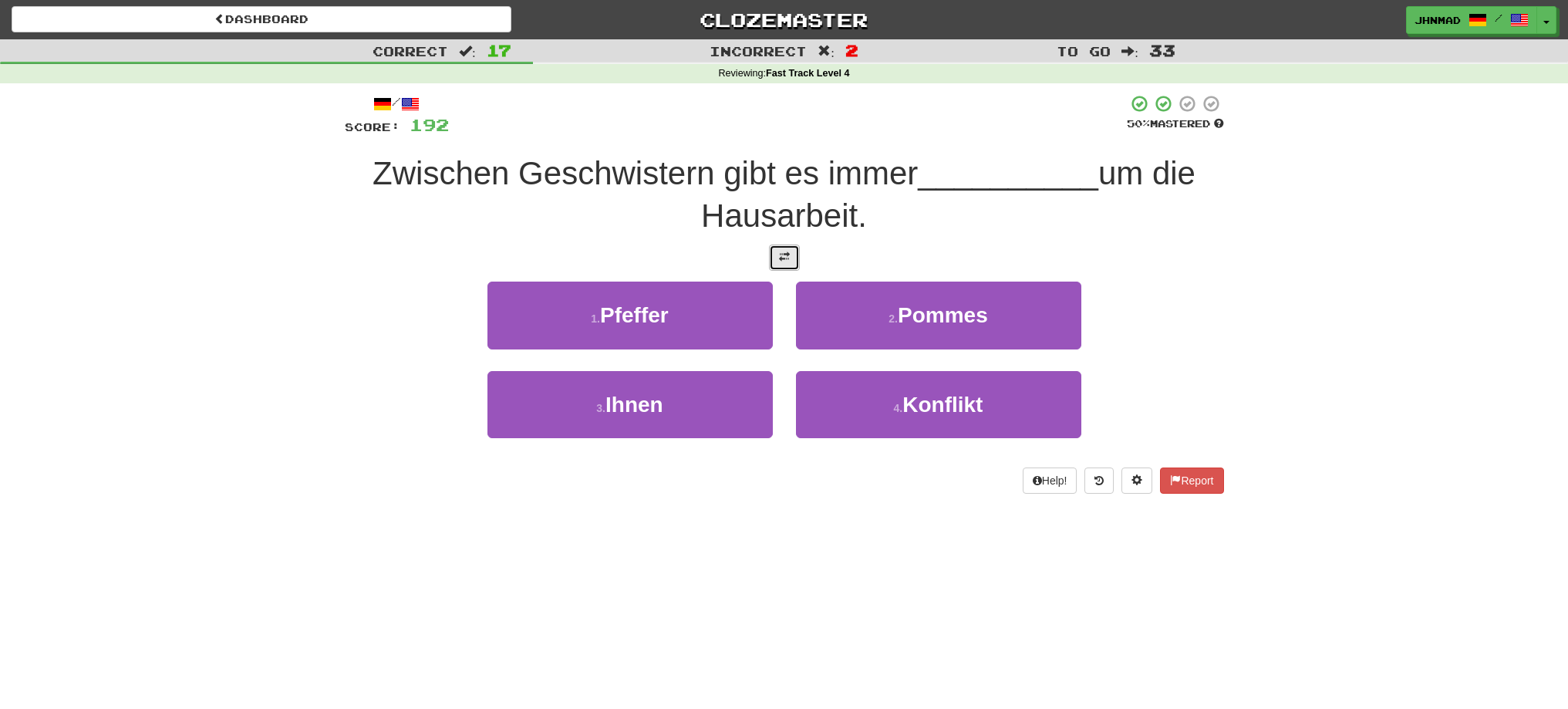
click at [786, 264] on button at bounding box center [784, 257] width 31 height 26
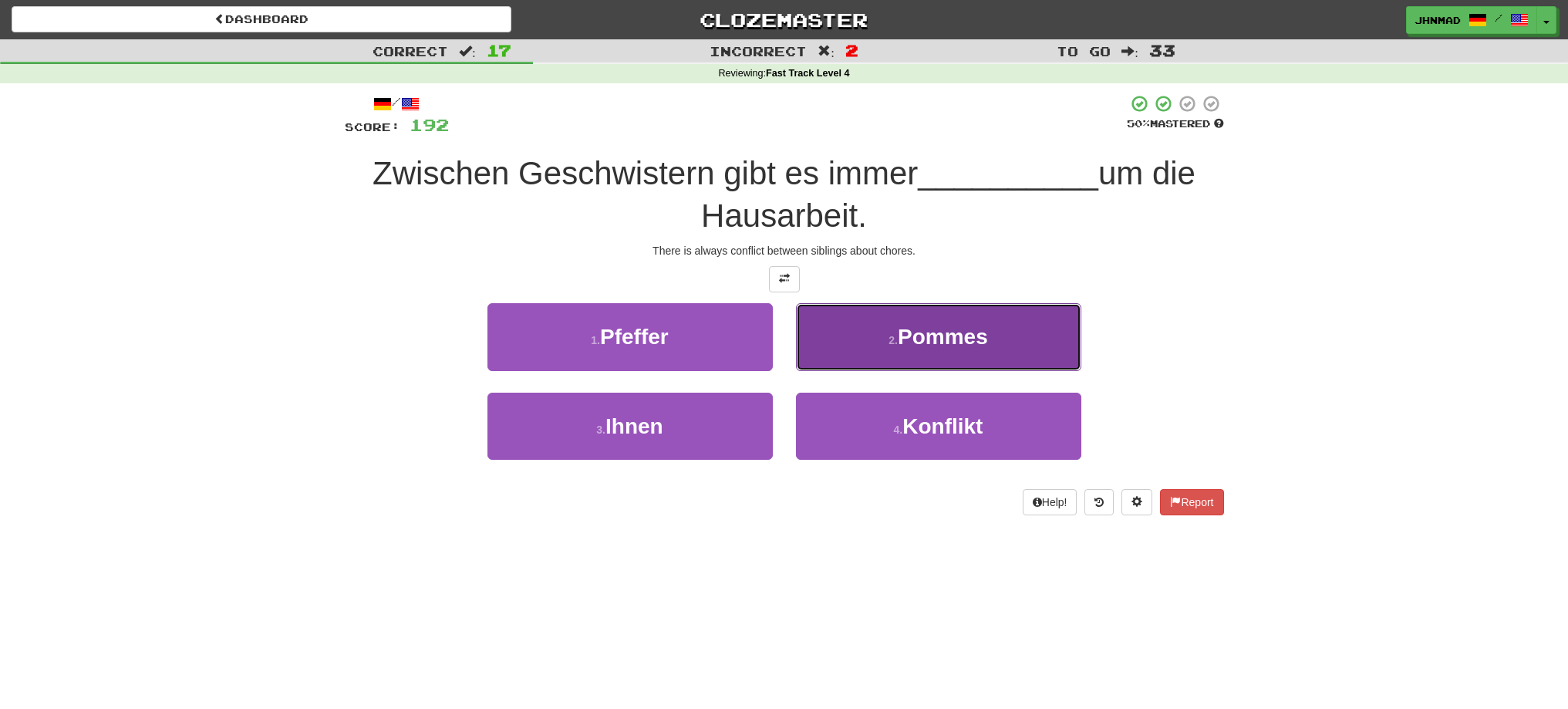
click at [906, 336] on span "Pommes" at bounding box center [943, 336] width 90 height 24
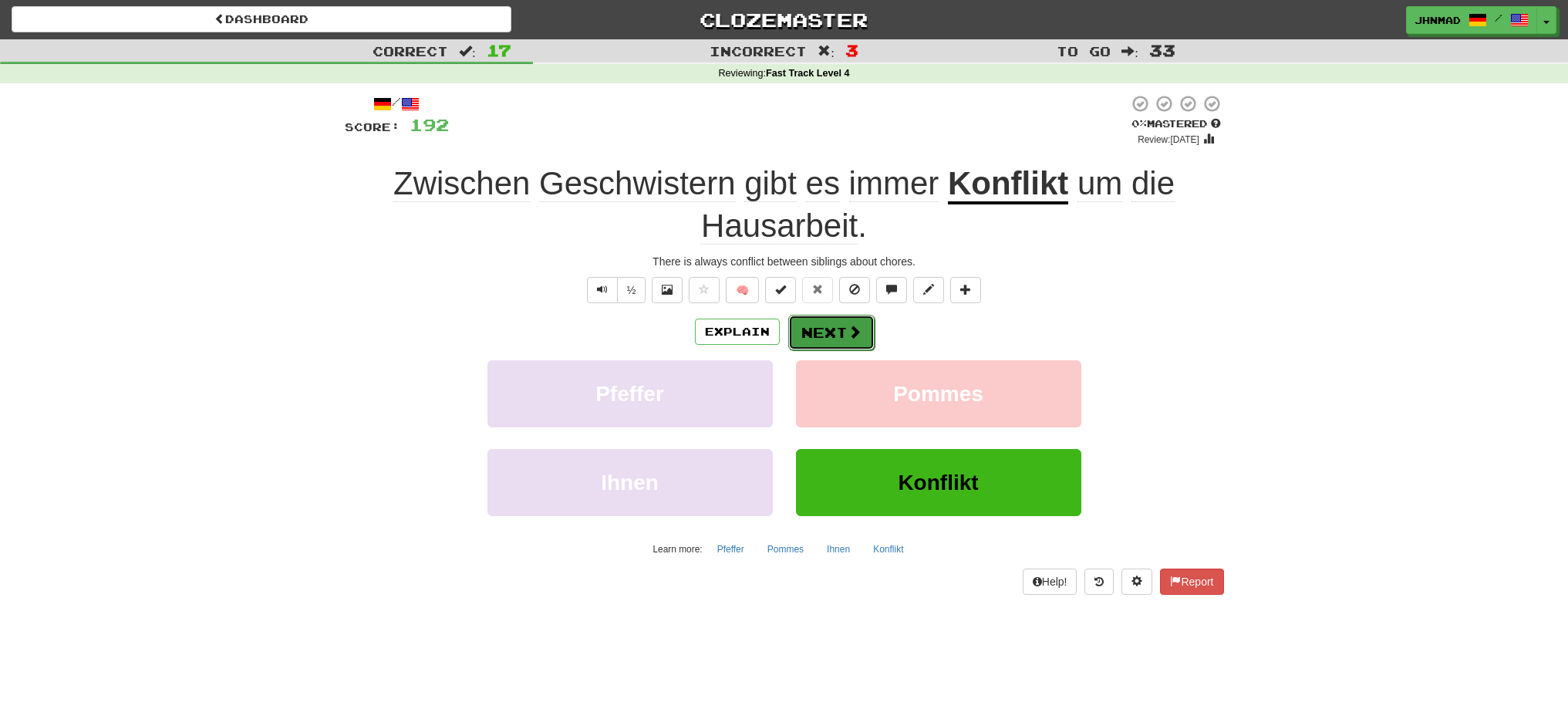
click at [835, 339] on button "Next" at bounding box center [832, 332] width 87 height 36
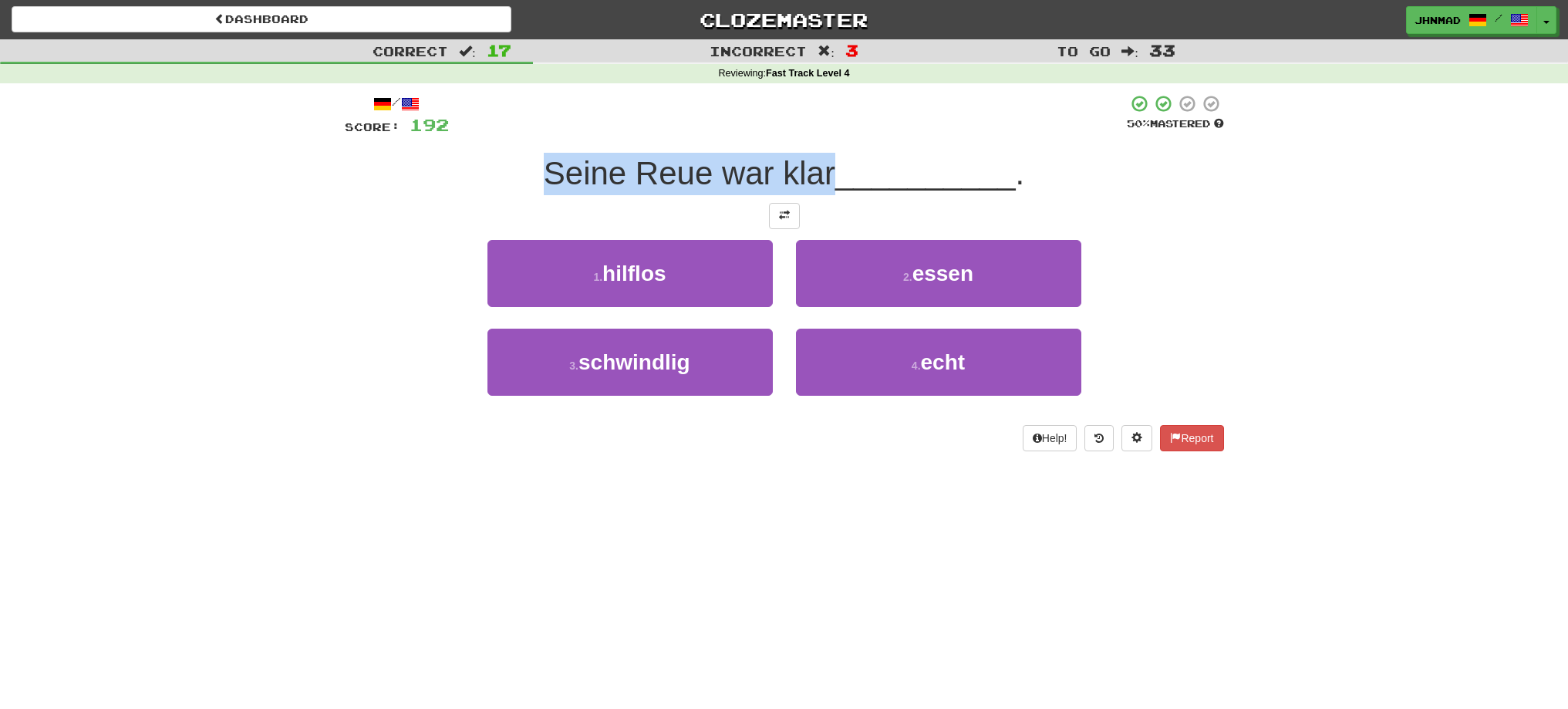
drag, startPoint x: 559, startPoint y: 172, endPoint x: 831, endPoint y: 179, distance: 272.1
click at [831, 179] on div "Seine Reue war klar __________ ." at bounding box center [784, 174] width 879 height 43
click at [821, 193] on div at bounding box center [821, 193] width 0 height 0
click at [267, 288] on div "Correct : 17 Incorrect : 3 To go : 33 Reviewing : Fast Track Level 4 / Score: 1…" at bounding box center [784, 256] width 1568 height 434
click at [777, 218] on button at bounding box center [784, 216] width 31 height 26
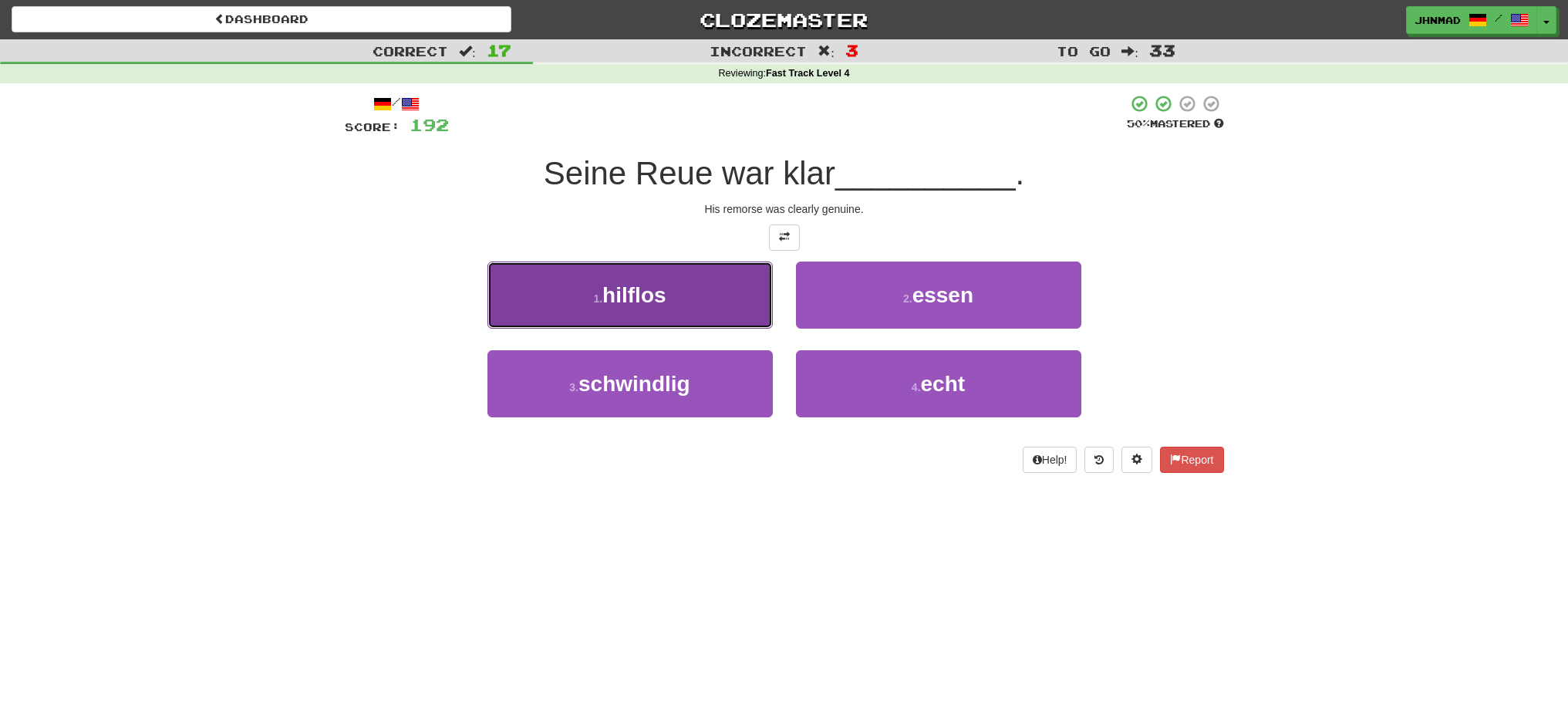
click at [696, 288] on button "1 . hilflos" at bounding box center [630, 295] width 285 height 67
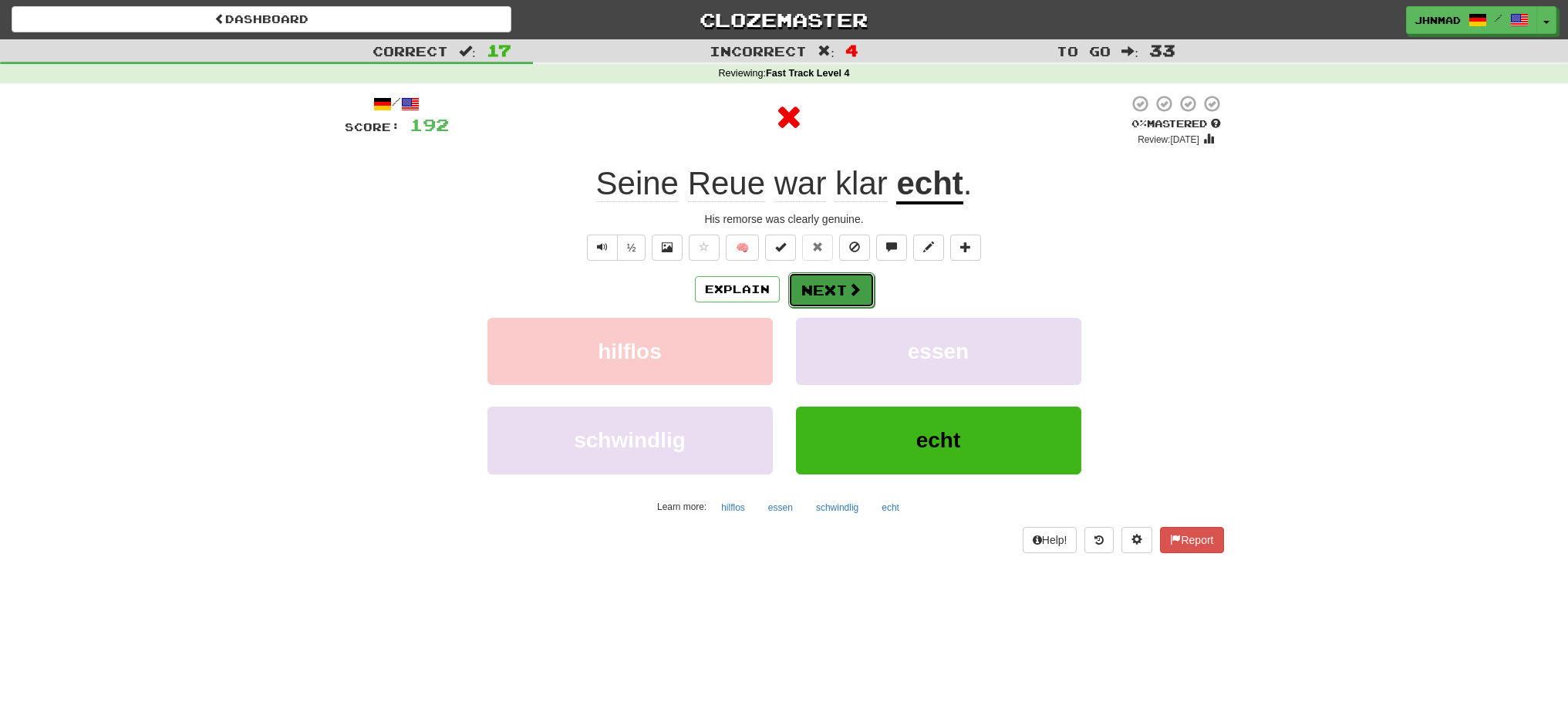
click at [830, 295] on button "Next" at bounding box center [832, 290] width 87 height 36
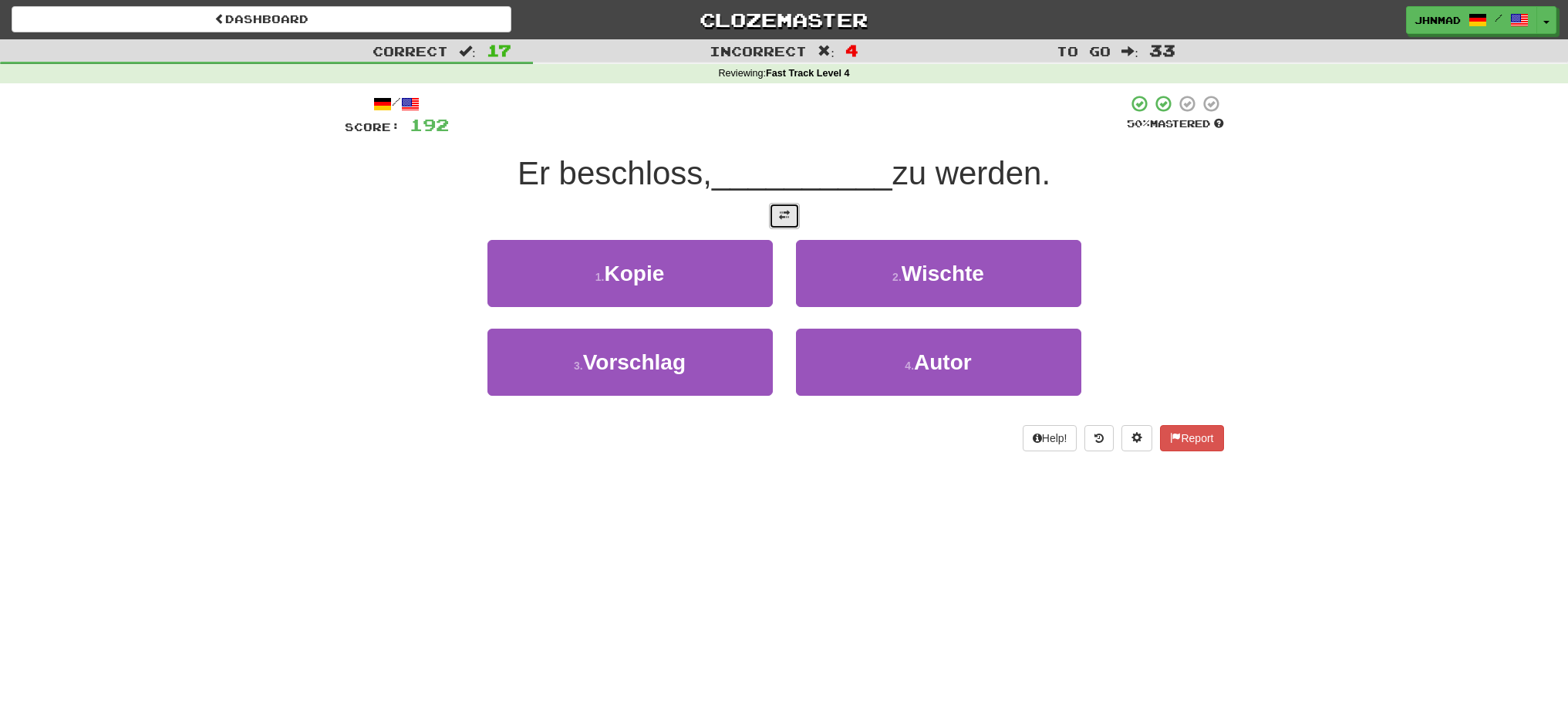
click at [784, 221] on button at bounding box center [784, 216] width 31 height 26
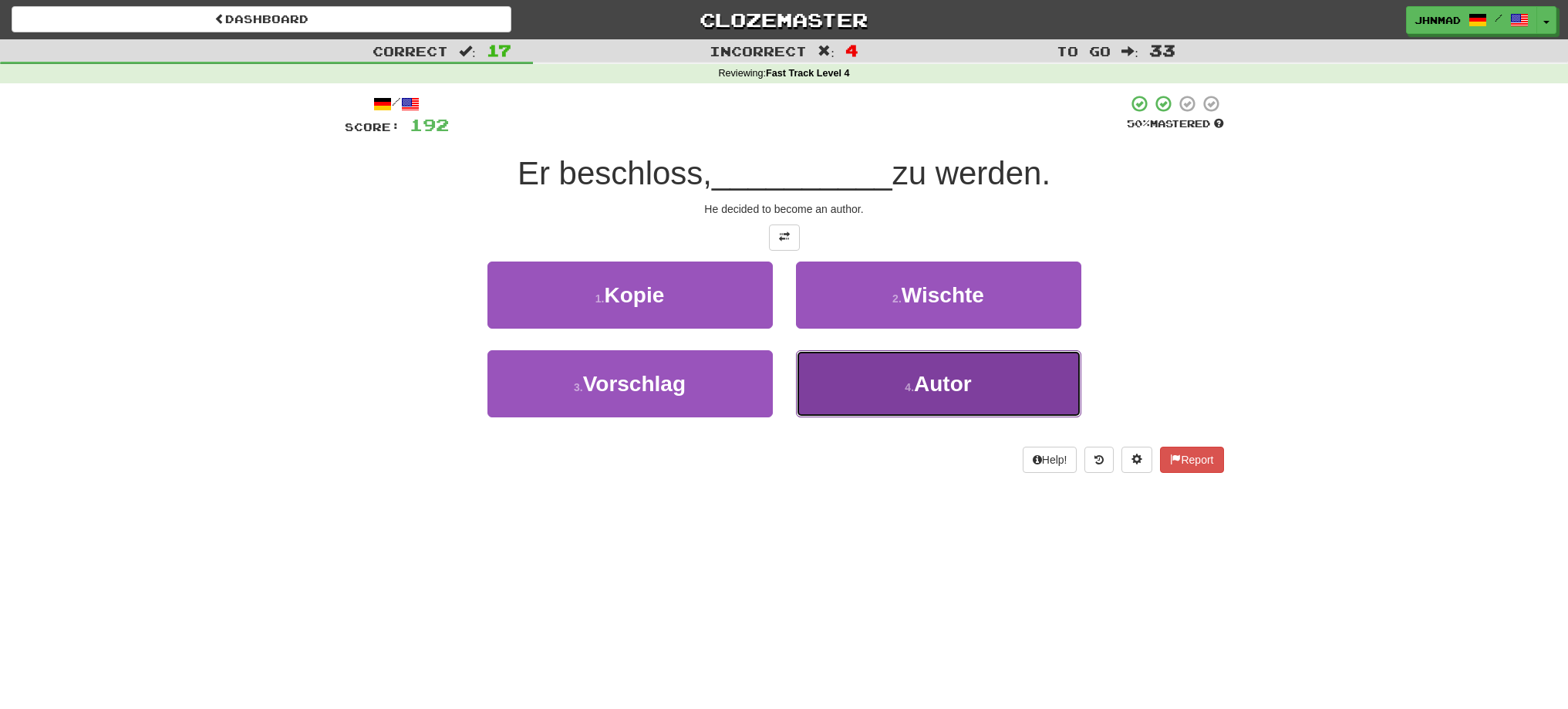
click at [960, 389] on span "Autor" at bounding box center [943, 383] width 58 height 24
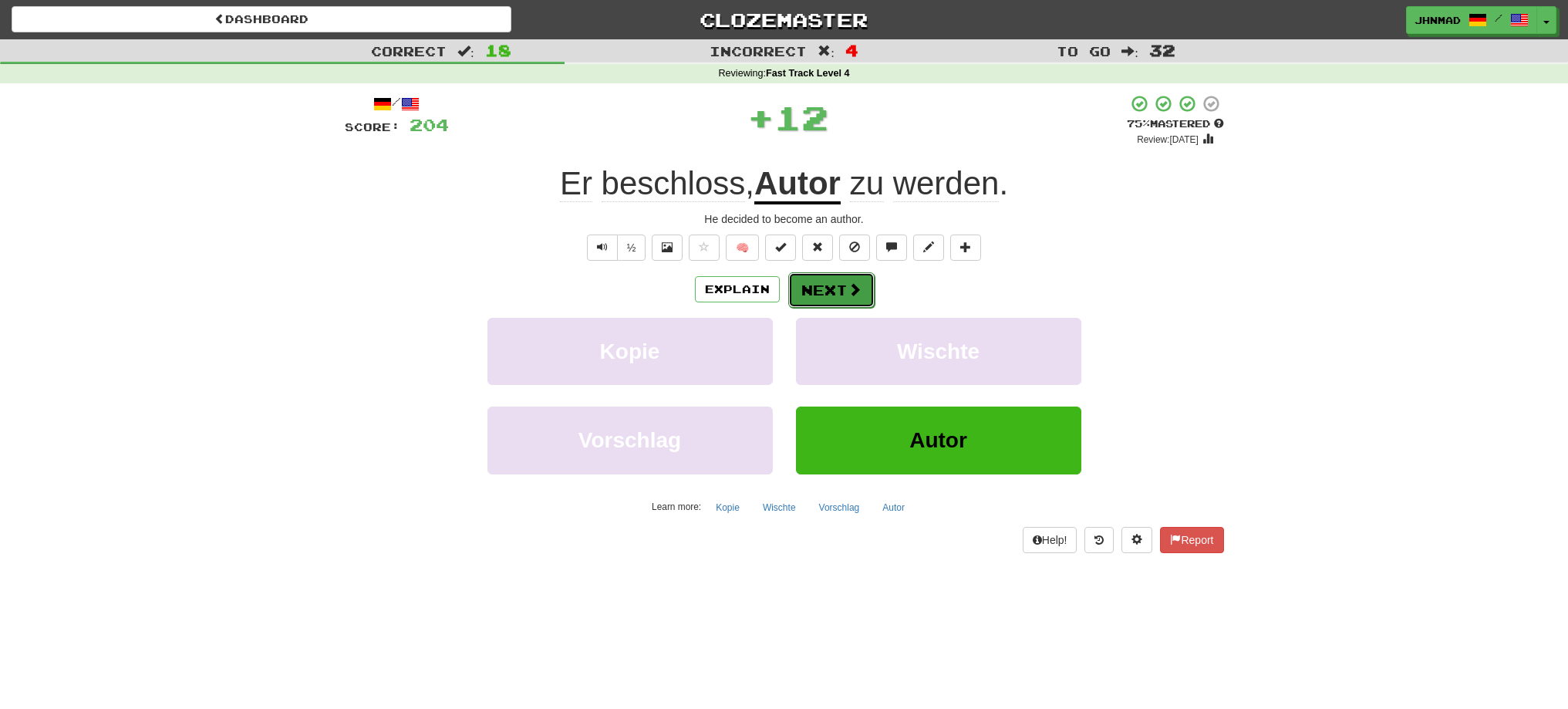
click at [796, 297] on button "Next" at bounding box center [832, 290] width 87 height 36
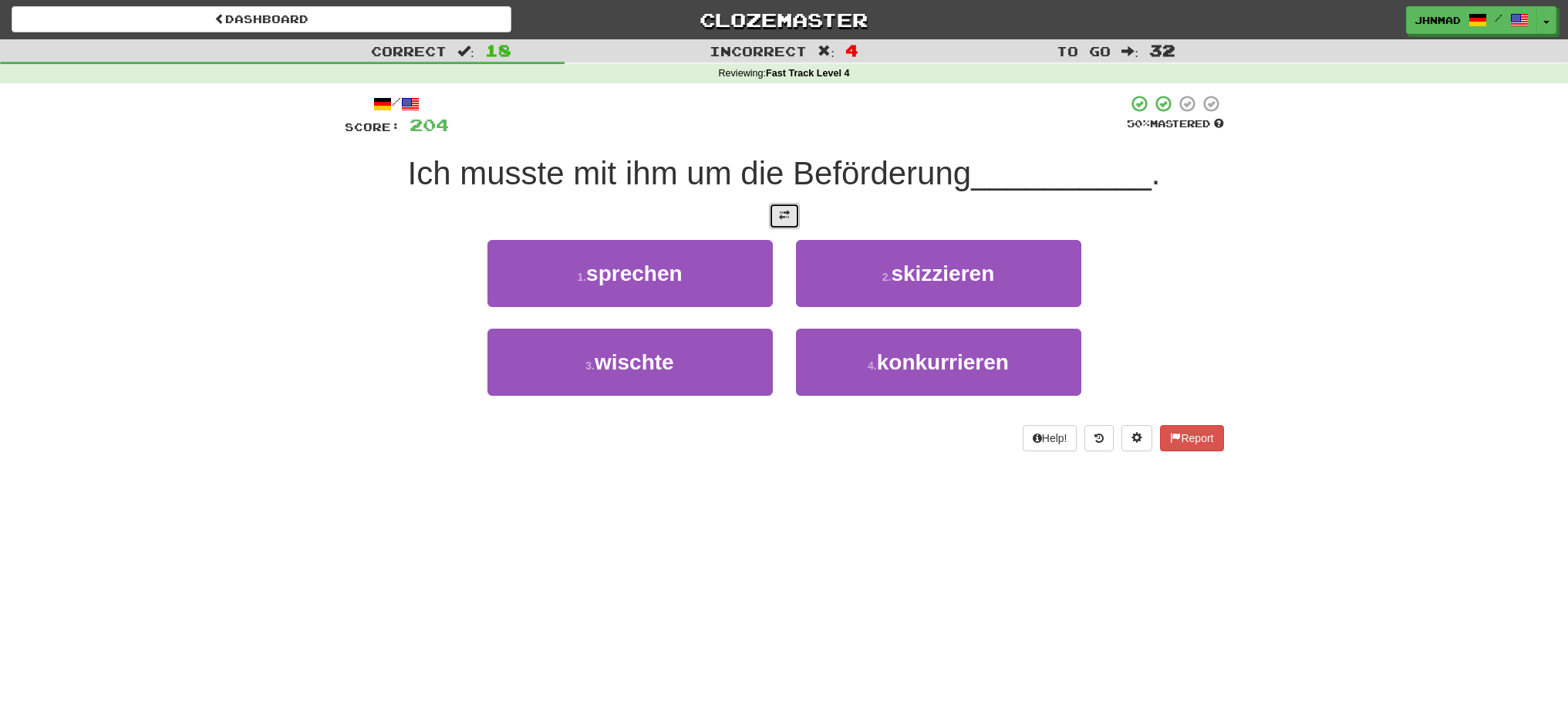
click at [788, 223] on button at bounding box center [784, 216] width 31 height 26
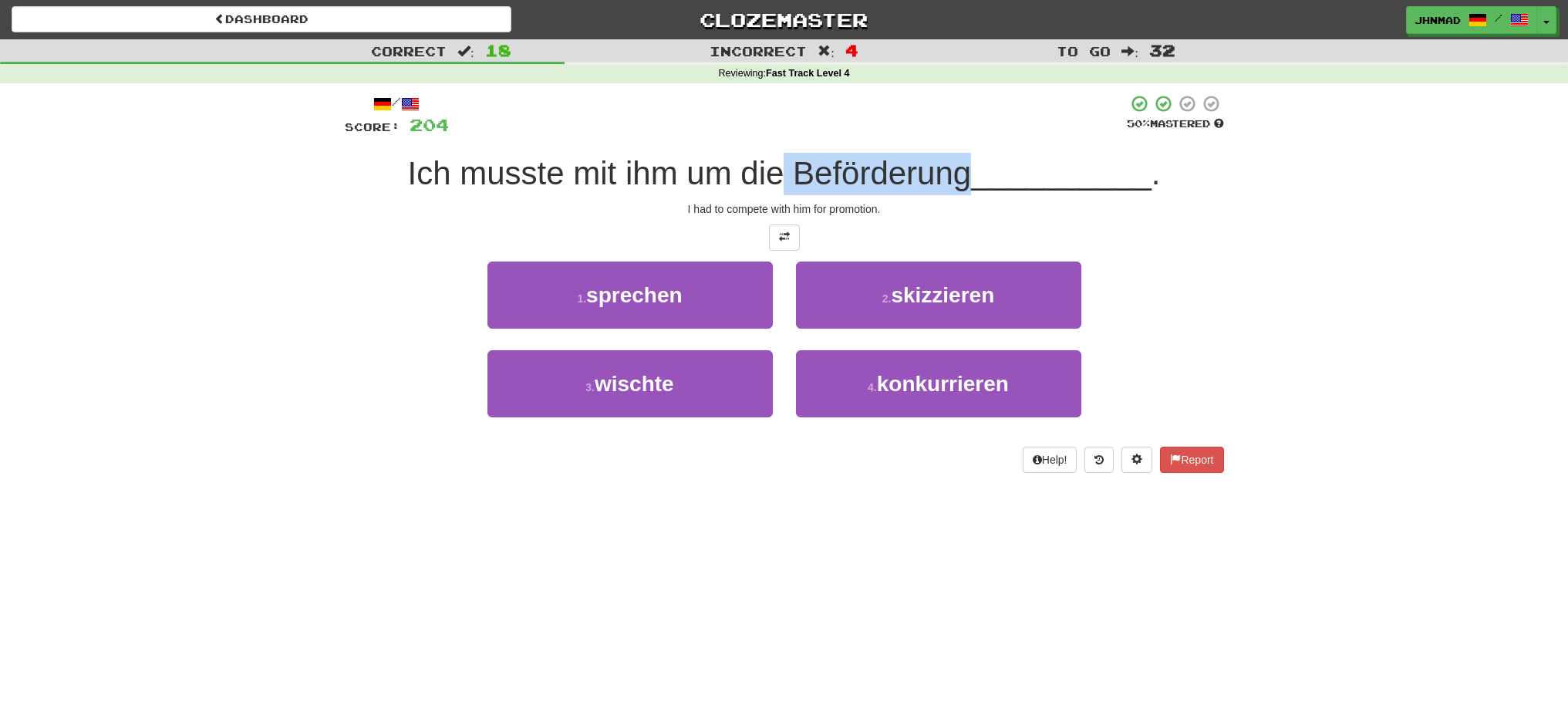
drag, startPoint x: 782, startPoint y: 172, endPoint x: 961, endPoint y: 193, distance: 180.2
click at [961, 193] on div "Ich musste mit ihm um die Beförderung __________ ." at bounding box center [784, 174] width 879 height 43
click at [951, 193] on div at bounding box center [951, 193] width 0 height 0
click at [1111, 247] on div at bounding box center [784, 237] width 879 height 26
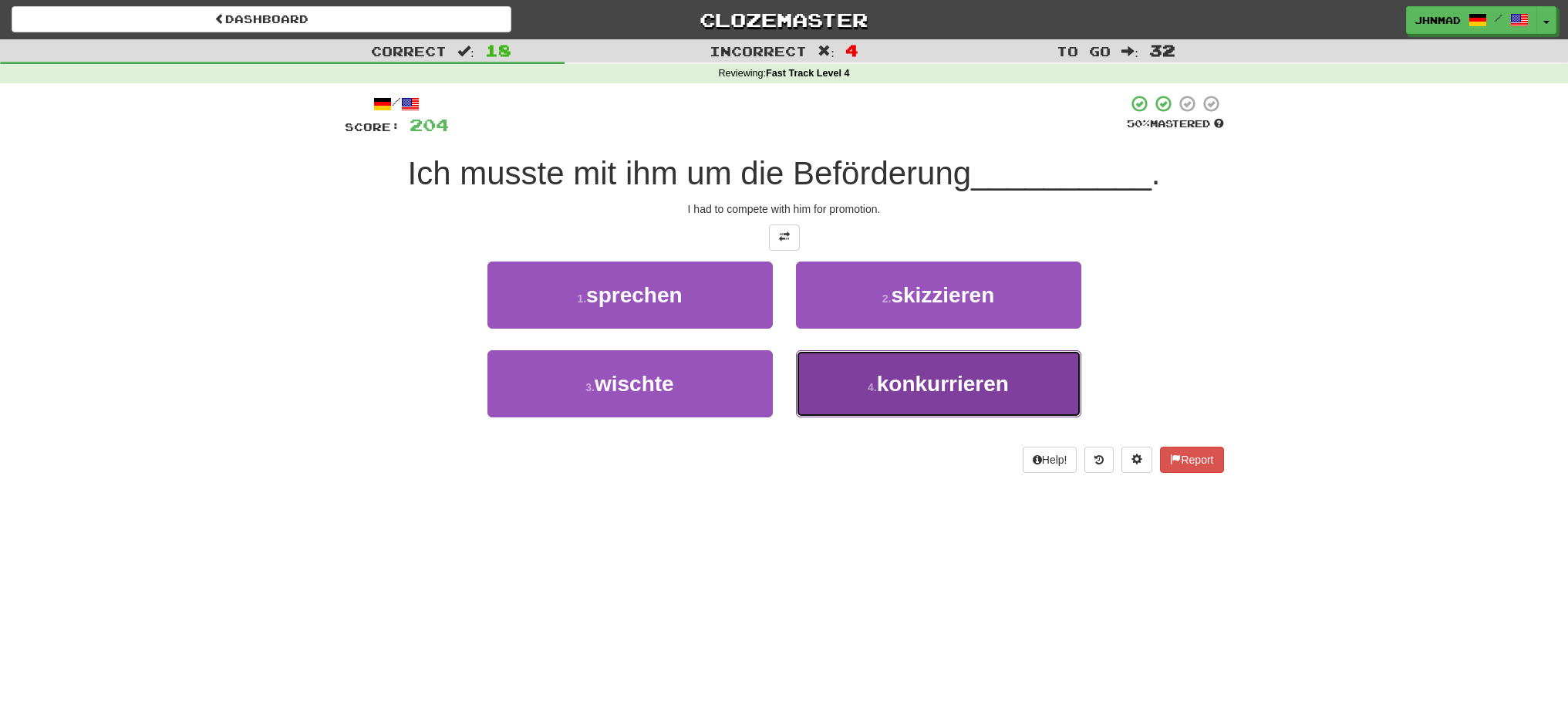
click at [1003, 384] on span "konkurrieren" at bounding box center [943, 383] width 132 height 24
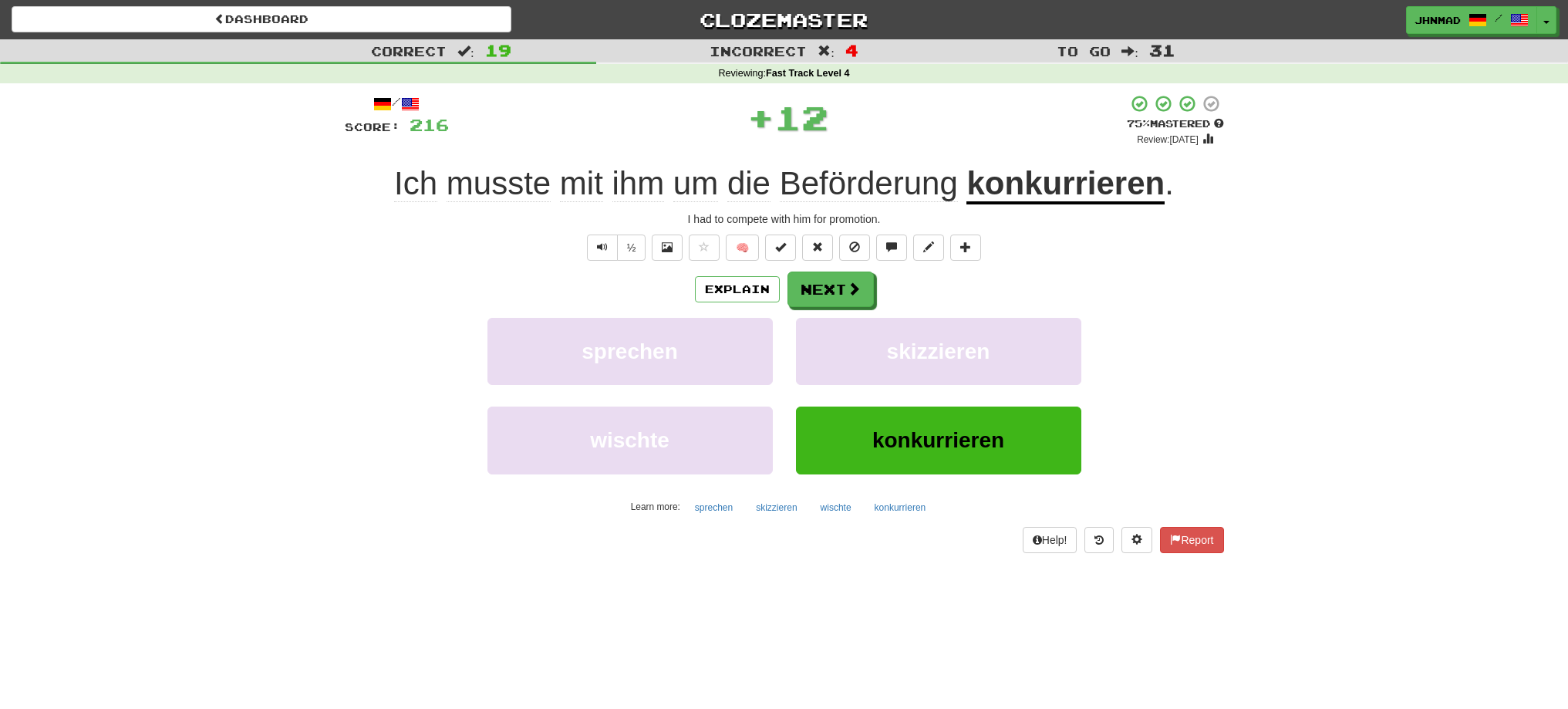
click at [1000, 193] on u "konkurrieren" at bounding box center [1066, 185] width 198 height 39
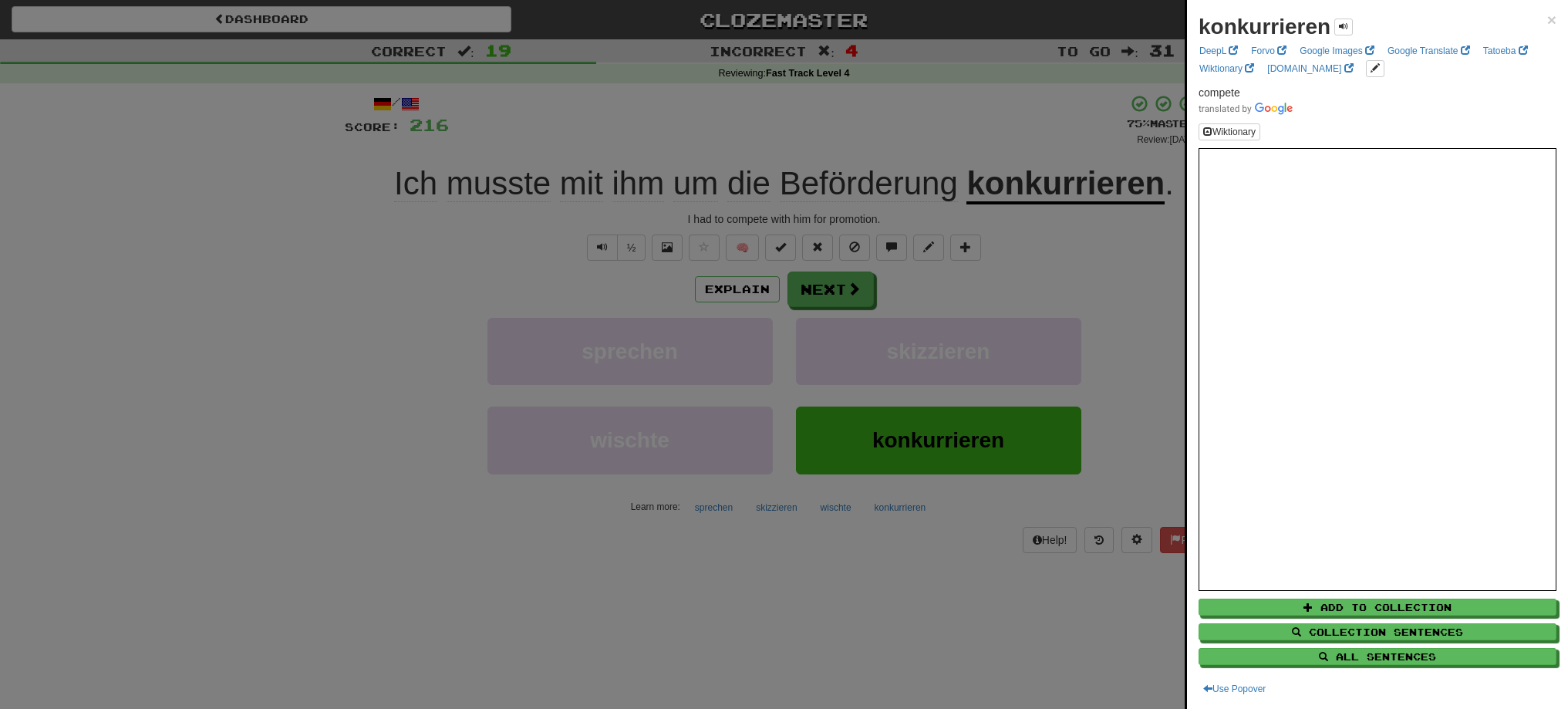
click at [834, 278] on div at bounding box center [784, 354] width 1568 height 709
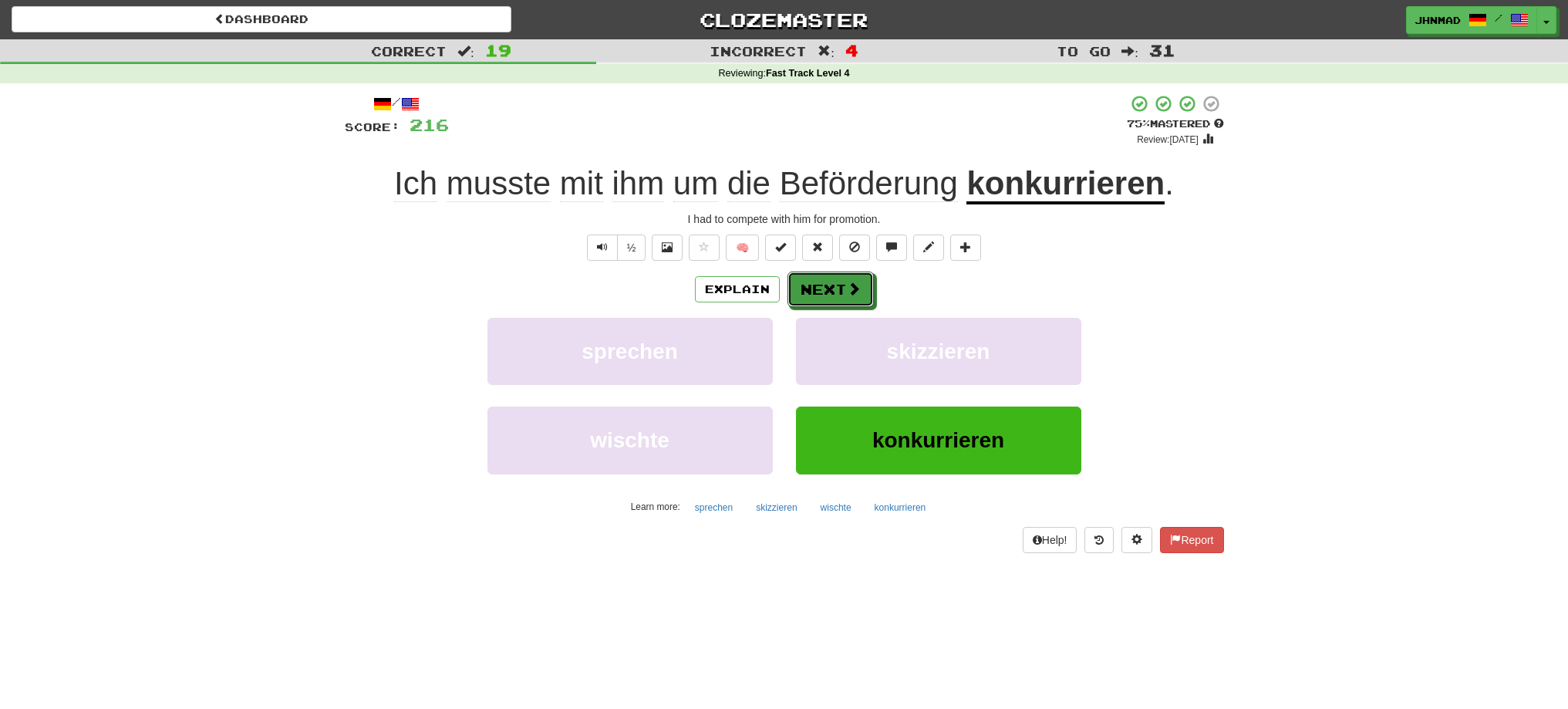
click at [834, 278] on button "Next" at bounding box center [831, 289] width 87 height 36
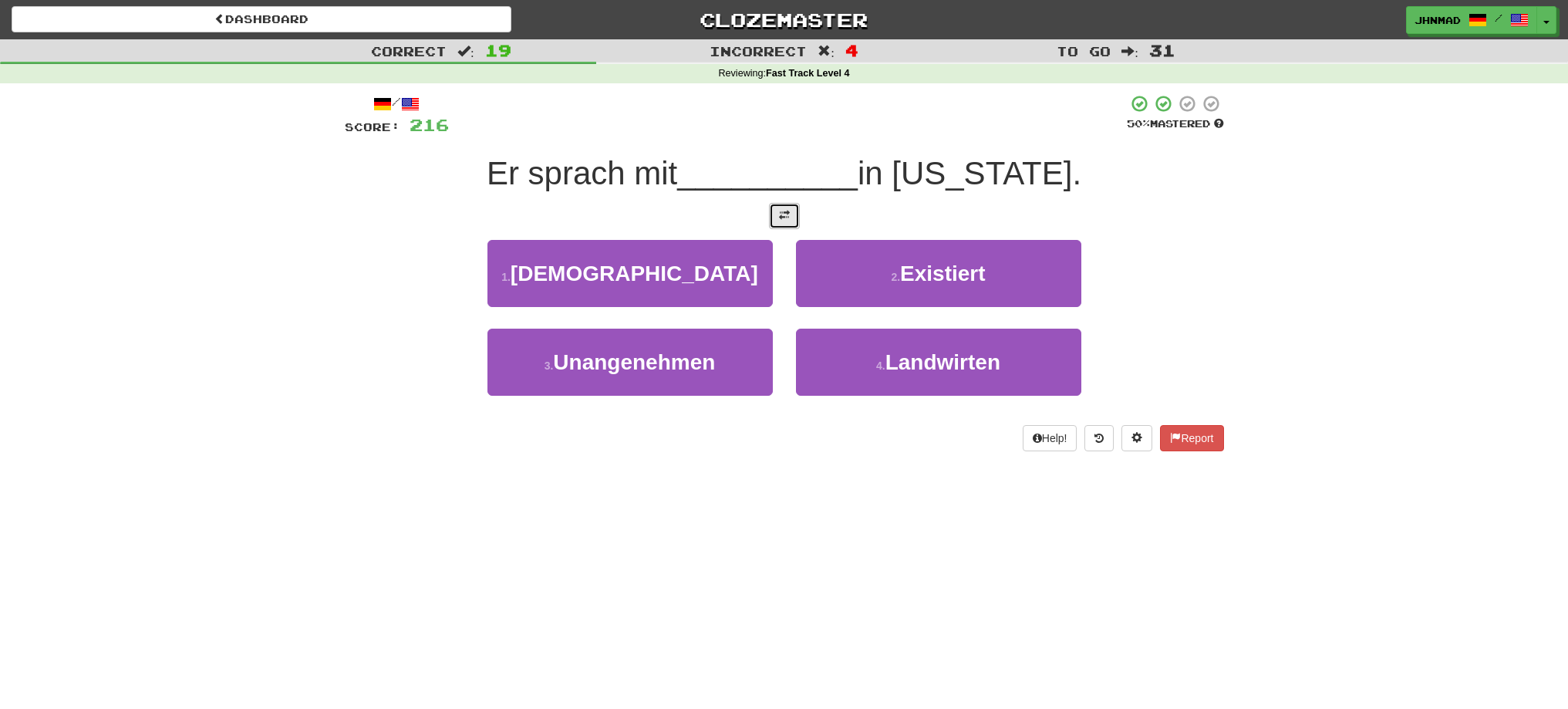
click at [784, 218] on span at bounding box center [784, 215] width 11 height 11
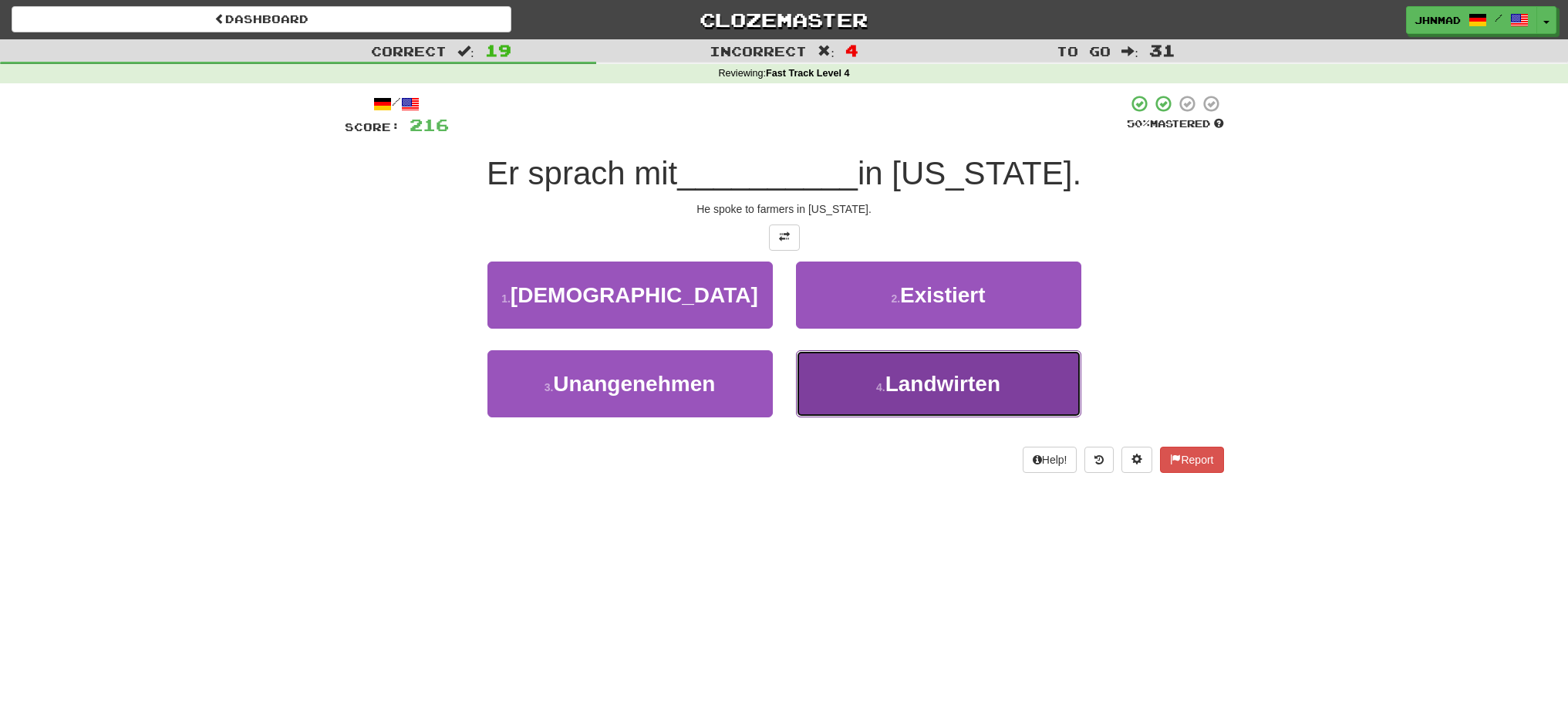
click at [976, 385] on span "Landwirten" at bounding box center [943, 383] width 115 height 24
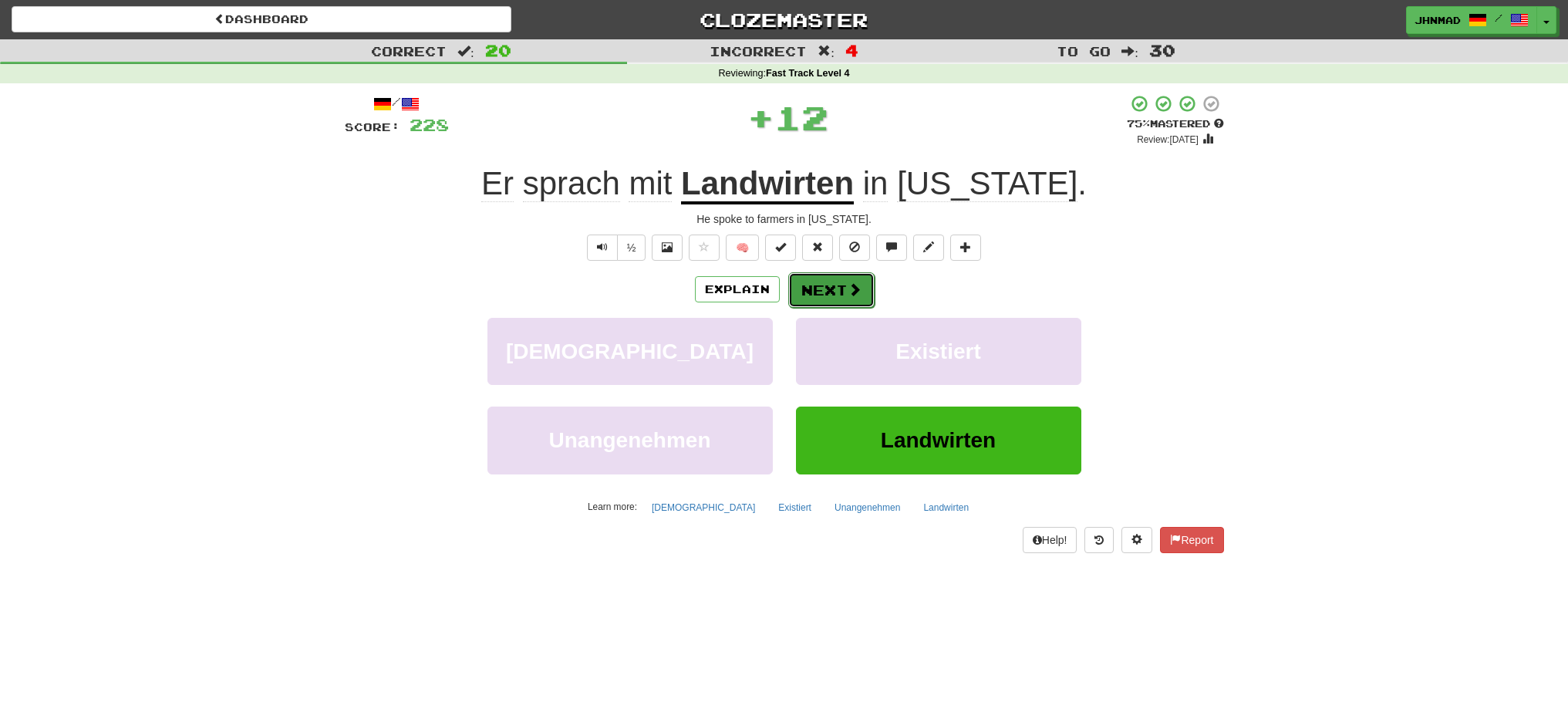
click at [822, 298] on button "Next" at bounding box center [832, 290] width 87 height 36
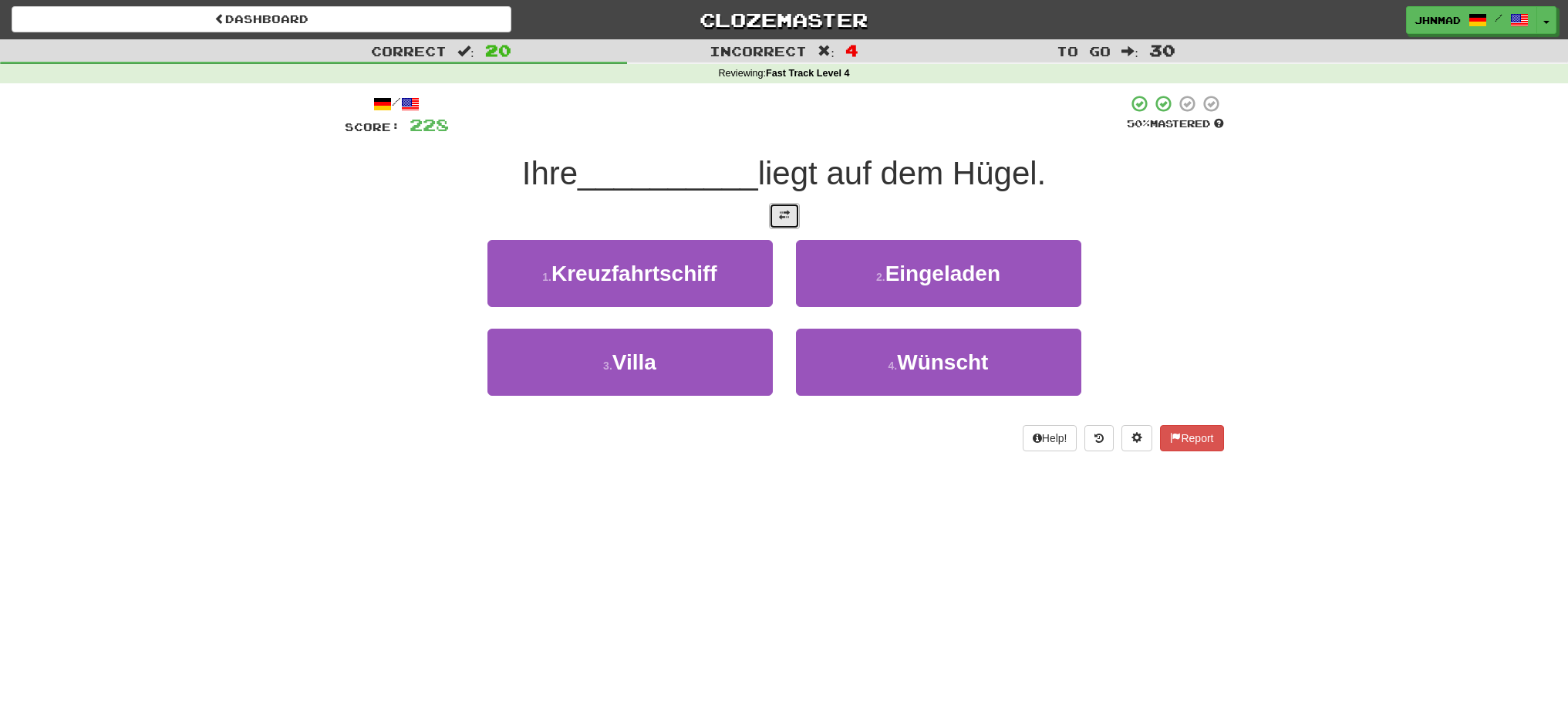
click at [784, 214] on span at bounding box center [784, 215] width 11 height 11
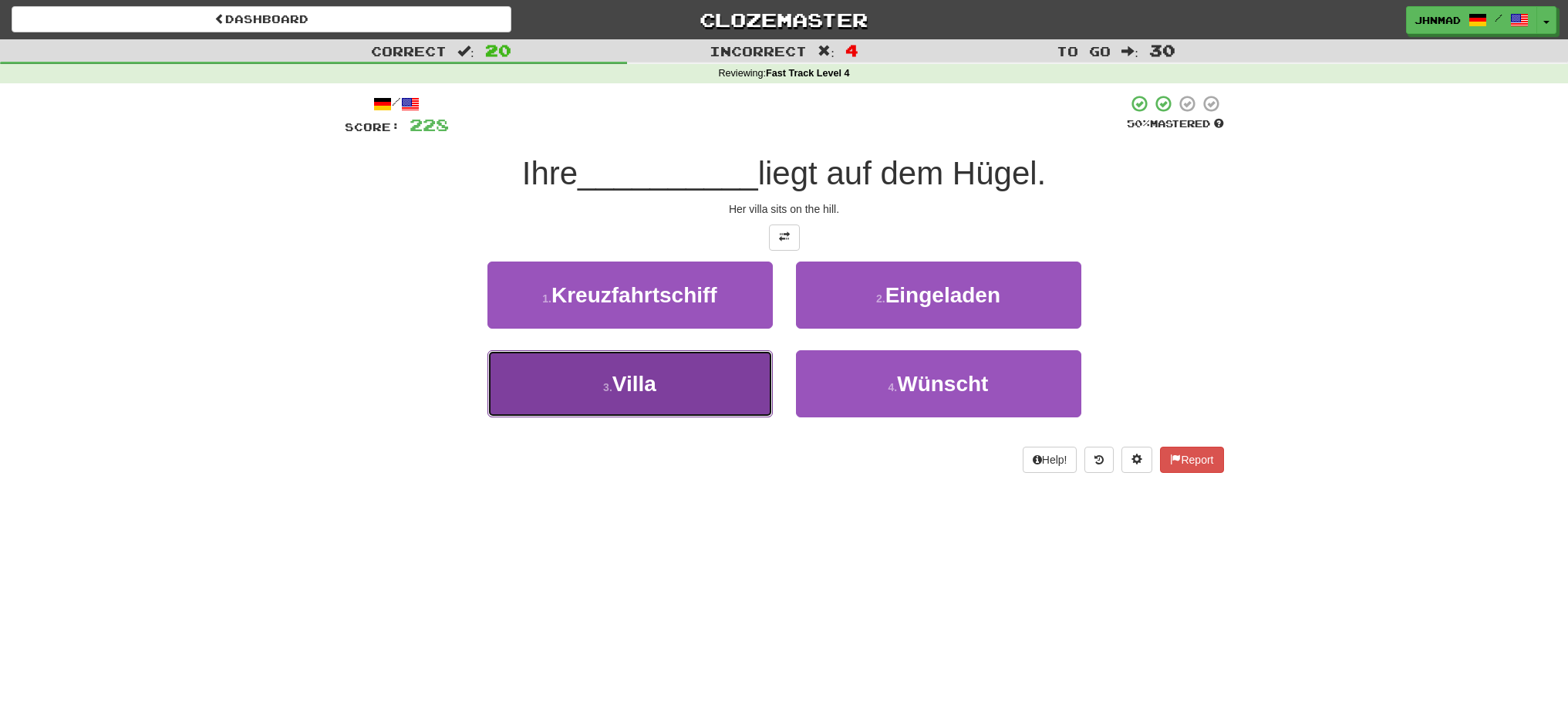
click at [584, 383] on button "3 . Villa" at bounding box center [630, 383] width 285 height 67
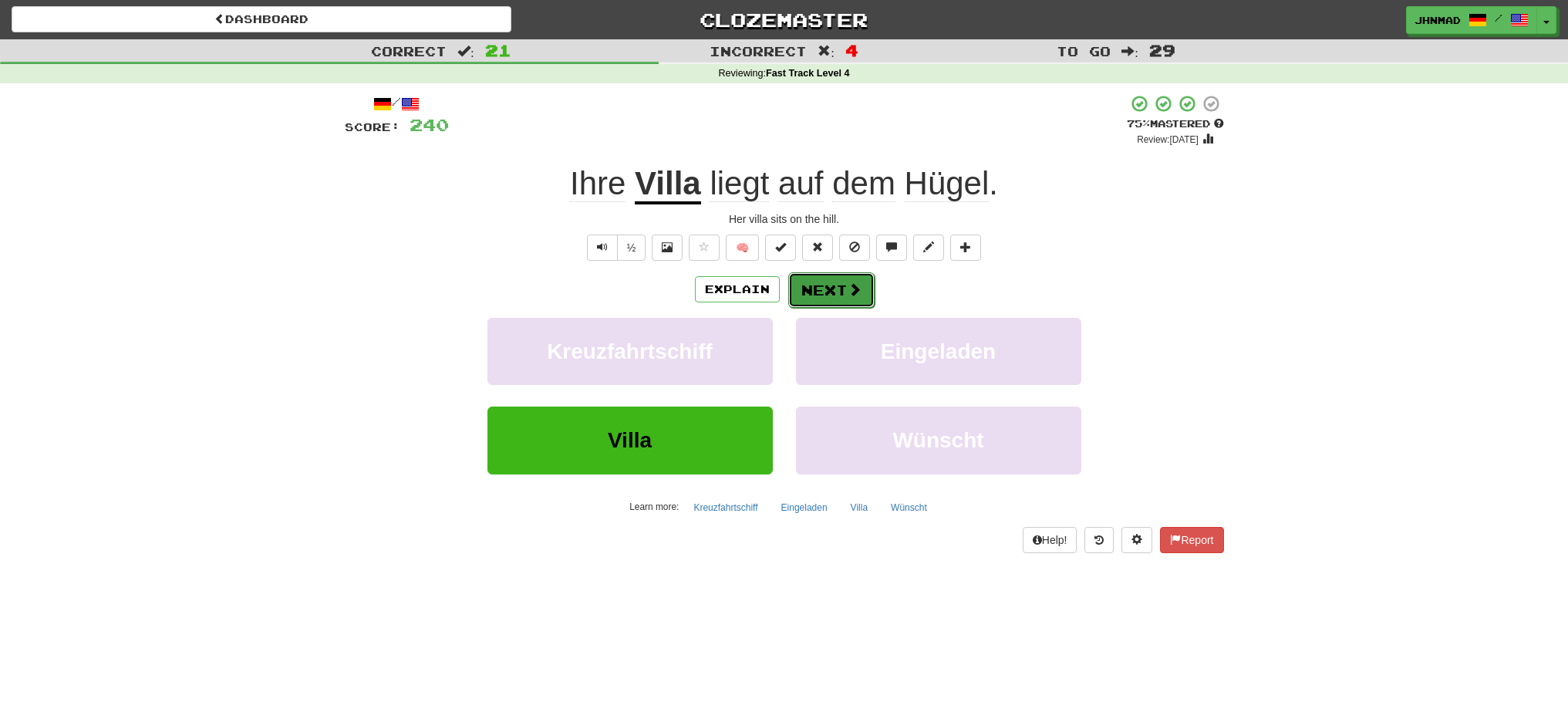
click at [866, 293] on button "Next" at bounding box center [832, 290] width 87 height 36
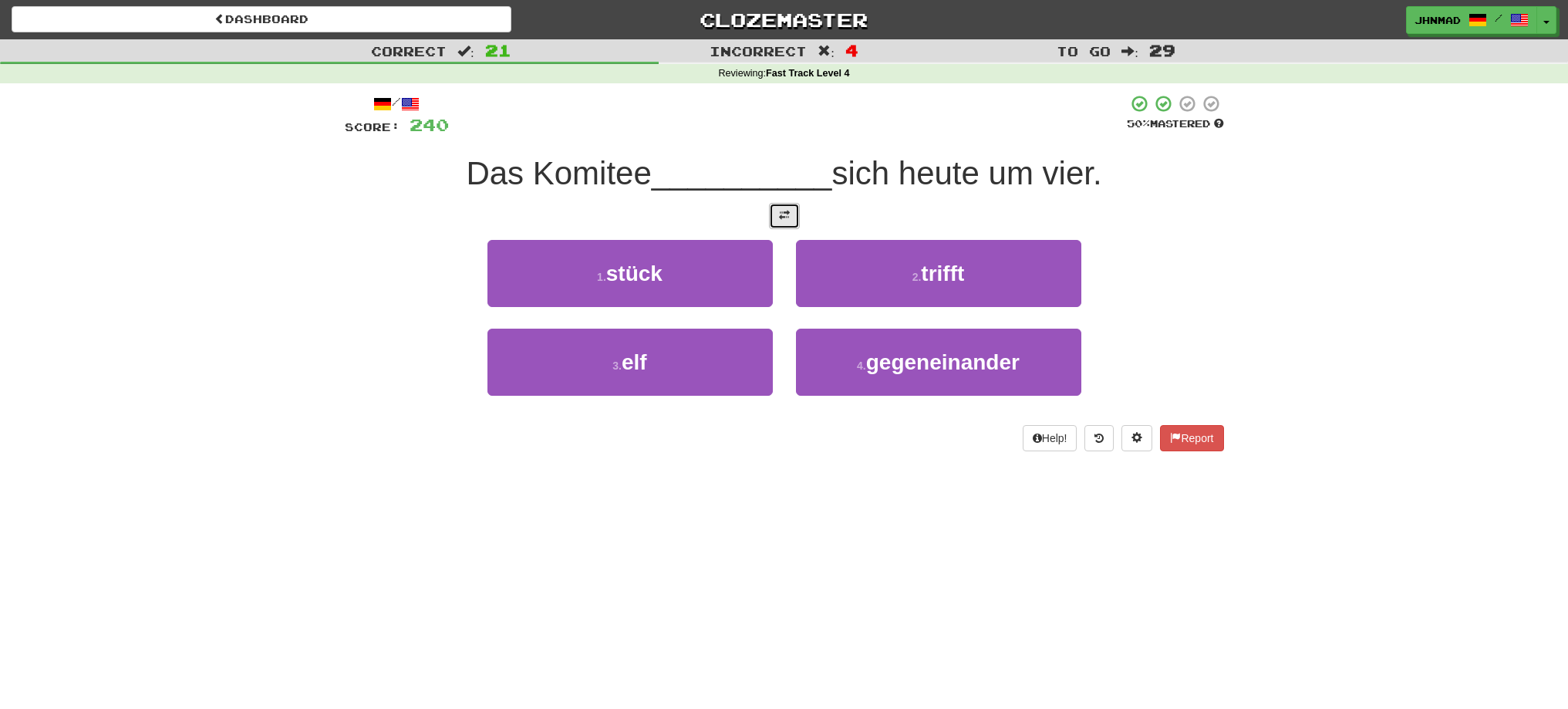
click at [789, 227] on button at bounding box center [784, 216] width 31 height 26
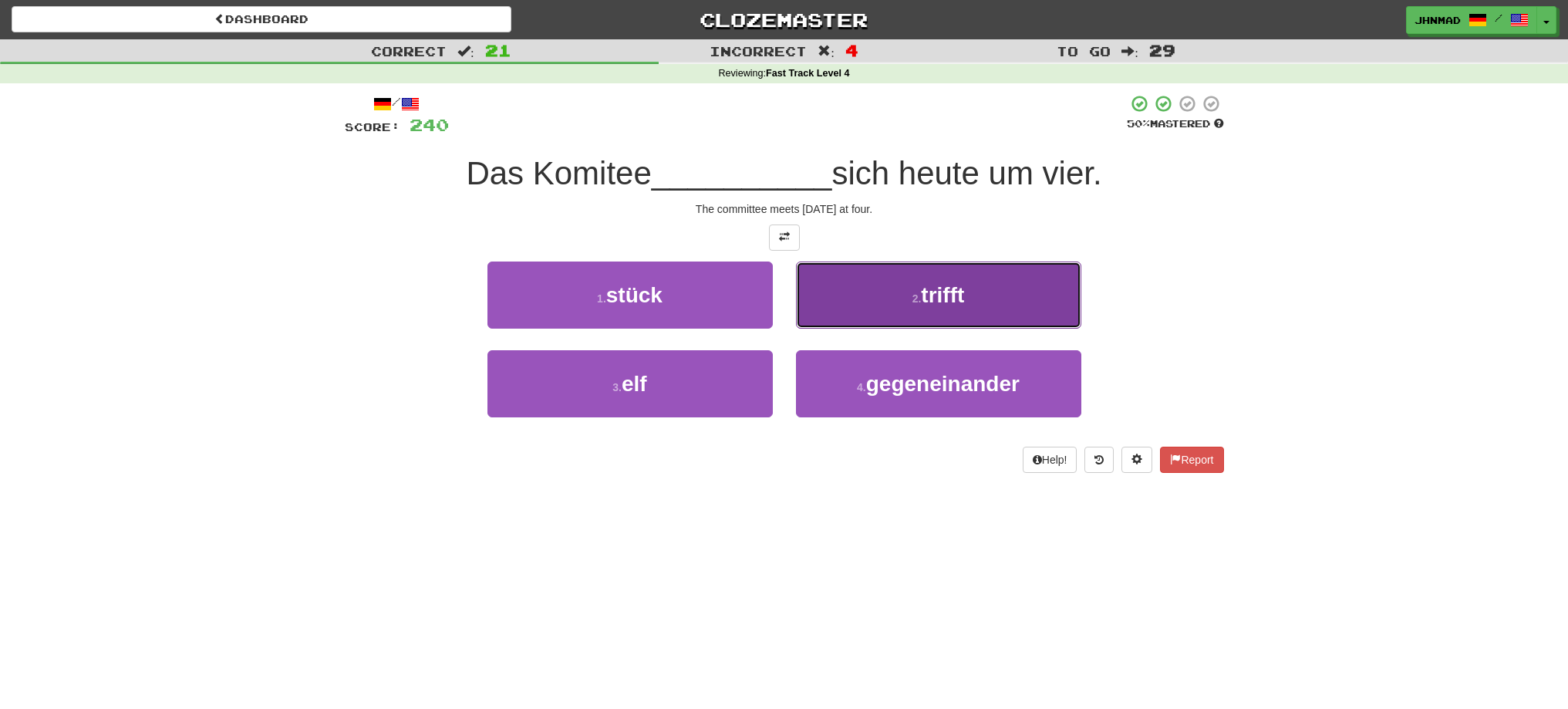
click at [892, 287] on button "2 . trifft" at bounding box center [938, 295] width 285 height 67
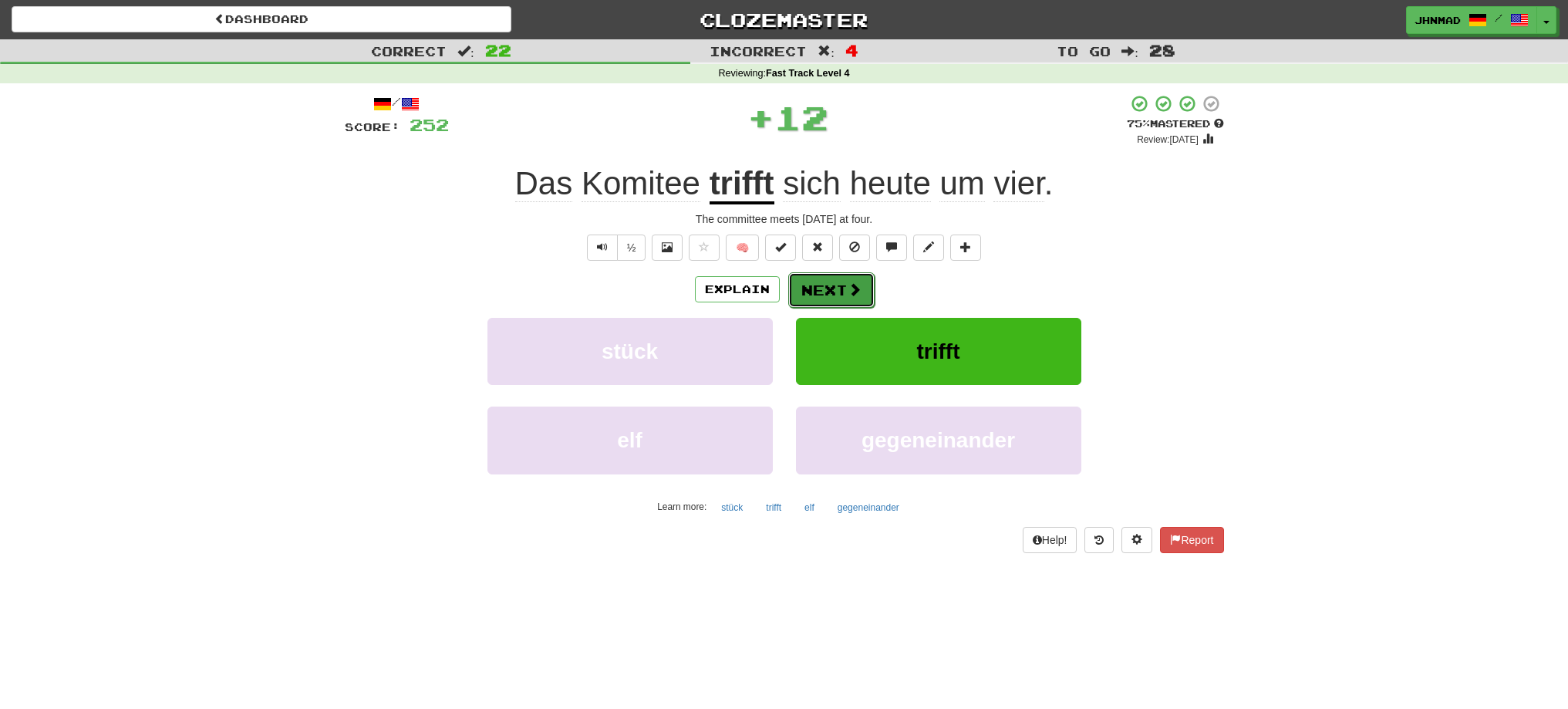
click at [831, 288] on button "Next" at bounding box center [832, 290] width 87 height 36
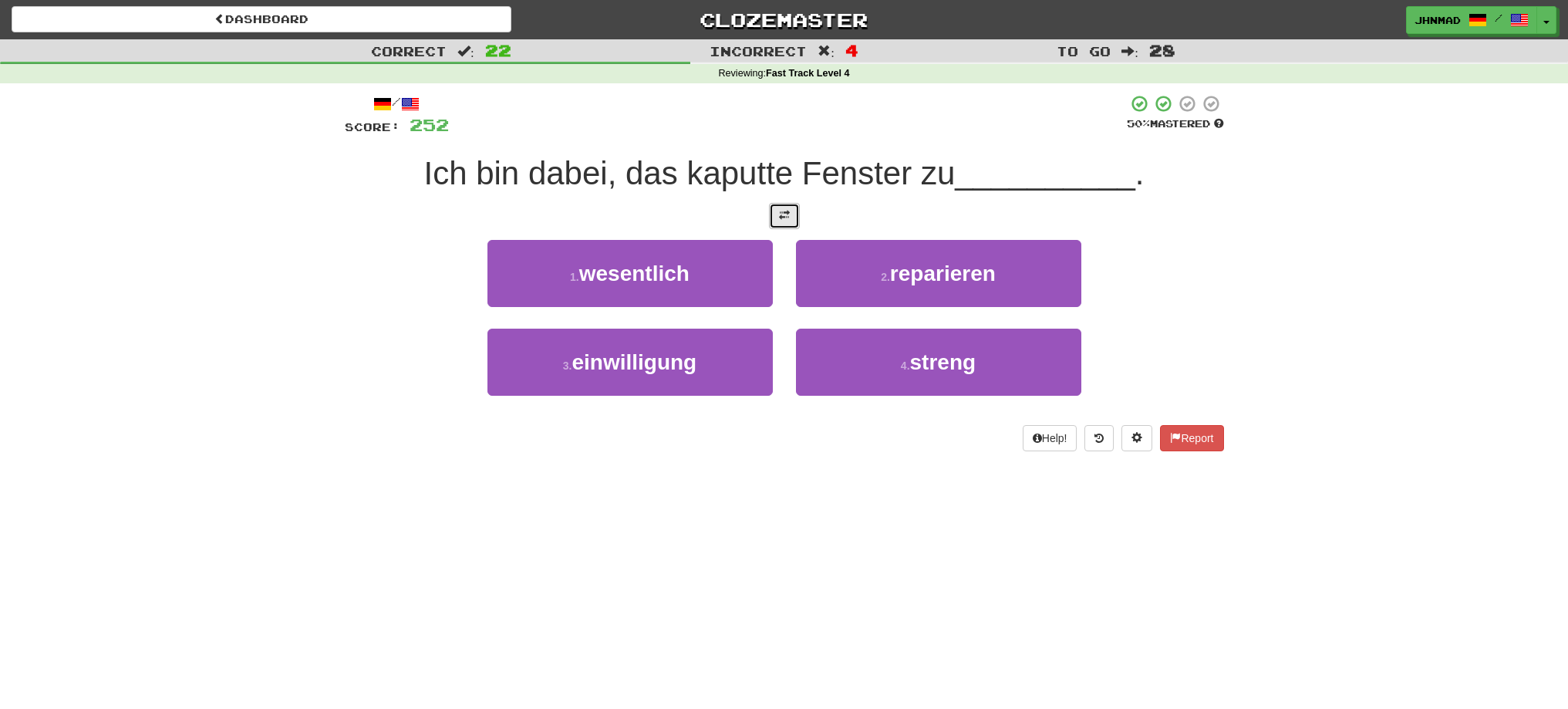
click at [776, 216] on button at bounding box center [784, 216] width 31 height 26
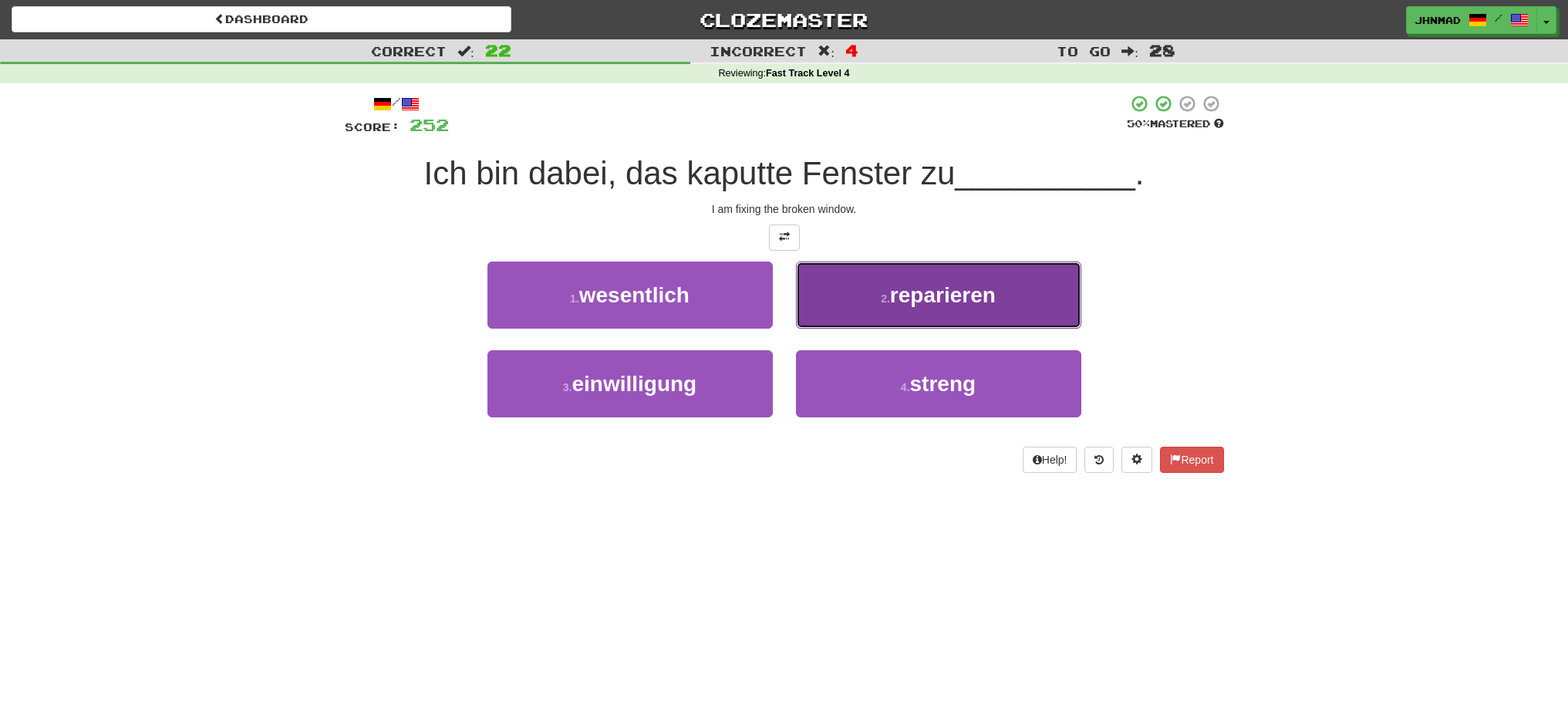
click at [940, 327] on button "2 . reparieren" at bounding box center [938, 295] width 285 height 67
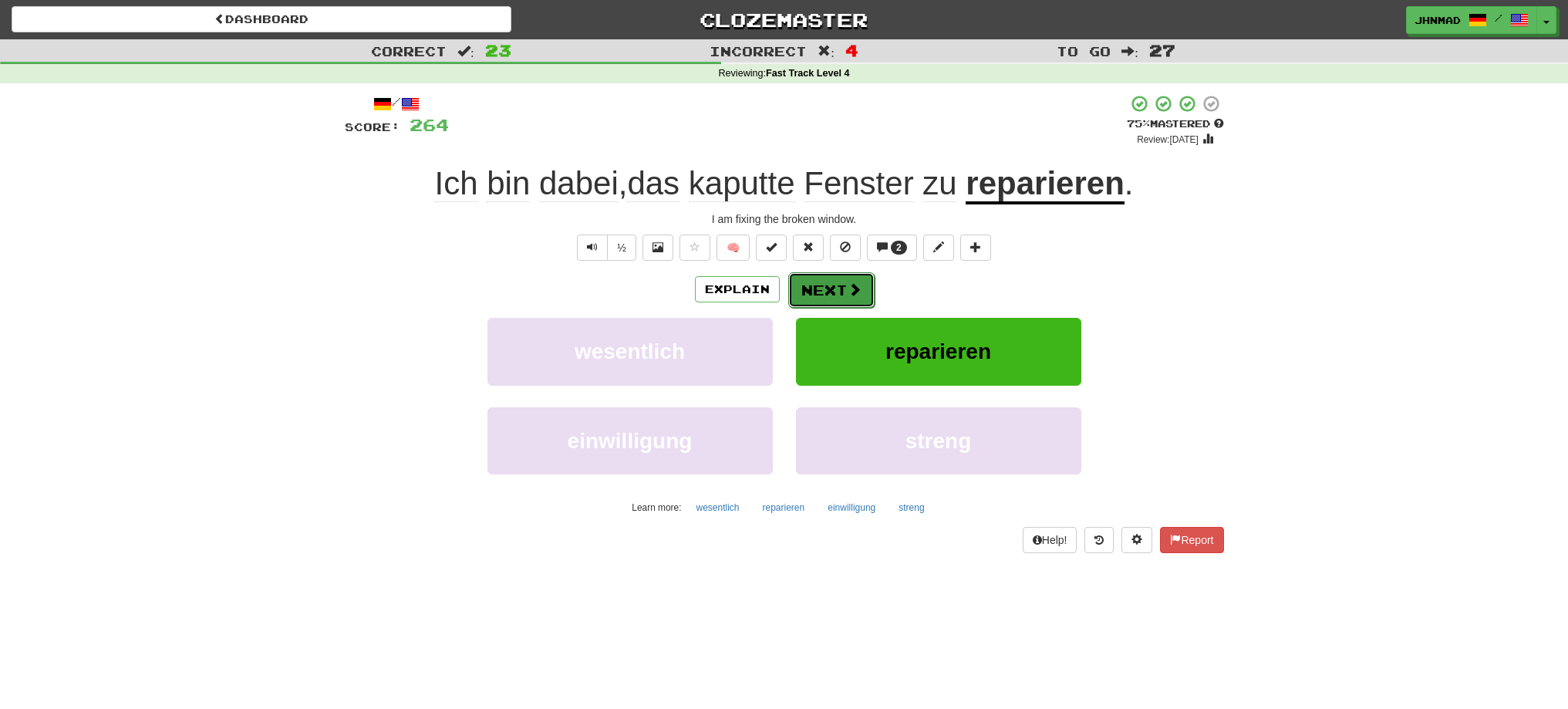
click at [817, 287] on button "Next" at bounding box center [832, 290] width 87 height 36
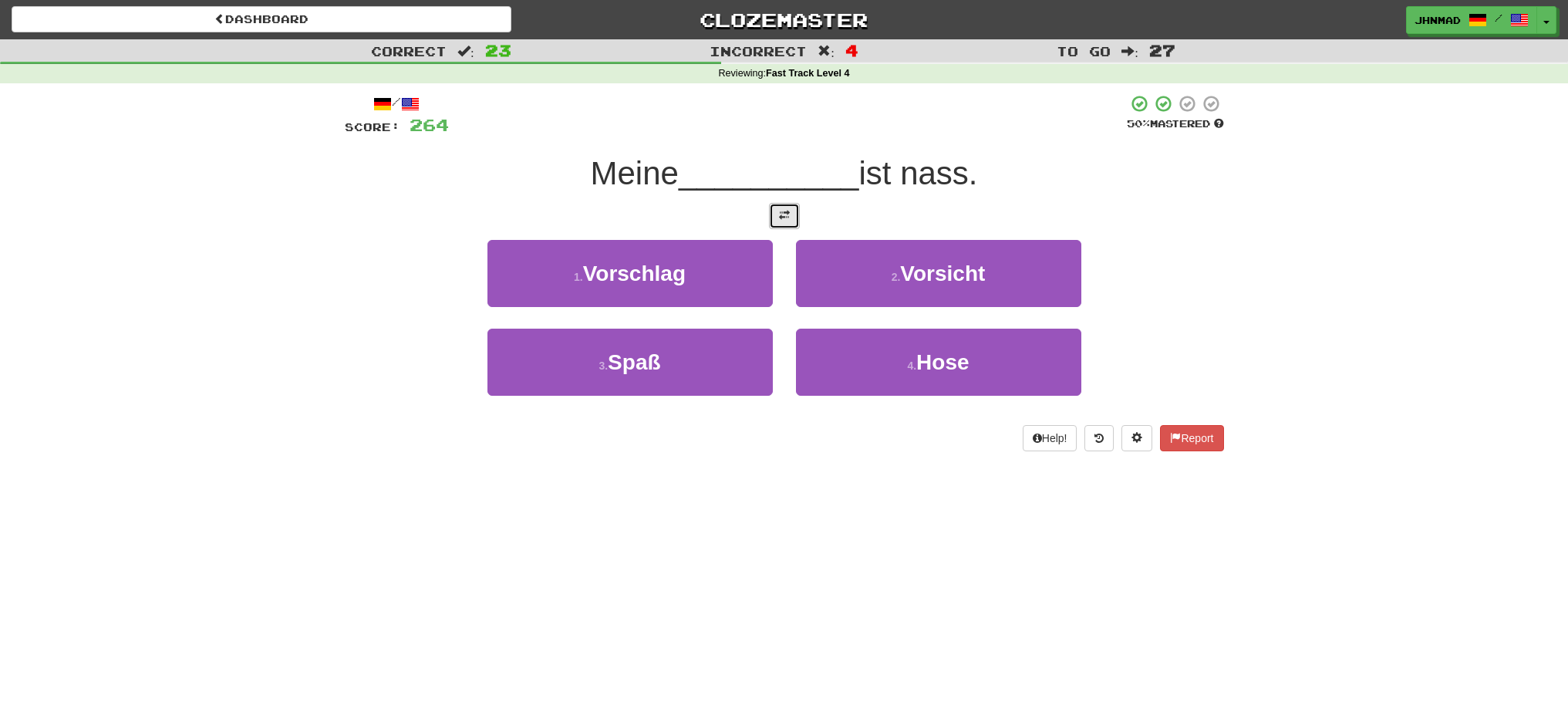
click at [783, 223] on button at bounding box center [784, 216] width 31 height 26
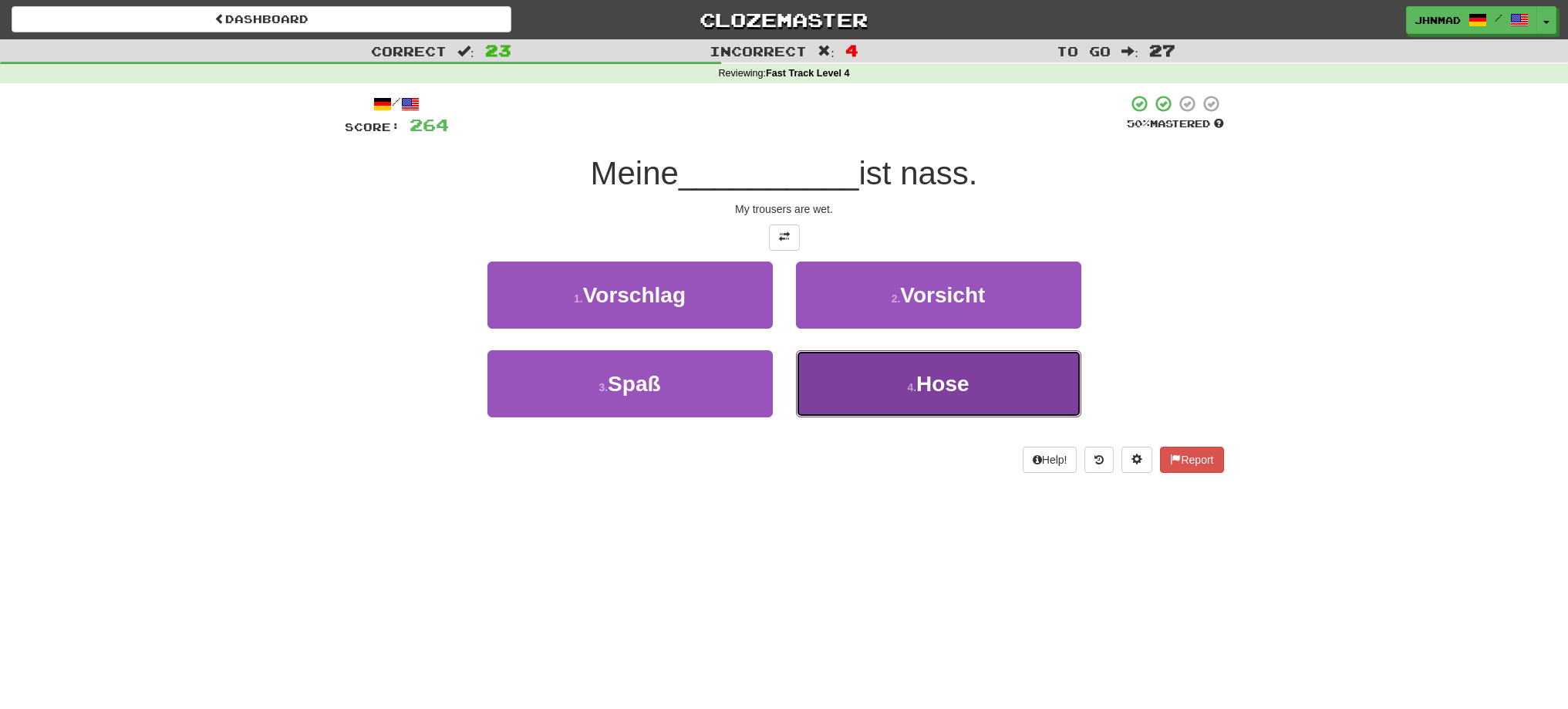
click at [914, 384] on small "4 ." at bounding box center [912, 387] width 9 height 12
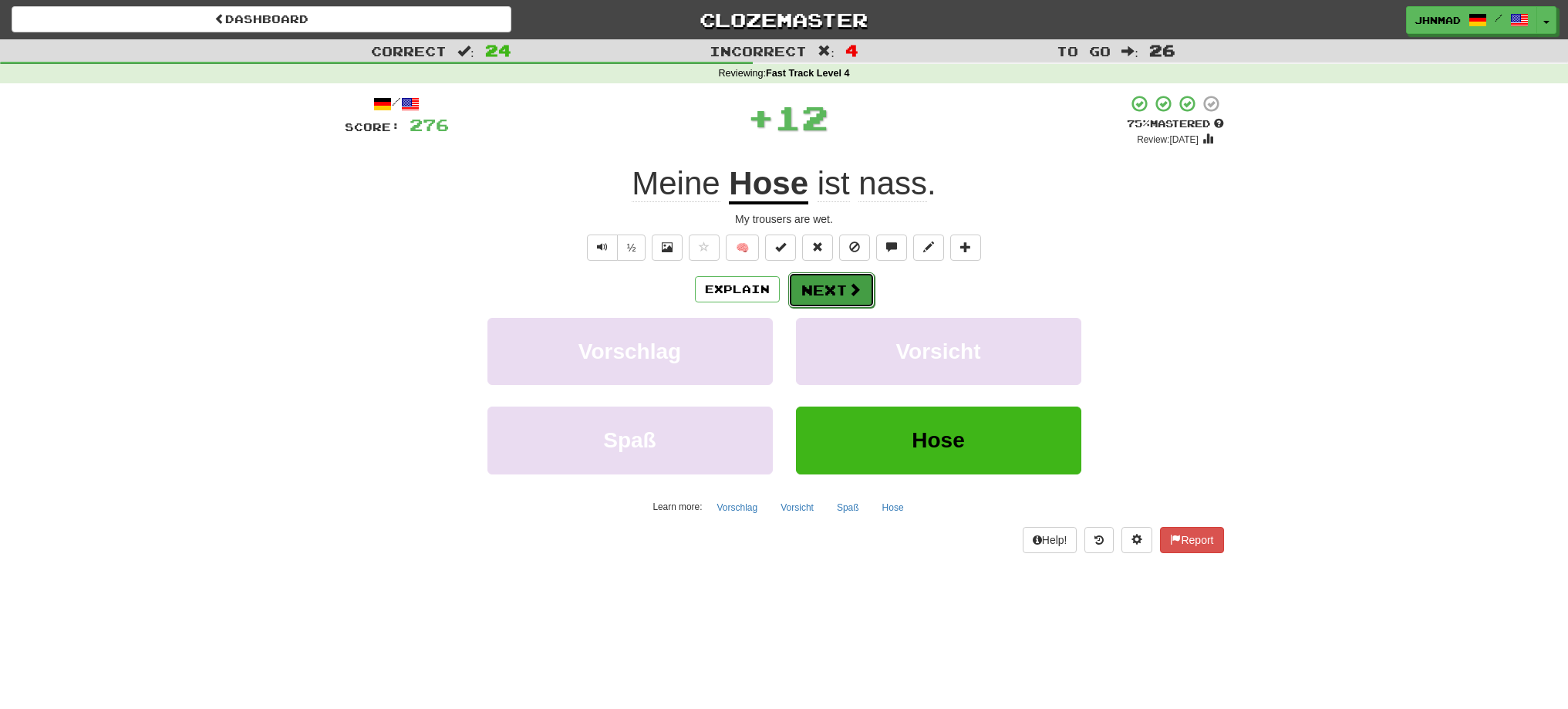
click at [837, 282] on button "Next" at bounding box center [832, 290] width 87 height 36
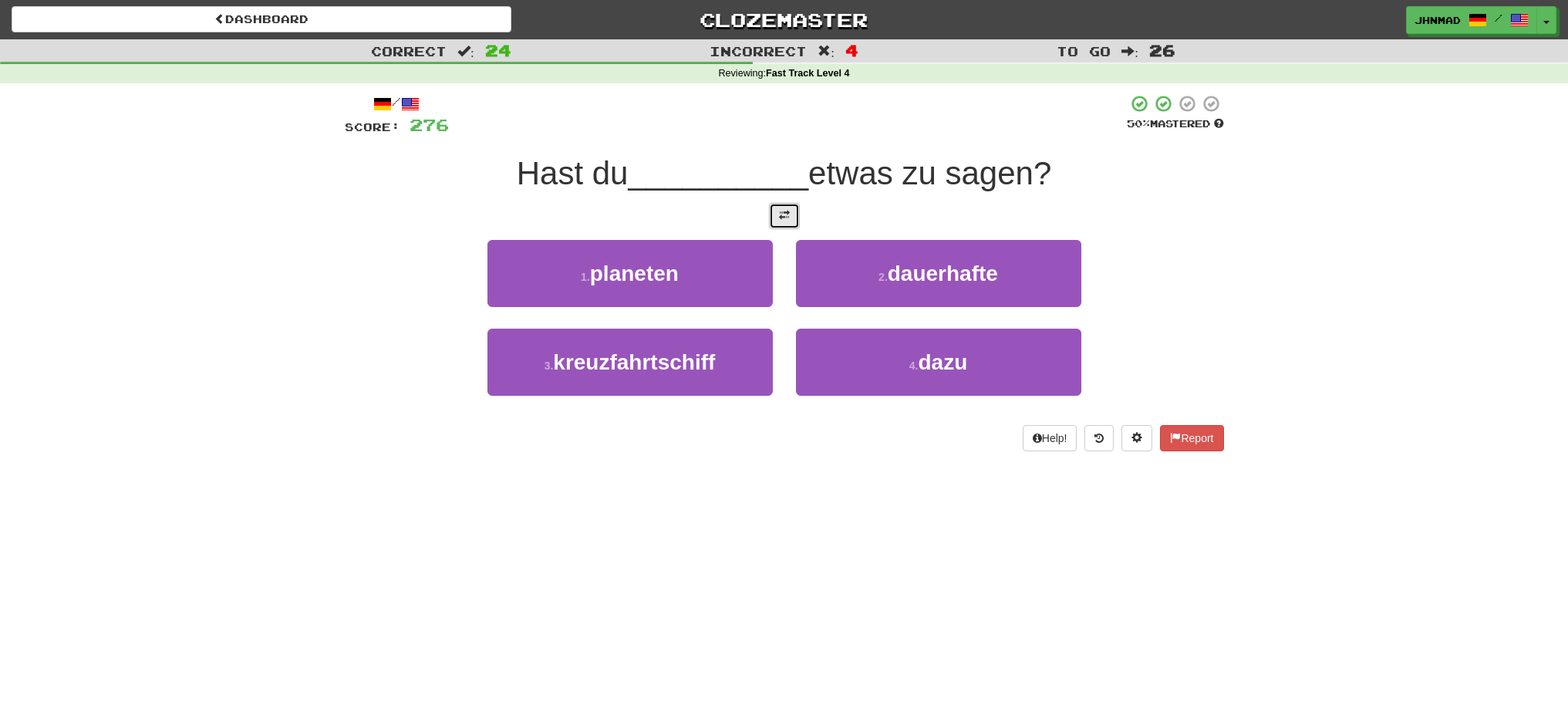
click at [777, 221] on button at bounding box center [784, 216] width 31 height 26
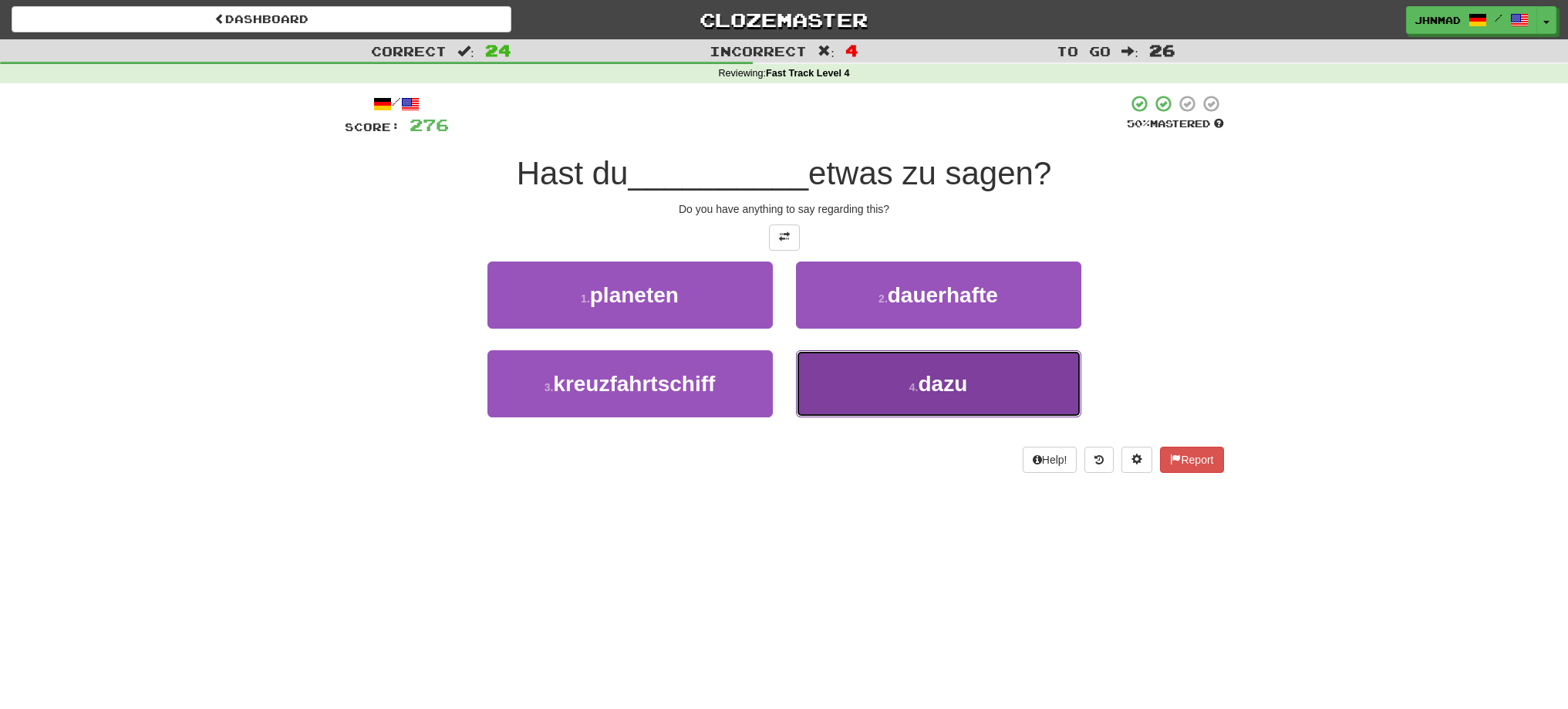
click at [959, 388] on span "dazu" at bounding box center [943, 383] width 49 height 24
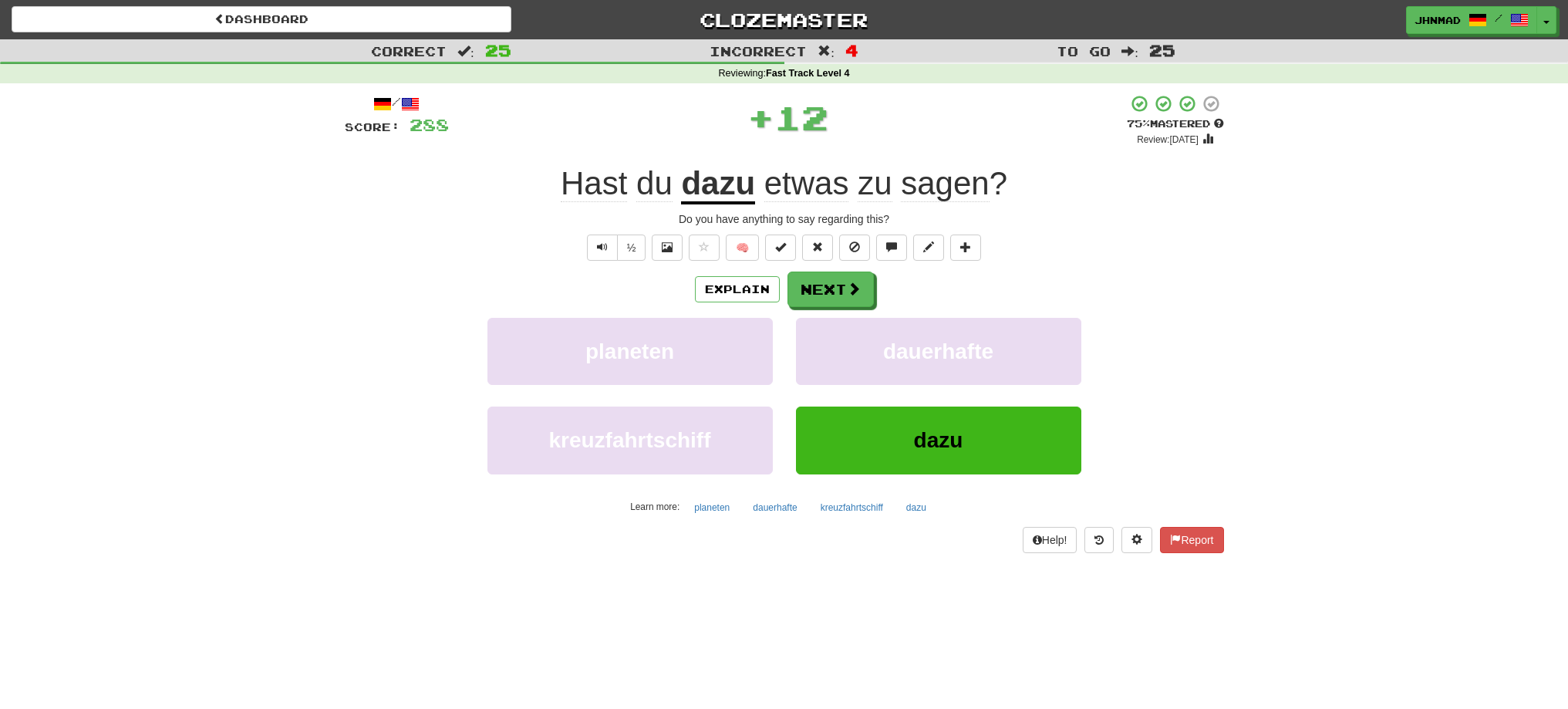
click at [704, 193] on u "dazu" at bounding box center [718, 185] width 74 height 39
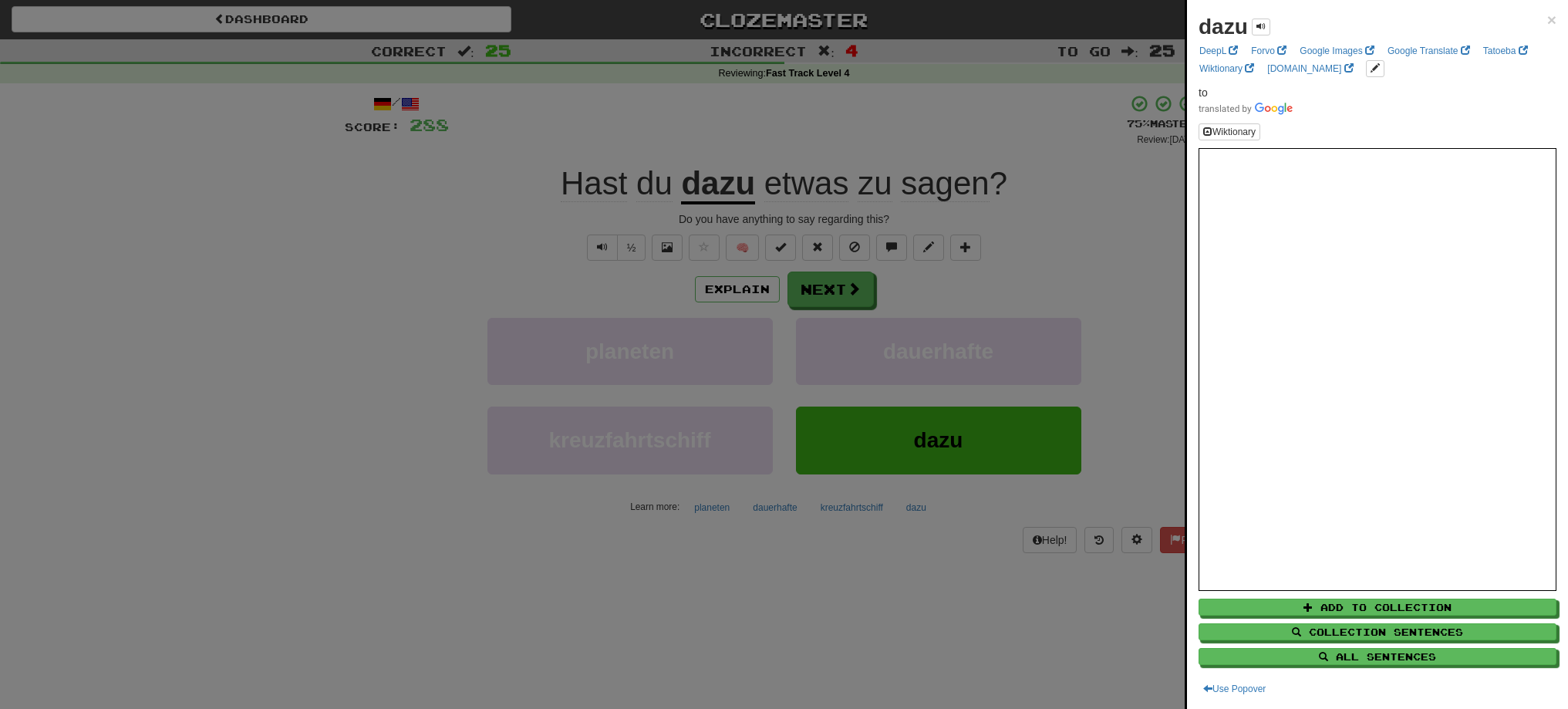
click at [820, 291] on div at bounding box center [784, 354] width 1568 height 709
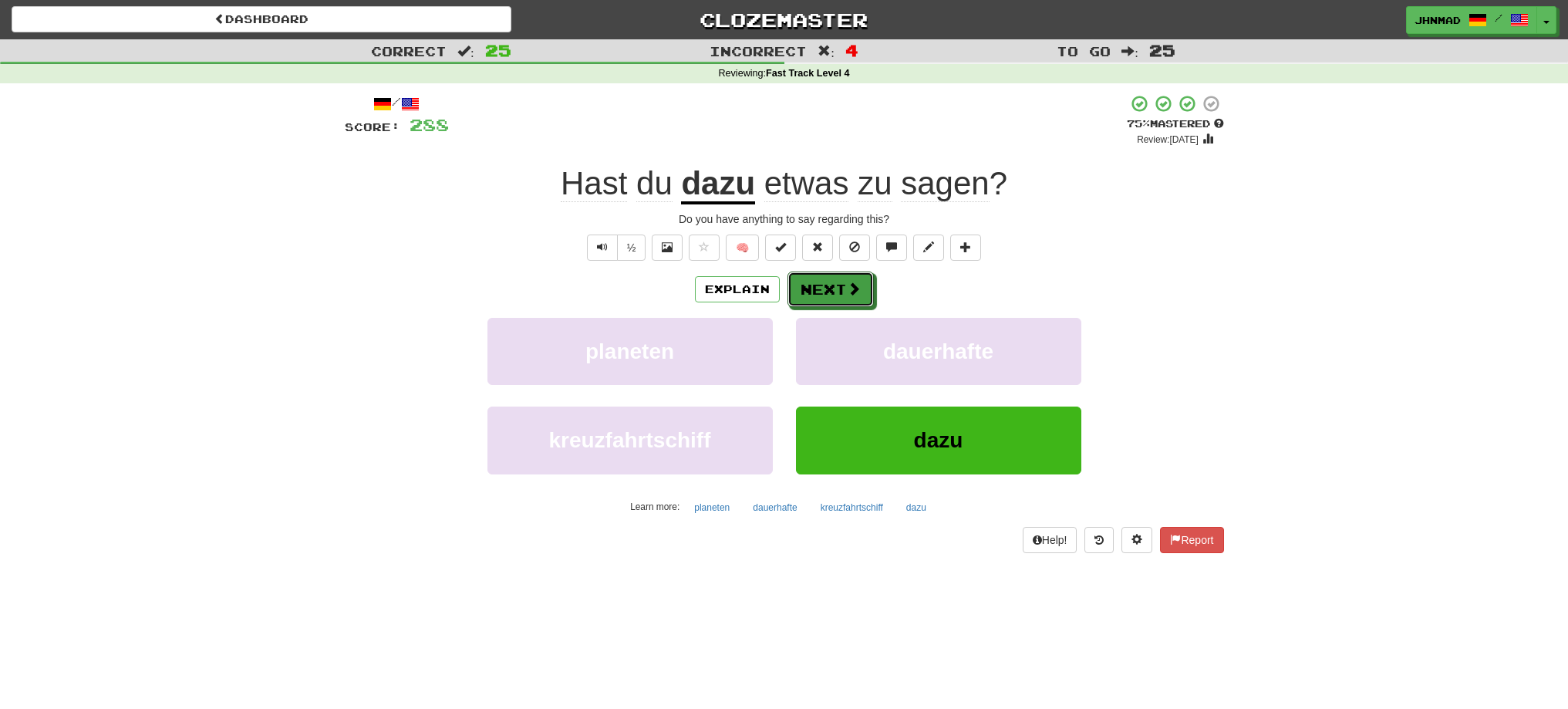
click at [820, 291] on button "Next" at bounding box center [831, 289] width 87 height 36
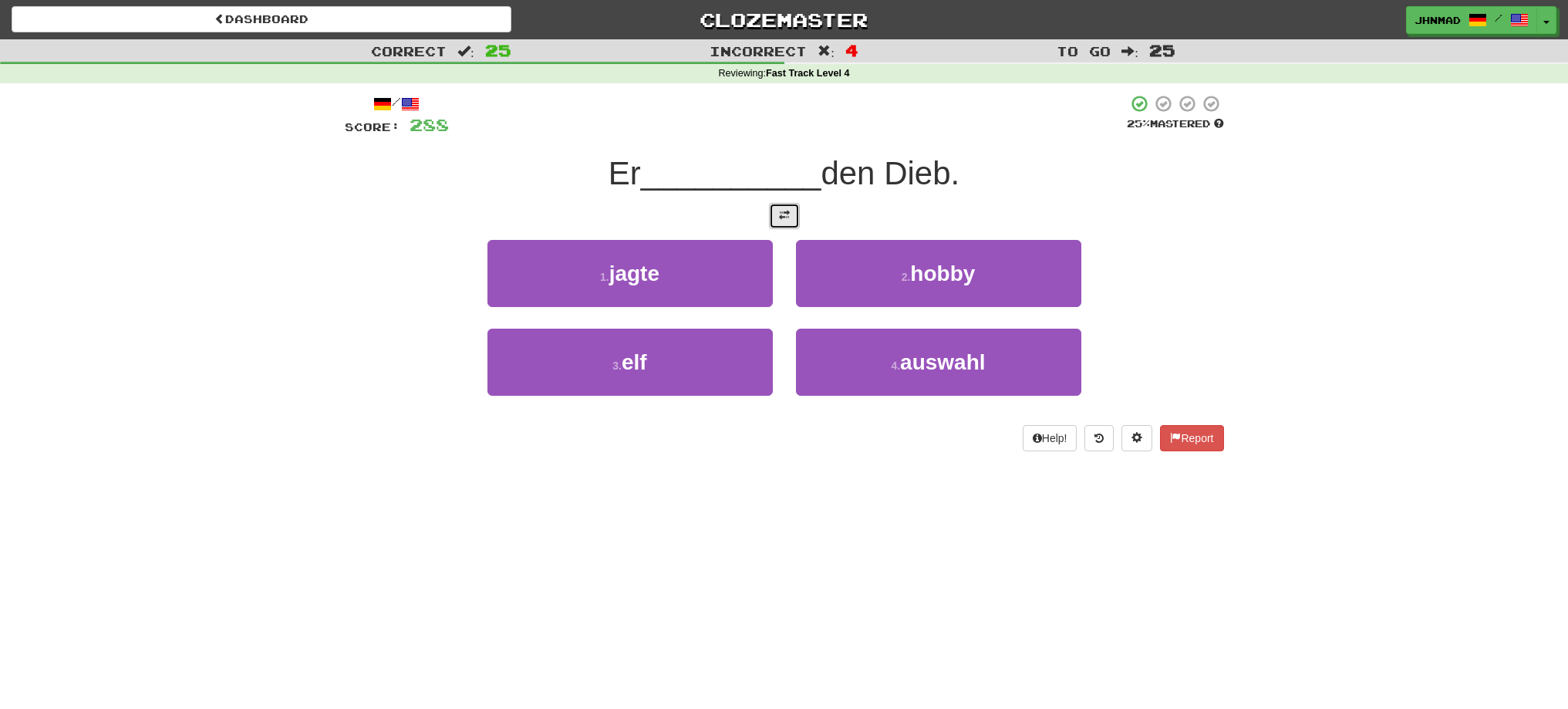
click at [785, 223] on button at bounding box center [784, 216] width 31 height 26
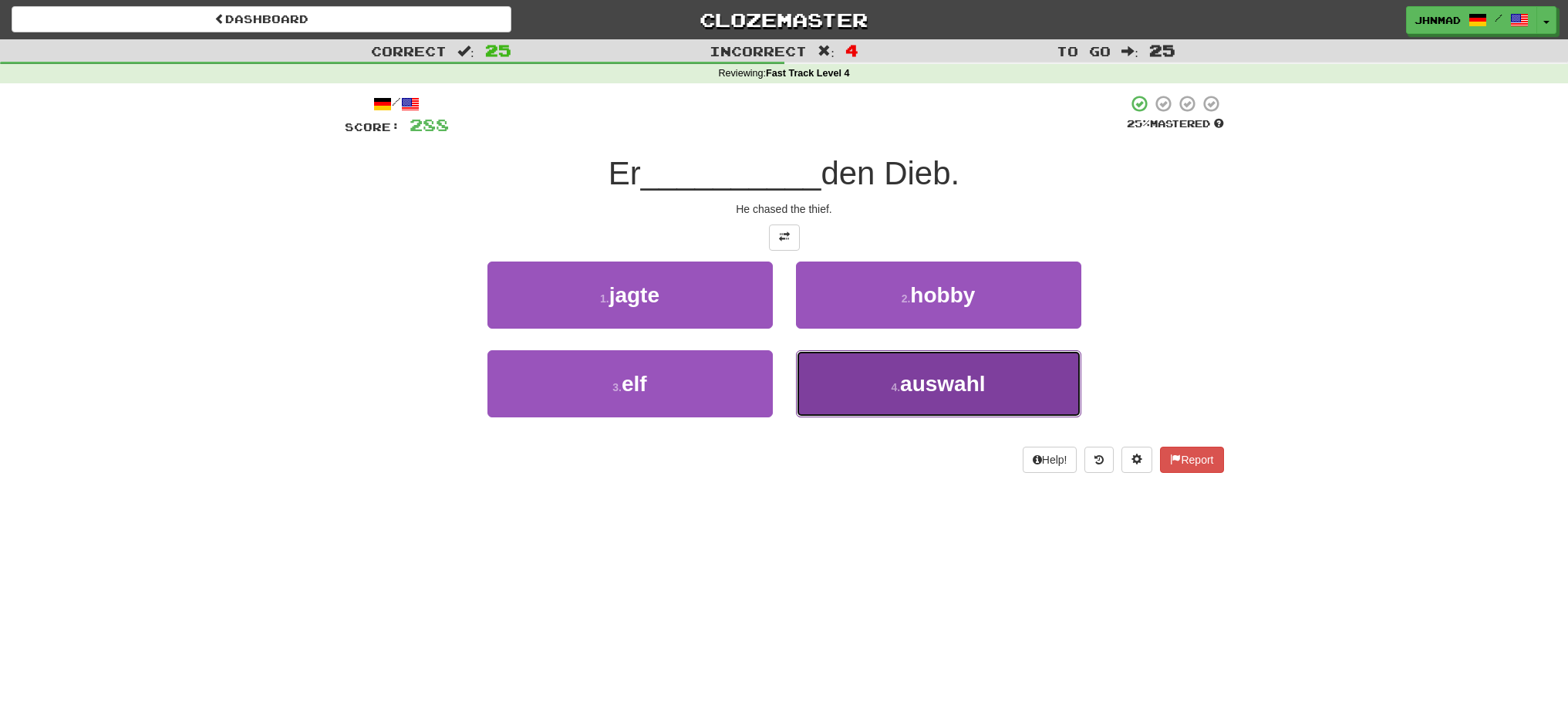
click at [1015, 385] on button "4 . auswahl" at bounding box center [938, 383] width 285 height 67
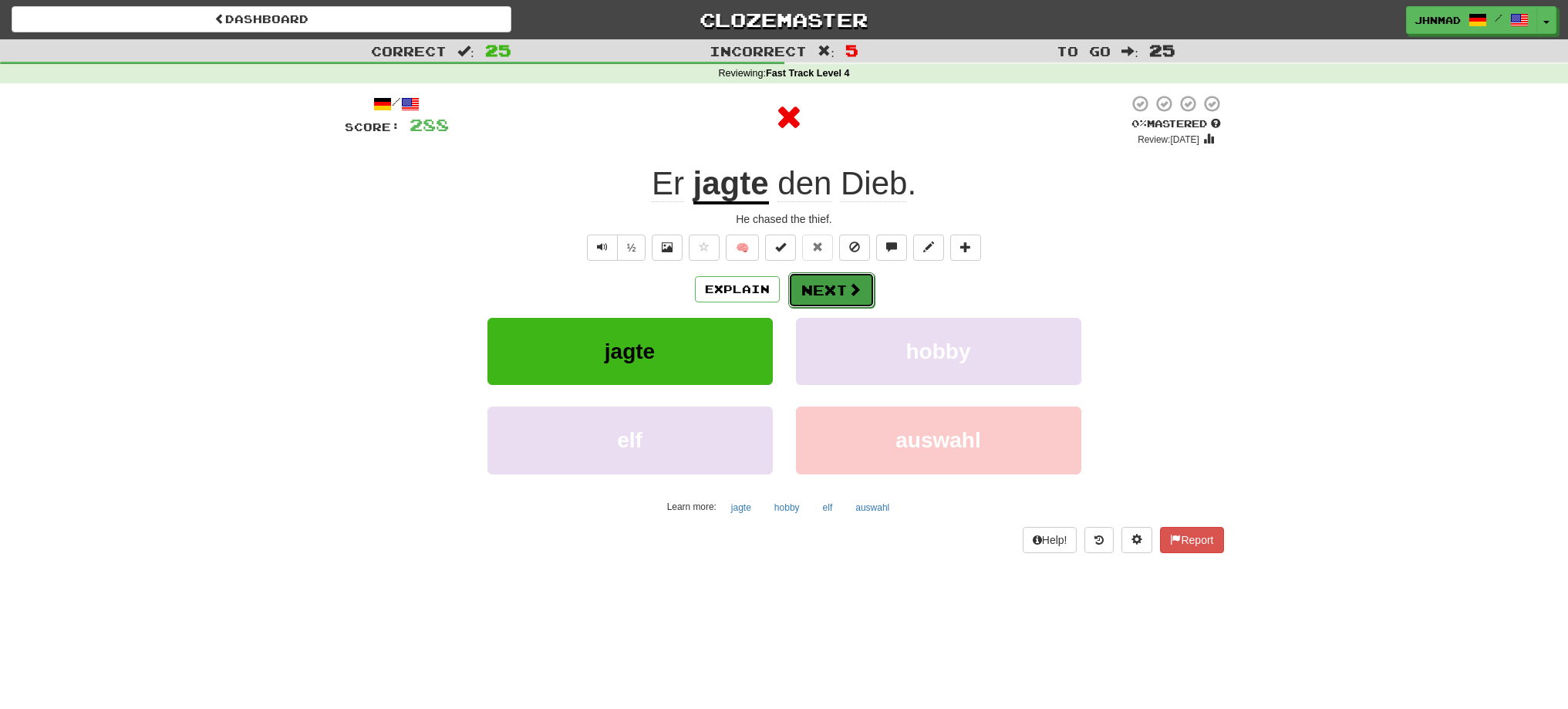
click at [808, 291] on button "Next" at bounding box center [832, 290] width 87 height 36
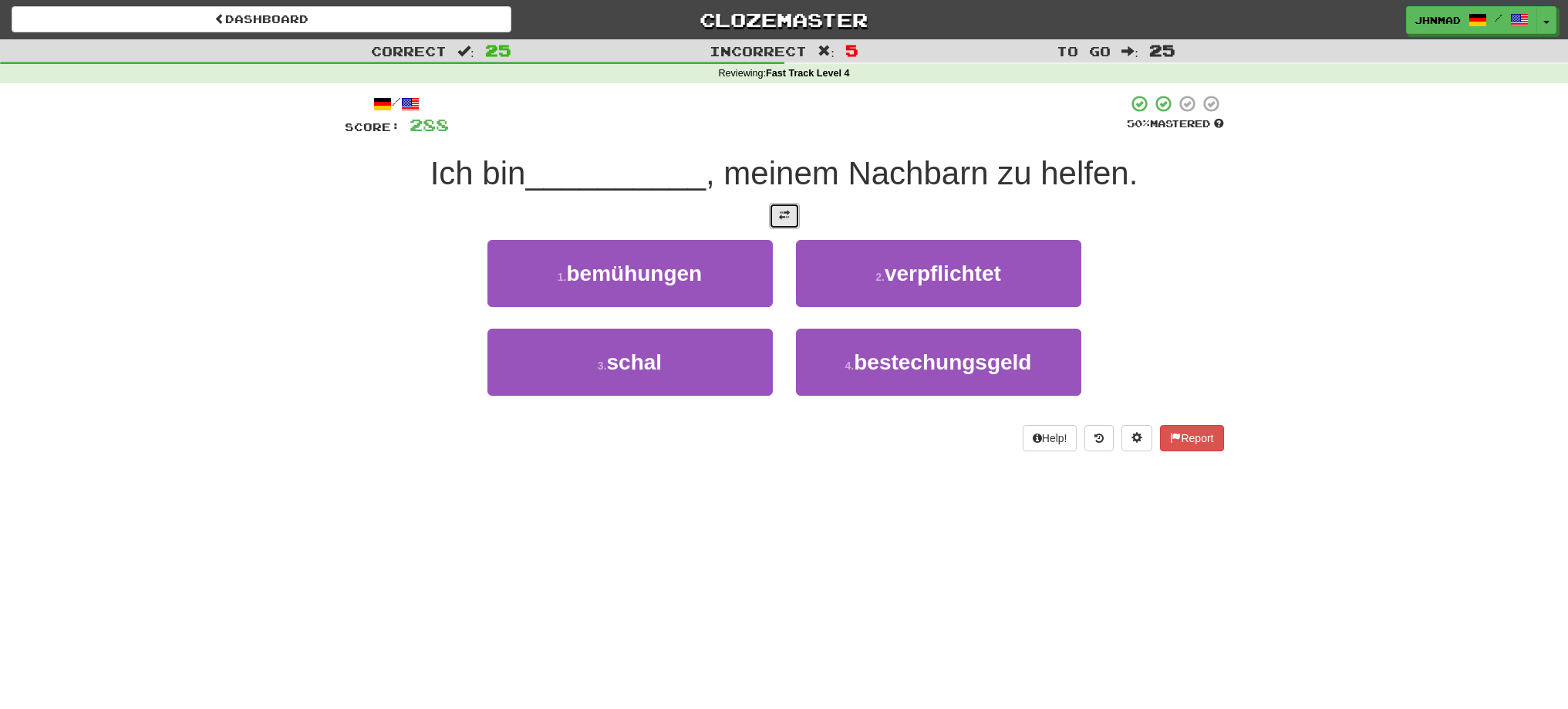
click at [778, 222] on button at bounding box center [784, 216] width 31 height 26
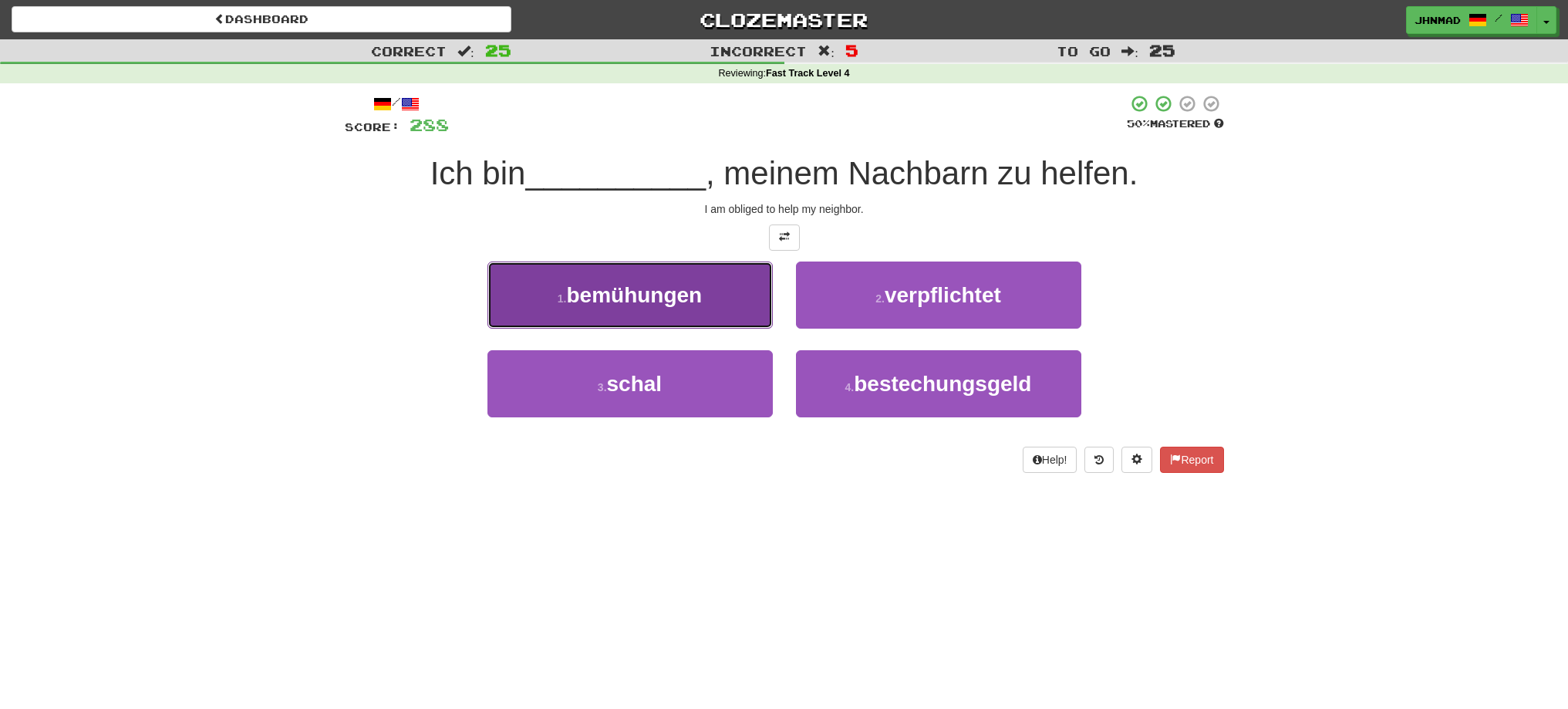
click at [607, 307] on button "1 . bemühungen" at bounding box center [630, 295] width 285 height 67
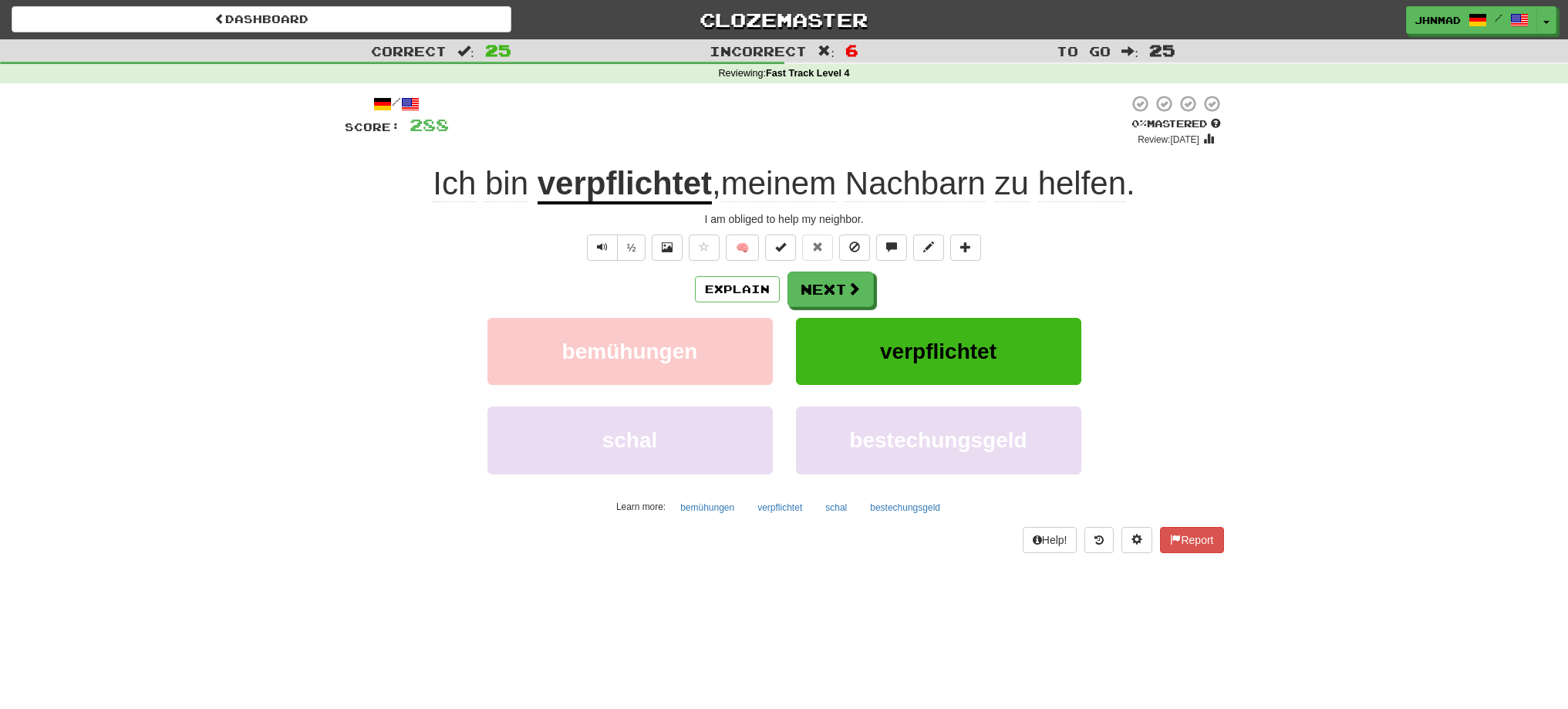
click at [645, 189] on u "verpflichtet" at bounding box center [625, 185] width 175 height 39
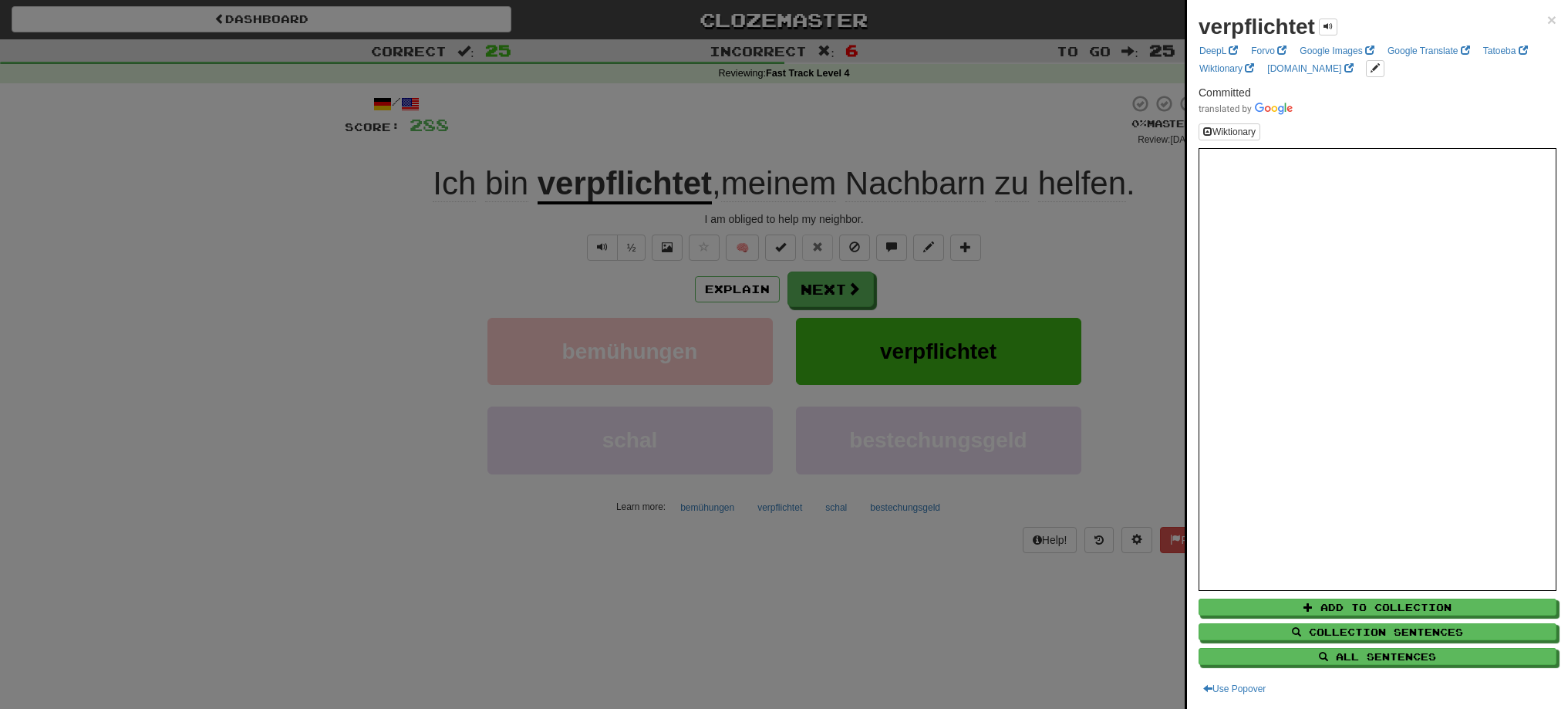
click at [833, 303] on div at bounding box center [784, 354] width 1568 height 709
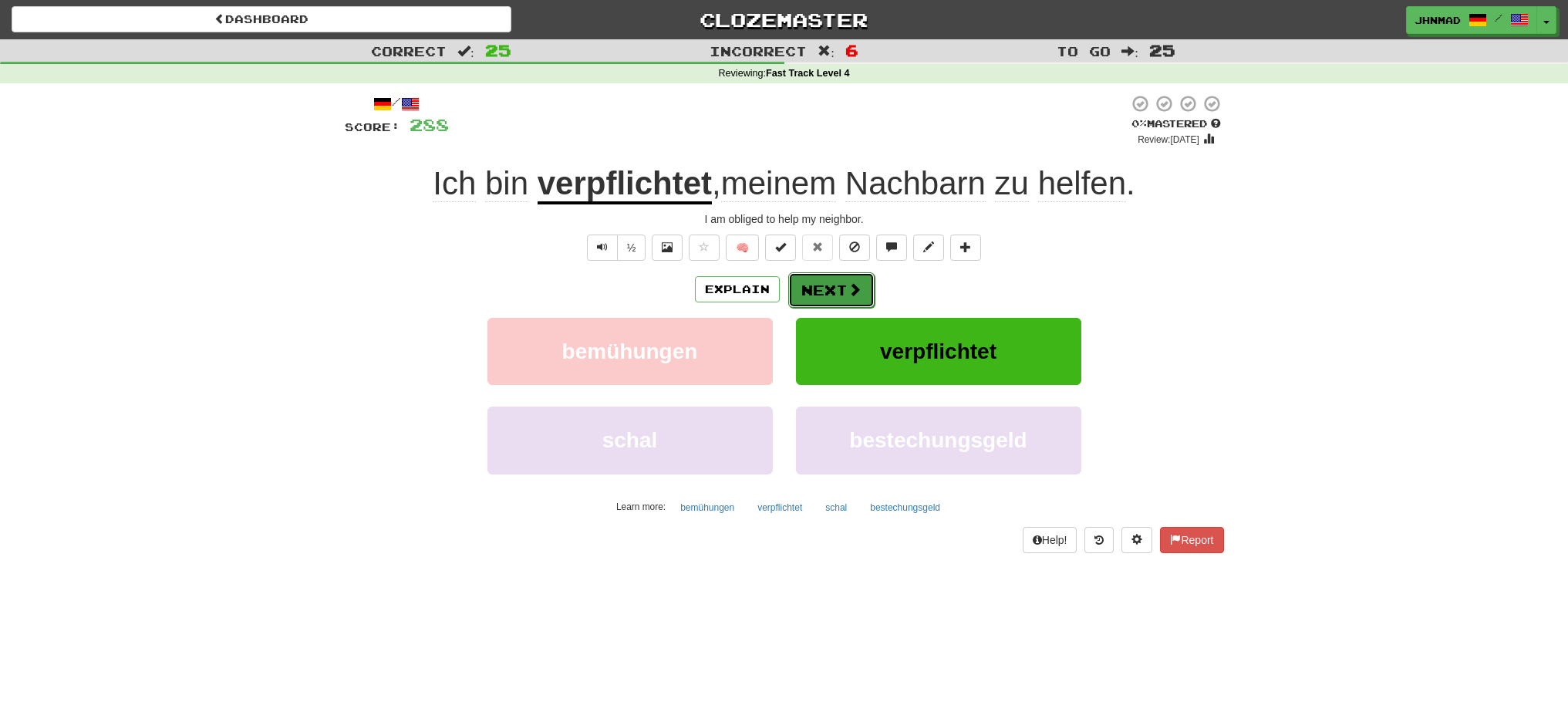
click at [832, 303] on button "Next" at bounding box center [832, 290] width 87 height 36
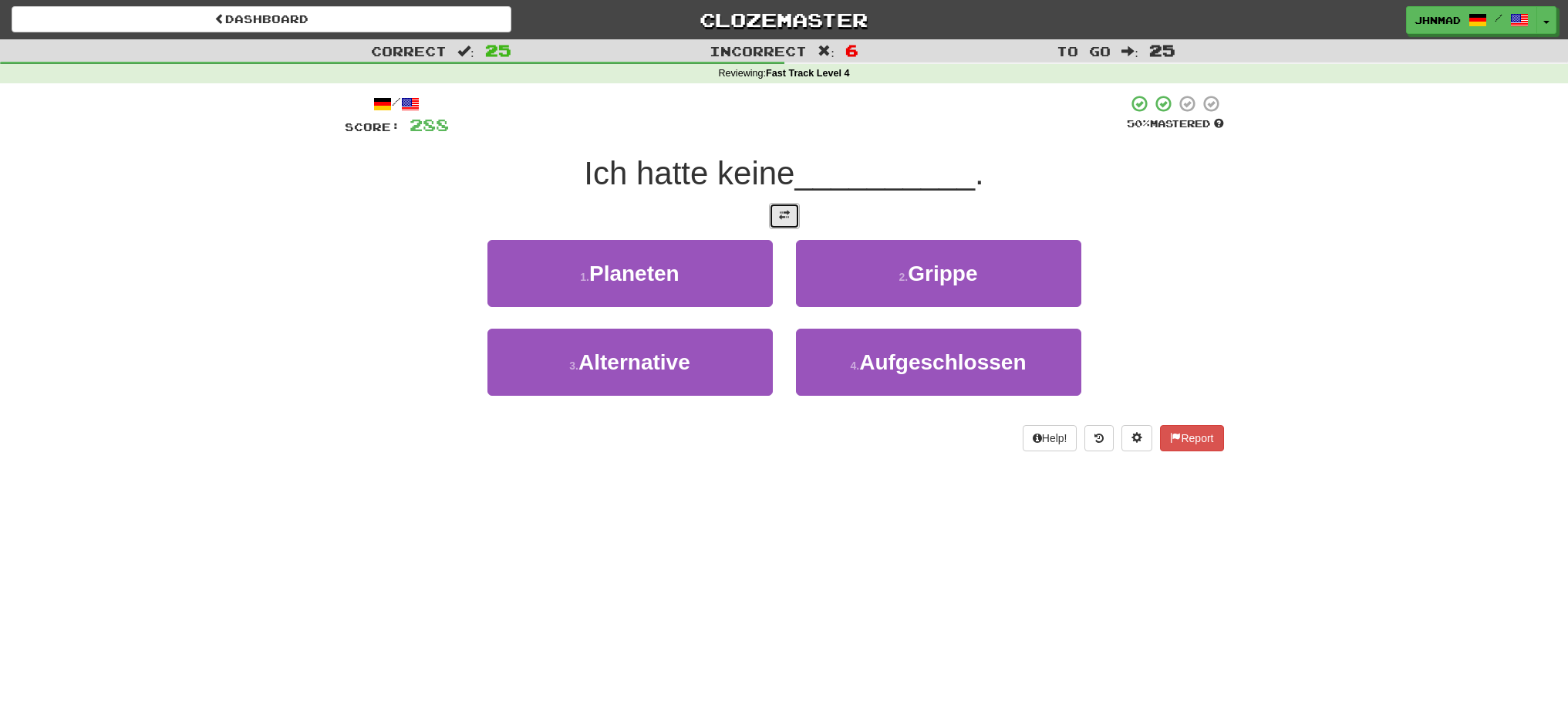
click at [790, 216] on button at bounding box center [784, 216] width 31 height 26
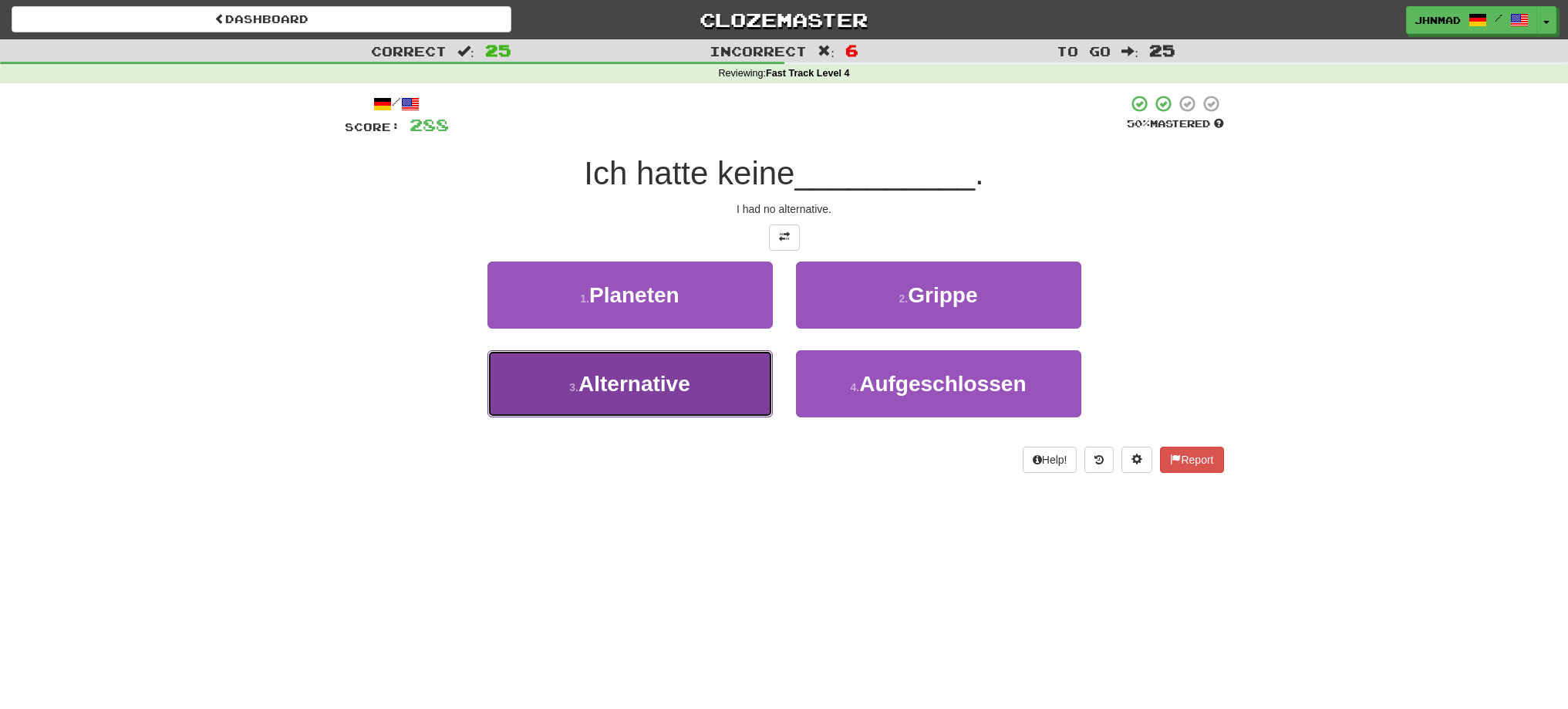
click at [634, 404] on button "3 . Alternative" at bounding box center [630, 383] width 285 height 67
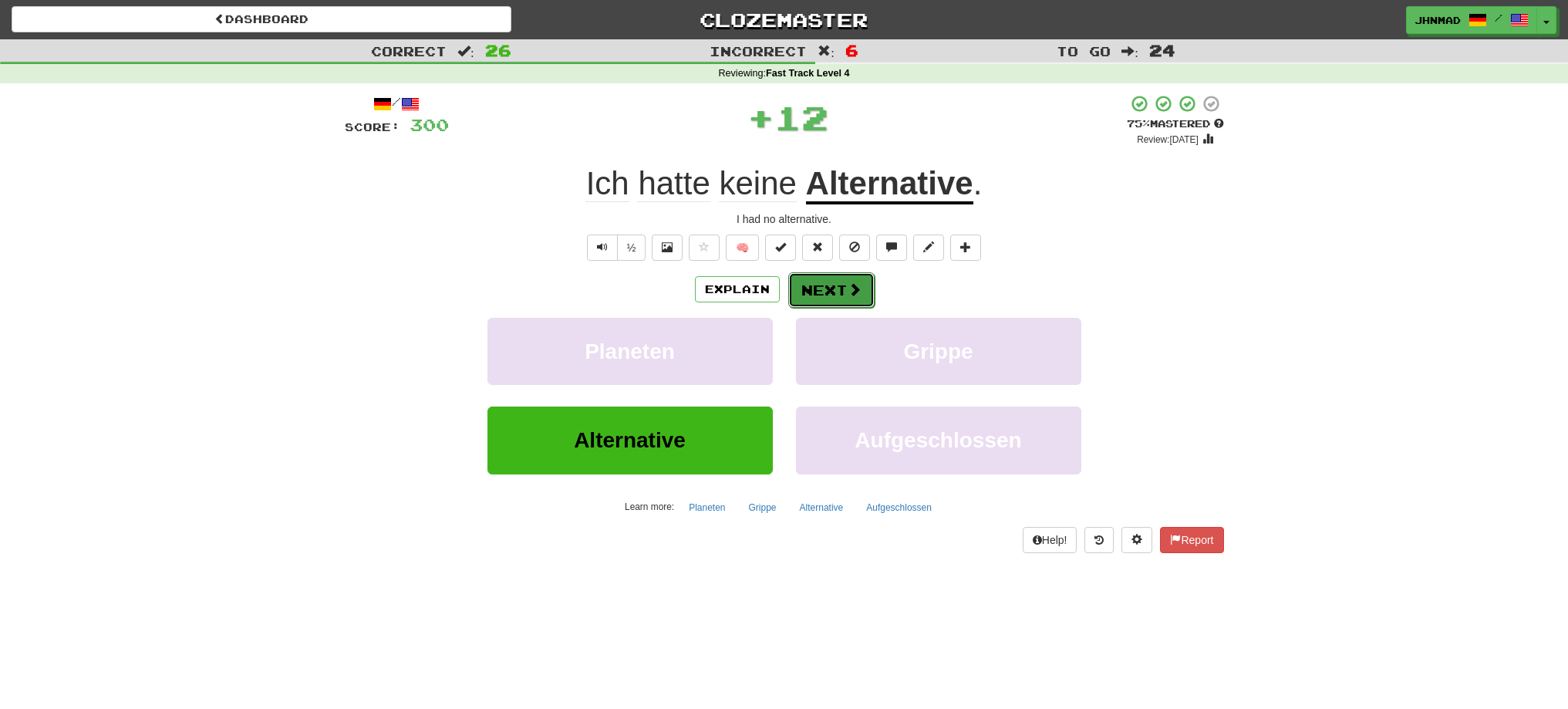
click at [829, 294] on button "Next" at bounding box center [832, 290] width 87 height 36
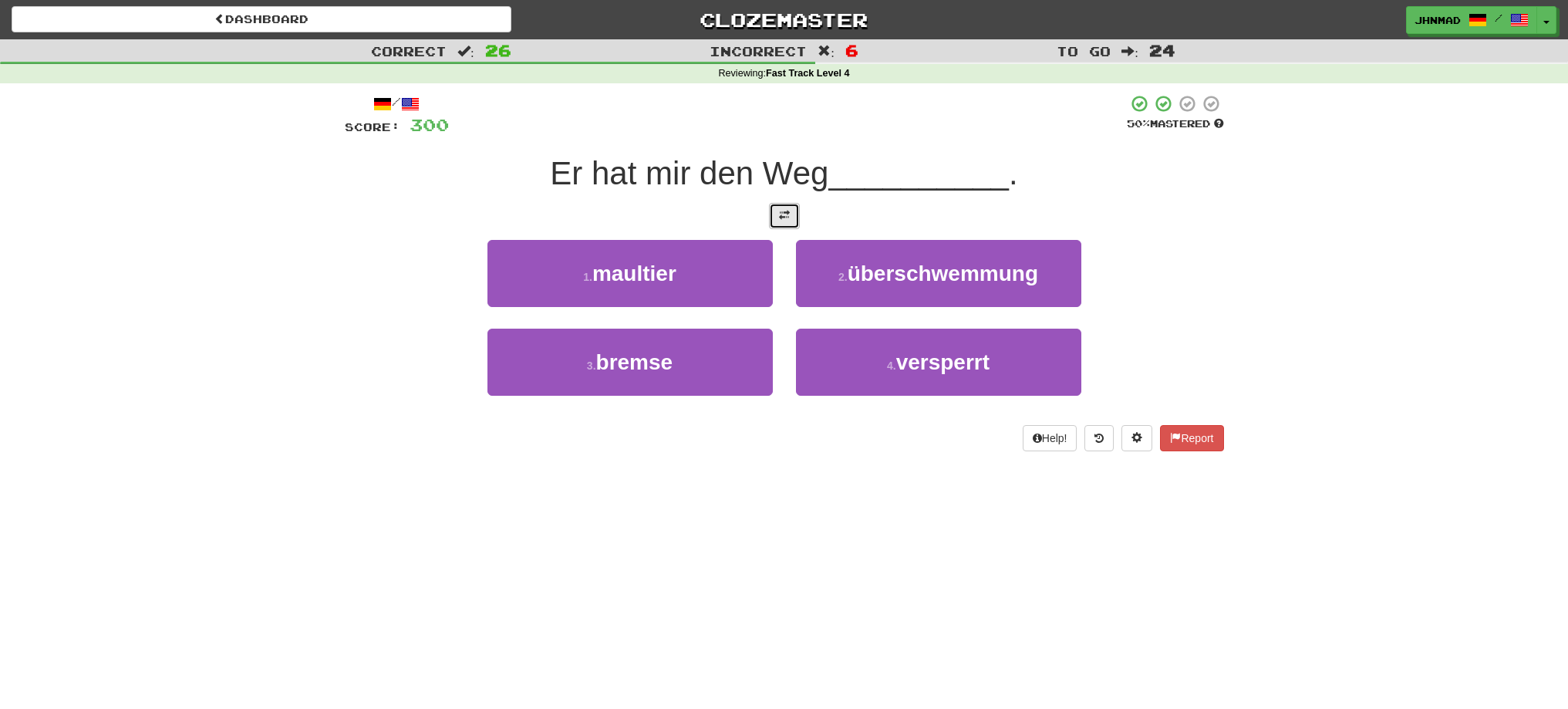
click at [791, 225] on button at bounding box center [784, 216] width 31 height 26
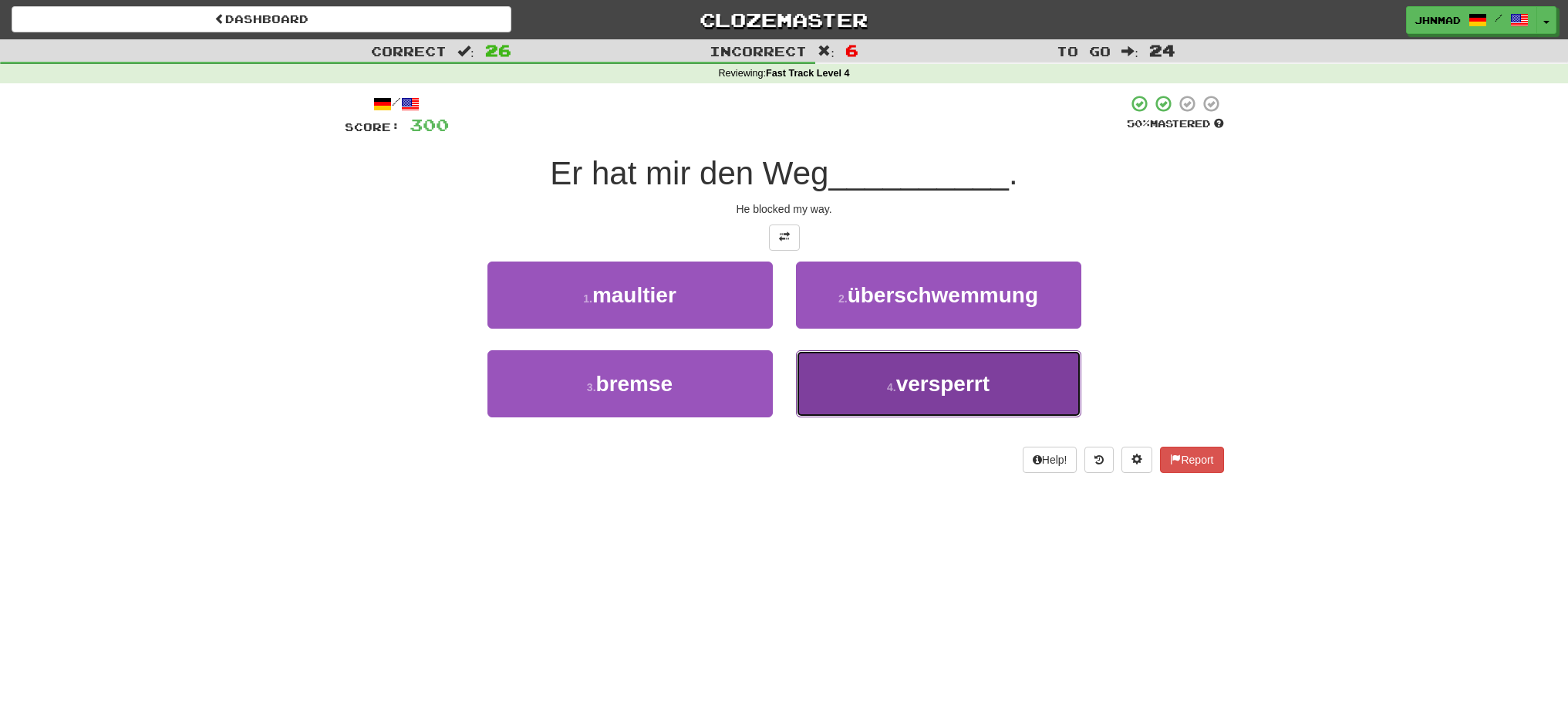
click at [941, 383] on span "versperrt" at bounding box center [943, 383] width 94 height 24
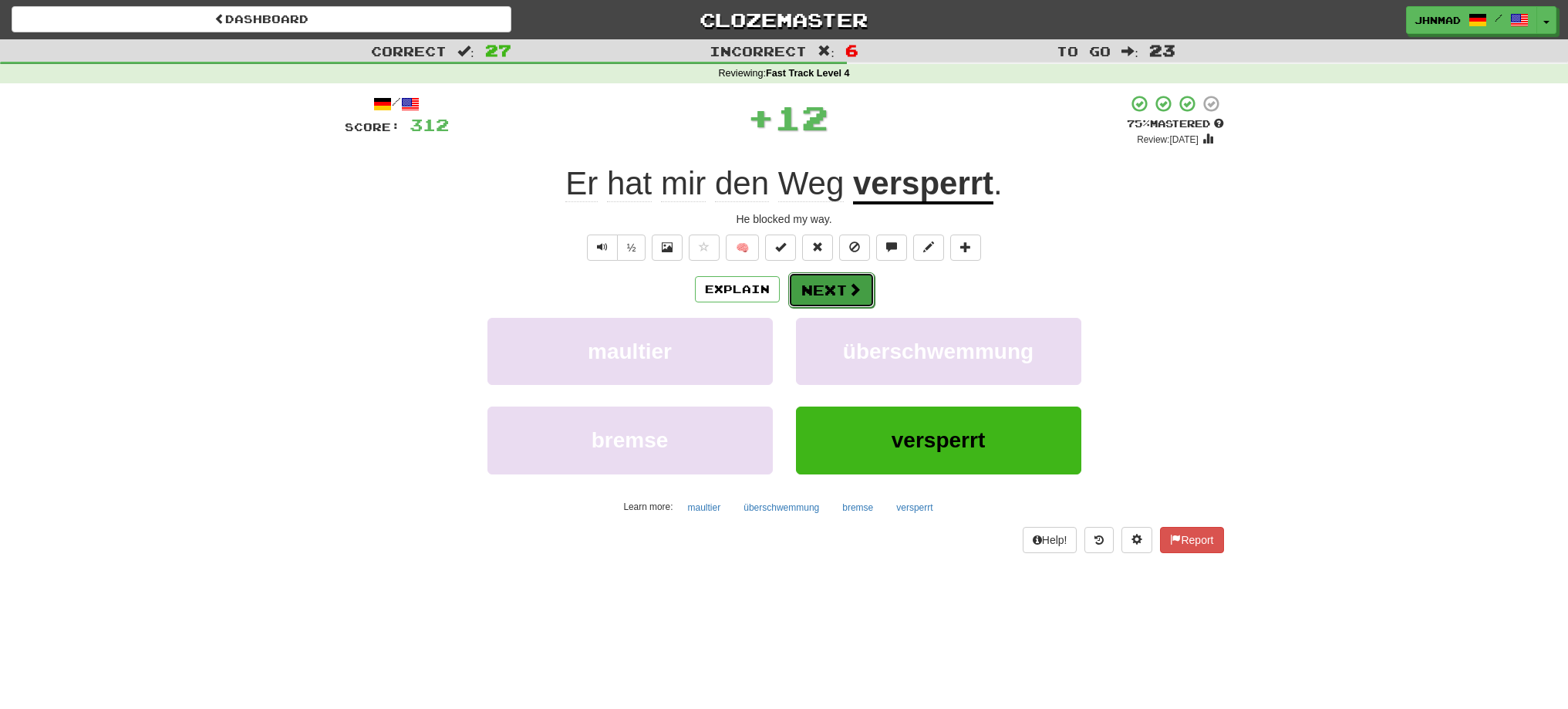
click at [846, 300] on button "Next" at bounding box center [832, 290] width 87 height 36
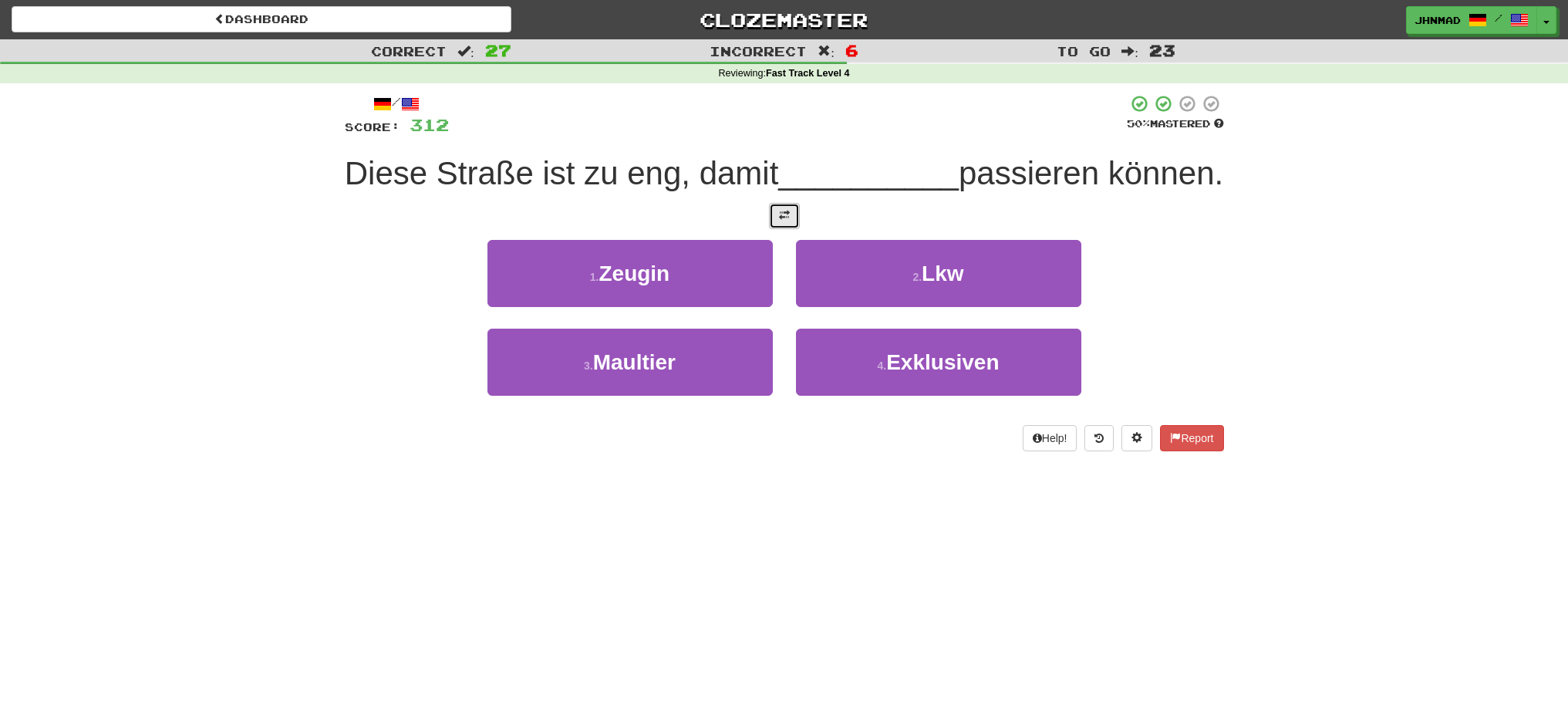
click at [794, 229] on button at bounding box center [784, 216] width 31 height 26
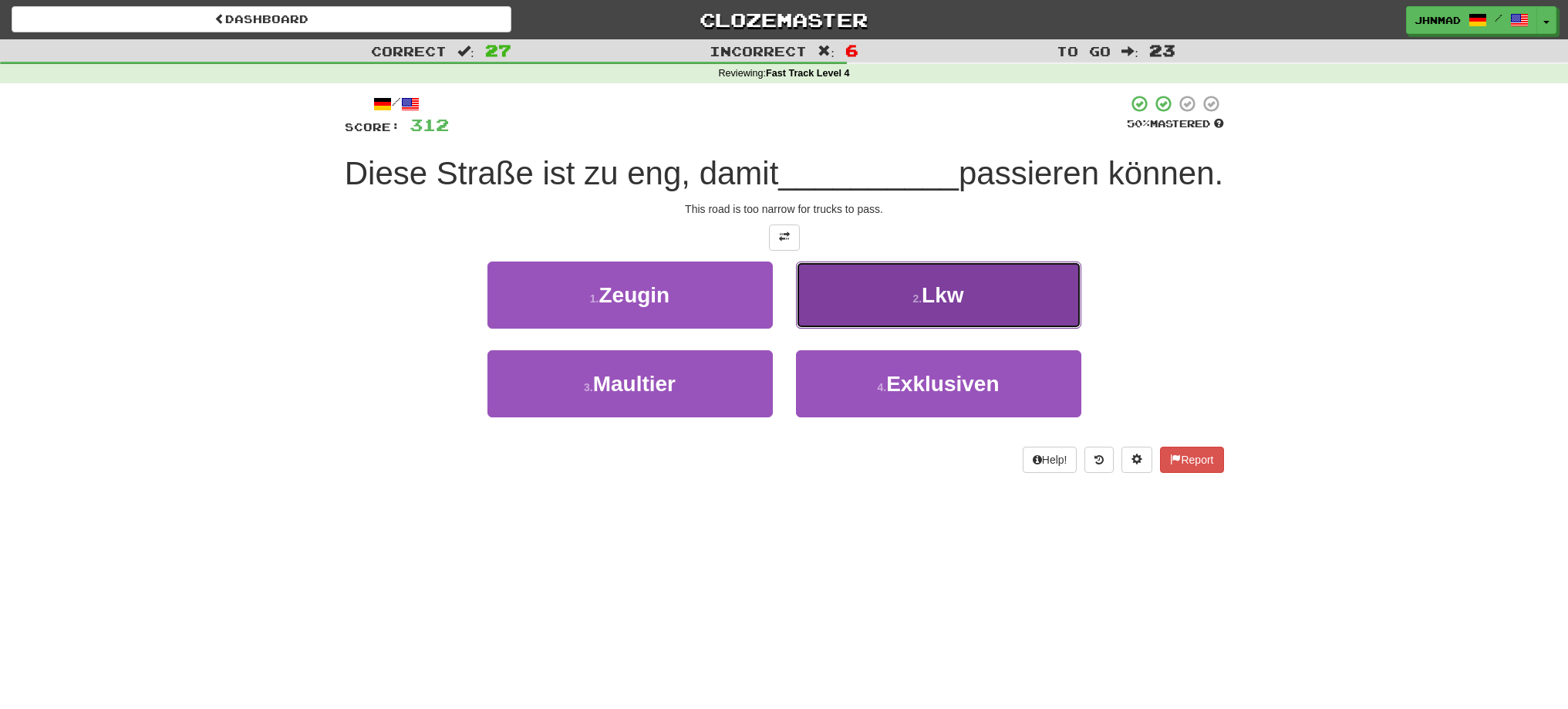
click at [886, 329] on button "2 . Lkw" at bounding box center [938, 295] width 285 height 67
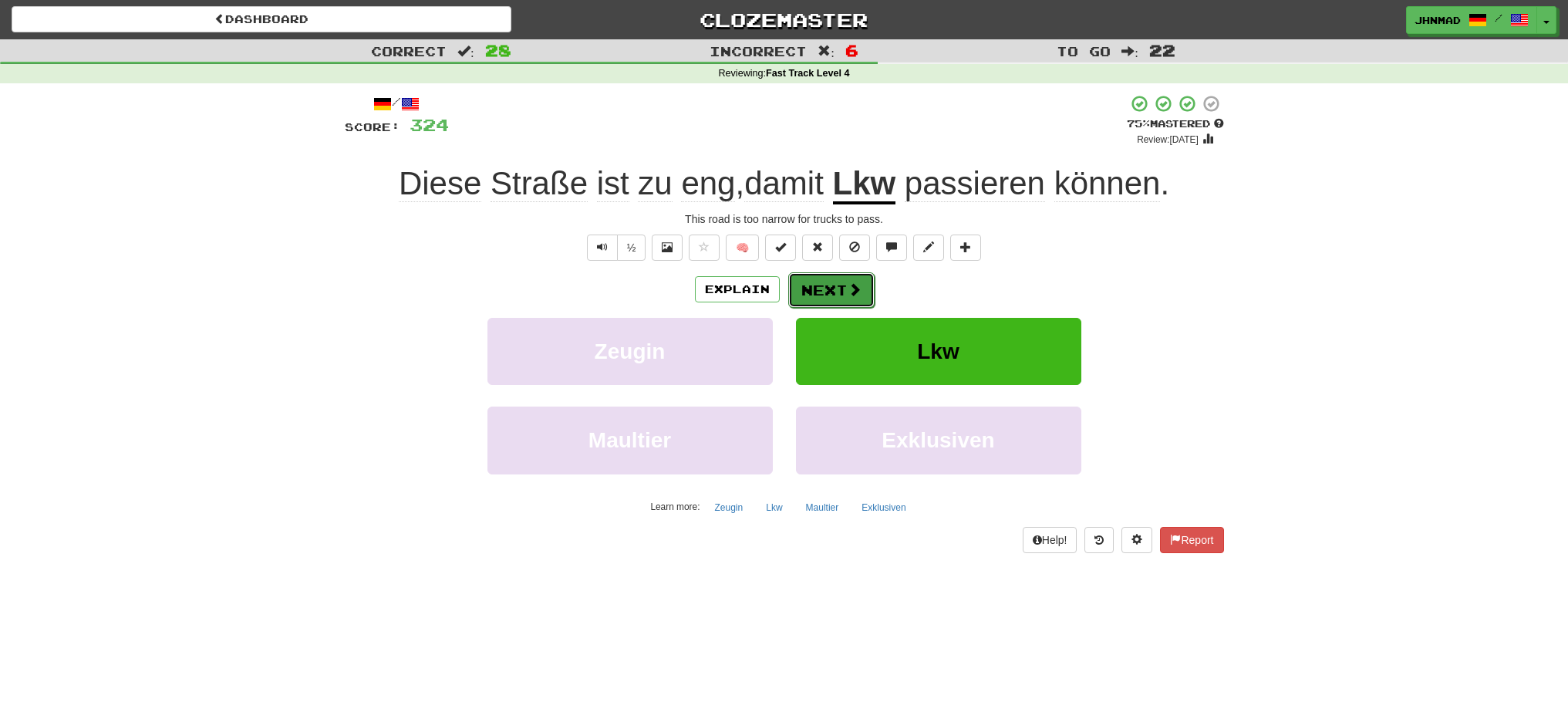
click at [840, 303] on button "Next" at bounding box center [832, 290] width 87 height 36
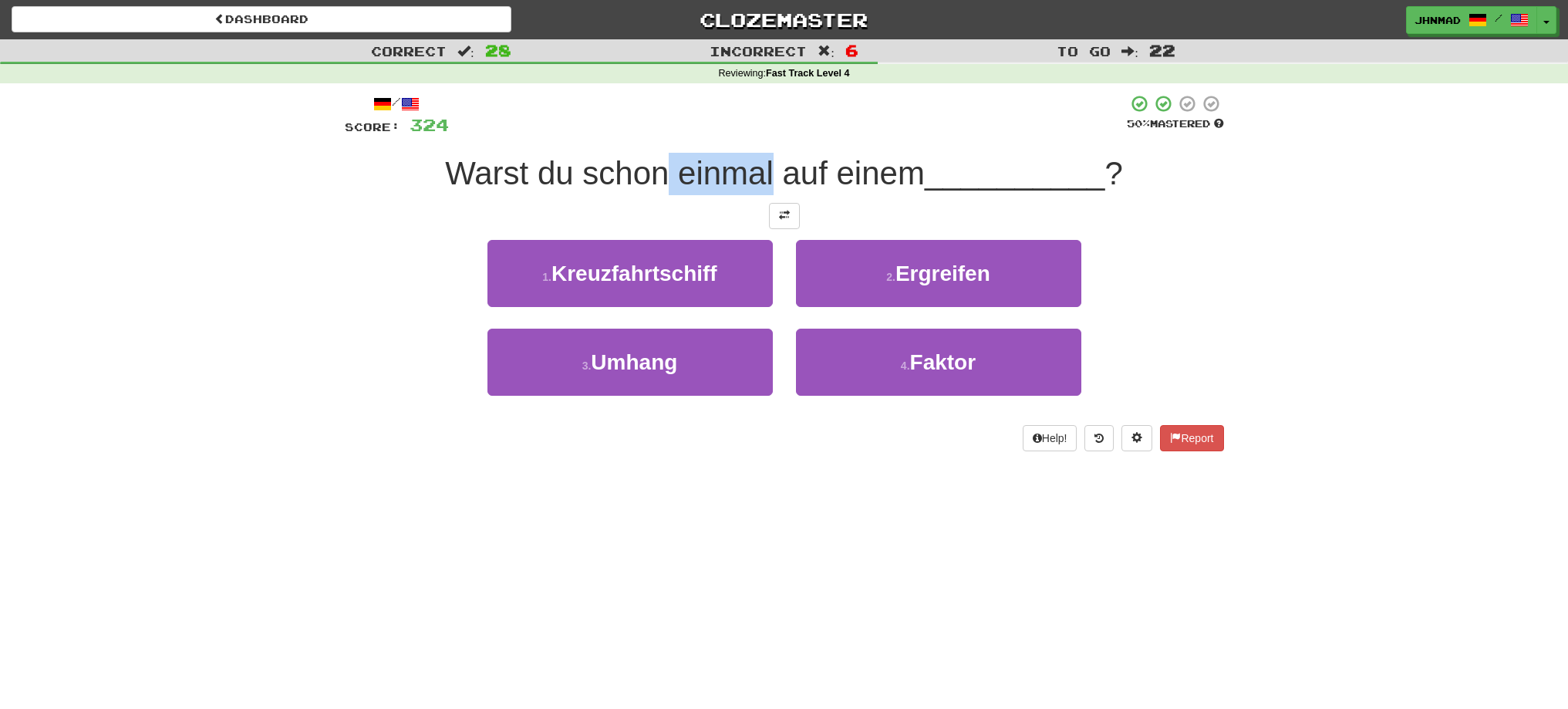
drag, startPoint x: 666, startPoint y: 177, endPoint x: 767, endPoint y: 181, distance: 101.1
click at [767, 181] on span "Warst du schon einmal auf einem" at bounding box center [685, 173] width 480 height 36
click at [757, 193] on div at bounding box center [757, 193] width 0 height 0
click at [422, 233] on div "/ Score: 324 50 % Mastered Warst du schon einmal auf einem __________ ? 1 . Kre…" at bounding box center [784, 273] width 879 height 357
click at [784, 225] on button at bounding box center [784, 216] width 31 height 26
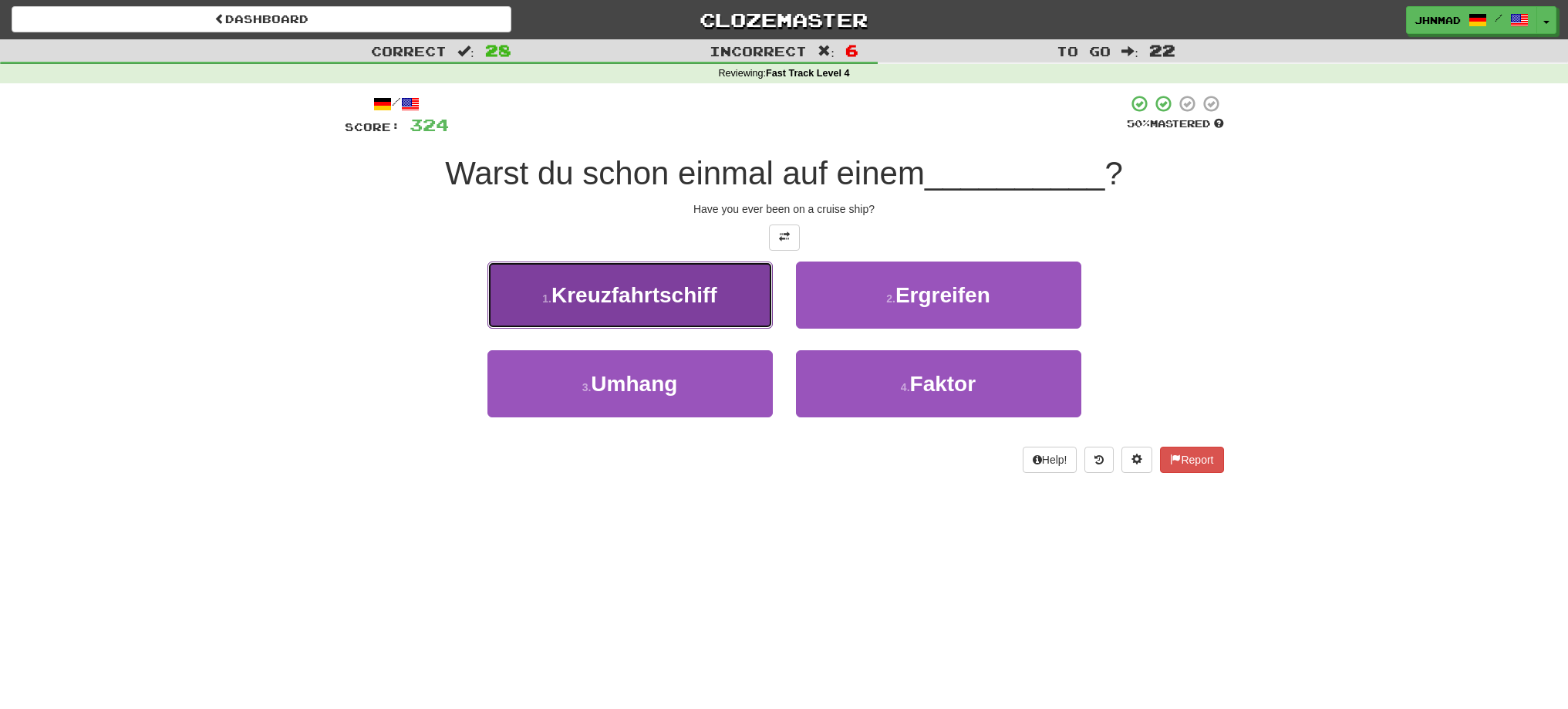
click at [574, 299] on span "Kreuzfahrtschiff" at bounding box center [634, 295] width 166 height 24
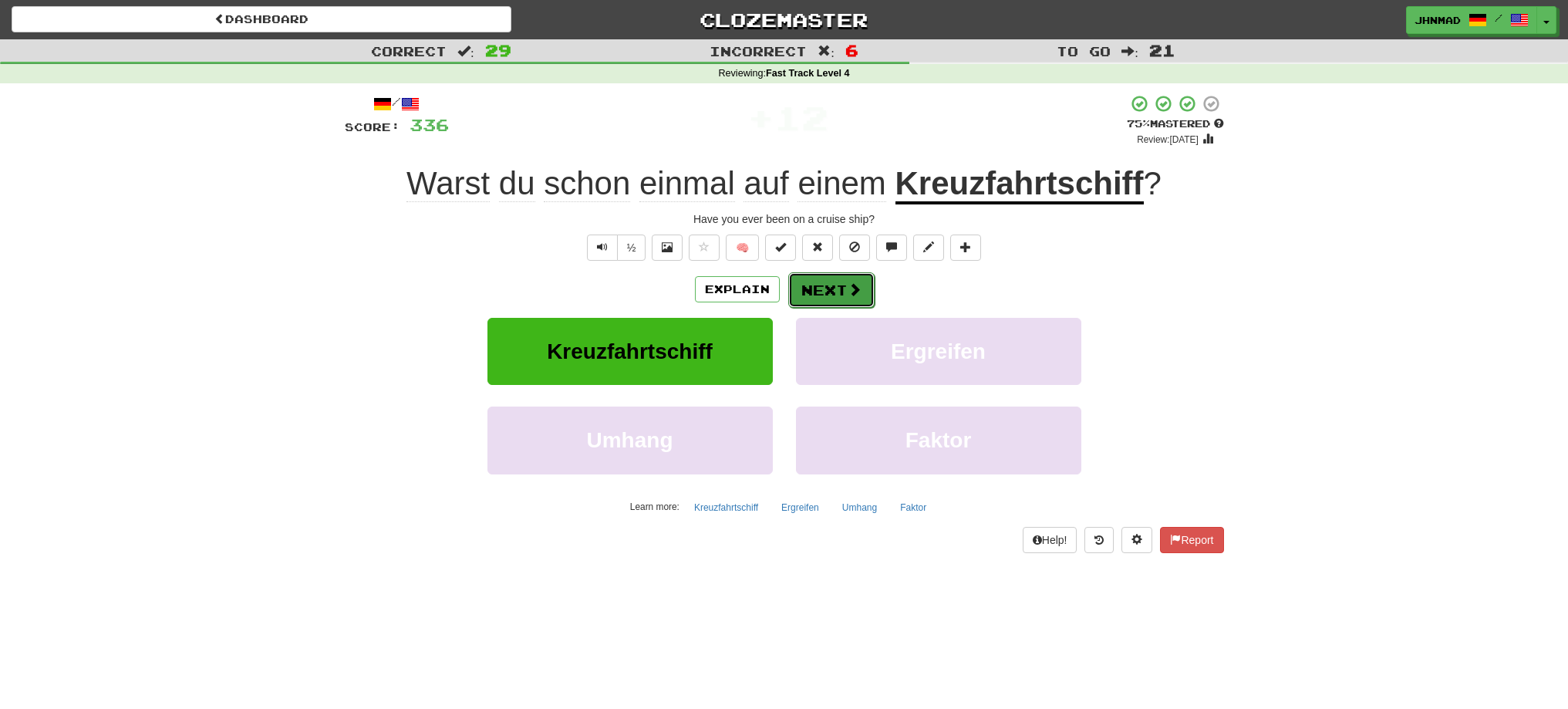
click at [842, 298] on button "Next" at bounding box center [832, 290] width 87 height 36
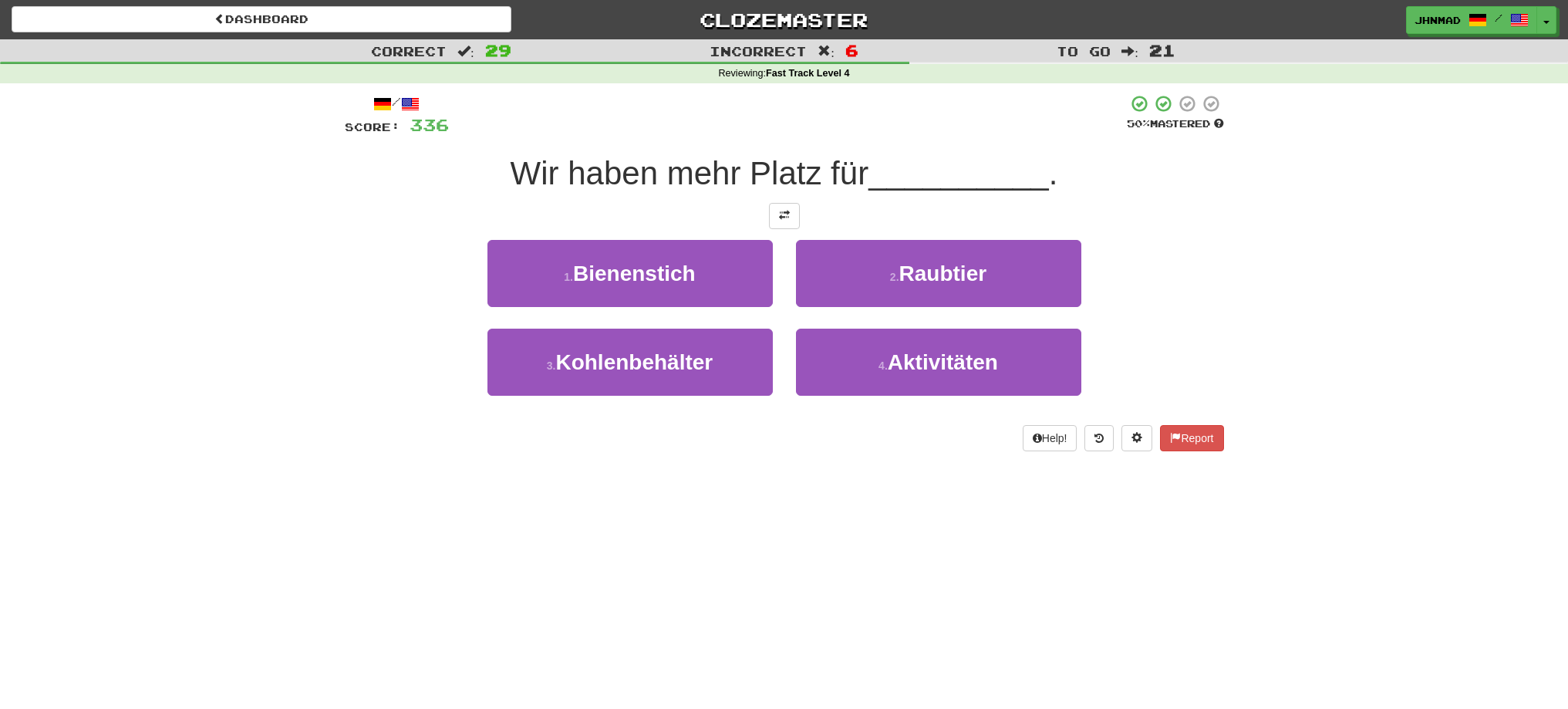
click at [791, 229] on div "/ Score: 336 50 % Mastered Wir haben mehr Platz für __________ . 1 . Bienenstic…" at bounding box center [784, 273] width 879 height 357
click at [791, 220] on button at bounding box center [784, 216] width 31 height 26
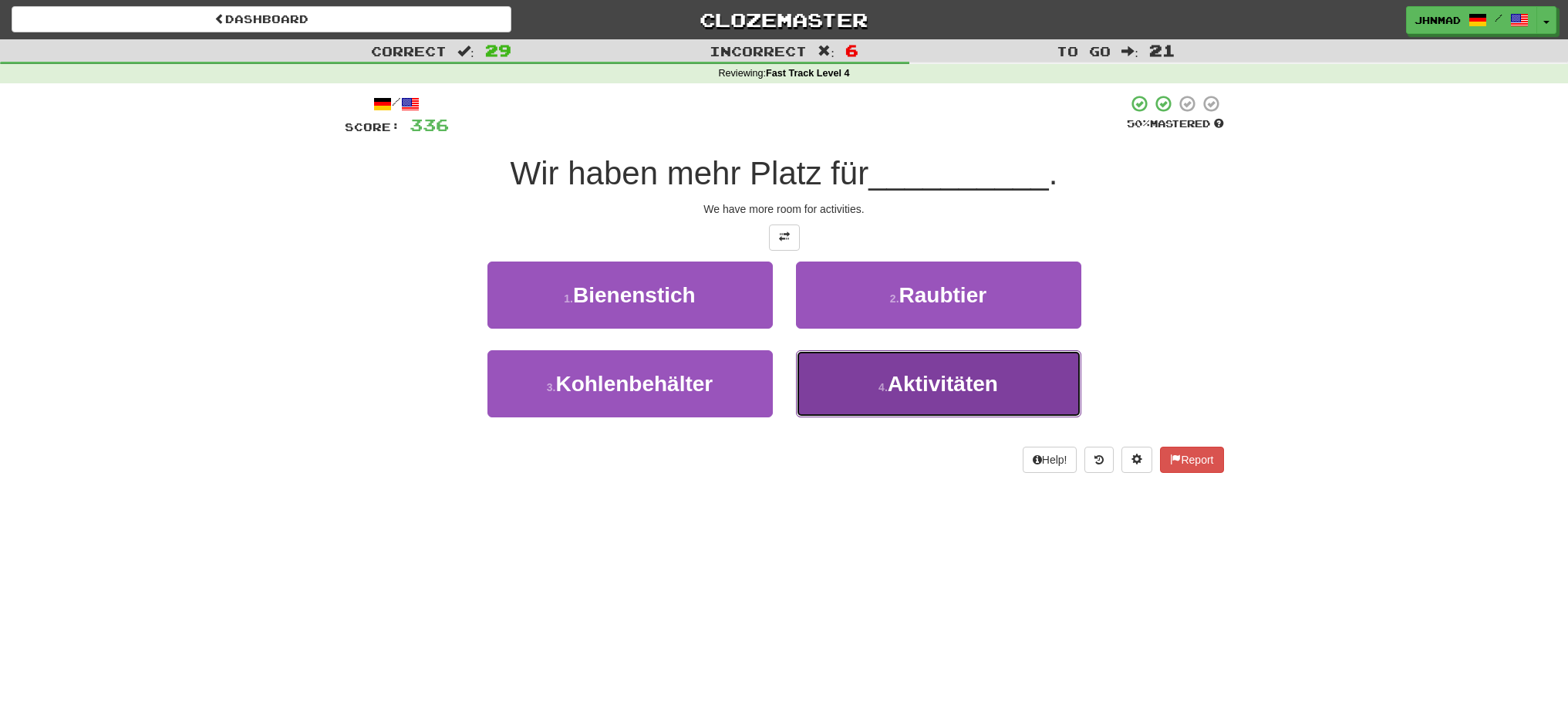
click at [979, 377] on span "Aktivitäten" at bounding box center [943, 383] width 111 height 24
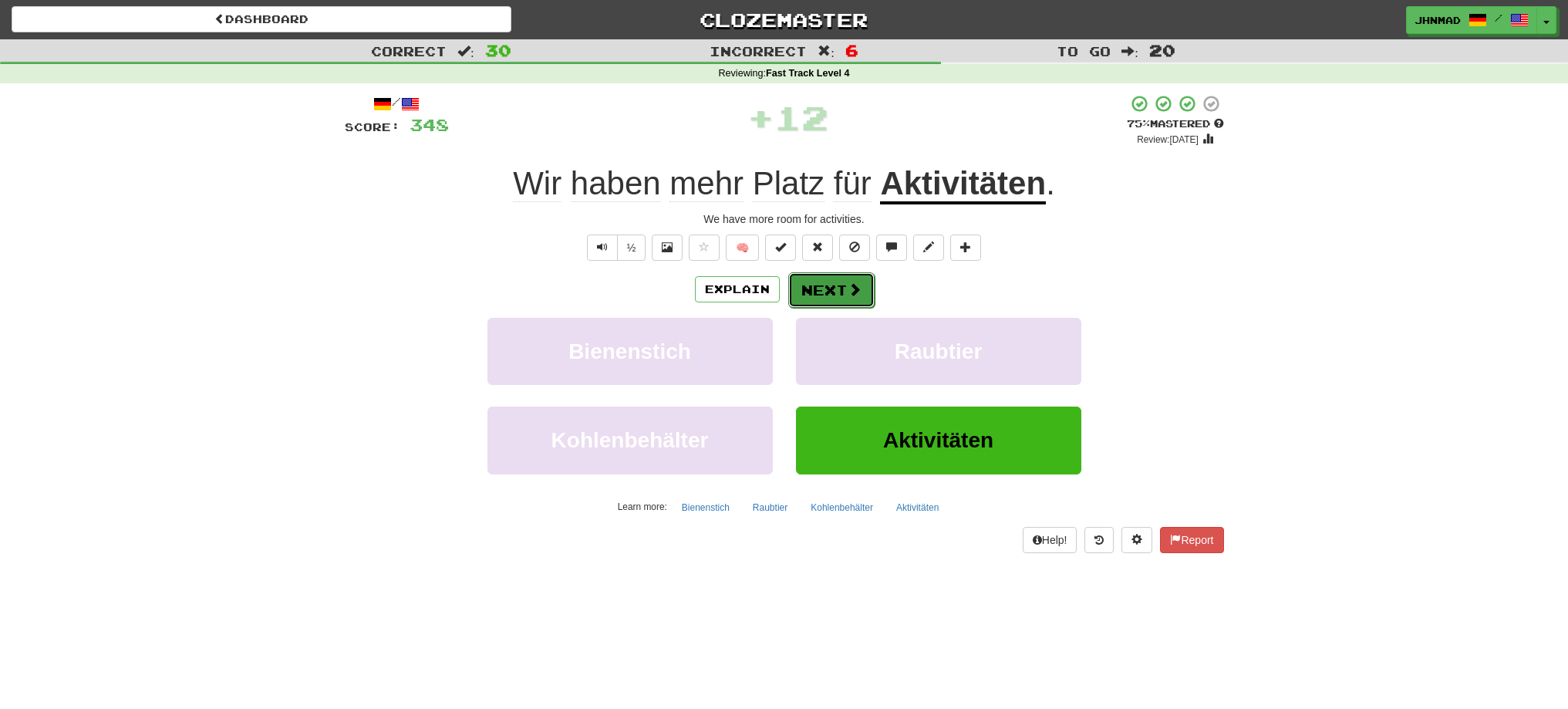
click at [809, 276] on button "Next" at bounding box center [832, 290] width 87 height 36
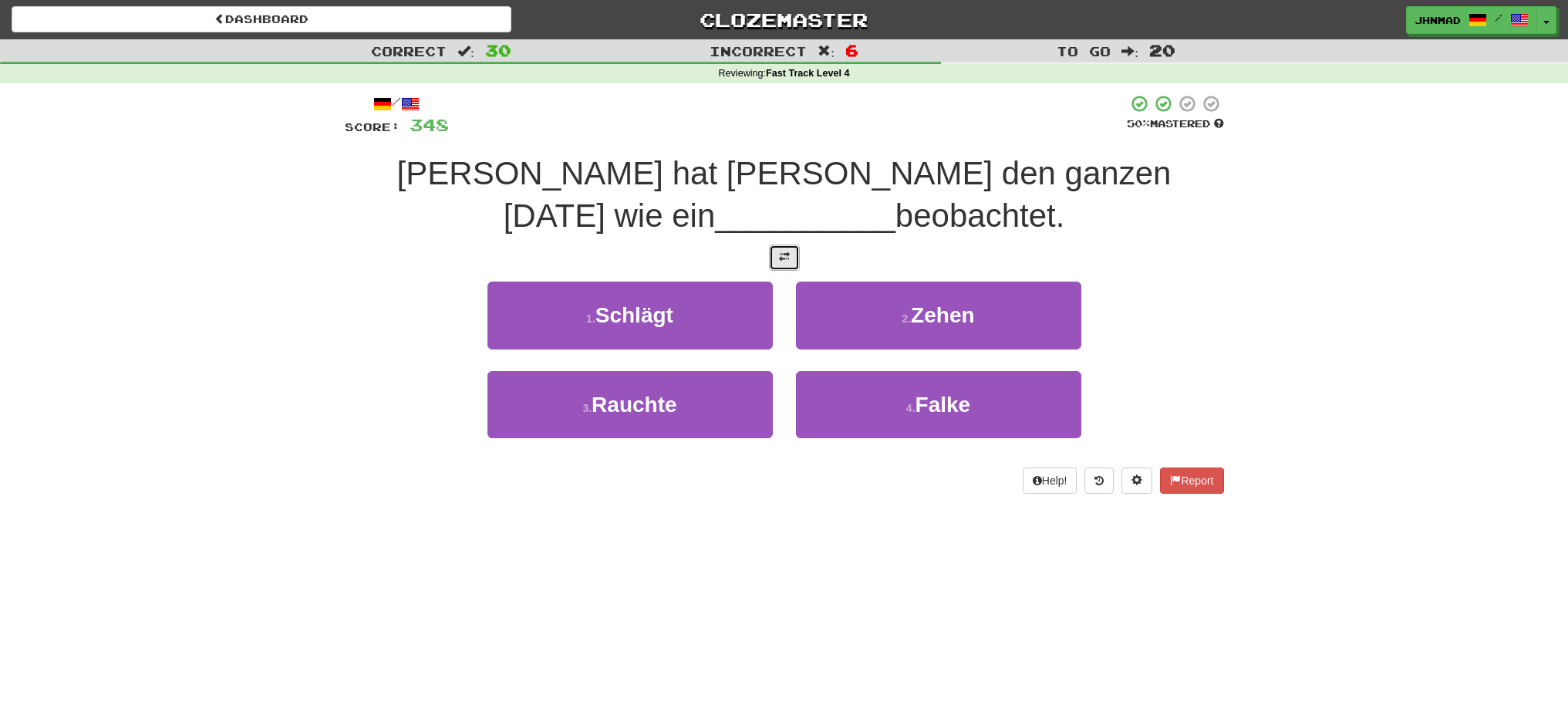
click at [784, 257] on span at bounding box center [784, 257] width 11 height 11
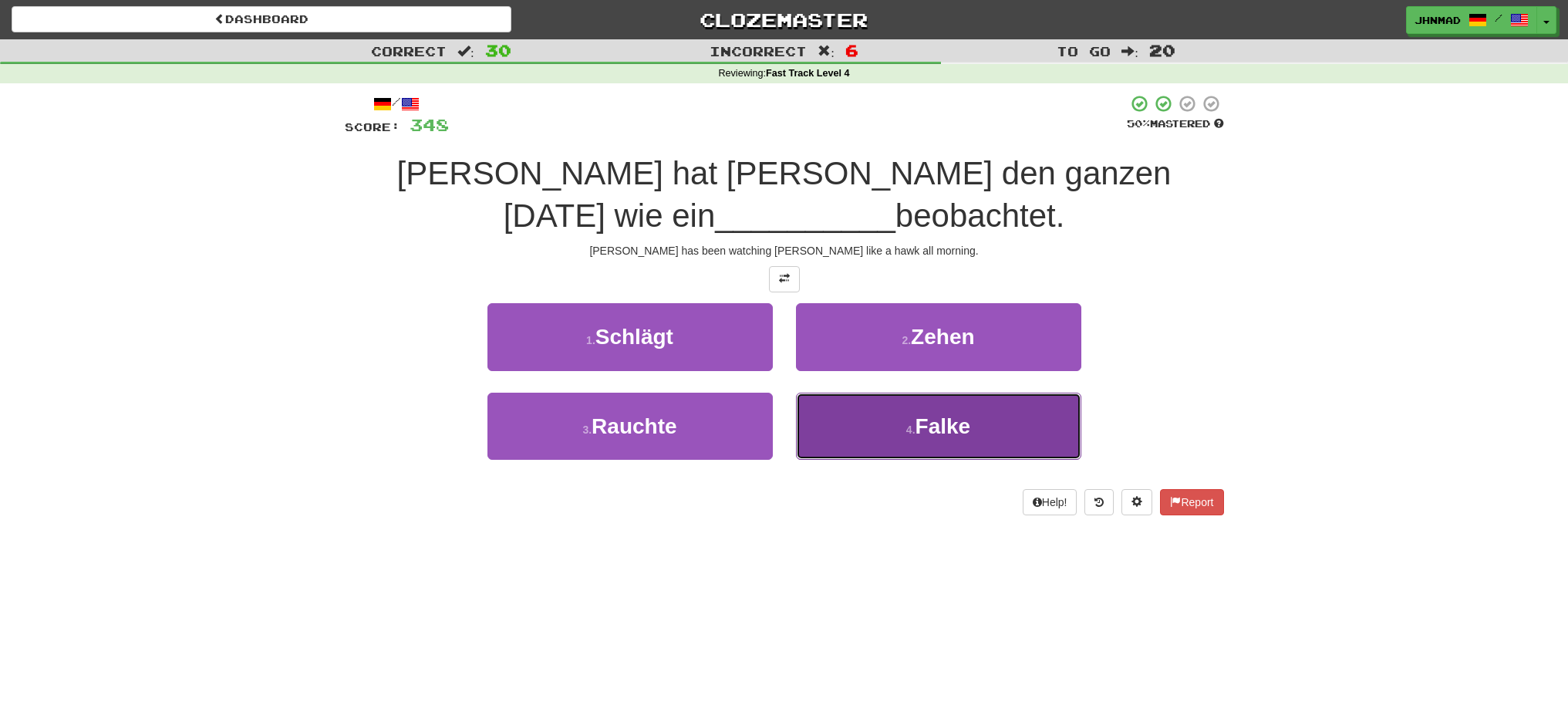
click at [1040, 435] on button "4 . Falke" at bounding box center [938, 426] width 285 height 67
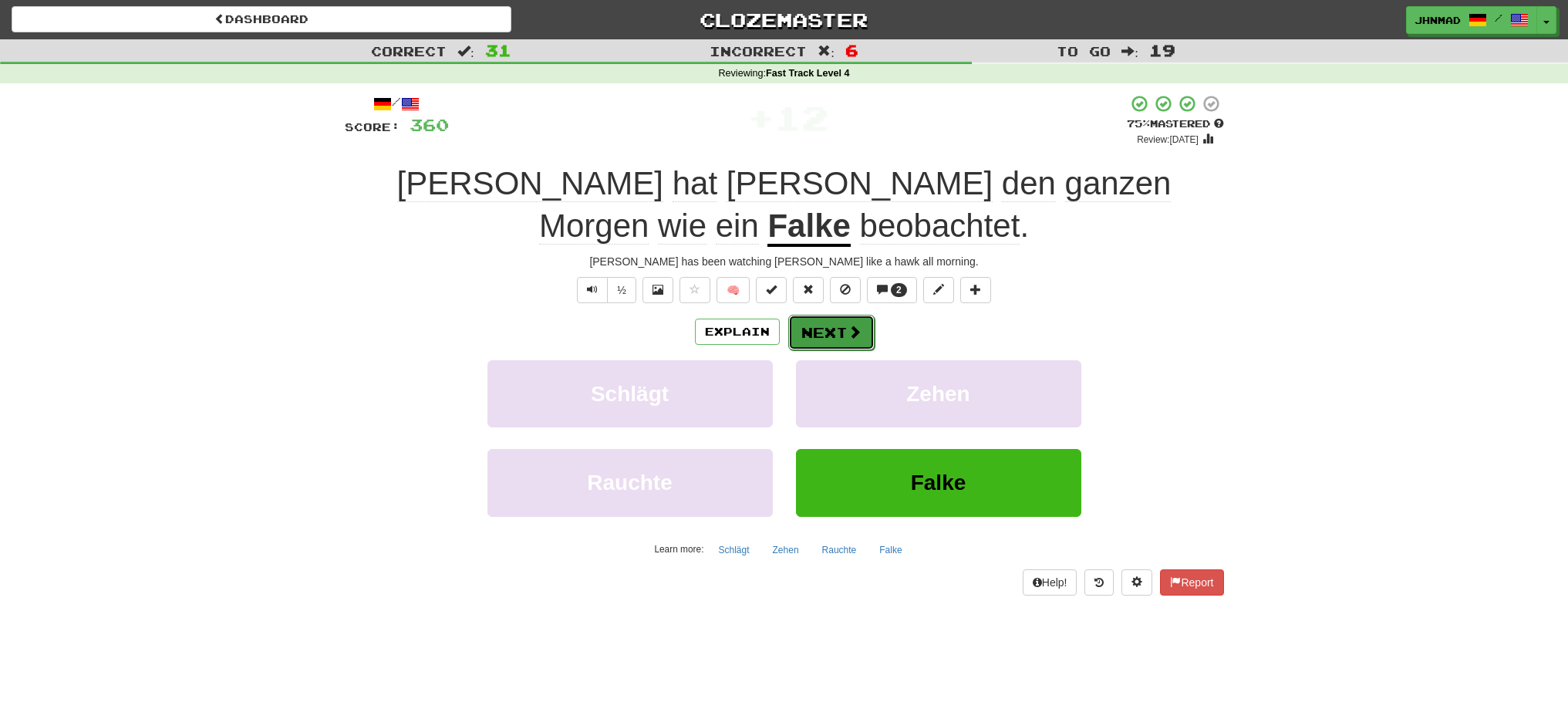
click at [807, 315] on button "Next" at bounding box center [832, 332] width 87 height 36
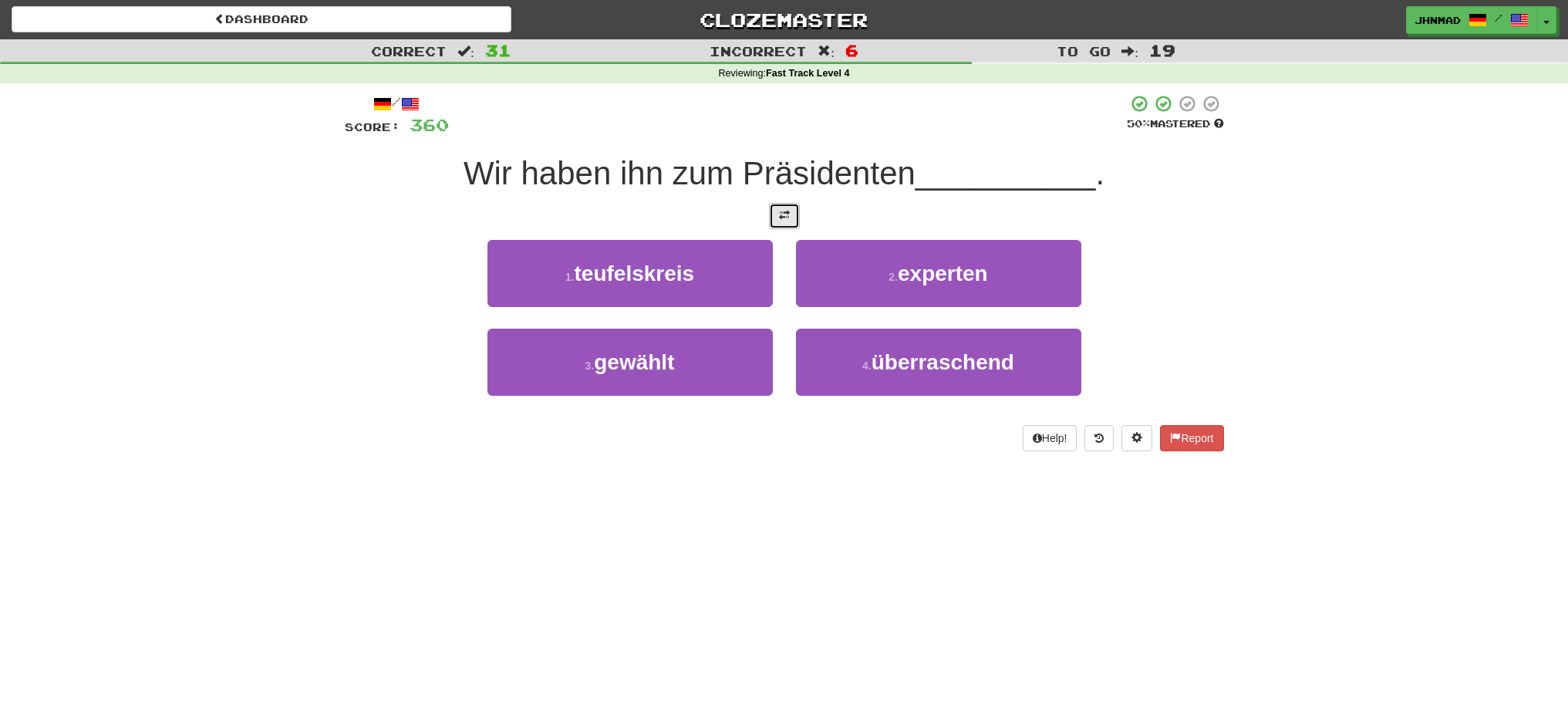
click at [787, 219] on span at bounding box center [784, 215] width 11 height 11
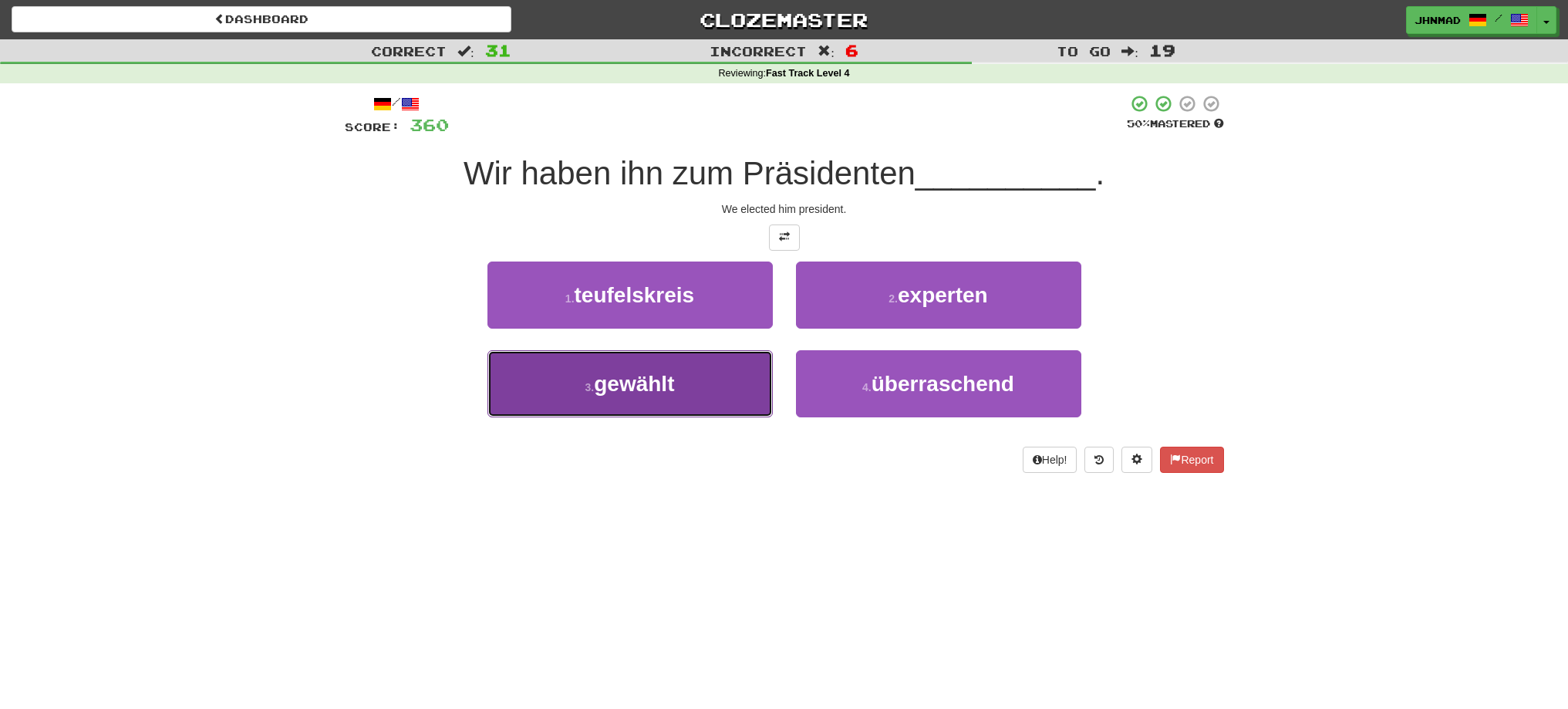
click at [615, 369] on button "3 . gewählt" at bounding box center [630, 383] width 285 height 67
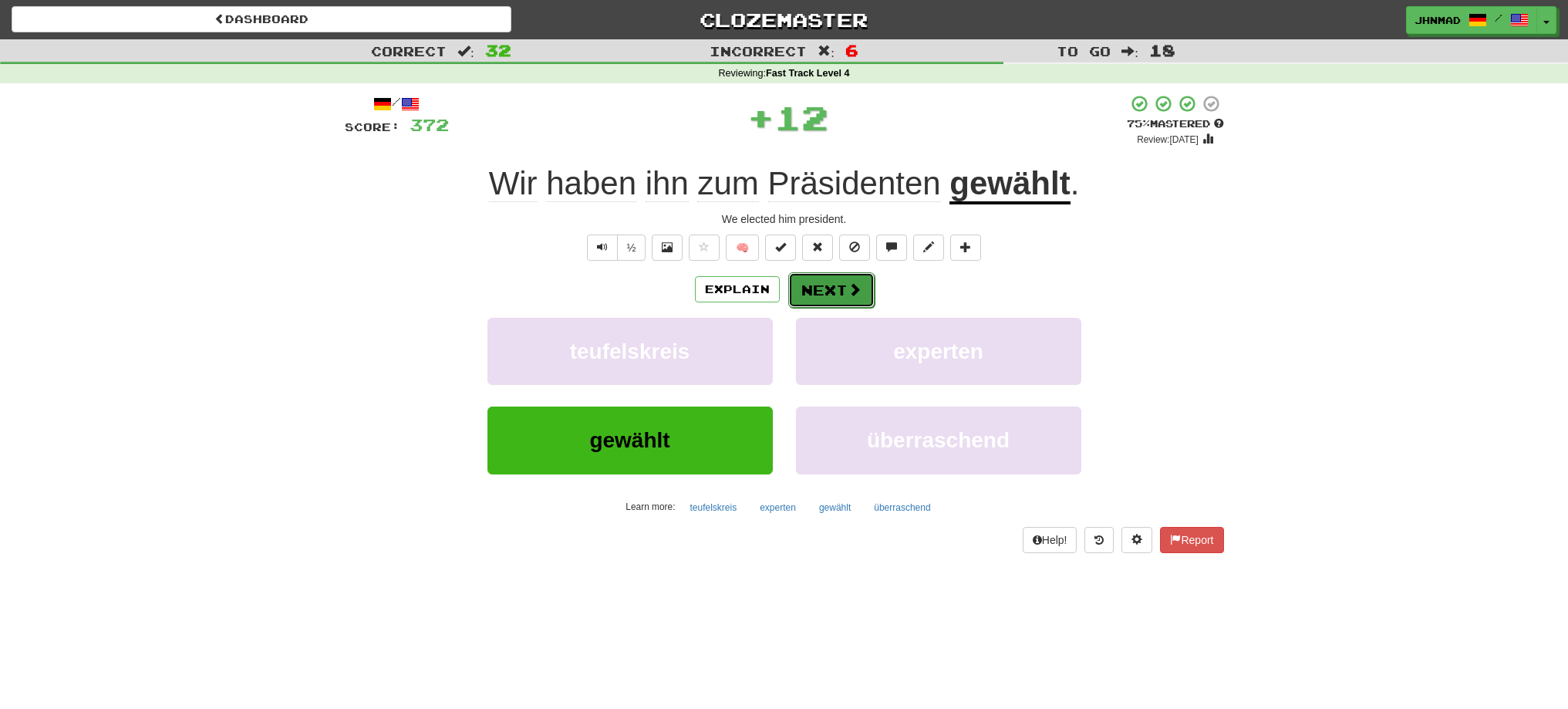
click at [827, 286] on button "Next" at bounding box center [832, 290] width 87 height 36
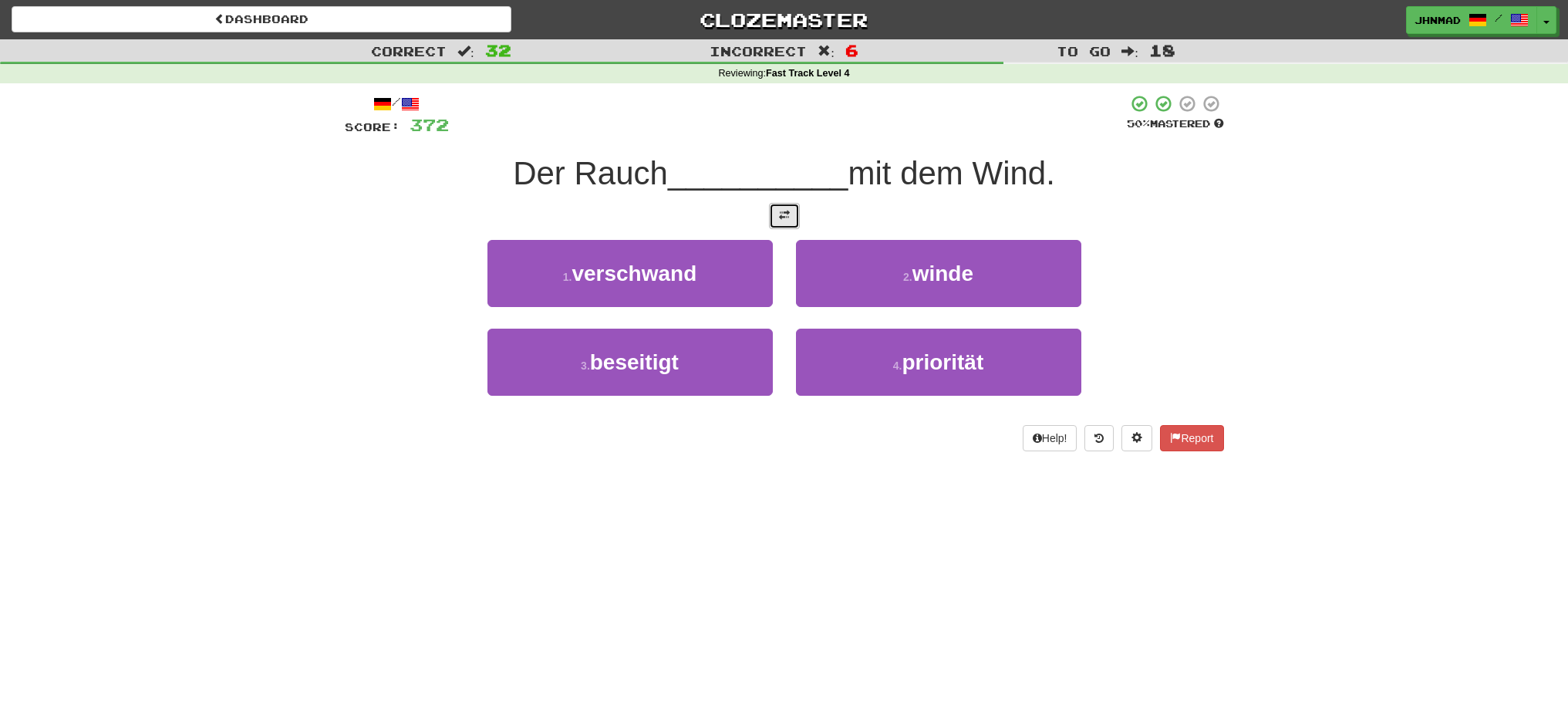
click at [782, 221] on button at bounding box center [784, 216] width 31 height 26
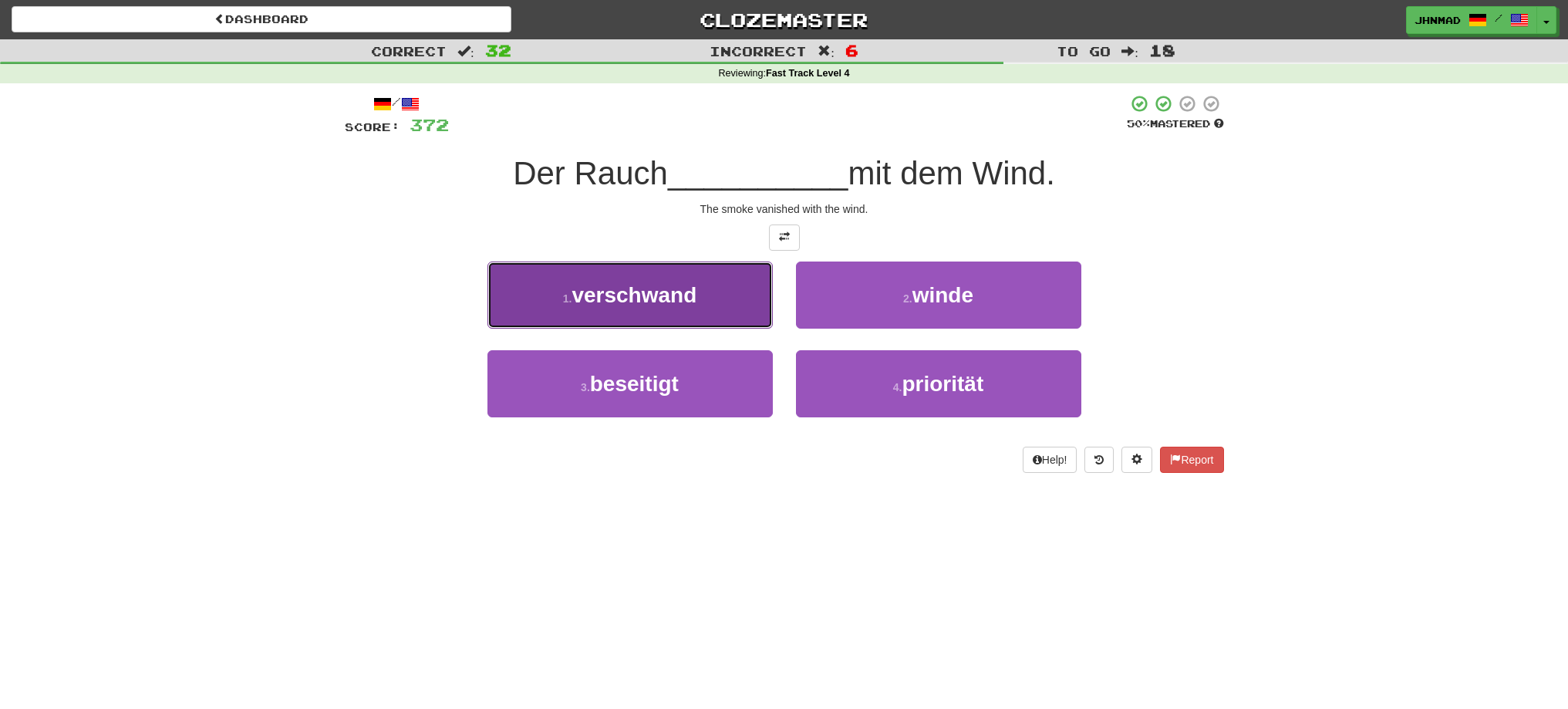
click at [662, 308] on button "1 . verschwand" at bounding box center [630, 295] width 285 height 67
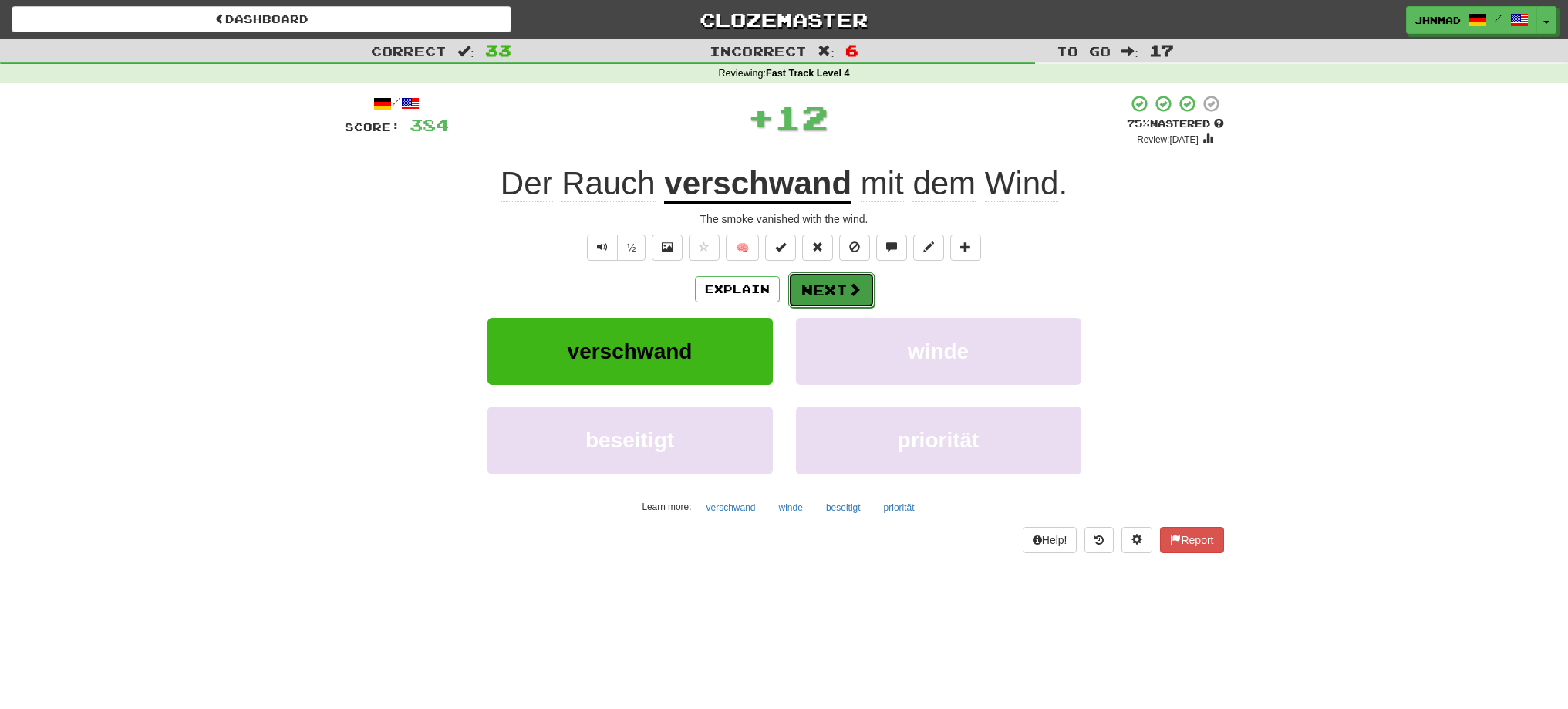
click at [836, 298] on button "Next" at bounding box center [832, 290] width 87 height 36
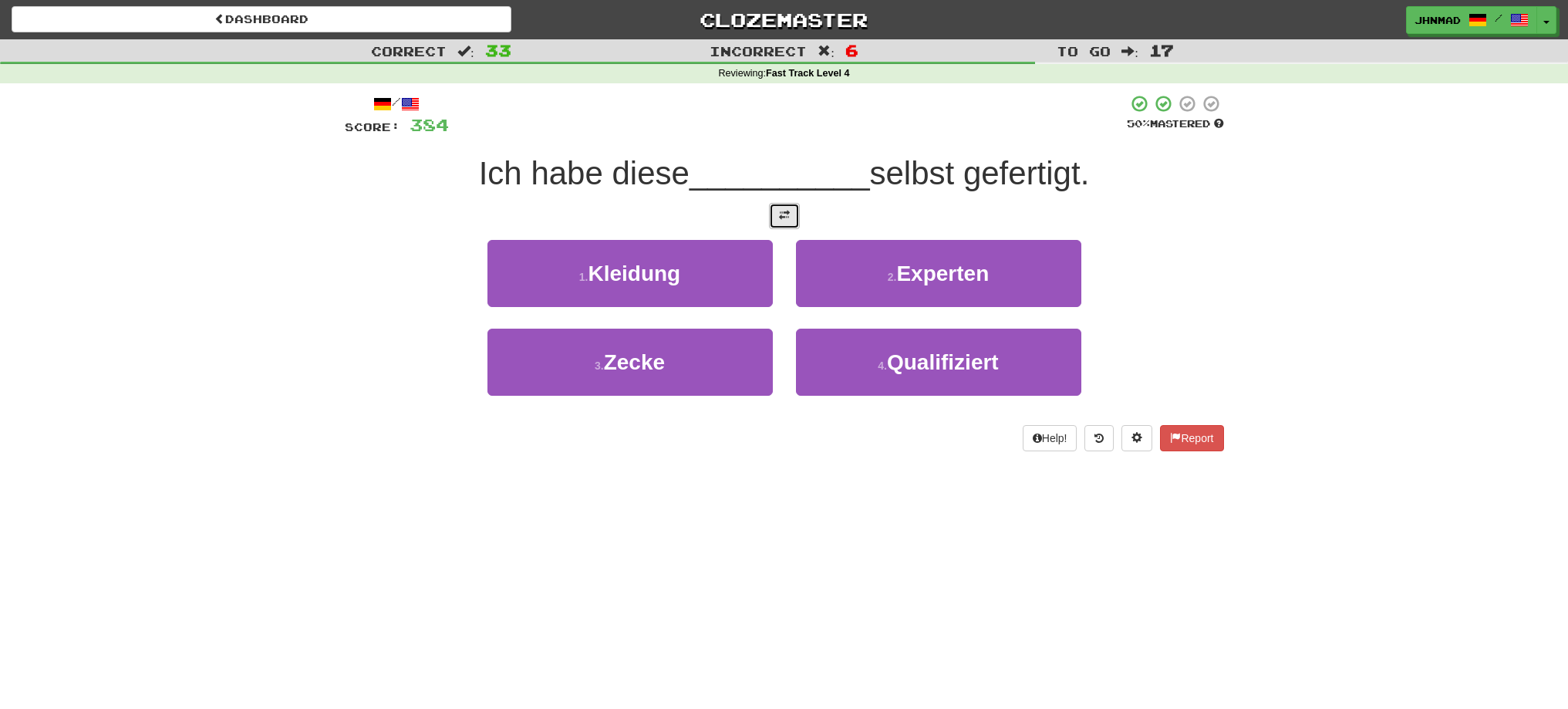
click at [786, 224] on button at bounding box center [784, 216] width 31 height 26
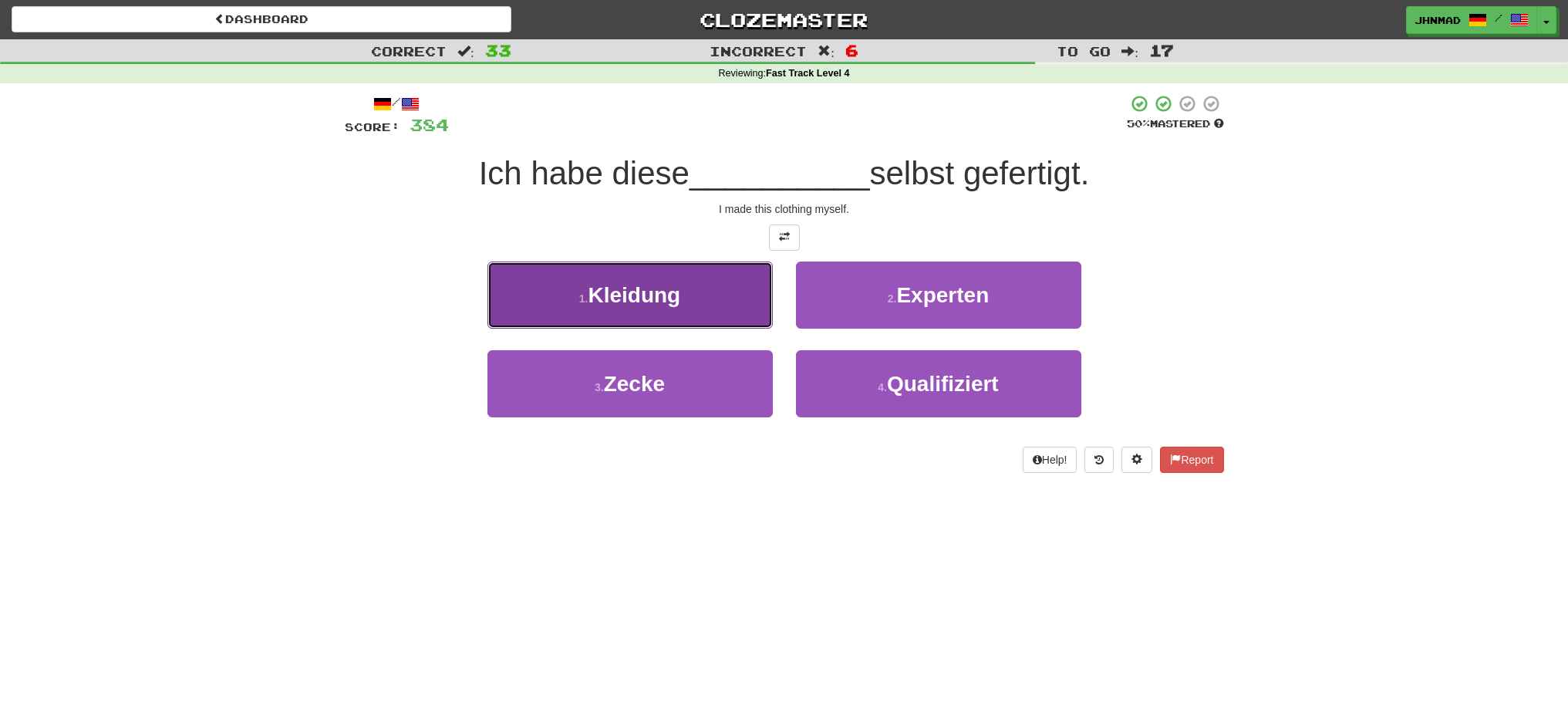
click at [639, 287] on span "Kleidung" at bounding box center [634, 295] width 93 height 24
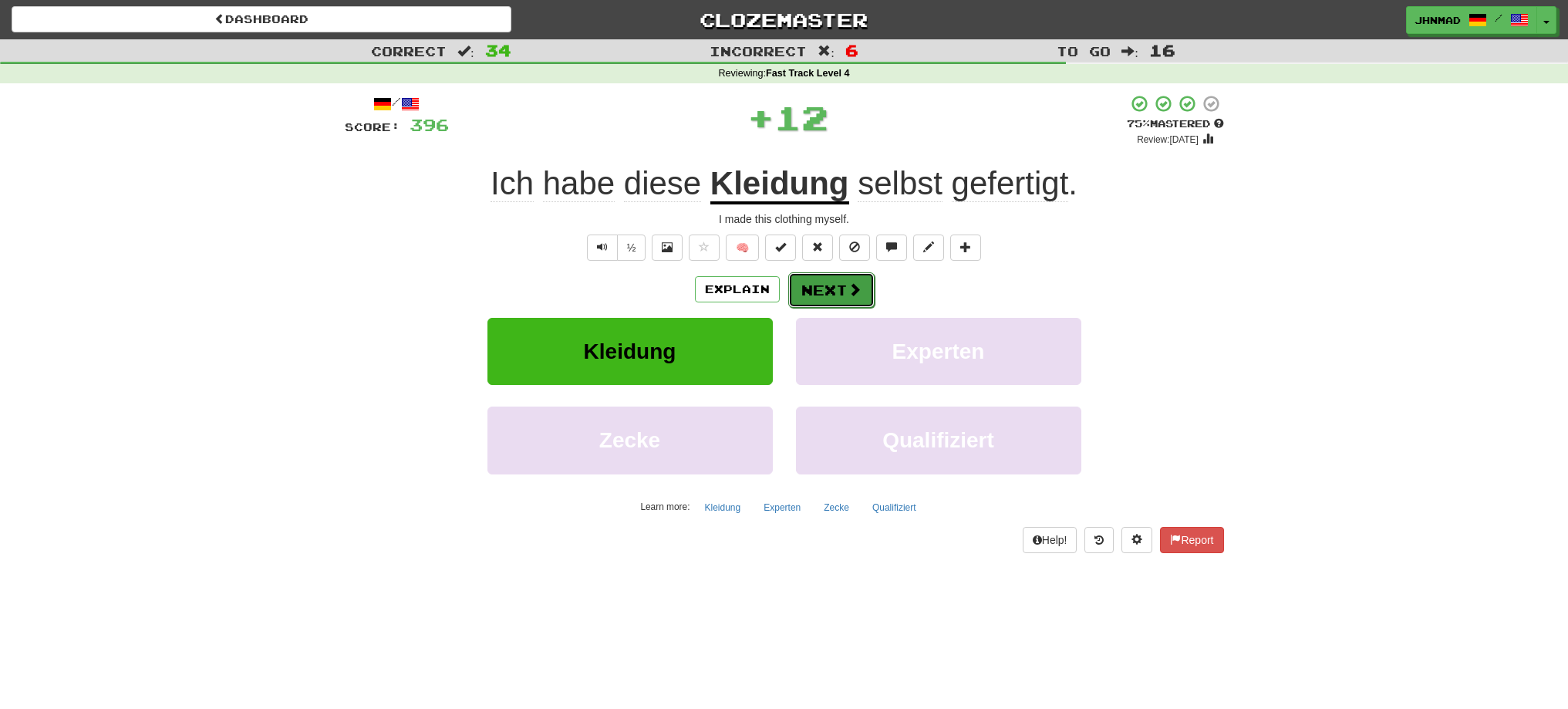
click at [813, 288] on button "Next" at bounding box center [832, 290] width 87 height 36
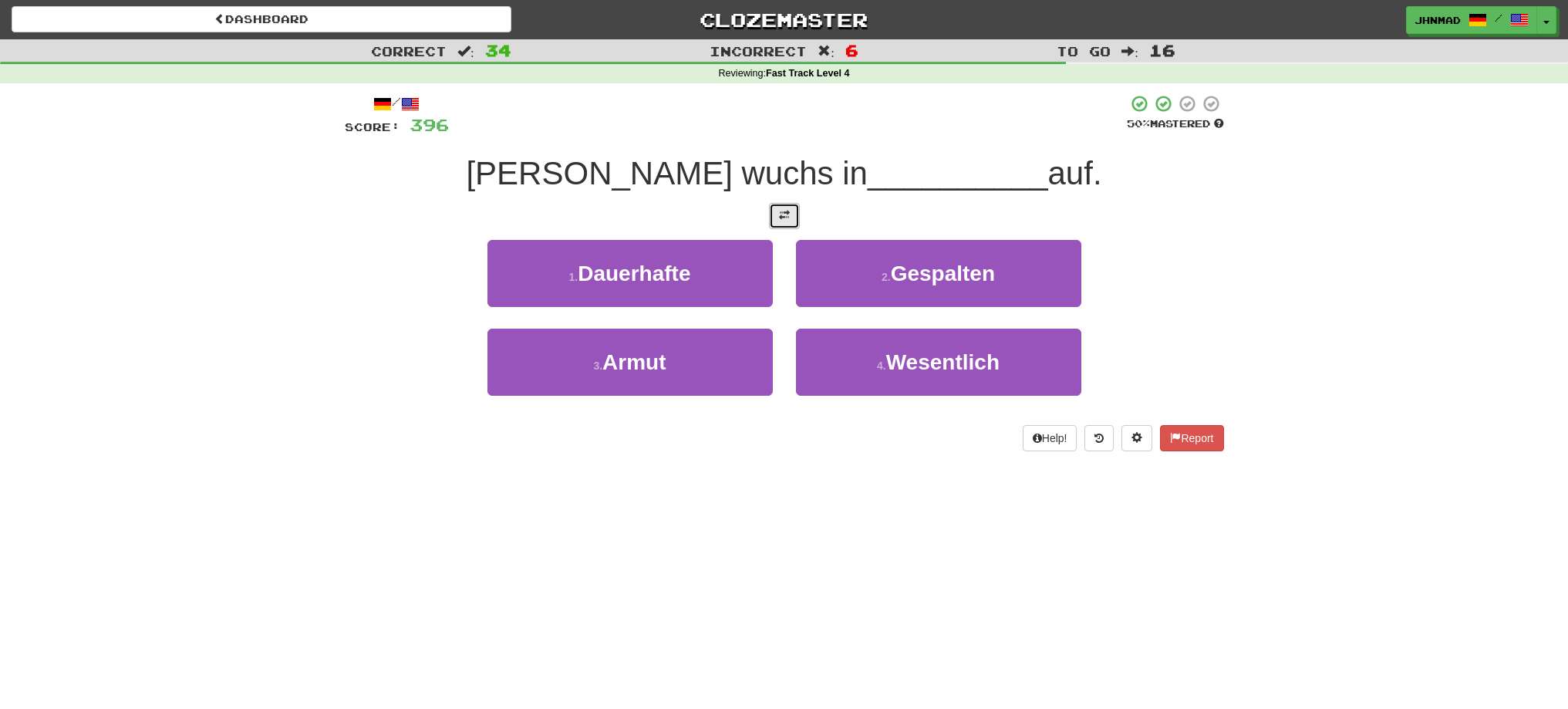
click at [780, 222] on button at bounding box center [784, 216] width 31 height 26
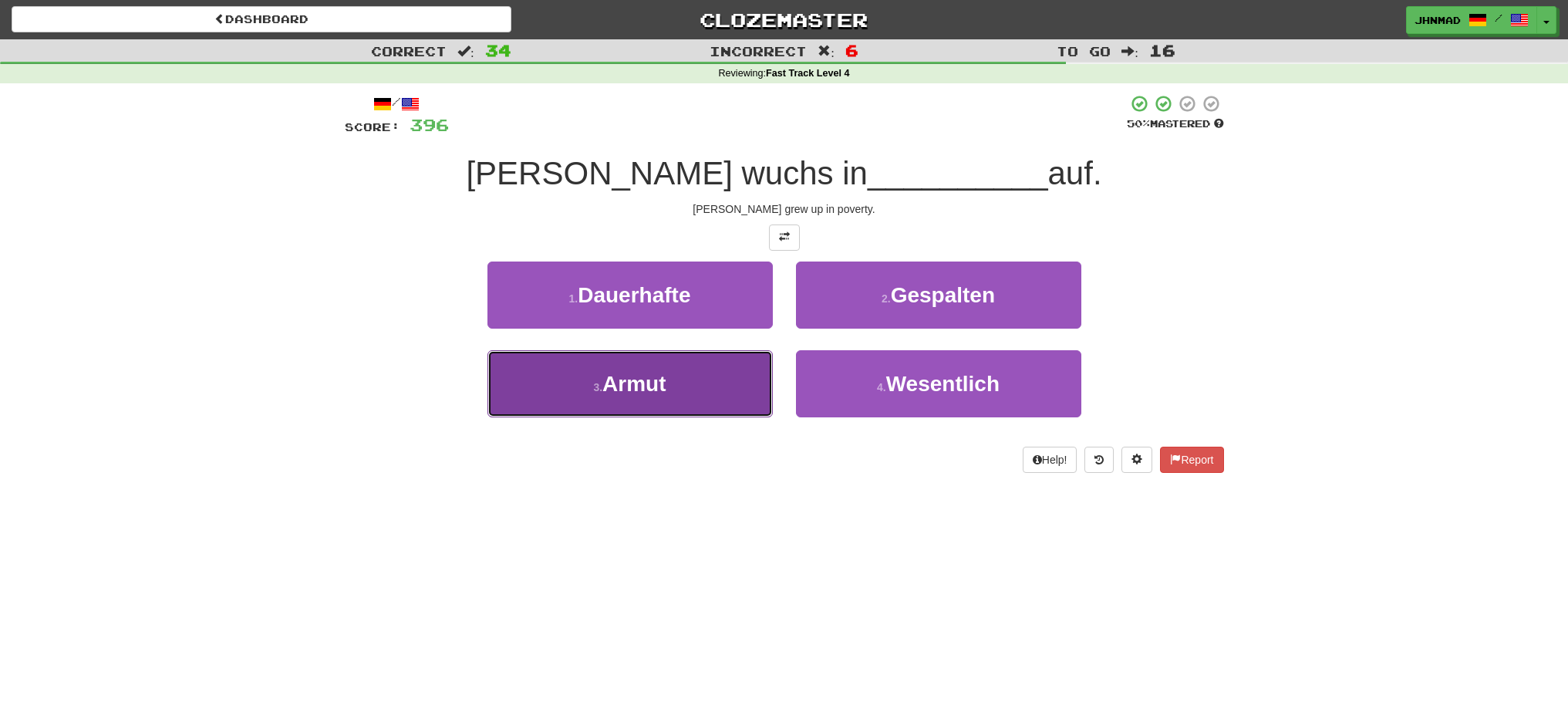
click at [621, 389] on span "Armut" at bounding box center [634, 383] width 63 height 24
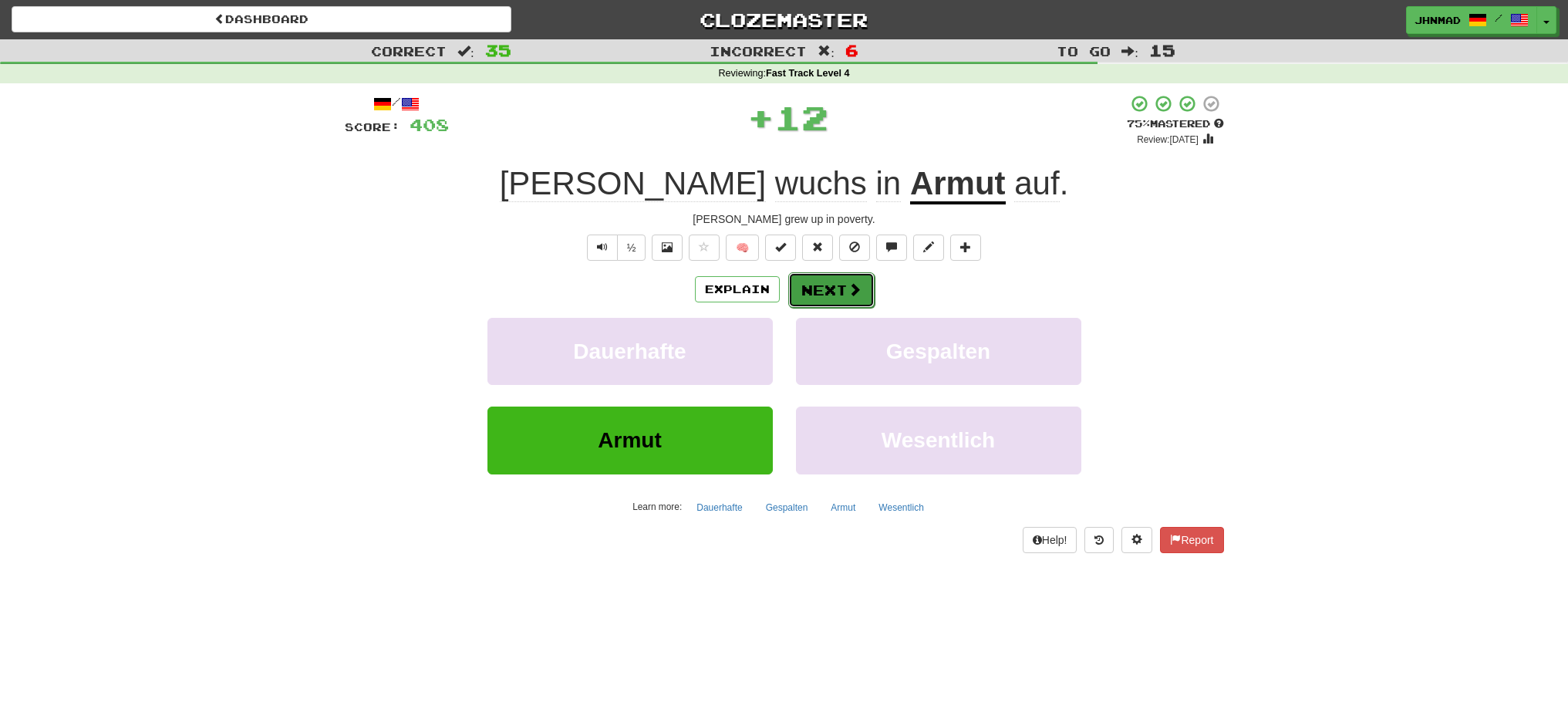
click at [825, 295] on button "Next" at bounding box center [832, 290] width 87 height 36
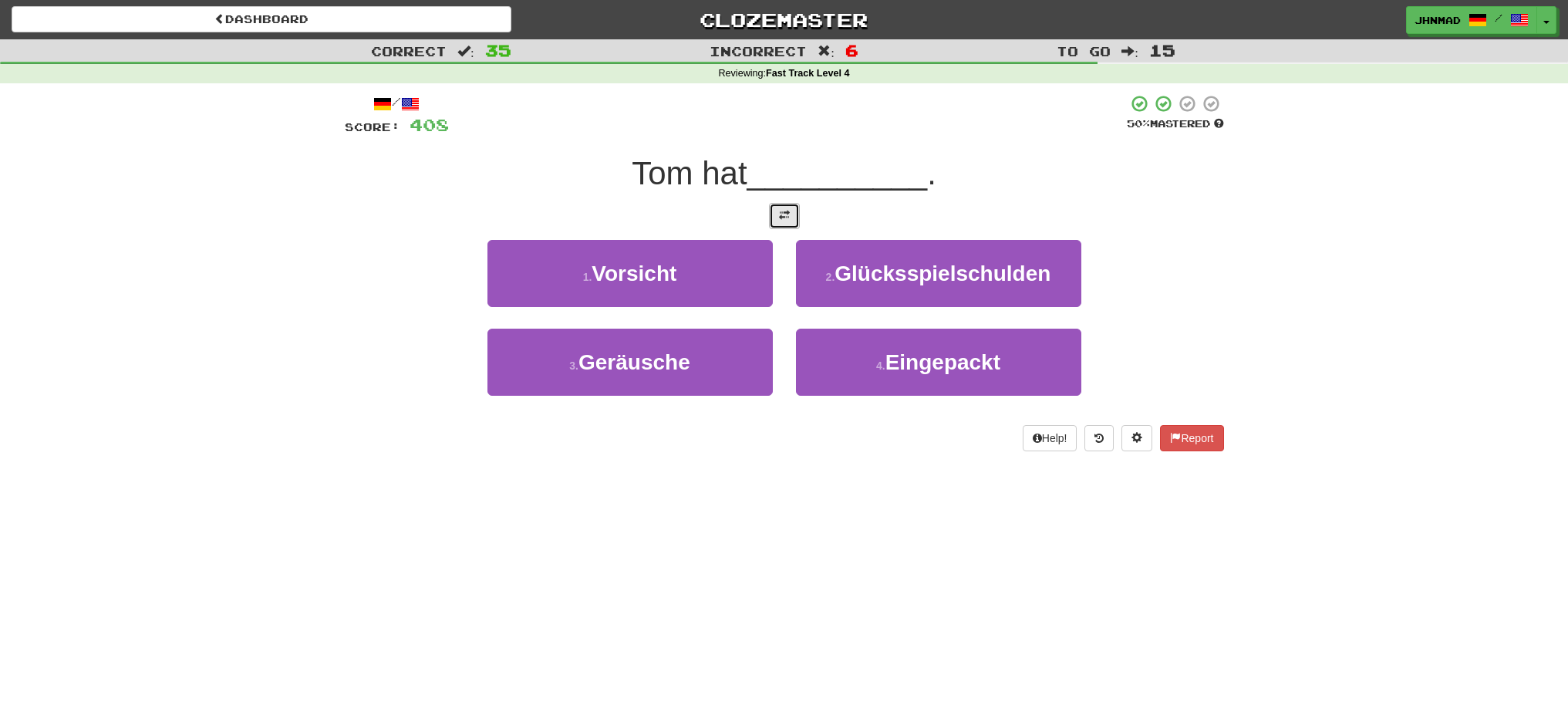
click at [774, 220] on button at bounding box center [784, 216] width 31 height 26
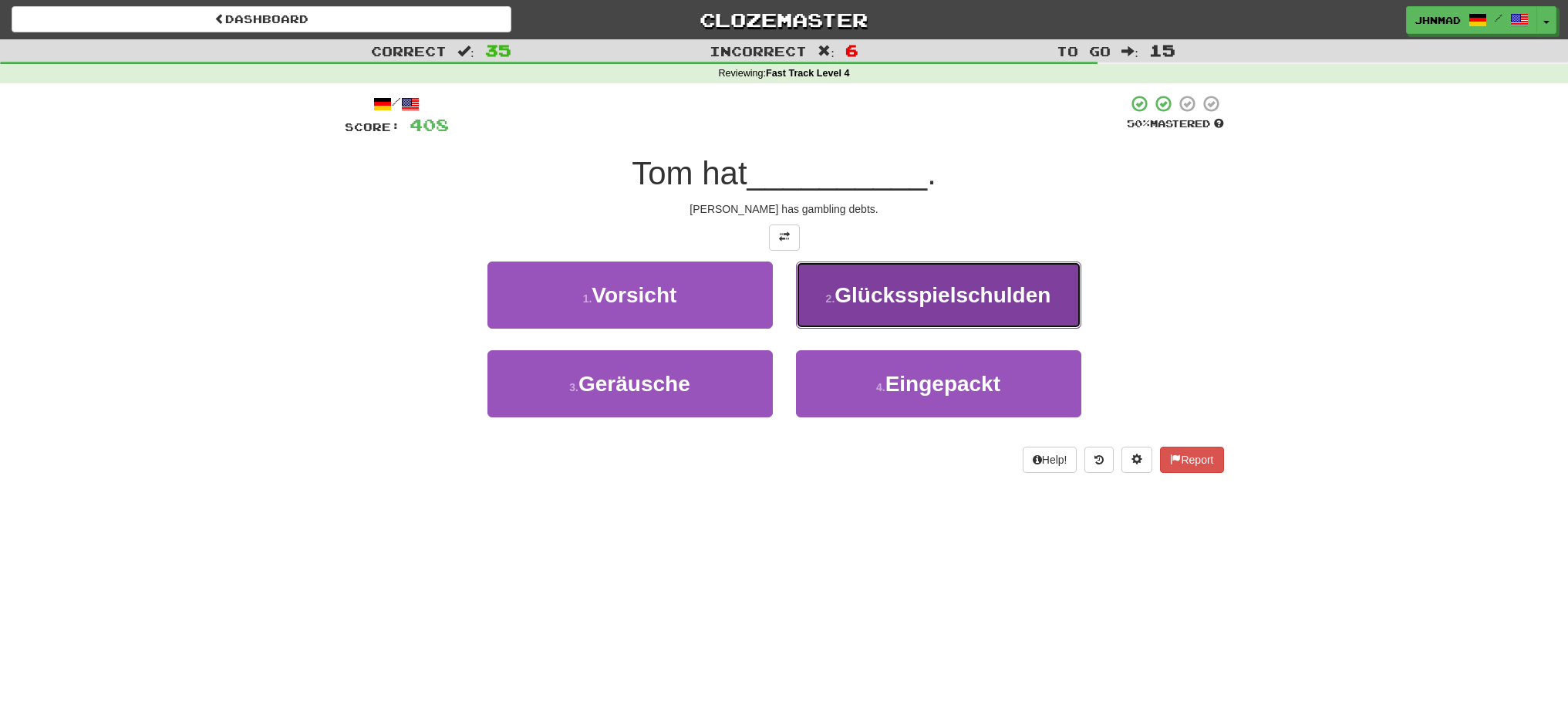
click at [898, 300] on span "Glücksspielschulden" at bounding box center [942, 295] width 216 height 24
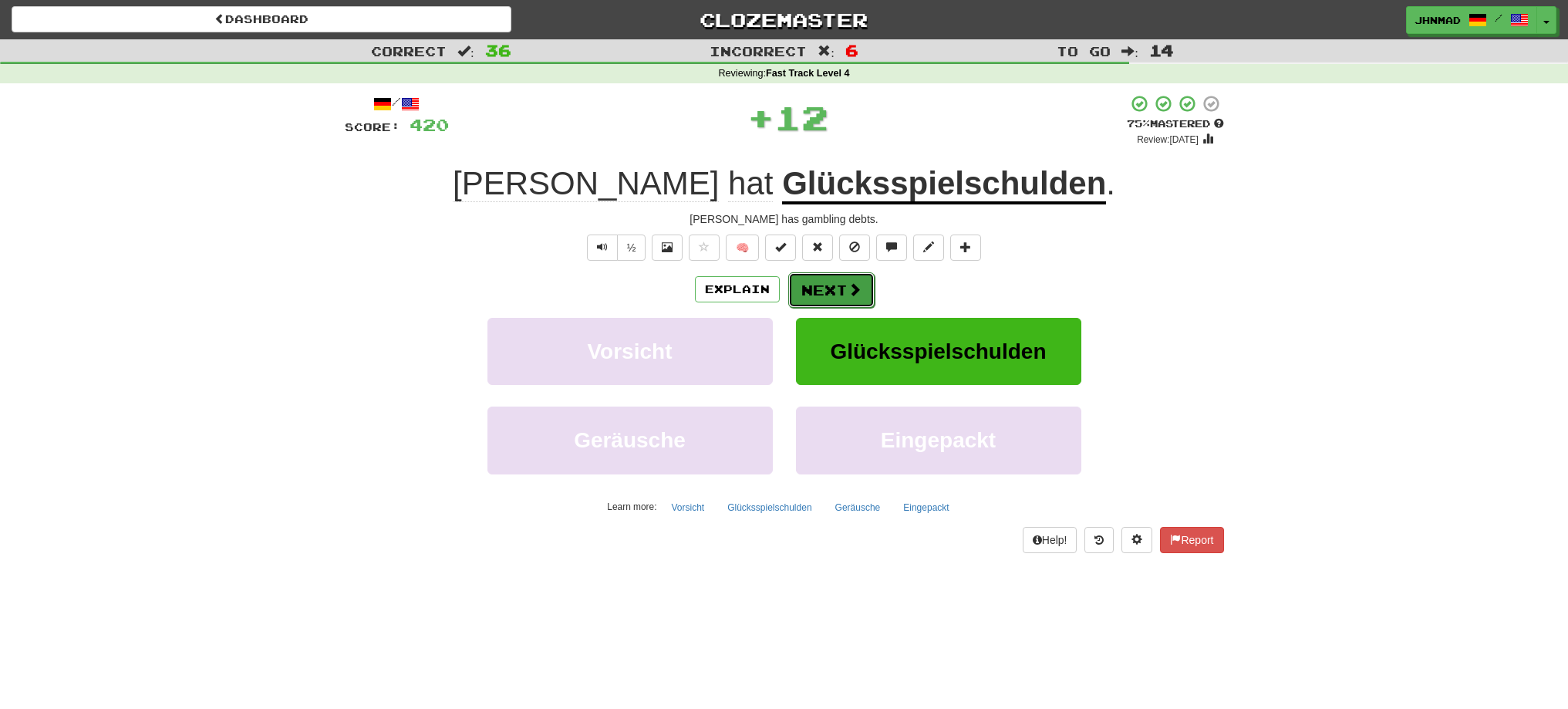
click at [829, 298] on button "Next" at bounding box center [832, 290] width 87 height 36
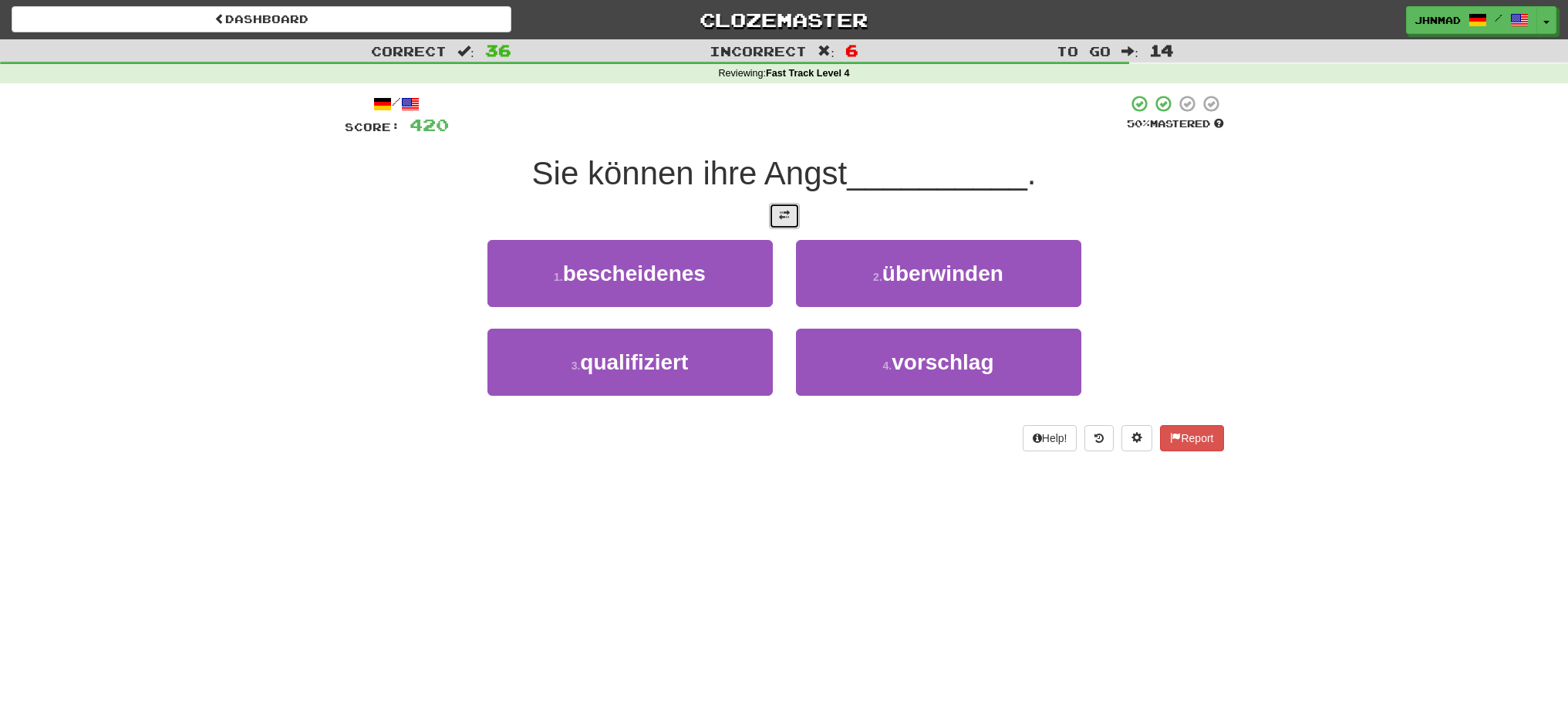
click at [786, 227] on button at bounding box center [784, 216] width 31 height 26
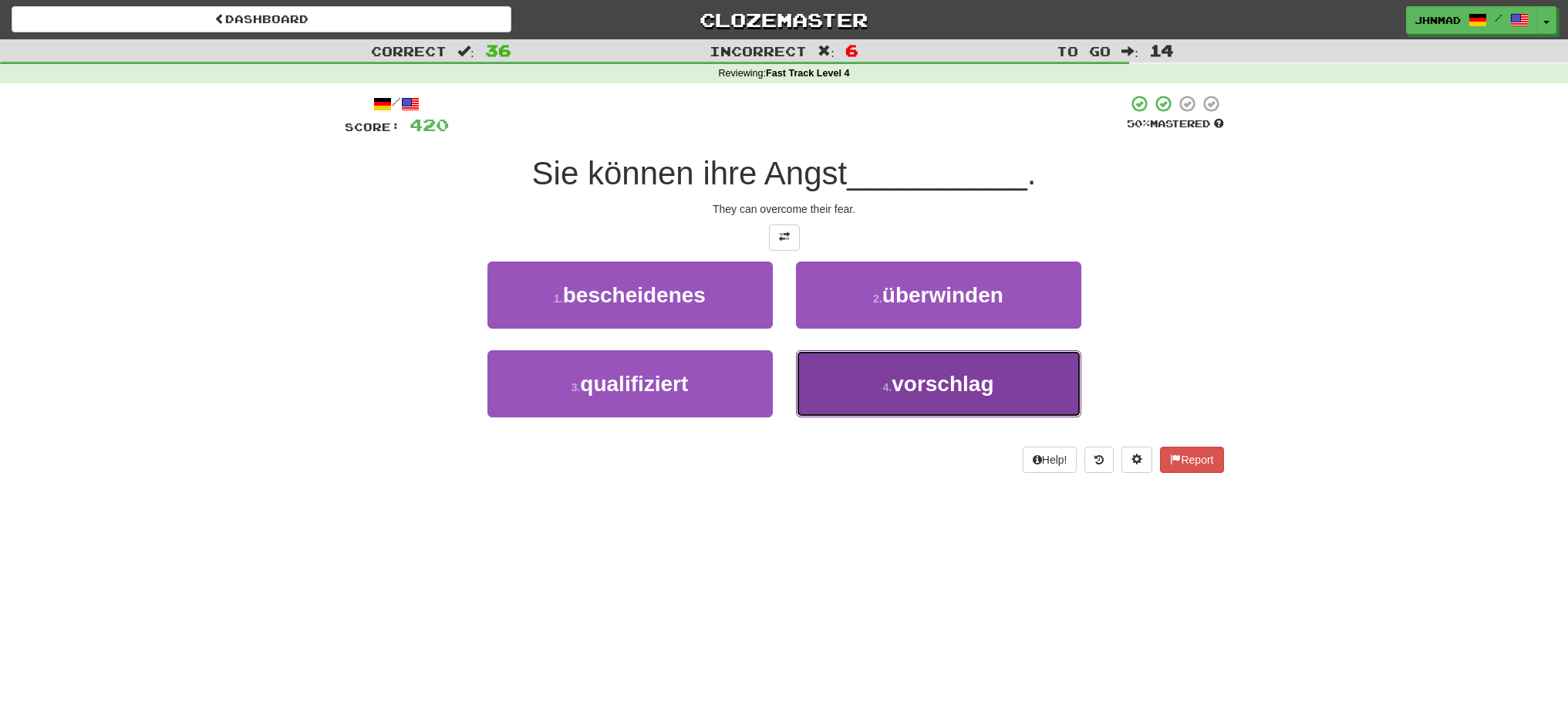
click at [940, 397] on button "4 . vorschlag" at bounding box center [938, 383] width 285 height 67
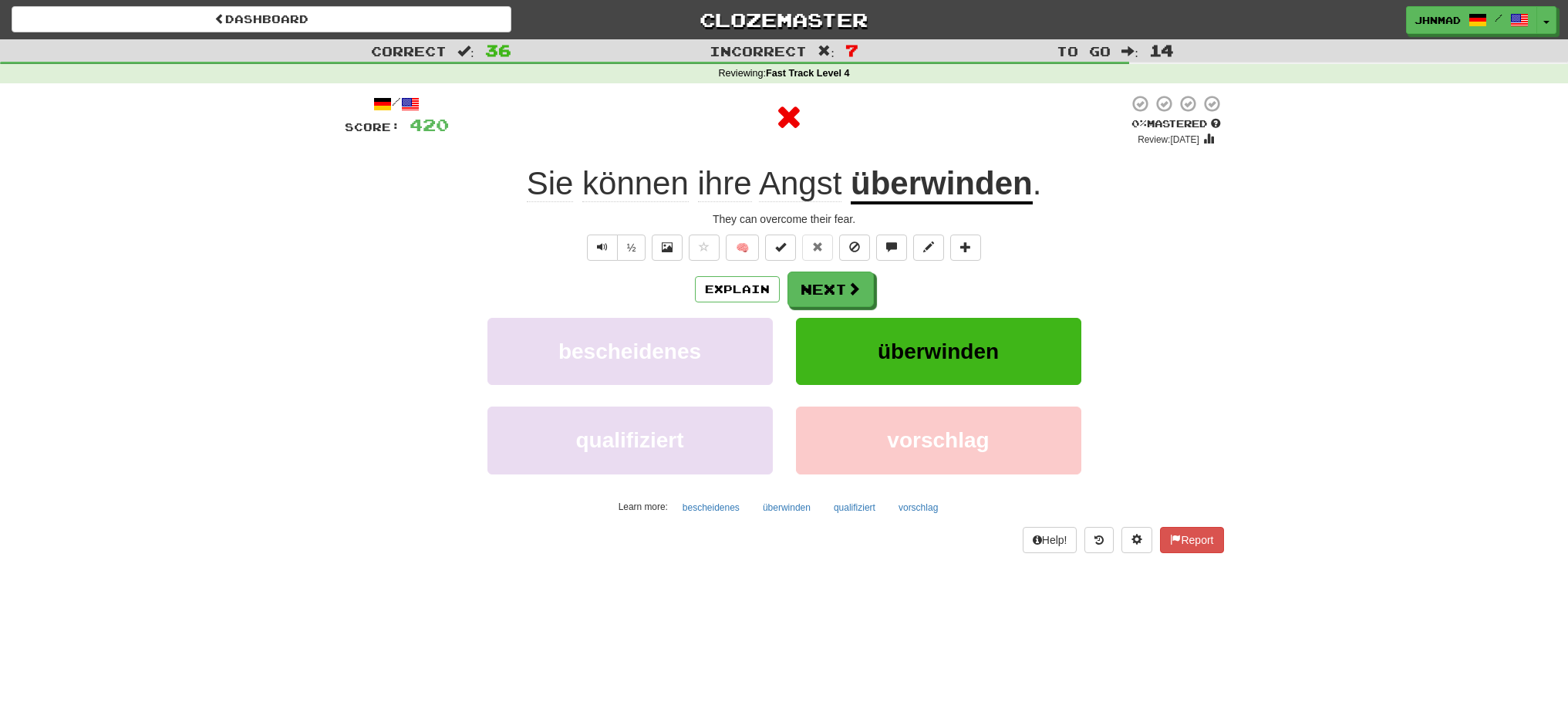
click at [962, 195] on u "überwinden" at bounding box center [942, 185] width 182 height 39
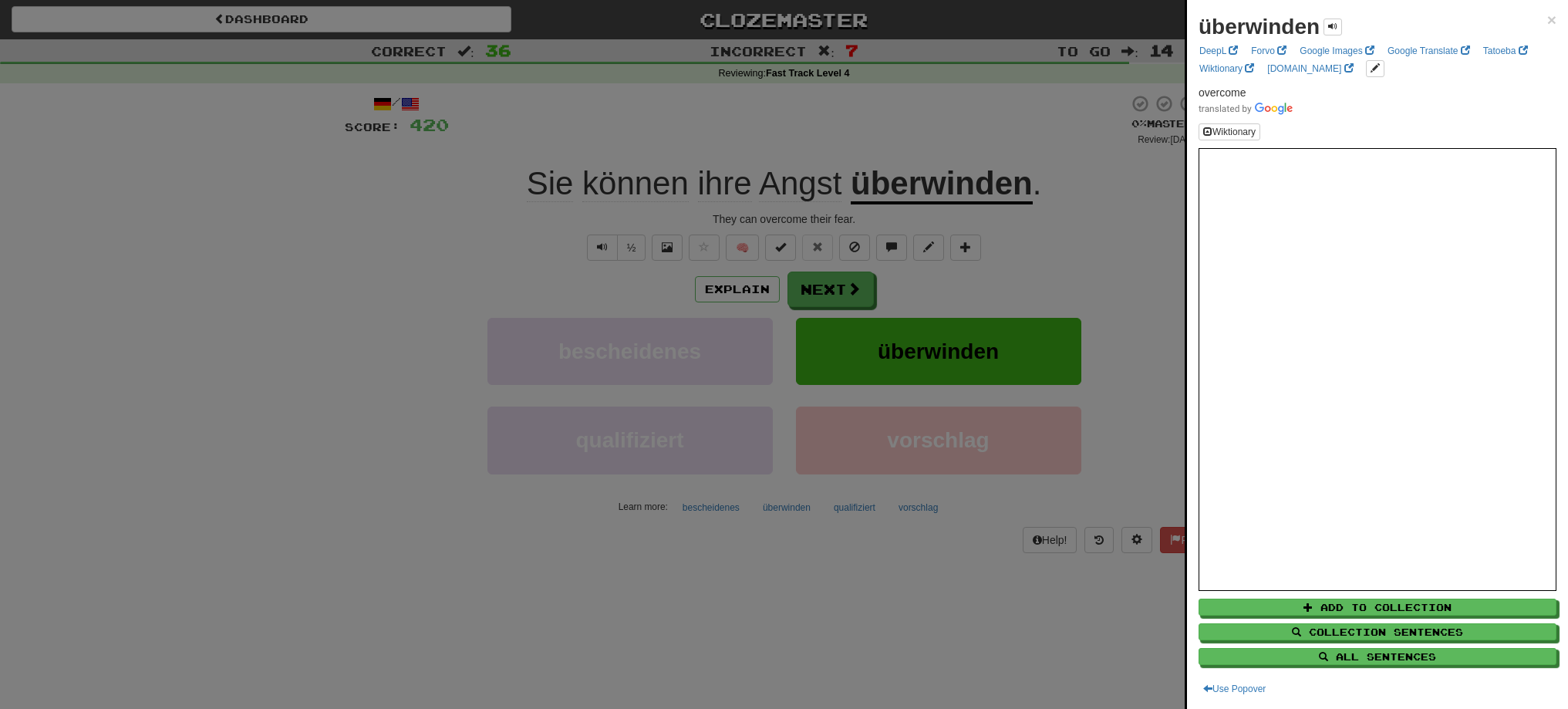
click at [929, 192] on div at bounding box center [784, 354] width 1568 height 709
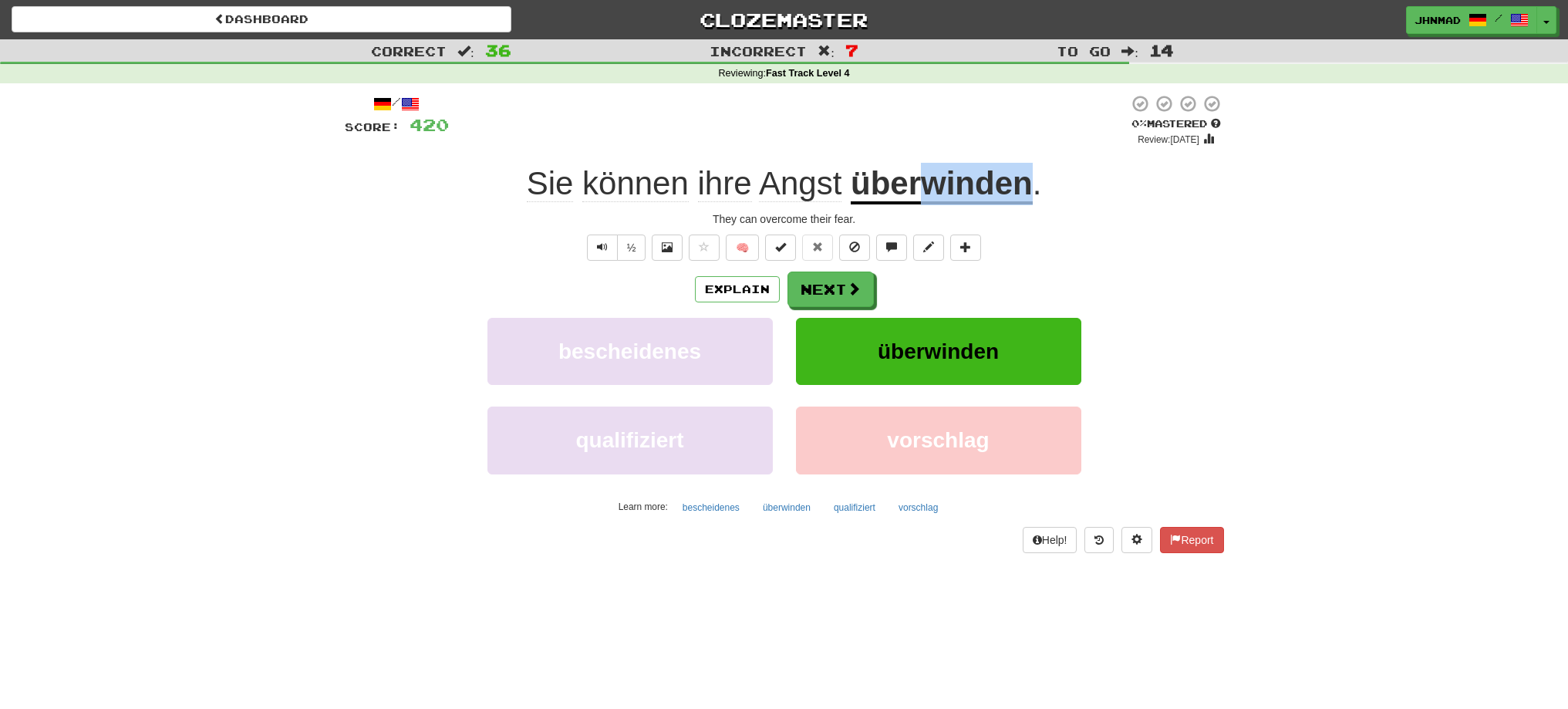
drag, startPoint x: 929, startPoint y: 192, endPoint x: 1028, endPoint y: 177, distance: 100.1
click at [1028, 177] on u "überwinden" at bounding box center [942, 185] width 182 height 39
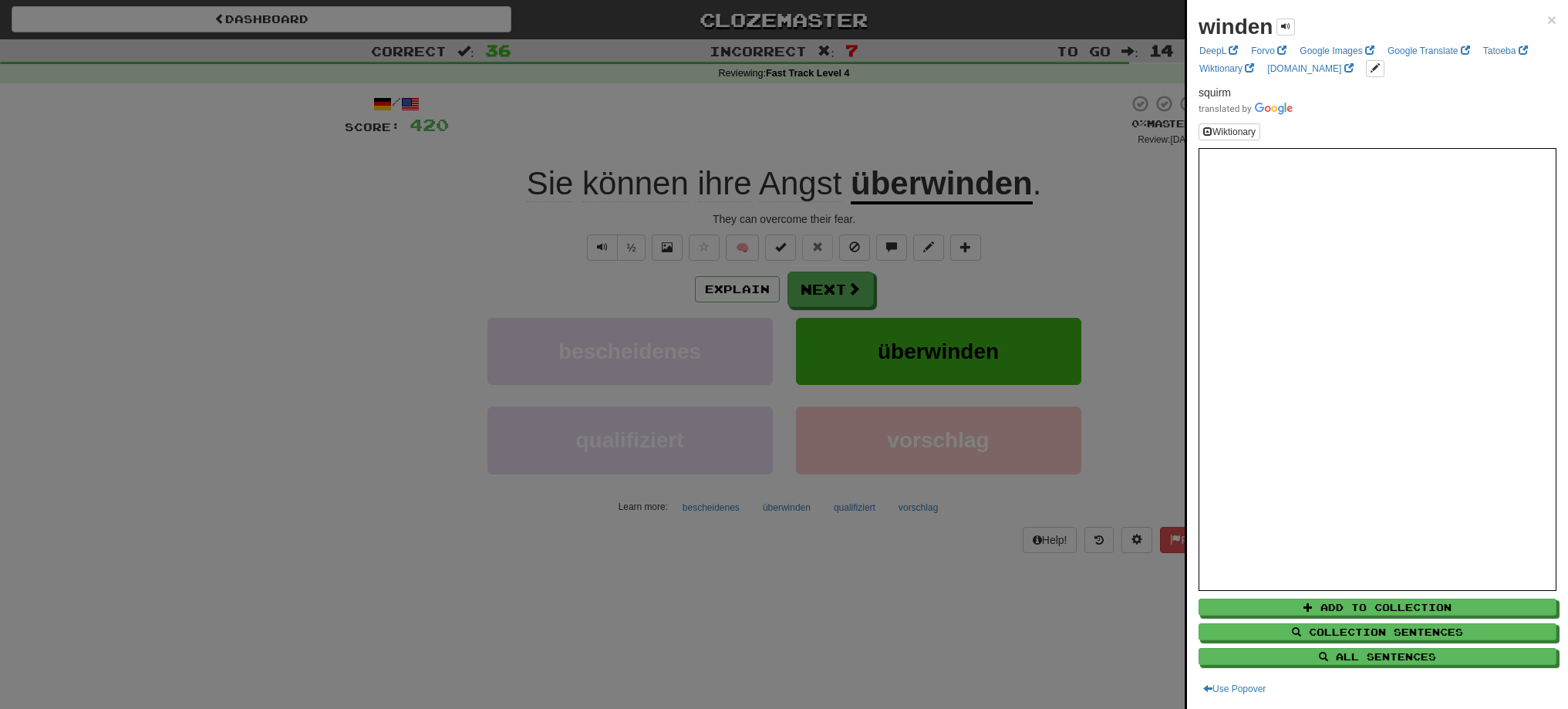
click at [823, 298] on div at bounding box center [784, 354] width 1568 height 709
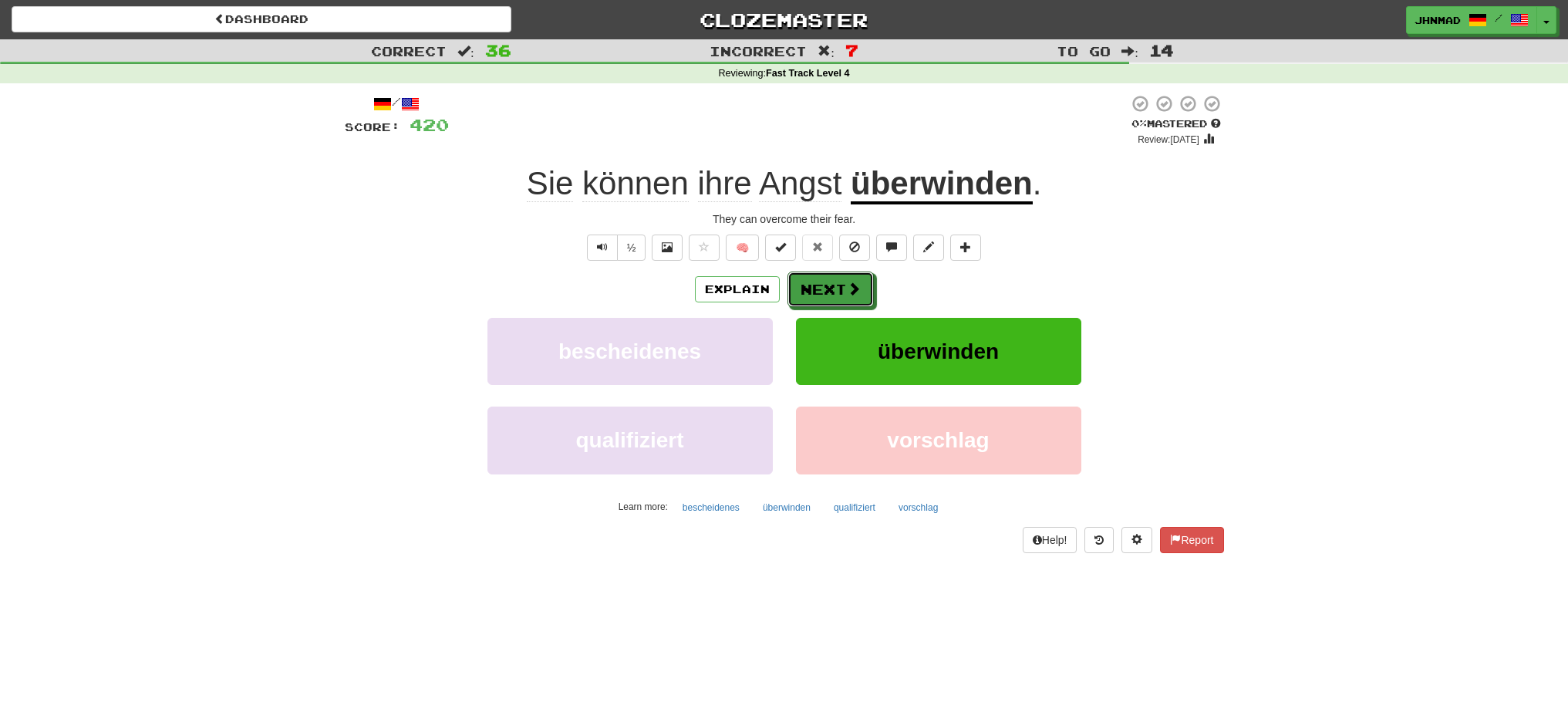
click at [823, 298] on button "Next" at bounding box center [831, 289] width 87 height 36
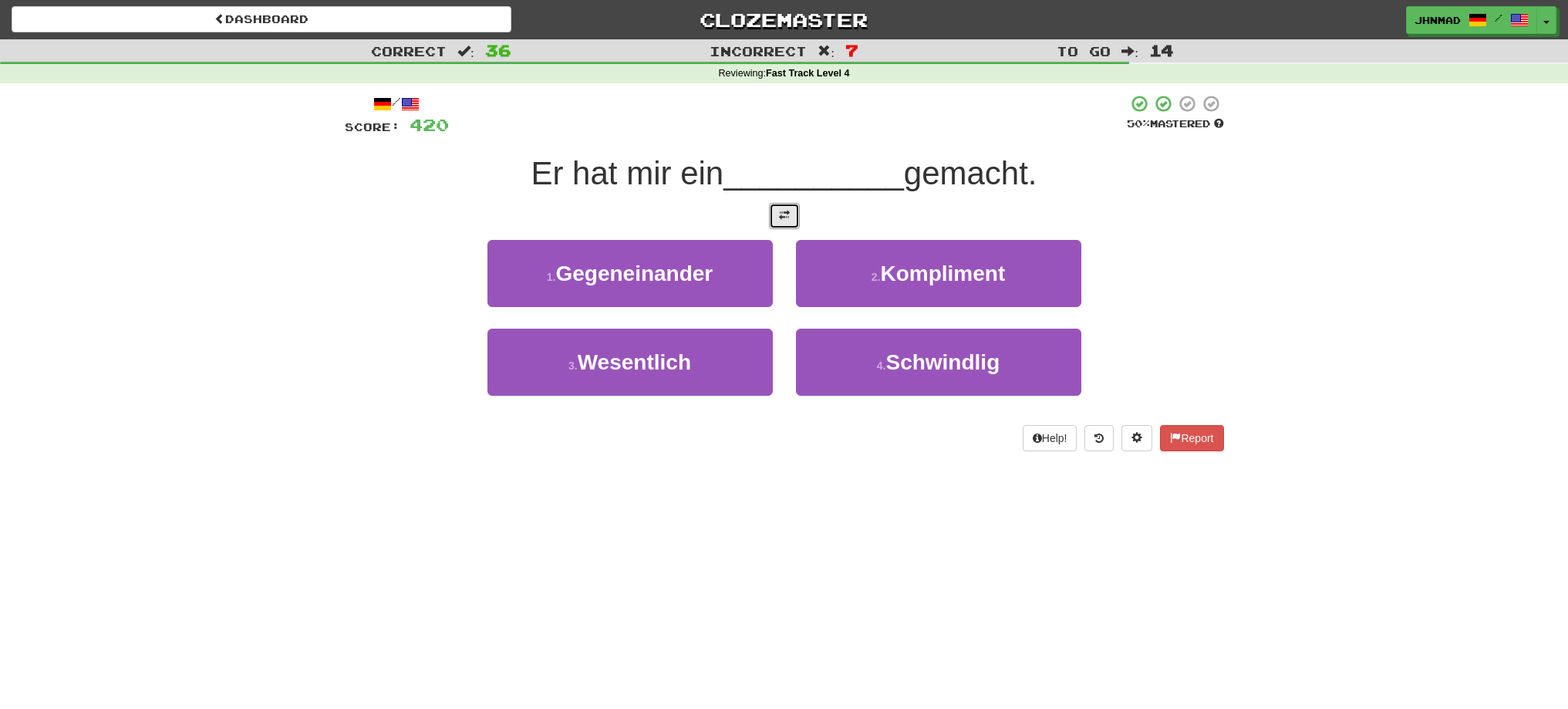
click at [784, 216] on span at bounding box center [784, 215] width 11 height 11
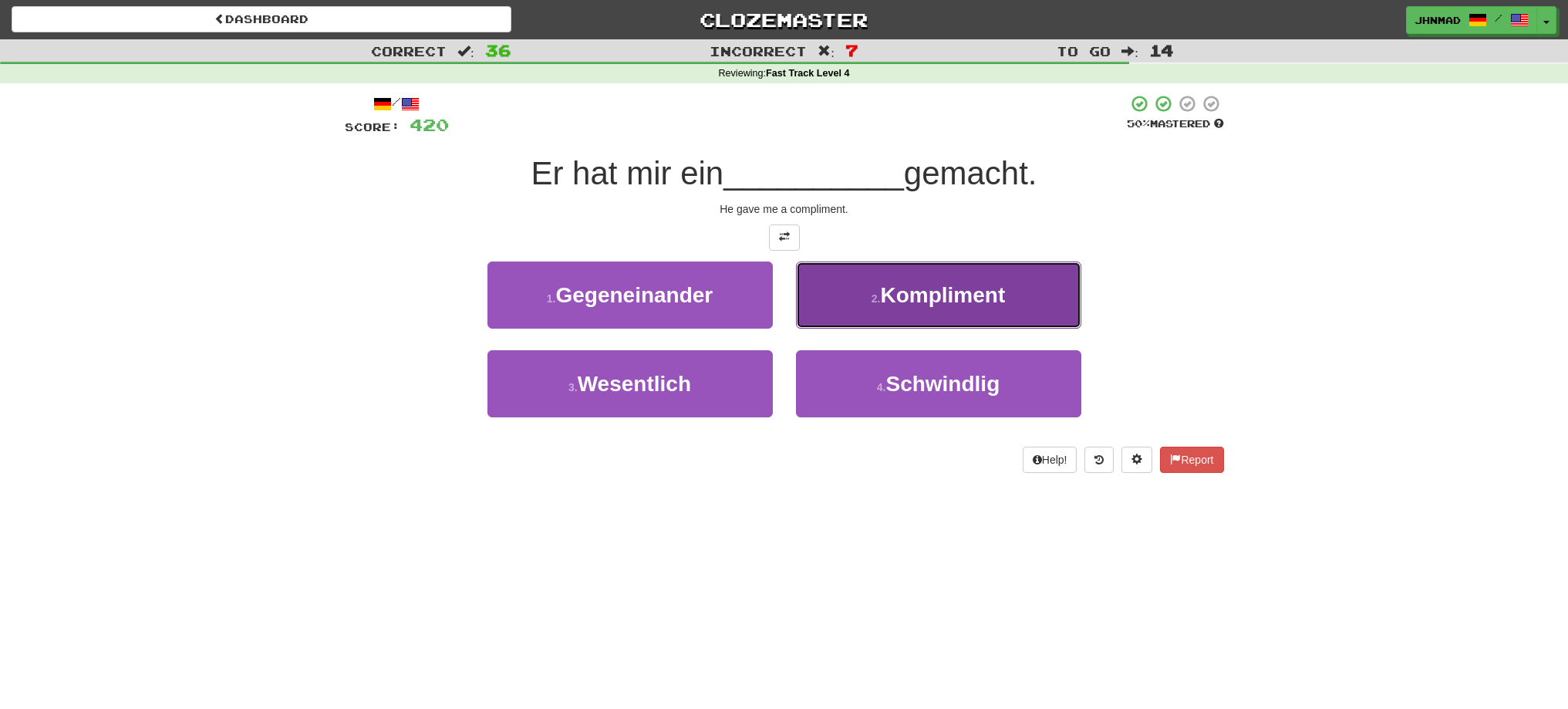
click at [893, 295] on span "Kompliment" at bounding box center [943, 295] width 125 height 24
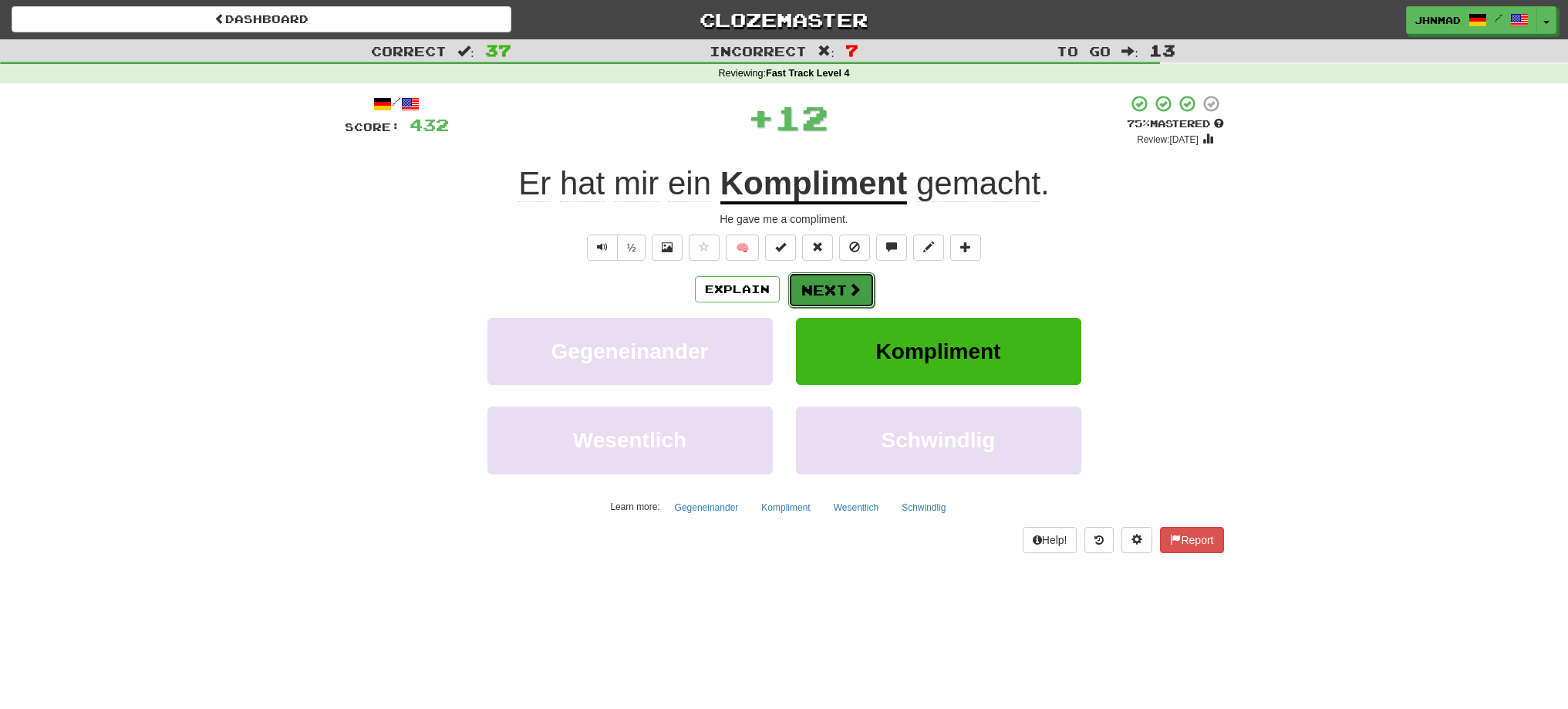
click at [821, 288] on button "Next" at bounding box center [832, 290] width 87 height 36
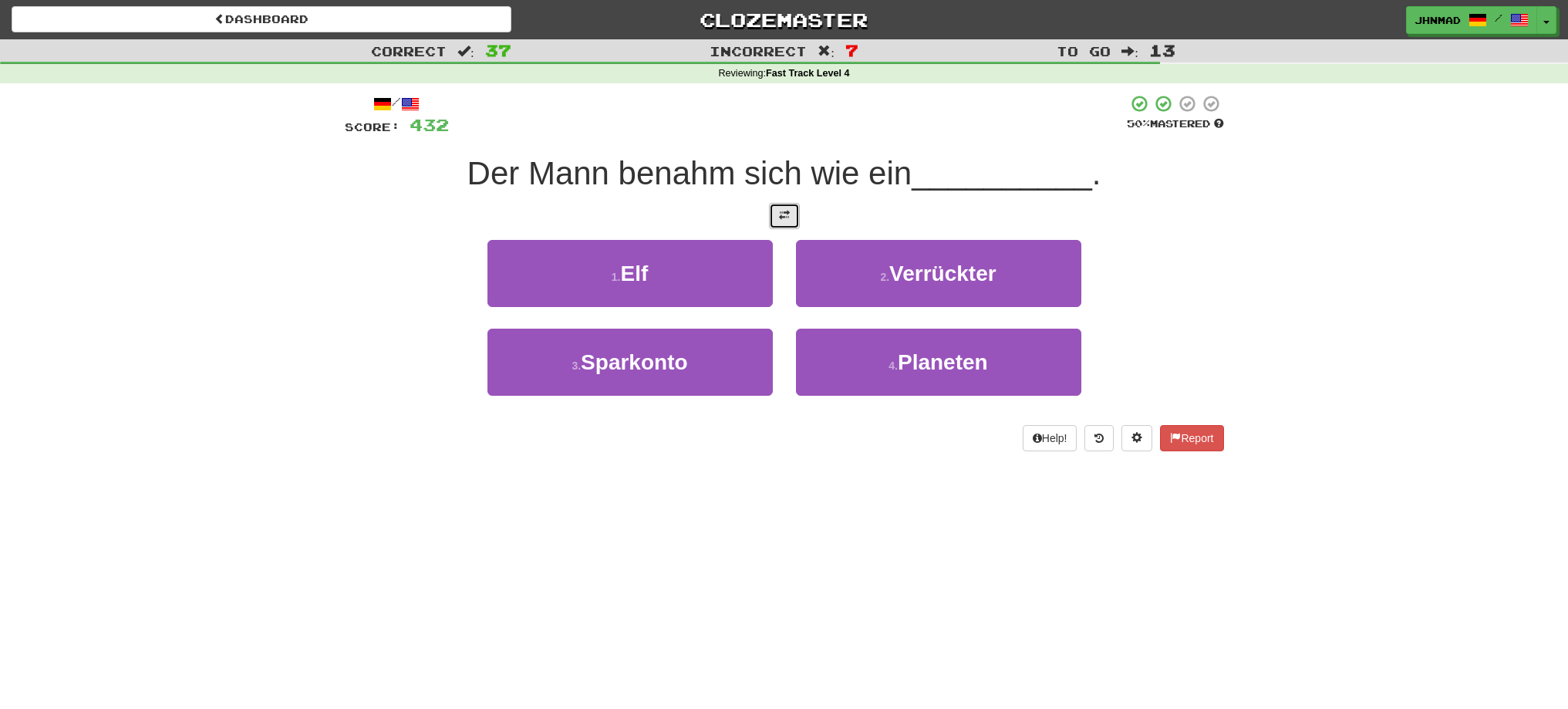
click at [776, 205] on button at bounding box center [784, 216] width 31 height 26
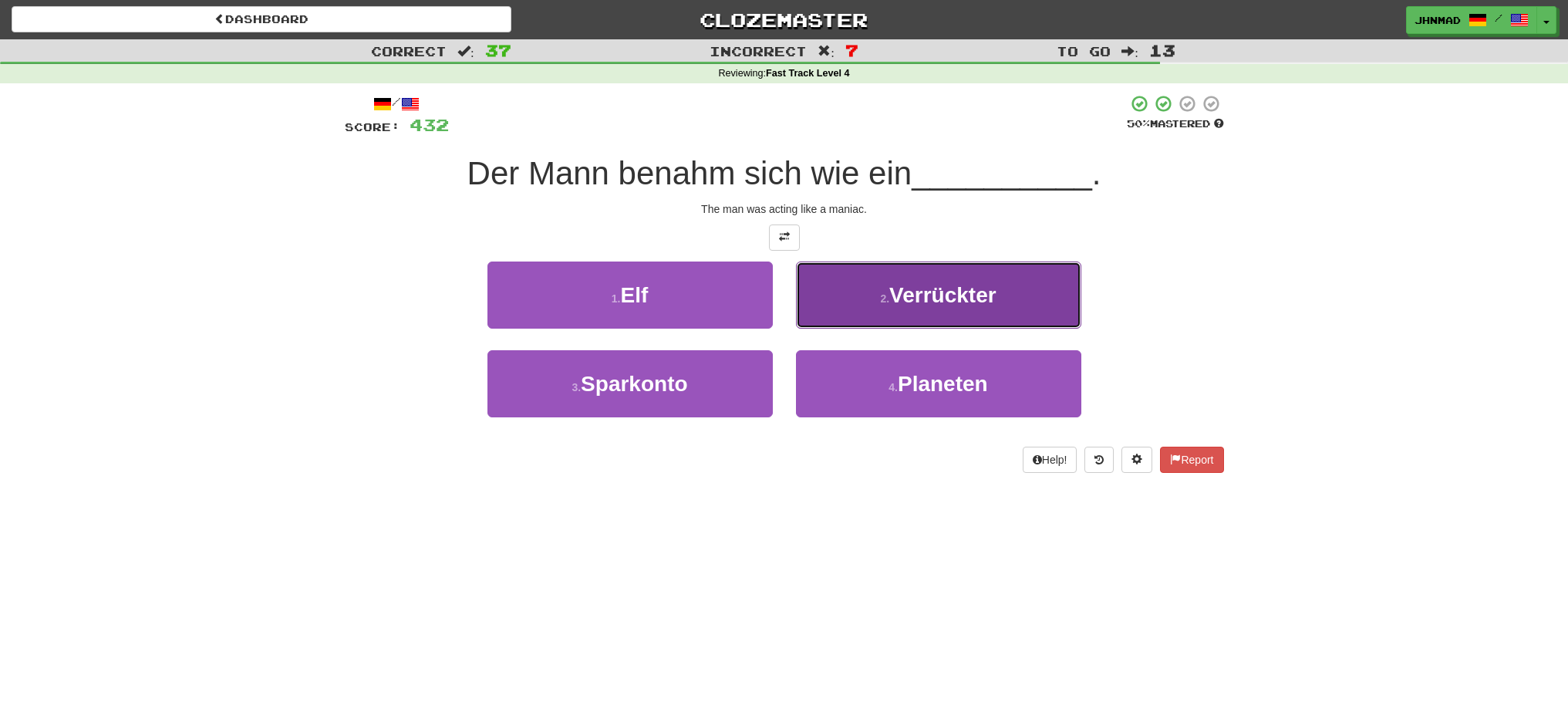
click at [934, 298] on span "Verrückter" at bounding box center [943, 295] width 107 height 24
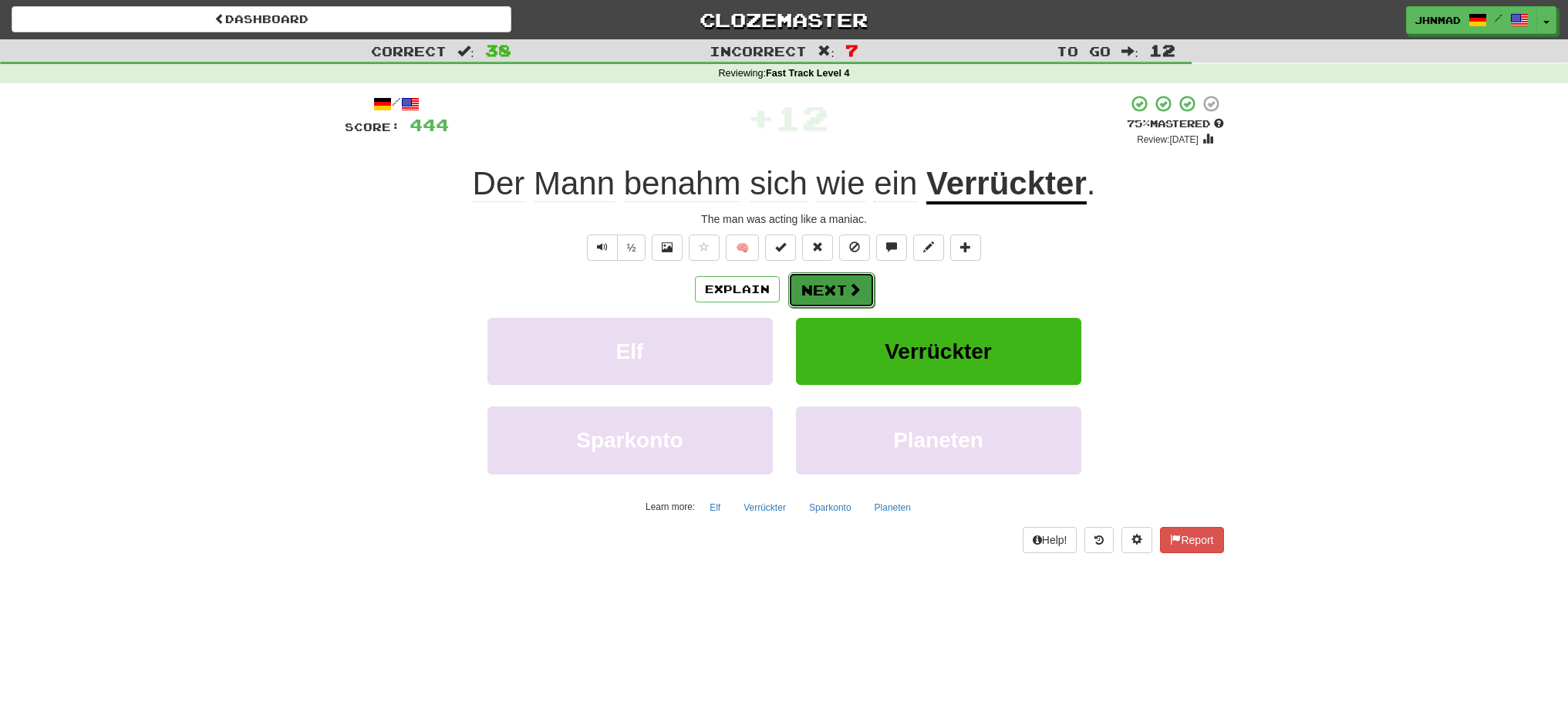
click at [814, 279] on button "Next" at bounding box center [832, 290] width 87 height 36
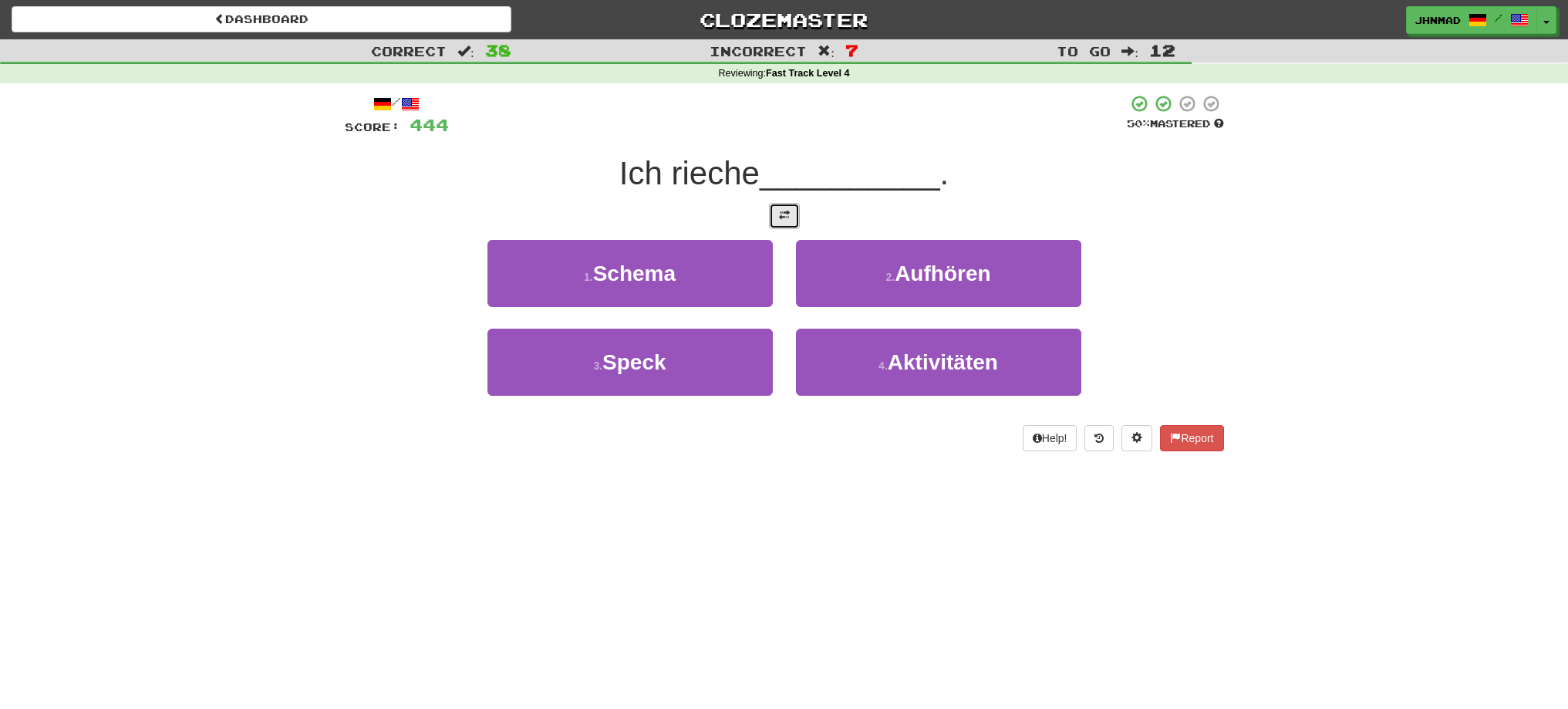
click at [769, 206] on button at bounding box center [784, 216] width 31 height 26
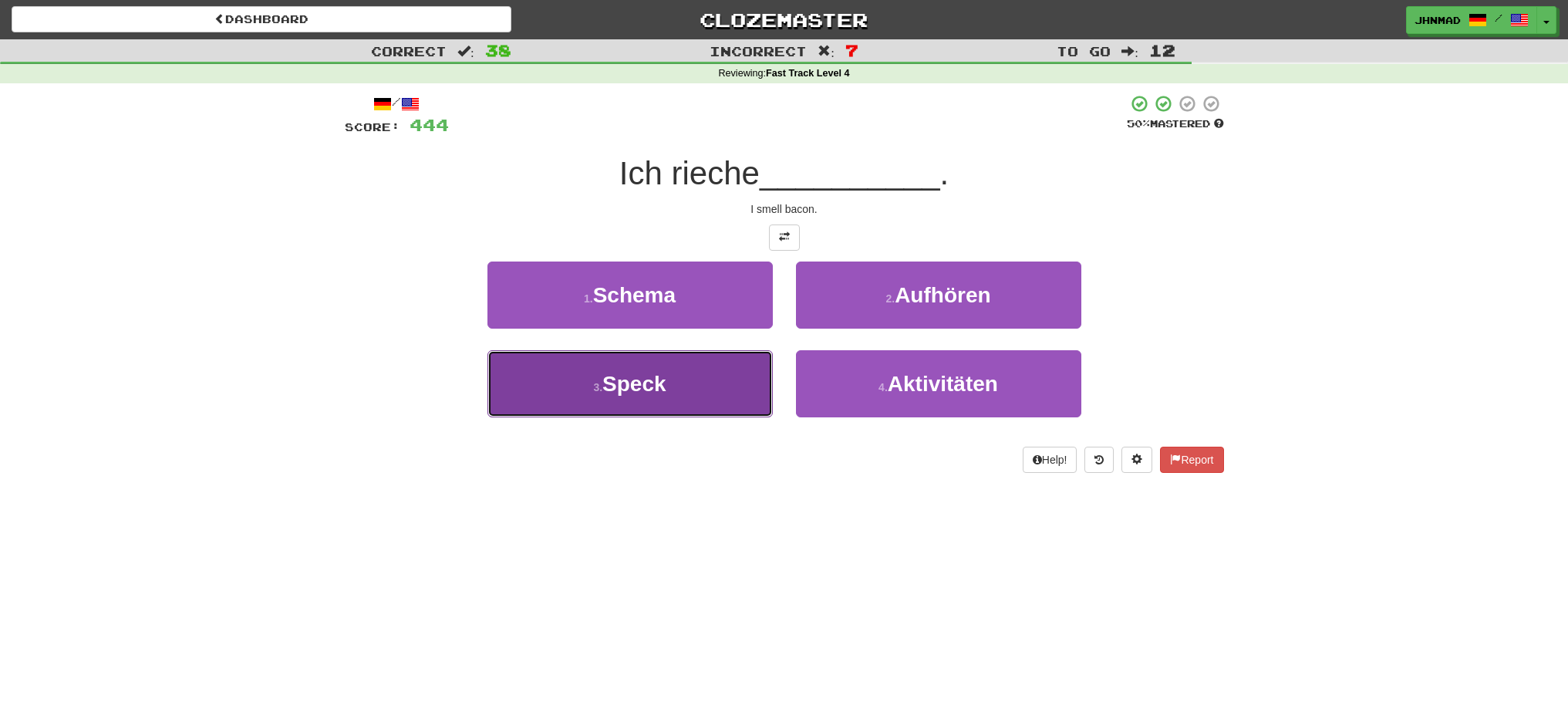
click at [735, 375] on button "3 . Speck" at bounding box center [630, 383] width 285 height 67
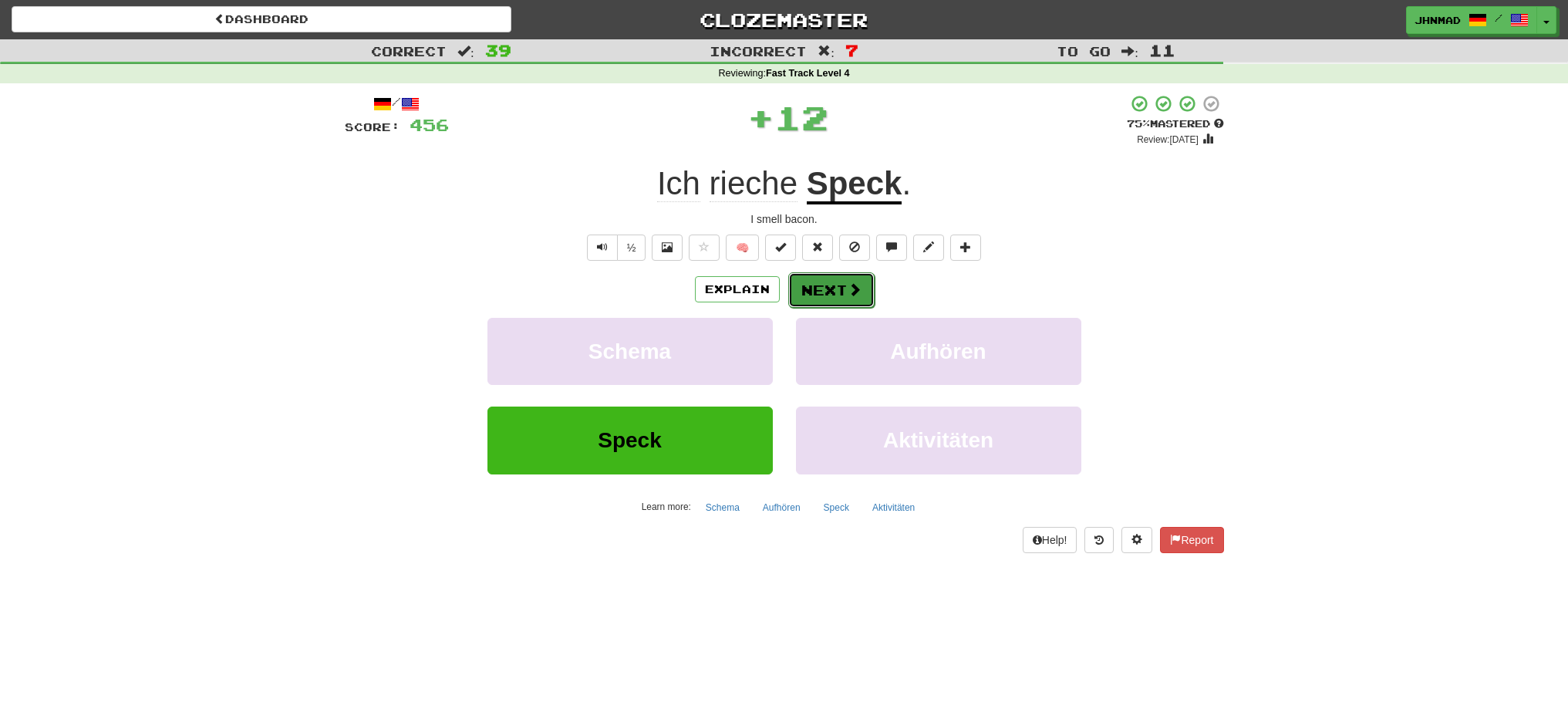
click at [850, 294] on span at bounding box center [855, 289] width 14 height 14
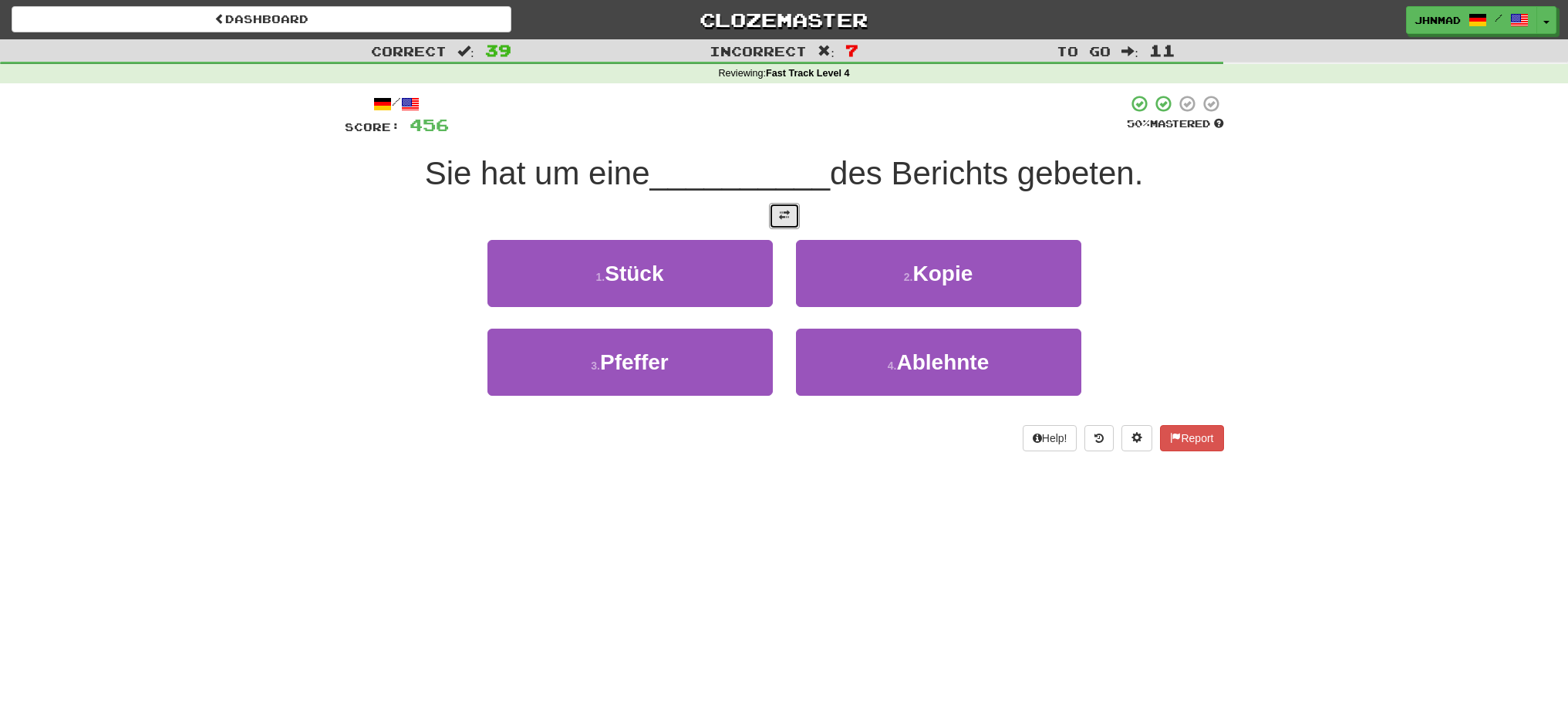
click at [777, 219] on button at bounding box center [784, 216] width 31 height 26
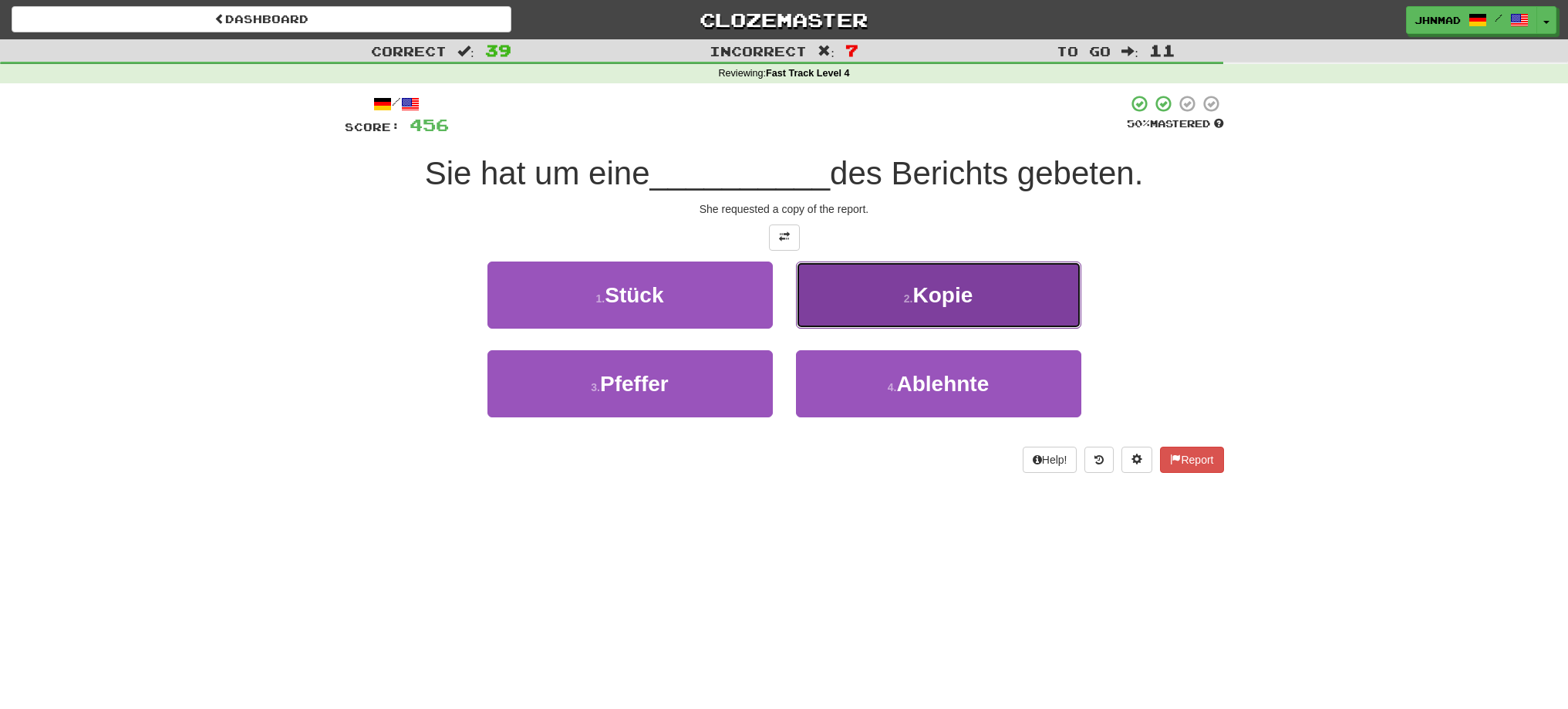
click at [934, 294] on span "Kopie" at bounding box center [943, 295] width 60 height 24
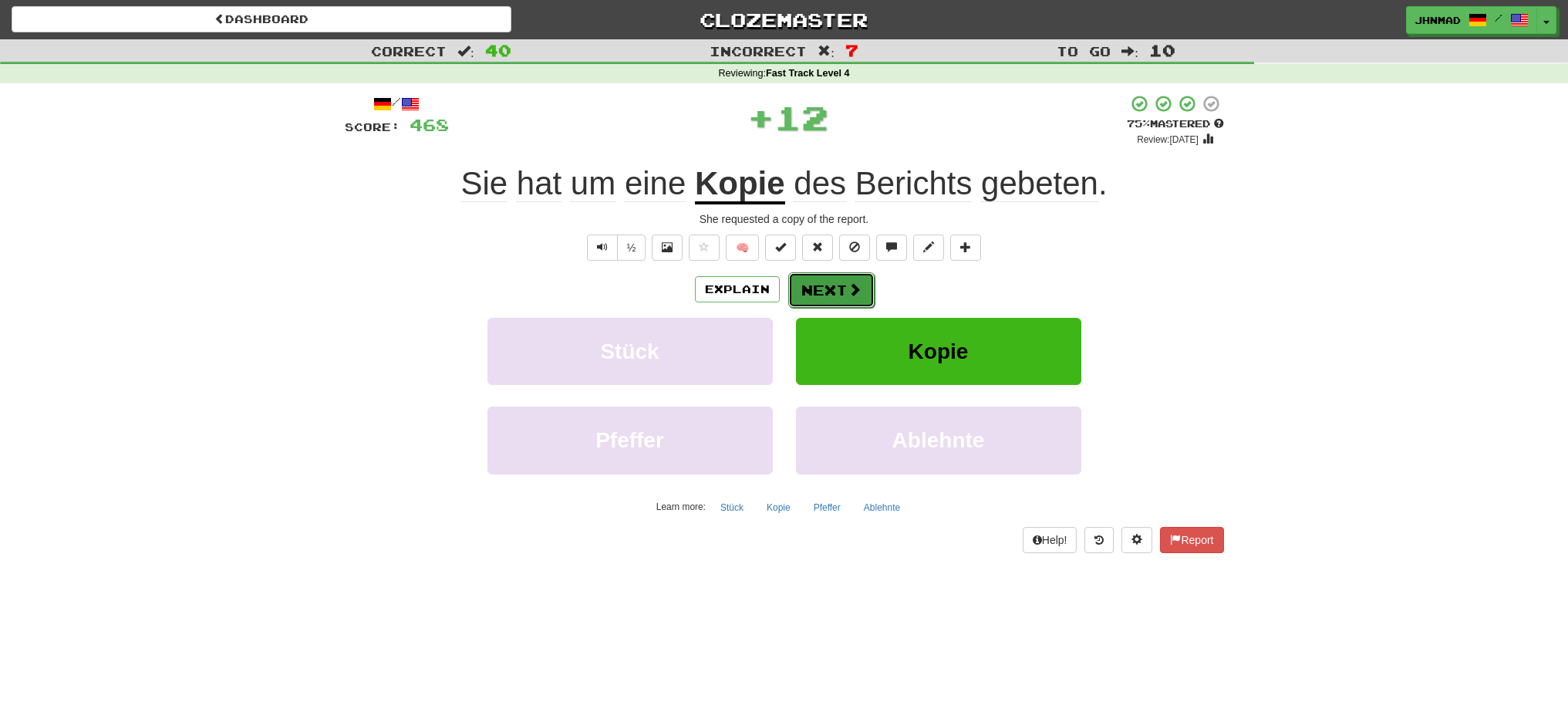
click at [825, 293] on button "Next" at bounding box center [832, 290] width 87 height 36
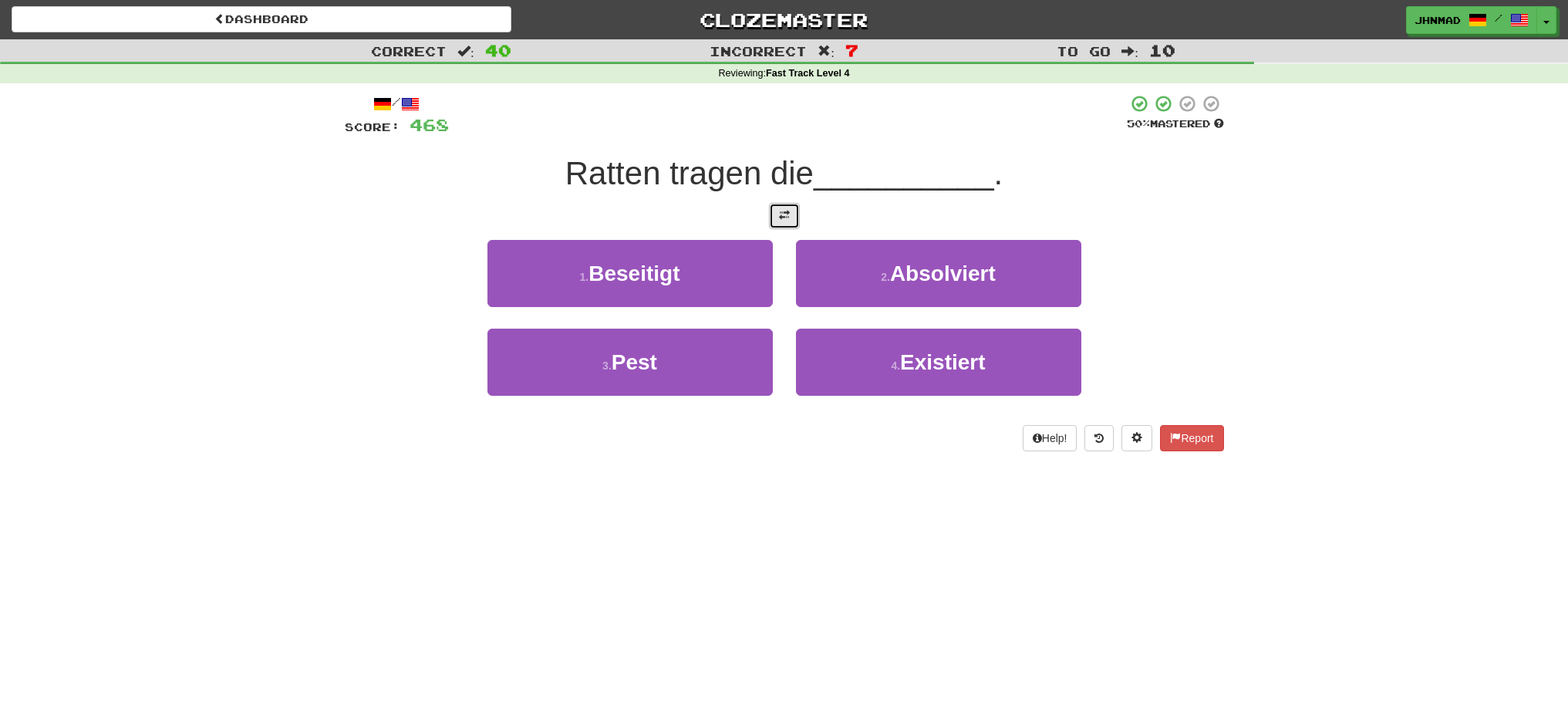
click at [779, 215] on span at bounding box center [784, 215] width 11 height 11
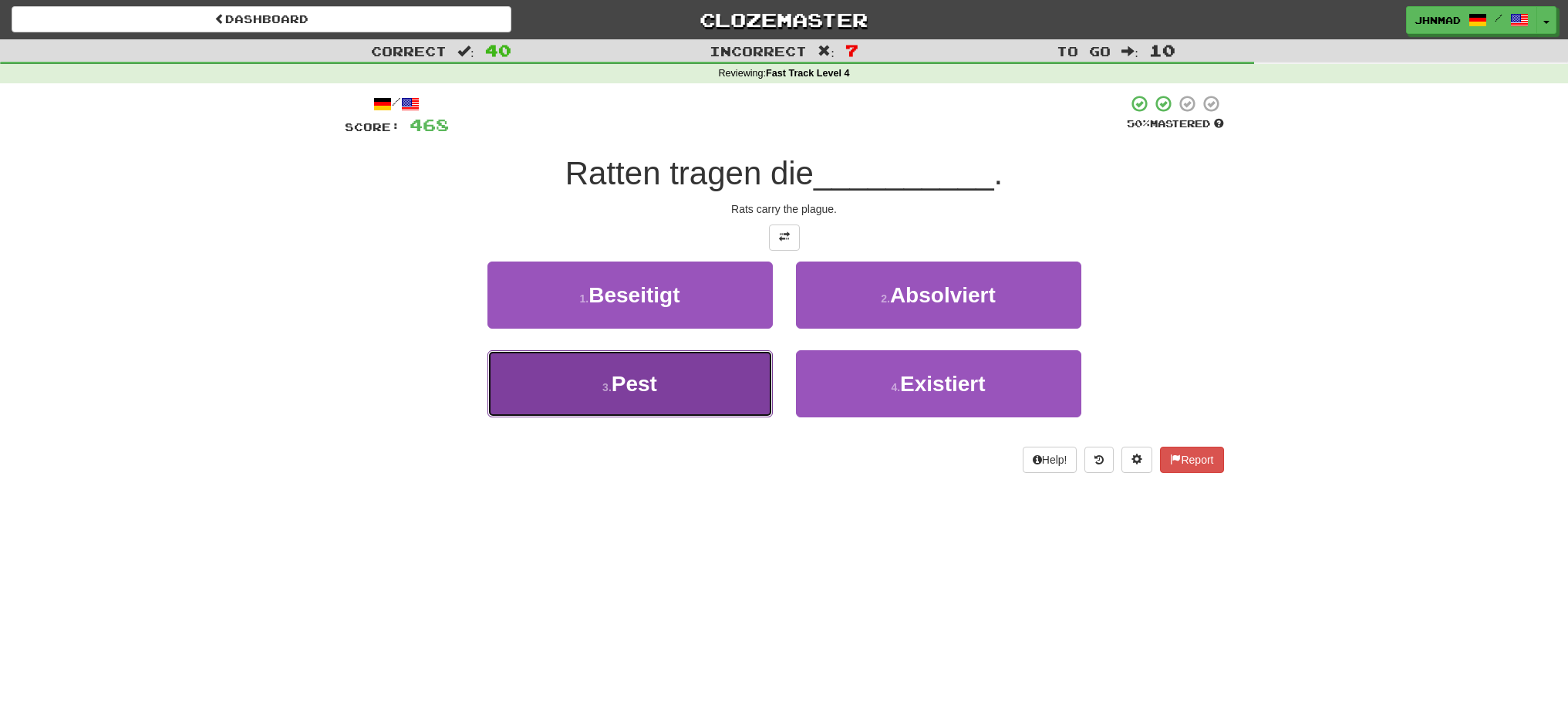
click at [709, 361] on button "3 . Pest" at bounding box center [630, 383] width 285 height 67
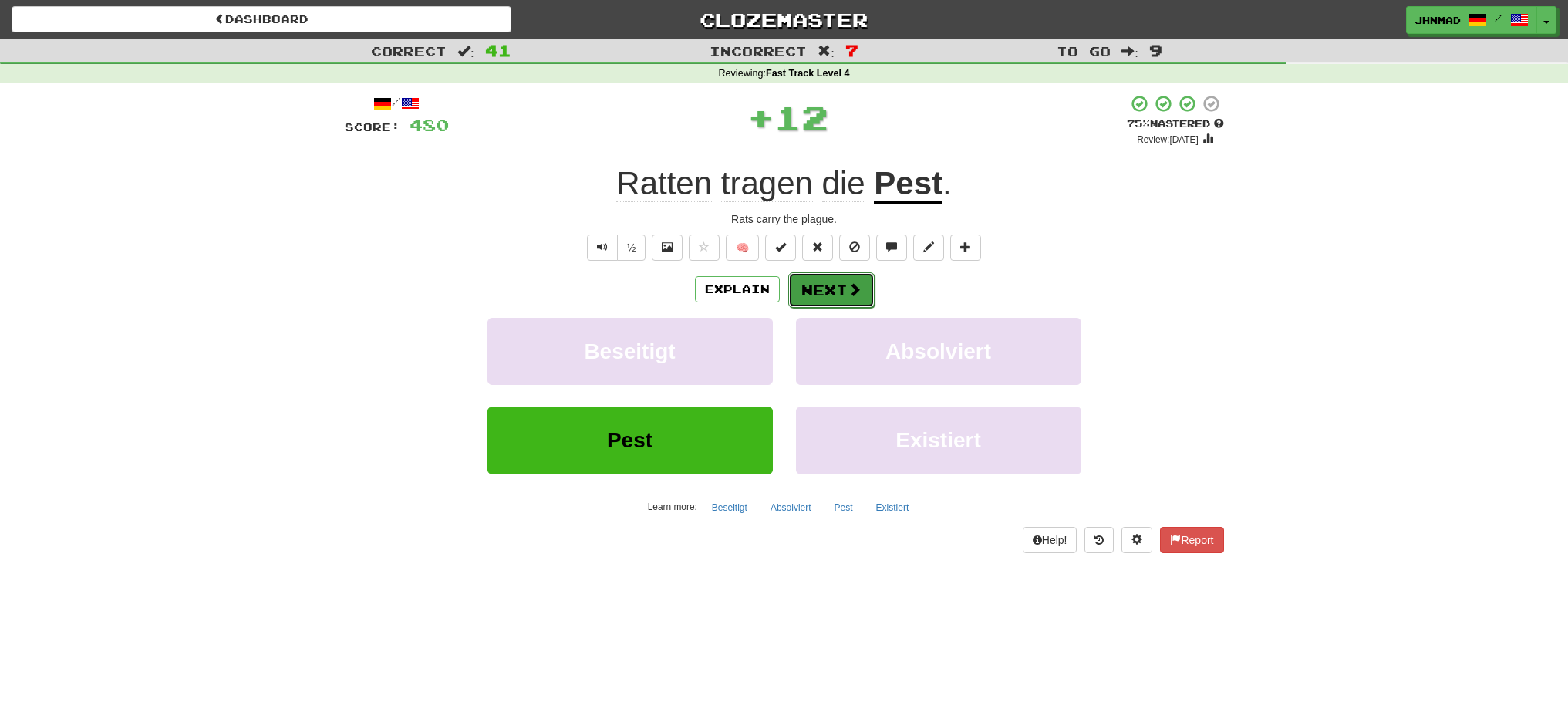
click at [818, 289] on button "Next" at bounding box center [832, 290] width 87 height 36
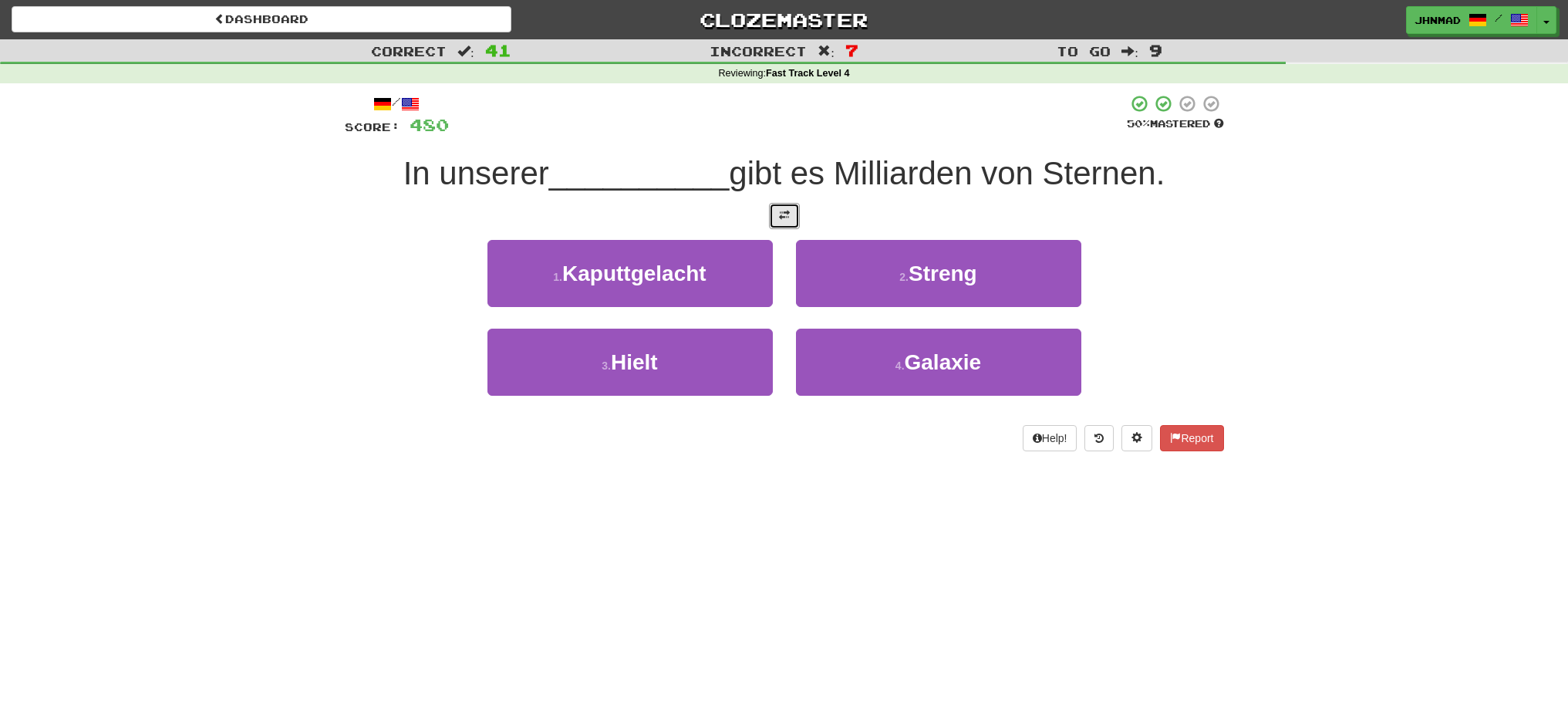
click at [787, 216] on span at bounding box center [784, 215] width 11 height 11
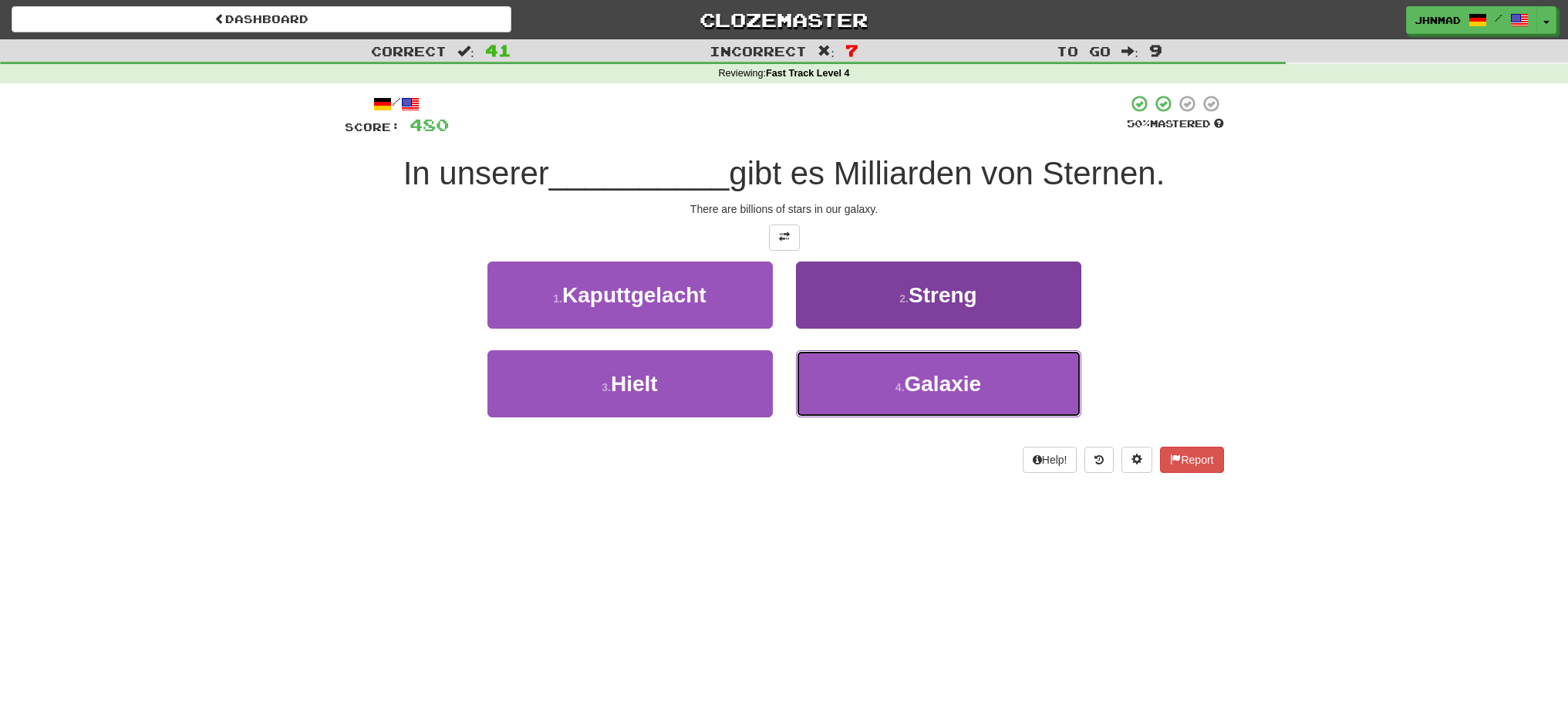
drag, startPoint x: 904, startPoint y: 371, endPoint x: 904, endPoint y: 383, distance: 12.0
click at [904, 373] on button "4 . Galaxie" at bounding box center [938, 383] width 285 height 67
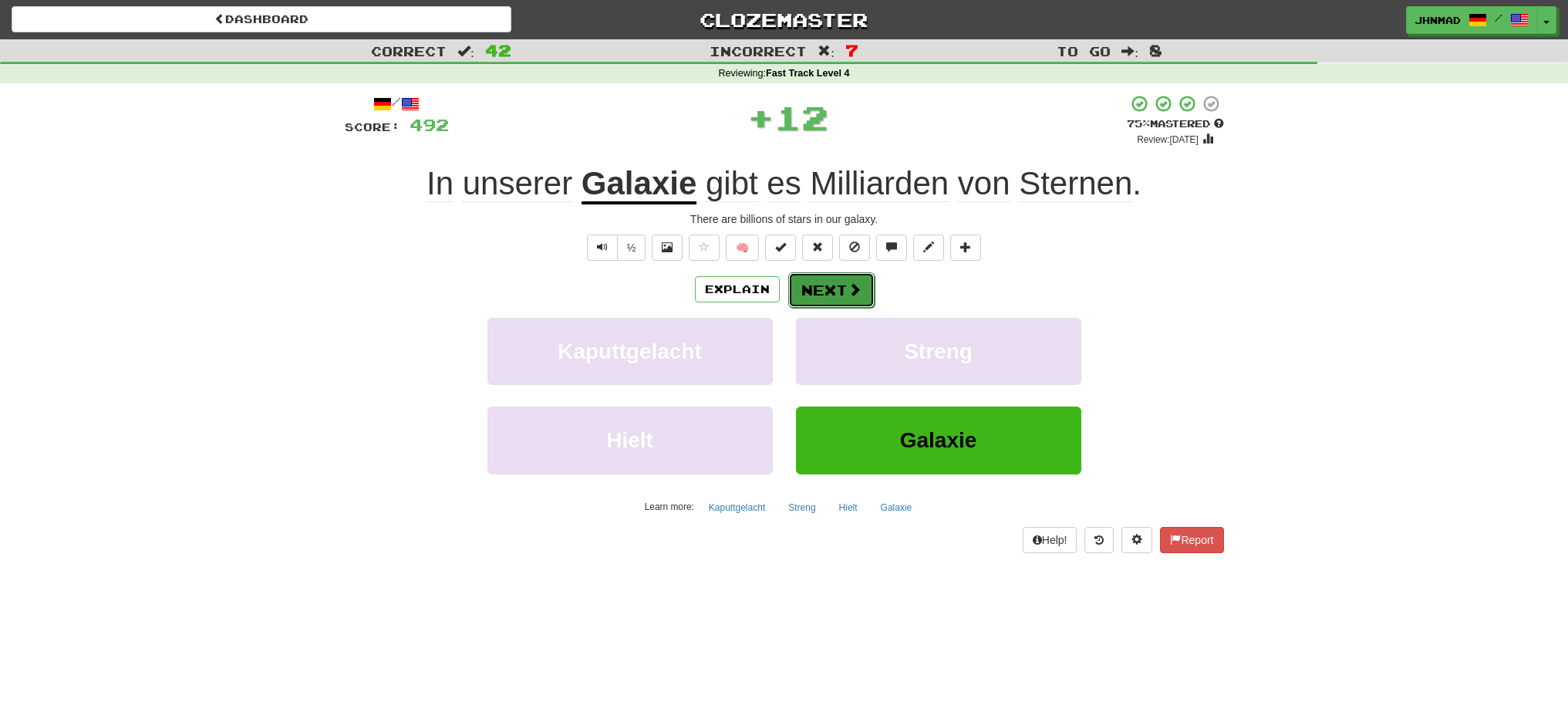
click at [851, 296] on span at bounding box center [855, 289] width 14 height 14
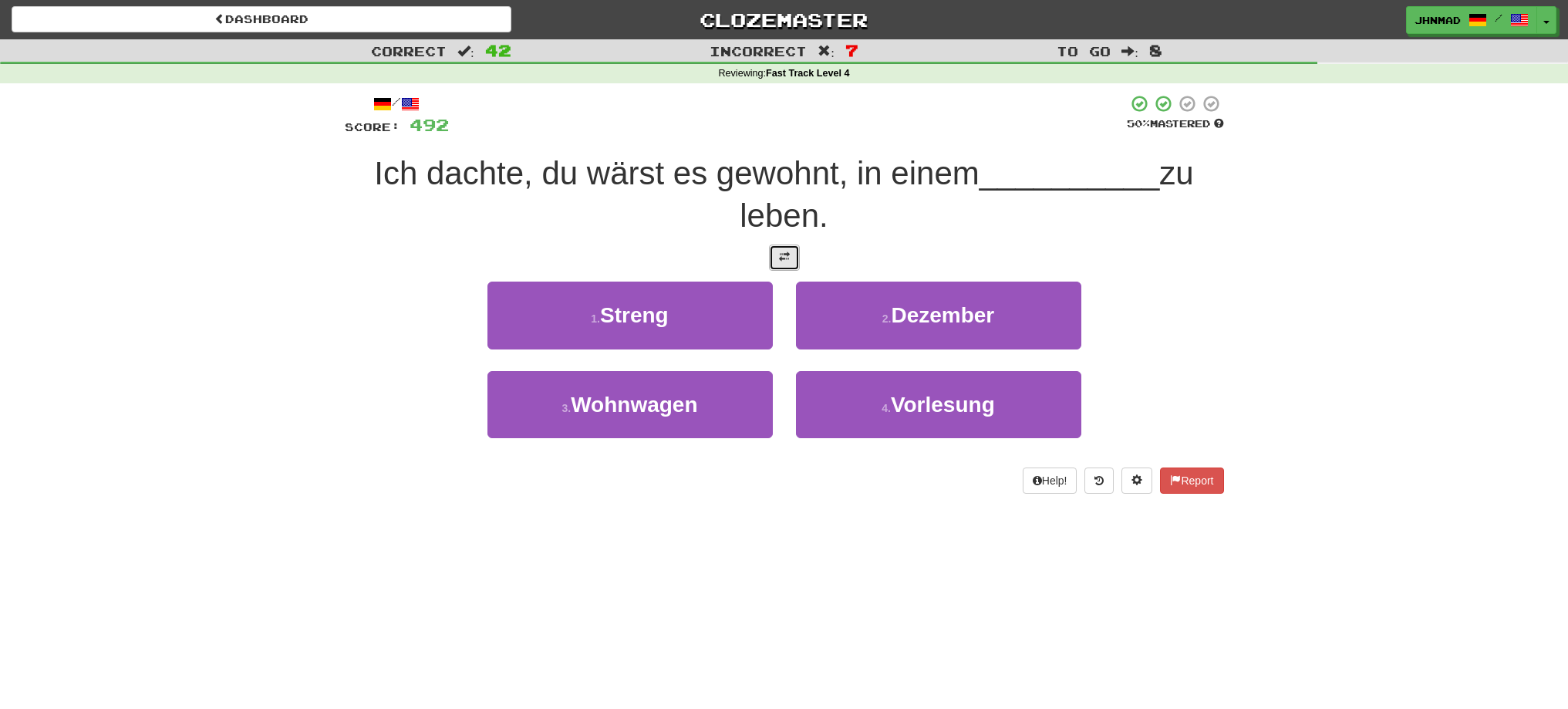
click at [770, 251] on button at bounding box center [784, 257] width 31 height 26
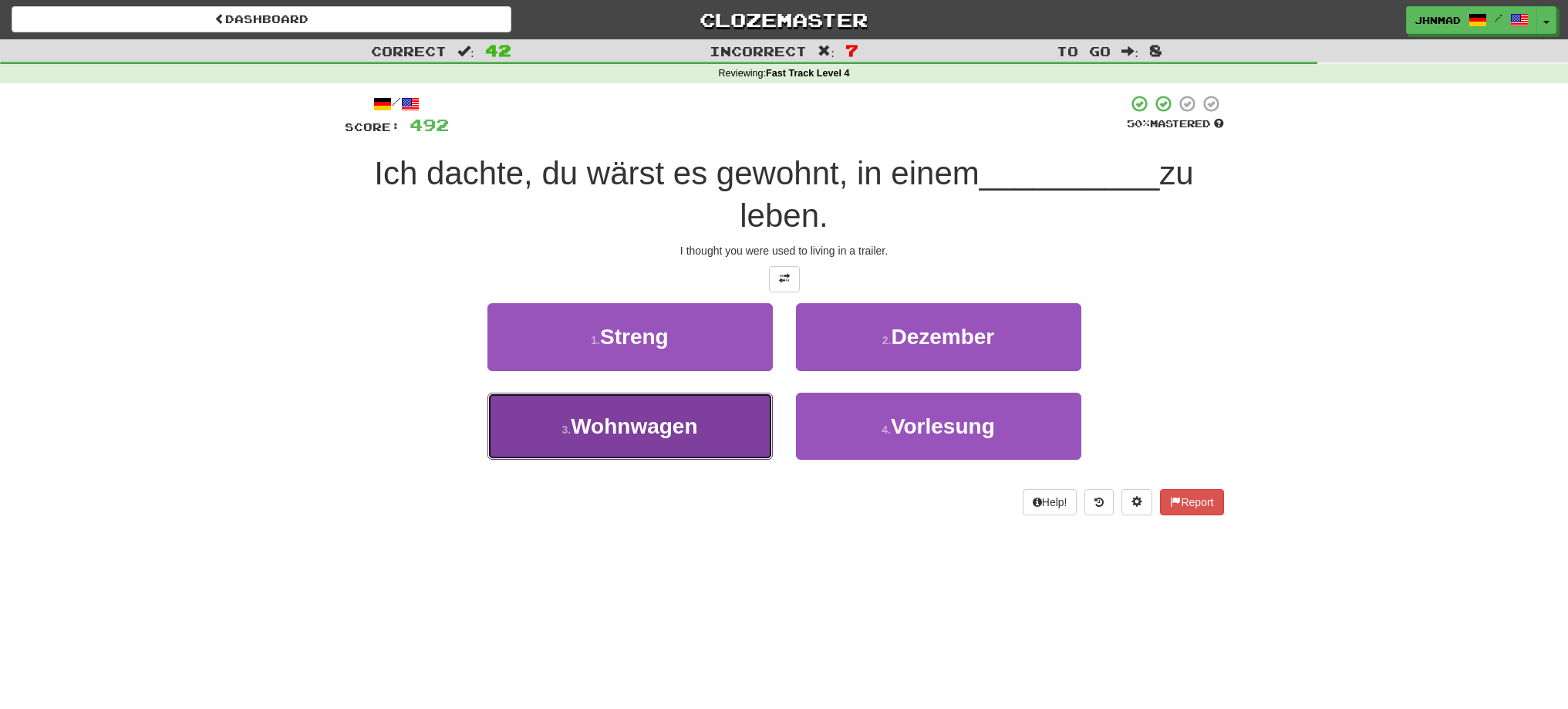
click at [635, 443] on button "3 . Wohnwagen" at bounding box center [630, 426] width 285 height 67
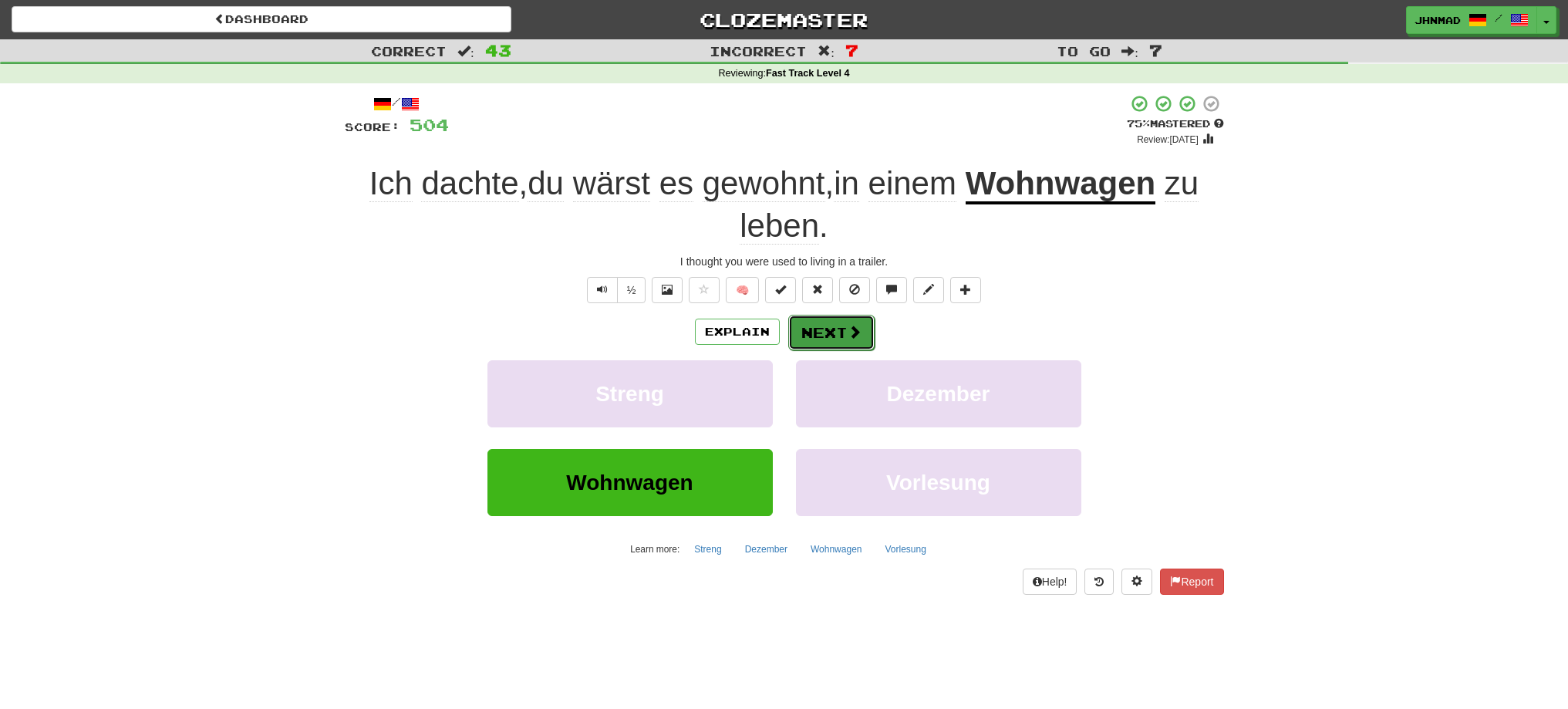
click at [825, 333] on button "Next" at bounding box center [832, 332] width 87 height 36
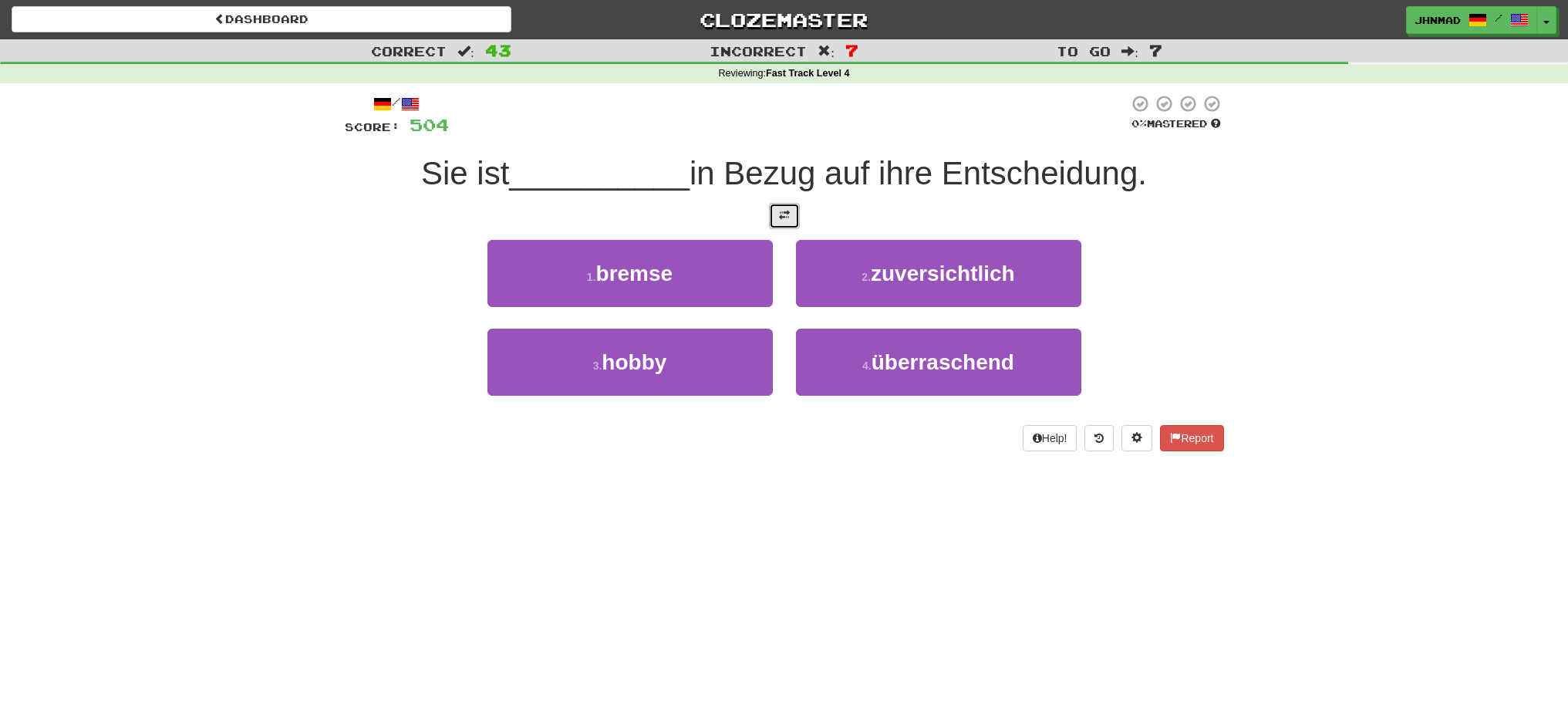
click at [790, 225] on button at bounding box center [784, 216] width 31 height 26
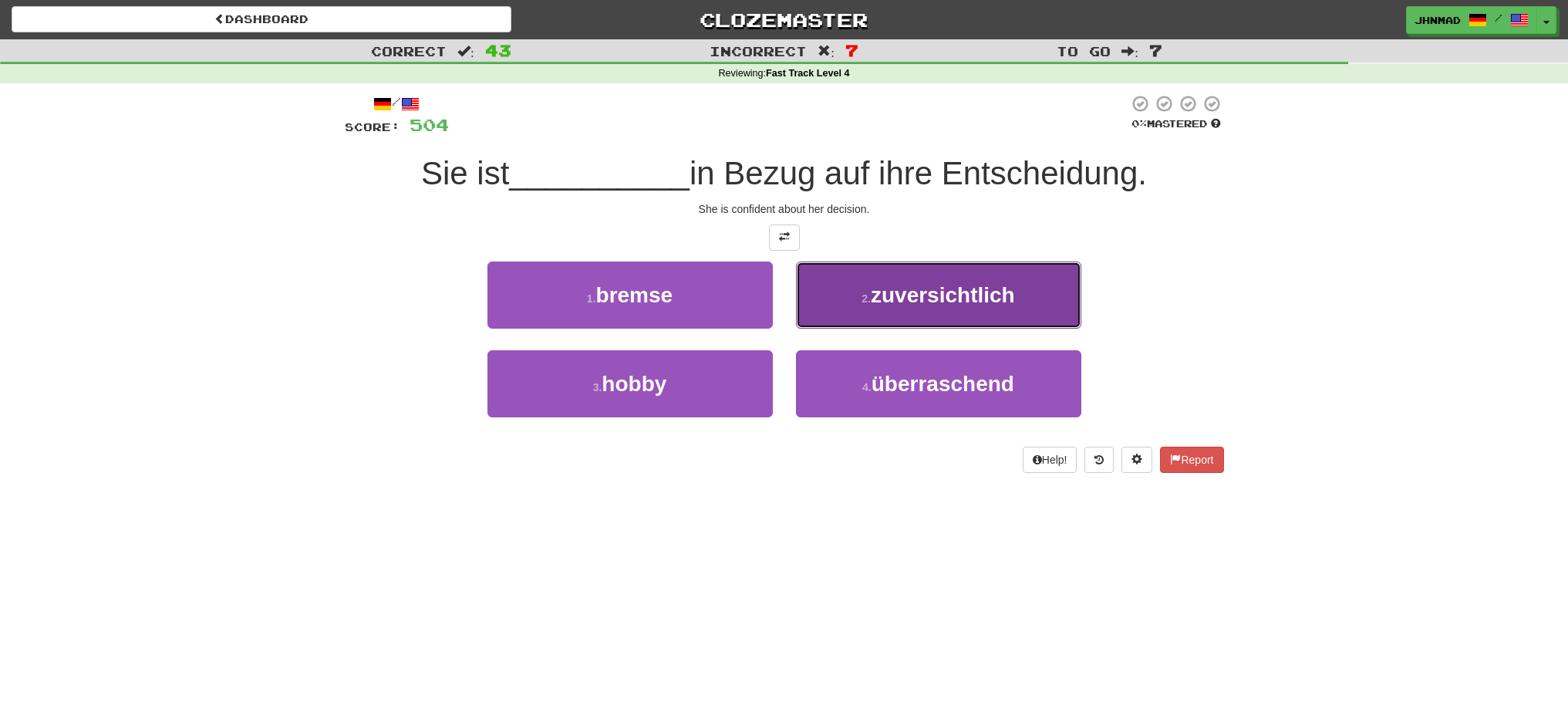
click at [944, 312] on button "2 . zuversichtlich" at bounding box center [938, 295] width 285 height 67
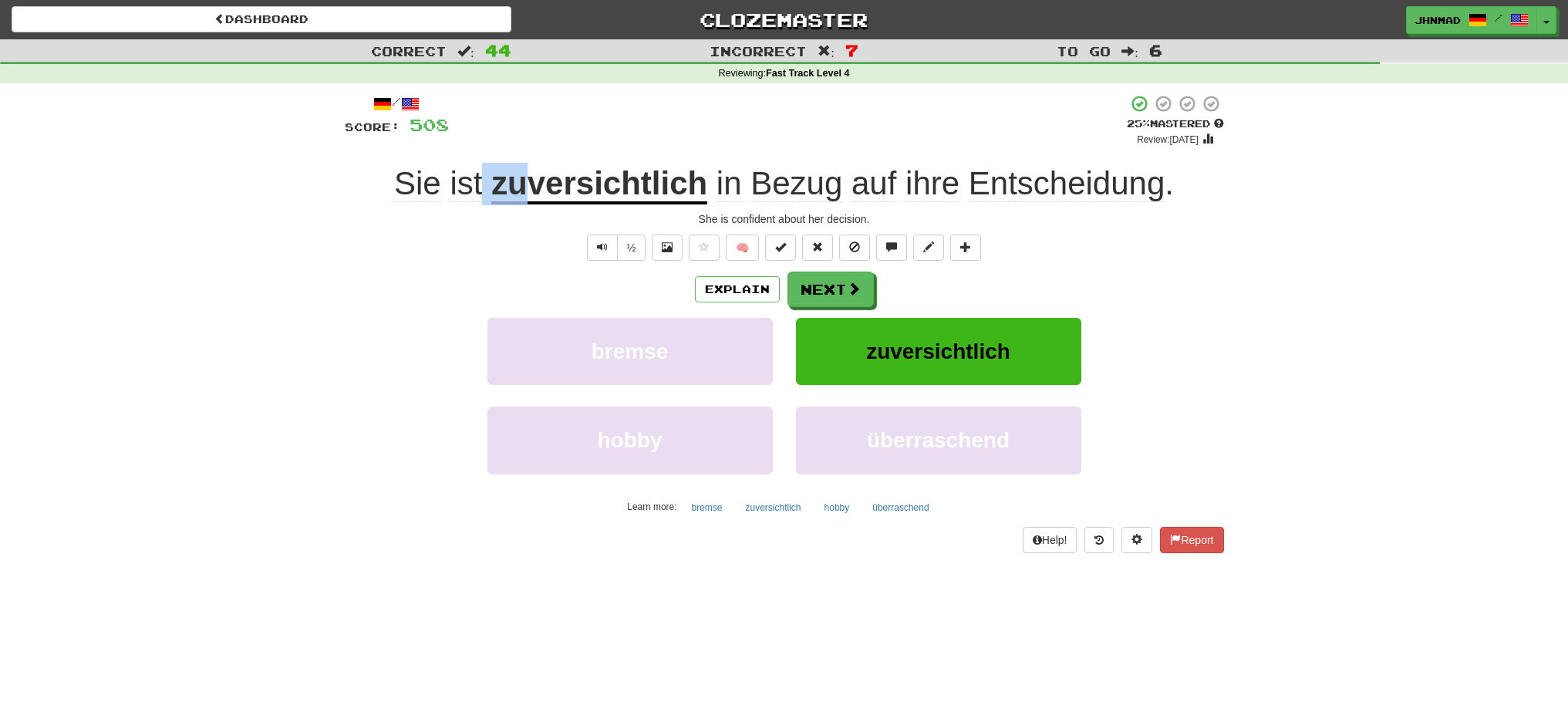
drag, startPoint x: 483, startPoint y: 184, endPoint x: 535, endPoint y: 185, distance: 52.0
click at [535, 185] on div "Sie ist zuversichtlich in Bezug auf ihre Entscheidung ." at bounding box center [784, 184] width 879 height 43
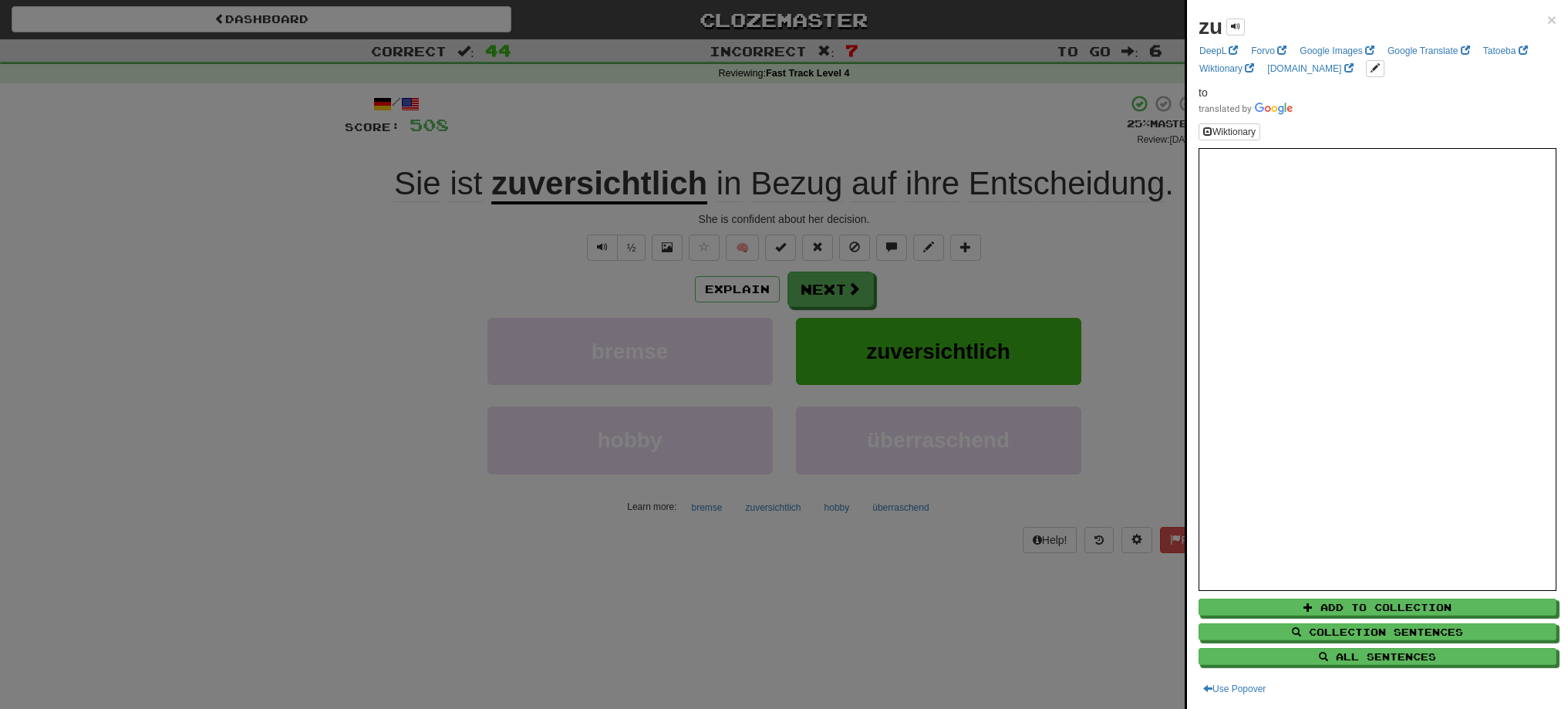
click at [545, 171] on div at bounding box center [784, 354] width 1568 height 709
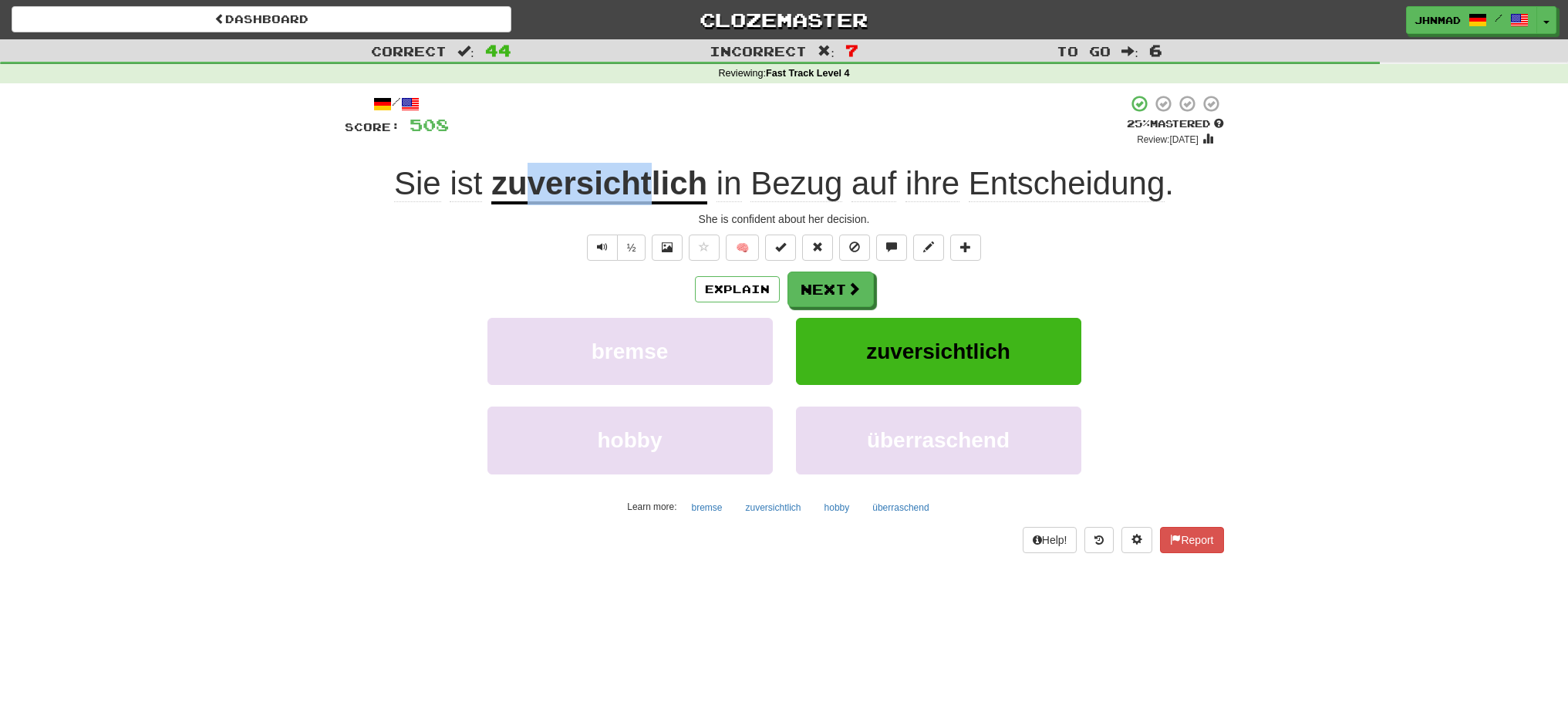
drag, startPoint x: 536, startPoint y: 190, endPoint x: 650, endPoint y: 197, distance: 114.2
click at [650, 197] on u "zuversichtlich" at bounding box center [599, 185] width 216 height 39
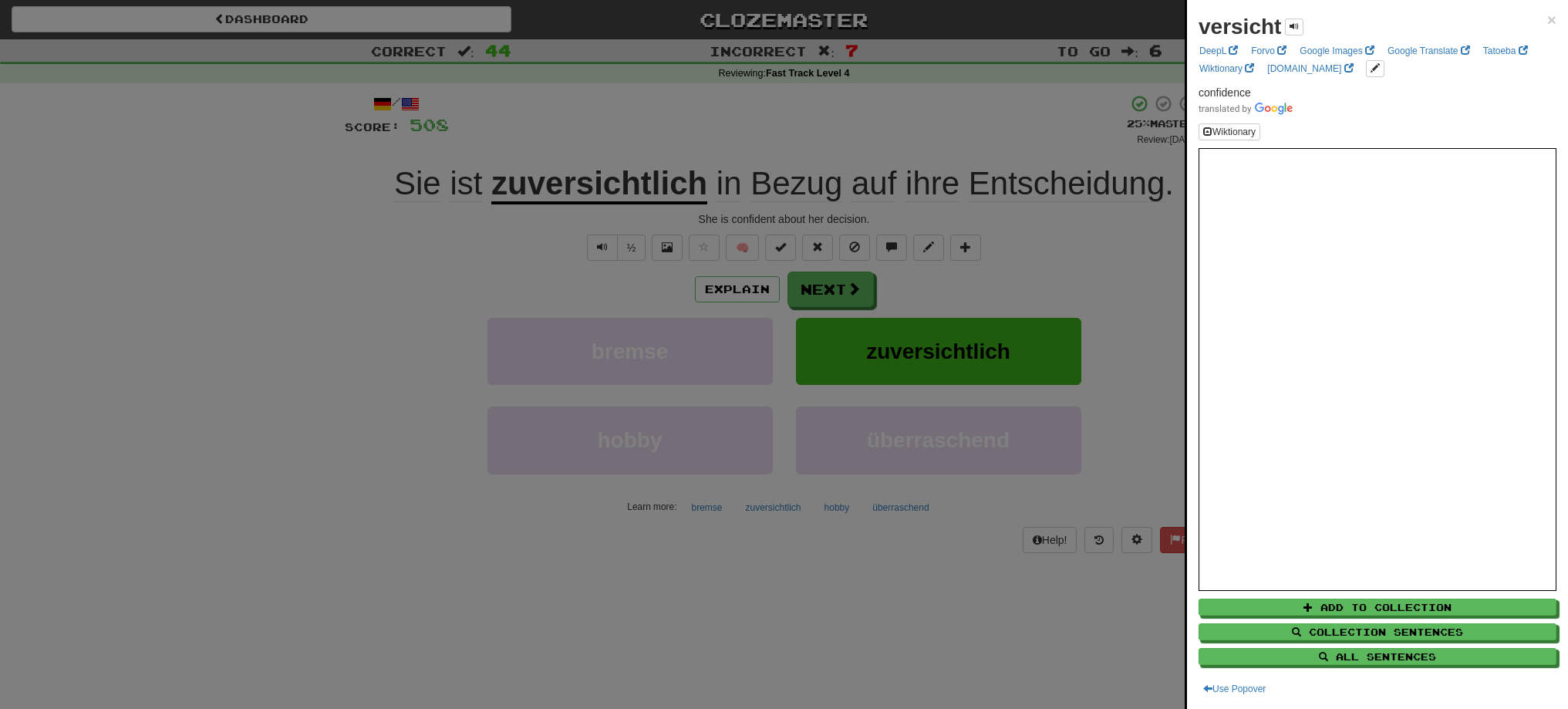
click at [529, 254] on div at bounding box center [784, 354] width 1568 height 709
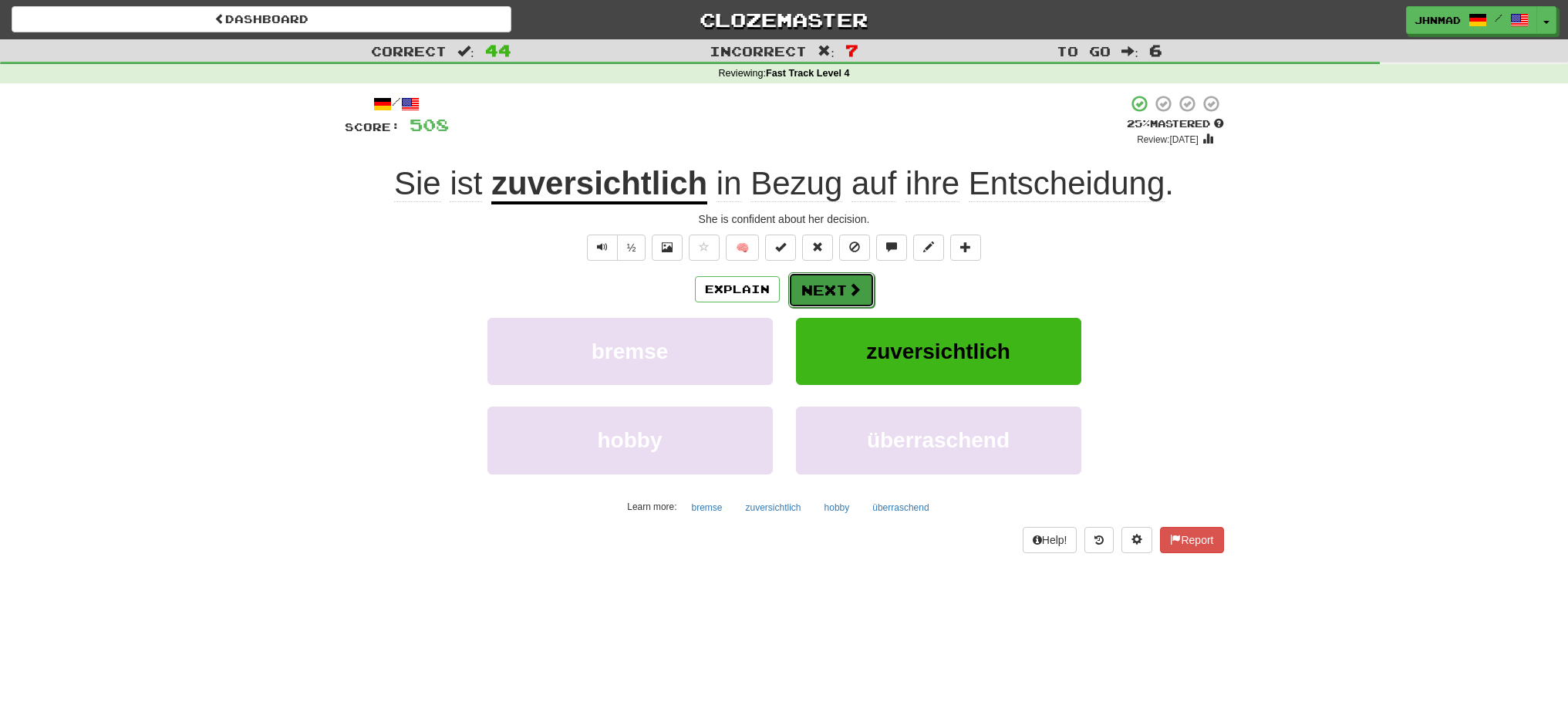
click at [815, 298] on button "Next" at bounding box center [832, 290] width 87 height 36
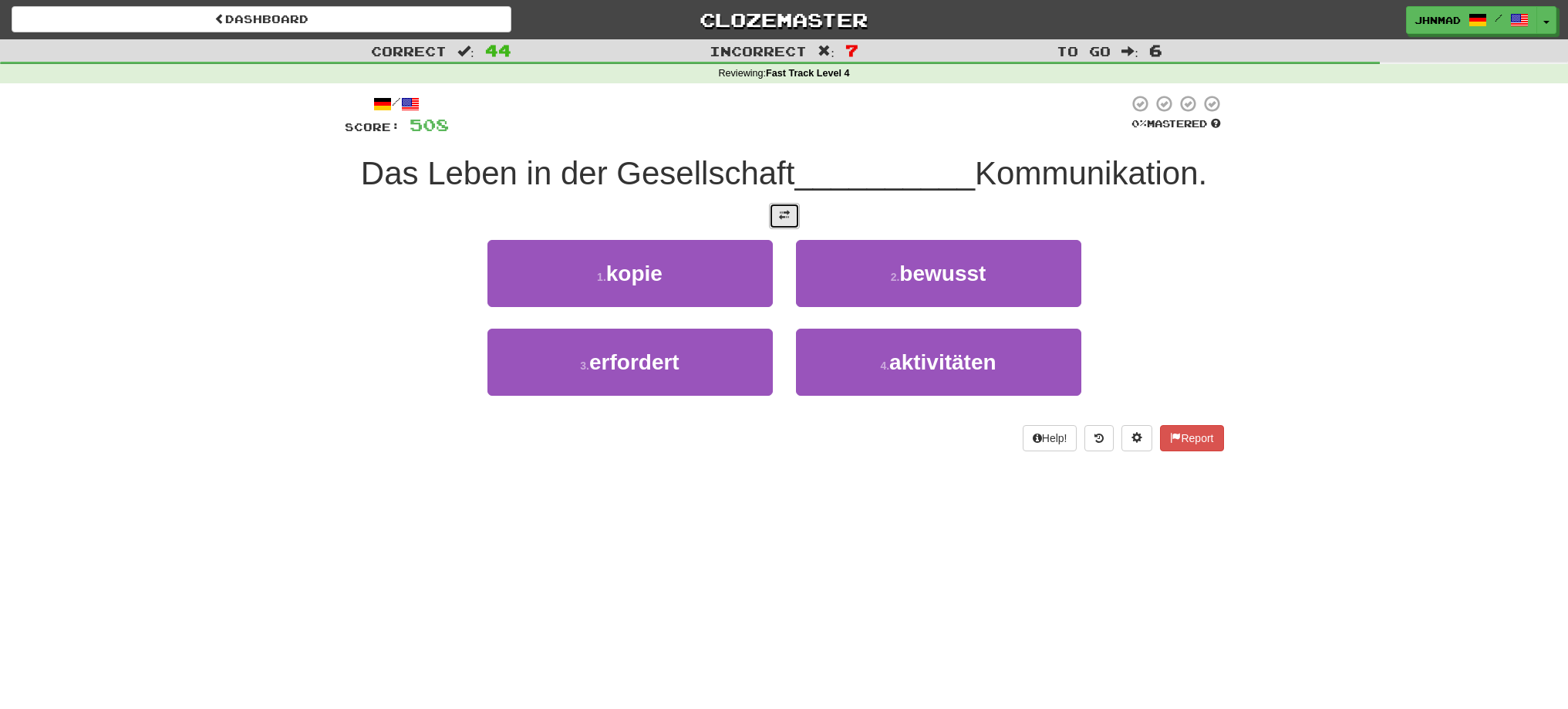
click at [781, 228] on button at bounding box center [784, 216] width 31 height 26
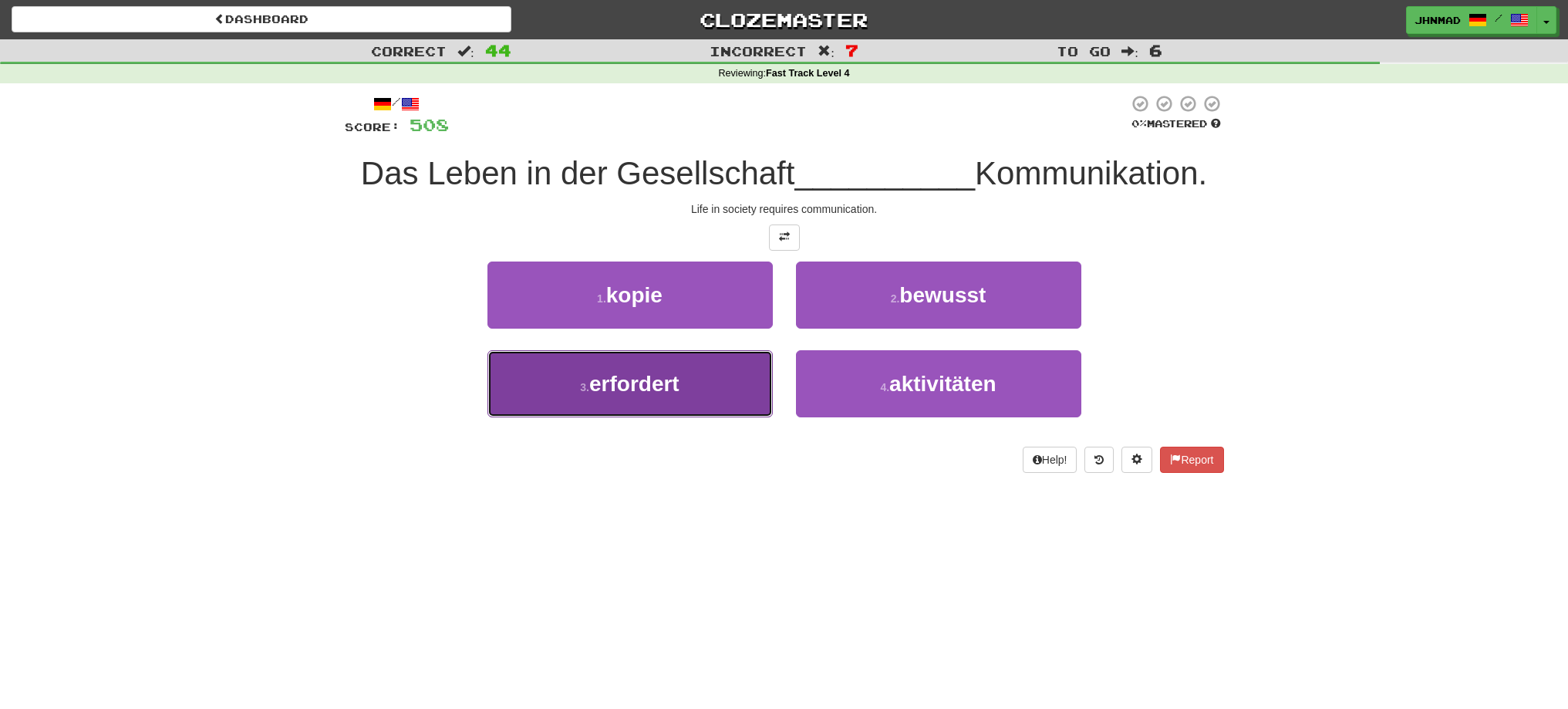
click at [692, 398] on button "3 . erfordert" at bounding box center [630, 383] width 285 height 67
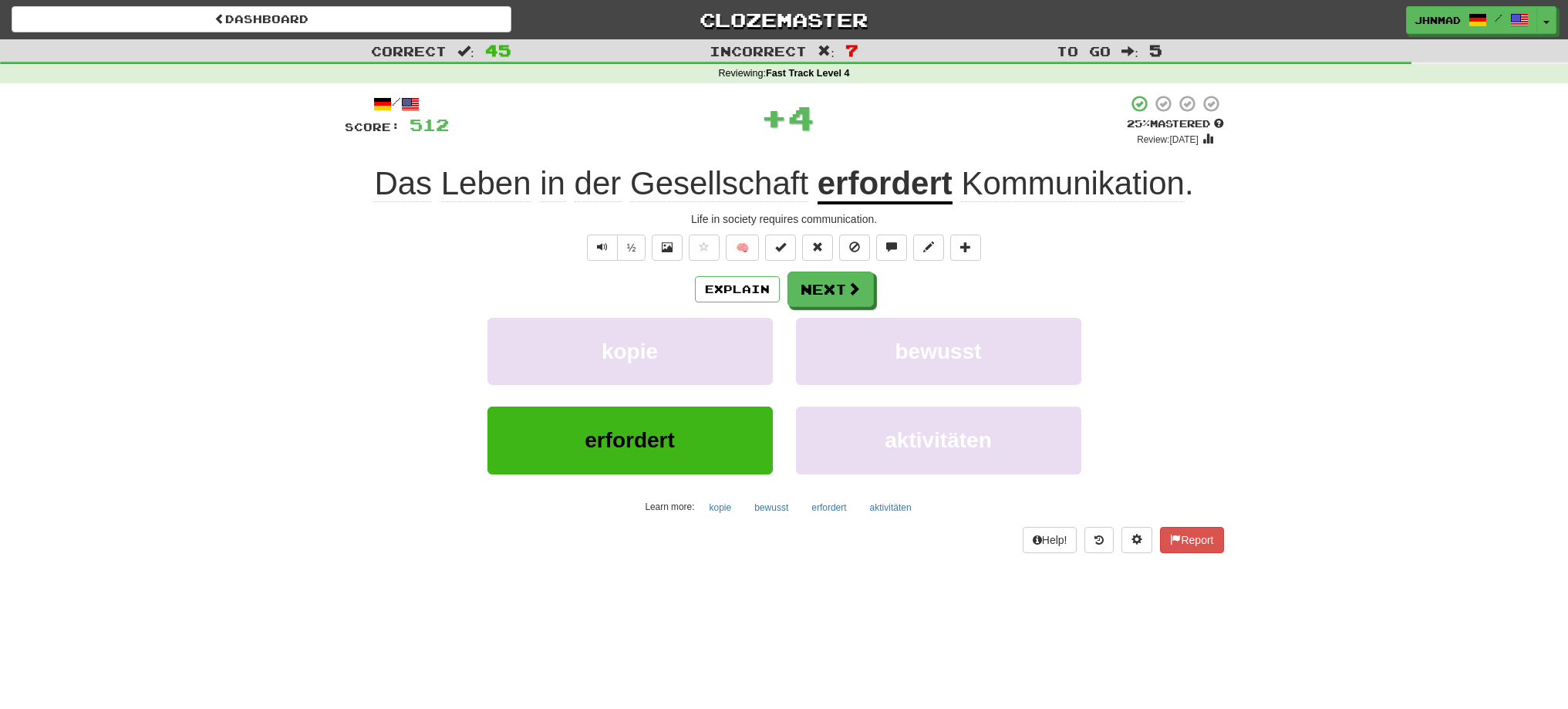
click at [874, 196] on u "erfordert" at bounding box center [885, 185] width 135 height 39
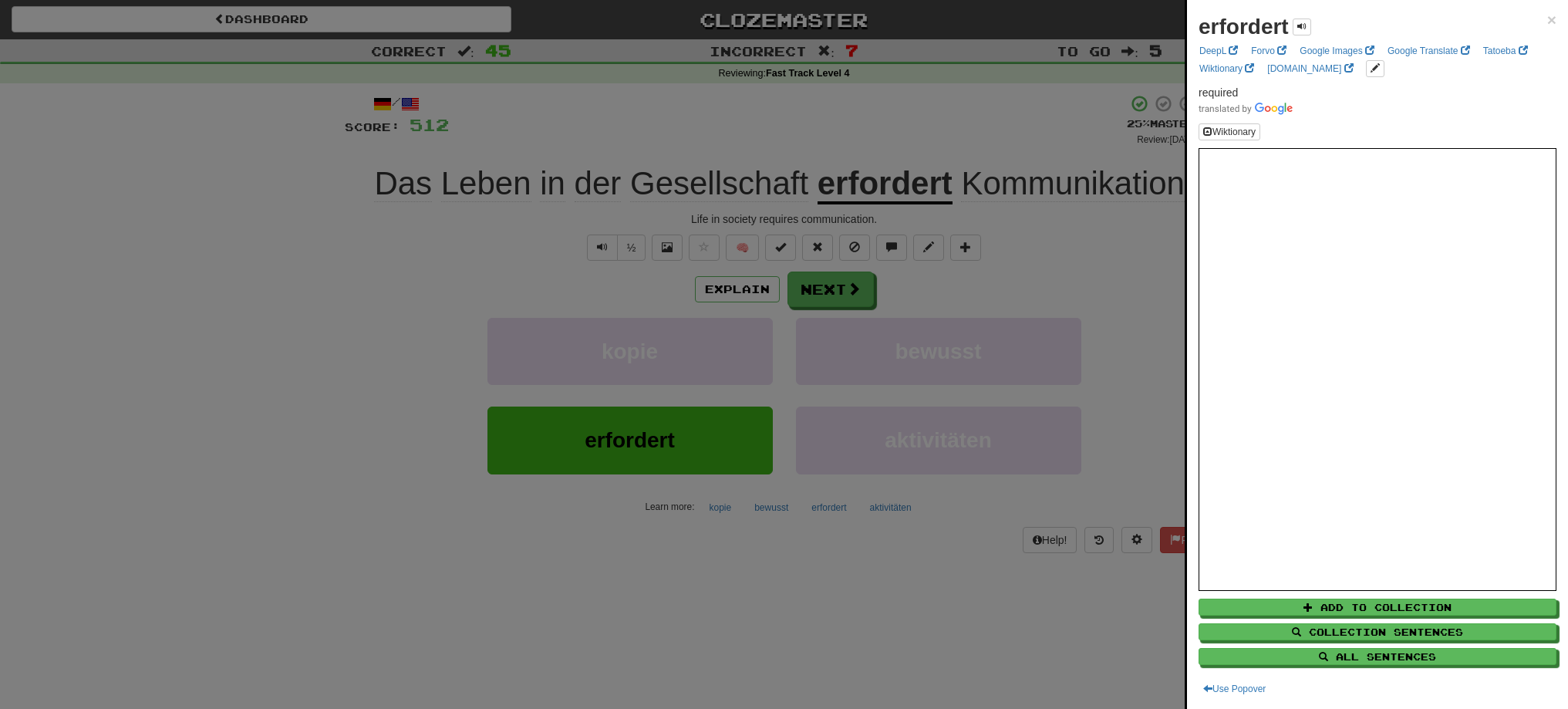
click at [821, 302] on div at bounding box center [784, 354] width 1568 height 709
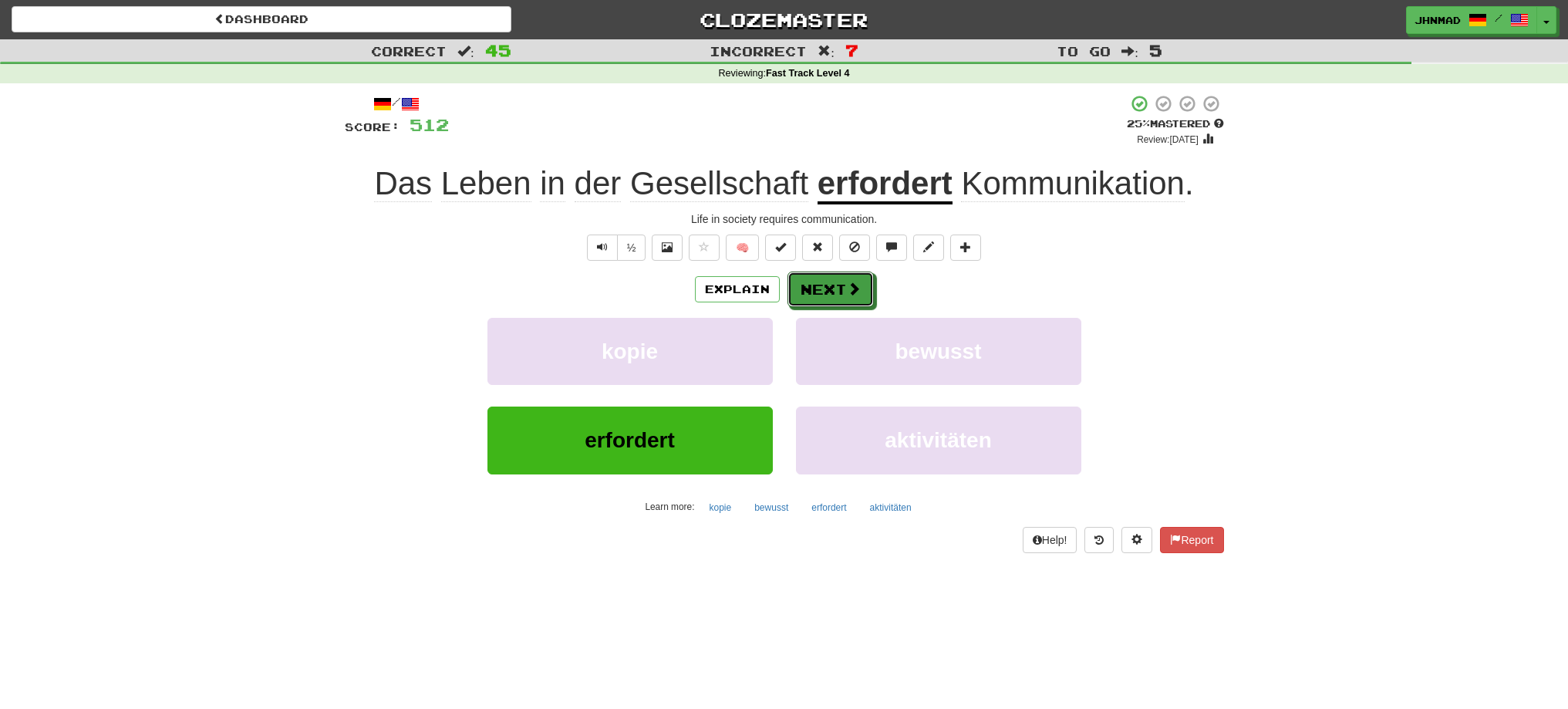
click at [821, 302] on button "Next" at bounding box center [831, 289] width 87 height 36
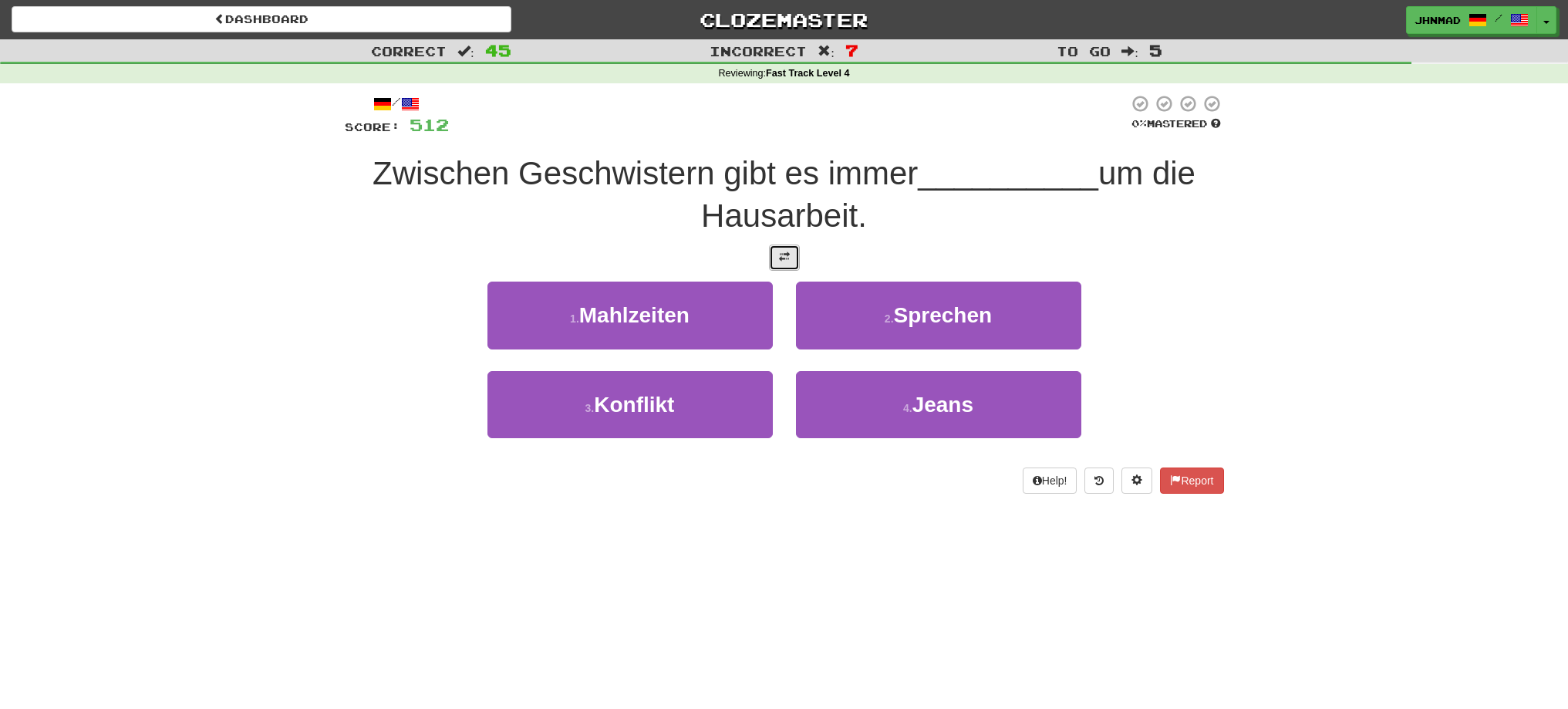
click at [780, 256] on span at bounding box center [784, 257] width 11 height 11
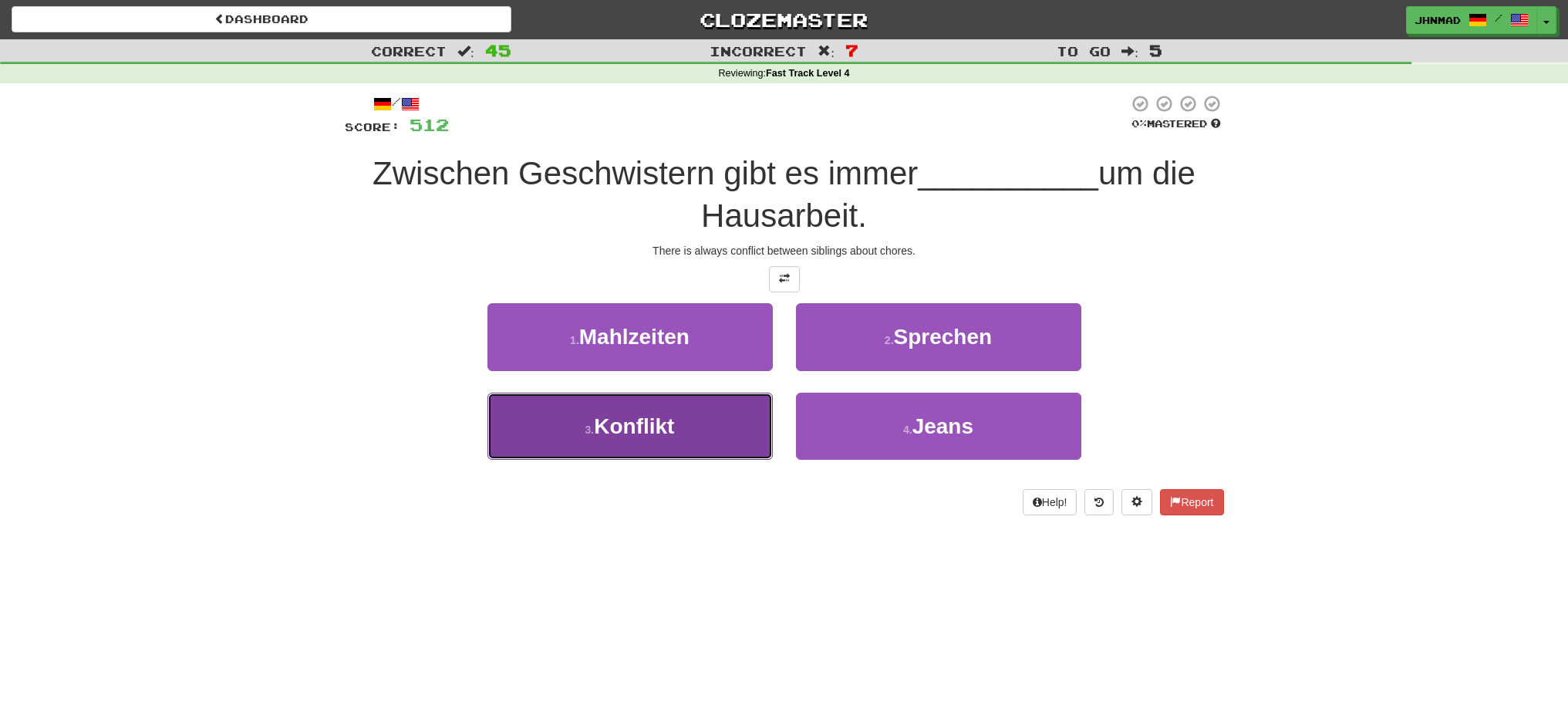
click at [685, 418] on button "3 . Konflikt" at bounding box center [630, 426] width 285 height 67
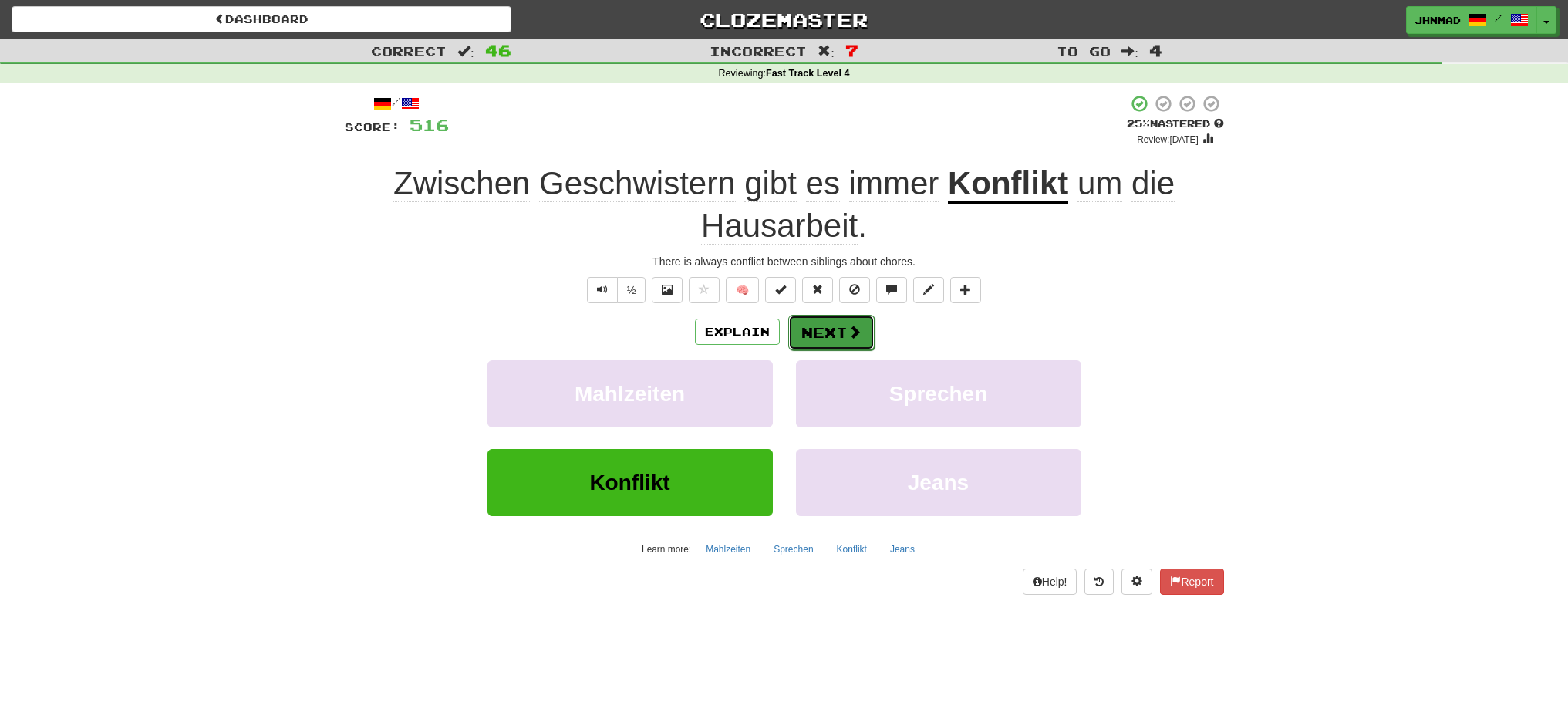
click at [830, 339] on button "Next" at bounding box center [832, 332] width 87 height 36
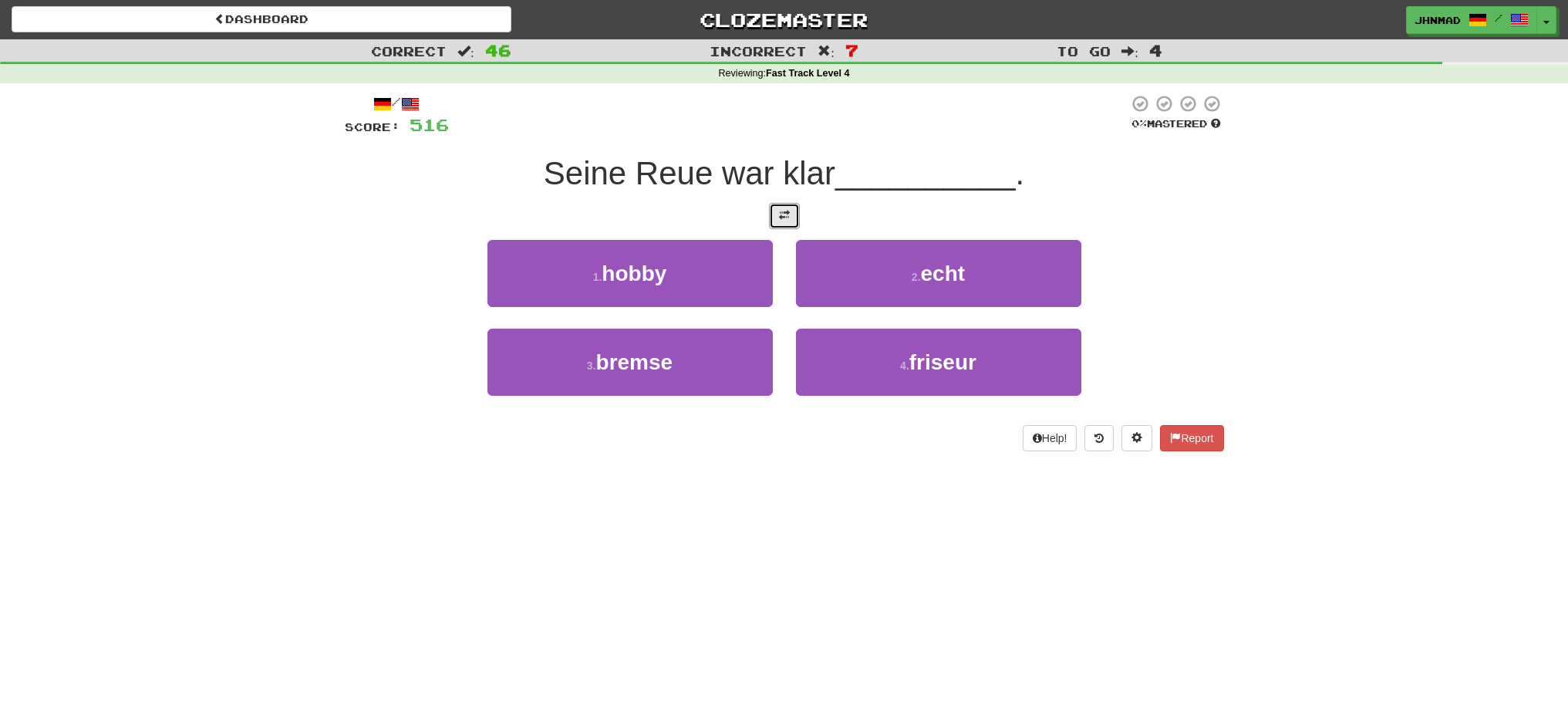
click at [787, 217] on span at bounding box center [784, 215] width 11 height 11
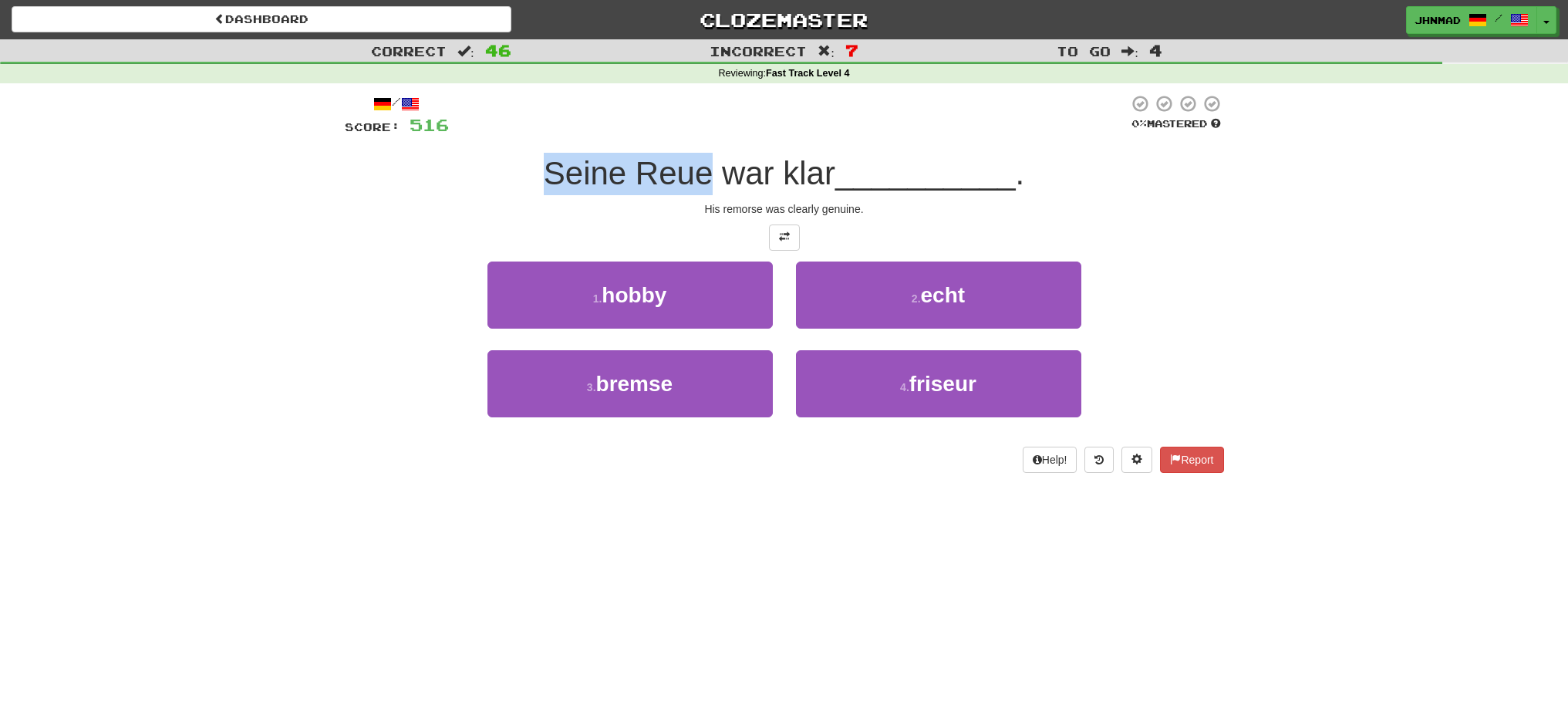
drag, startPoint x: 536, startPoint y: 175, endPoint x: 710, endPoint y: 174, distance: 174.0
click at [710, 174] on div "Seine Reue war klar __________ ." at bounding box center [784, 174] width 879 height 43
click at [700, 193] on div at bounding box center [700, 193] width 0 height 0
click at [406, 152] on div "/ Score: 516 0 % Mastered Seine Reue war klar __________ . His remorse was clea…" at bounding box center [784, 284] width 879 height 379
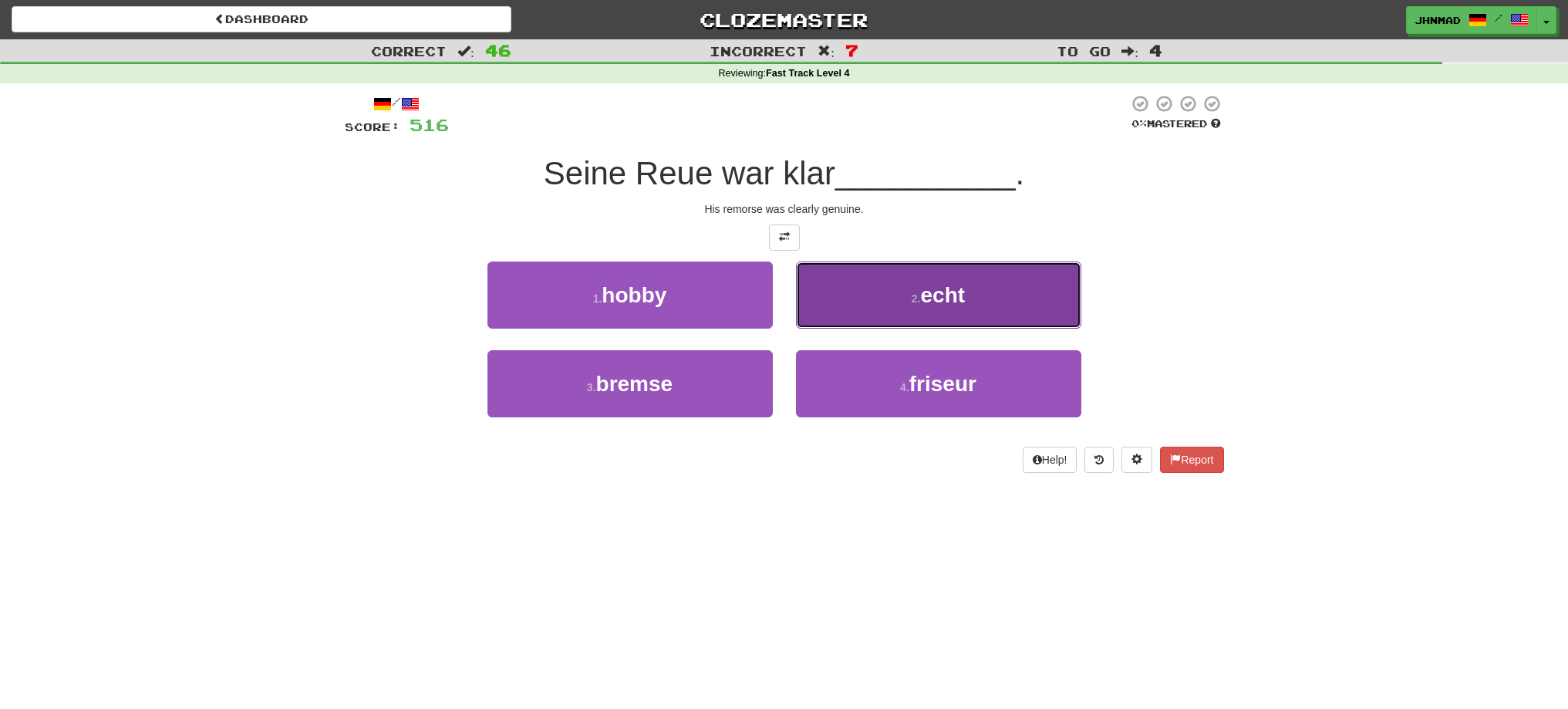
click at [975, 295] on button "2 . echt" at bounding box center [938, 295] width 285 height 67
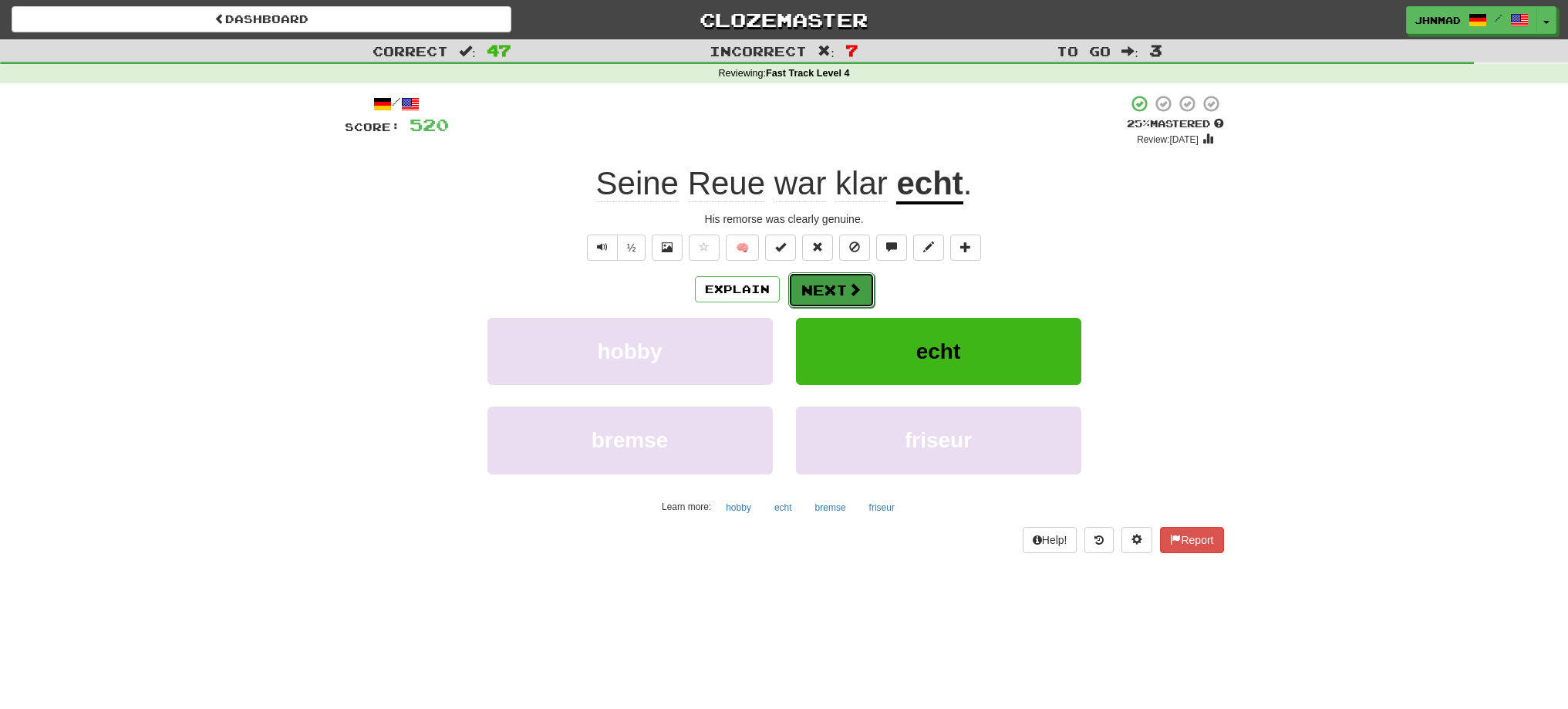
click at [831, 285] on button "Next" at bounding box center [832, 290] width 87 height 36
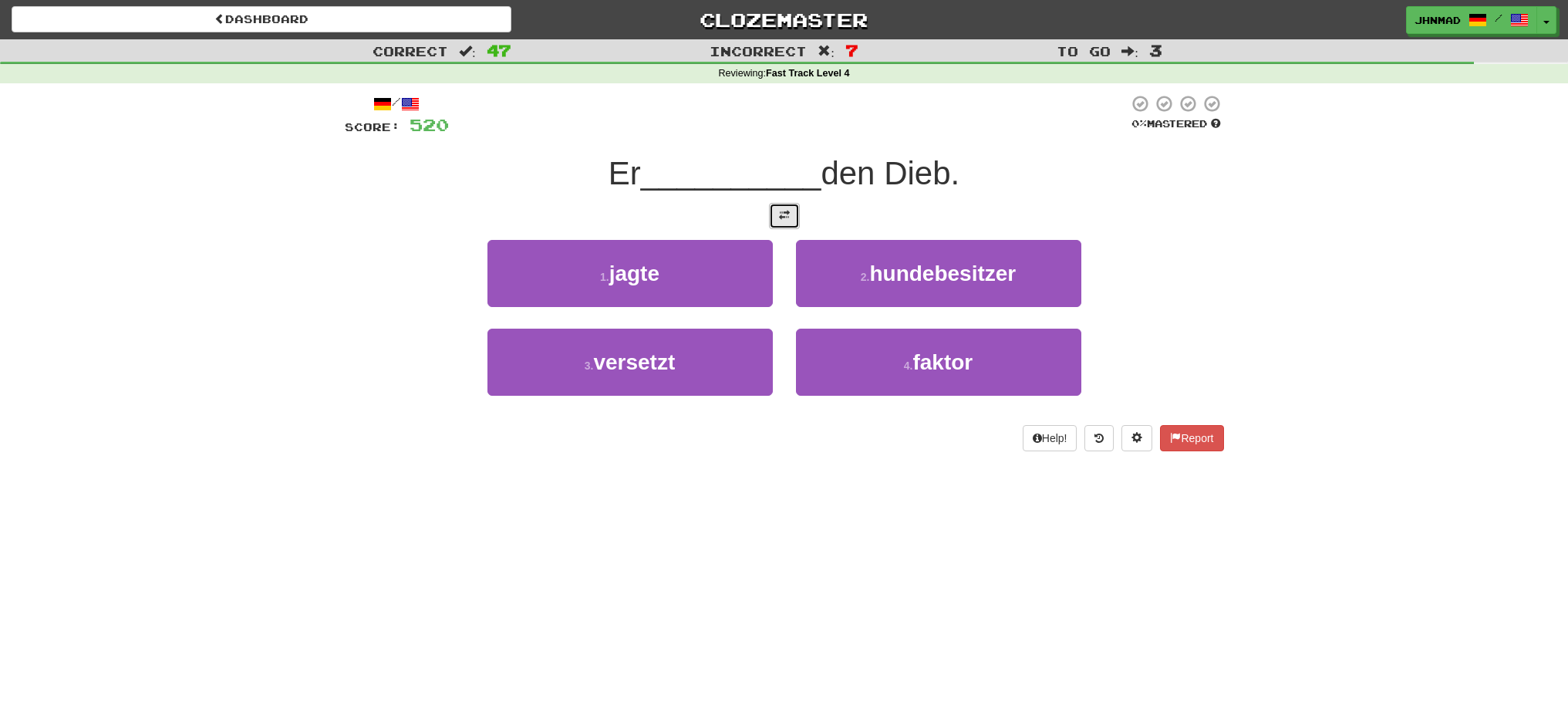
click at [791, 221] on button at bounding box center [784, 216] width 31 height 26
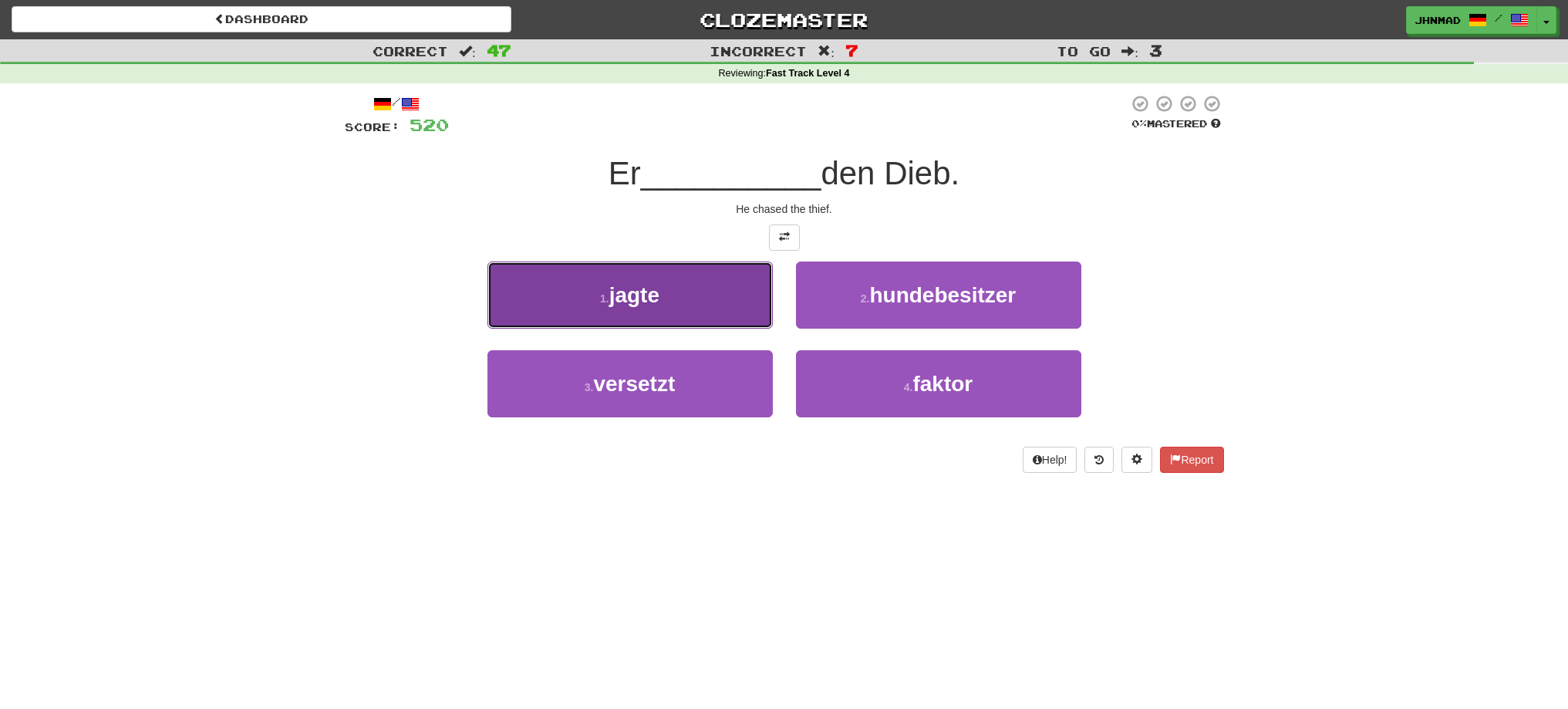
click at [614, 286] on span "jagte" at bounding box center [634, 295] width 50 height 24
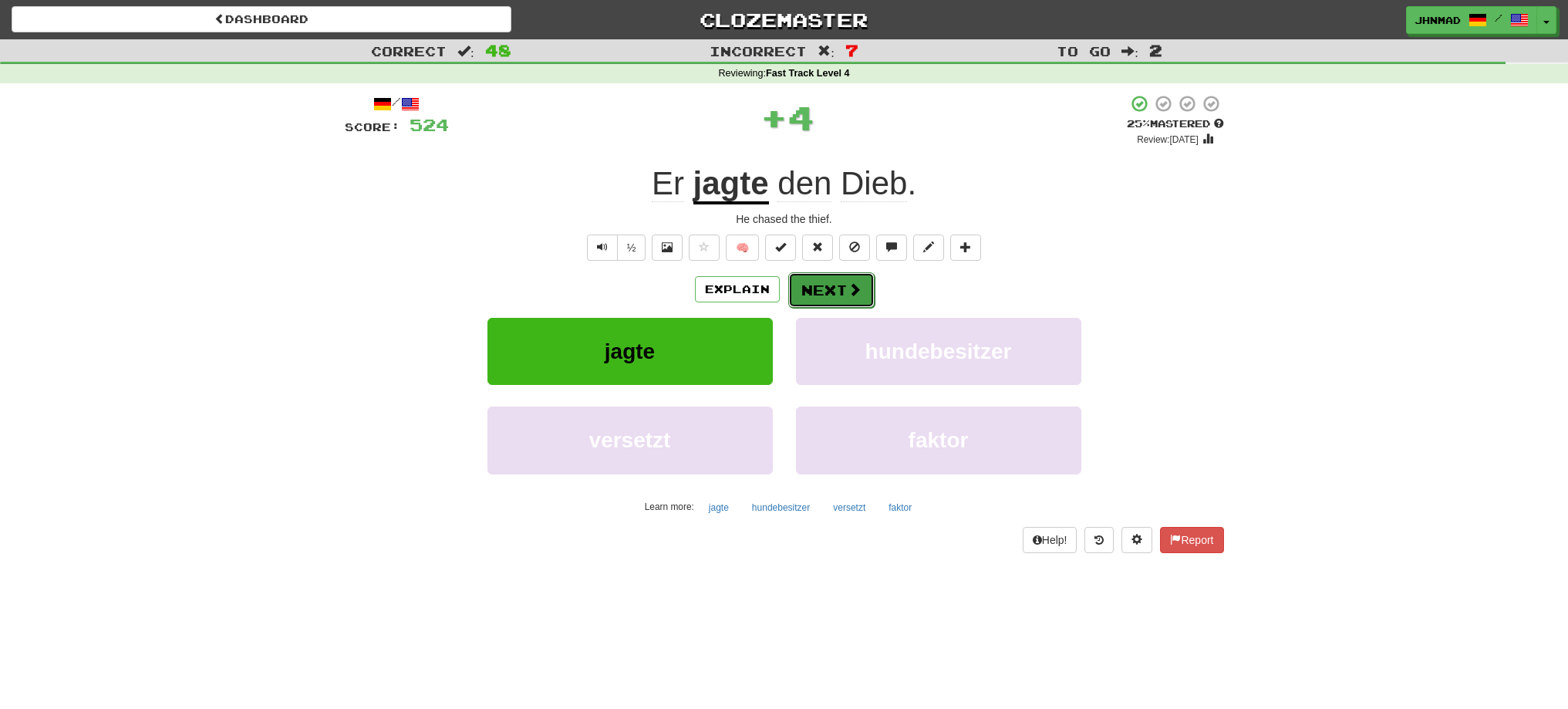
click at [848, 291] on span at bounding box center [855, 289] width 14 height 14
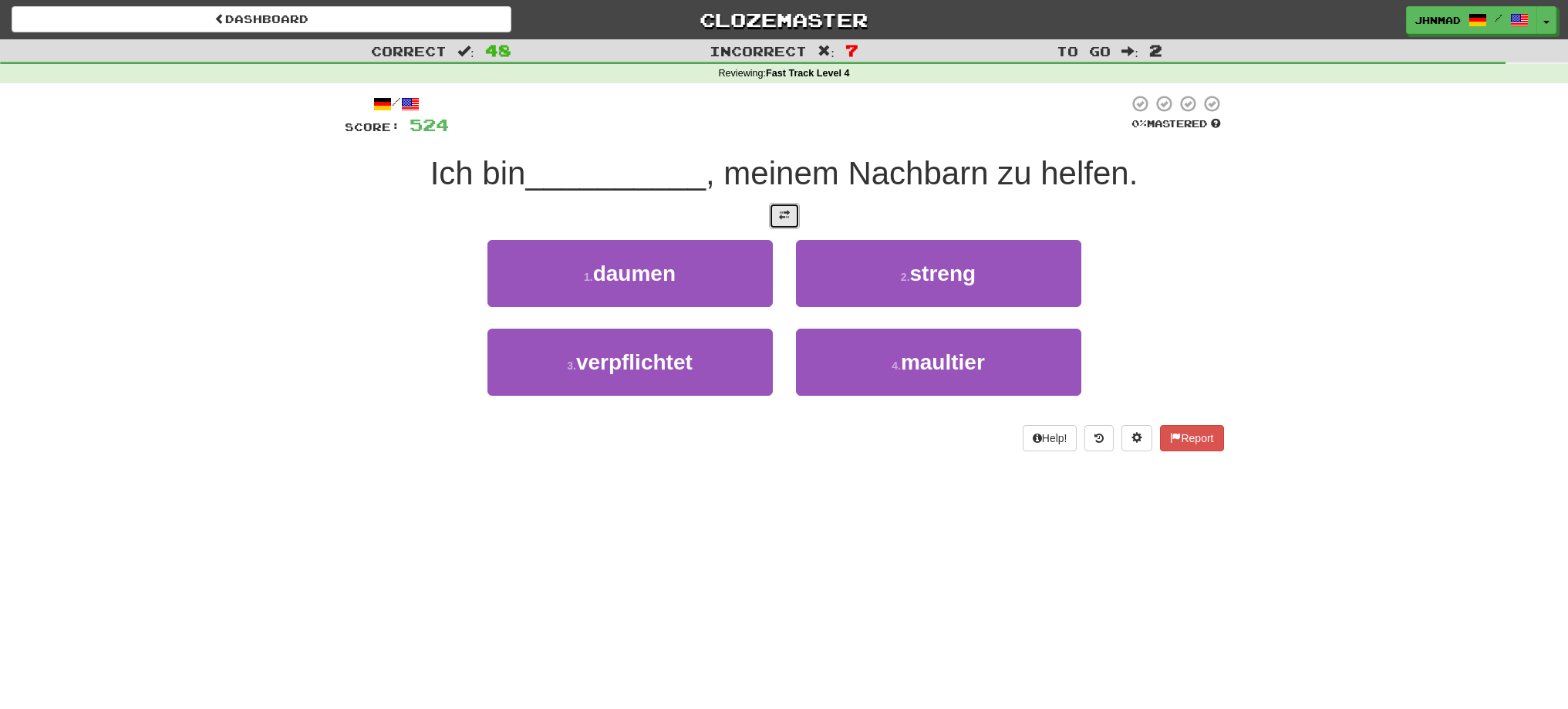
click at [786, 214] on span at bounding box center [784, 215] width 11 height 11
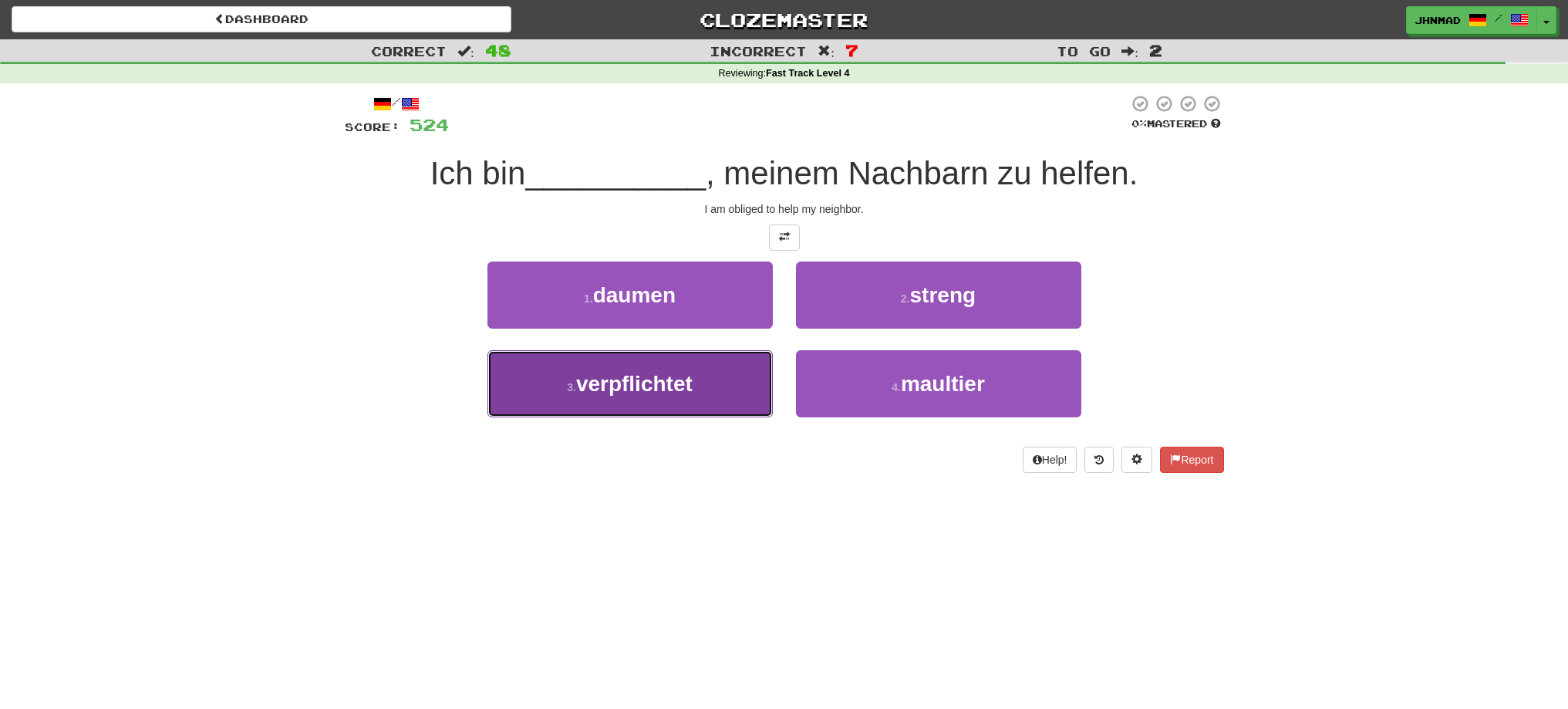
click at [636, 406] on button "3 . verpflichtet" at bounding box center [630, 383] width 285 height 67
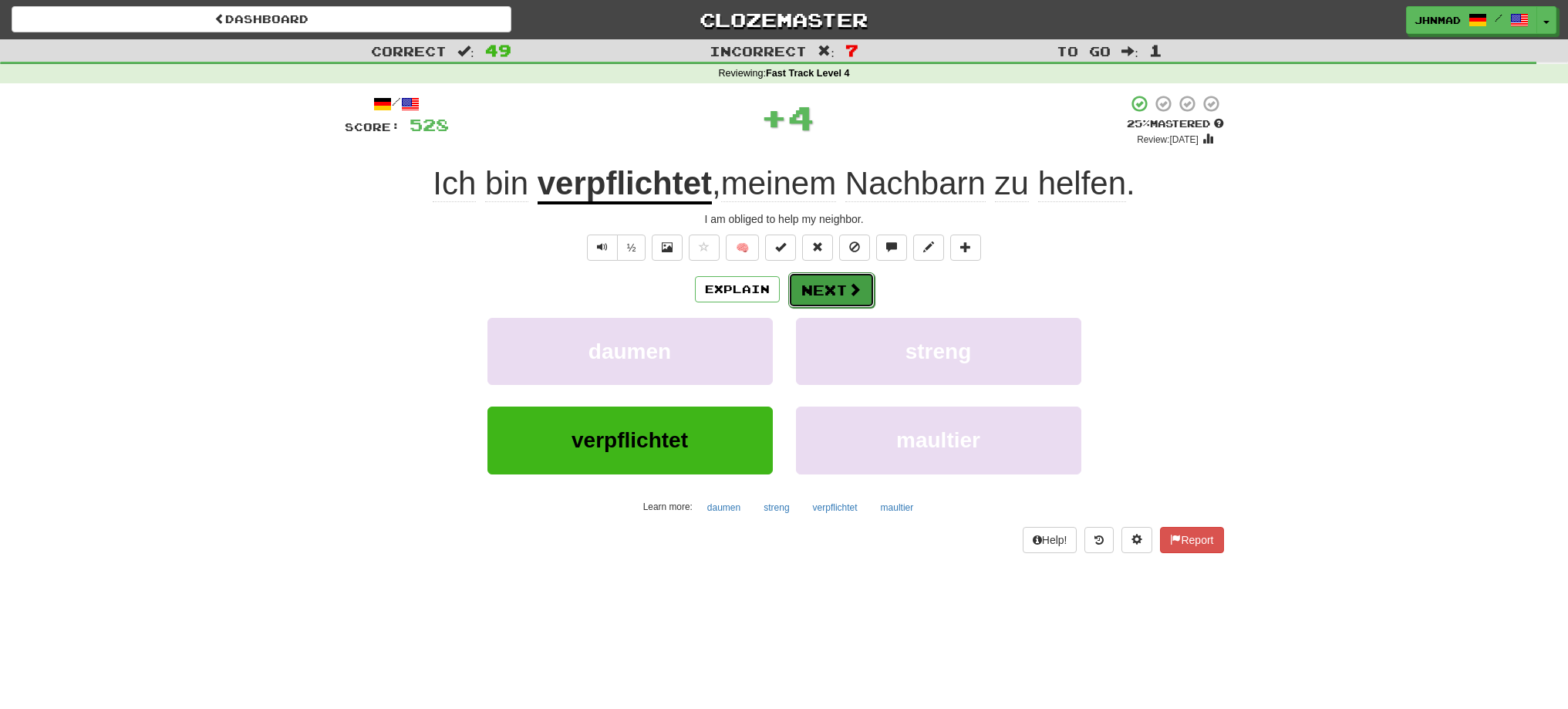
click at [832, 285] on button "Next" at bounding box center [832, 290] width 87 height 36
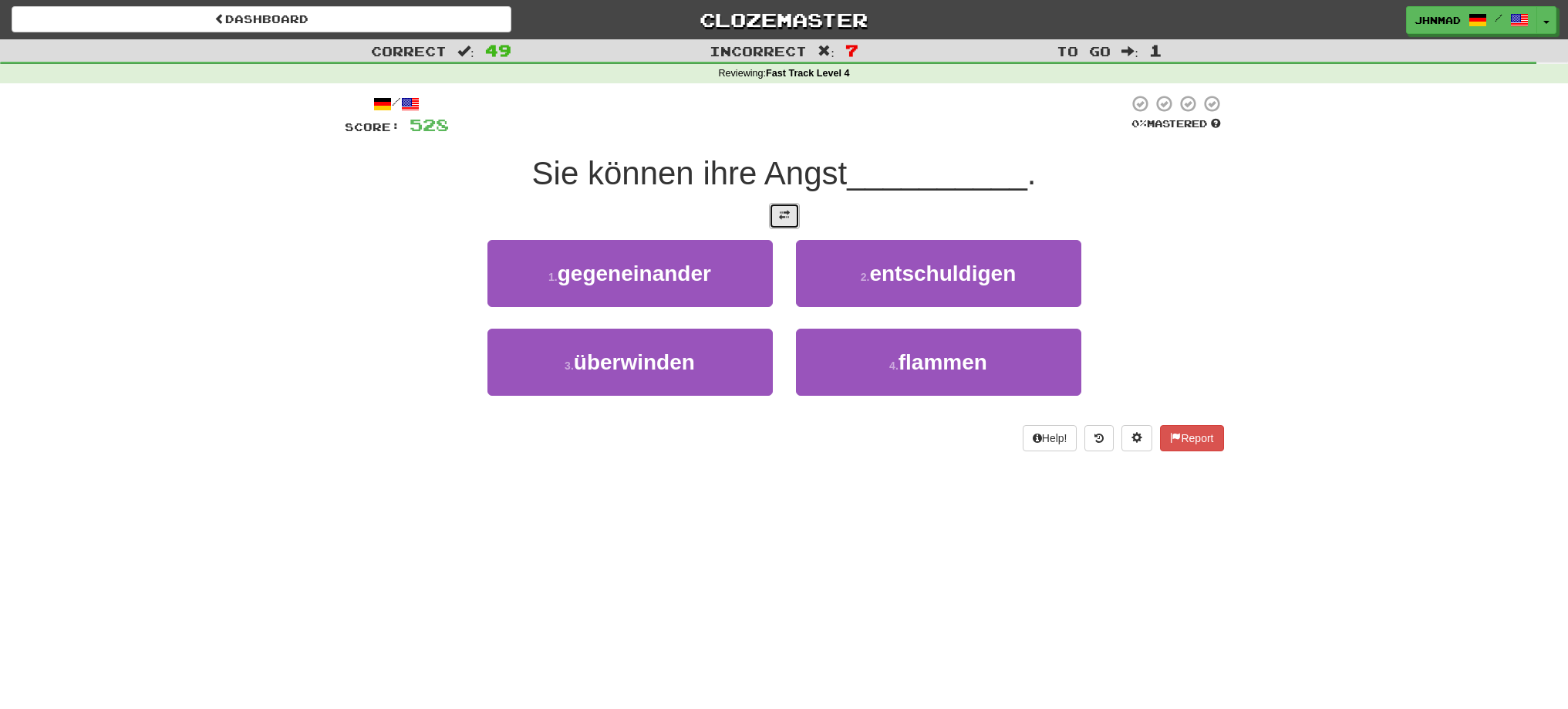
click at [789, 225] on button at bounding box center [784, 216] width 31 height 26
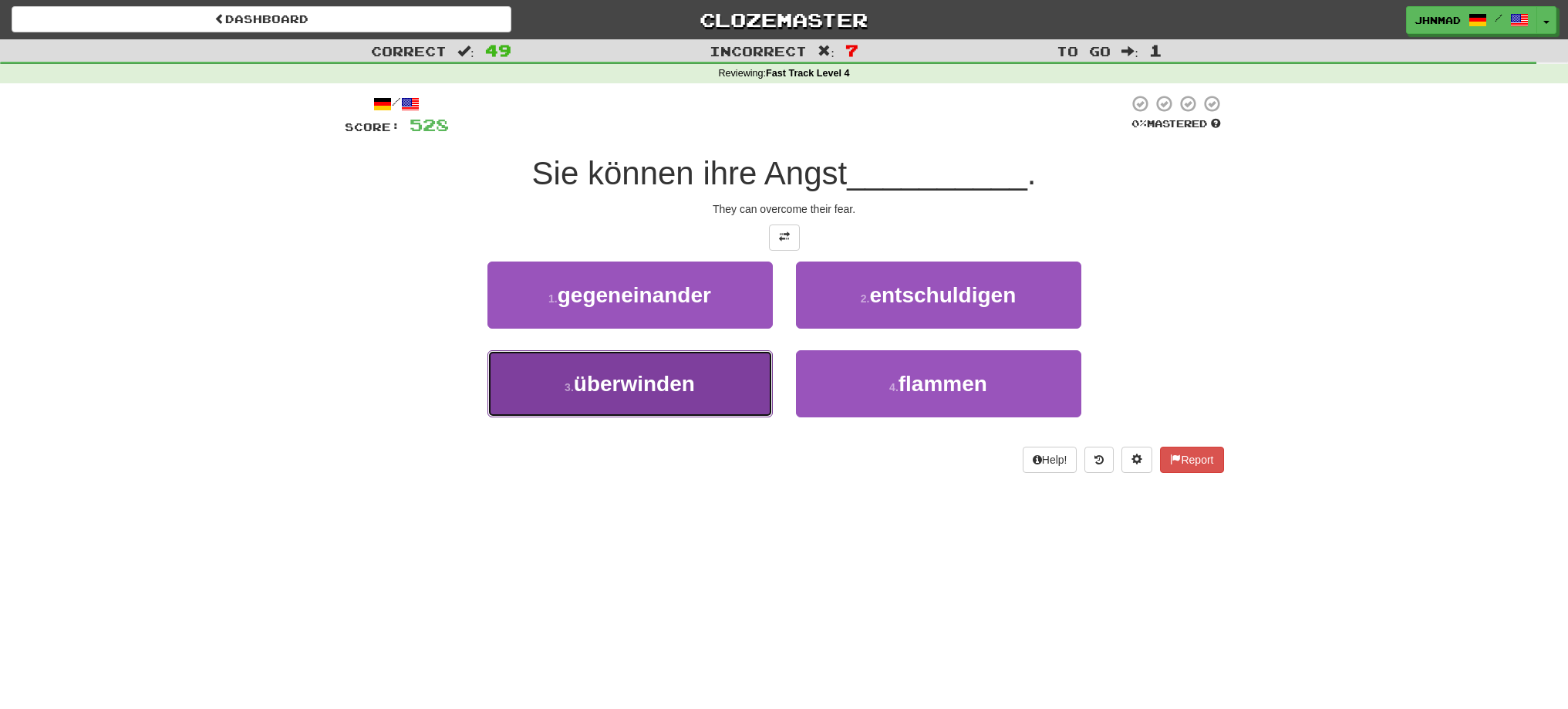
click at [648, 397] on button "3 . überwinden" at bounding box center [630, 383] width 285 height 67
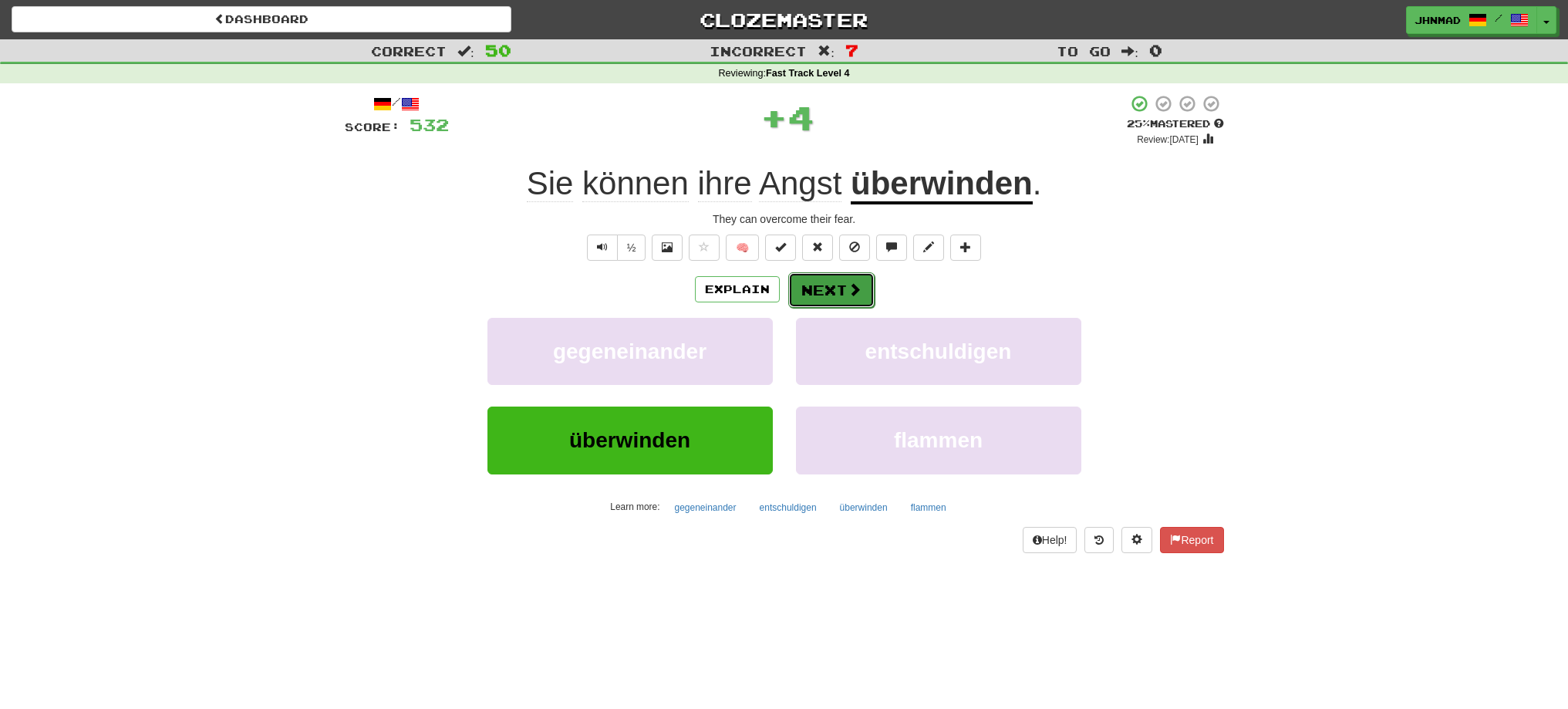
click at [810, 289] on button "Next" at bounding box center [832, 290] width 87 height 36
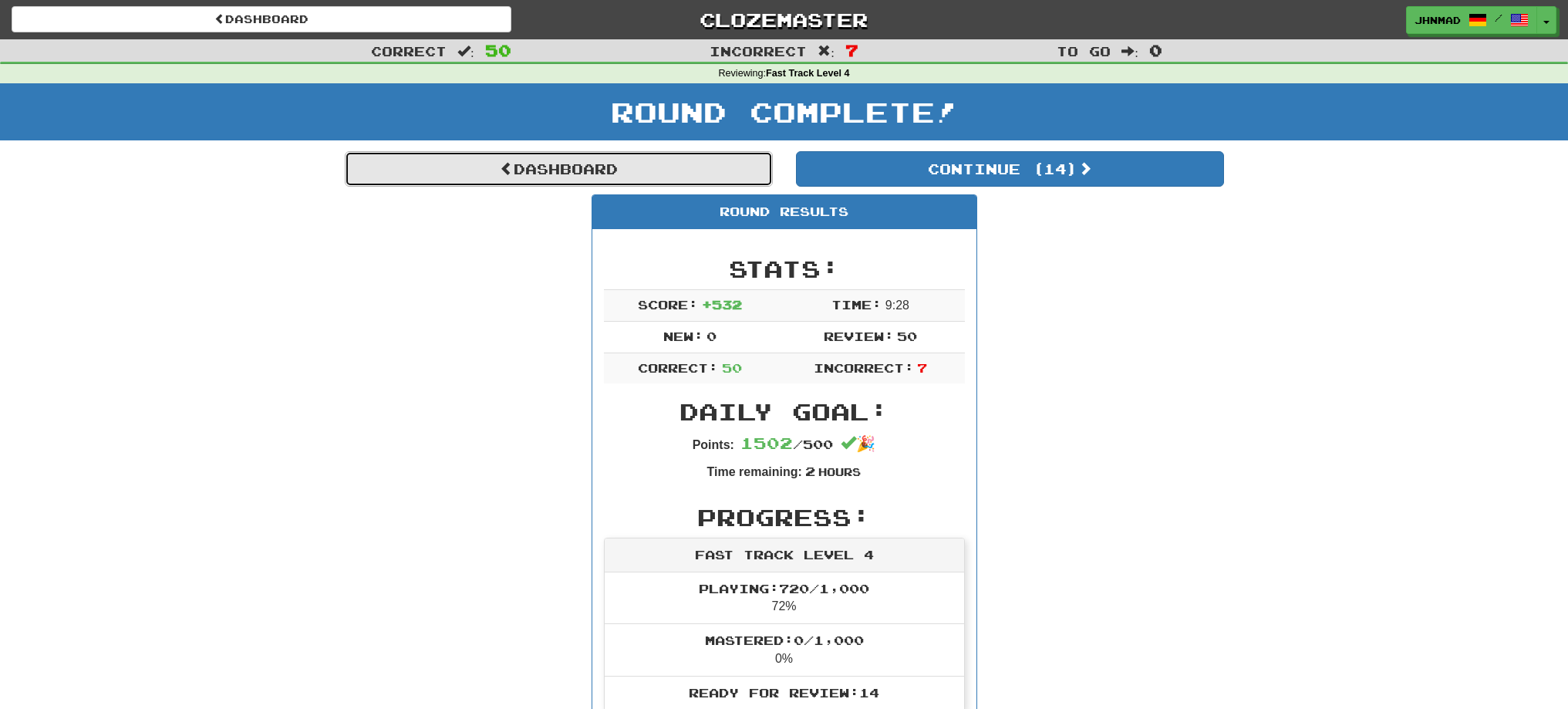
click at [517, 176] on link "Dashboard" at bounding box center [559, 169] width 428 height 36
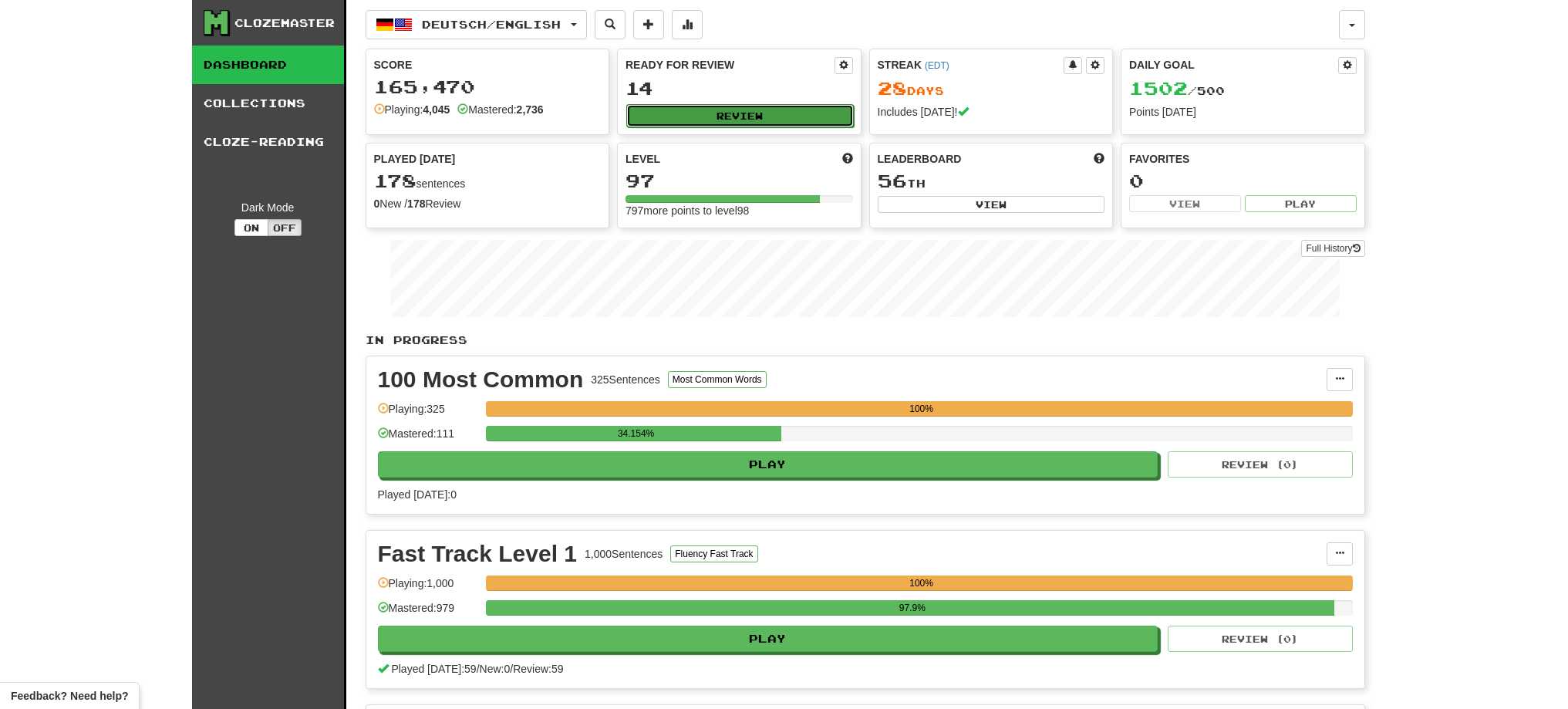
click at [763, 117] on button "Review" at bounding box center [740, 116] width 227 height 23
select select "**"
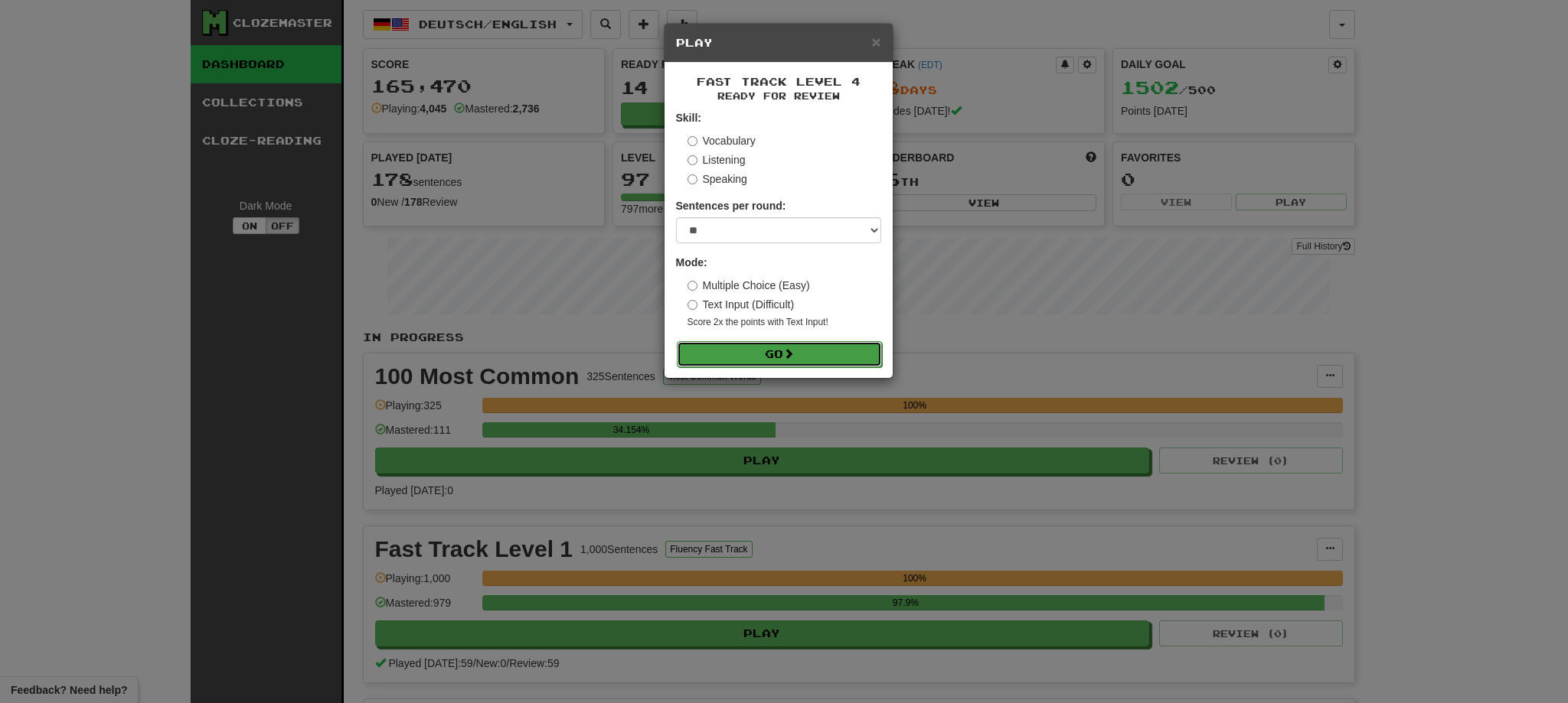
click at [780, 357] on button "Go" at bounding box center [779, 354] width 205 height 26
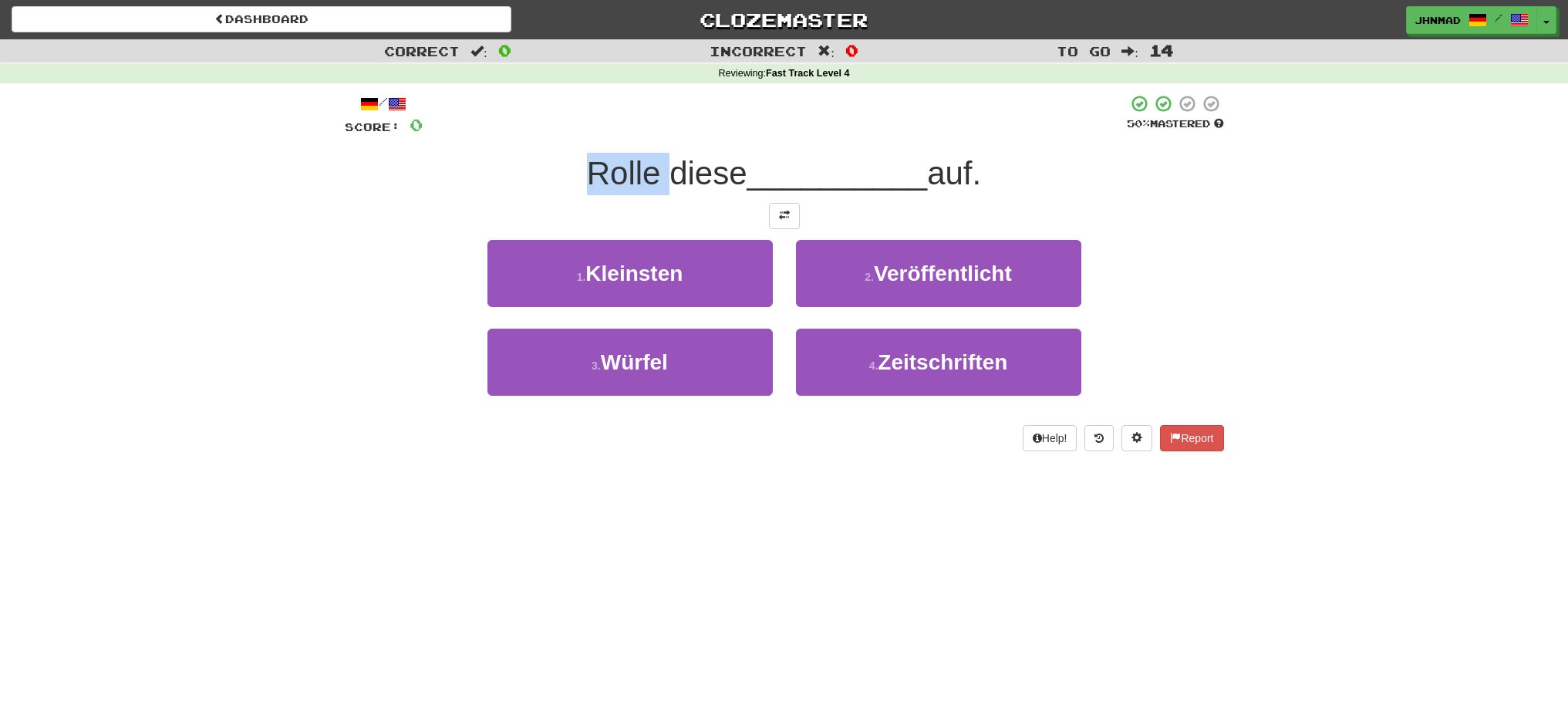
drag, startPoint x: 580, startPoint y: 180, endPoint x: 656, endPoint y: 182, distance: 76.0
click at [656, 182] on span "Rolle diese" at bounding box center [668, 173] width 161 height 36
click at [646, 193] on div at bounding box center [646, 193] width 0 height 0
click at [774, 227] on button at bounding box center [784, 216] width 31 height 26
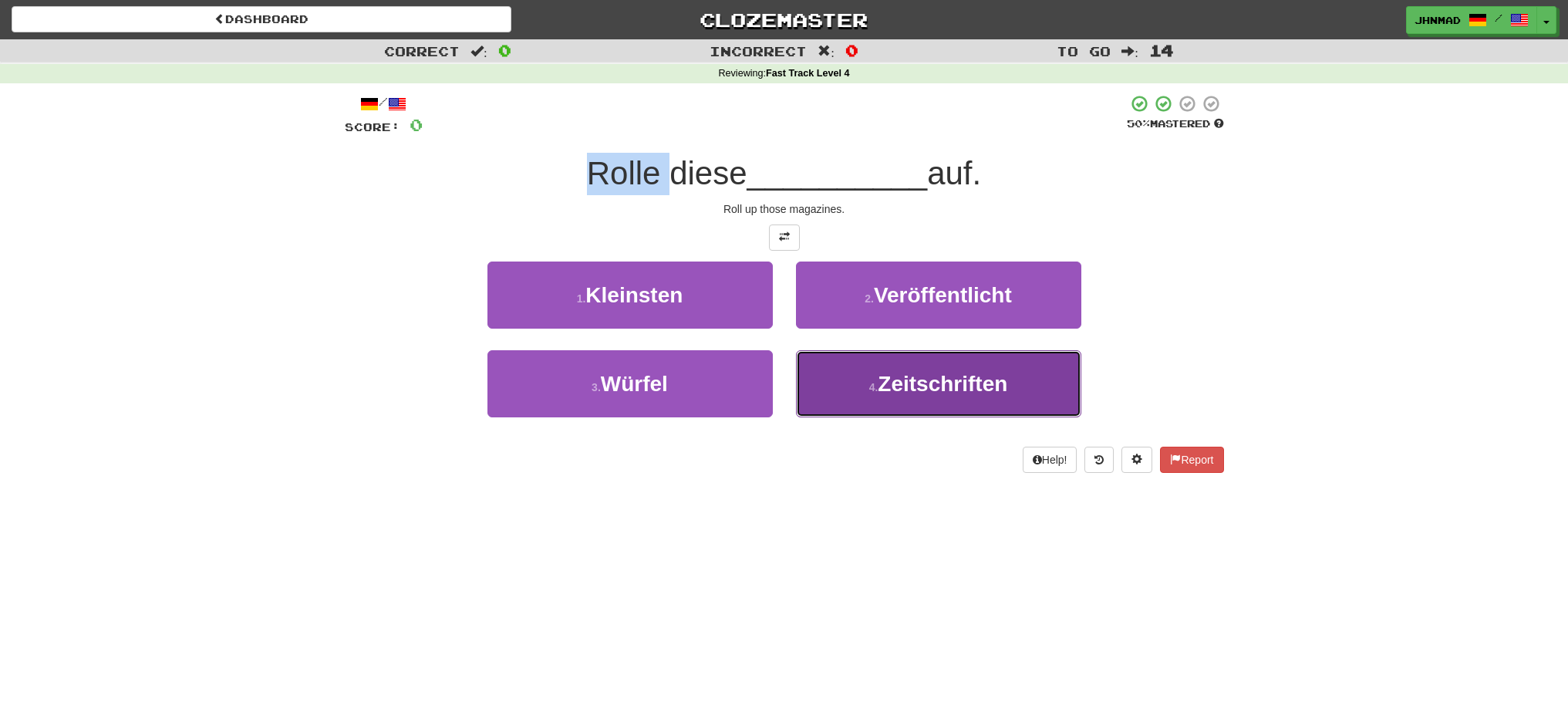
click at [950, 387] on span "Zeitschriften" at bounding box center [943, 383] width 130 height 24
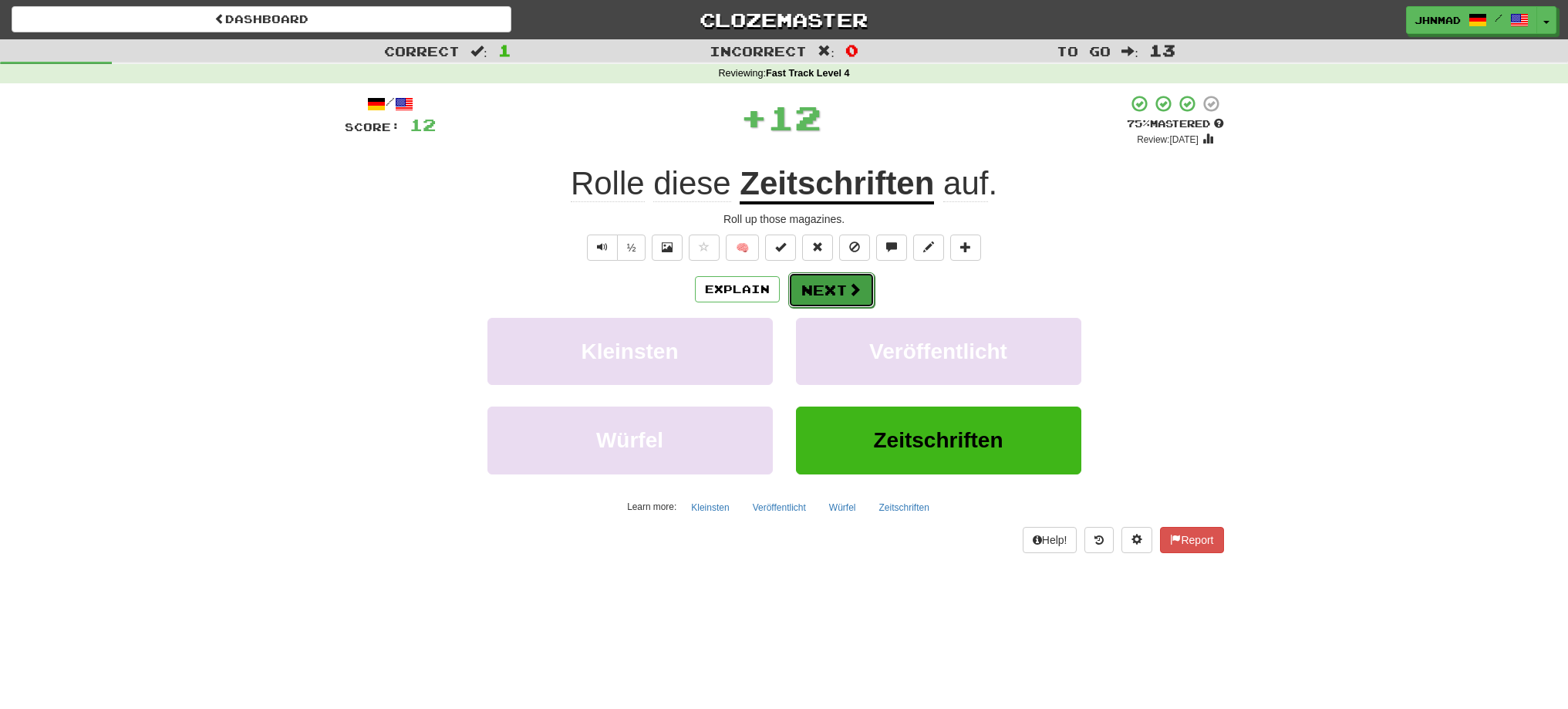
click at [837, 299] on button "Next" at bounding box center [832, 290] width 87 height 36
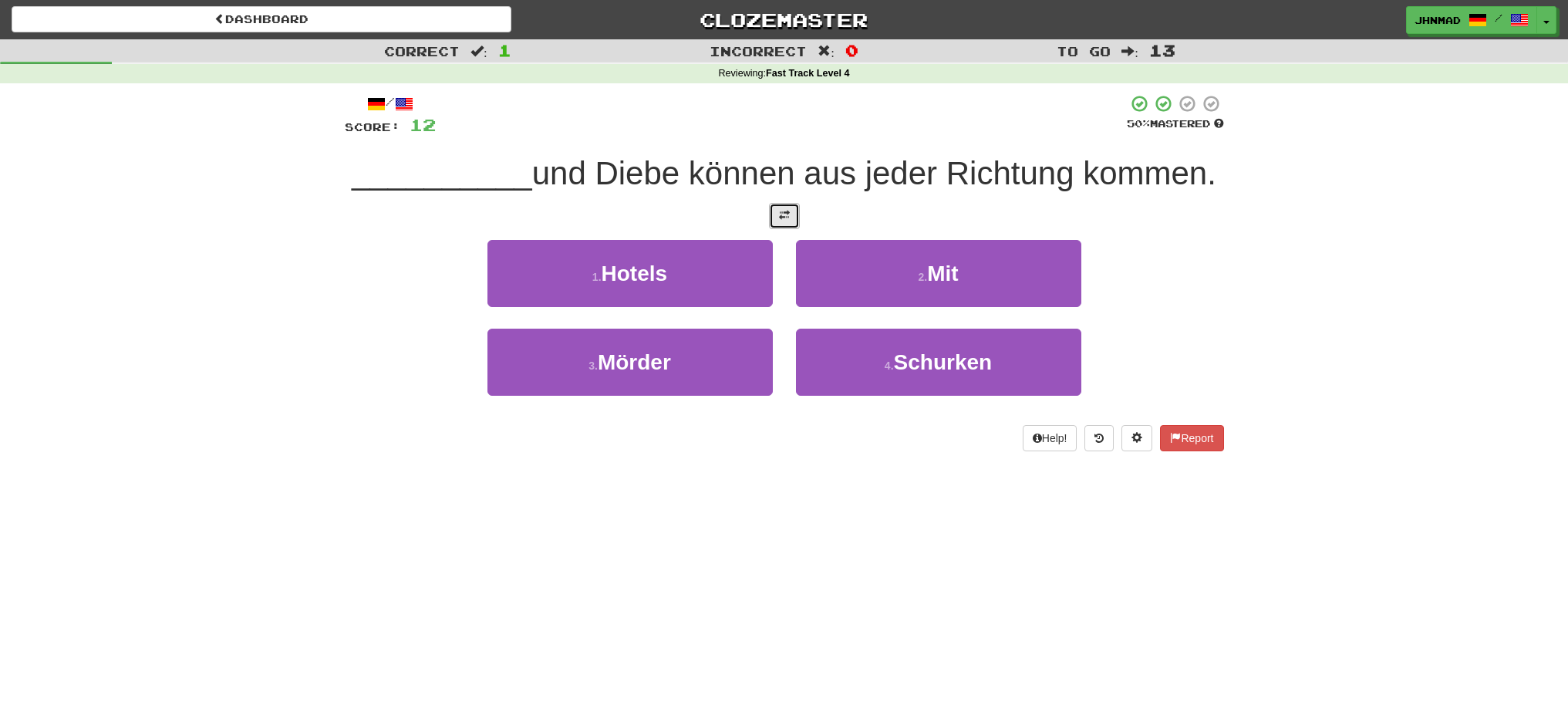
click at [781, 222] on button at bounding box center [784, 216] width 31 height 26
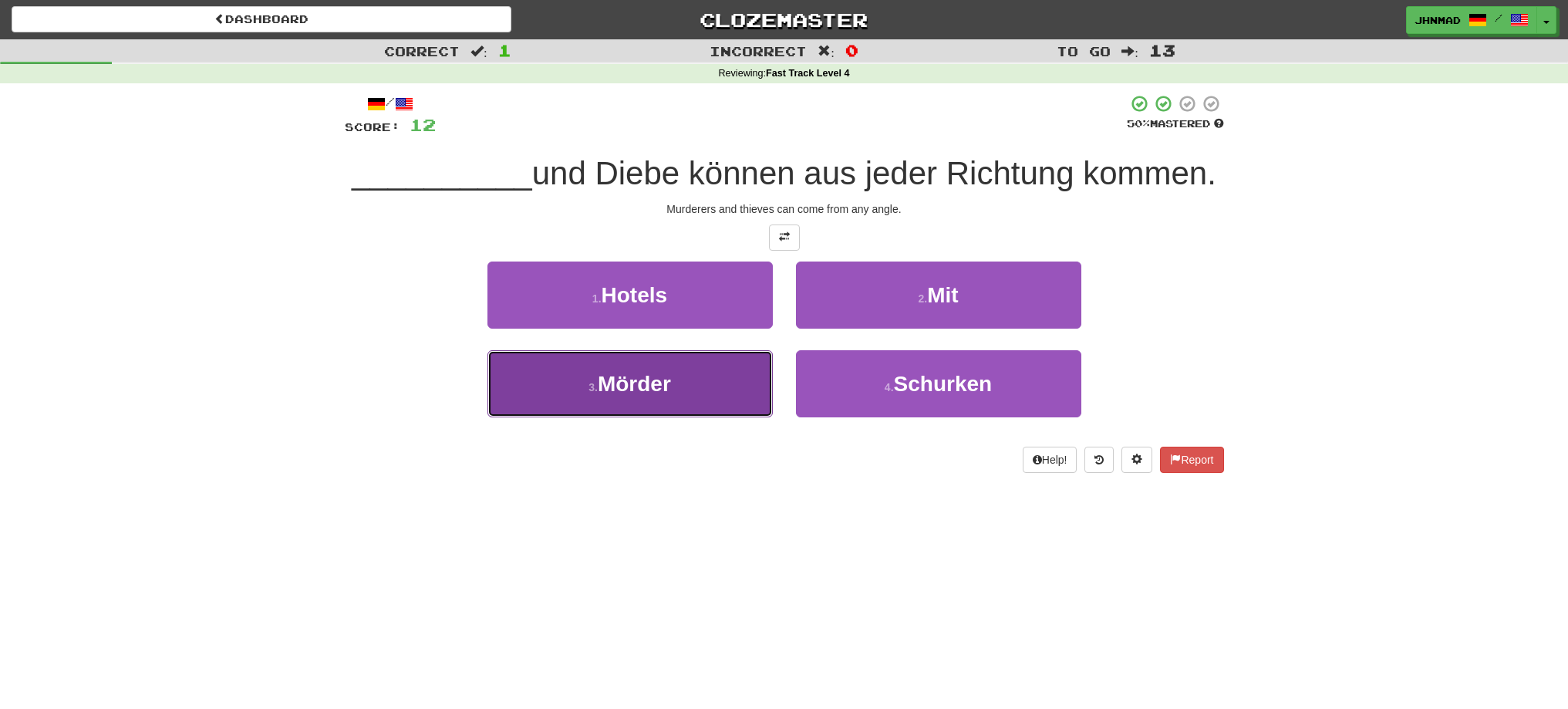
click at [724, 404] on button "3 . Mörder" at bounding box center [630, 383] width 285 height 67
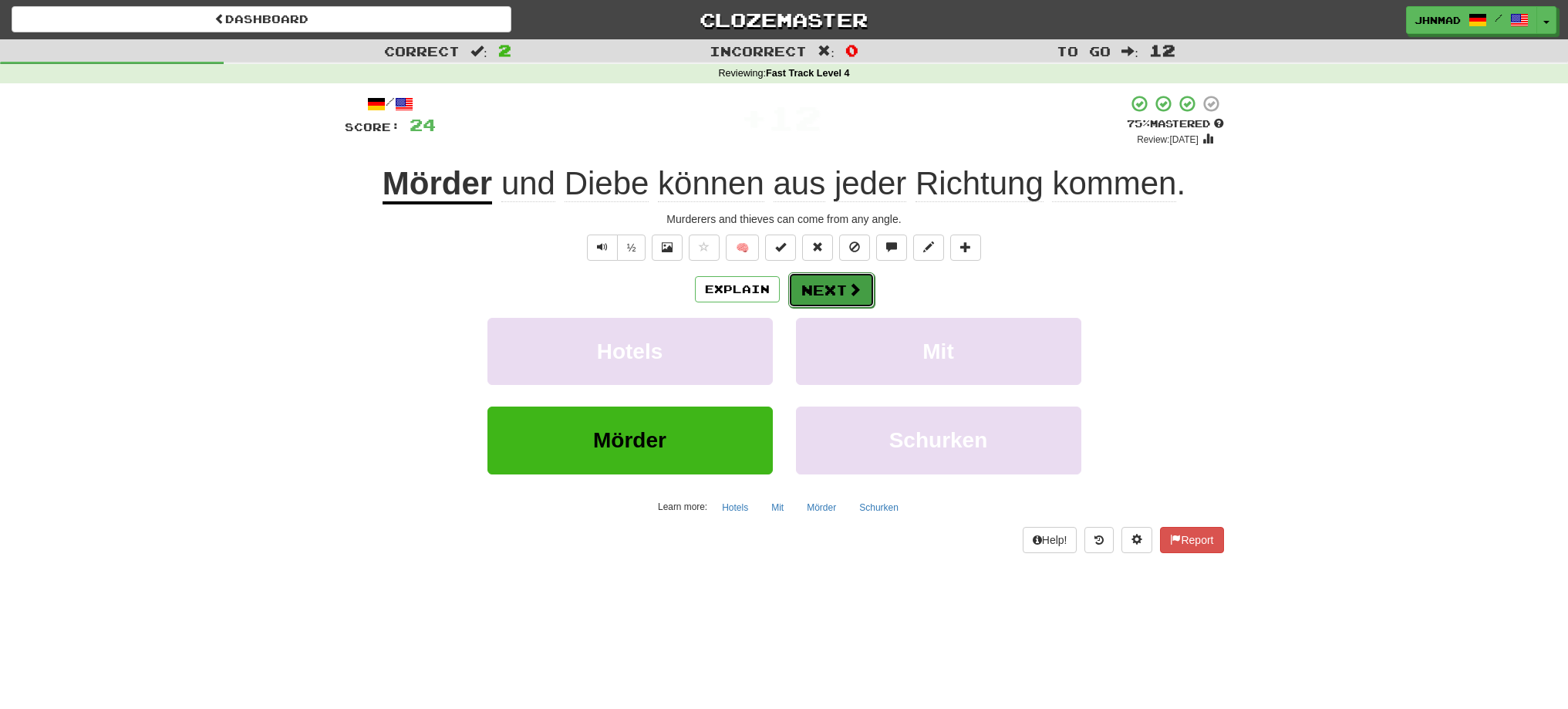
click at [821, 295] on button "Next" at bounding box center [832, 290] width 87 height 36
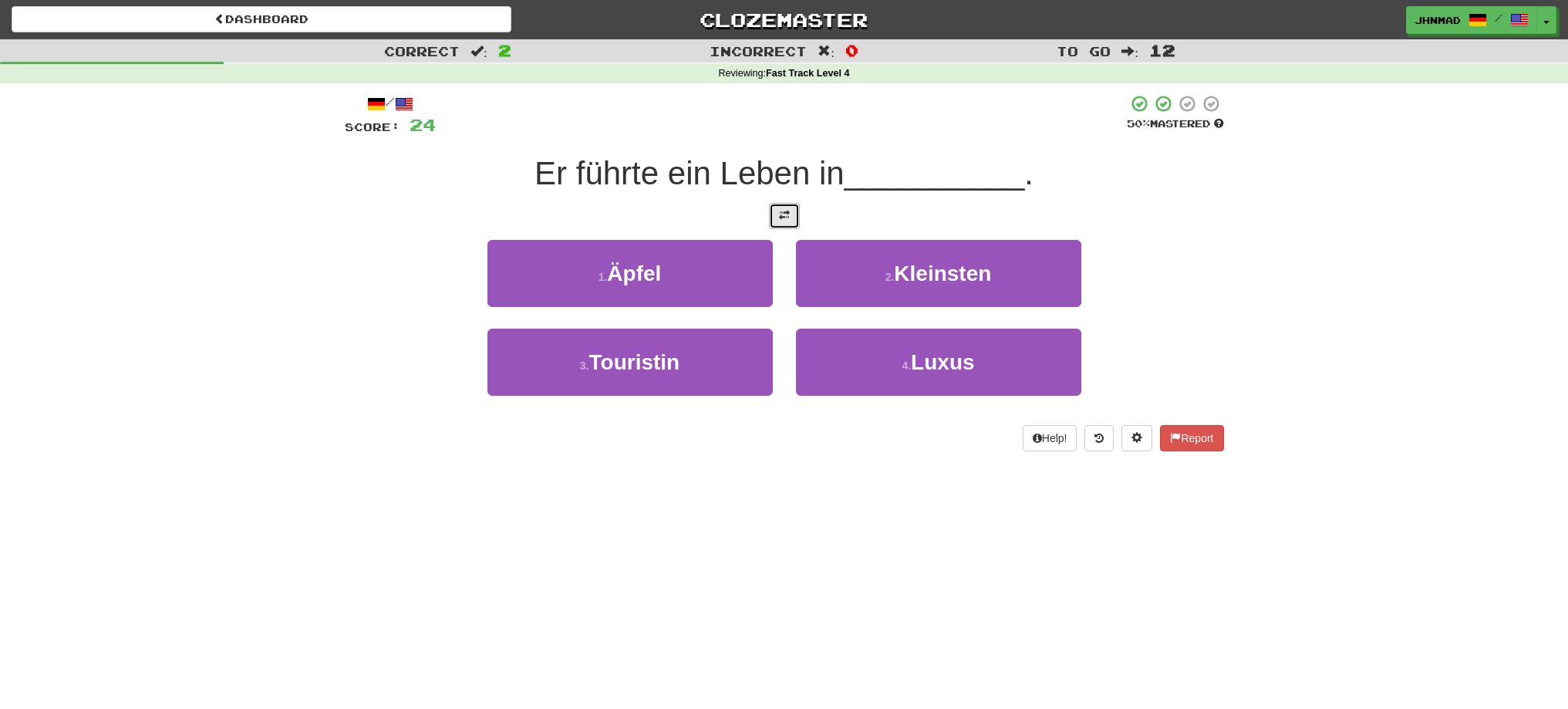
click at [774, 214] on button at bounding box center [784, 216] width 31 height 26
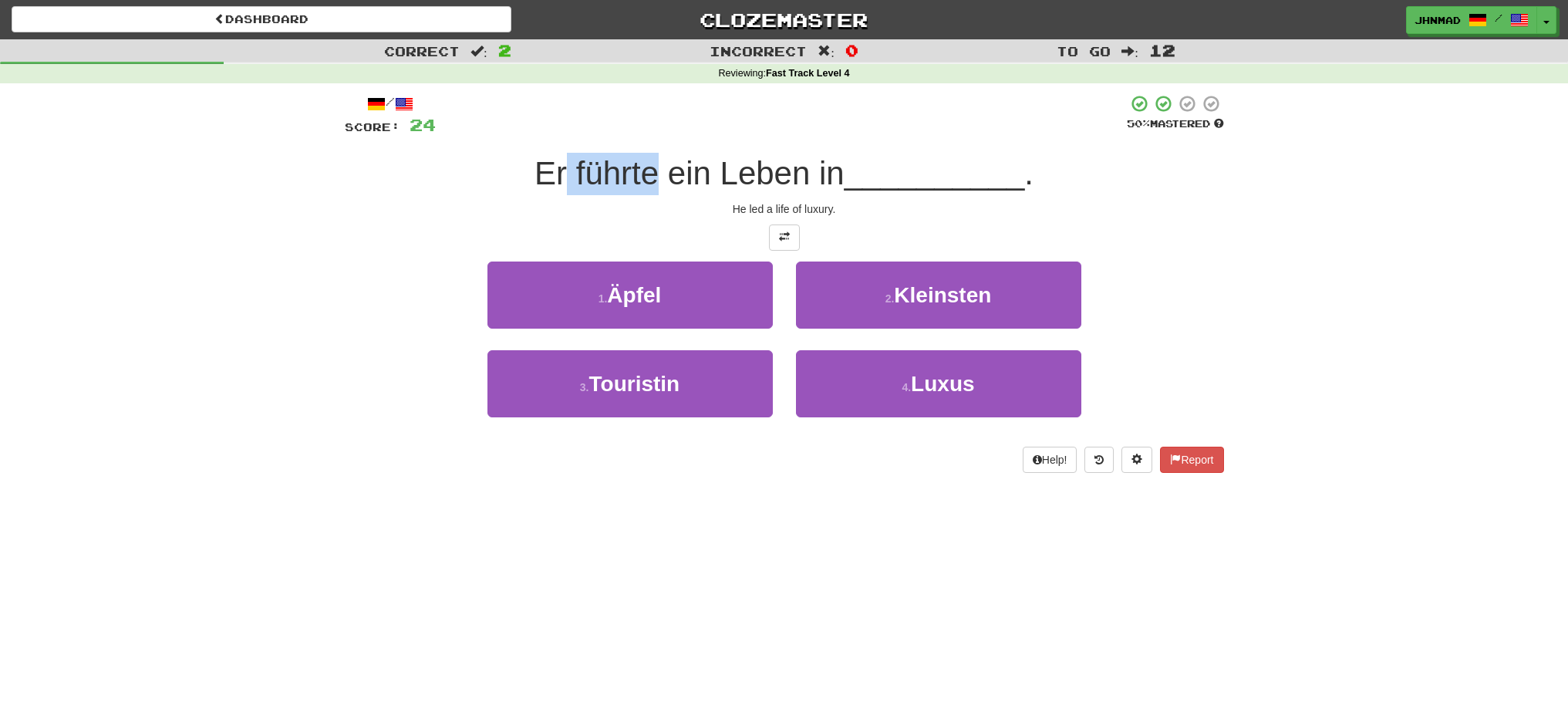
drag, startPoint x: 564, startPoint y: 169, endPoint x: 655, endPoint y: 151, distance: 92.8
click at [655, 151] on div "/ Score: 24 50 % Mastered Er führte ein Leben in __________ . He led a life of …" at bounding box center [784, 284] width 879 height 379
click at [645, 134] on div at bounding box center [645, 134] width 0 height 0
click at [449, 163] on div "Er führte ein Leben in __________ ." at bounding box center [784, 174] width 879 height 43
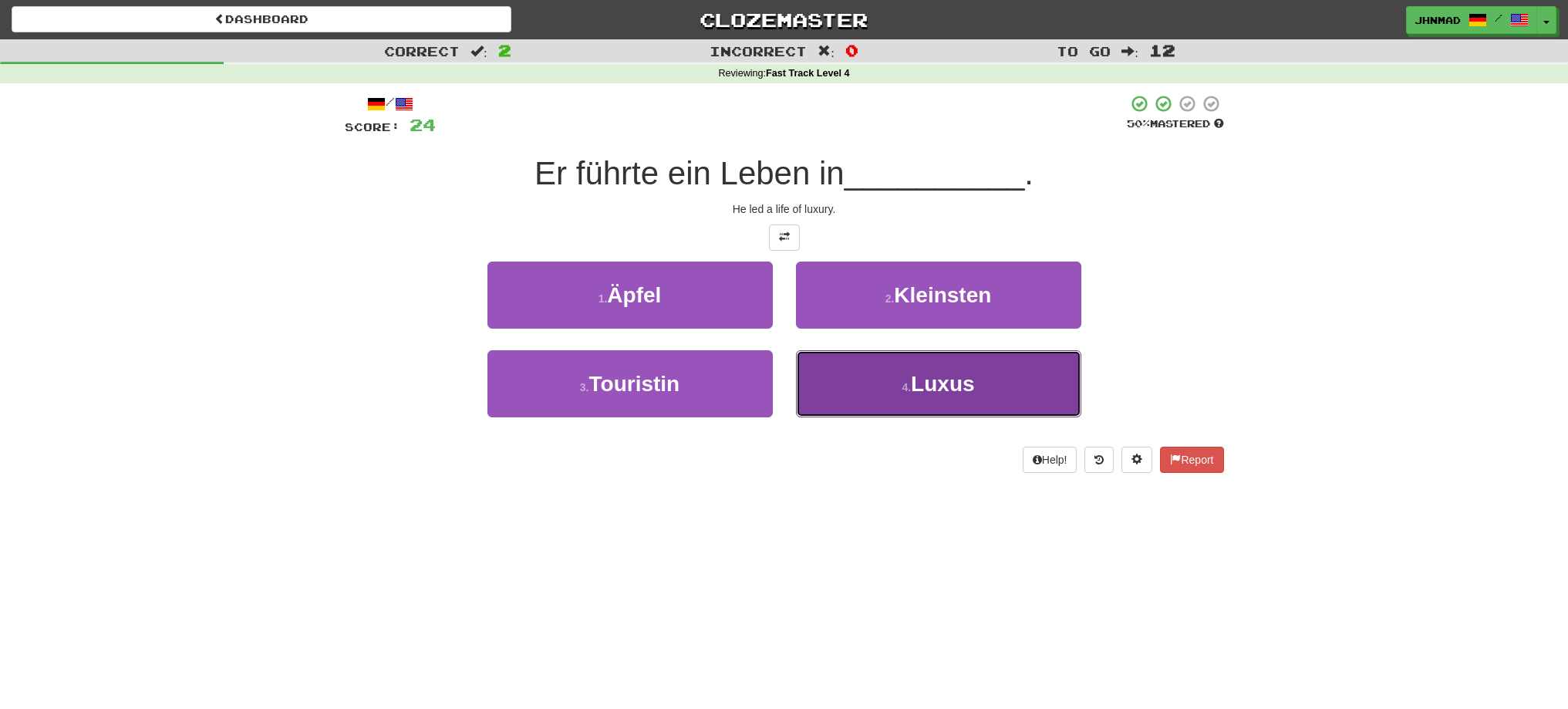
click at [876, 410] on button "4 . Luxus" at bounding box center [938, 383] width 285 height 67
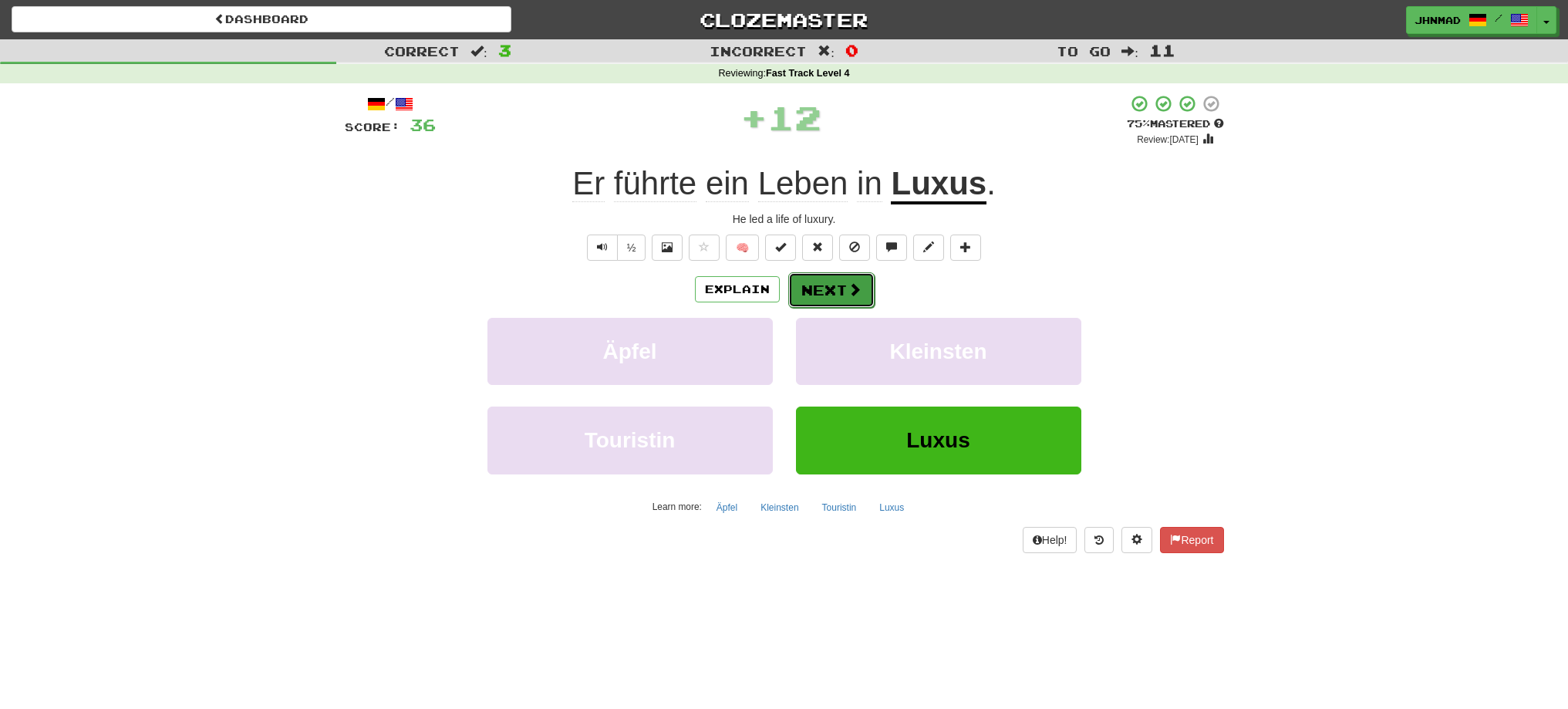
click at [822, 302] on button "Next" at bounding box center [832, 290] width 87 height 36
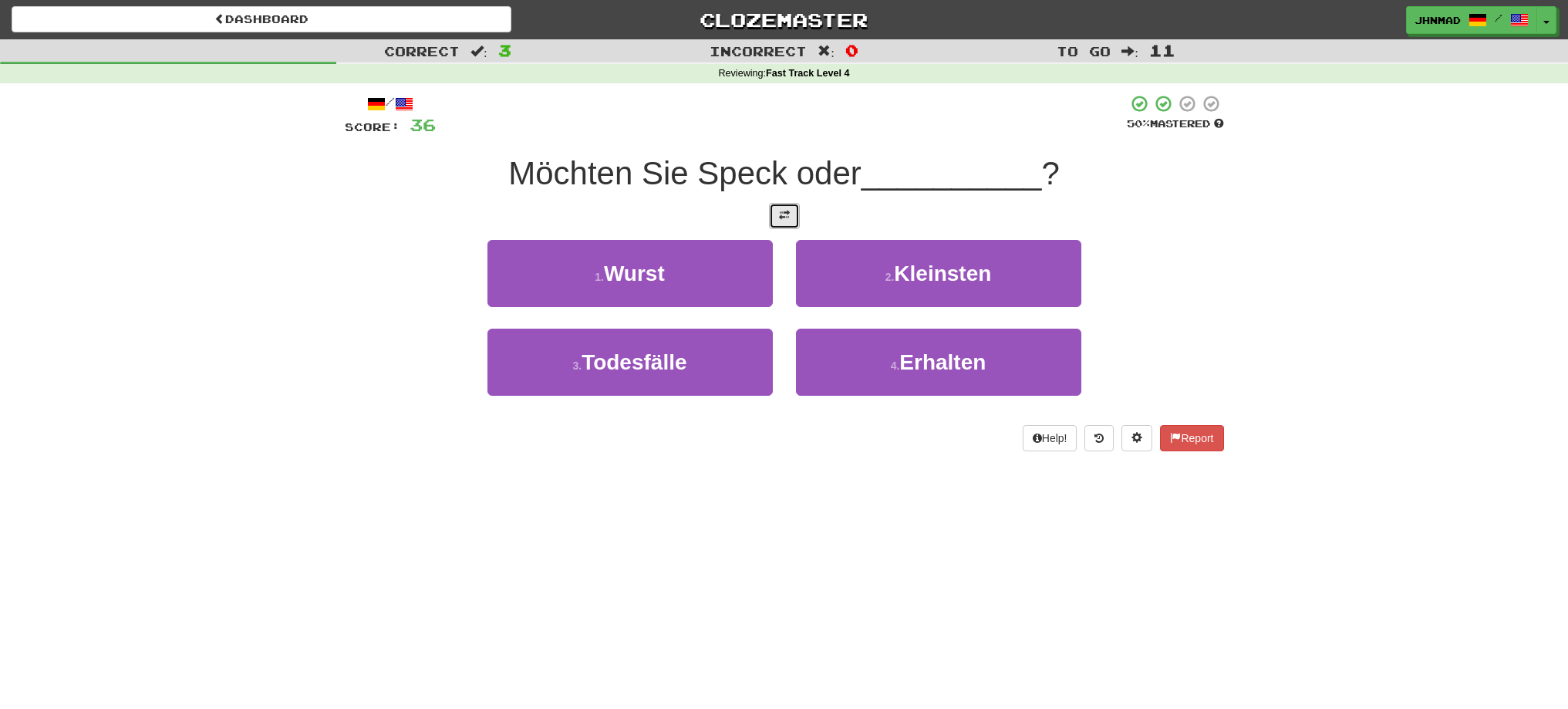
click at [777, 218] on button at bounding box center [784, 216] width 31 height 26
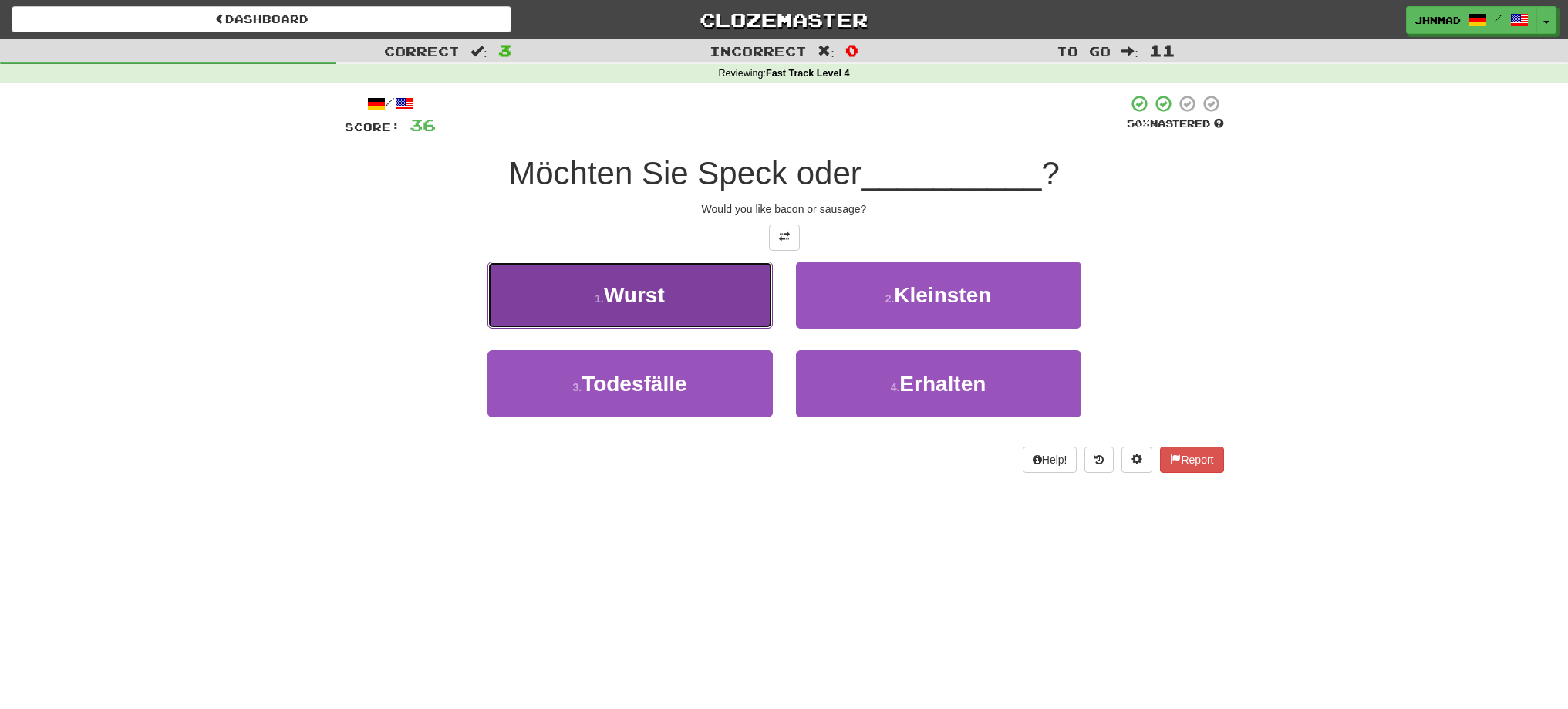
click at [769, 308] on button "1 . Wurst" at bounding box center [630, 295] width 285 height 67
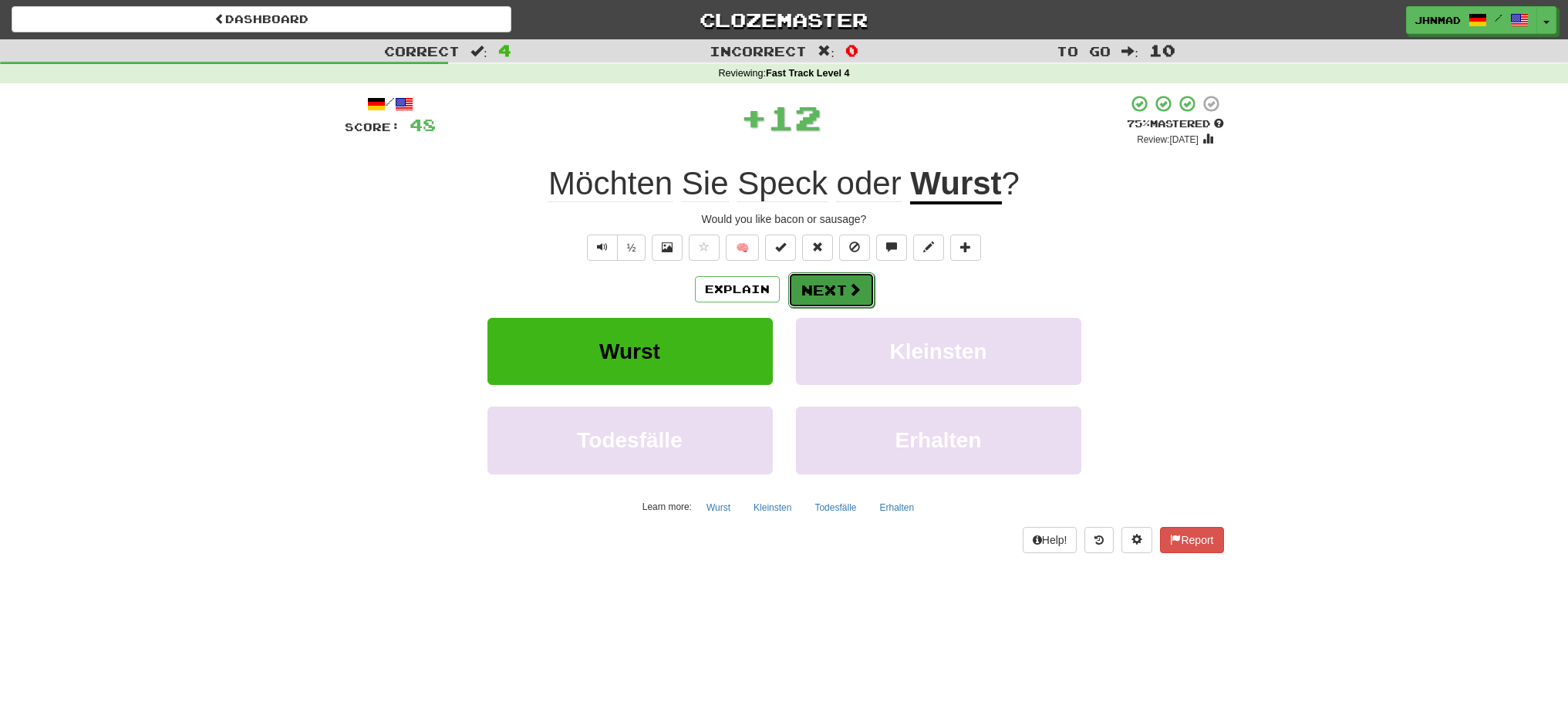
click at [818, 291] on button "Next" at bounding box center [832, 290] width 87 height 36
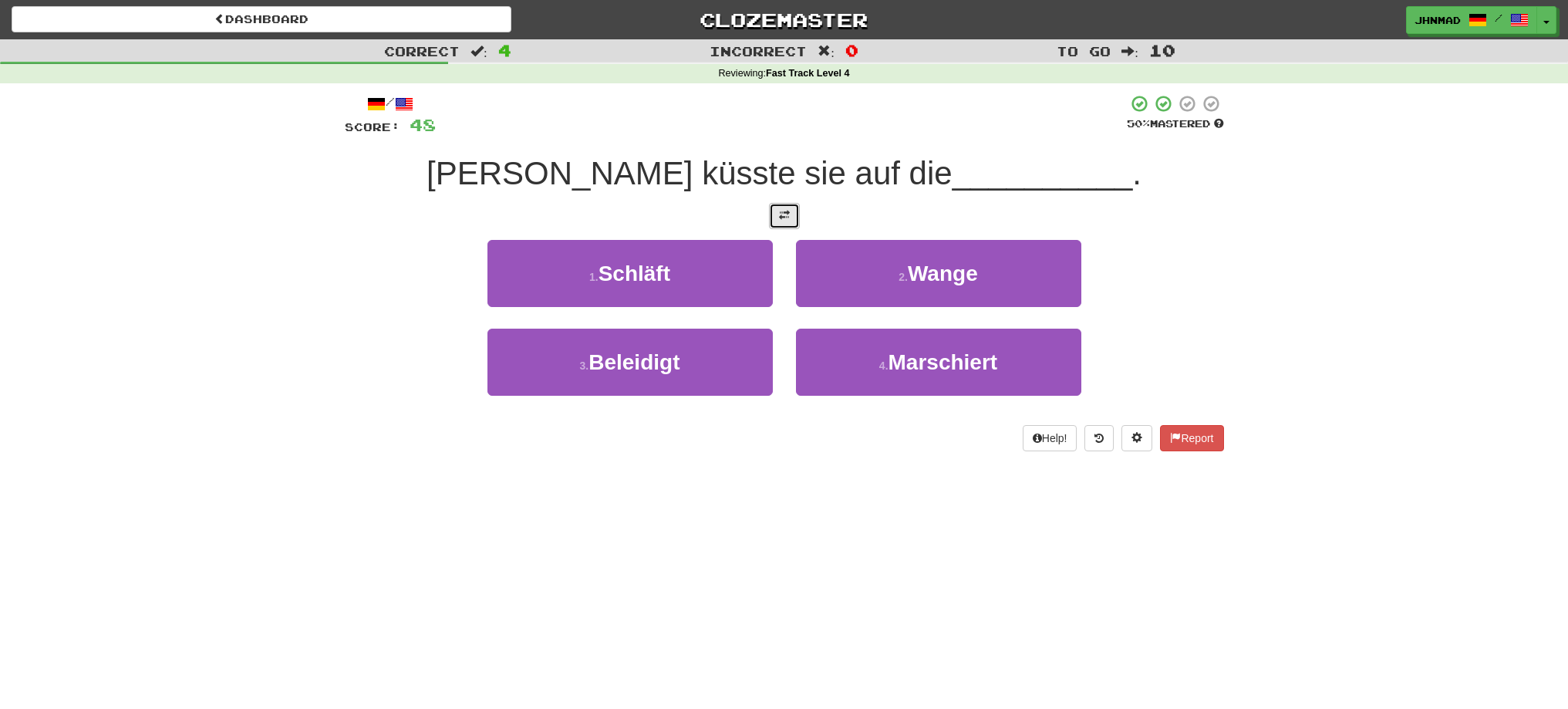
click at [793, 213] on button at bounding box center [784, 216] width 31 height 26
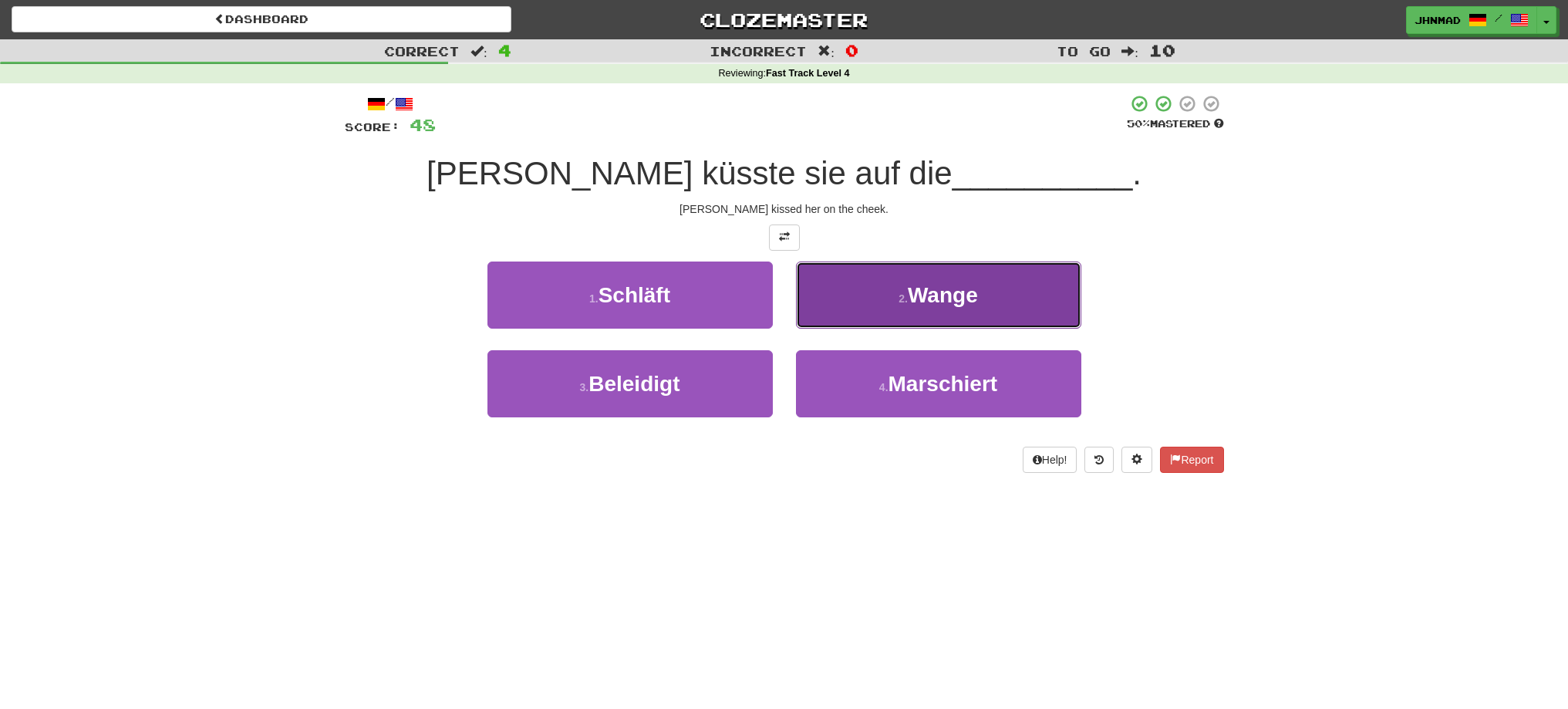
click at [874, 309] on button "2 . Wange" at bounding box center [938, 295] width 285 height 67
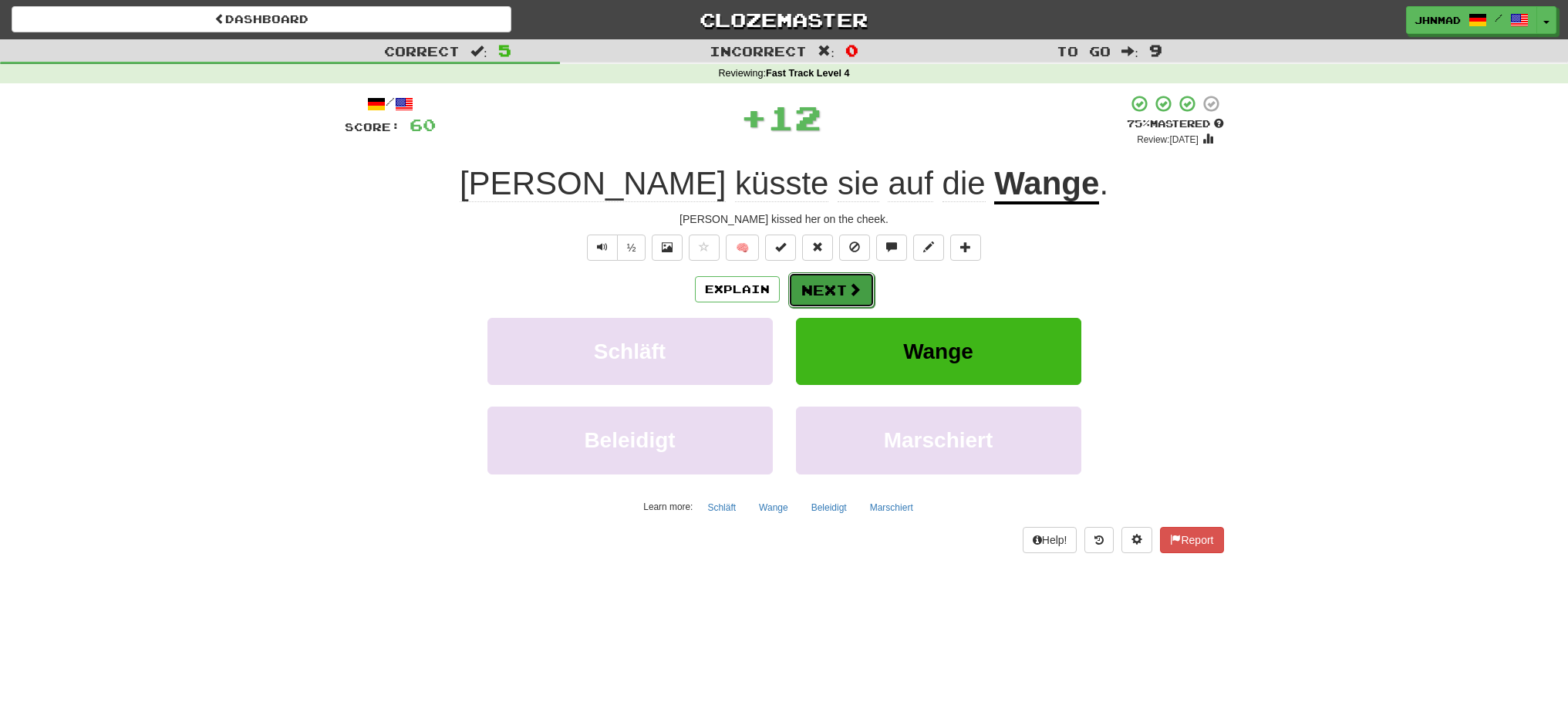
click at [845, 285] on button "Next" at bounding box center [832, 290] width 87 height 36
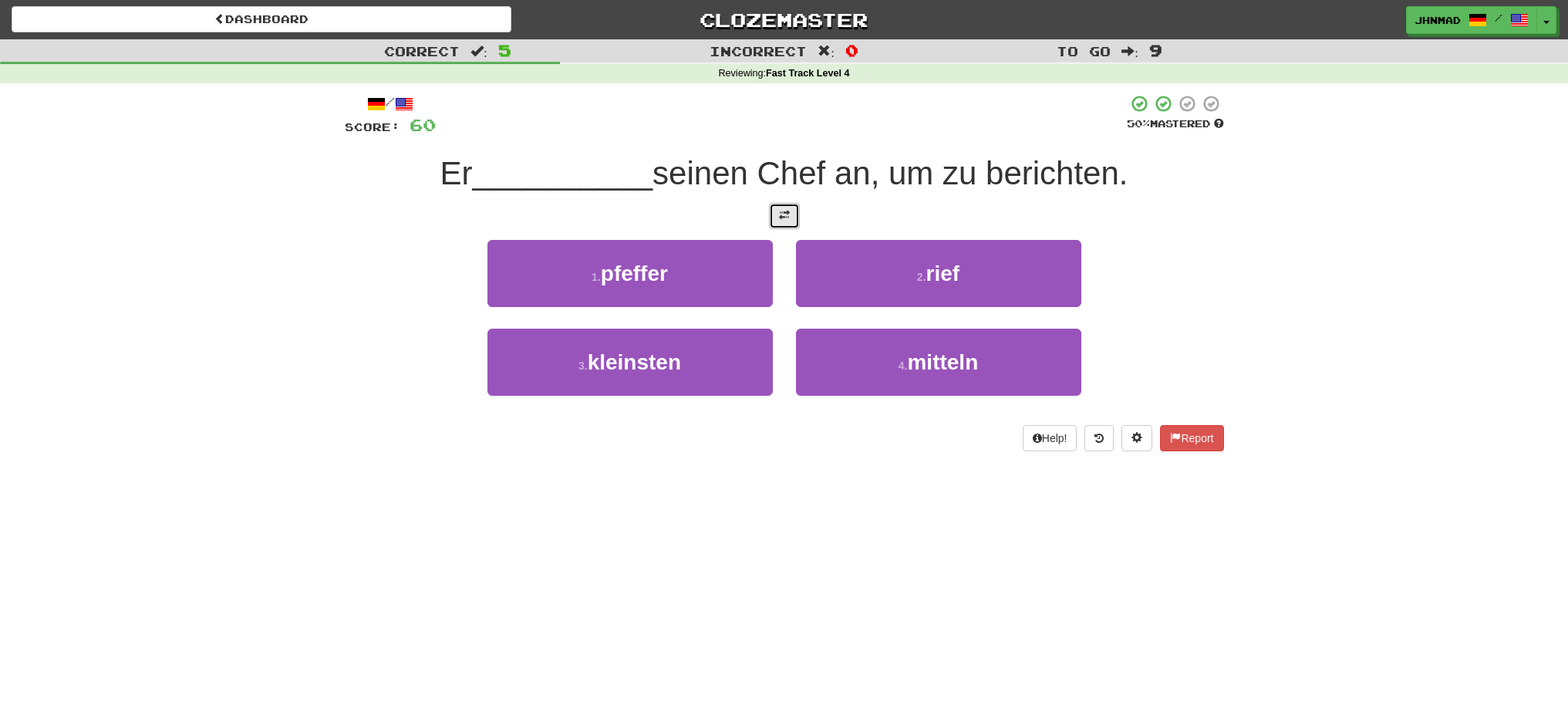
click at [777, 213] on button at bounding box center [784, 216] width 31 height 26
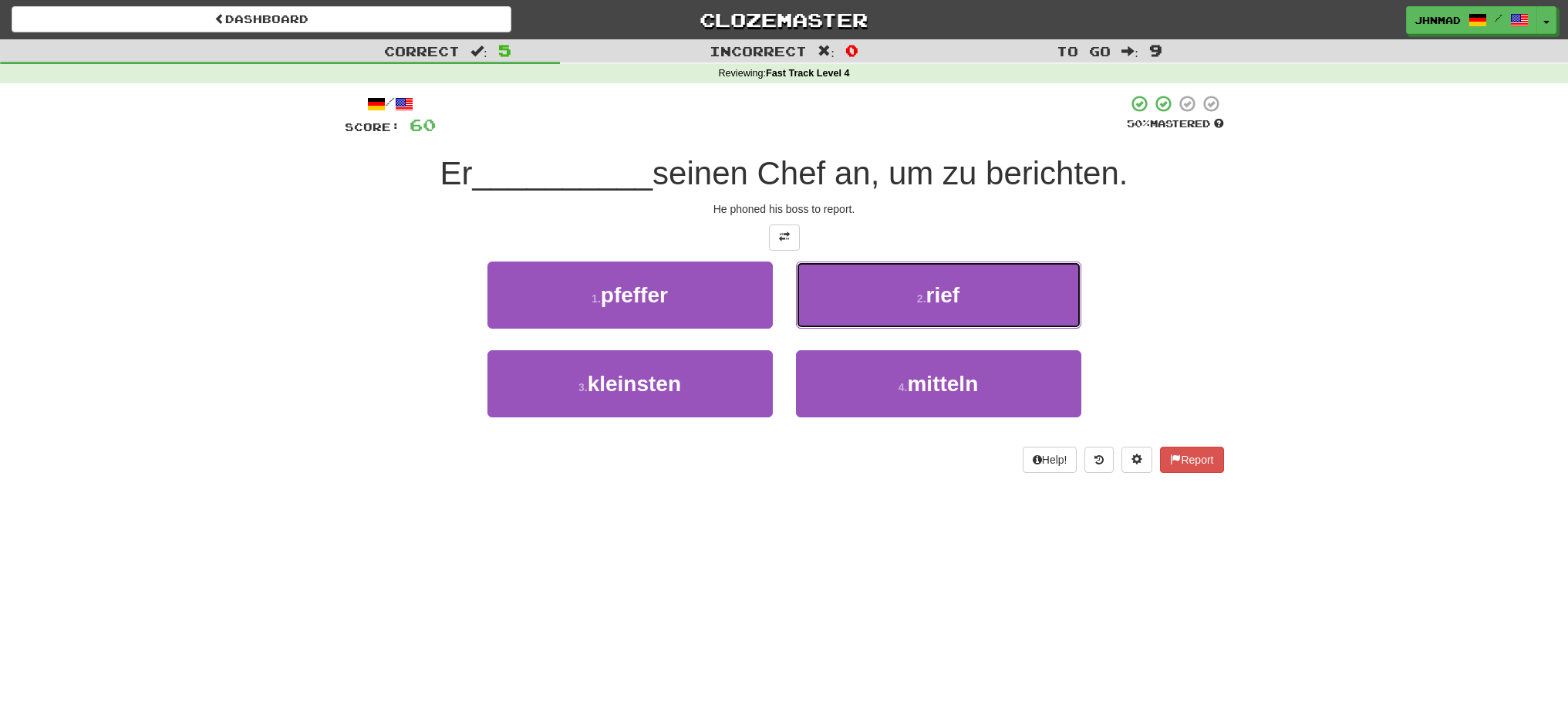
click at [944, 308] on button "2 . rief" at bounding box center [938, 295] width 285 height 67
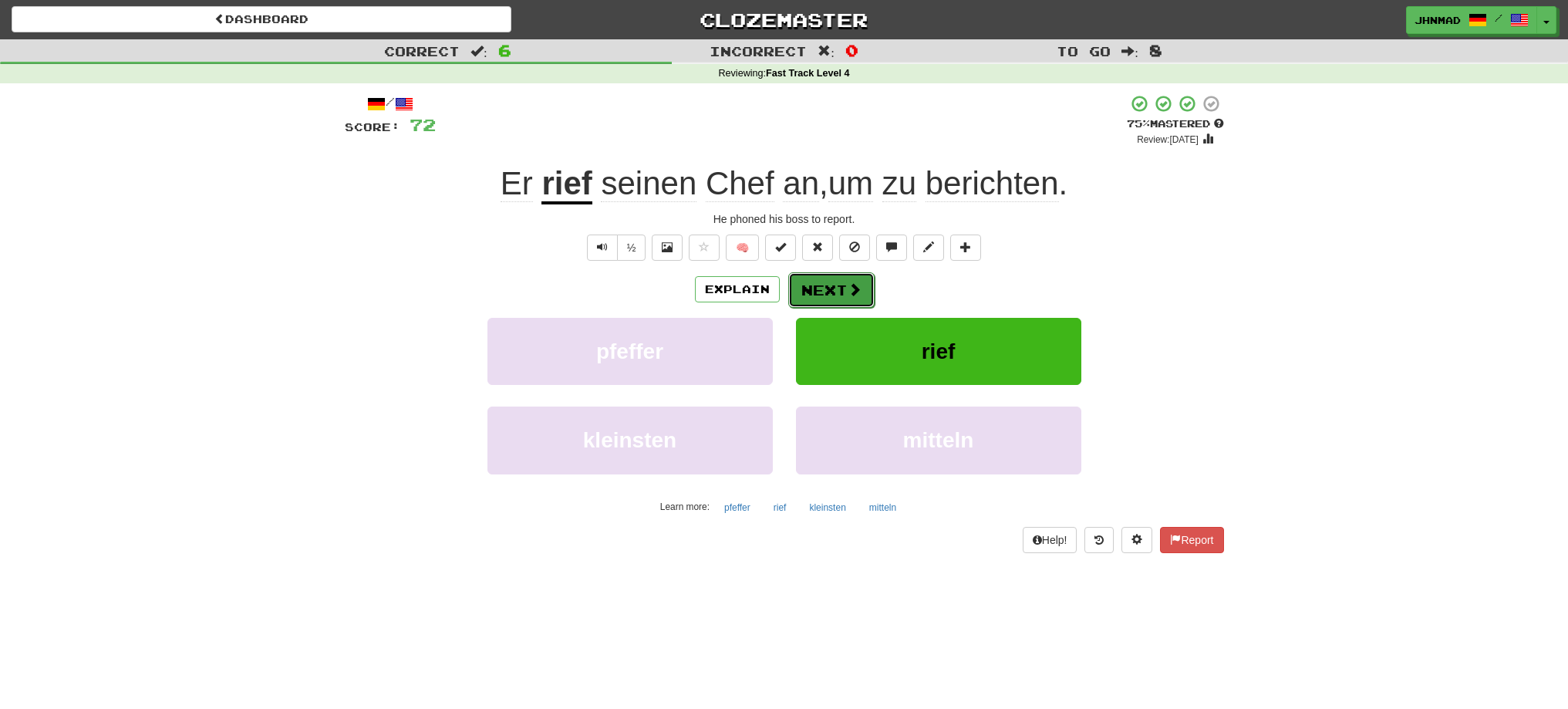
click at [824, 289] on button "Next" at bounding box center [832, 290] width 87 height 36
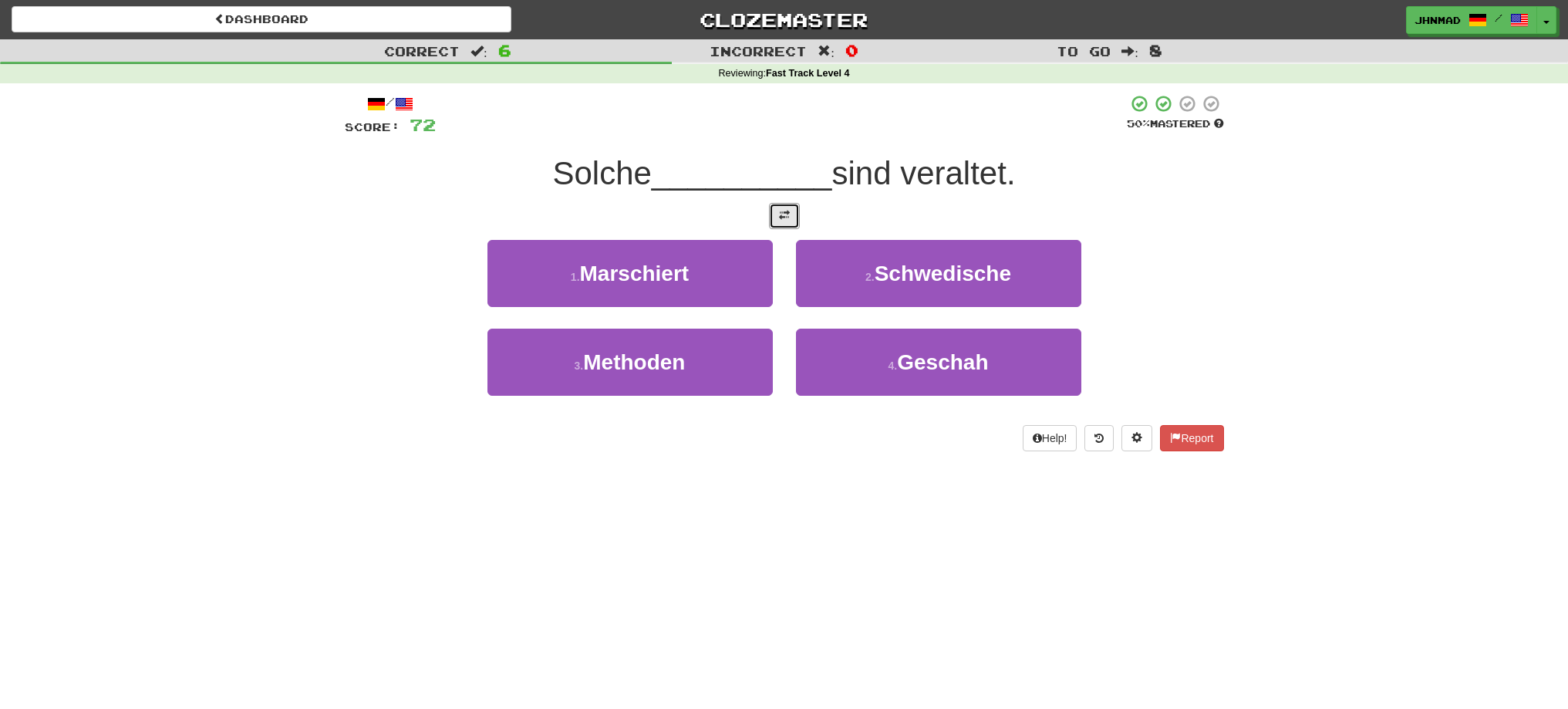
drag, startPoint x: 772, startPoint y: 220, endPoint x: 754, endPoint y: 223, distance: 18.2
click at [769, 220] on button at bounding box center [784, 216] width 31 height 26
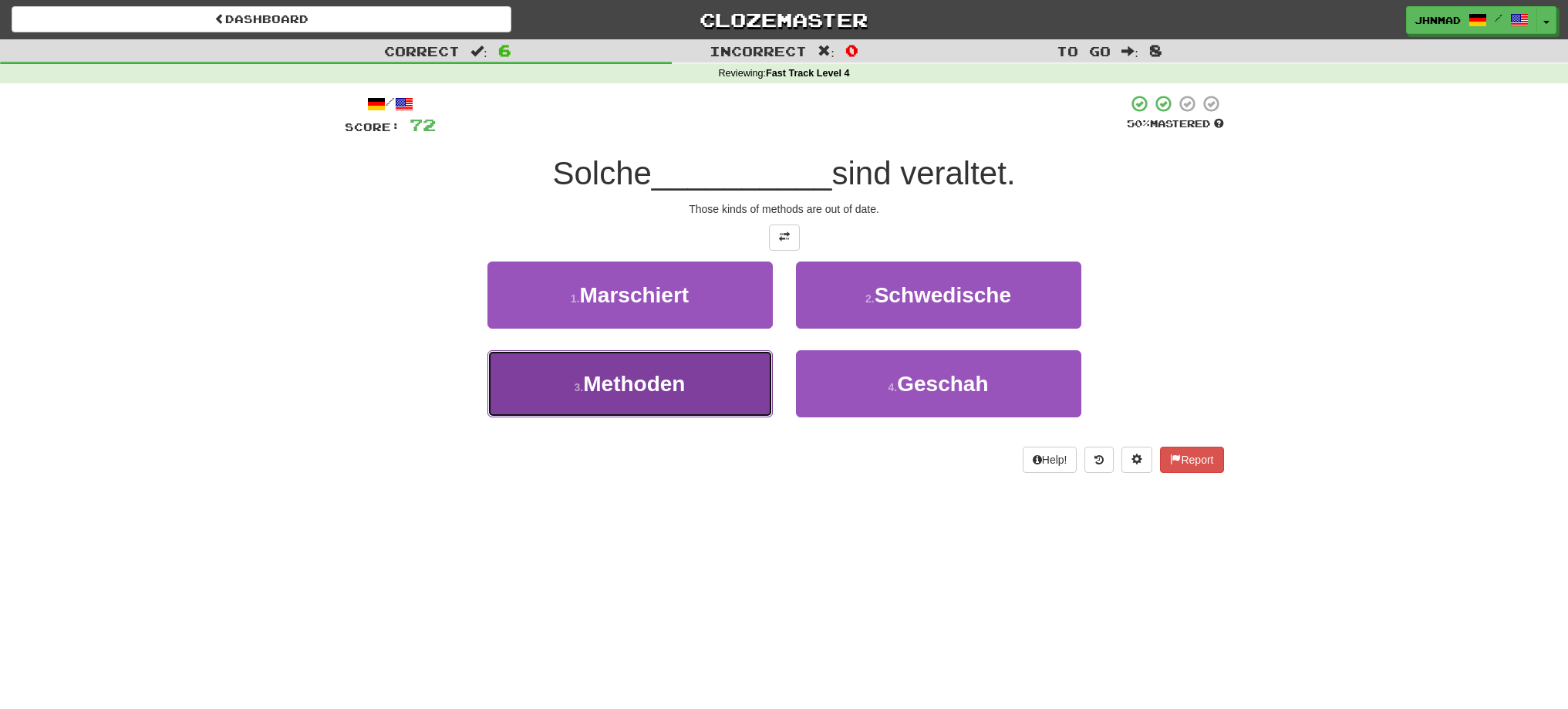
click at [631, 391] on span "Methoden" at bounding box center [634, 383] width 102 height 24
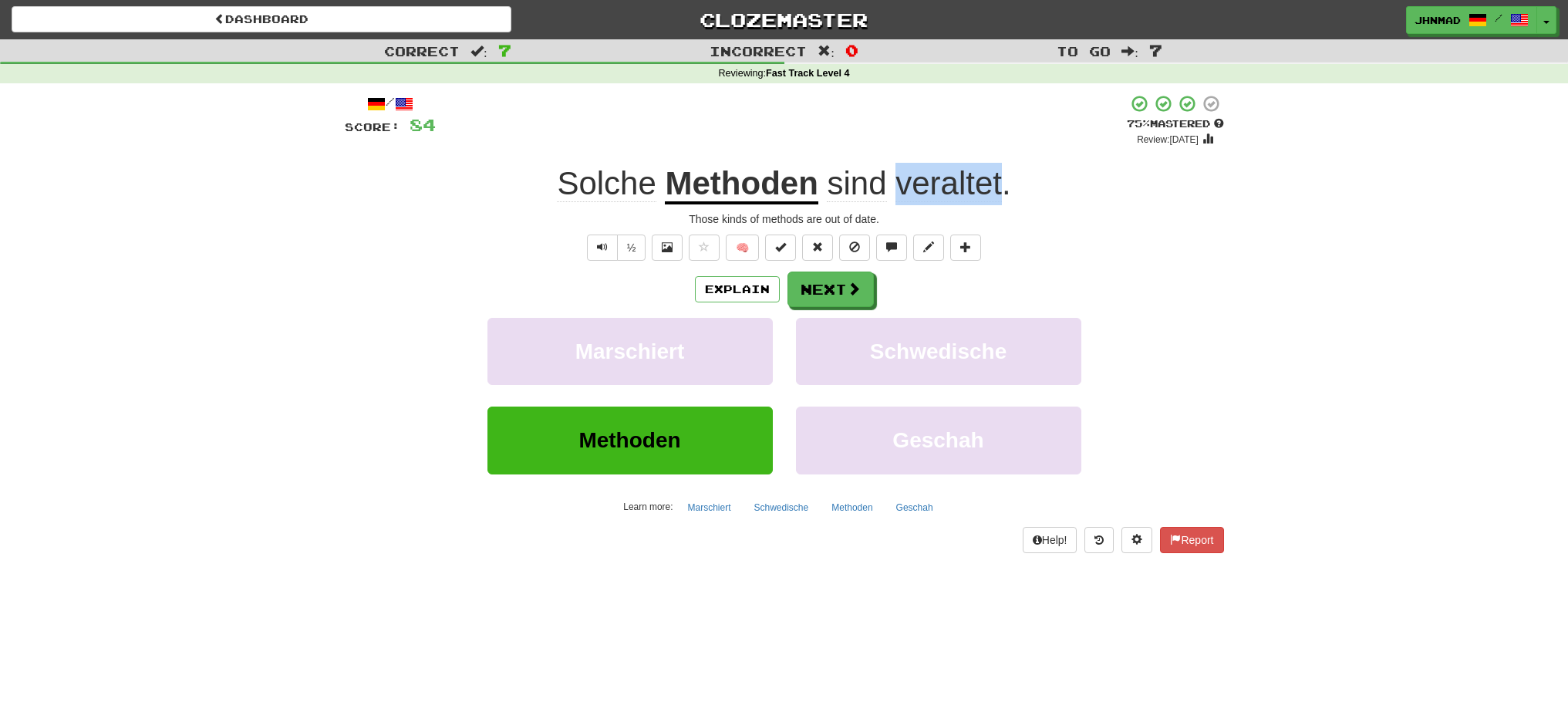
drag, startPoint x: 900, startPoint y: 189, endPoint x: 1001, endPoint y: 186, distance: 101.0
click at [1002, 186] on span "sind veraltet ." at bounding box center [915, 184] width 193 height 37
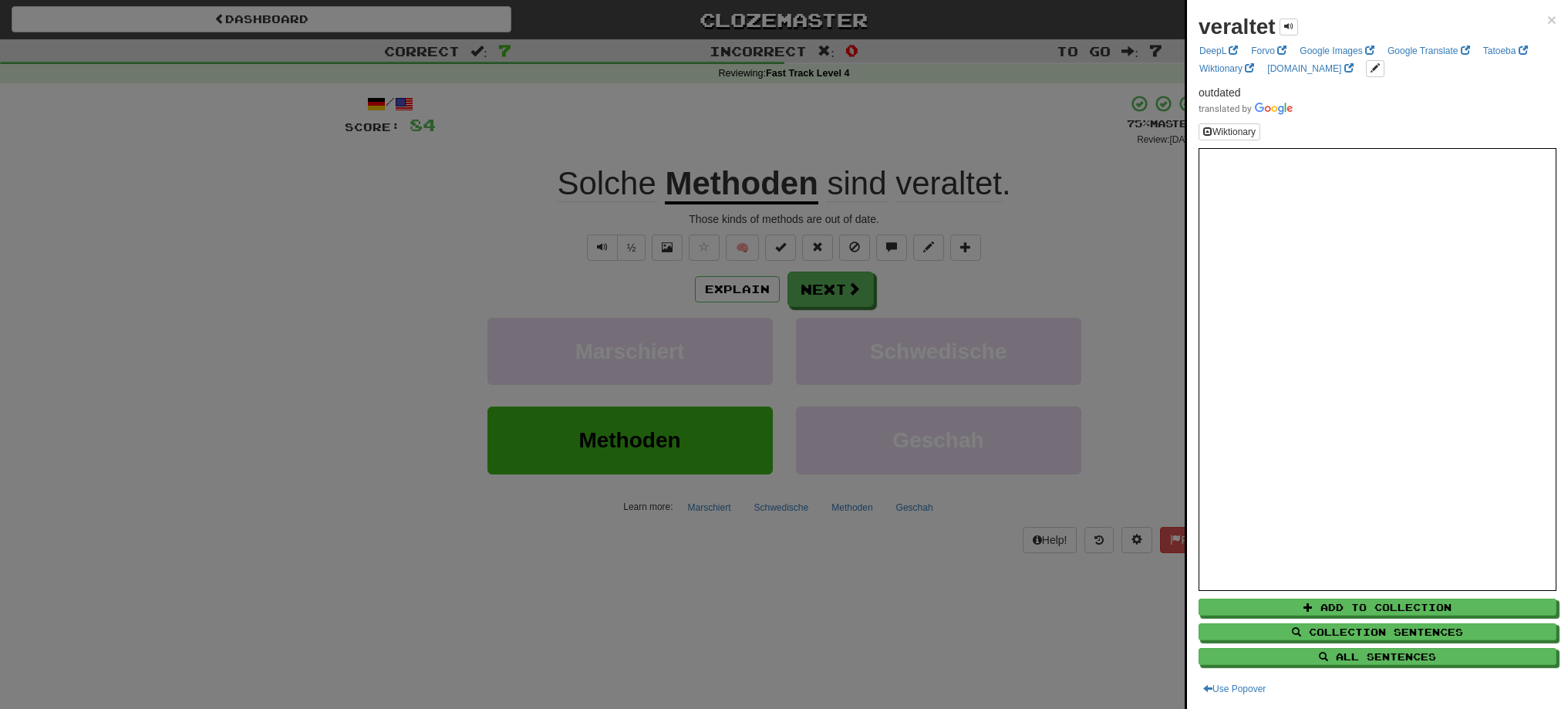
click at [1007, 280] on div at bounding box center [784, 354] width 1568 height 709
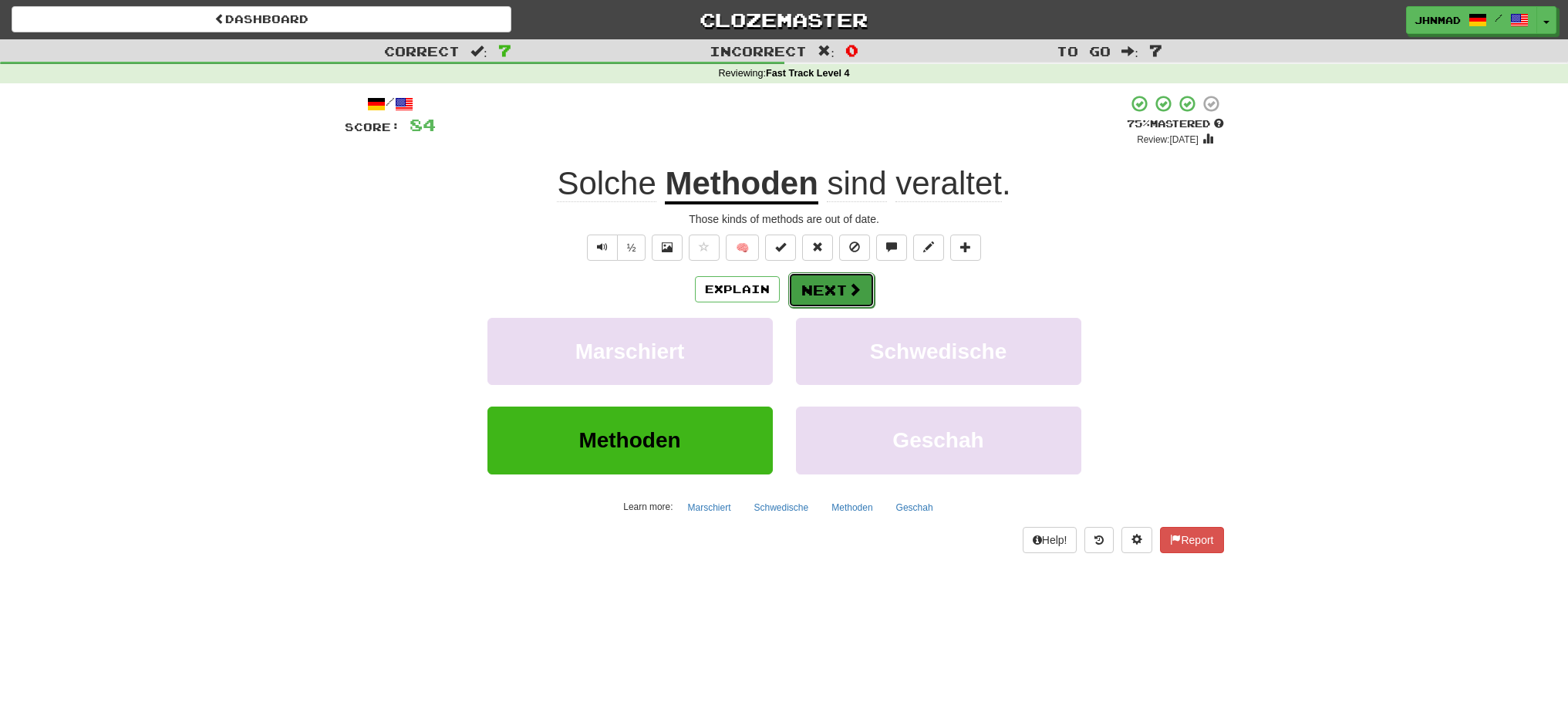
click at [847, 299] on button "Next" at bounding box center [832, 290] width 87 height 36
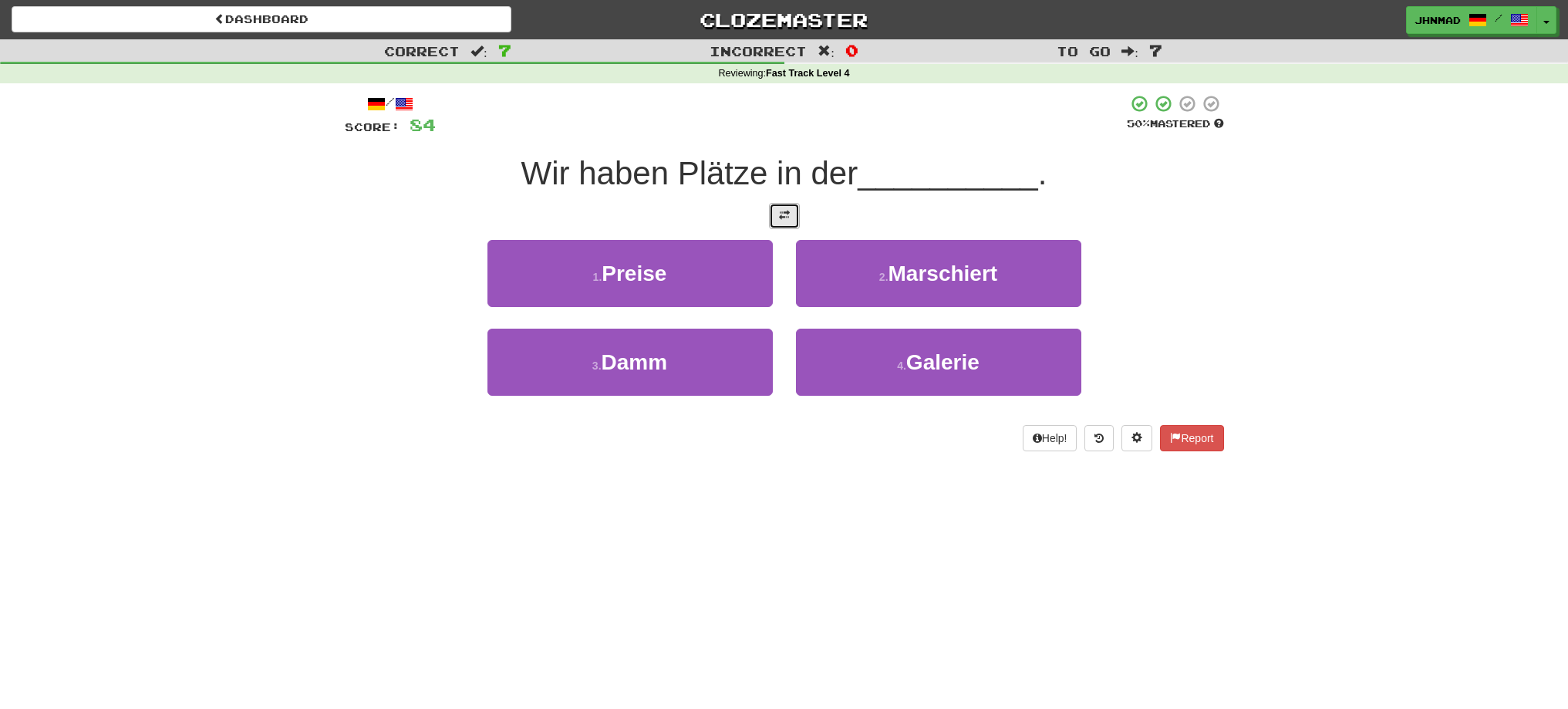
click at [780, 213] on span at bounding box center [784, 215] width 11 height 11
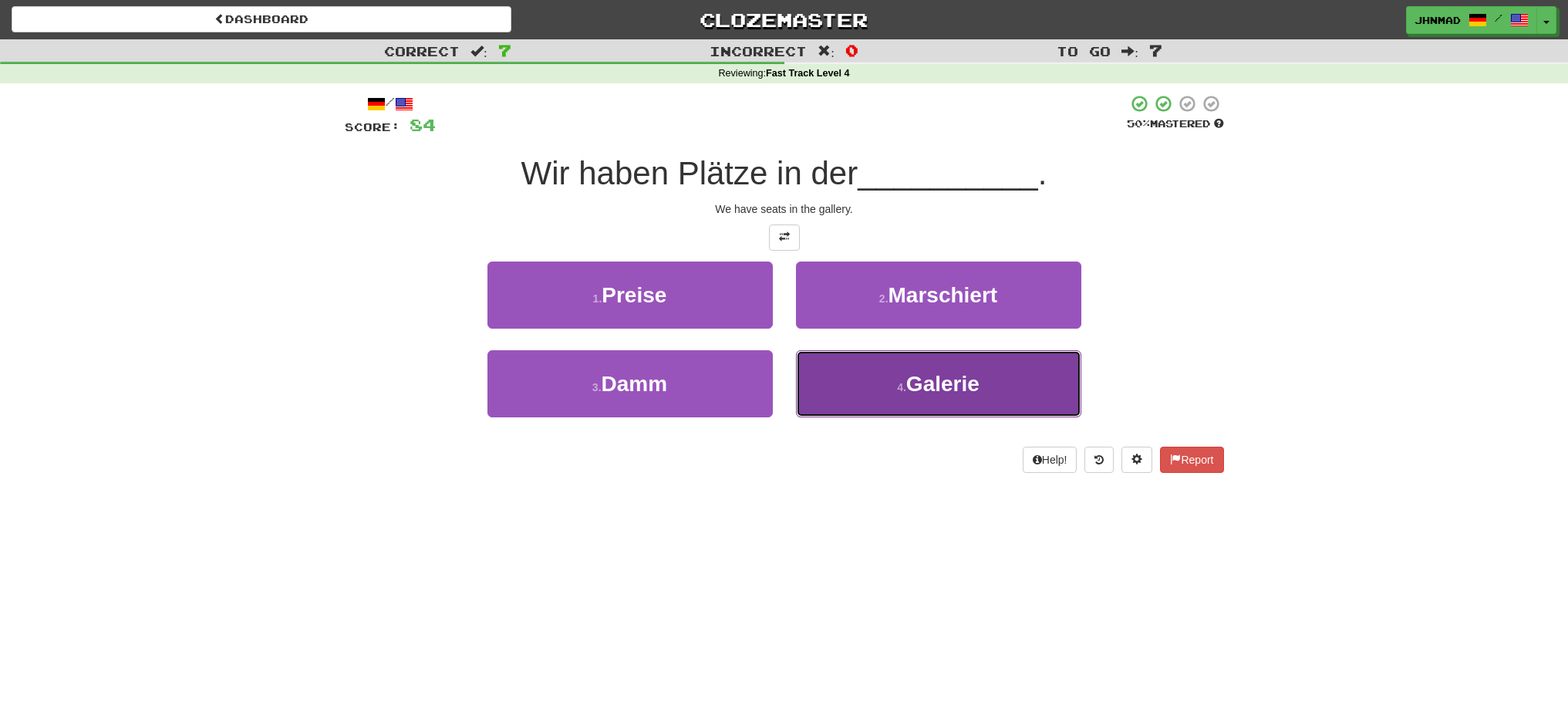
click at [831, 376] on button "4 . Galerie" at bounding box center [938, 383] width 285 height 67
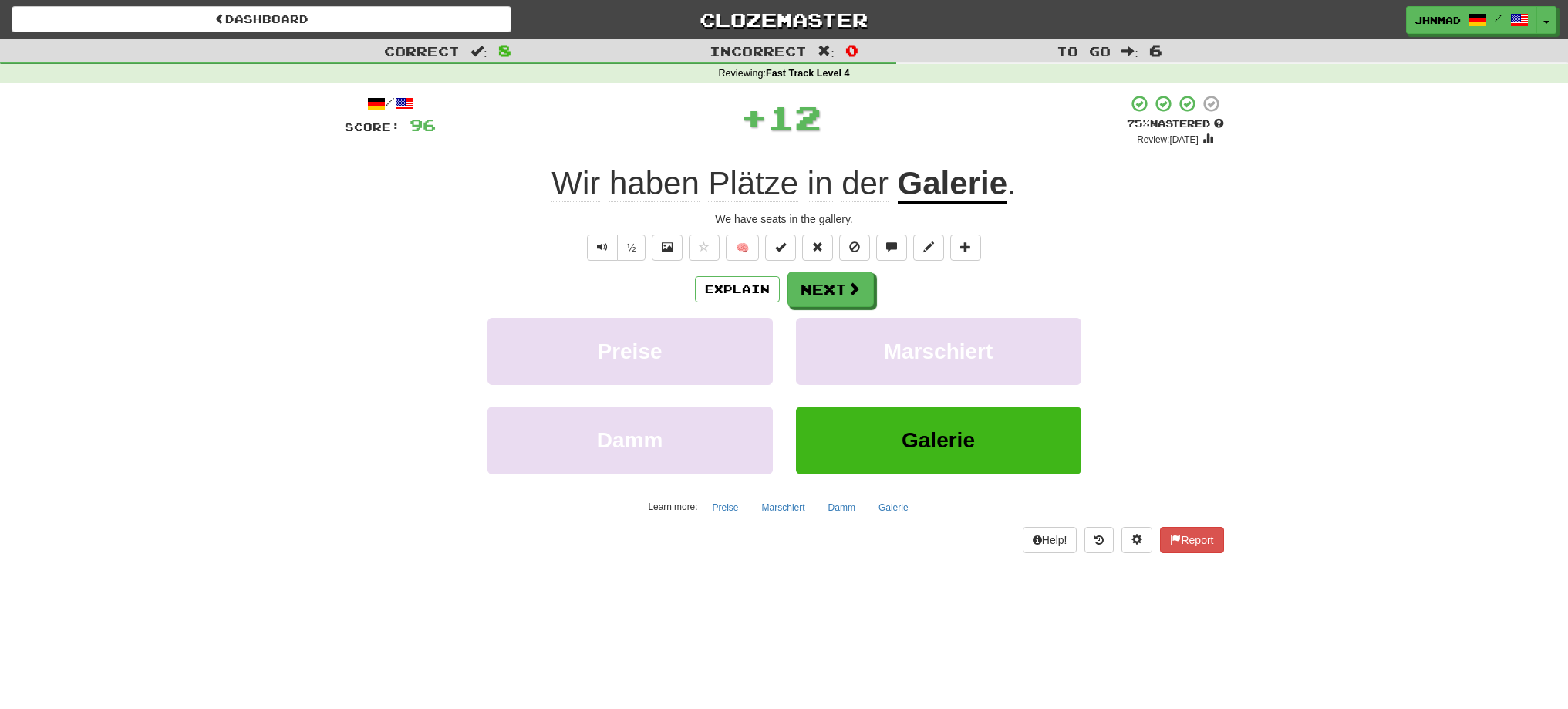
click at [874, 294] on div "Explain Next" at bounding box center [784, 289] width 879 height 36
click at [864, 294] on button "Next" at bounding box center [832, 290] width 87 height 36
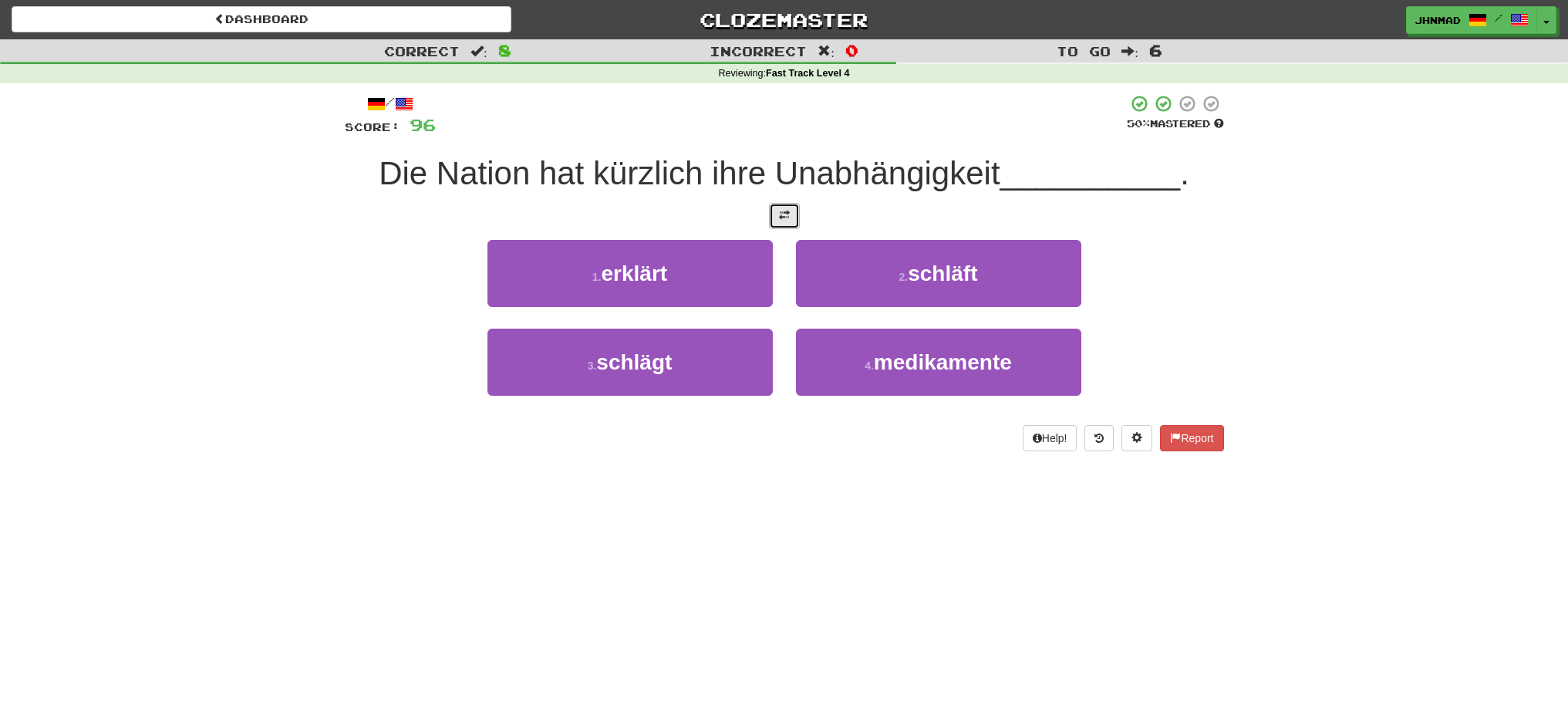
click at [794, 216] on button at bounding box center [784, 216] width 31 height 26
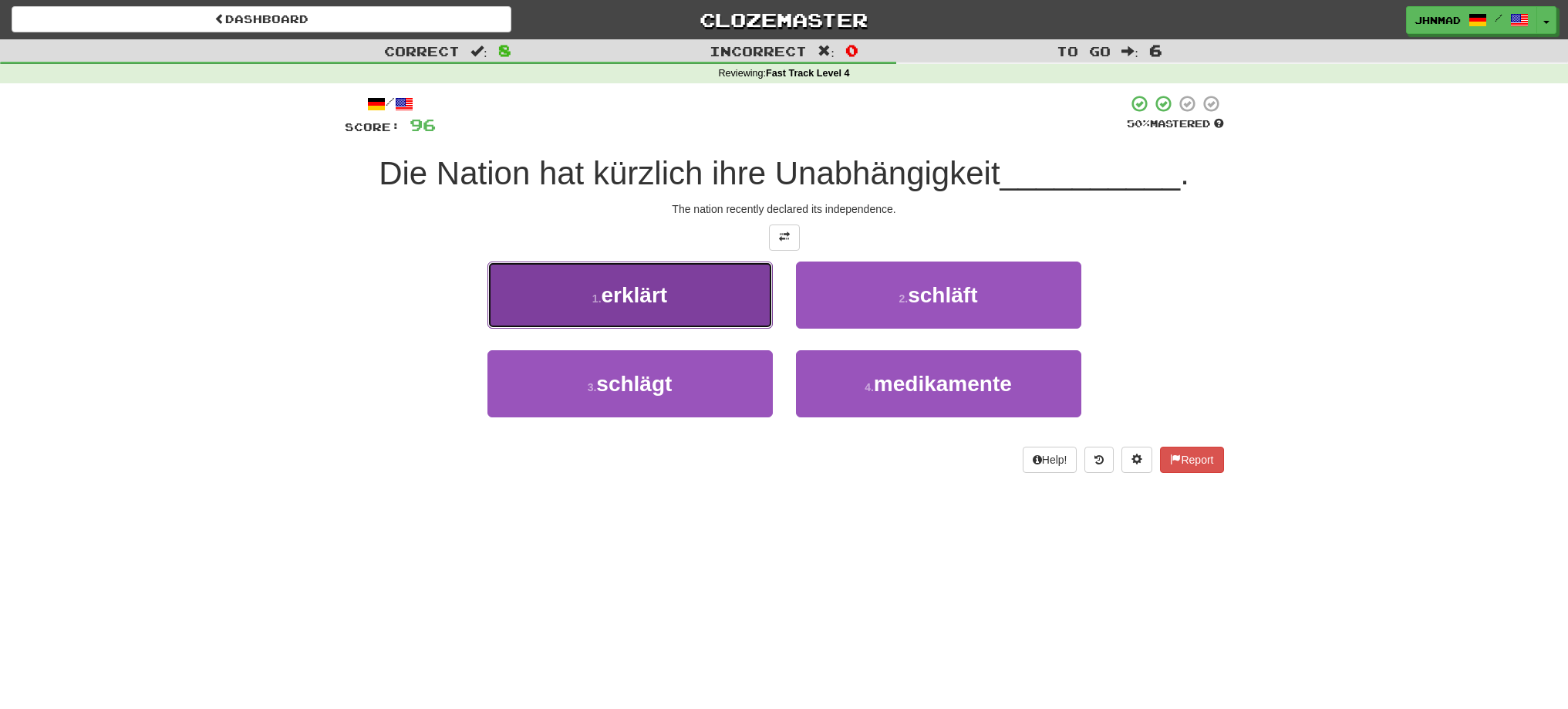
click at [726, 324] on button "1 . erklärt" at bounding box center [630, 295] width 285 height 67
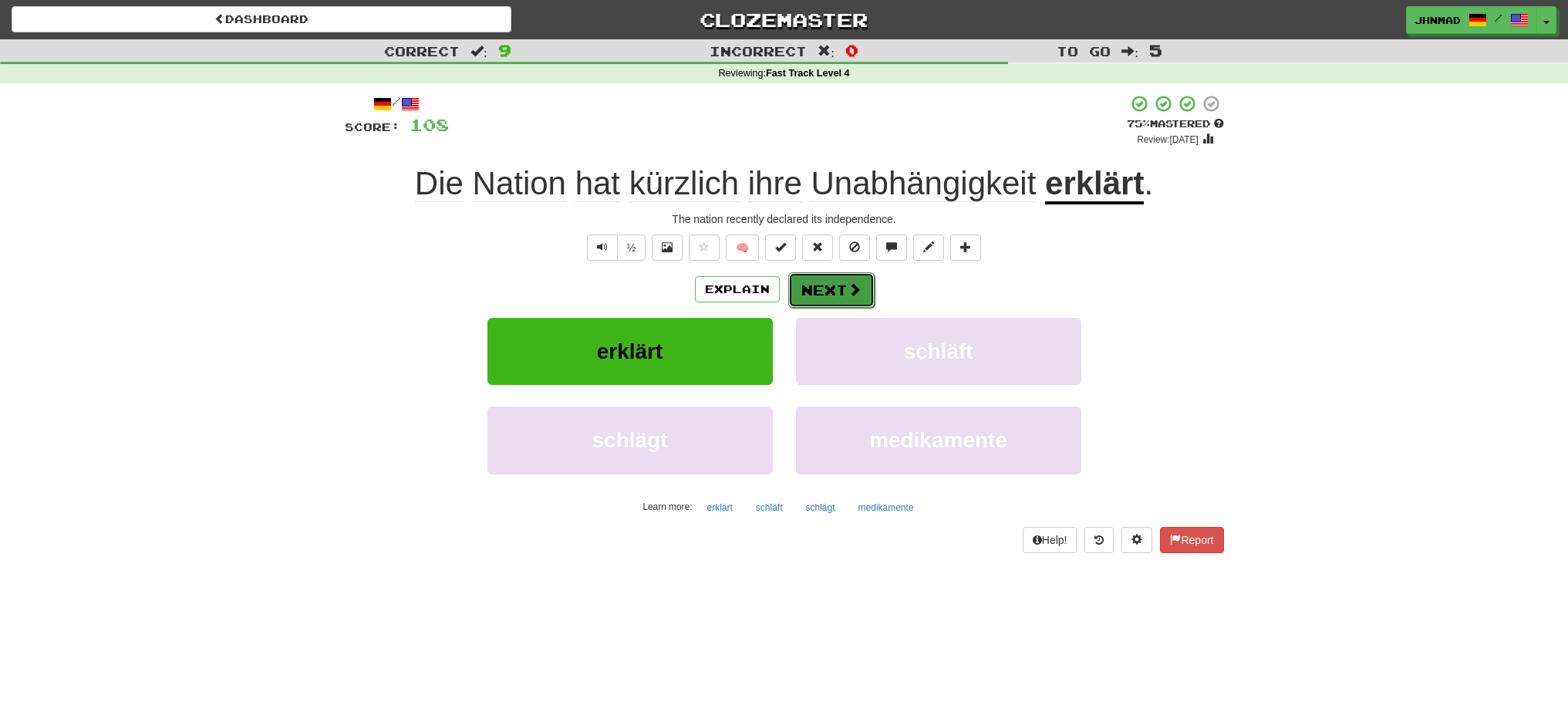
click at [844, 297] on button "Next" at bounding box center [832, 290] width 87 height 36
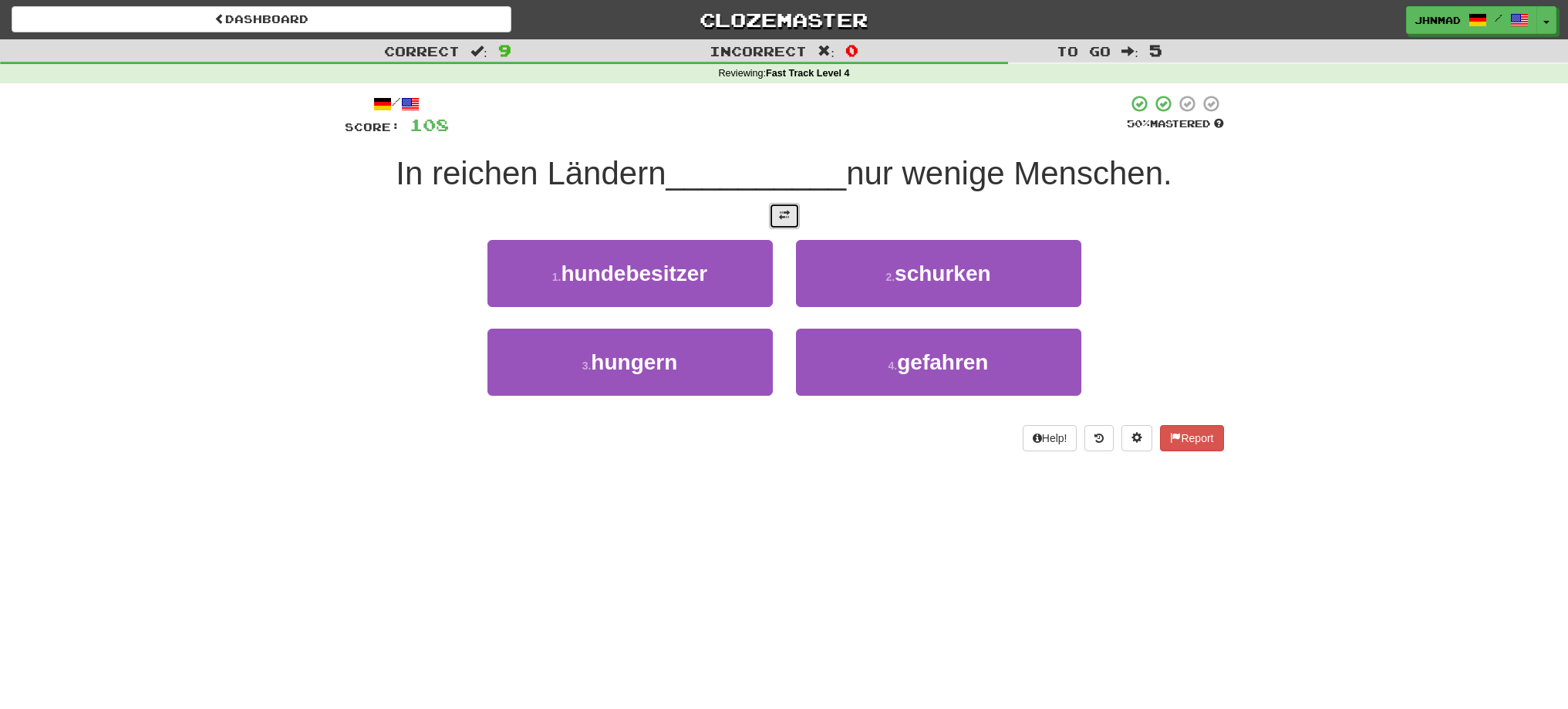
click at [781, 208] on button at bounding box center [784, 216] width 31 height 26
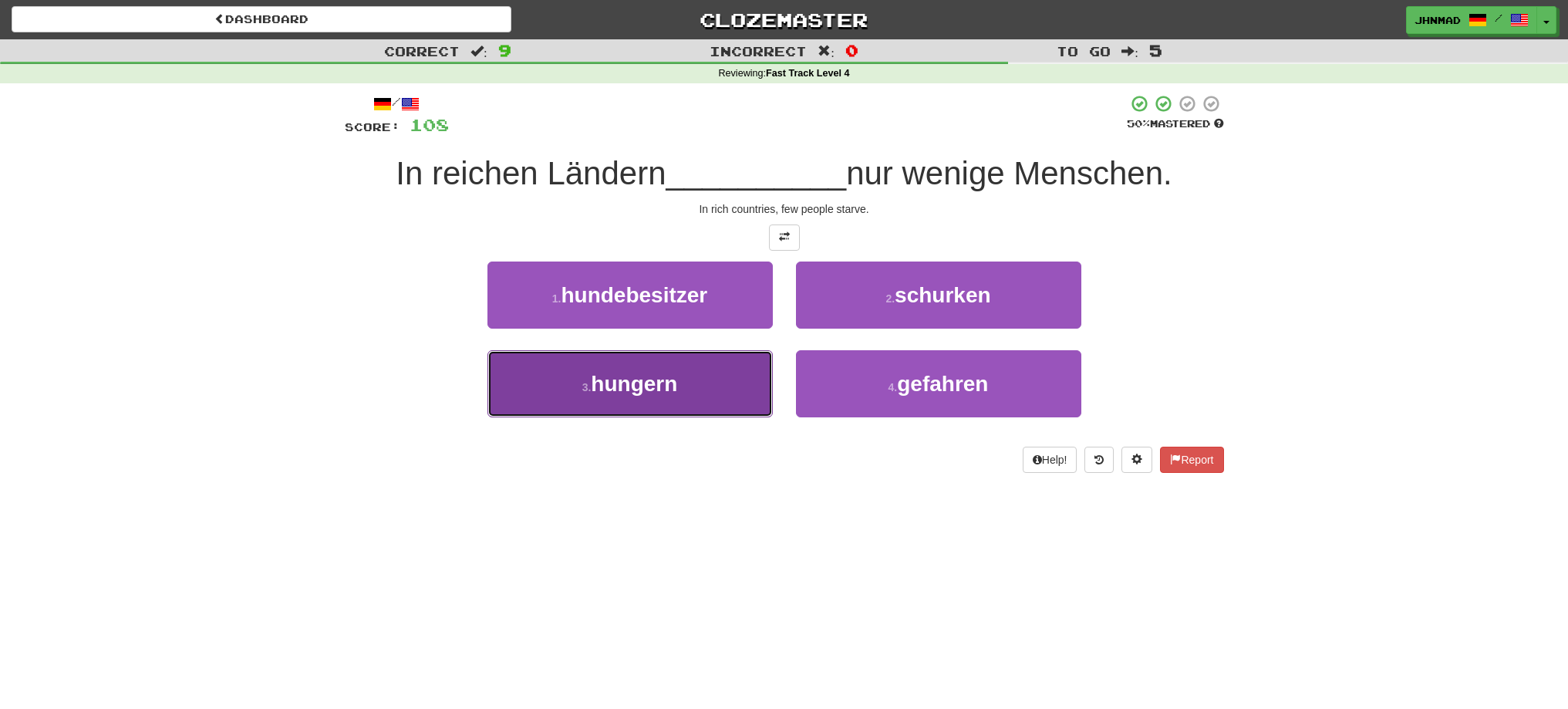
click at [676, 418] on button "3 . hungern" at bounding box center [630, 383] width 285 height 67
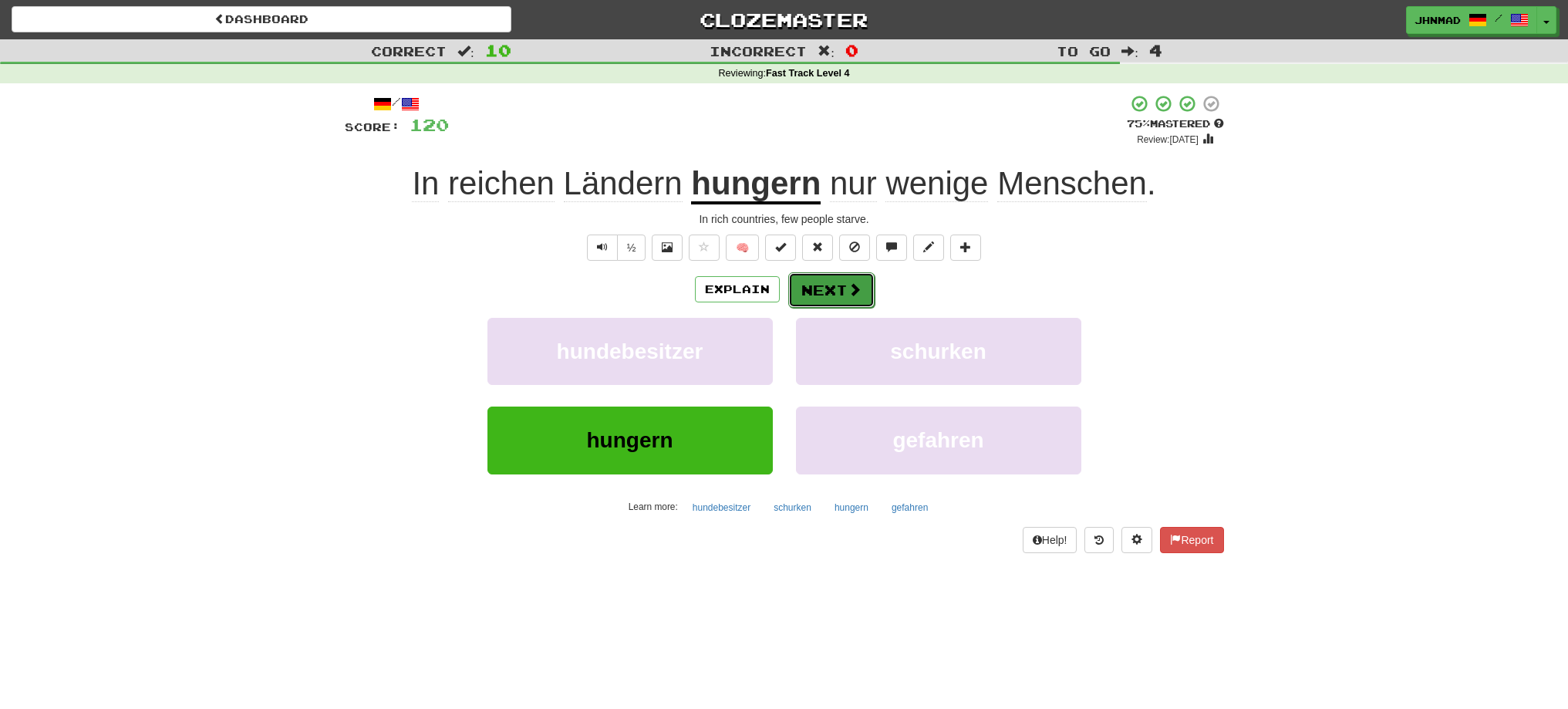
click at [845, 288] on button "Next" at bounding box center [832, 290] width 87 height 36
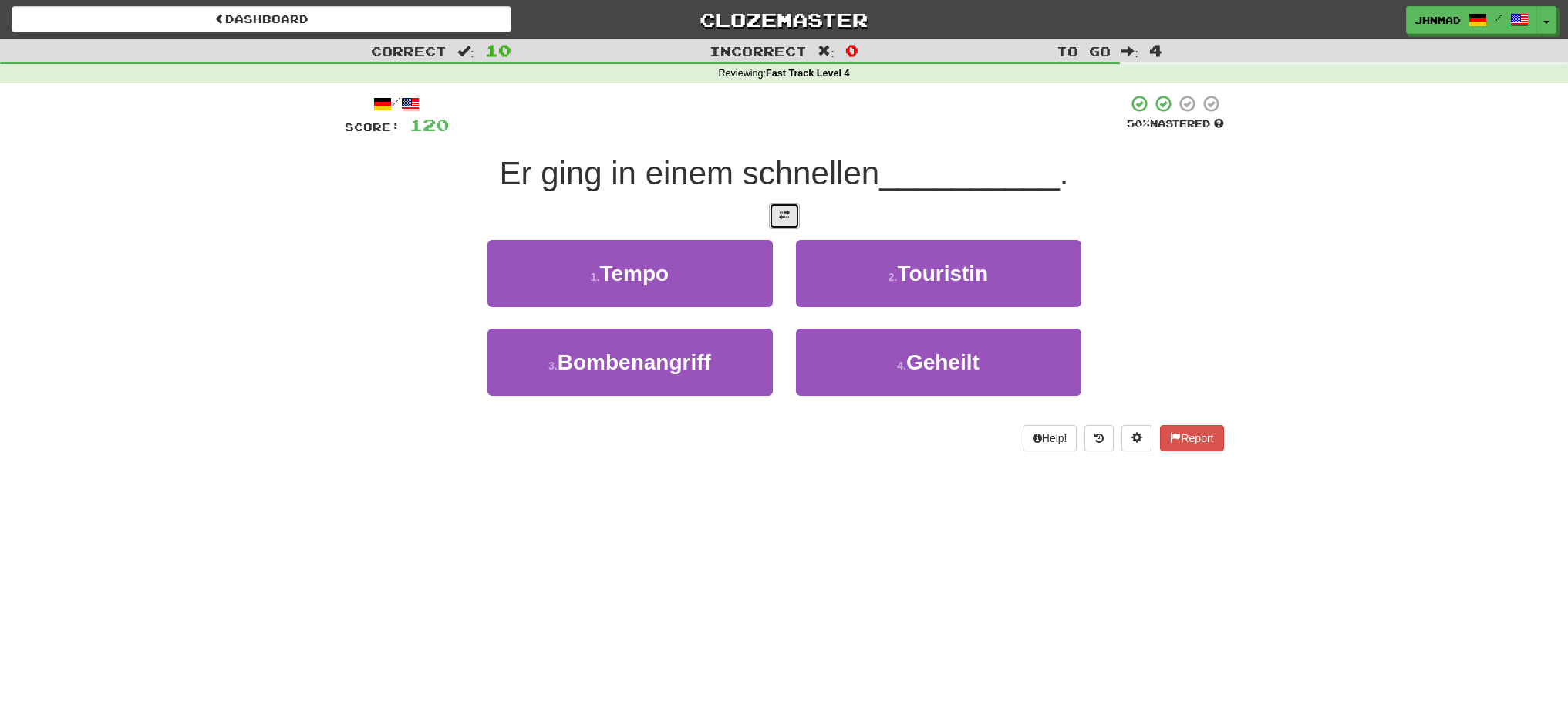
click at [774, 220] on button at bounding box center [784, 216] width 31 height 26
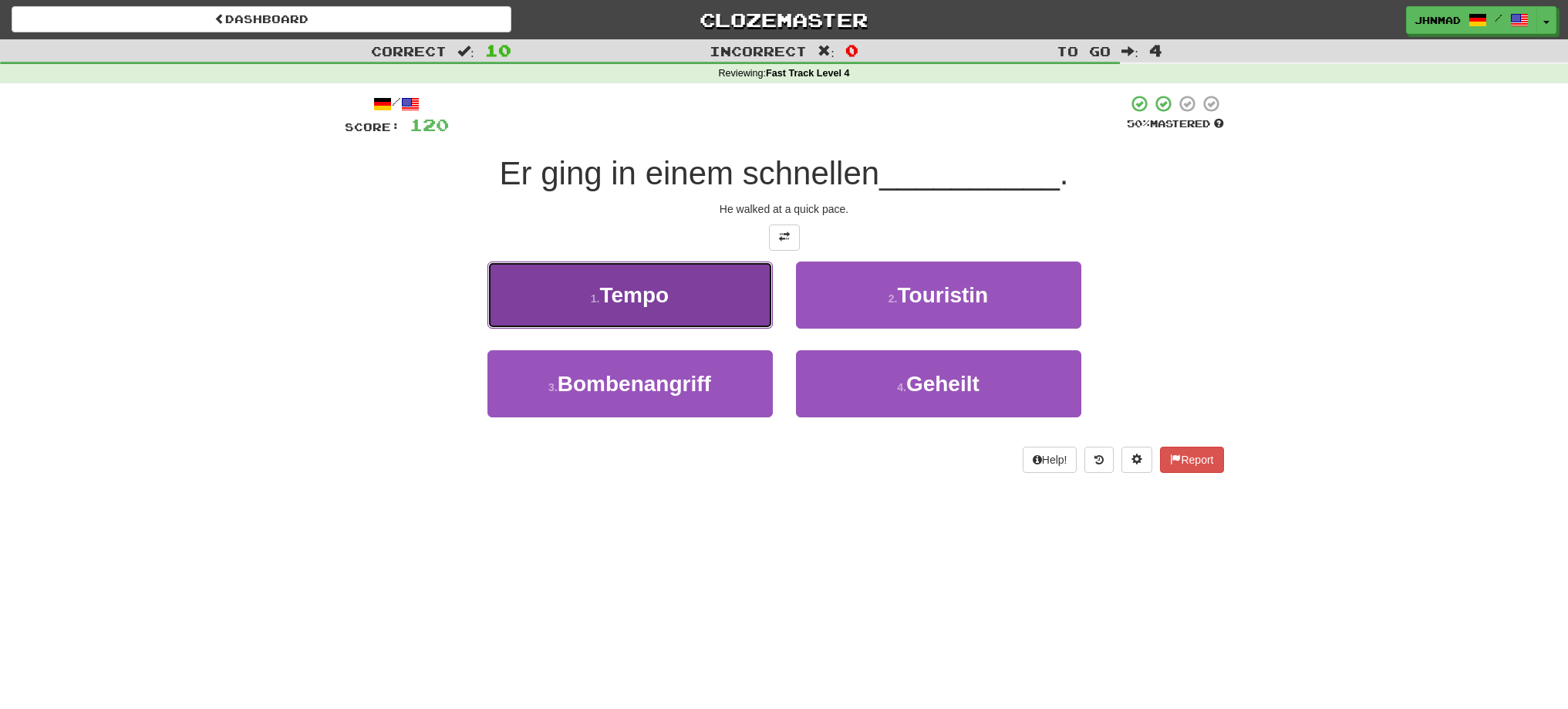
click at [736, 284] on button "1 . Tempo" at bounding box center [630, 295] width 285 height 67
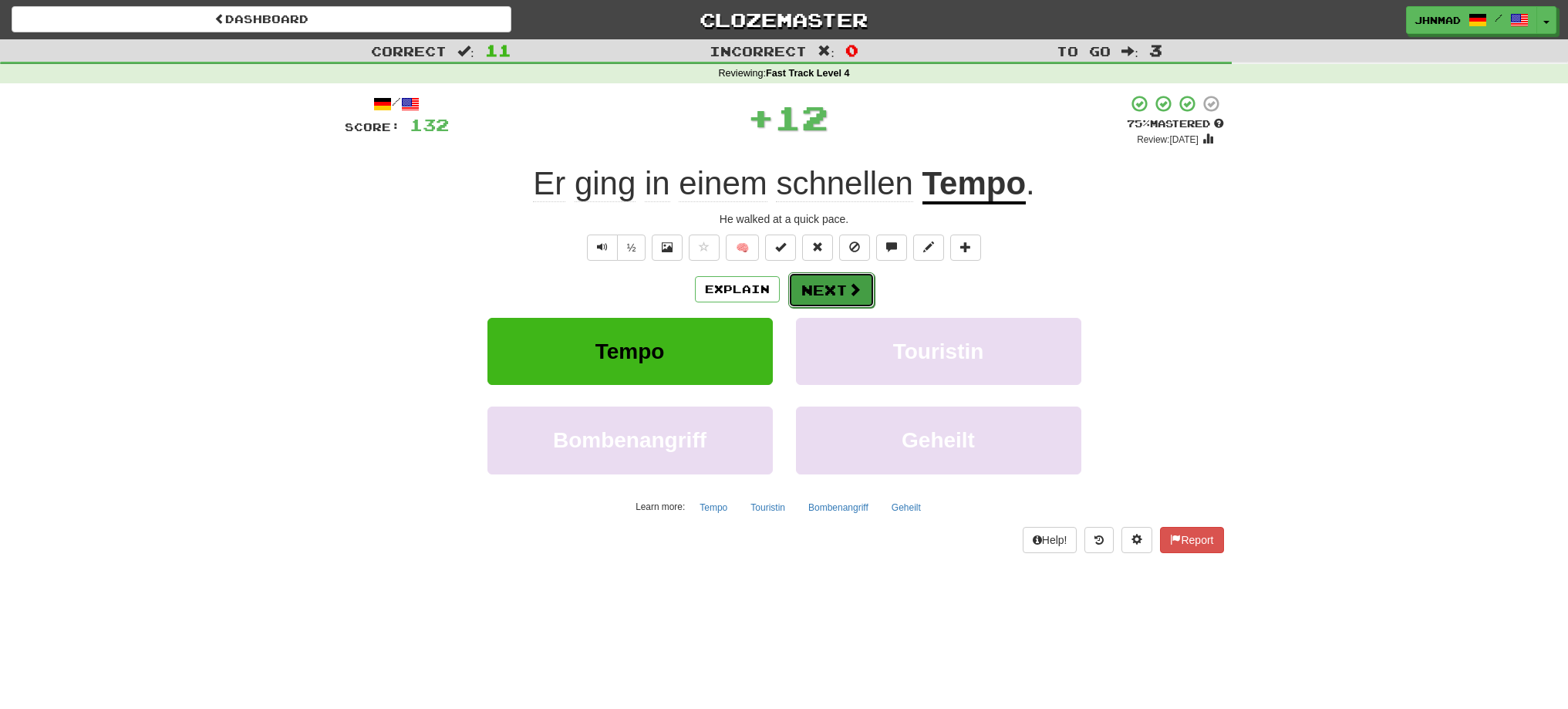
click at [840, 297] on button "Next" at bounding box center [832, 290] width 87 height 36
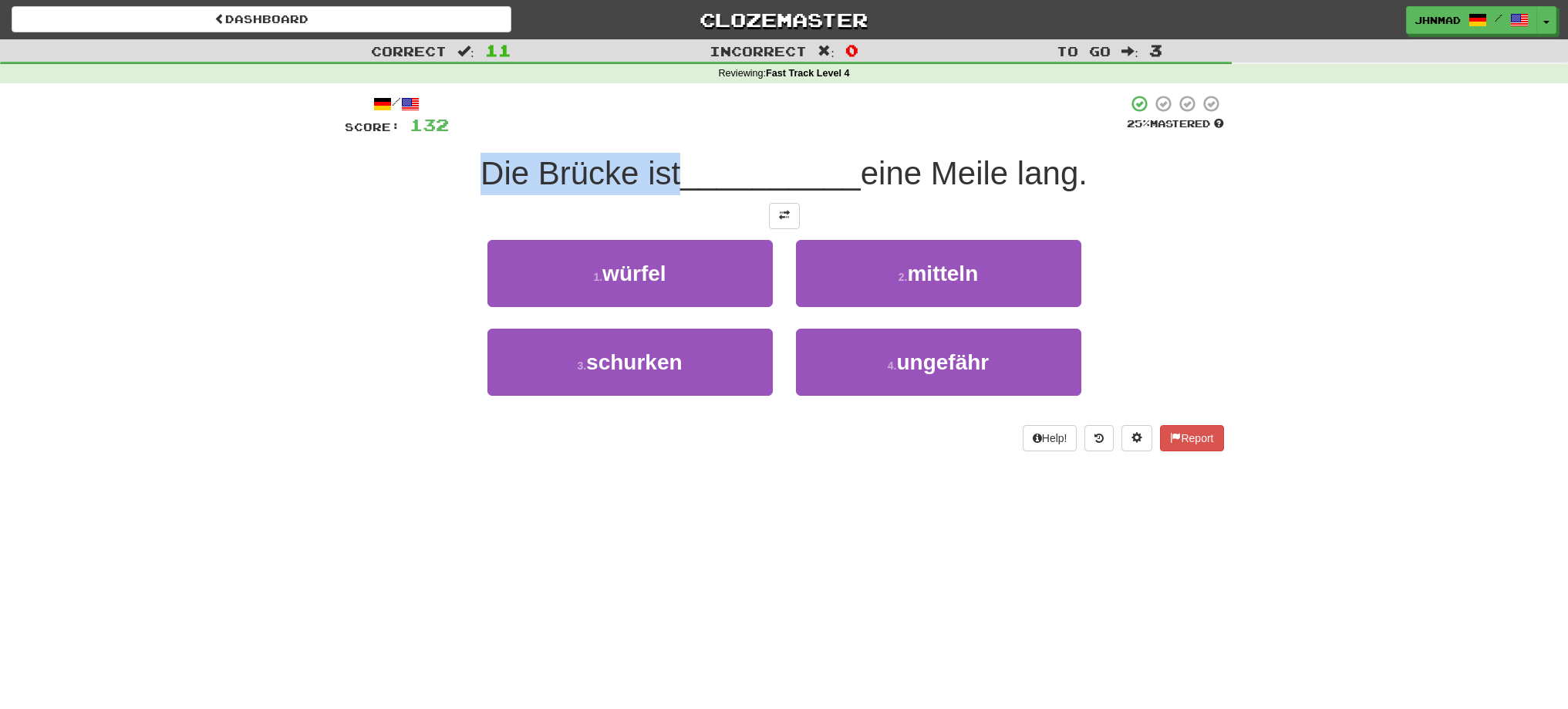
drag, startPoint x: 468, startPoint y: 156, endPoint x: 676, endPoint y: 176, distance: 209.0
click at [675, 176] on div "Die Brücke ist __________ eine Meile lang." at bounding box center [784, 174] width 879 height 43
click at [665, 193] on div at bounding box center [665, 193] width 0 height 0
click at [282, 261] on div "Correct : 11 Incorrect : 0 To go : 3 Reviewing : Fast Track Level 4 / Score: 13…" at bounding box center [784, 256] width 1568 height 434
click at [791, 215] on button at bounding box center [784, 216] width 31 height 26
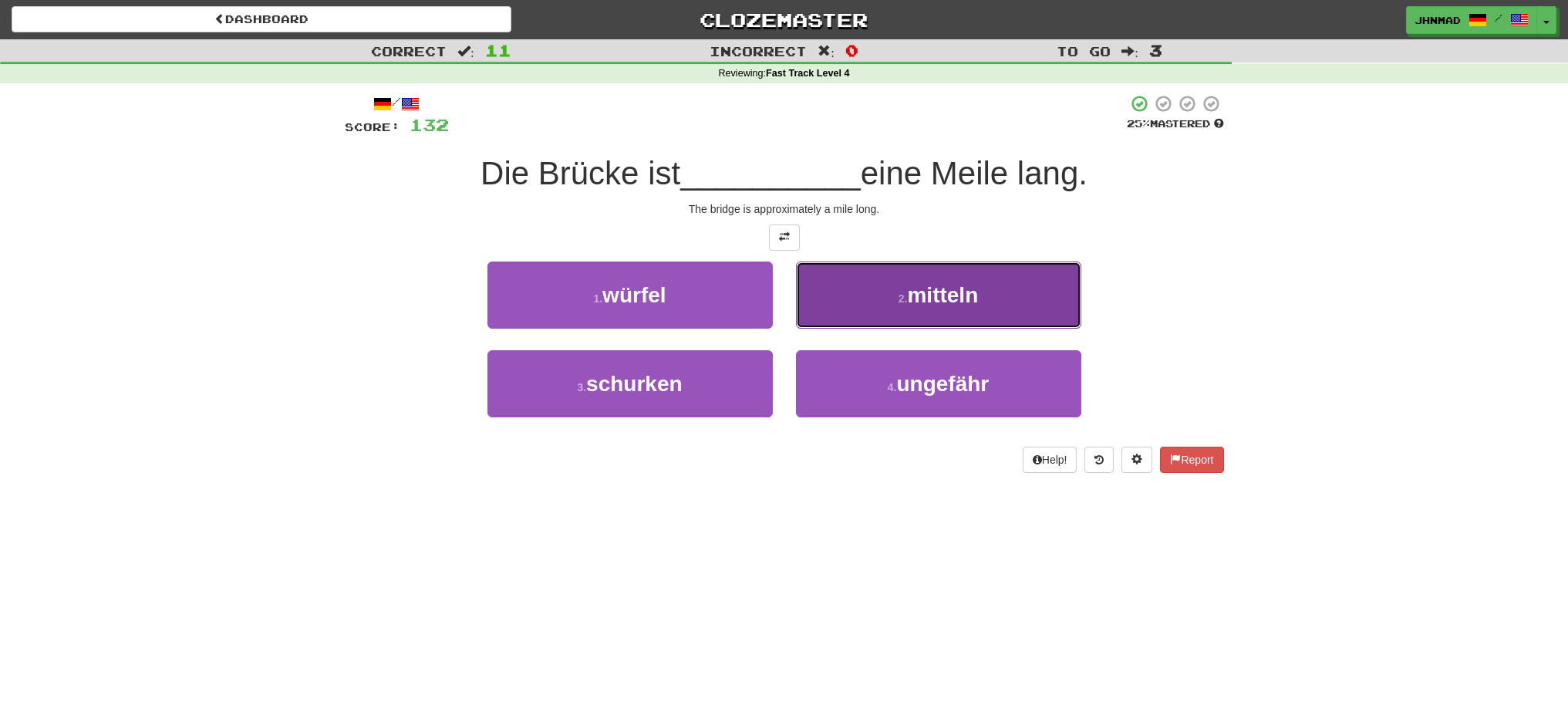
click at [944, 305] on span "mitteln" at bounding box center [943, 295] width 71 height 24
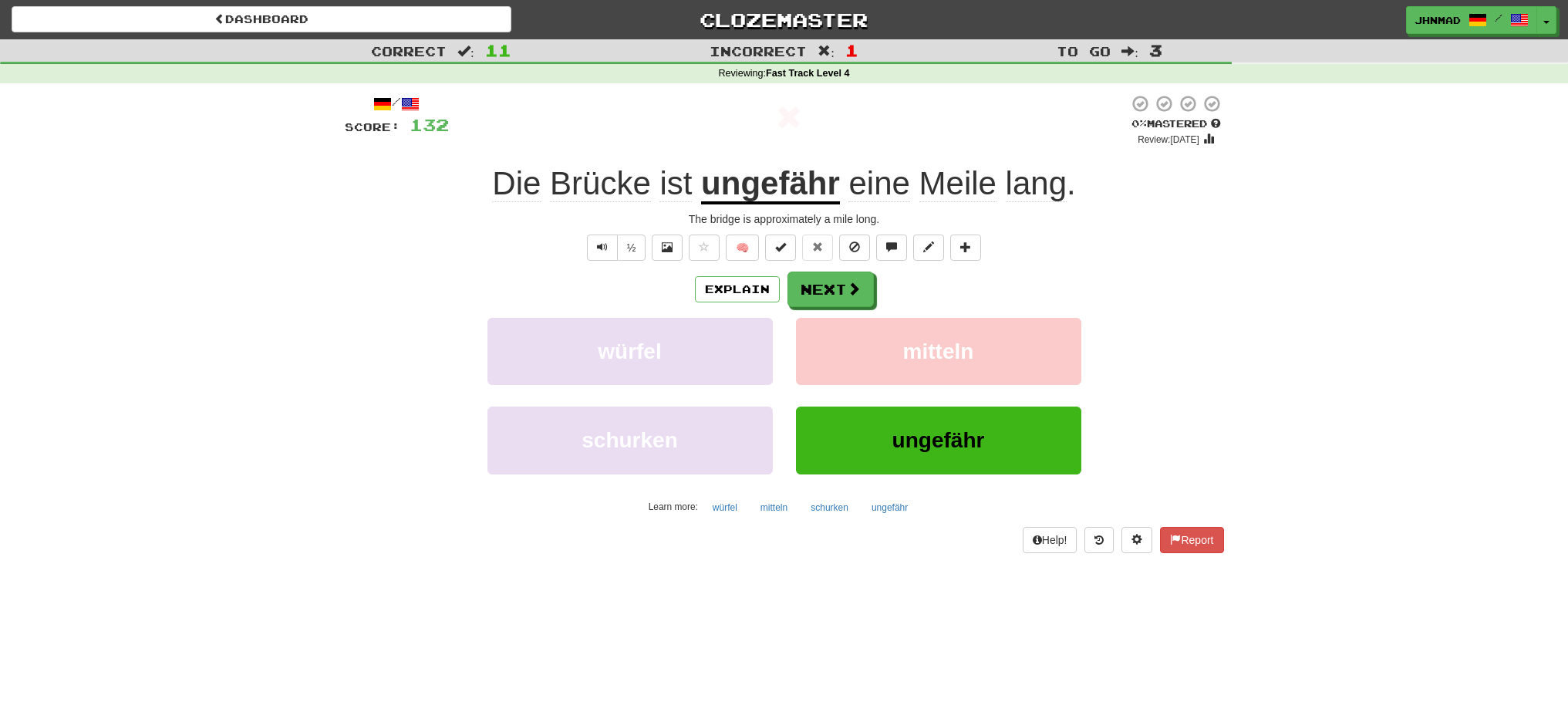
click at [775, 196] on u "ungefähr" at bounding box center [770, 185] width 139 height 39
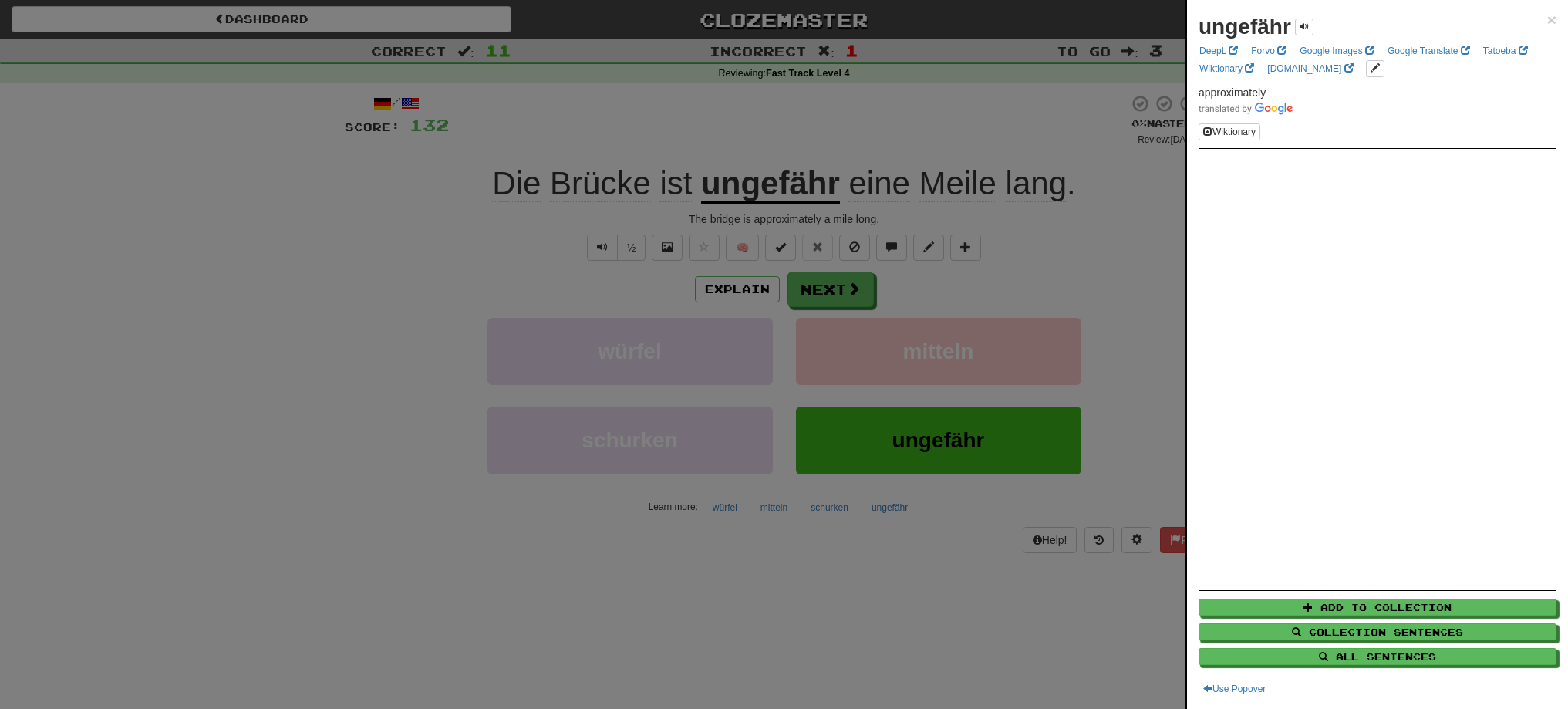
click at [820, 290] on div at bounding box center [784, 354] width 1568 height 709
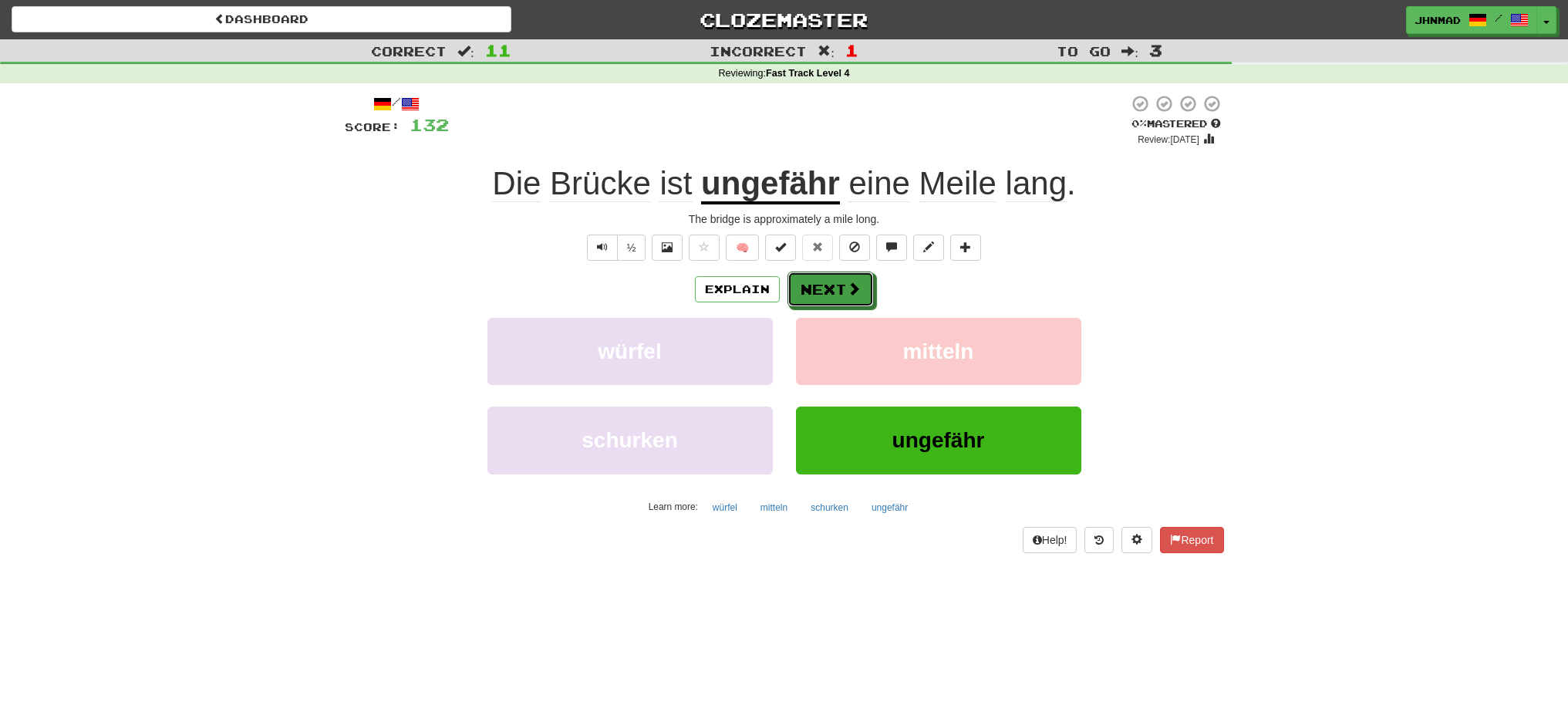
click at [820, 290] on button "Next" at bounding box center [831, 289] width 87 height 36
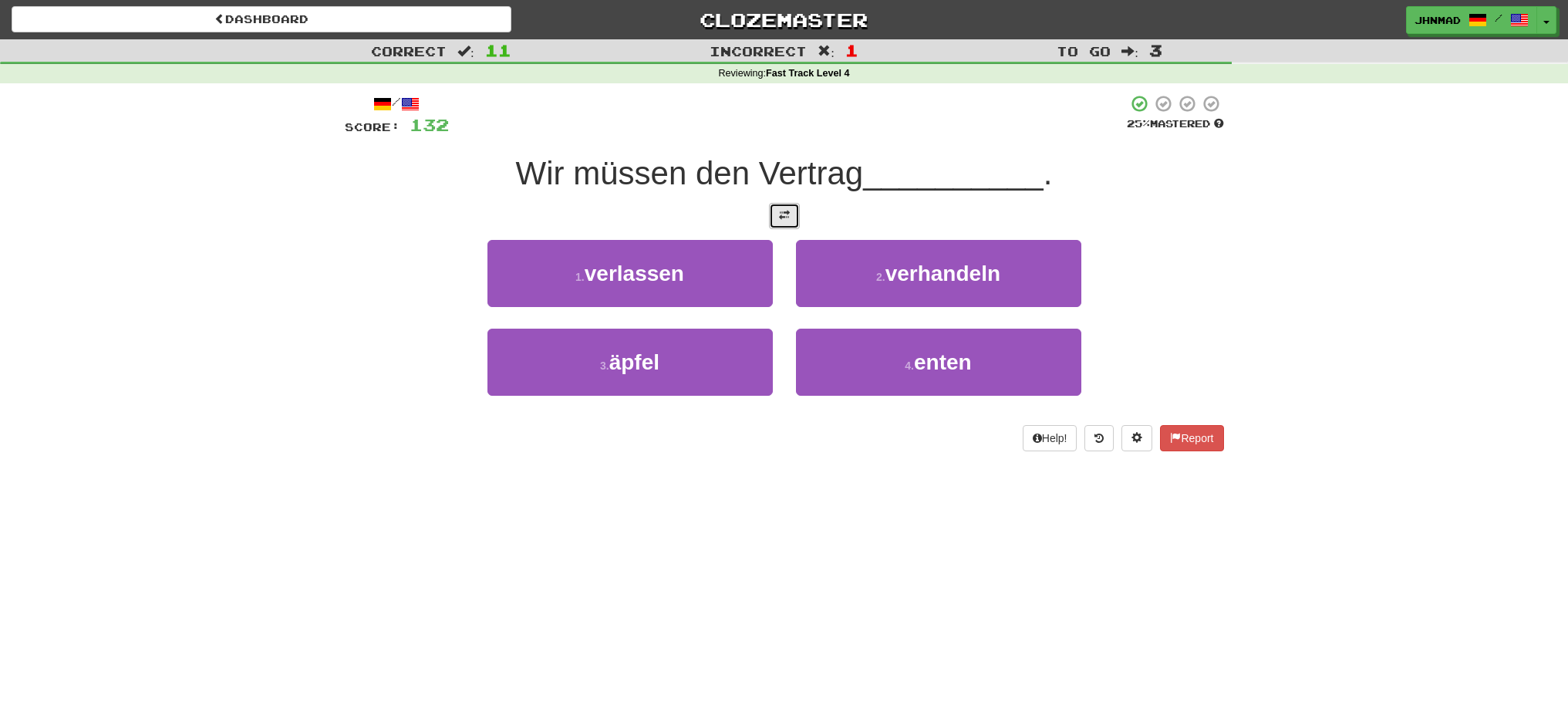
click at [777, 212] on button at bounding box center [784, 216] width 31 height 26
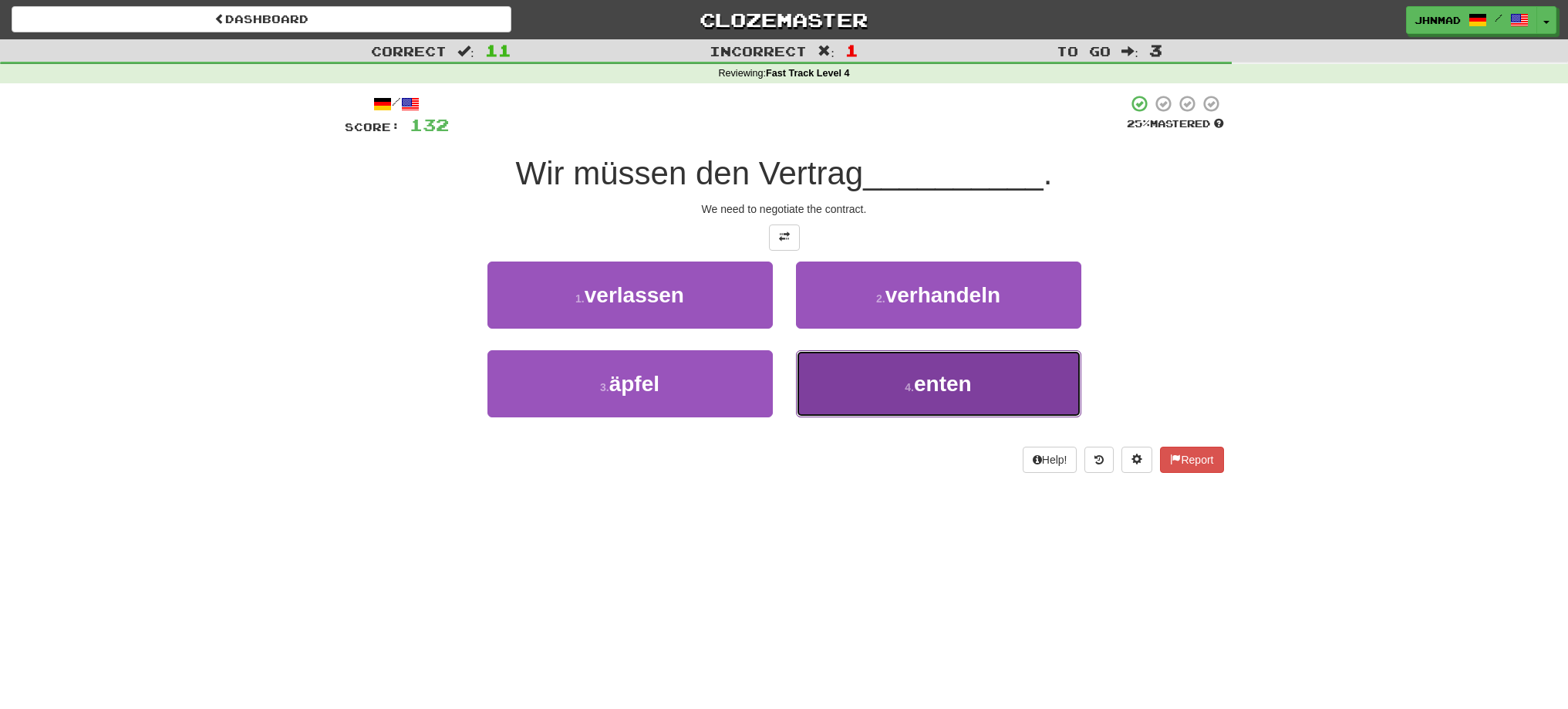
click at [889, 370] on button "4 . enten" at bounding box center [938, 383] width 285 height 67
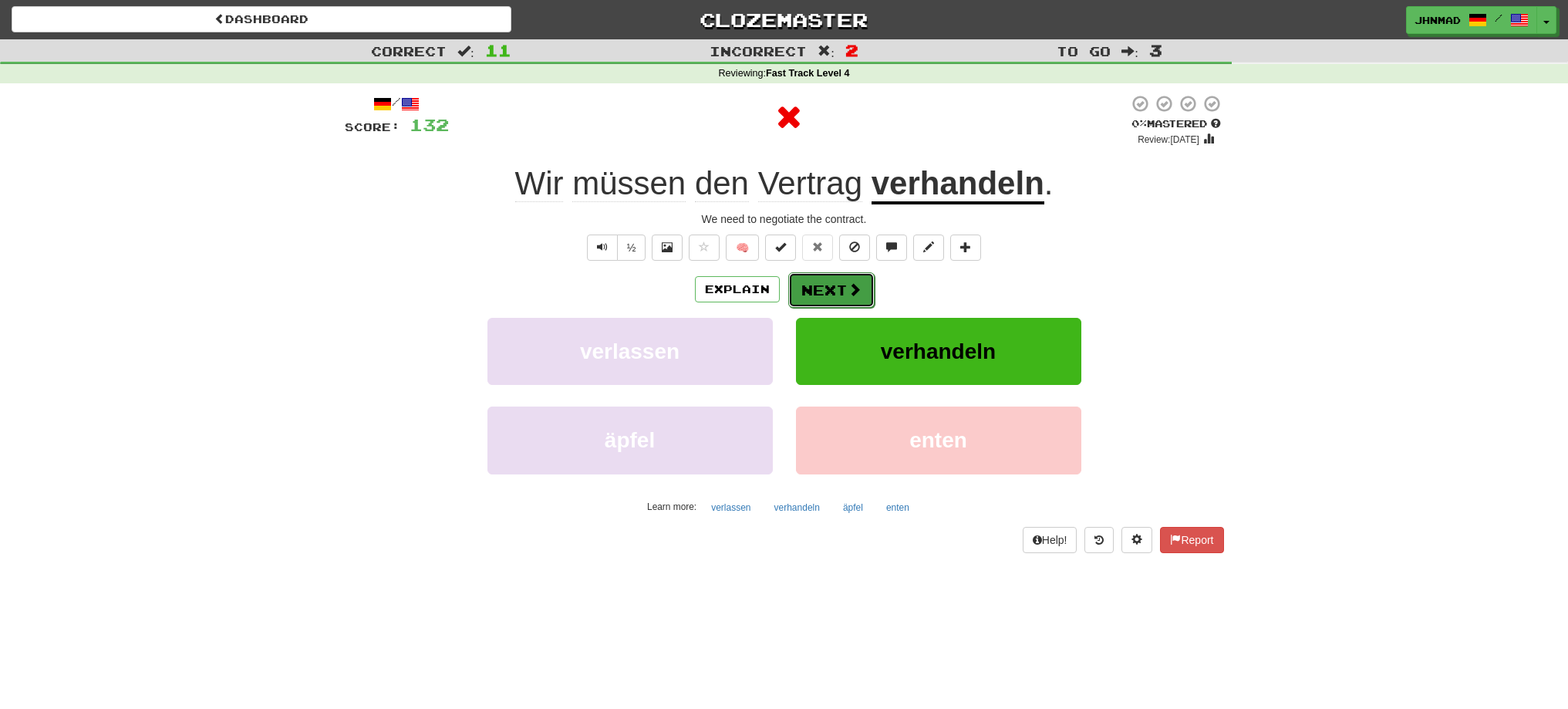
click at [848, 304] on button "Next" at bounding box center [832, 290] width 87 height 36
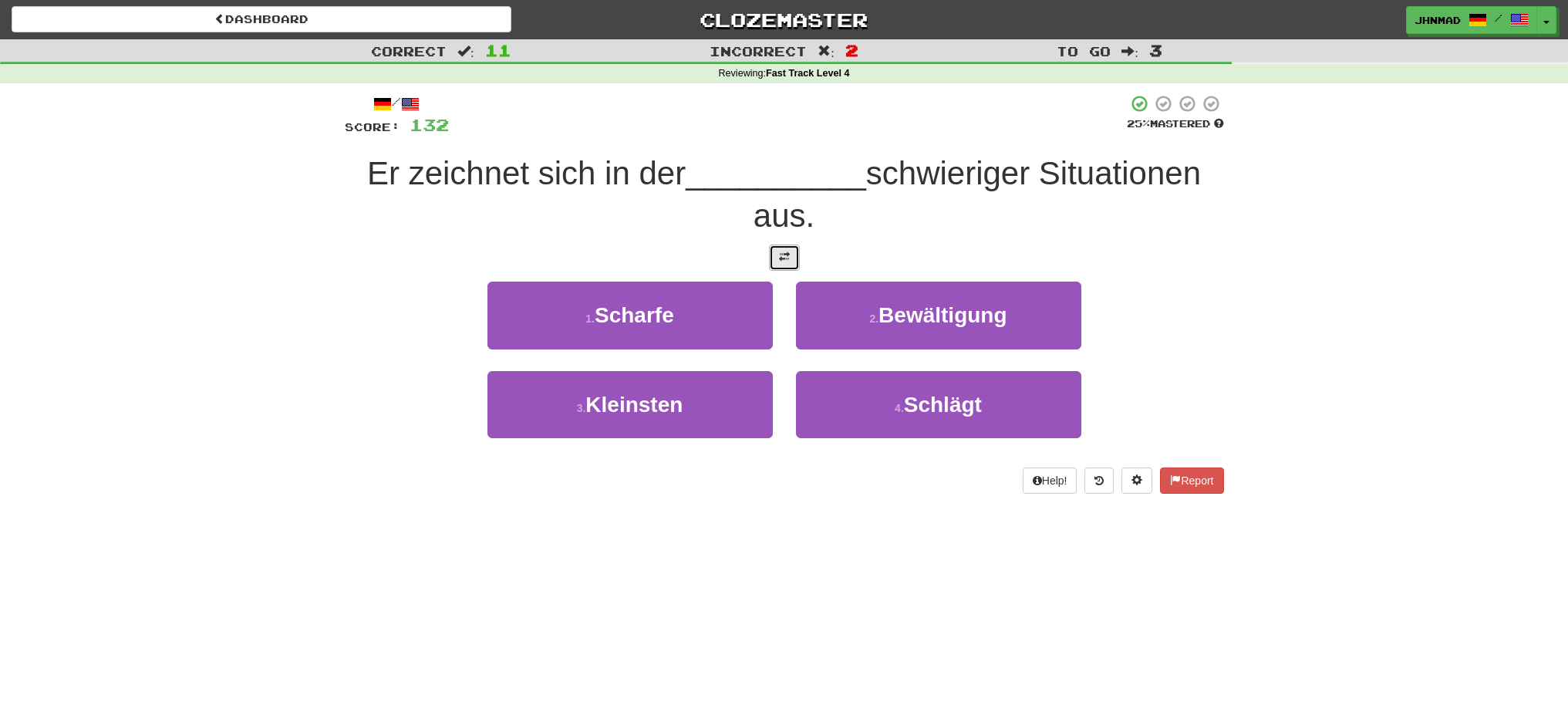
click at [777, 254] on button at bounding box center [784, 257] width 31 height 26
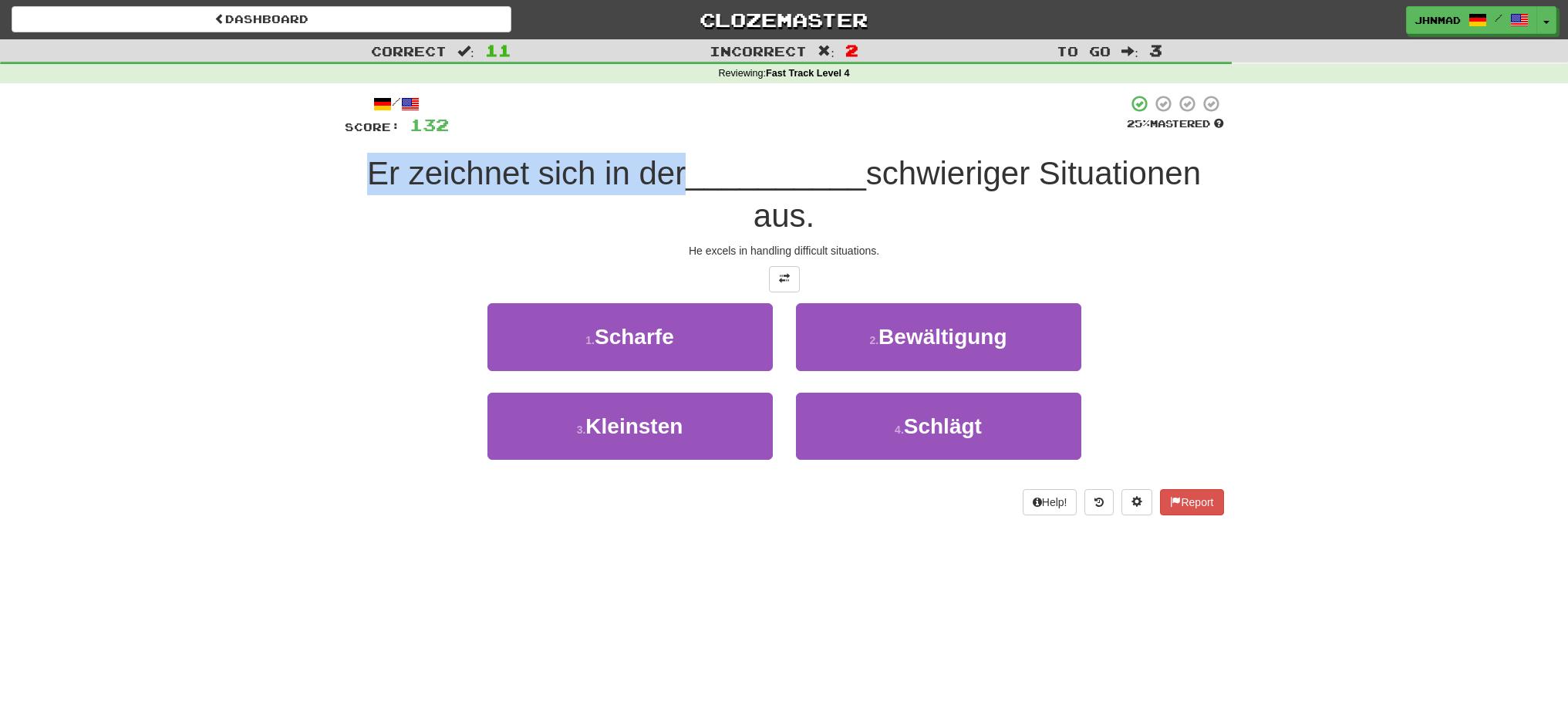
drag, startPoint x: 338, startPoint y: 178, endPoint x: 679, endPoint y: 181, distance: 341.0
click at [679, 181] on div "/ Score: 132 25 % Mastered Er zeichnet sich in der __________ schwieriger Situa…" at bounding box center [784, 310] width 903 height 453
click at [668, 193] on div at bounding box center [668, 193] width 0 height 0
click at [291, 280] on div "Correct : 11 Incorrect : 2 To go : 3 Reviewing : Fast Track Level 4 / Score: 13…" at bounding box center [784, 288] width 1568 height 498
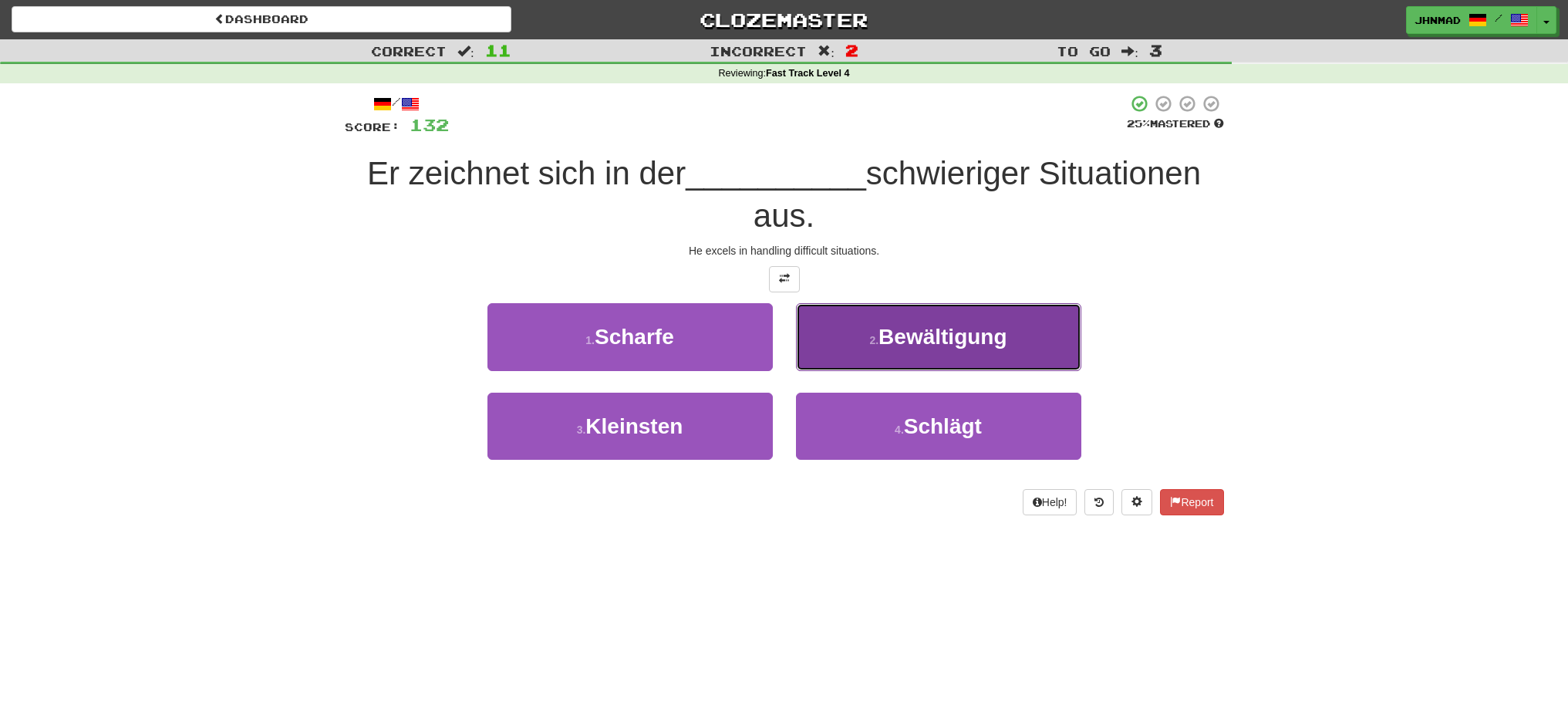
click at [1005, 353] on button "2 . Bewältigung" at bounding box center [938, 336] width 285 height 67
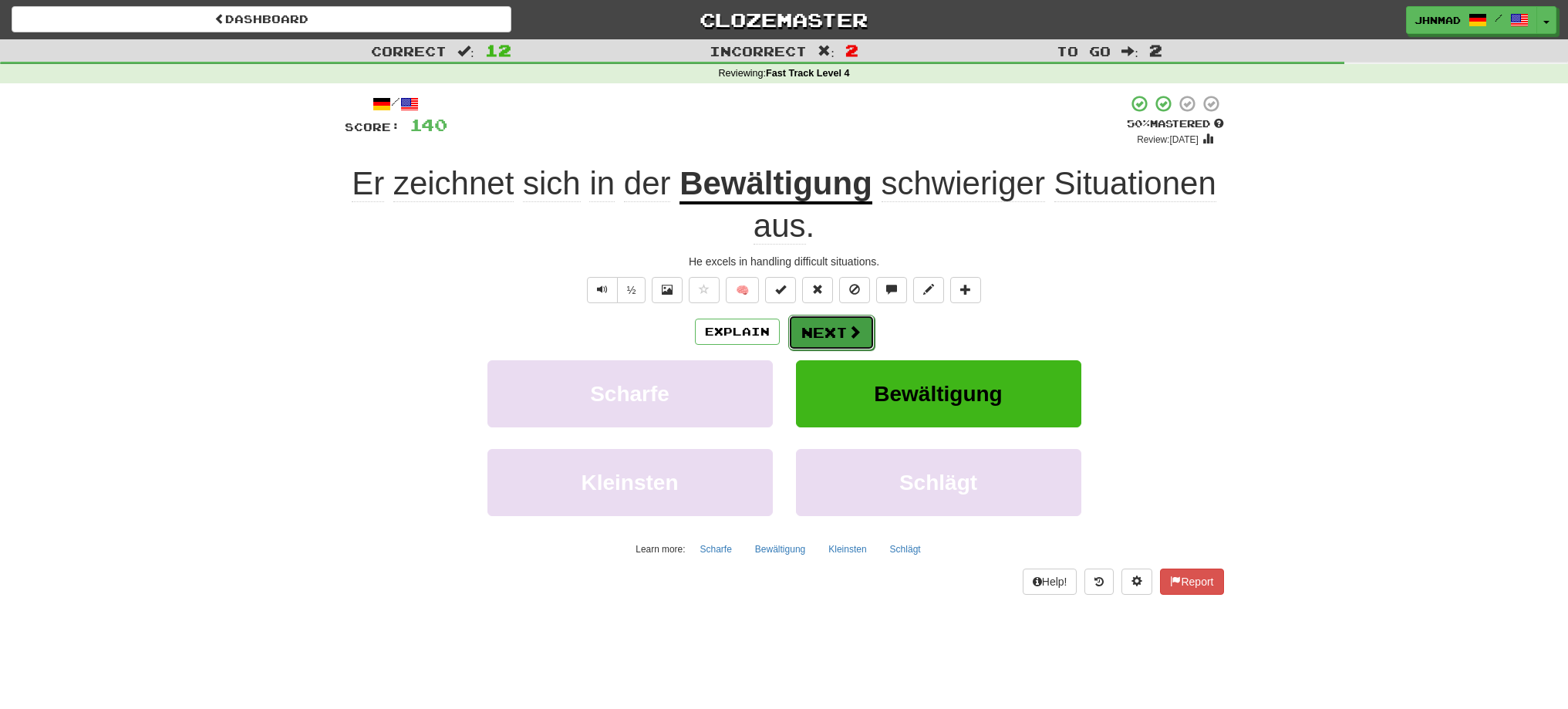
click at [821, 339] on button "Next" at bounding box center [832, 332] width 87 height 36
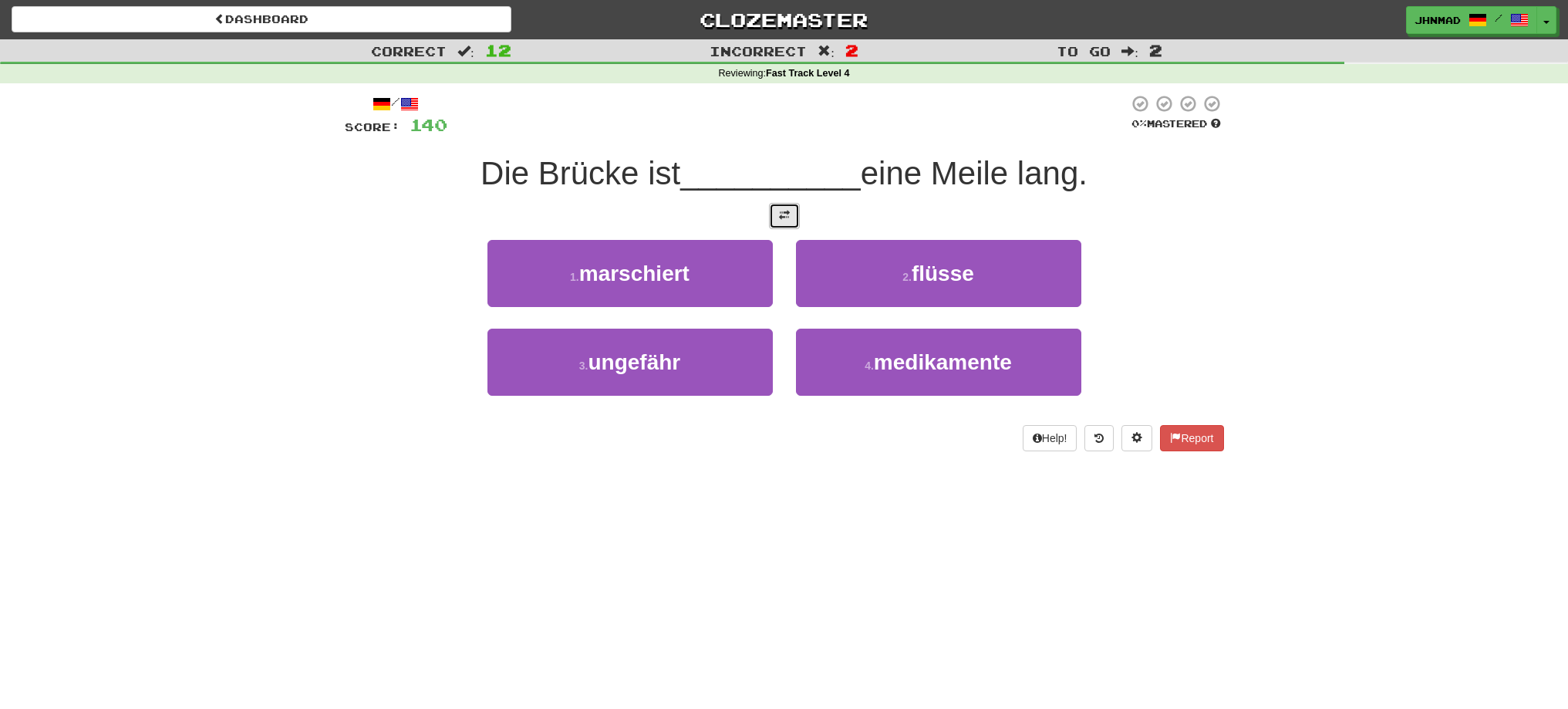
click at [777, 222] on button at bounding box center [784, 216] width 31 height 26
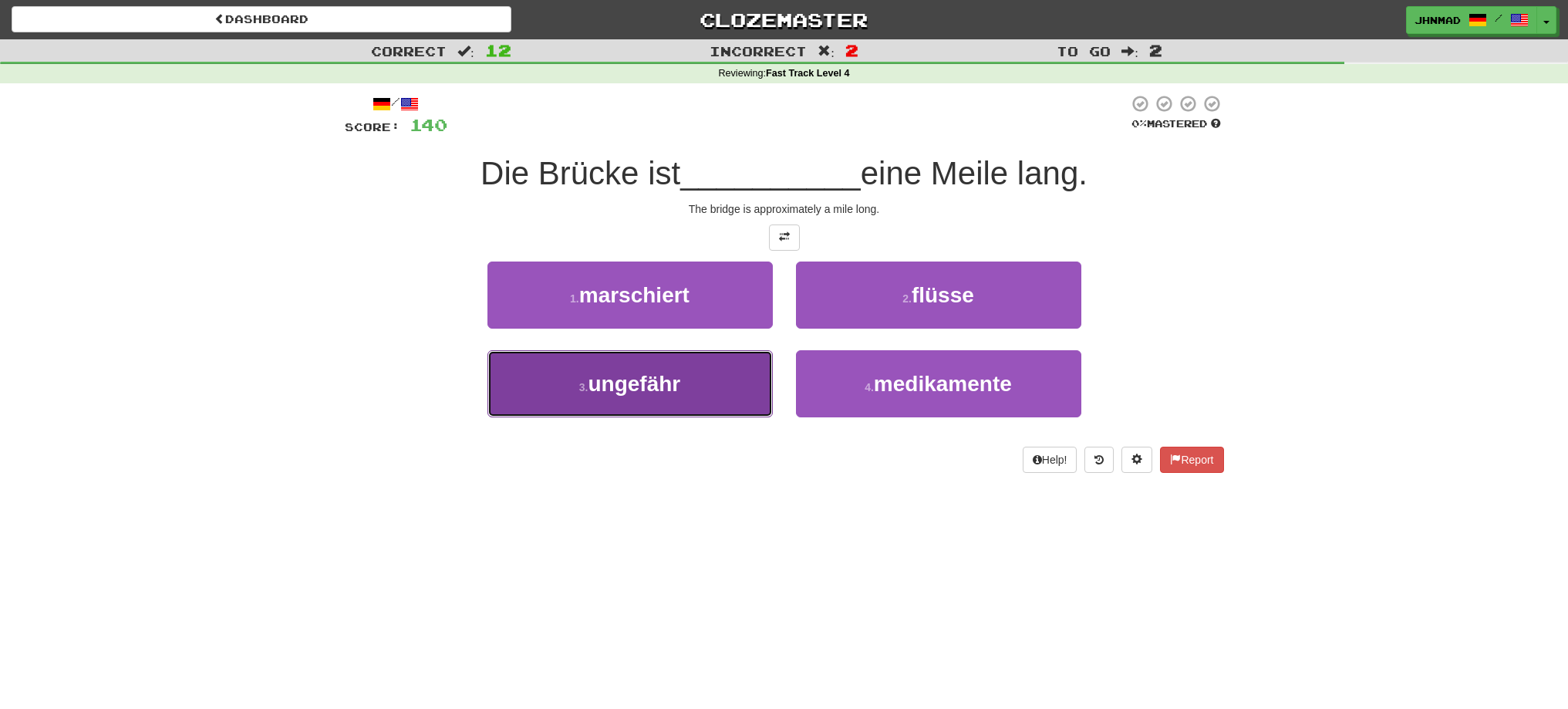
click at [618, 383] on span "ungefähr" at bounding box center [634, 383] width 93 height 24
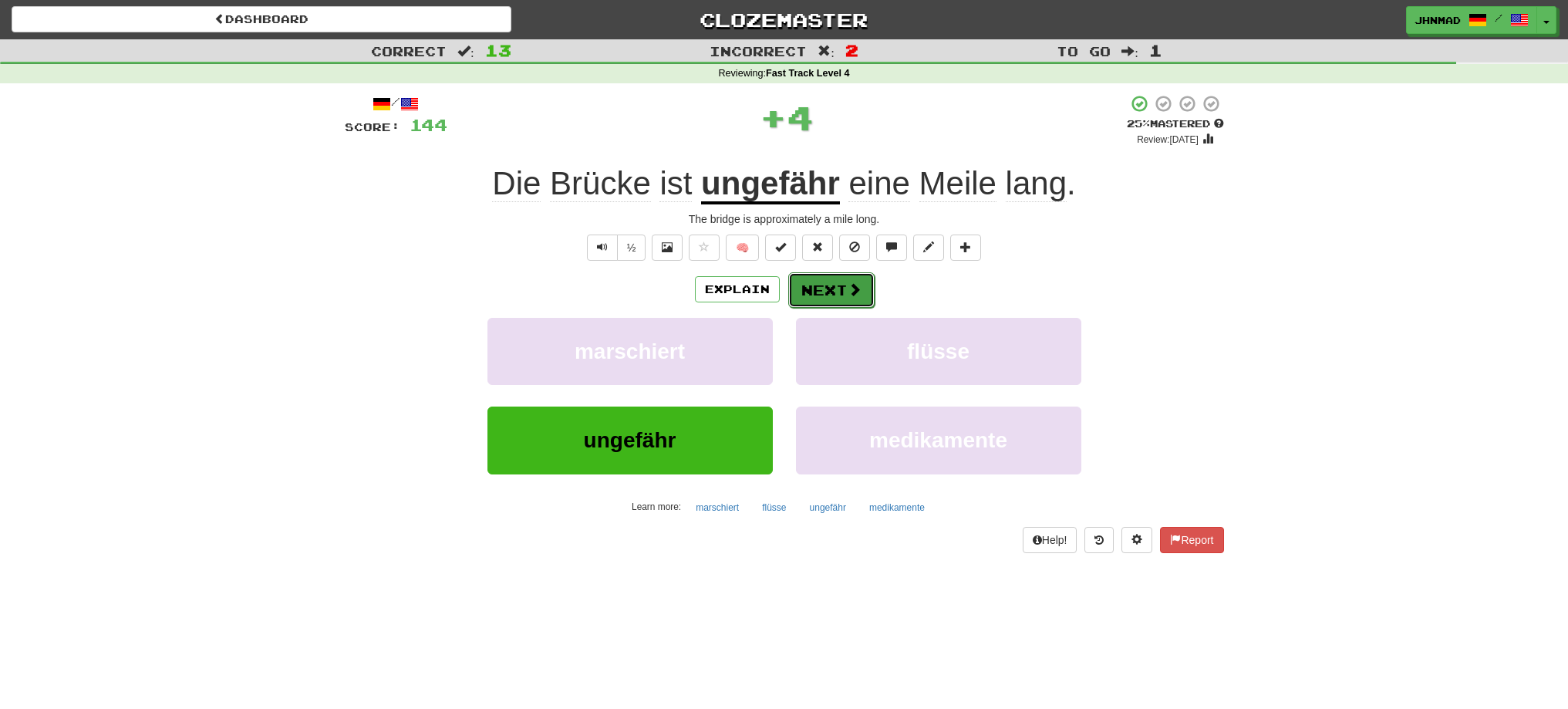
click at [828, 293] on button "Next" at bounding box center [832, 290] width 87 height 36
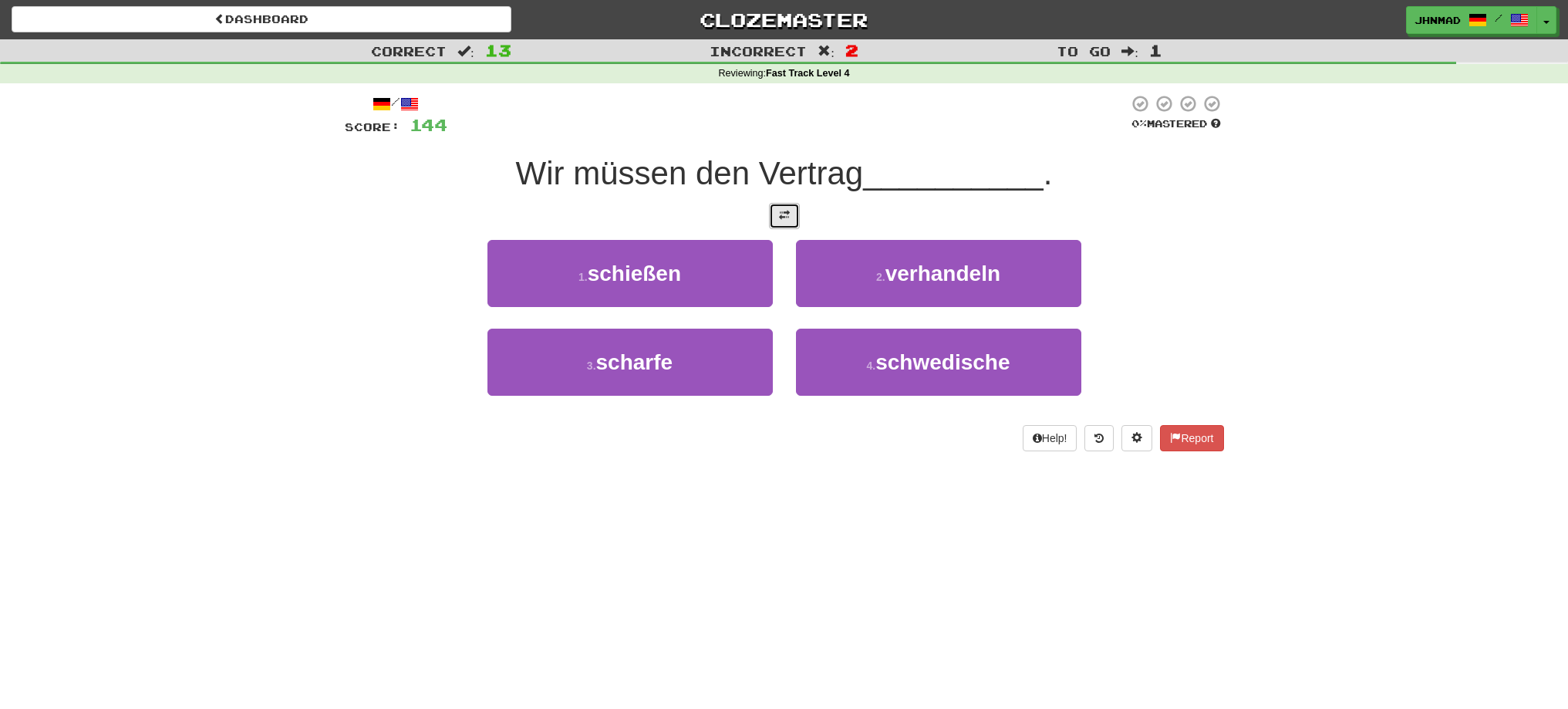
click at [782, 227] on button at bounding box center [784, 216] width 31 height 26
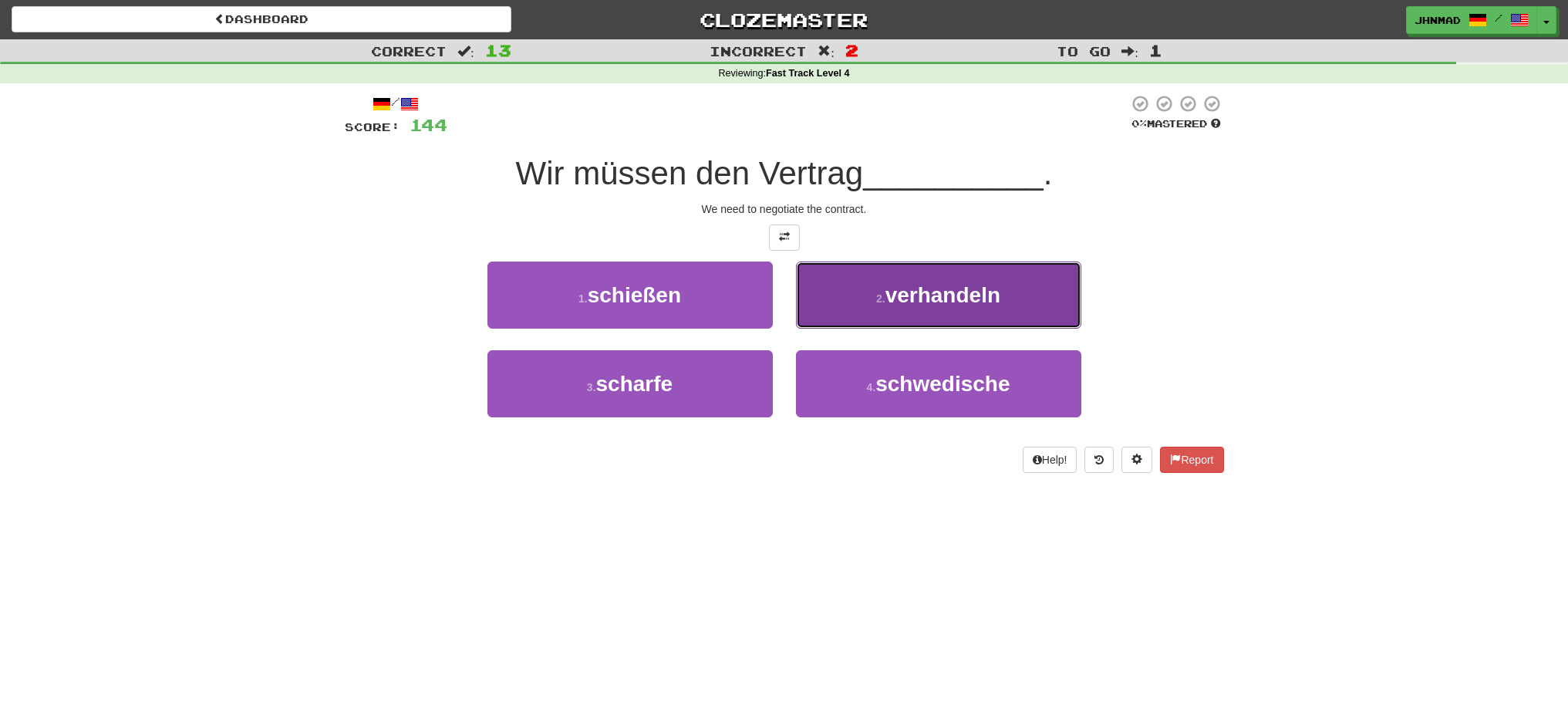
click at [1001, 318] on button "2 . verhandeln" at bounding box center [938, 295] width 285 height 67
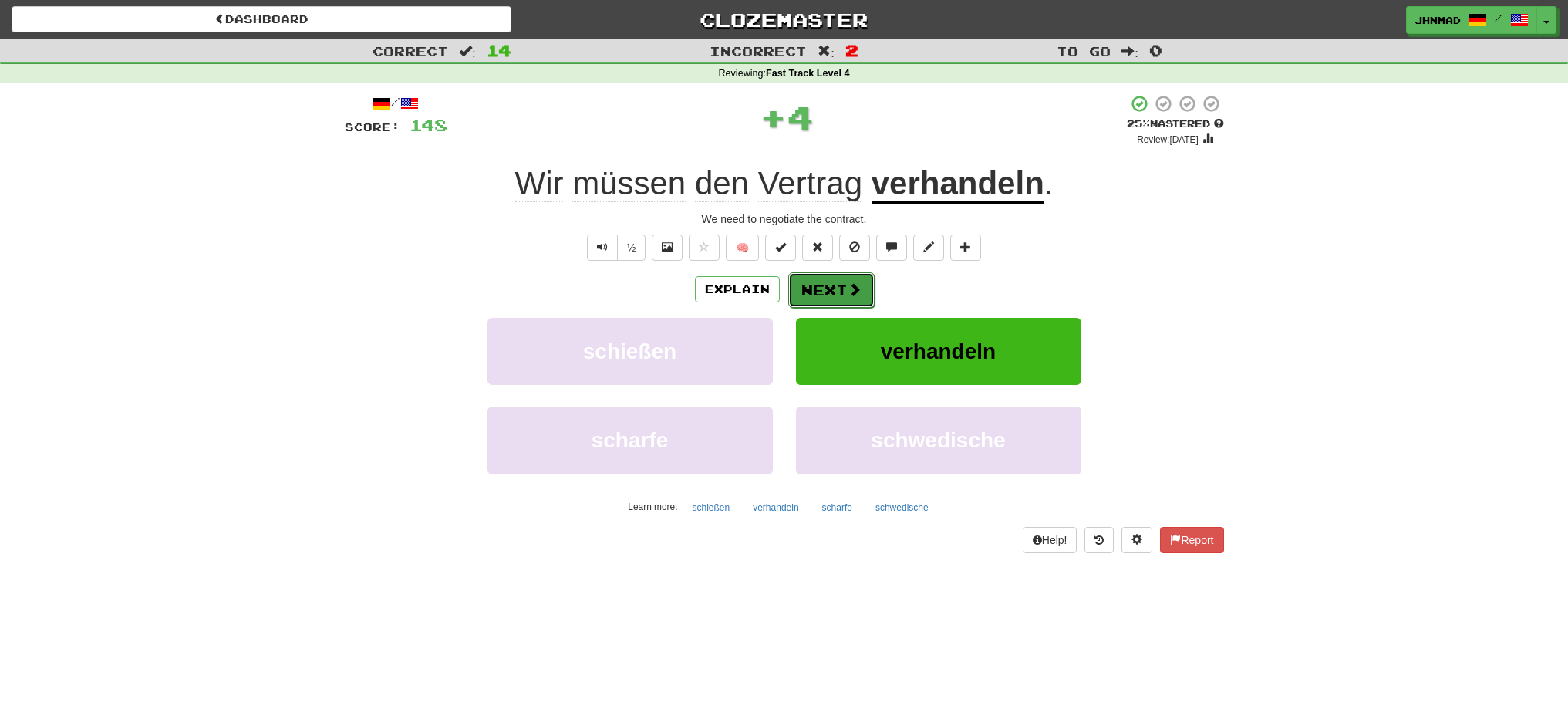
click at [831, 293] on button "Next" at bounding box center [832, 290] width 87 height 36
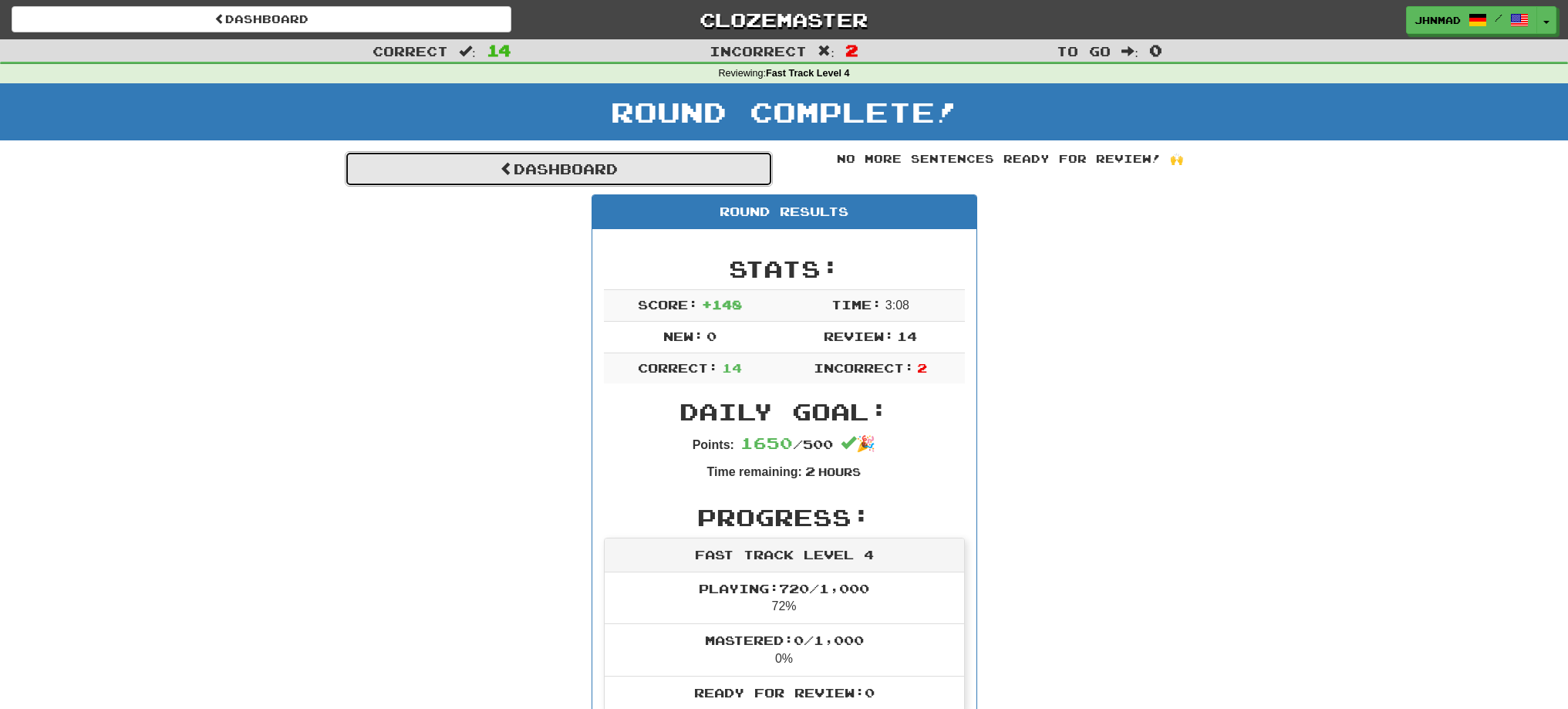
click at [580, 171] on link "Dashboard" at bounding box center [559, 169] width 428 height 36
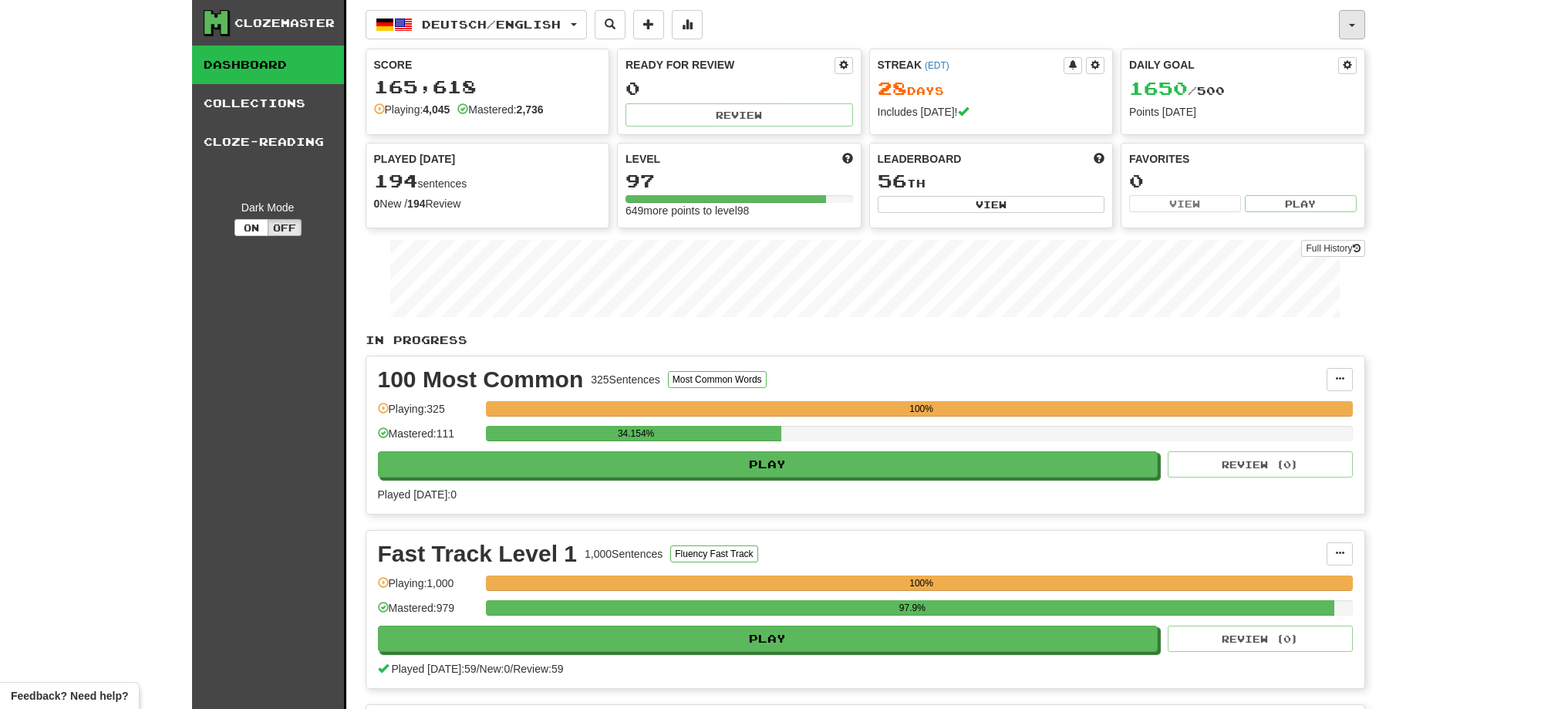
click at [1349, 26] on span "button" at bounding box center [1352, 26] width 6 height 3
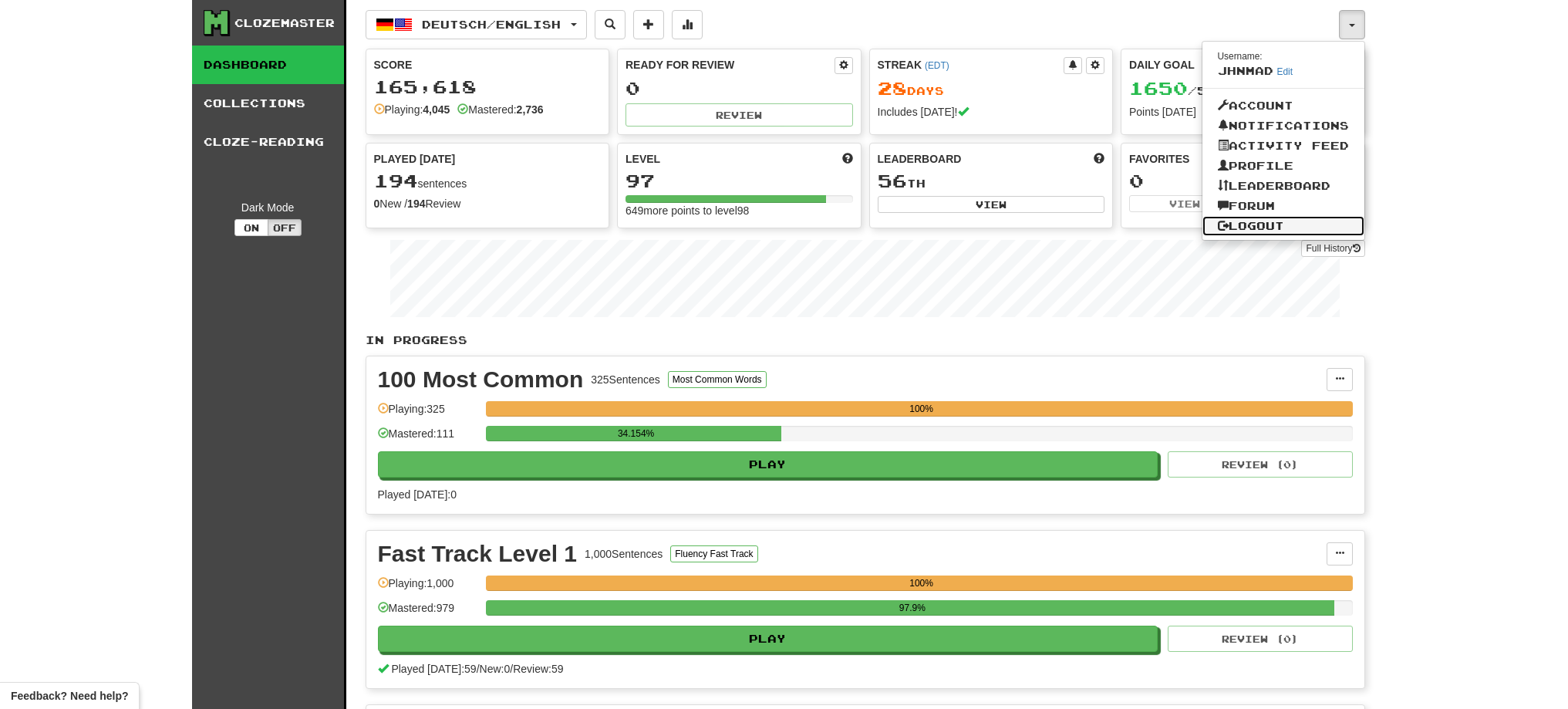
click at [1270, 228] on link "Logout" at bounding box center [1284, 226] width 162 height 20
